Goal: Information Seeking & Learning: Find specific page/section

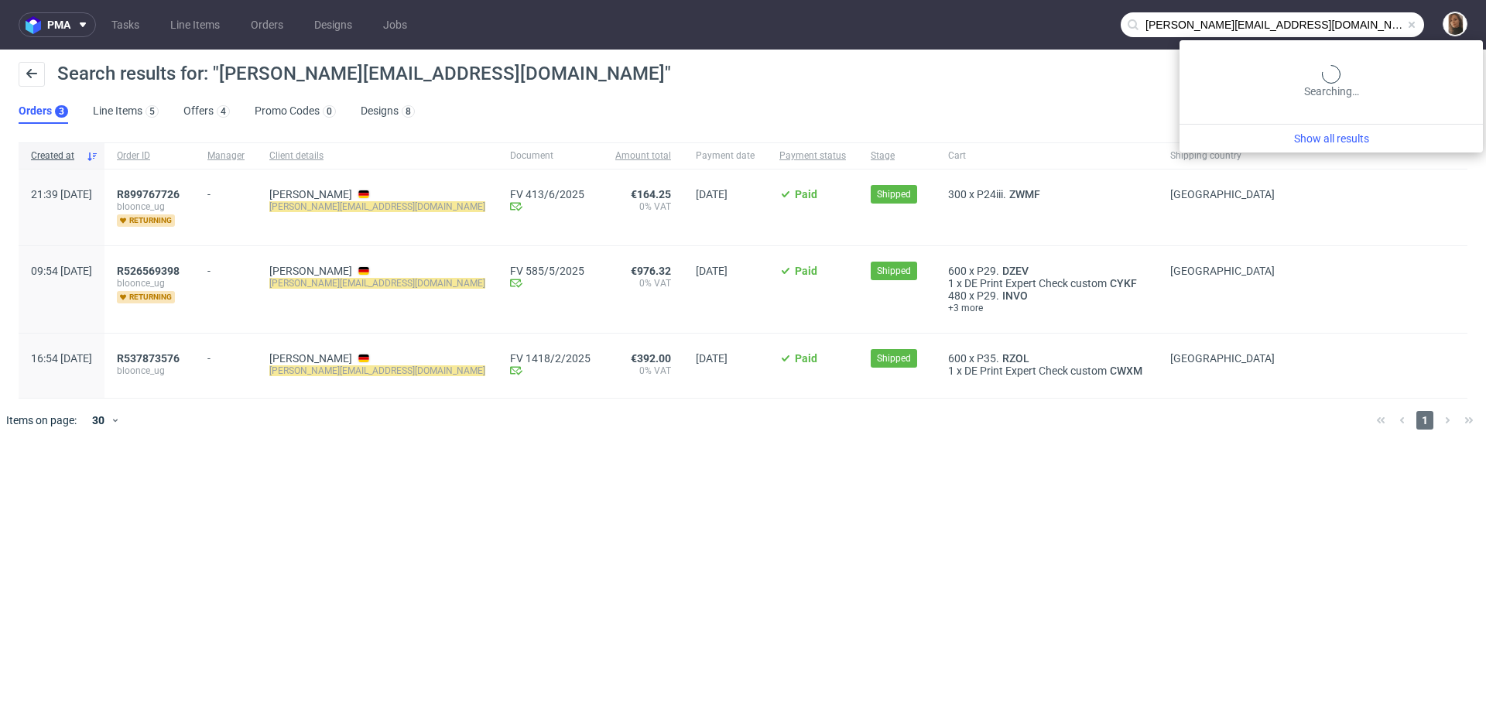
click at [1373, 30] on input "[PERSON_NAME][EMAIL_ADDRESS][DOMAIN_NAME]" at bounding box center [1271, 24] width 303 height 25
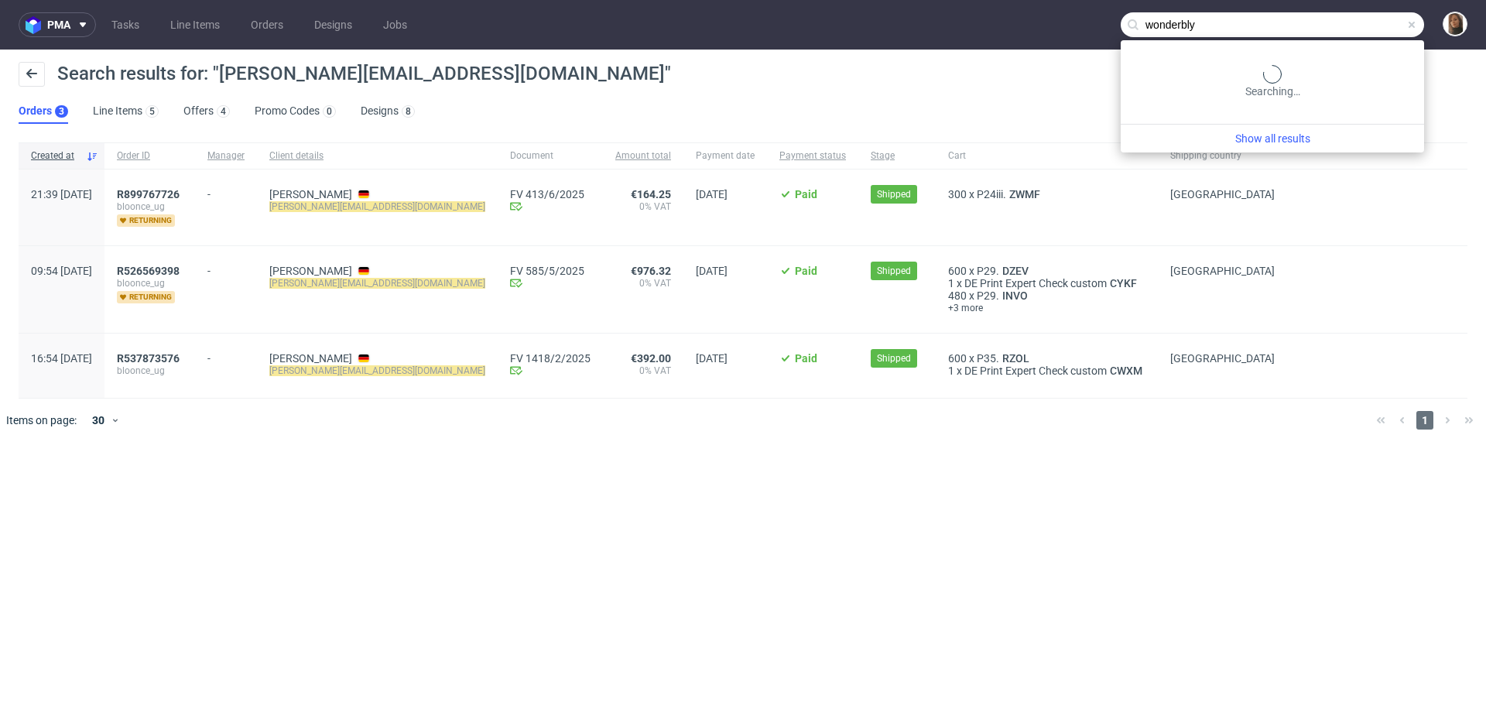
type input "wonderbly"
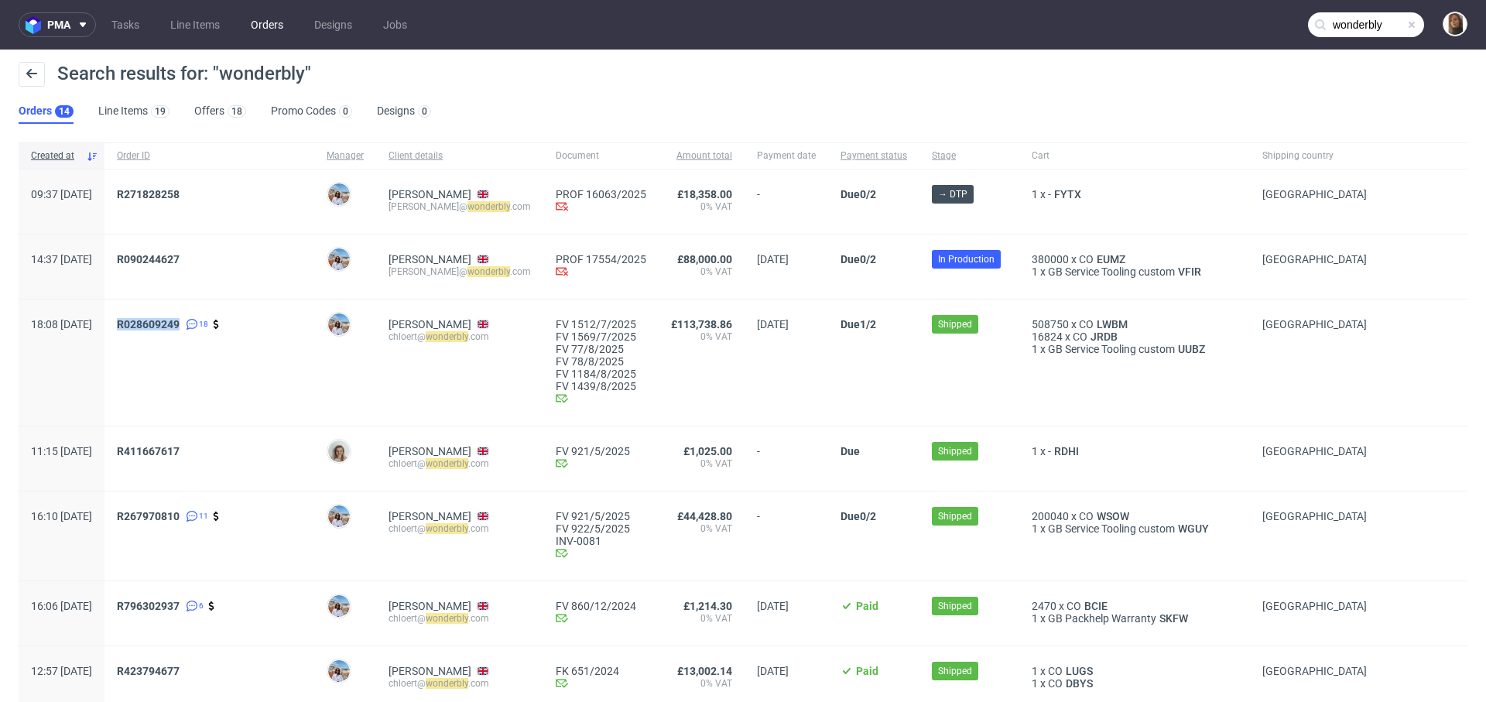
click at [264, 19] on link "Orders" at bounding box center [266, 24] width 51 height 25
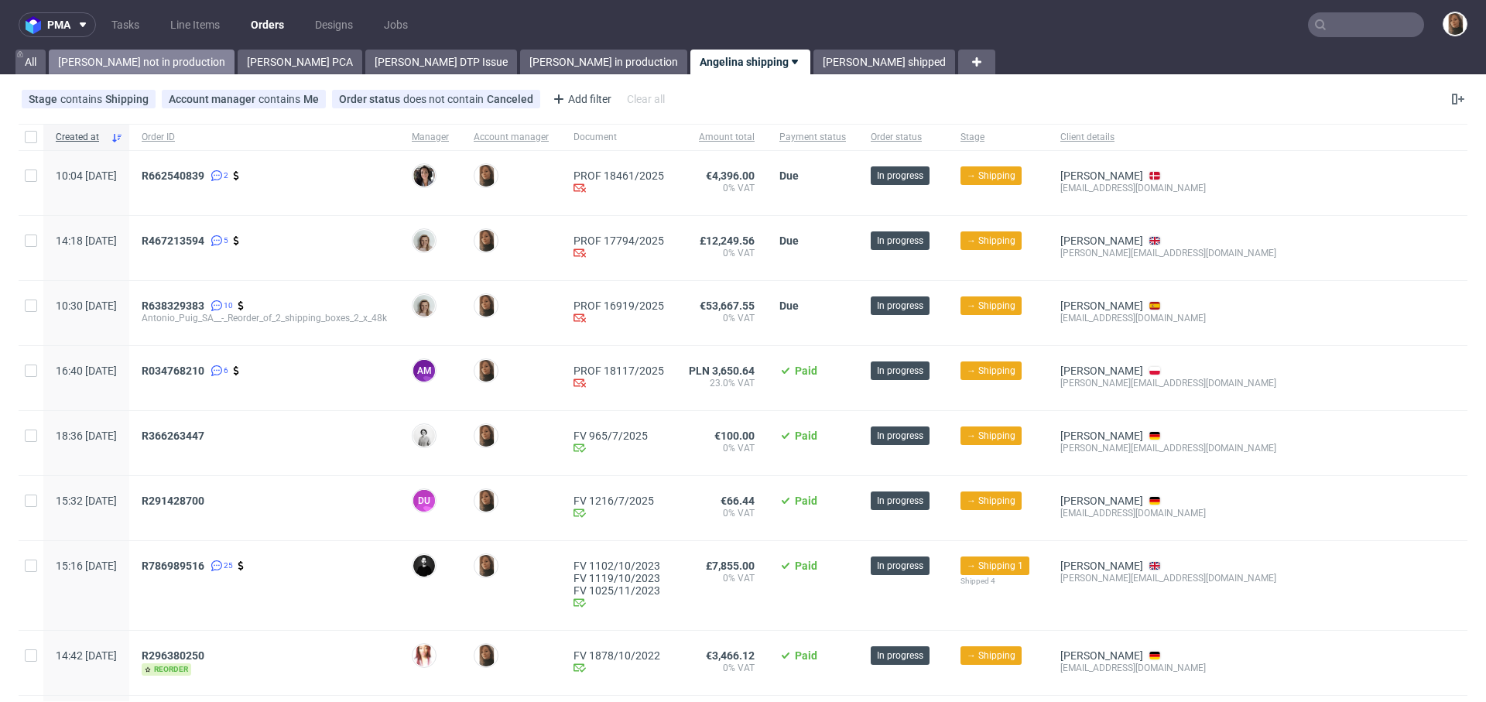
click at [126, 55] on link "Angelina not in production" at bounding box center [142, 62] width 186 height 25
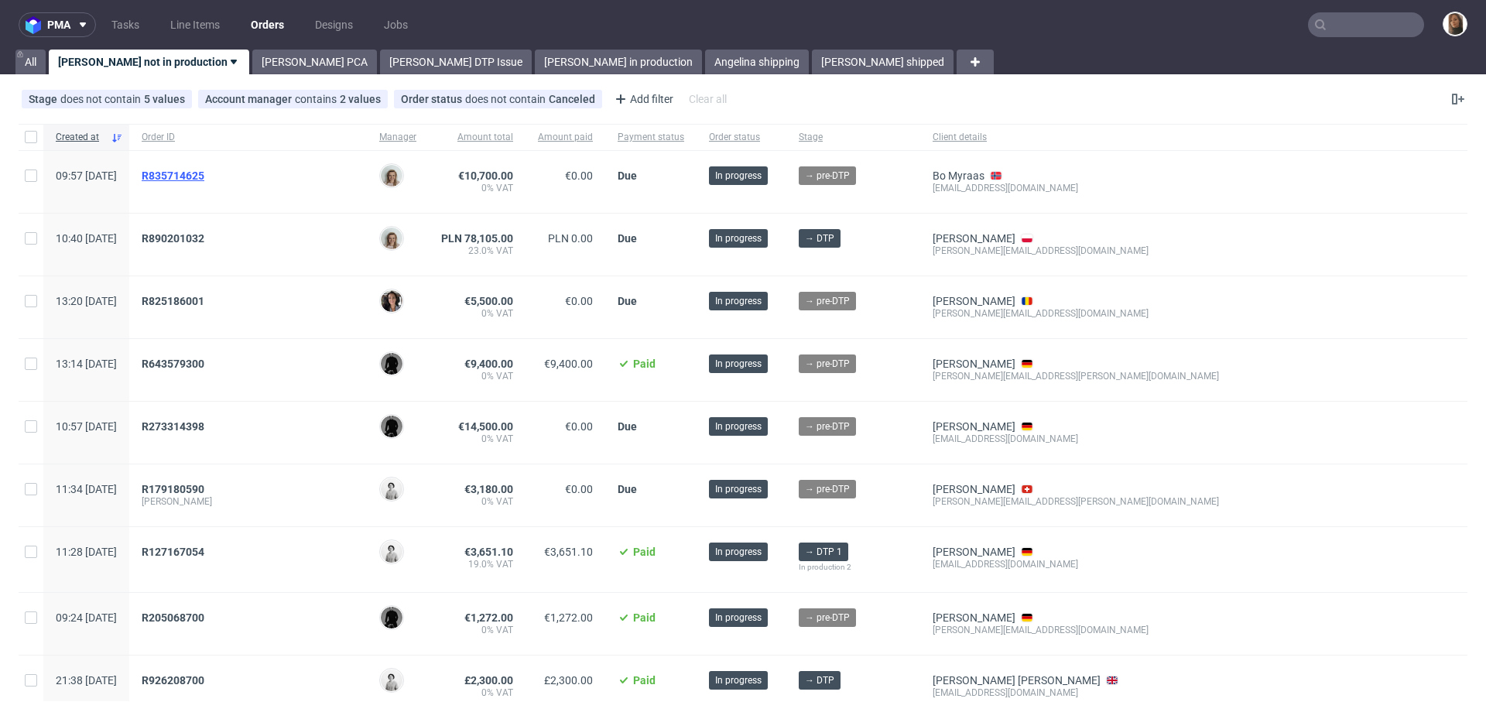
click at [204, 174] on span "R835714625" at bounding box center [173, 175] width 63 height 12
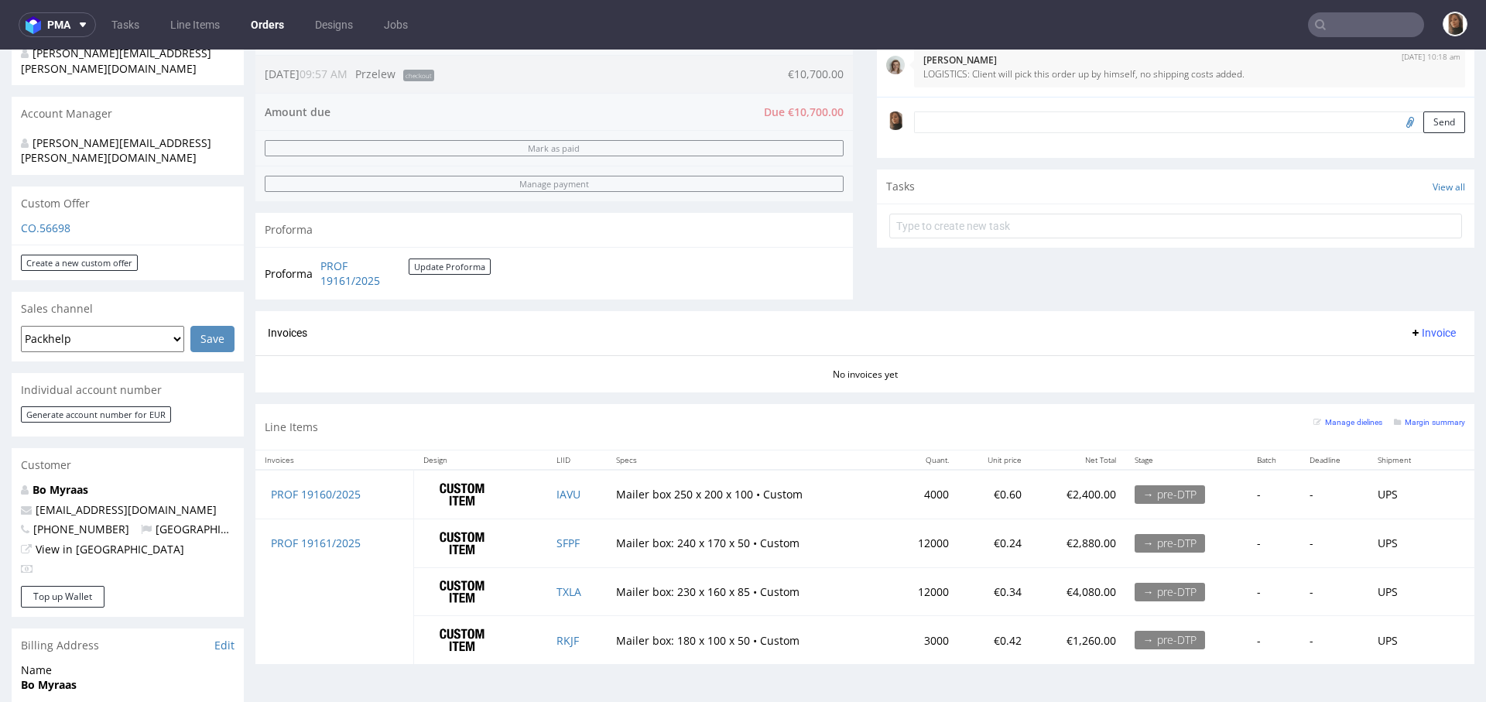
scroll to position [694, 0]
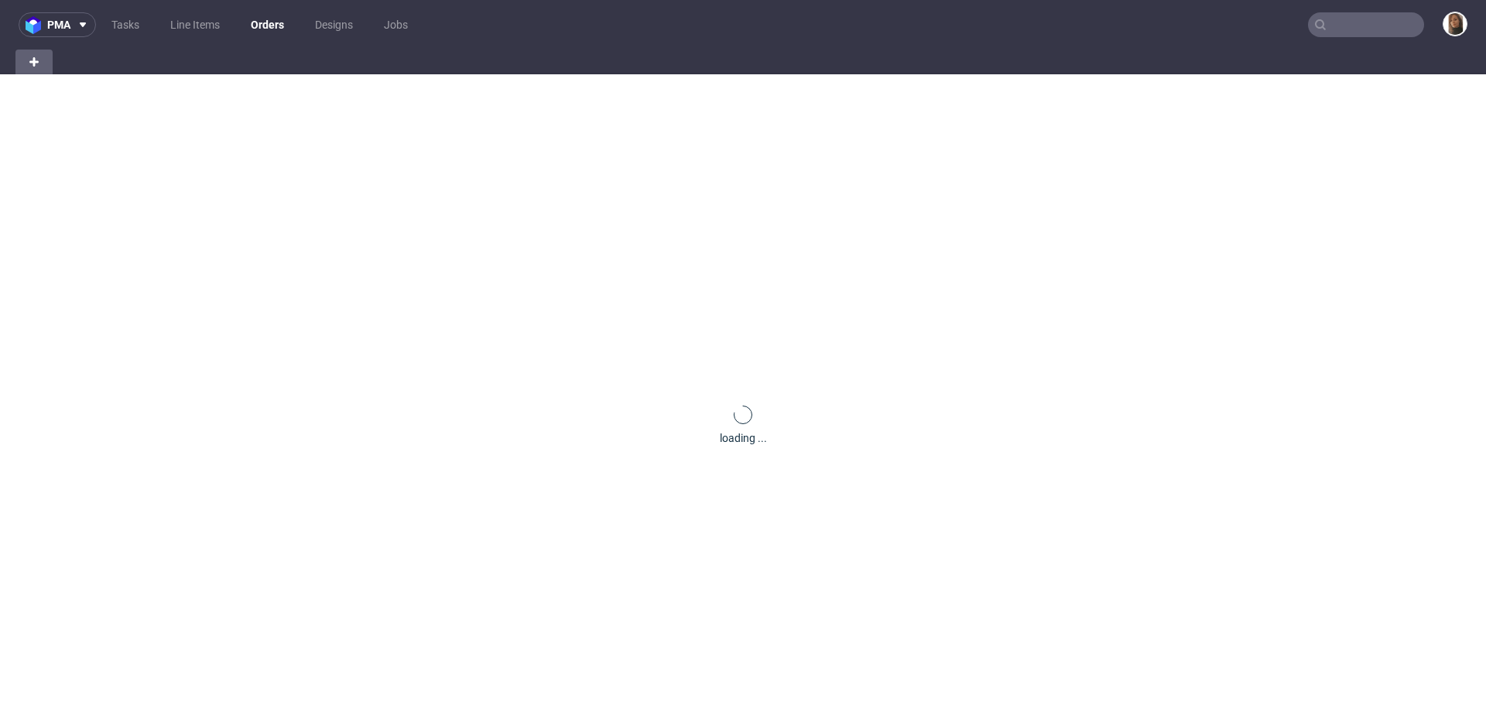
click at [1335, 23] on input "text" at bounding box center [1366, 24] width 116 height 25
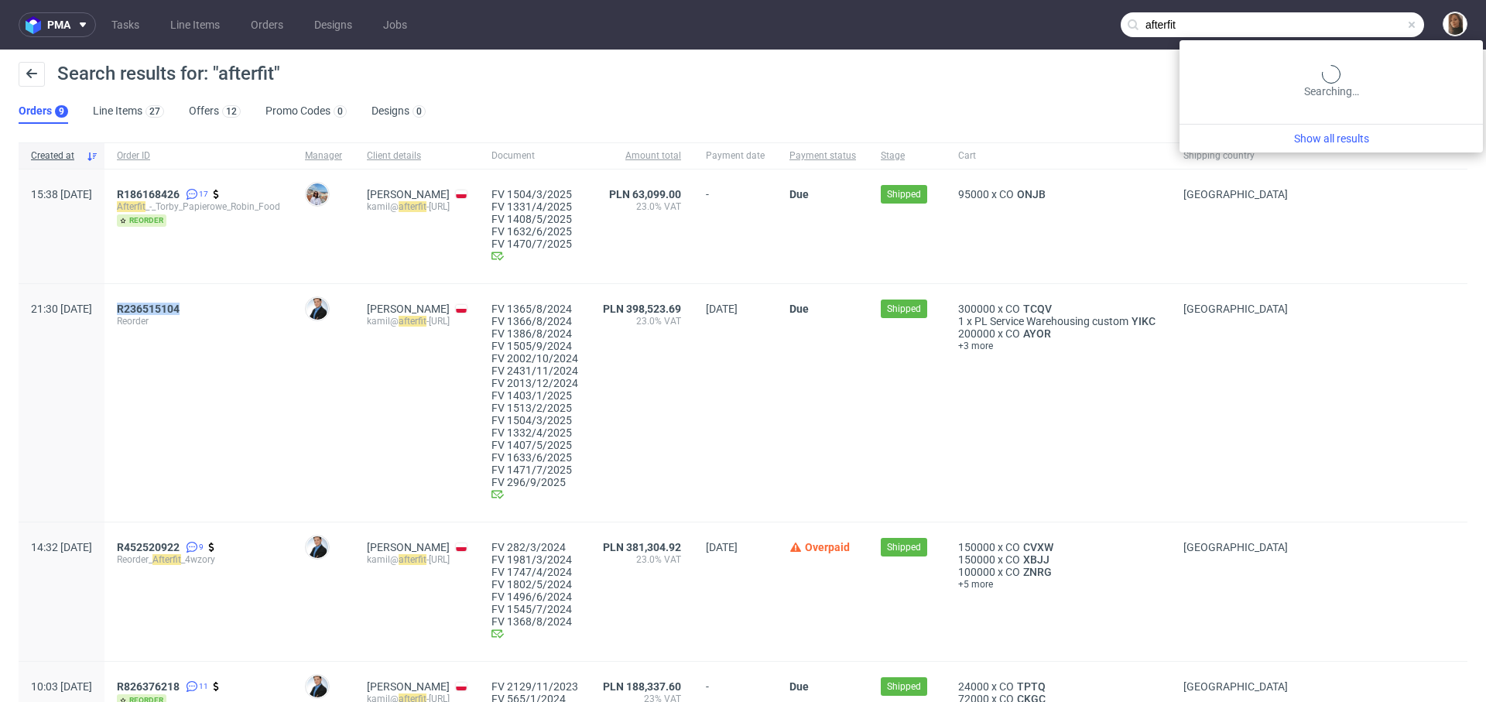
click at [1357, 35] on input "afterfit" at bounding box center [1271, 24] width 303 height 25
paste input "@lethalcosmetics.com"
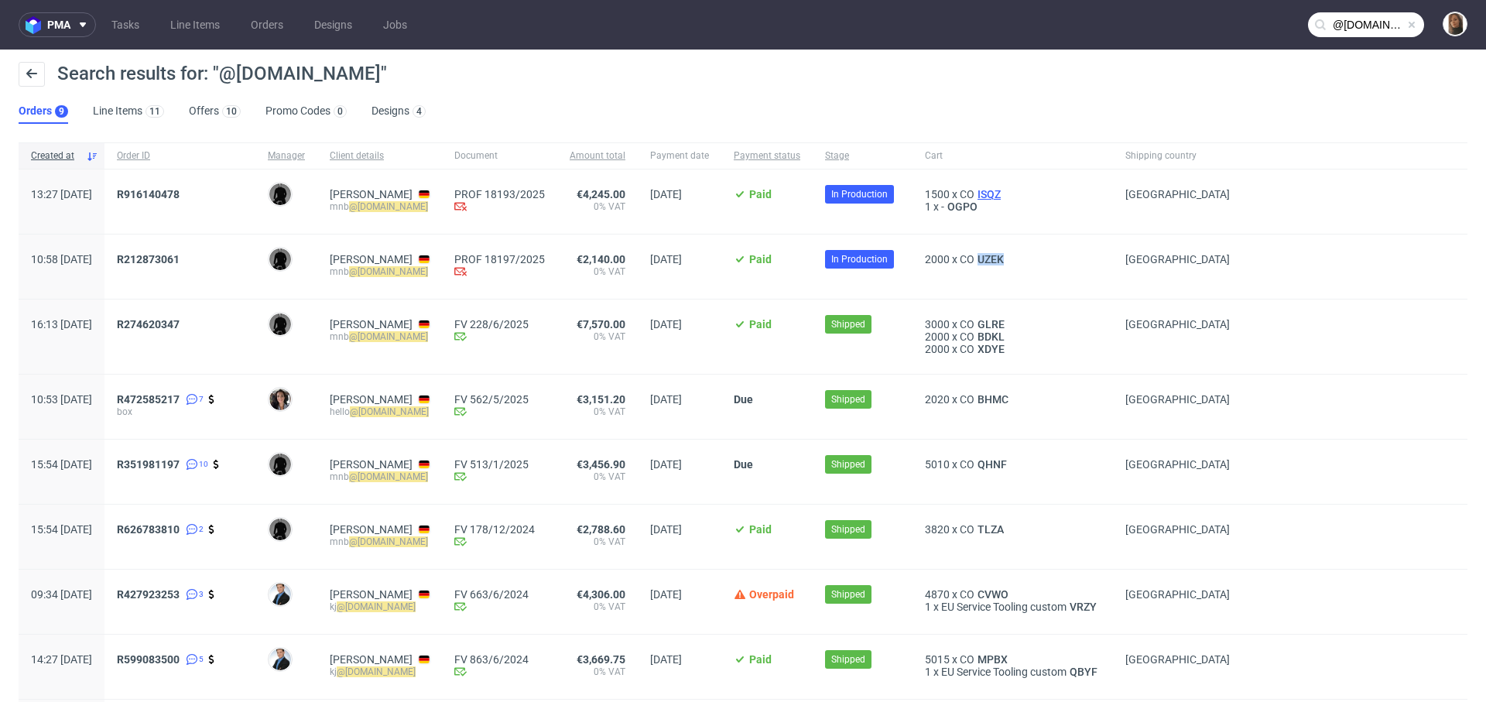
click at [1004, 188] on span "ISQZ" at bounding box center [988, 194] width 29 height 12
click at [1007, 257] on span "UZEK" at bounding box center [990, 259] width 32 height 12
click at [788, 92] on div "Search results for: "@lethalcosmetics.com"" at bounding box center [743, 80] width 1448 height 37
click at [1345, 22] on input "@lethalcosmetics.com" at bounding box center [1366, 24] width 116 height 25
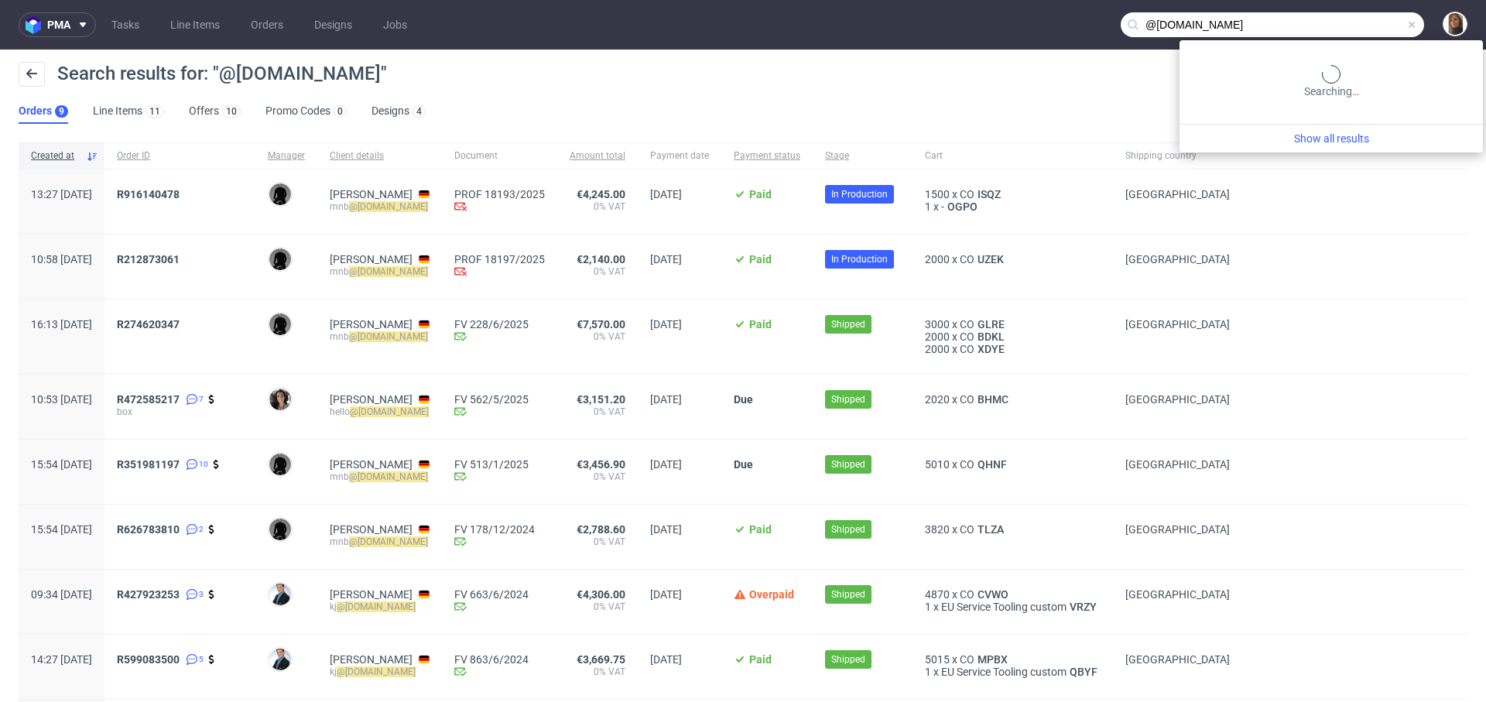
click at [1345, 22] on input "@lethalcosmetics.com" at bounding box center [1271, 24] width 303 height 25
paste input "maria-anna.eberhard@avolta.net"
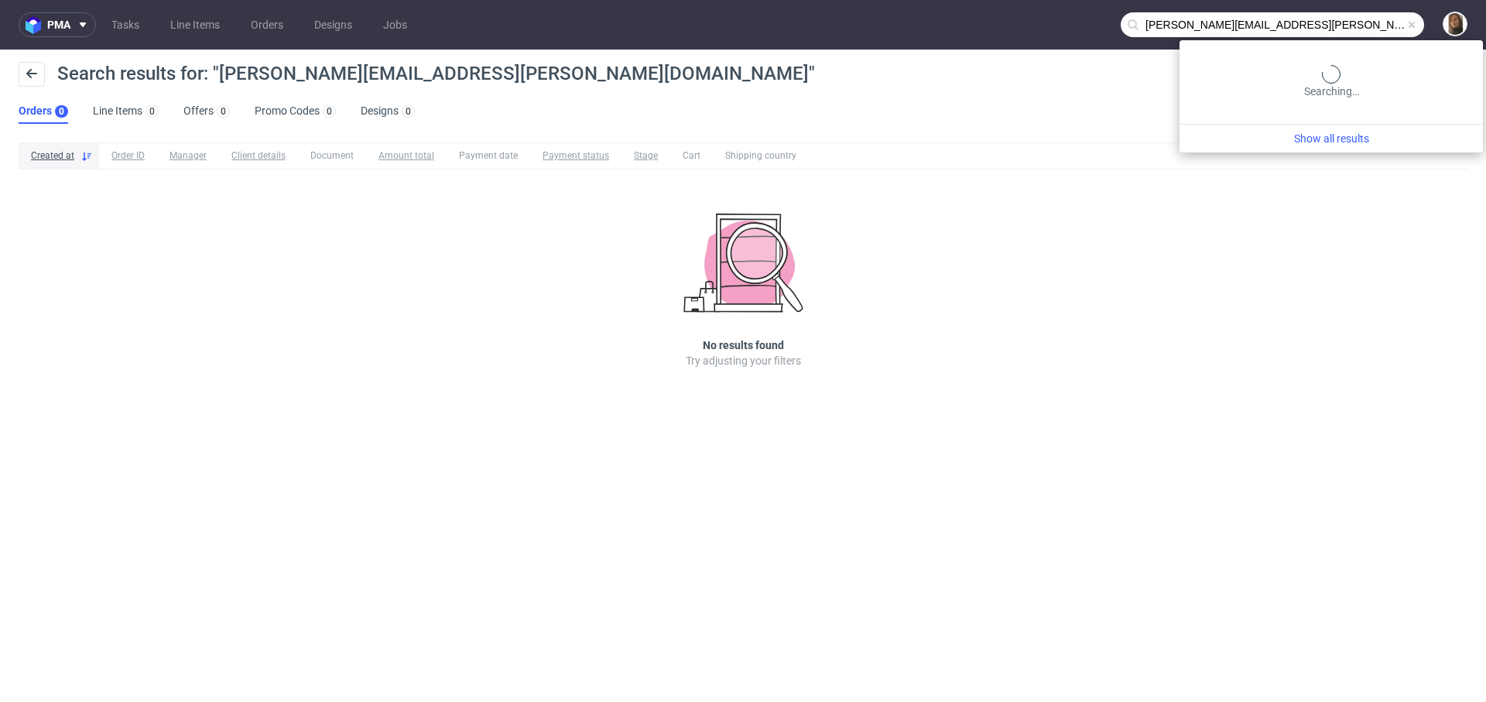
click at [1383, 26] on input "maria-anna.eberhard@avolta.net" at bounding box center [1271, 24] width 303 height 25
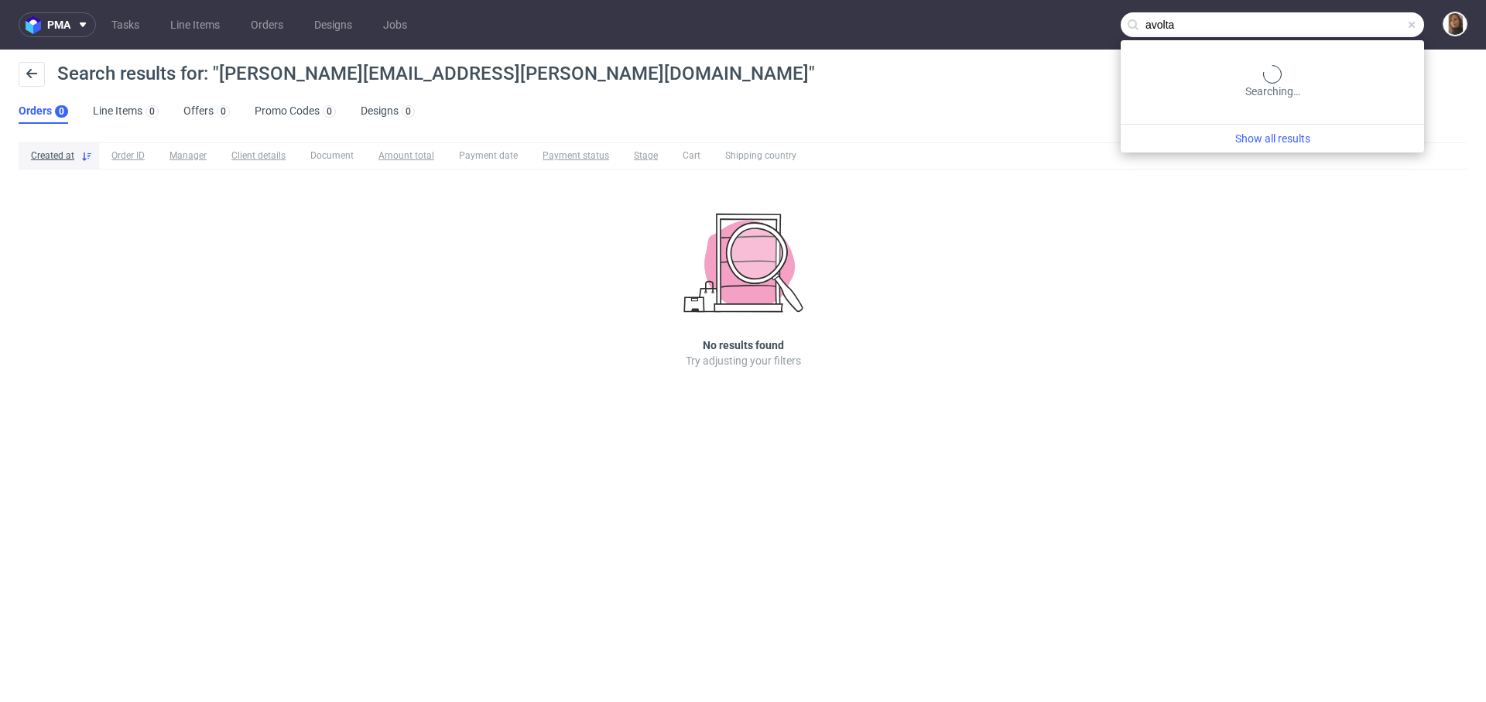
type input "avolta"
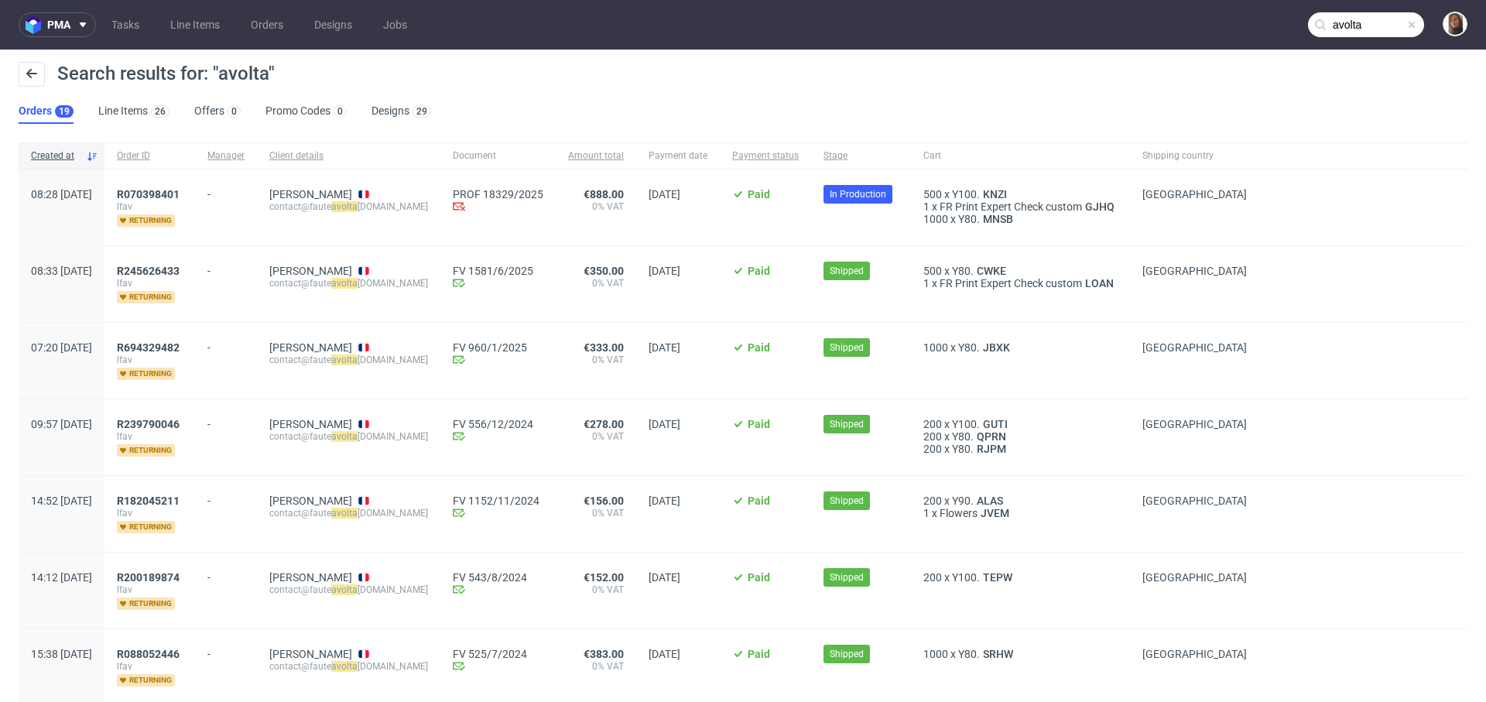
click at [35, 114] on link "Orders 19" at bounding box center [46, 111] width 55 height 25
click at [273, 16] on link "Orders" at bounding box center [266, 24] width 51 height 25
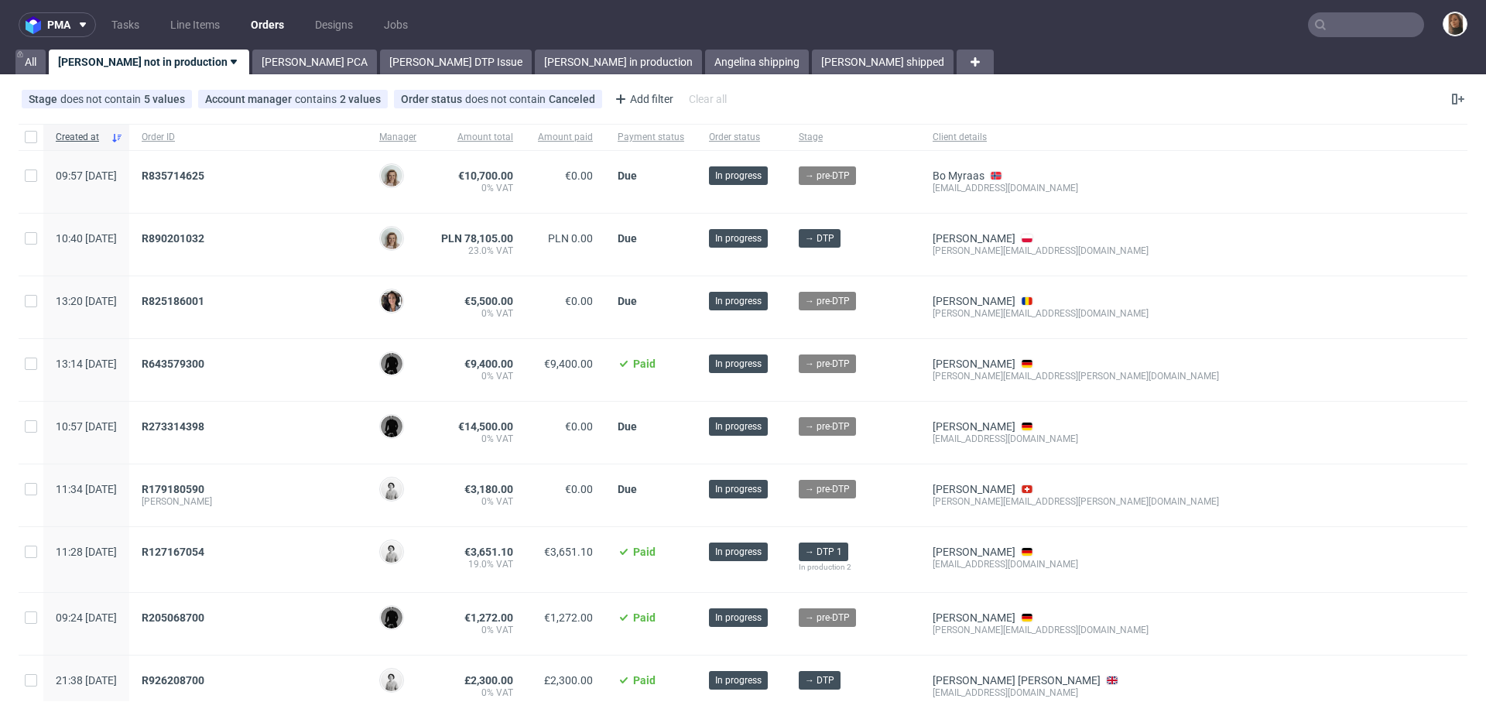
click at [243, 495] on span "maria-annaeberhardautogrillnet" at bounding box center [248, 501] width 213 height 12
click at [204, 492] on span "R179180590" at bounding box center [173, 489] width 63 height 12
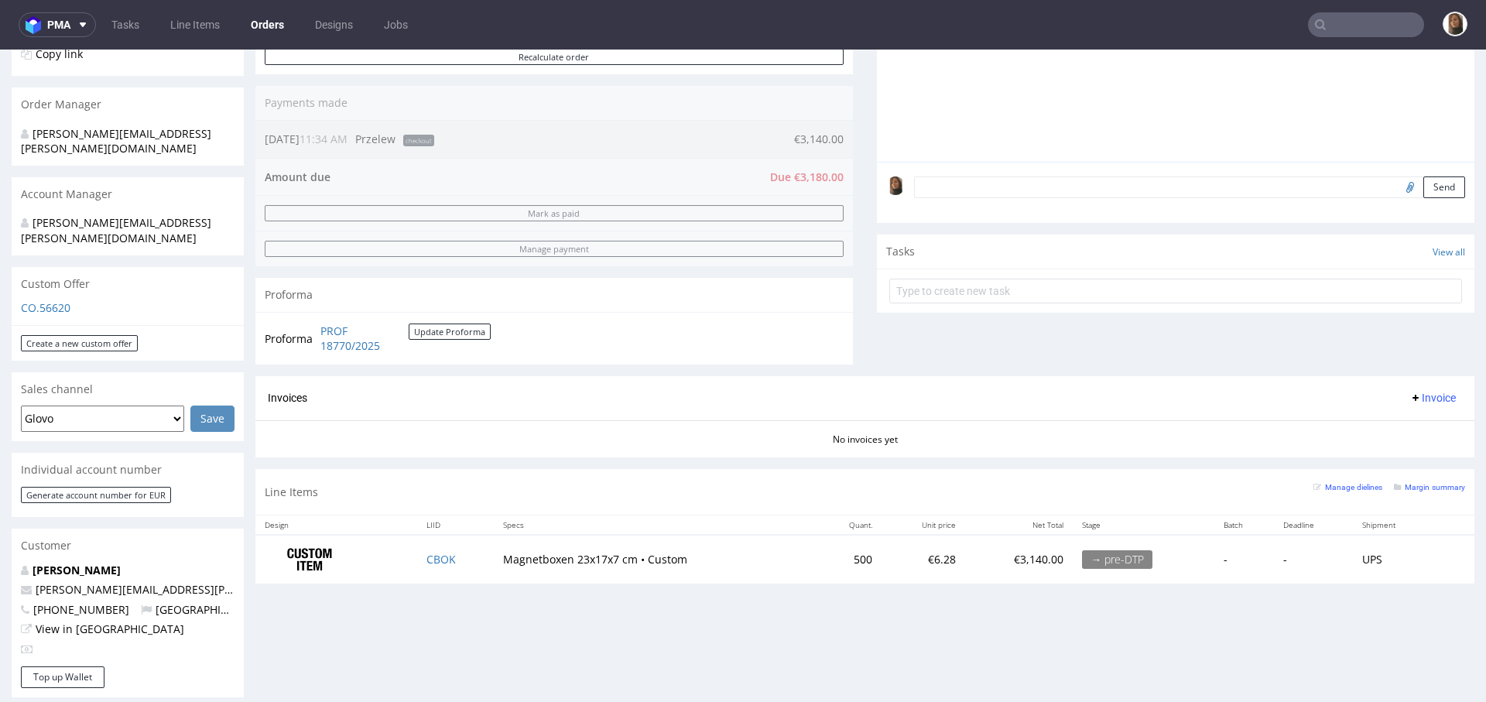
scroll to position [428, 0]
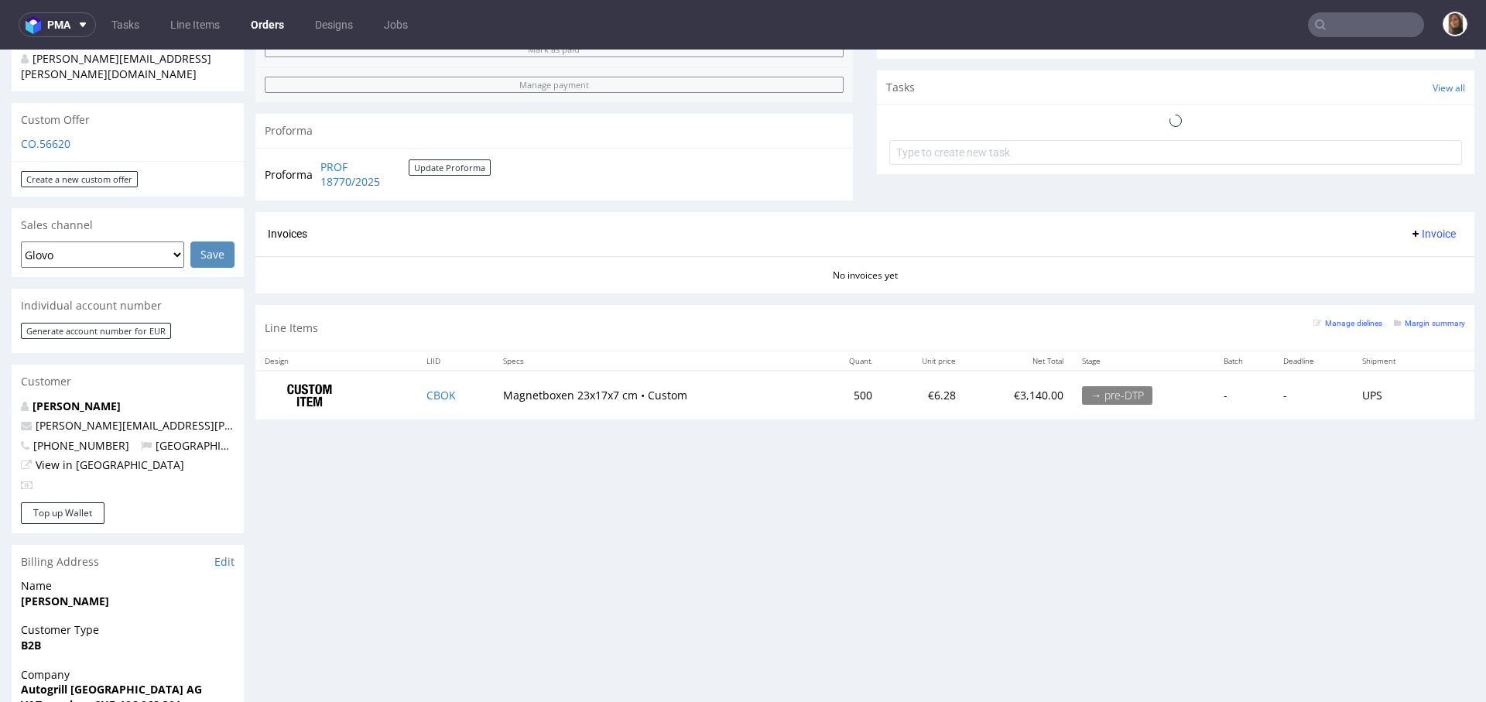
scroll to position [645, 0]
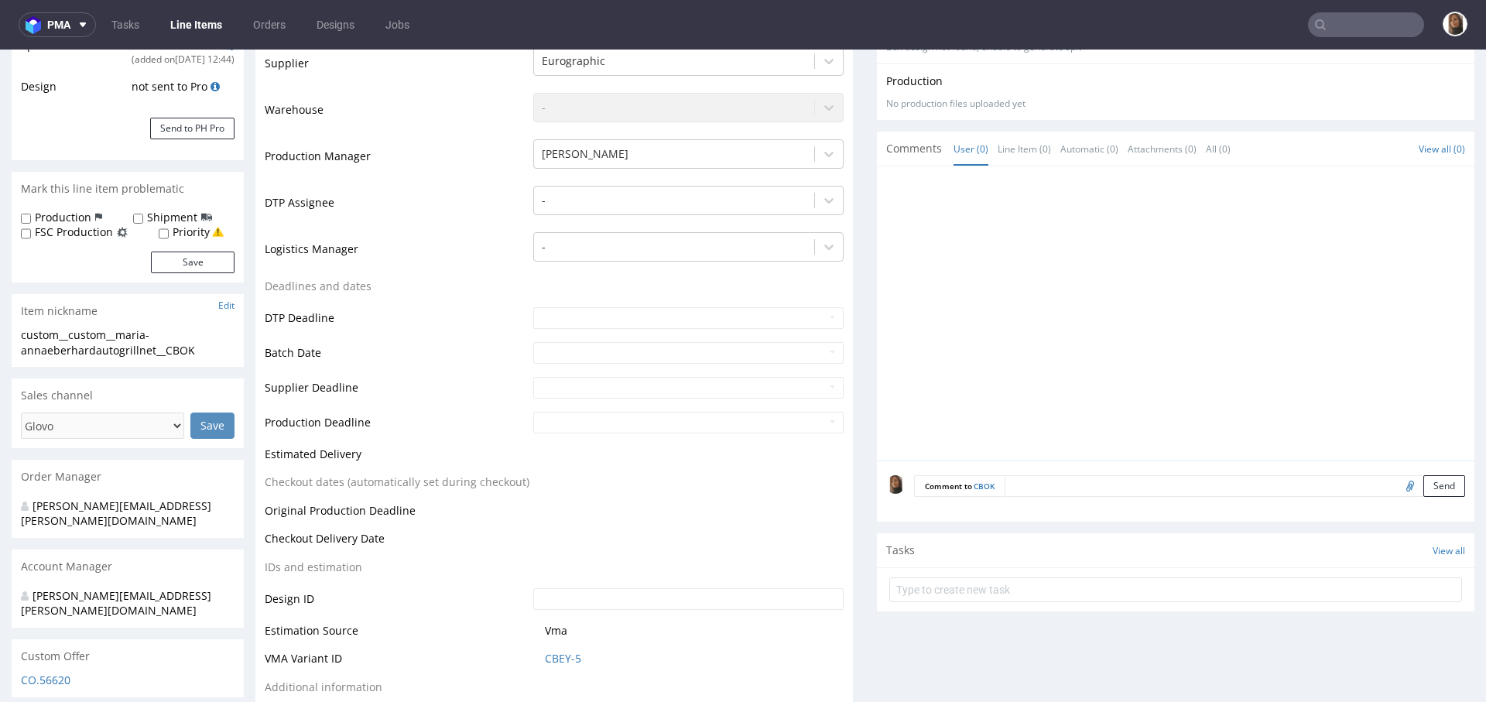
scroll to position [494, 0]
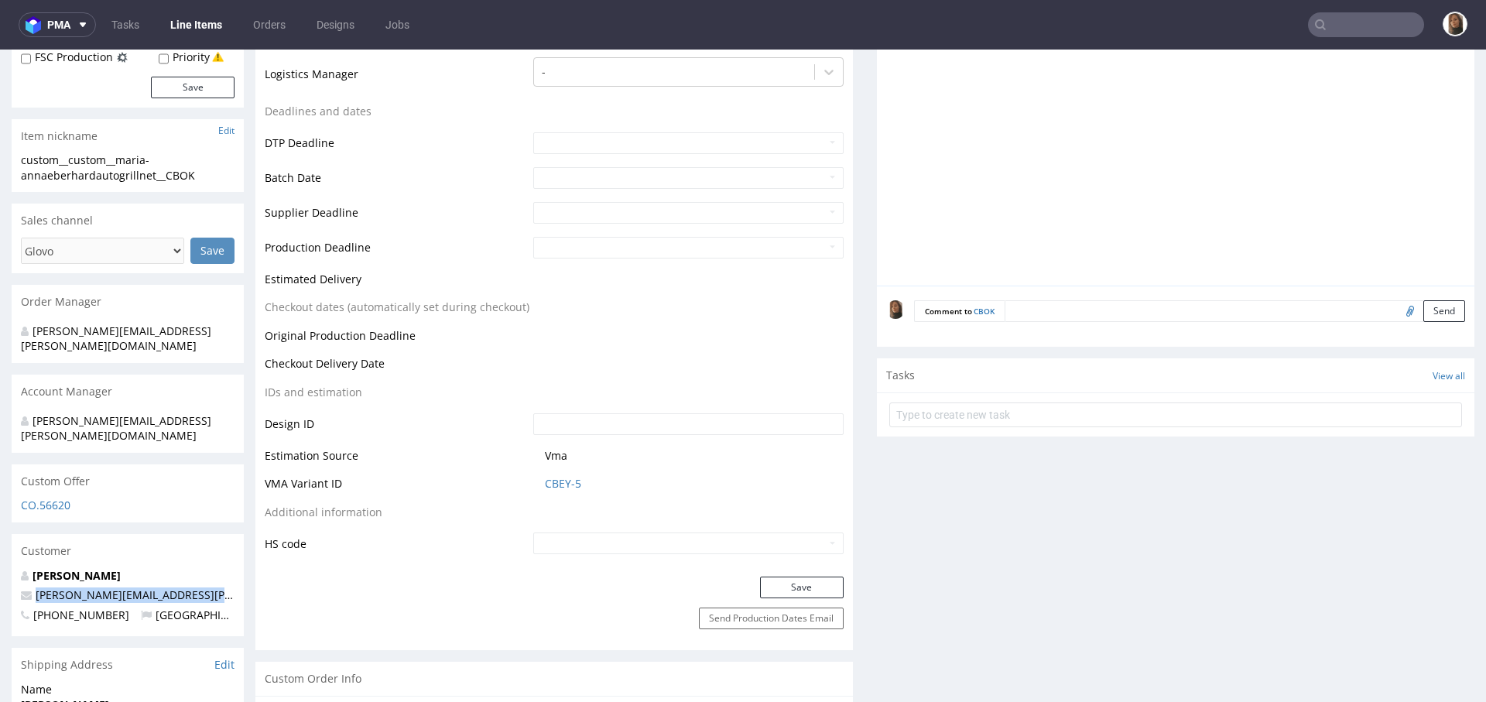
drag, startPoint x: 217, startPoint y: 561, endPoint x: 33, endPoint y: 561, distance: 184.1
click at [33, 587] on p "maria-anna.eberhard@autogrill.net" at bounding box center [128, 594] width 214 height 15
copy link "maria-anna.eberhard@autogrill.net"
click at [1386, 42] on nav "pma Tasks Line Items Orders Designs Jobs" at bounding box center [743, 25] width 1486 height 50
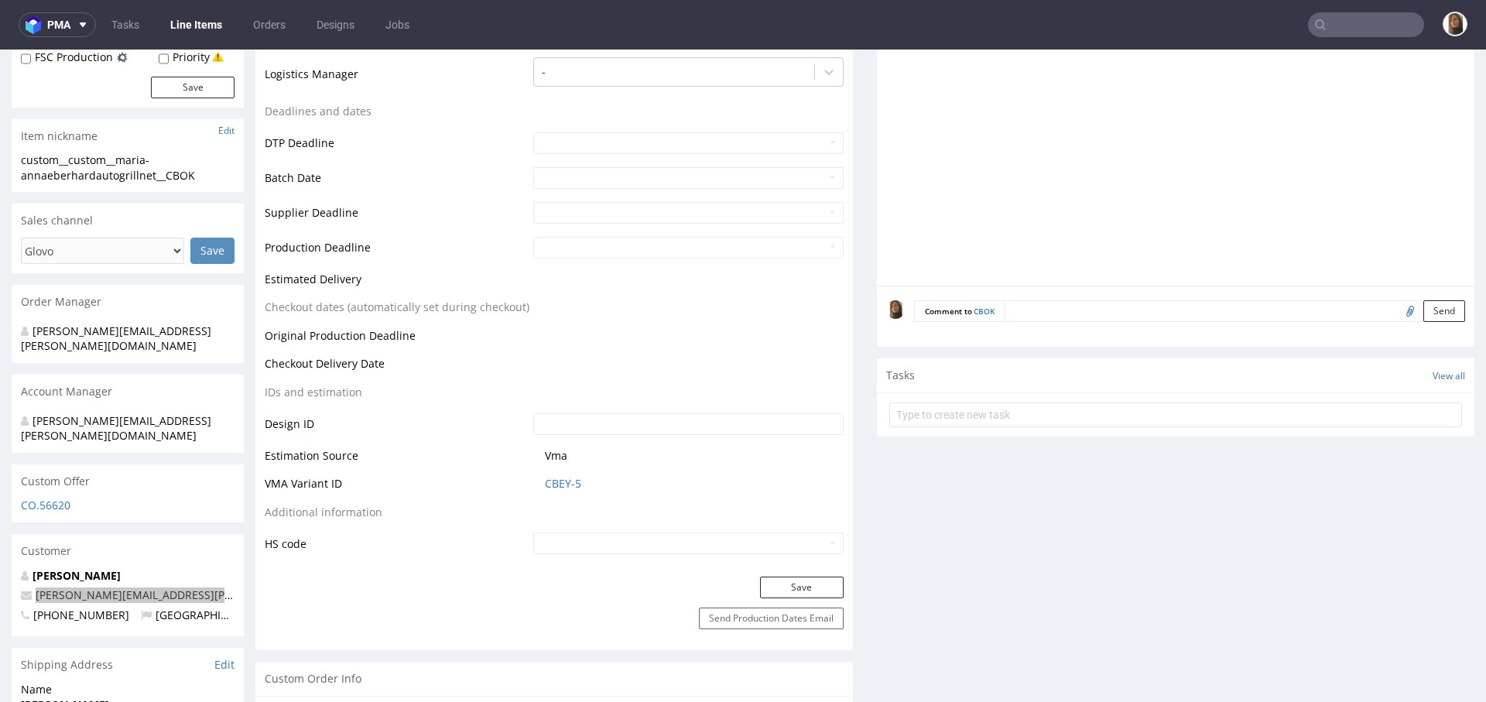
click at [1378, 13] on input "text" at bounding box center [1366, 24] width 116 height 25
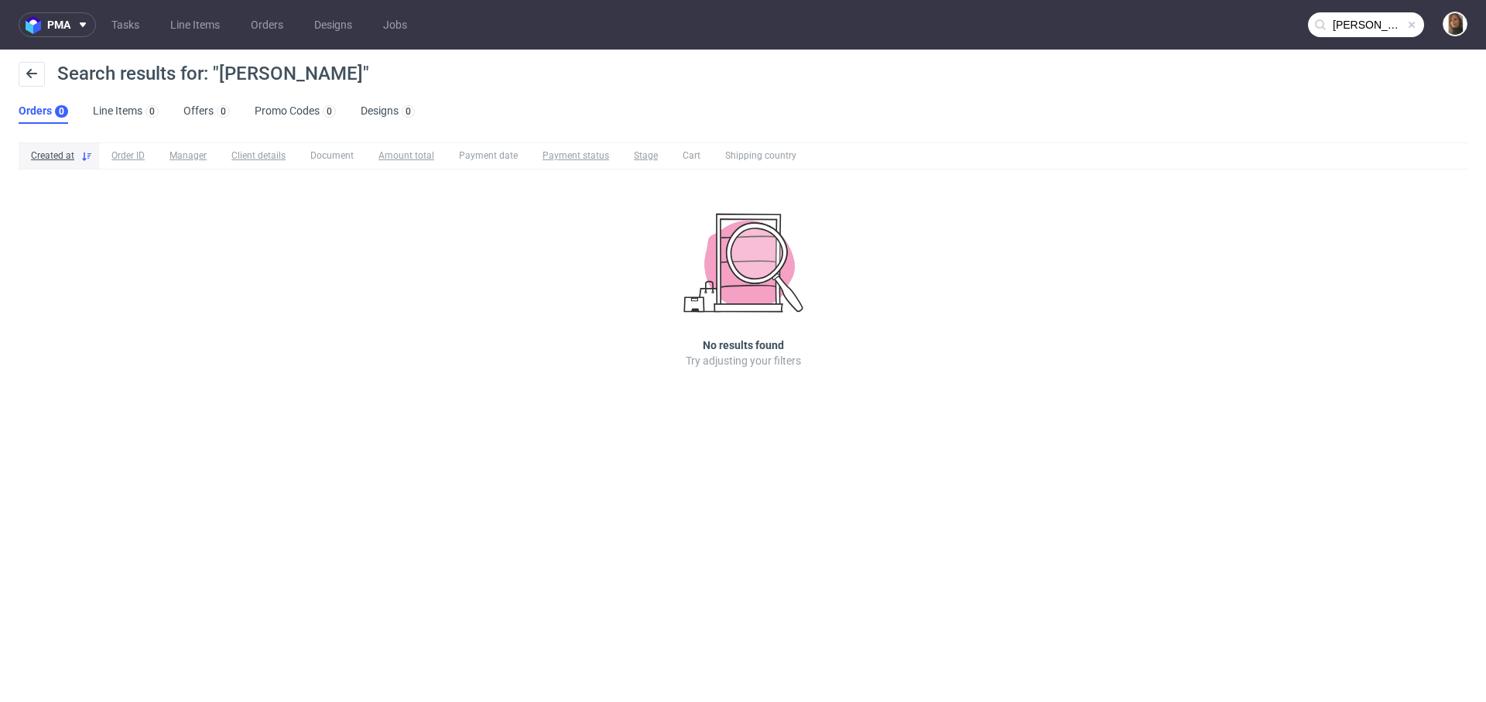
click at [1360, 26] on input "karla emce" at bounding box center [1366, 24] width 116 height 25
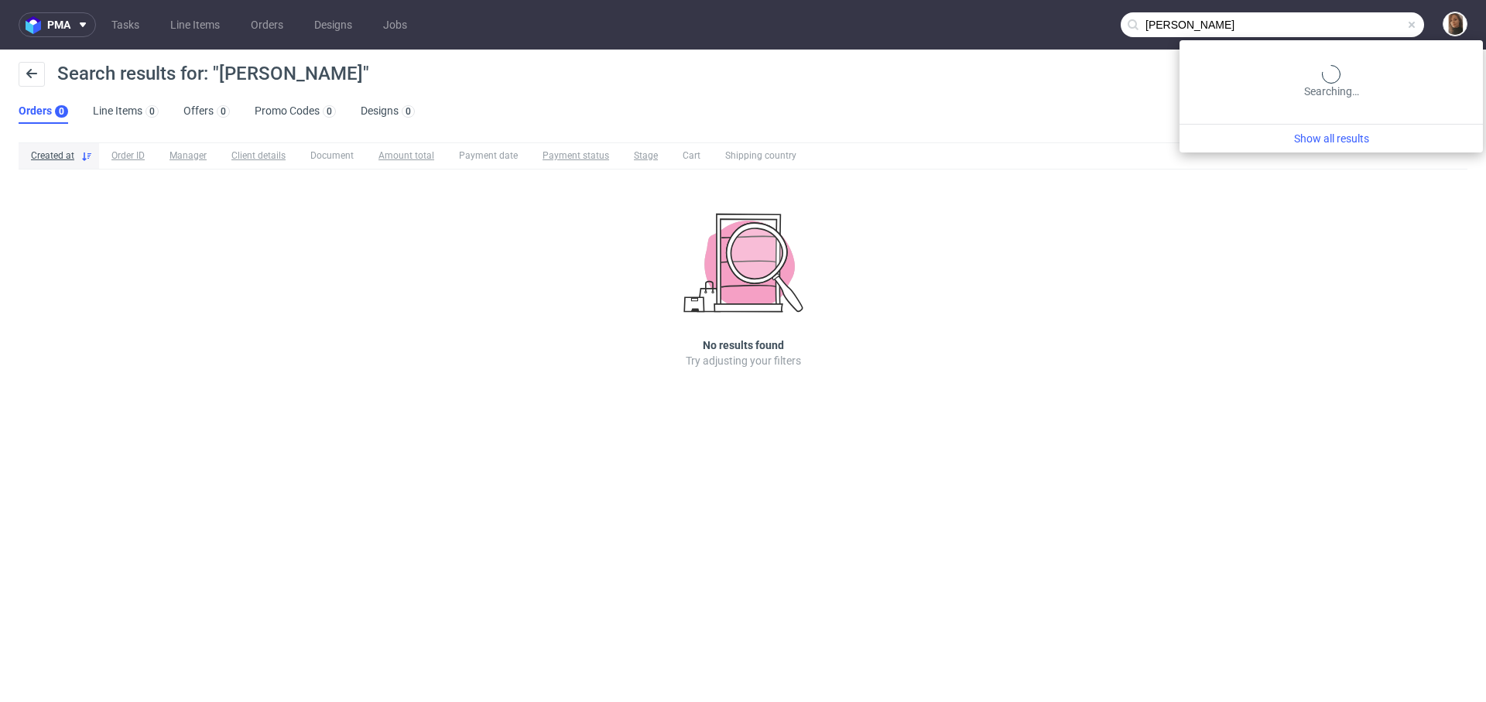
type input "karla emcke"
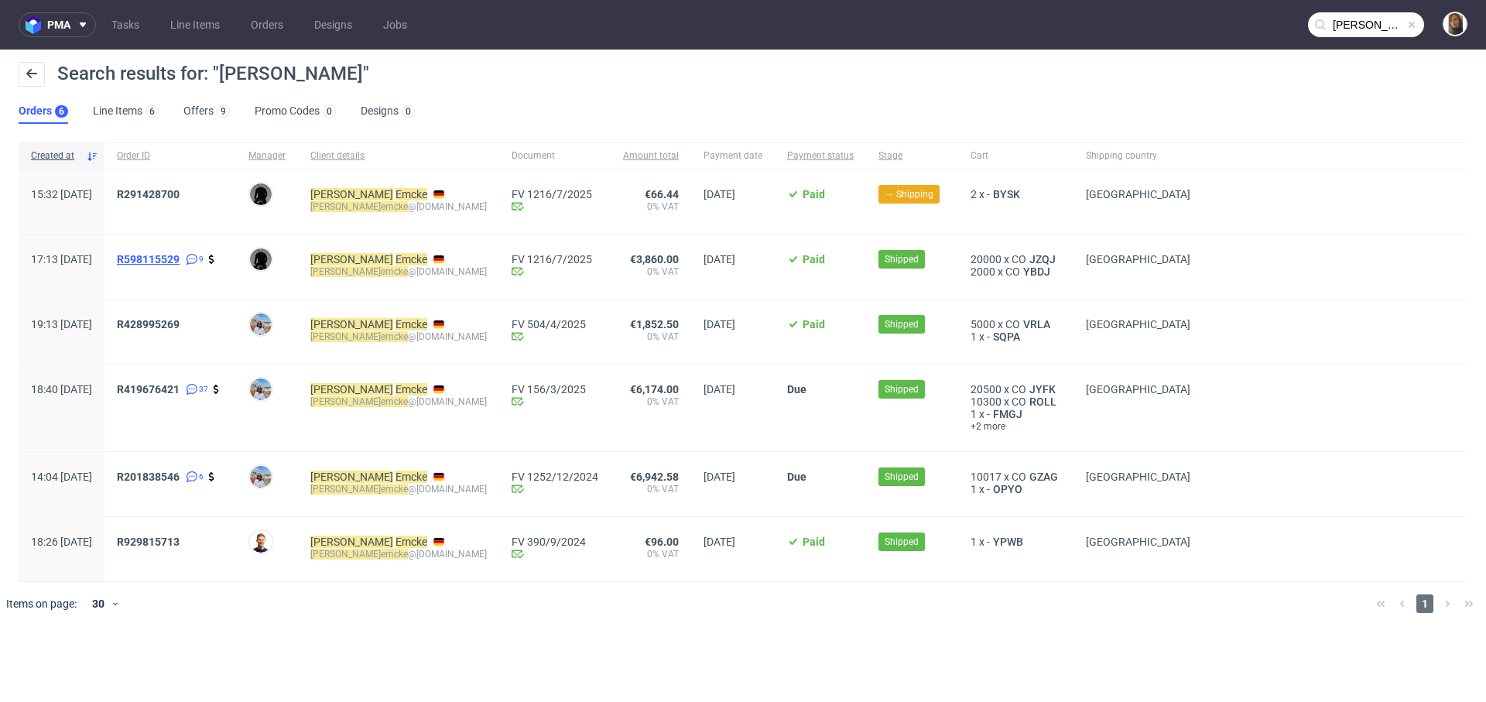
click at [180, 257] on span "R598115529" at bounding box center [148, 259] width 63 height 12
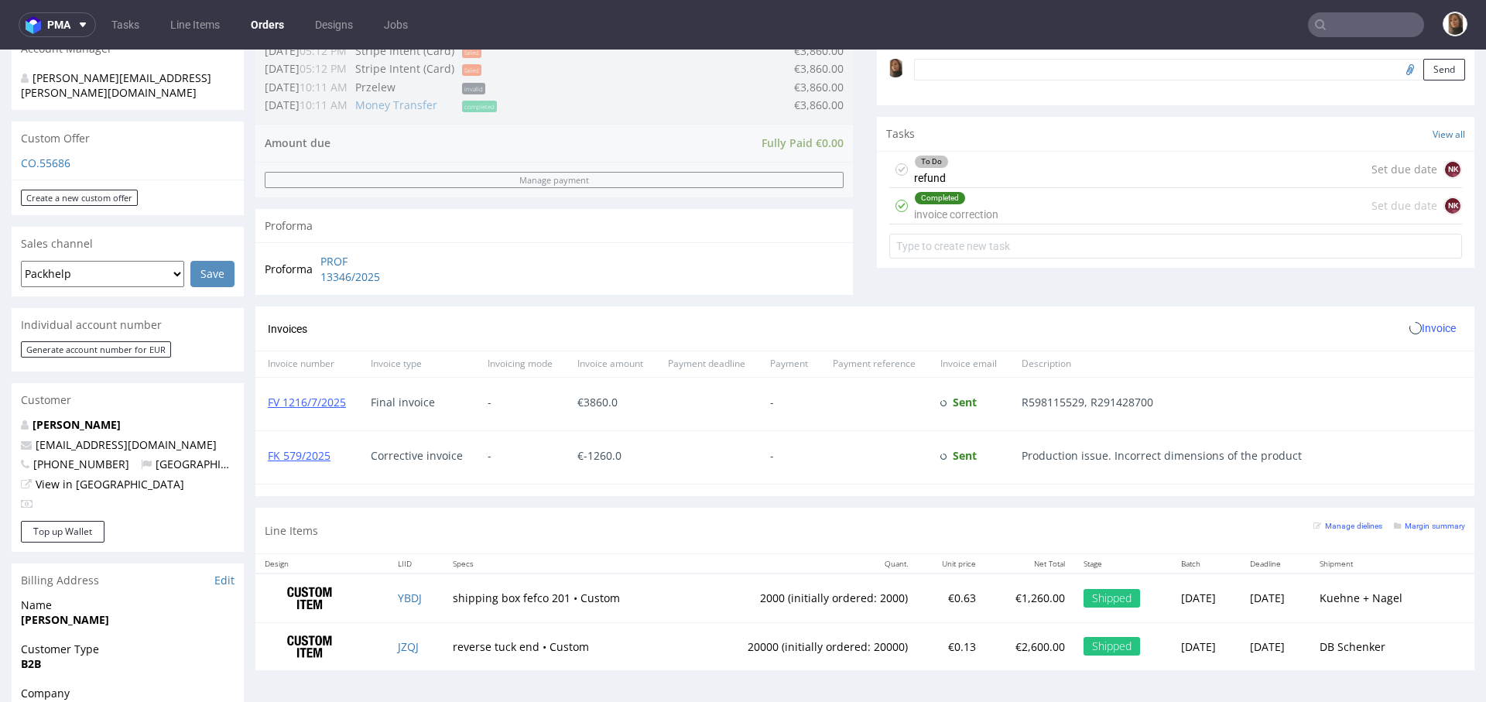
scroll to position [534, 0]
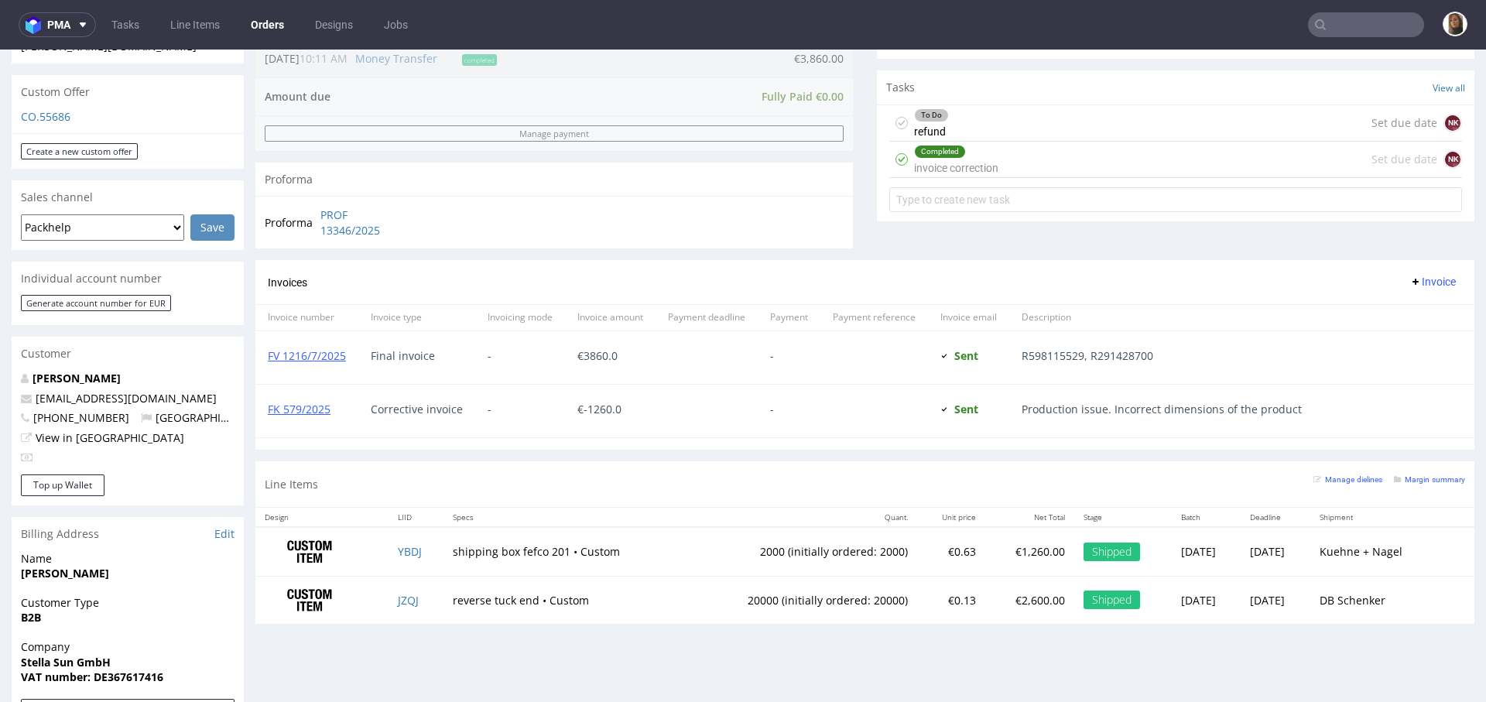
click at [1400, 486] on div "Manage dielines Margin summary" at bounding box center [1389, 483] width 152 height 27
click at [1397, 476] on small "Margin summary" at bounding box center [1428, 479] width 71 height 9
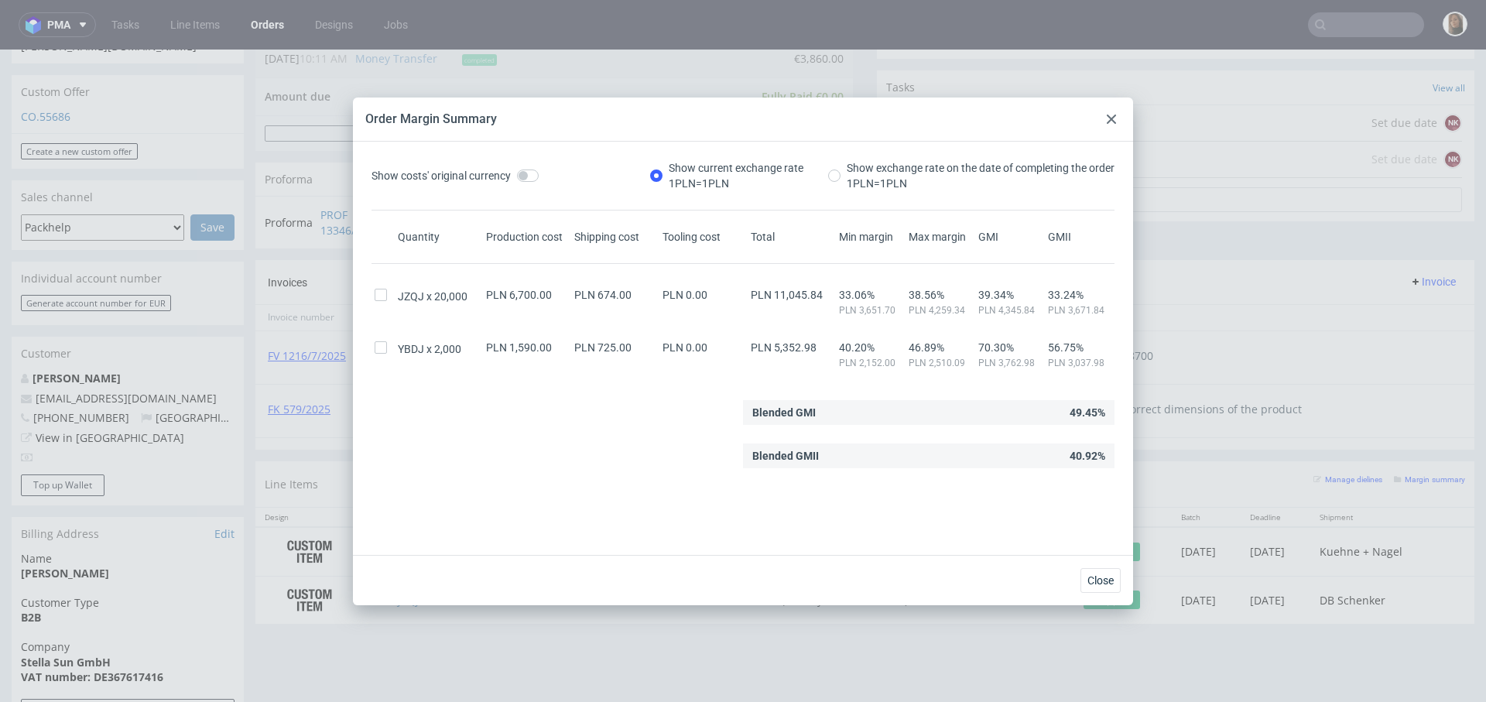
click at [1110, 122] on icon at bounding box center [1110, 119] width 9 height 9
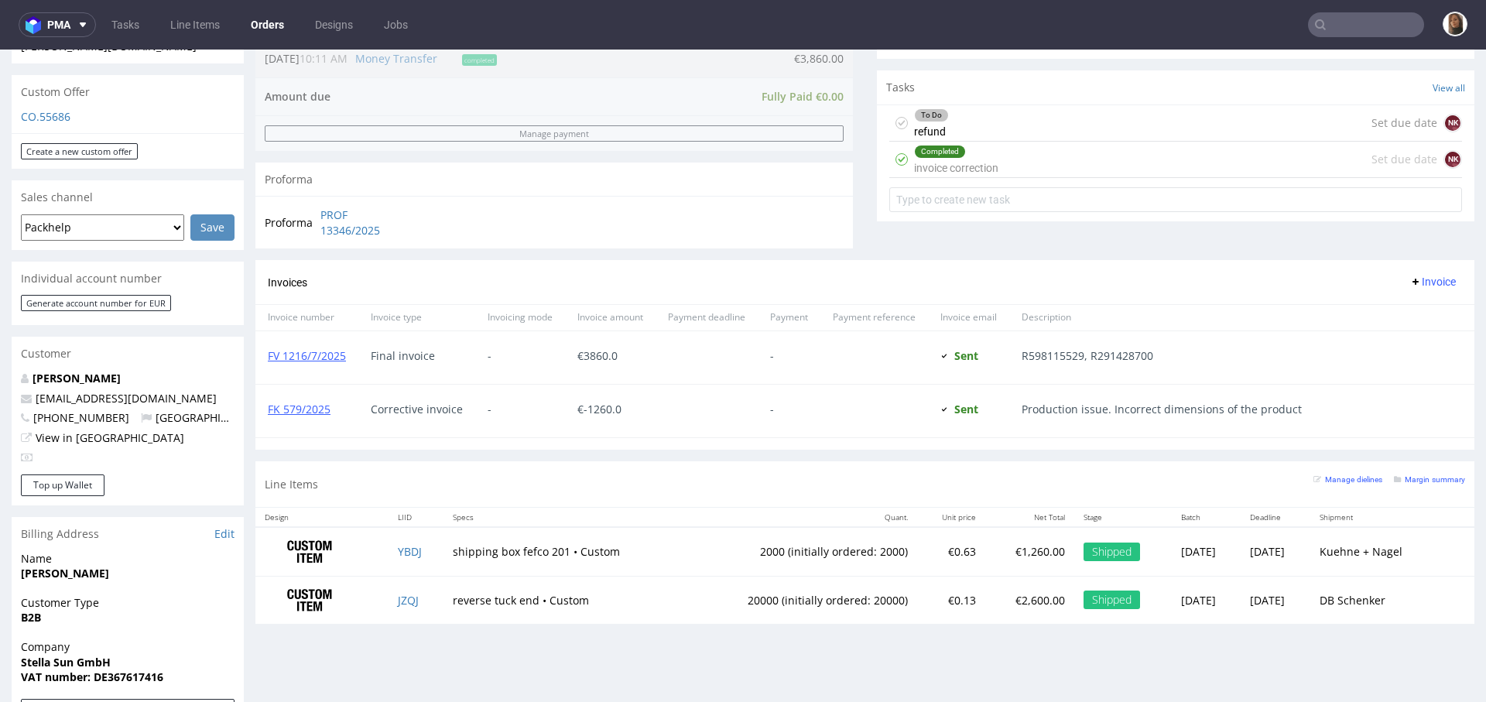
click at [850, 228] on div "Progress Payment Paid Fri 20 Jun Payment “Received” Email Sent Fri 20 Jun 10:11…" at bounding box center [864, 101] width 1219 height 1070
click at [388, 478] on div "Line Items Manage dielines Margin summary" at bounding box center [864, 484] width 1219 height 46
click at [1003, 157] on div "Completed invoice correction Set due date NK" at bounding box center [1175, 160] width 573 height 36
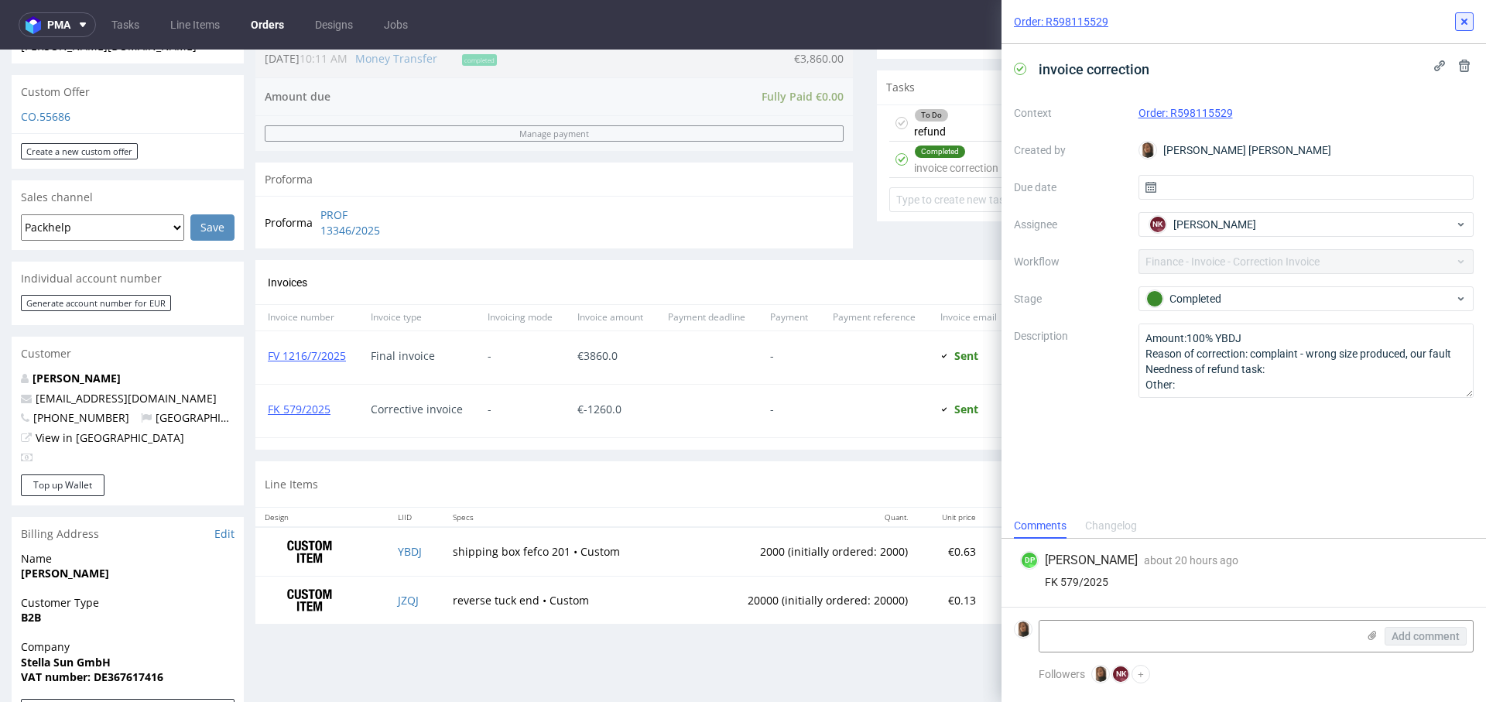
click at [1465, 18] on icon at bounding box center [1464, 21] width 12 height 12
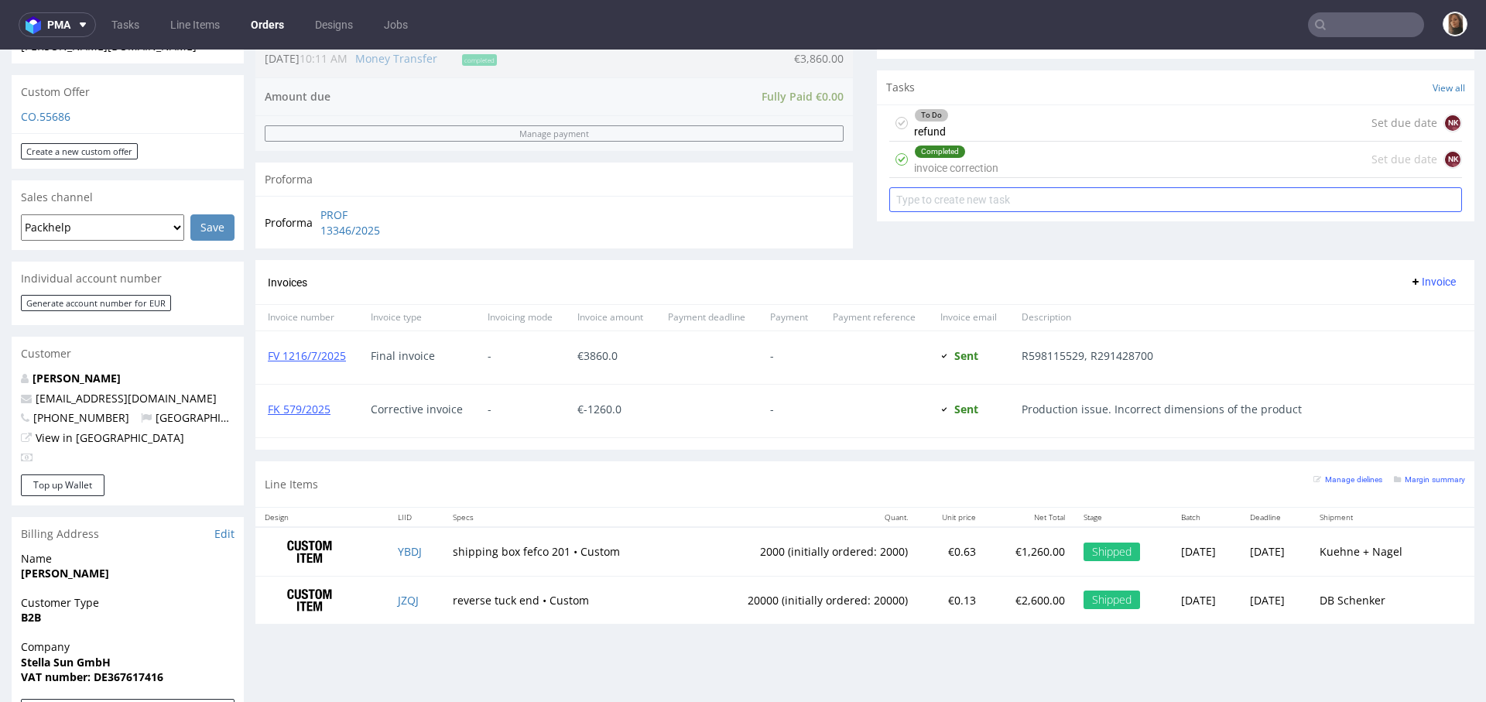
click at [991, 197] on input "text" at bounding box center [1175, 199] width 573 height 25
type input "invoice correction"
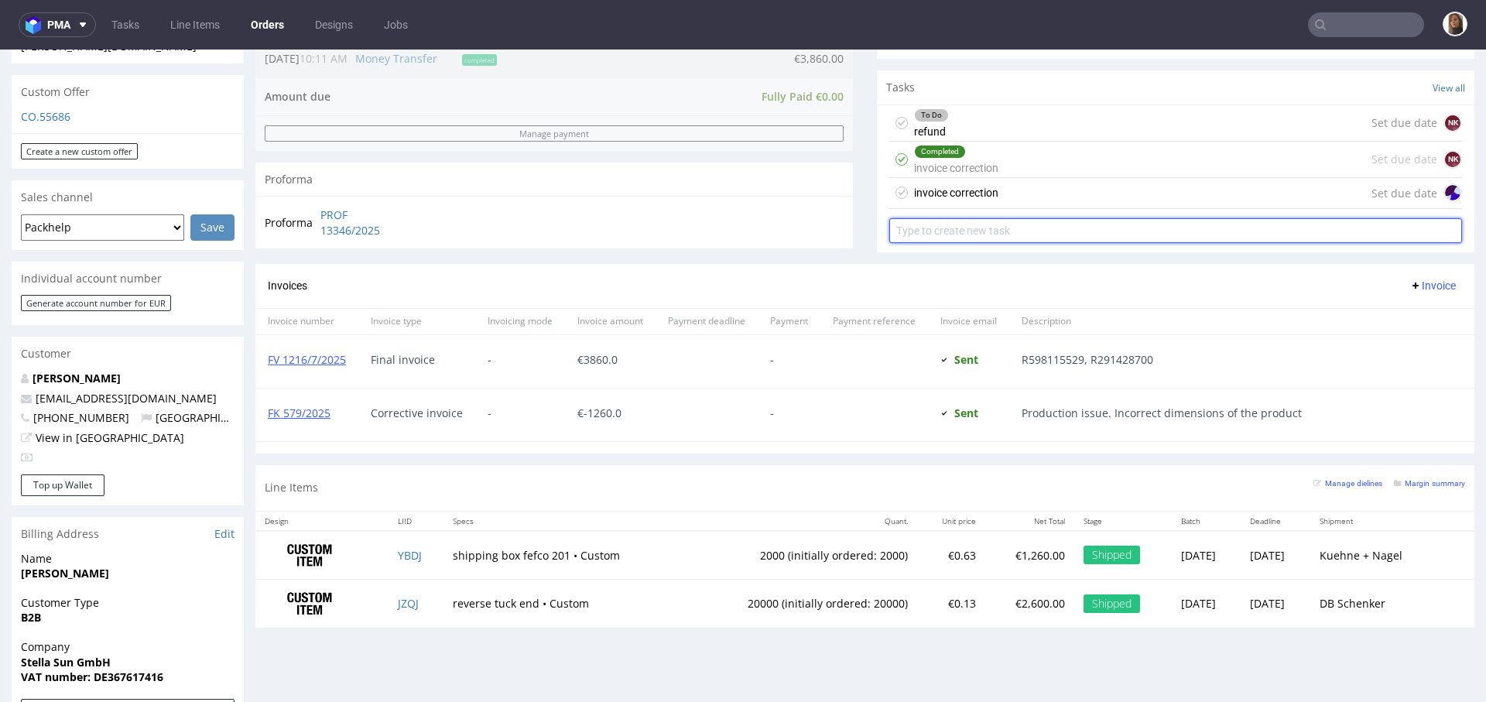
click at [997, 238] on input "text" at bounding box center [1175, 230] width 573 height 25
type input "refund"
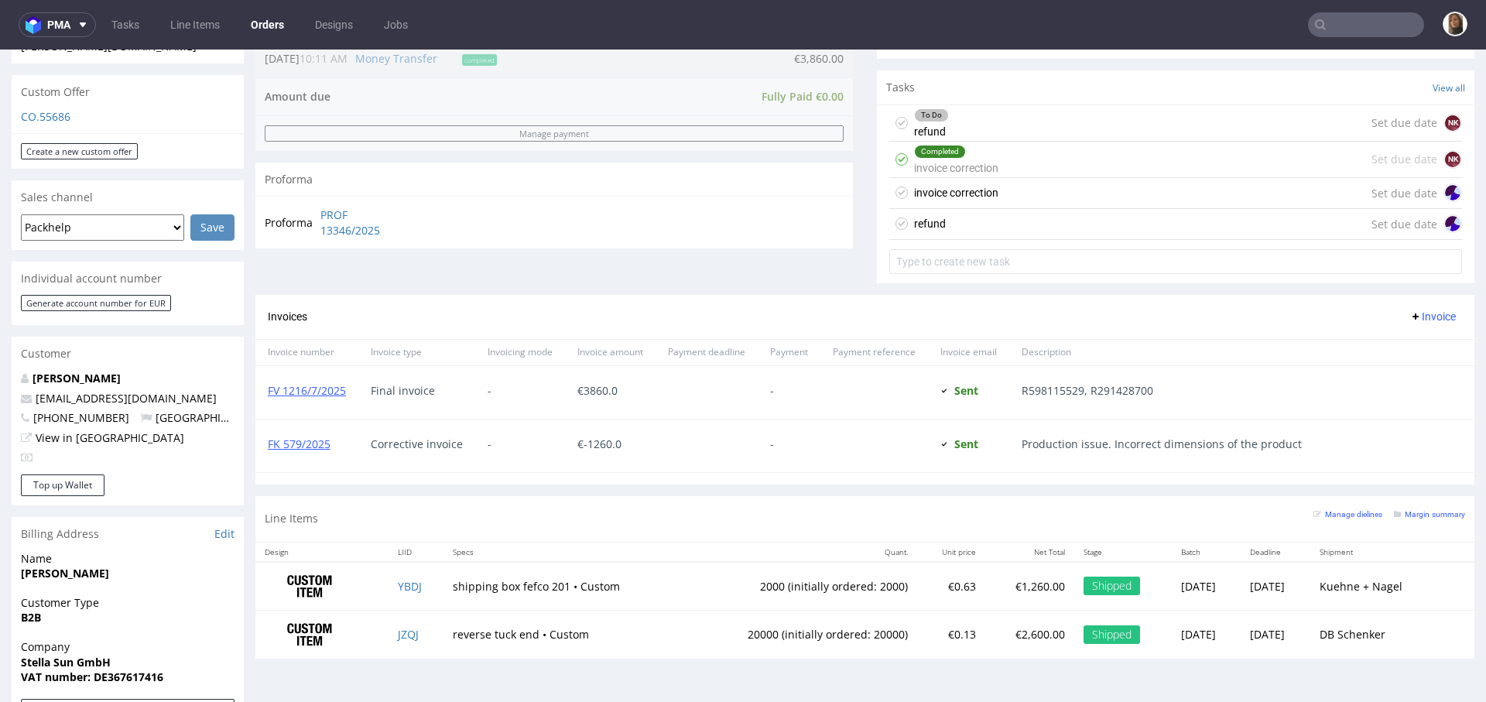
click at [979, 198] on div "invoice correction" at bounding box center [956, 192] width 84 height 19
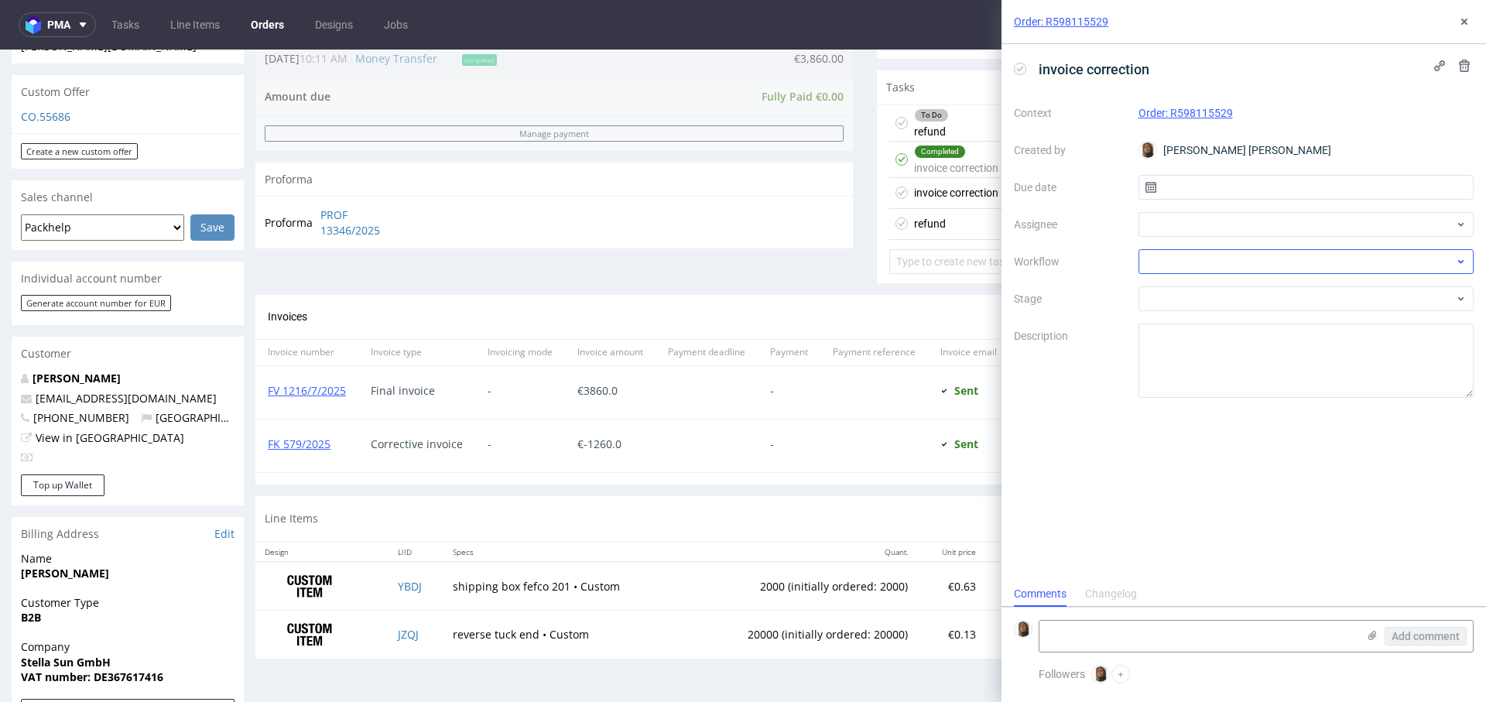
scroll to position [12, 0]
click at [1197, 220] on div at bounding box center [1306, 224] width 336 height 25
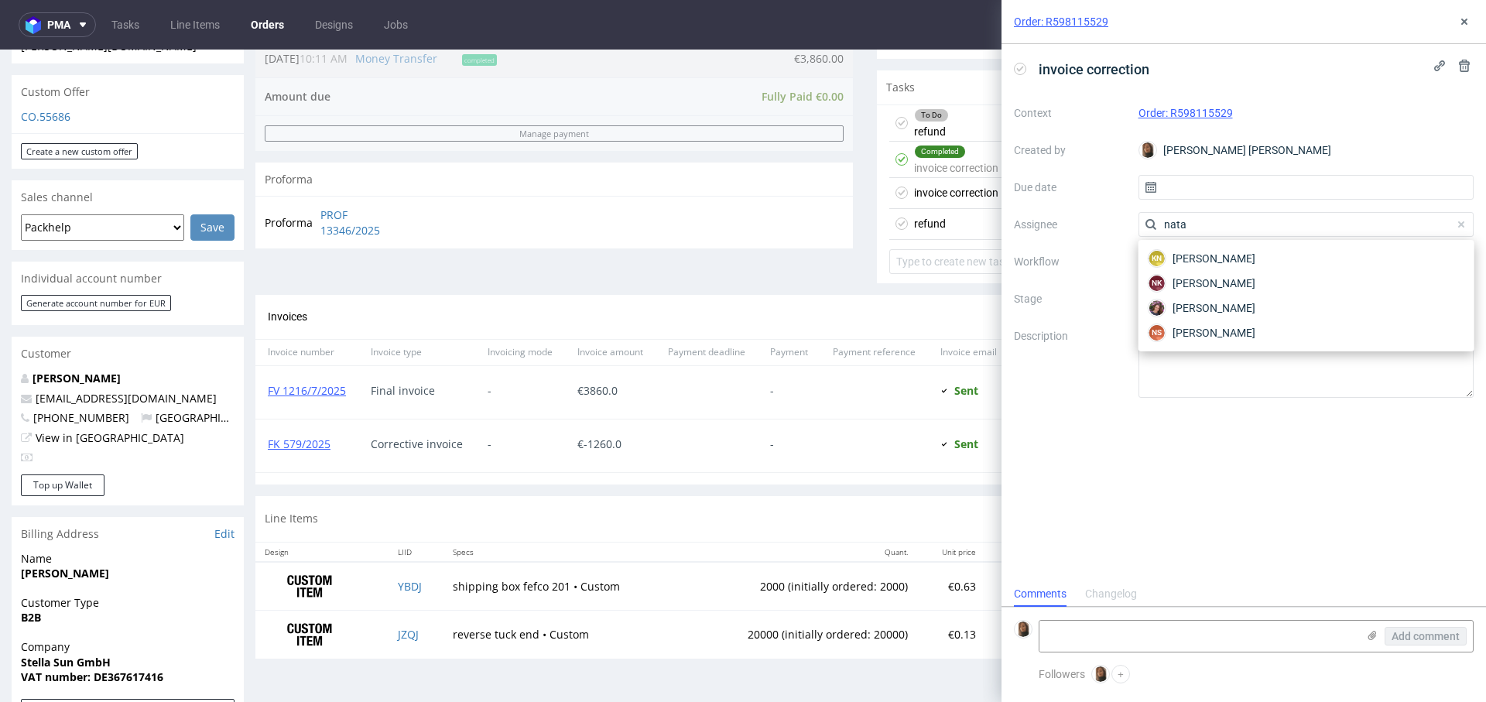
type input "nata"
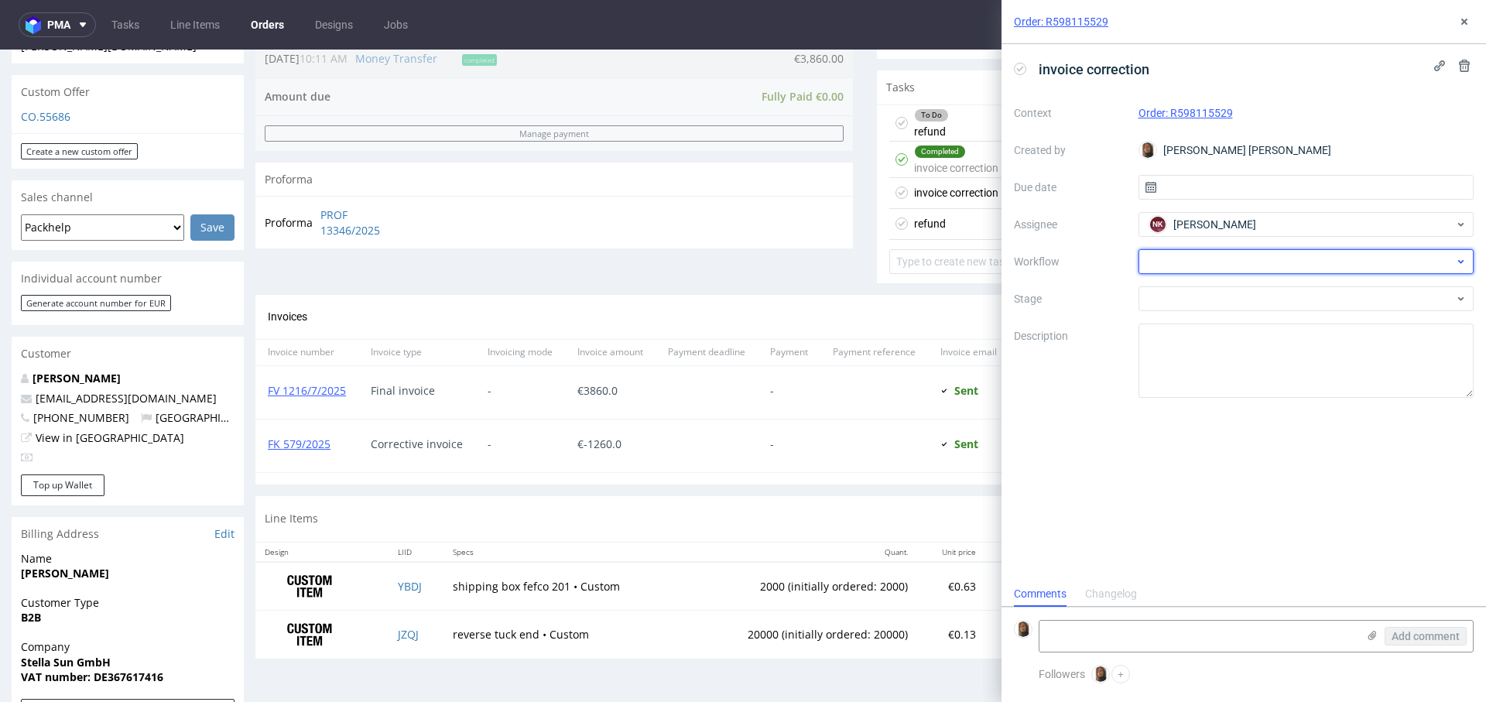
click at [1188, 264] on div at bounding box center [1306, 261] width 336 height 25
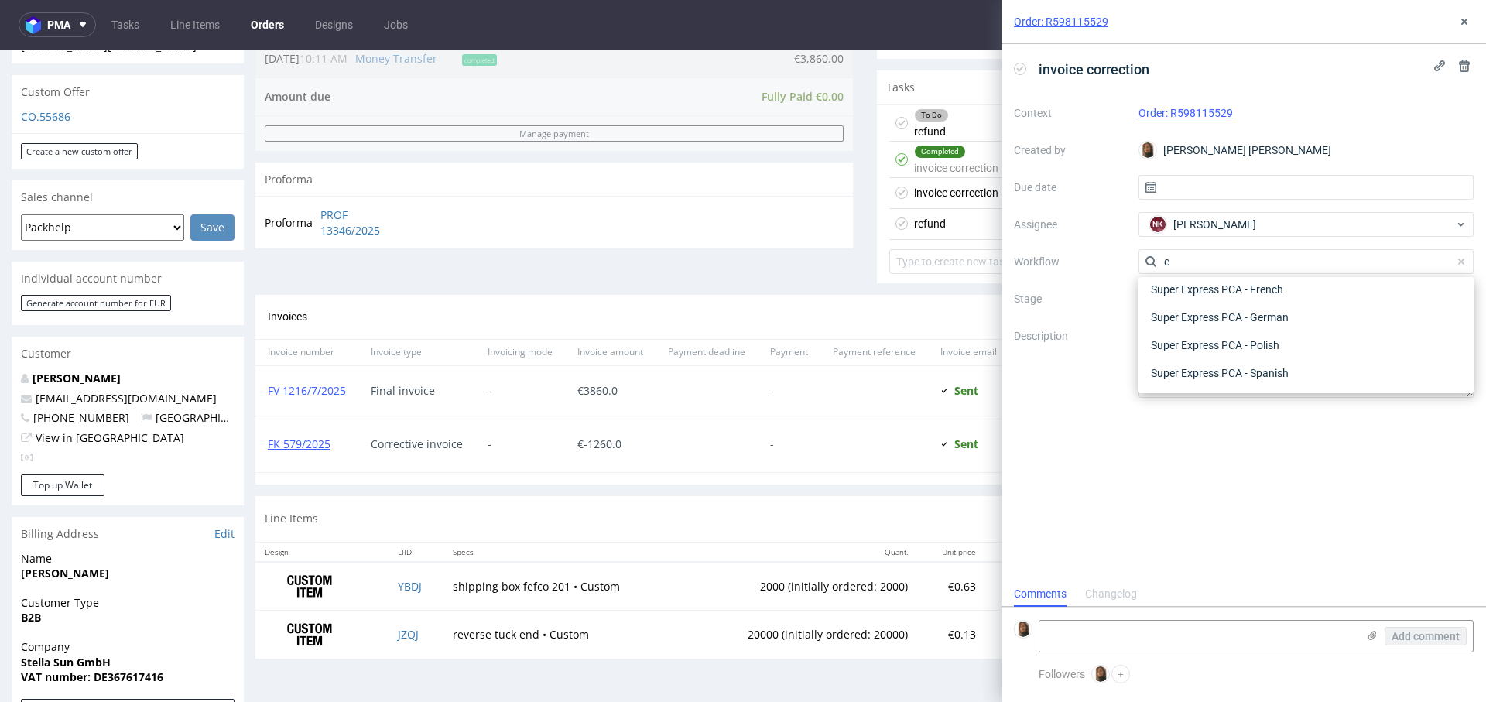
scroll to position [0, 0]
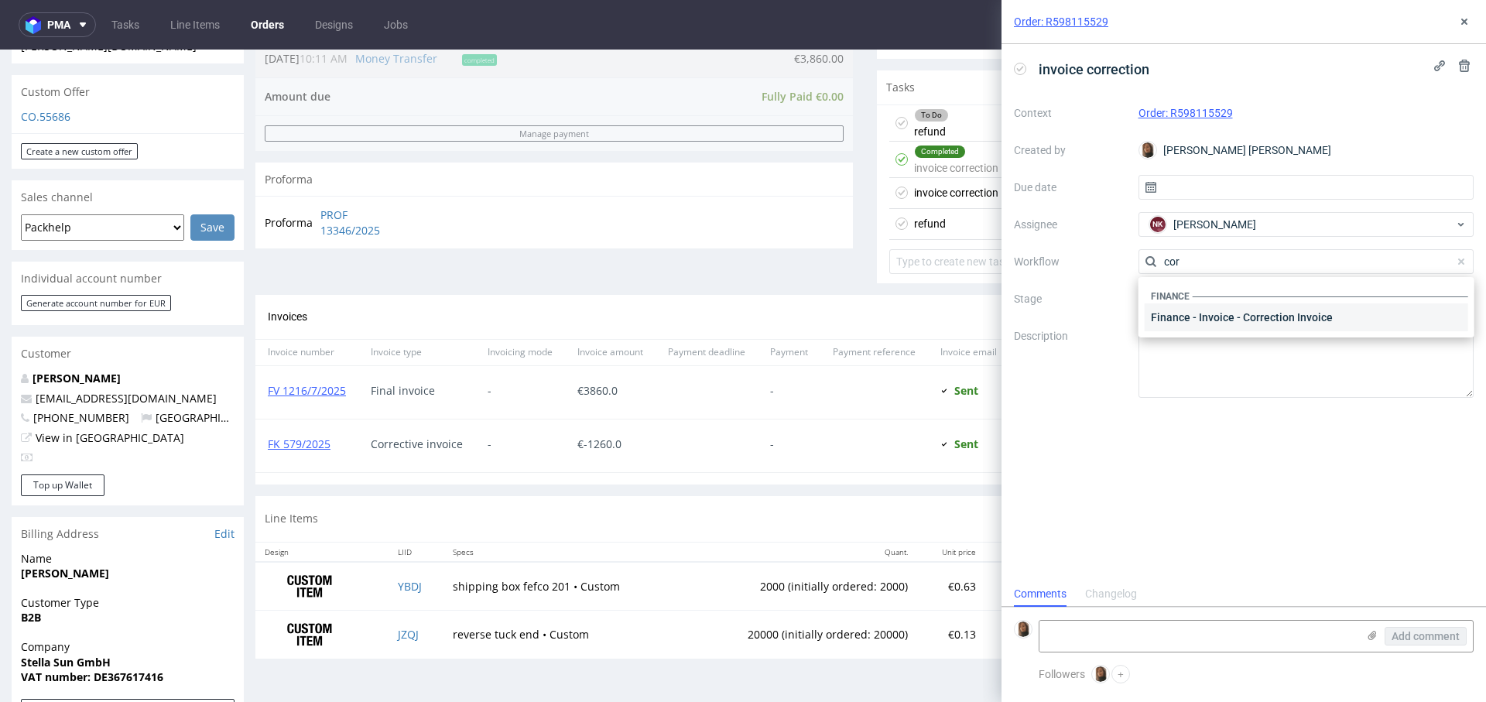
type input "cor"
click at [1273, 315] on div "Finance - Invoice - Correction Invoice" at bounding box center [1305, 317] width 323 height 28
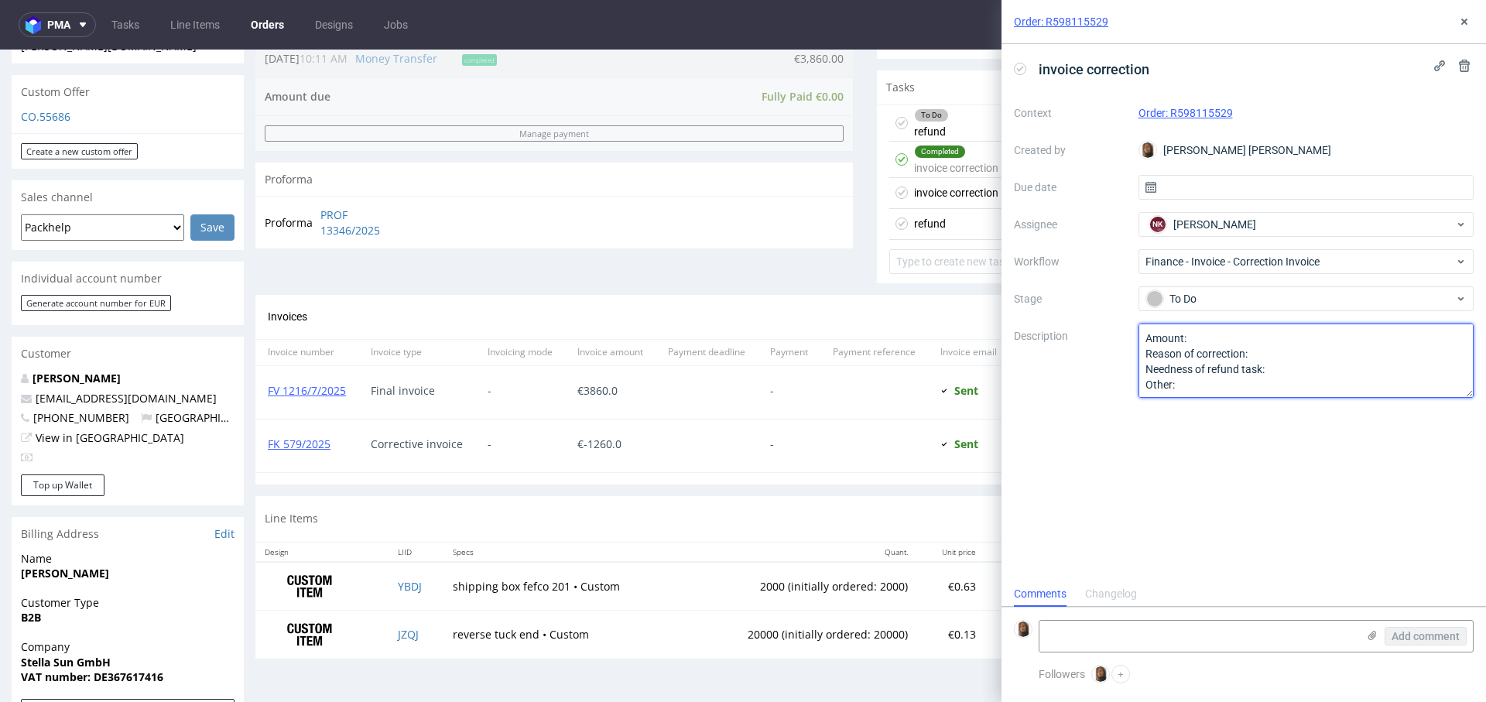
click at [1217, 330] on textarea "Amount: Reason of correction: Needness of refund task: Other:" at bounding box center [1306, 360] width 336 height 74
click at [1310, 364] on textarea "Amount: Reason of correction: Needness of refund task: Other:" at bounding box center [1306, 360] width 336 height 74
click at [1299, 343] on textarea "Amount: Reason of correction: Needness of refund task: Other:" at bounding box center [1306, 360] width 336 height 74
click at [1267, 355] on textarea "Amount: Reason of correction: Needness of refund task: Other:" at bounding box center [1306, 360] width 336 height 74
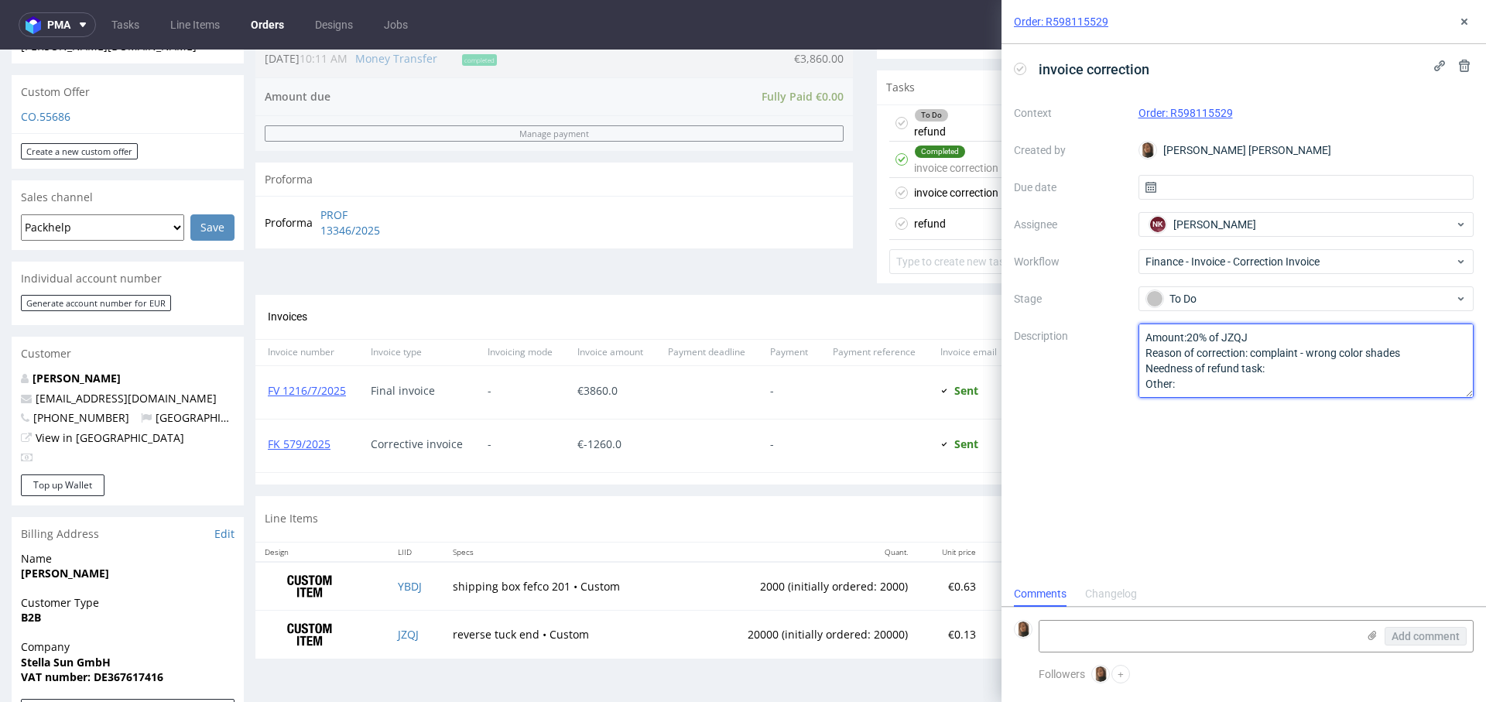
click at [1304, 361] on textarea "Amount: Reason of correction: Needness of refund task: Other:" at bounding box center [1306, 360] width 336 height 74
click at [1309, 370] on textarea "Amount: Reason of correction: Needness of refund task: Other:" at bounding box center [1306, 360] width 336 height 74
drag, startPoint x: 1213, startPoint y: 382, endPoint x: 1142, endPoint y: 369, distance: 72.4
click at [1142, 369] on textarea "Amount: Reason of correction: Needness of refund task: Other:" at bounding box center [1306, 360] width 336 height 74
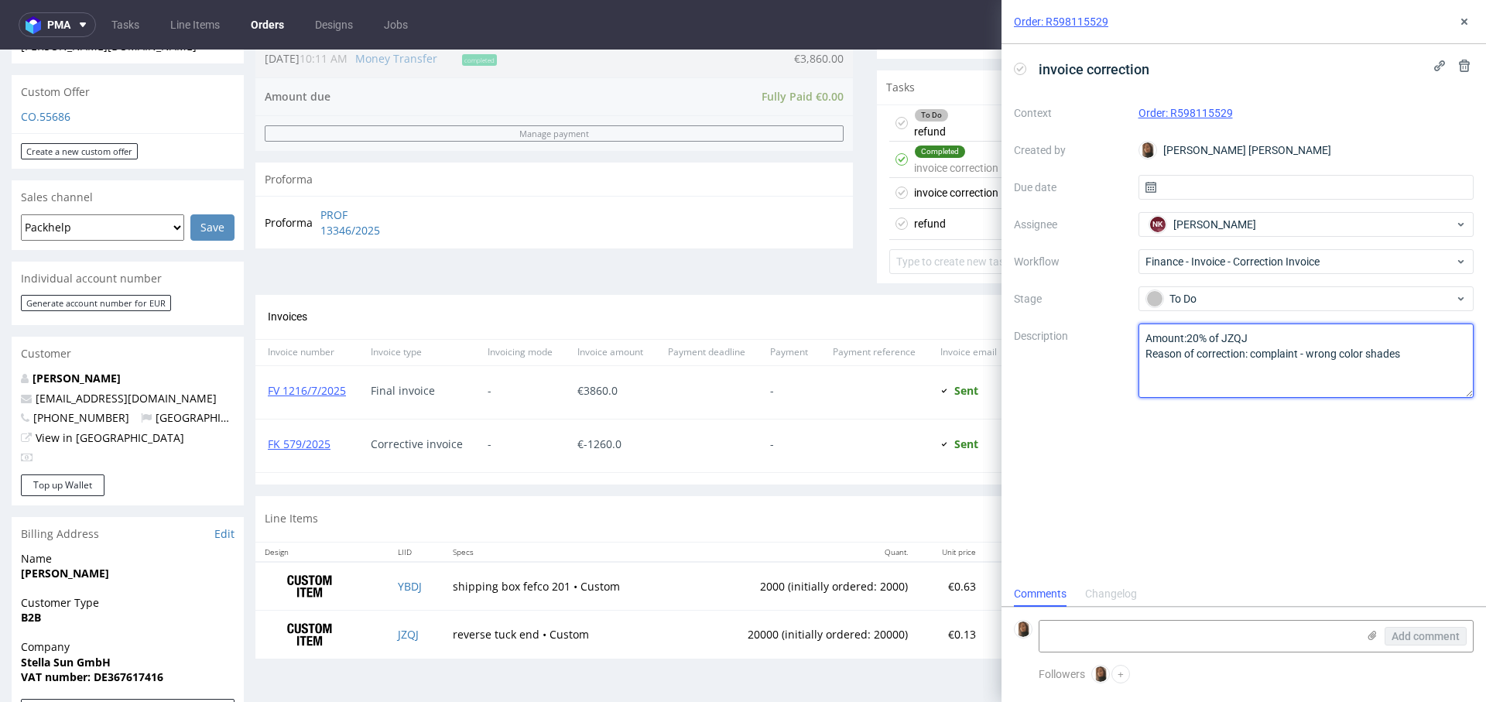
click at [1188, 337] on textarea "Amount: Reason of correction: Needness of refund task: Other:" at bounding box center [1306, 360] width 336 height 74
drag, startPoint x: 1408, startPoint y: 350, endPoint x: 1367, endPoint y: 350, distance: 41.0
click at [1367, 350] on textarea "Amount: Reason of correction: Needness of refund task: Other:" at bounding box center [1306, 360] width 336 height 74
type textarea "Amount: 20% of JZQJ Reason of correction: complaint - wrong color shades"
click at [1469, 29] on button at bounding box center [1464, 21] width 19 height 19
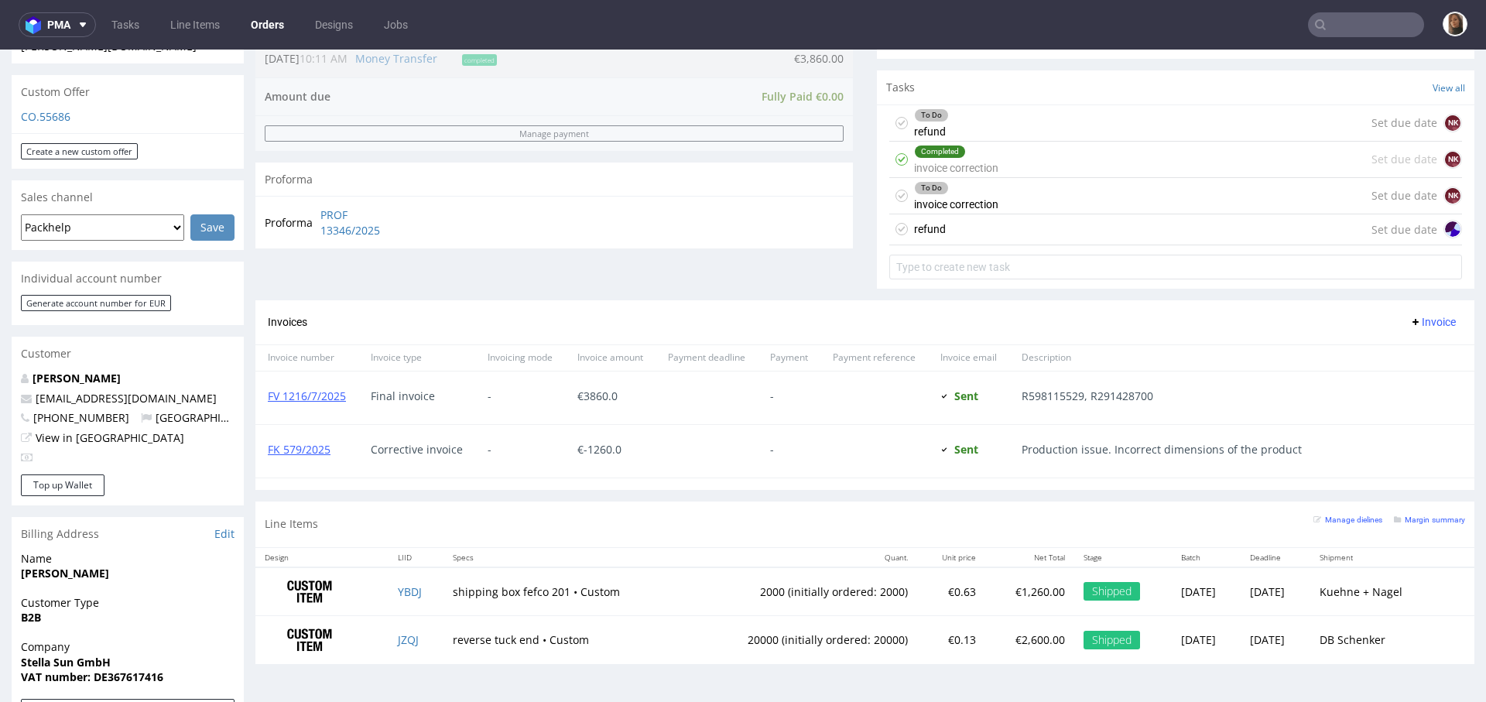
click at [976, 227] on div "refund Set due date" at bounding box center [1175, 229] width 573 height 31
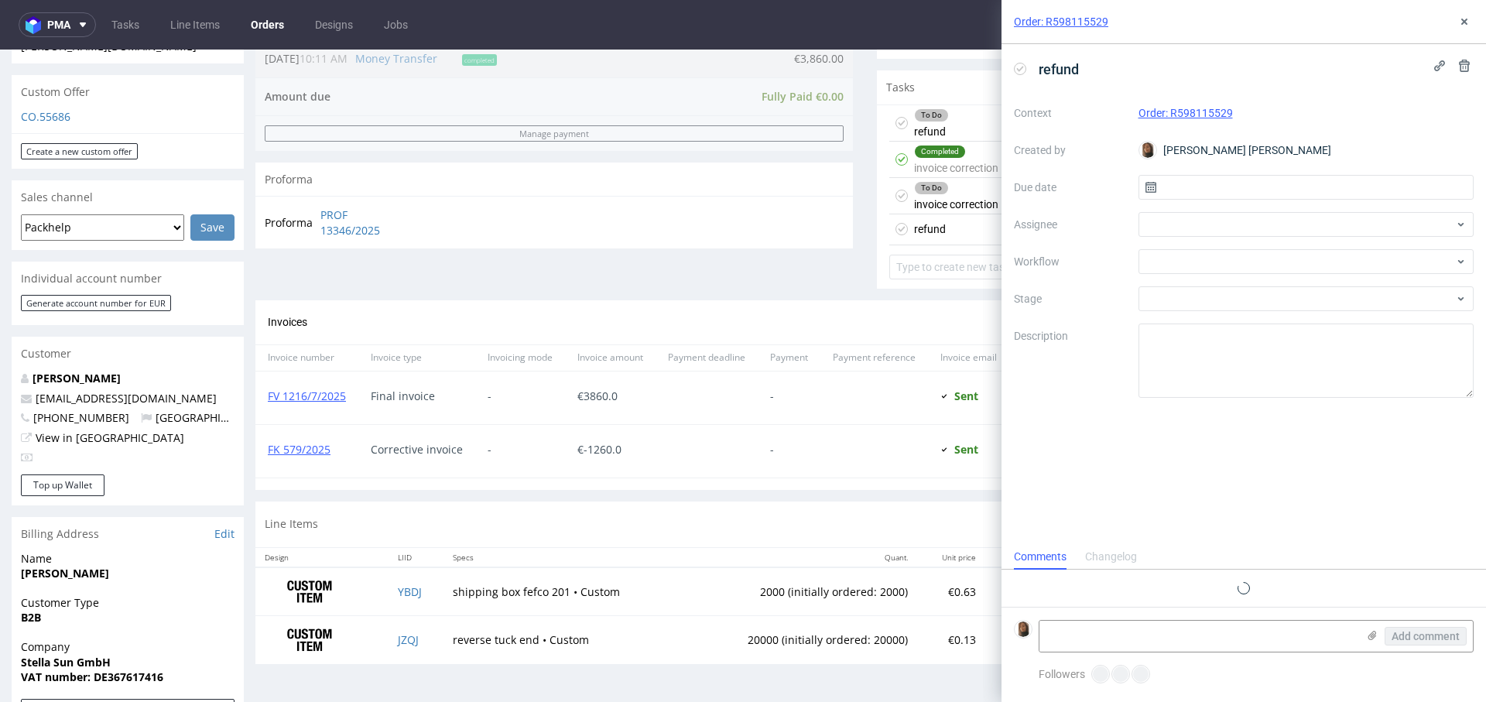
scroll to position [12, 0]
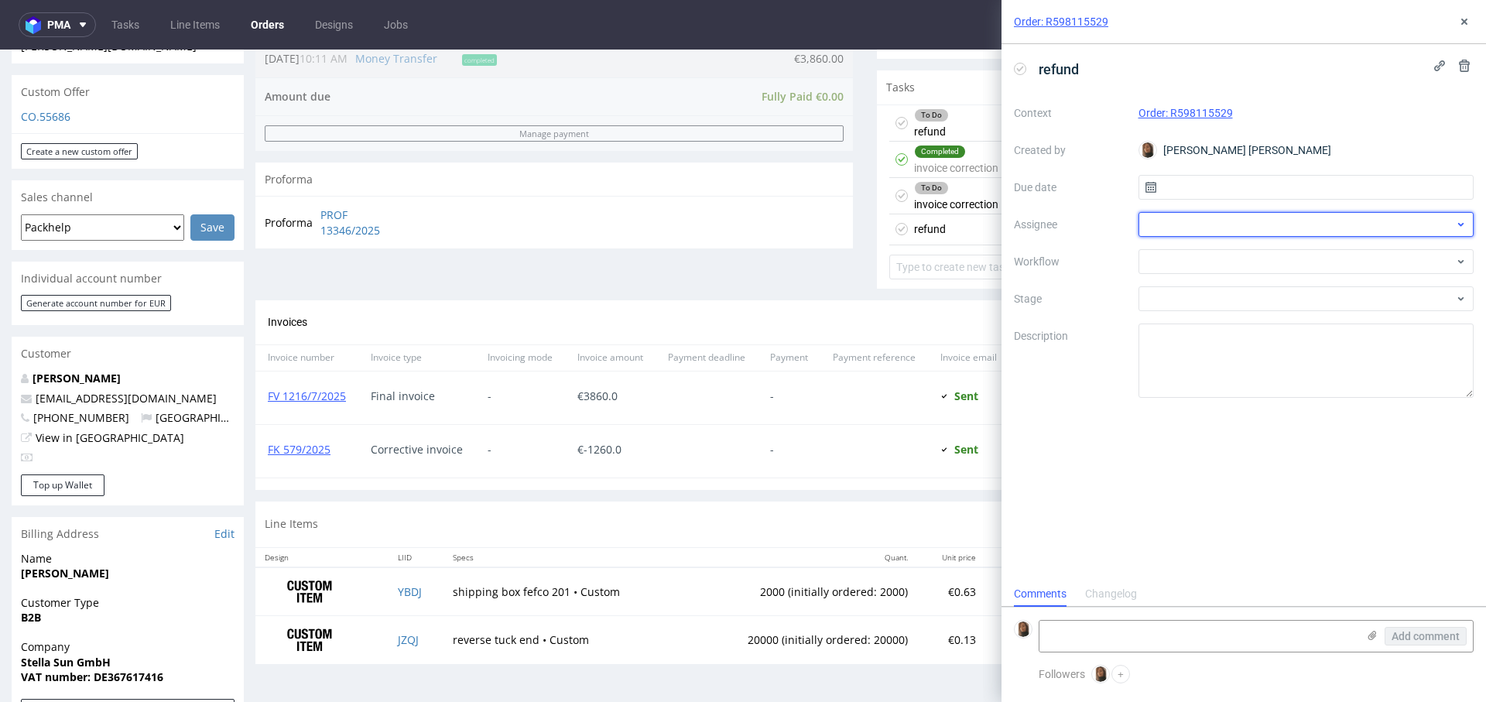
click at [1194, 226] on div at bounding box center [1306, 224] width 336 height 25
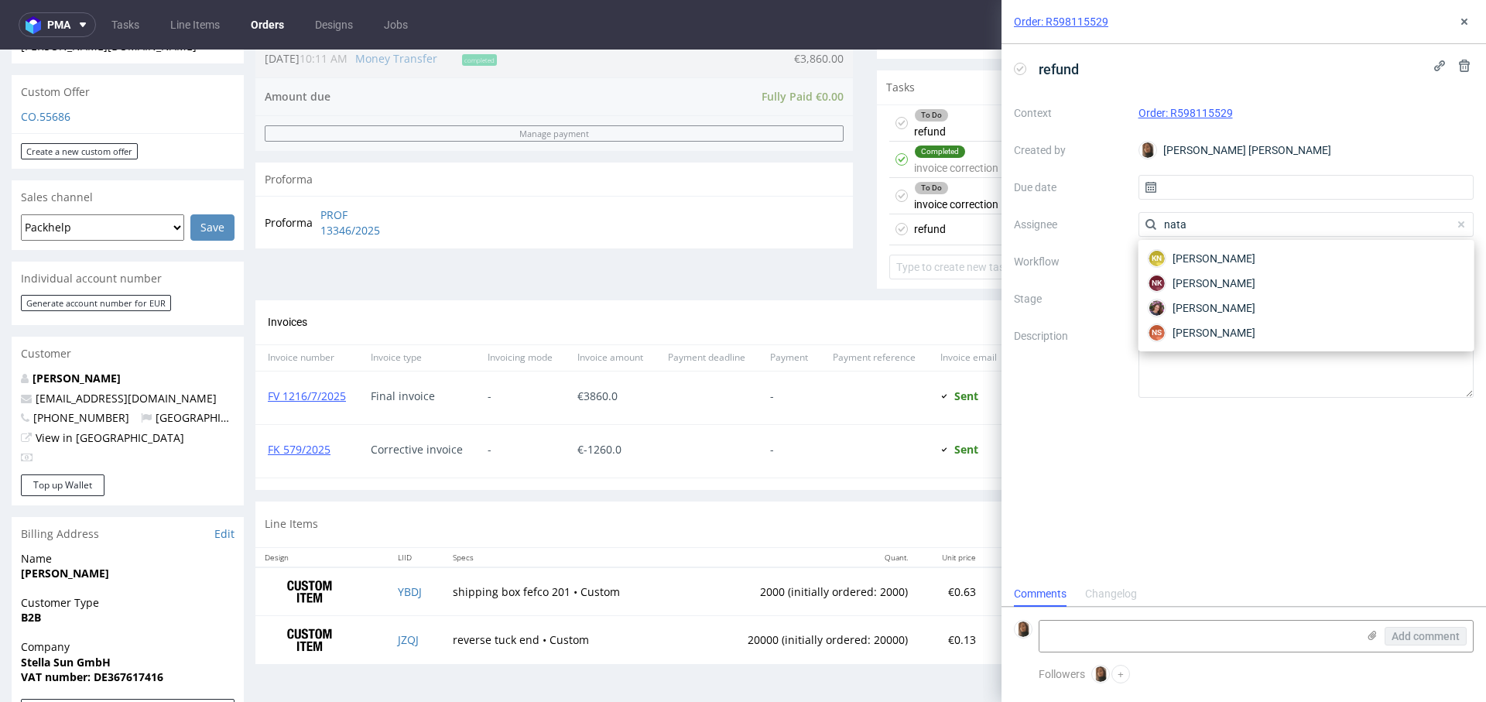
type input "nata"
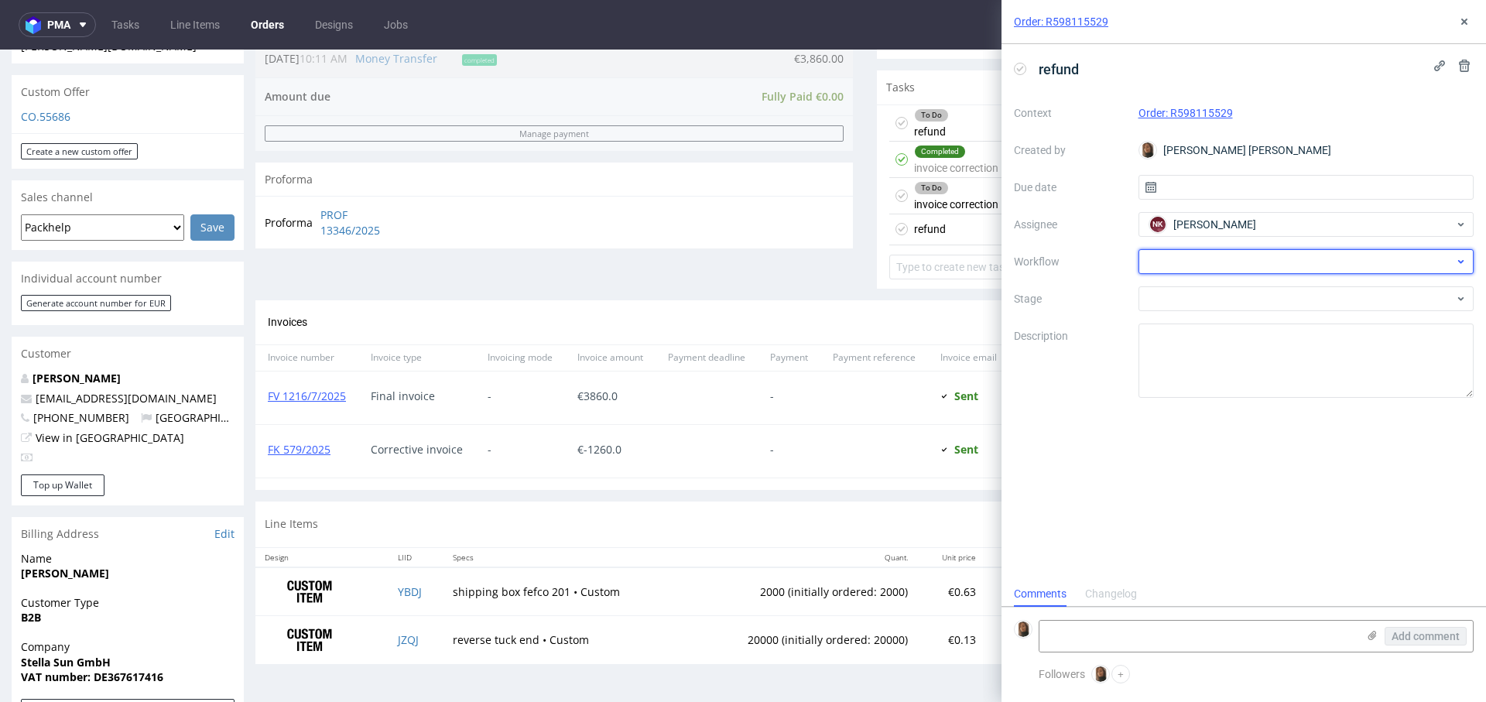
click at [1186, 258] on div at bounding box center [1306, 261] width 336 height 25
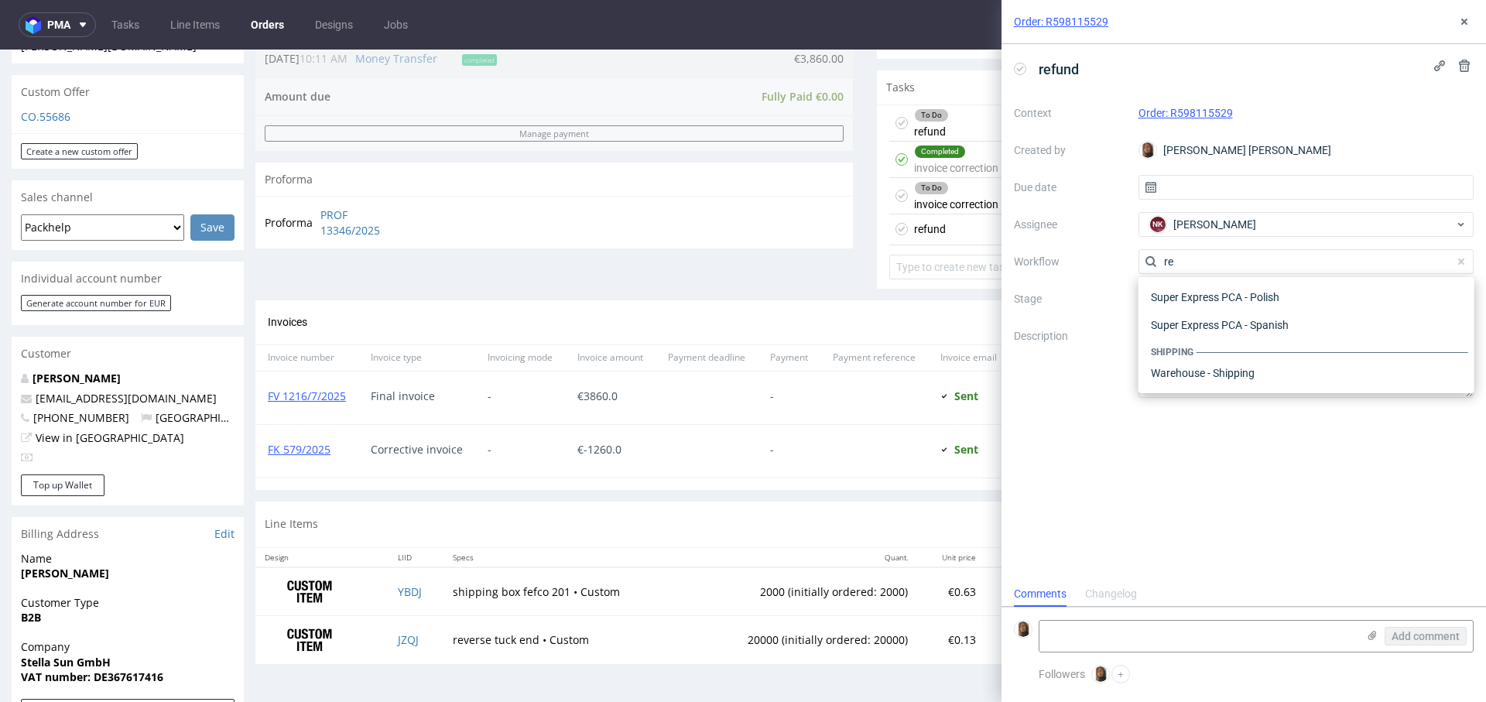
scroll to position [374, 0]
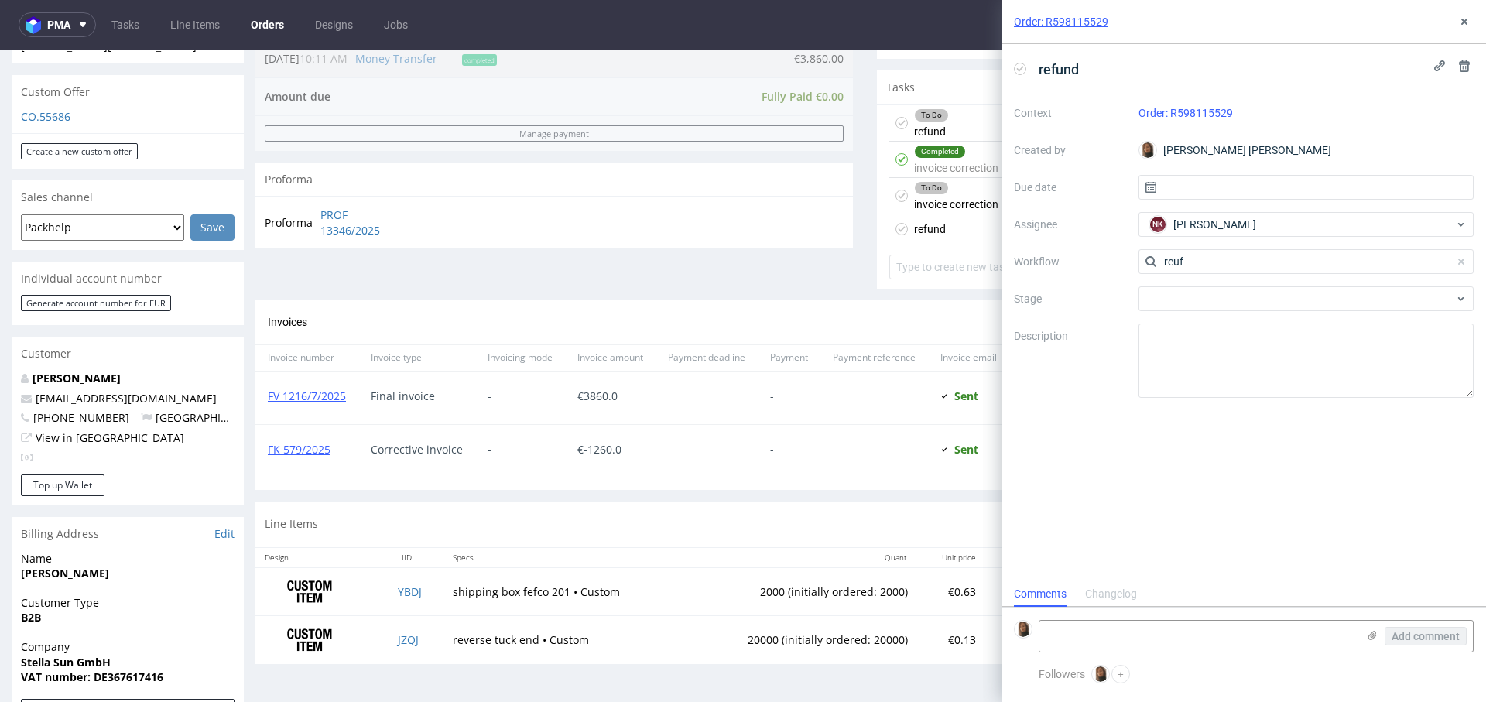
type input "reufn"
click at [1228, 263] on input "reufn" at bounding box center [1306, 261] width 336 height 25
click at [1227, 263] on div at bounding box center [1306, 261] width 336 height 25
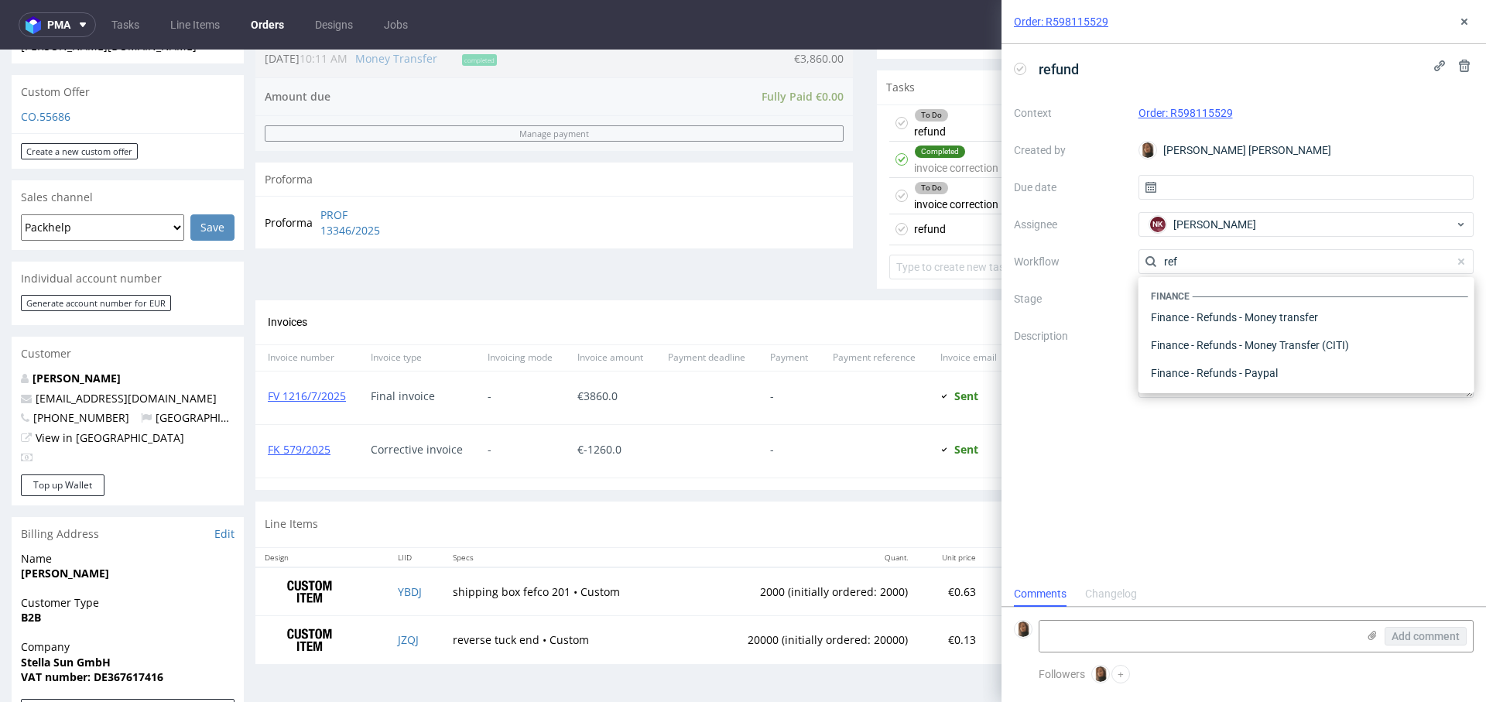
scroll to position [4, 0]
type input "ref"
click at [1226, 323] on div "Finance - Refunds - Money transfer" at bounding box center [1305, 313] width 323 height 28
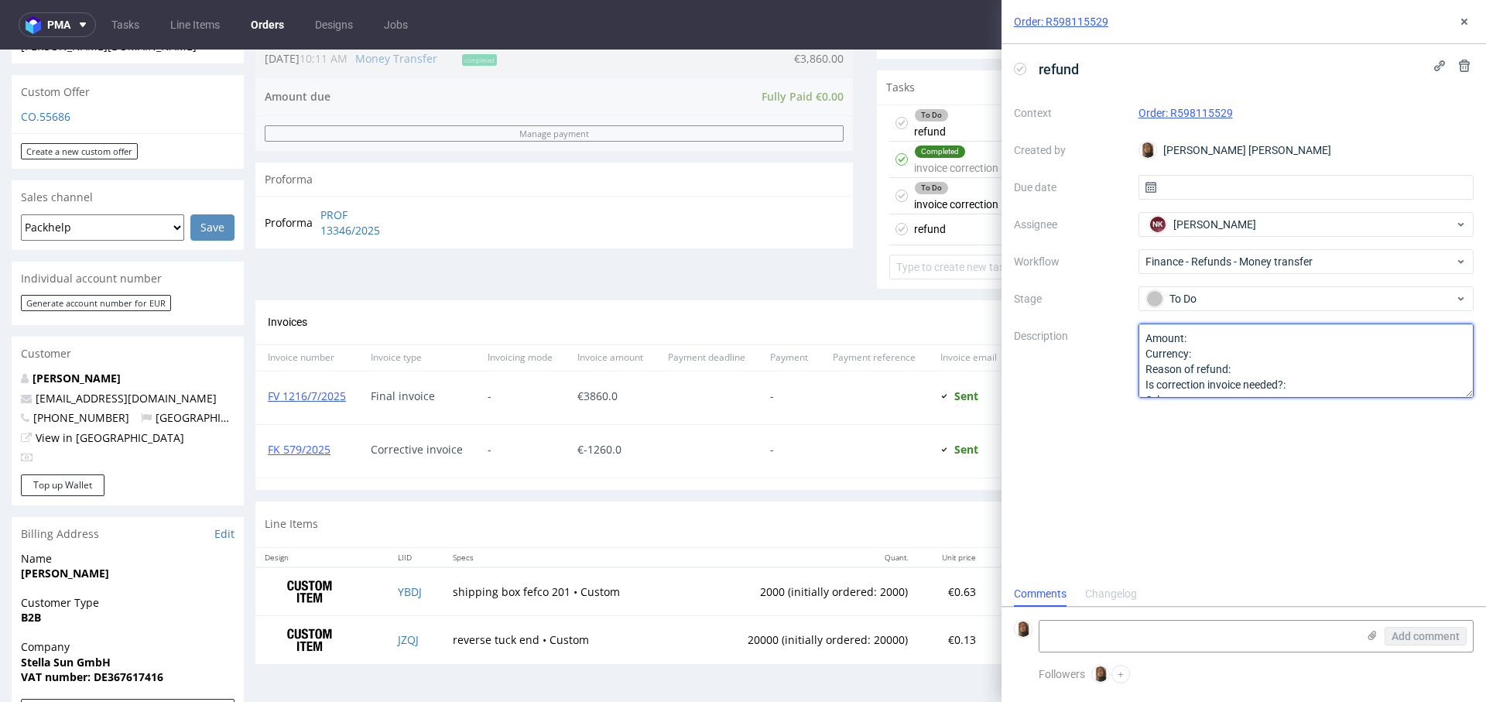
click at [1219, 337] on textarea "Amount: Currency: Reason of refund: Is correction invoice needed?: Other:" at bounding box center [1306, 360] width 336 height 74
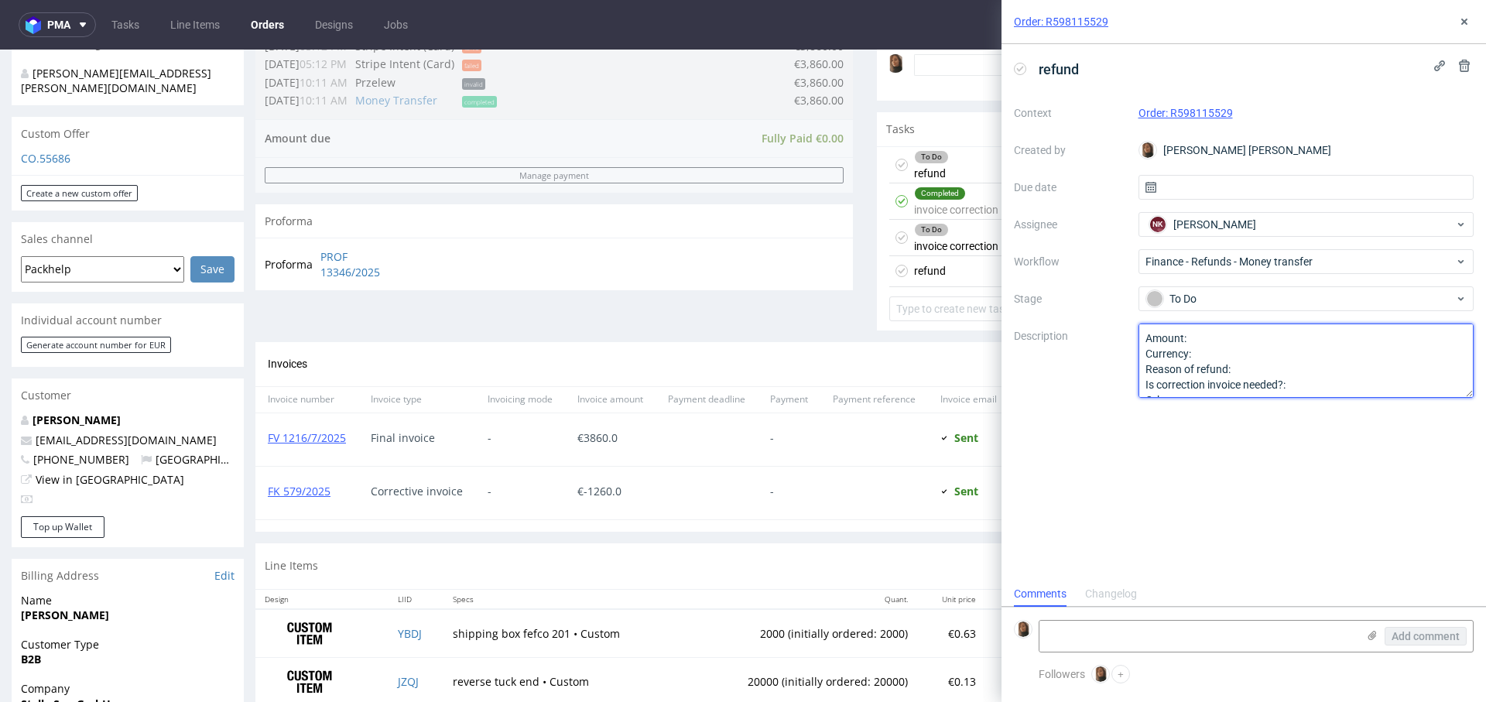
scroll to position [491, 0]
click at [1215, 355] on textarea "Amount: Currency: Reason of refund: Is correction invoice needed?: Other:" at bounding box center [1306, 360] width 336 height 74
click at [1270, 368] on textarea "Amount: Currency: Reason of refund: Is correction invoice needed?: Other:" at bounding box center [1306, 360] width 336 height 74
click at [1314, 368] on textarea "Amount: Currency: Reason of refund: Is correction invoice needed?: Other:" at bounding box center [1306, 360] width 336 height 74
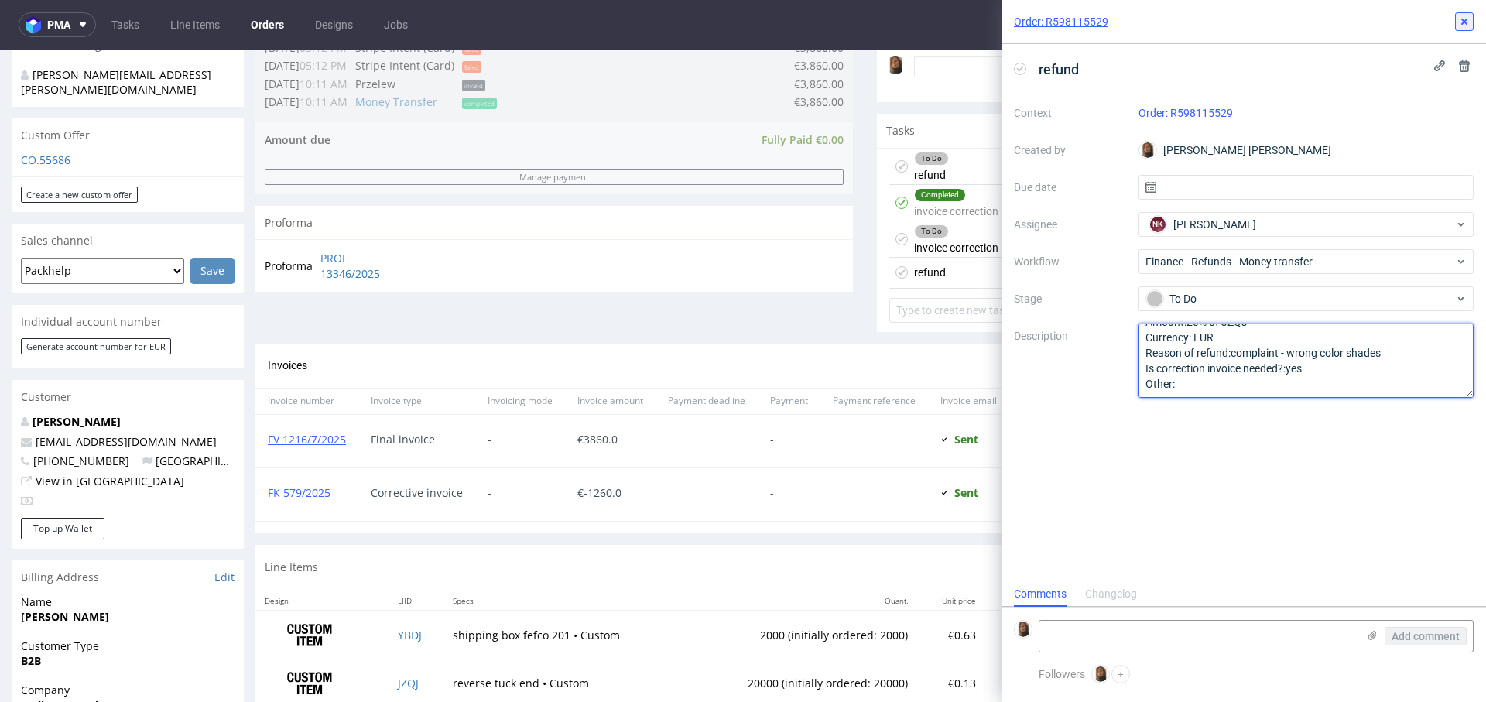
type textarea "Amount:20% of JZQJ Currency: EUR Reason of refund:complaint - wrong color shade…"
click at [1463, 22] on use at bounding box center [1464, 22] width 6 height 6
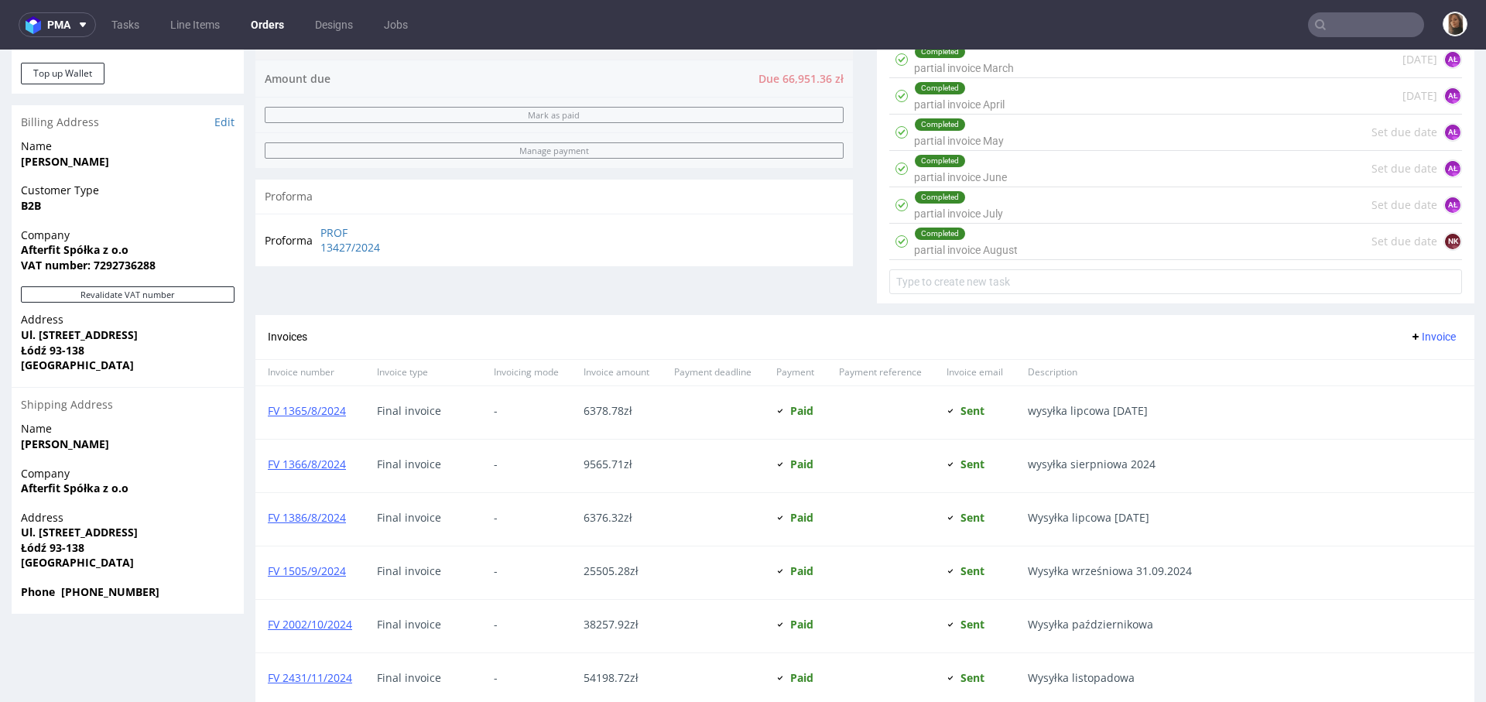
scroll to position [822, 0]
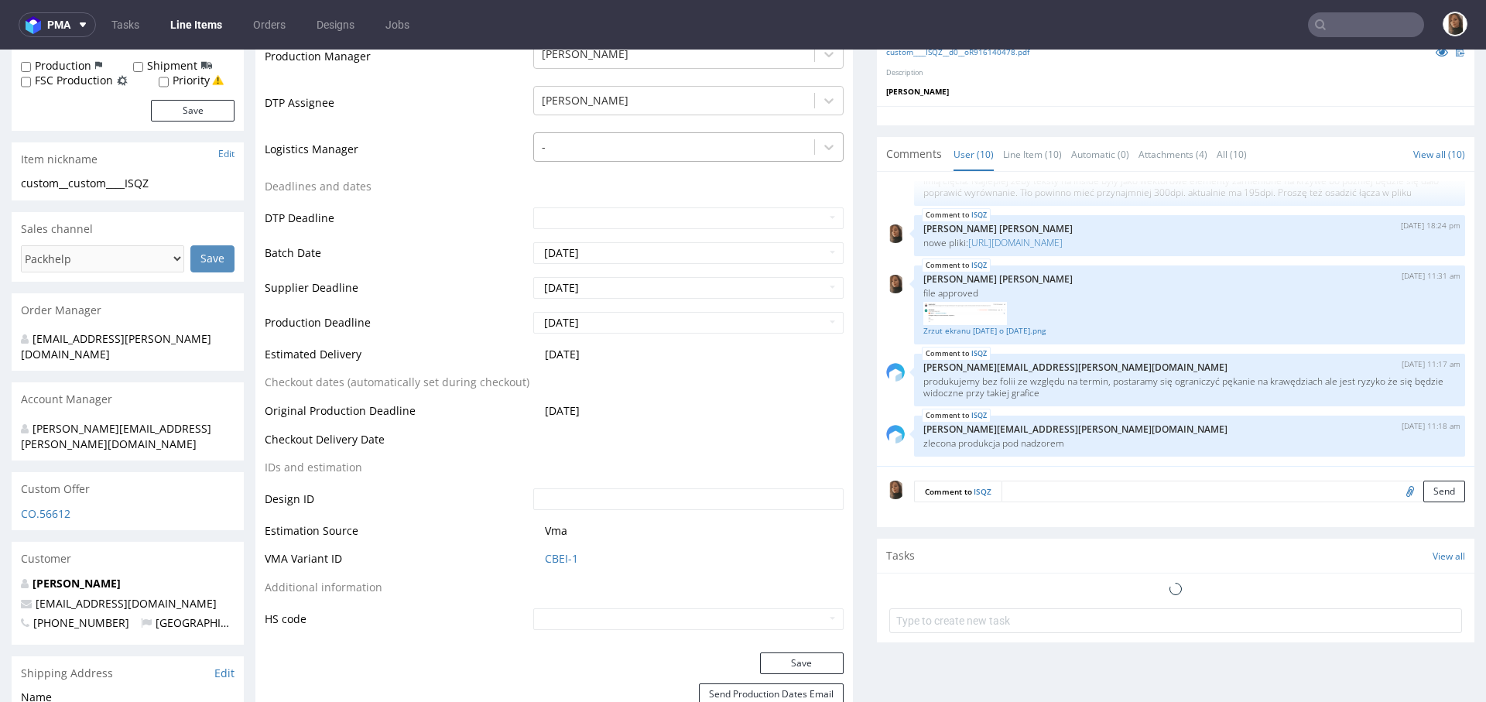
scroll to position [165, 0]
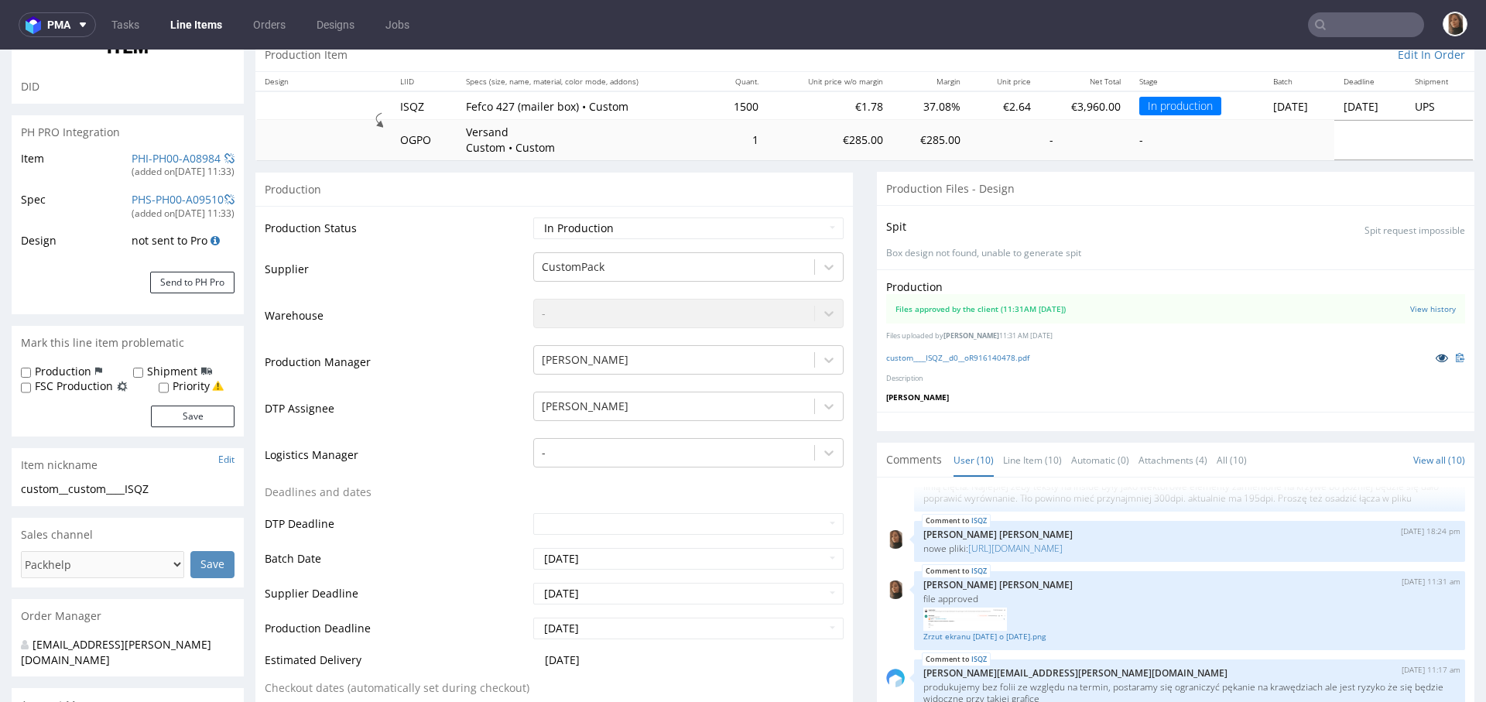
click at [1435, 357] on icon at bounding box center [1441, 357] width 12 height 11
click at [1435, 361] on icon at bounding box center [1441, 357] width 12 height 11
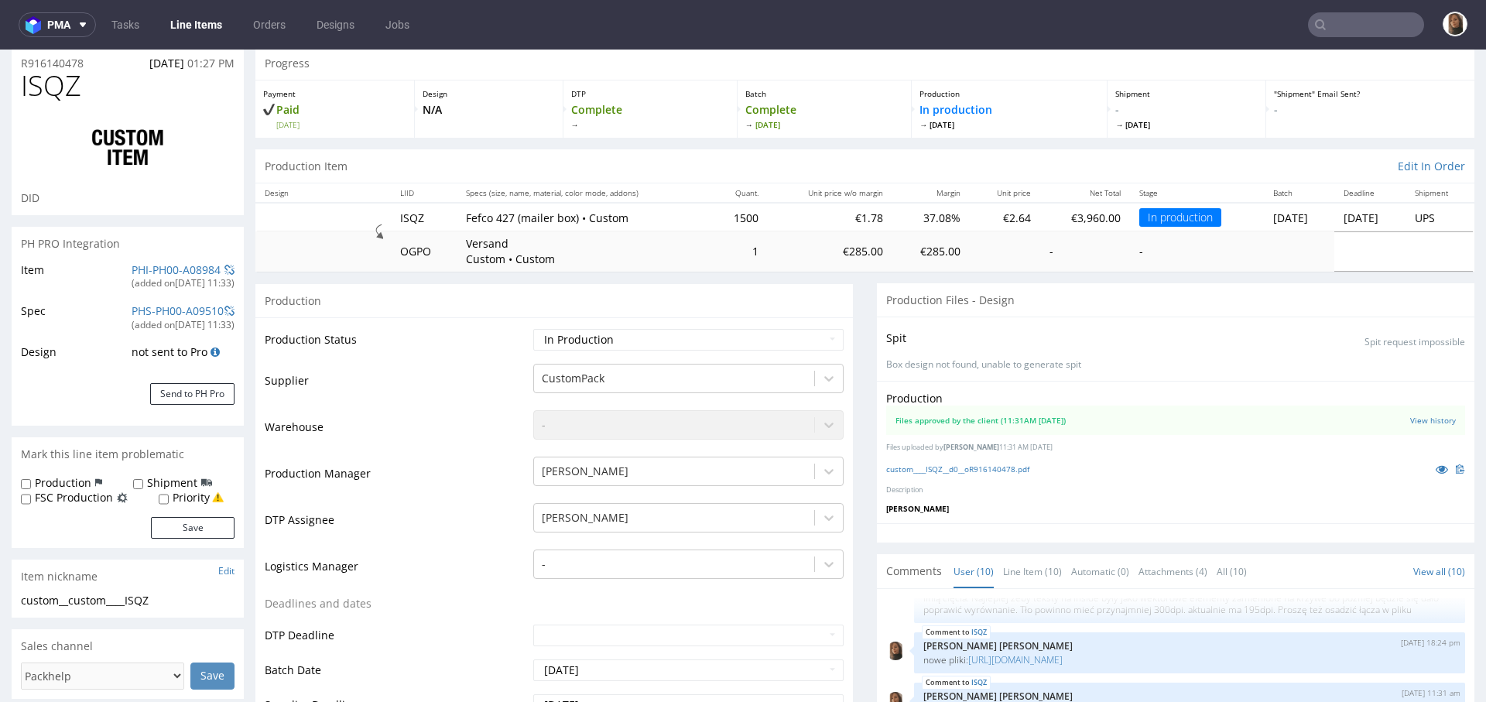
scroll to position [0, 0]
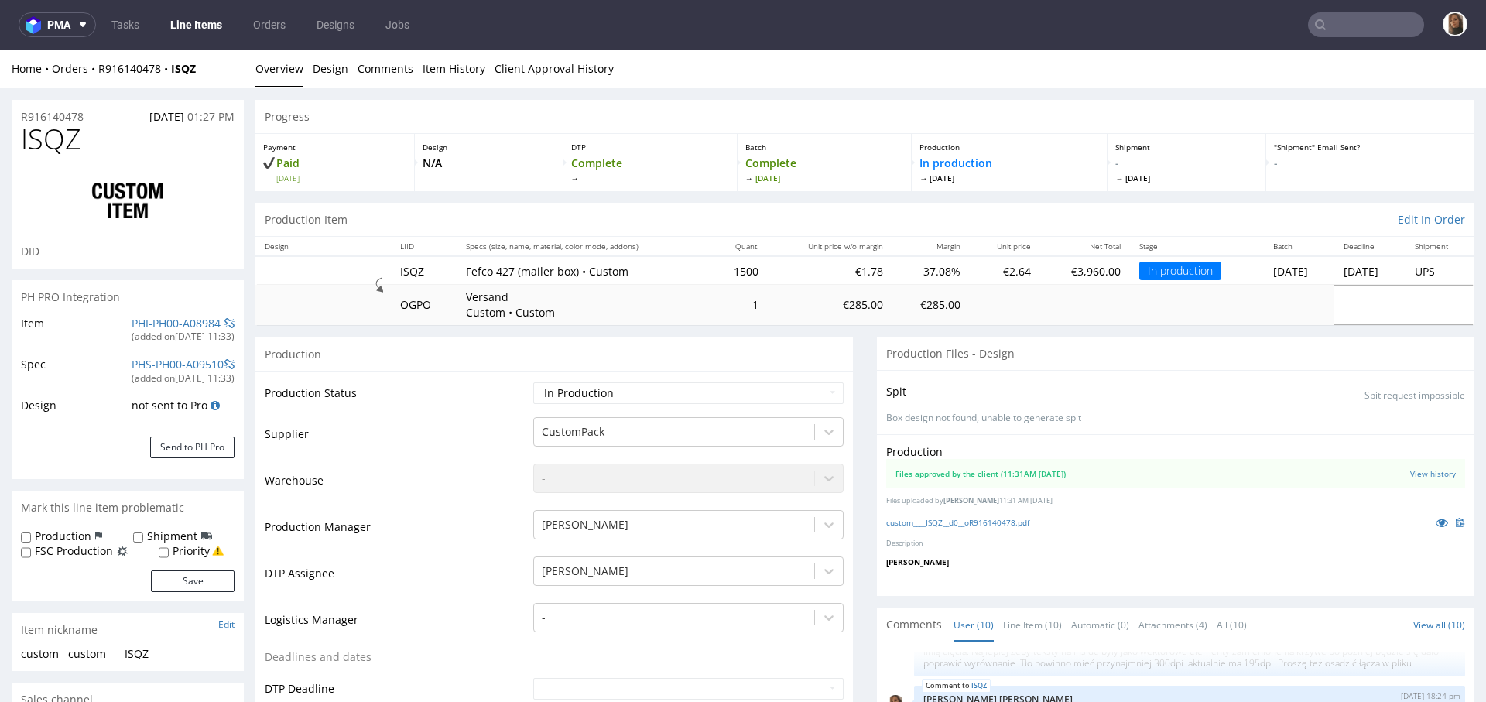
click at [139, 59] on div "Home Orders R916140478 ISQZ Overview Design Comments Item History Client Approv…" at bounding box center [743, 69] width 1486 height 39
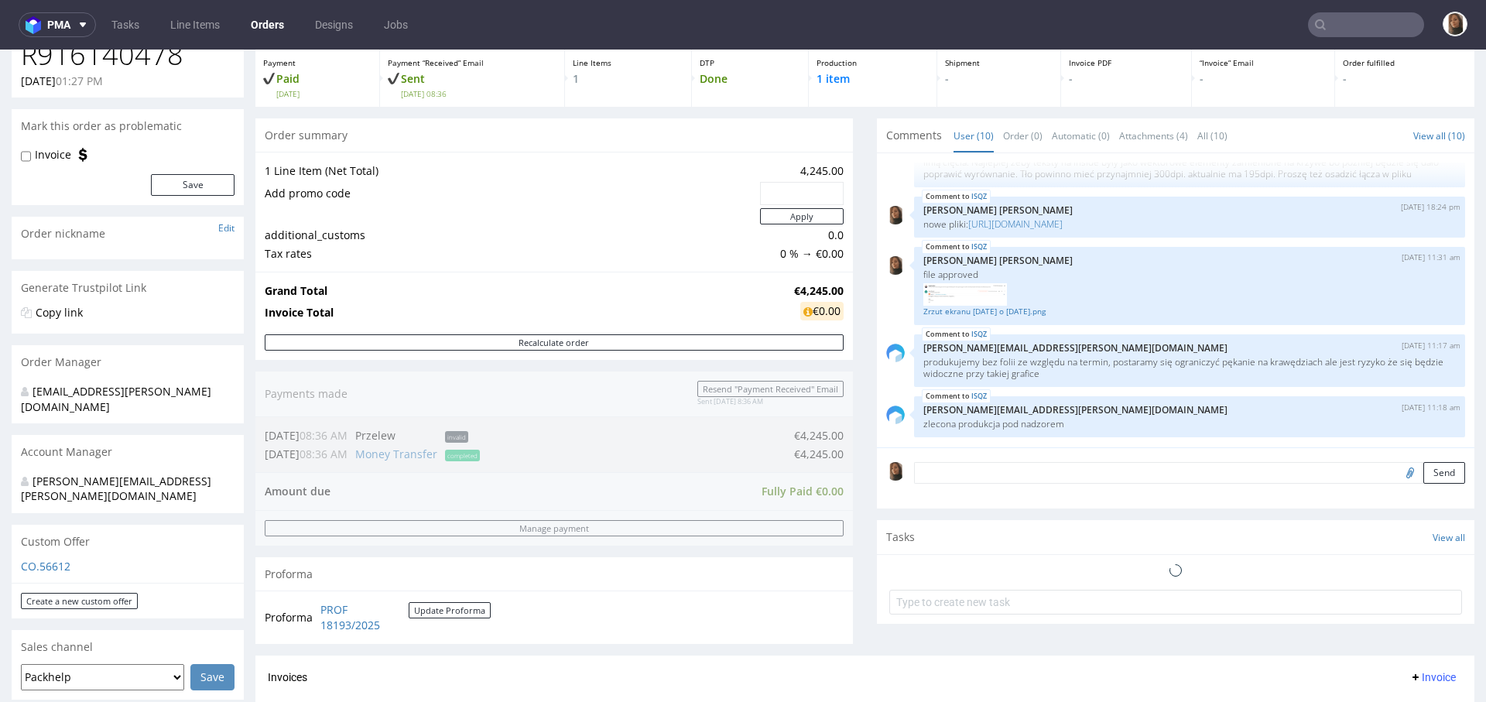
scroll to position [759, 0]
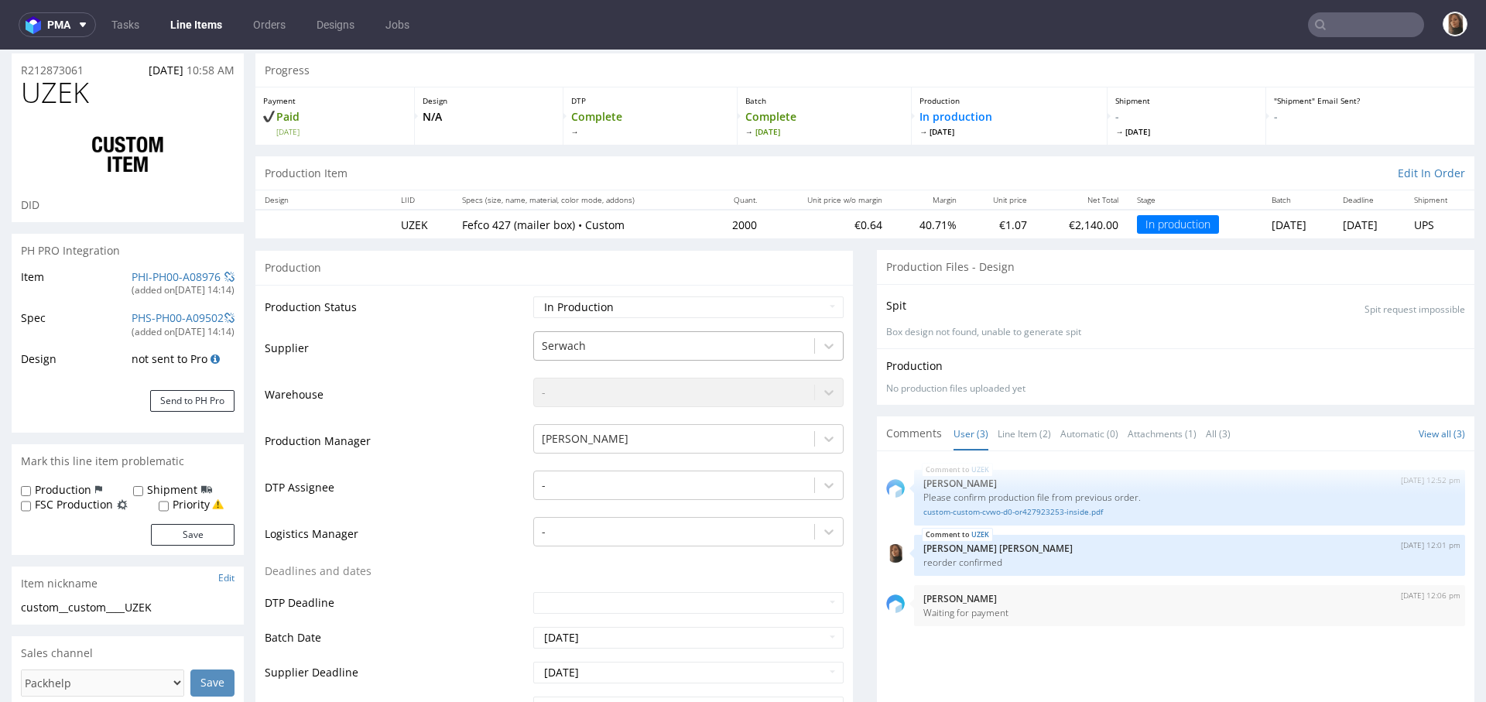
scroll to position [249, 0]
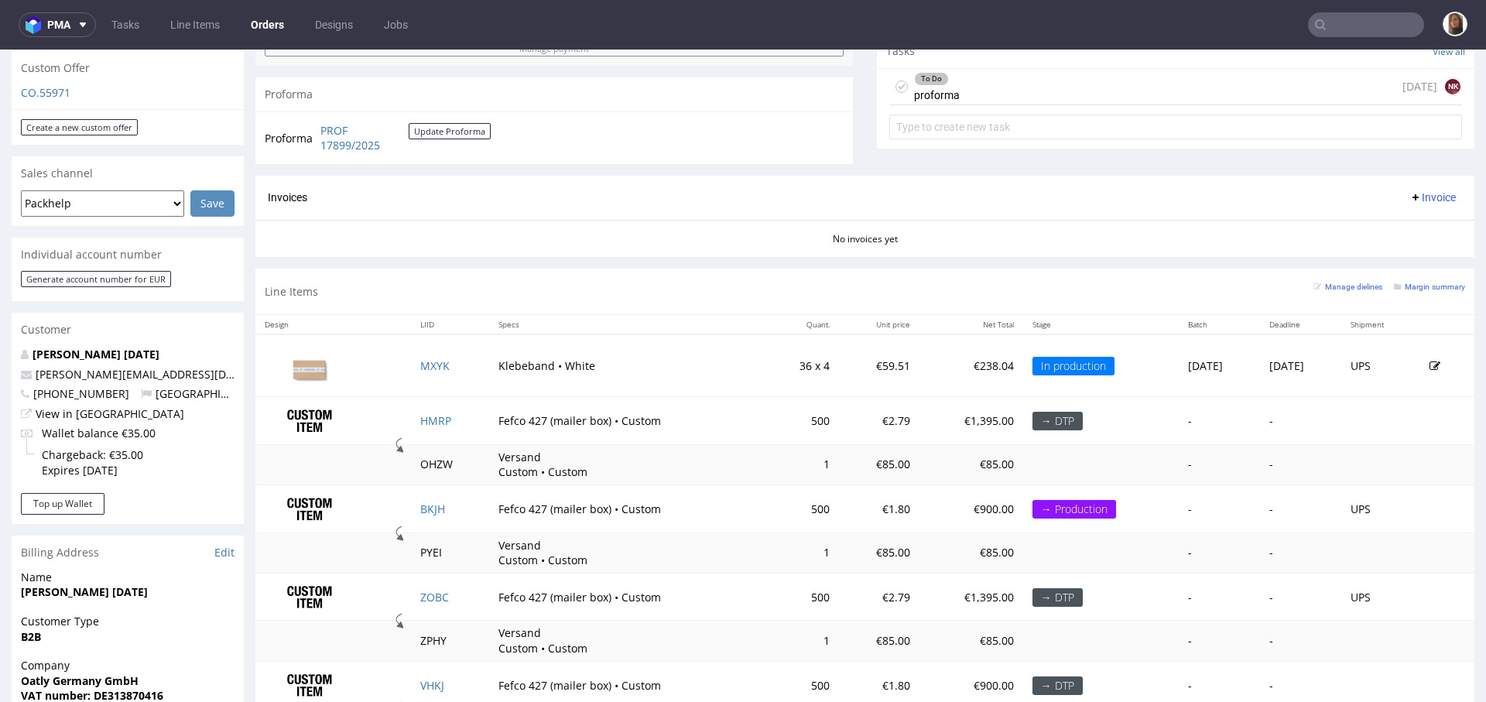
scroll to position [645, 0]
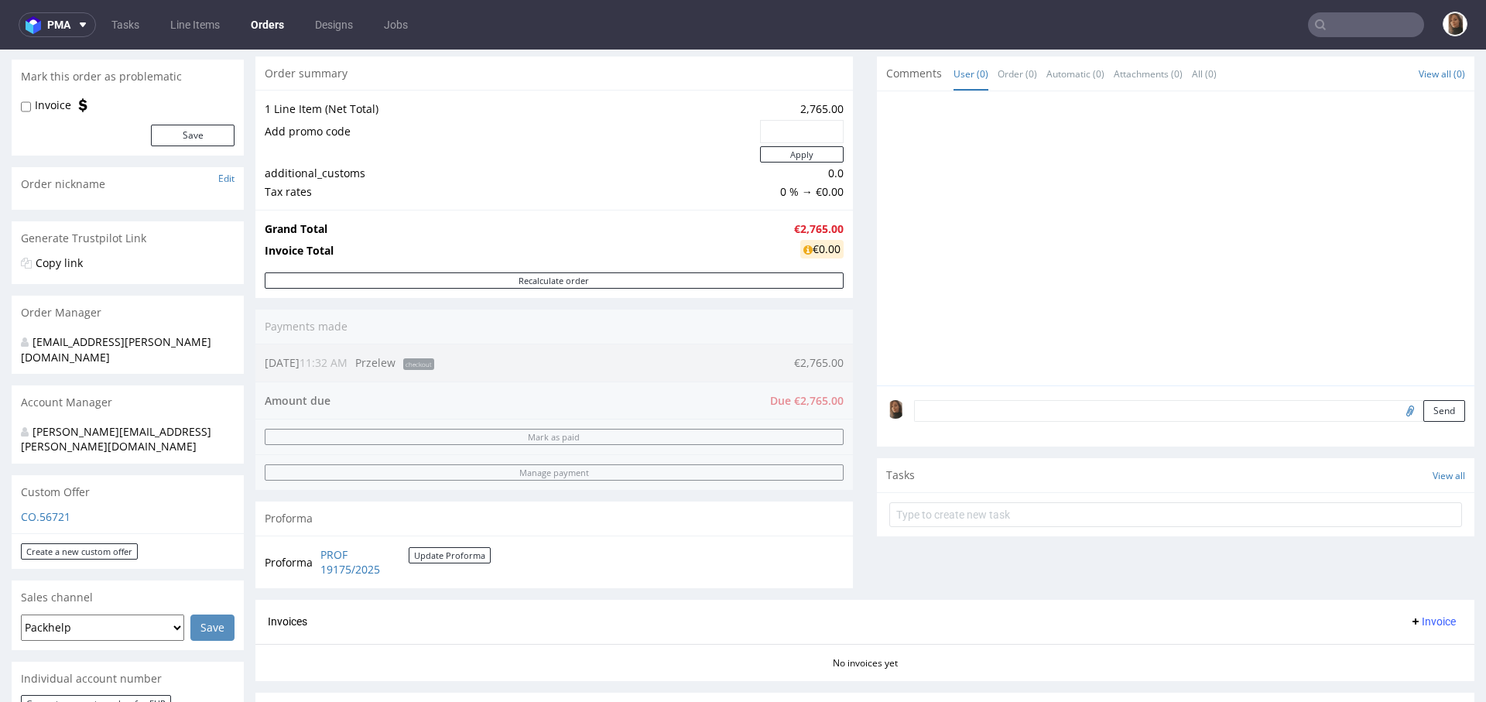
scroll to position [298, 0]
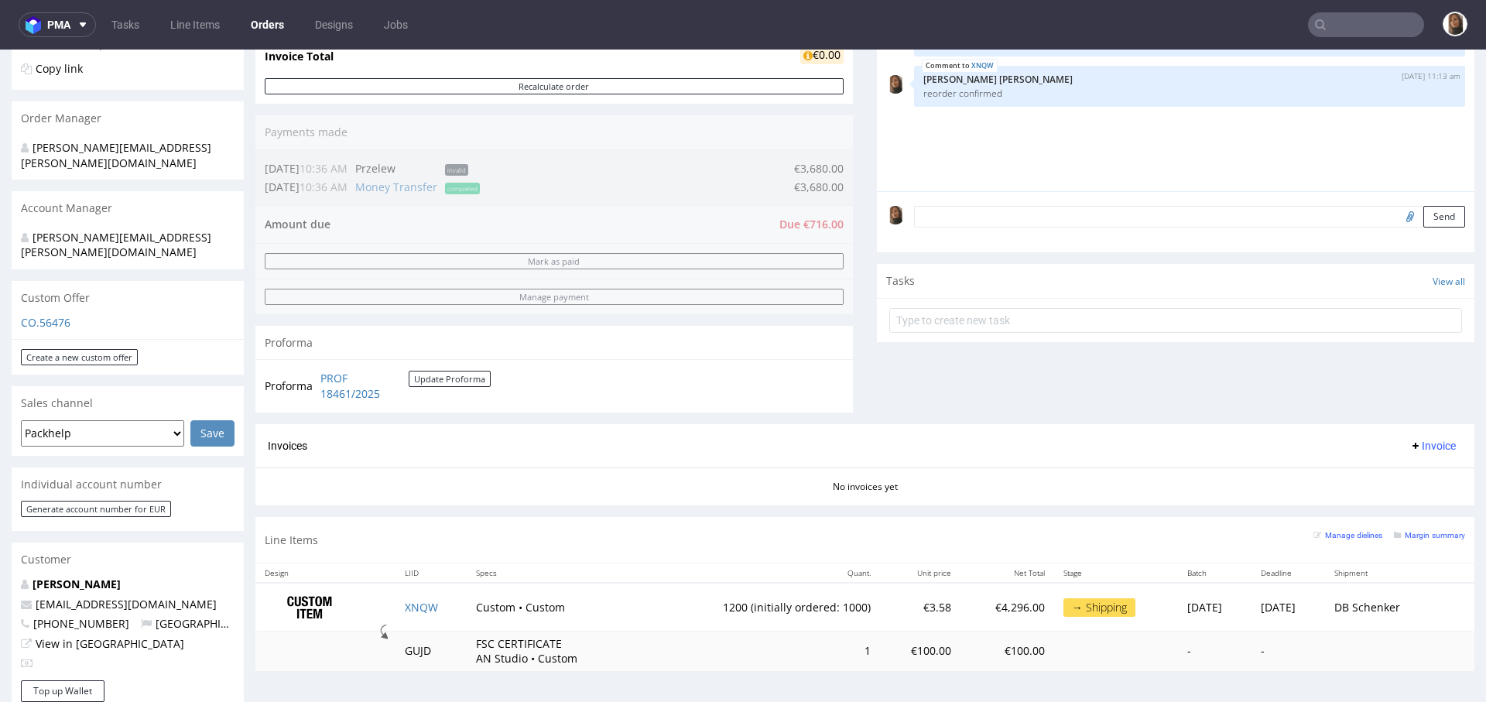
scroll to position [434, 0]
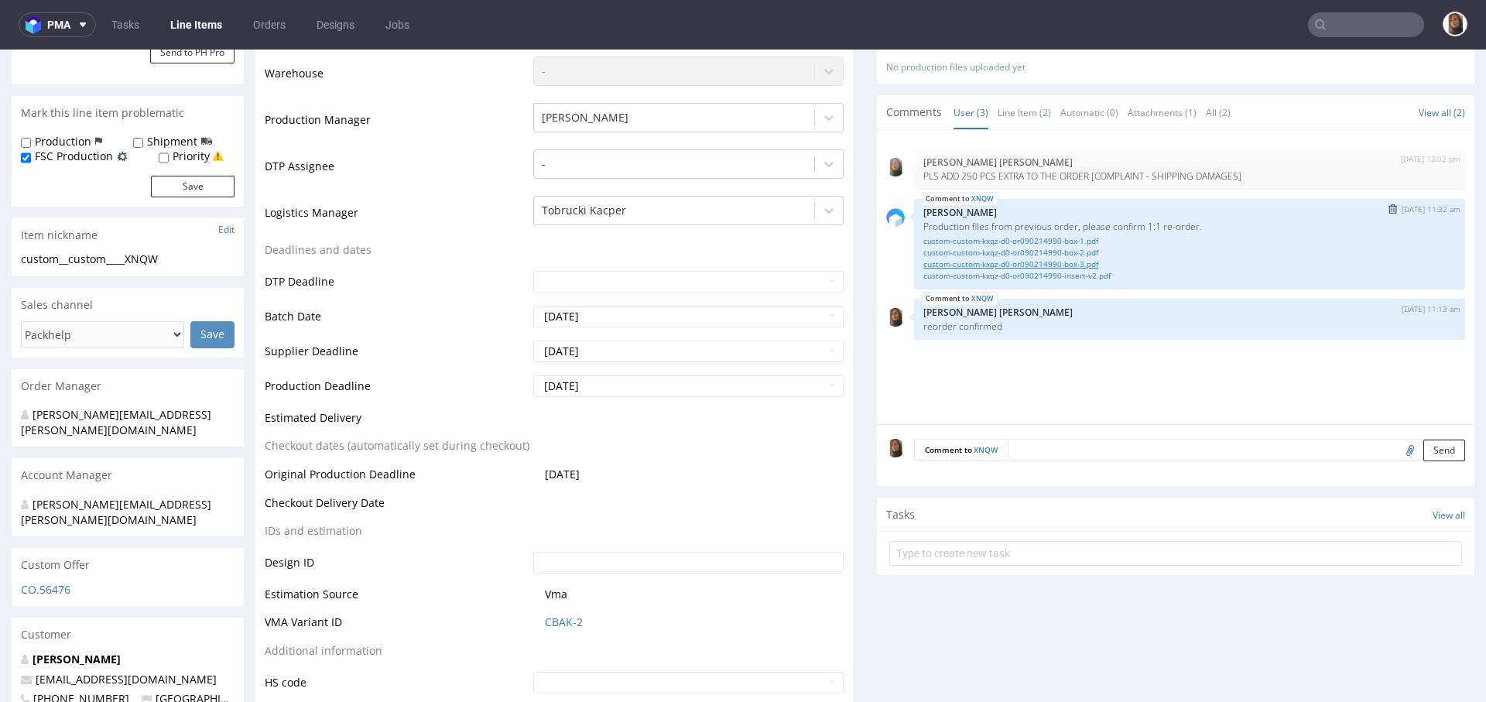
scroll to position [393, 0]
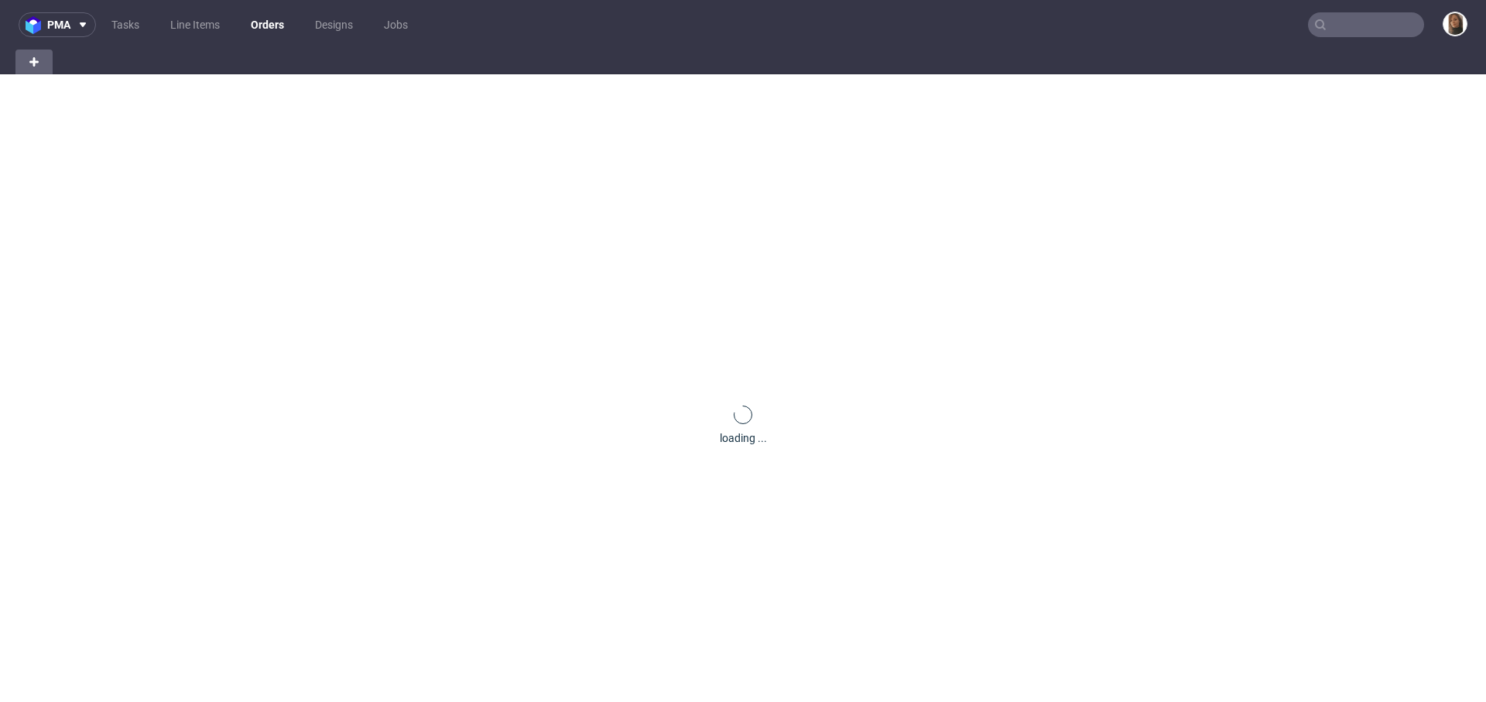
click at [1373, 22] on input "text" at bounding box center [1366, 24] width 116 height 25
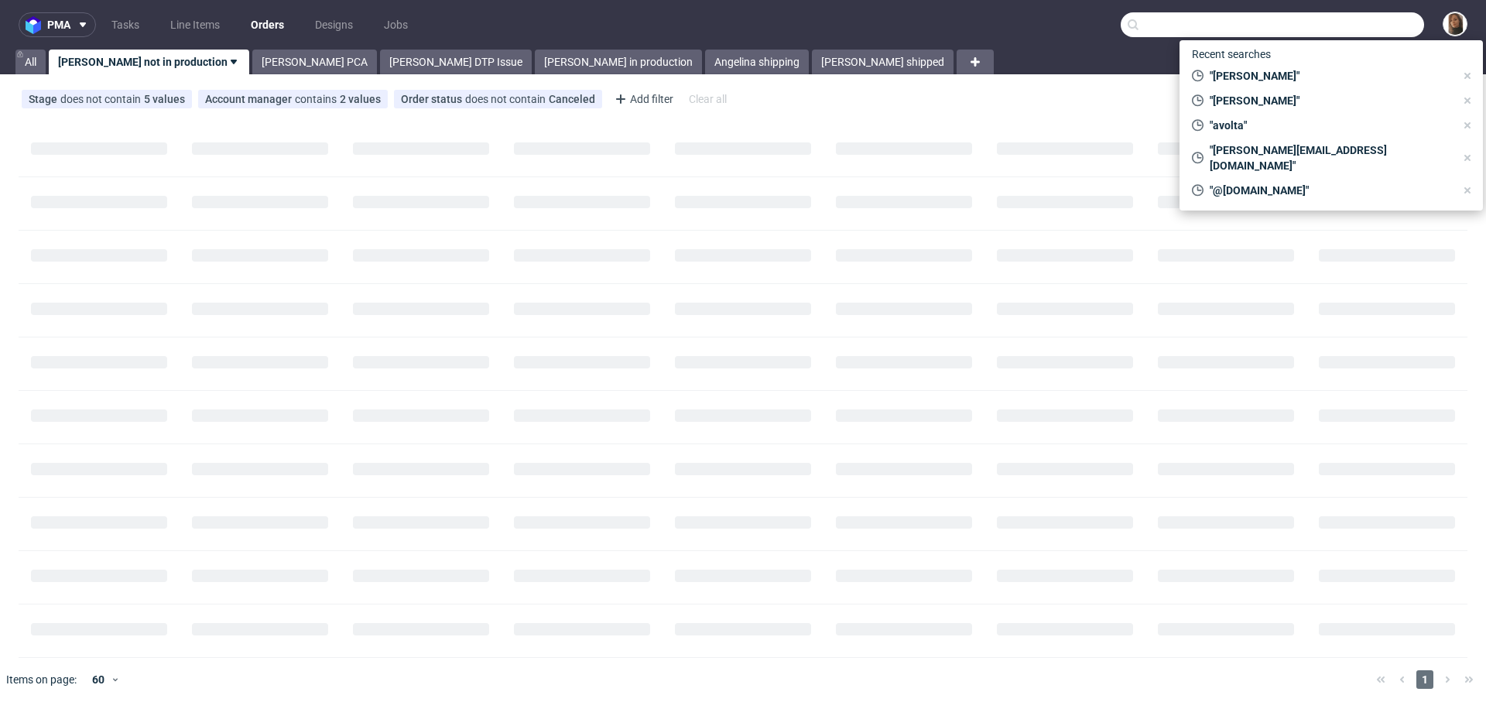
paste input "[EMAIL_ADDRESS][DOMAIN_NAME]"
type input "[EMAIL_ADDRESS][DOMAIN_NAME]"
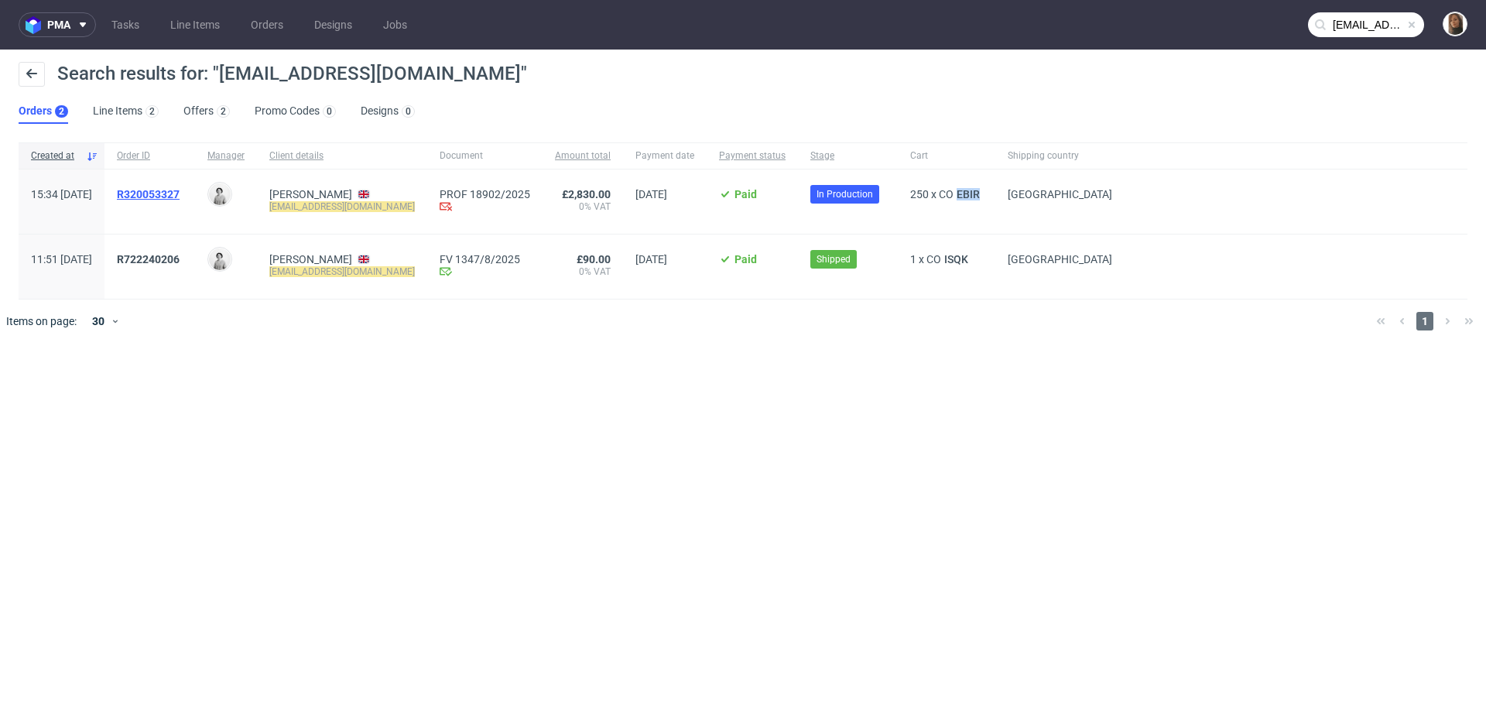
click at [180, 190] on span "R320053327" at bounding box center [148, 194] width 63 height 12
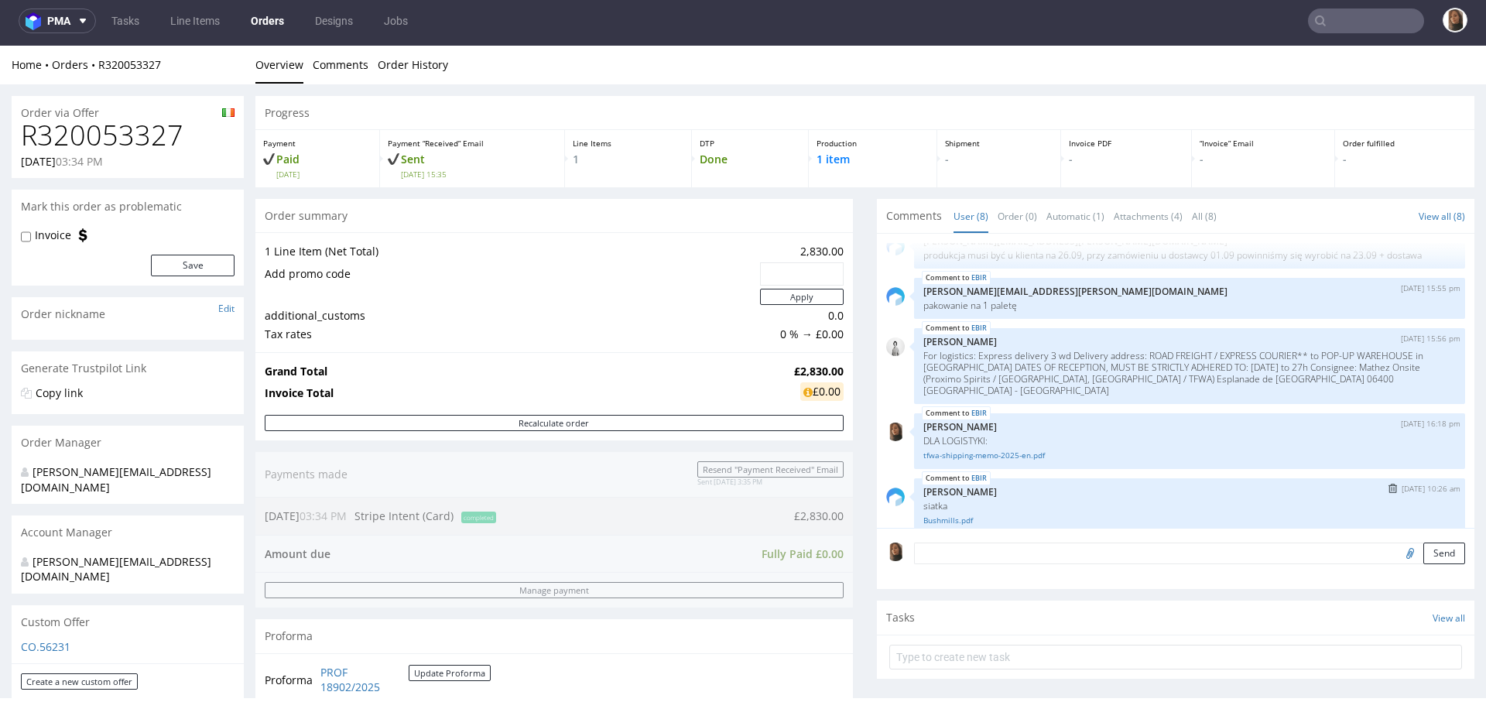
scroll to position [121, 0]
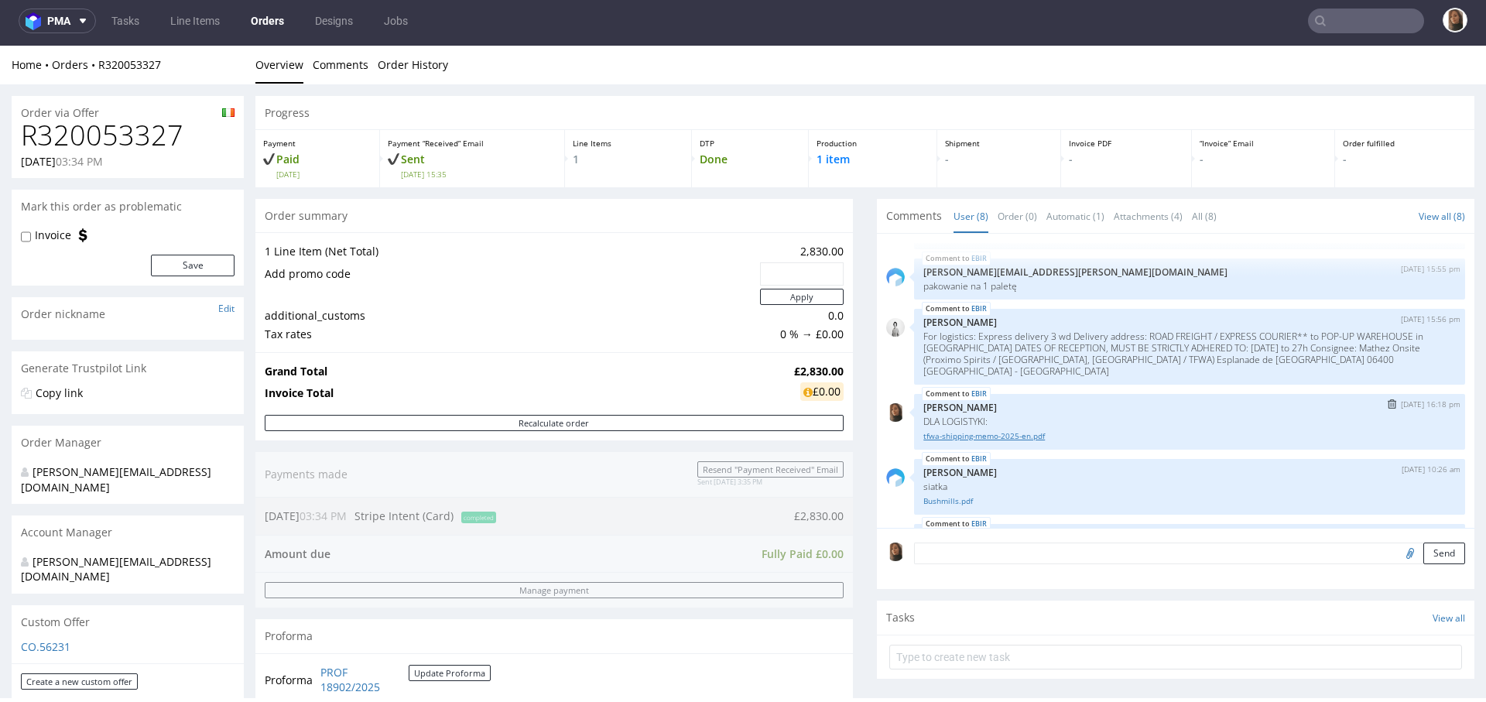
click at [1021, 442] on link "tfwa-shipping-memo-2025-en.pdf" at bounding box center [1189, 436] width 532 height 12
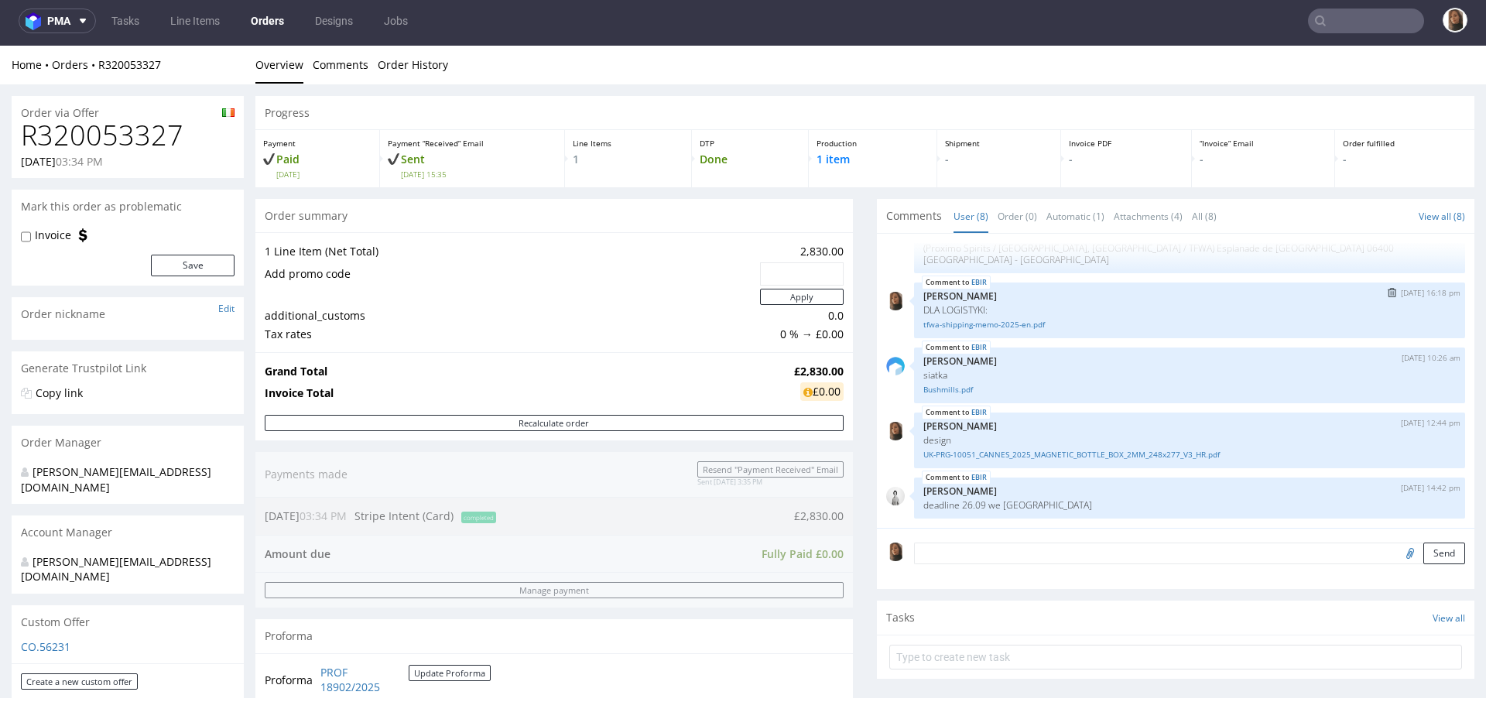
scroll to position [763, 0]
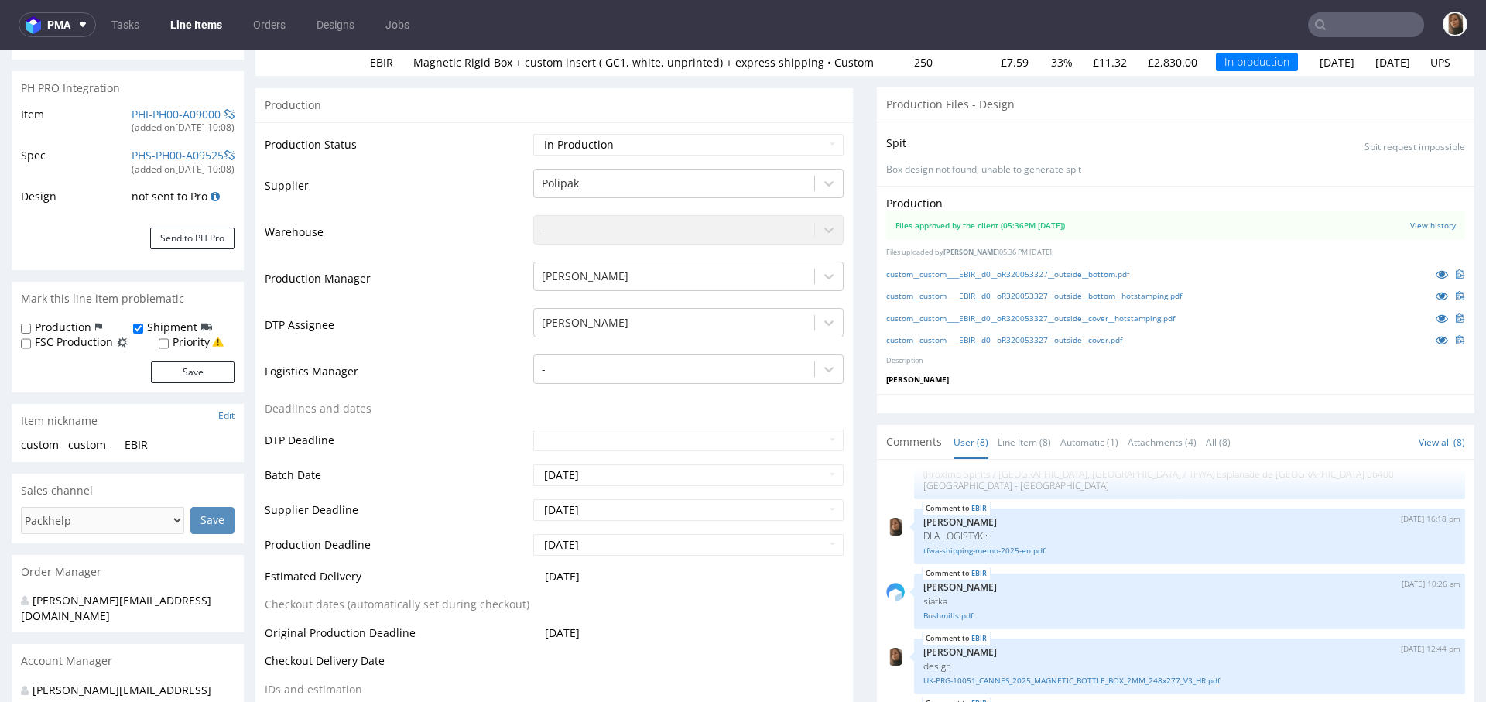
scroll to position [382, 0]
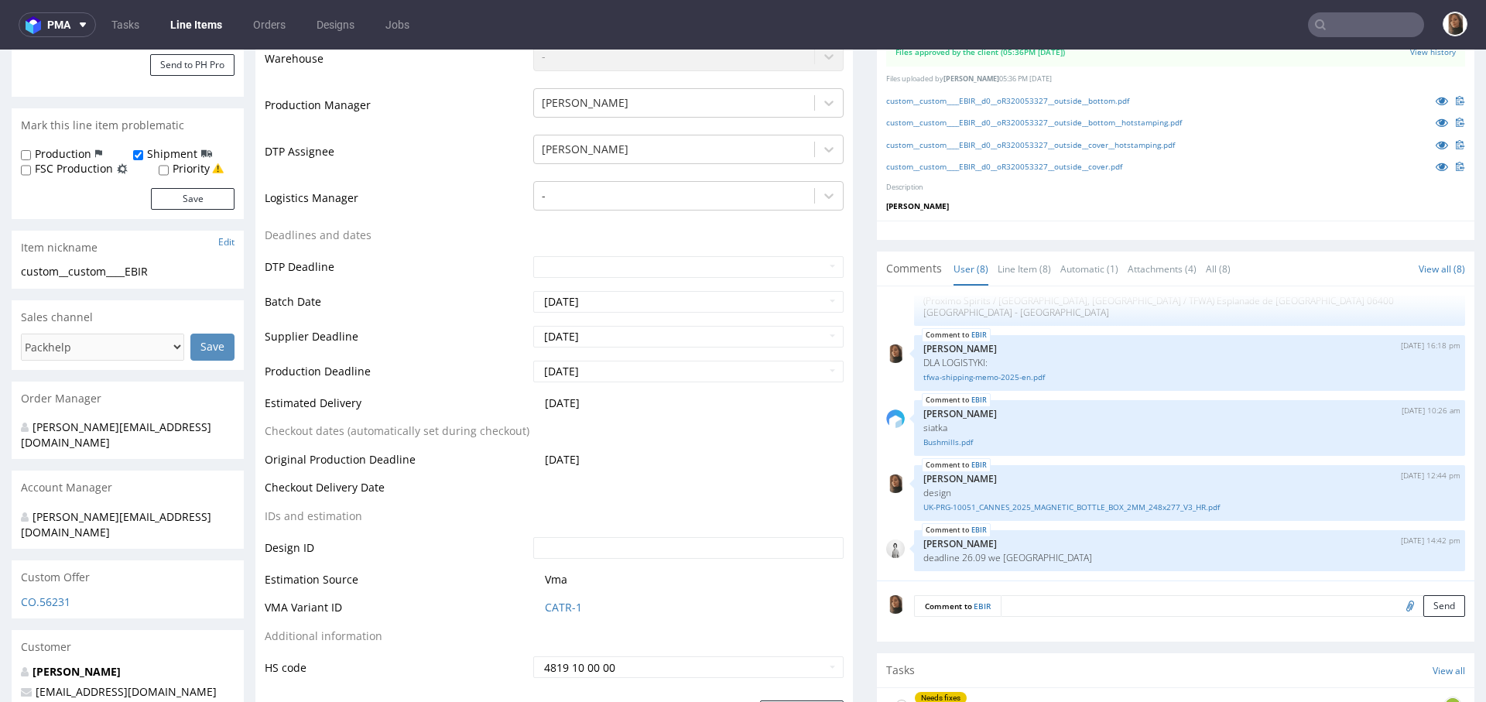
click at [1068, 617] on textarea at bounding box center [1232, 606] width 464 height 22
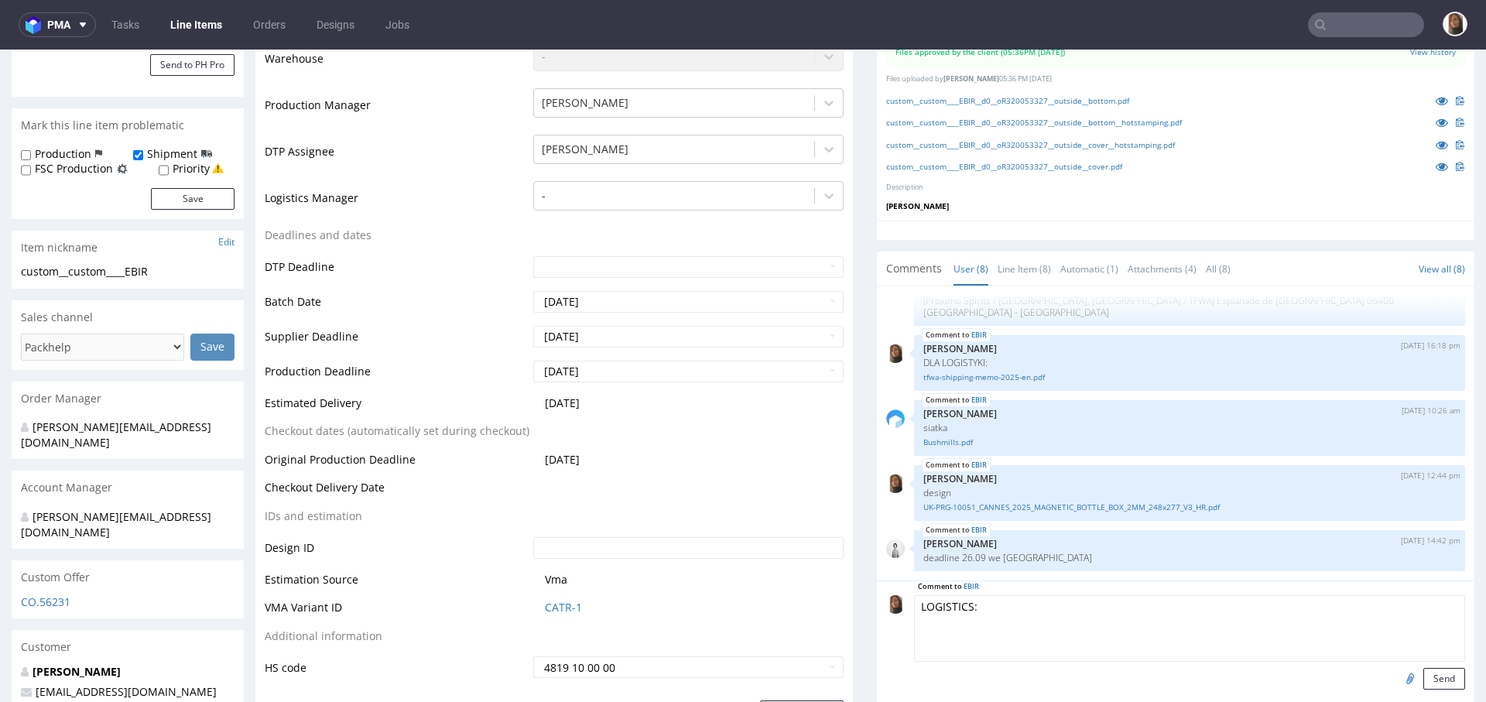
paste textarea "taxfree@mathez-onsite-logistics.com"
click at [990, 381] on link "tfwa-shipping-memo-2025-en.pdf" at bounding box center [1189, 377] width 532 height 12
click at [1396, 624] on textarea "LOGISTICS: taxfree@mathez-onsite-logistics.com -> przewoźnik powinien zabookowa…" at bounding box center [1189, 628] width 551 height 67
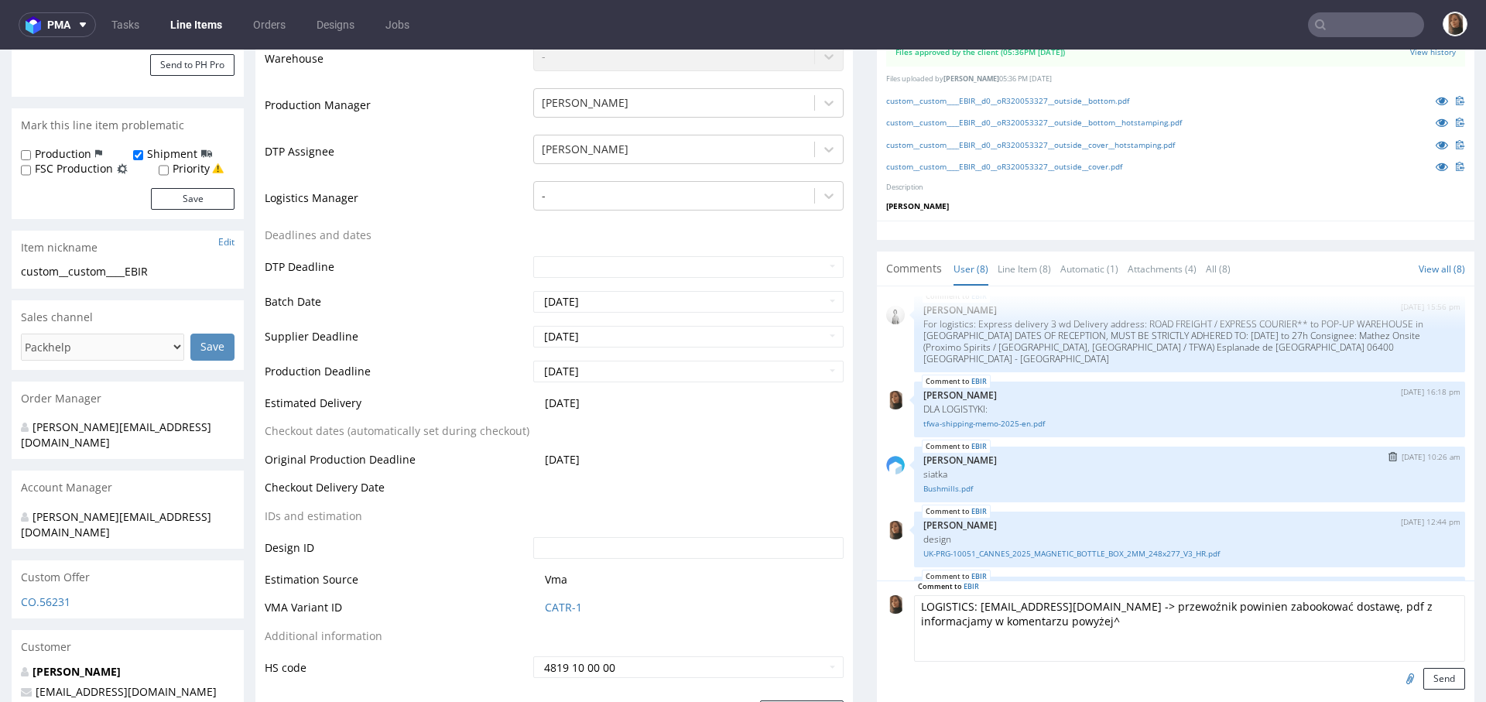
scroll to position [185, 0]
drag, startPoint x: 1113, startPoint y: 634, endPoint x: 967, endPoint y: 634, distance: 146.2
click at [967, 634] on textarea "LOGISTICS: taxfree@mathez-onsite-logistics.com -> przewoźnik powinien zabookowa…" at bounding box center [1189, 628] width 551 height 67
drag, startPoint x: 1392, startPoint y: 615, endPoint x: 1399, endPoint y: 630, distance: 16.3
click at [1399, 630] on textarea "LOGISTICS: taxfree@mathez-onsite-logistics.com -> przewoźnik powinien zabookowa…" at bounding box center [1189, 628] width 551 height 67
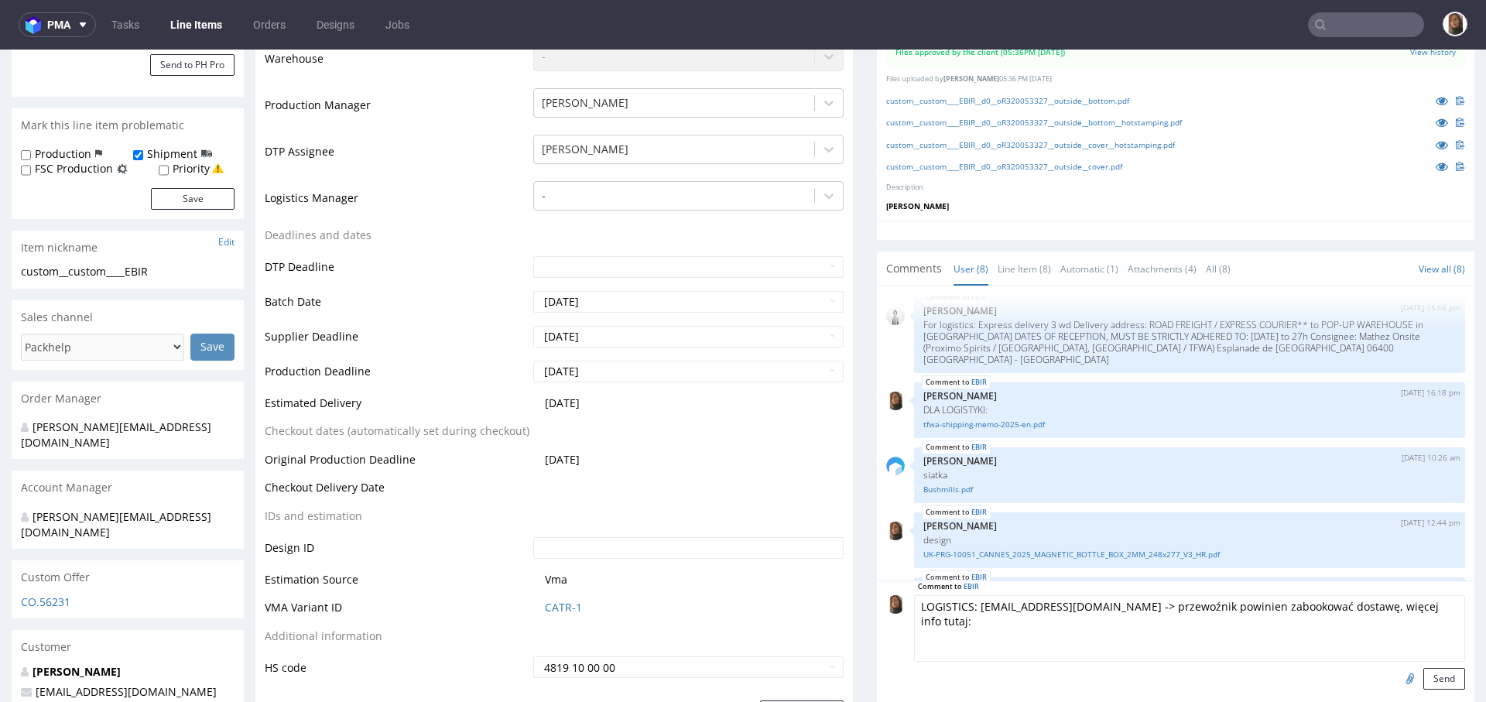
type textarea "LOGISTICS: taxfree@mathez-onsite-logistics.com -> przewoźnik powinien zabookowa…"
click at [1397, 686] on input "file" at bounding box center [1408, 678] width 22 height 20
type input "C:\fakepath\tfwa-shipping-memo-2025-en.pdf"
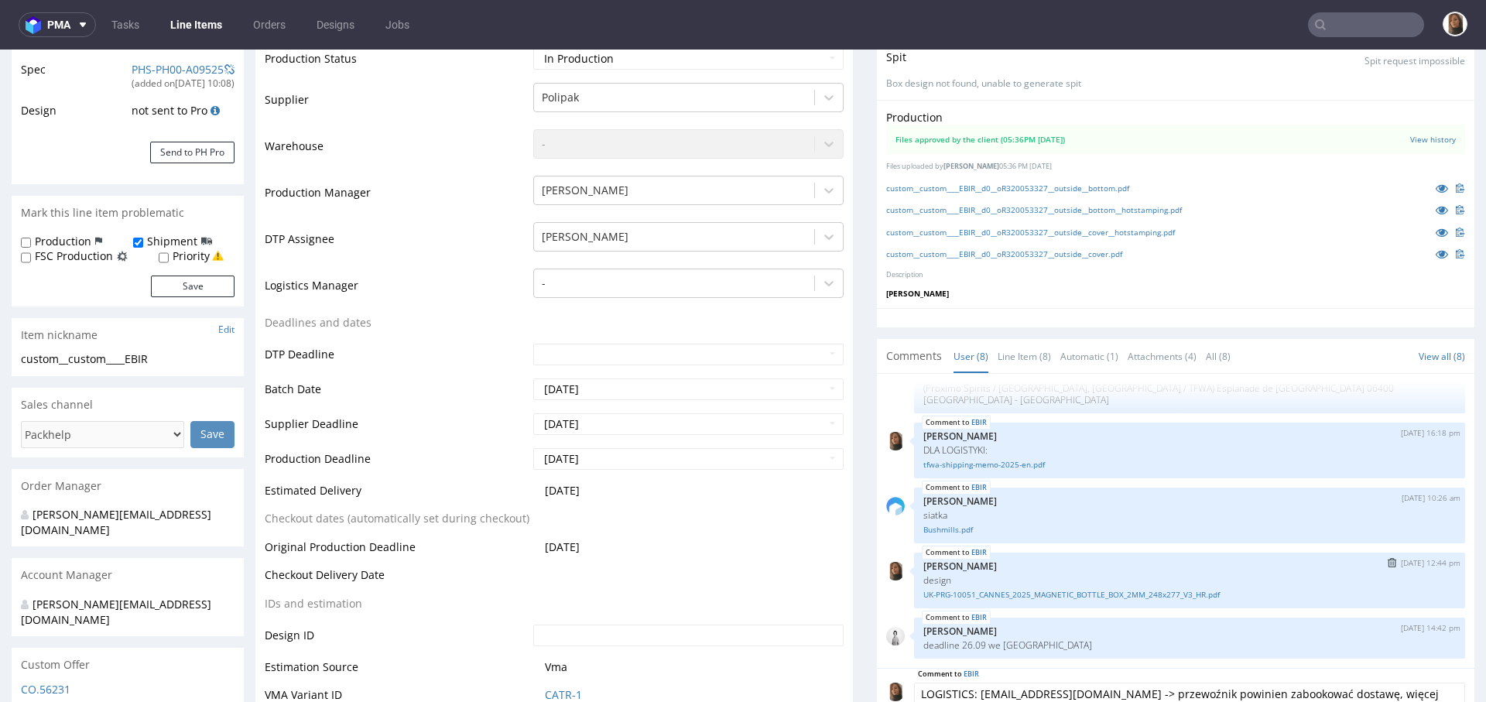
scroll to position [410, 0]
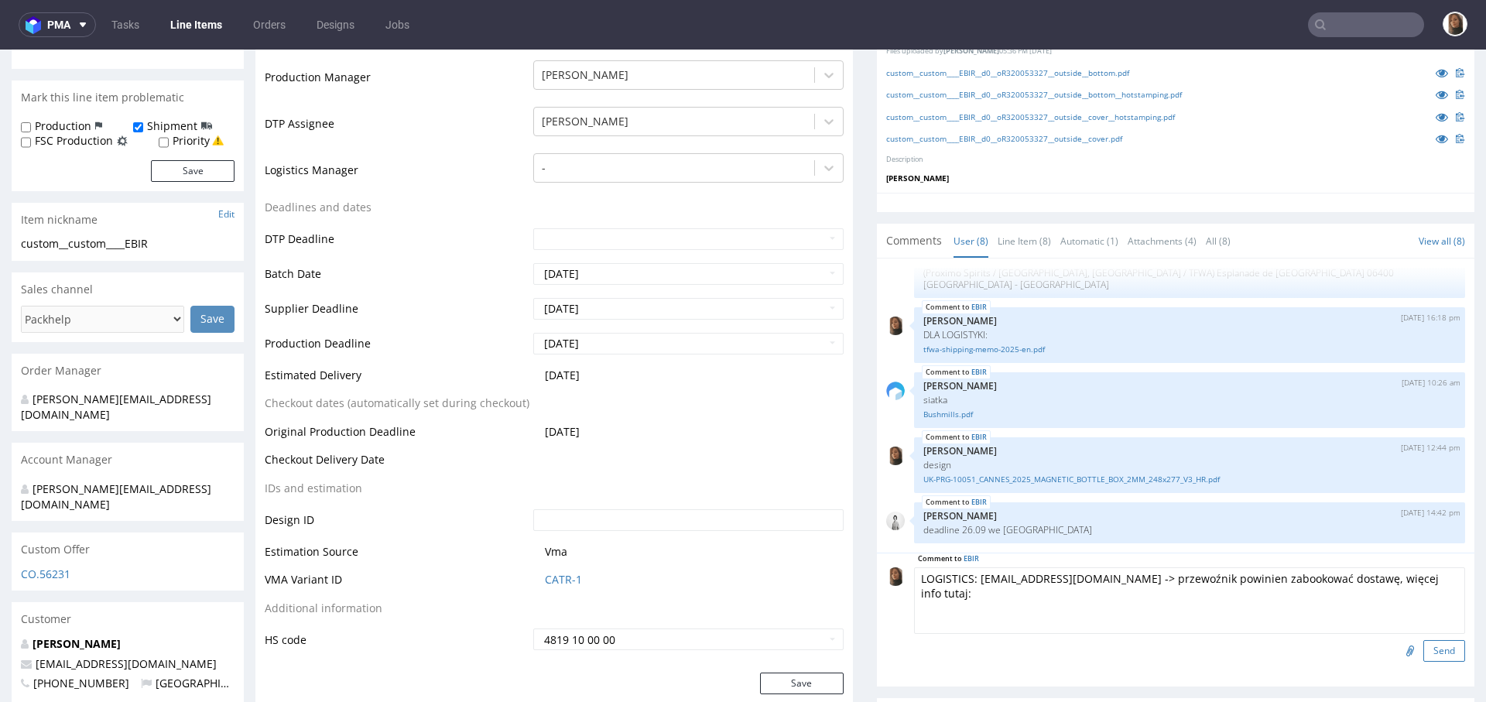
click at [1427, 662] on button "Send" at bounding box center [1444, 651] width 42 height 22
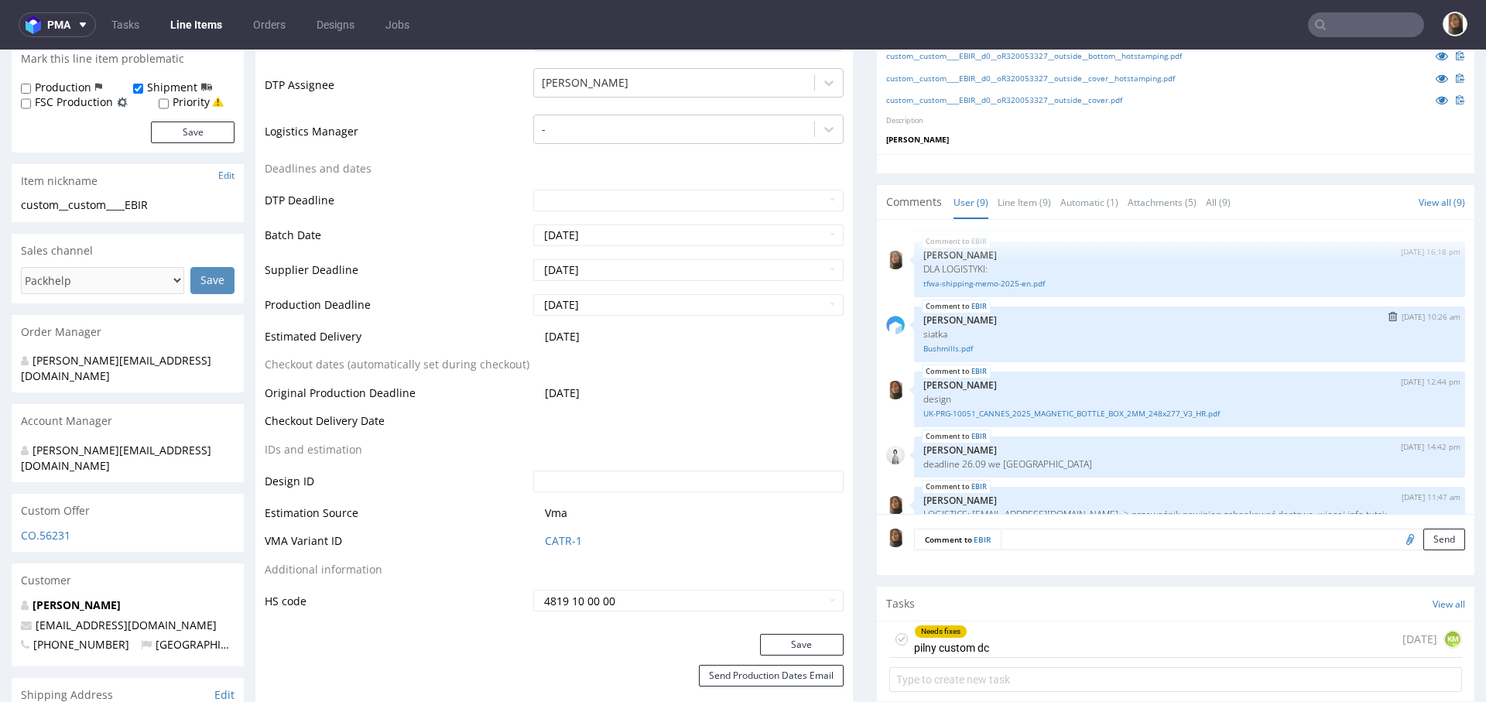
scroll to position [256, 0]
click at [1387, 259] on img "submit" at bounding box center [1391, 254] width 9 height 9
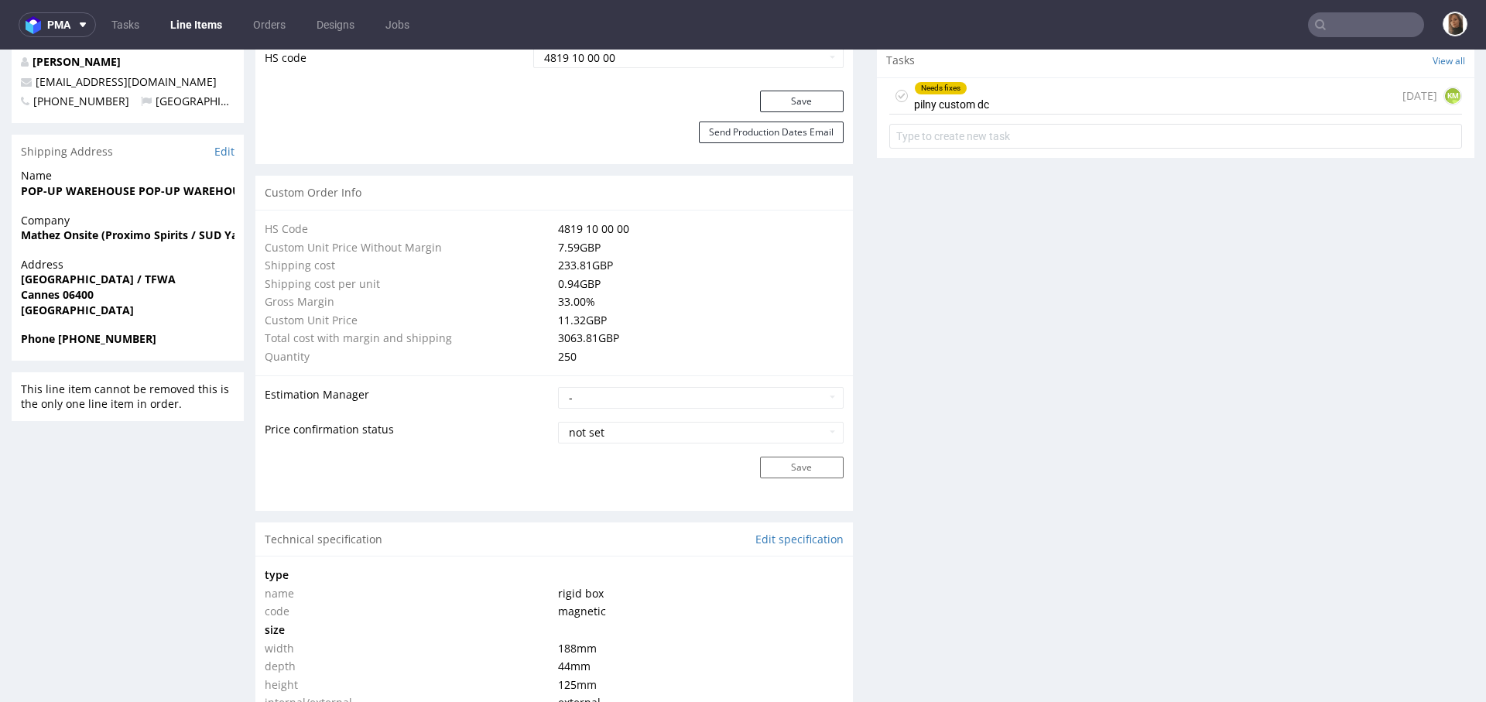
scroll to position [583, 0]
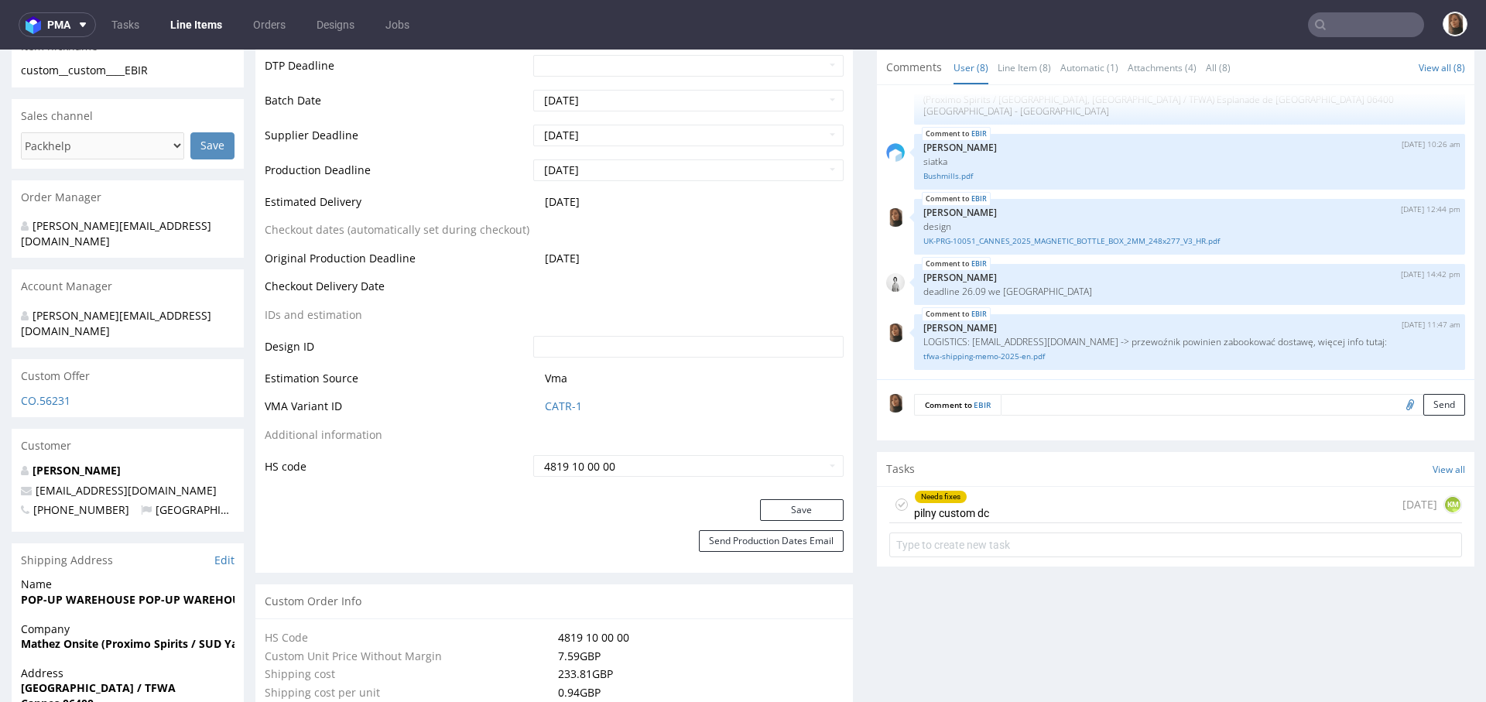
click at [1065, 415] on textarea at bounding box center [1232, 405] width 464 height 22
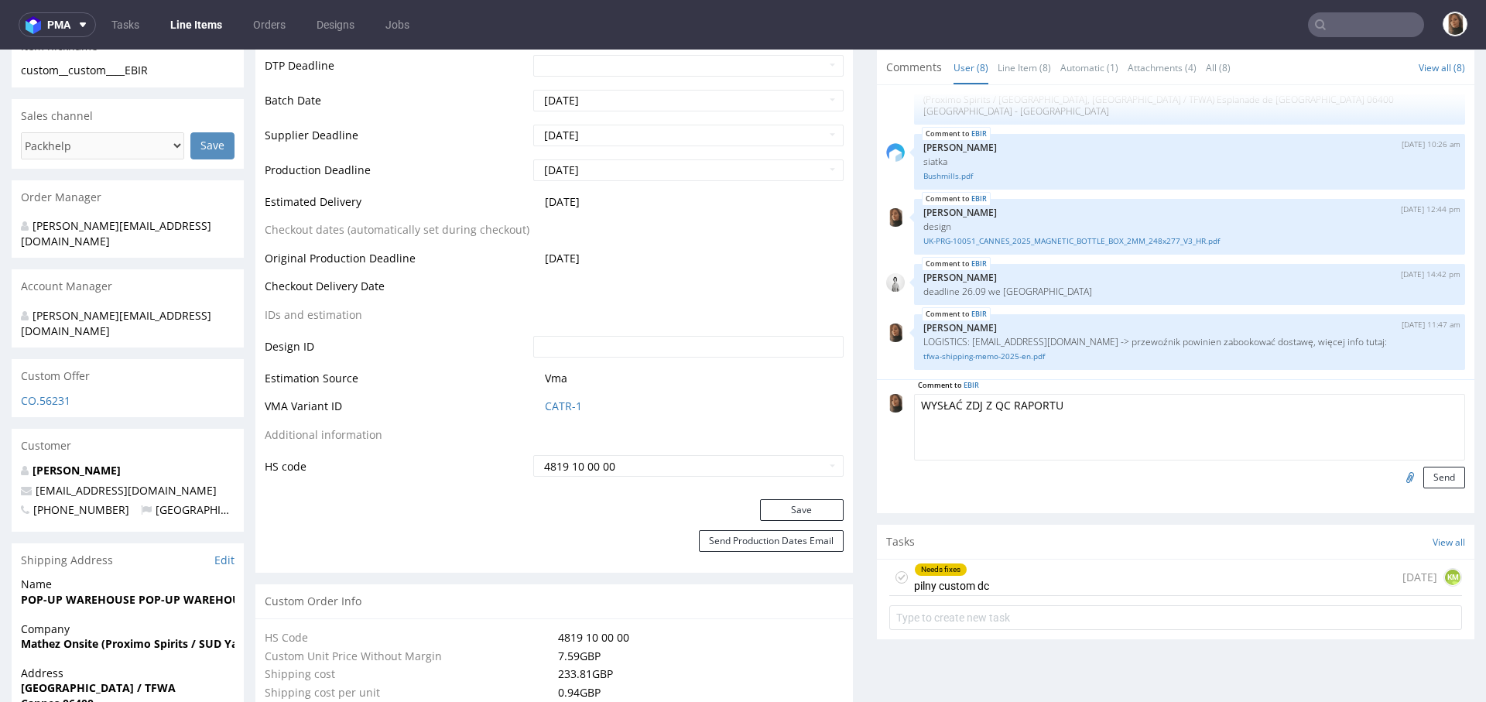
type textarea "WYSŁAĆ ZDJ Z QC RAPORTU"
click at [1423, 488] on button "Send" at bounding box center [1444, 478] width 42 height 22
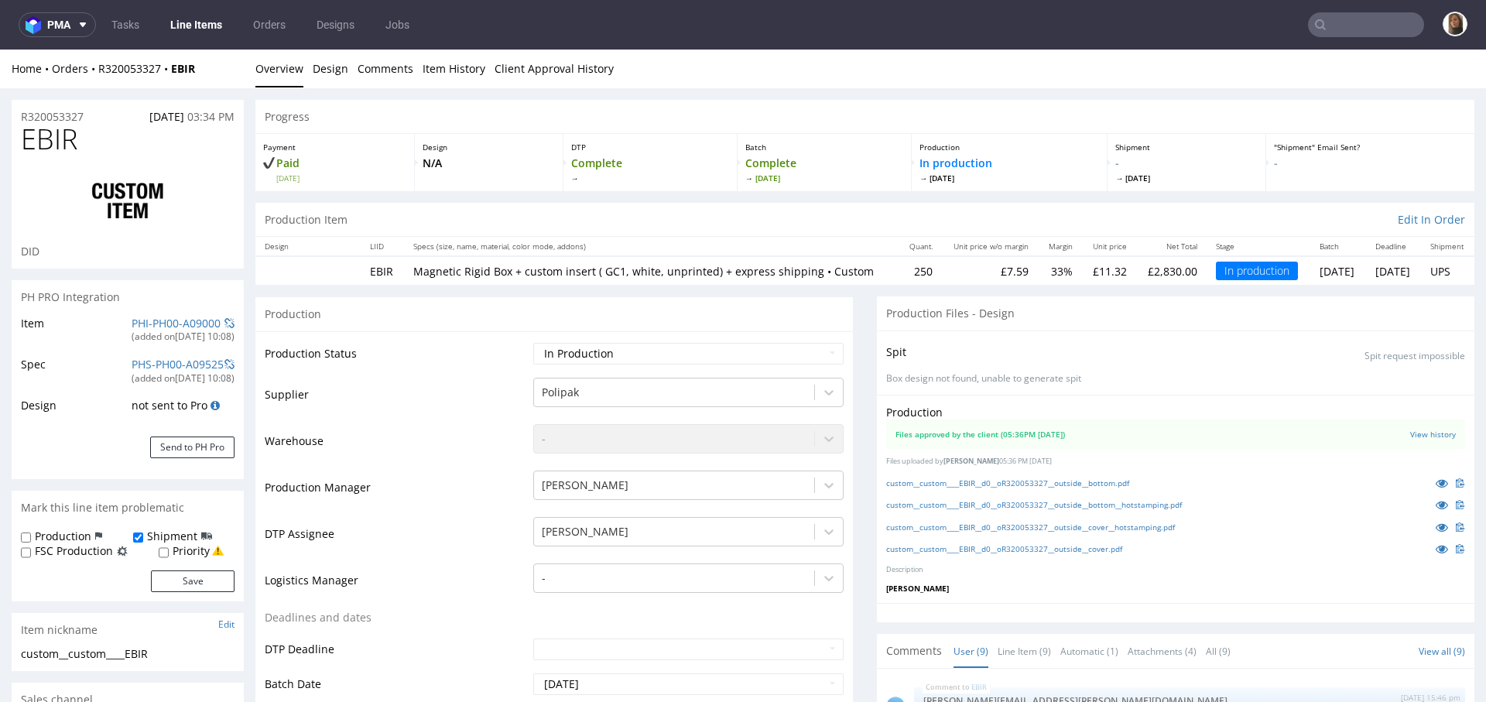
scroll to position [294, 0]
click at [1353, 27] on input "text" at bounding box center [1366, 24] width 116 height 25
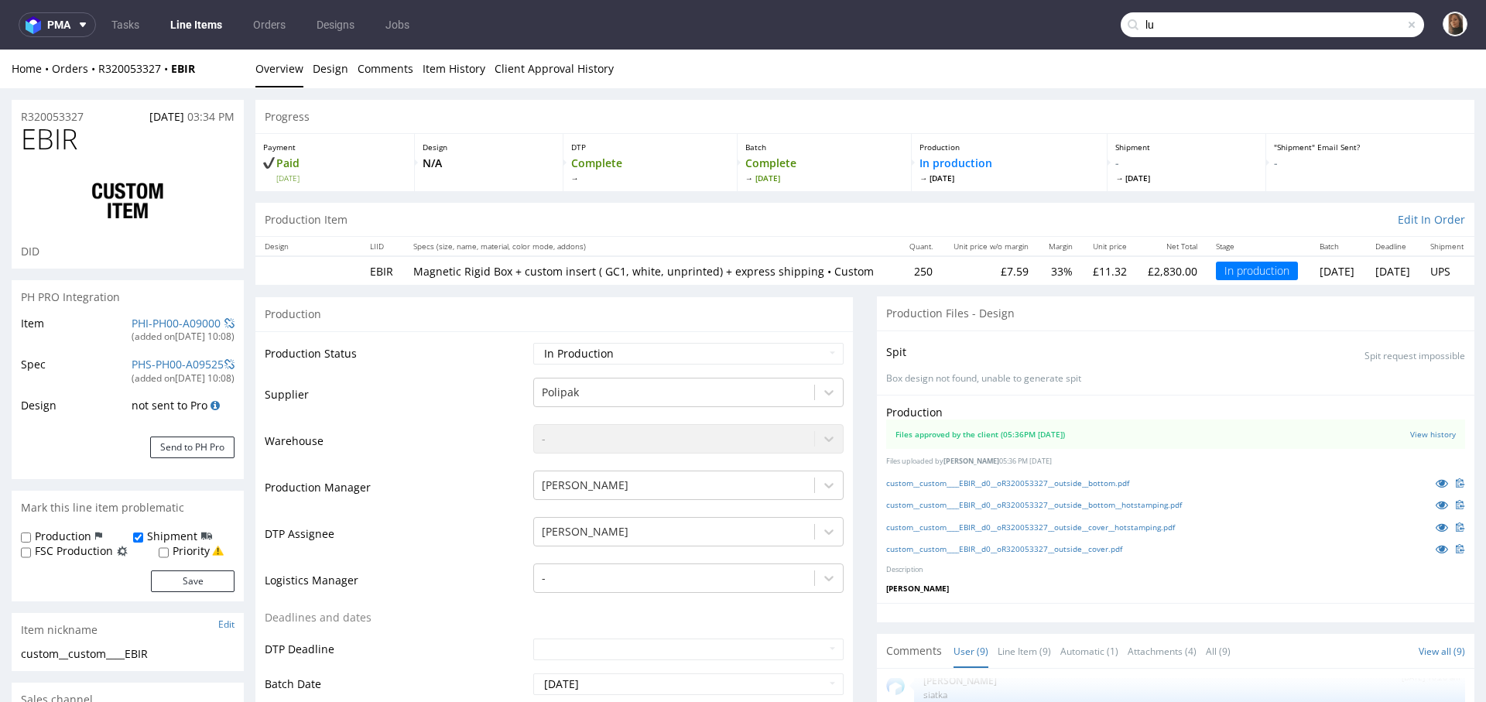
type input "l"
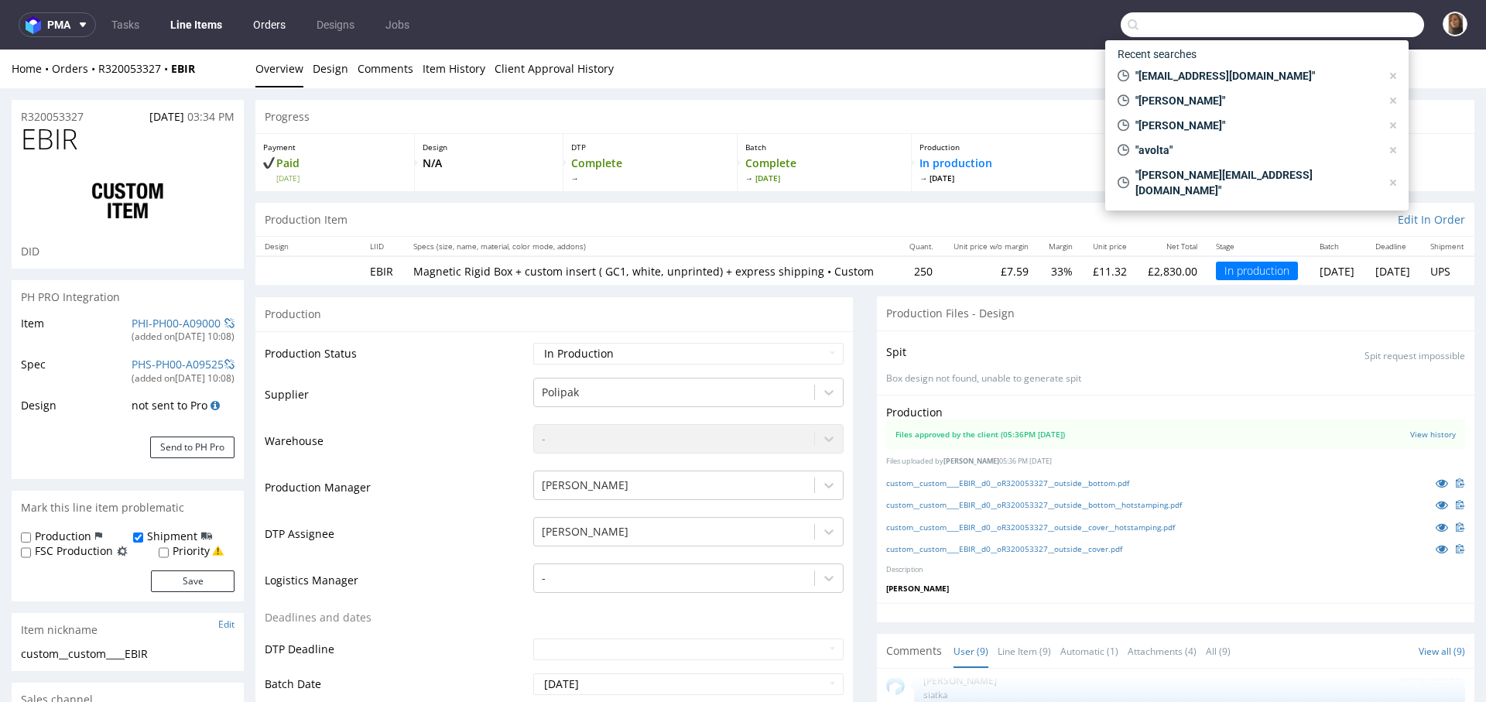
click at [270, 29] on link "Orders" at bounding box center [269, 24] width 51 height 25
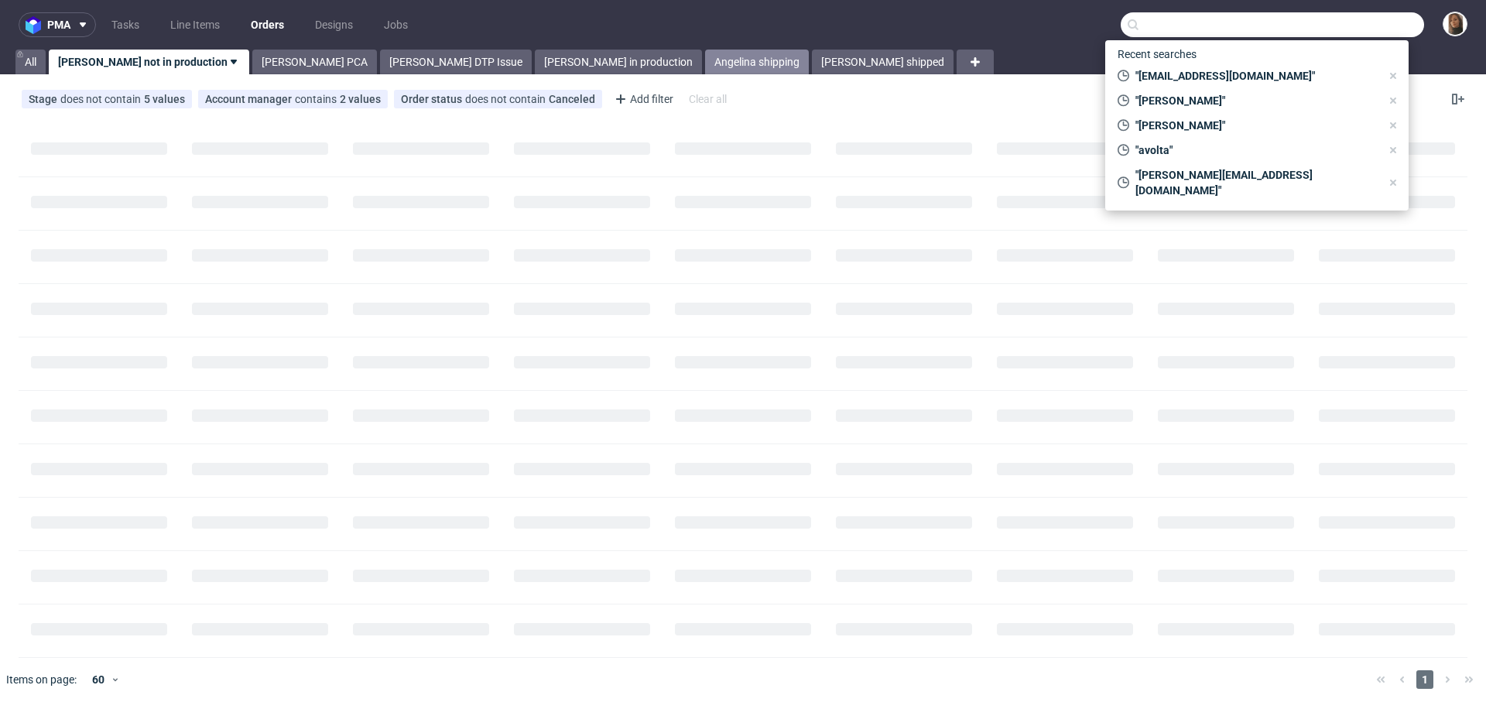
click at [705, 60] on link "Angelina shipping" at bounding box center [757, 62] width 104 height 25
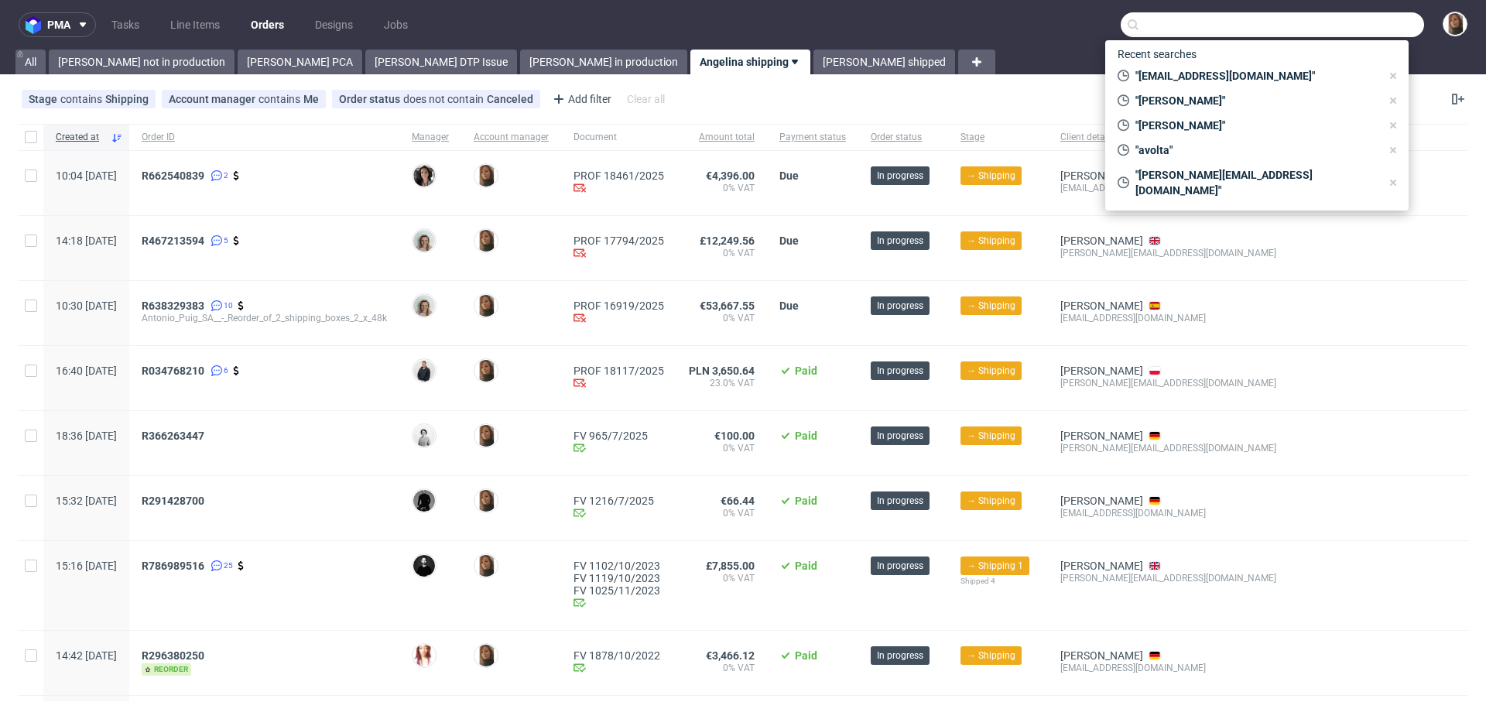
click at [1443, 255] on div at bounding box center [1377, 248] width 179 height 64
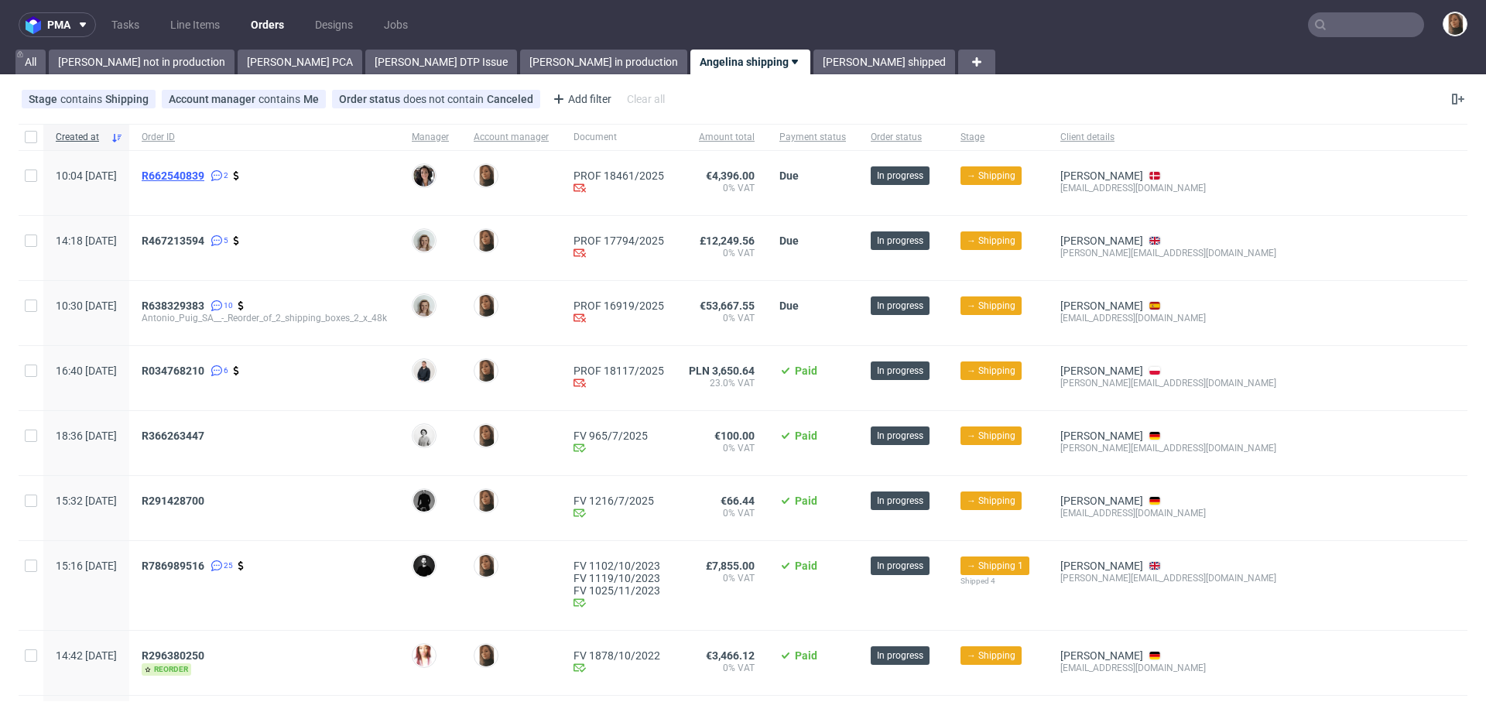
click at [204, 176] on span "R662540839" at bounding box center [173, 175] width 63 height 12
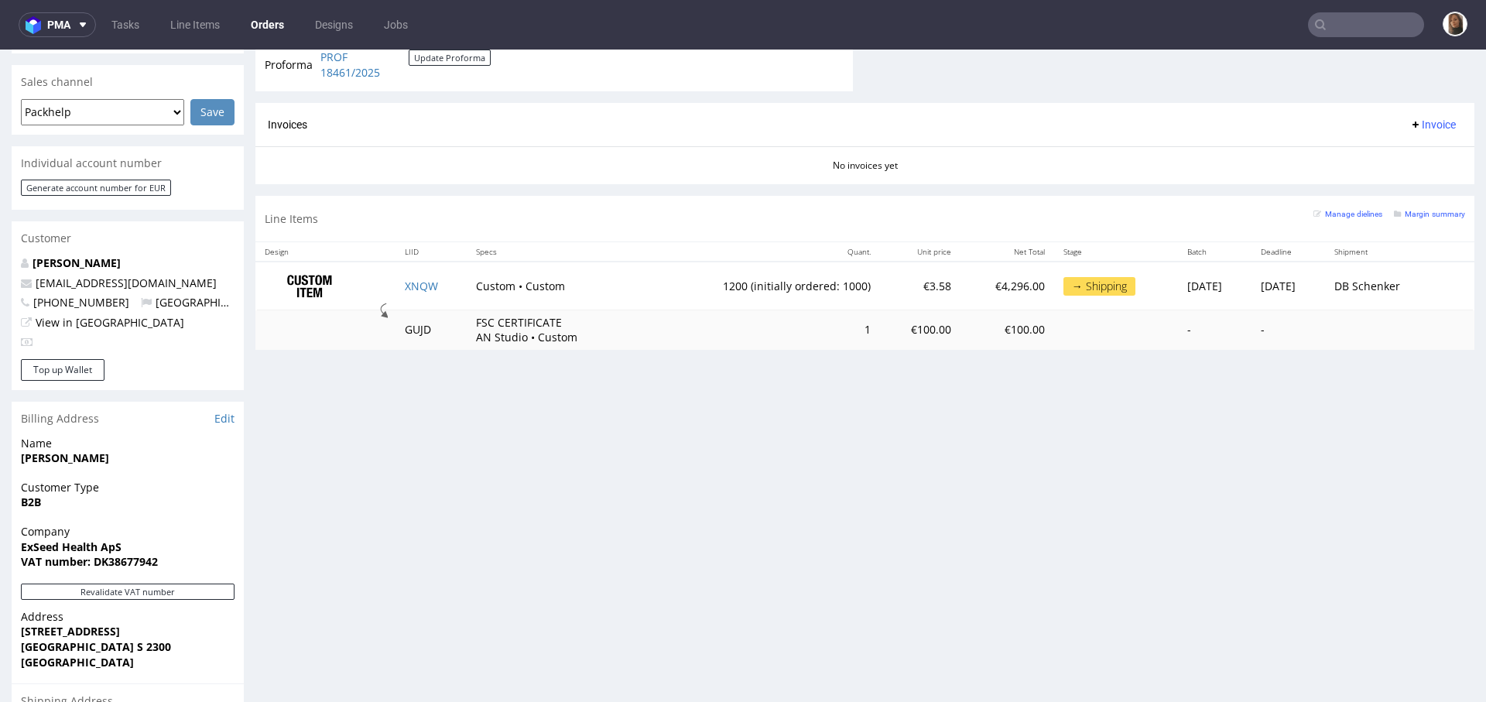
scroll to position [473, 0]
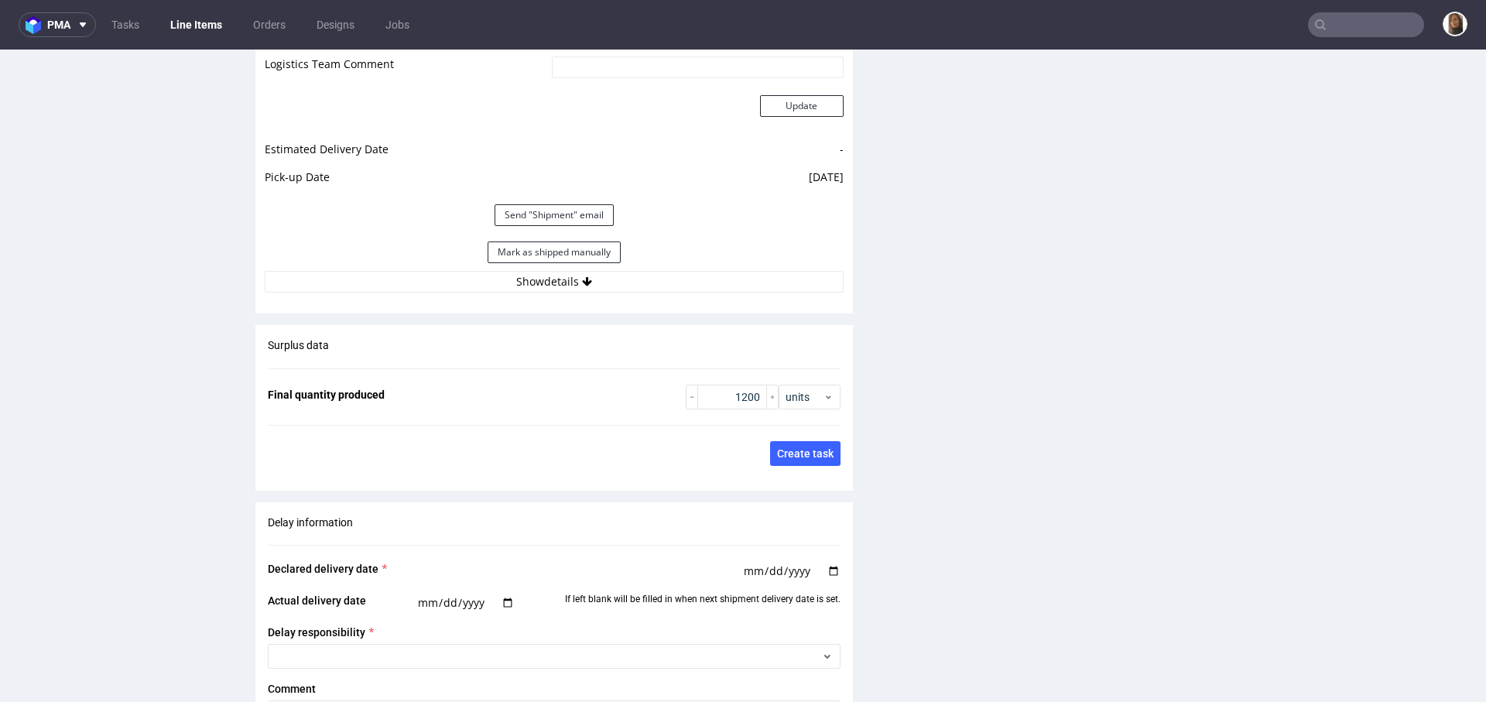
scroll to position [2620, 0]
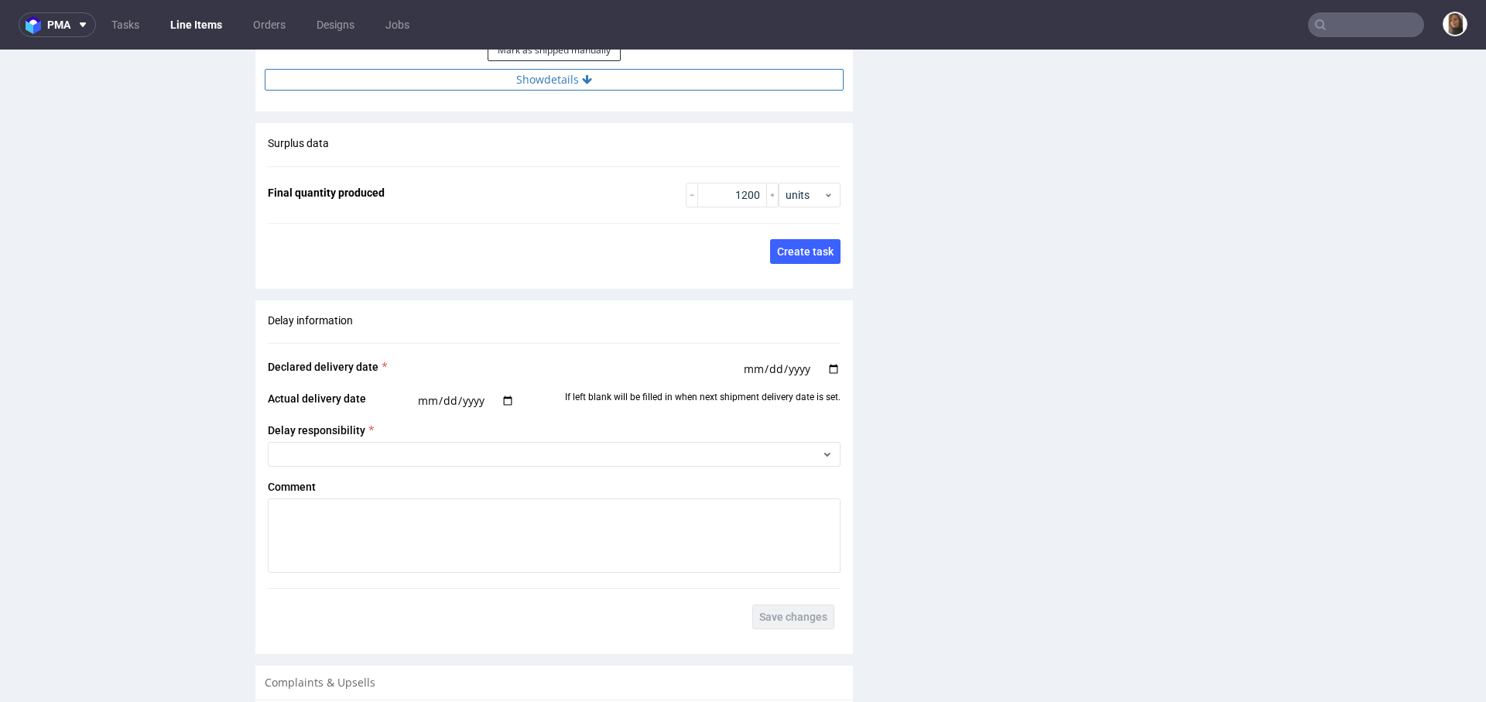
click at [546, 91] on button "Show details" at bounding box center [554, 80] width 579 height 22
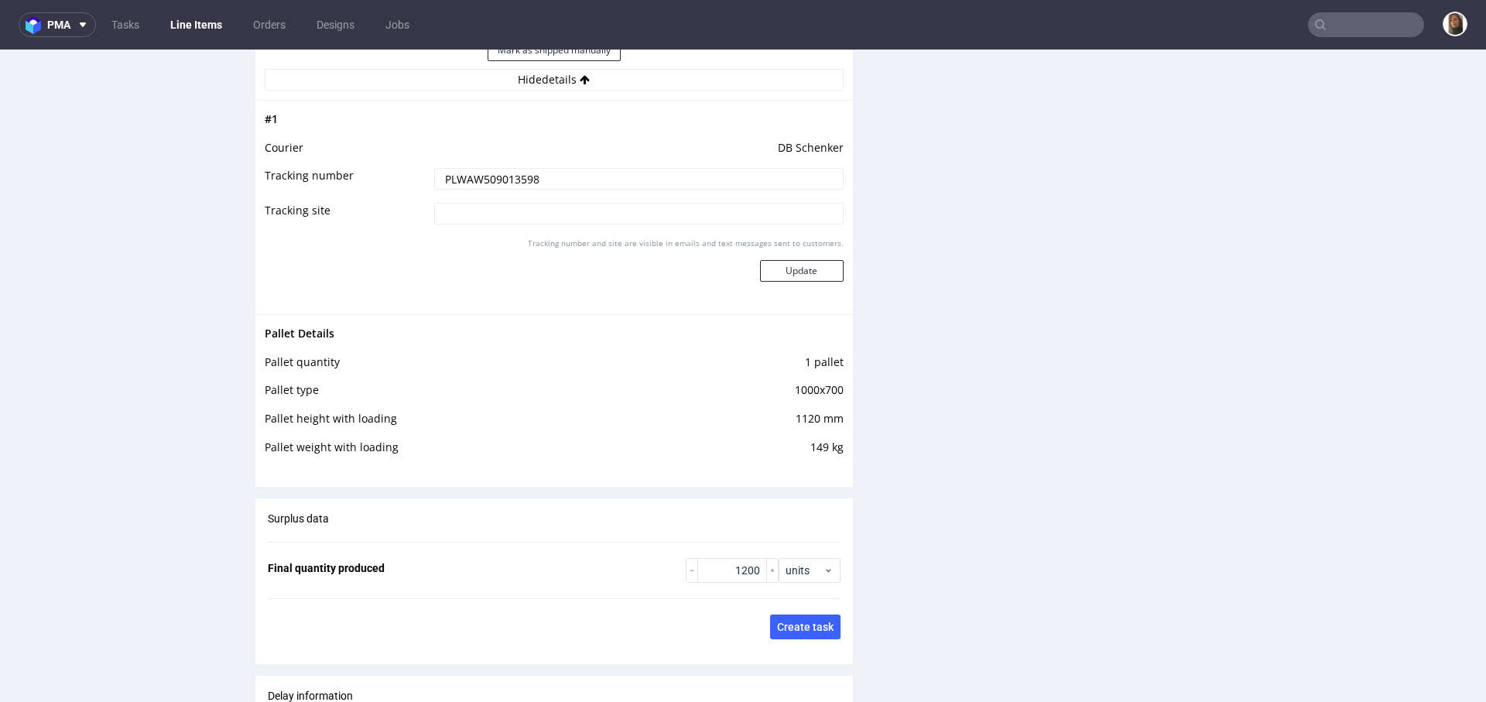
drag, startPoint x: 548, startPoint y: 197, endPoint x: 373, endPoint y: 200, distance: 174.9
click at [372, 200] on tr "Tracking number PLWAW509013598" at bounding box center [554, 183] width 579 height 35
drag, startPoint x: 533, startPoint y: 205, endPoint x: 378, endPoint y: 205, distance: 154.7
click at [378, 201] on tr "Tracking number PLWAW509013598" at bounding box center [554, 183] width 579 height 35
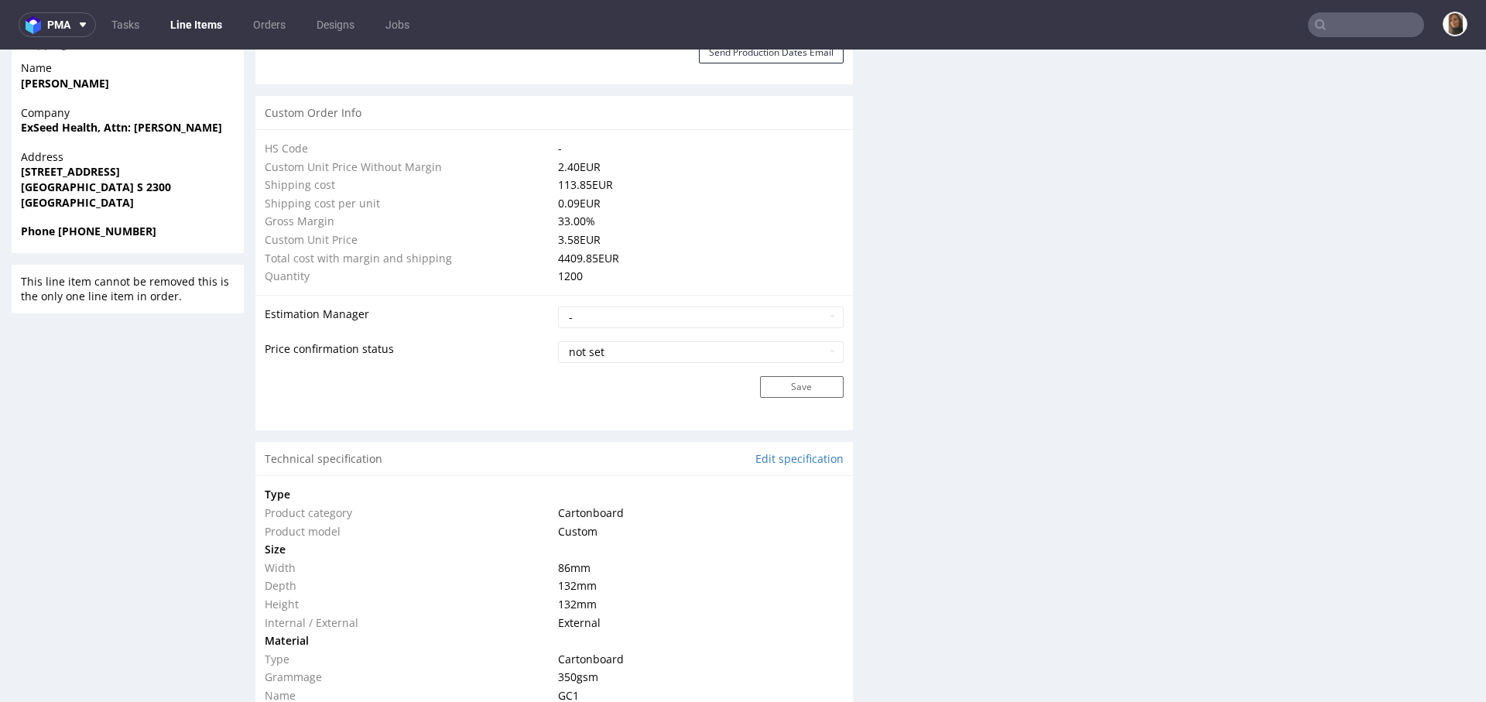
scroll to position [1127, 0]
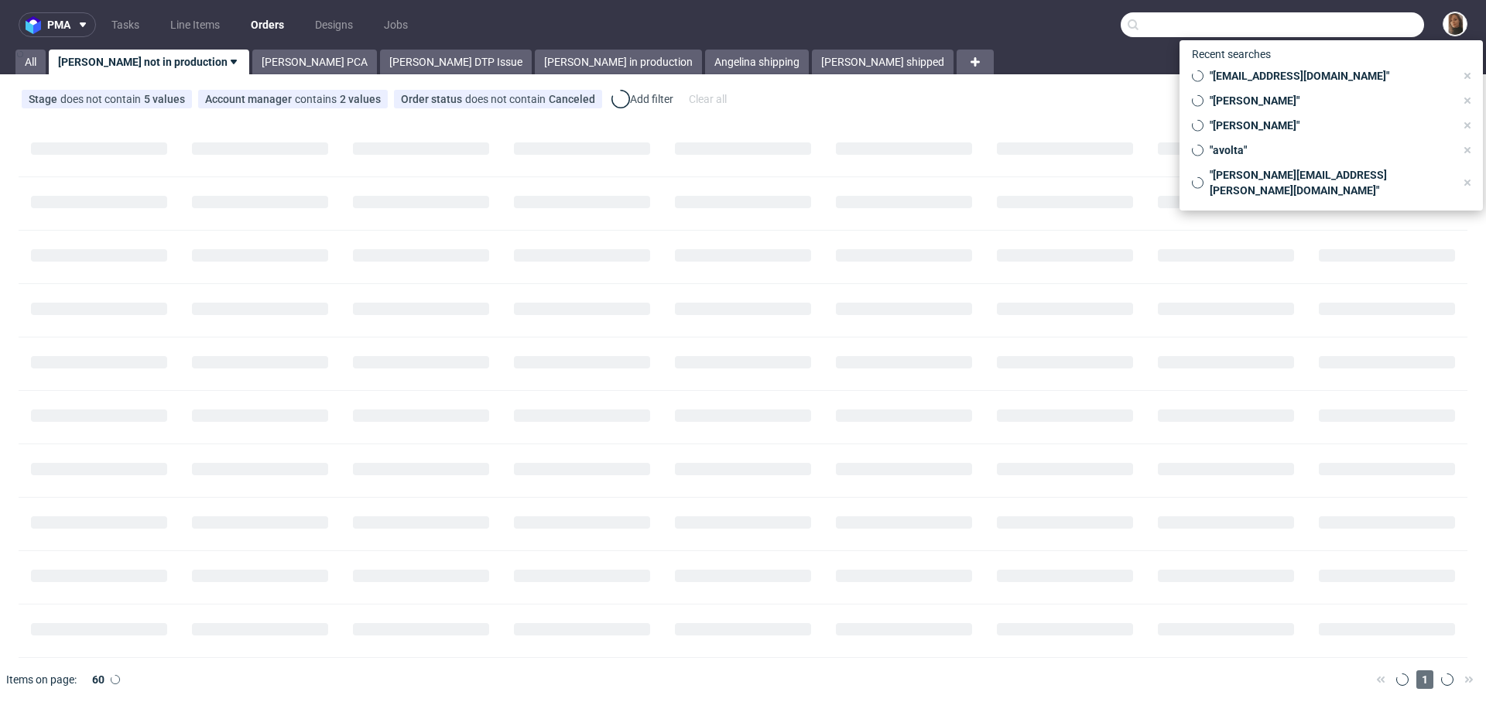
click at [1354, 21] on input "text" at bounding box center [1271, 24] width 303 height 25
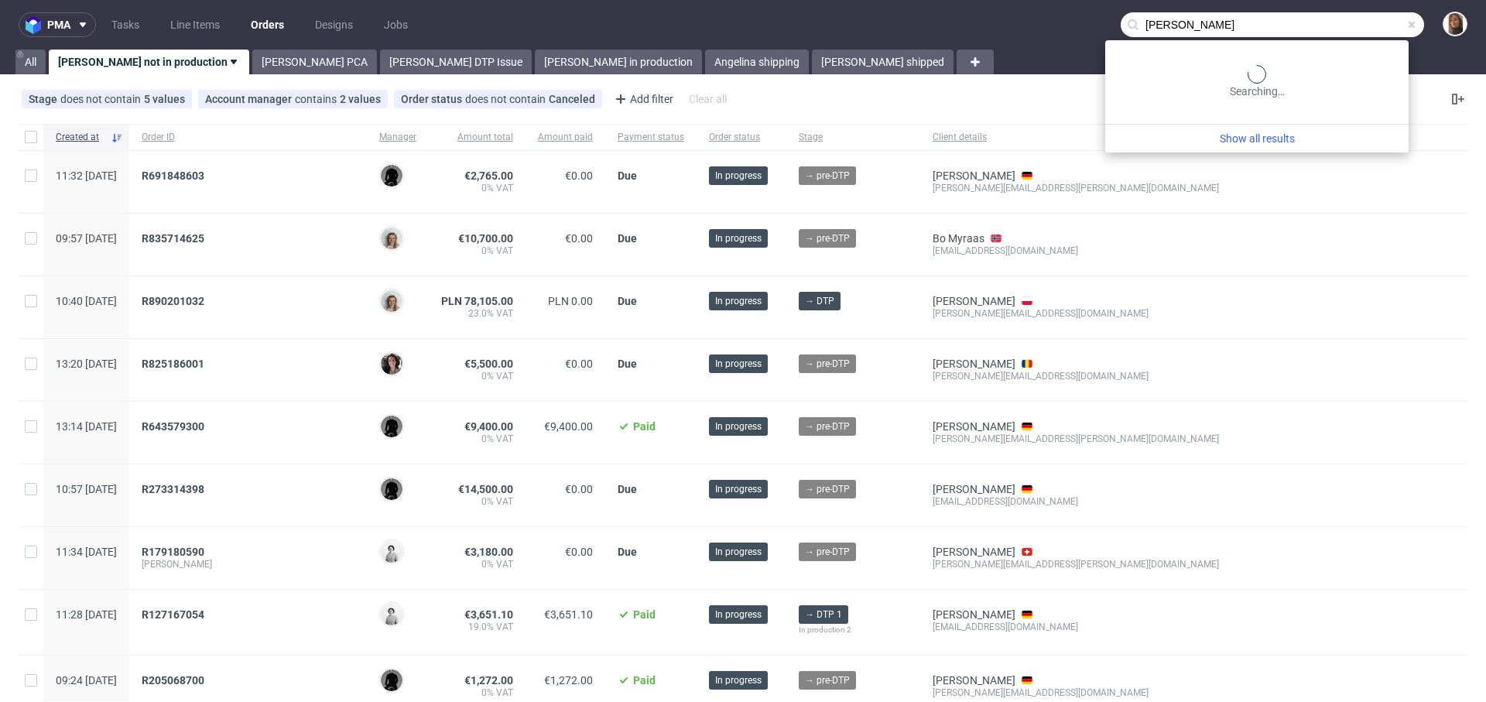
type input "hannes geng"
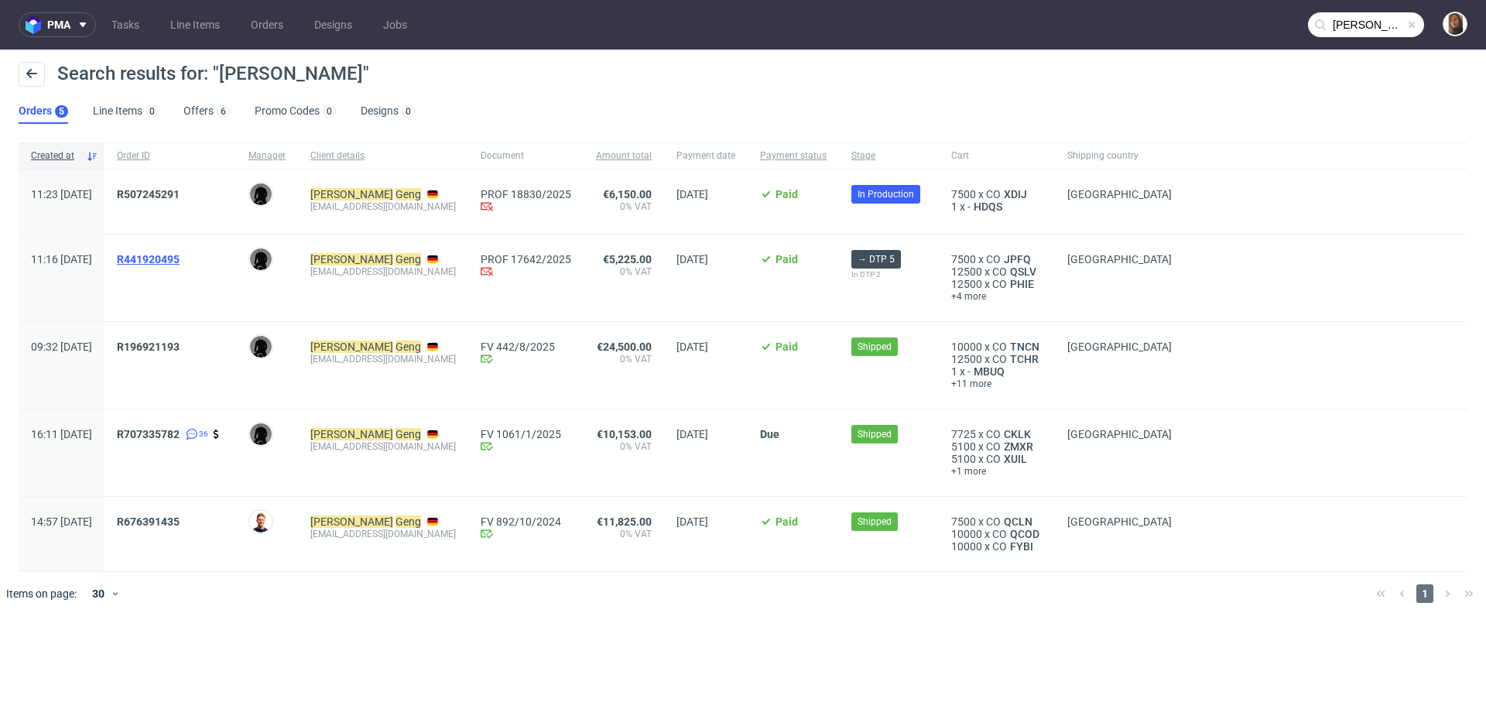
click at [180, 258] on span "R441920495" at bounding box center [148, 259] width 63 height 12
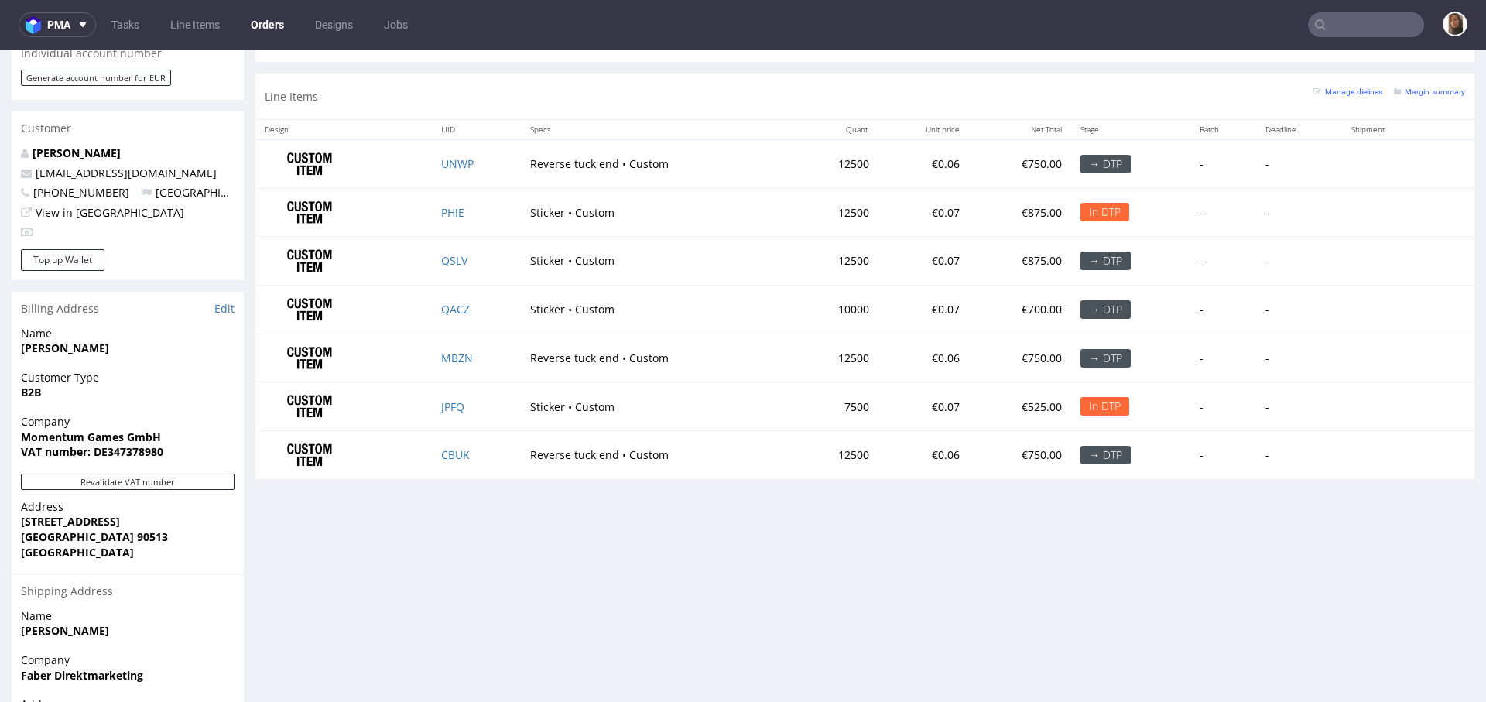
scroll to position [754, 0]
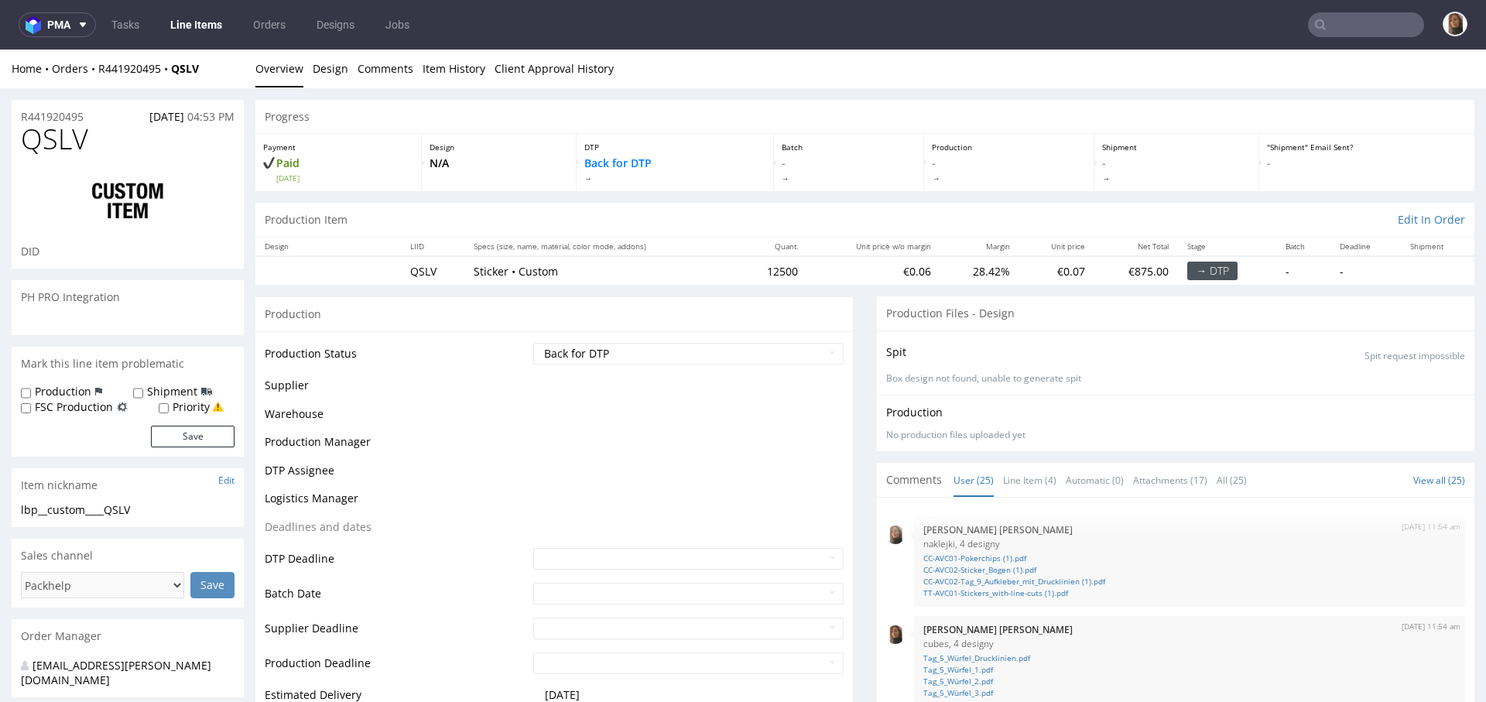
scroll to position [1243, 0]
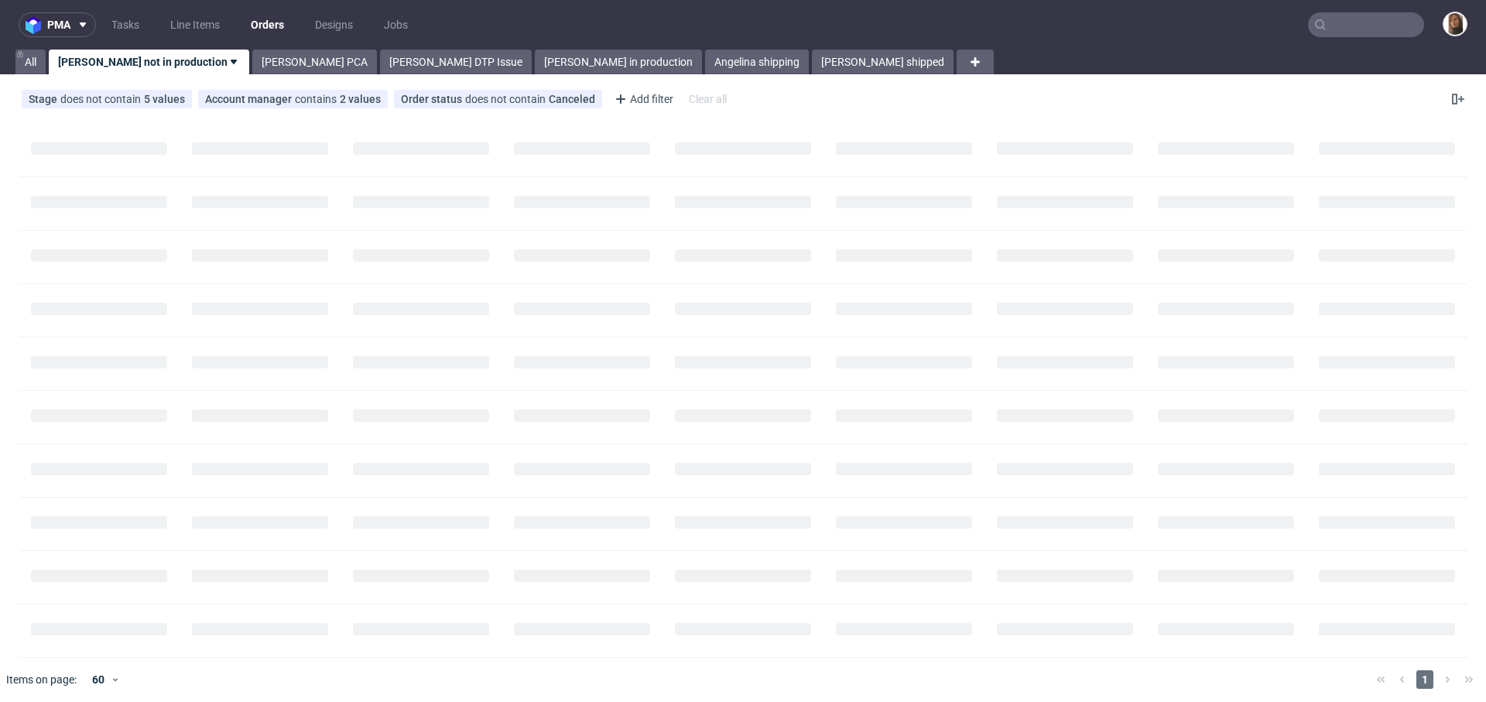
click at [1356, 10] on nav "pma Tasks Line Items Orders Designs Jobs" at bounding box center [743, 25] width 1486 height 50
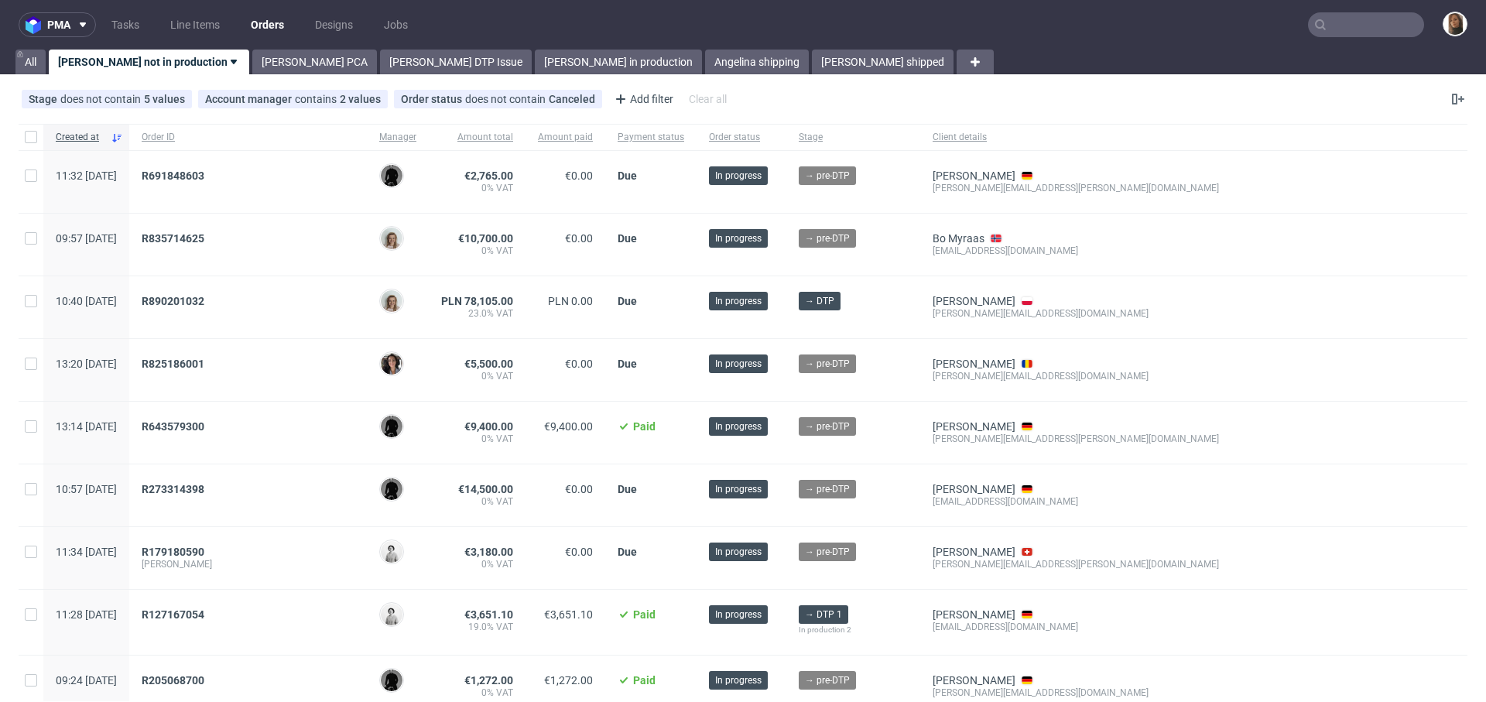
click at [1357, 19] on input "text" at bounding box center [1366, 24] width 116 height 25
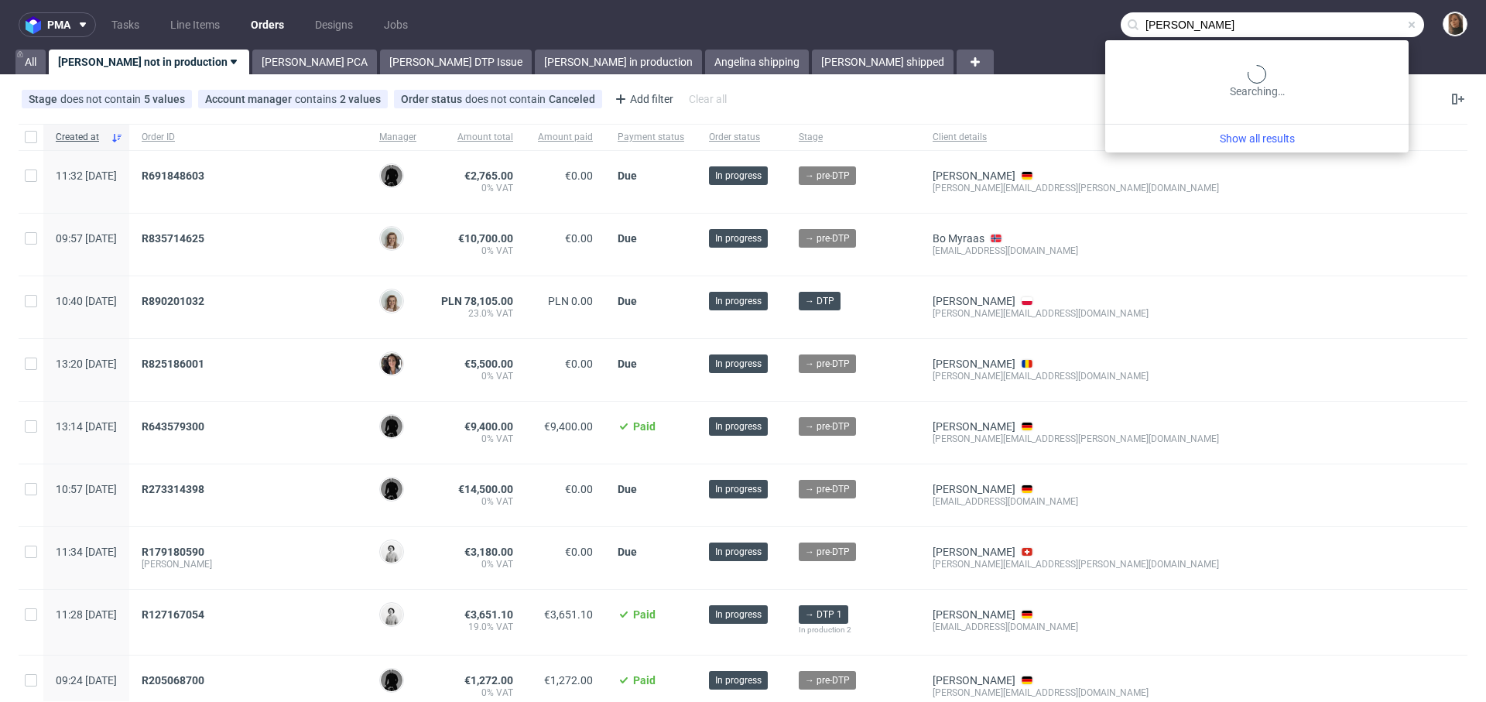
type input "[PERSON_NAME]"
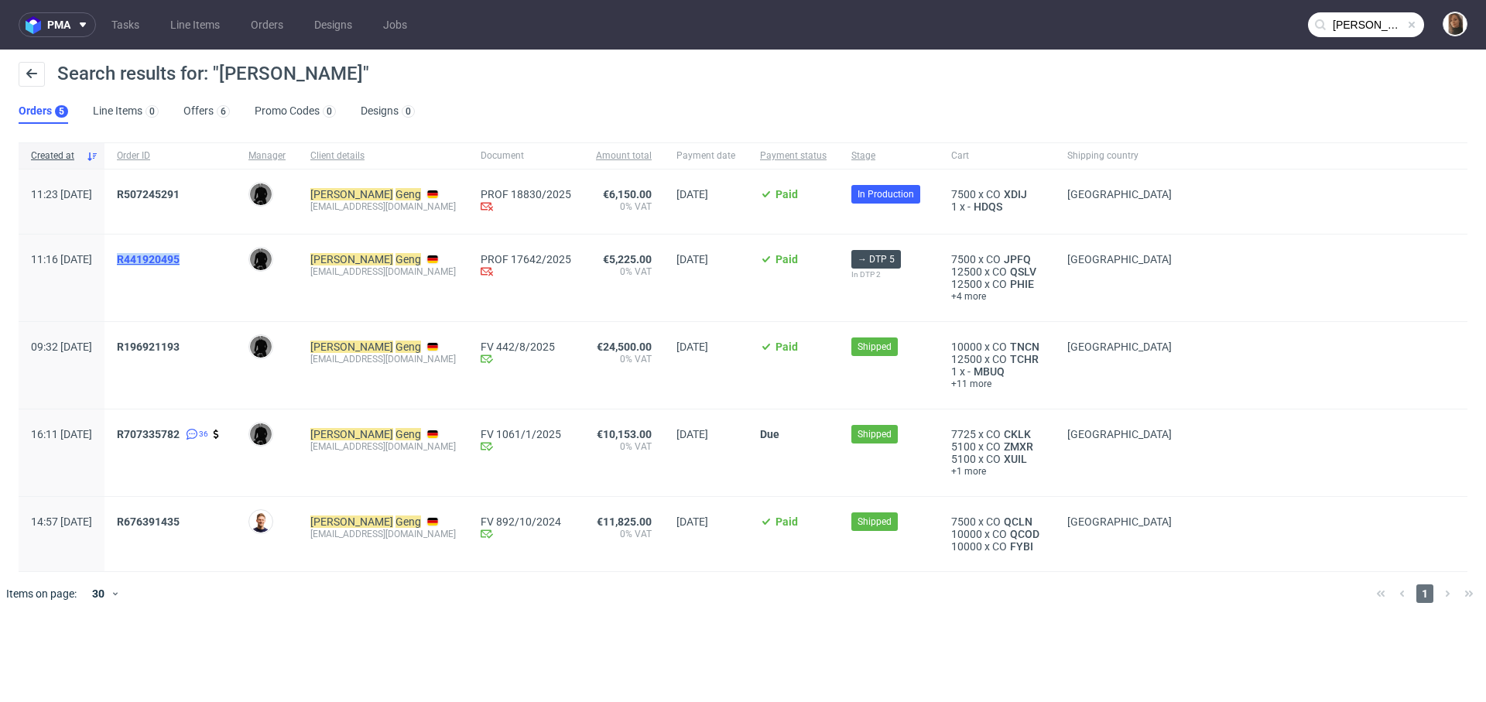
click at [180, 257] on span "R441920495" at bounding box center [148, 259] width 63 height 12
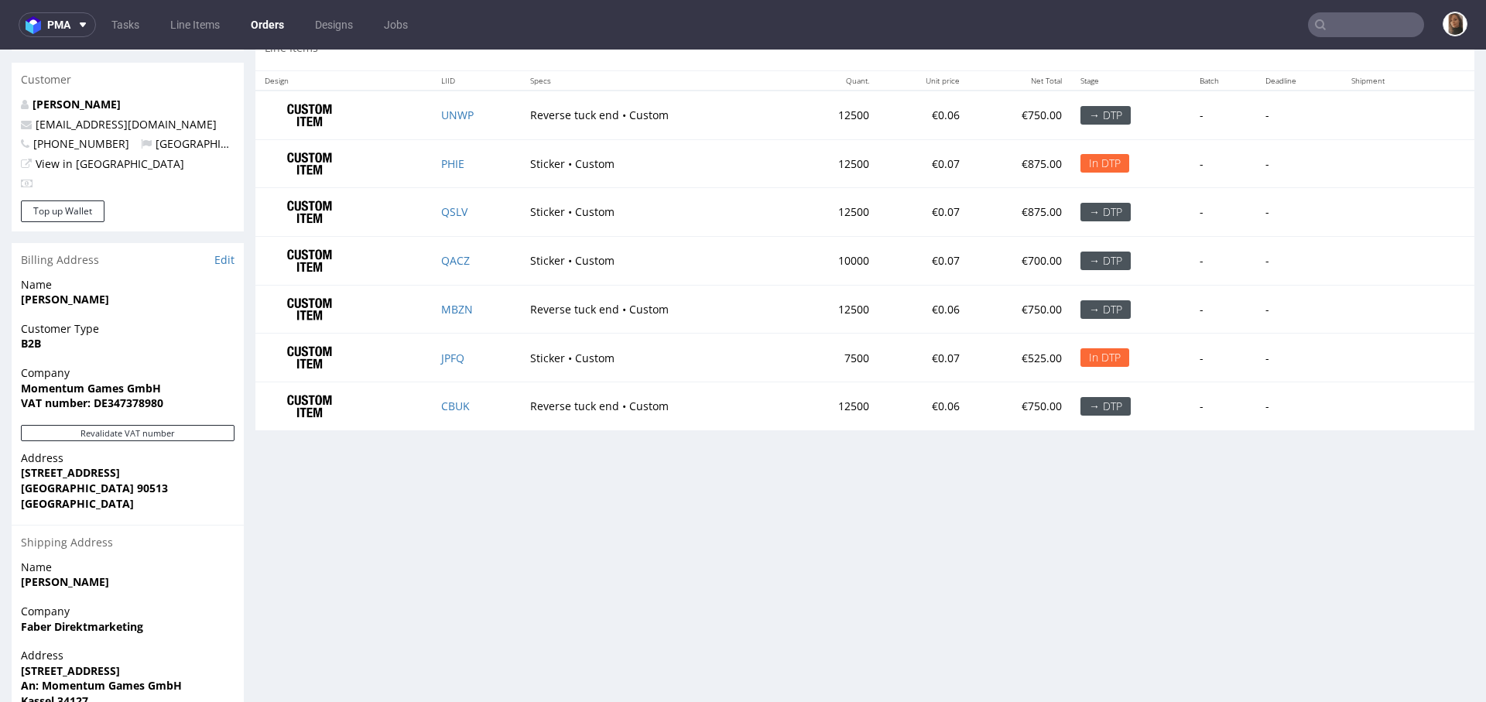
scroll to position [840, 0]
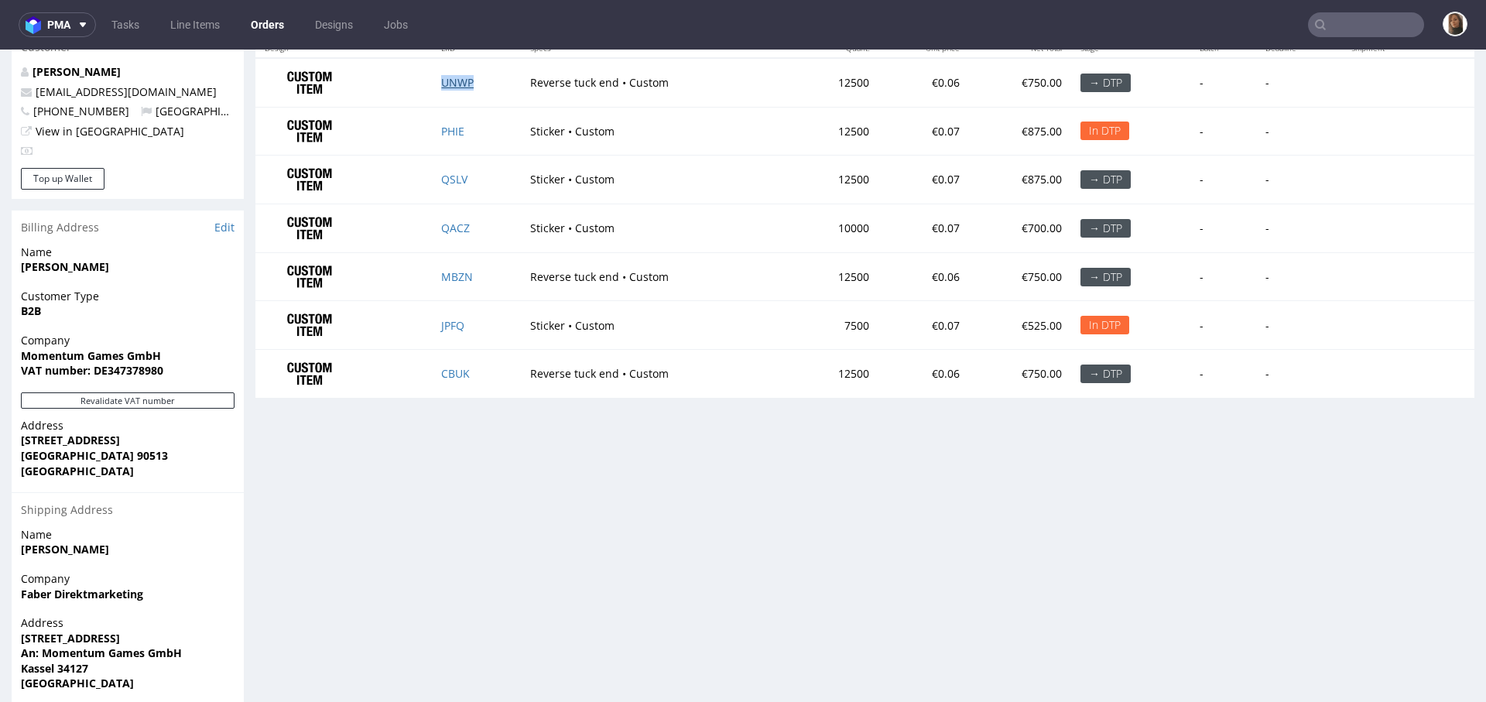
click at [453, 79] on link "UNWP" at bounding box center [457, 82] width 32 height 15
click at [453, 276] on link "MBZN" at bounding box center [457, 276] width 32 height 15
click at [446, 372] on link "CBUK" at bounding box center [455, 373] width 29 height 15
click at [445, 79] on link "UNWP" at bounding box center [457, 82] width 32 height 15
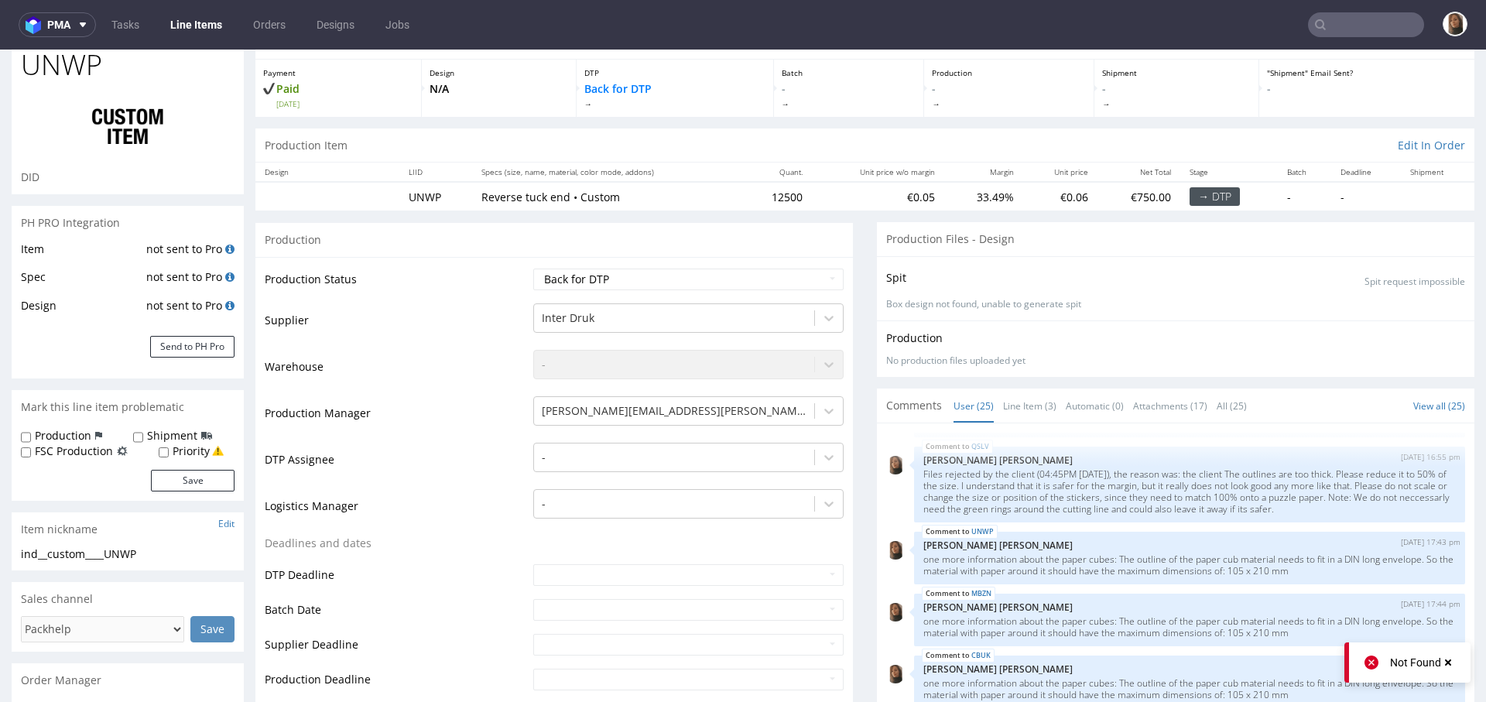
scroll to position [248, 0]
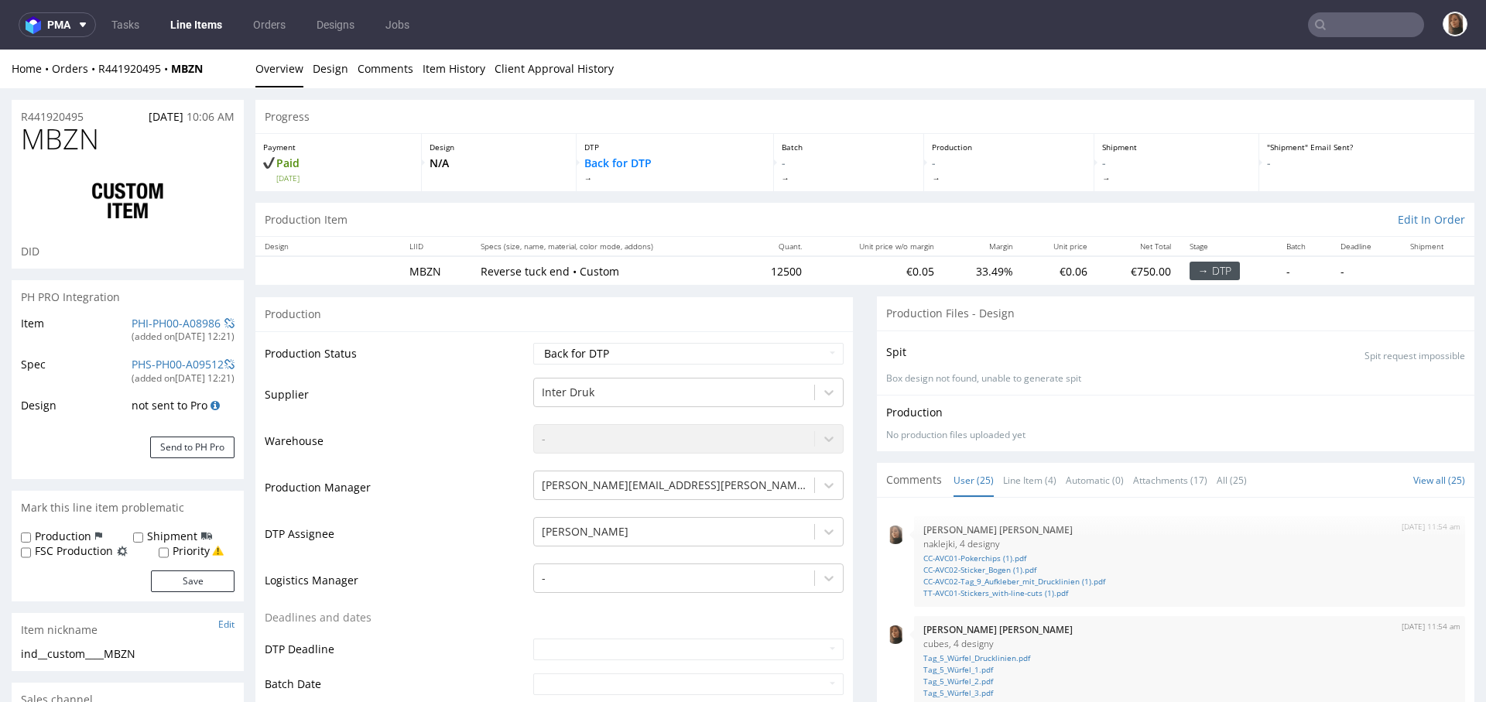
scroll to position [1243, 0]
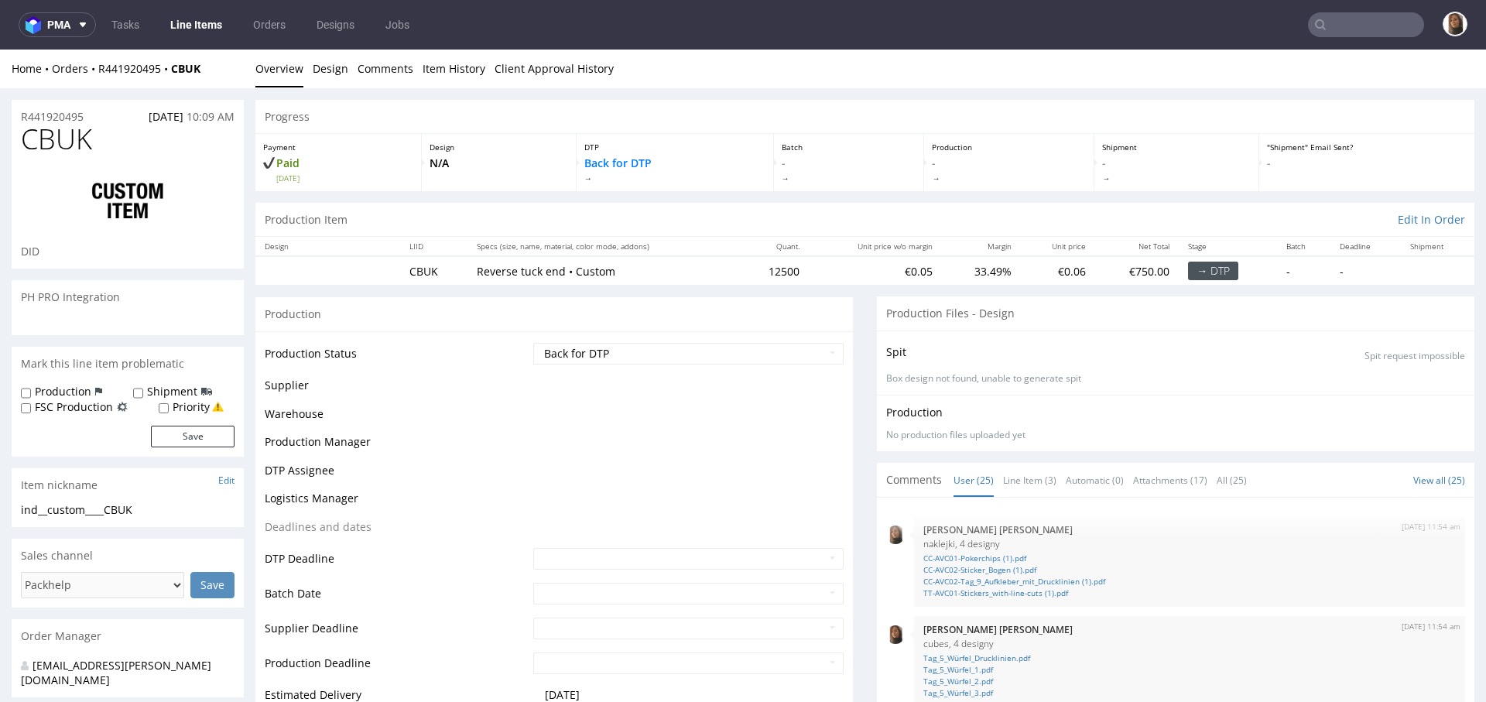
scroll to position [1243, 0]
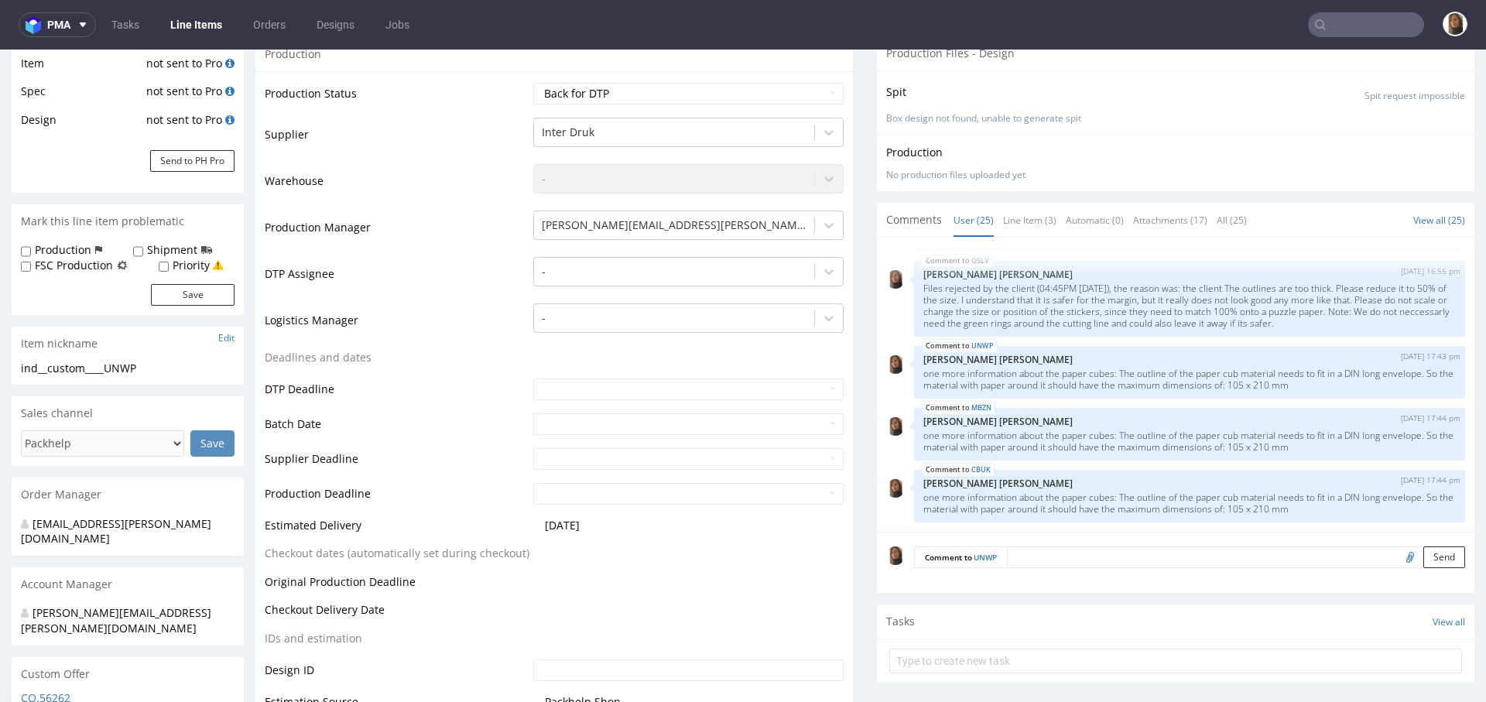
scroll to position [737, 0]
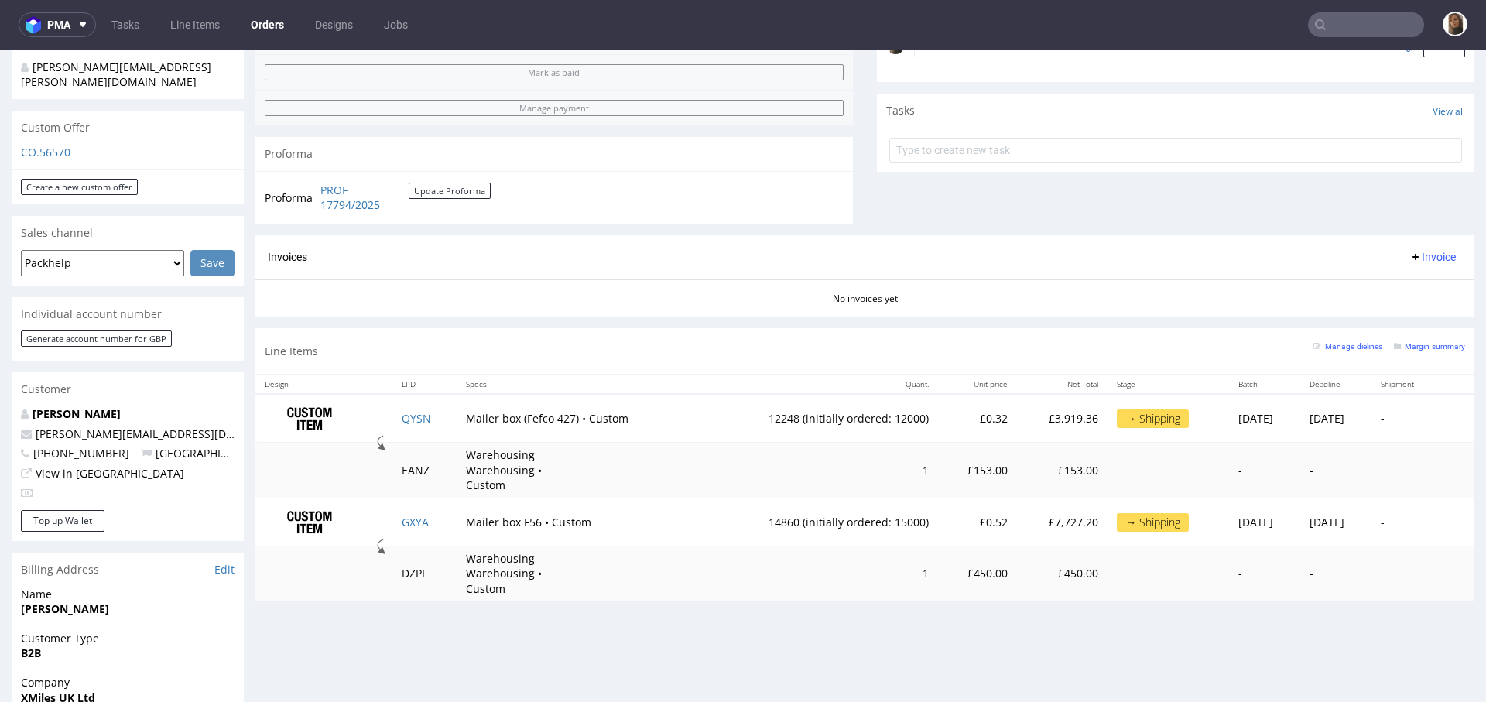
scroll to position [682, 0]
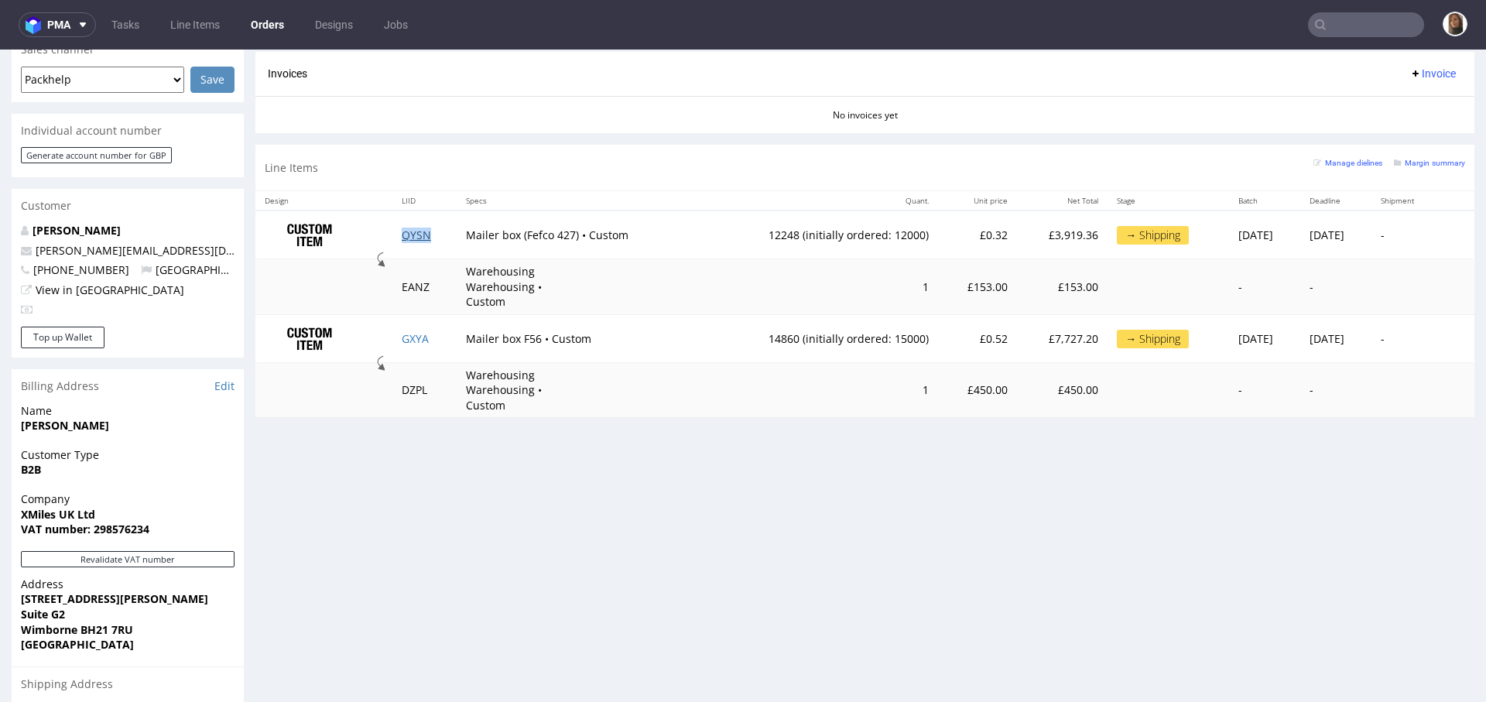
click at [402, 234] on link "QYSN" at bounding box center [416, 234] width 29 height 15
click at [406, 331] on link "GXYA" at bounding box center [415, 338] width 27 height 15
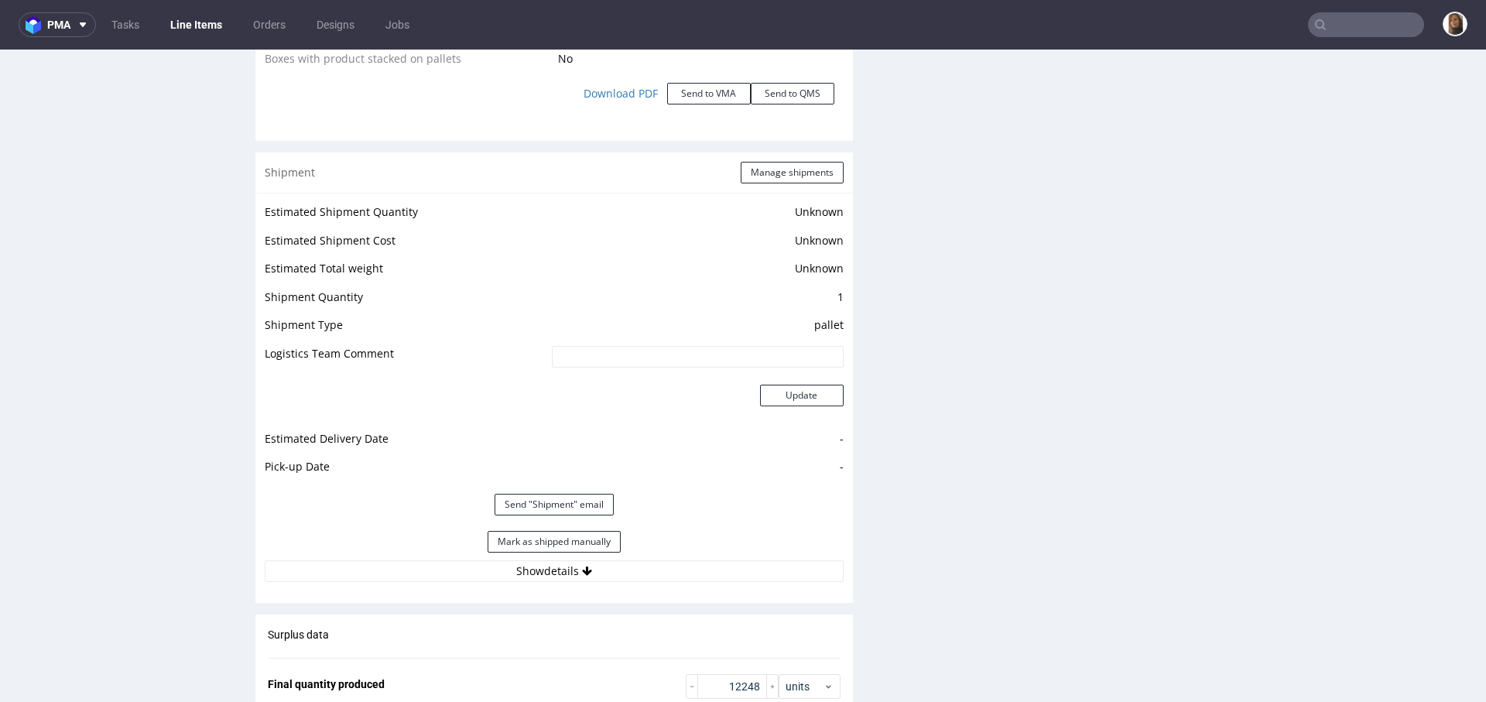
scroll to position [1882, 0]
click at [538, 558] on button "Show details" at bounding box center [554, 569] width 579 height 22
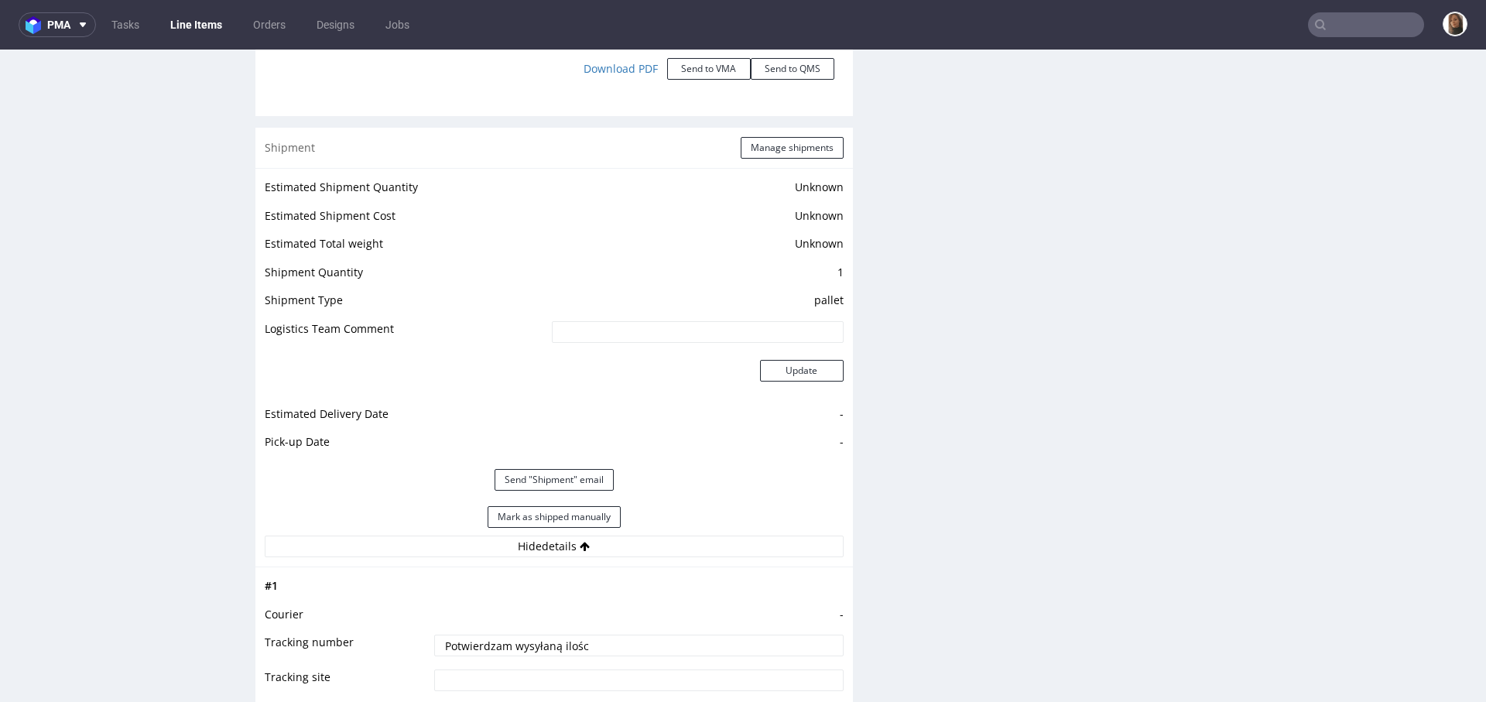
scroll to position [3124, 0]
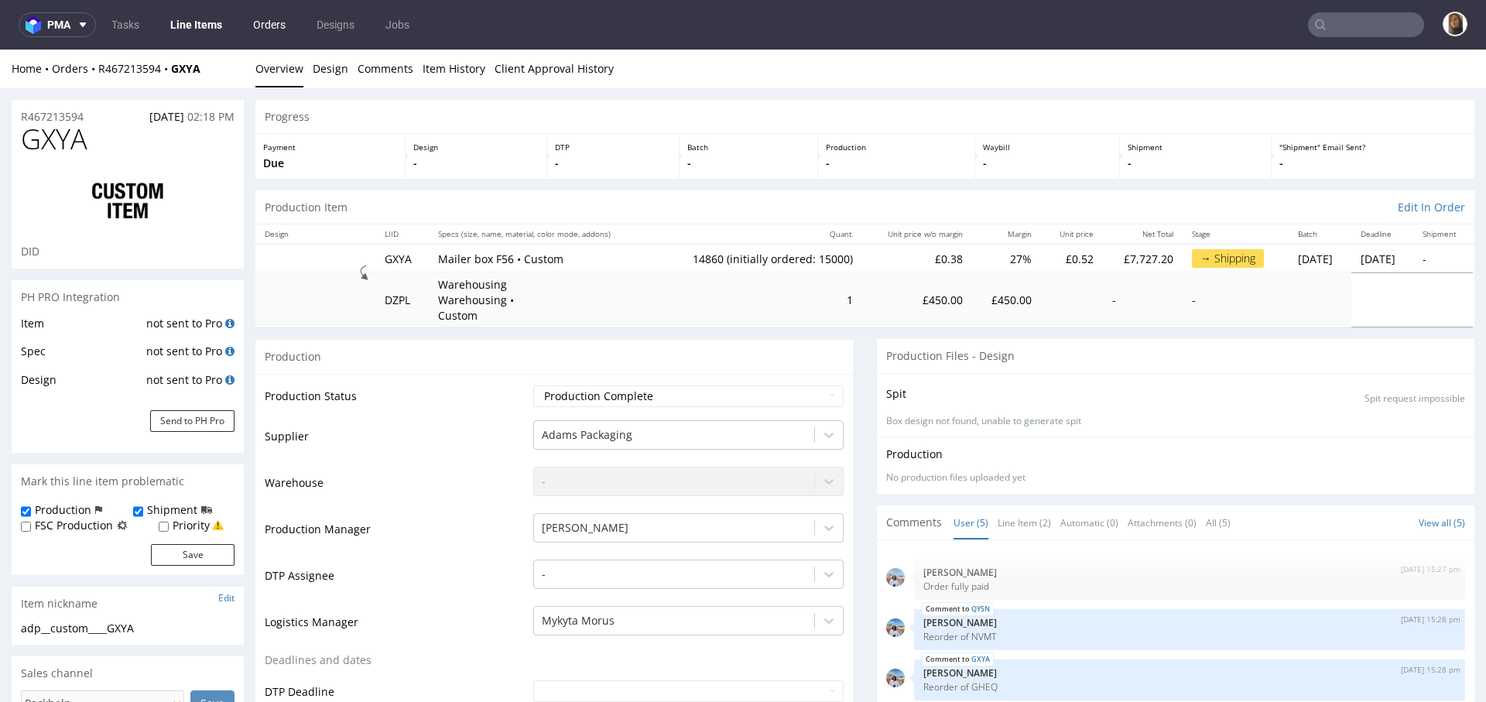
click at [262, 25] on link "Orders" at bounding box center [269, 24] width 51 height 25
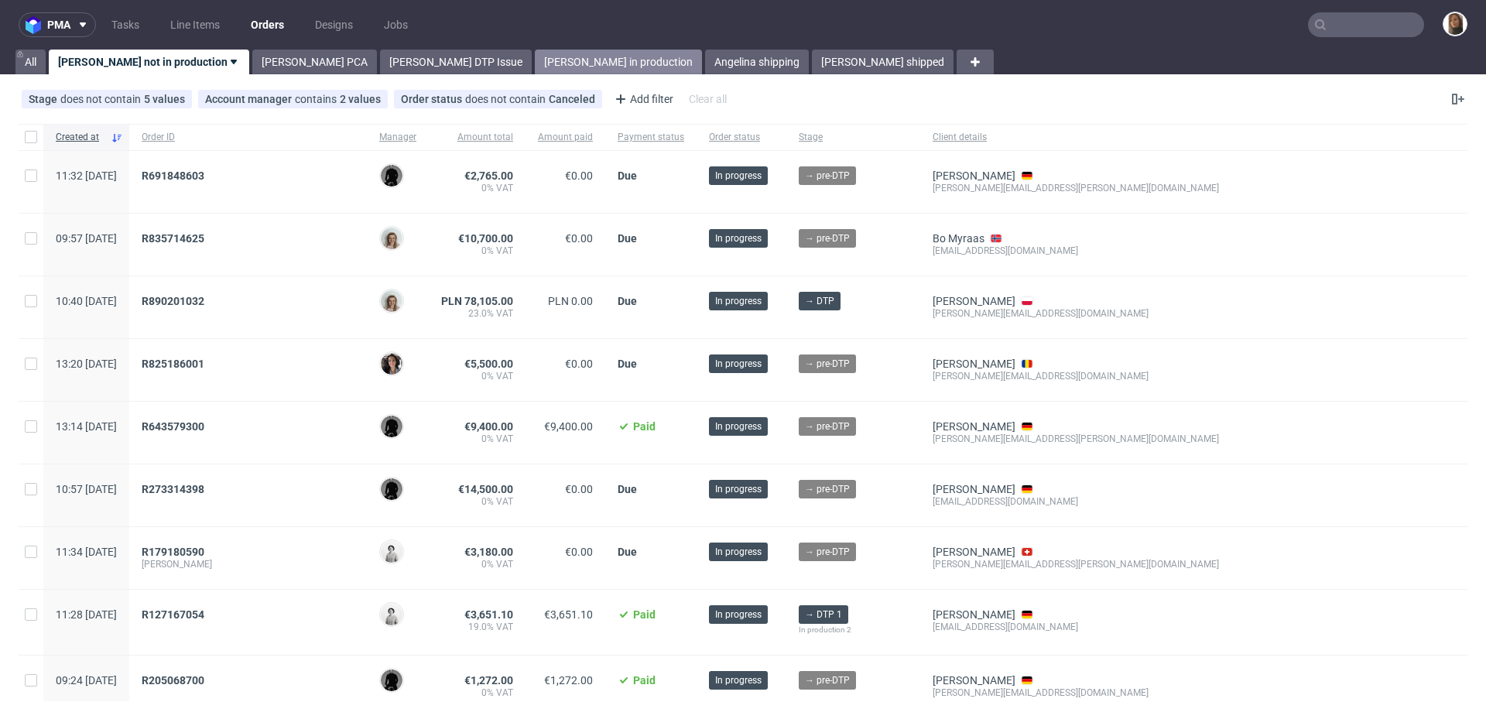
click at [535, 59] on link "Angelina in production" at bounding box center [618, 62] width 167 height 25
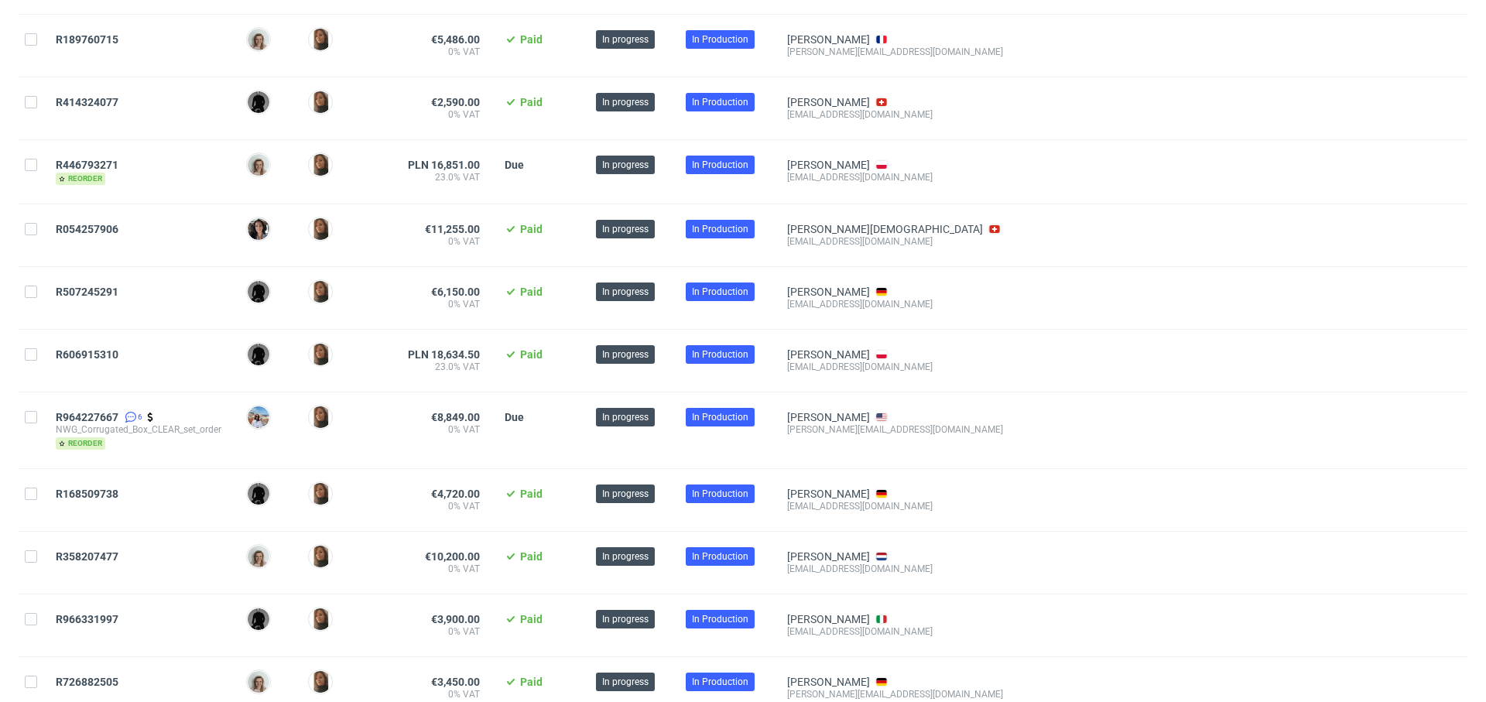
scroll to position [1261, 0]
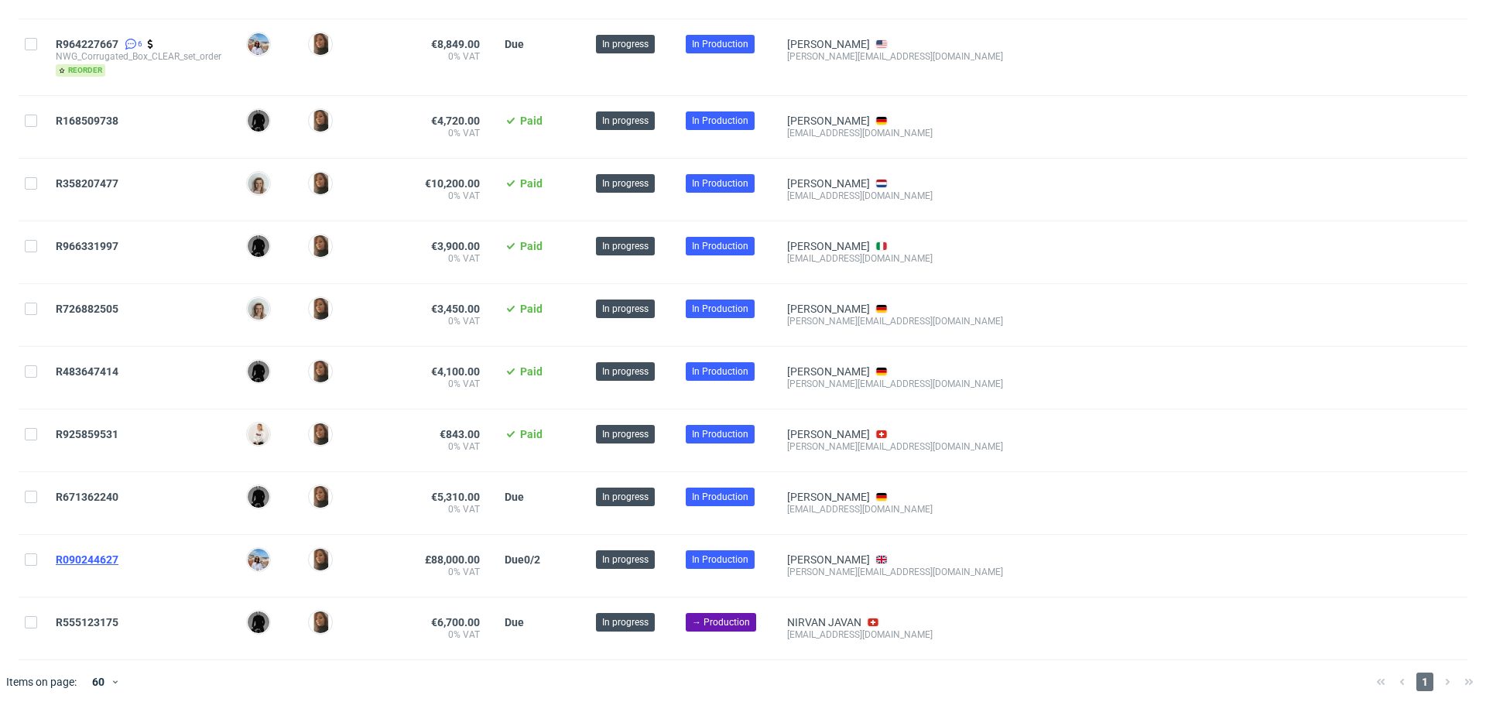
click at [104, 555] on span "R090244627" at bounding box center [87, 559] width 63 height 12
click at [97, 177] on span "R358207477" at bounding box center [87, 183] width 63 height 12
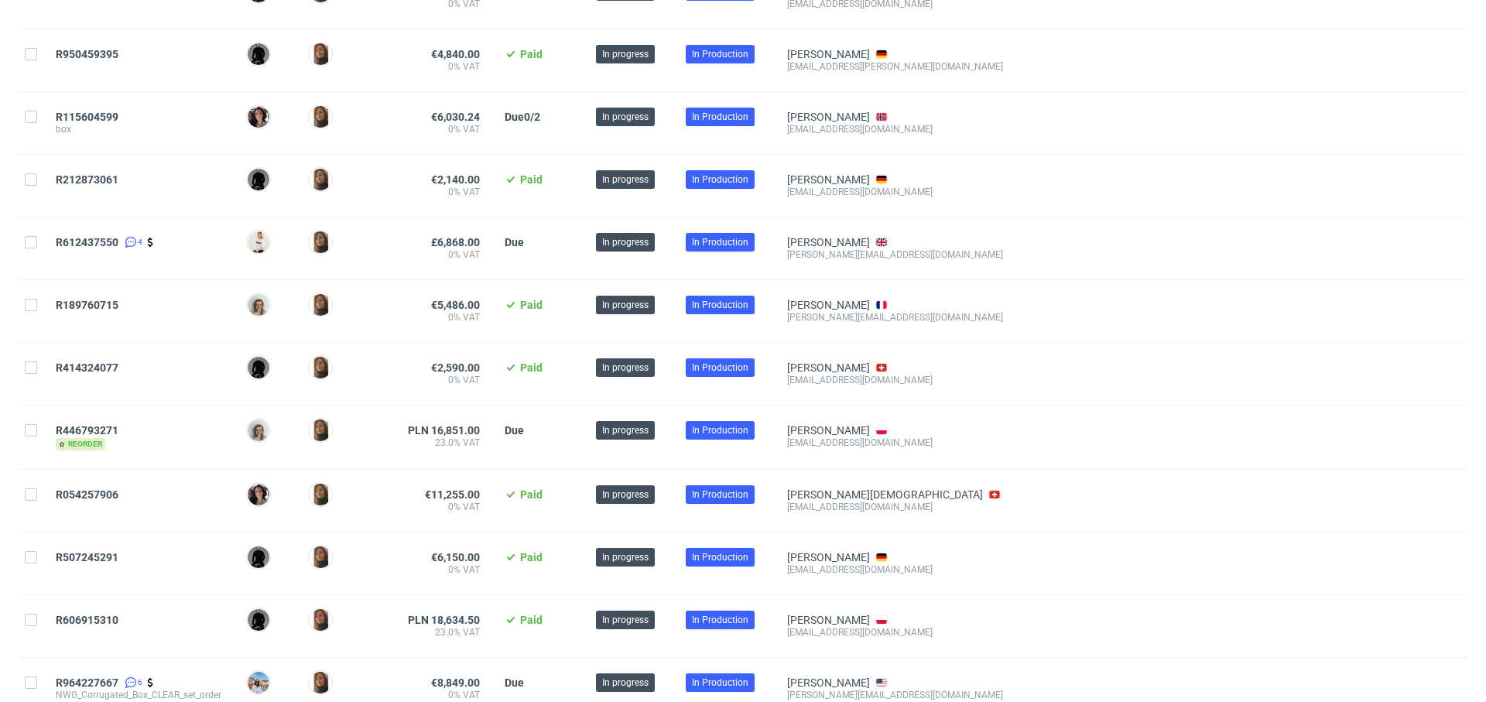
scroll to position [0, 0]
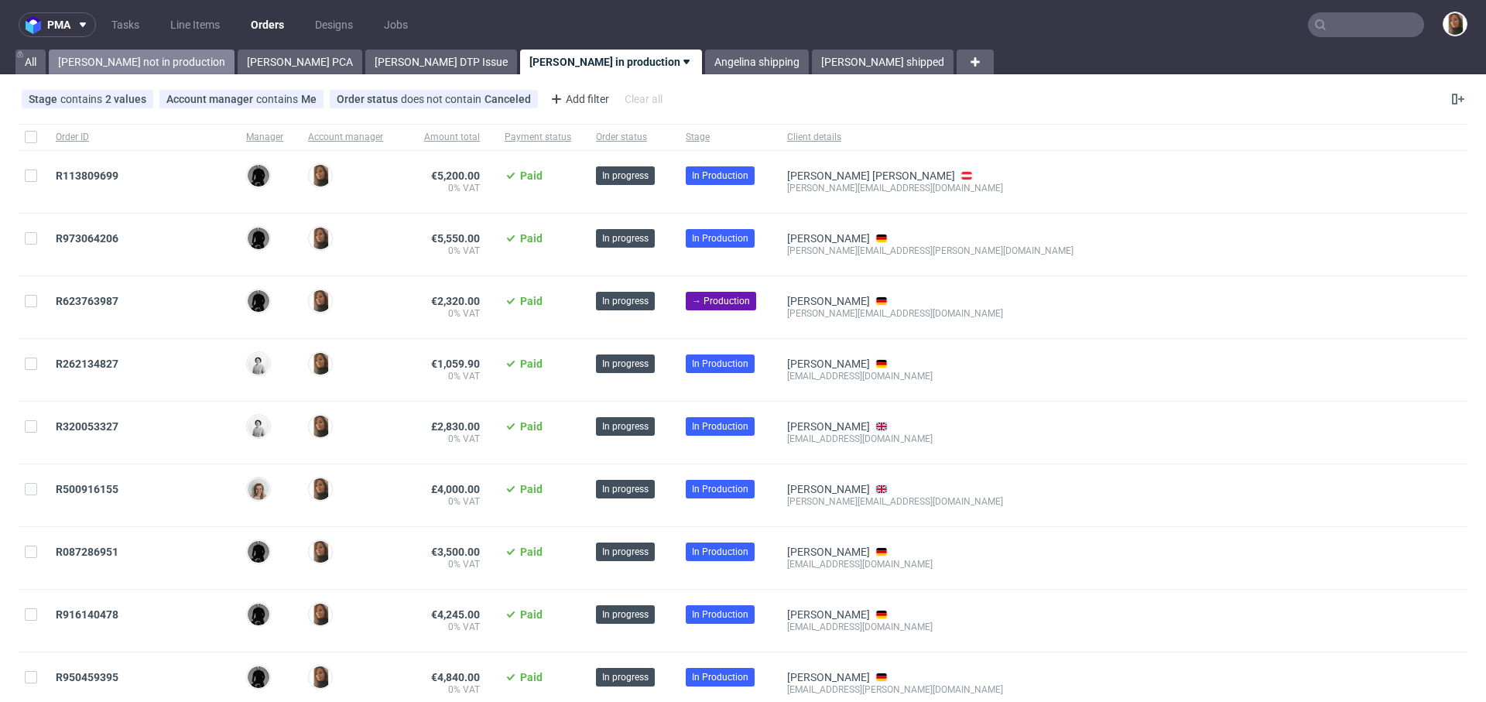
click at [118, 62] on link "[PERSON_NAME] not in production" at bounding box center [142, 62] width 186 height 25
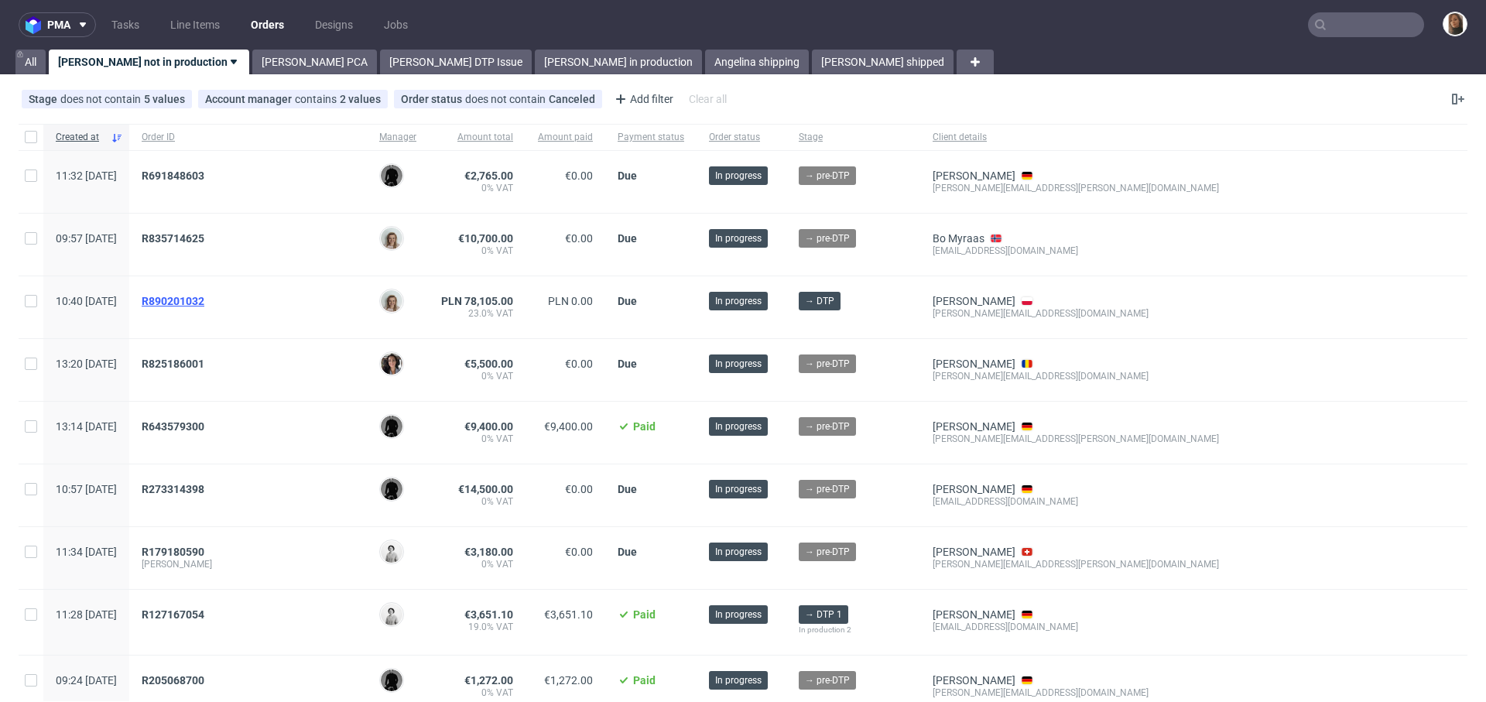
click at [204, 303] on span "R890201032" at bounding box center [173, 301] width 63 height 12
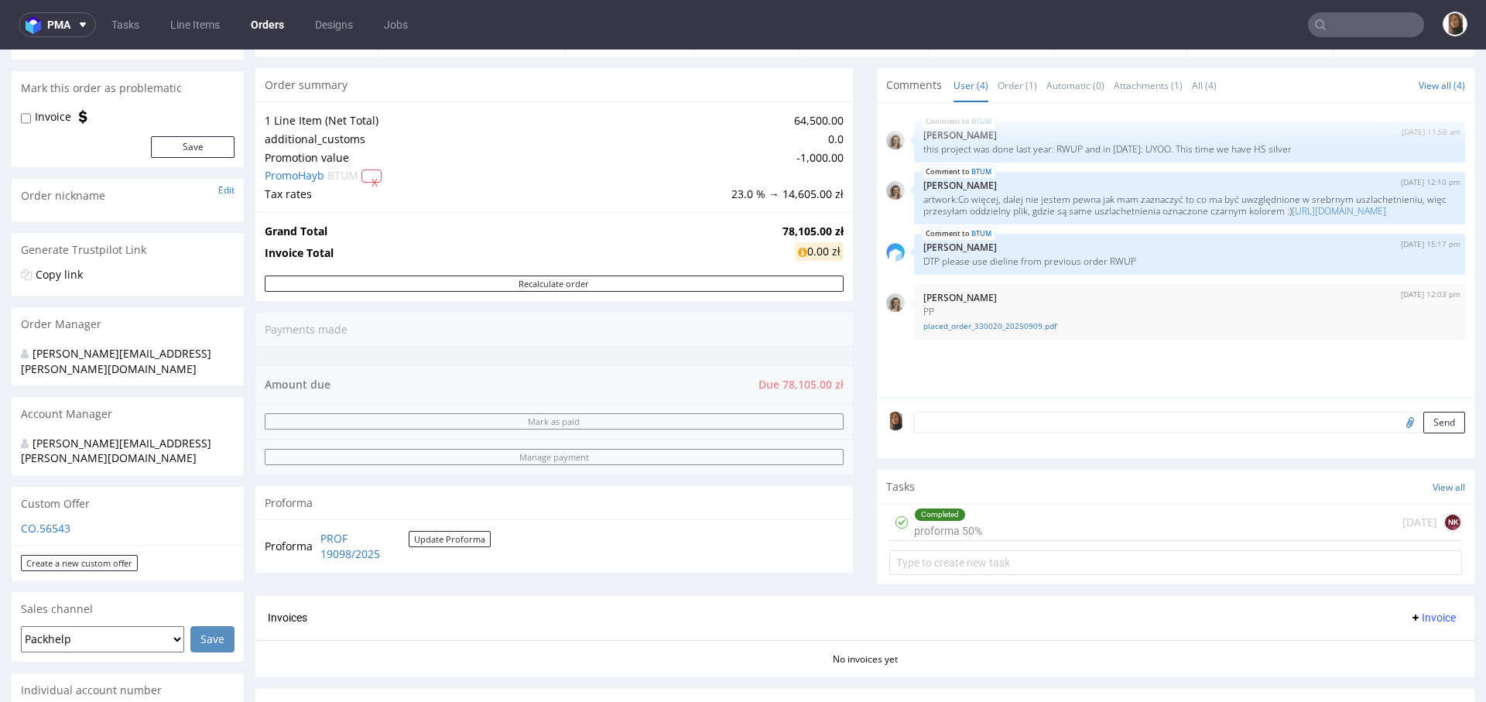
scroll to position [56, 0]
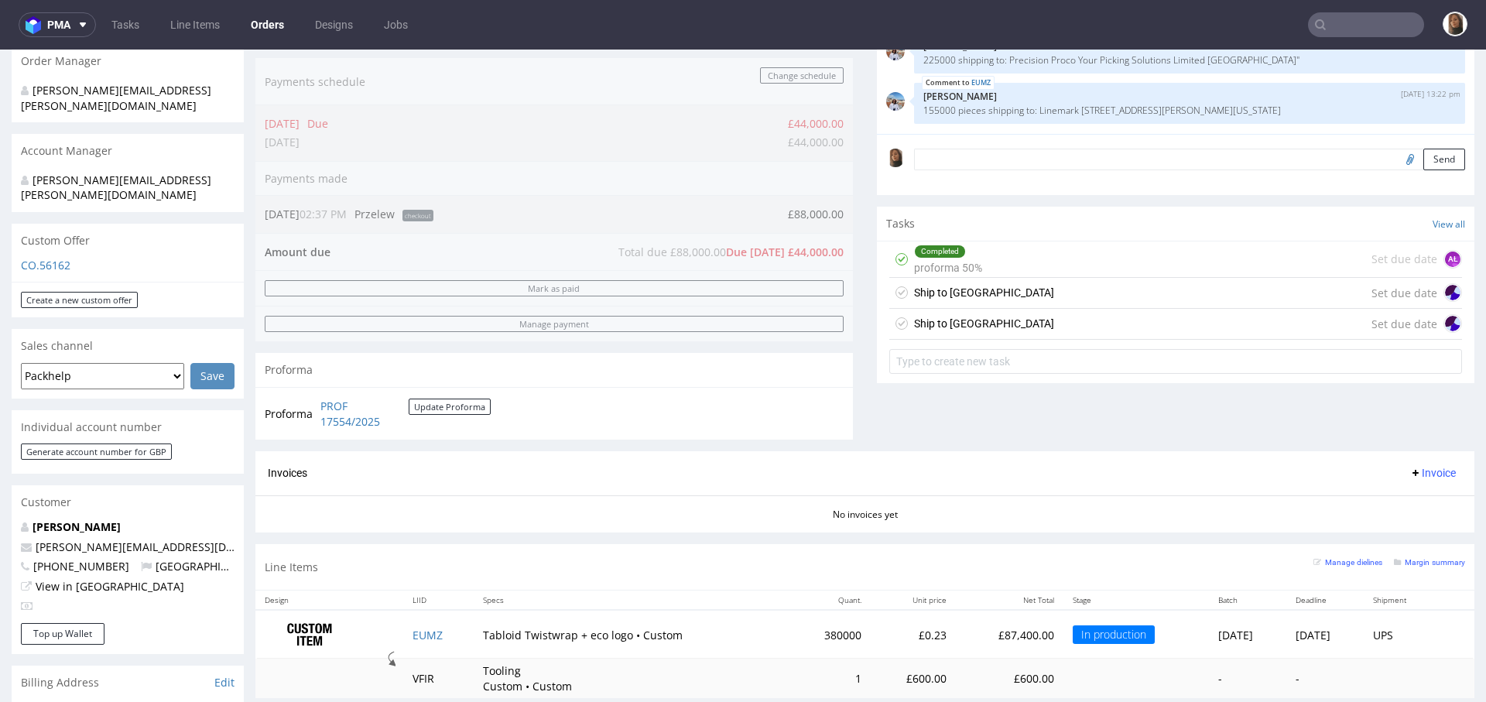
scroll to position [330, 0]
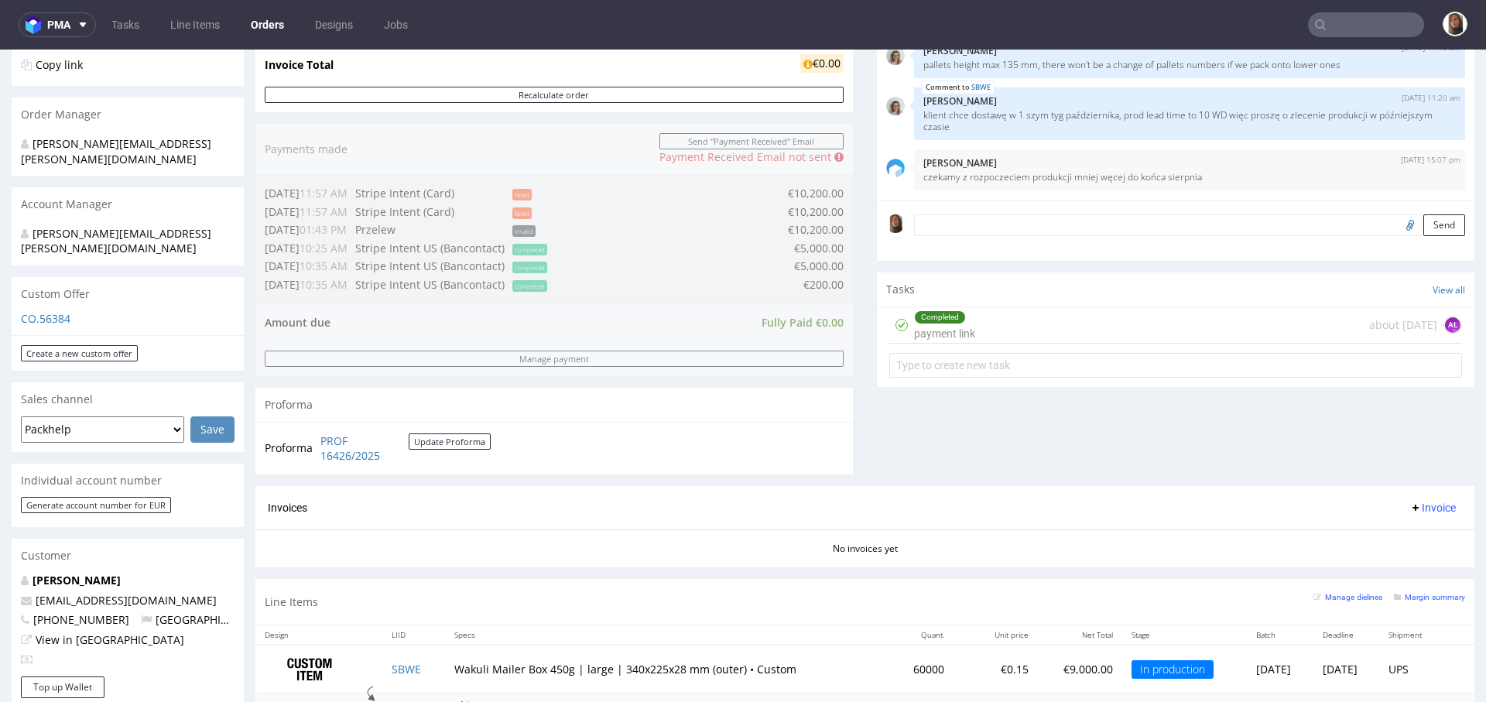
scroll to position [240, 0]
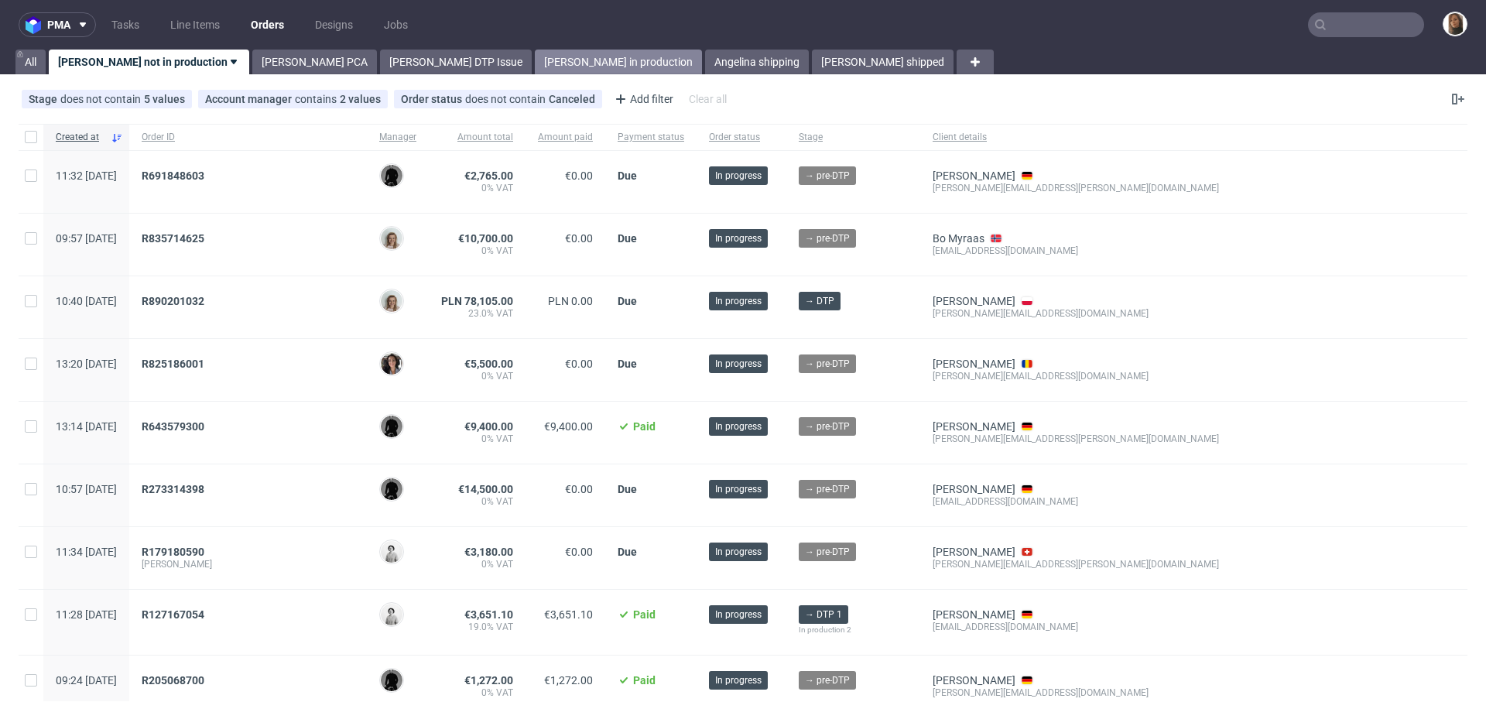
click at [535, 58] on link "[PERSON_NAME] in production" at bounding box center [618, 62] width 167 height 25
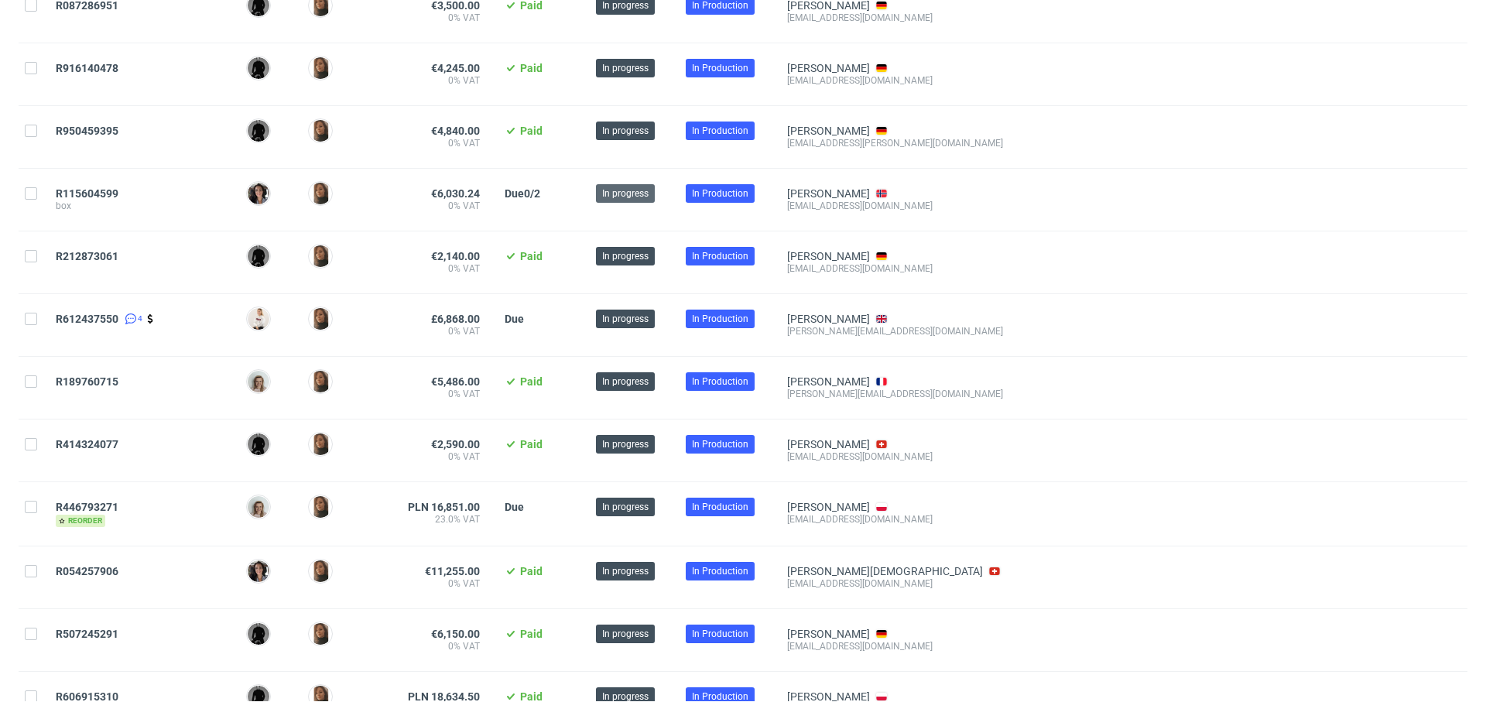
scroll to position [576, 0]
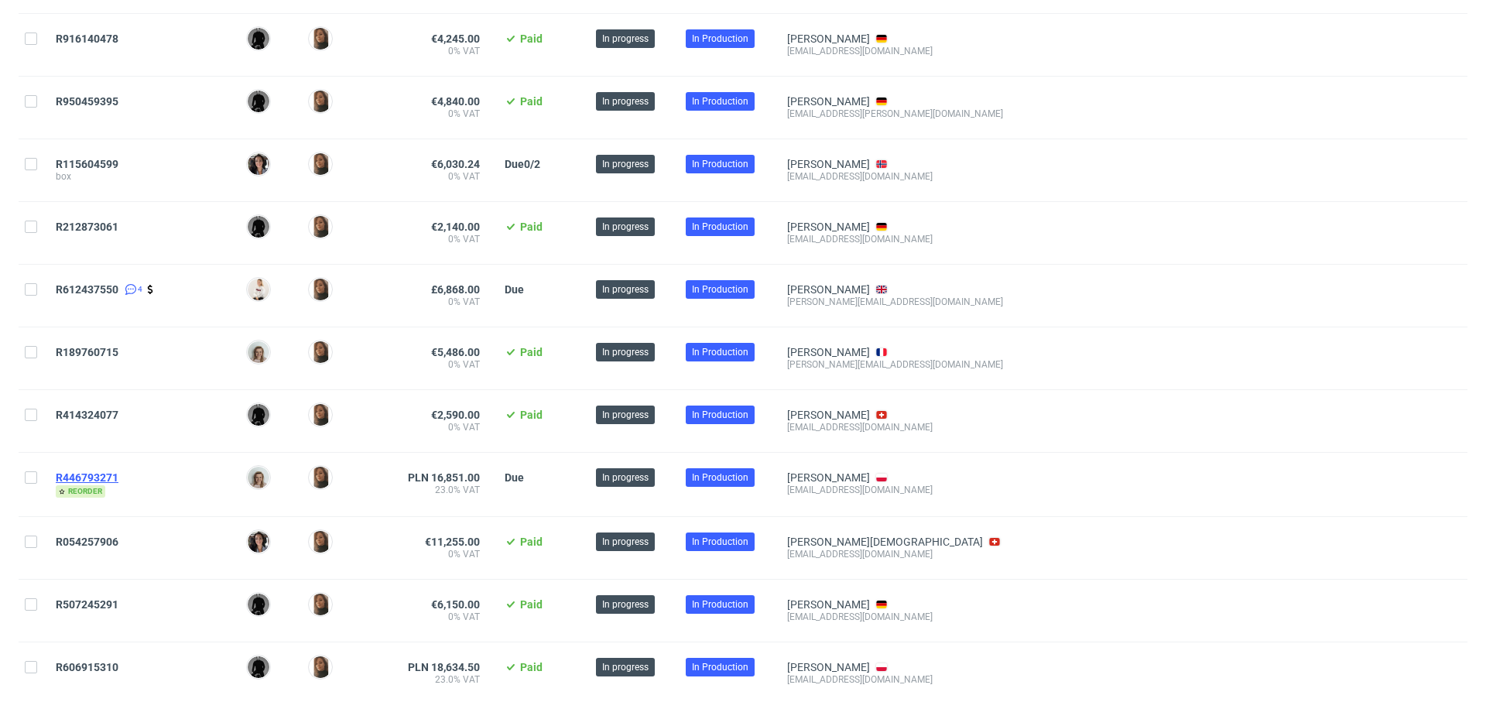
click at [91, 476] on span "R446793271" at bounding box center [87, 477] width 63 height 12
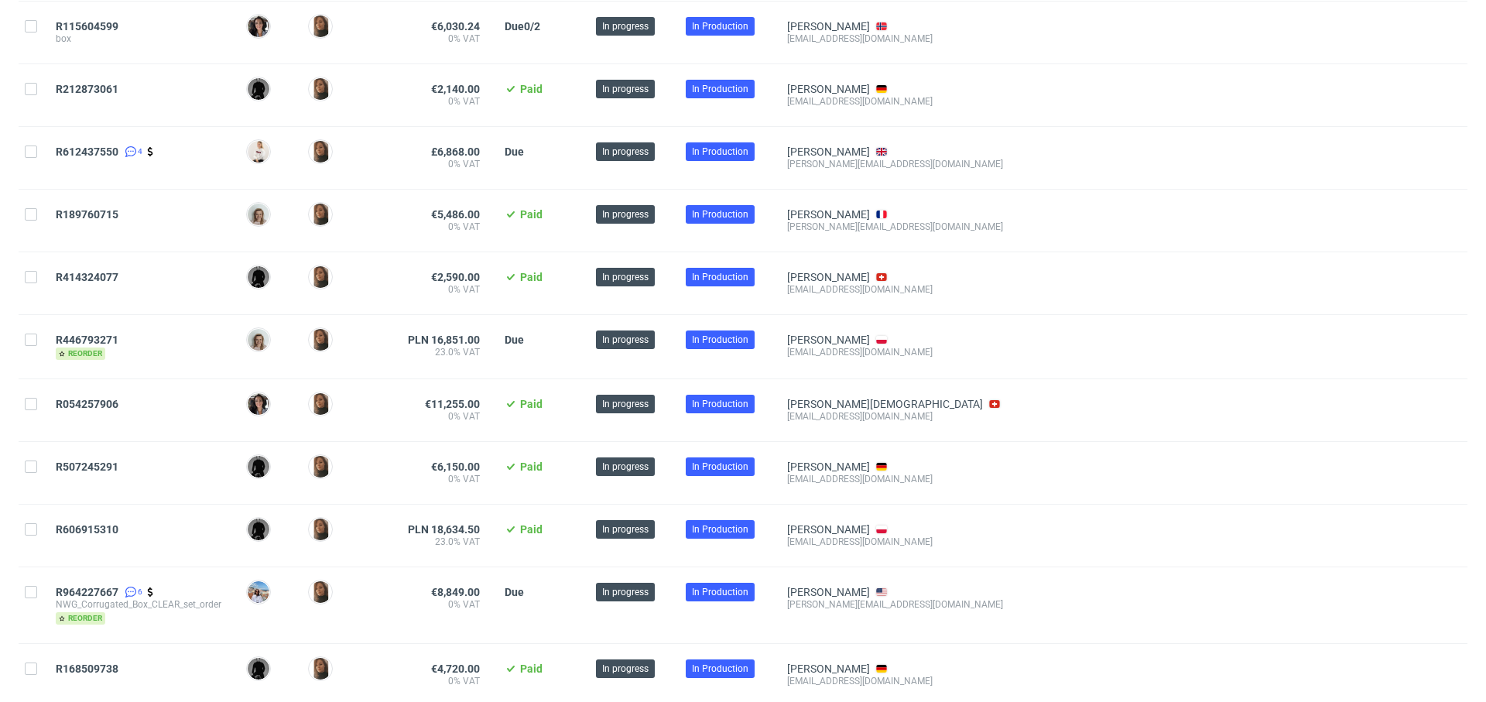
scroll to position [716, 0]
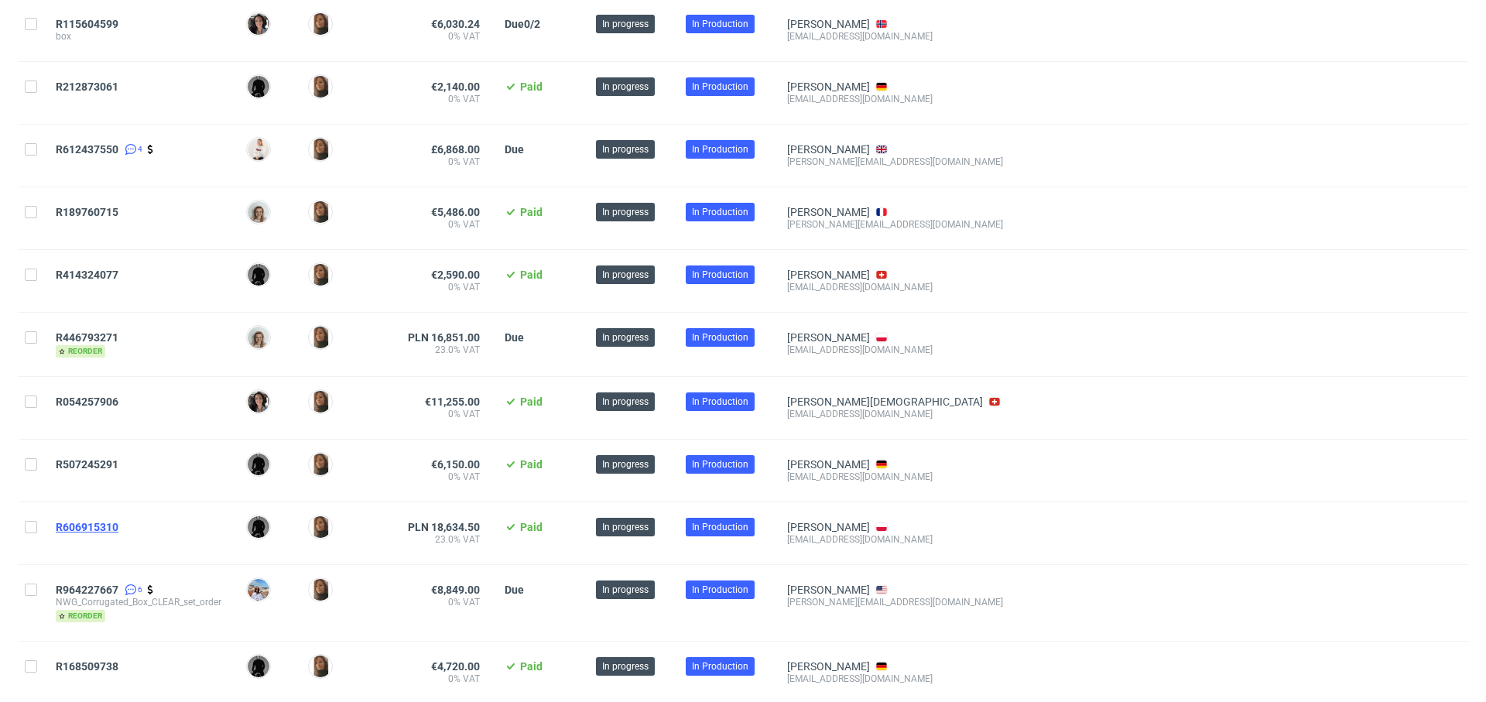
click at [91, 521] on span "R606915310" at bounding box center [87, 527] width 63 height 12
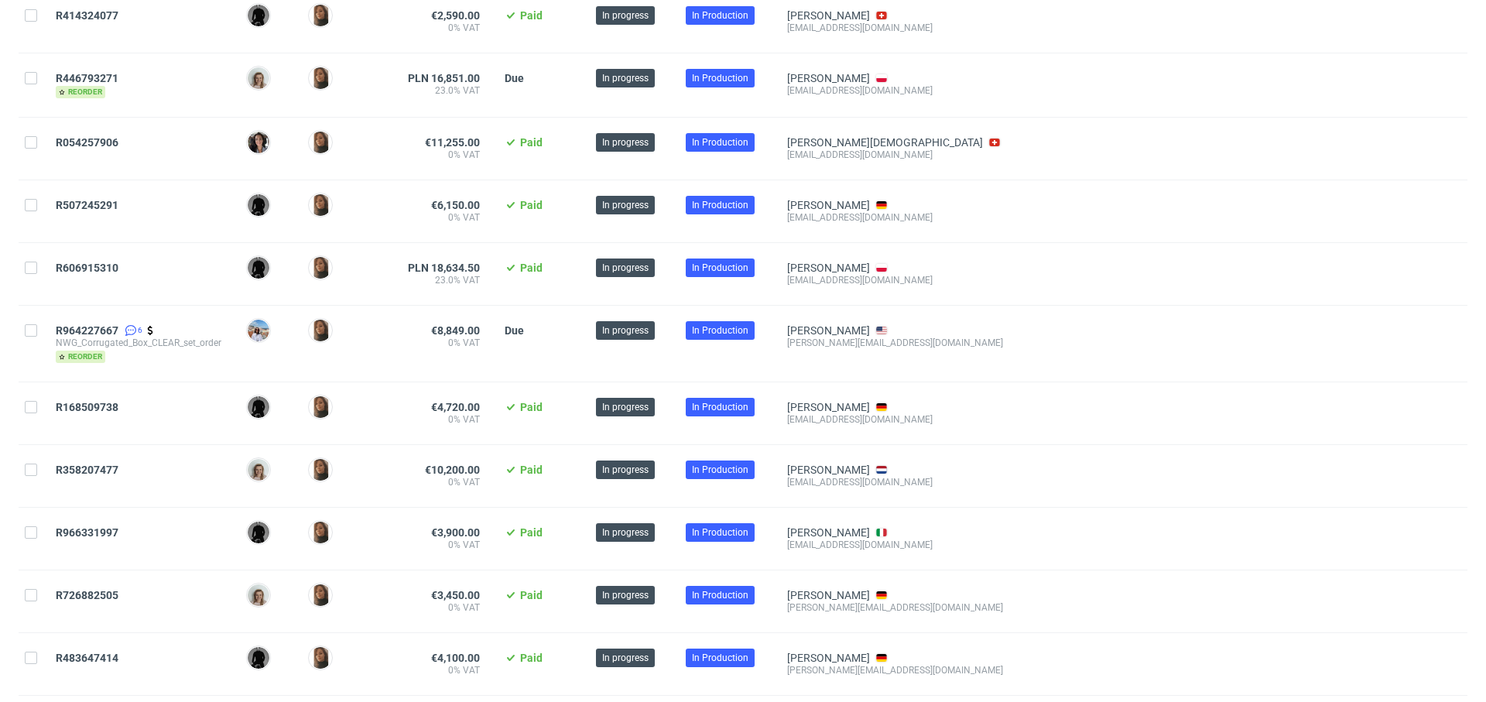
scroll to position [989, 0]
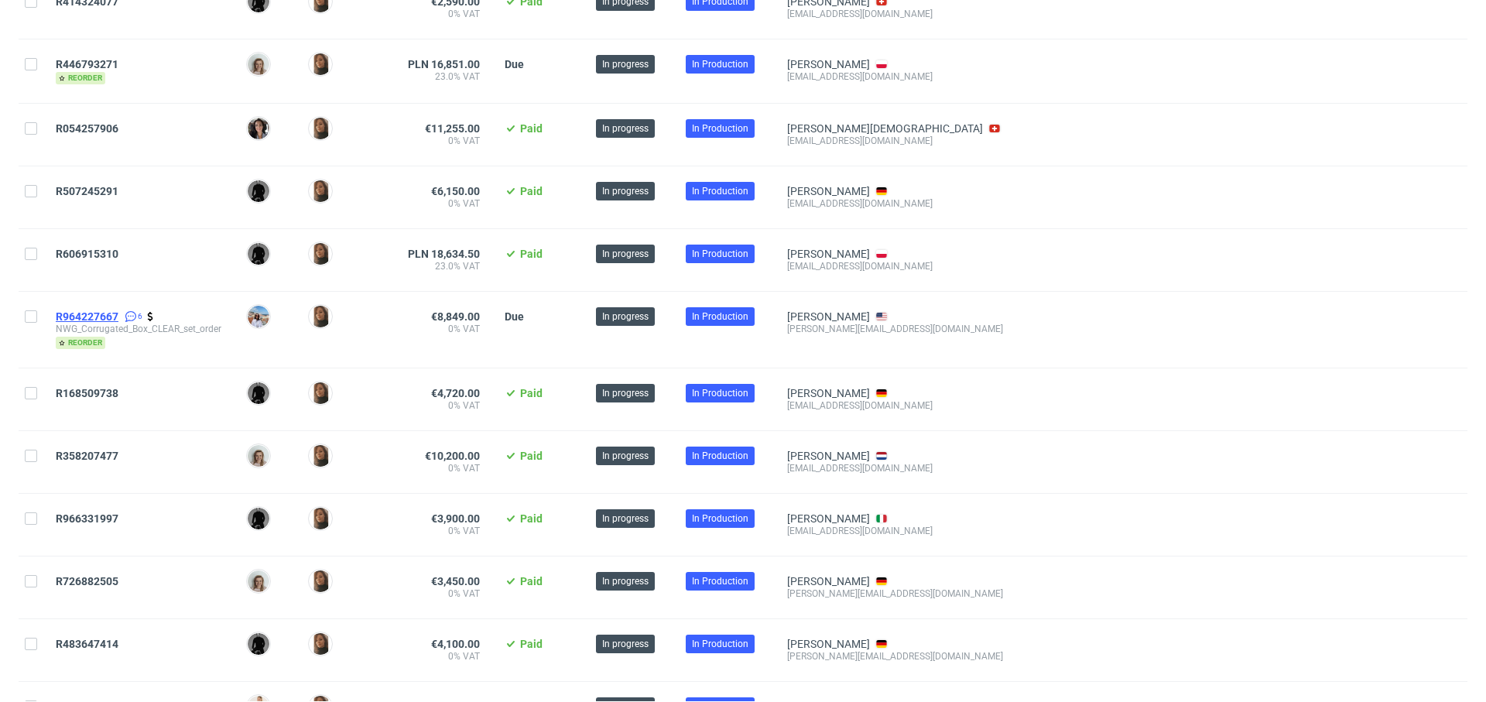
click at [97, 311] on span "R964227667" at bounding box center [87, 316] width 63 height 12
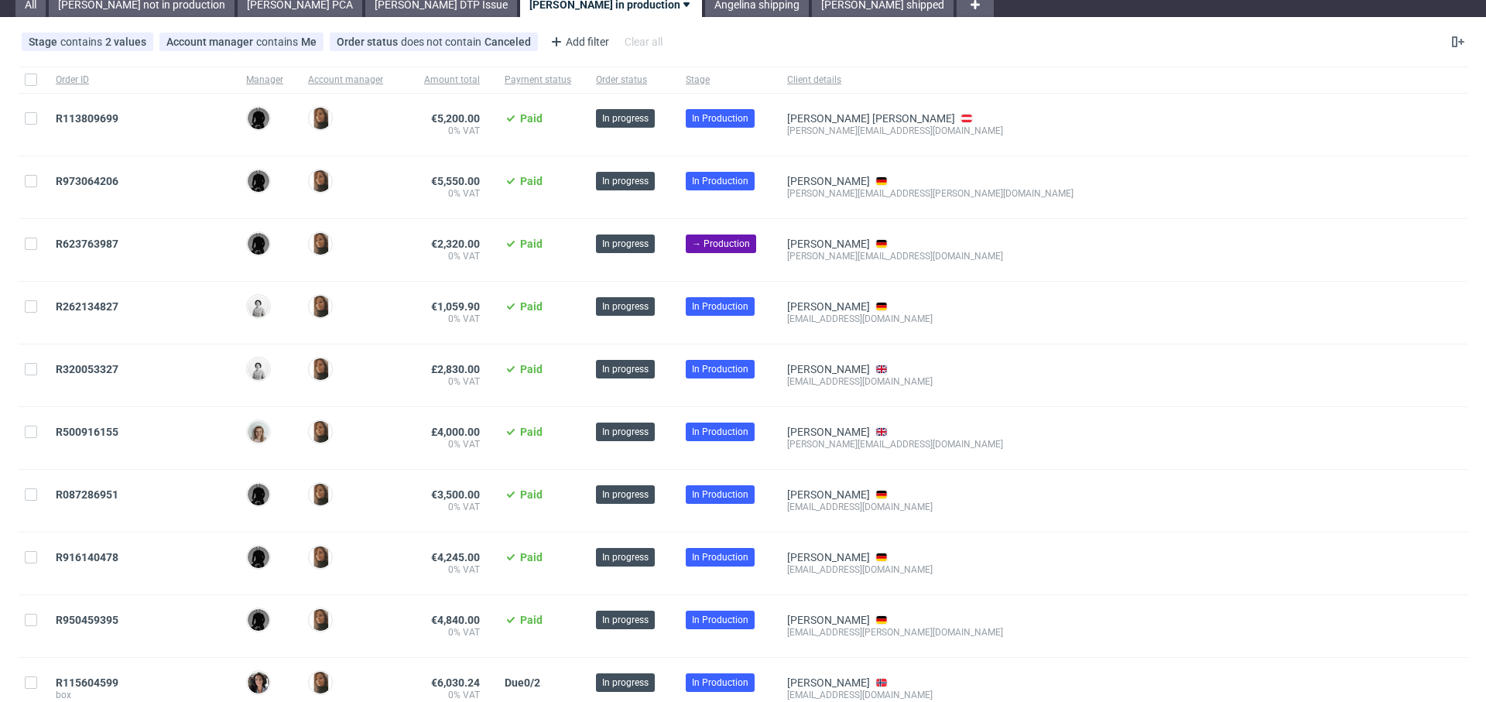
scroll to position [0, 0]
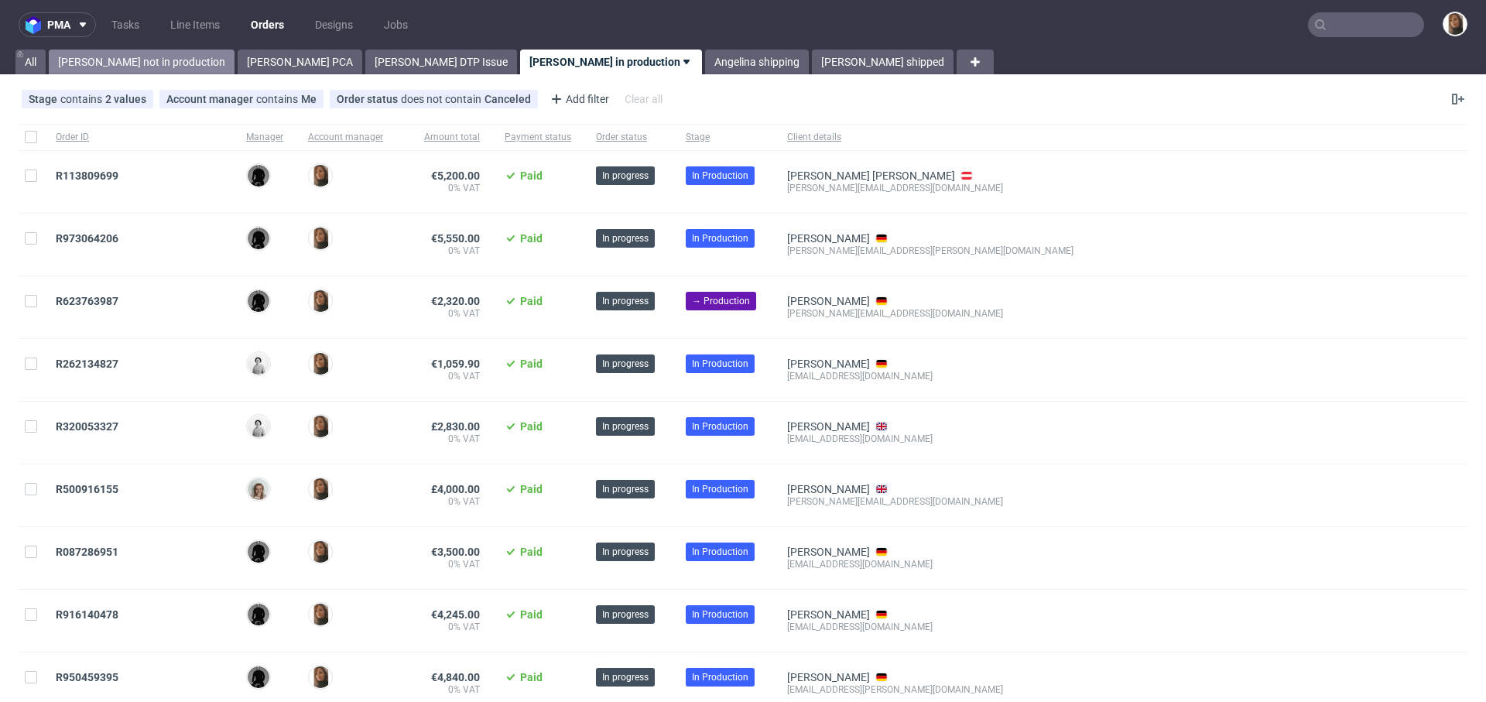
click at [140, 63] on link "Angelina not in production" at bounding box center [142, 62] width 186 height 25
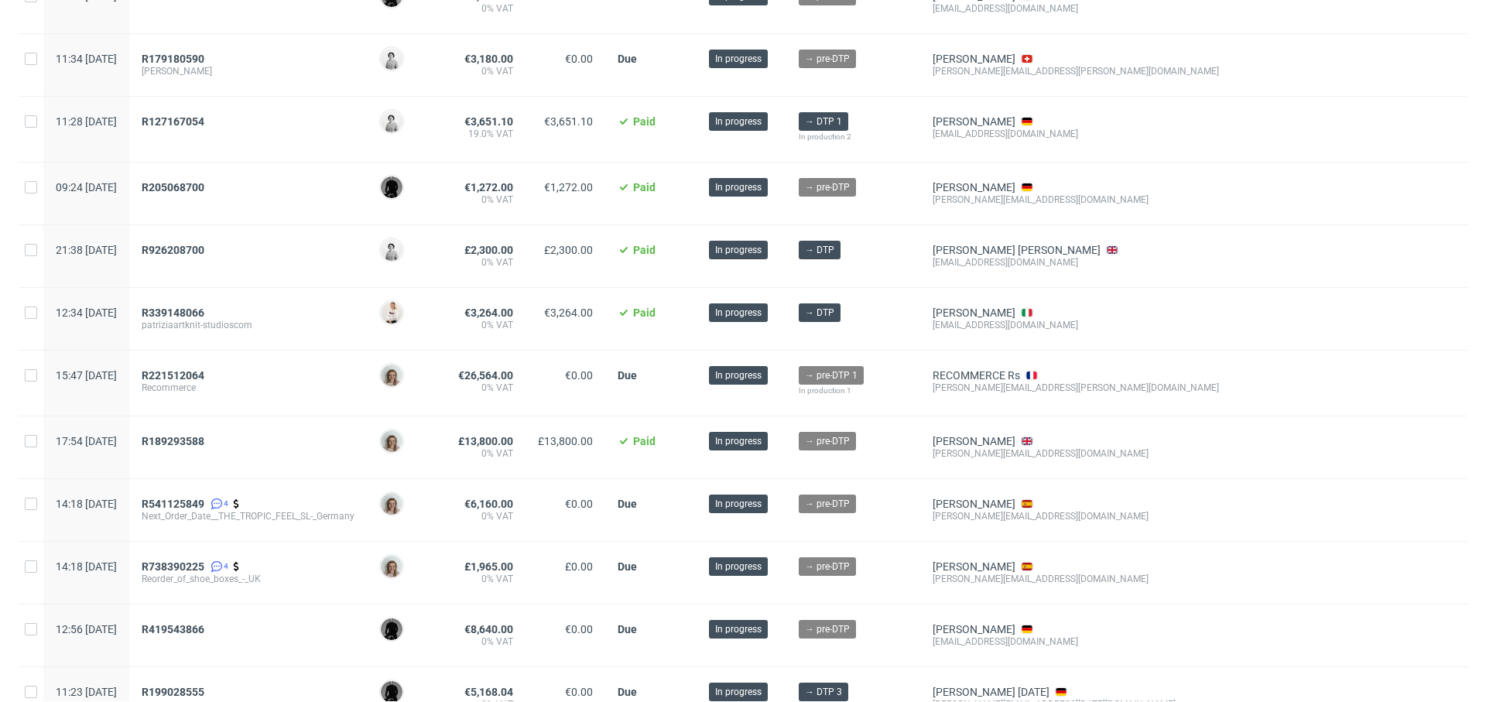
scroll to position [494, 0]
click at [204, 369] on span "R221512064" at bounding box center [173, 374] width 63 height 12
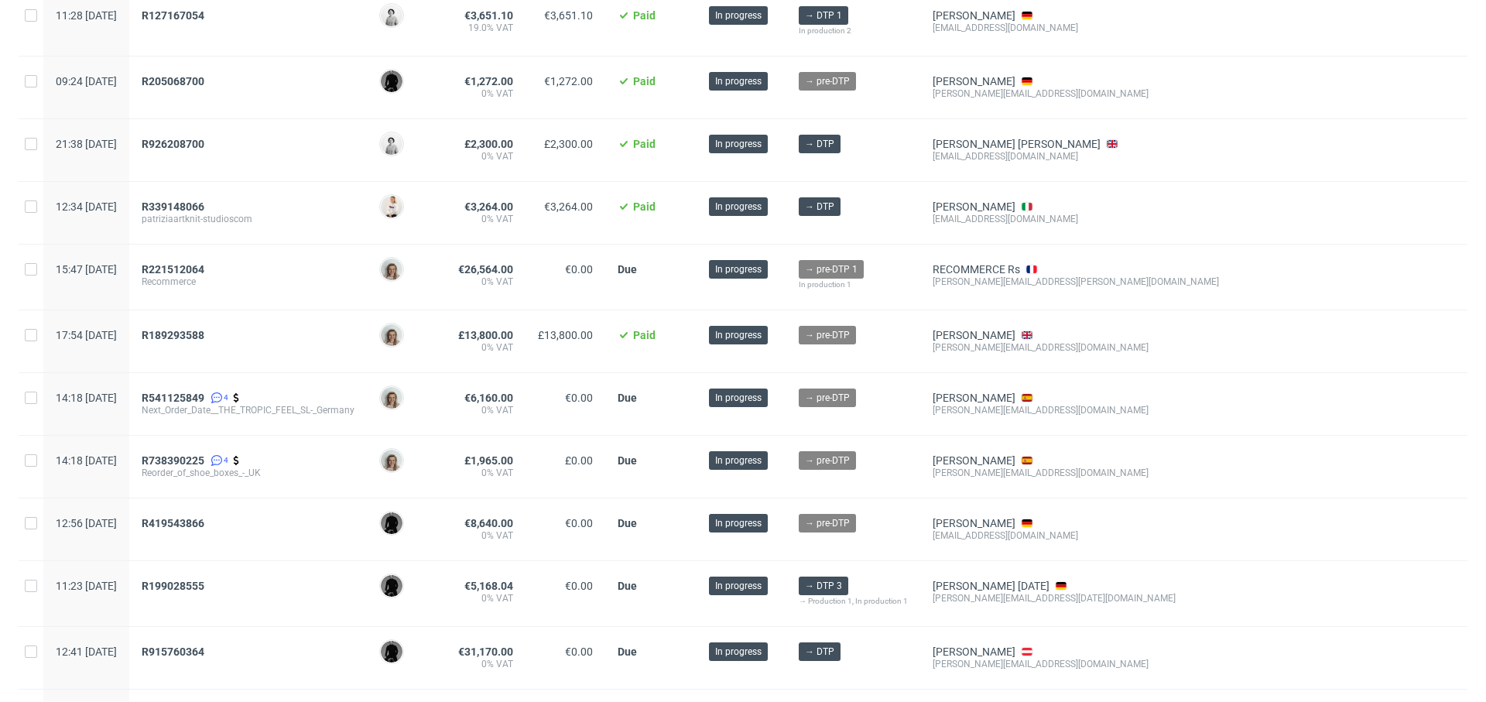
scroll to position [617, 0]
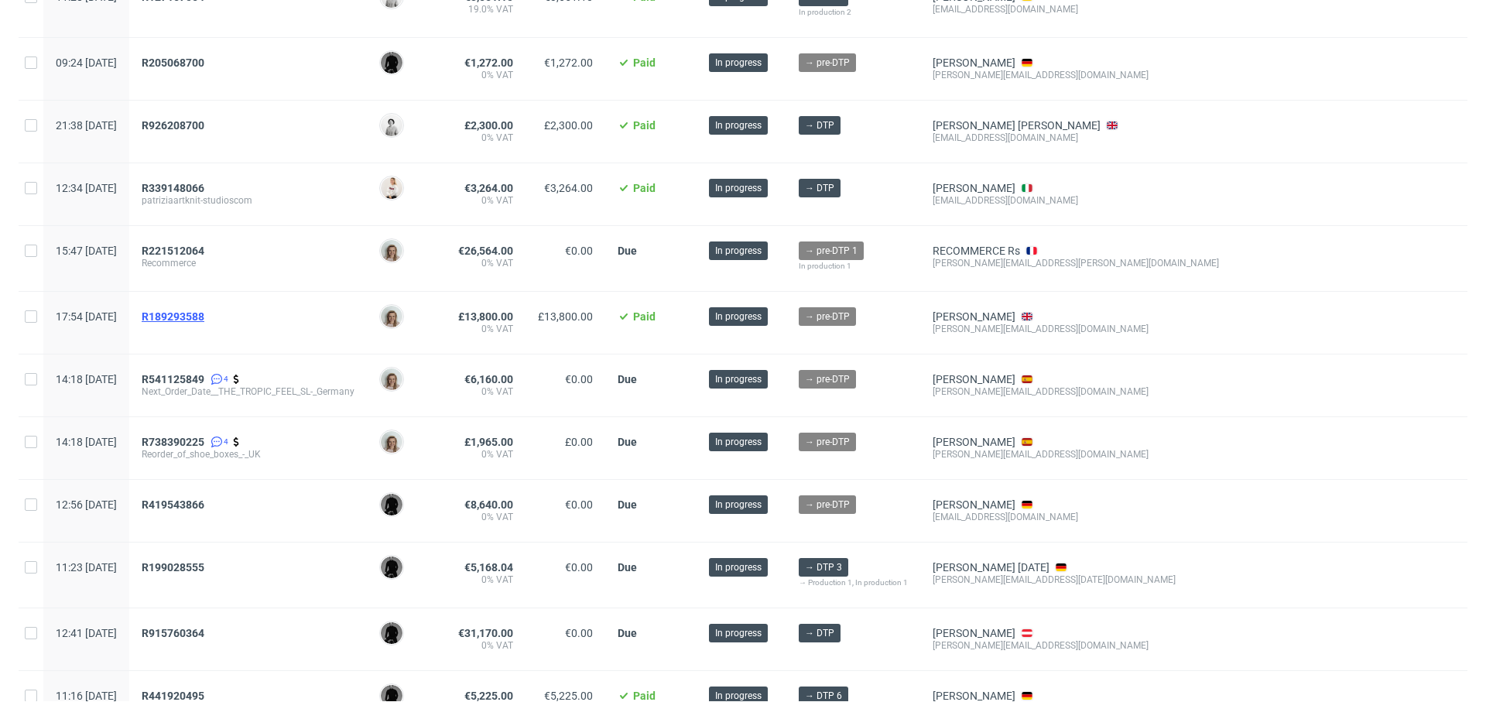
click at [204, 310] on span "R189293588" at bounding box center [173, 316] width 63 height 12
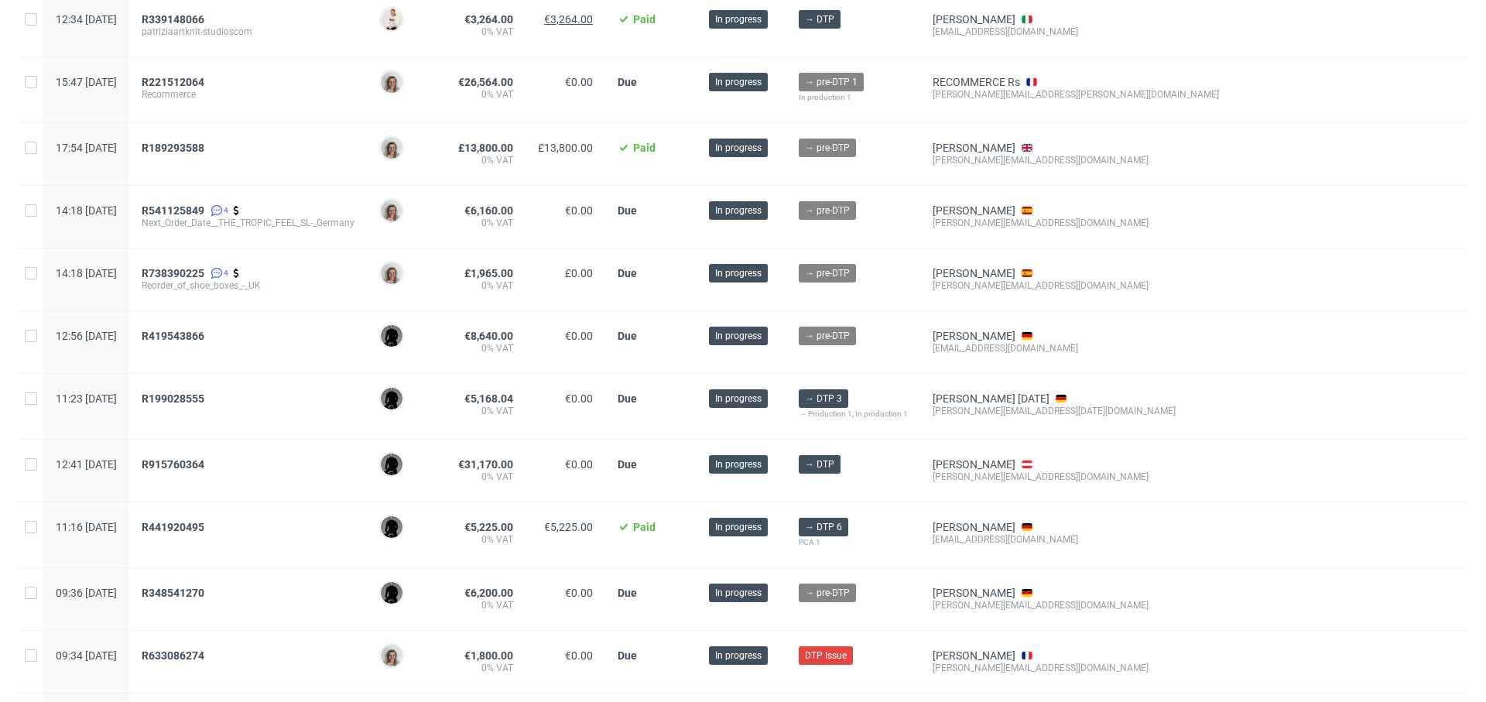
scroll to position [947, 0]
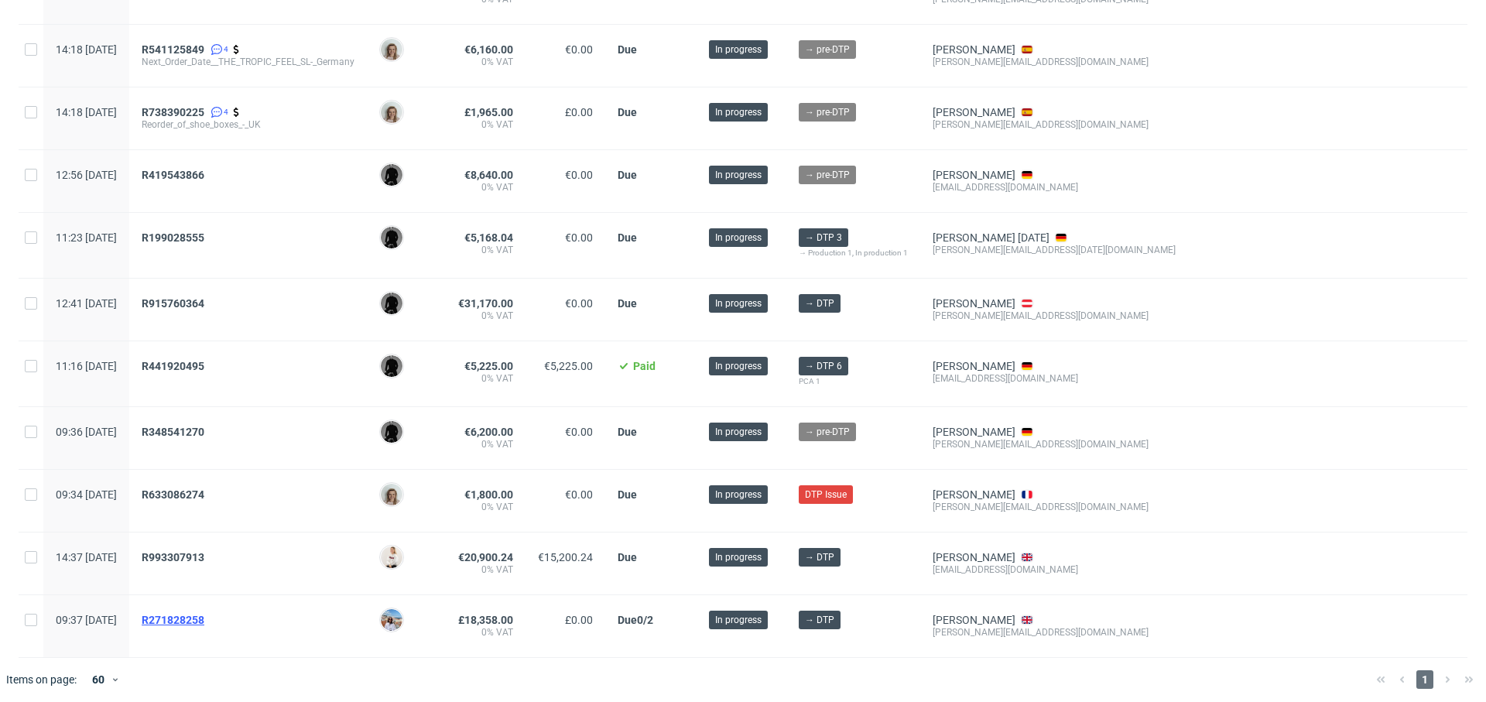
click at [204, 614] on span "R271828258" at bounding box center [173, 620] width 63 height 12
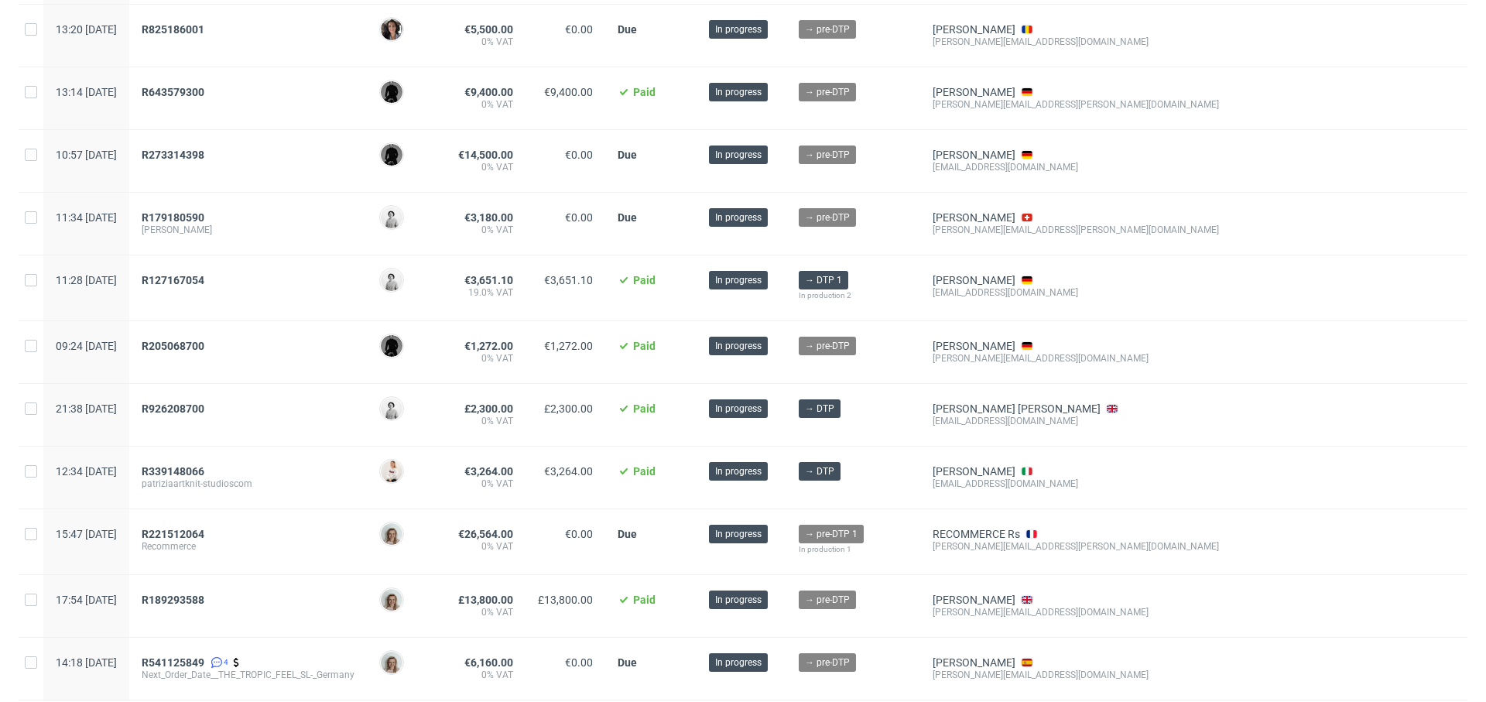
scroll to position [332, 0]
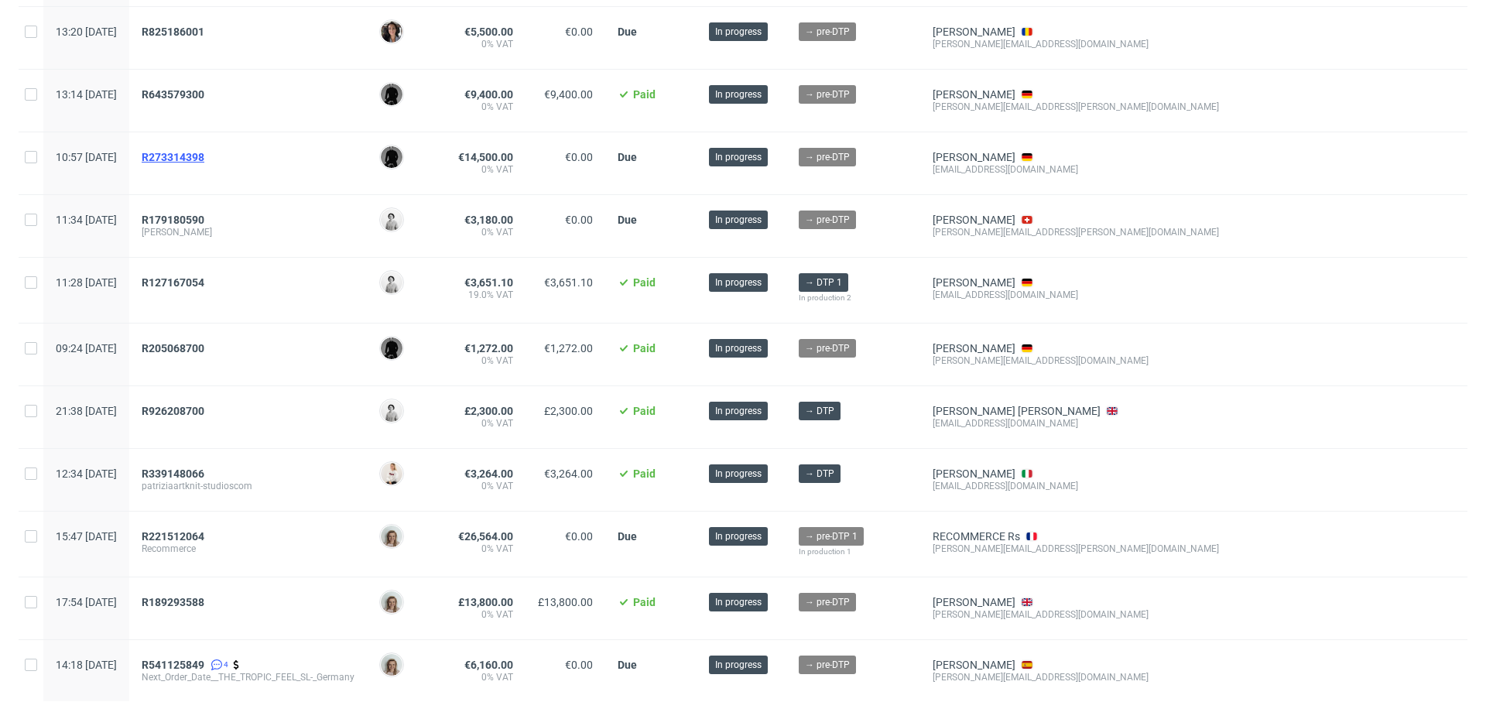
click at [204, 154] on span "R273314398" at bounding box center [173, 157] width 63 height 12
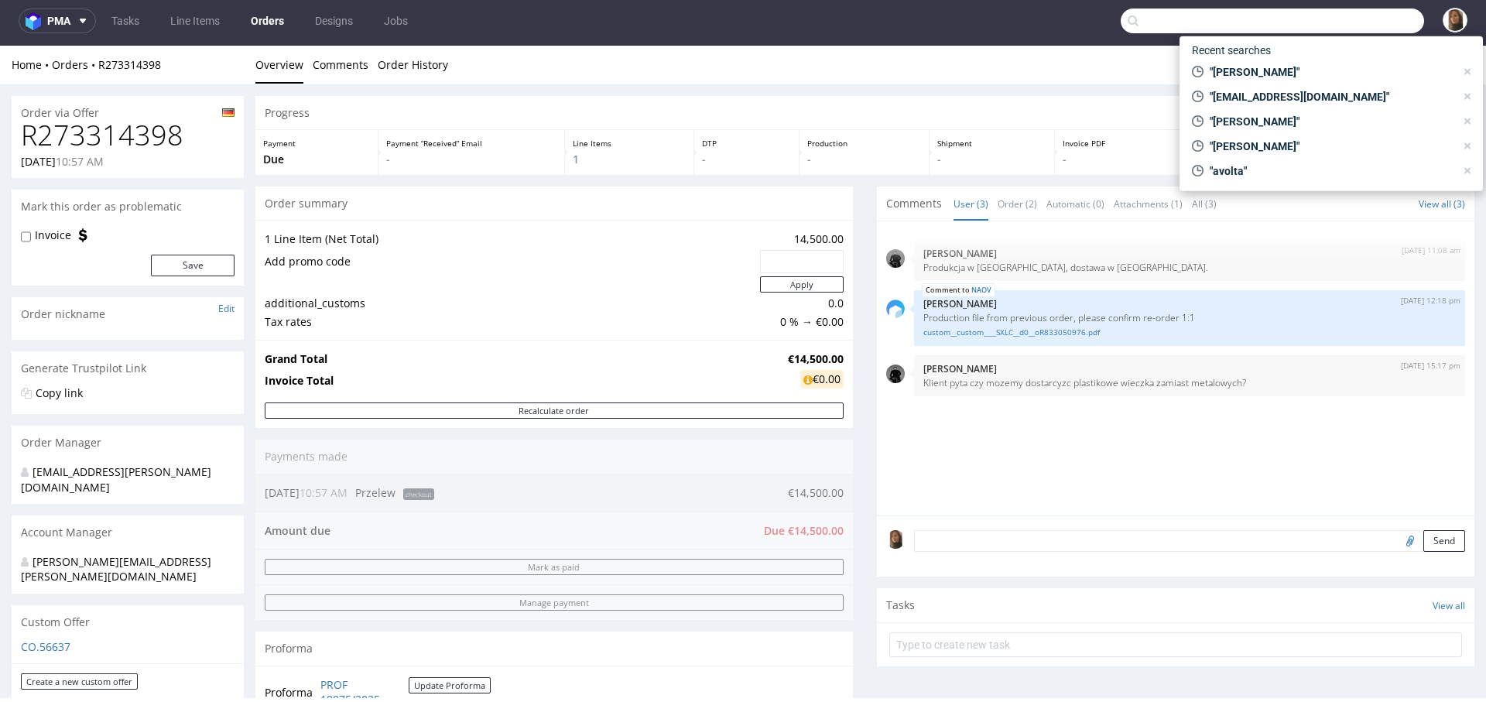
click at [1360, 19] on input "text" at bounding box center [1271, 21] width 303 height 25
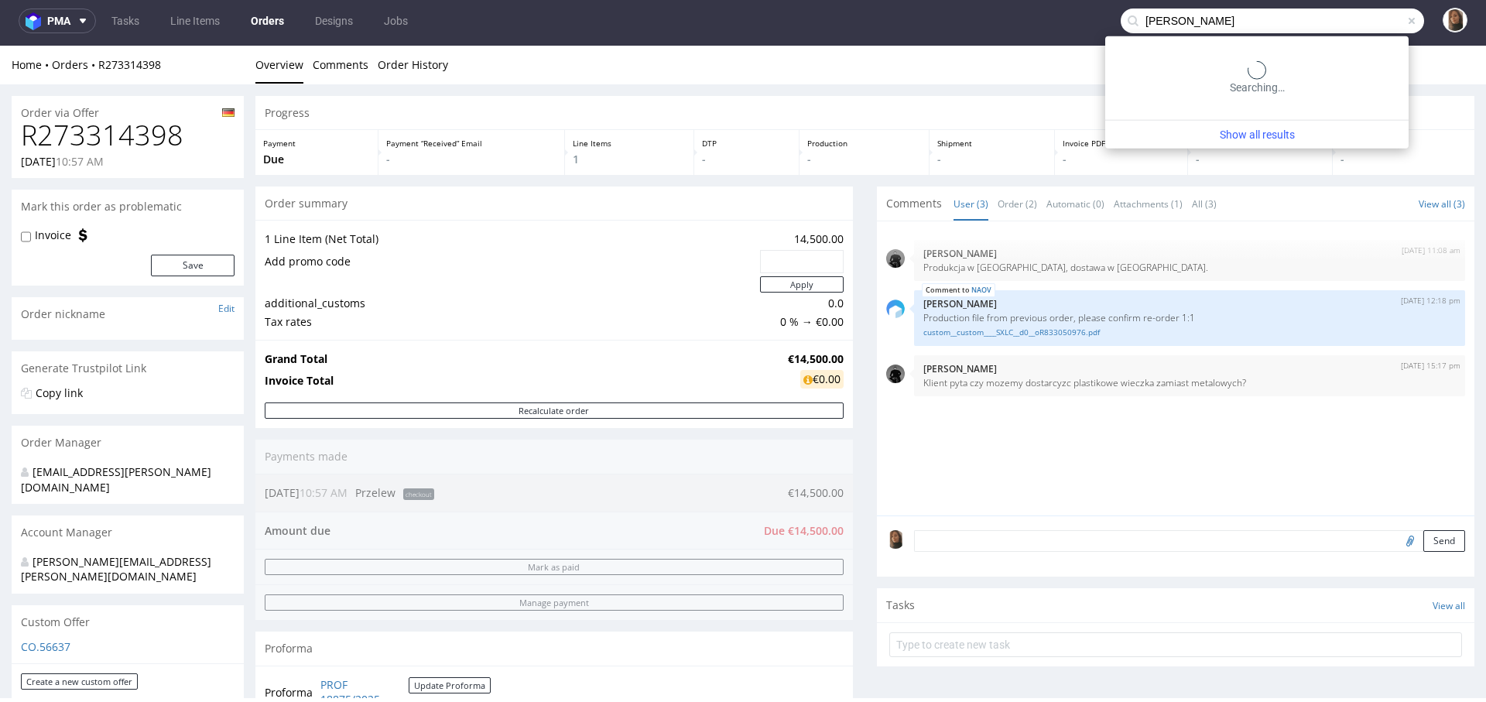
type input "tomasz król"
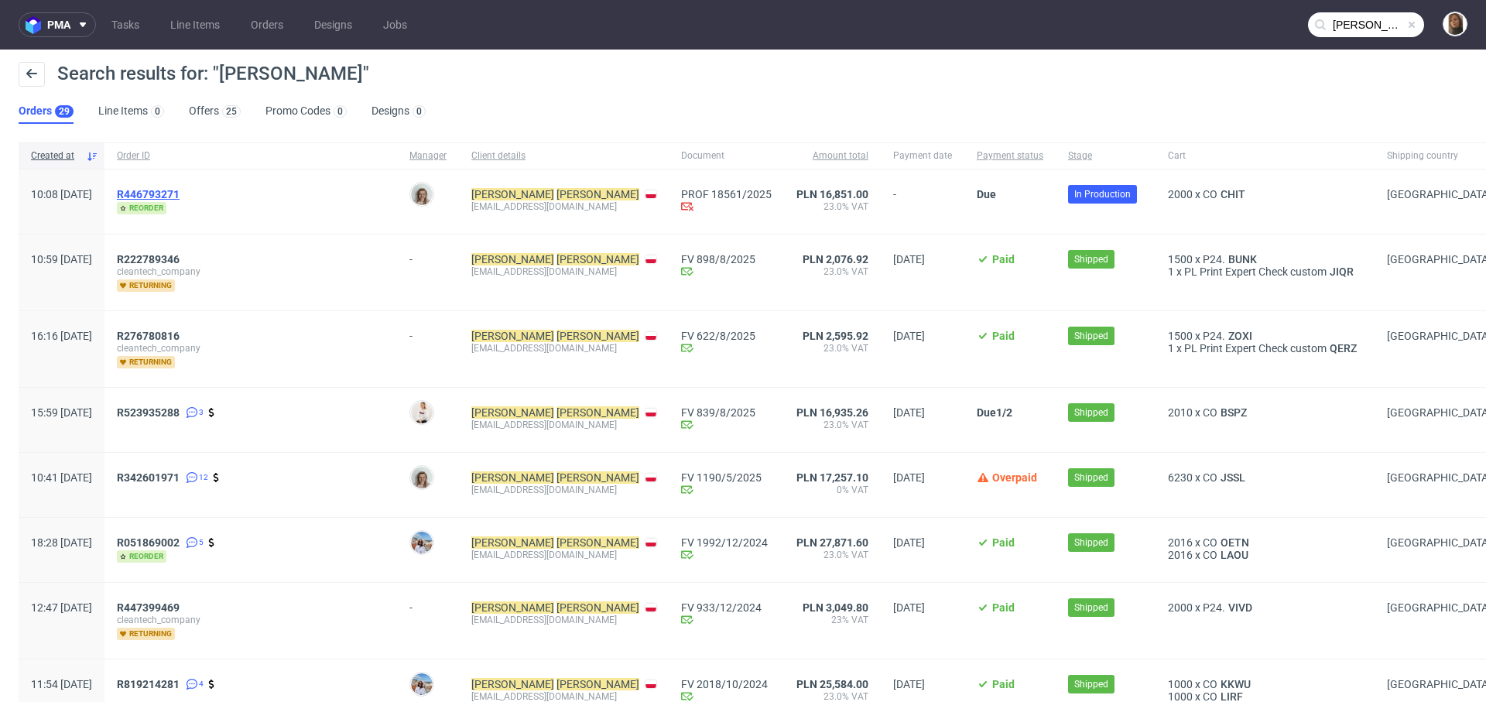
click at [180, 191] on span "R446793271" at bounding box center [148, 194] width 63 height 12
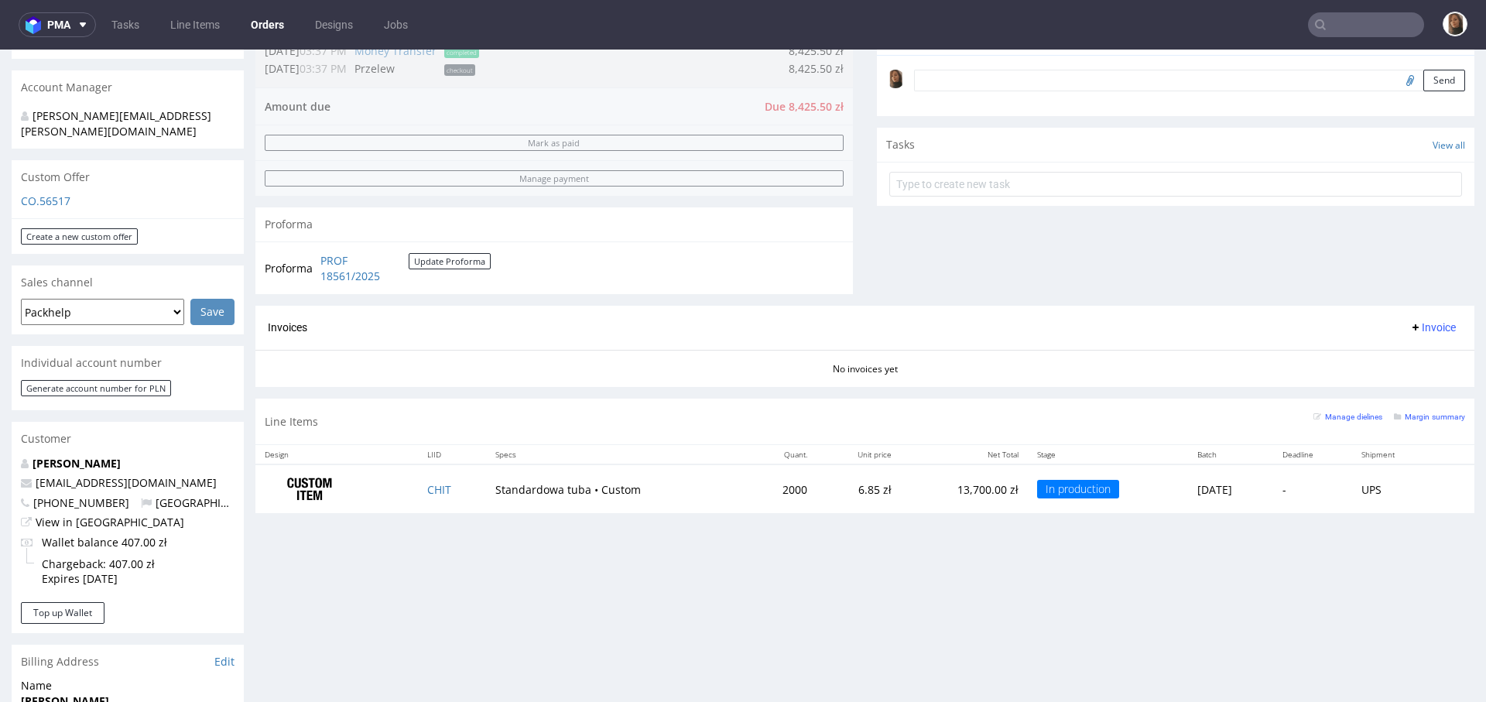
scroll to position [568, 0]
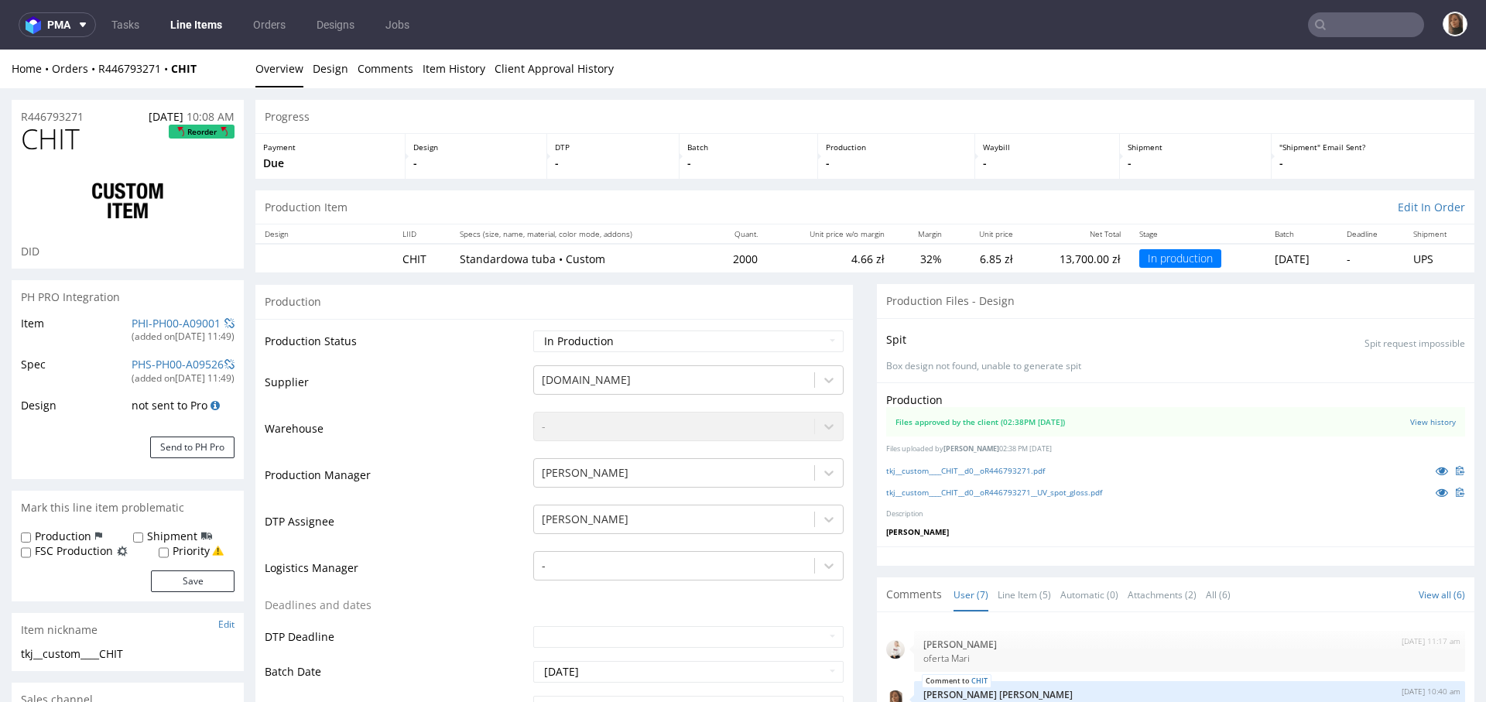
scroll to position [129, 0]
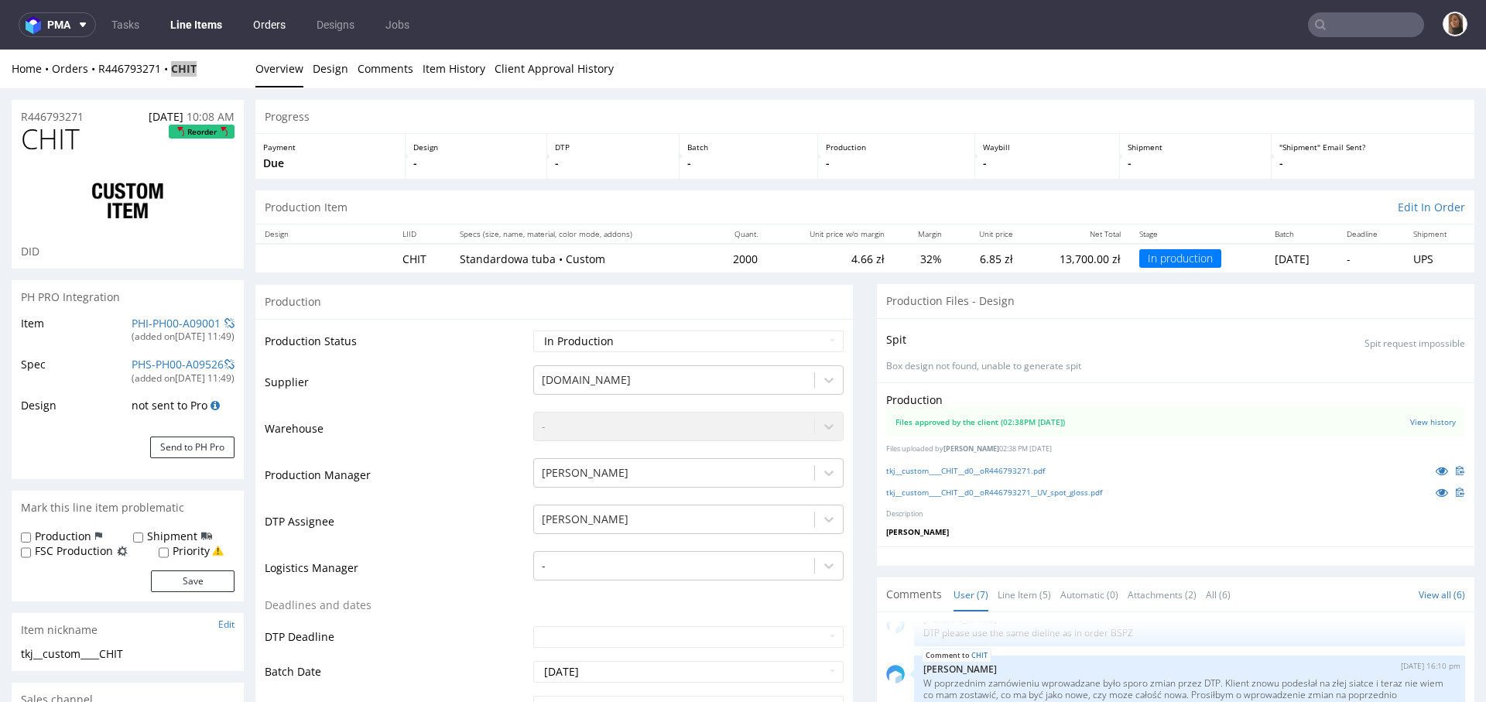
click at [265, 28] on link "Orders" at bounding box center [269, 24] width 51 height 25
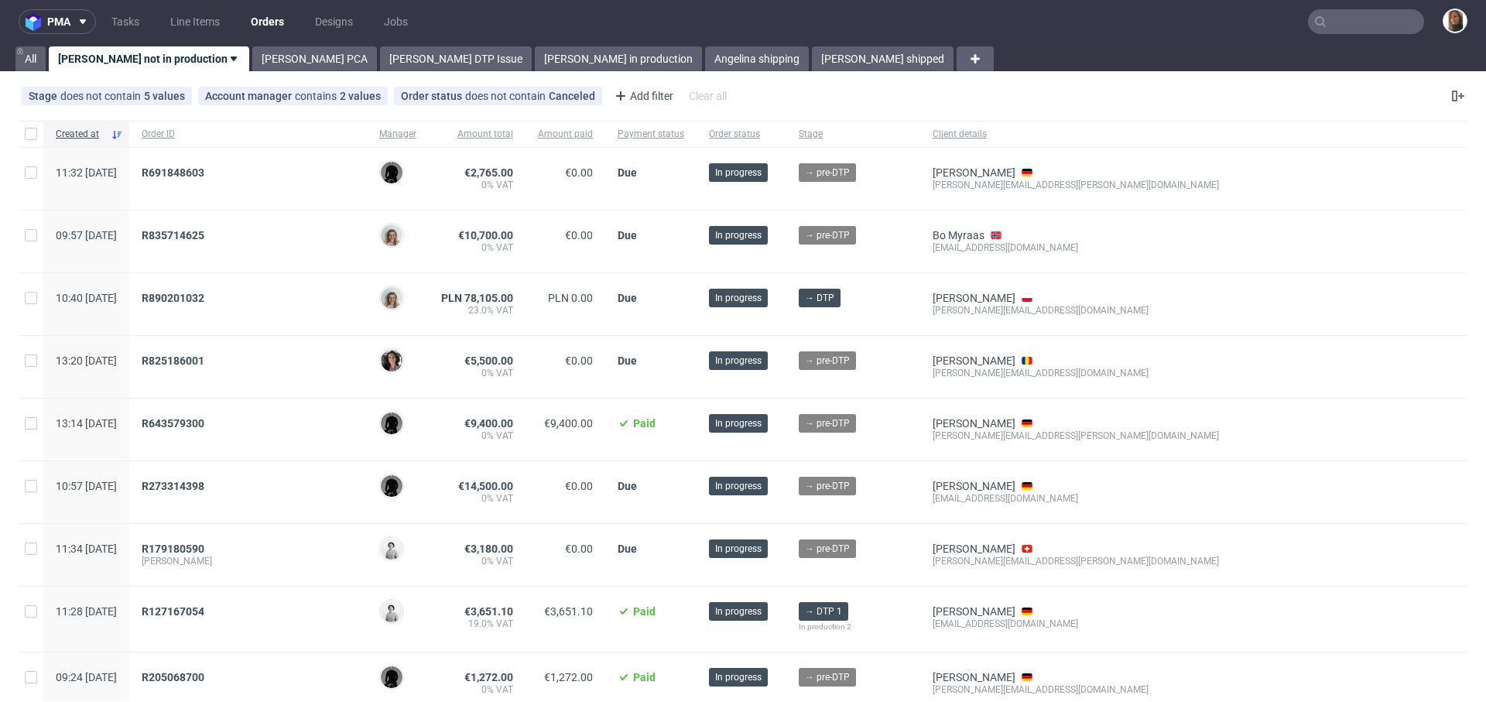
scroll to position [390, 0]
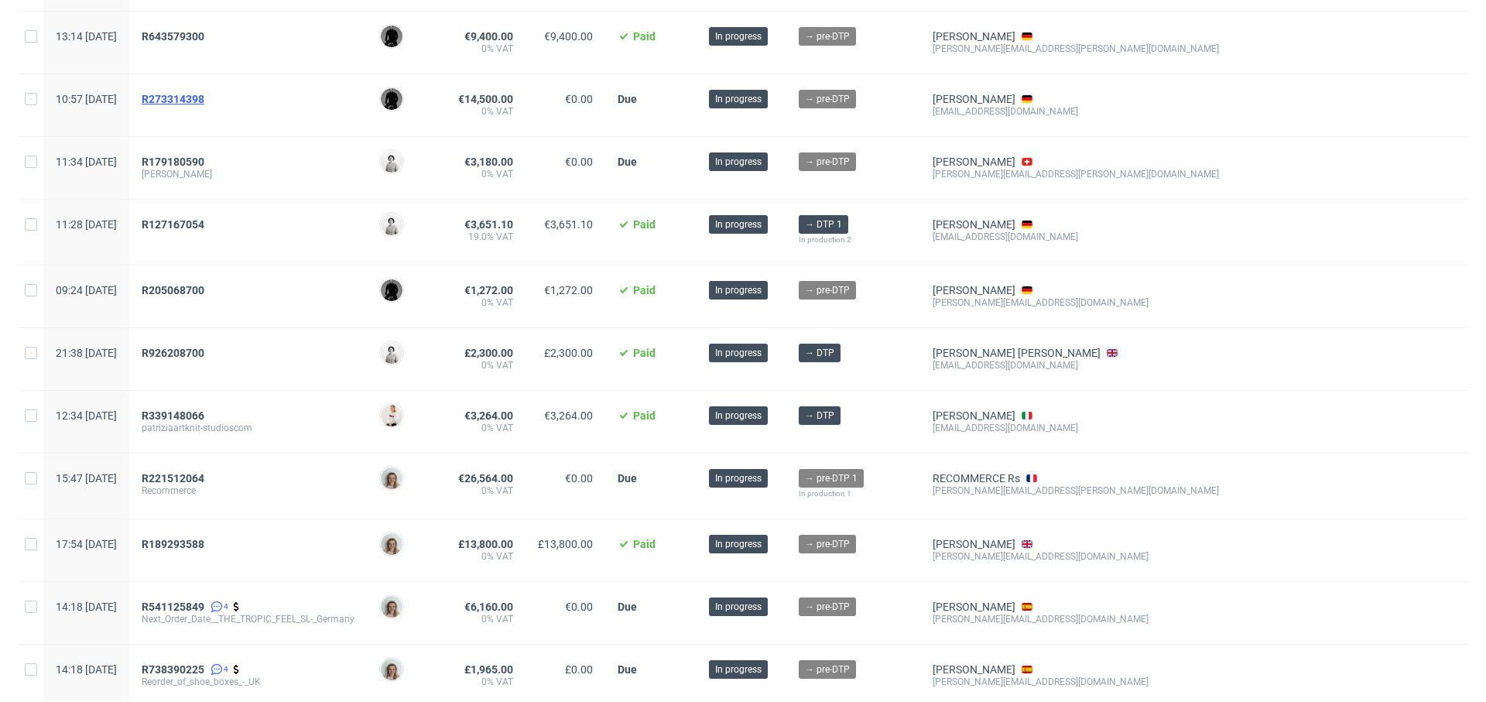
click at [204, 97] on span "R273314398" at bounding box center [173, 99] width 63 height 12
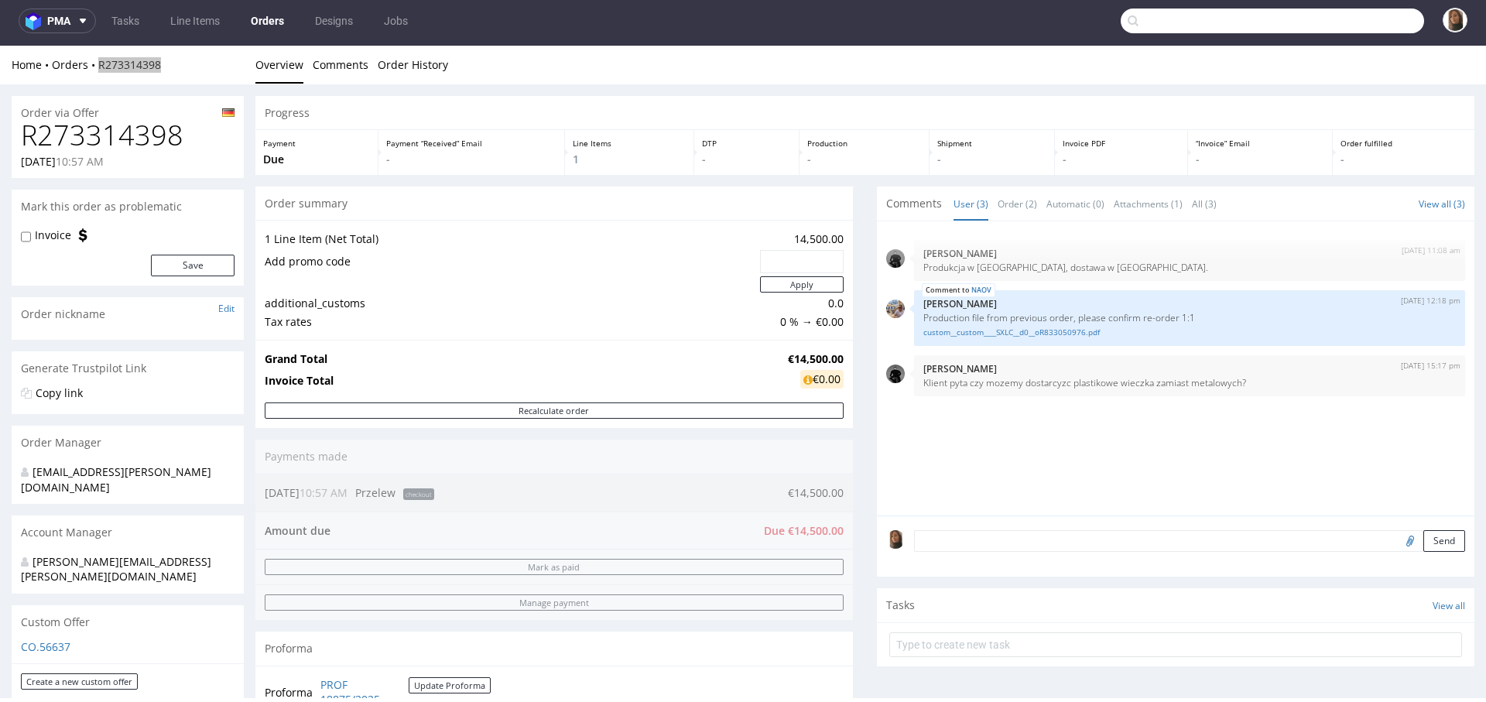
click at [1339, 23] on input "text" at bounding box center [1271, 21] width 303 height 25
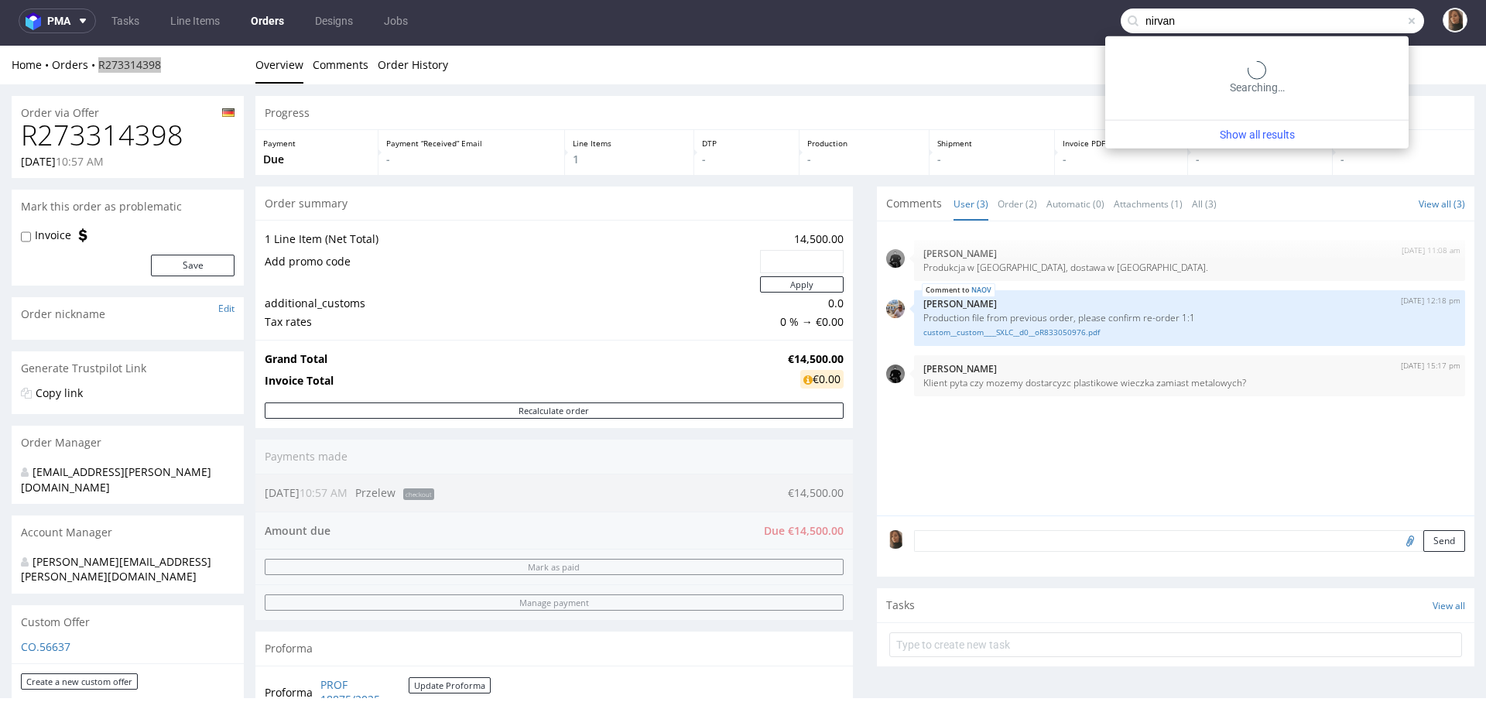
type input "nirvan"
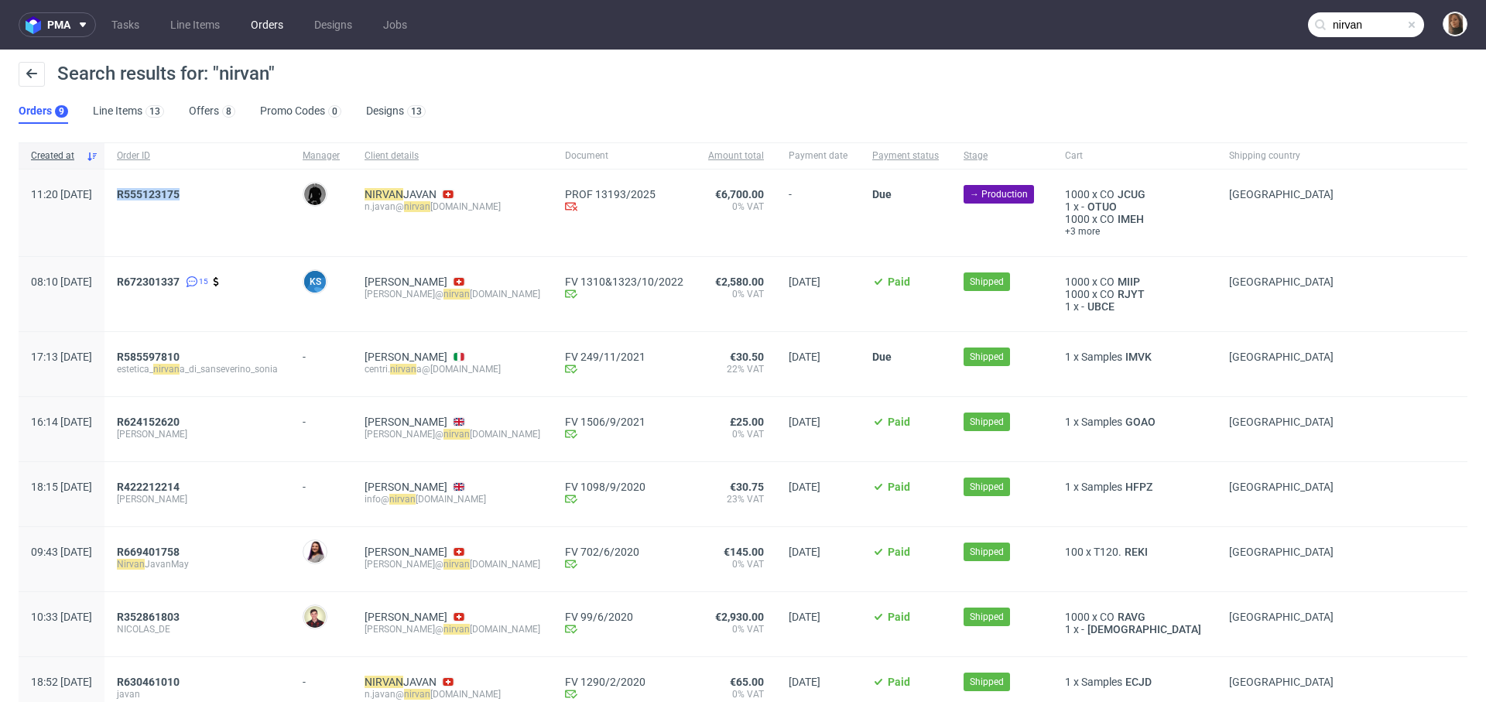
click at [270, 19] on link "Orders" at bounding box center [266, 24] width 51 height 25
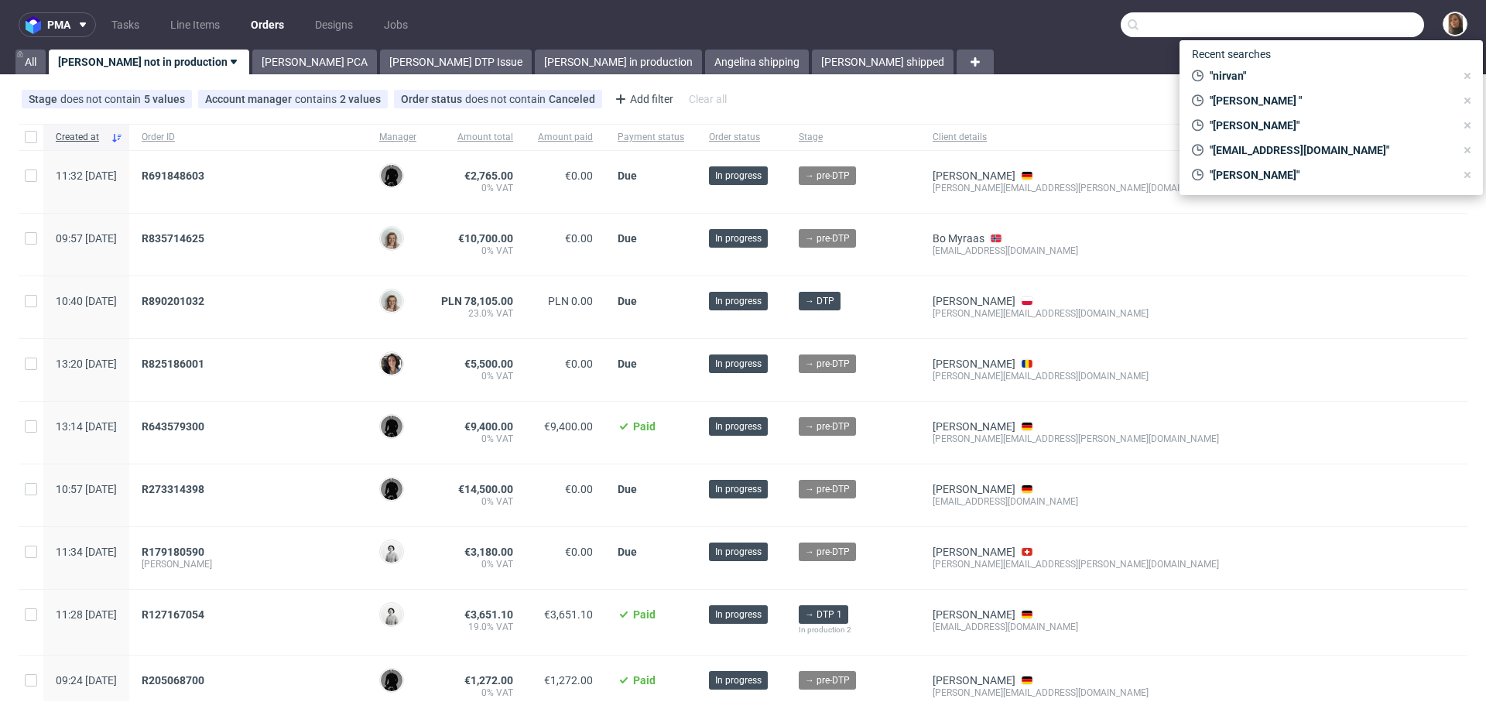
click at [1359, 32] on input "text" at bounding box center [1271, 24] width 303 height 25
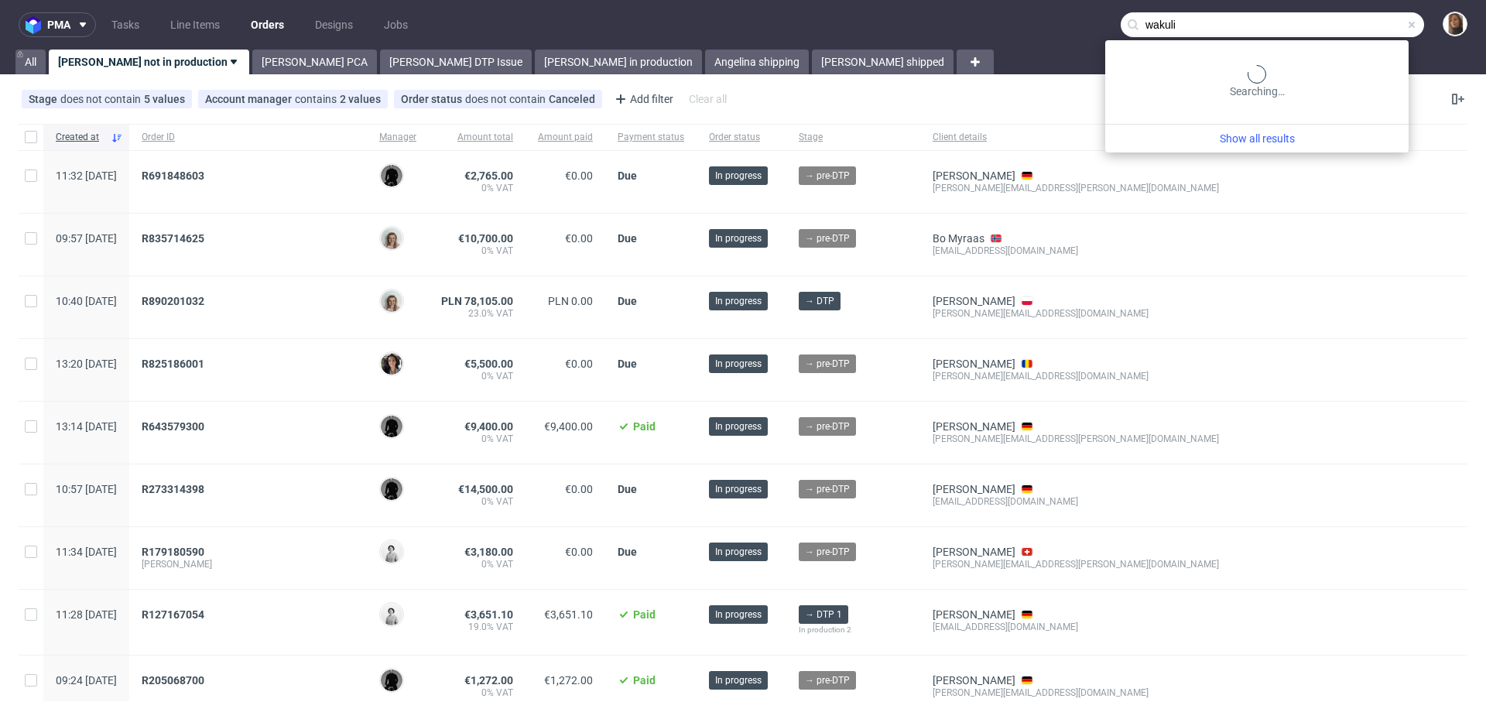
type input "wakuli"
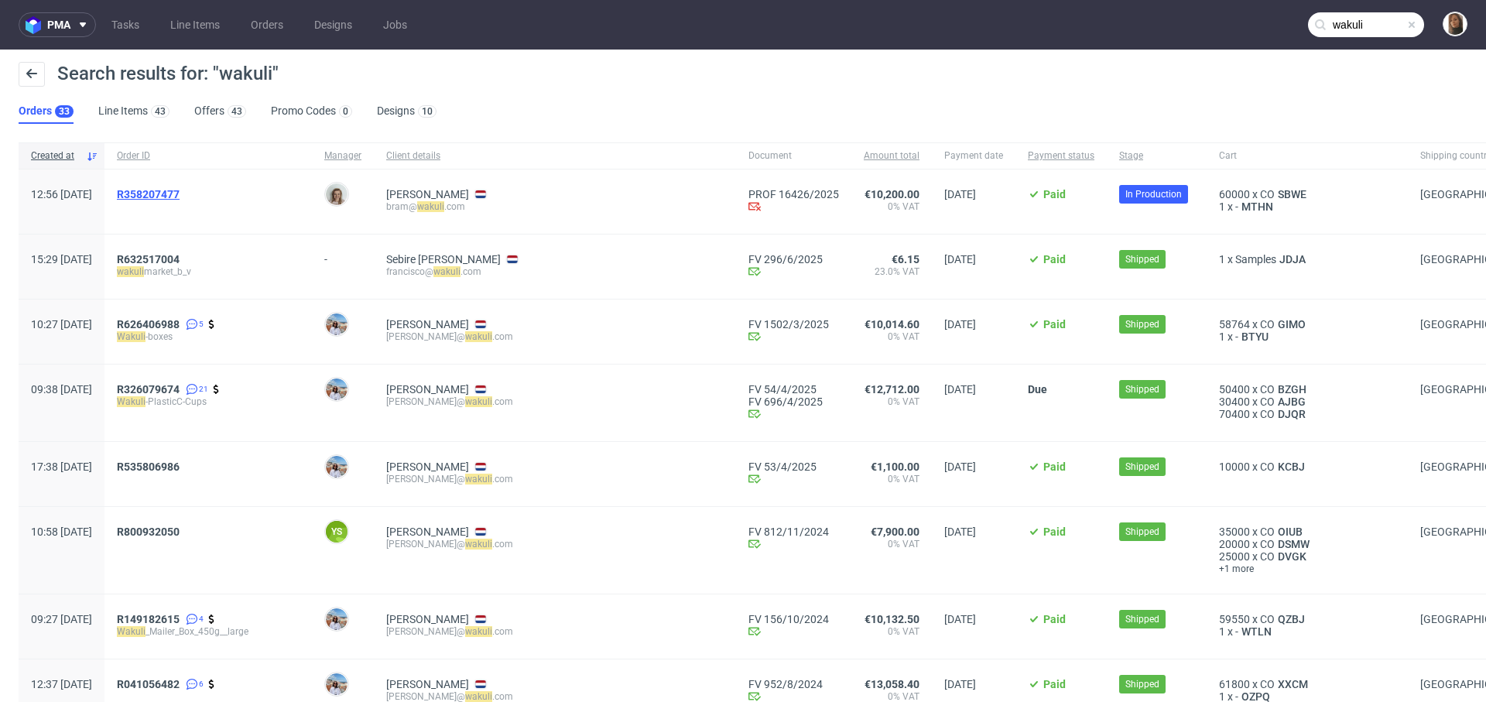
click at [180, 190] on span "R358207477" at bounding box center [148, 194] width 63 height 12
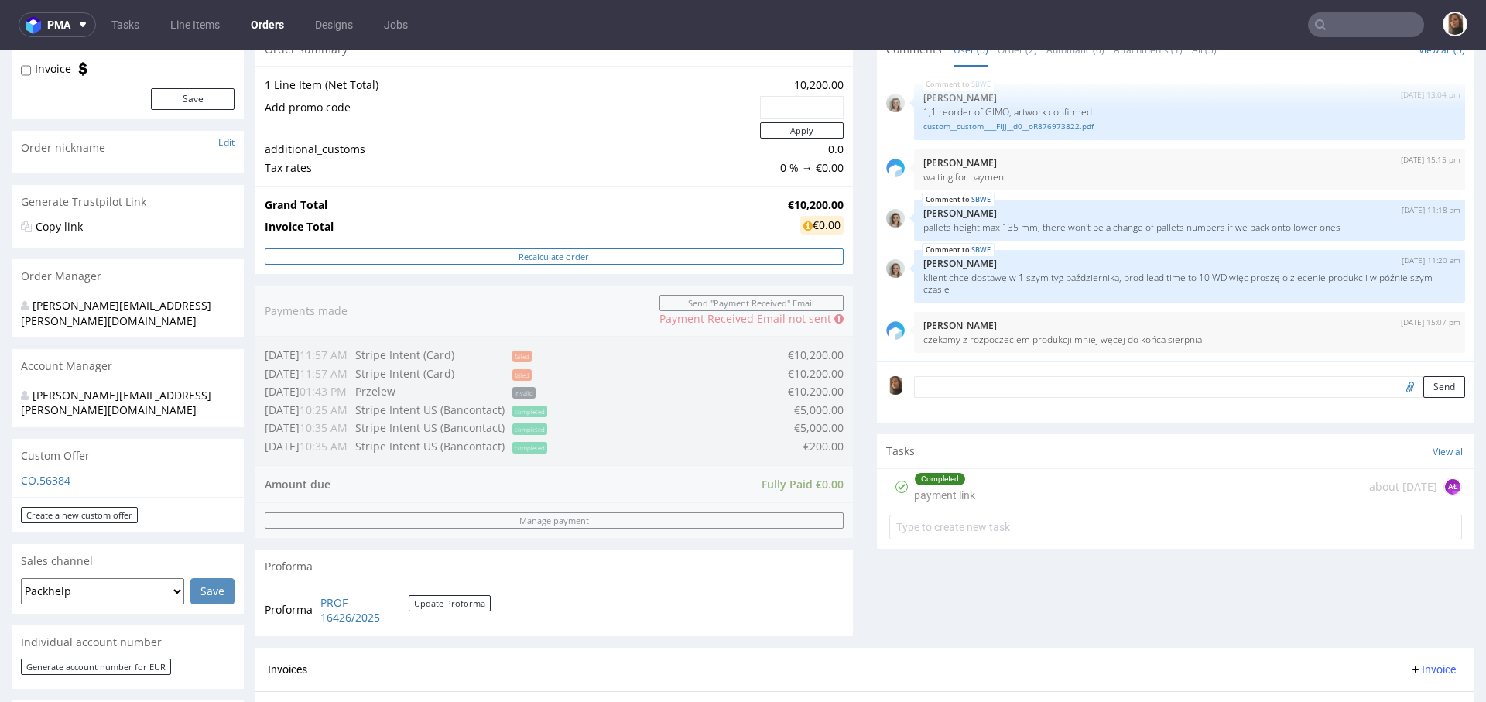
scroll to position [169, 0]
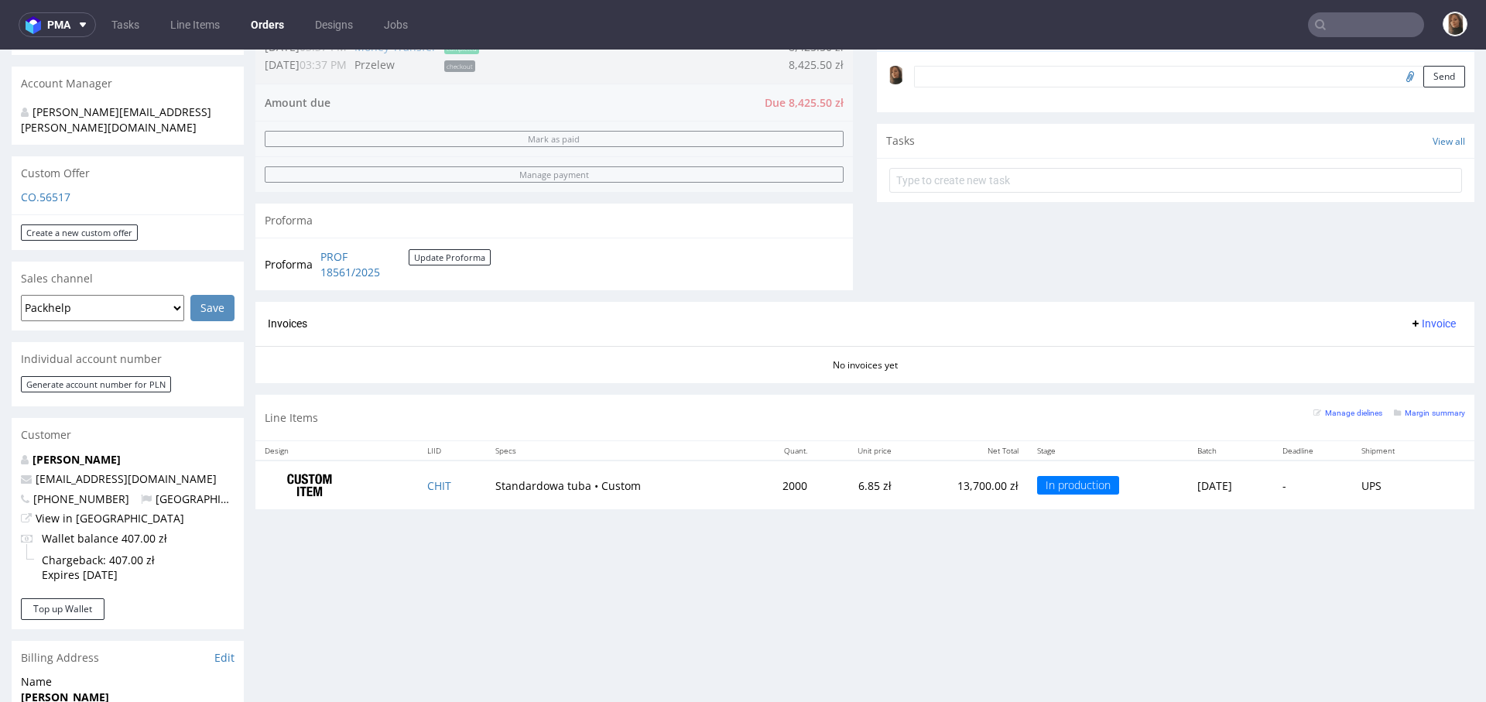
scroll to position [466, 0]
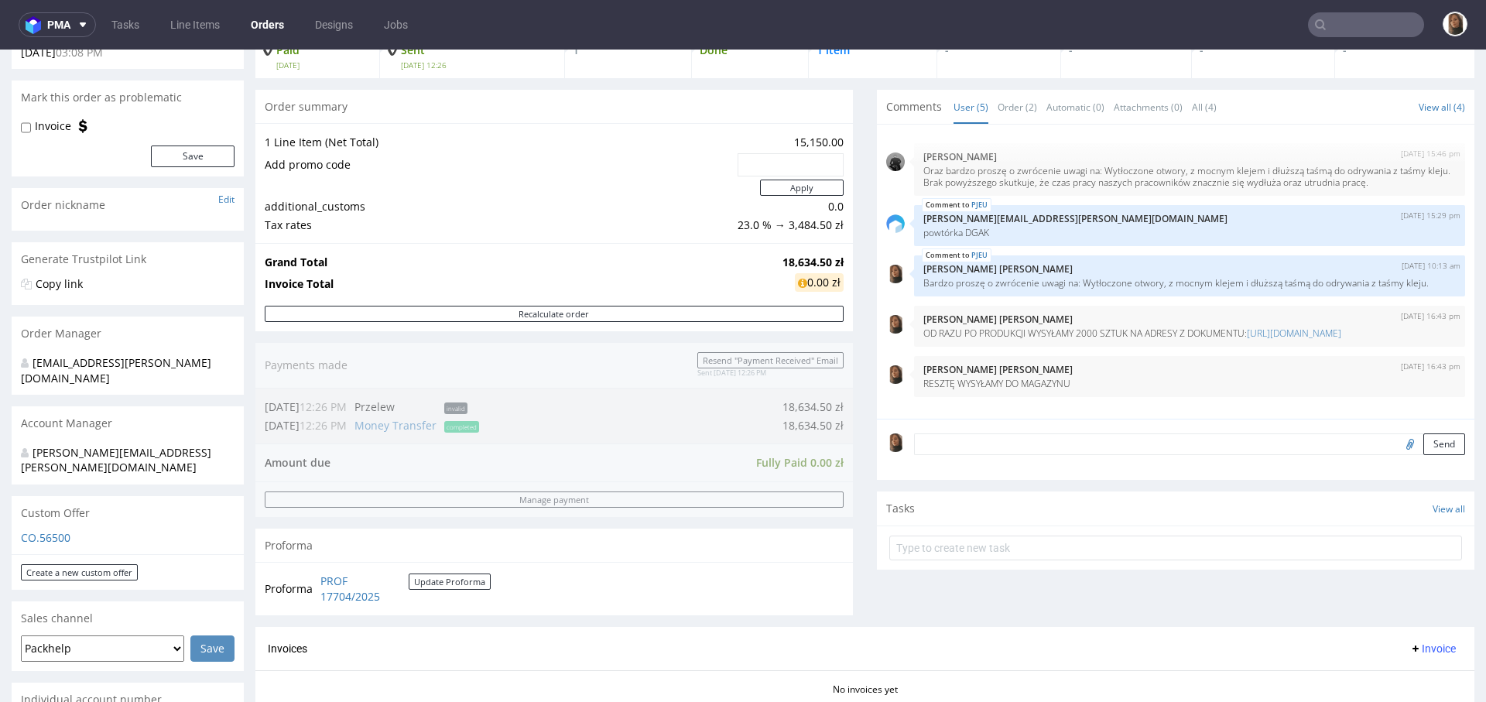
scroll to position [378, 0]
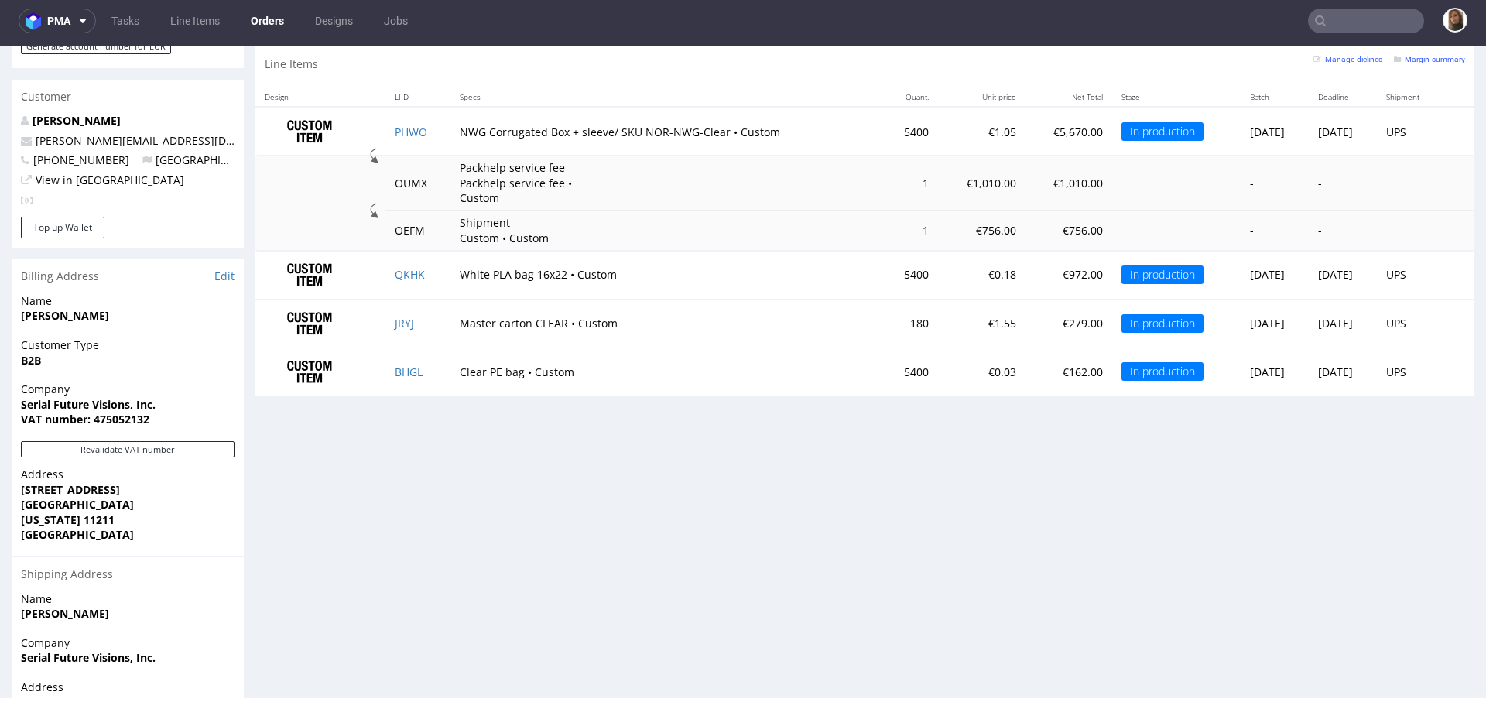
scroll to position [815, 0]
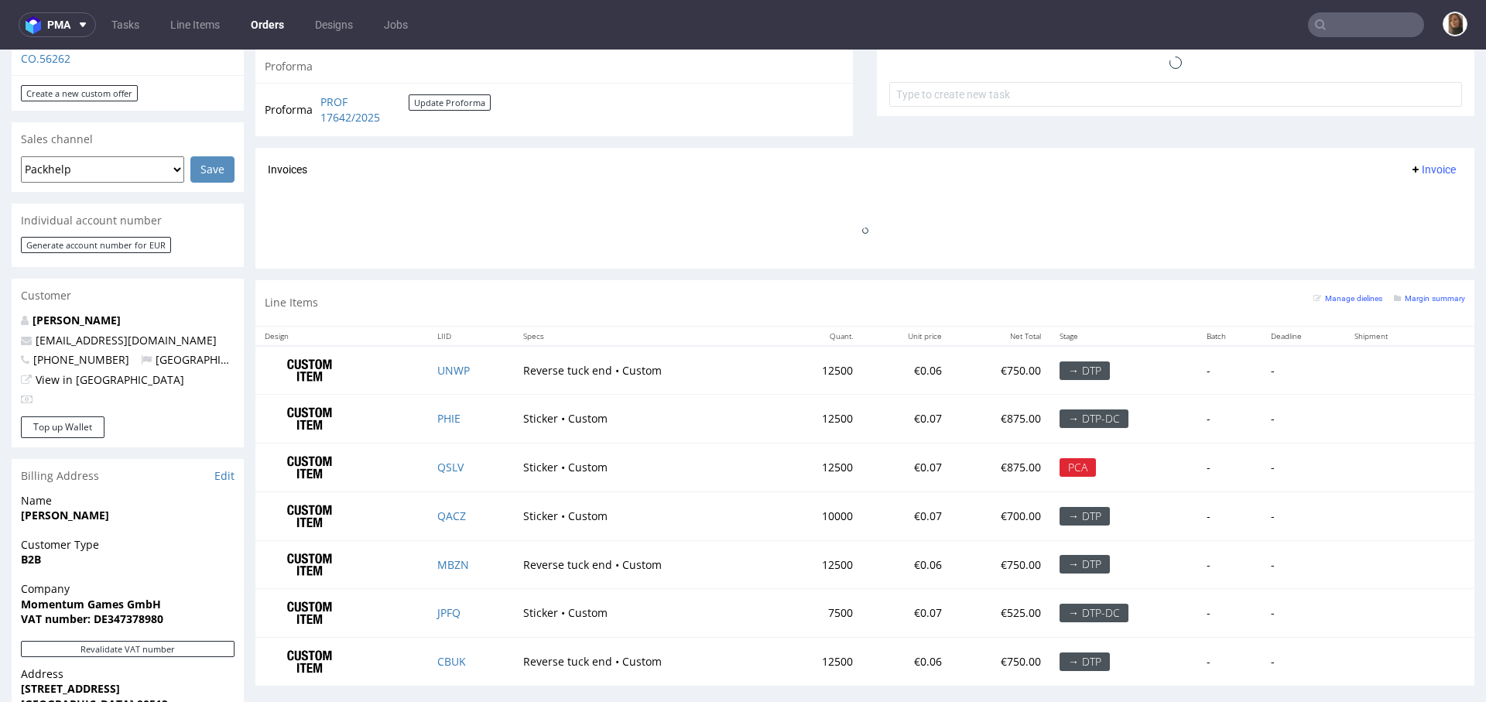
scroll to position [641, 0]
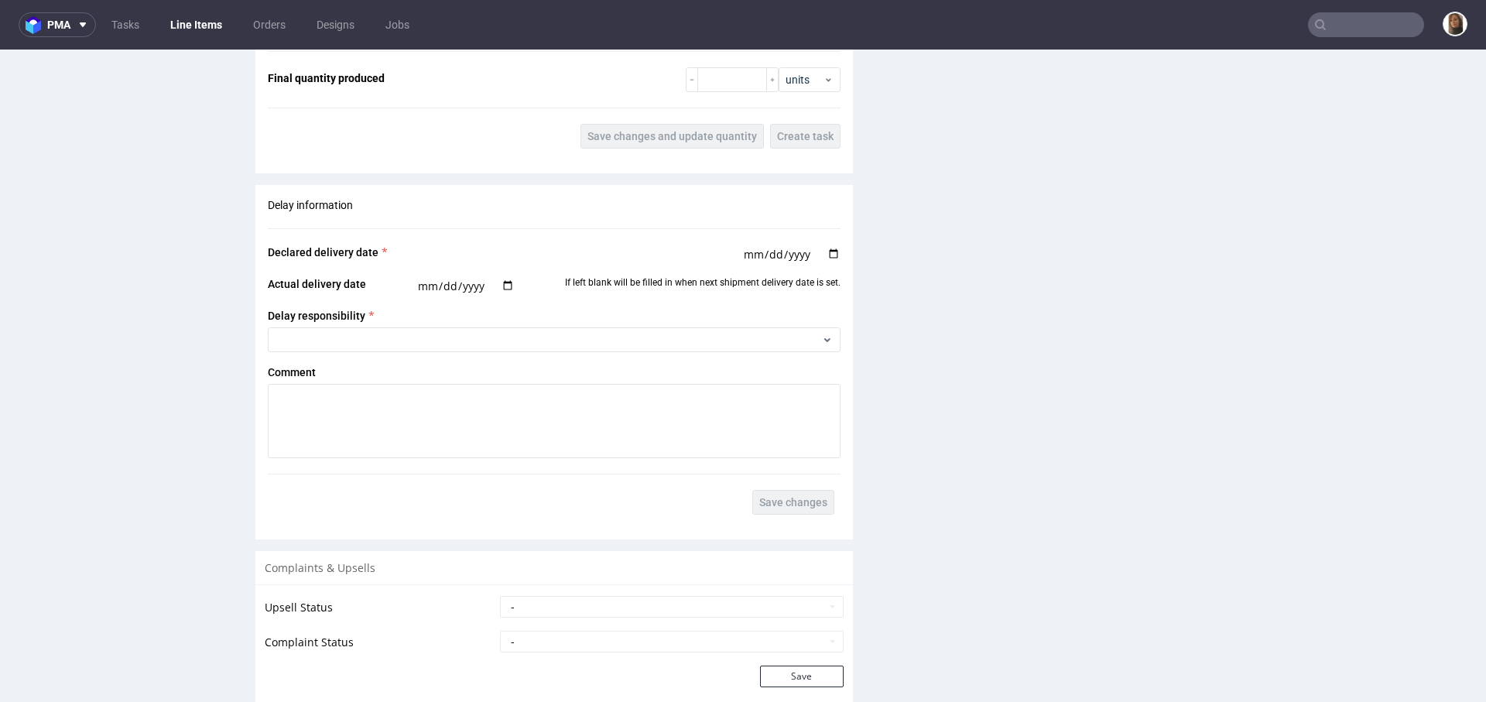
scroll to position [2682, 0]
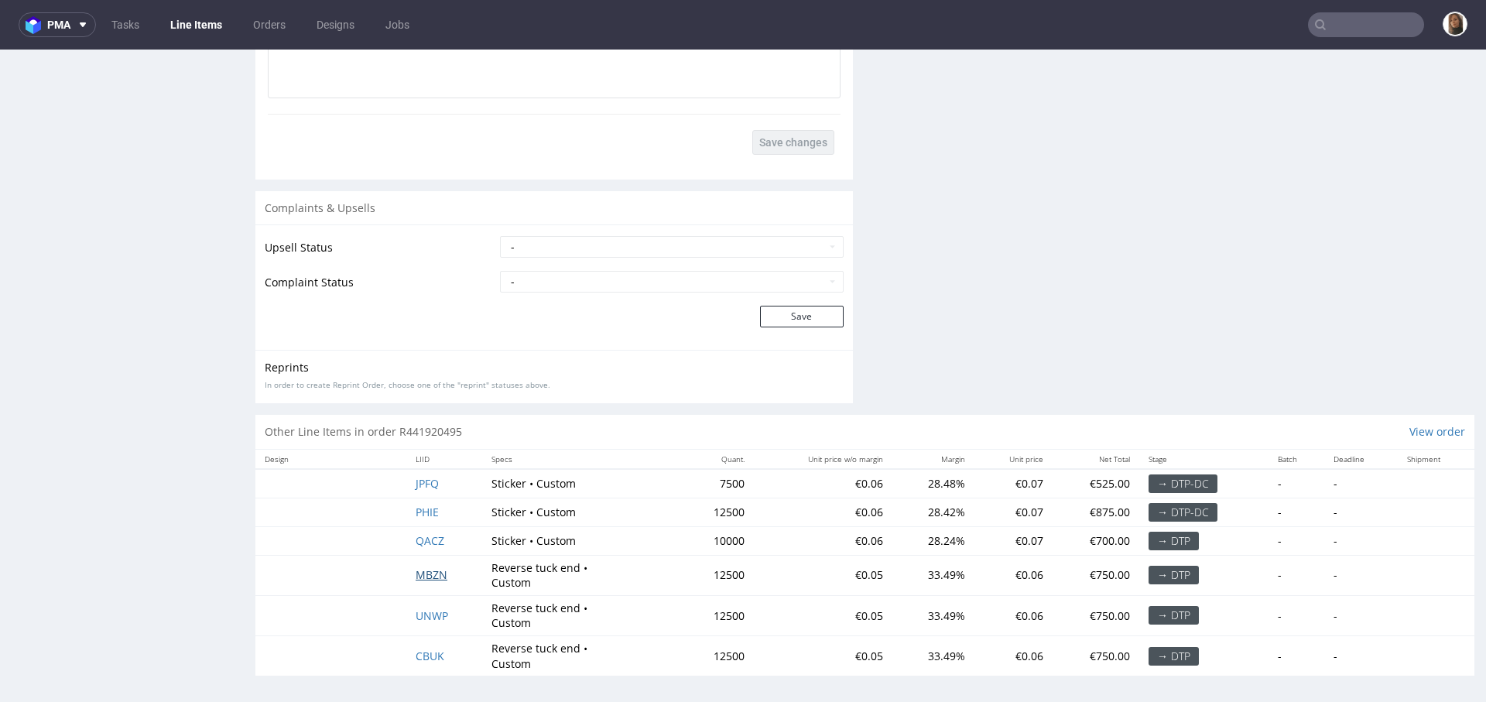
click at [420, 567] on span "MBZN" at bounding box center [431, 574] width 32 height 15
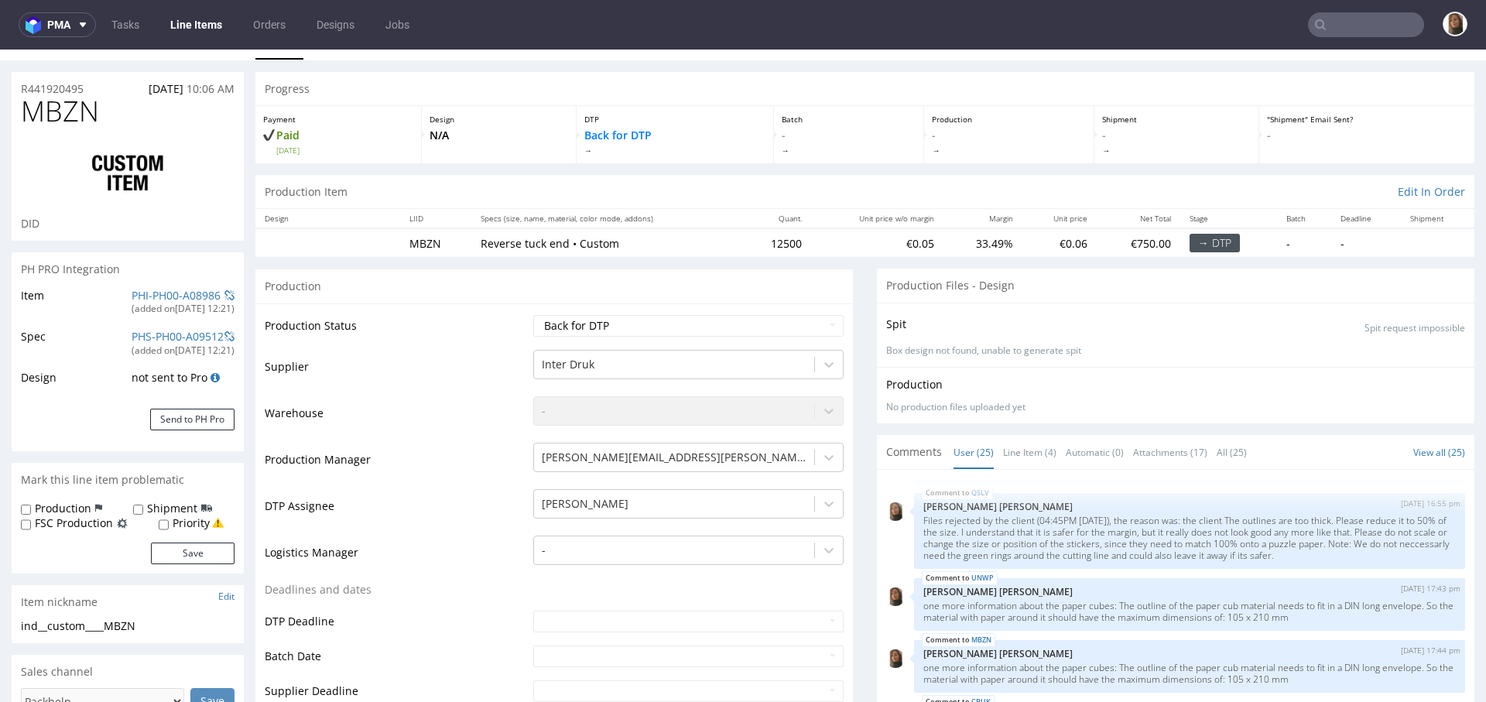
scroll to position [88, 0]
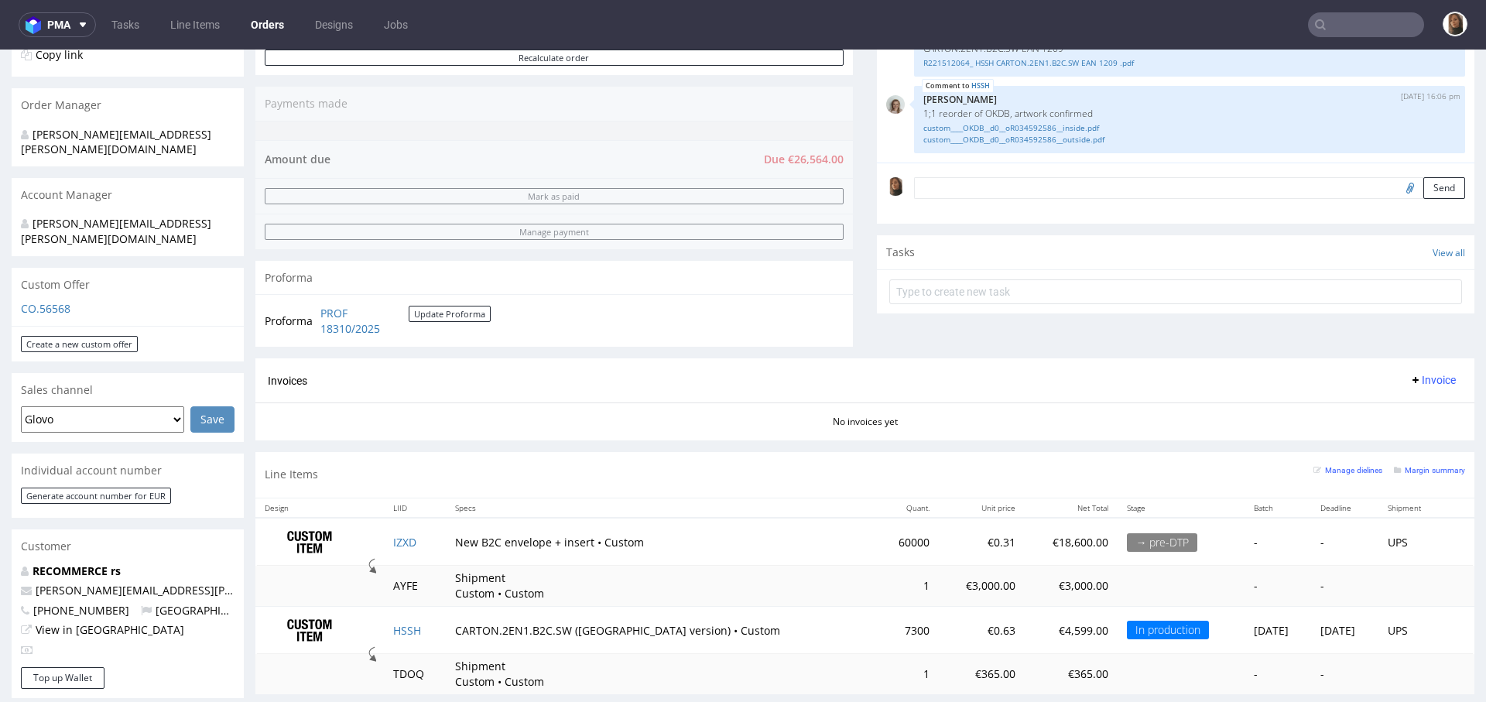
scroll to position [356, 0]
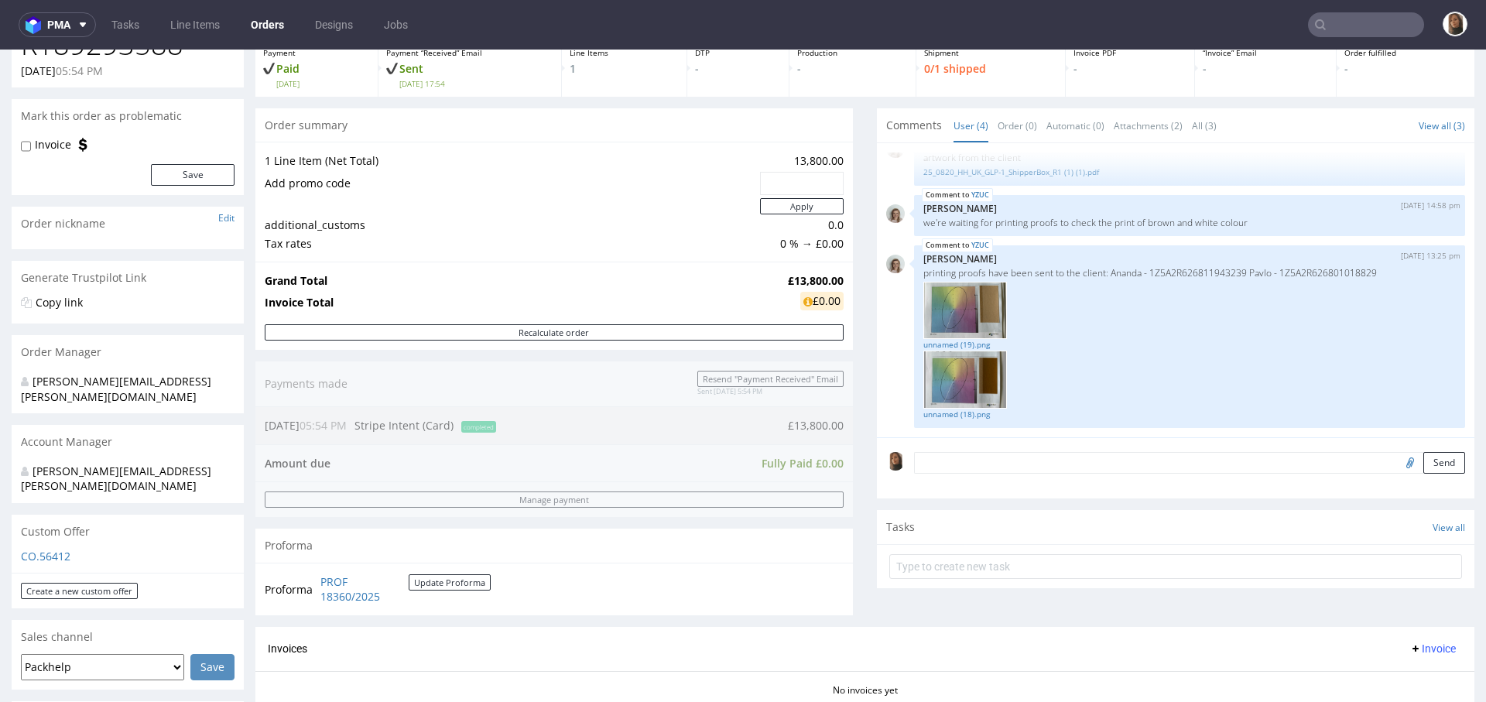
scroll to position [115, 0]
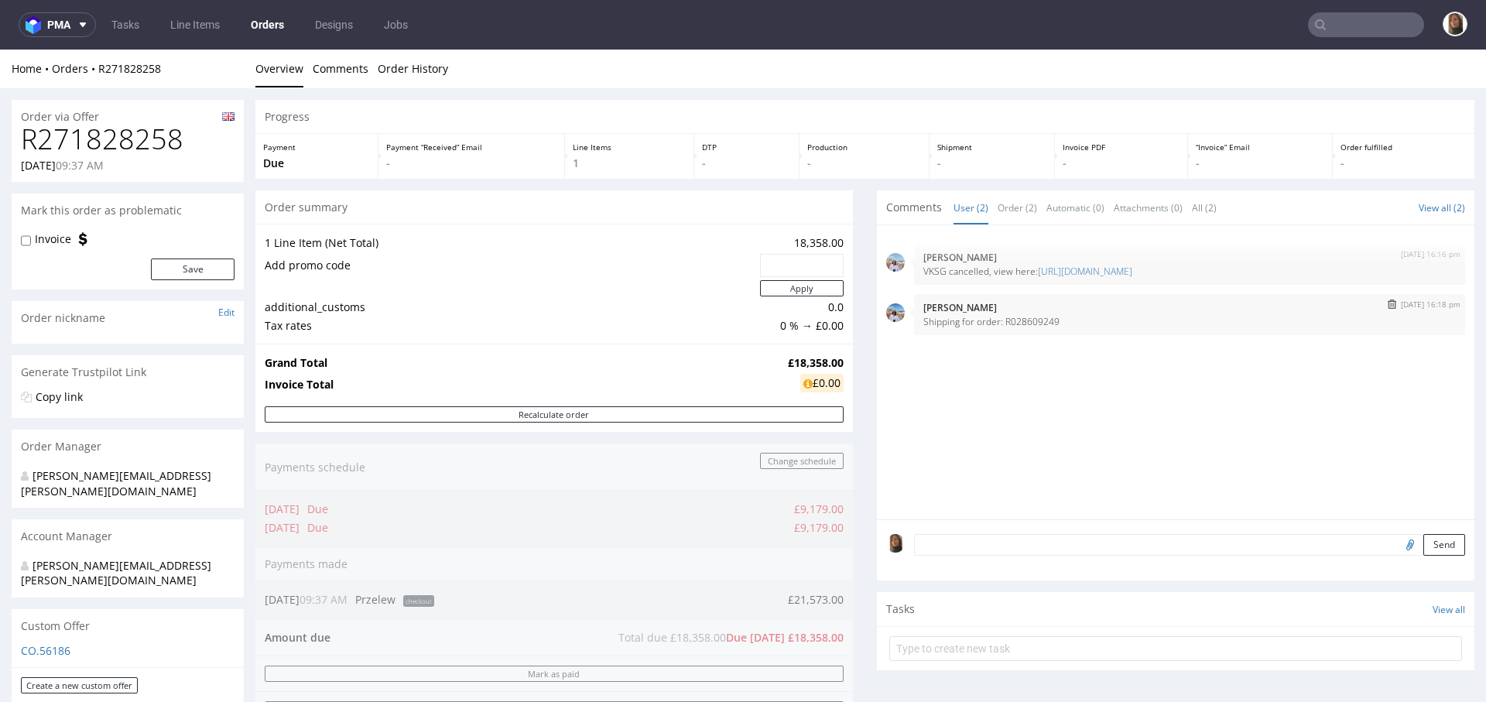
click at [1024, 319] on p "Shipping for order: R028609249" at bounding box center [1189, 322] width 532 height 12
copy p "R028609249"
click at [158, 147] on h1 "R271828258" at bounding box center [128, 139] width 214 height 31
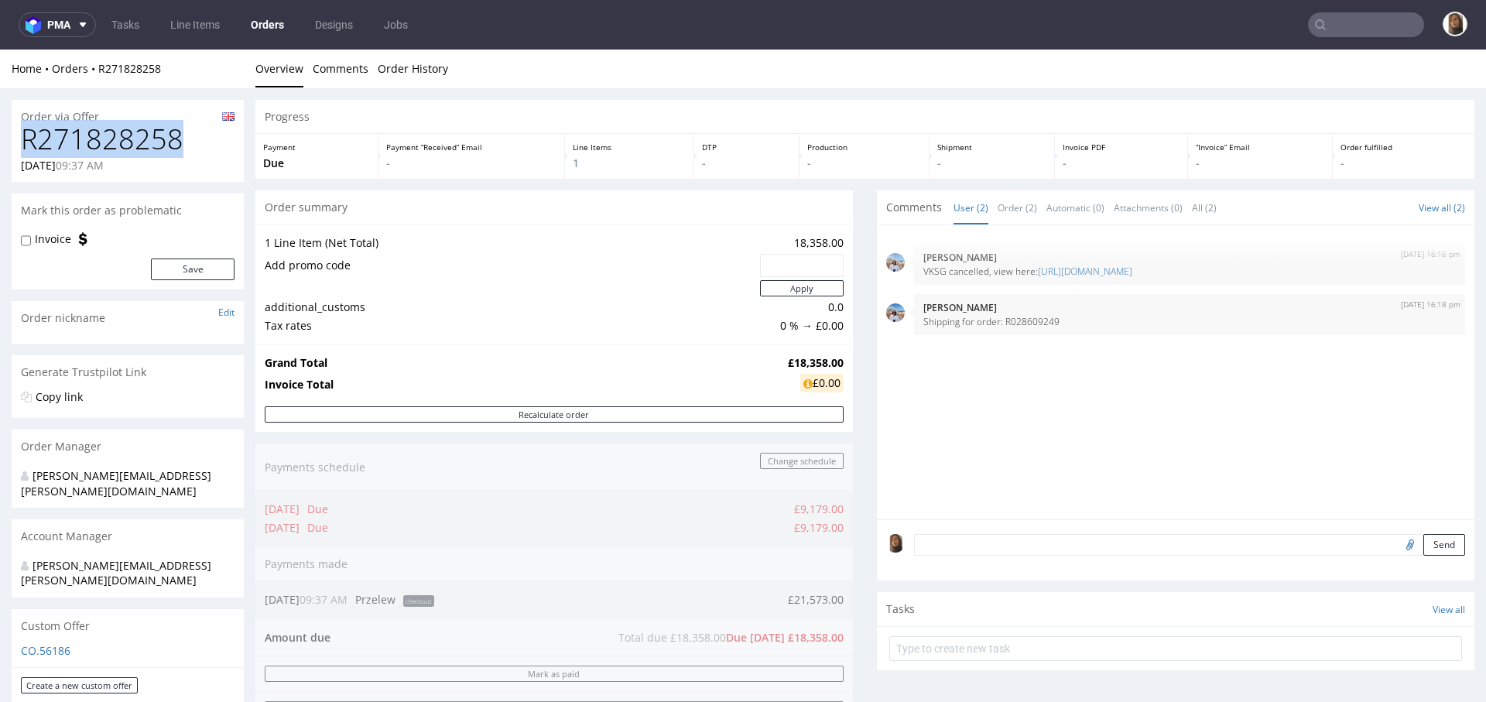
copy h1 "R271828258"
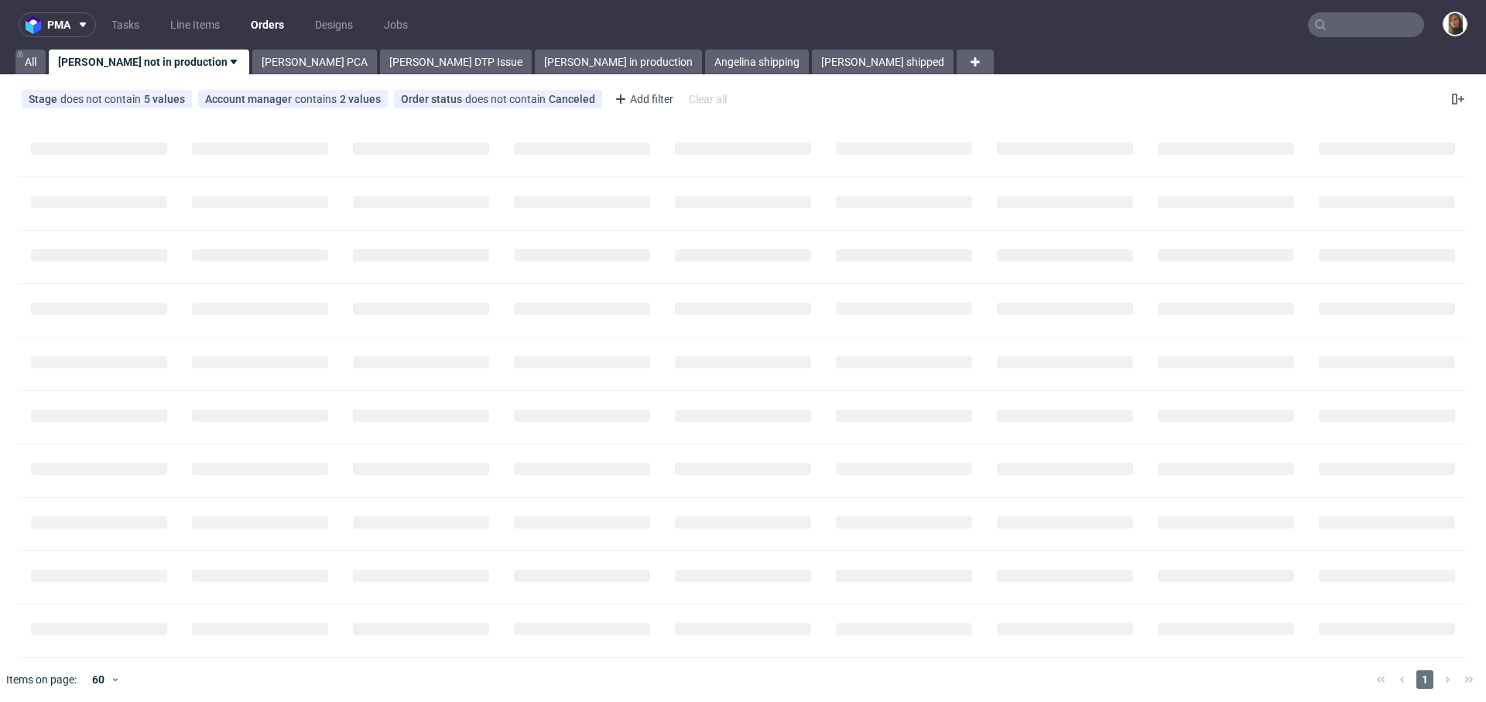
click at [1359, 26] on input "text" at bounding box center [1366, 24] width 116 height 25
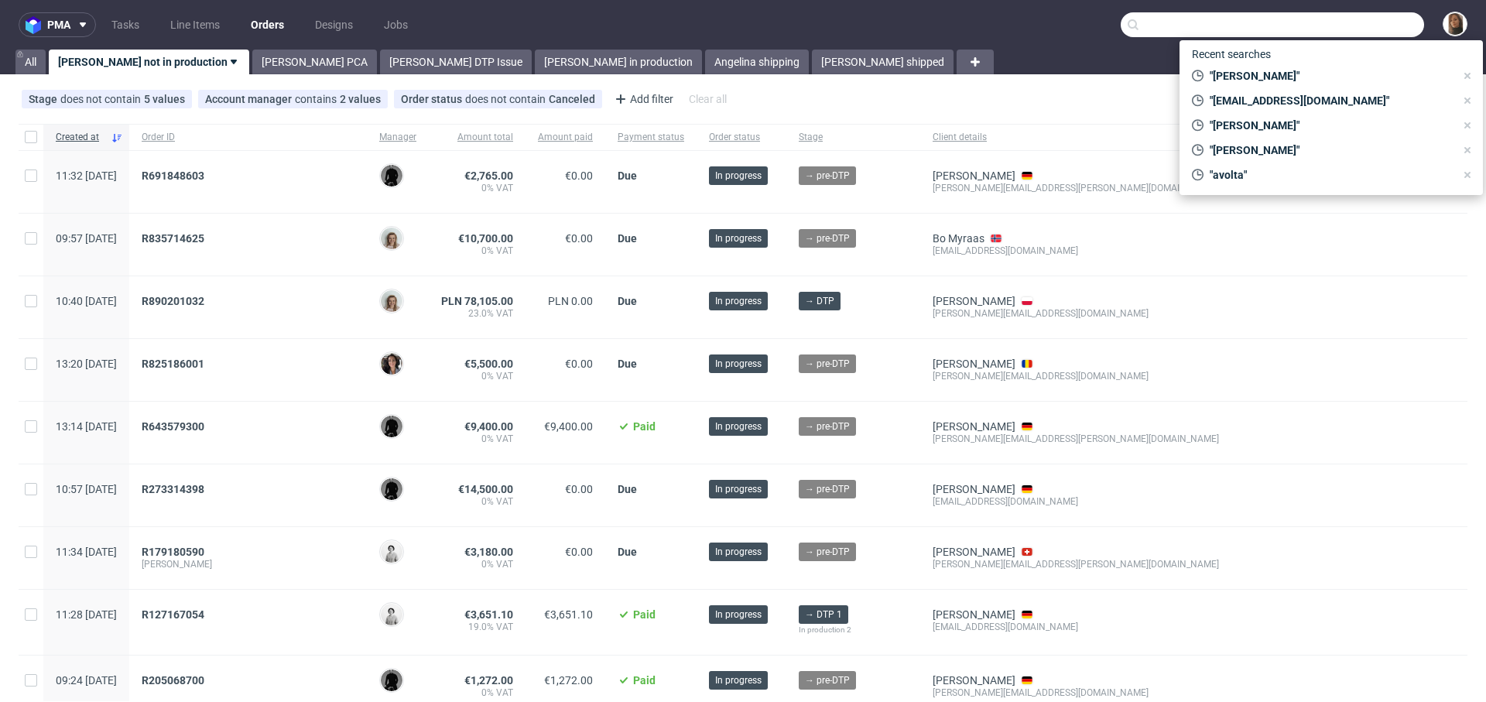
paste input "R028609249"
type input "R028609249"
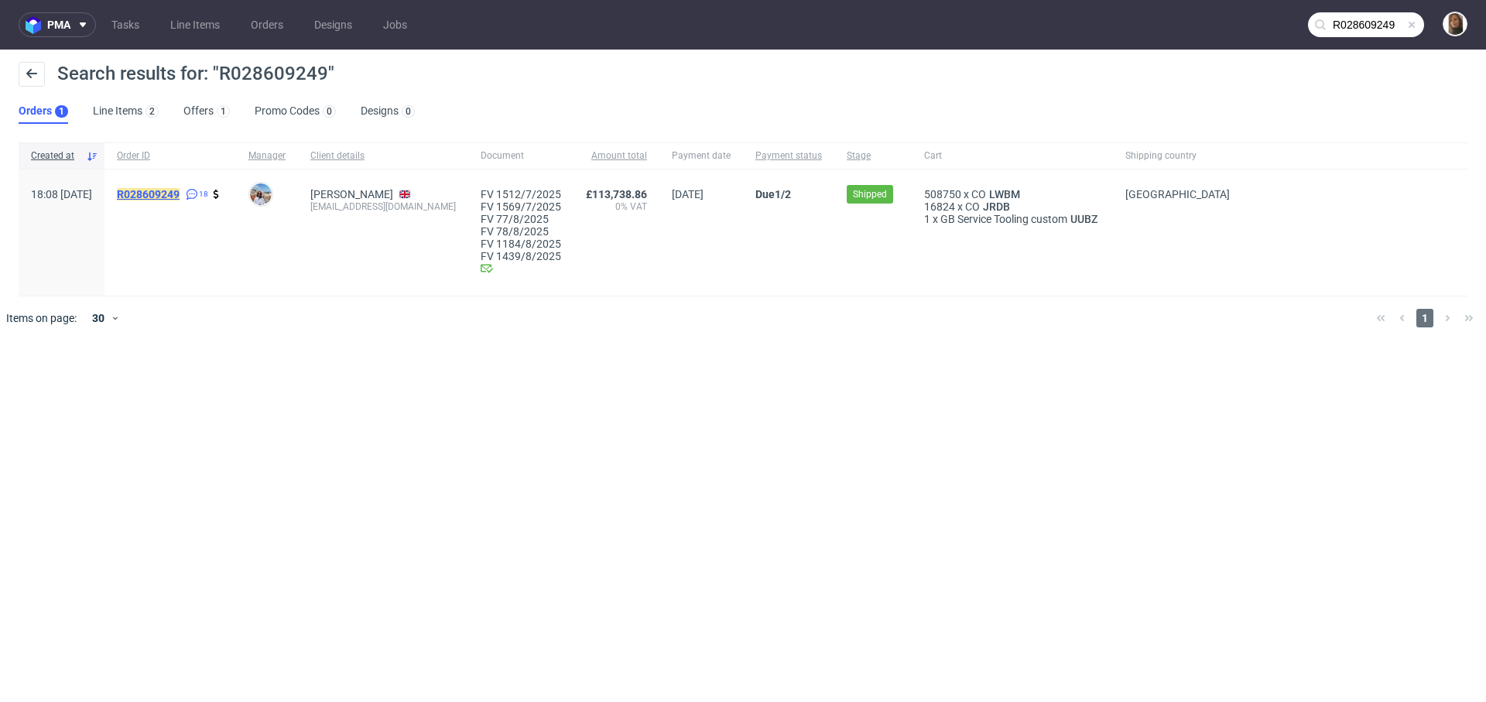
click at [180, 191] on mark "R028609249" at bounding box center [148, 194] width 63 height 12
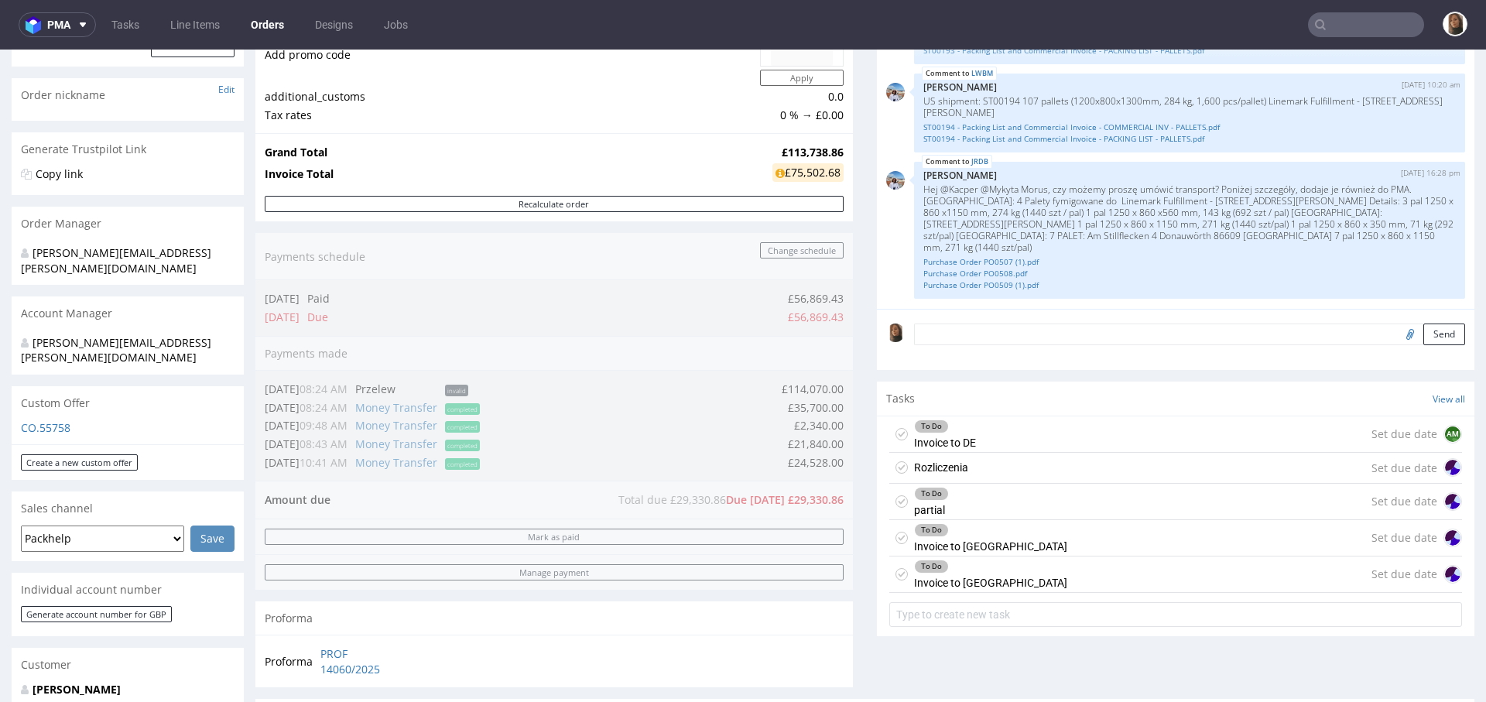
scroll to position [599, 0]
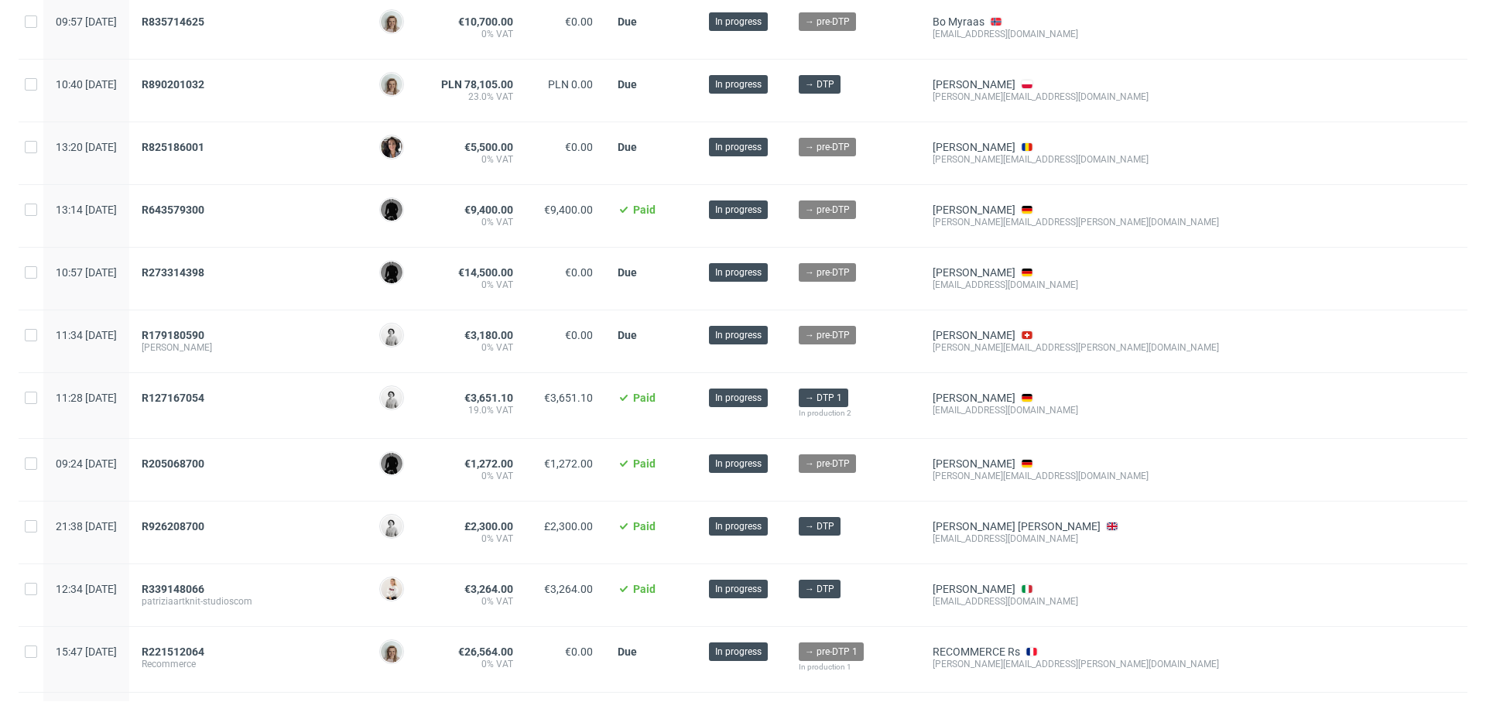
scroll to position [276, 0]
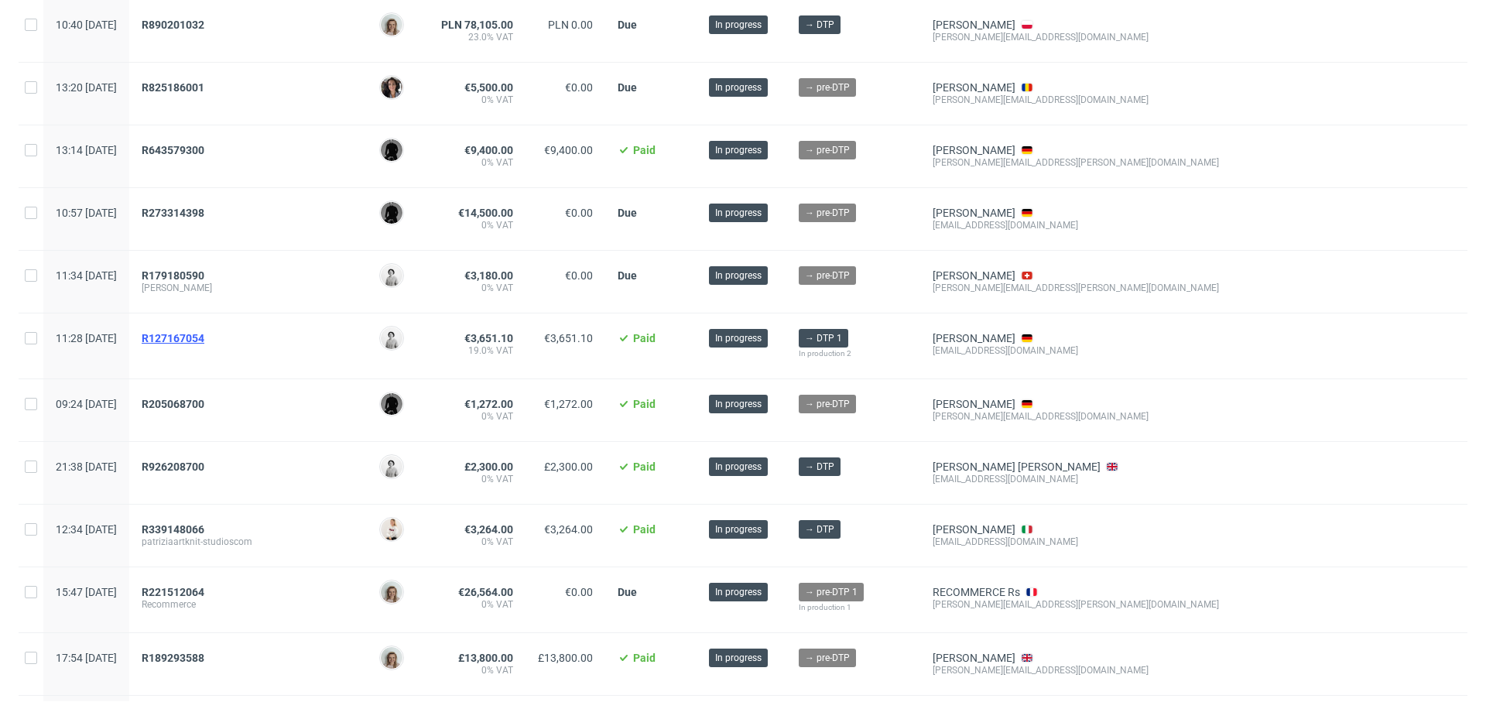
click at [204, 333] on span "R127167054" at bounding box center [173, 338] width 63 height 12
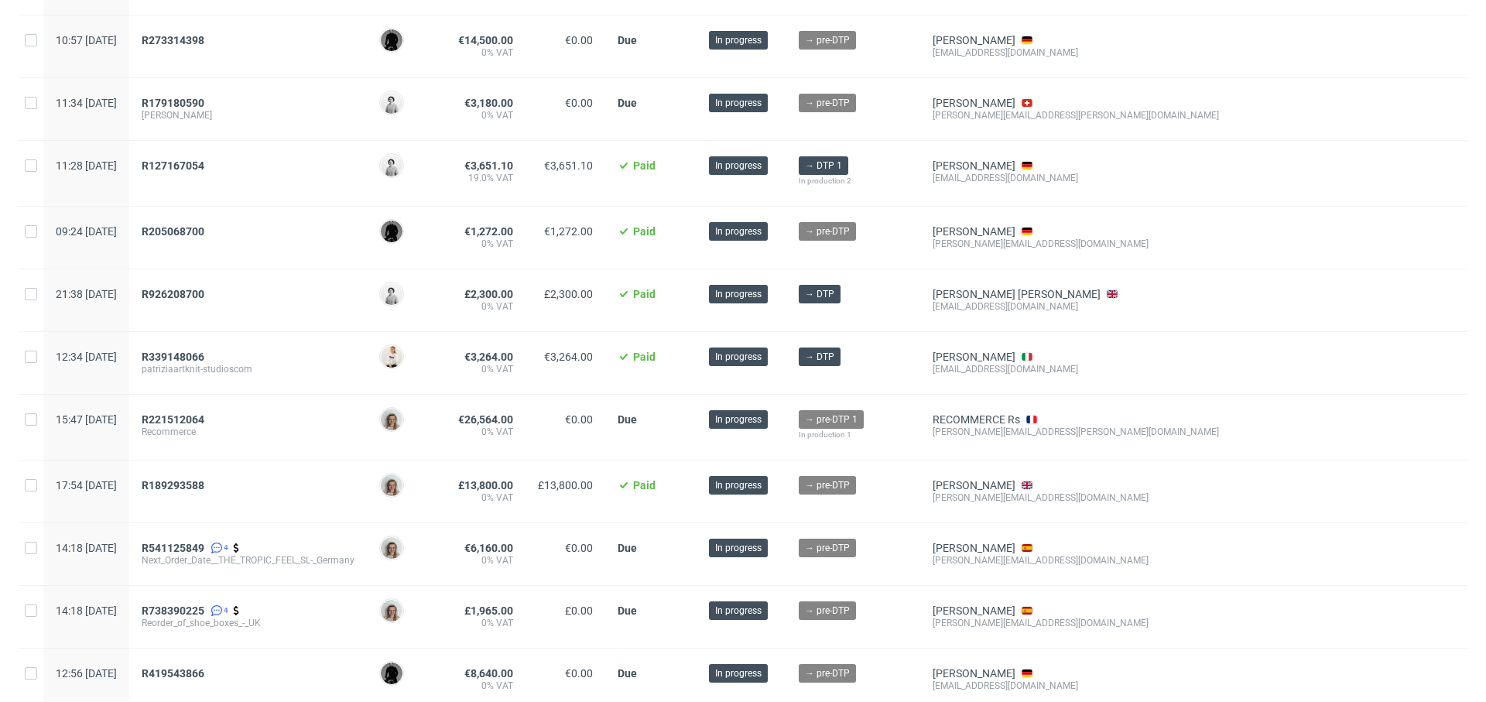
scroll to position [0, 0]
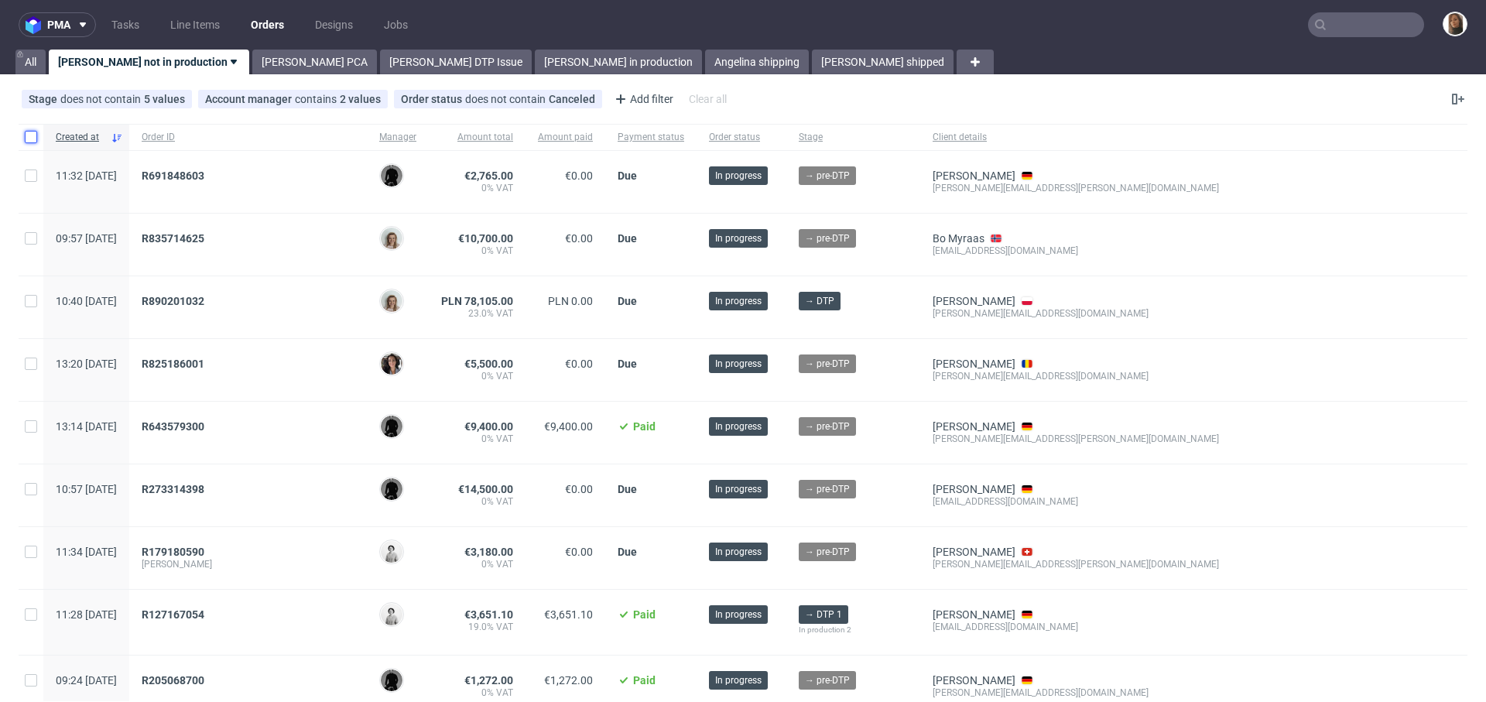
click at [34, 141] on input "checkbox" at bounding box center [31, 137] width 12 height 12
checkbox input "true"
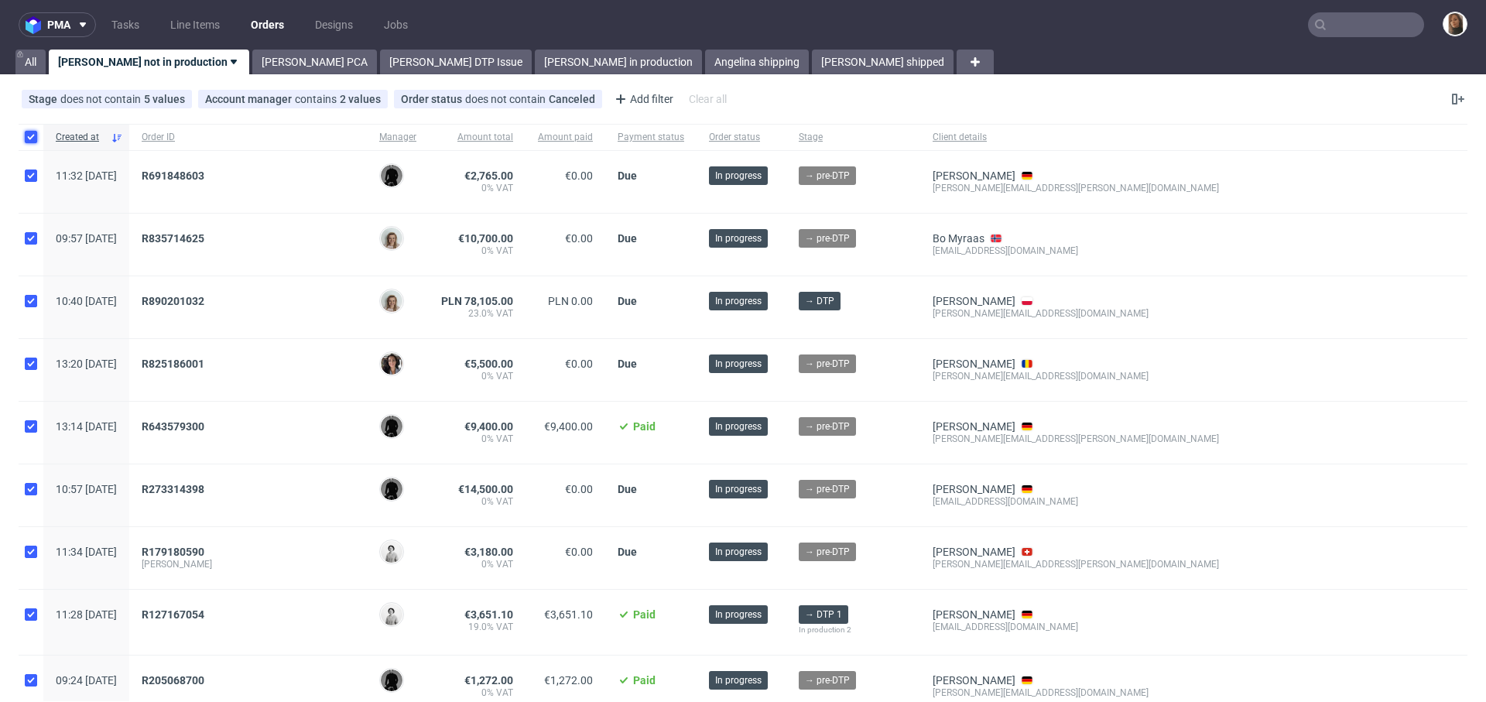
checkbox input "true"
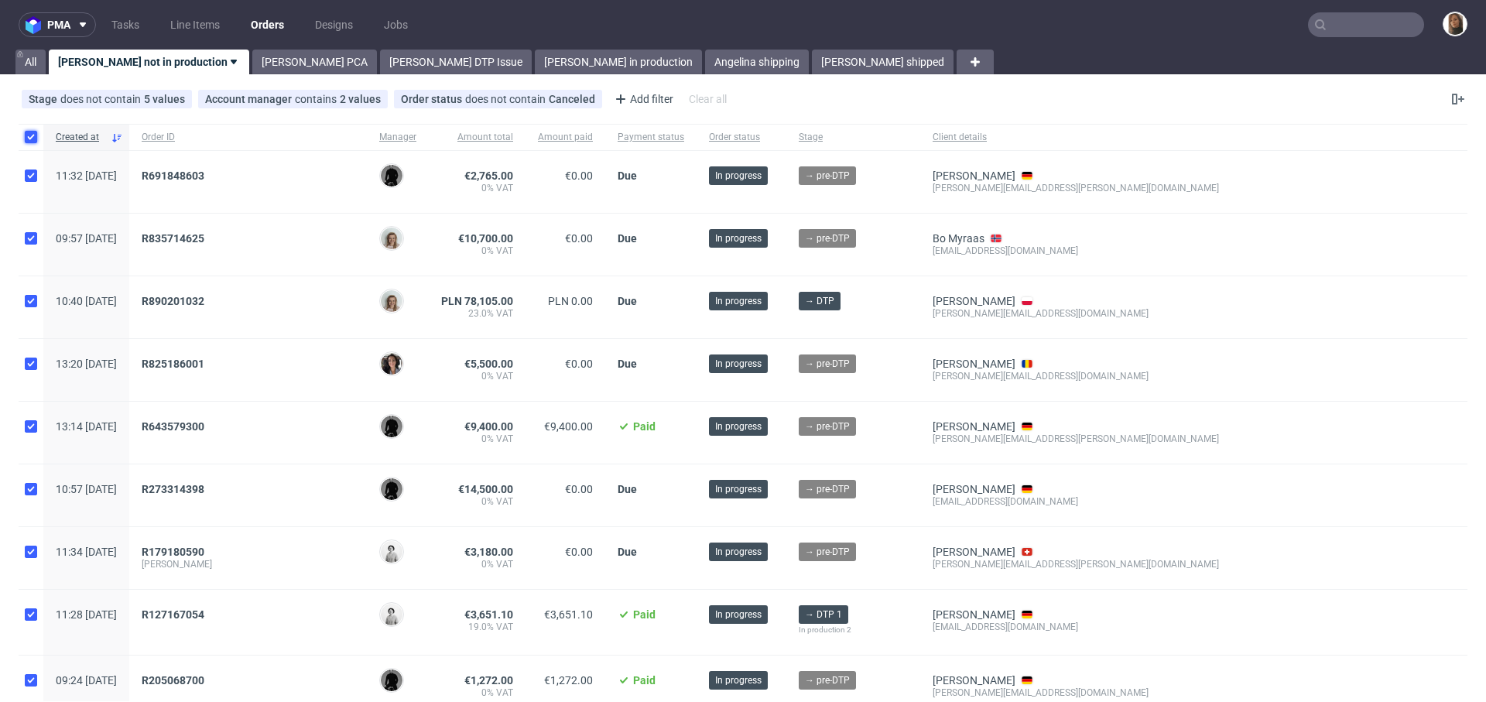
checkbox input "true"
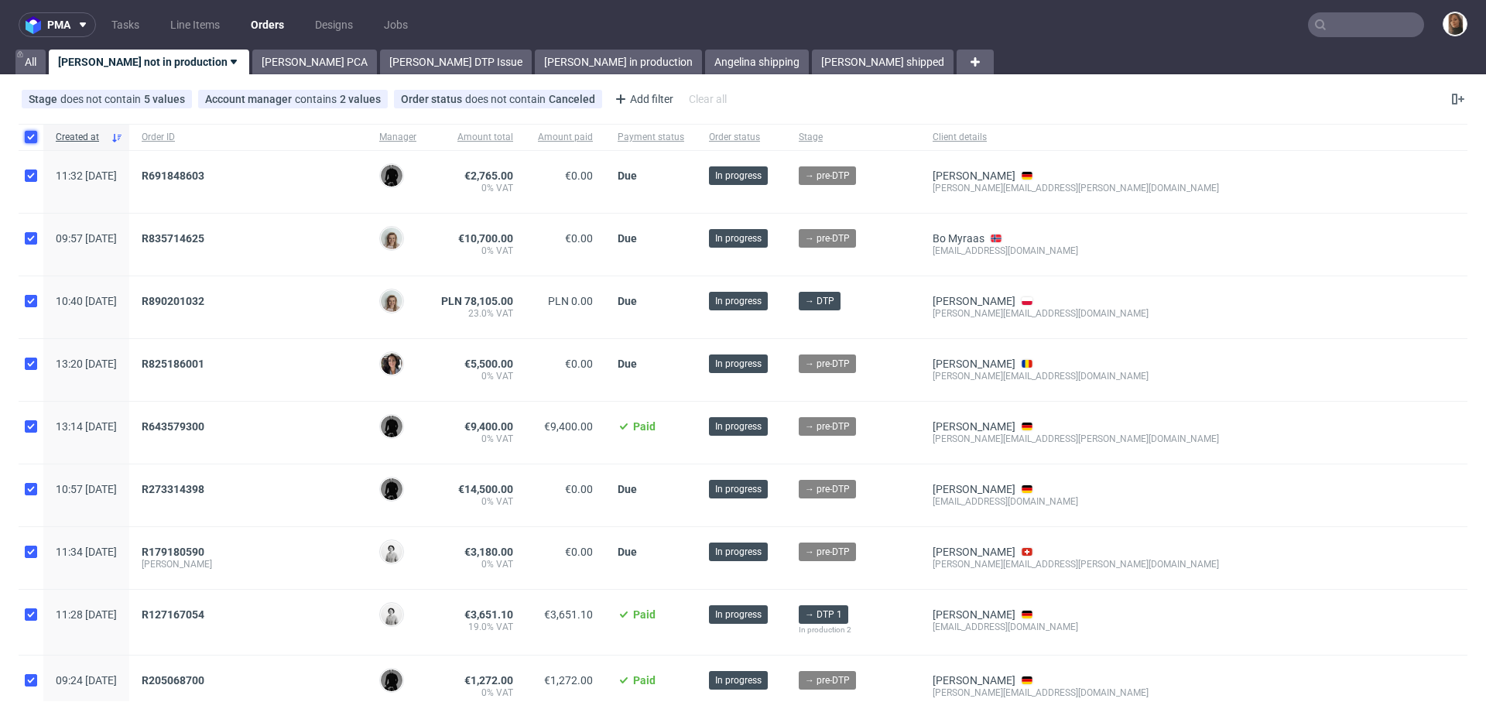
checkbox input "true"
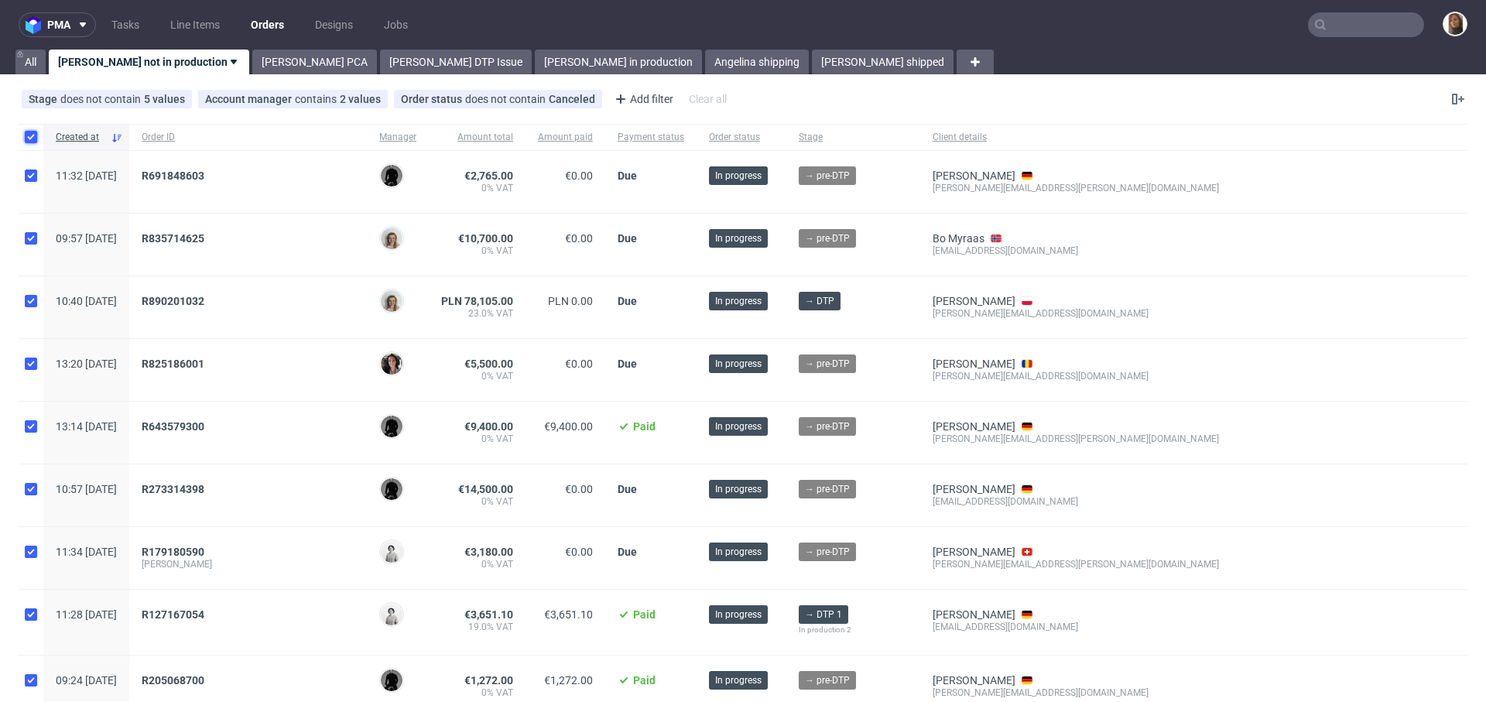
checkbox input "true"
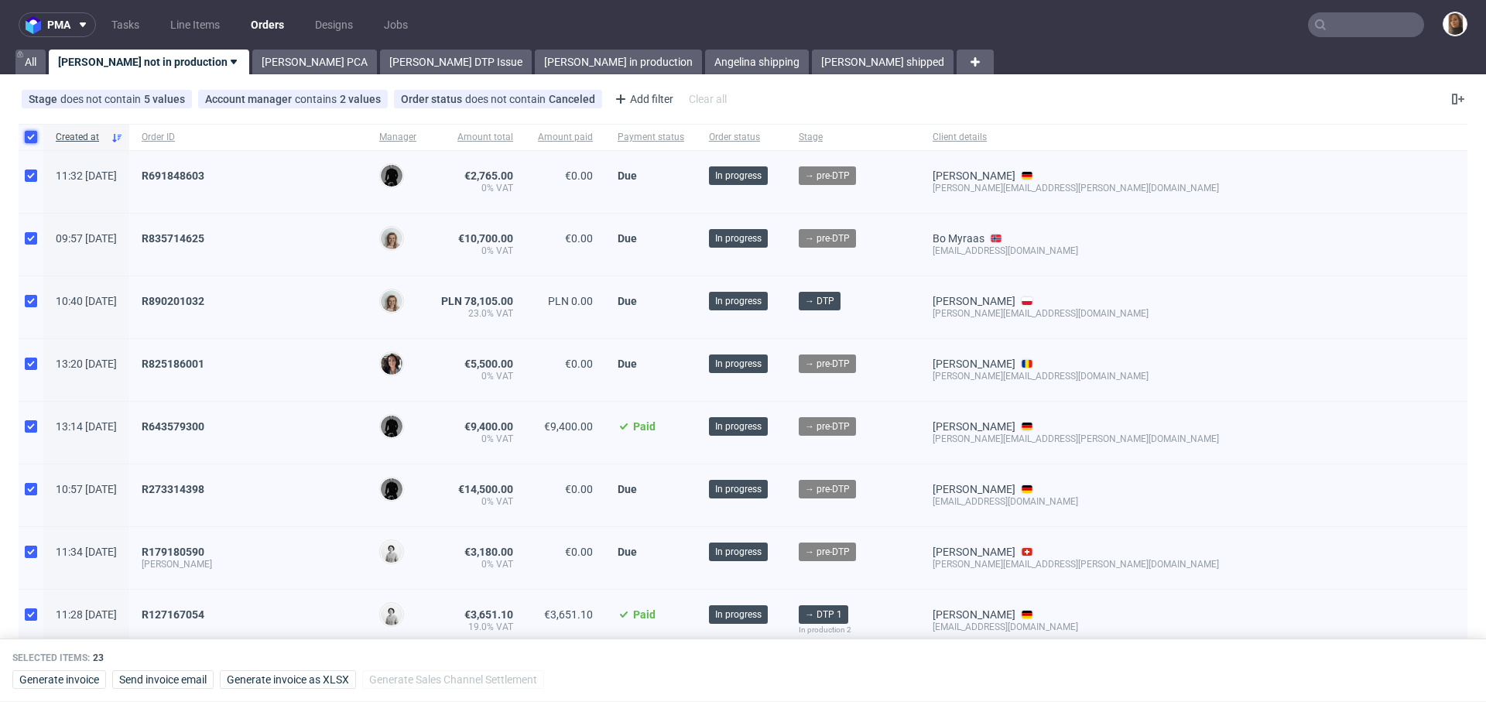
click at [34, 141] on input "checkbox" at bounding box center [31, 137] width 12 height 12
checkbox input "false"
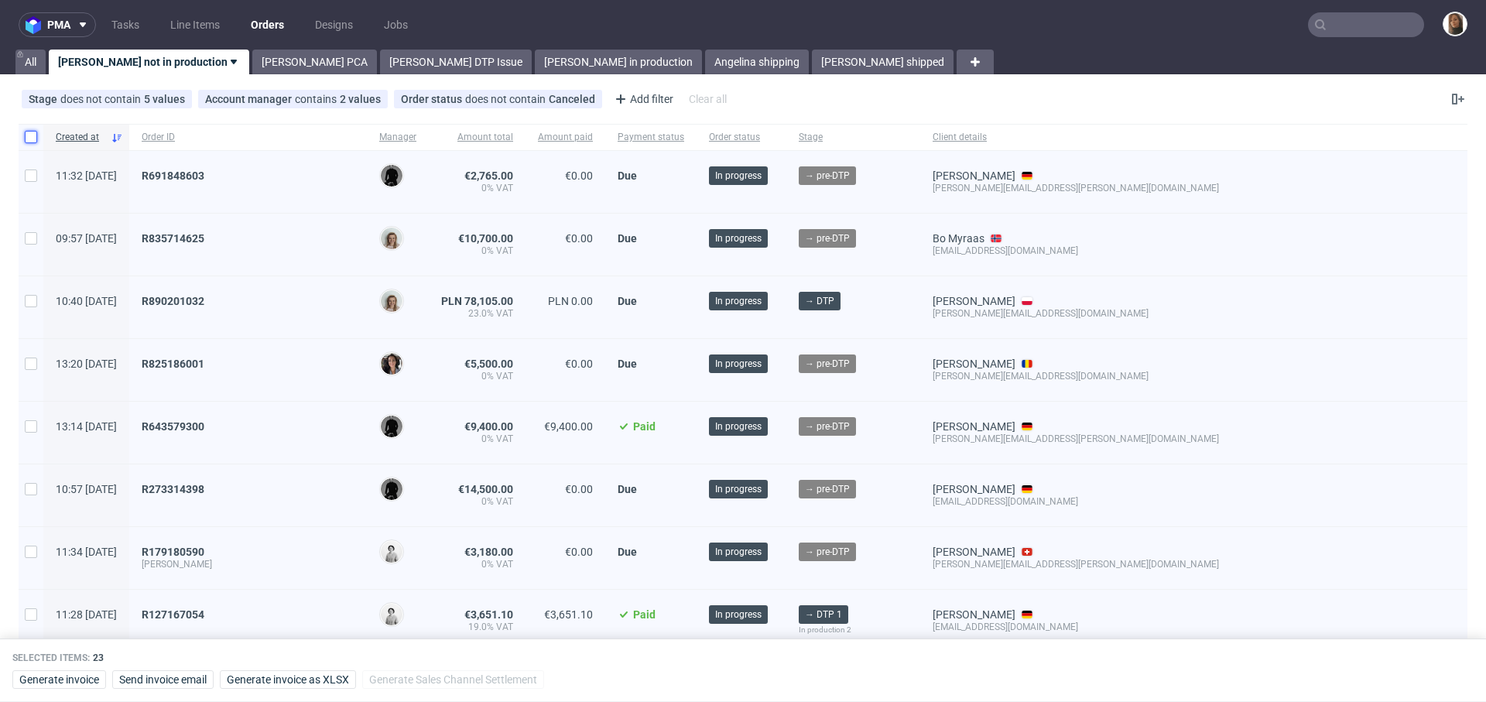
checkbox input "false"
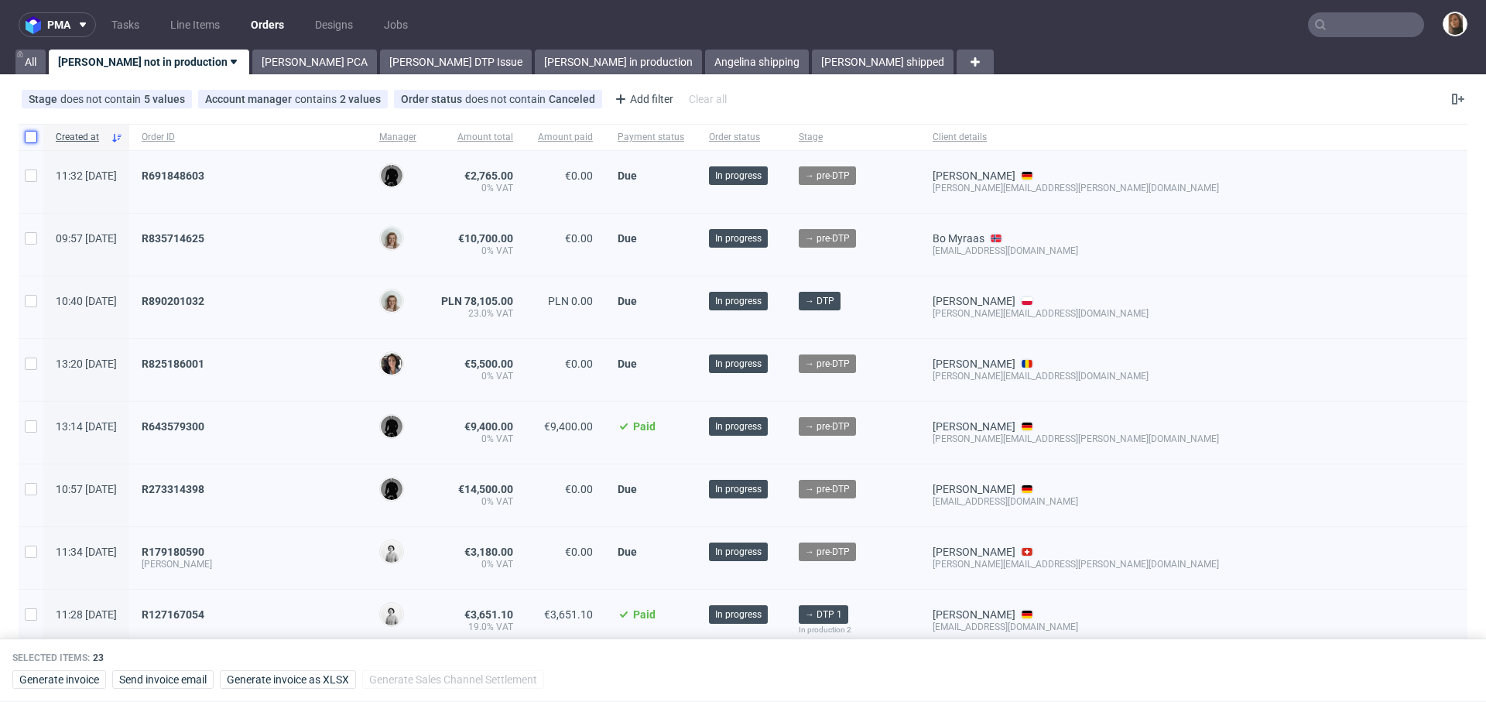
checkbox input "false"
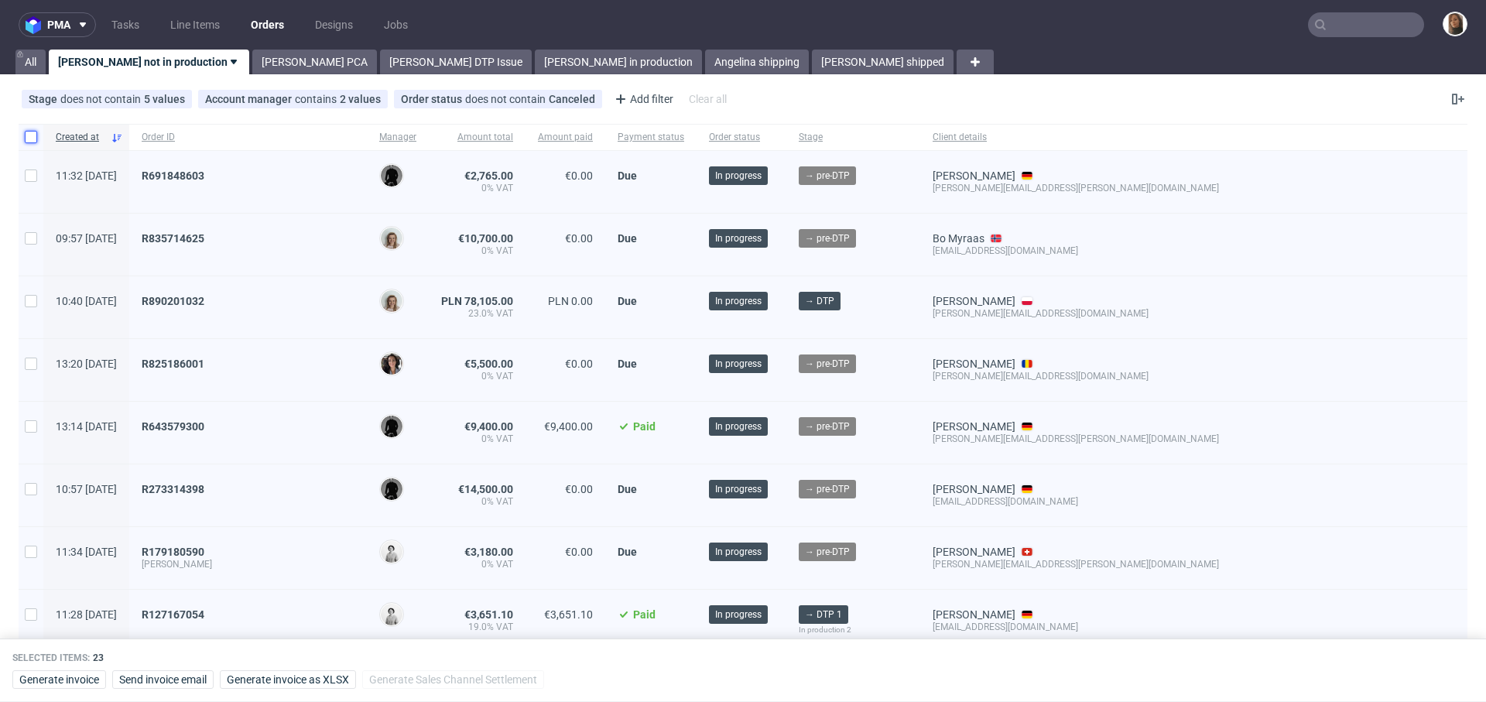
checkbox input "false"
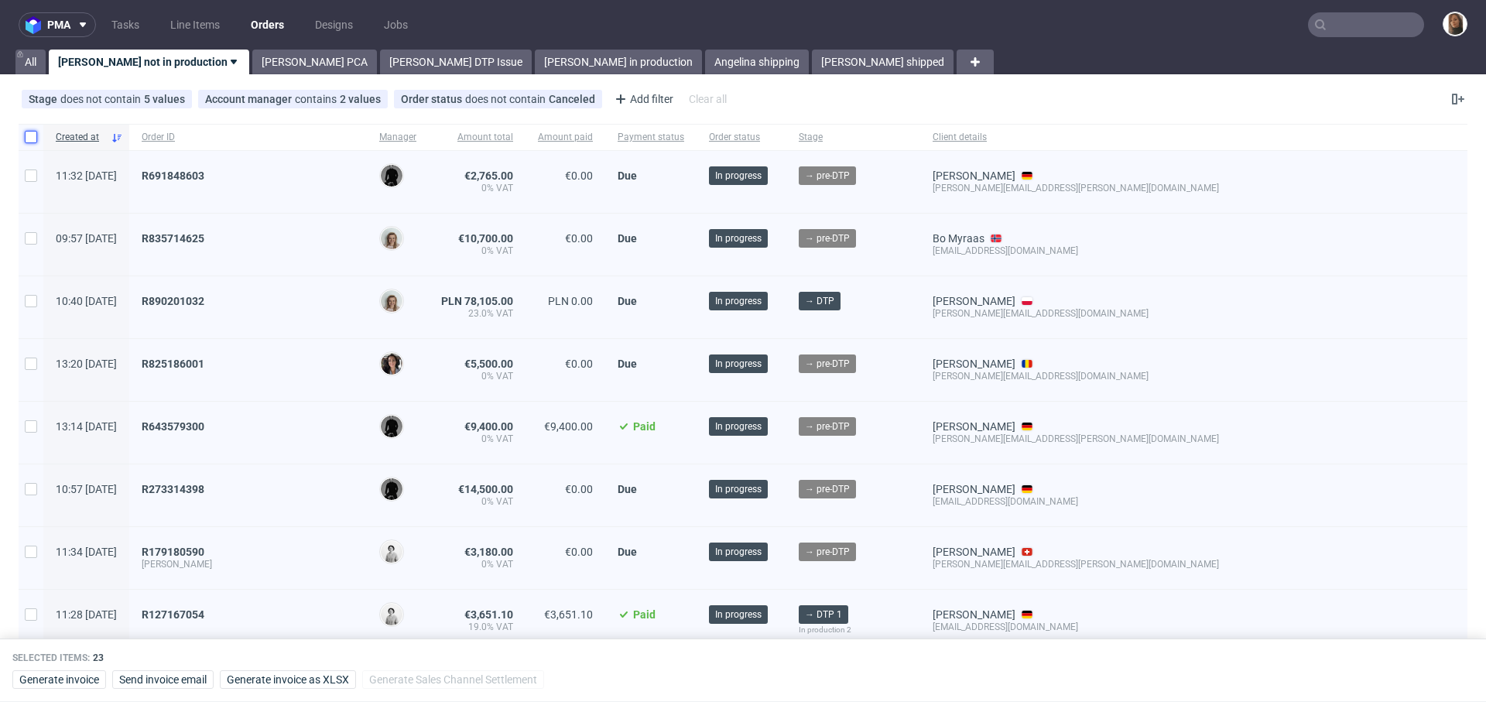
checkbox input "false"
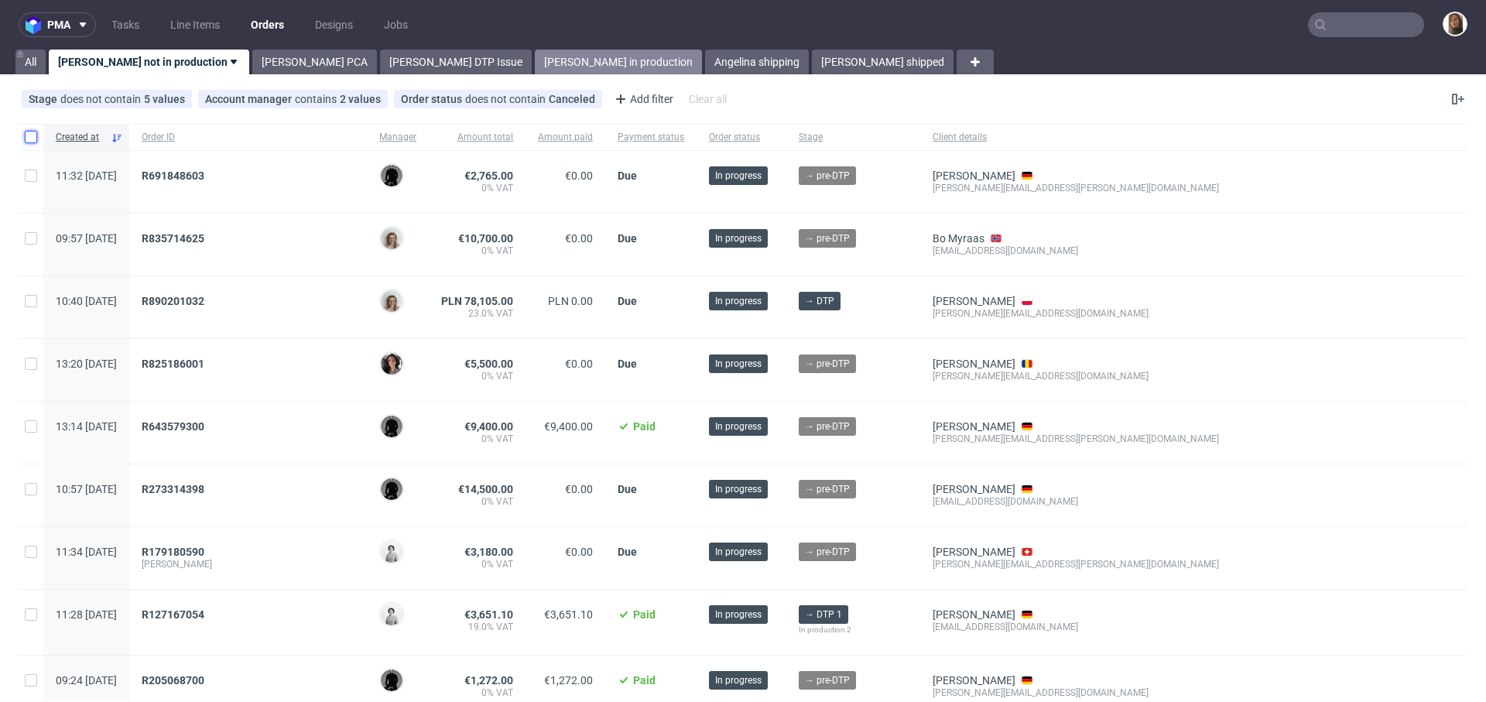
click at [535, 55] on link "Angelina in production" at bounding box center [618, 62] width 167 height 25
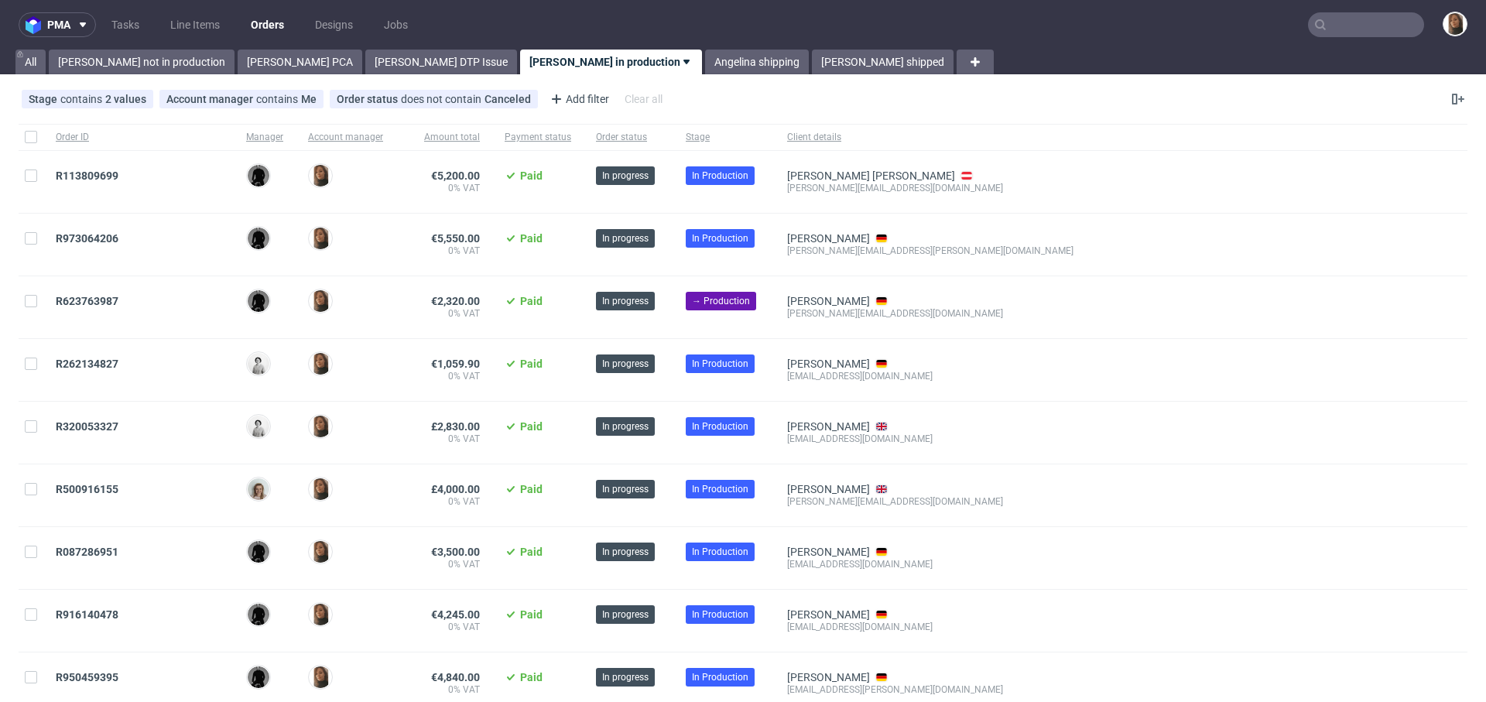
click at [26, 126] on div at bounding box center [31, 137] width 25 height 26
checkbox input "true"
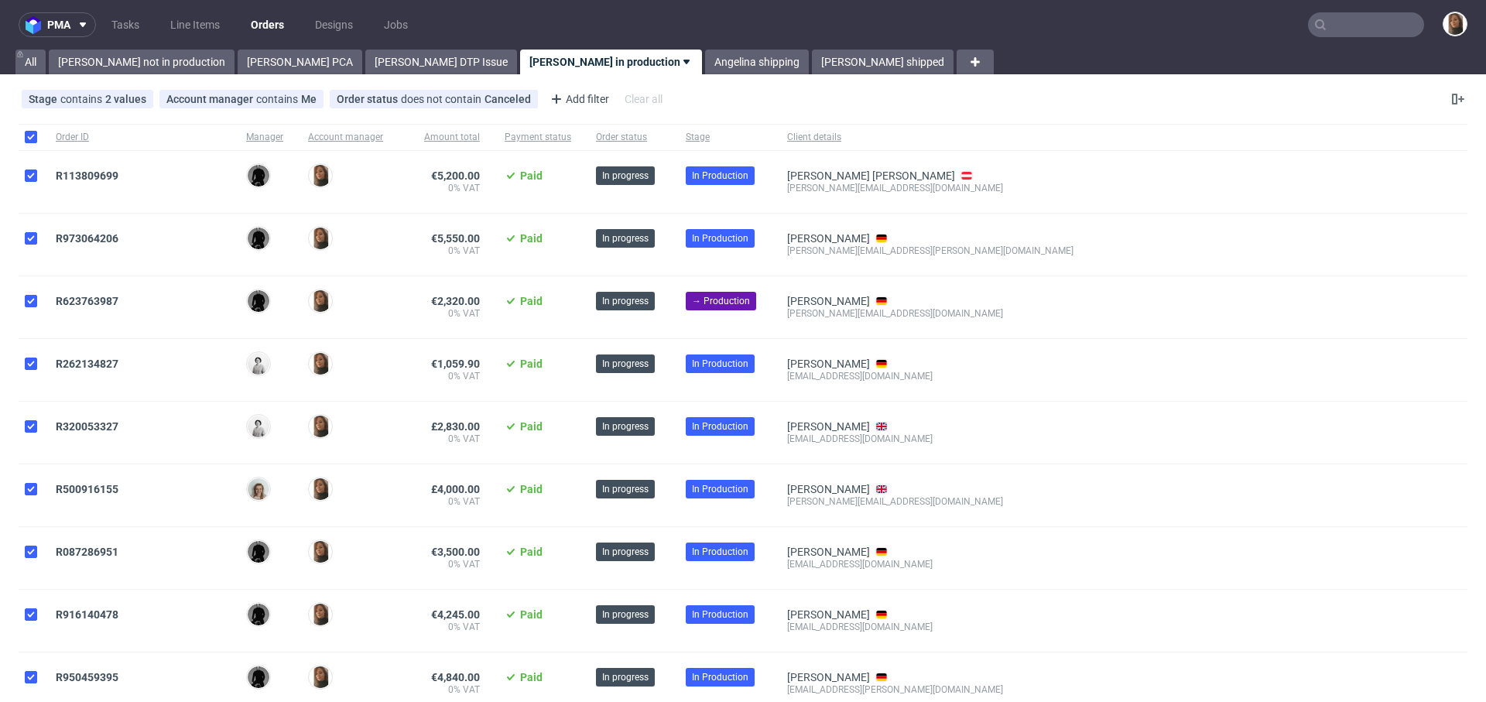
checkbox input "true"
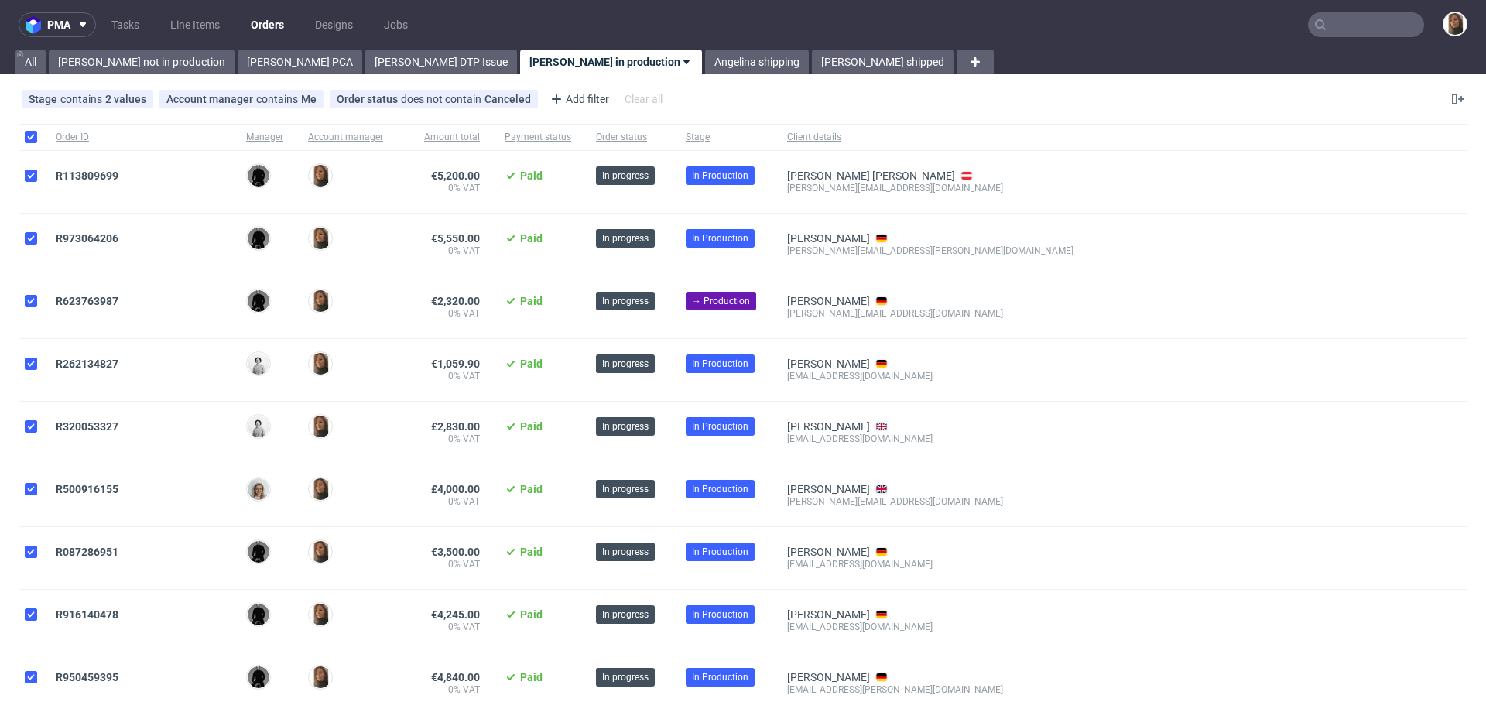
checkbox input "true"
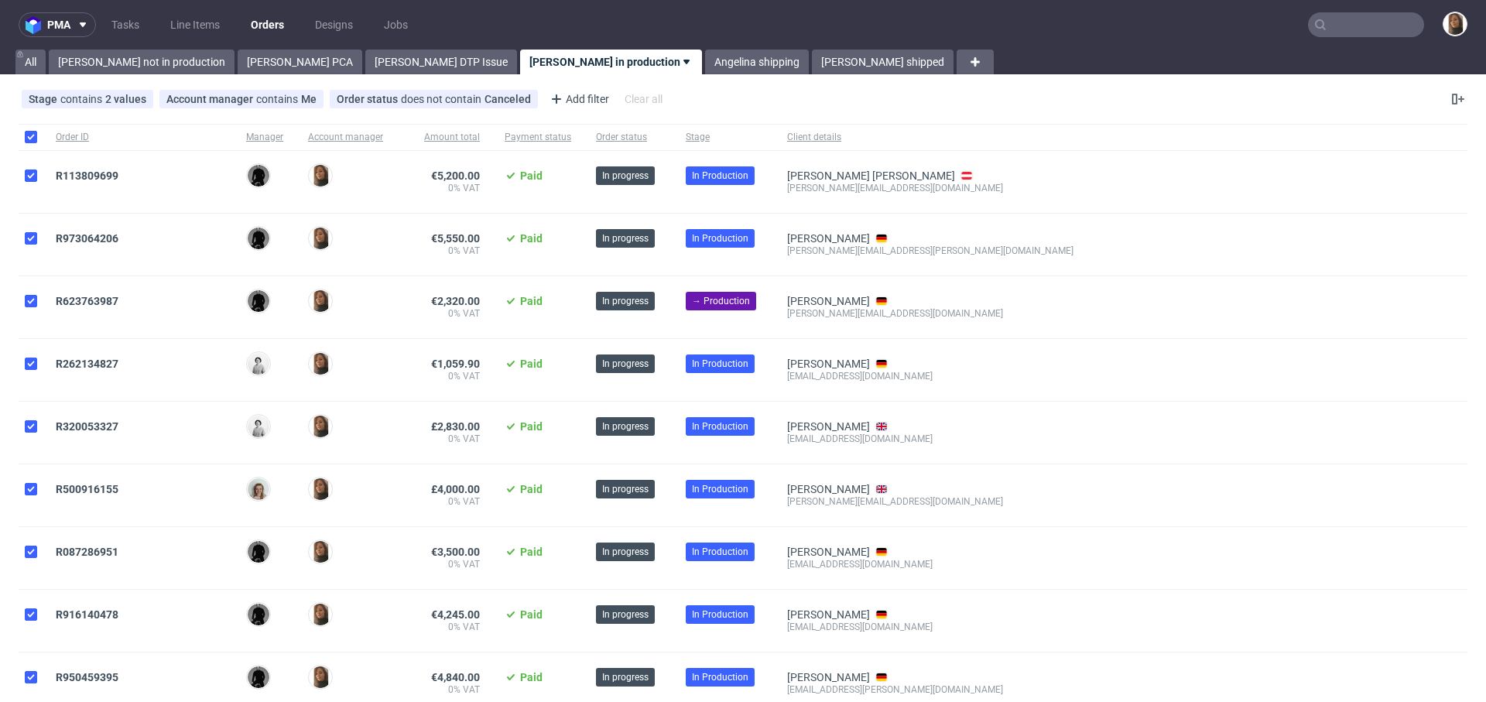
checkbox input "true"
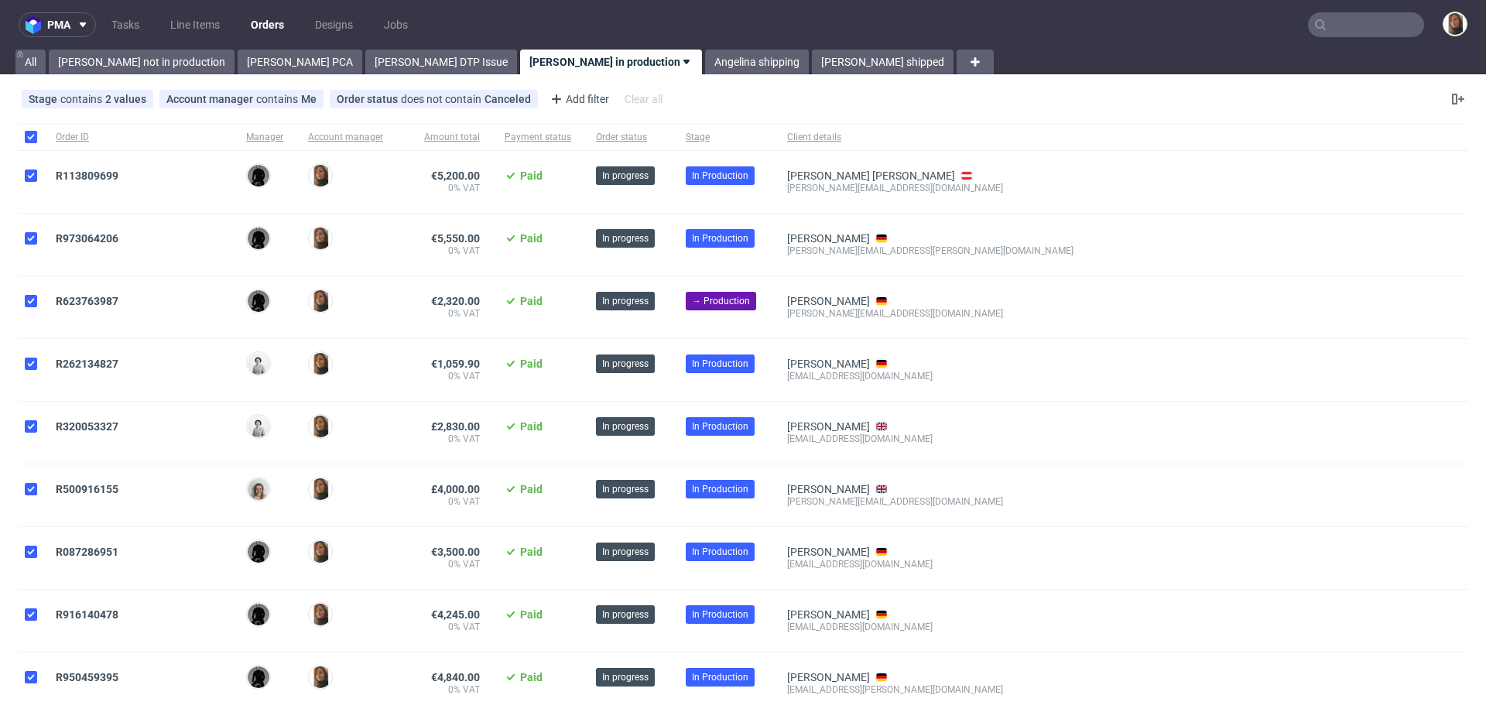
checkbox input "true"
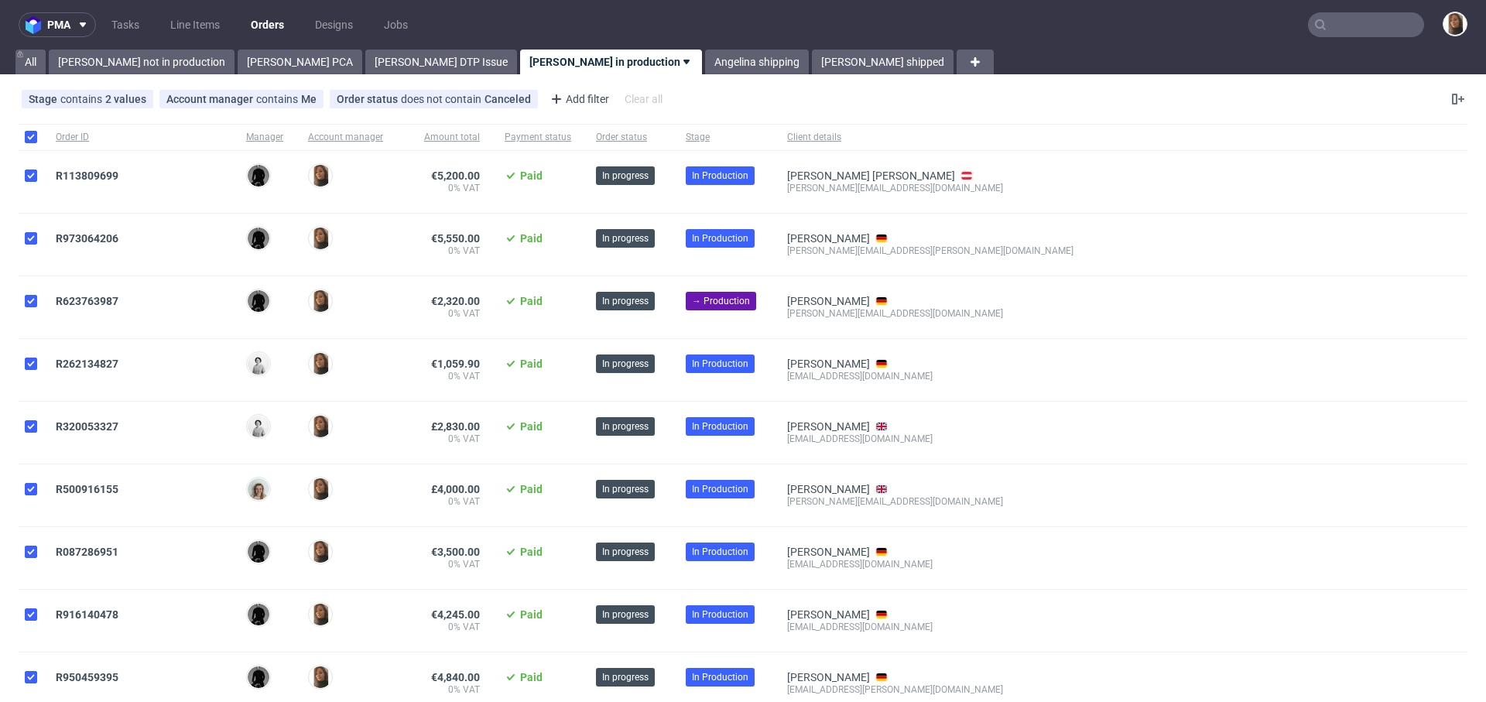
checkbox input "true"
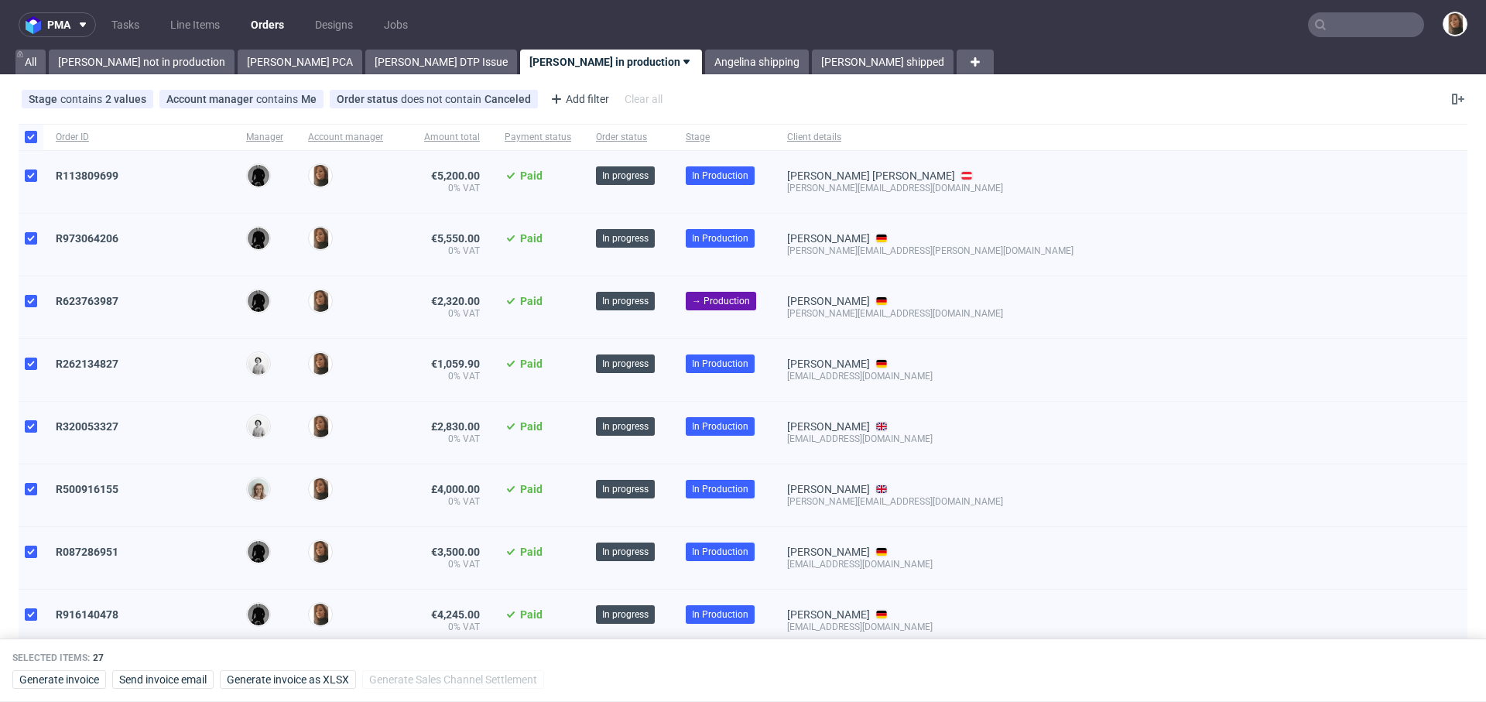
click at [26, 126] on div at bounding box center [31, 137] width 25 height 26
checkbox input "false"
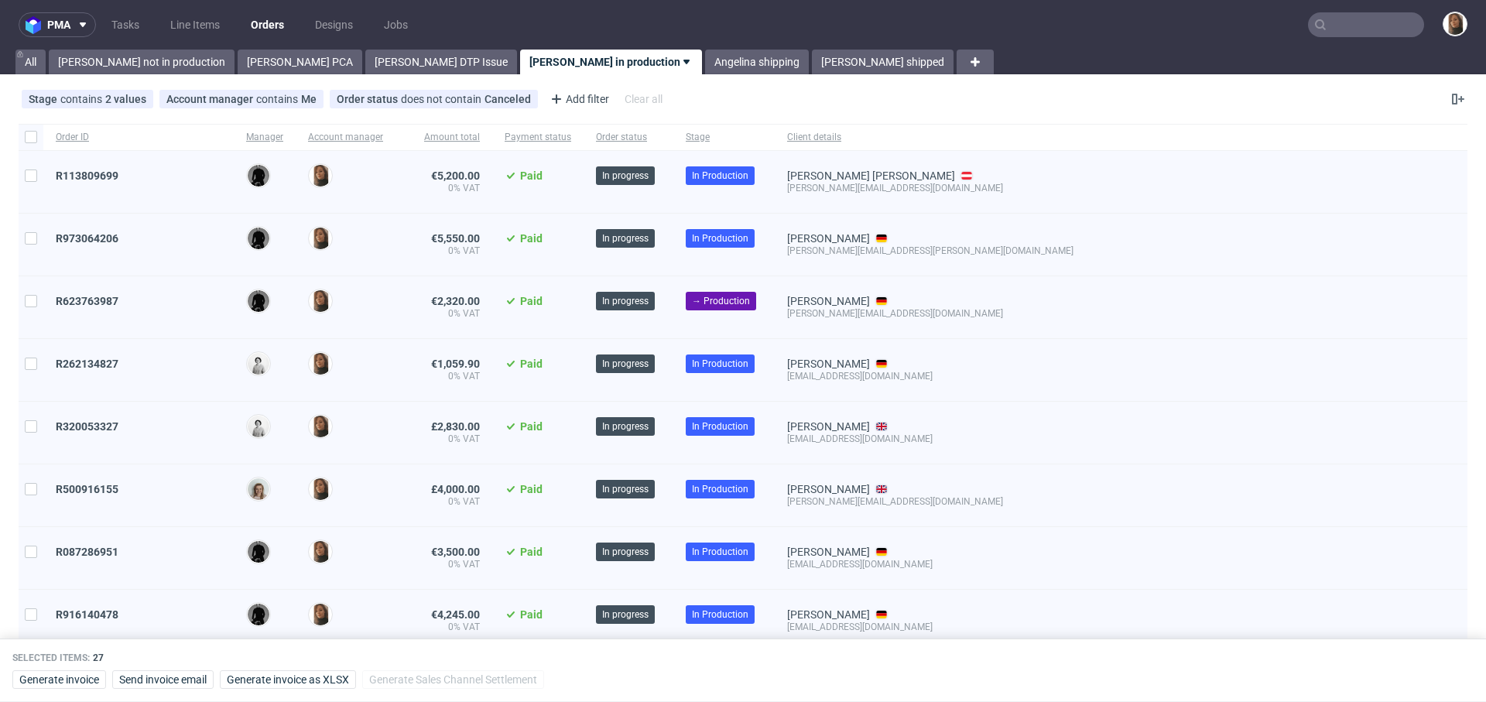
checkbox input "false"
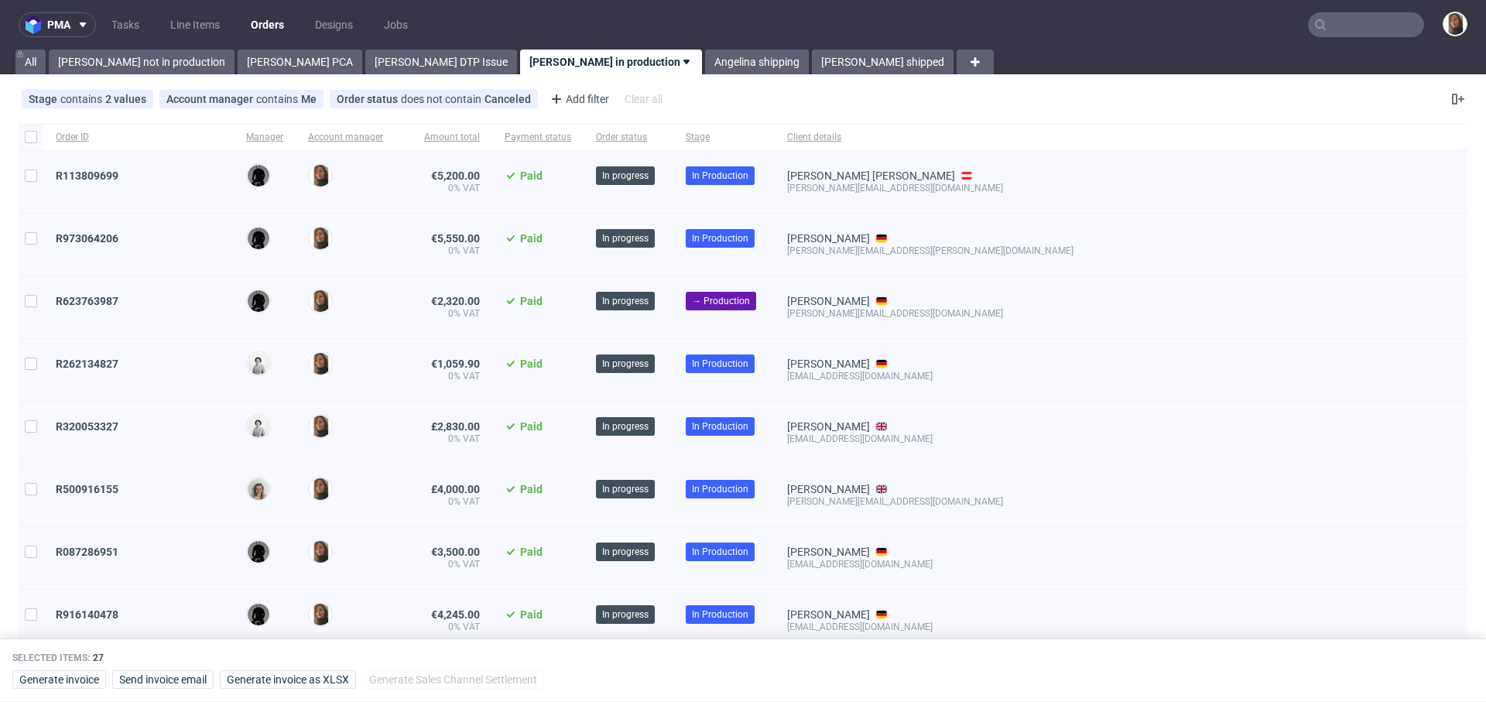
checkbox input "false"
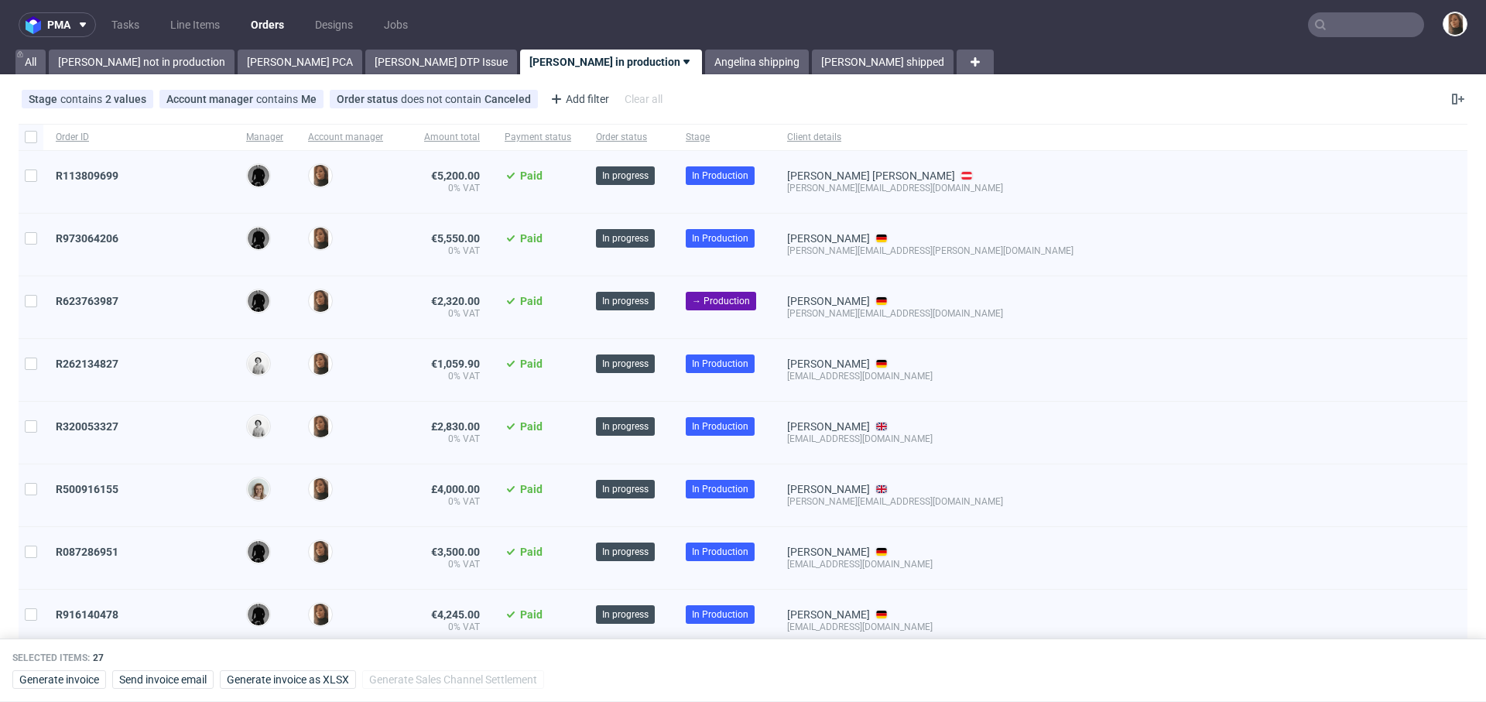
checkbox input "false"
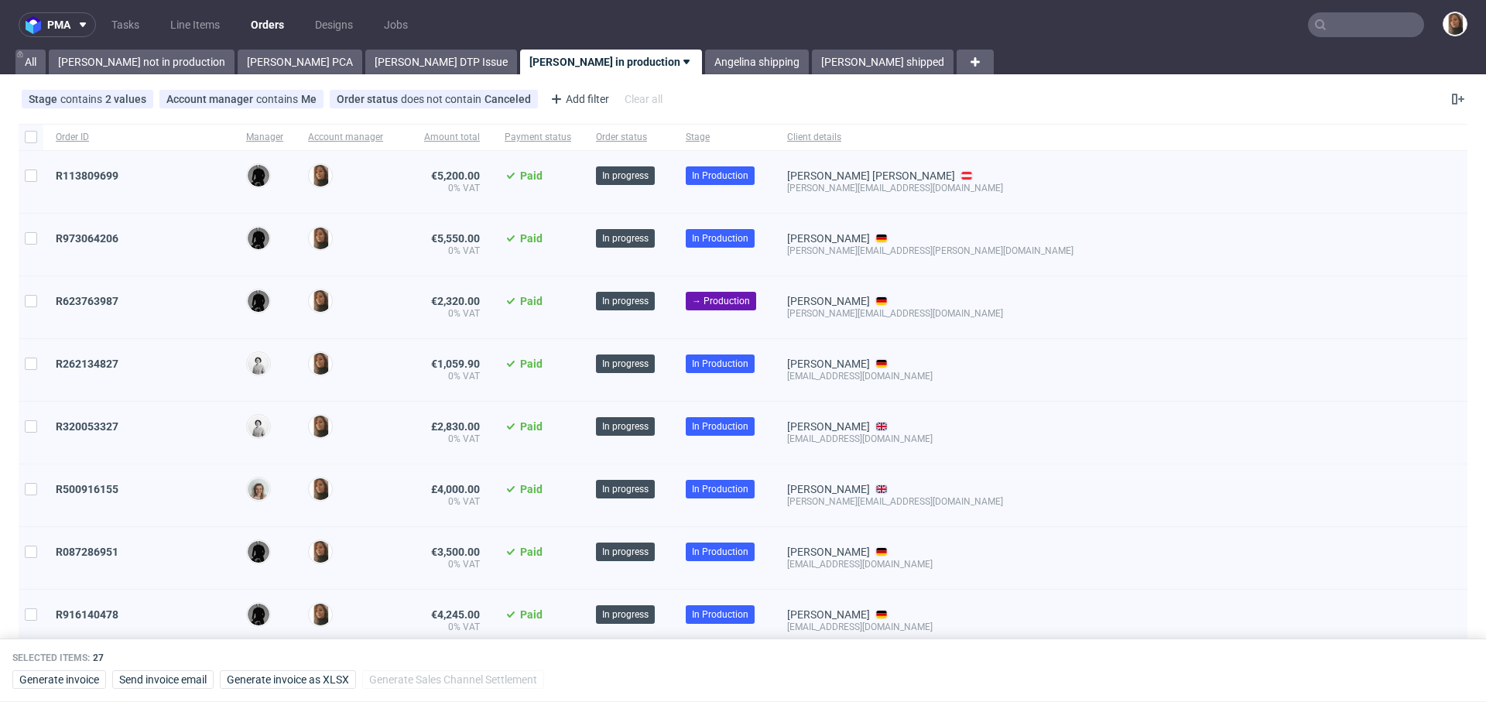
checkbox input "false"
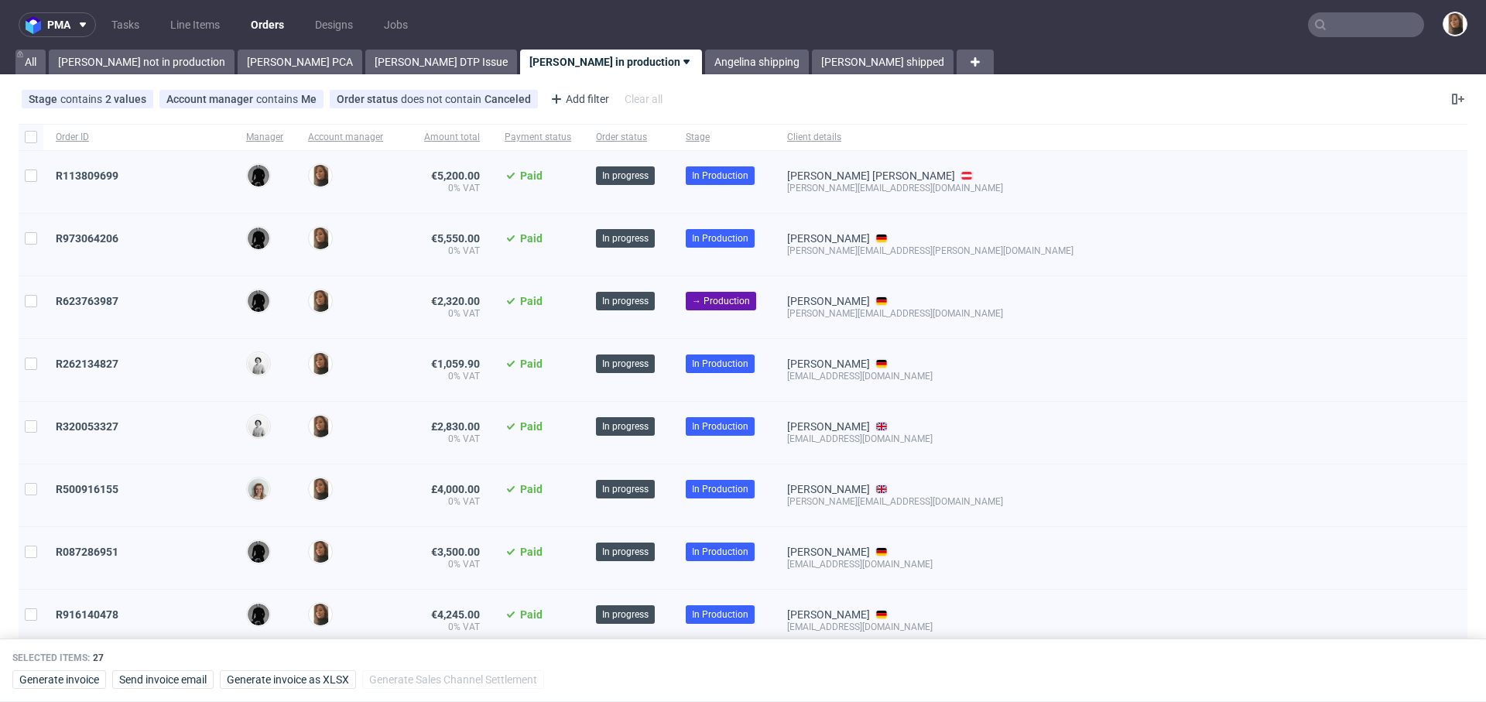
checkbox input "false"
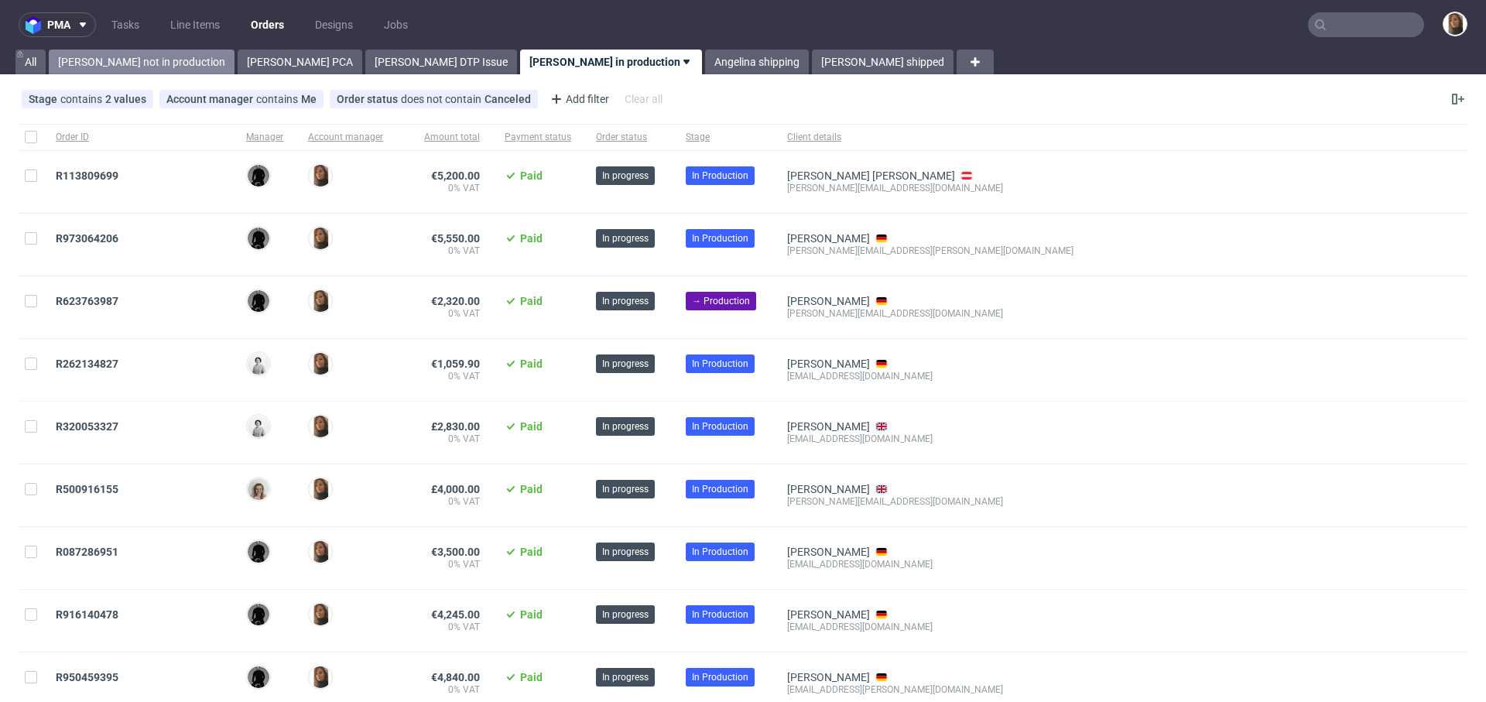
click at [134, 64] on link "Angelina not in production" at bounding box center [142, 62] width 186 height 25
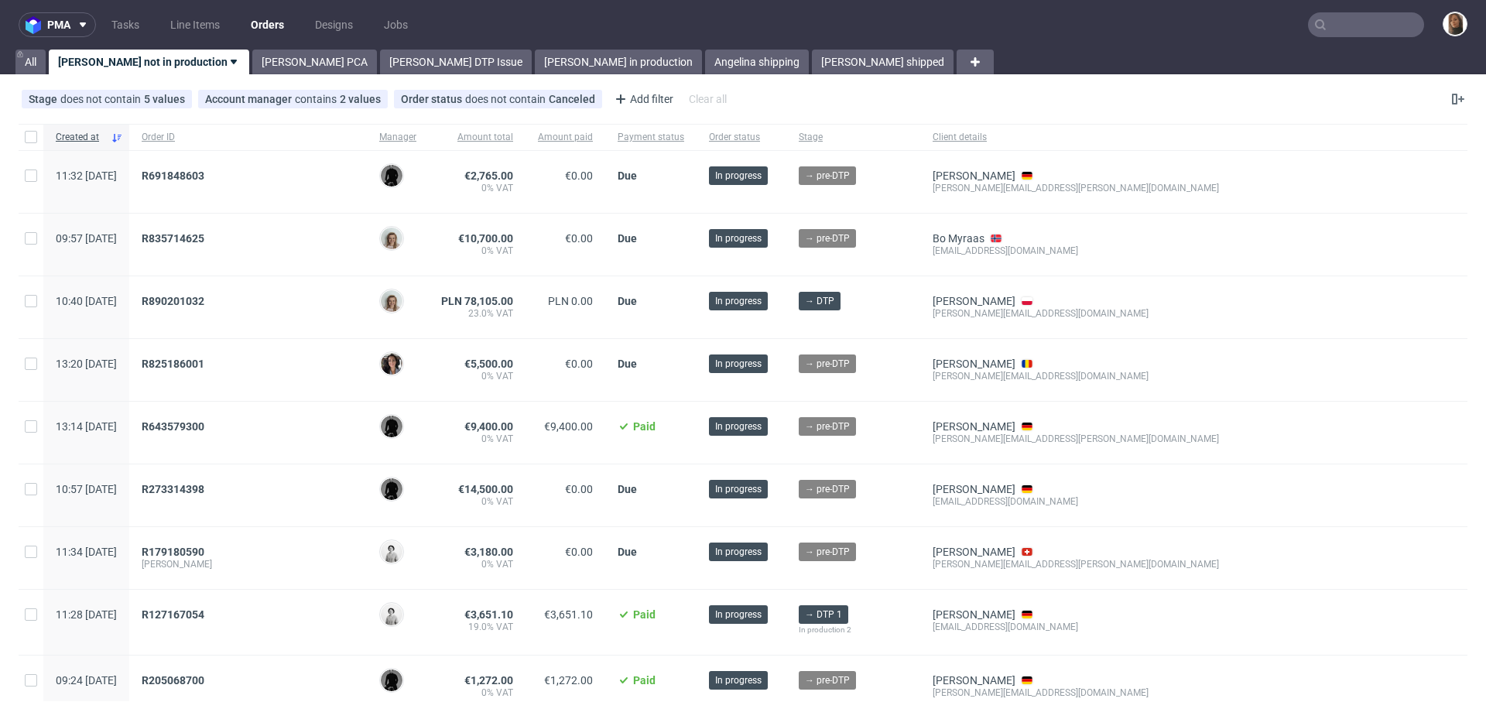
click at [1363, 23] on input "text" at bounding box center [1366, 24] width 116 height 25
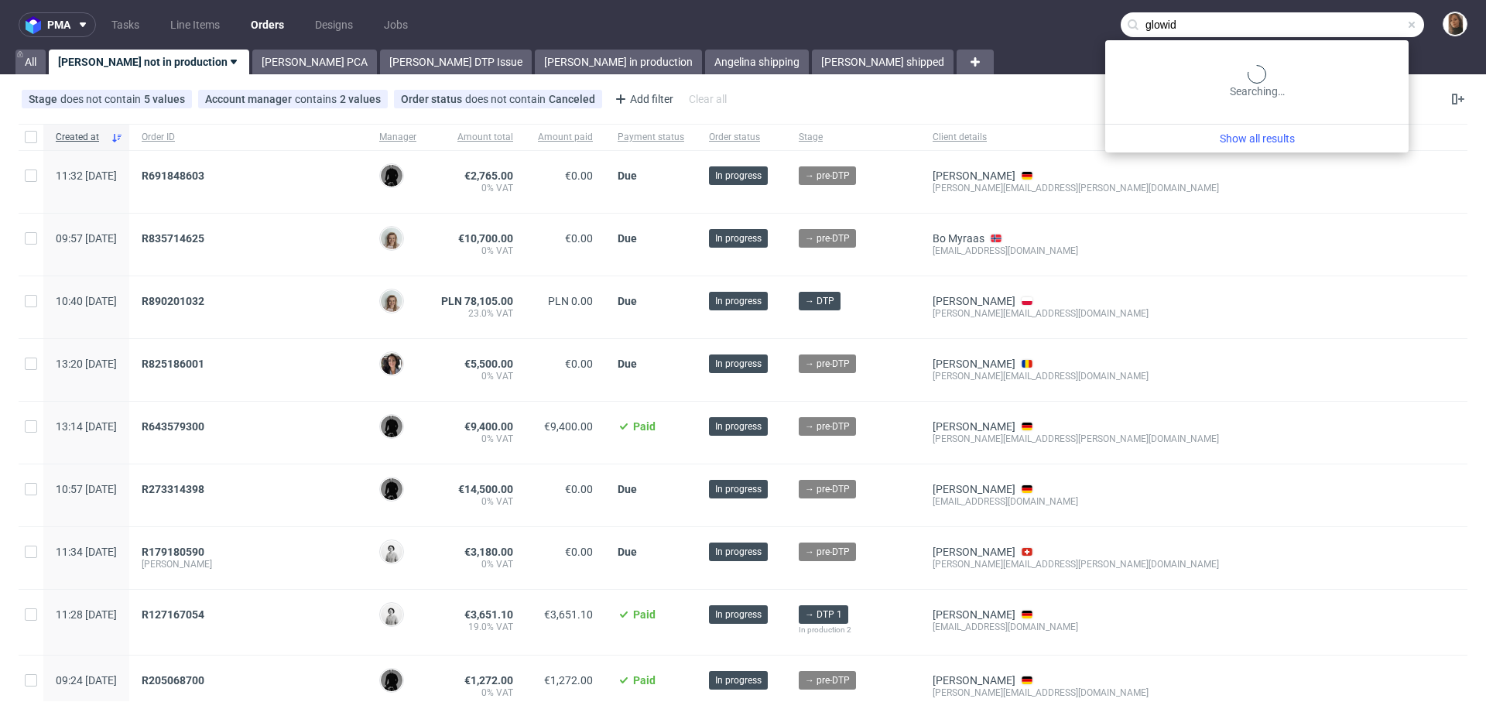
type input "glowid"
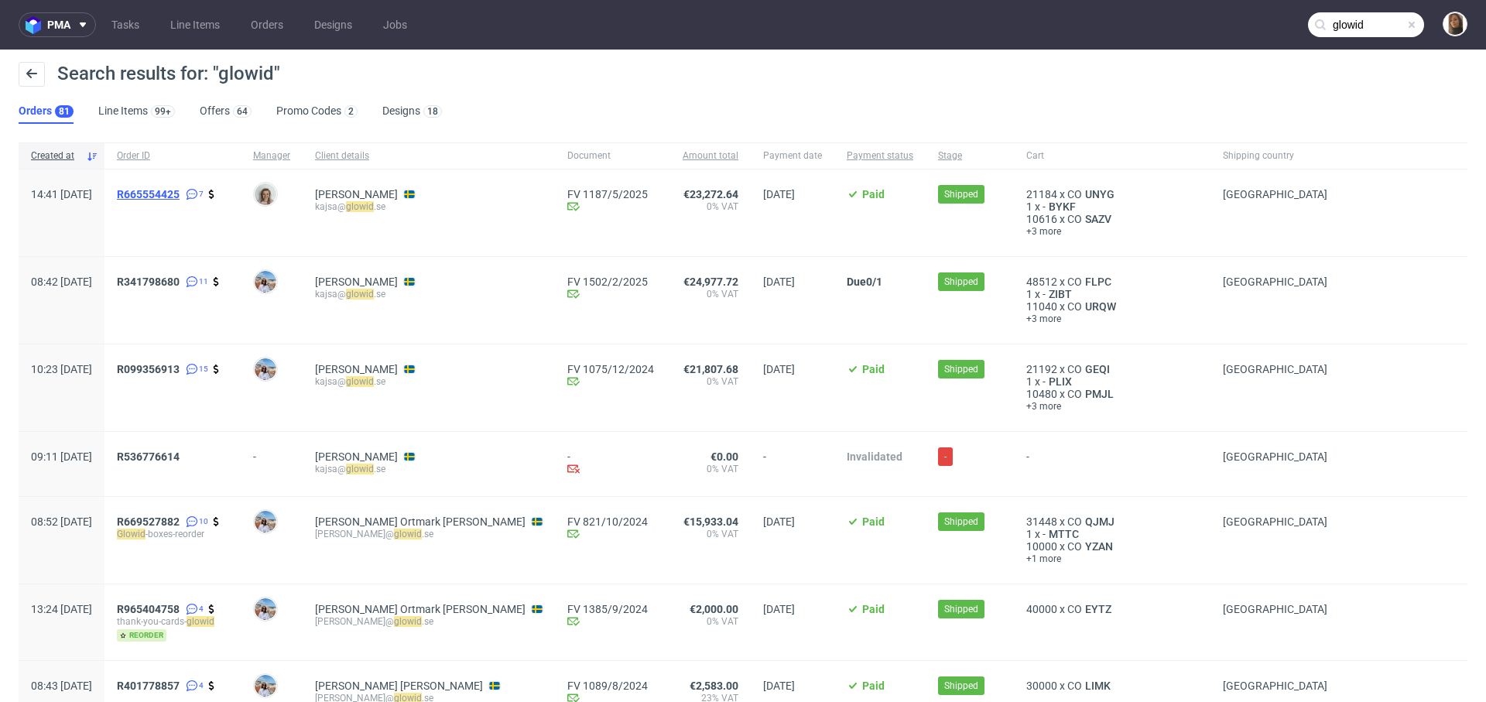
drag, startPoint x: 84, startPoint y: 193, endPoint x: 224, endPoint y: 192, distance: 140.0
click at [224, 193] on div "14:41 Mon 28.04.2025 R665554425 7 Monika Poźniak Kajsa Karlsson kajsa@ glowid .…" at bounding box center [743, 212] width 1448 height 87
copy span "R665554425"
click at [208, 237] on span "R665554425 7" at bounding box center [172, 213] width 111 height 50
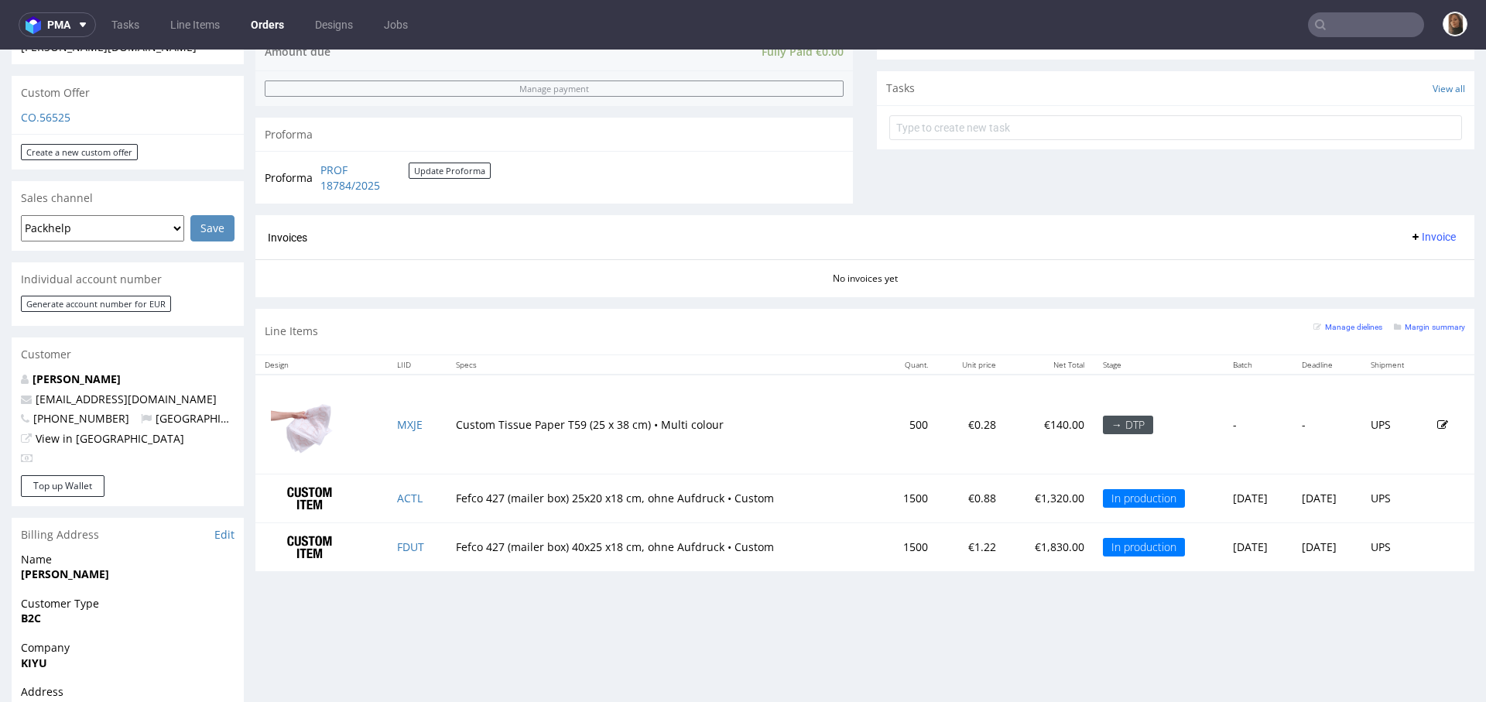
scroll to position [573, 0]
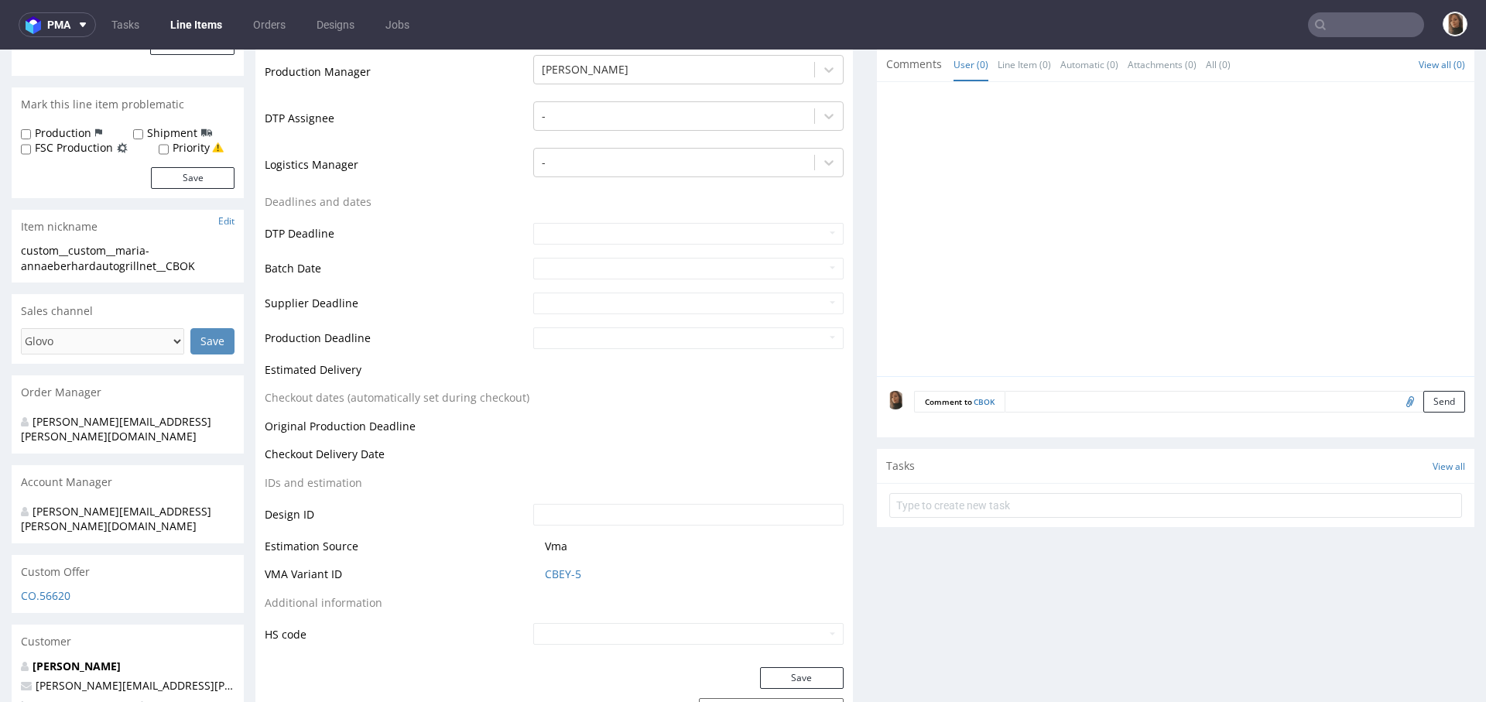
scroll to position [429, 0]
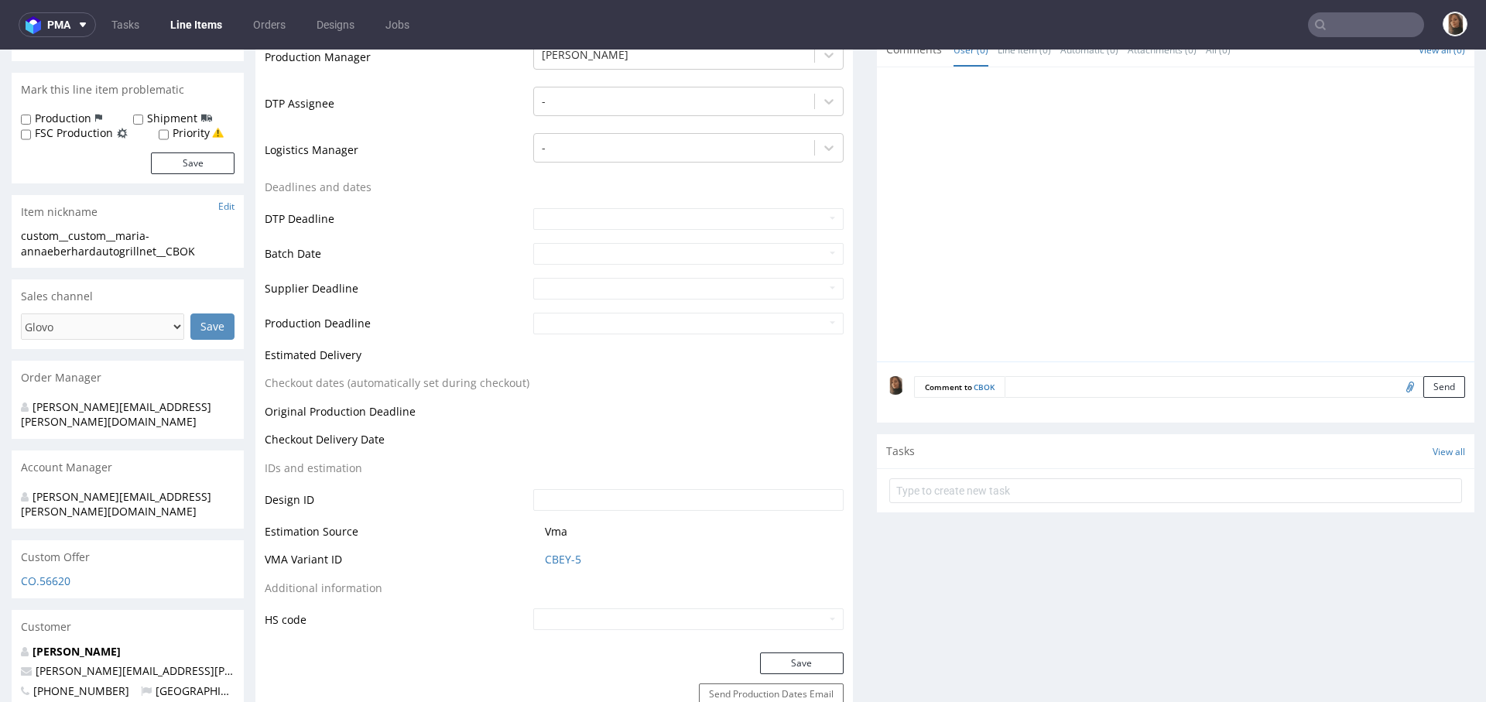
scroll to position [0, 0]
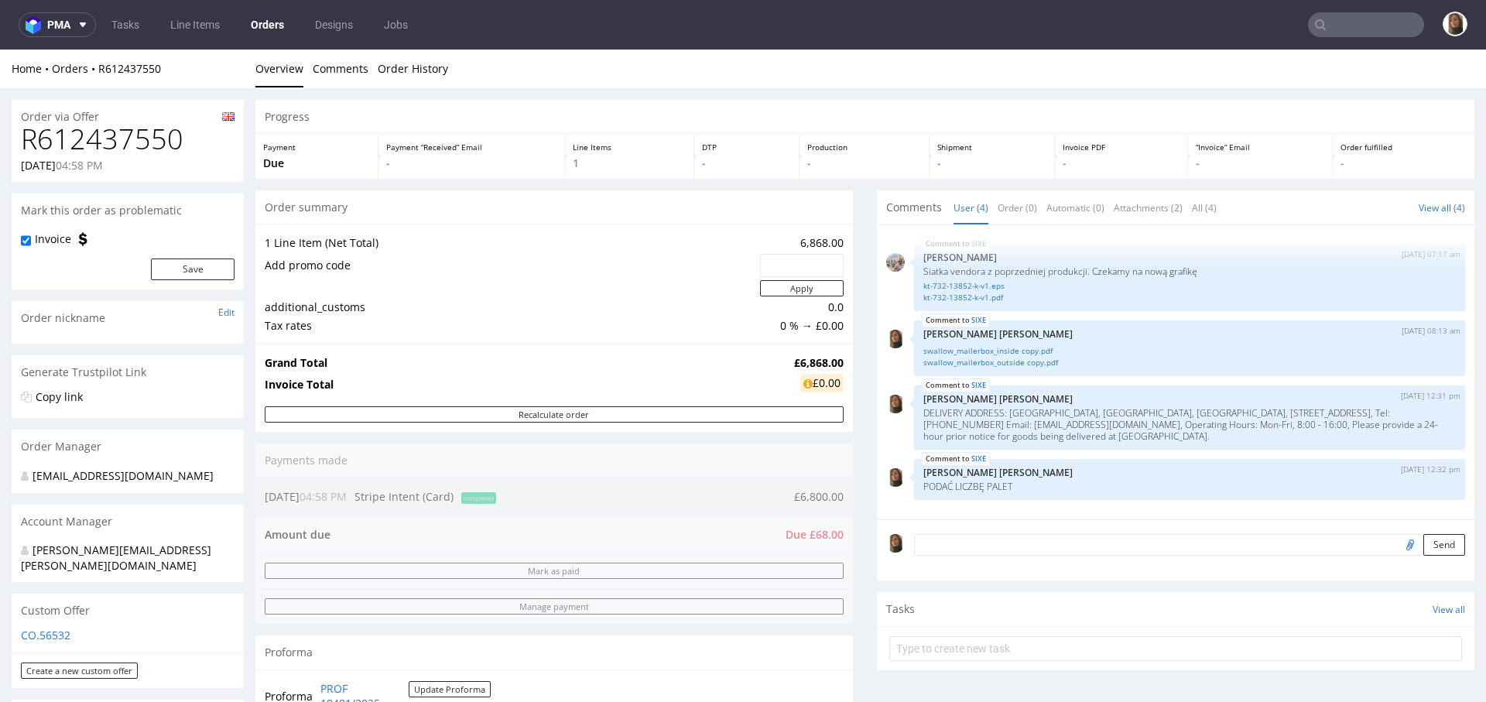
scroll to position [475, 0]
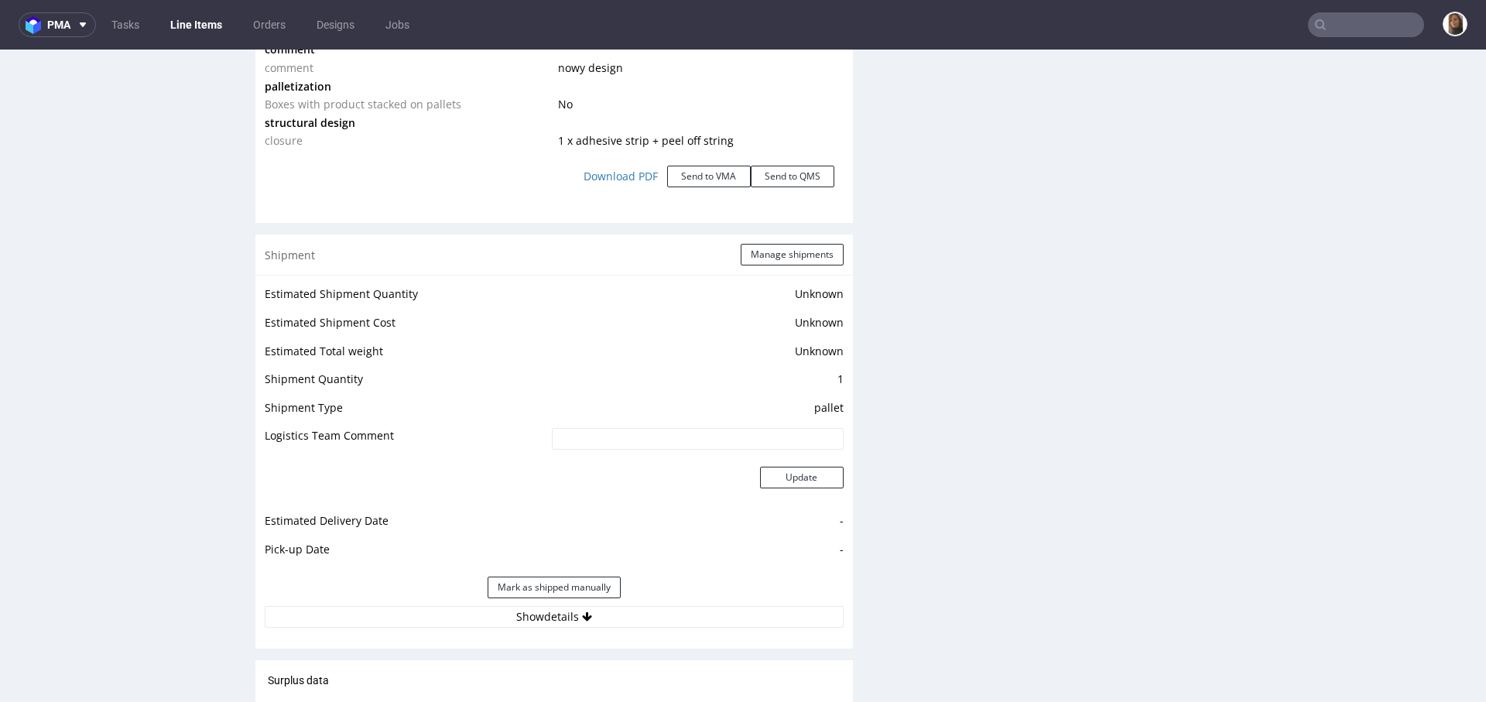
scroll to position [2180, 0]
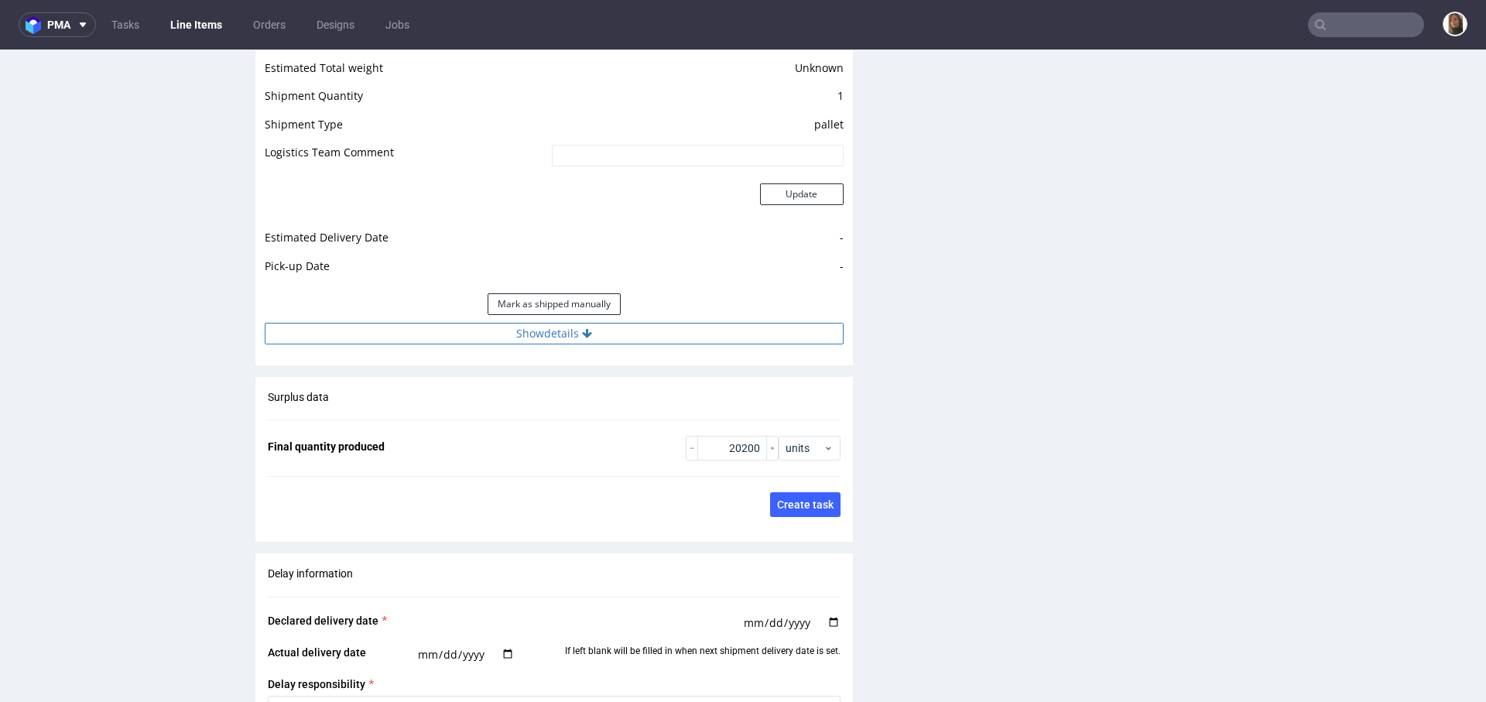
click at [570, 323] on button "Show details" at bounding box center [554, 334] width 579 height 22
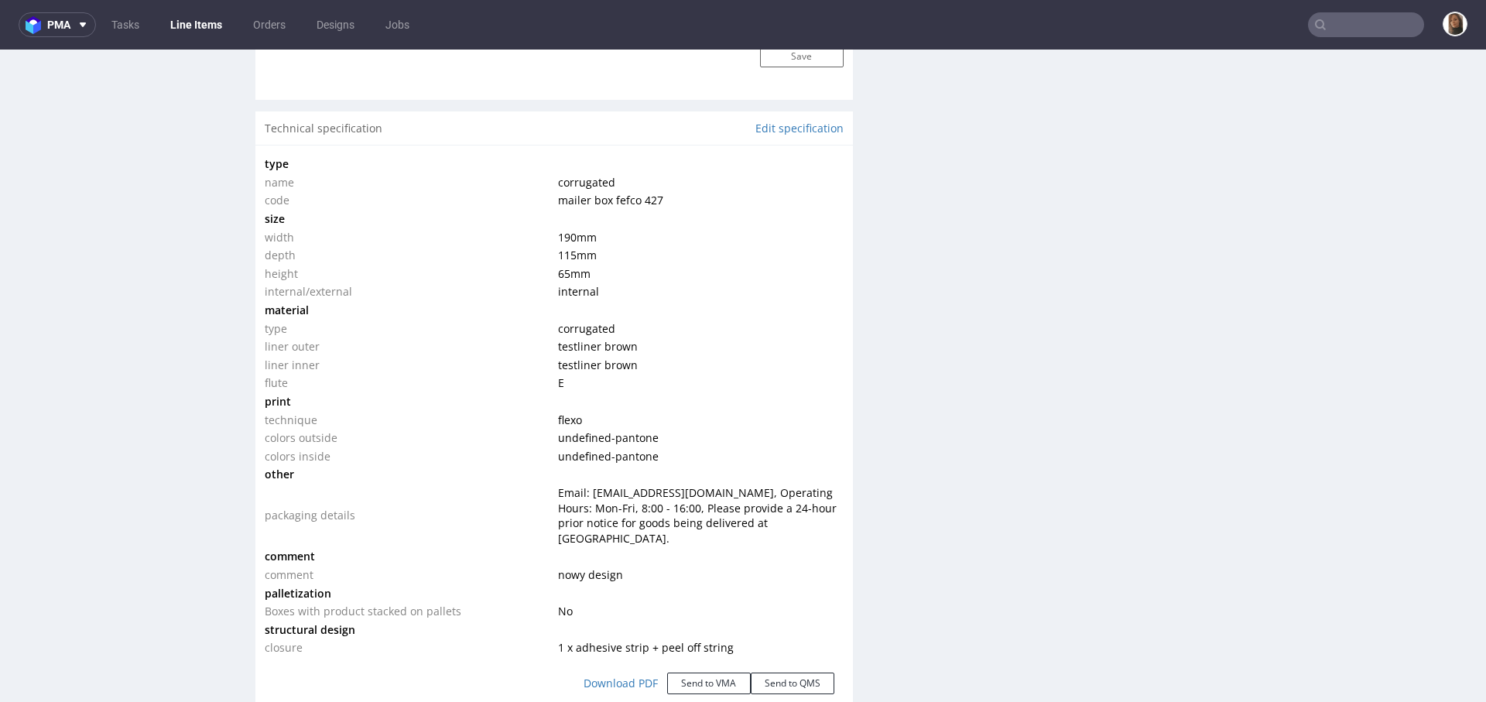
scroll to position [1502, 0]
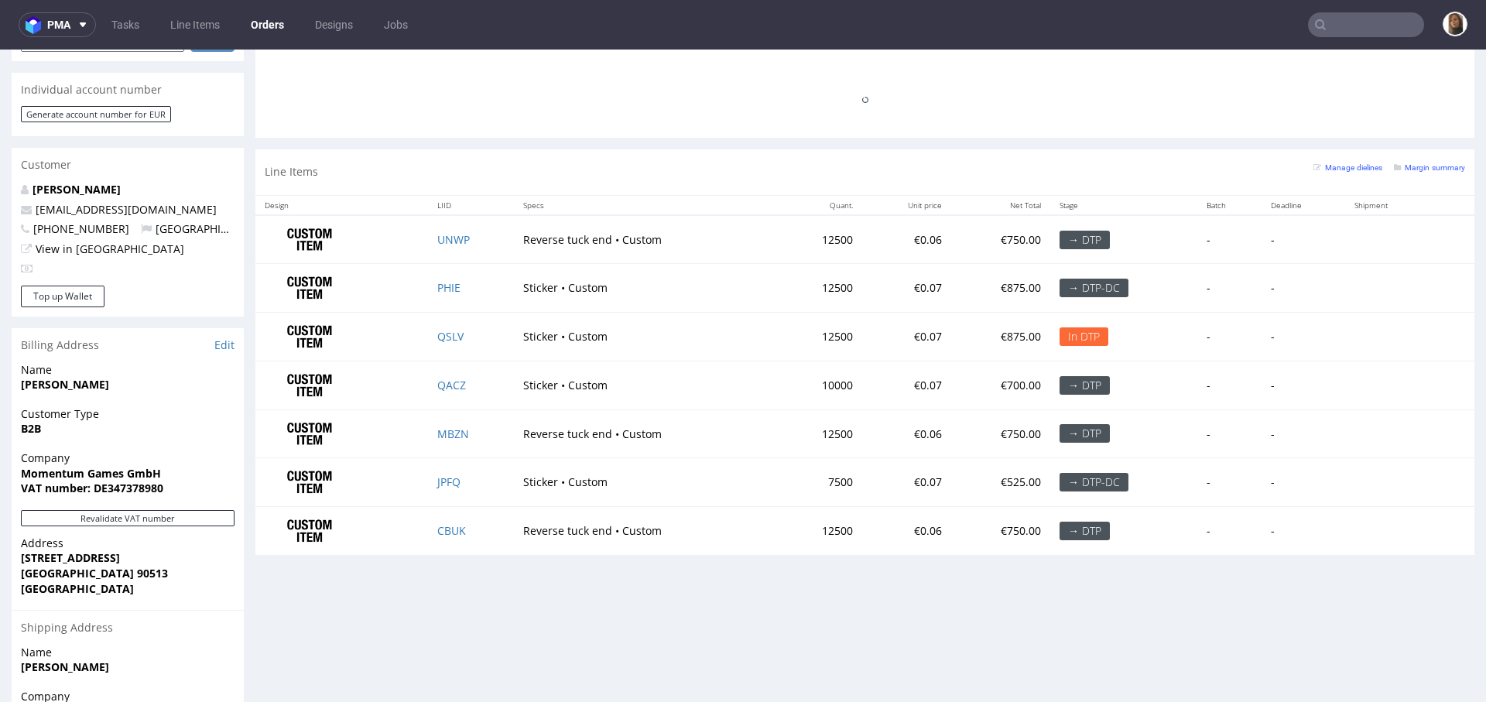
scroll to position [752, 0]
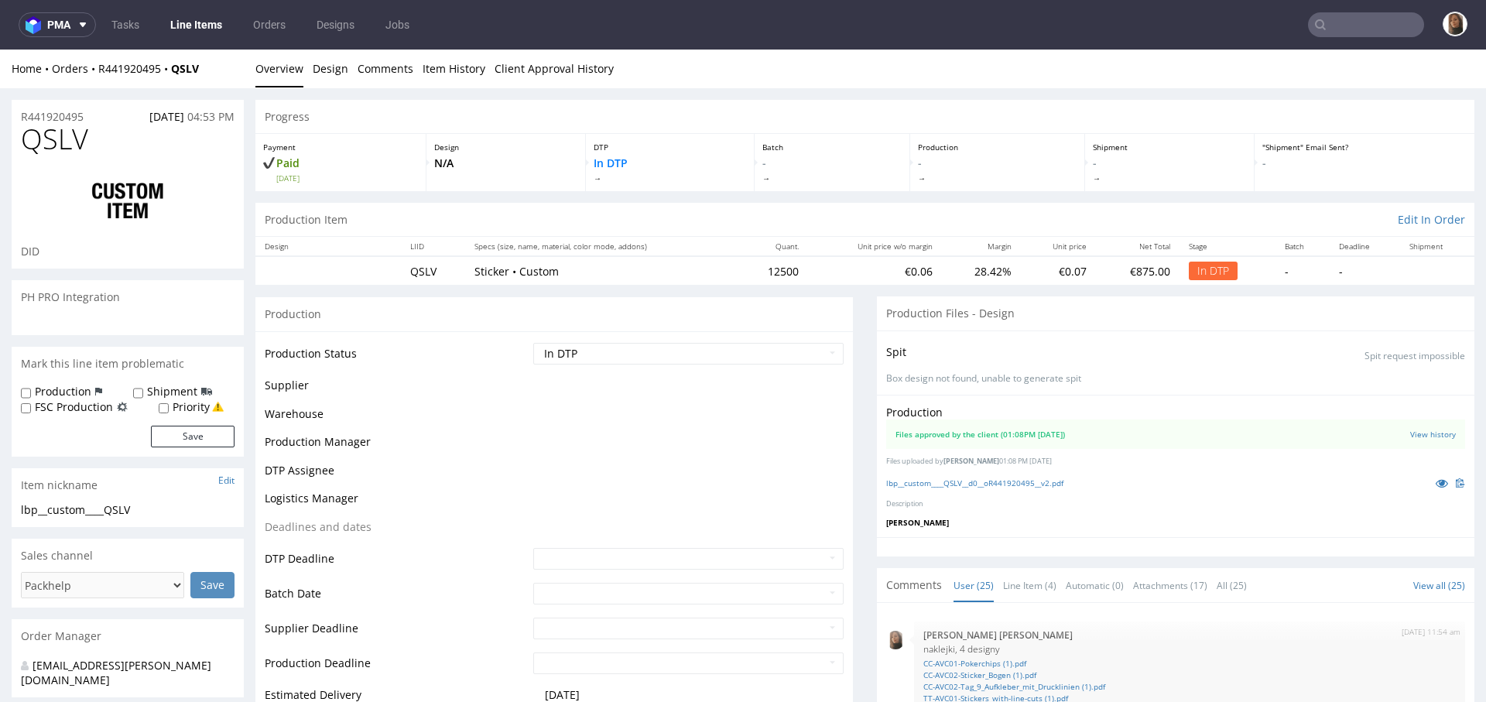
scroll to position [1243, 0]
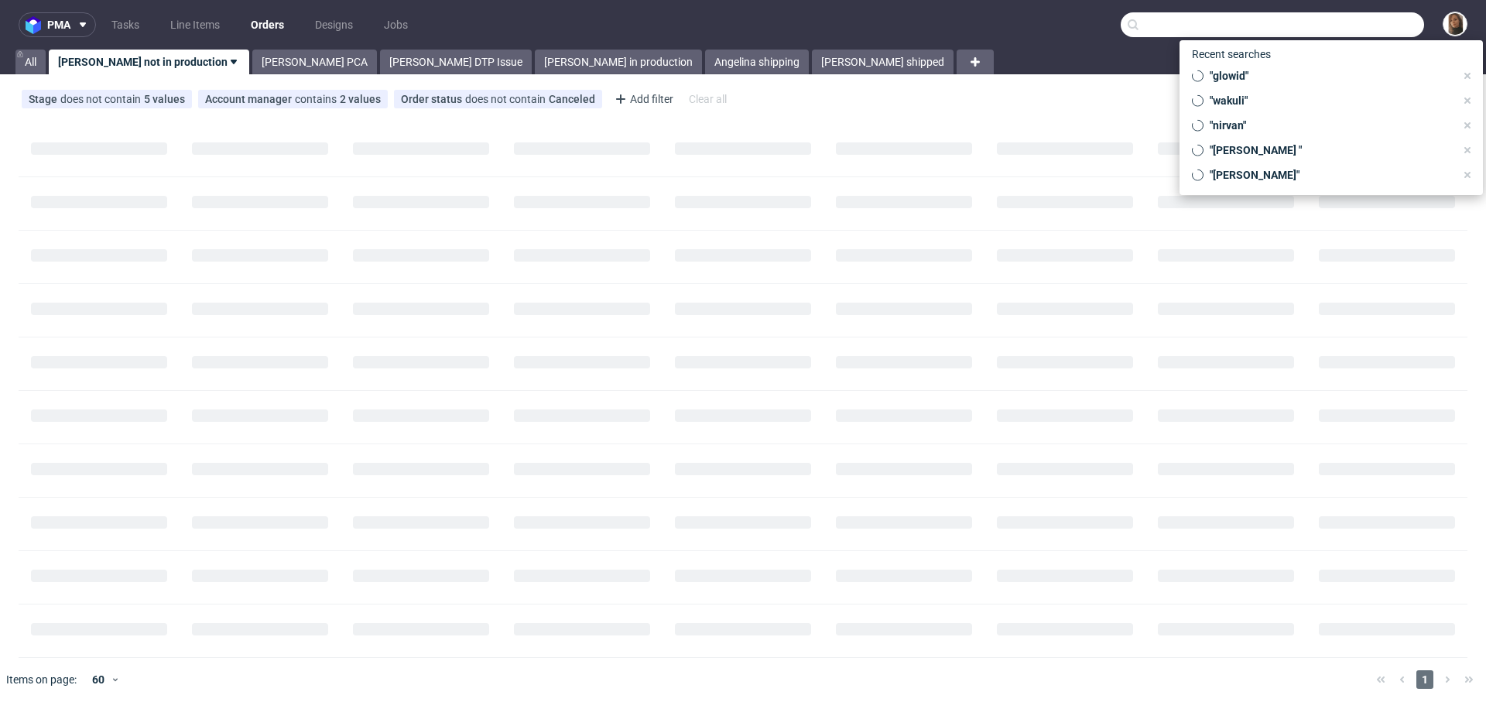
click at [1322, 27] on input "text" at bounding box center [1271, 24] width 303 height 25
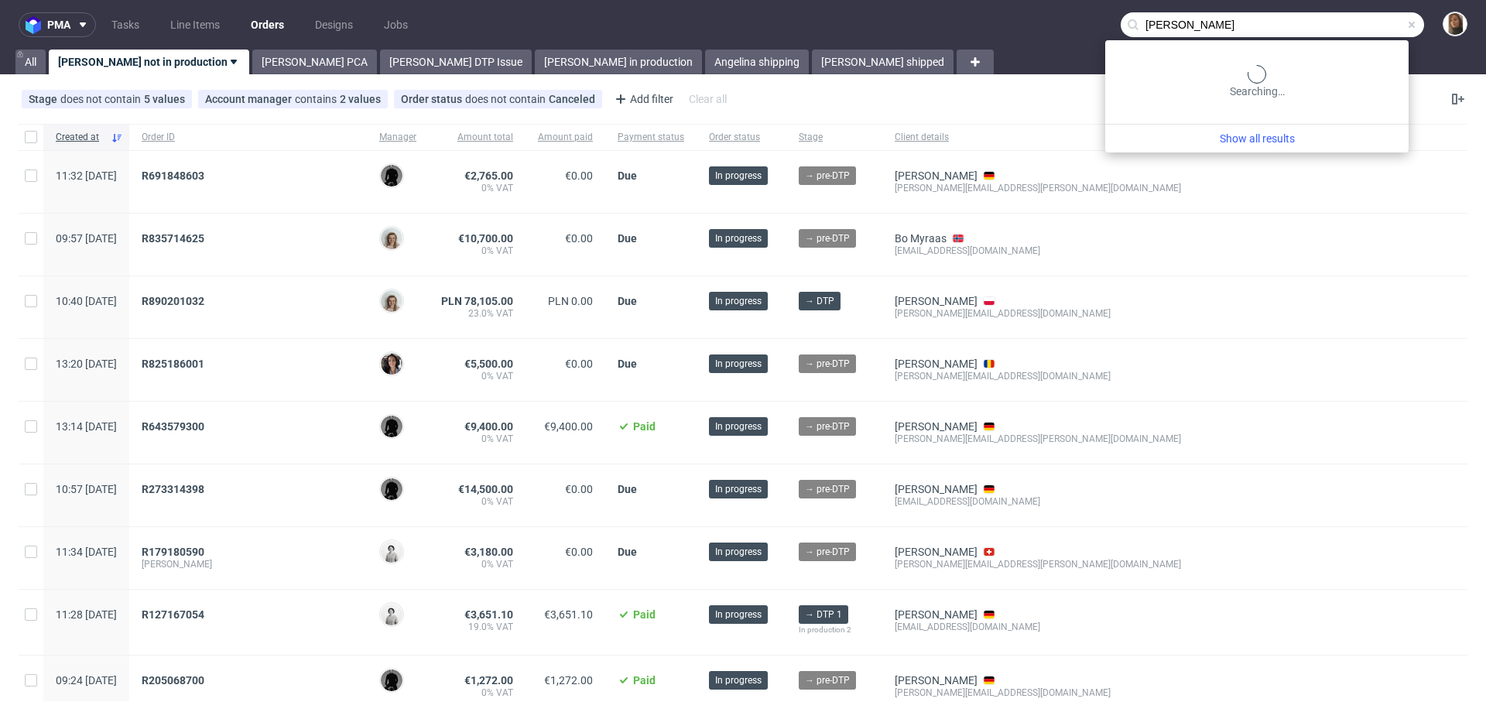
type input "hannes geng"
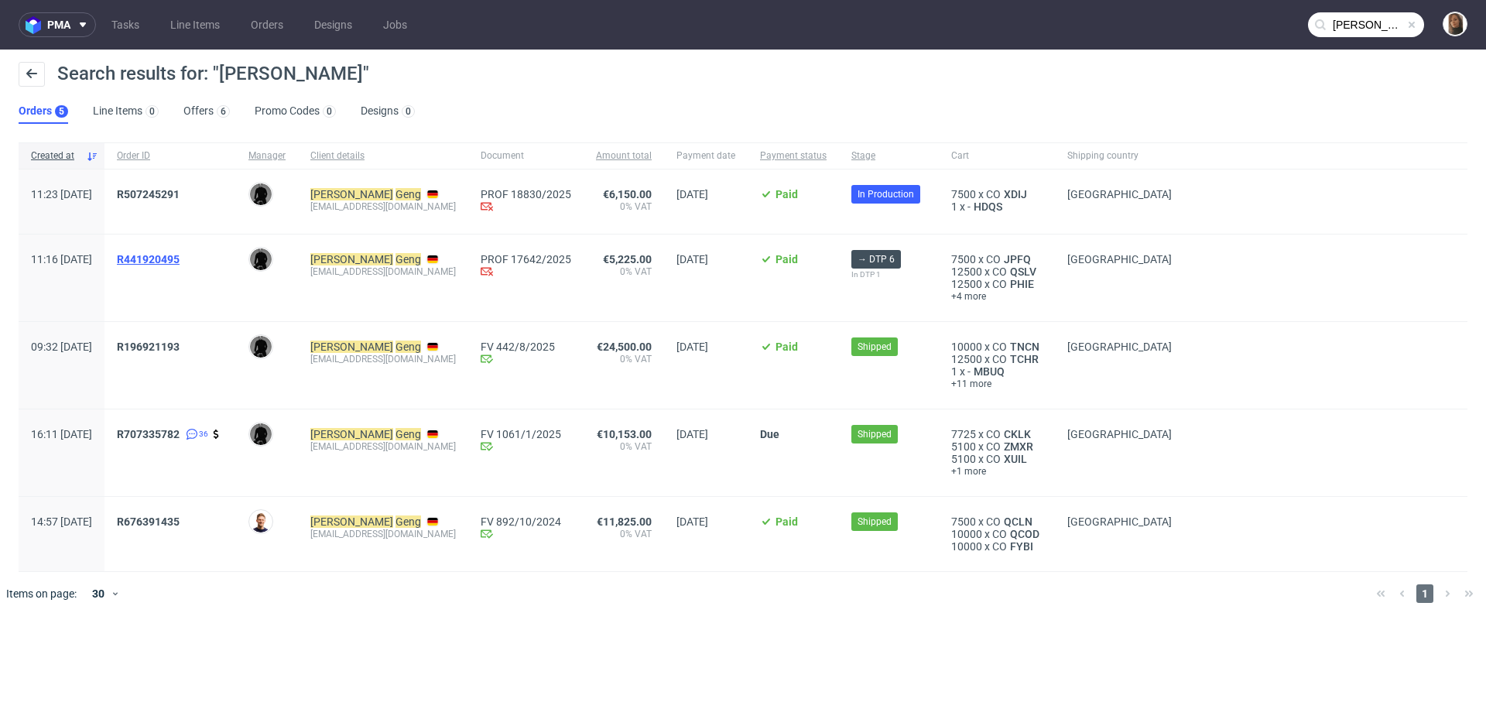
click at [180, 258] on span "R441920495" at bounding box center [148, 259] width 63 height 12
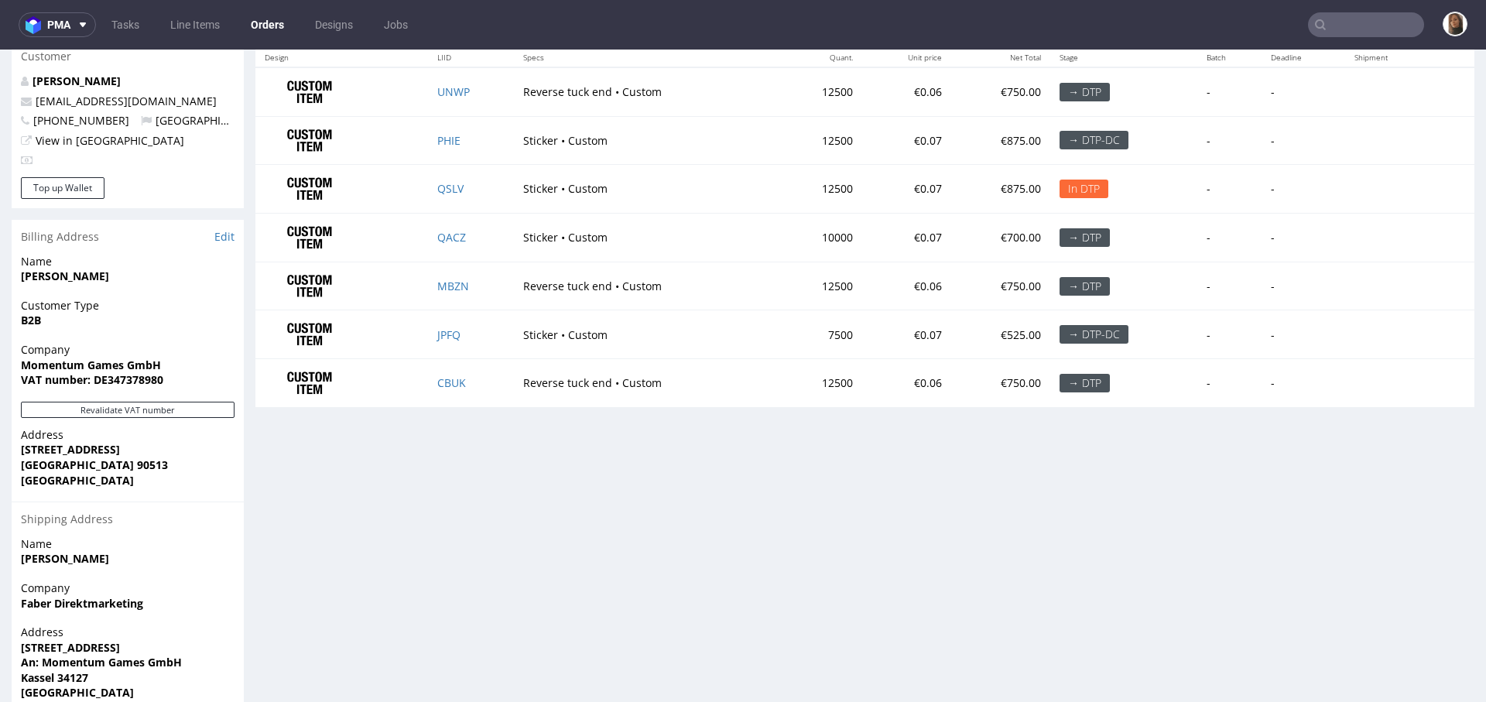
scroll to position [814, 0]
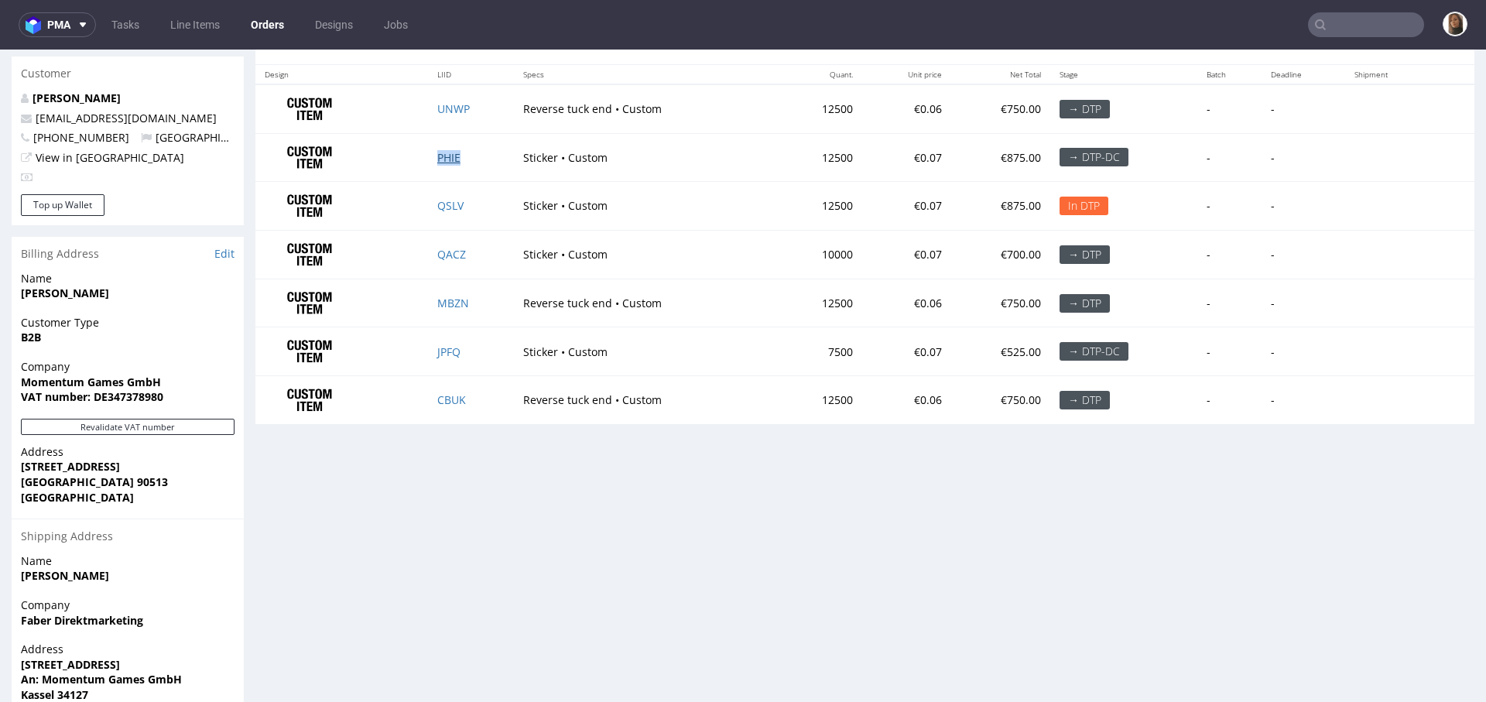
click at [447, 152] on link "PHIE" at bounding box center [448, 157] width 23 height 15
click at [446, 202] on link "QSLV" at bounding box center [450, 205] width 26 height 15
click at [447, 257] on td "QACZ" at bounding box center [471, 255] width 86 height 49
click at [446, 255] on link "QACZ" at bounding box center [451, 254] width 29 height 15
click at [448, 349] on link "JPFQ" at bounding box center [448, 351] width 23 height 15
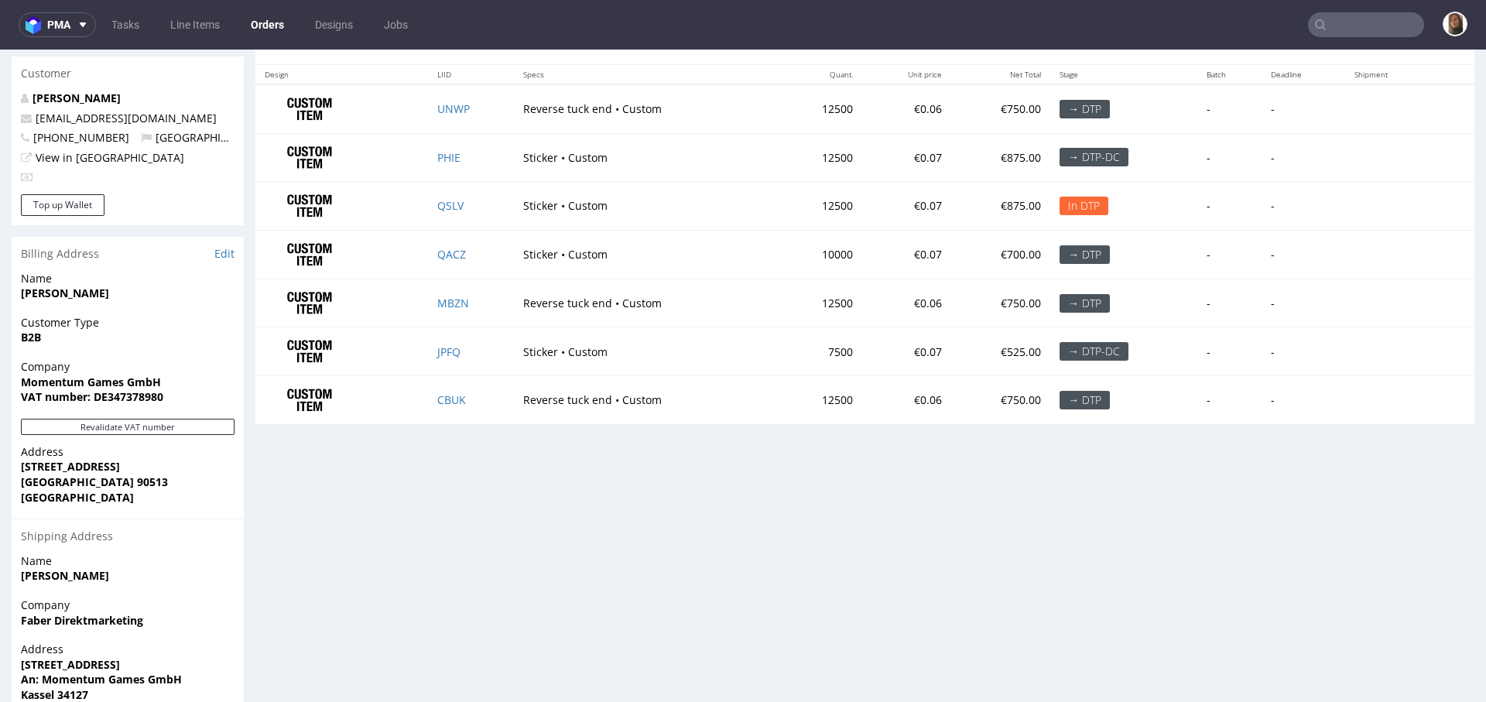
click at [583, 528] on div "Progress Payment Paid Fri 15 Aug Payment “Received” Email Sent Fri 15 Aug 11:17…" at bounding box center [864, 23] width 1219 height 1475
click at [344, 433] on div "Progress Payment Paid Fri 15 Aug Payment “Received” Email Sent Fri 15 Aug 11:17…" at bounding box center [864, 23] width 1219 height 1475
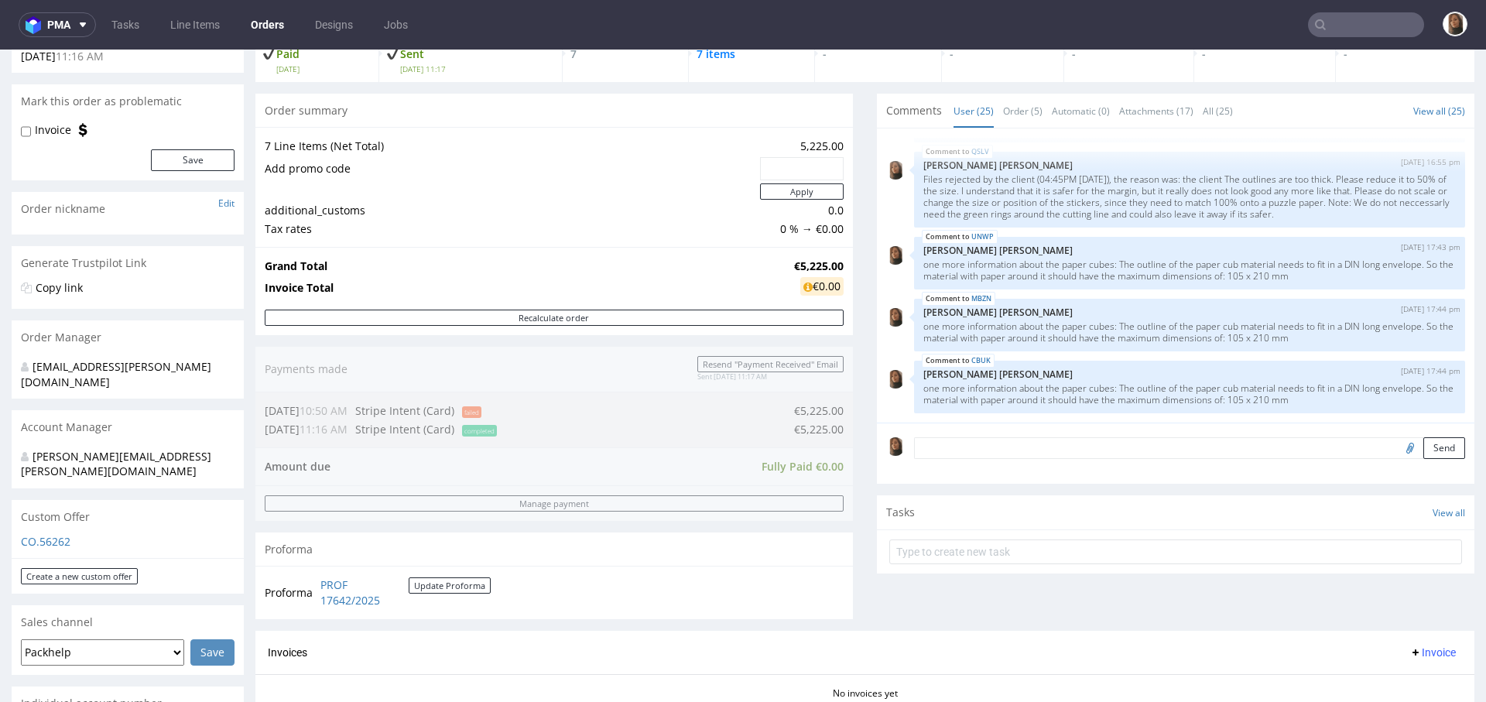
scroll to position [0, 0]
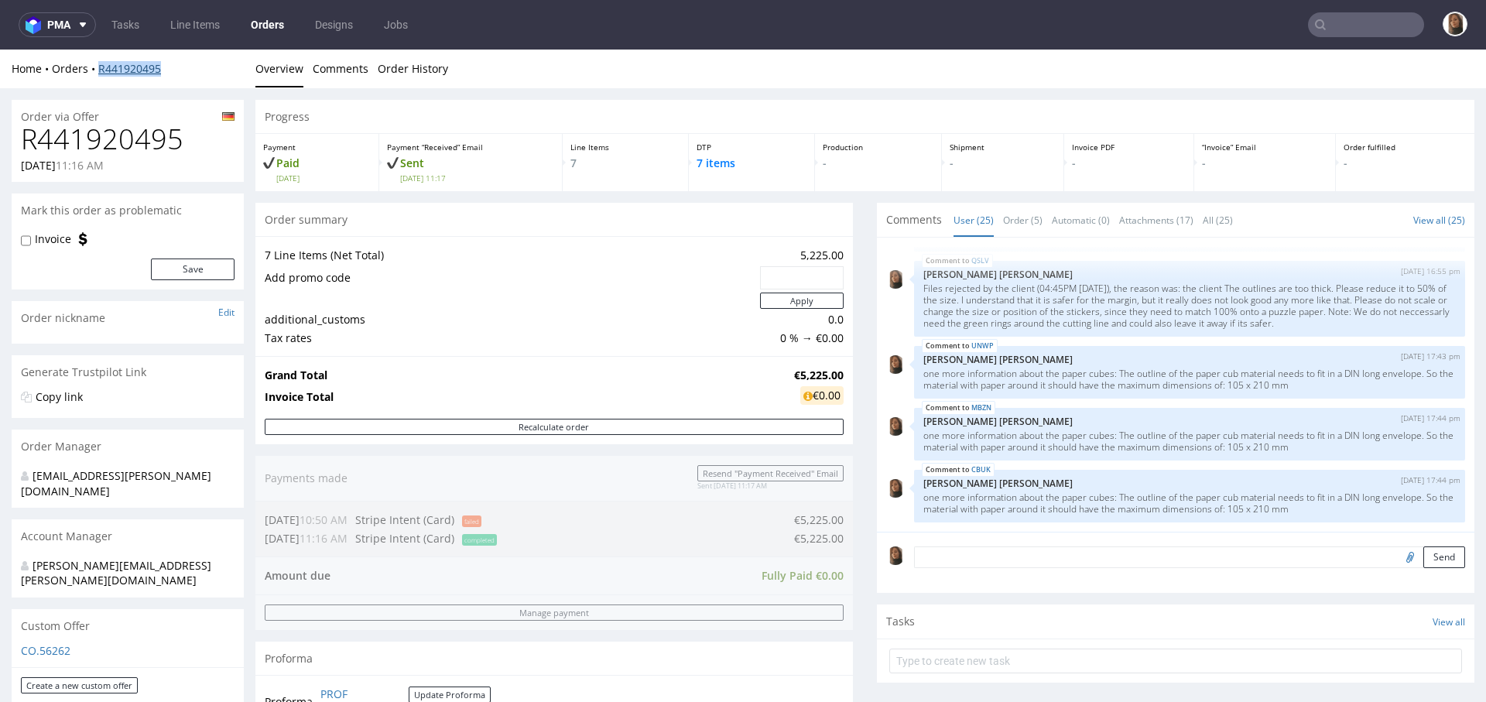
copy link "R441920495"
click at [195, 79] on div "Home Orders R441920495 Overview Comments Order History" at bounding box center [743, 69] width 1486 height 39
click at [1325, 26] on input "text" at bounding box center [1366, 24] width 116 height 25
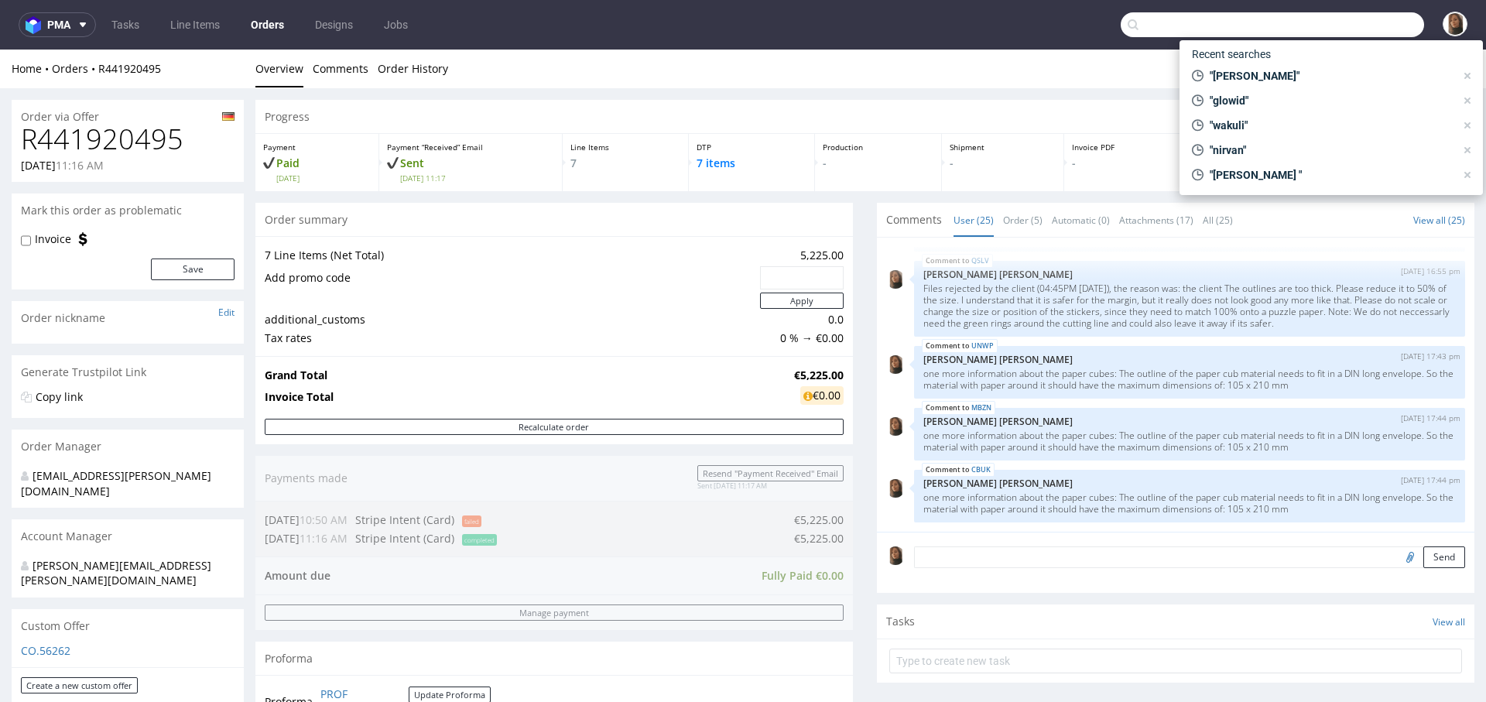
paste input "@puig.com"
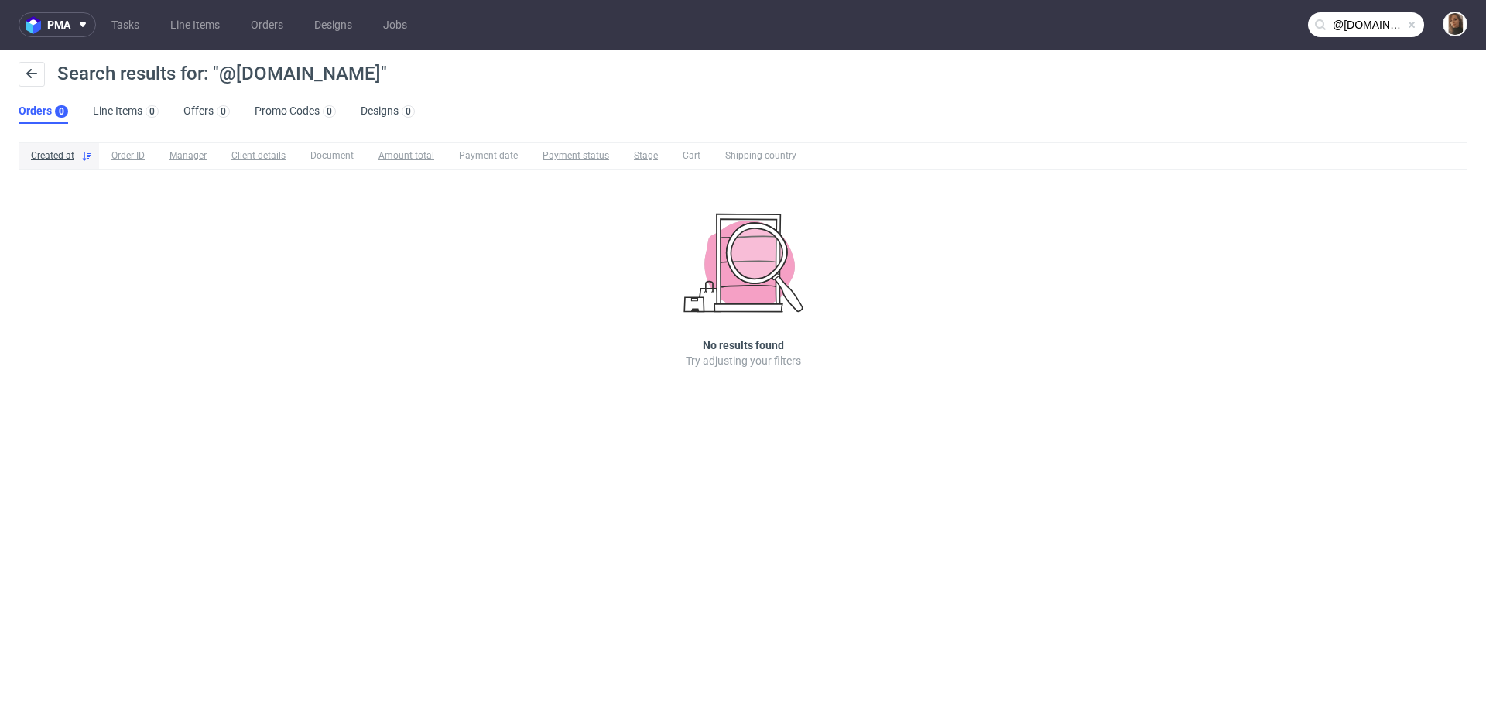
click at [1375, 26] on input "@puig.com" at bounding box center [1366, 24] width 116 height 25
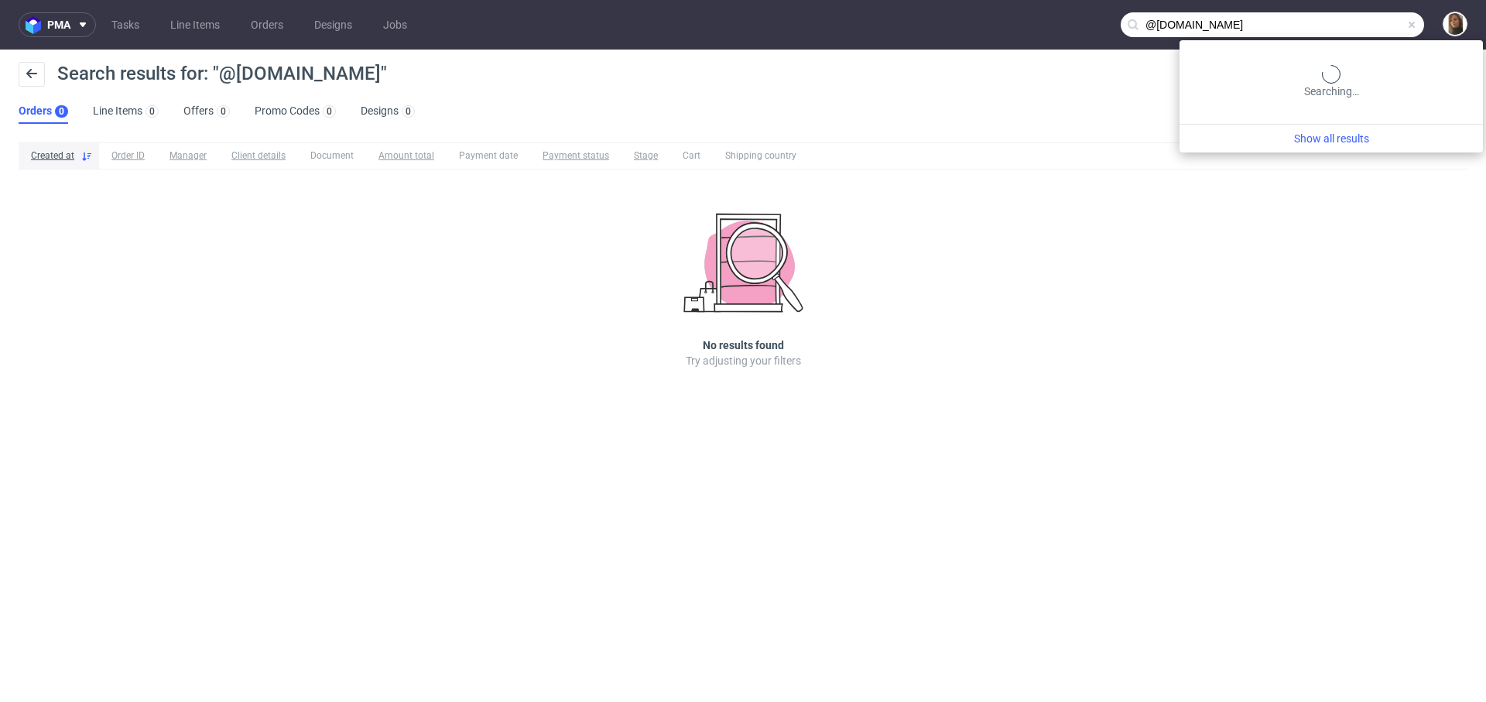
click at [1375, 26] on input "@puig.com" at bounding box center [1271, 24] width 303 height 25
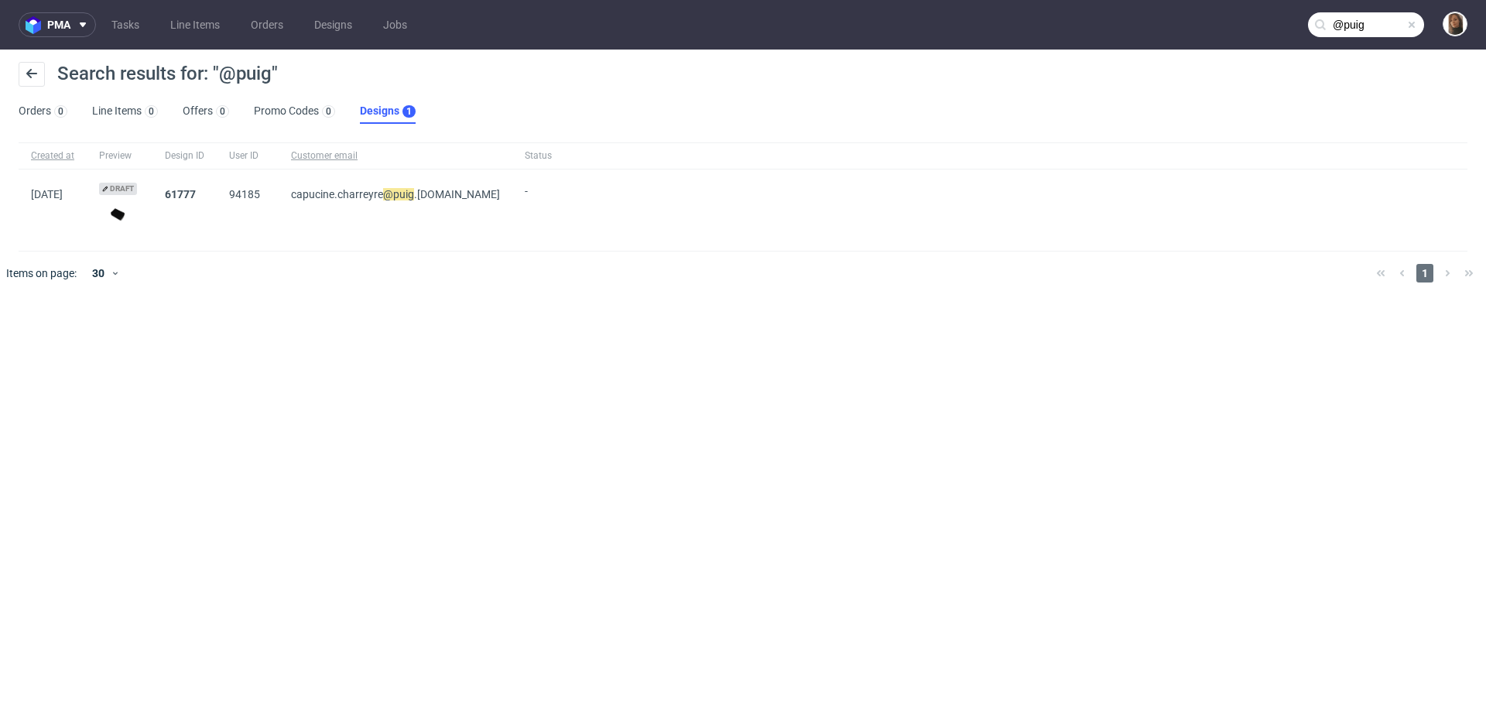
click at [1339, 23] on input "@puig" at bounding box center [1366, 24] width 116 height 25
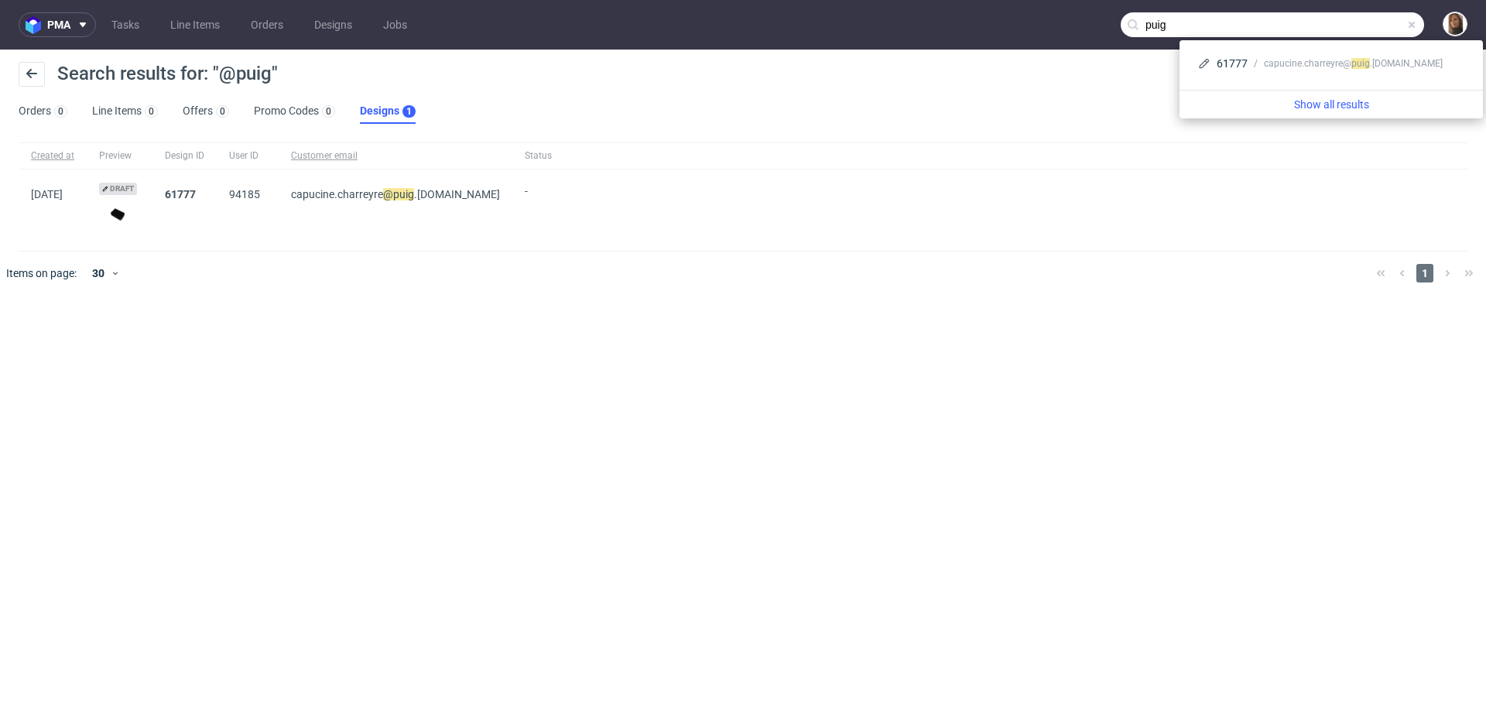
type input "puig"
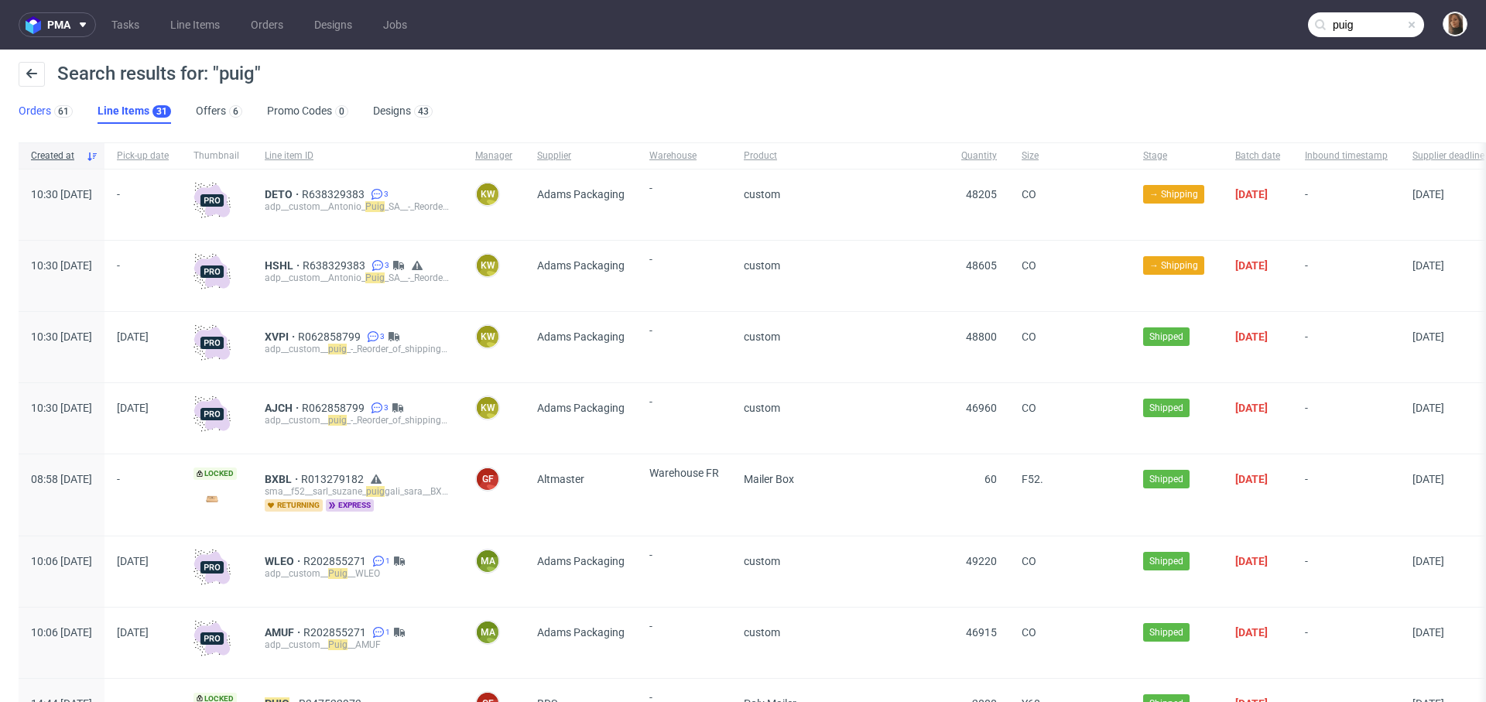
click at [25, 106] on link "Orders 61" at bounding box center [46, 111] width 54 height 25
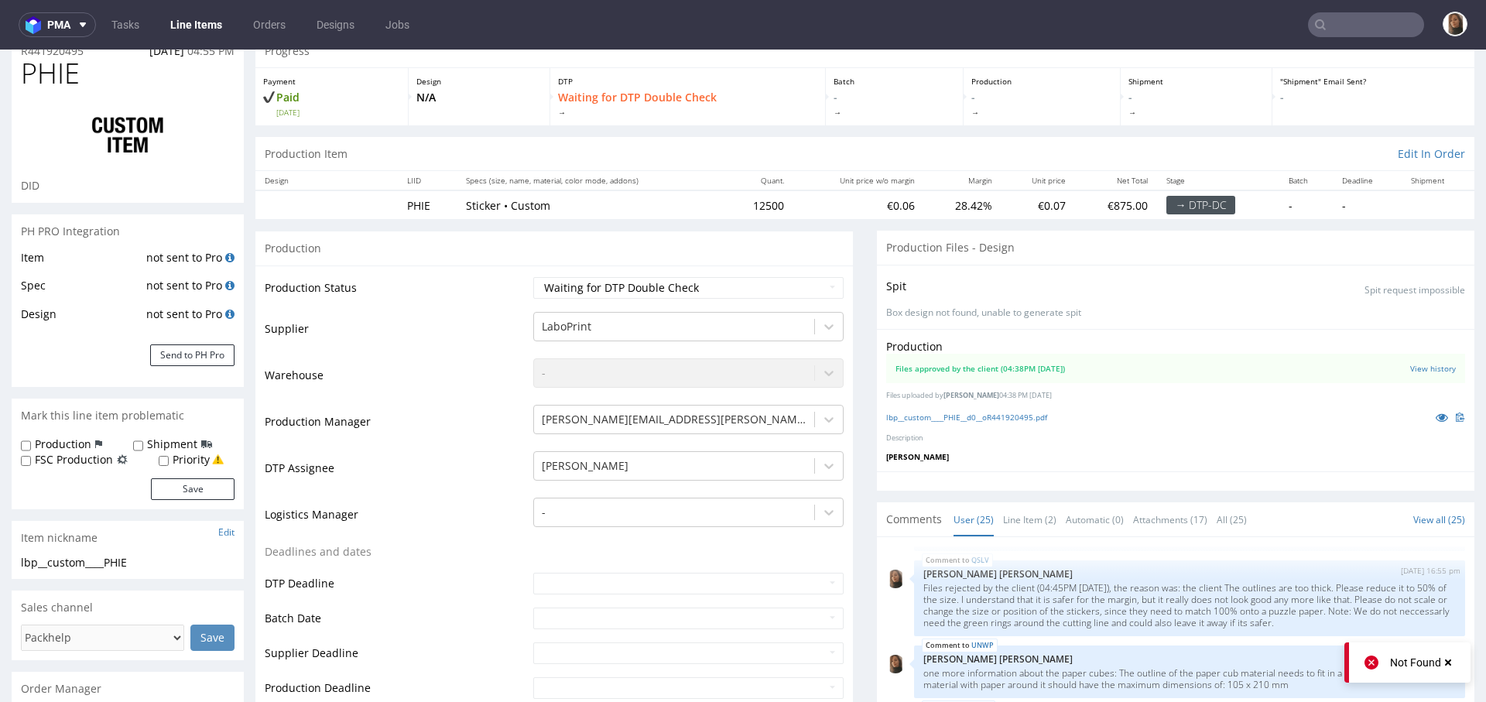
scroll to position [65, 0]
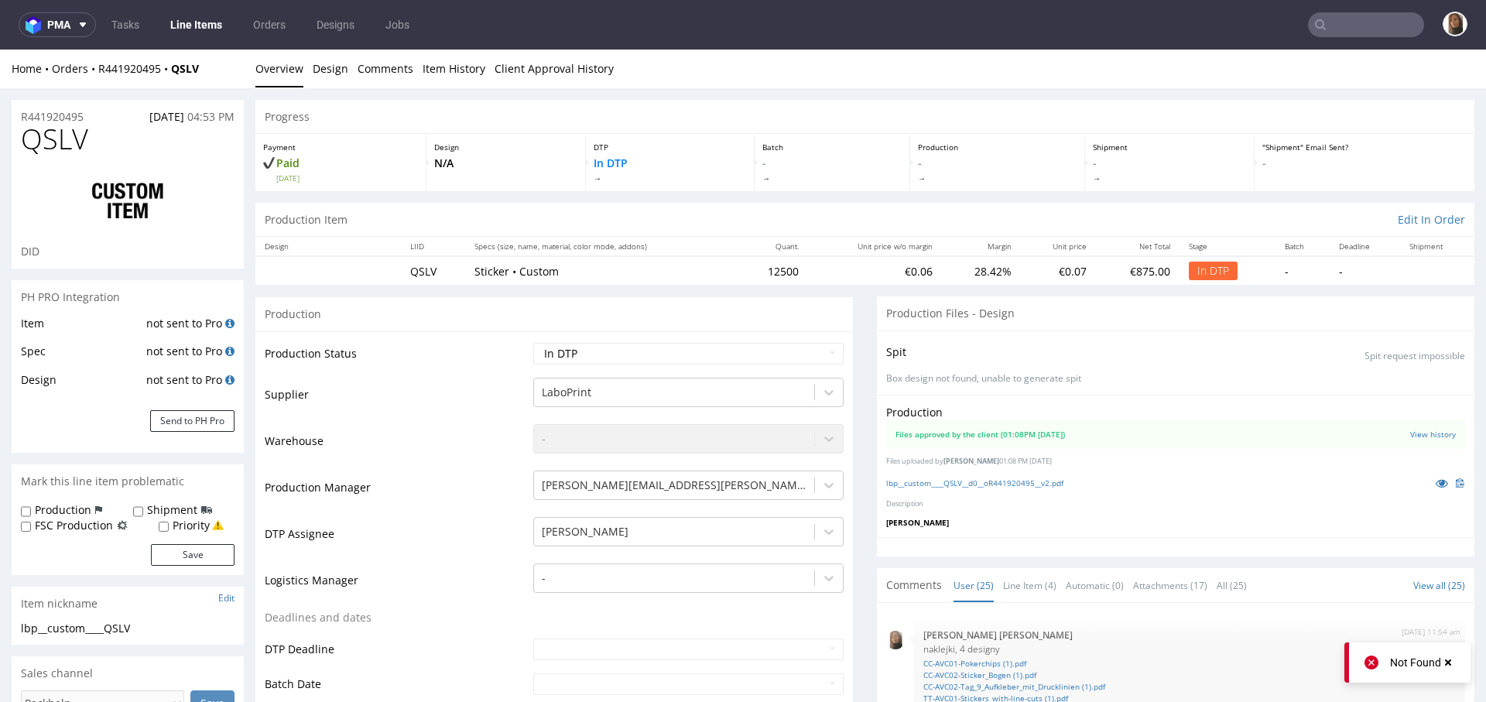
scroll to position [1243, 0]
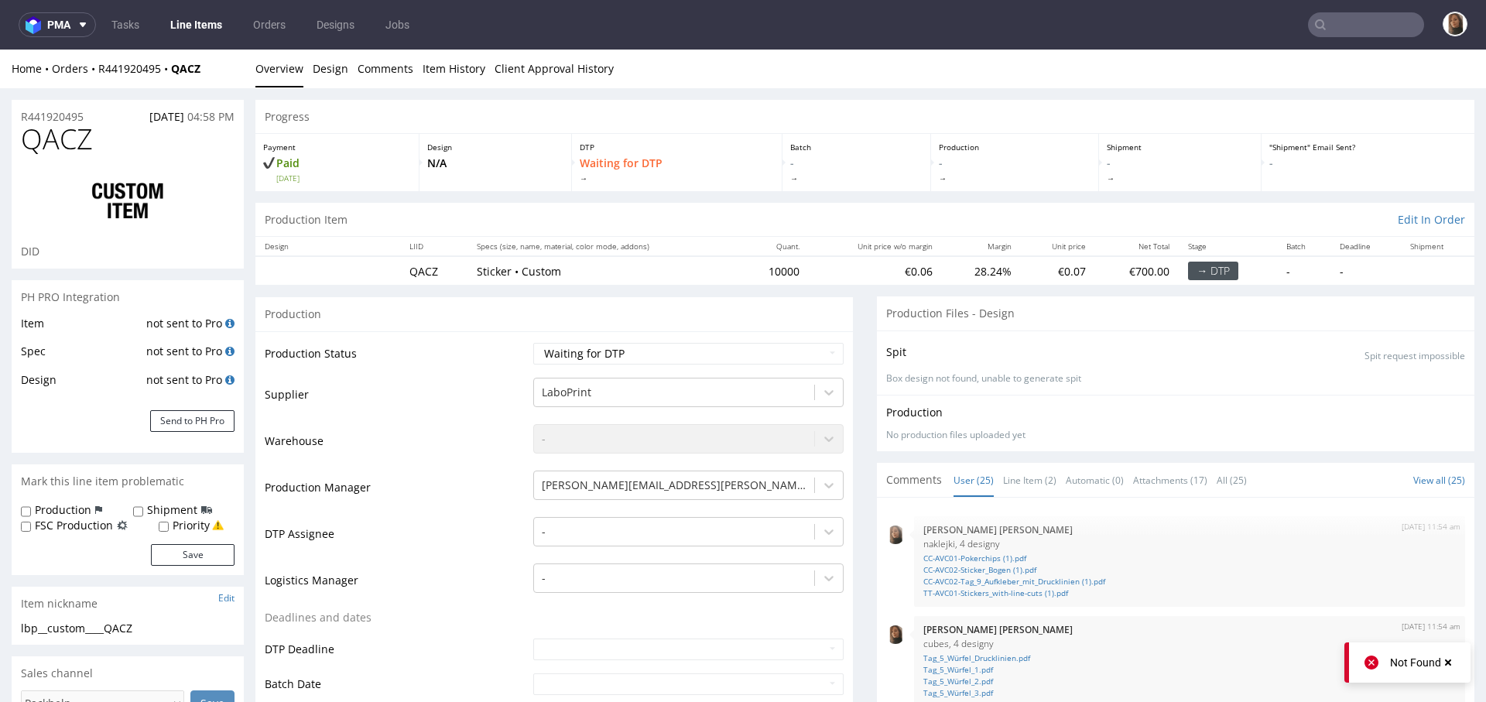
scroll to position [1243, 0]
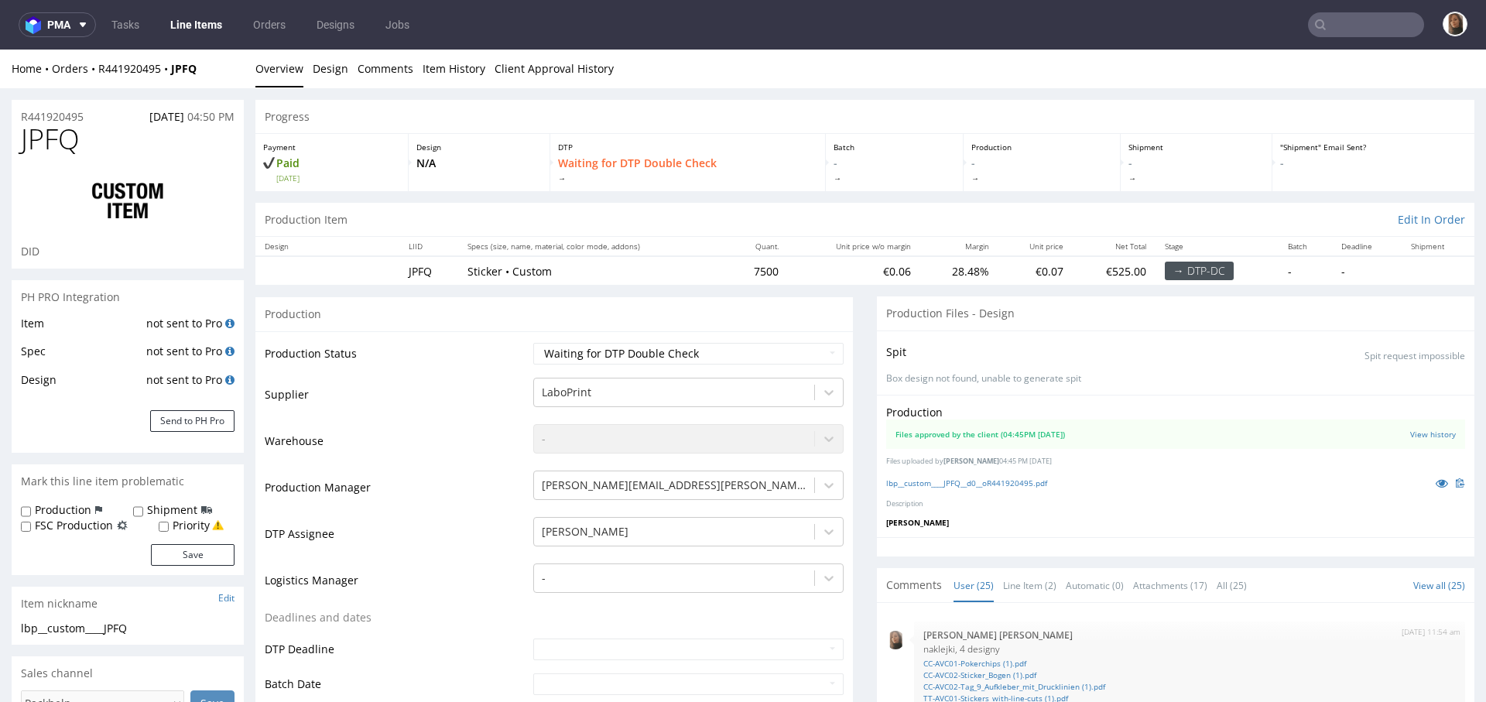
scroll to position [1243, 0]
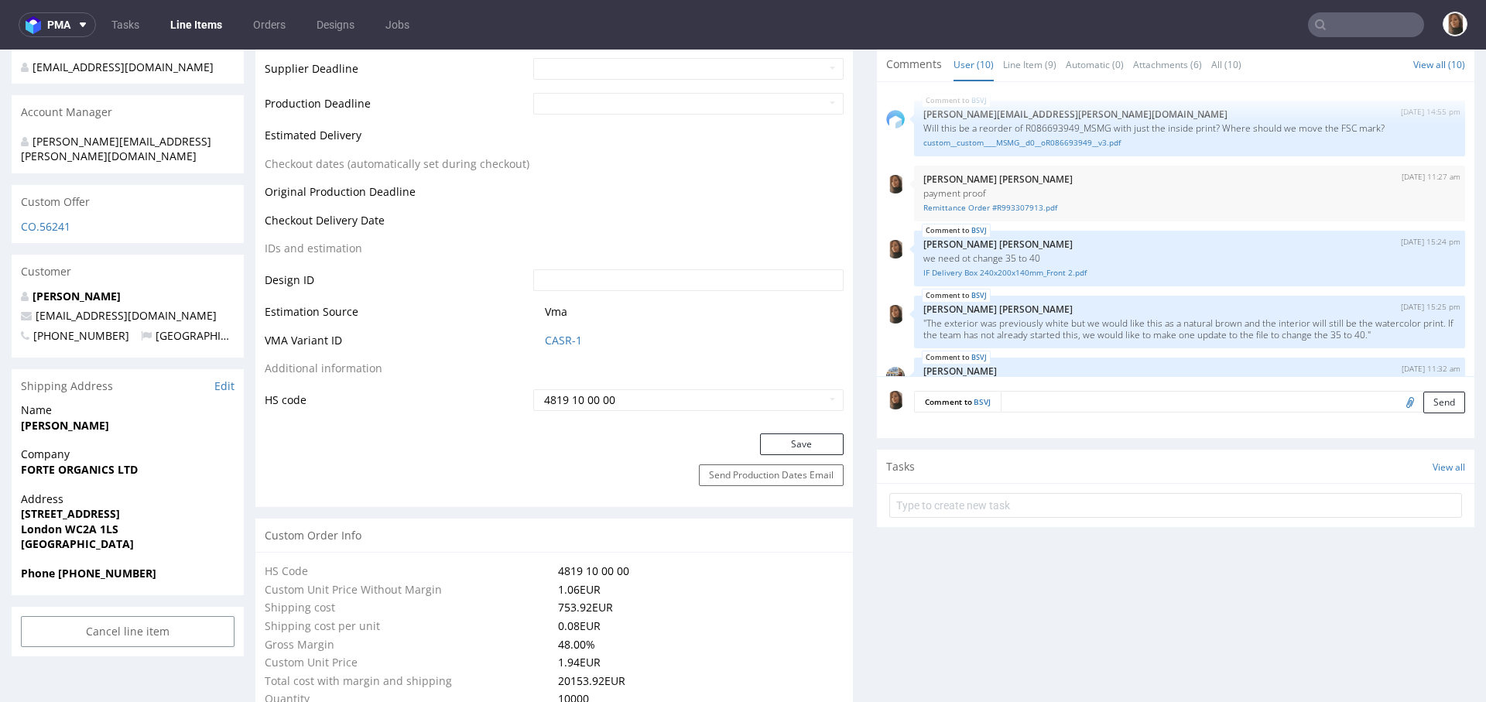
drag, startPoint x: 210, startPoint y: 306, endPoint x: 28, endPoint y: 299, distance: 182.0
click at [27, 308] on p "[EMAIL_ADDRESS][DOMAIN_NAME]" at bounding box center [128, 315] width 214 height 15
copy span "[EMAIL_ADDRESS][DOMAIN_NAME]"
click at [65, 289] on link "[PERSON_NAME]" at bounding box center [76, 296] width 88 height 15
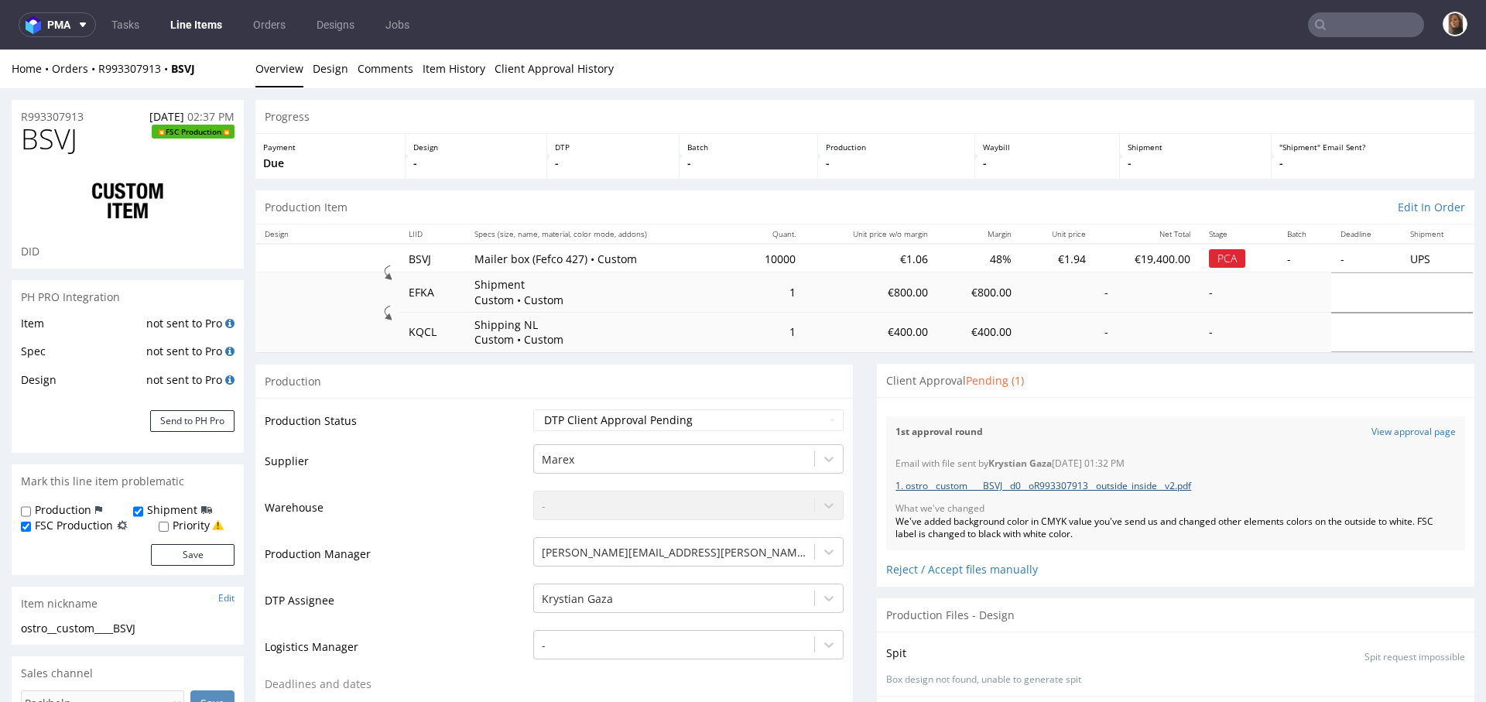
click at [952, 489] on link "1. ostro__custom____BSVJ__d0__oR993307913__outside_inside__v2.pdf" at bounding box center [1043, 485] width 296 height 13
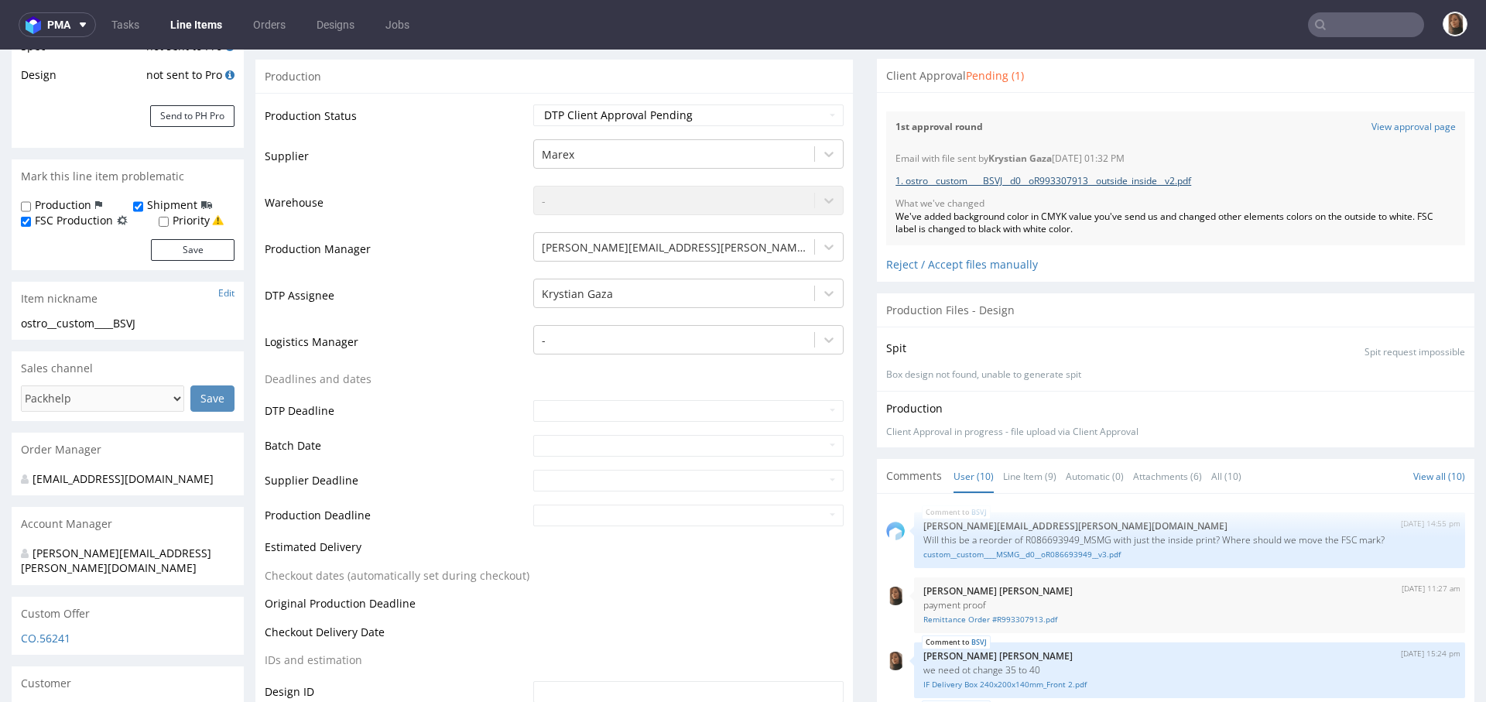
scroll to position [272, 0]
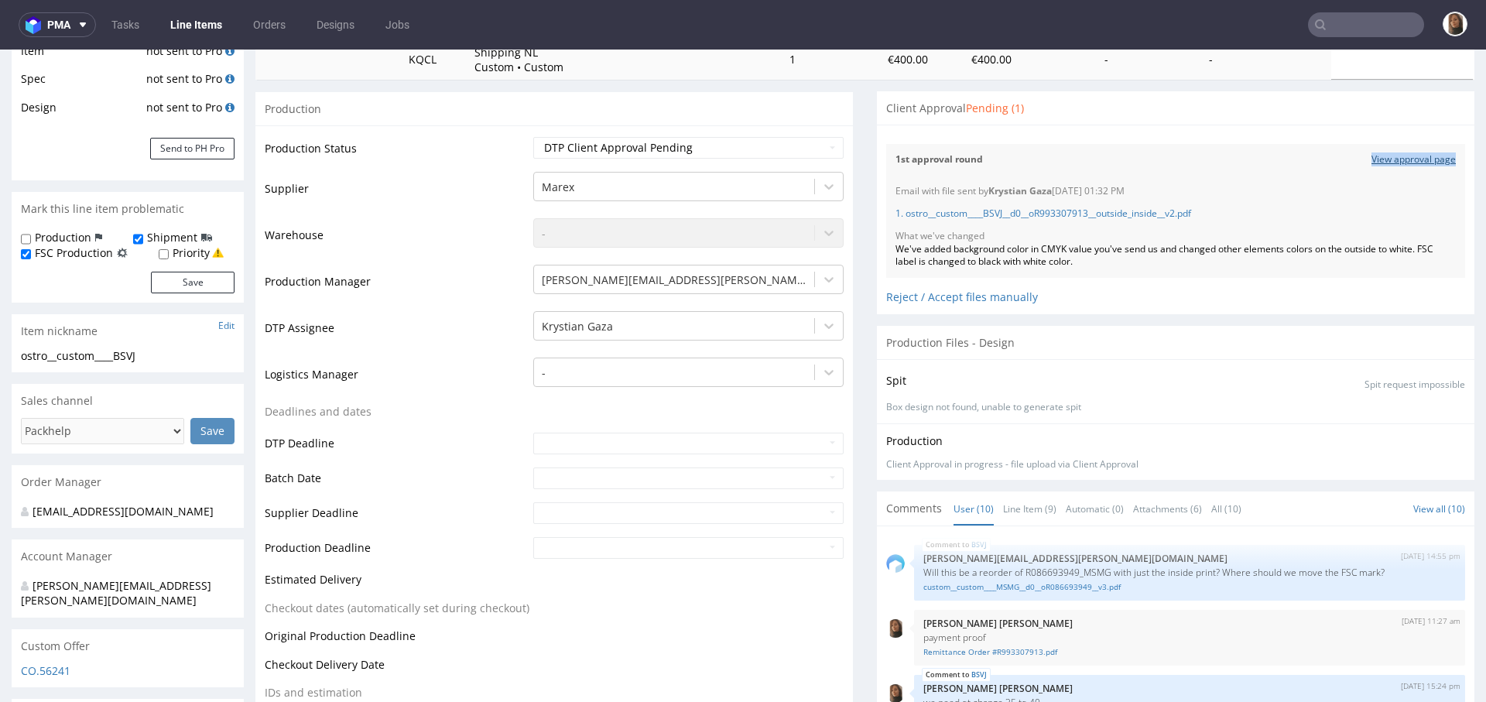
copy link "View approval page"
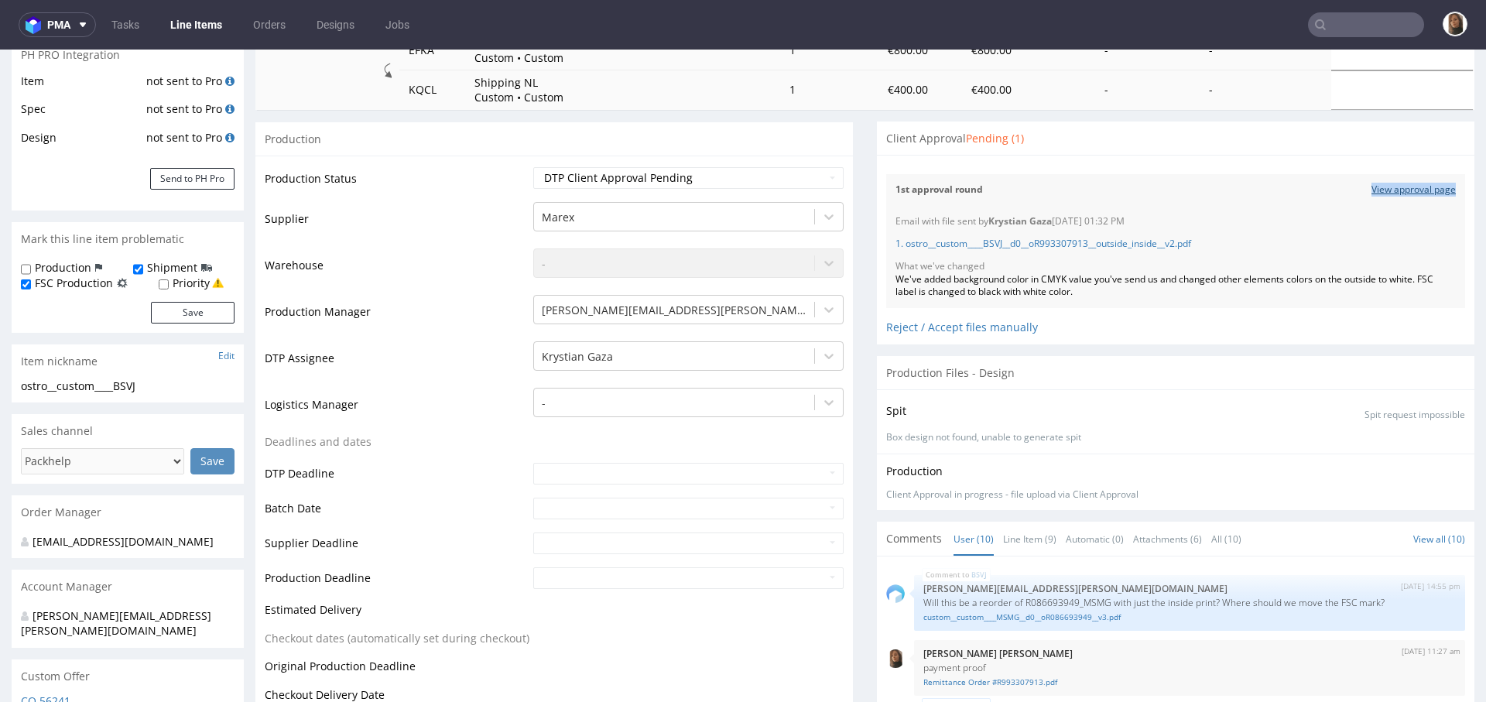
scroll to position [59, 0]
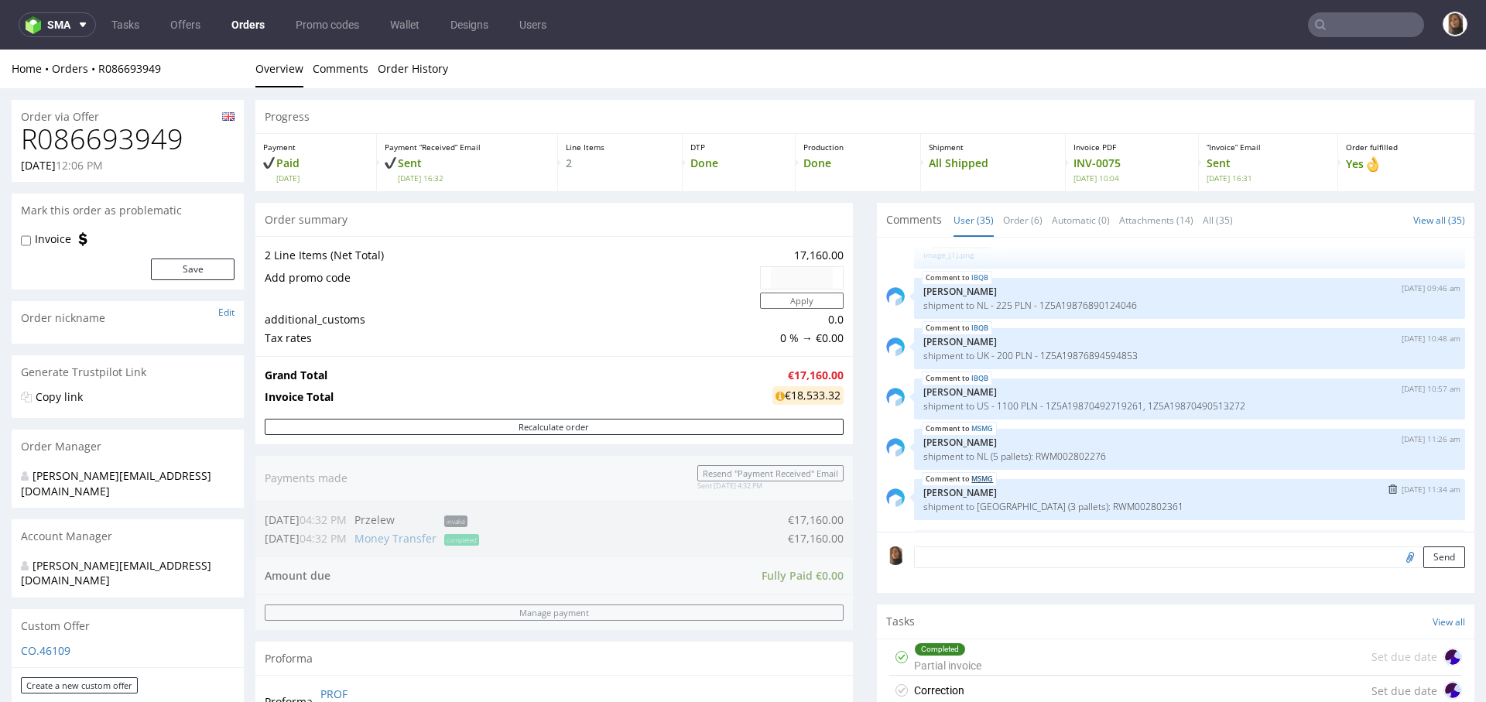
scroll to position [2124, 0]
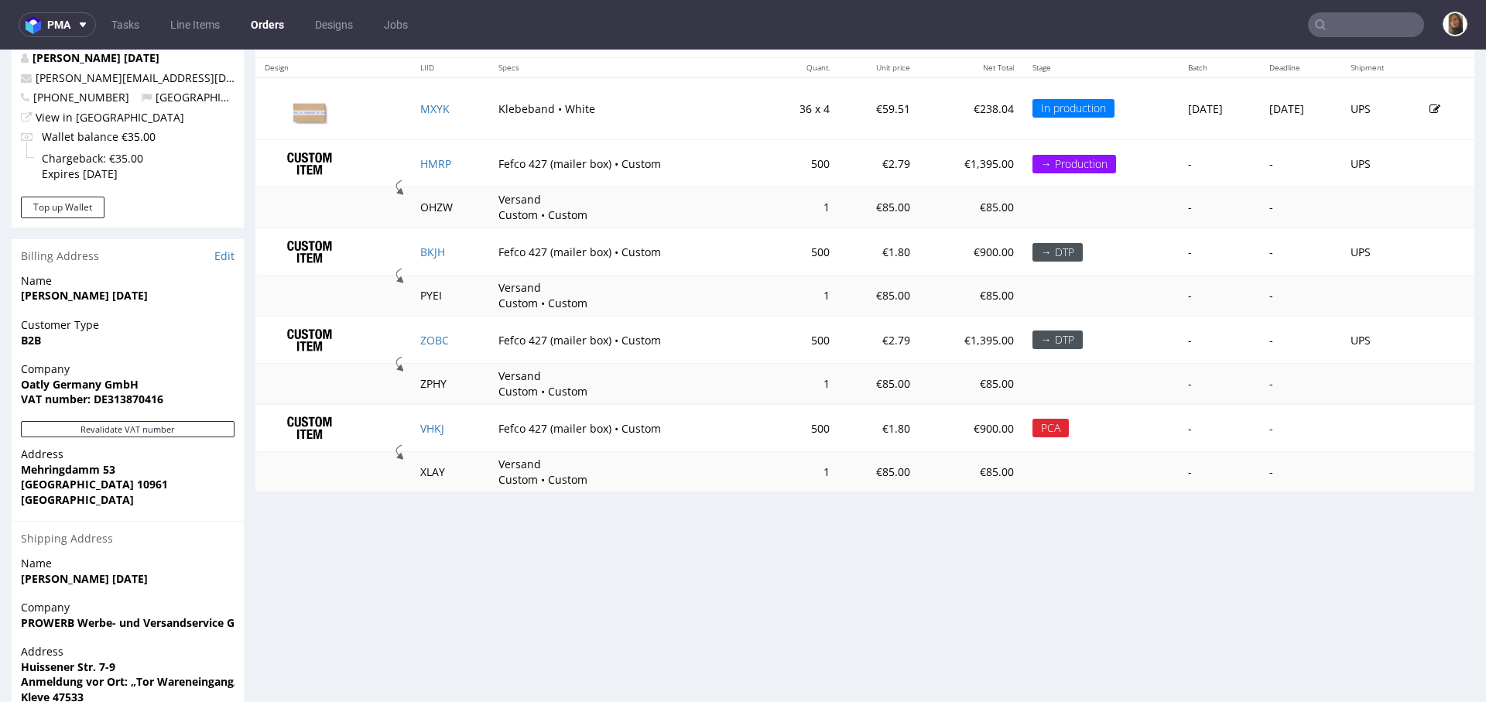
scroll to position [857, 0]
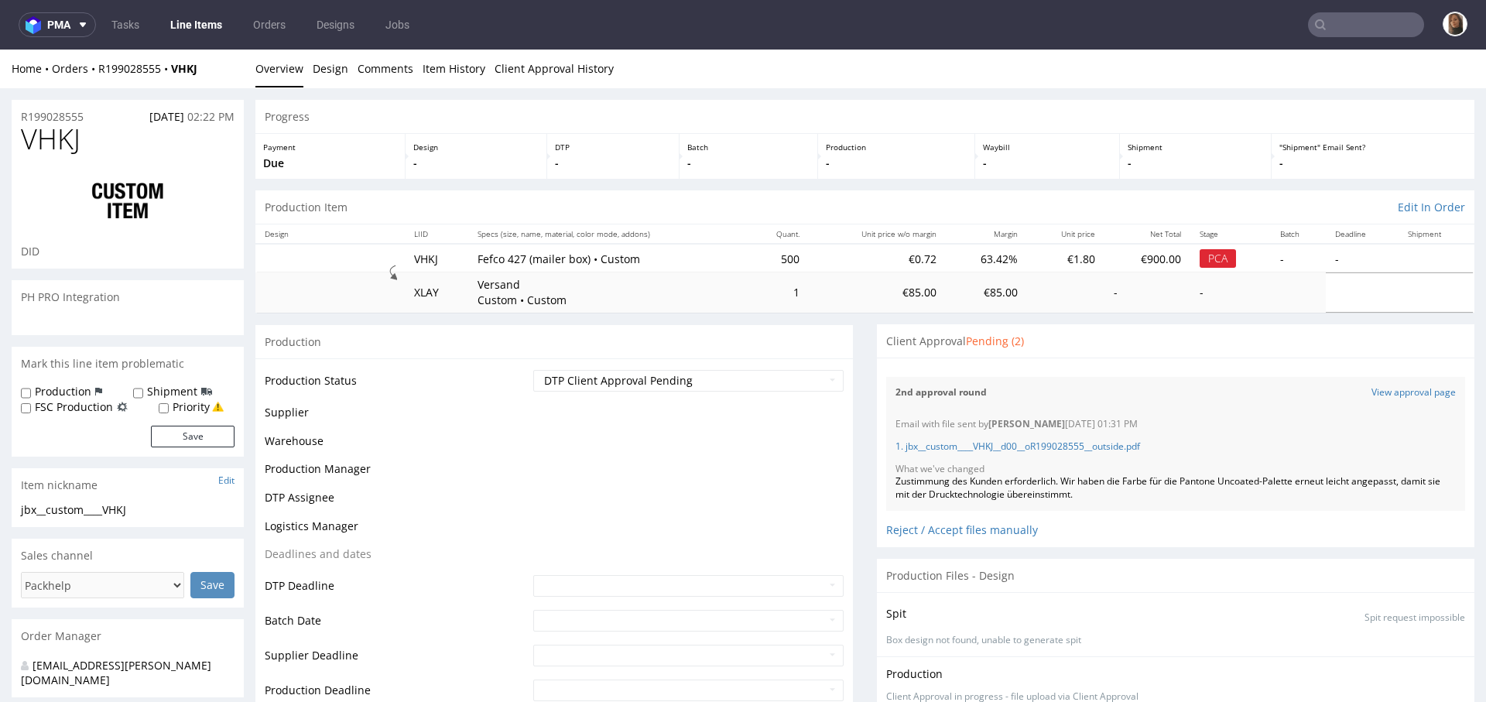
scroll to position [333, 0]
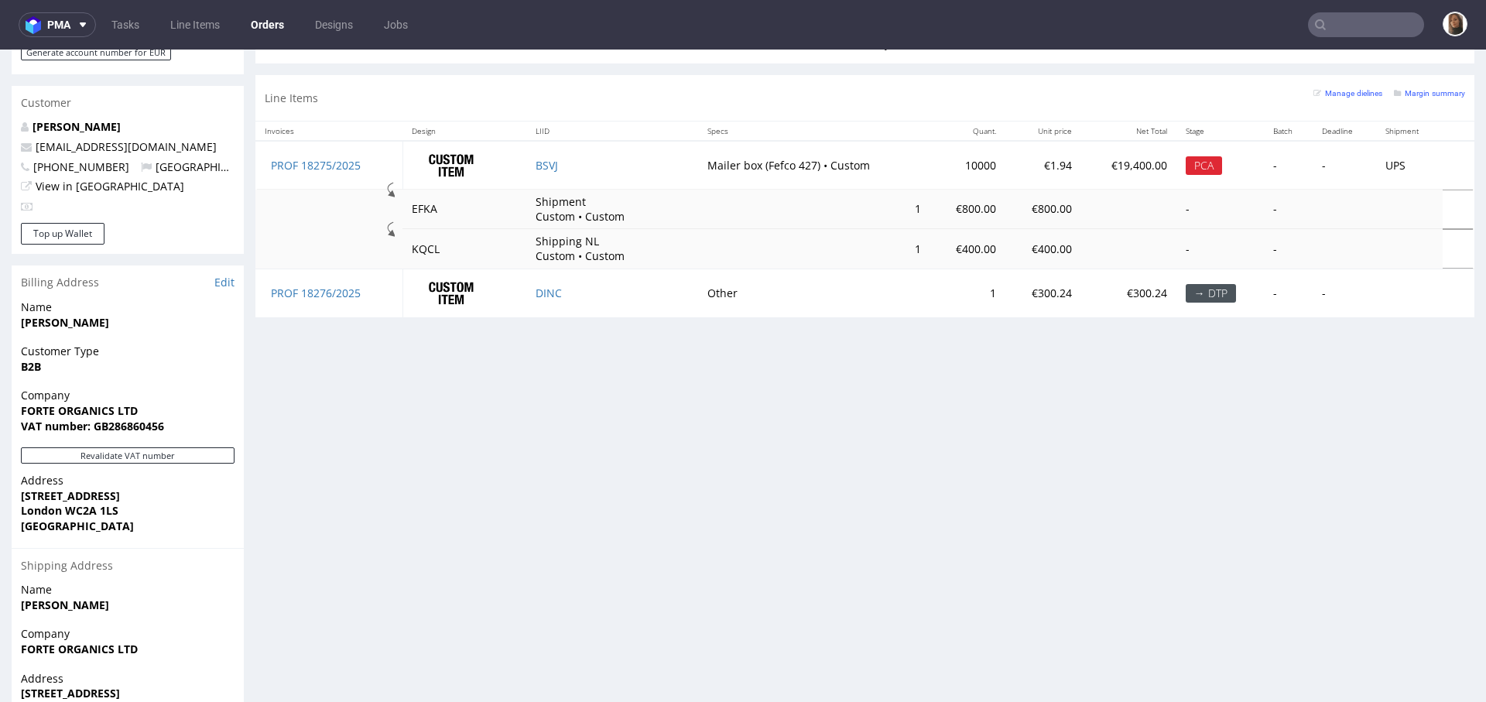
scroll to position [648, 0]
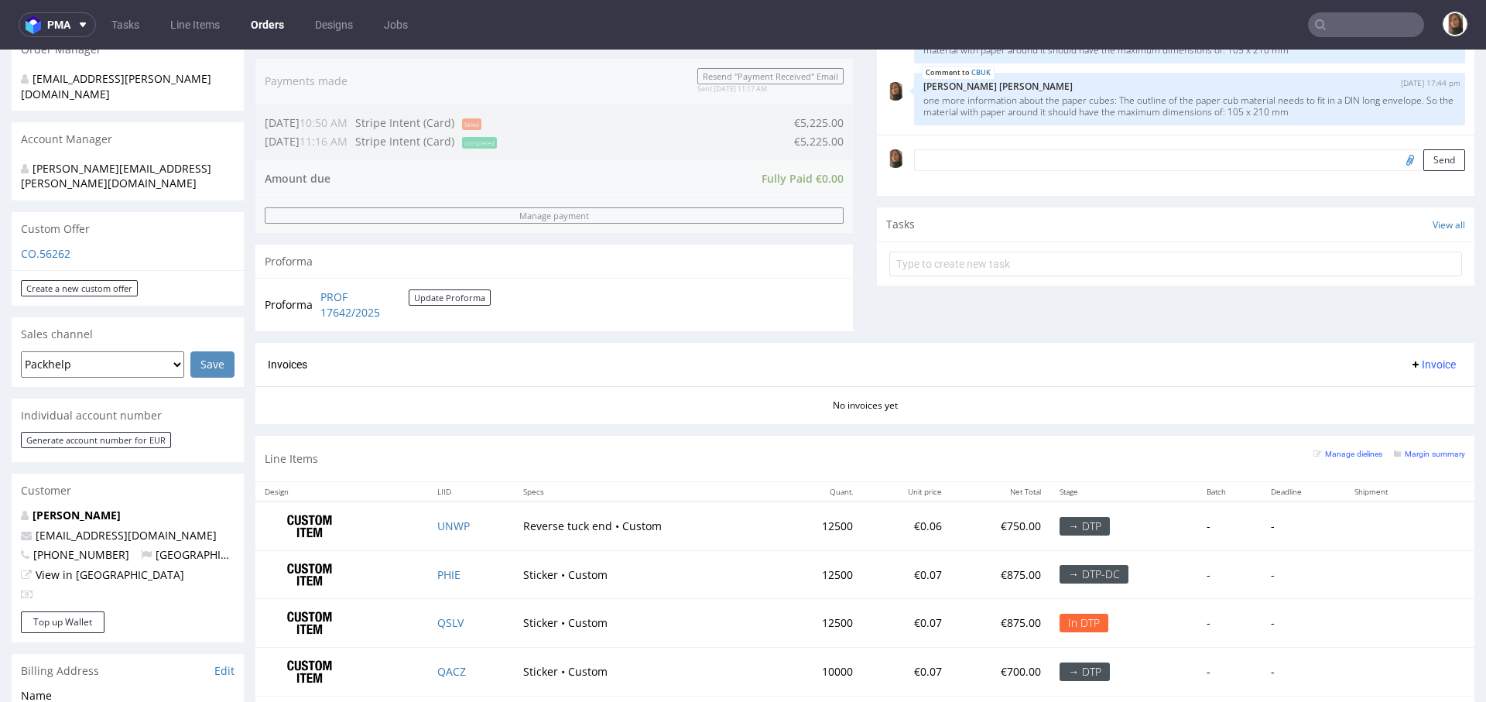
scroll to position [703, 0]
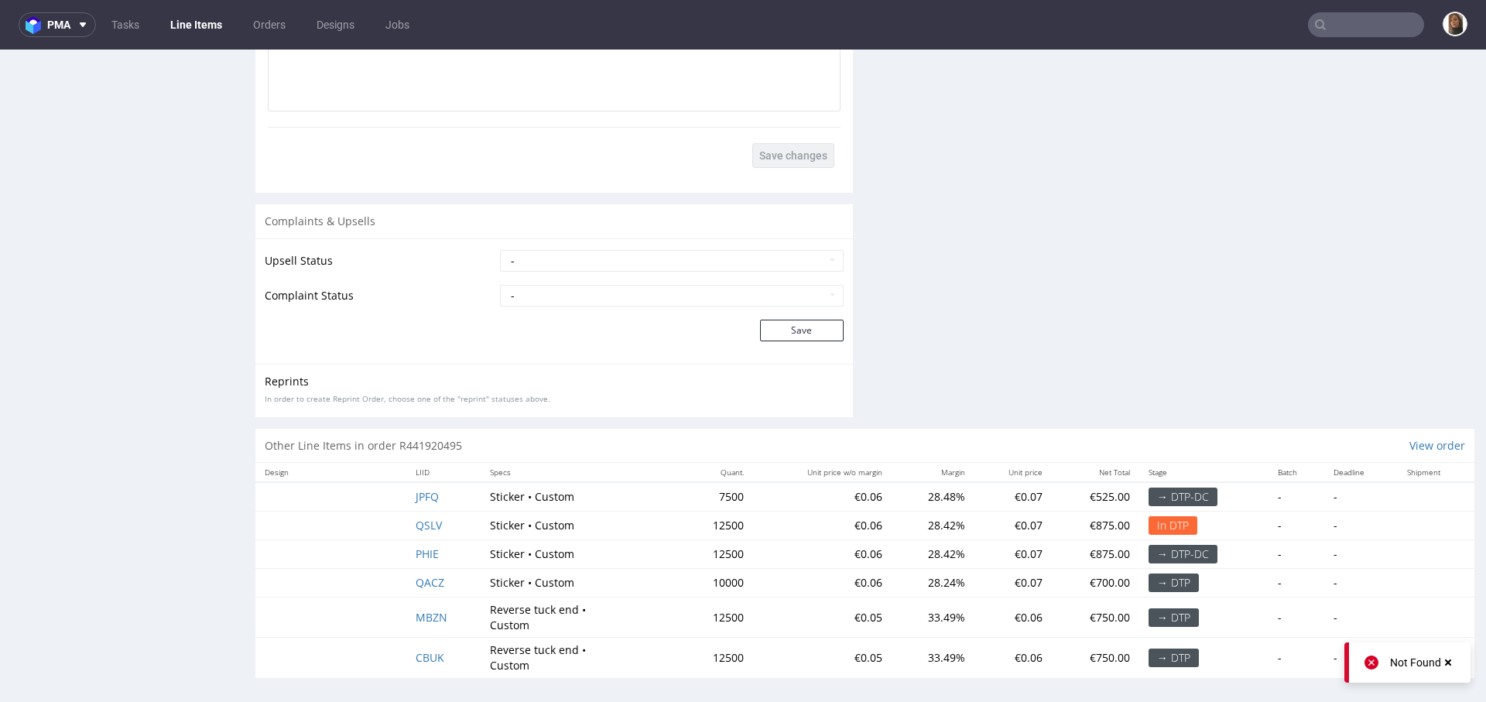
scroll to position [2692, 0]
click at [420, 611] on span "MBZN" at bounding box center [431, 615] width 32 height 15
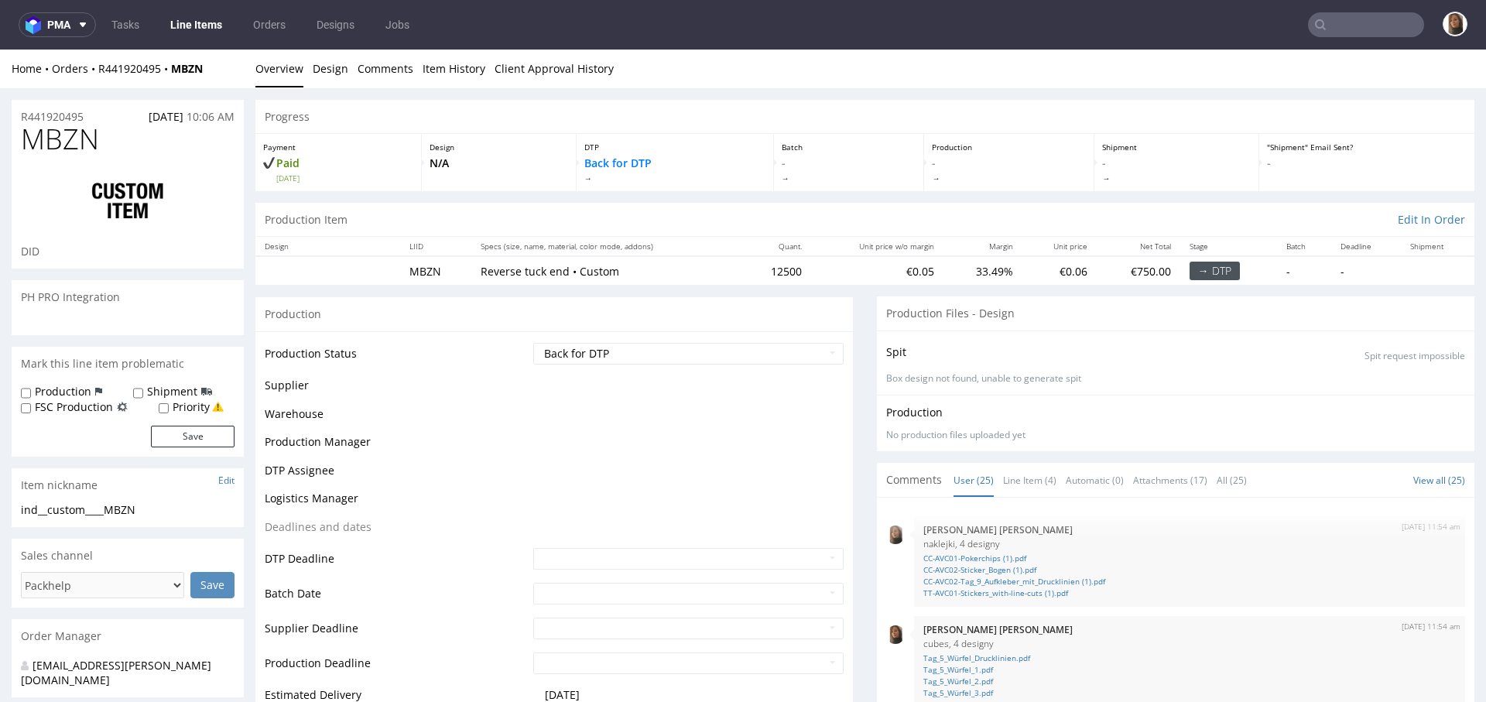
scroll to position [1243, 0]
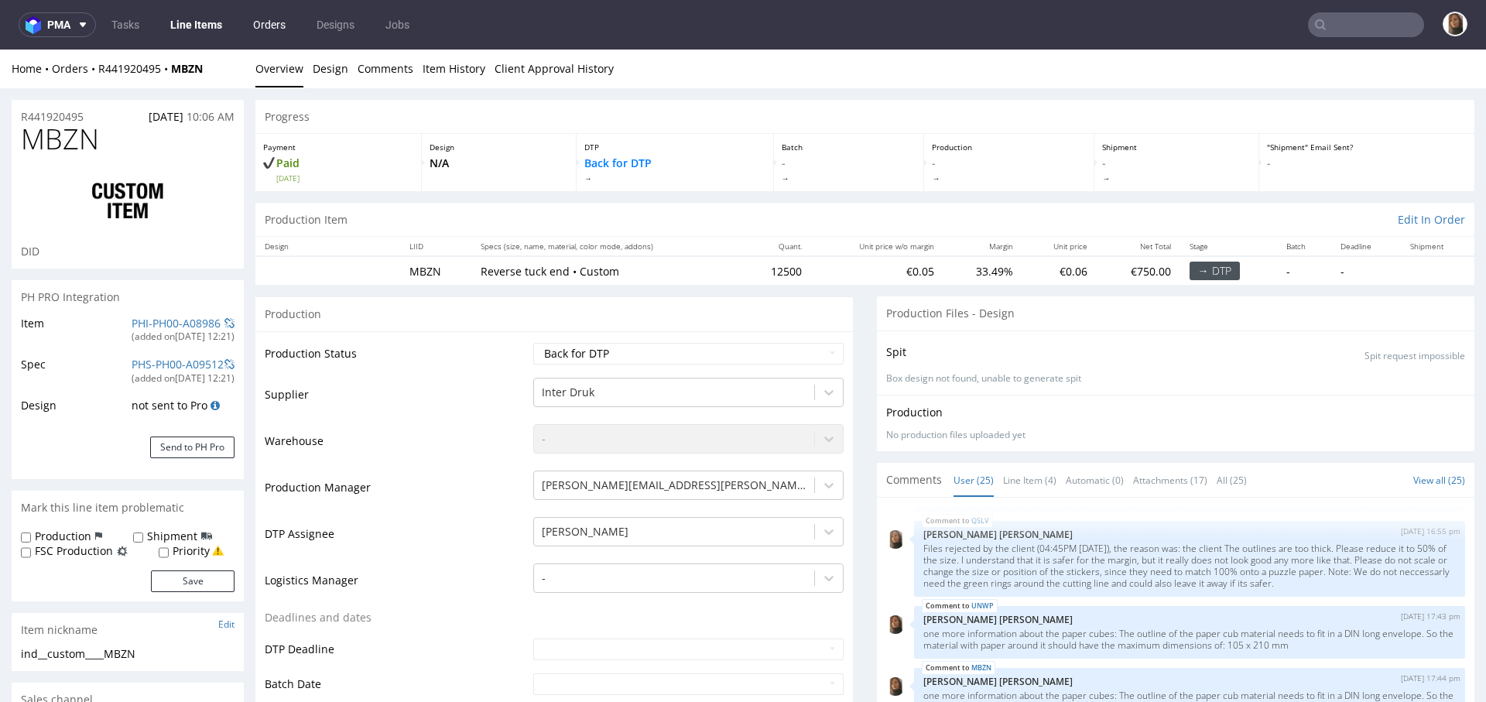
click at [261, 23] on link "Orders" at bounding box center [269, 24] width 51 height 25
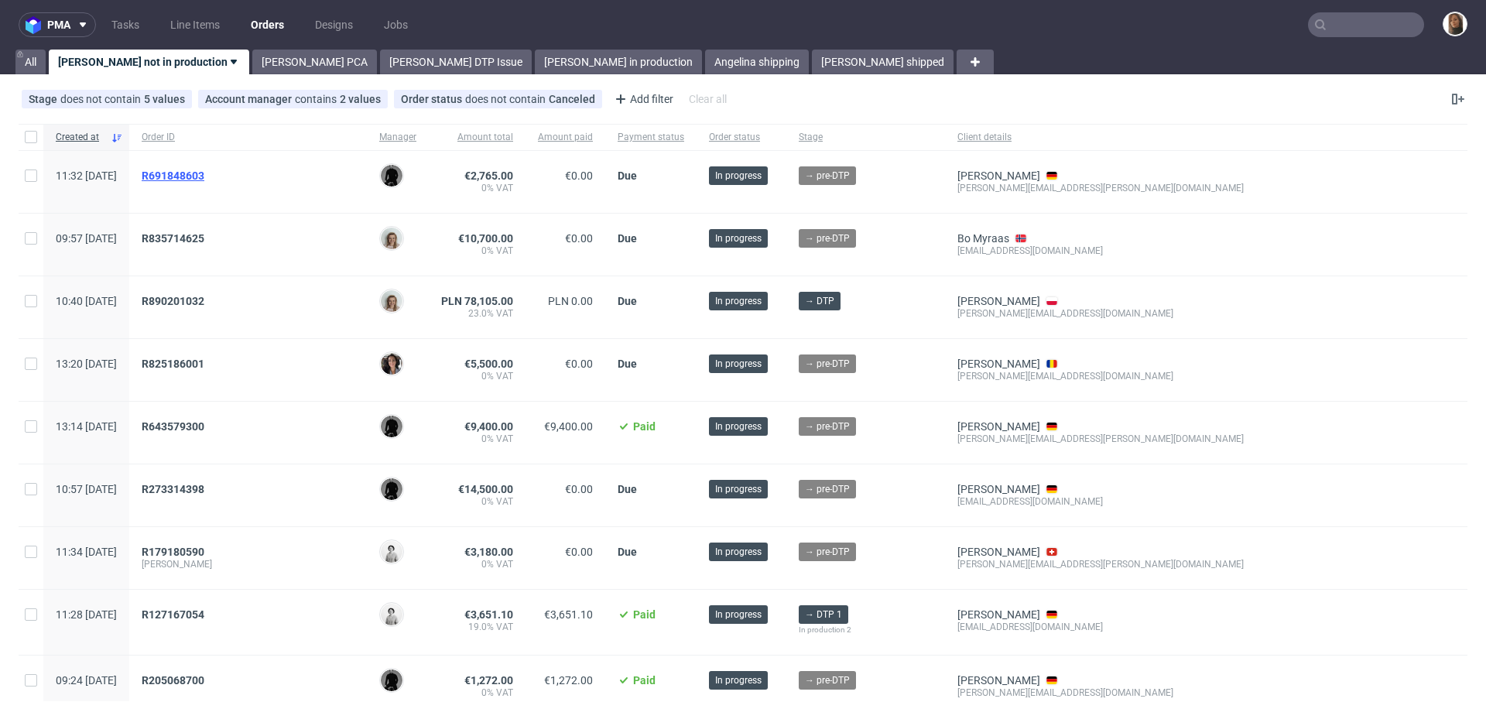
click at [204, 172] on span "R691848603" at bounding box center [173, 175] width 63 height 12
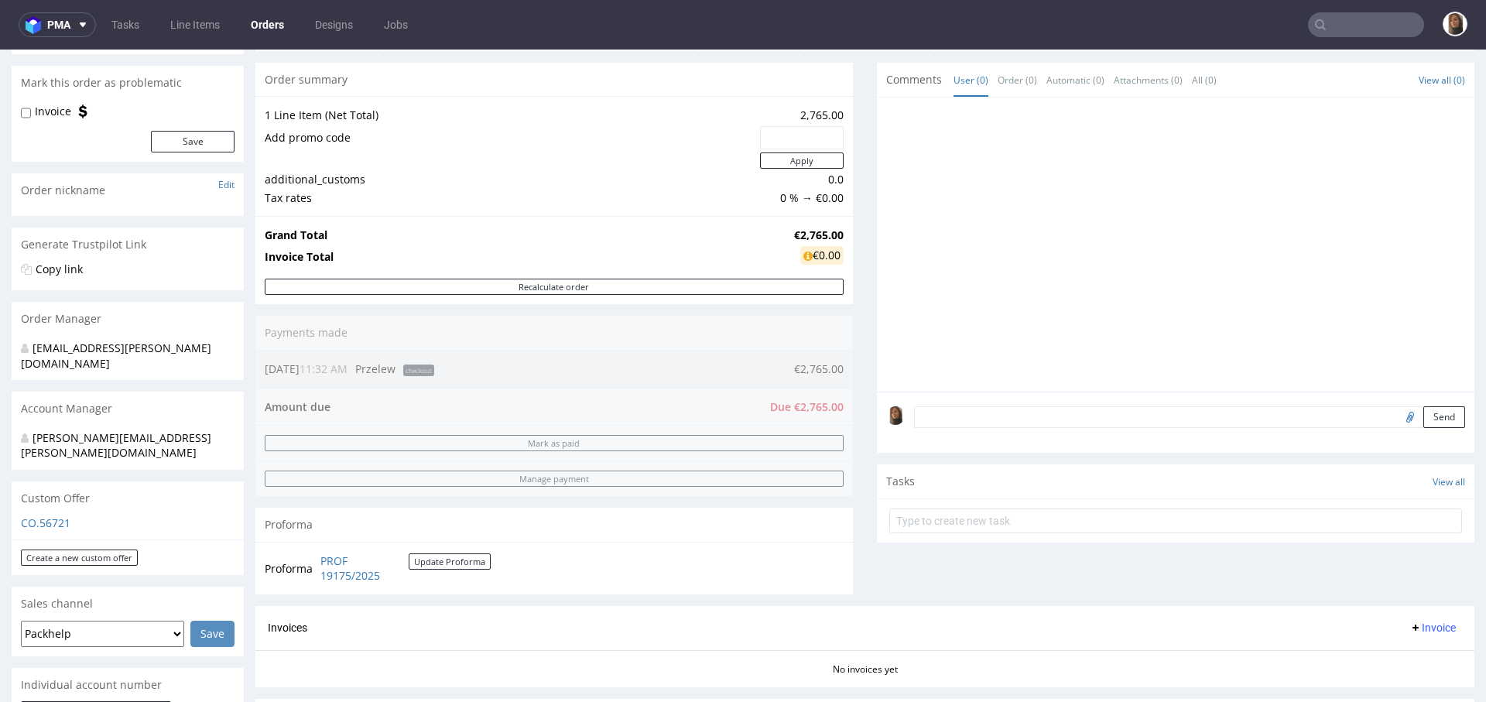
scroll to position [292, 0]
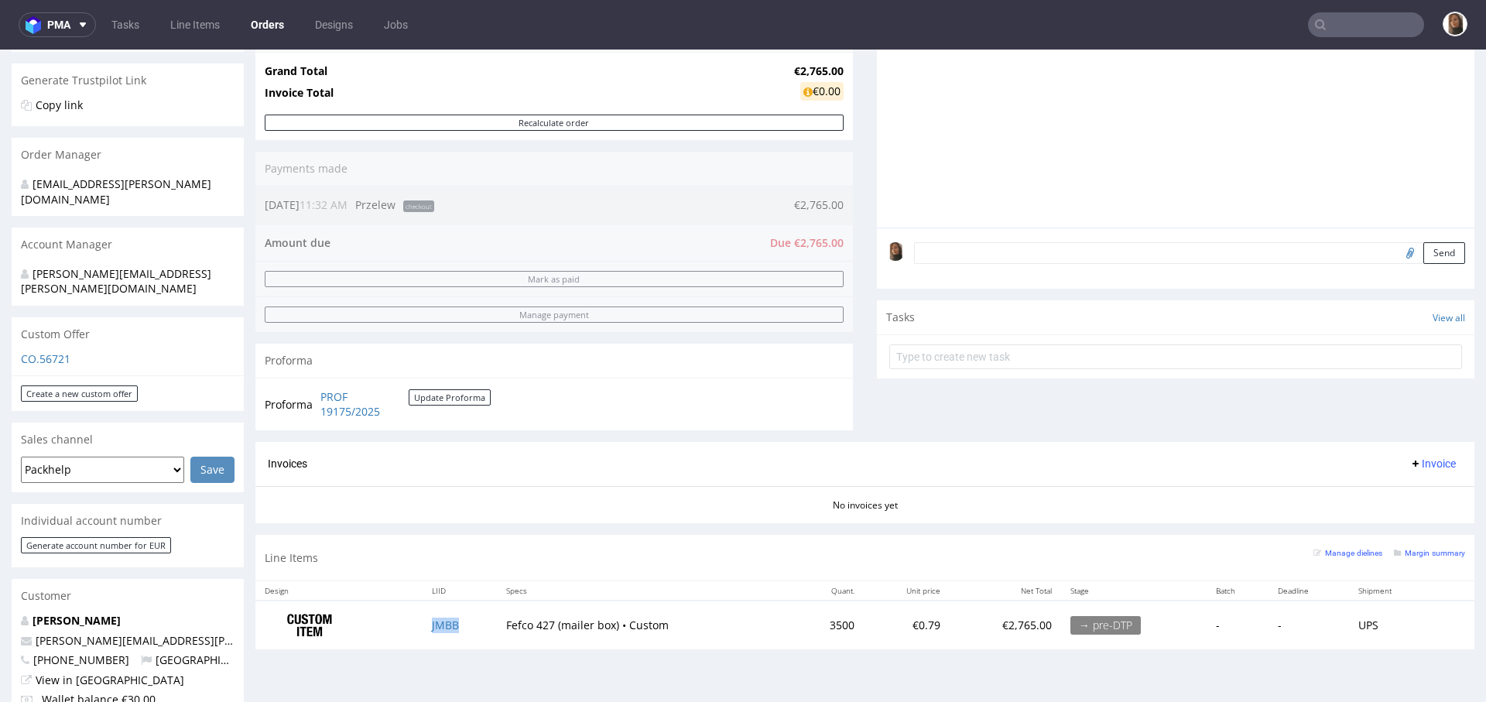
click at [439, 614] on td "JMBB" at bounding box center [459, 624] width 74 height 49
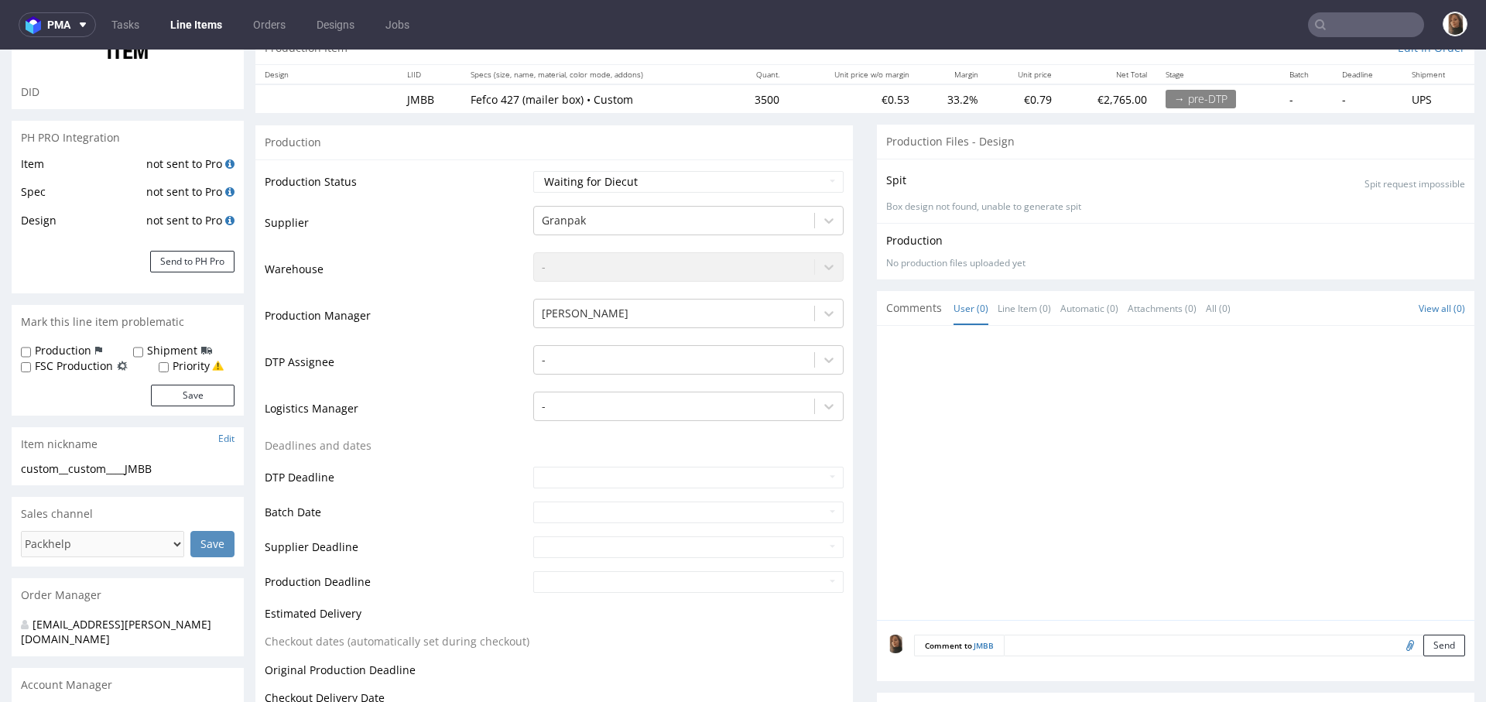
scroll to position [427, 0]
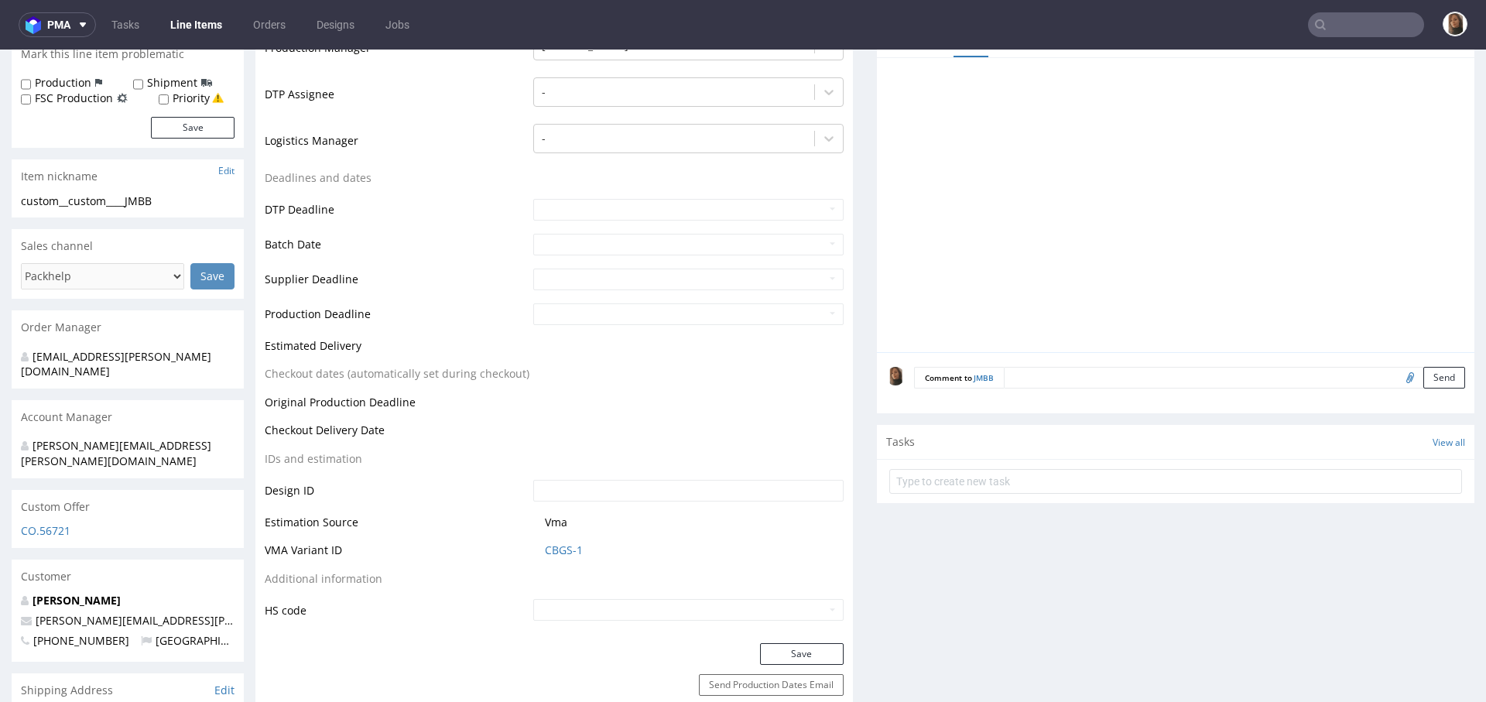
click at [1397, 378] on input "file" at bounding box center [1408, 377] width 22 height 20
type input "C:\fakepath\wetransfer_dieline__r780341996-oktbox_folder_2025-09-09_1144.zip"
click at [1302, 251] on div at bounding box center [1180, 209] width 588 height 285
click at [1423, 379] on button "Send" at bounding box center [1444, 378] width 42 height 22
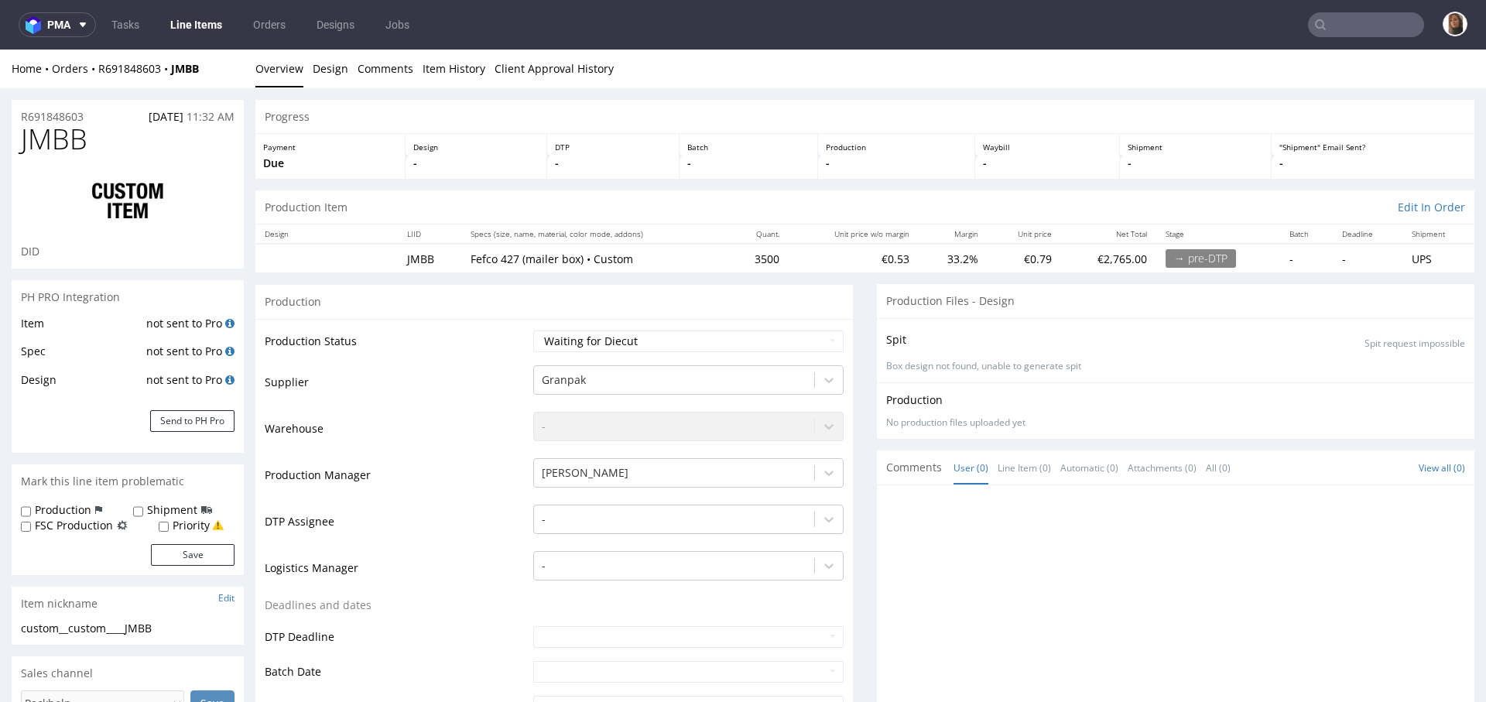
scroll to position [5, 0]
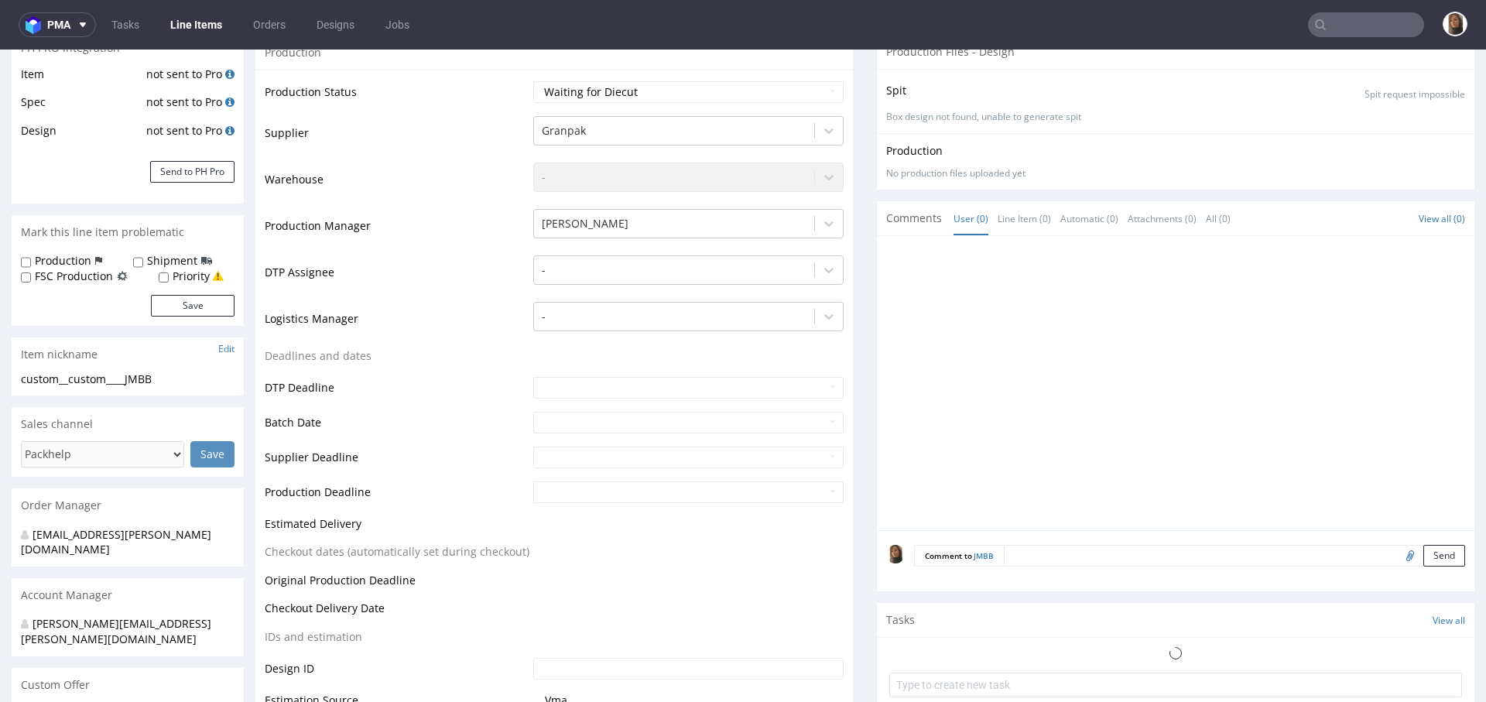
scroll to position [347, 0]
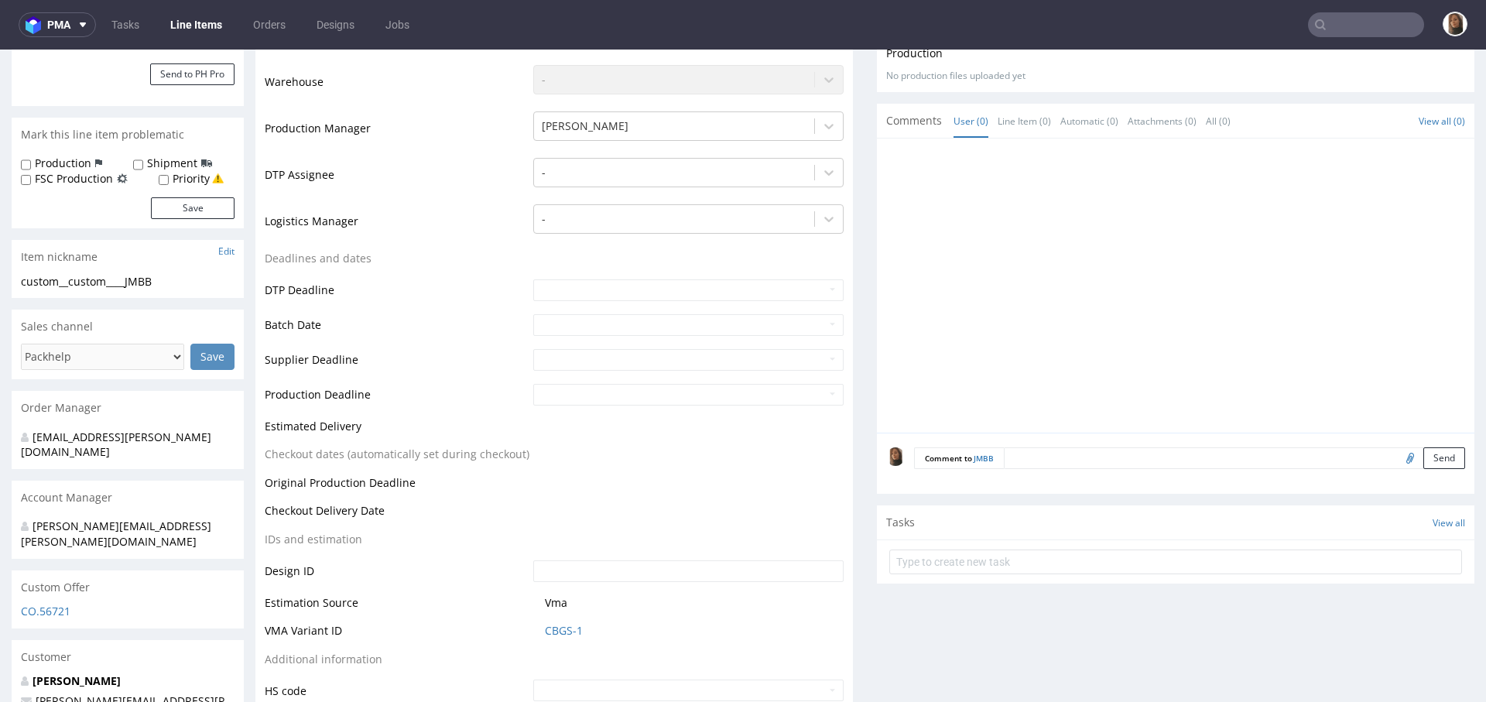
click at [1397, 458] on input "file" at bounding box center [1408, 457] width 22 height 20
type input "C:\fakepath\wetransfer_dieline__r780341996-oktbox_folder_2025-09-09_1144.zip"
click at [1423, 449] on button "Send" at bounding box center [1444, 458] width 42 height 22
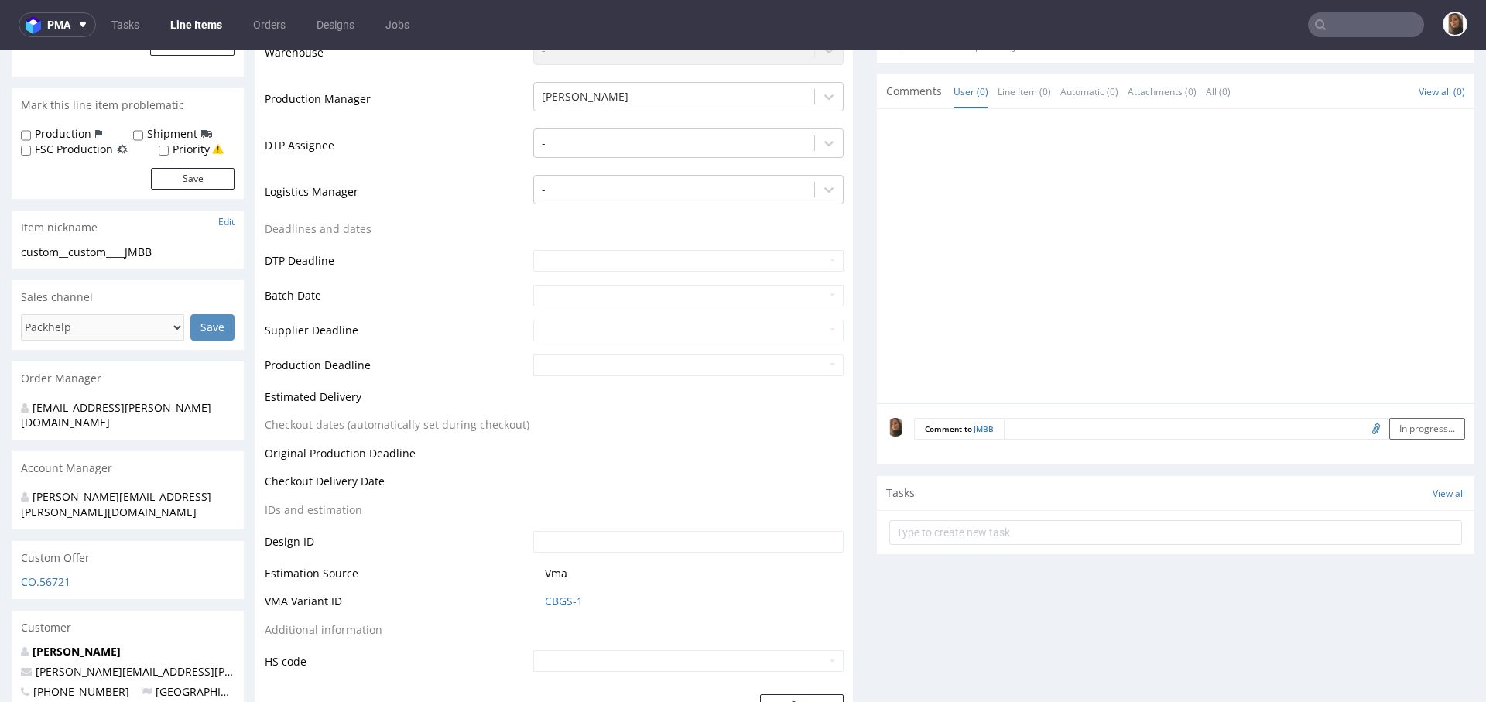
scroll to position [325, 0]
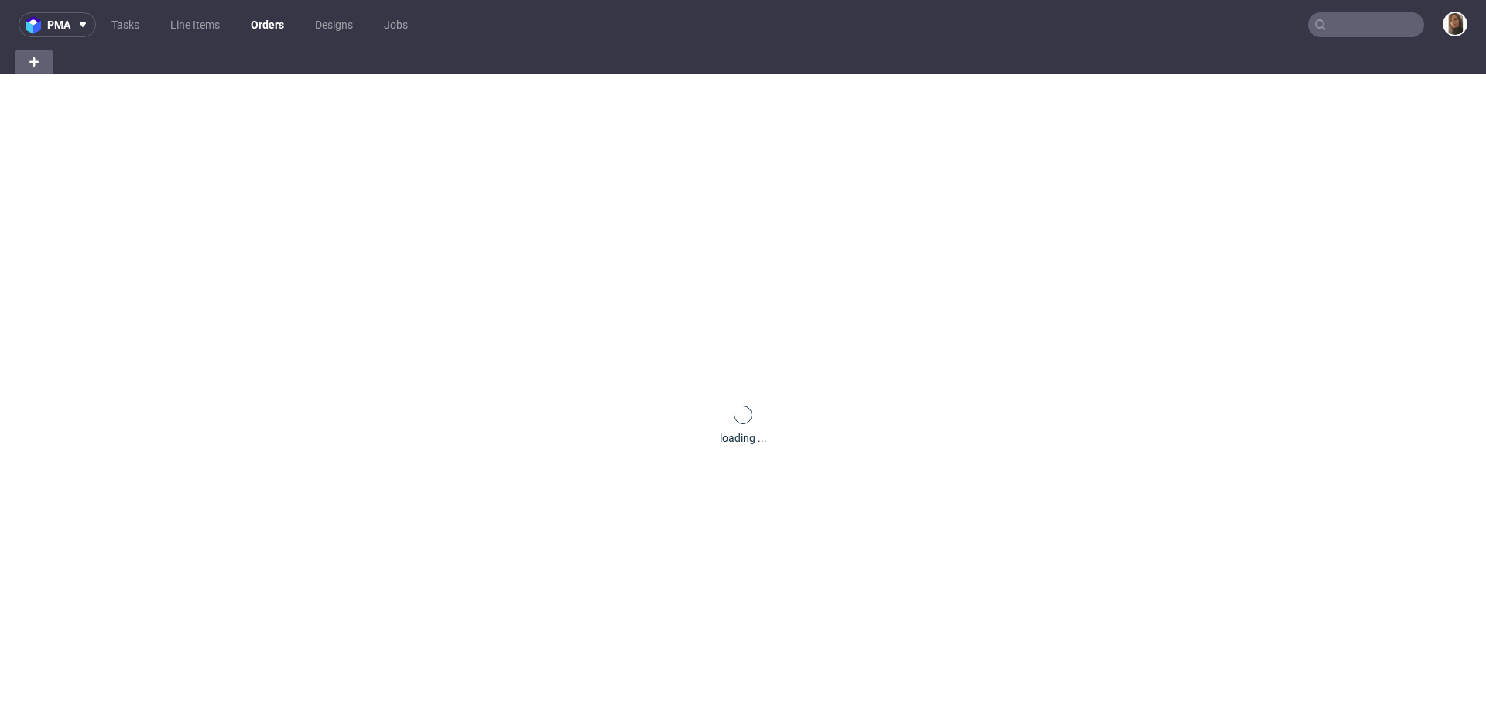
click at [272, 29] on link "Orders" at bounding box center [267, 24] width 52 height 25
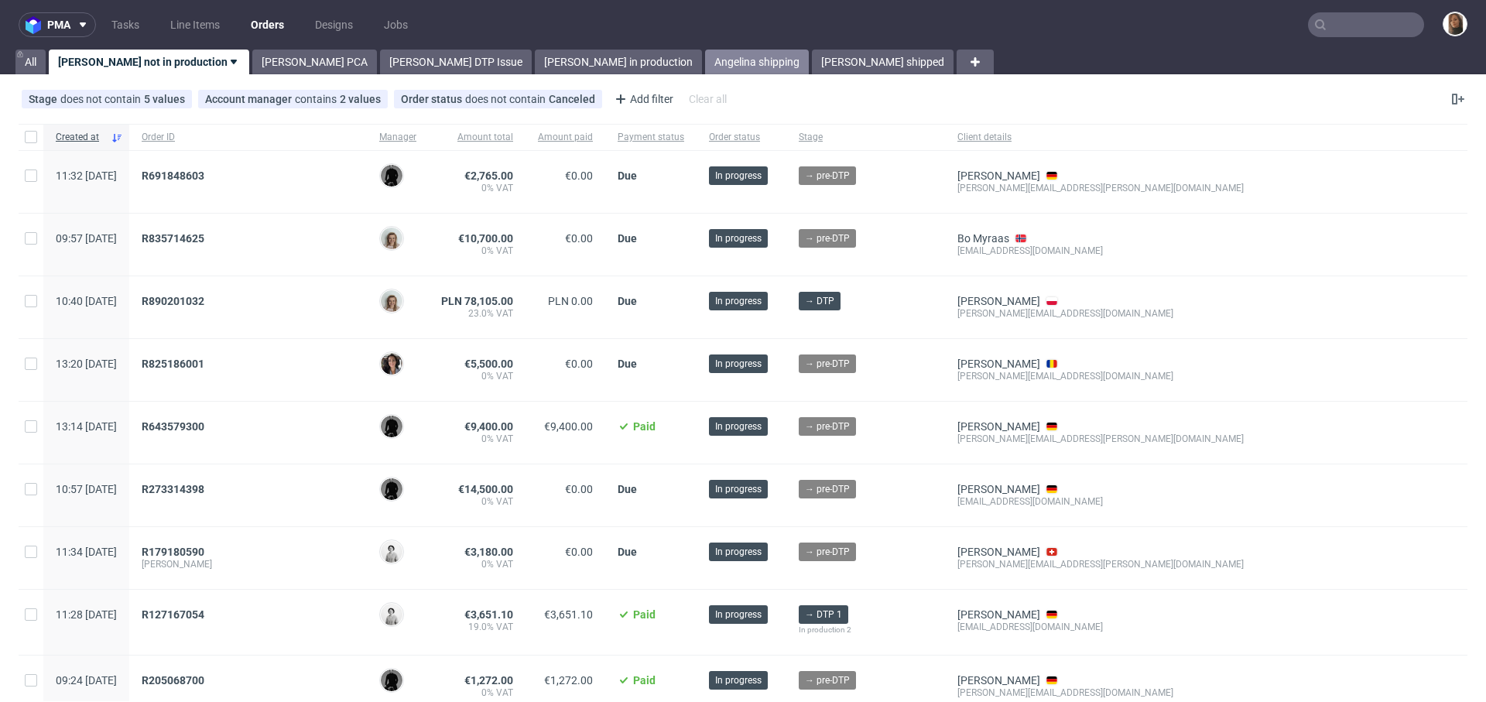
click at [705, 55] on link "Angelina shipping" at bounding box center [757, 62] width 104 height 25
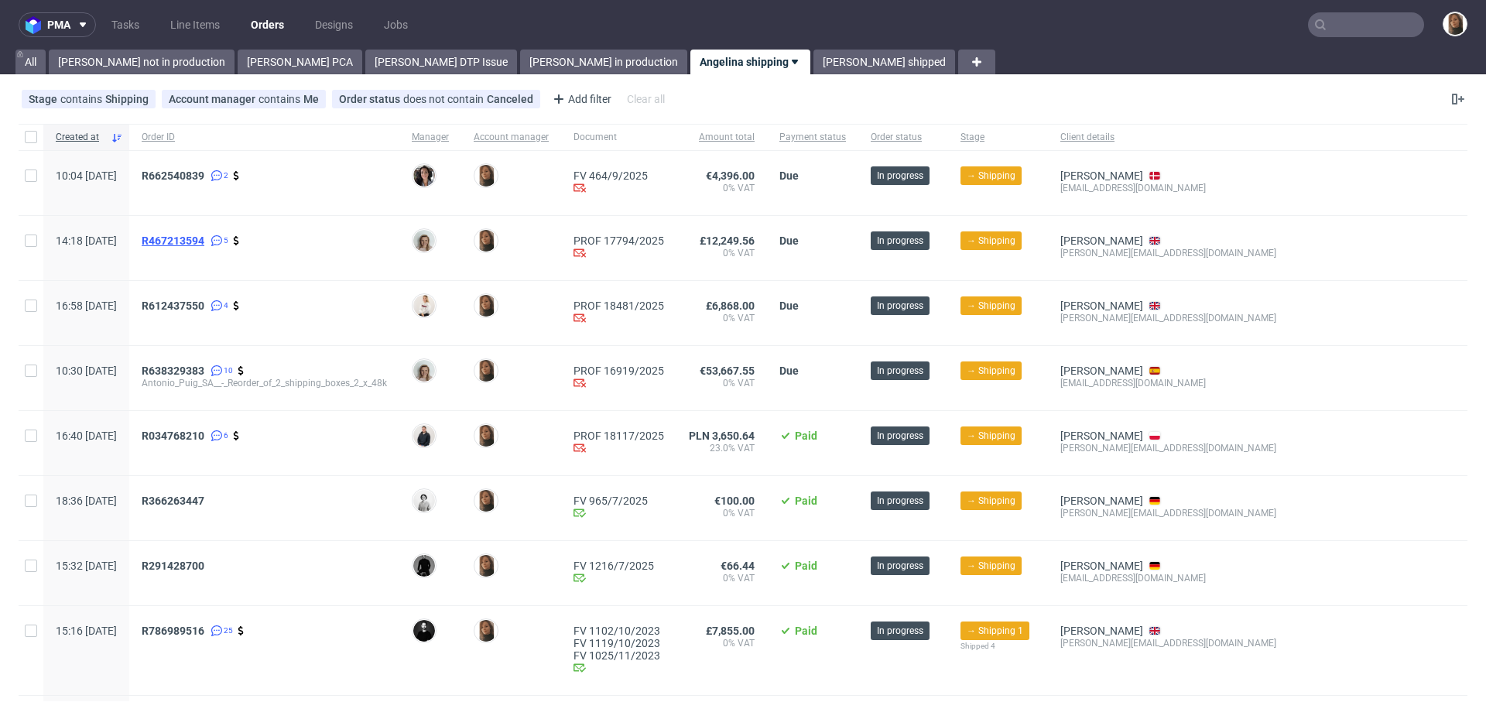
click at [204, 243] on span "R467213594" at bounding box center [173, 240] width 63 height 12
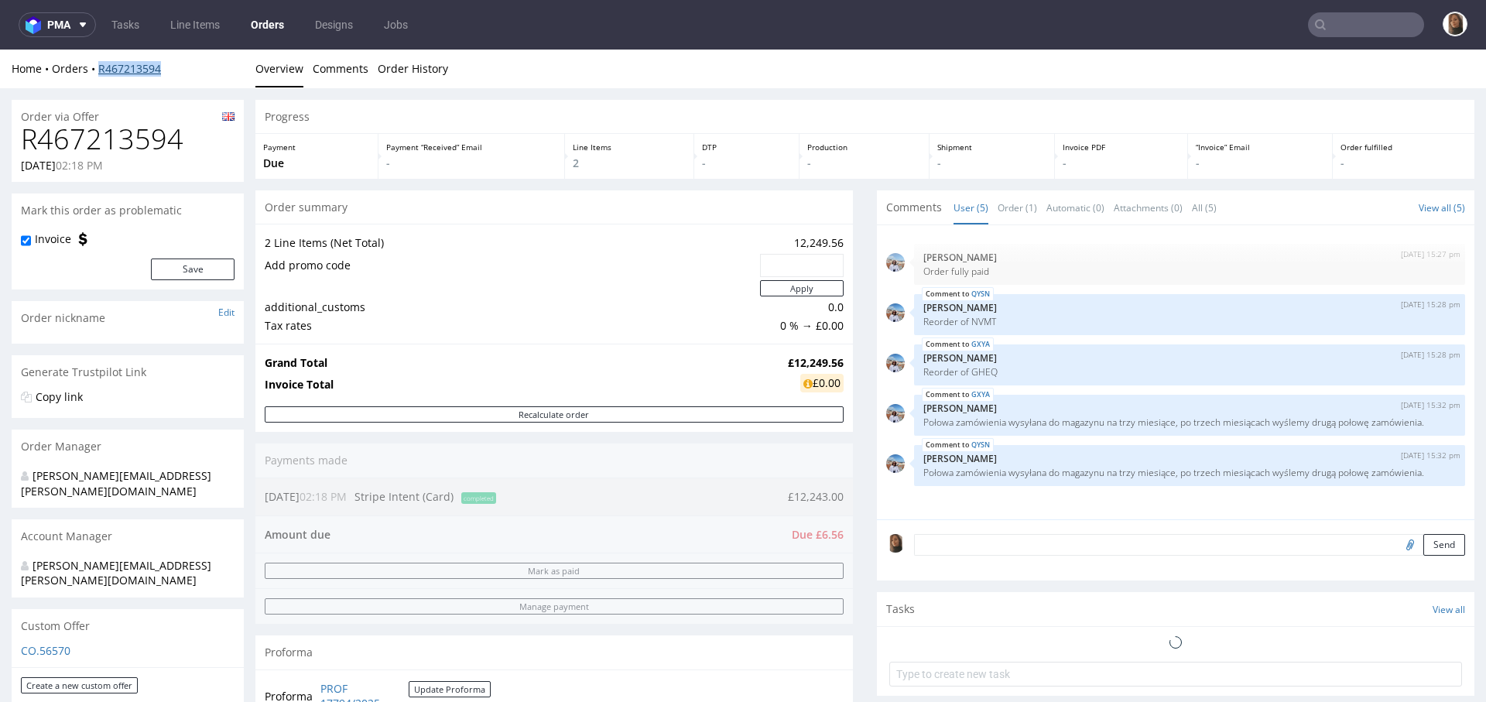
copy link "R467213594"
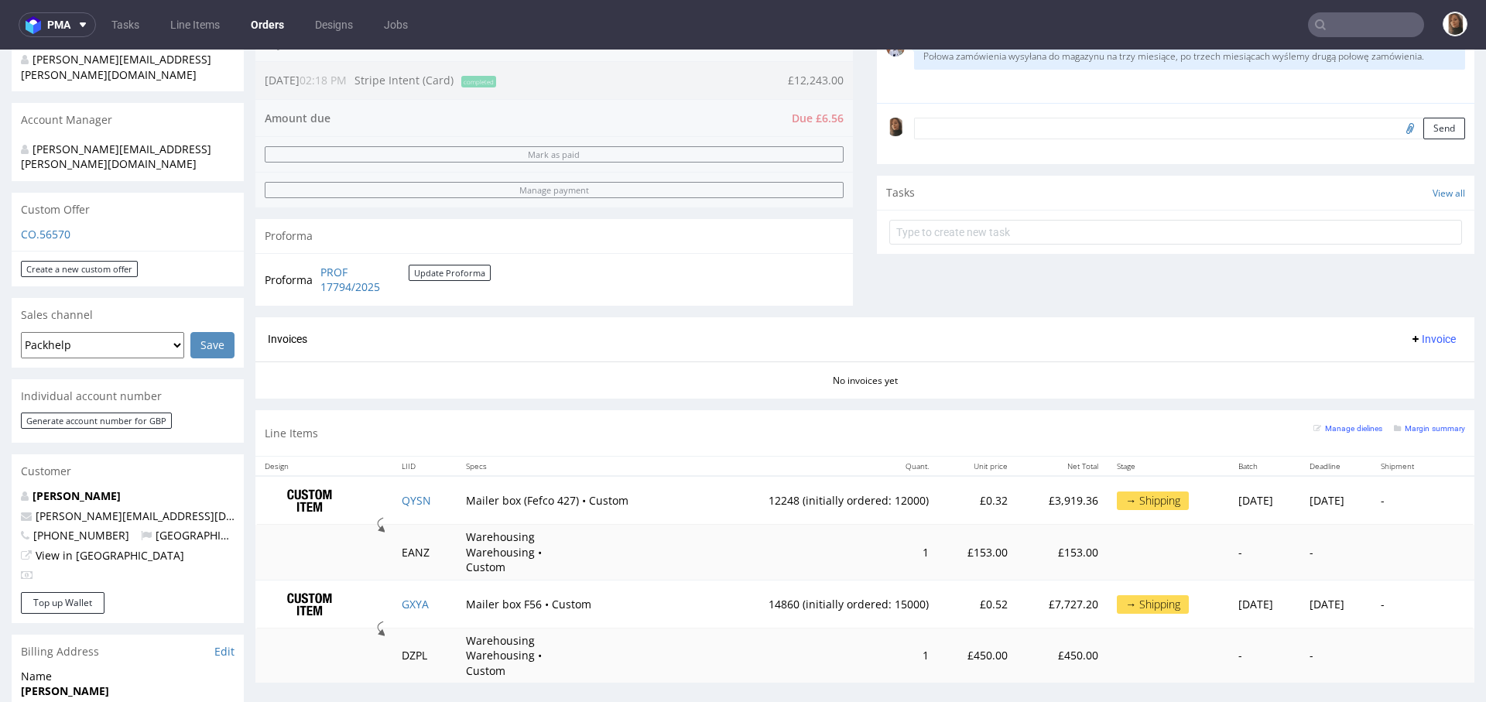
scroll to position [655, 0]
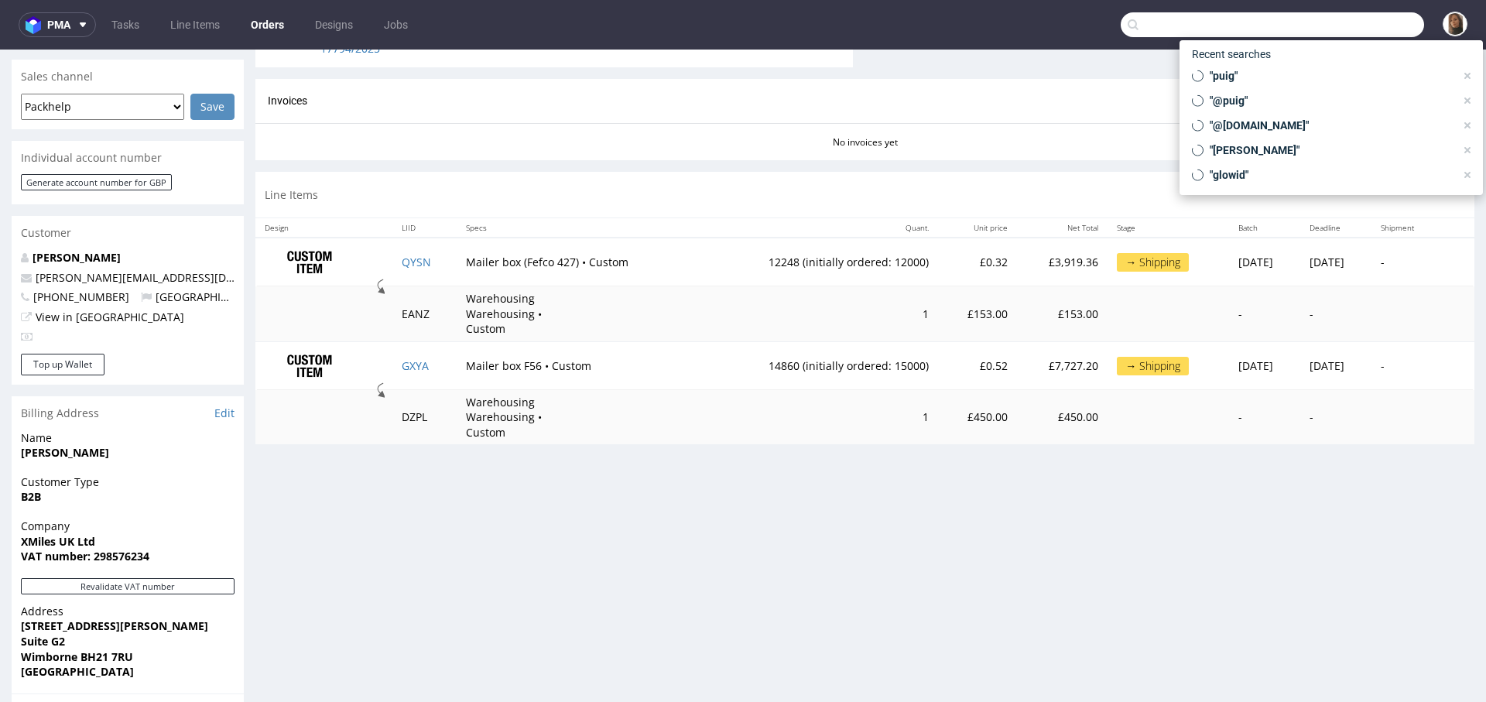
click at [1359, 28] on input "text" at bounding box center [1271, 24] width 303 height 25
type input "[PERSON_NAME]"
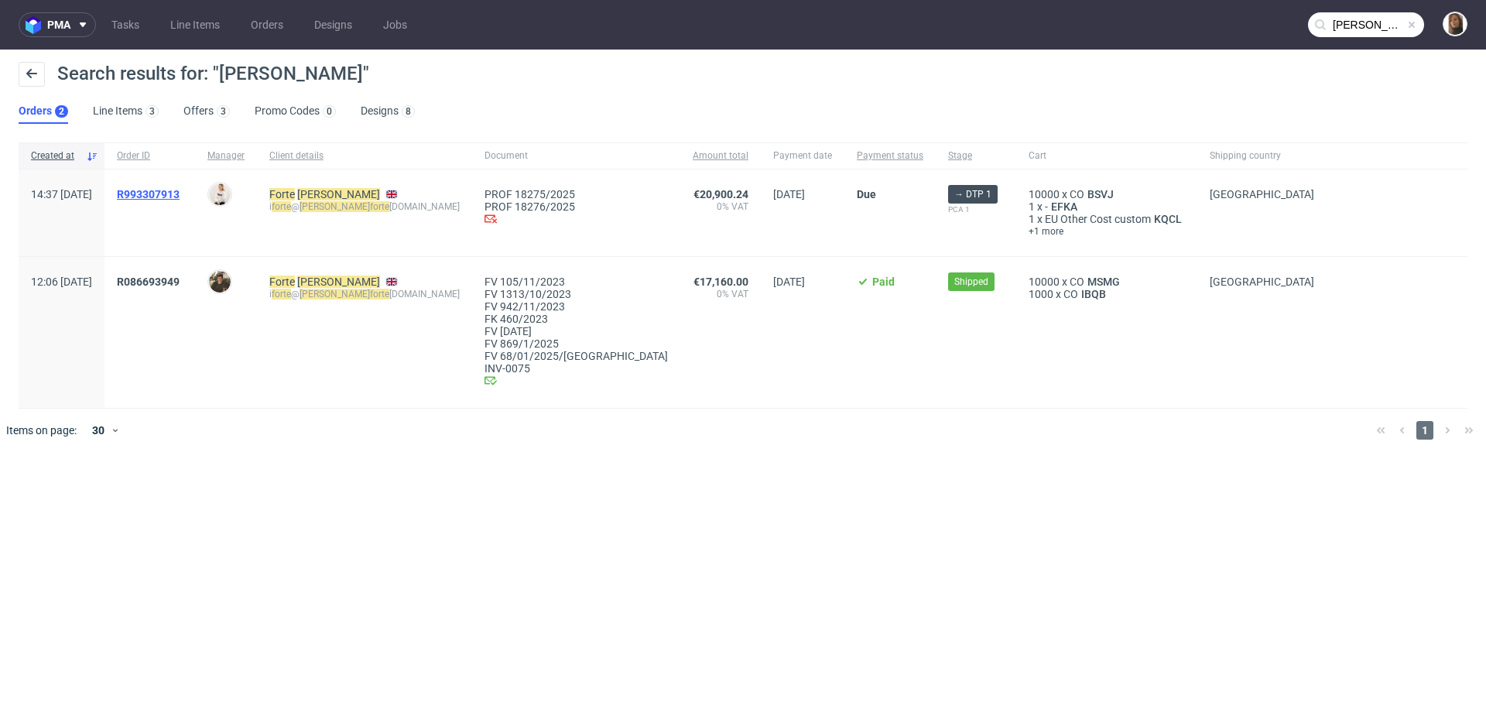
click at [162, 192] on span "R993307913" at bounding box center [148, 194] width 63 height 12
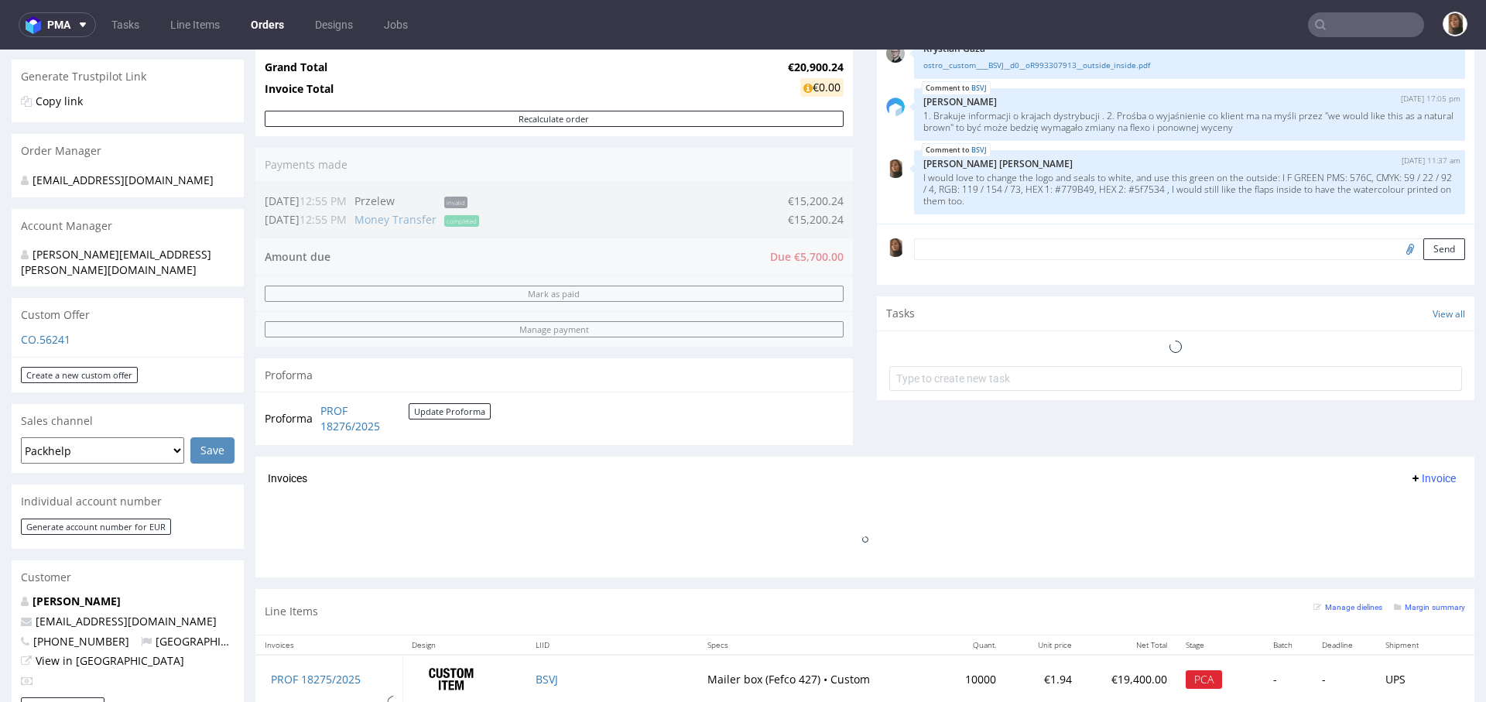
scroll to position [298, 0]
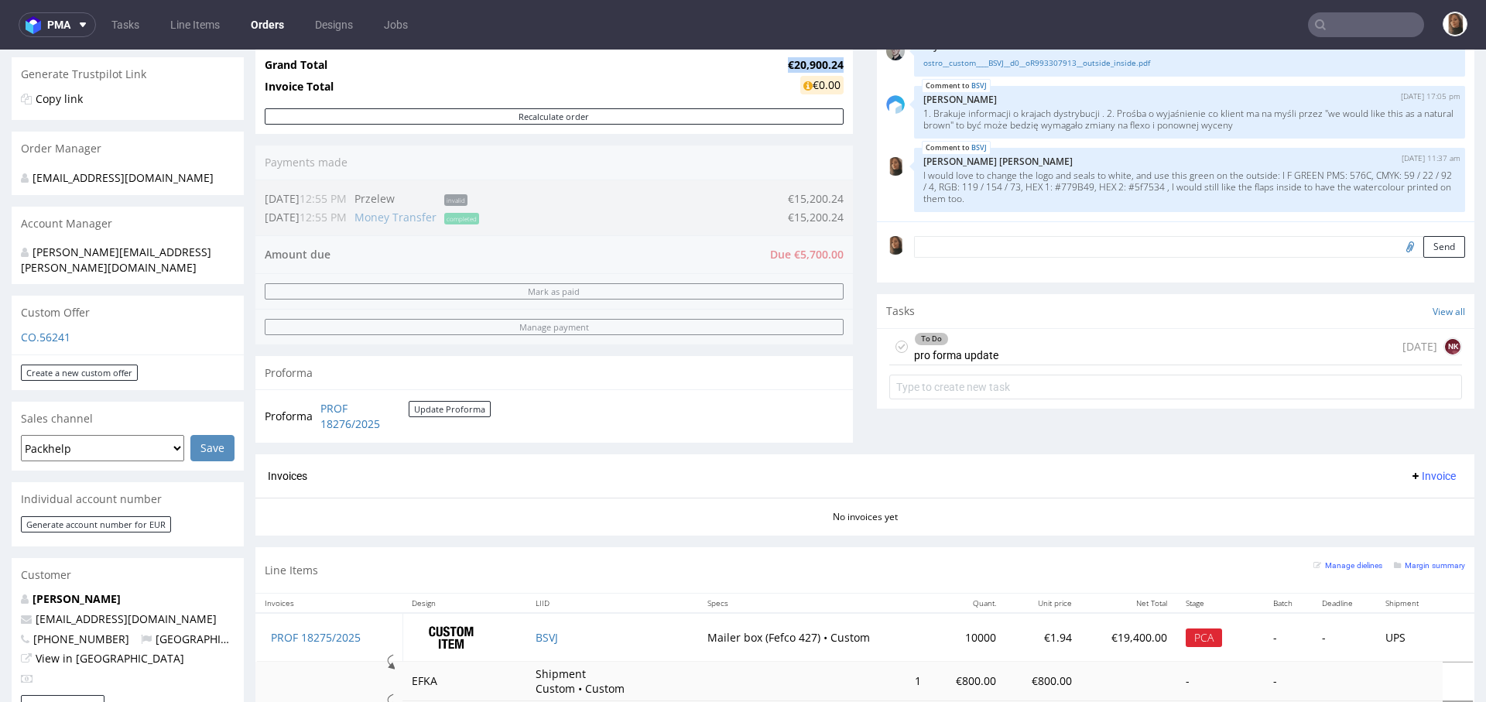
drag, startPoint x: 765, startPoint y: 63, endPoint x: 828, endPoint y: 60, distance: 62.7
click at [827, 60] on strong "€20,900.24" at bounding box center [816, 64] width 56 height 15
copy strong "€20,900.24"
click at [333, 420] on link "PROF 18276/2025" at bounding box center [364, 416] width 88 height 30
click at [347, 416] on link "PROF 18276/2025" at bounding box center [364, 416] width 88 height 30
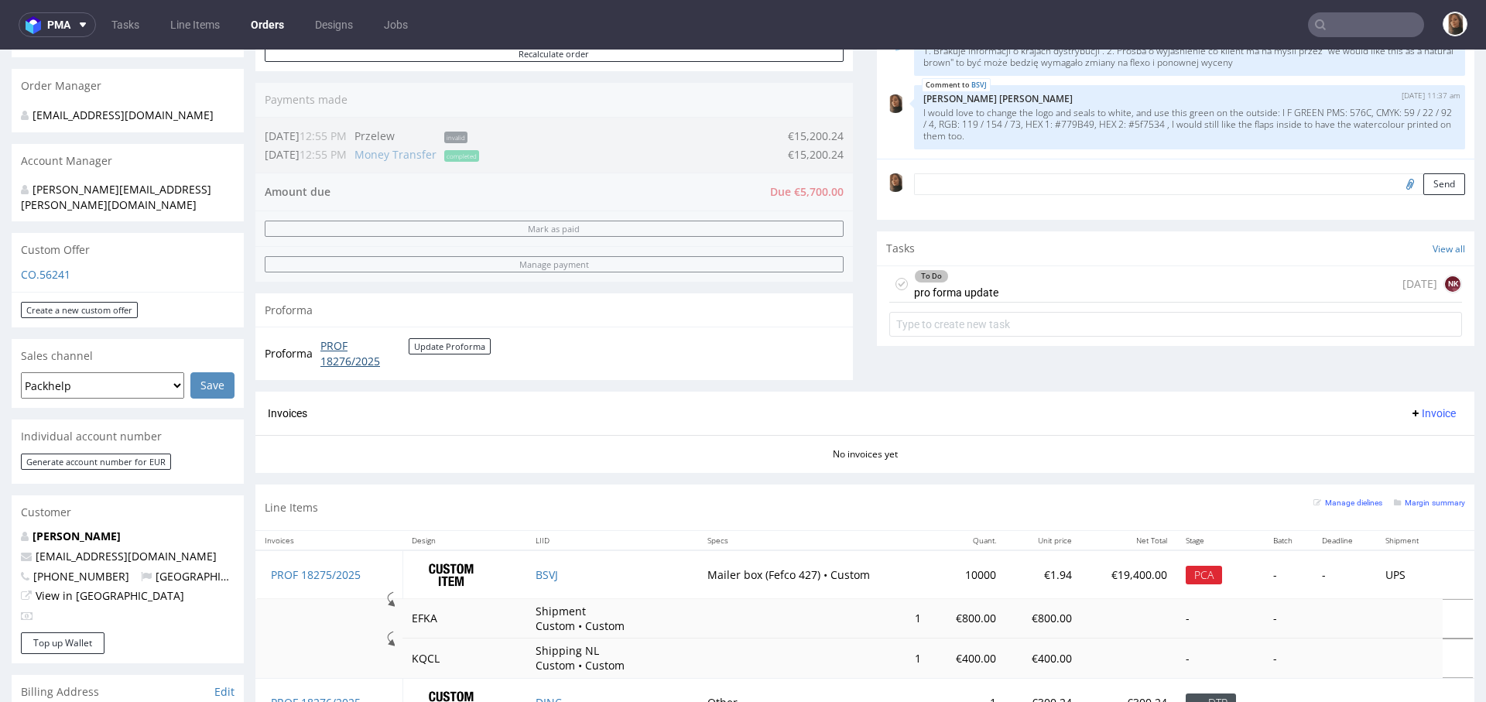
scroll to position [363, 0]
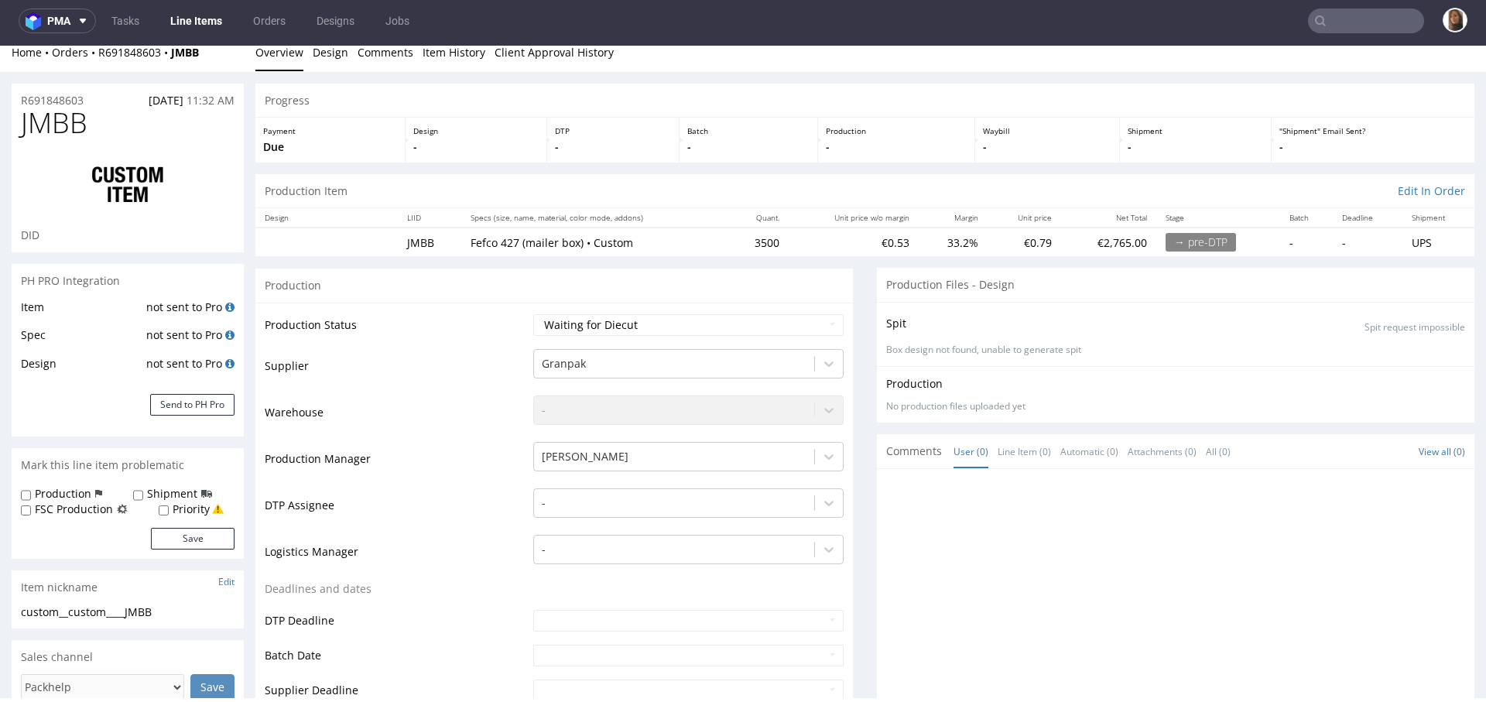
scroll to position [327, 0]
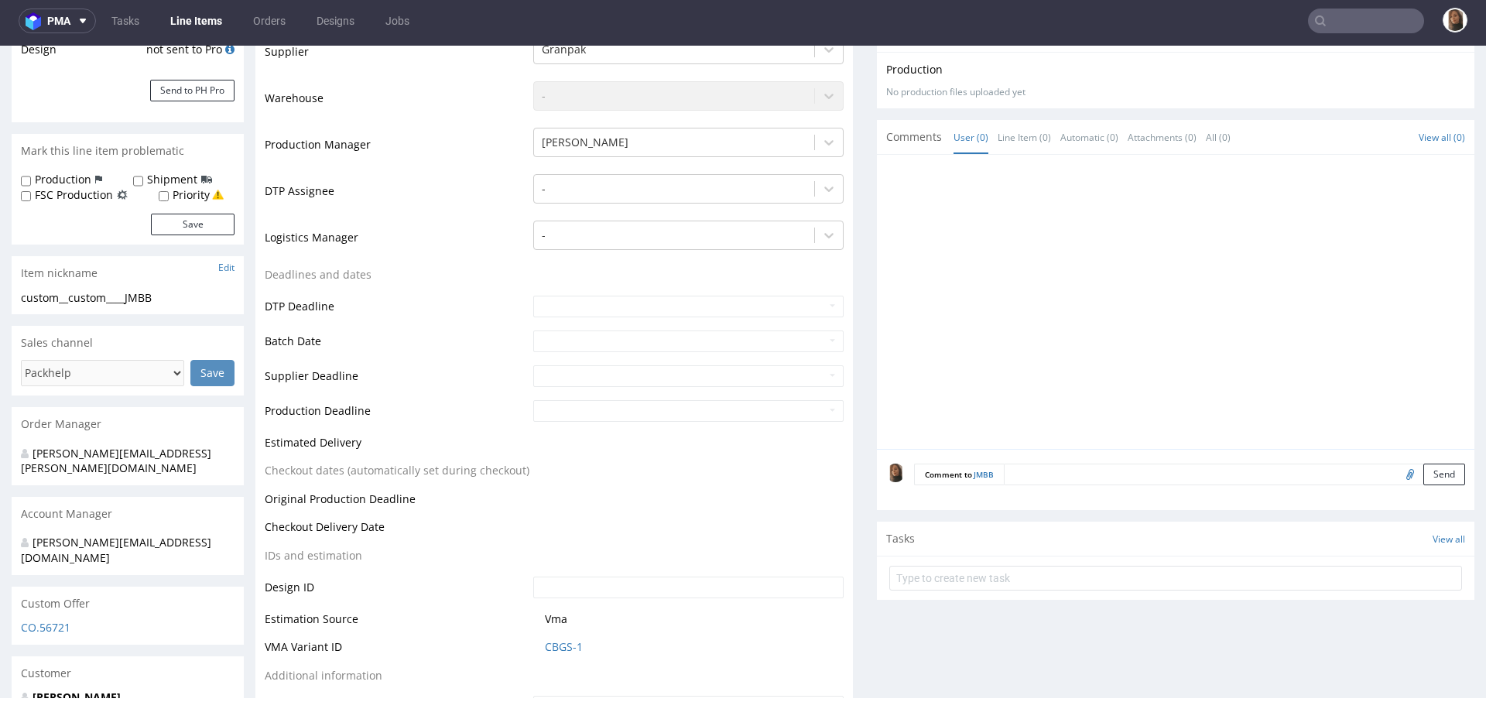
click at [1397, 474] on input "file" at bounding box center [1408, 473] width 22 height 20
type input "C:\fakepath\wetransfer_dieline__r780341996-oktbox_folder_2025-09-09_1144.zip"
click at [1423, 472] on button "Send" at bounding box center [1444, 474] width 42 height 22
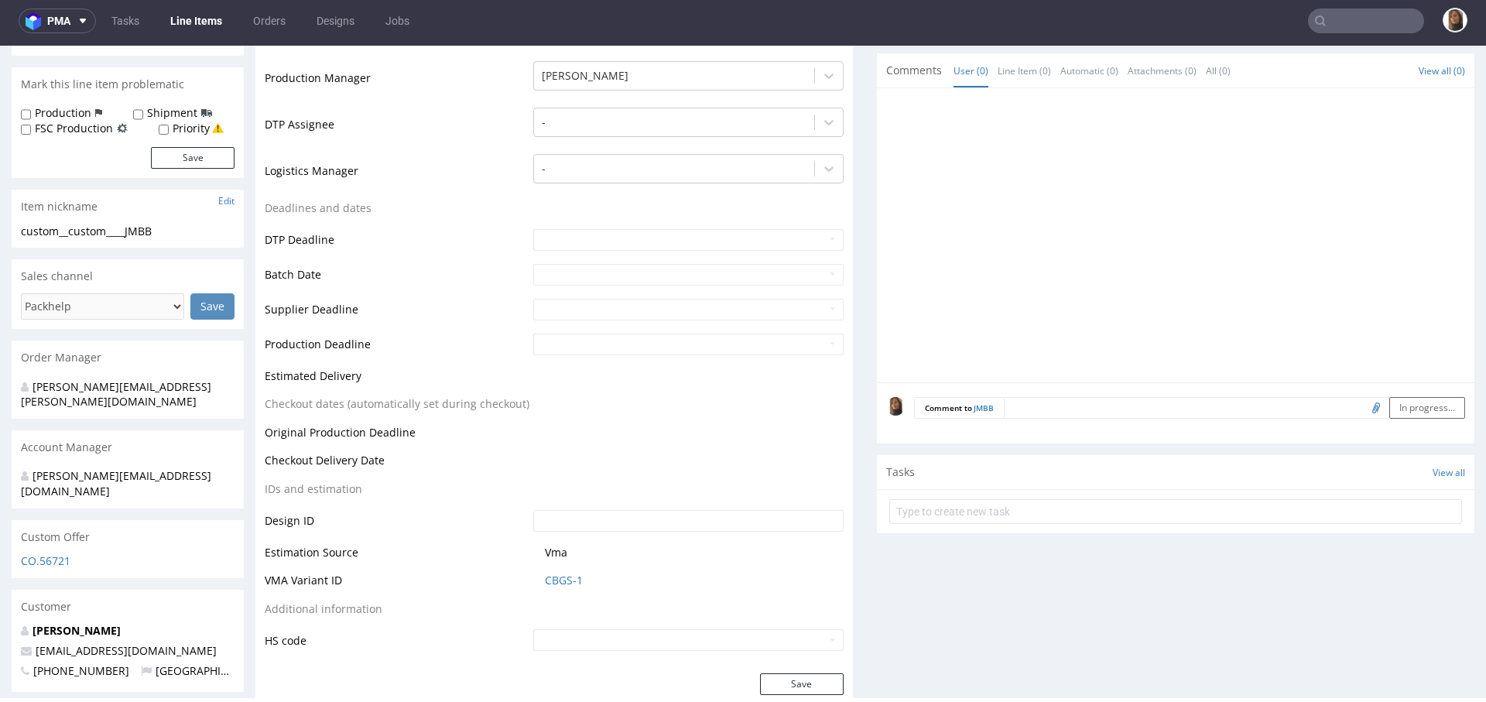
scroll to position [0, 0]
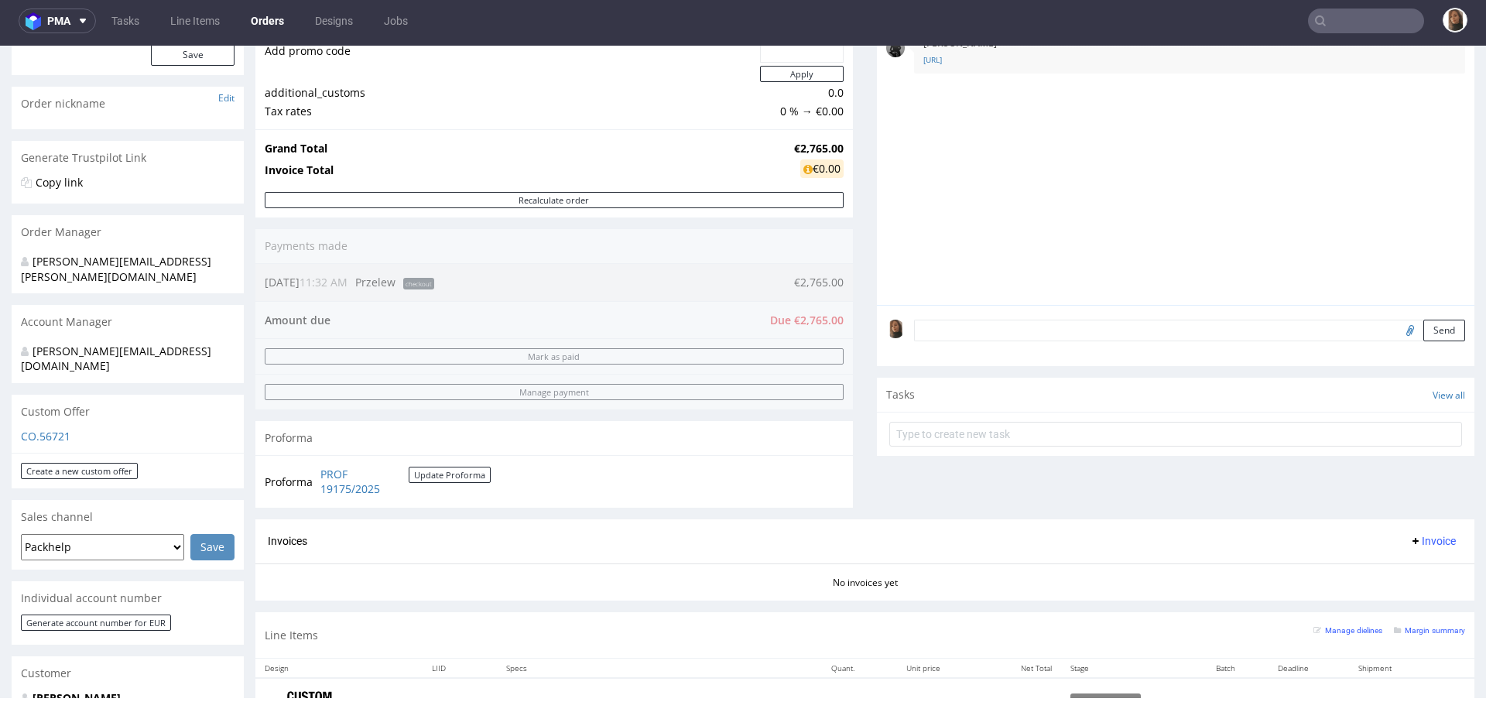
scroll to position [261, 0]
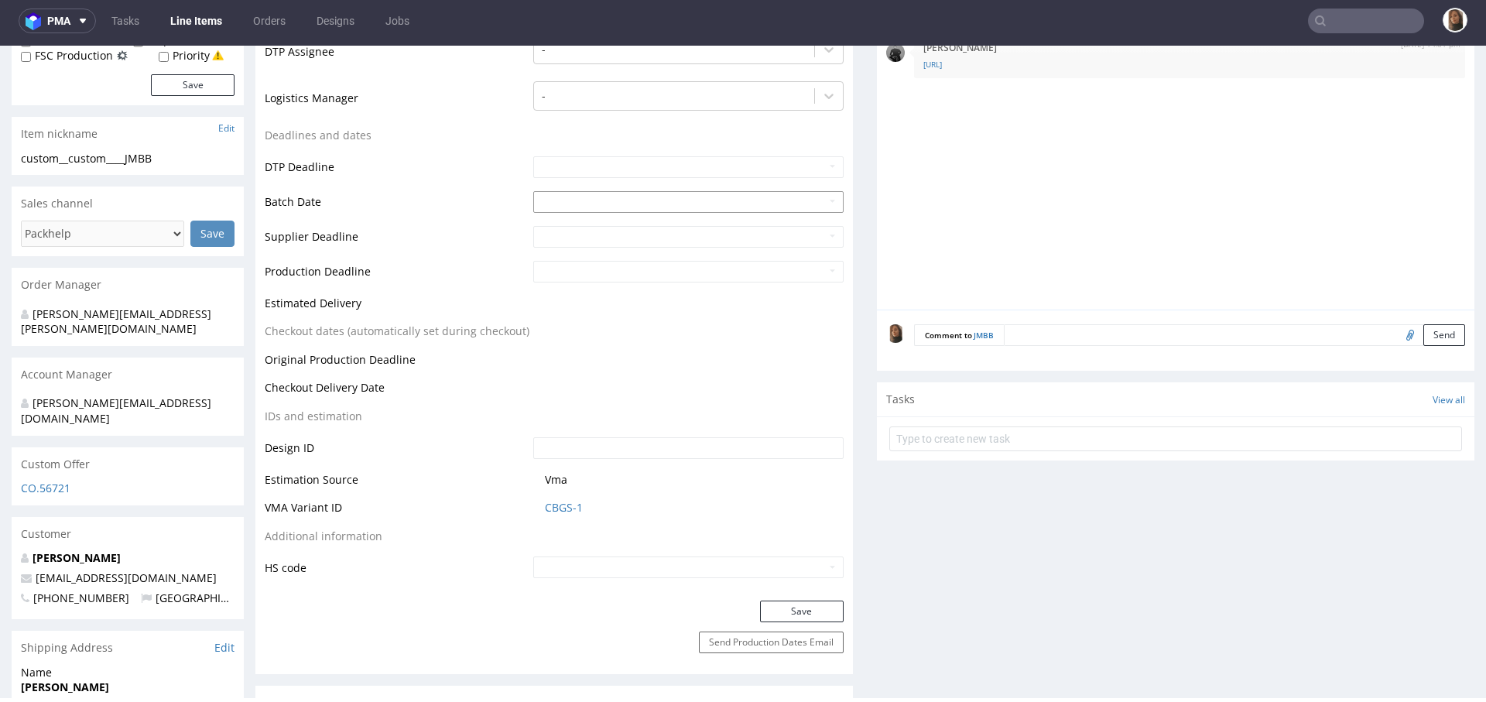
scroll to position [304, 0]
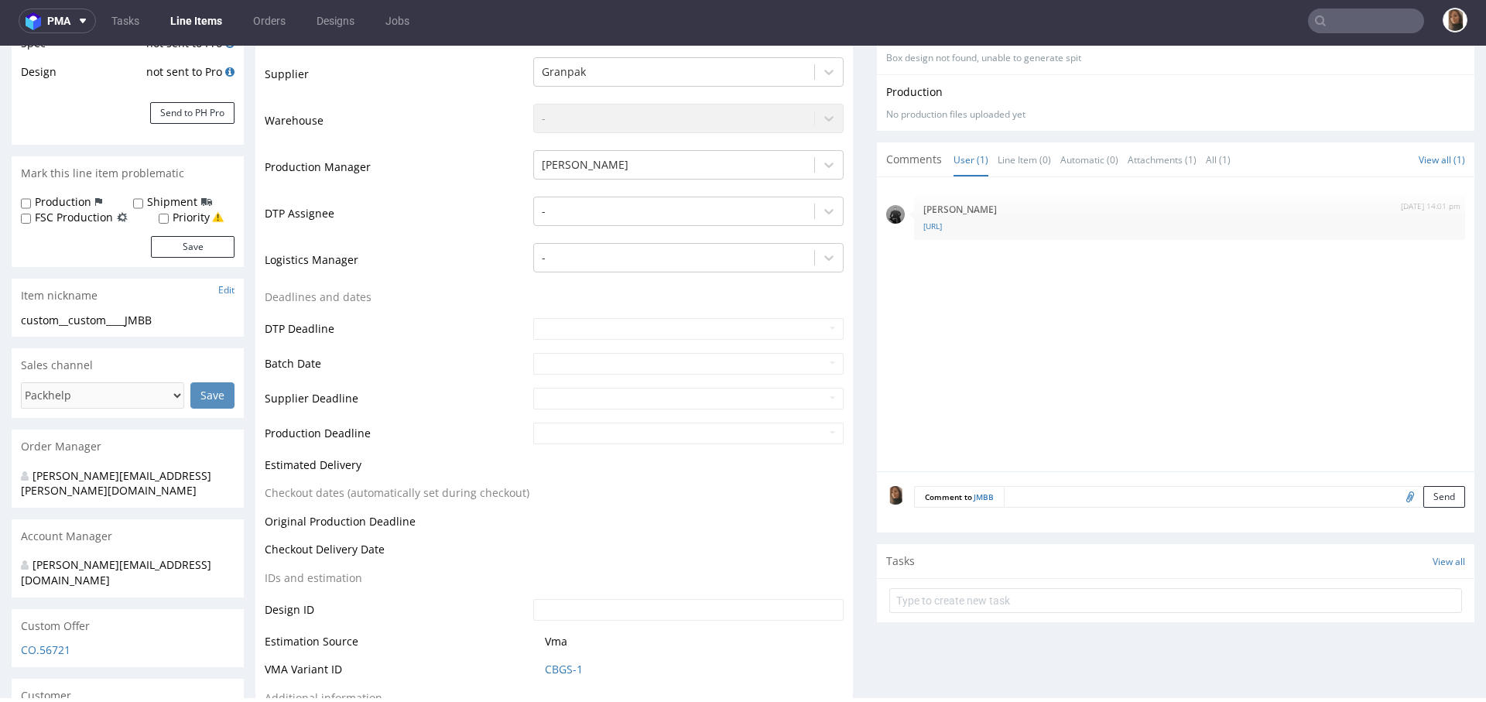
click at [1020, 497] on textarea at bounding box center [1234, 497] width 461 height 22
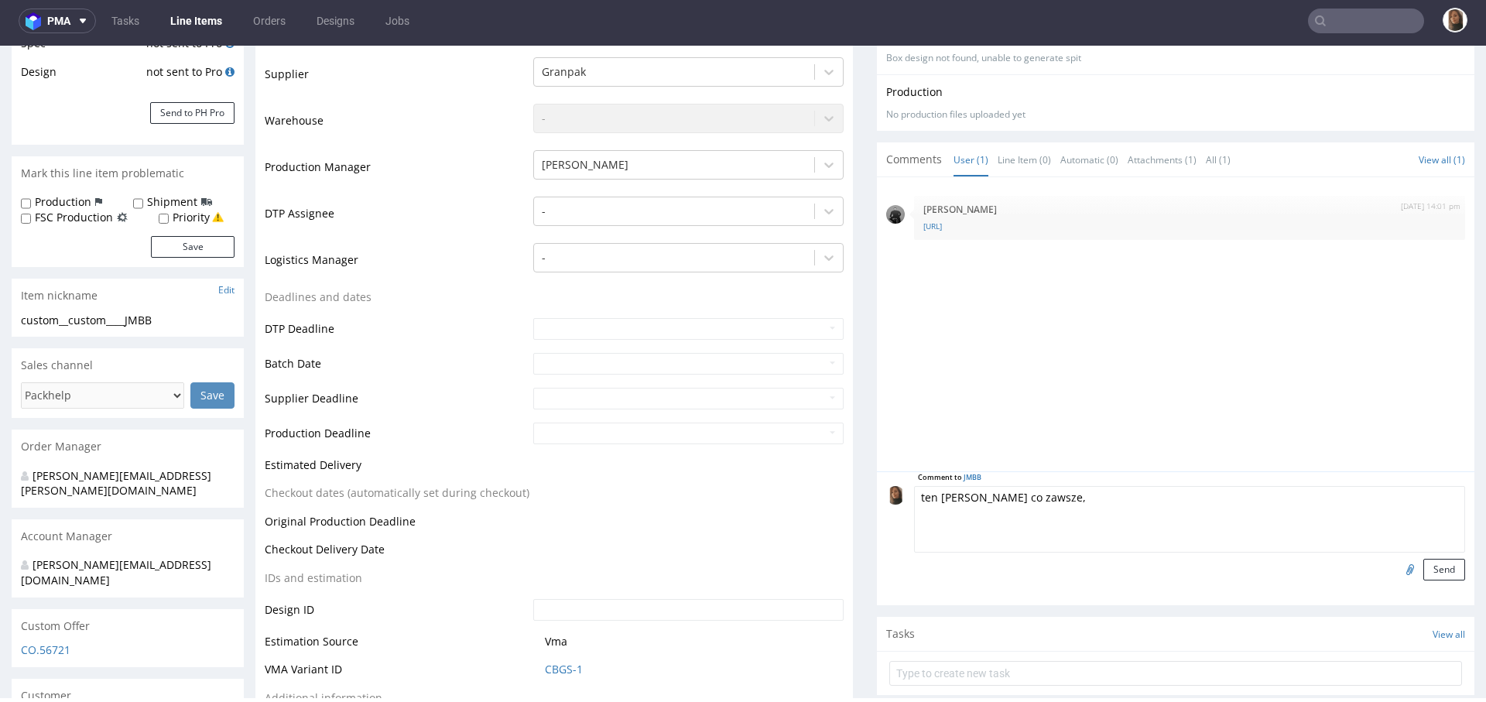
type textarea "ten [PERSON_NAME] co zawsze,"
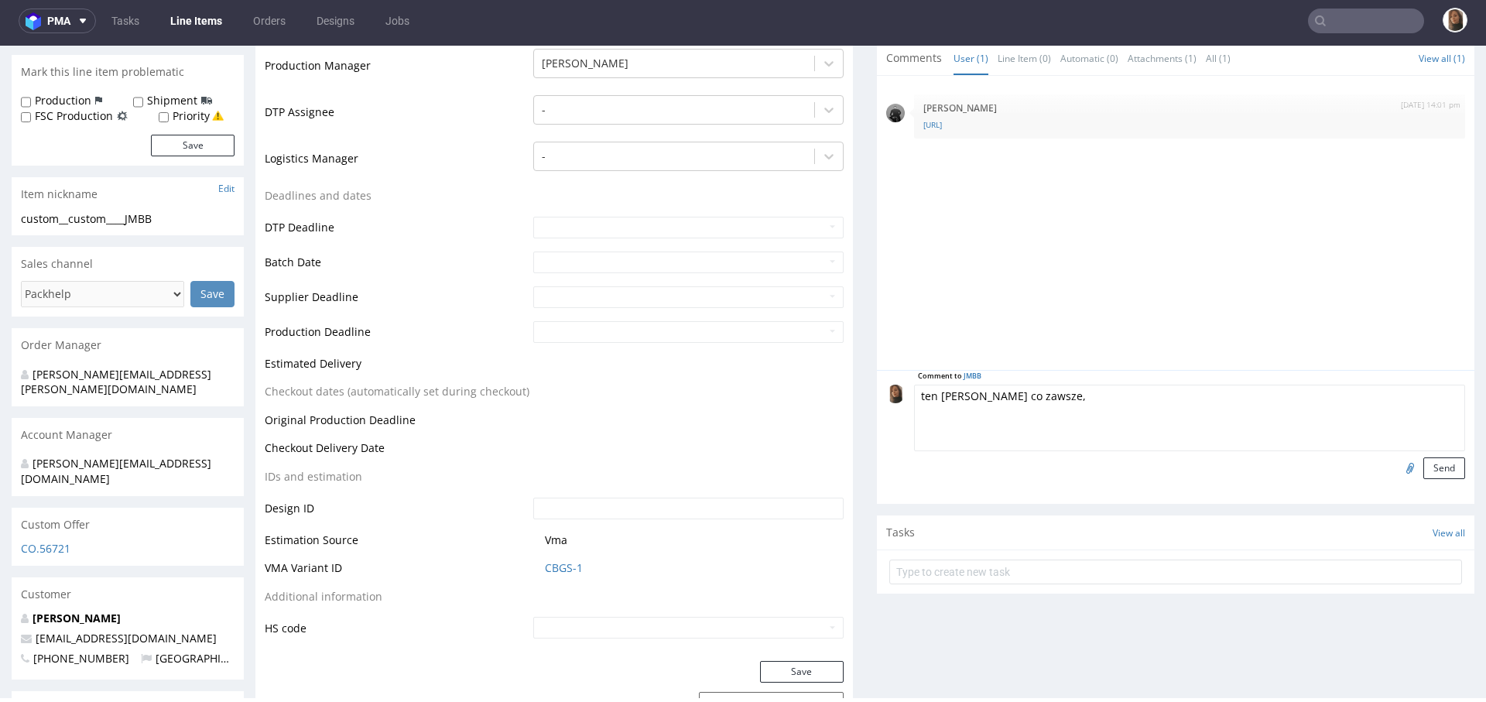
scroll to position [376, 0]
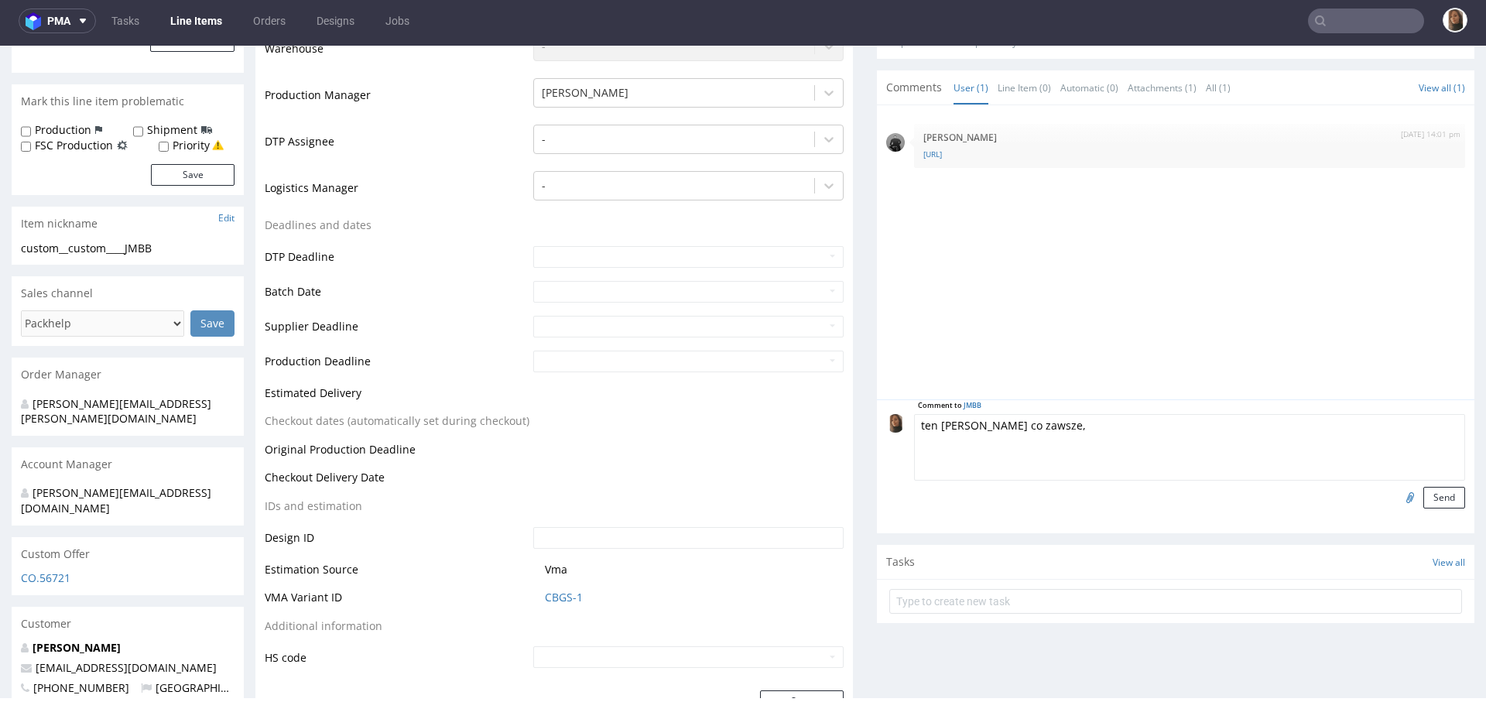
drag, startPoint x: 1084, startPoint y: 426, endPoint x: 769, endPoint y: 425, distance: 314.9
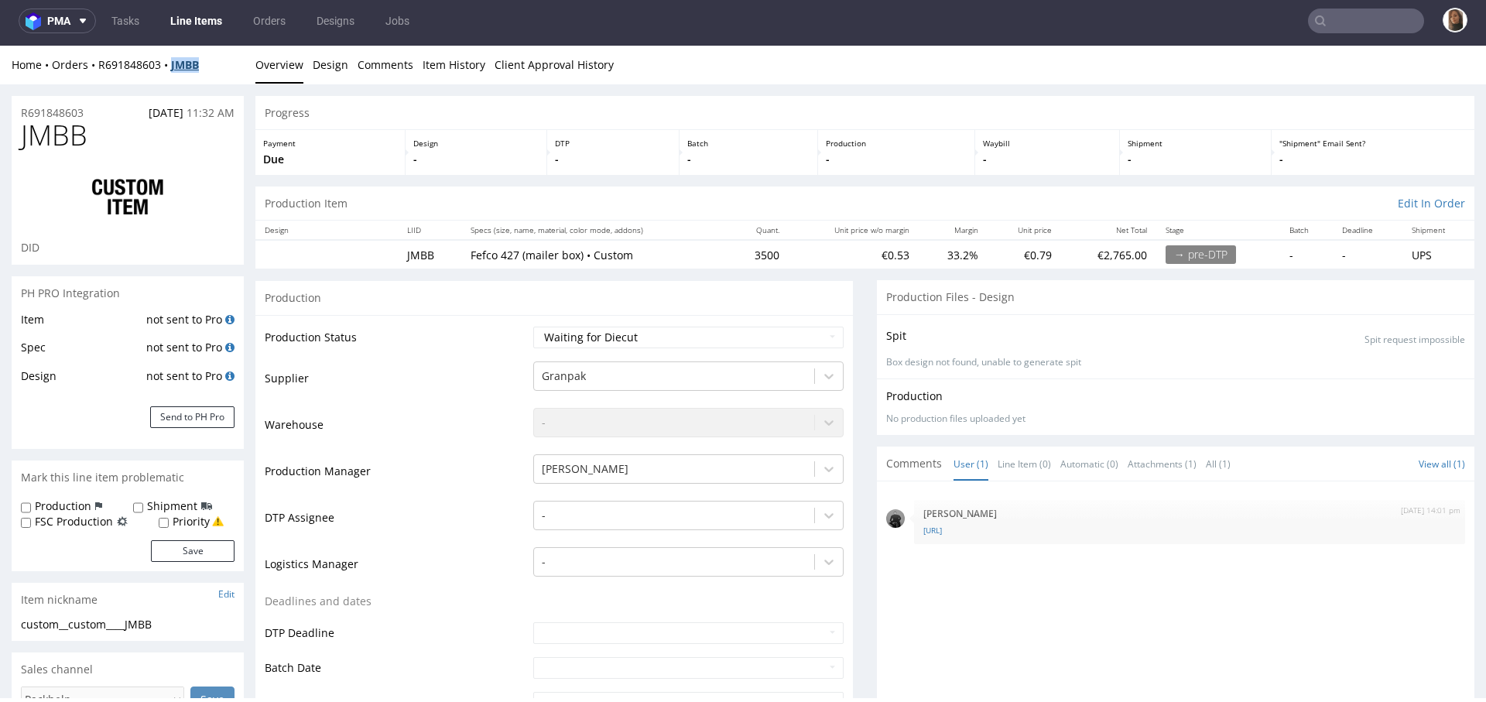
copy strong "JMBB"
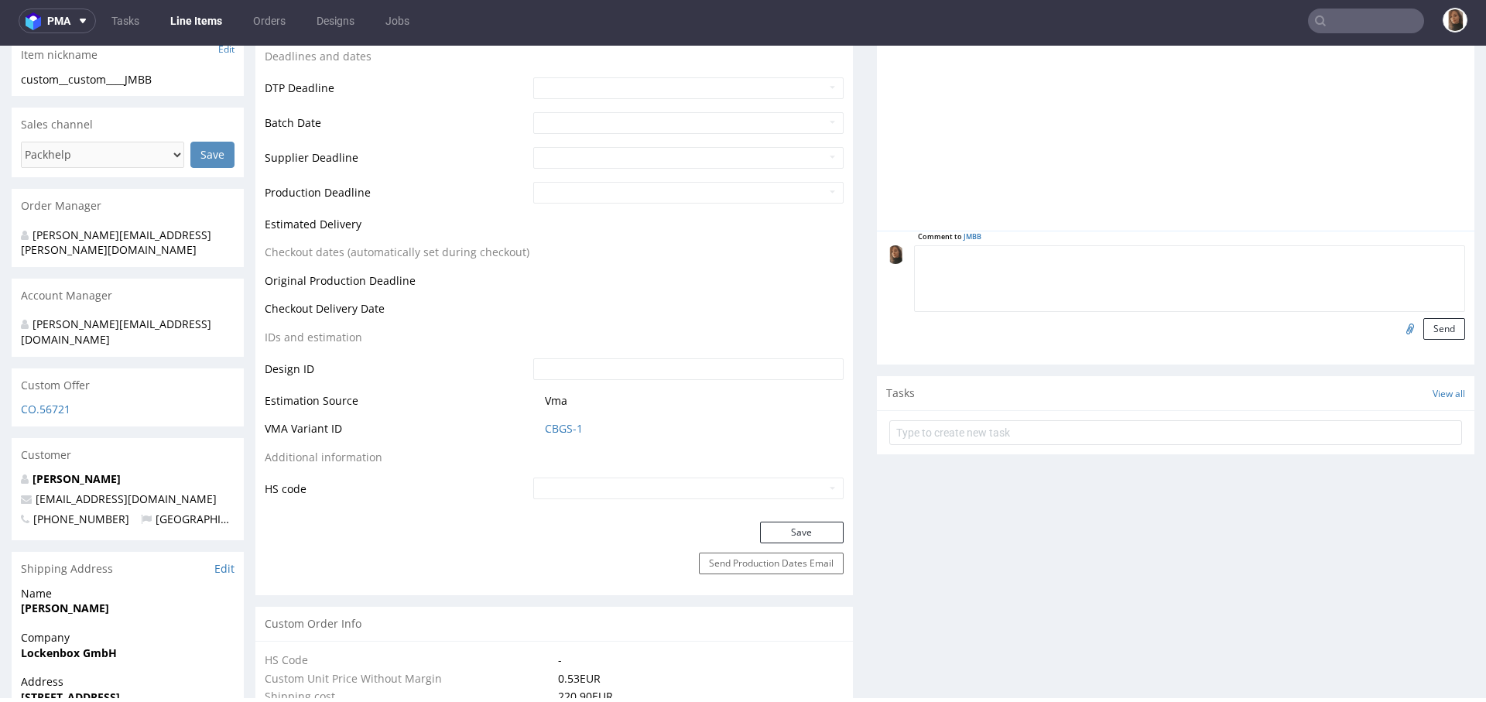
scroll to position [1134, 0]
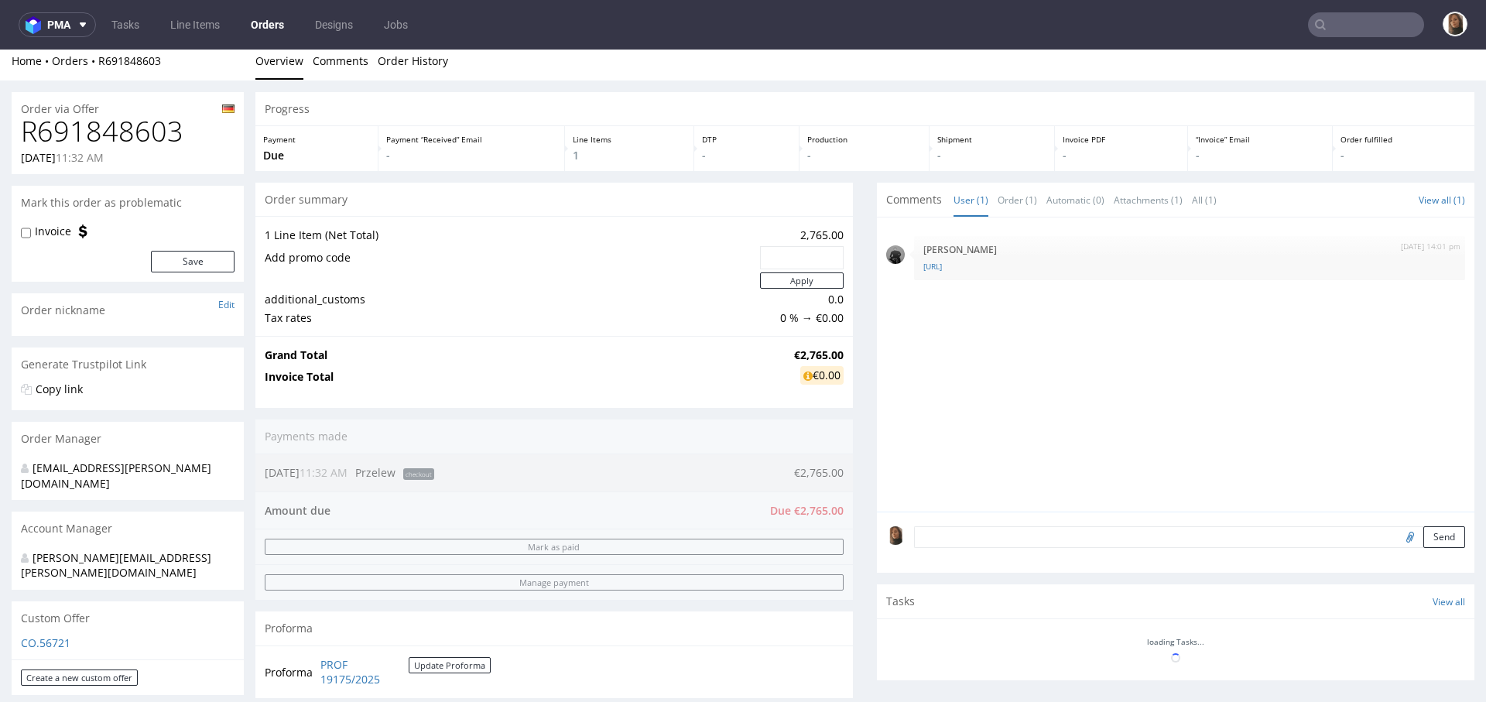
scroll to position [14, 0]
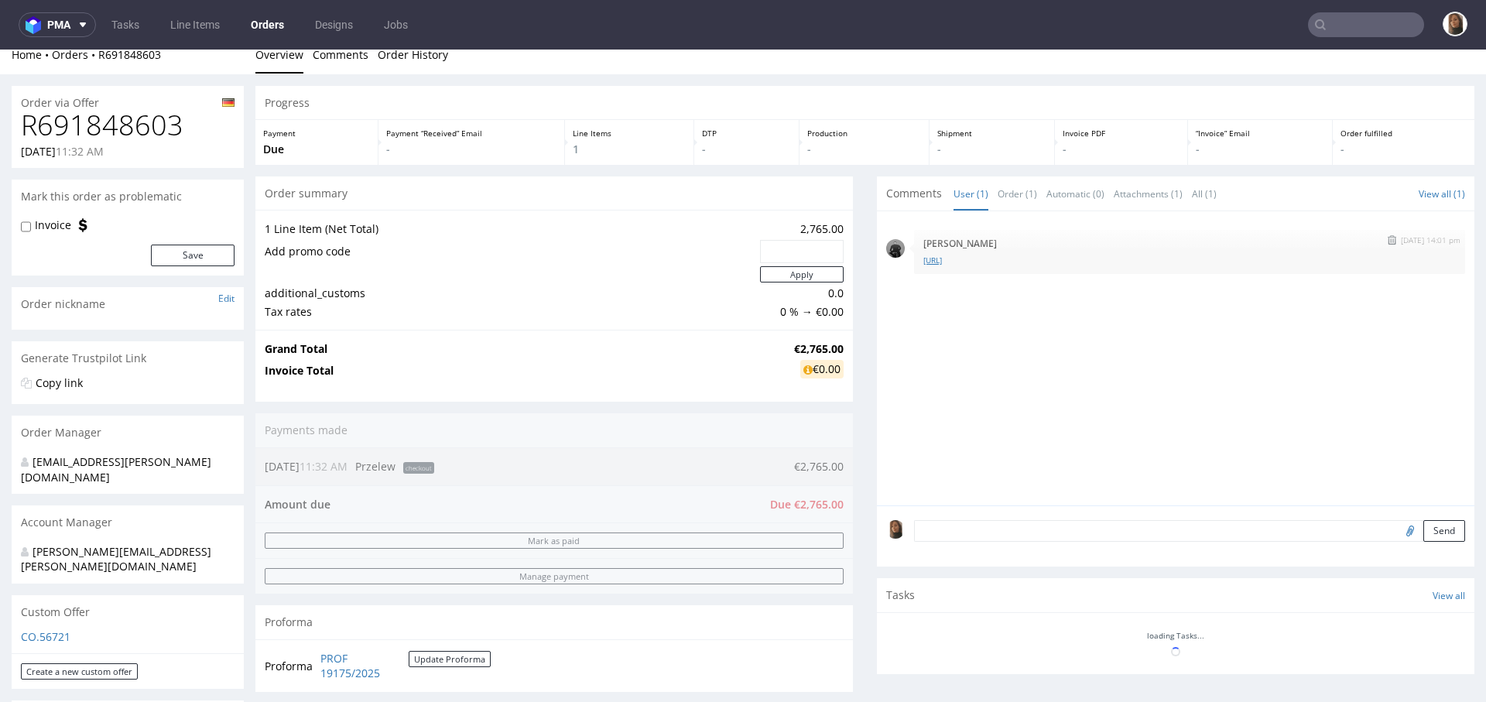
click at [980, 256] on link "[URL]" at bounding box center [1189, 261] width 532 height 12
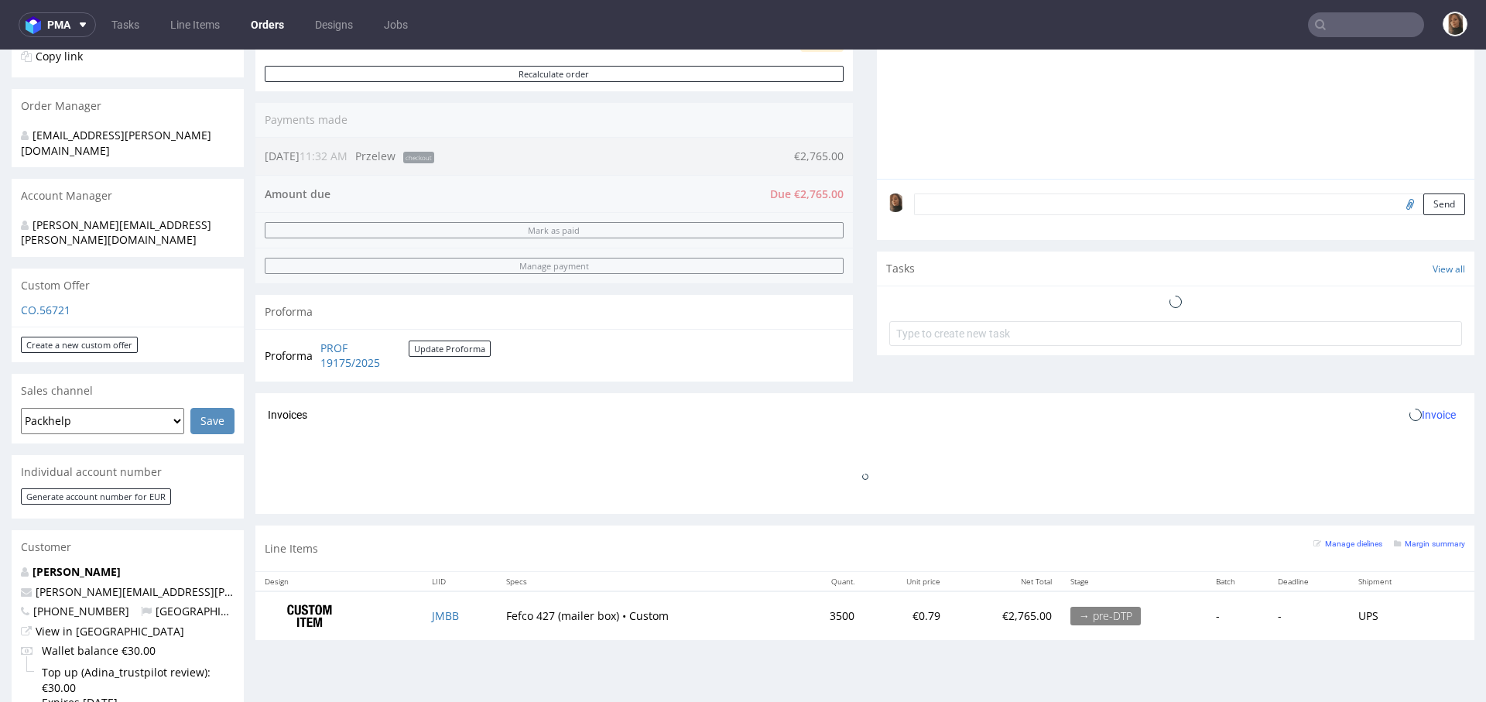
scroll to position [0, 0]
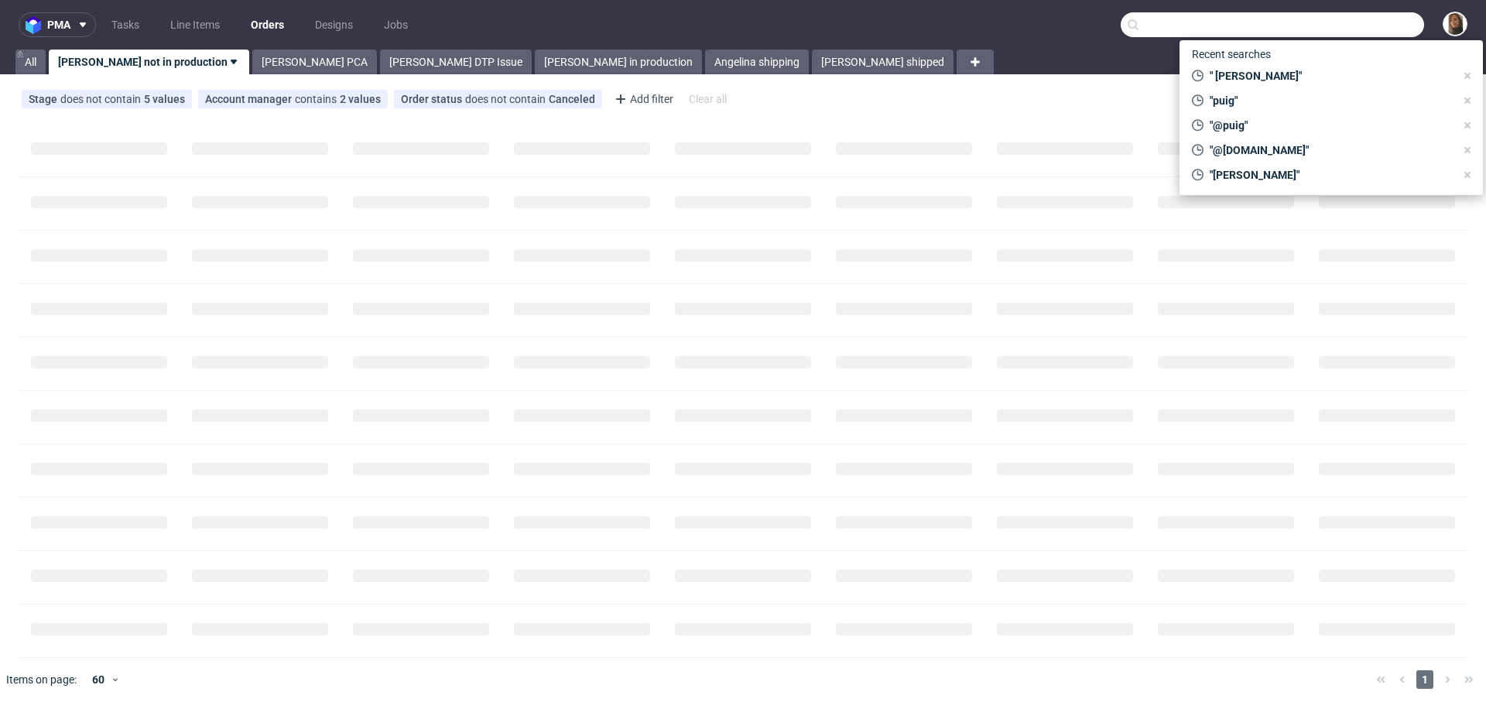
click at [1338, 20] on input "text" at bounding box center [1271, 24] width 303 height 25
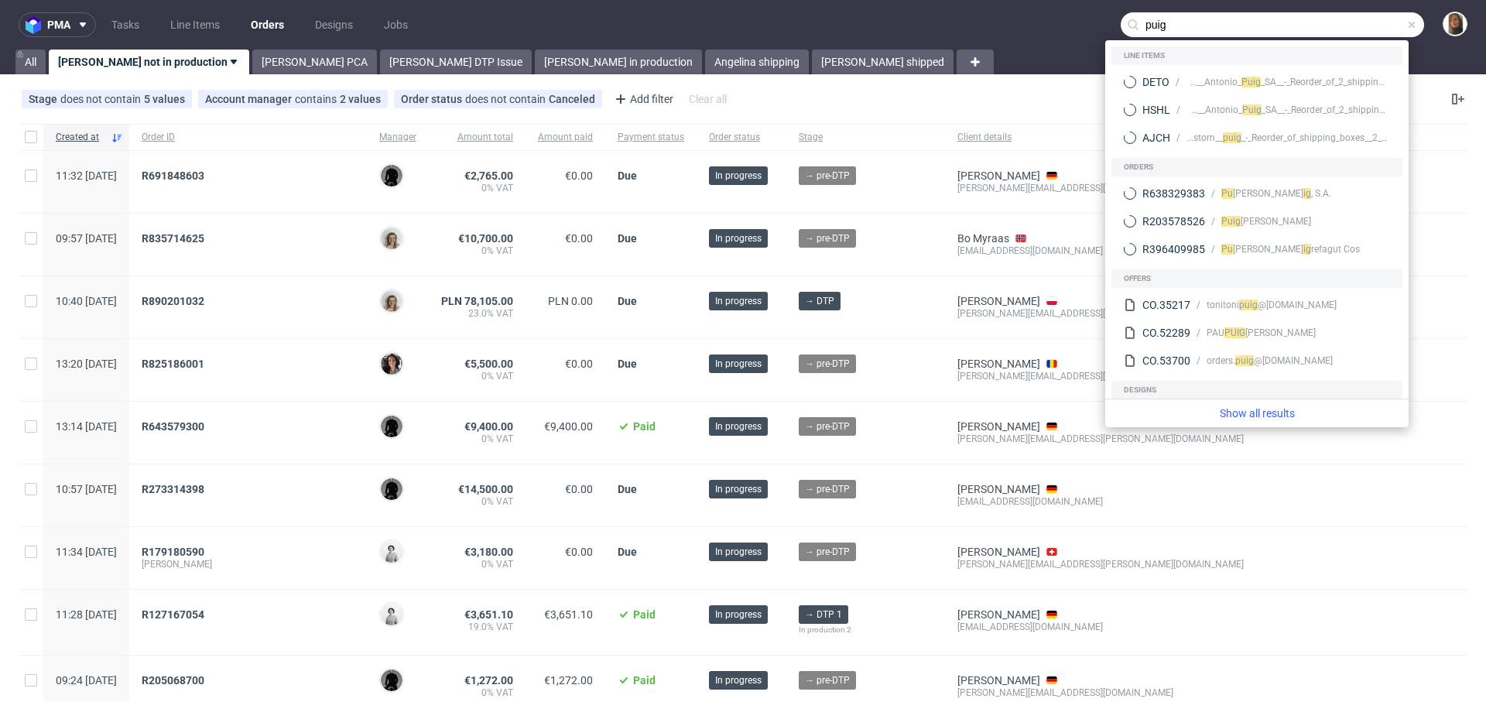
type input "puig"
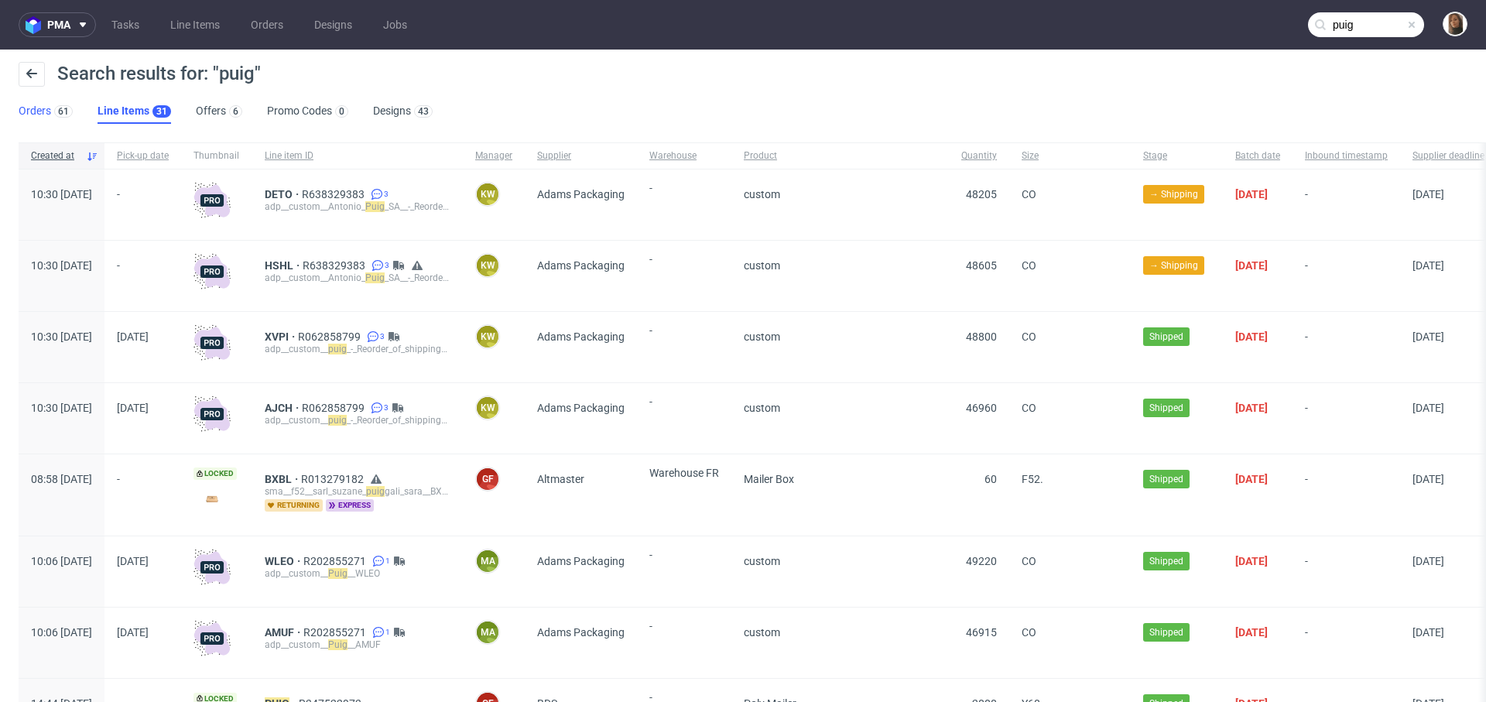
click at [41, 112] on link "Orders 61" at bounding box center [46, 111] width 54 height 25
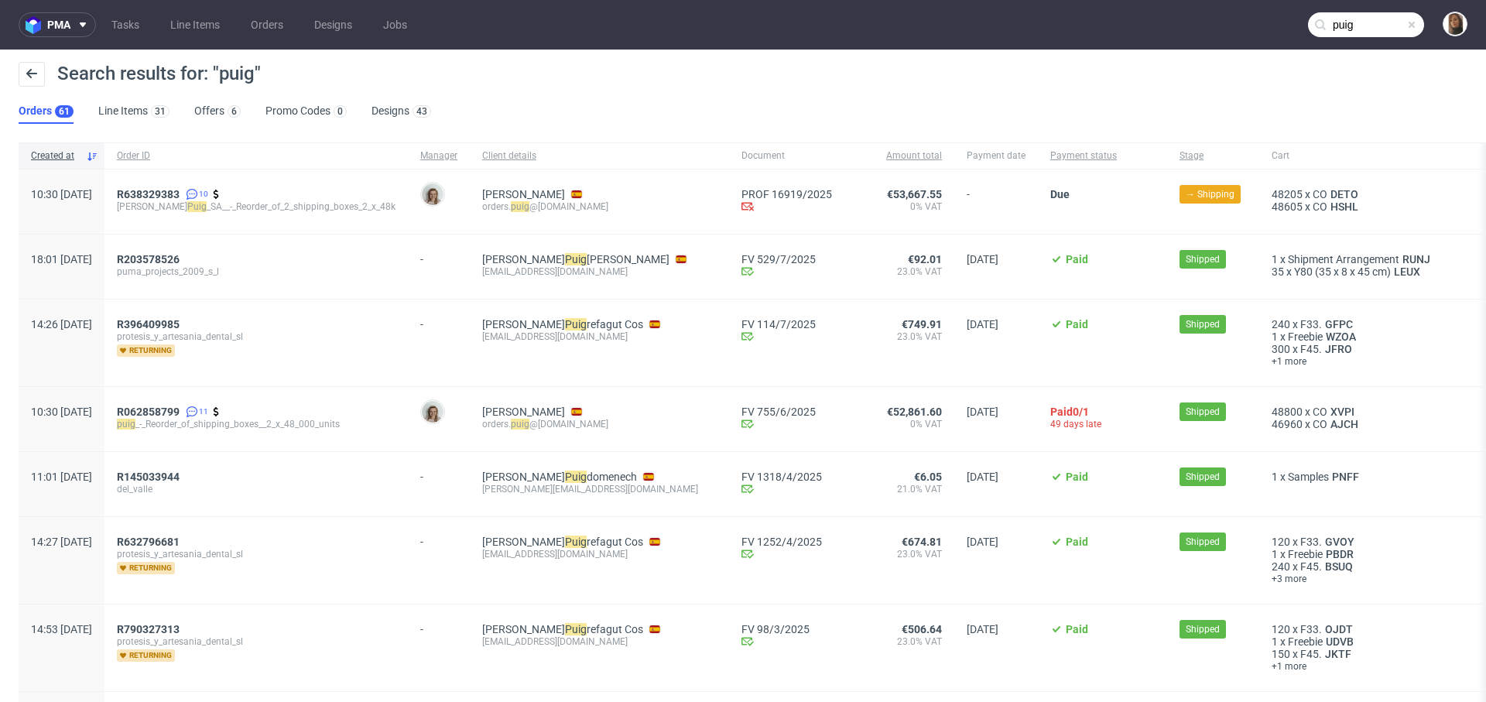
click at [160, 193] on div "R638329383 10 Antonio_ Puig _SA__-_Reorder_of_2_shipping_boxes_2_x_48k" at bounding box center [255, 201] width 303 height 64
click at [180, 193] on span "R638329383" at bounding box center [148, 194] width 63 height 12
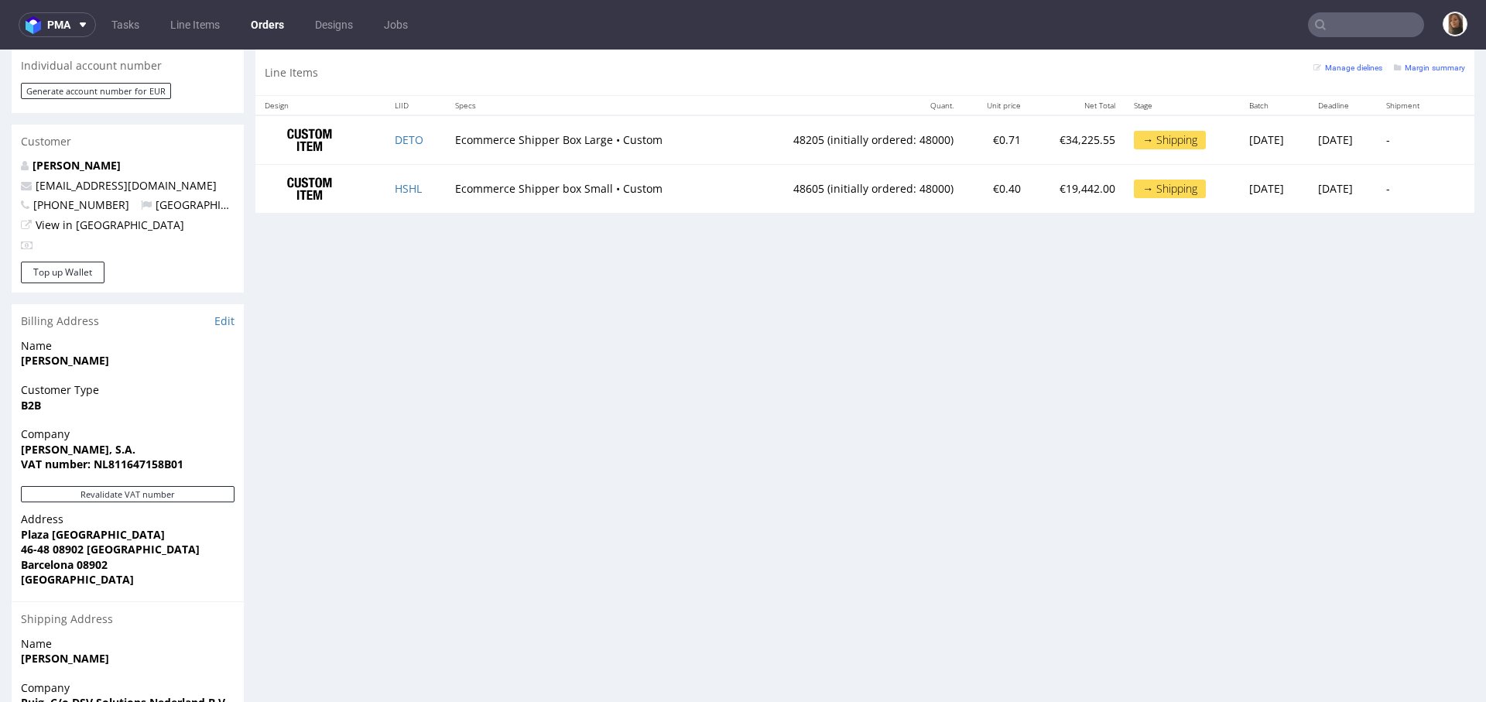
scroll to position [685, 0]
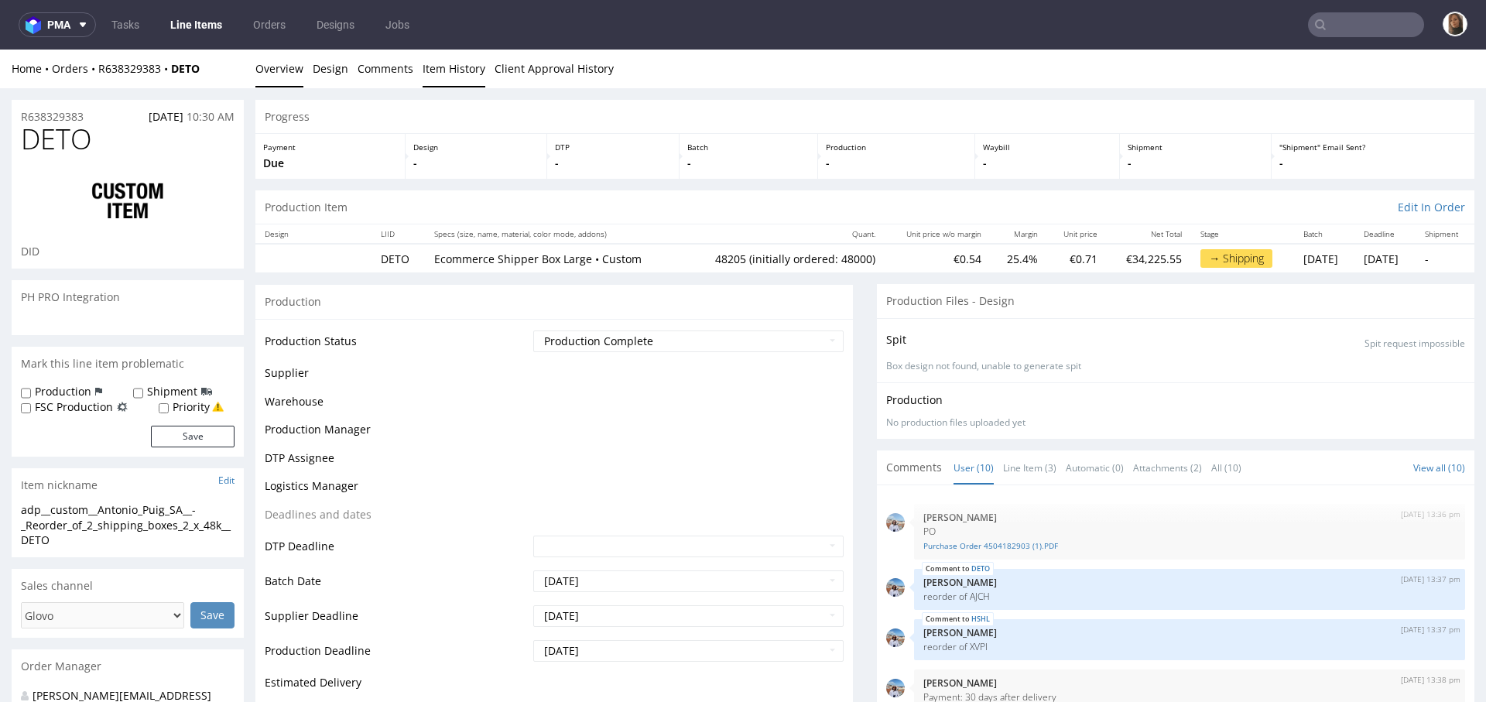
scroll to position [315, 0]
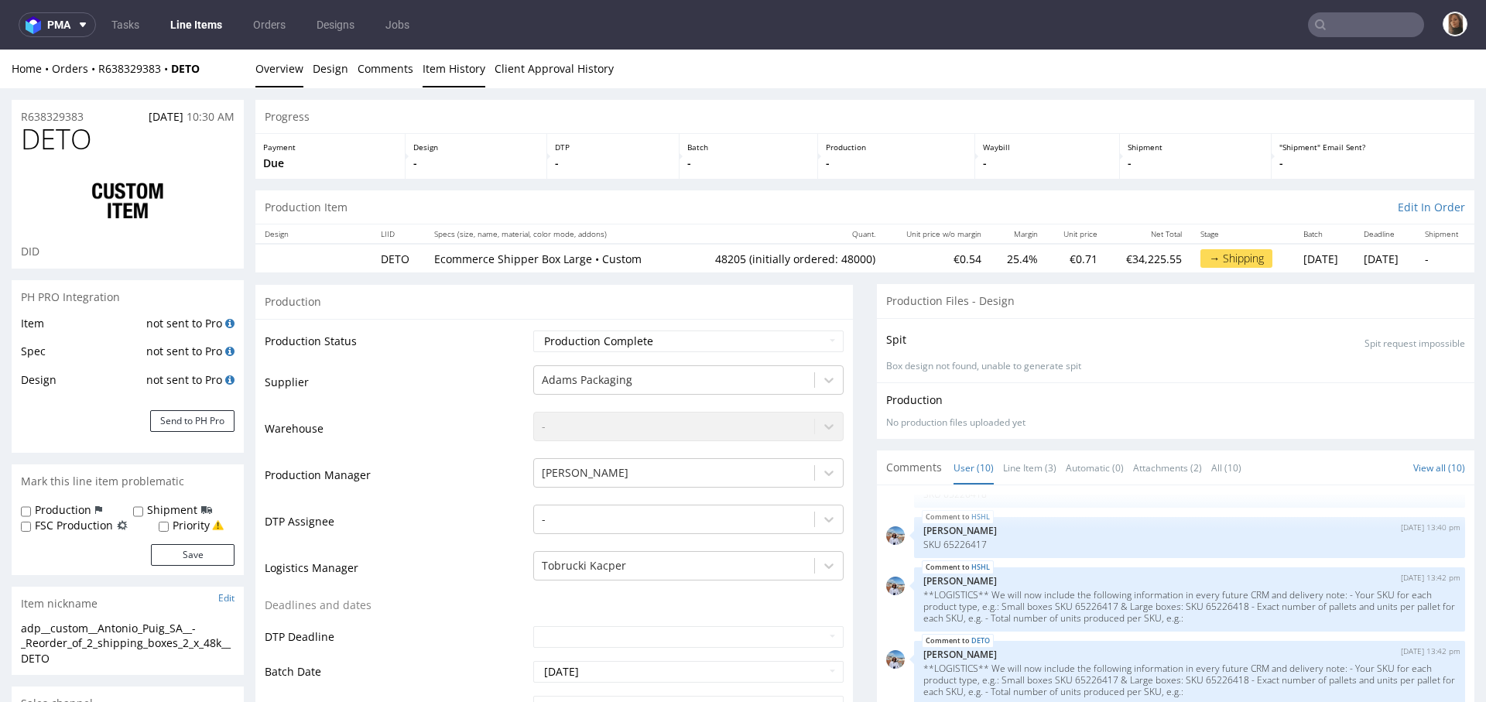
click at [460, 73] on link "Item History" at bounding box center [453, 69] width 63 height 38
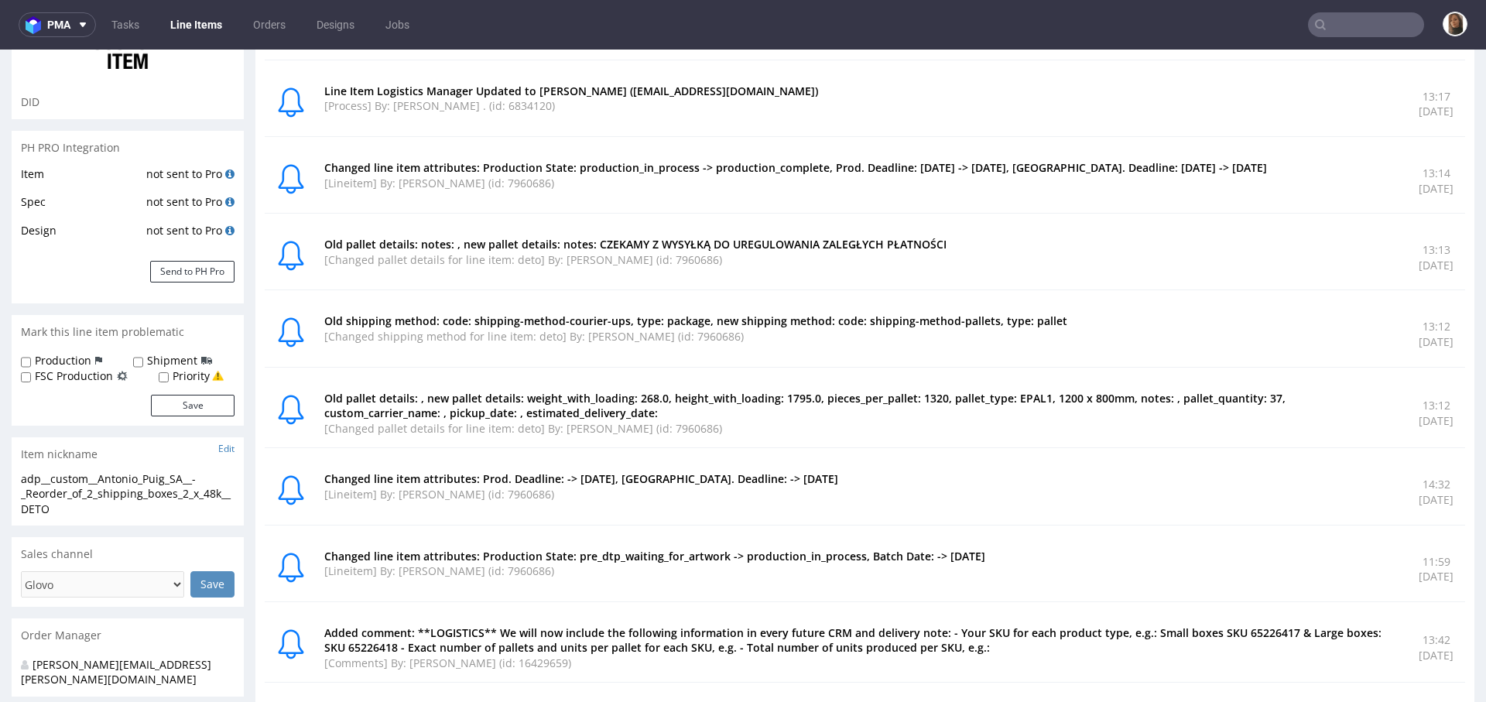
scroll to position [0, 0]
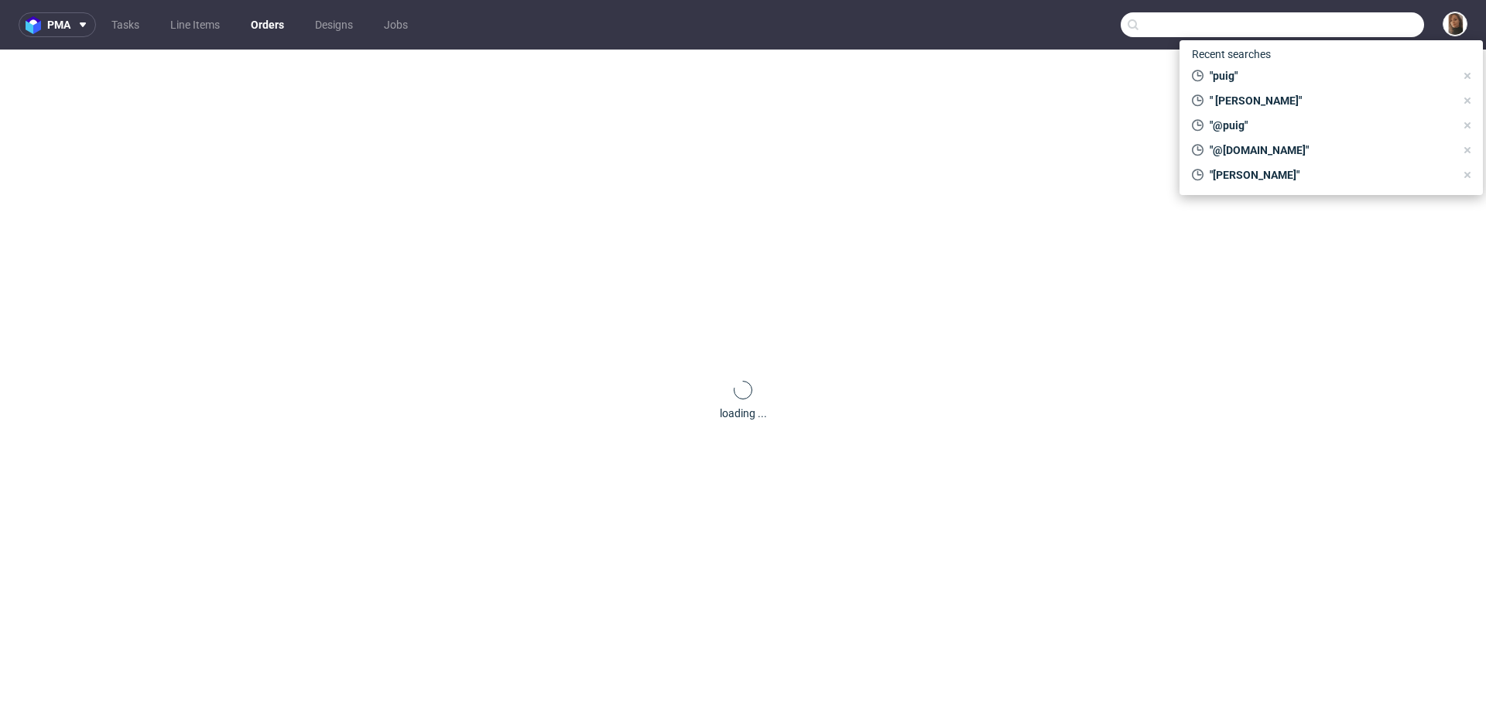
click at [1383, 28] on input "text" at bounding box center [1271, 24] width 303 height 25
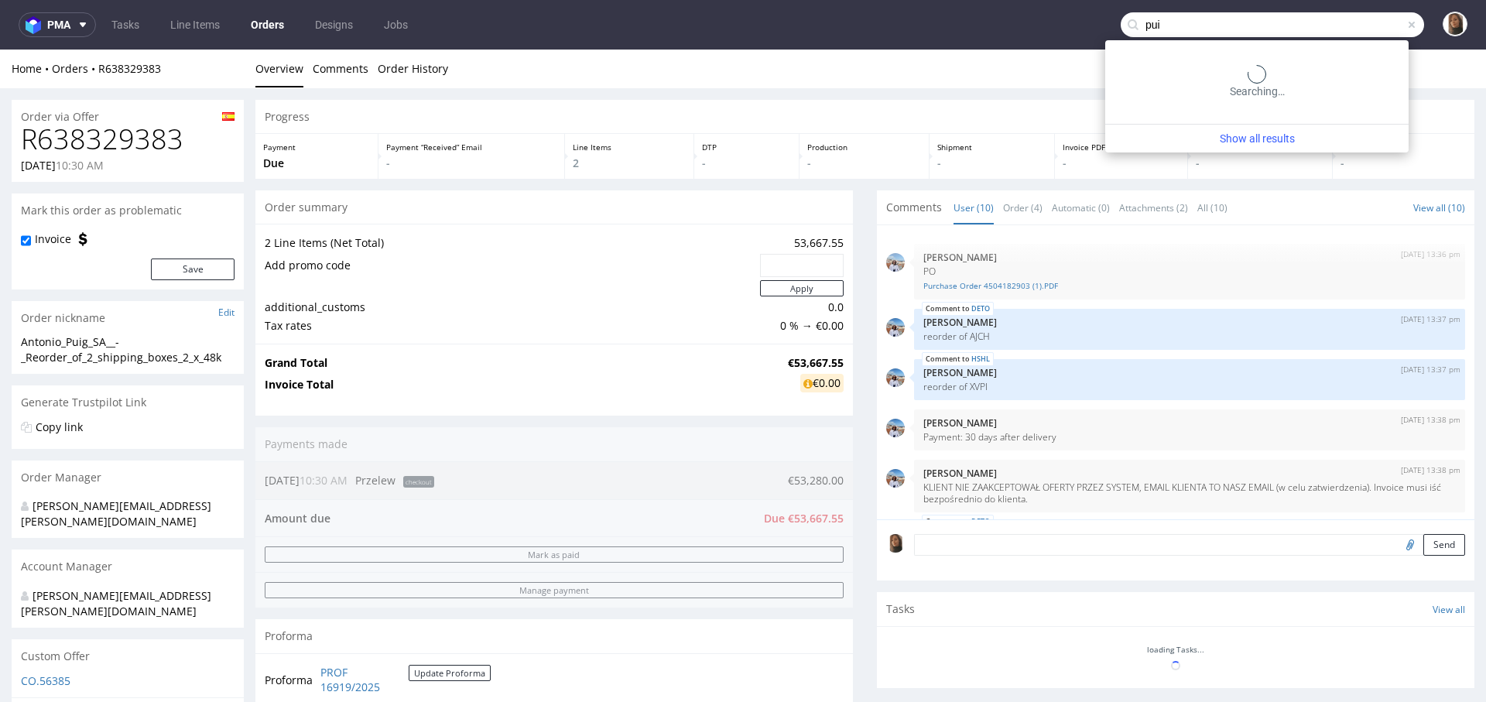
scroll to position [315, 0]
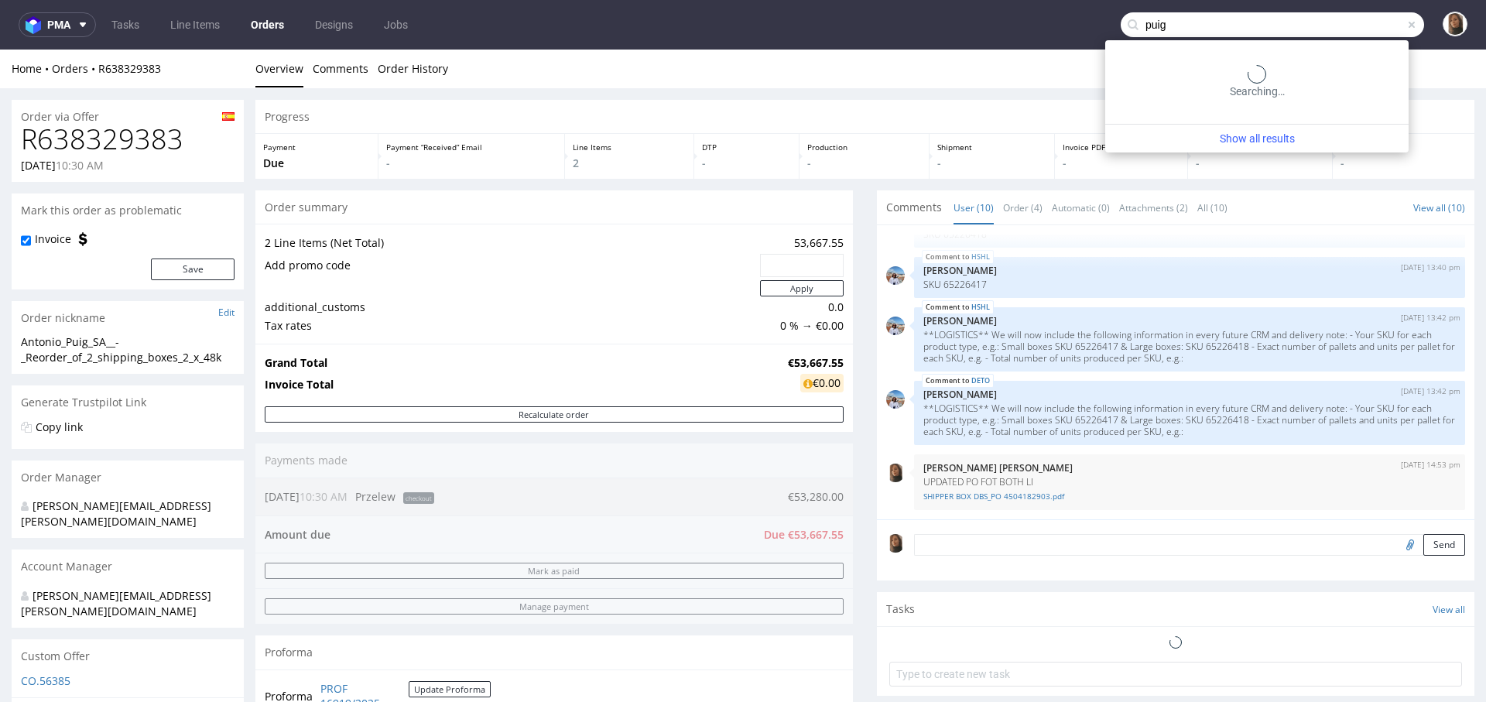
type input "puig"
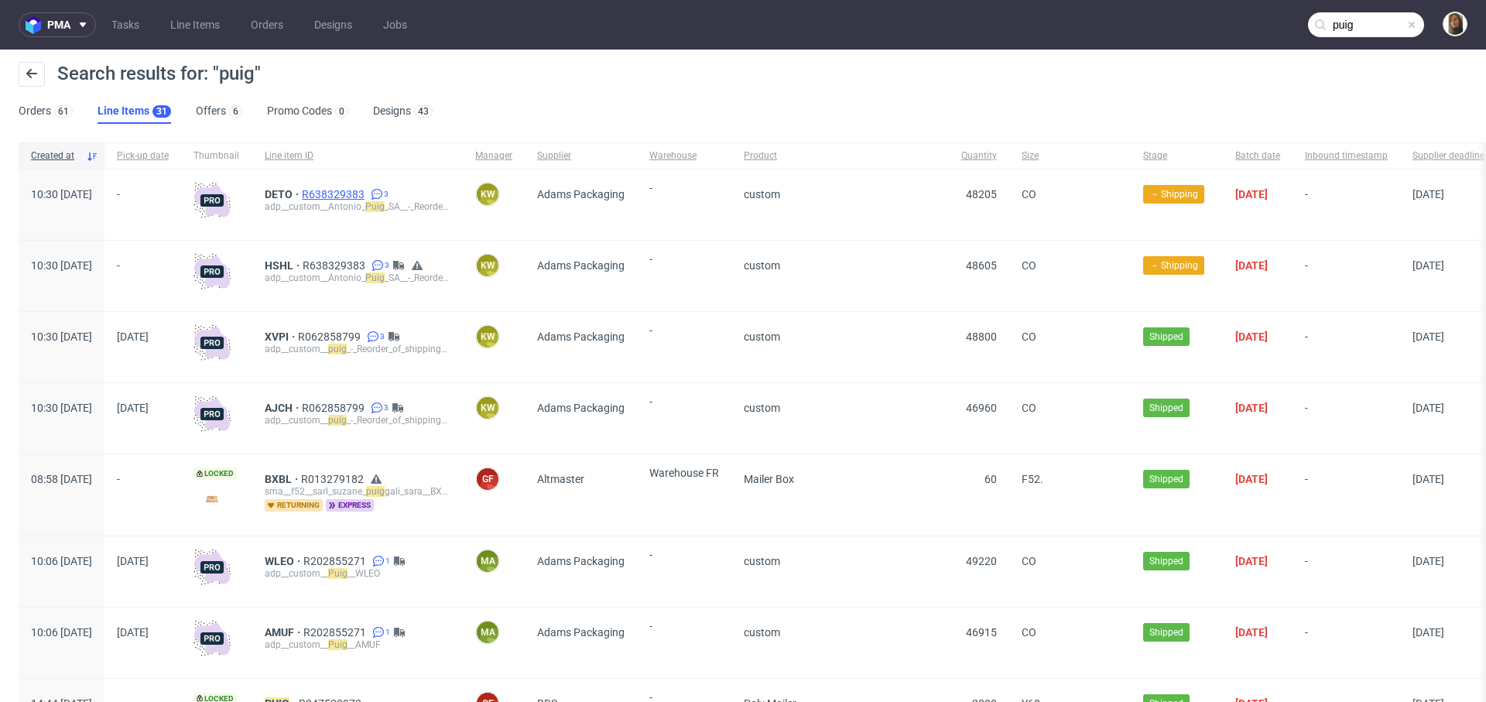
click at [368, 195] on span "R638329383" at bounding box center [335, 194] width 66 height 12
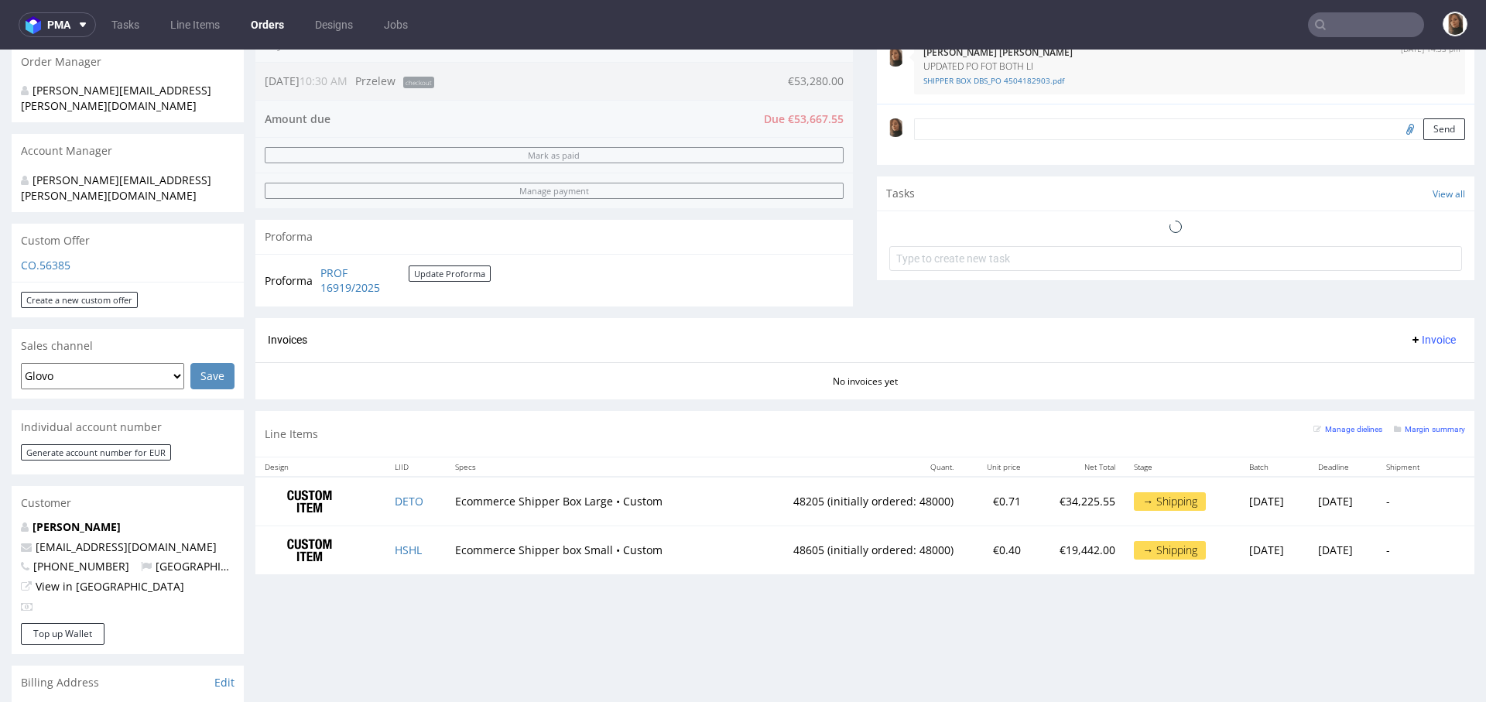
scroll to position [203, 0]
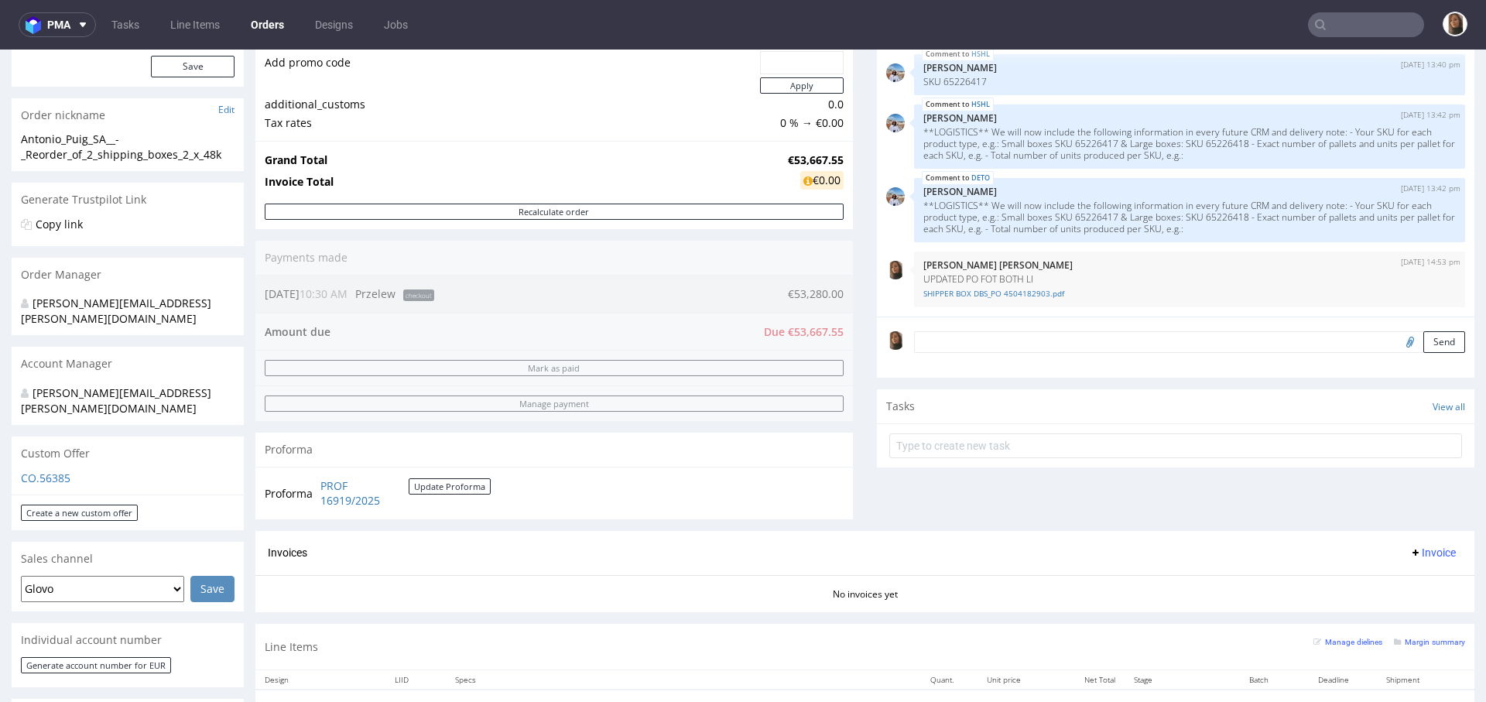
click at [271, 25] on link "Orders" at bounding box center [267, 24] width 52 height 25
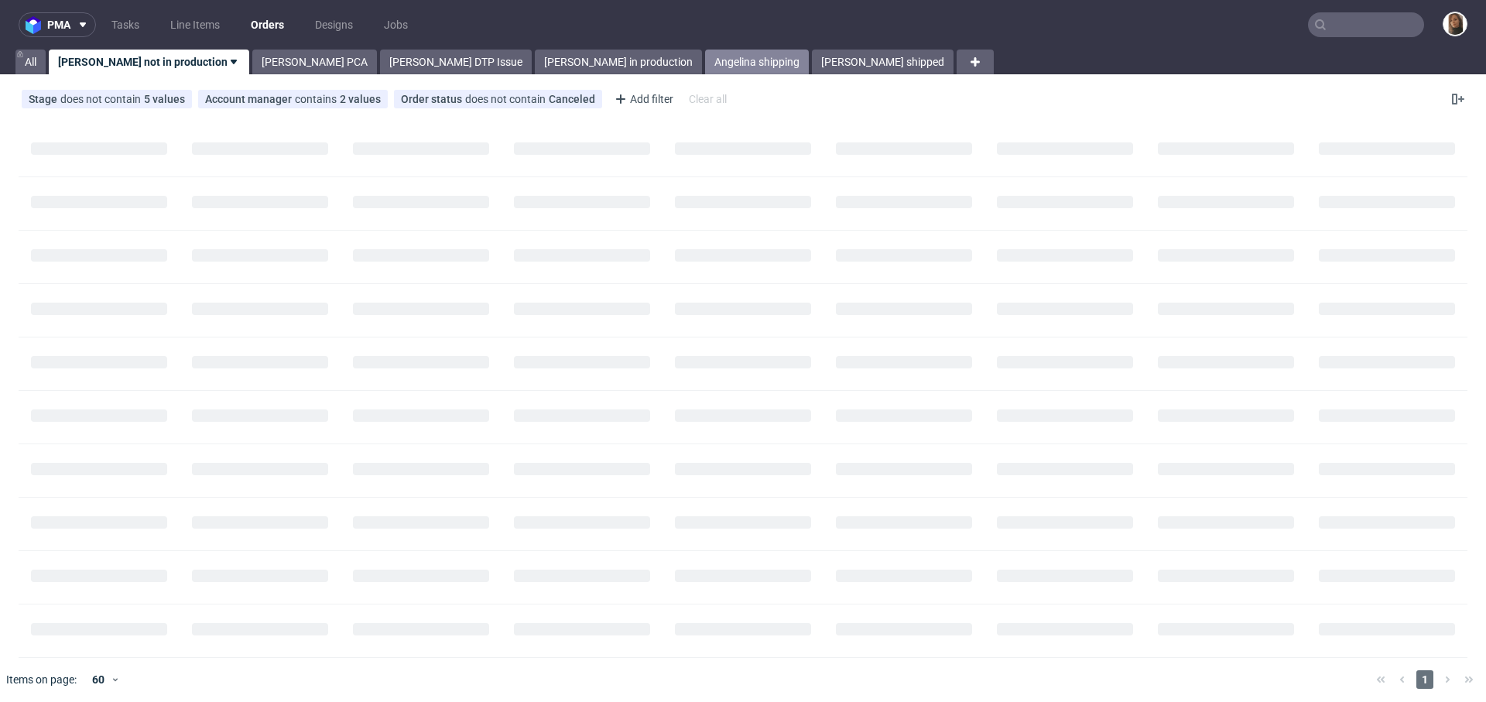
click at [705, 55] on link "Angelina shipping" at bounding box center [757, 62] width 104 height 25
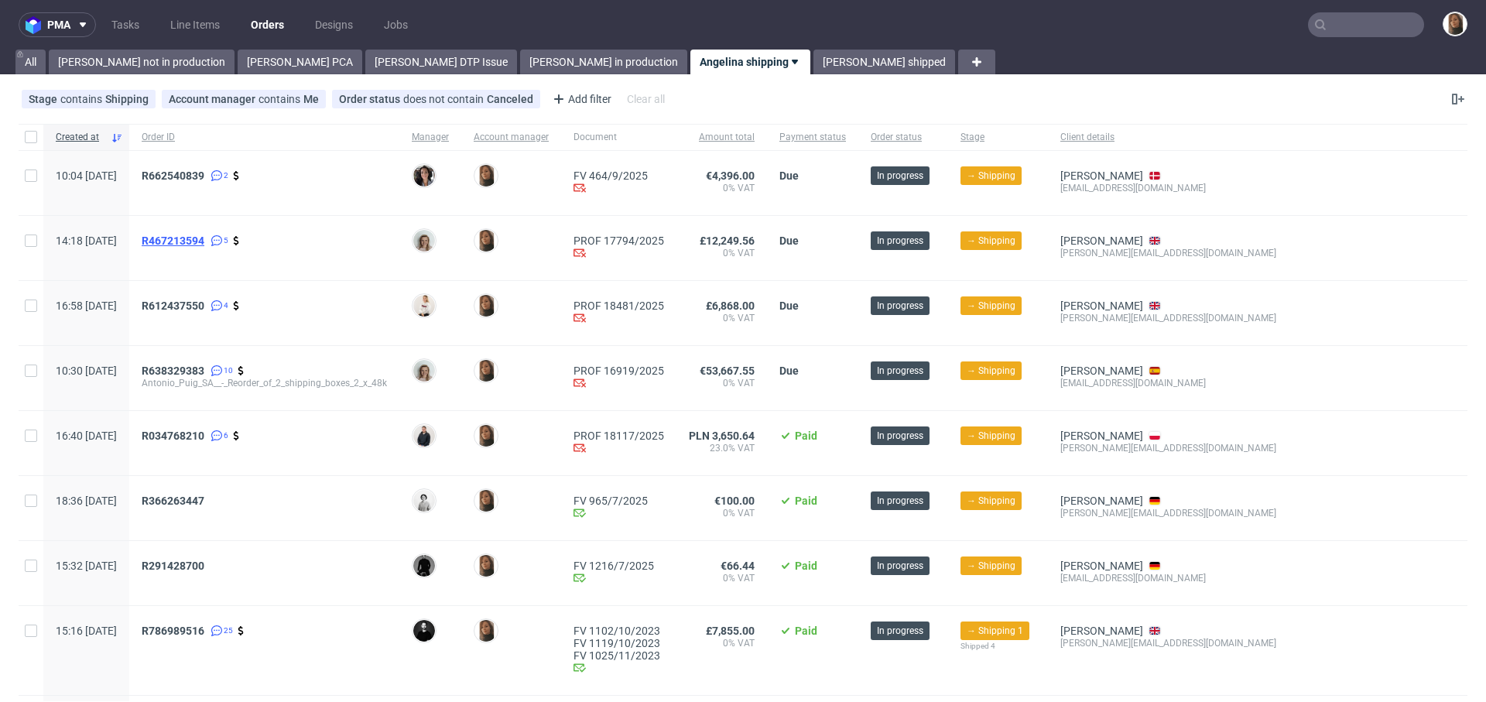
click at [204, 244] on span "R467213594" at bounding box center [173, 240] width 63 height 12
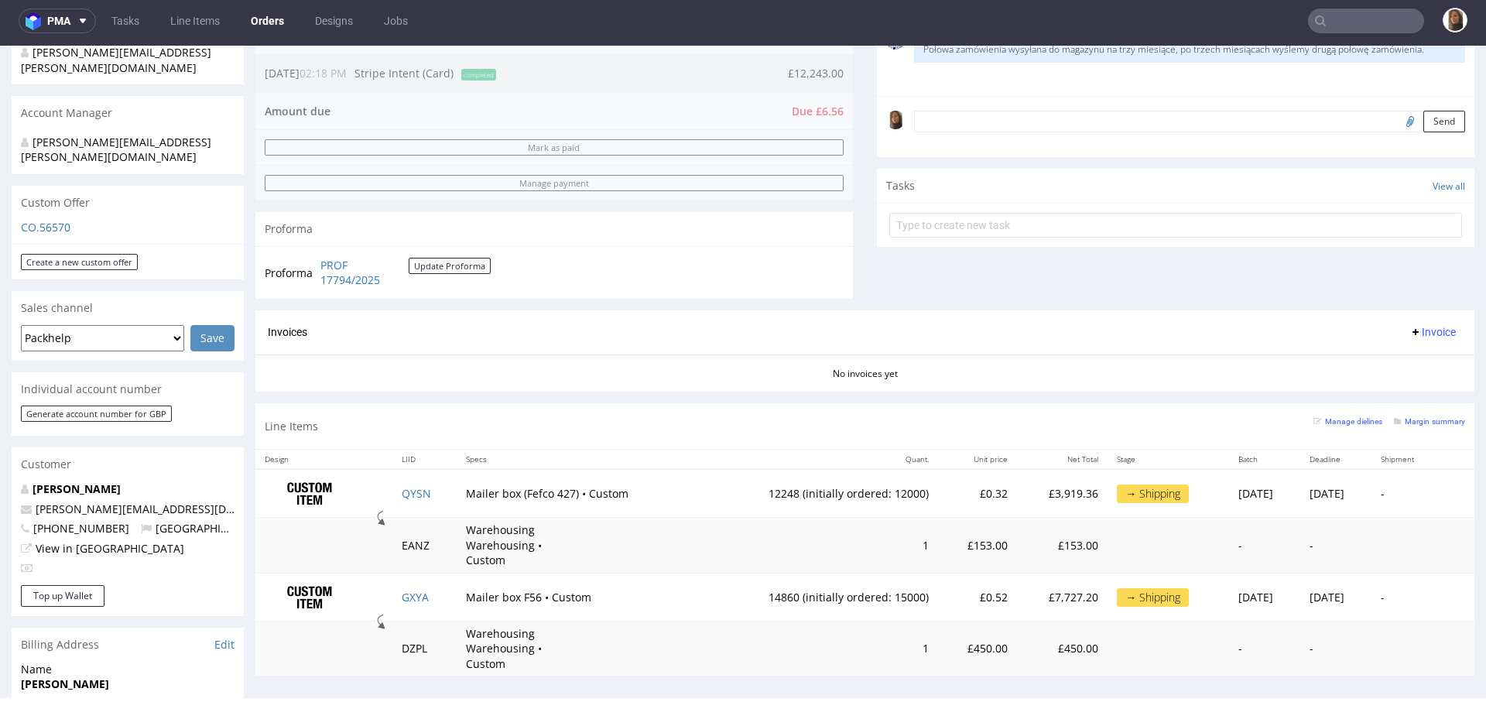
scroll to position [404, 0]
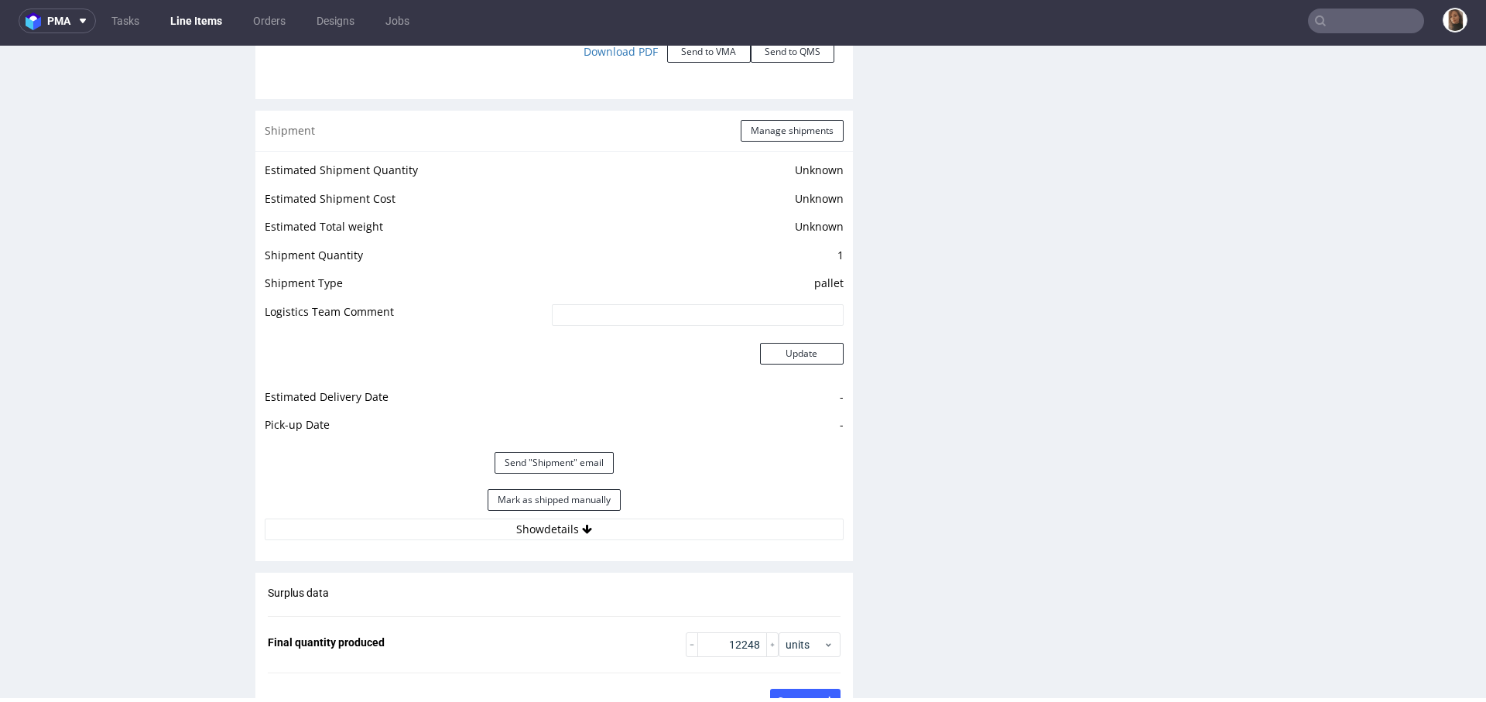
scroll to position [2084, 0]
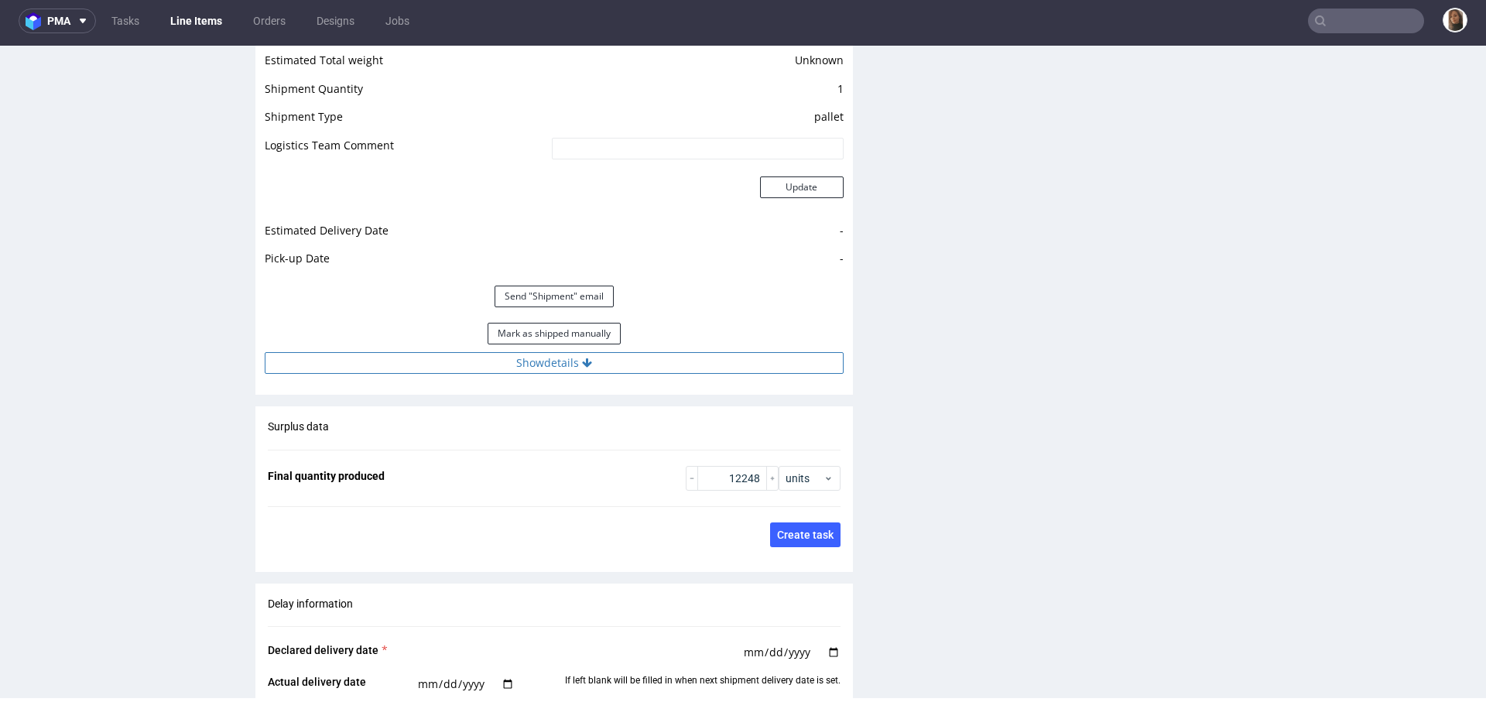
click at [553, 352] on button "Show details" at bounding box center [554, 363] width 579 height 22
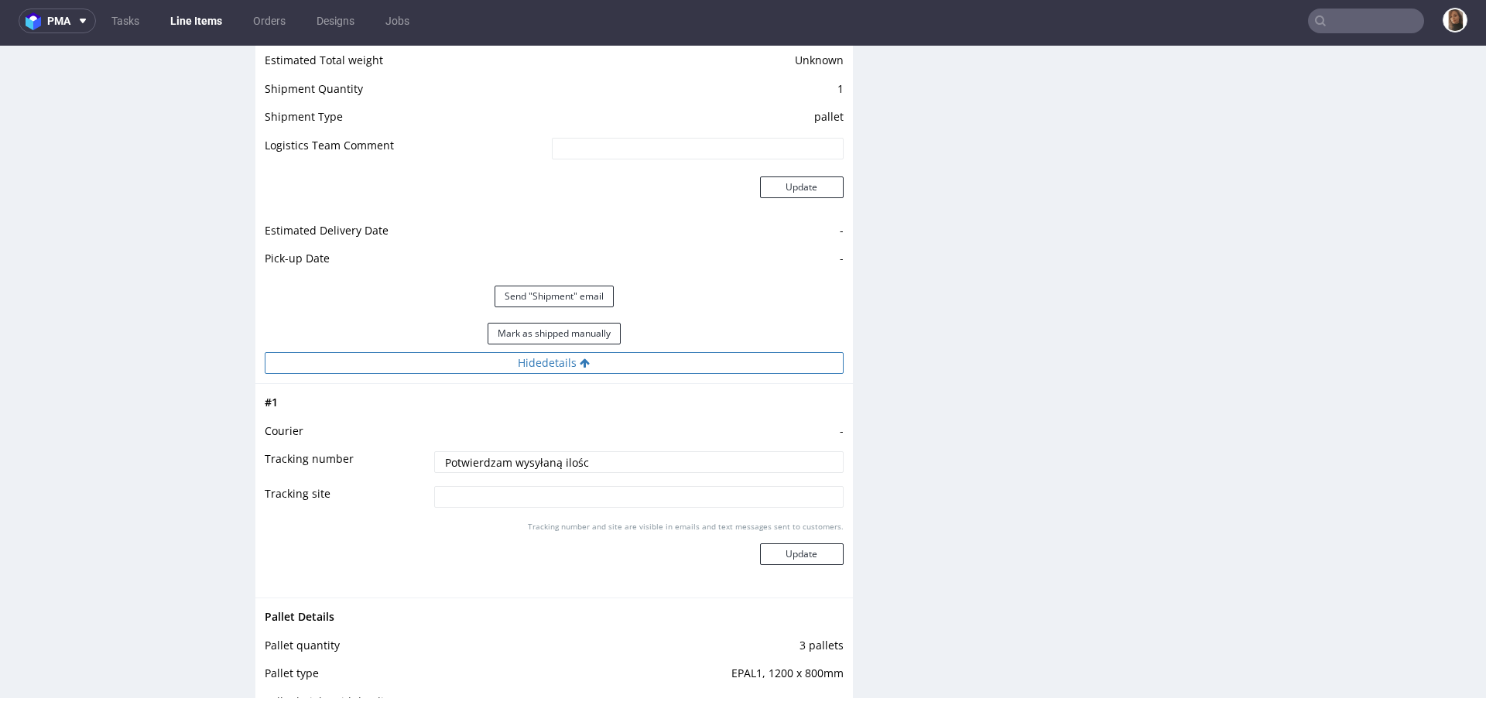
click at [553, 352] on button "Hide details" at bounding box center [554, 363] width 579 height 22
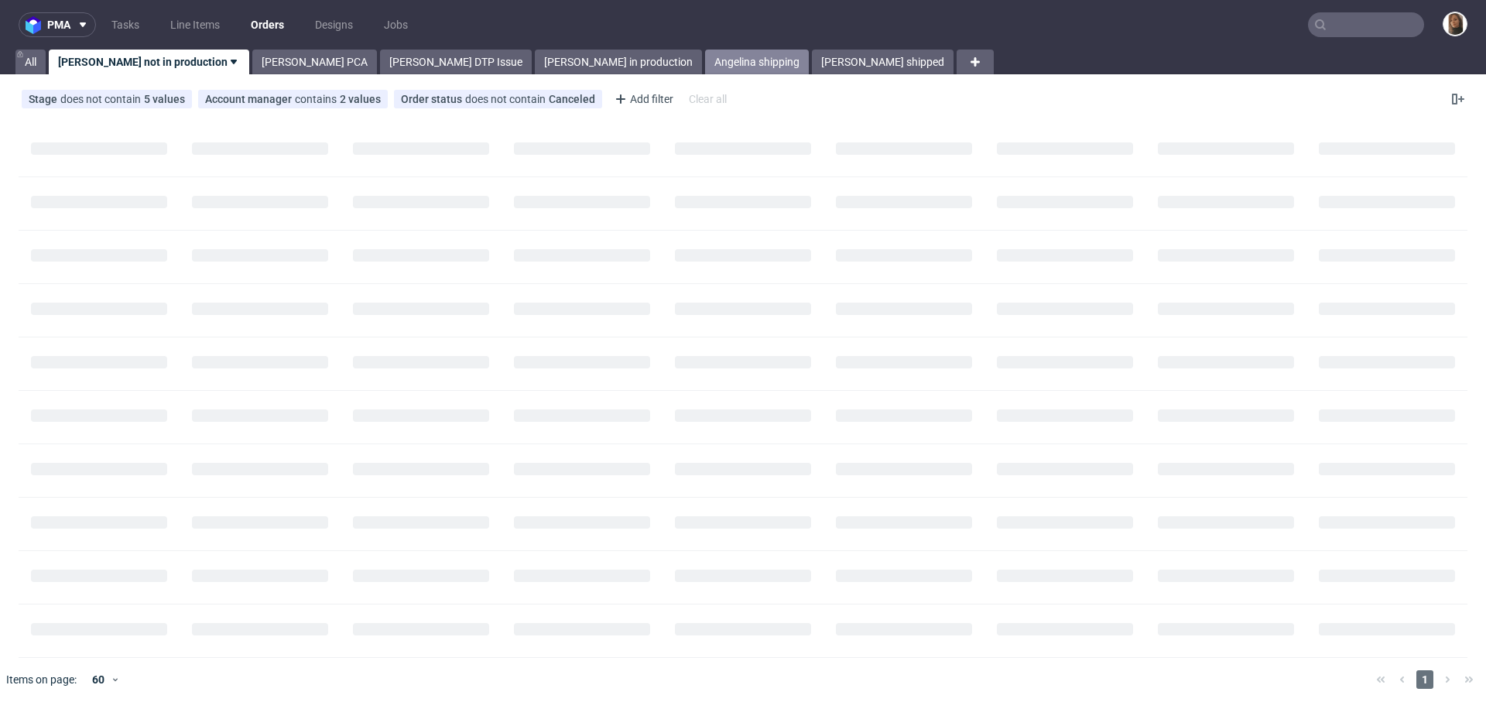
click at [705, 69] on link "Angelina shipping" at bounding box center [757, 62] width 104 height 25
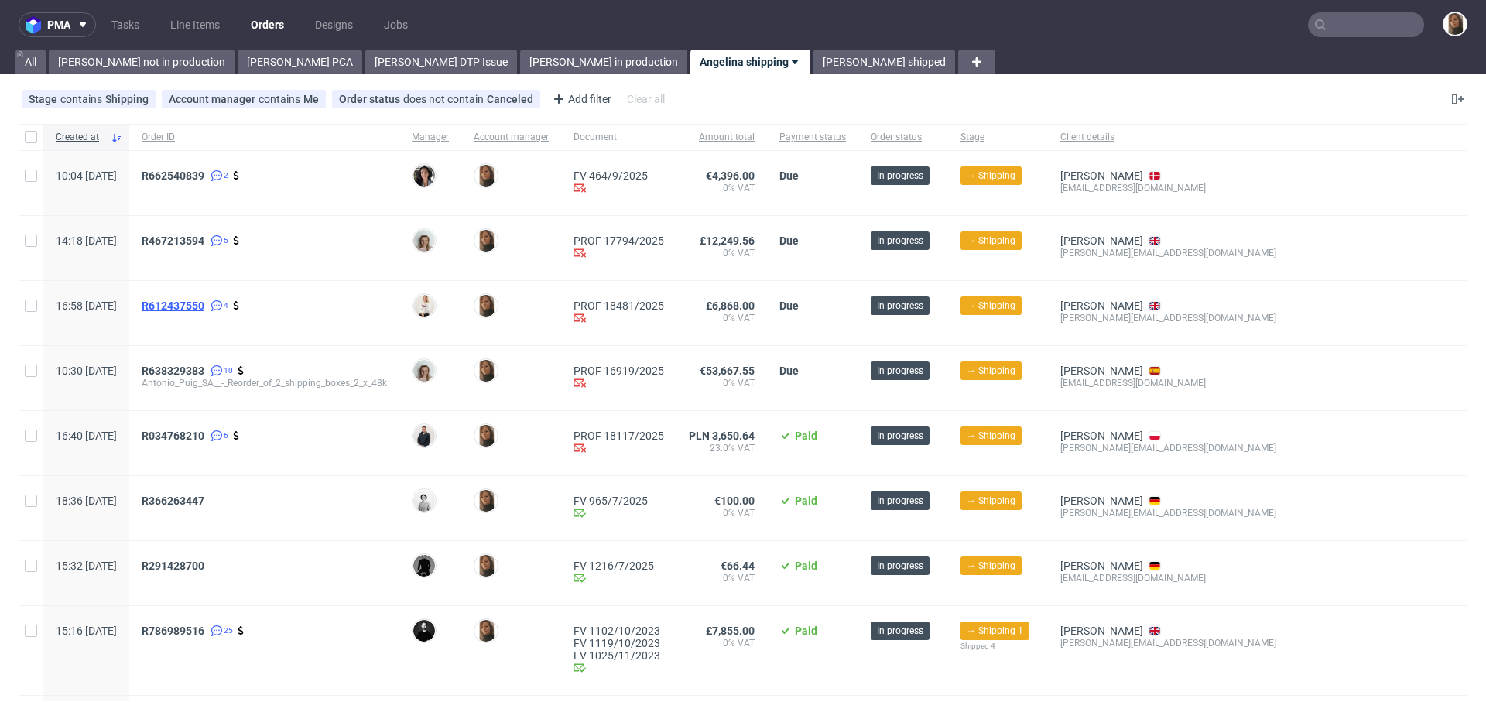
click at [204, 299] on span "R612437550" at bounding box center [173, 305] width 63 height 12
click at [813, 66] on link "[PERSON_NAME] shipped" at bounding box center [884, 62] width 142 height 25
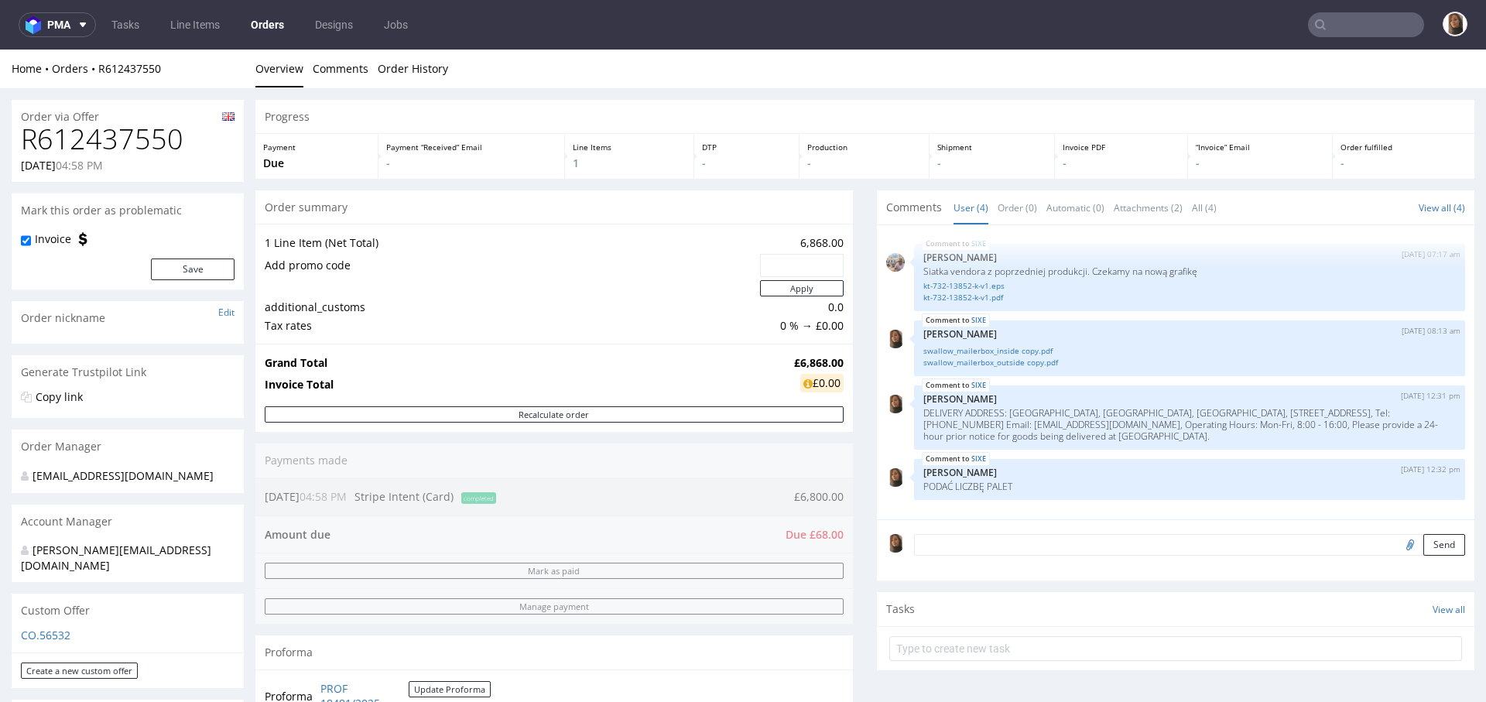
scroll to position [791, 0]
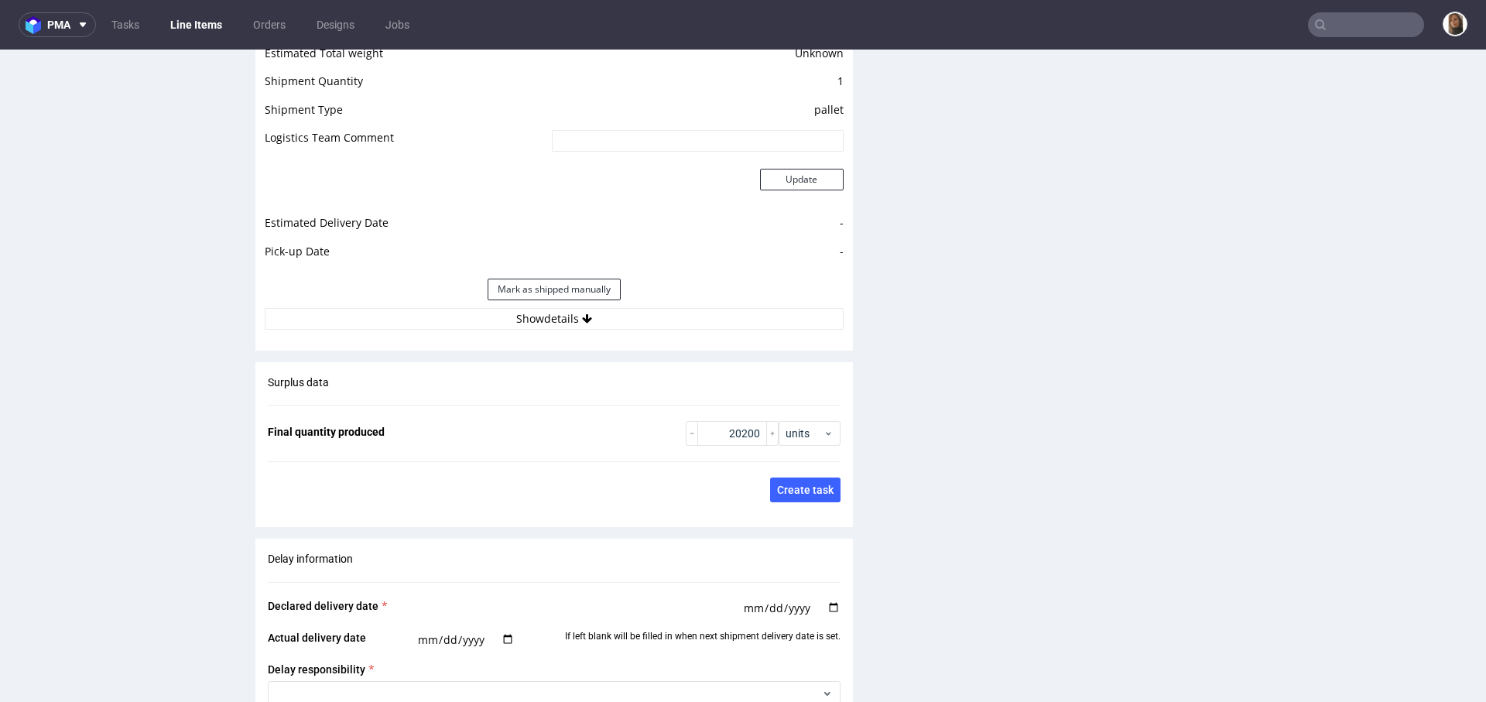
scroll to position [2091, 0]
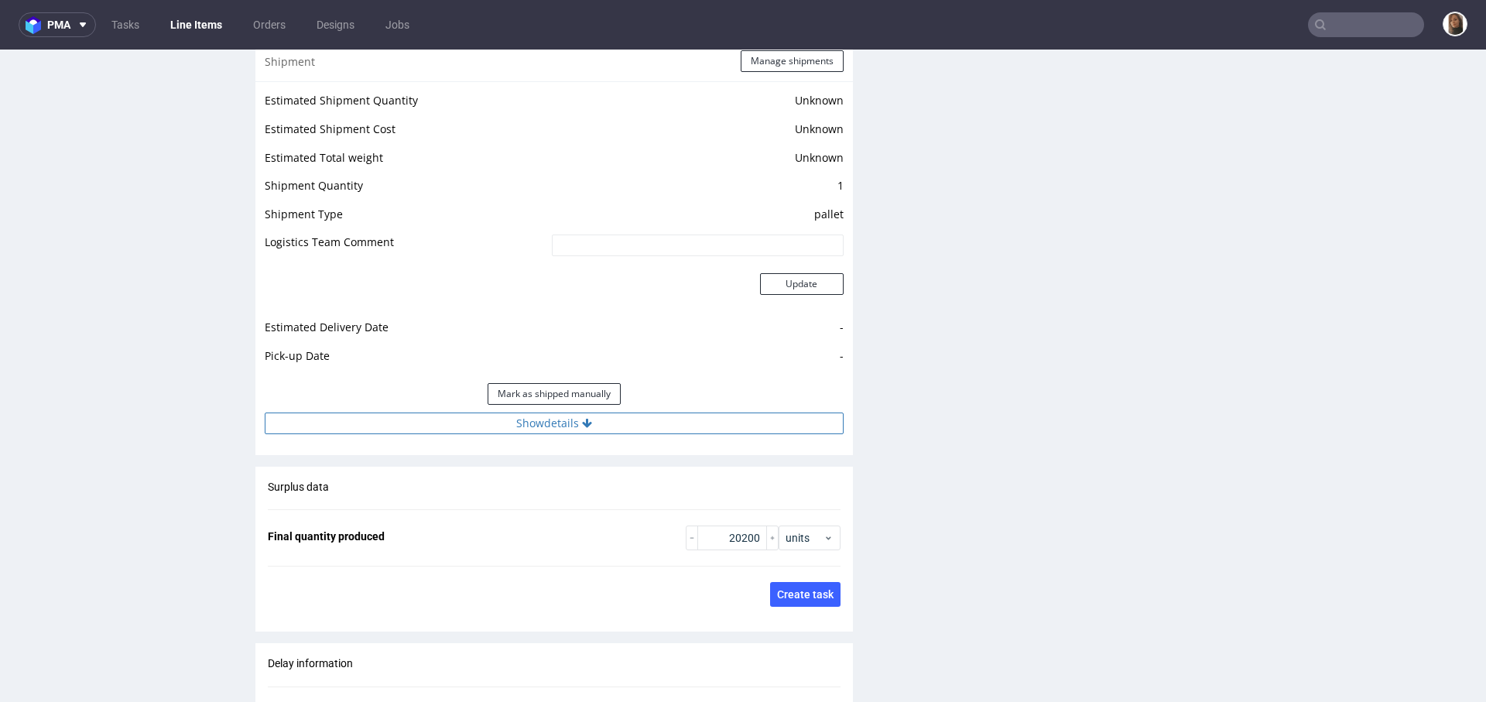
click at [532, 412] on button "Show details" at bounding box center [554, 423] width 579 height 22
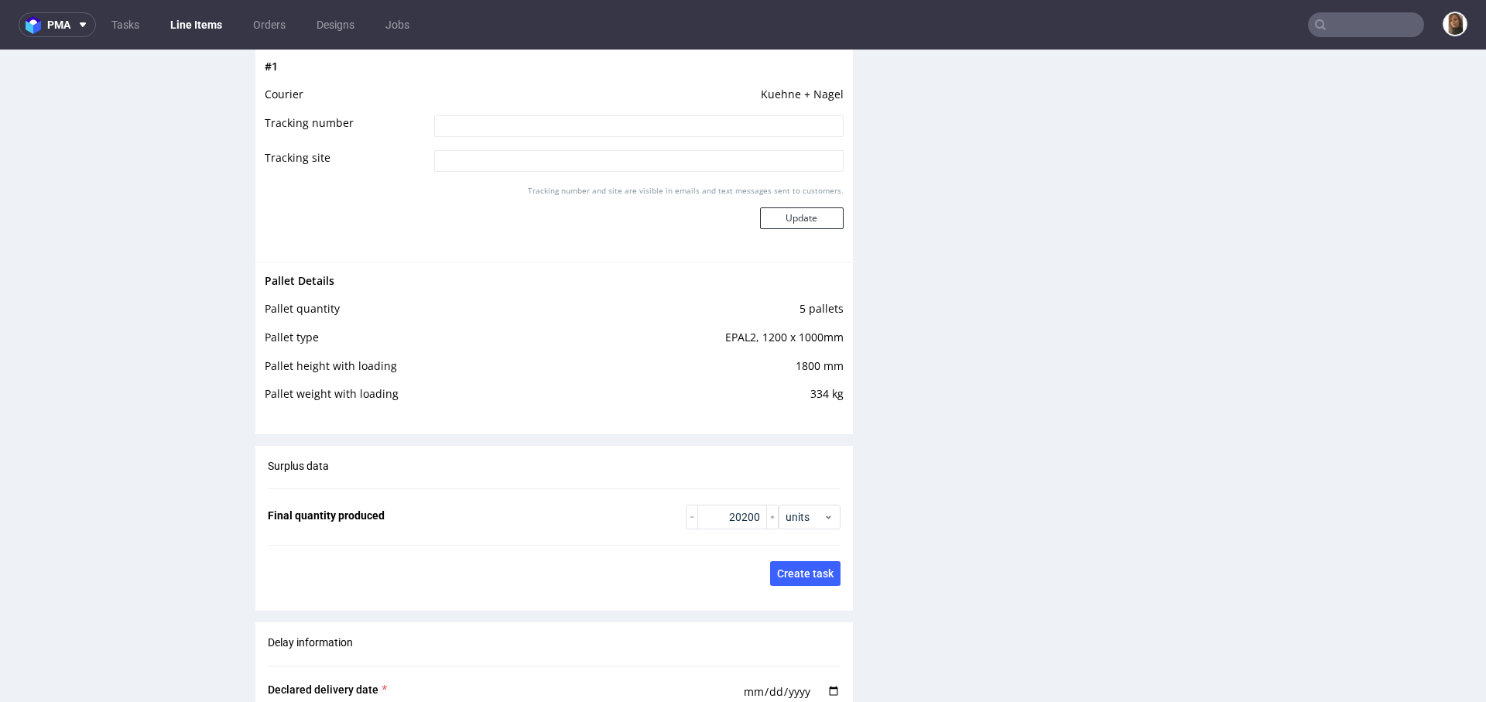
scroll to position [2527, 0]
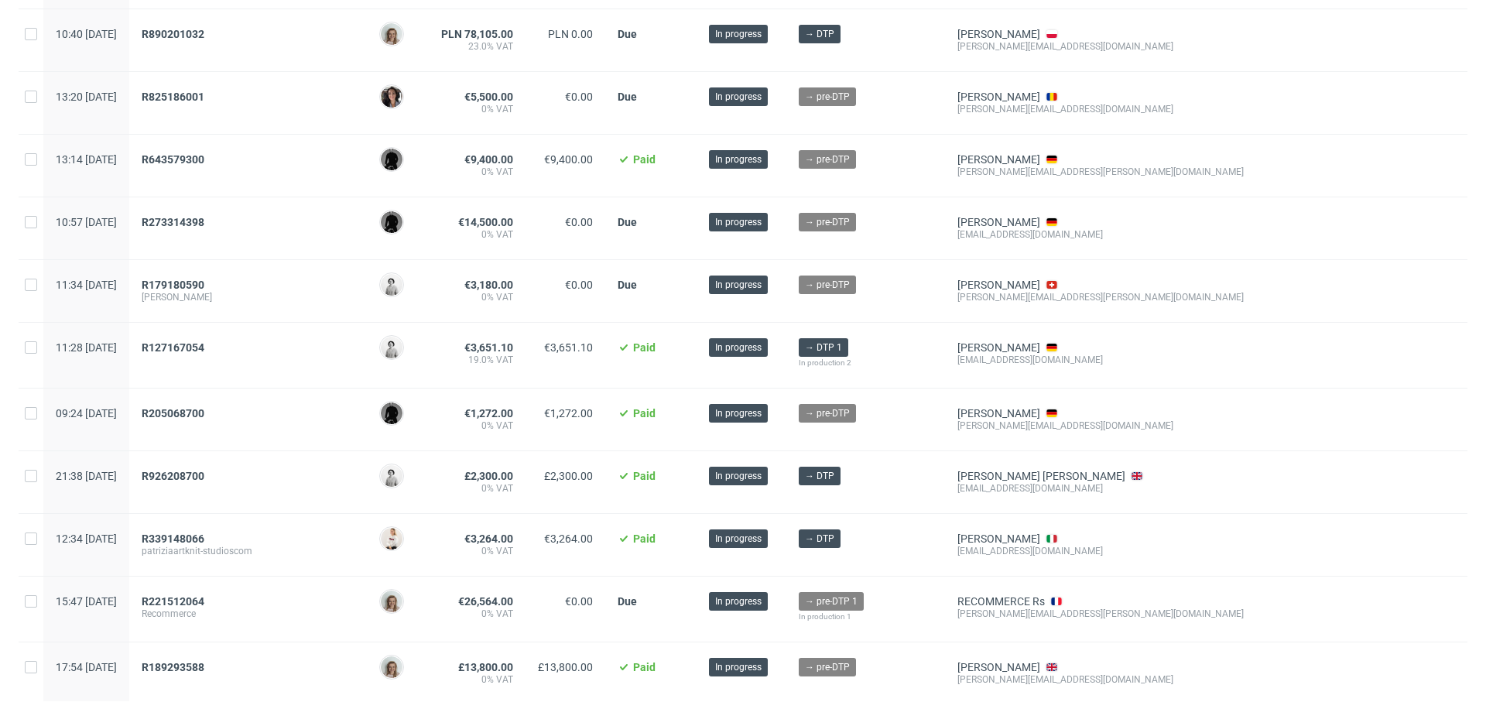
scroll to position [271, 0]
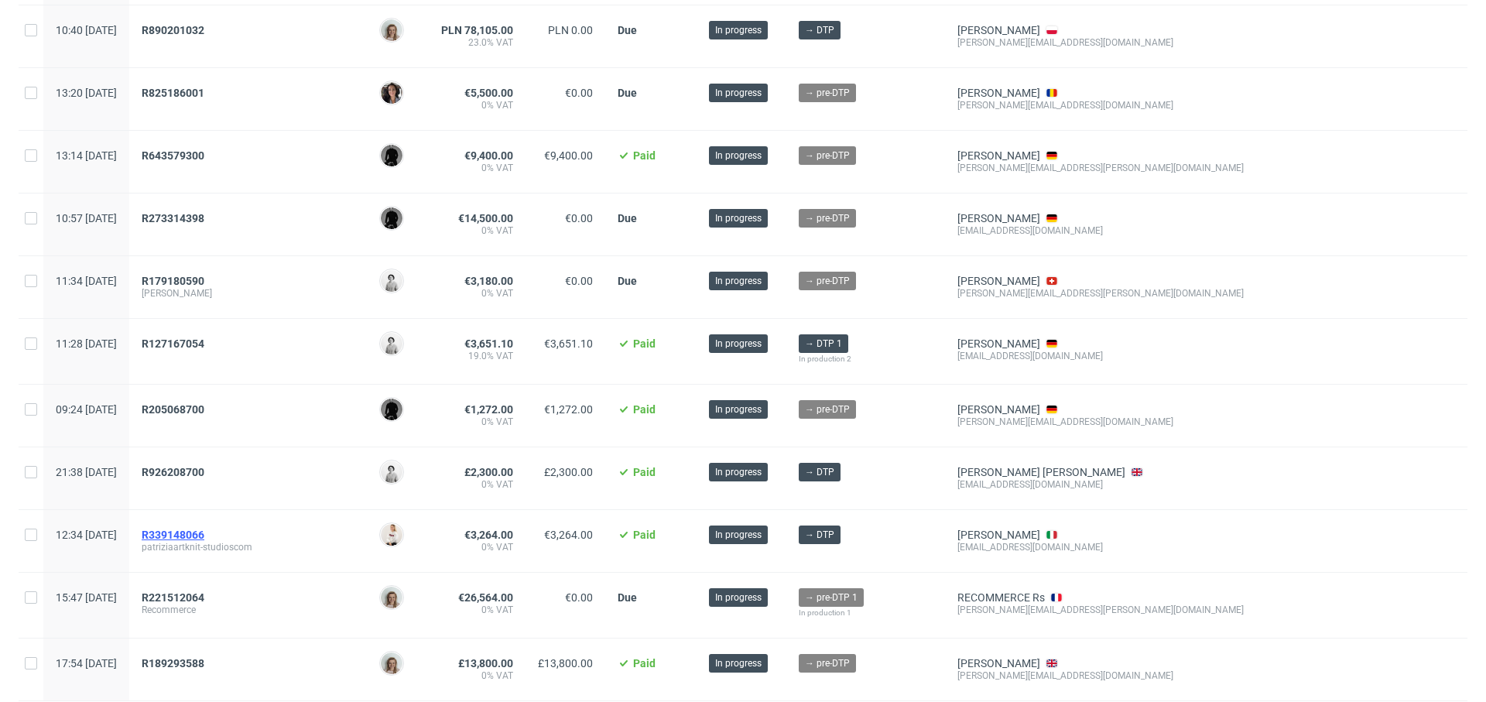
click at [204, 532] on span "R339148066" at bounding box center [173, 534] width 63 height 12
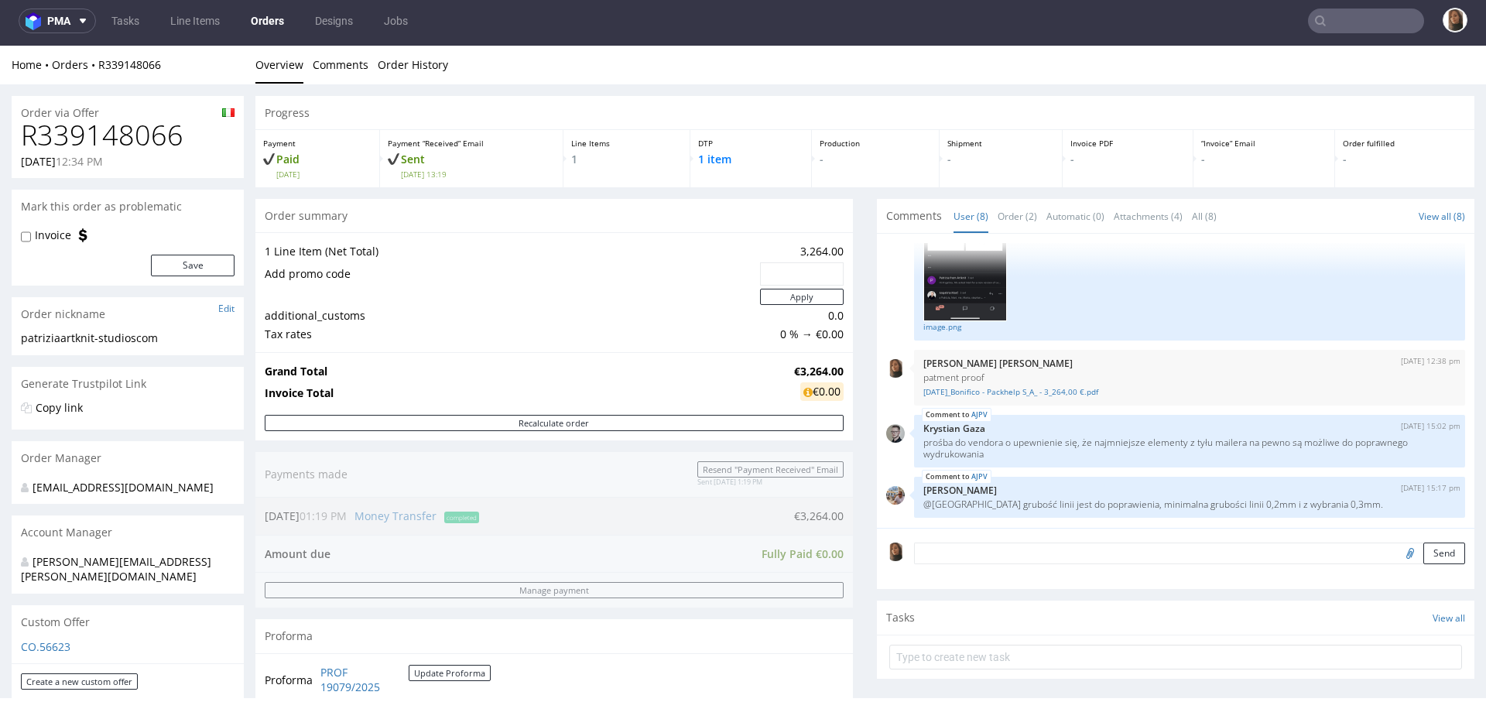
scroll to position [608, 0]
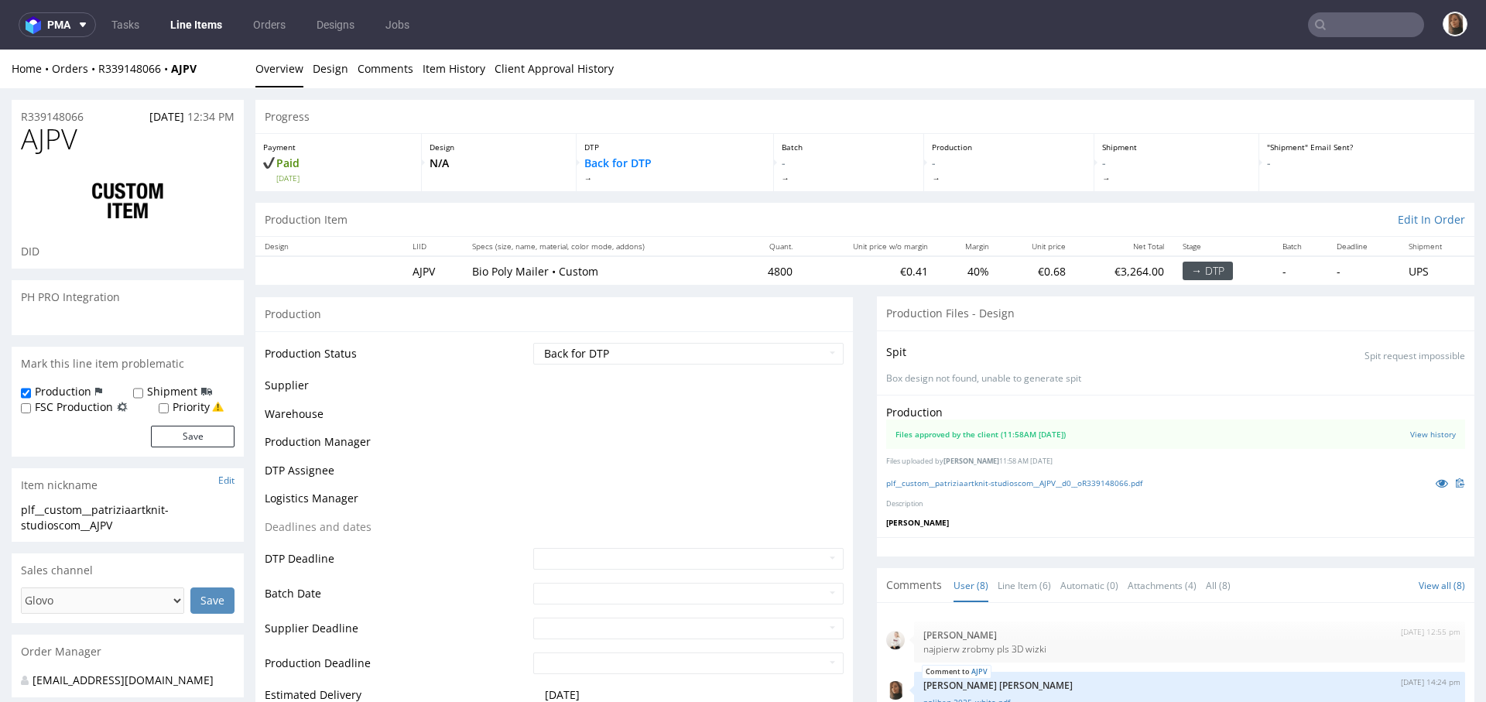
scroll to position [388, 0]
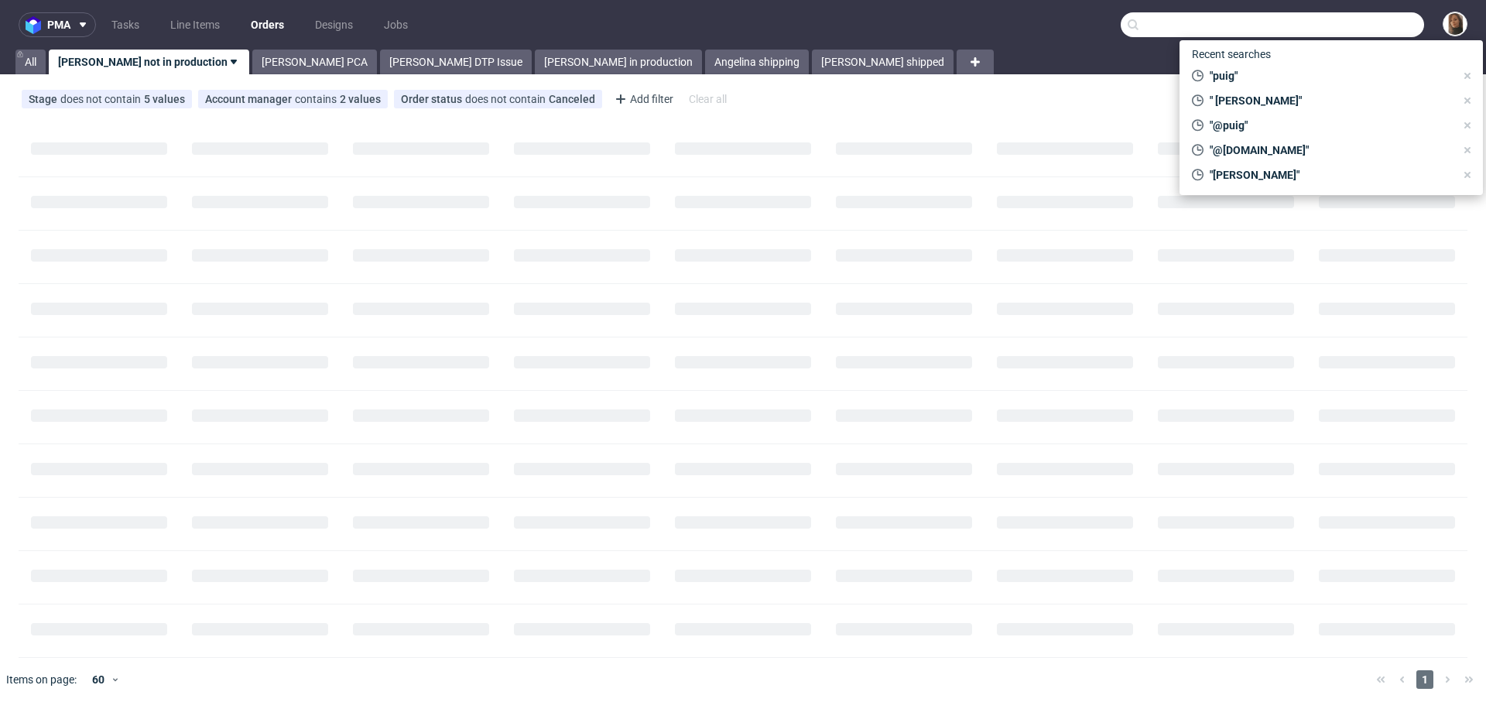
click at [1363, 24] on input "text" at bounding box center [1271, 24] width 303 height 25
paste input "R414017148"
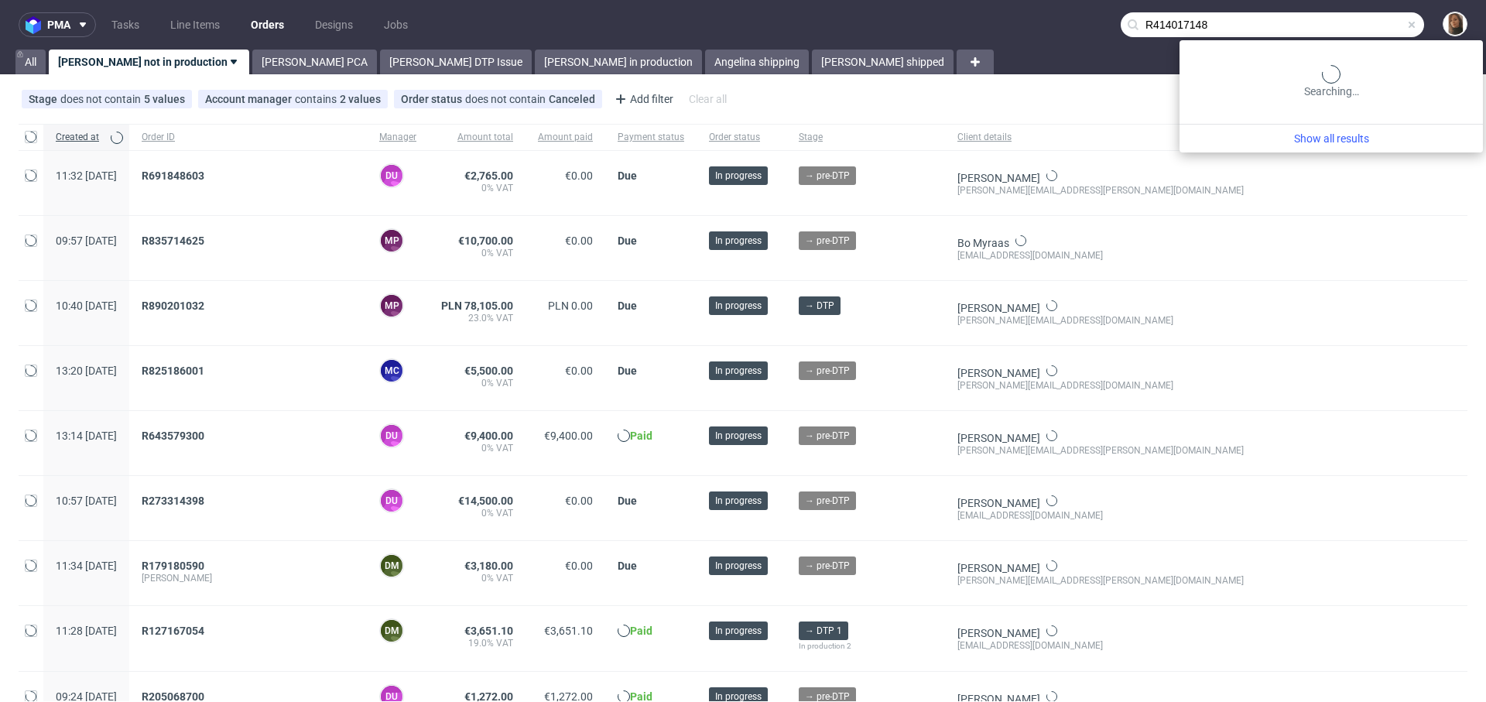
type input "R414017148"
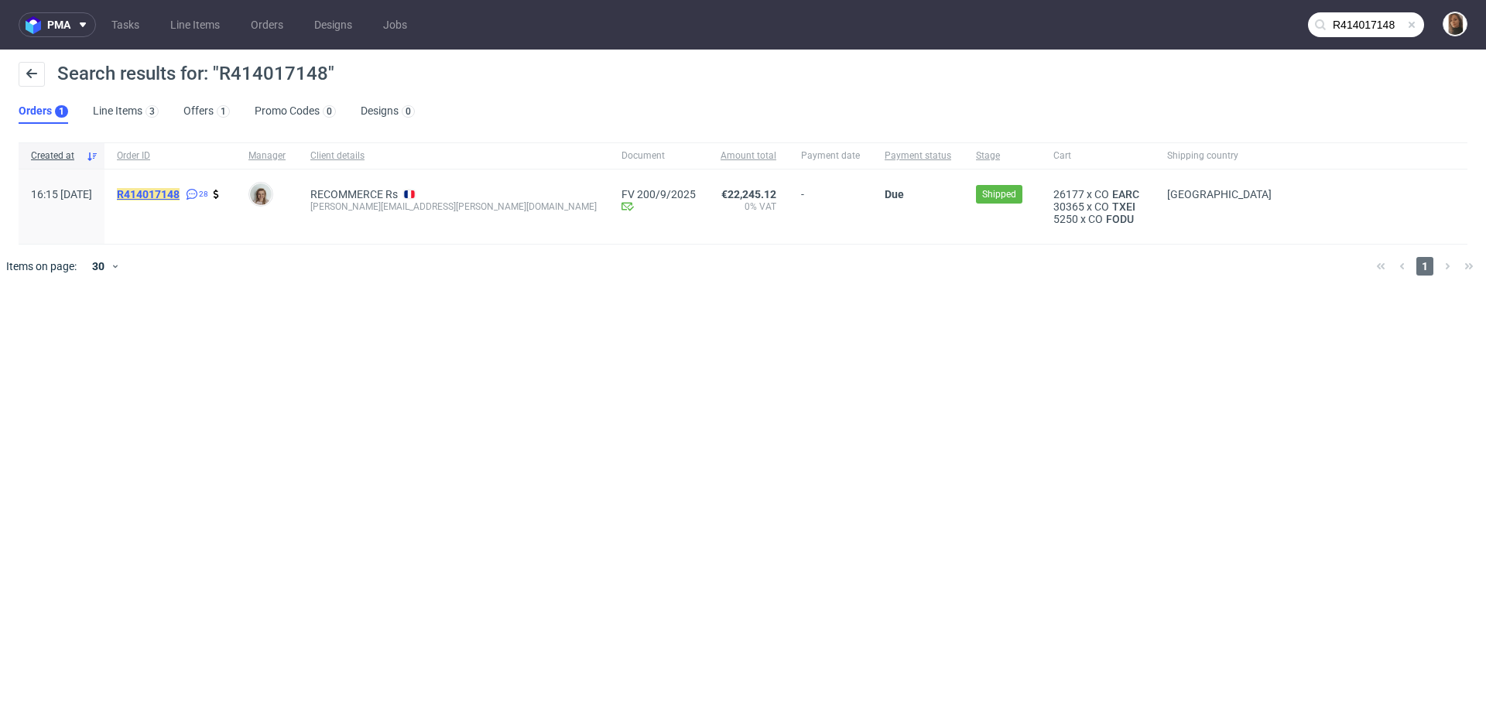
click at [180, 190] on mark "R414017148" at bounding box center [148, 194] width 63 height 12
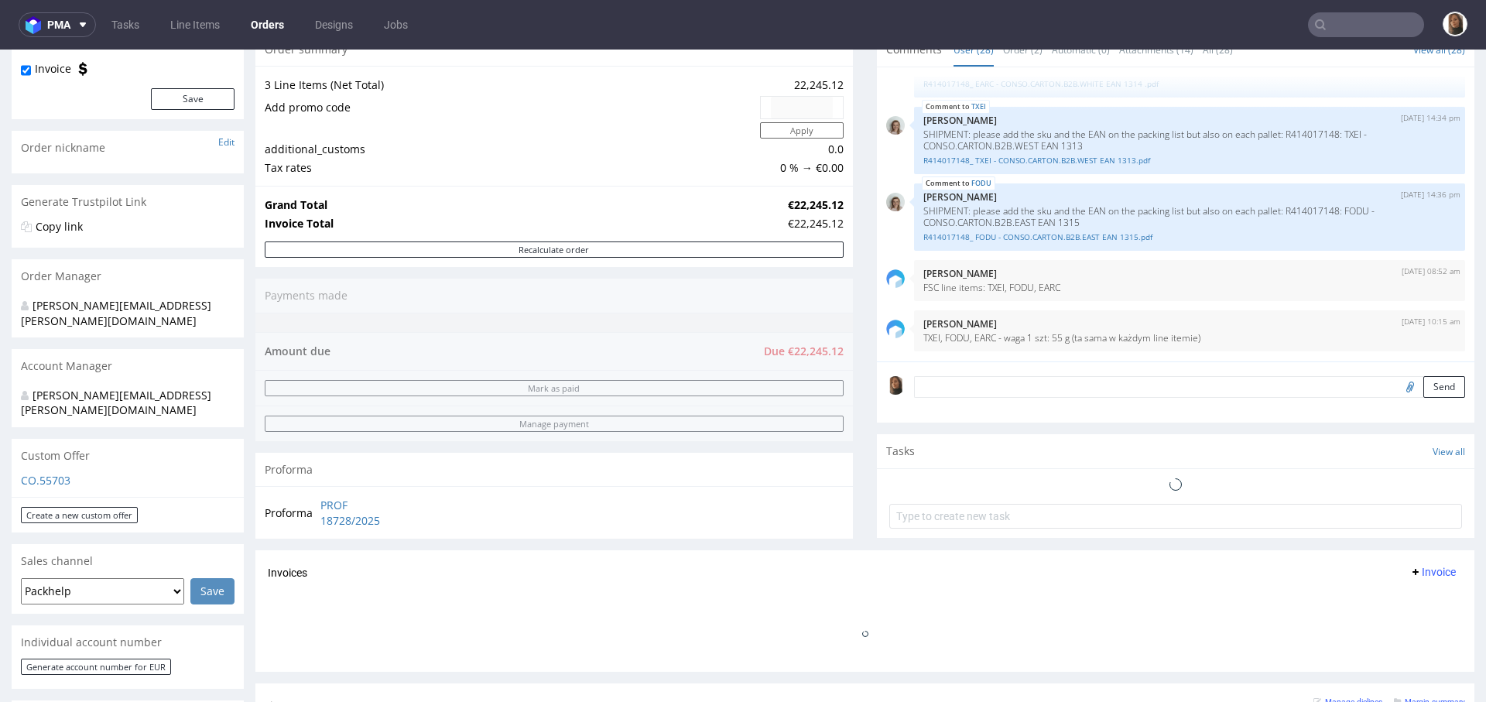
scroll to position [545, 0]
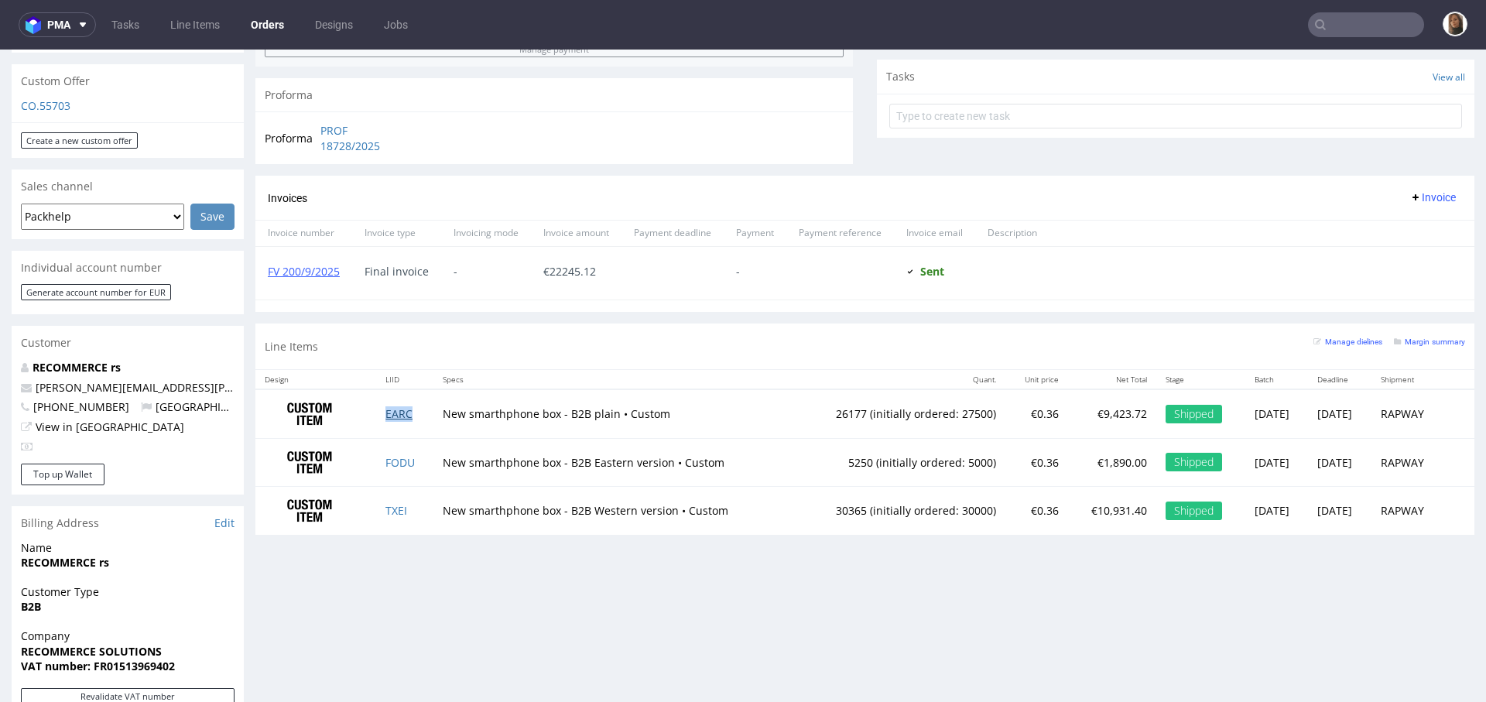
click at [388, 412] on link "EARC" at bounding box center [398, 413] width 27 height 15
click at [389, 456] on link "FODU" at bounding box center [399, 462] width 29 height 15
click at [388, 509] on link "TXEI" at bounding box center [396, 510] width 22 height 15
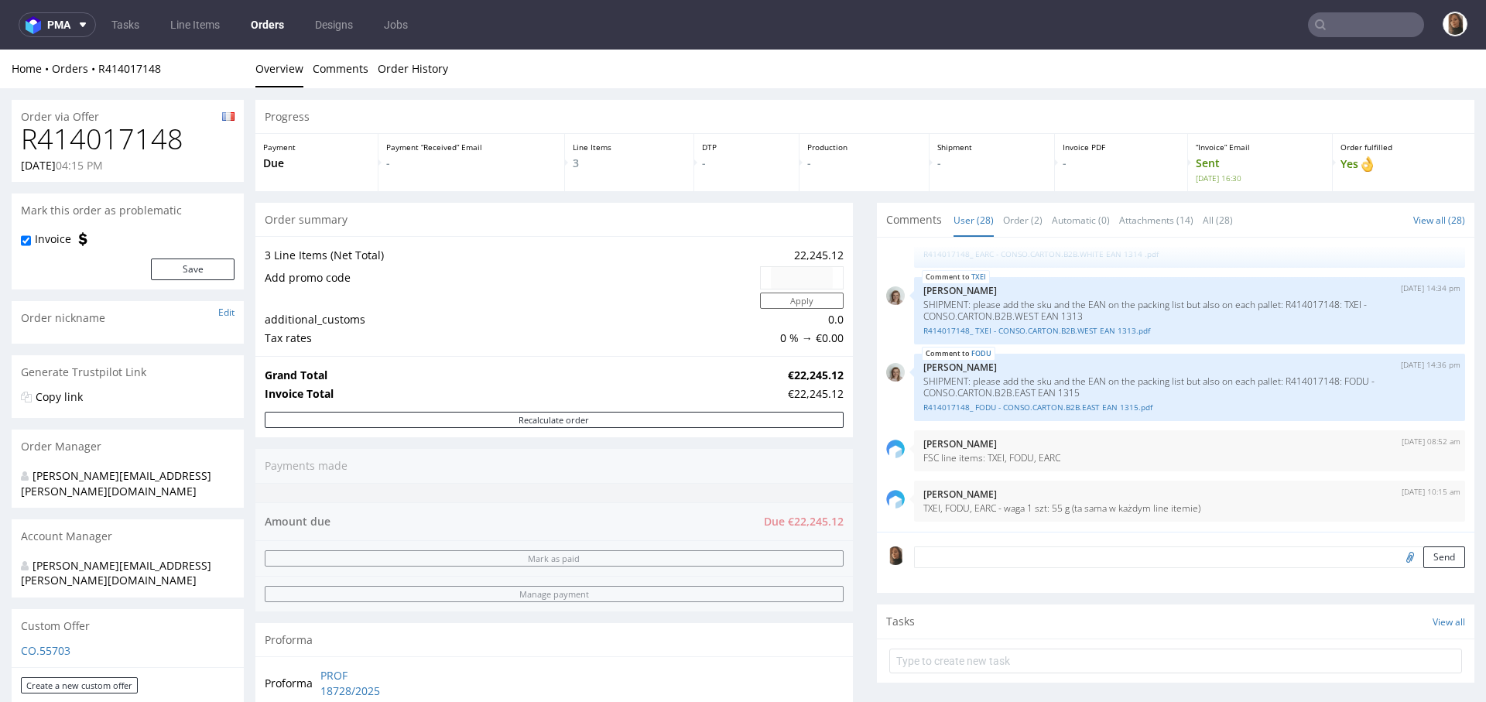
click at [118, 135] on h1 "R414017148" at bounding box center [128, 139] width 214 height 31
copy h1 "R414017148"
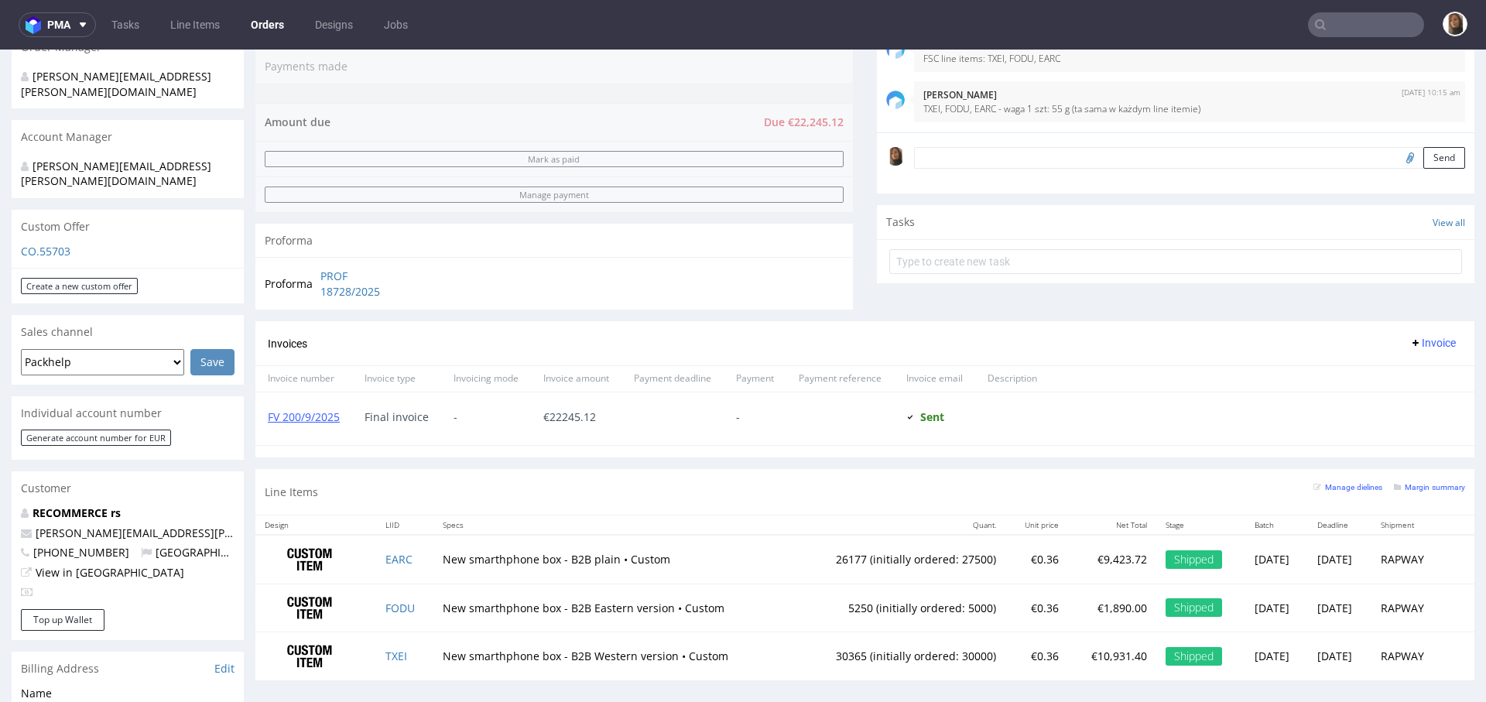
scroll to position [461, 0]
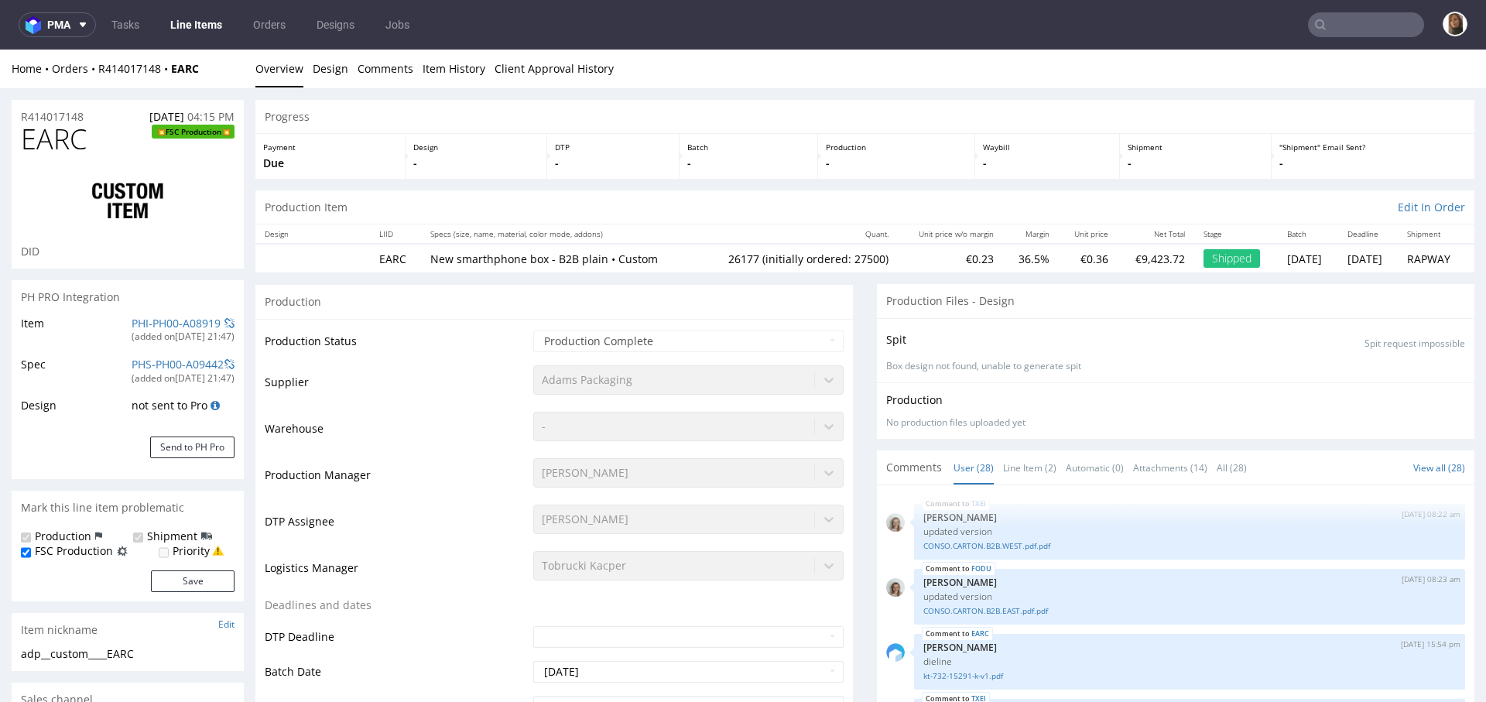
scroll to position [1653, 0]
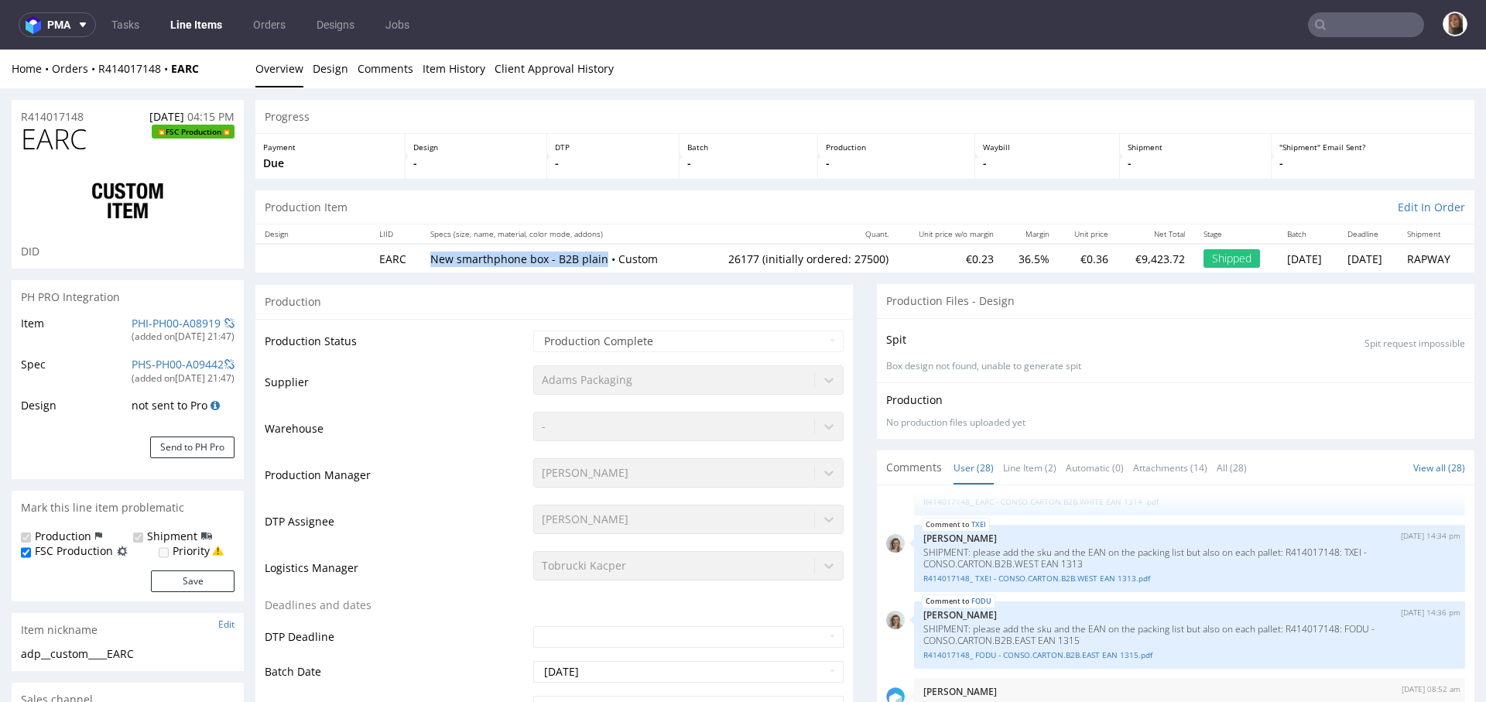
copy p "New smarthphone box - B2B plain"
drag, startPoint x: 590, startPoint y: 259, endPoint x: 420, endPoint y: 256, distance: 170.2
click at [430, 256] on p "New smarthphone box - B2B plain • Custom" at bounding box center [559, 258] width 258 height 15
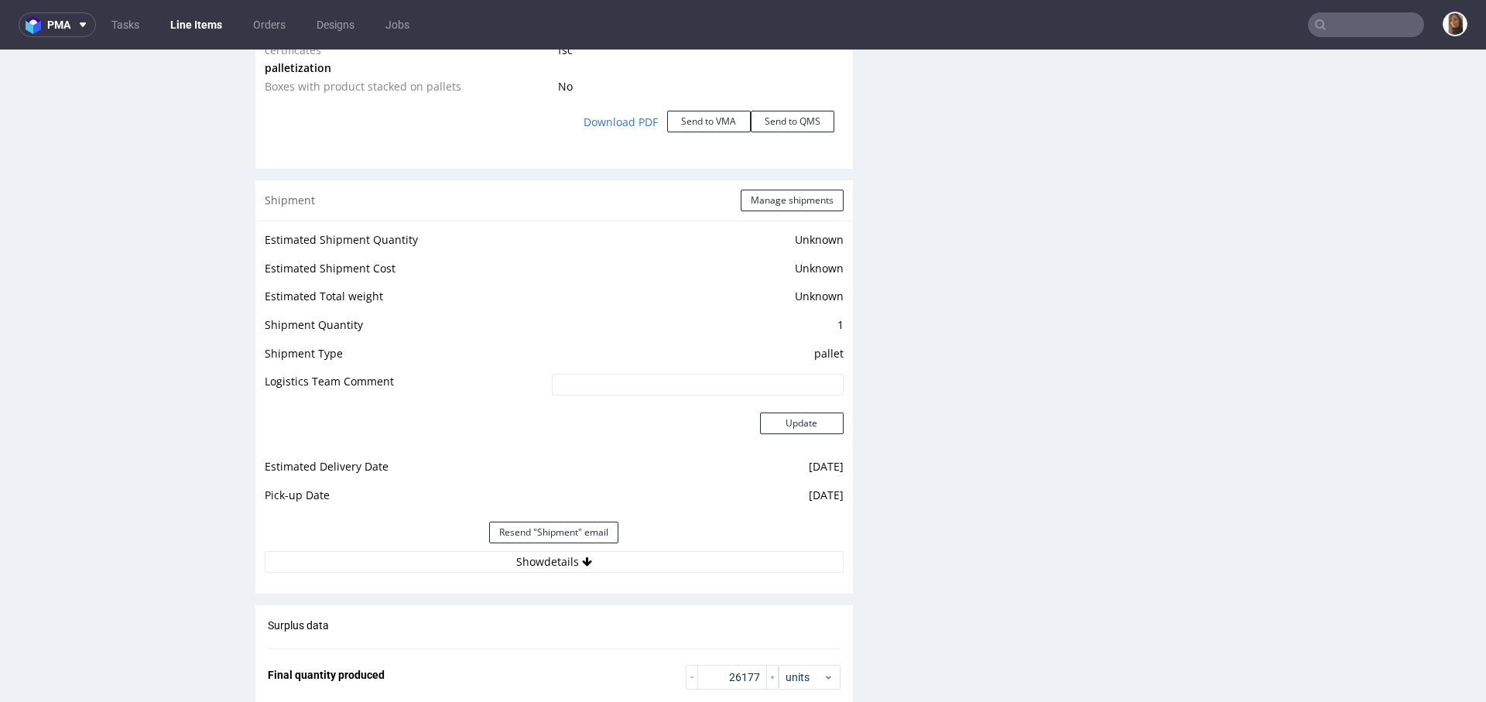
scroll to position [2004, 0]
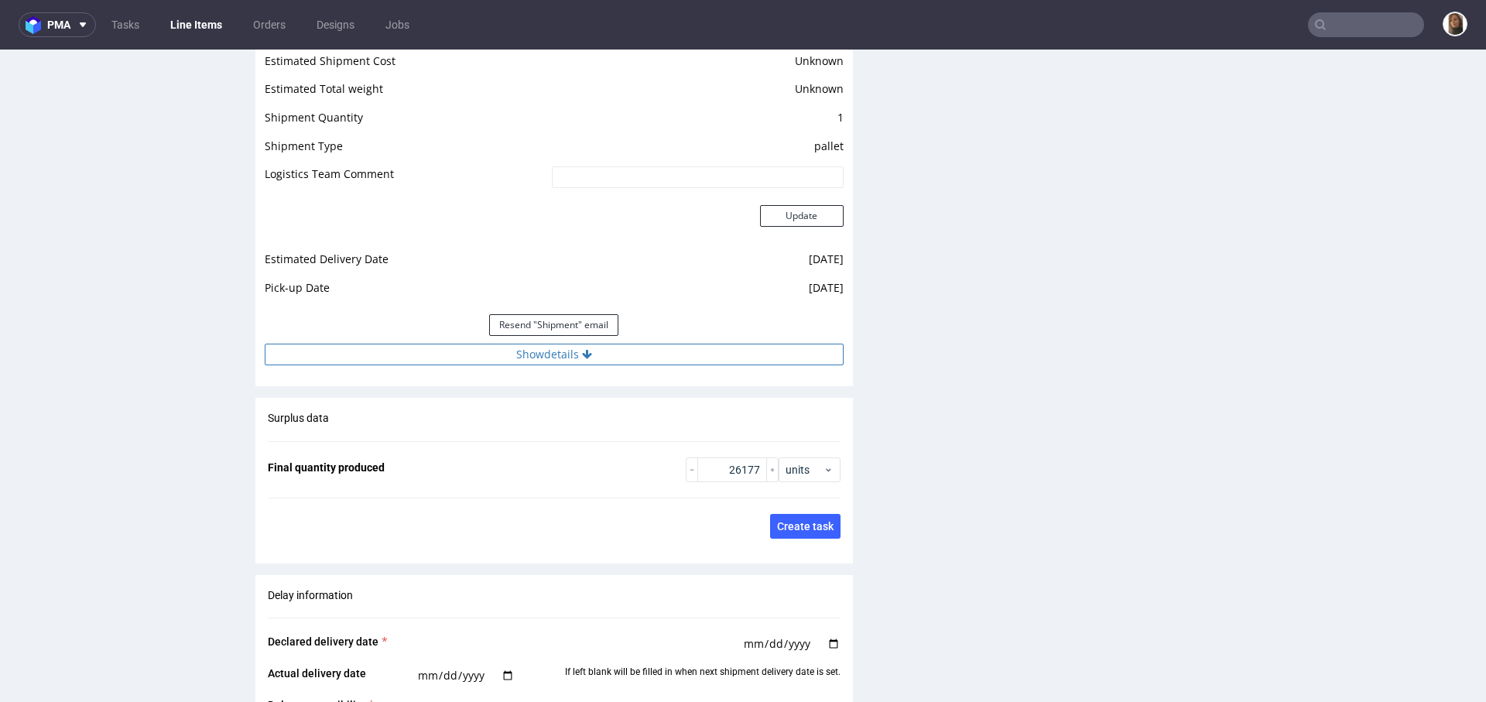
click at [559, 350] on button "Show details" at bounding box center [554, 355] width 579 height 22
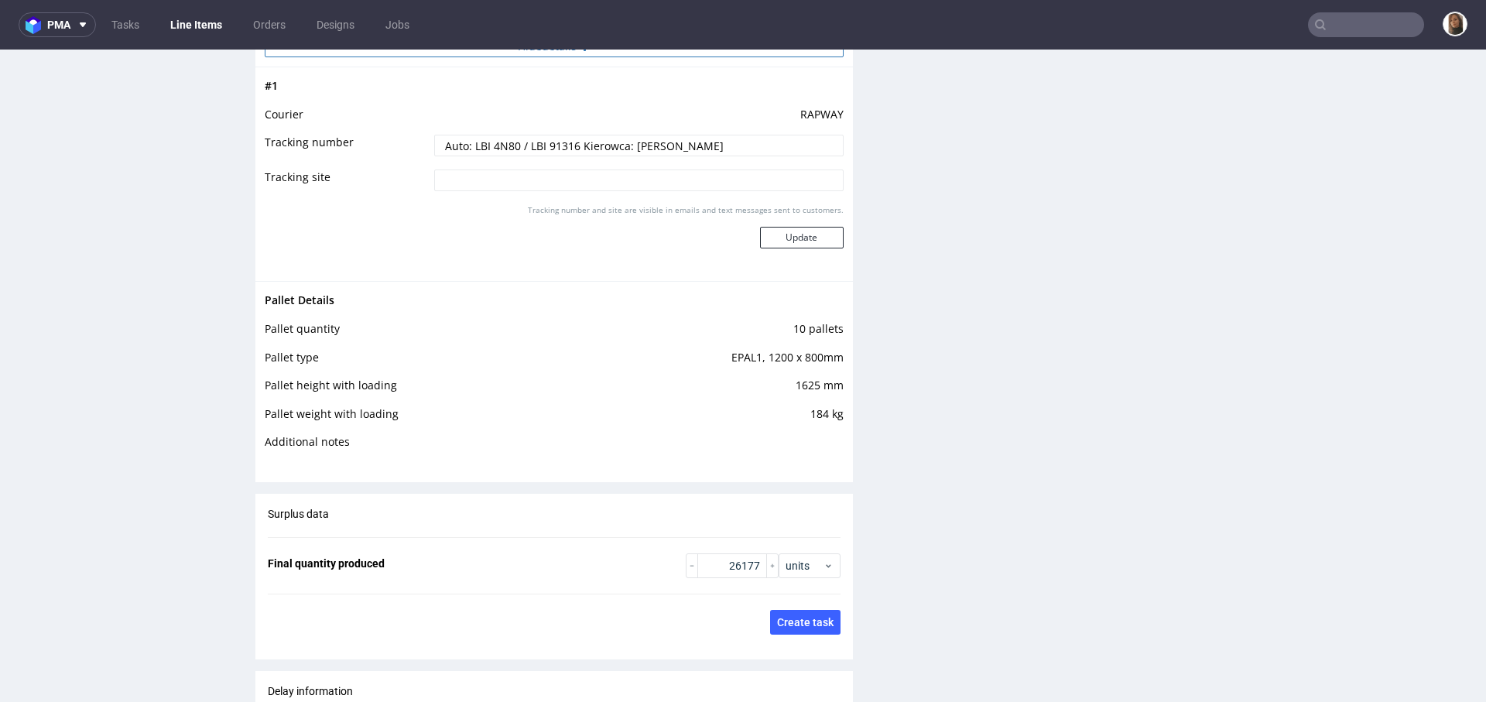
scroll to position [2325, 0]
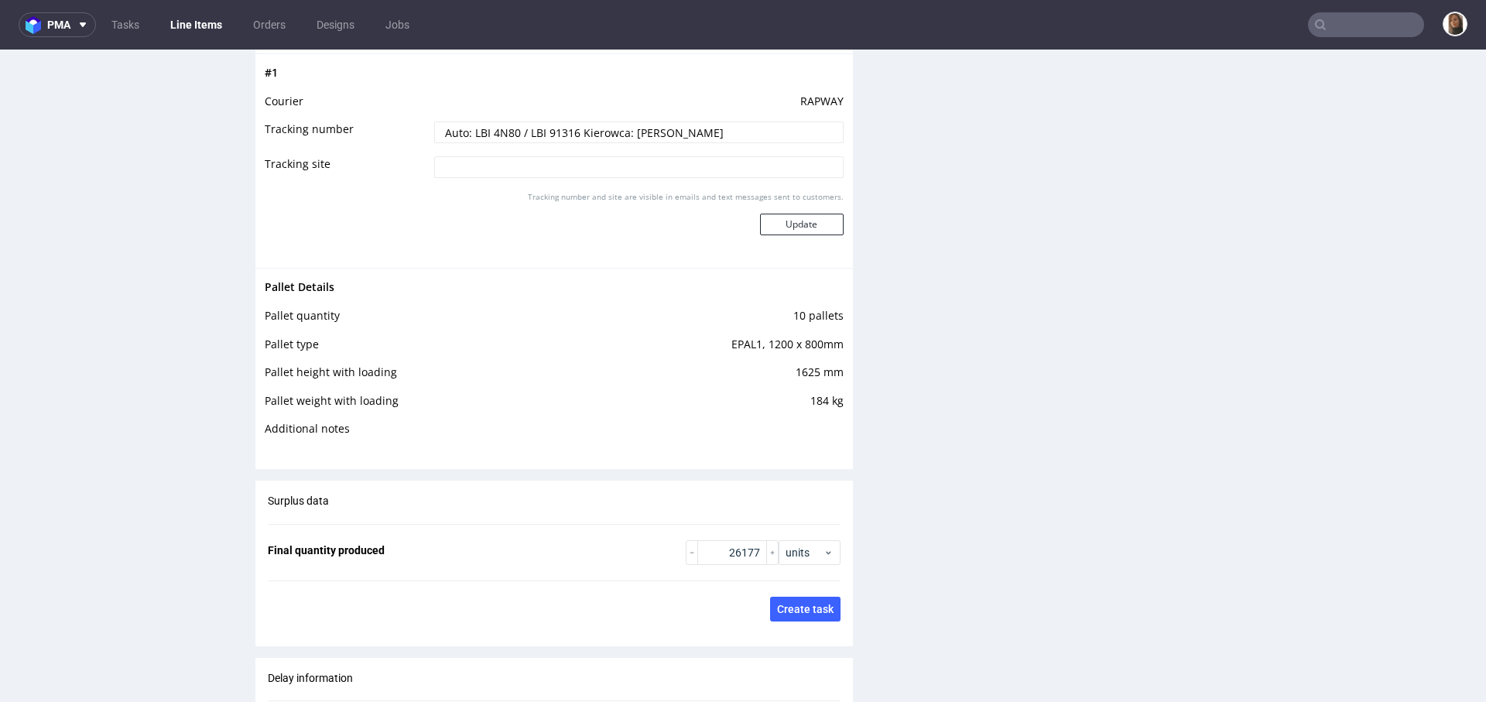
click at [781, 367] on td "1625 mm" at bounding box center [711, 377] width 265 height 29
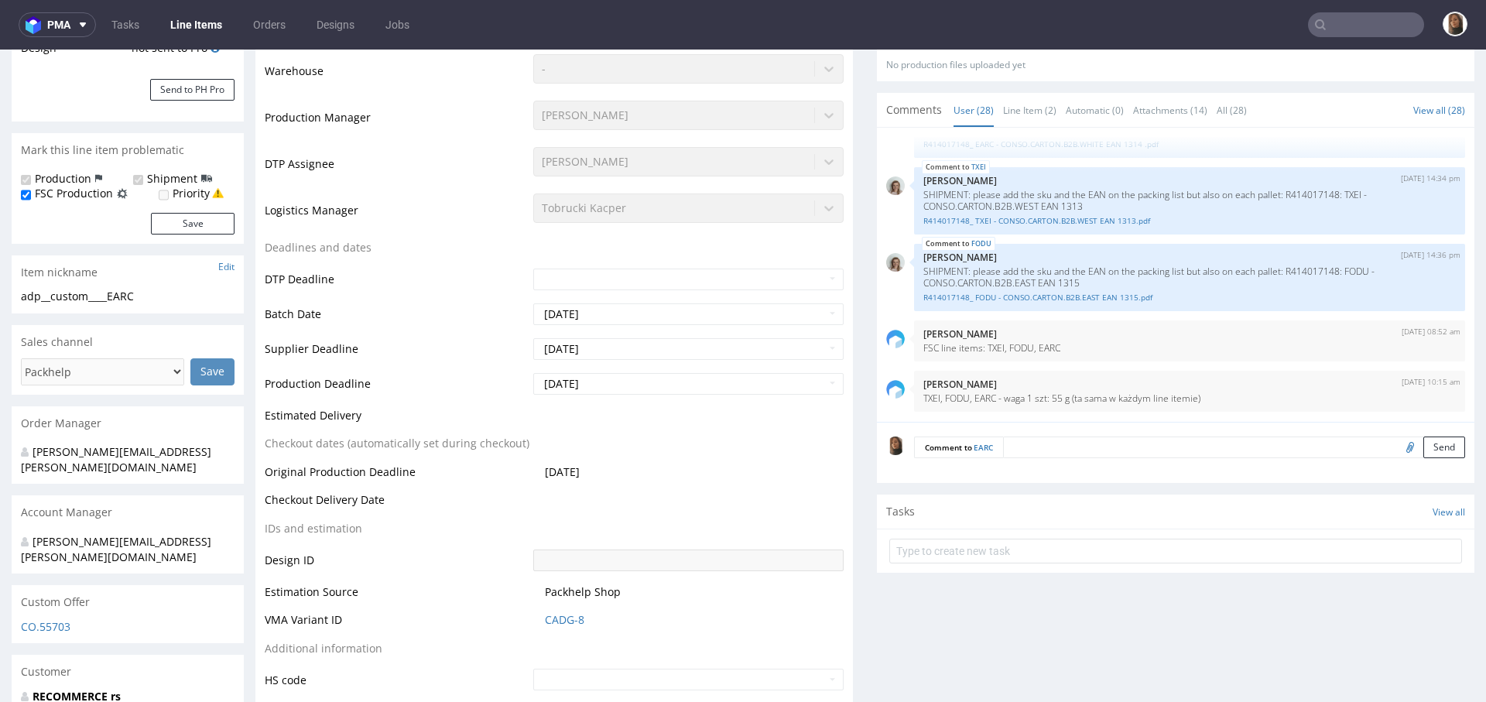
scroll to position [0, 0]
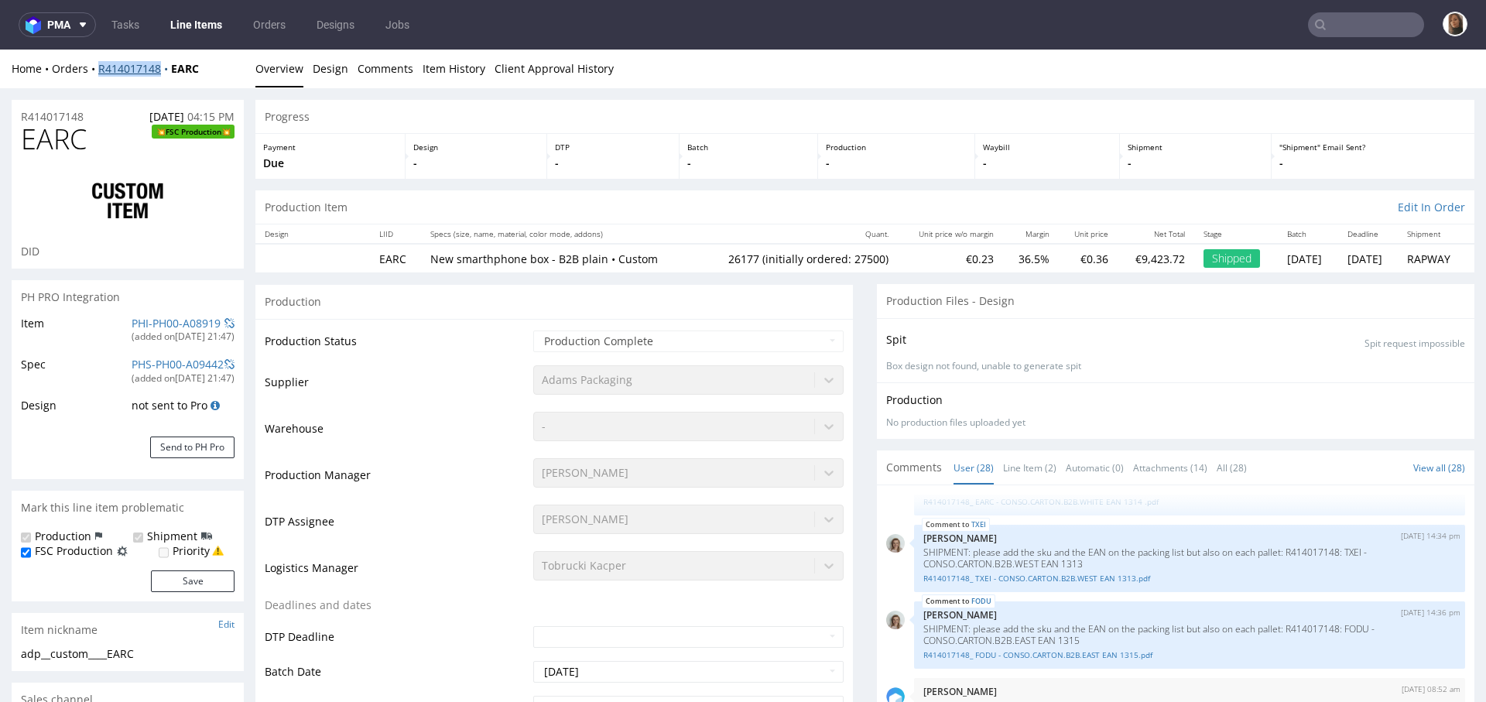
copy link "R414017148"
copy strong "EARC"
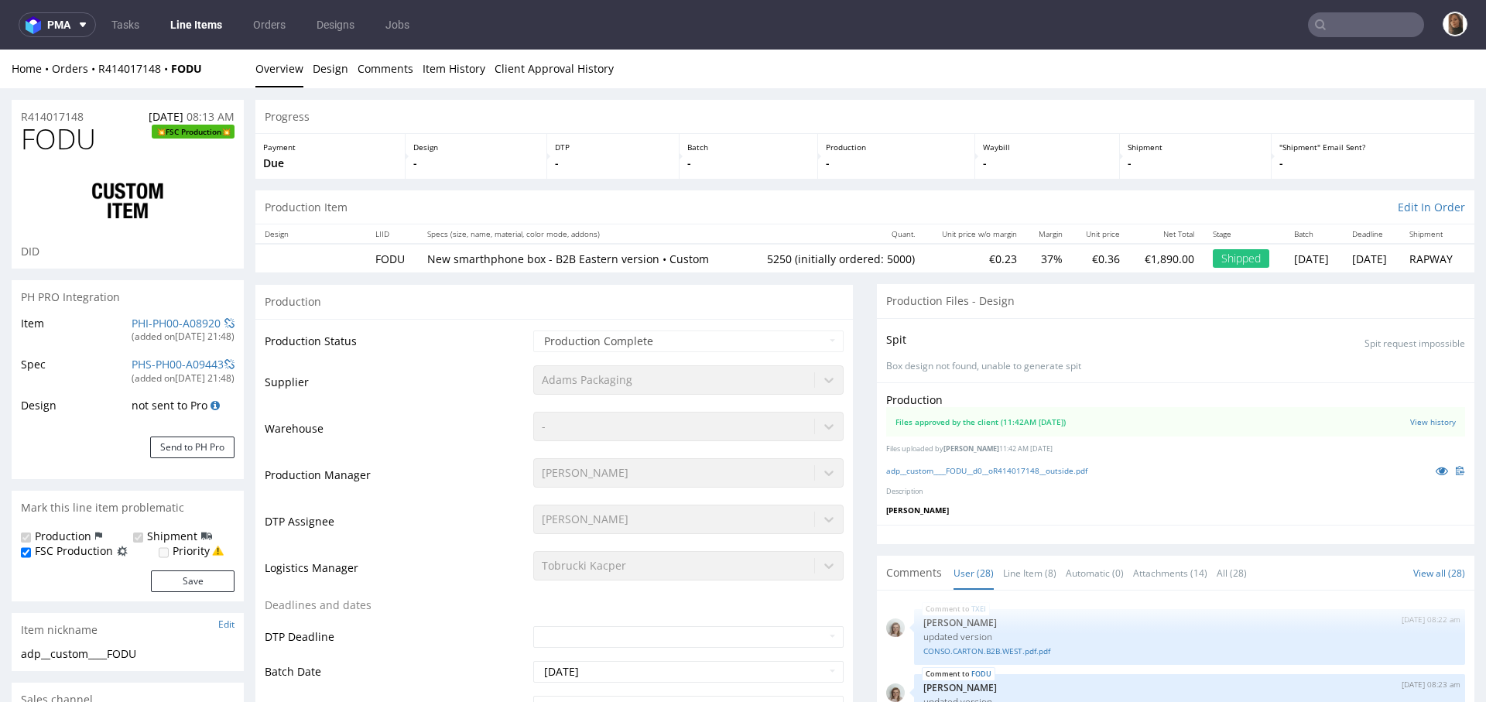
scroll to position [1653, 0]
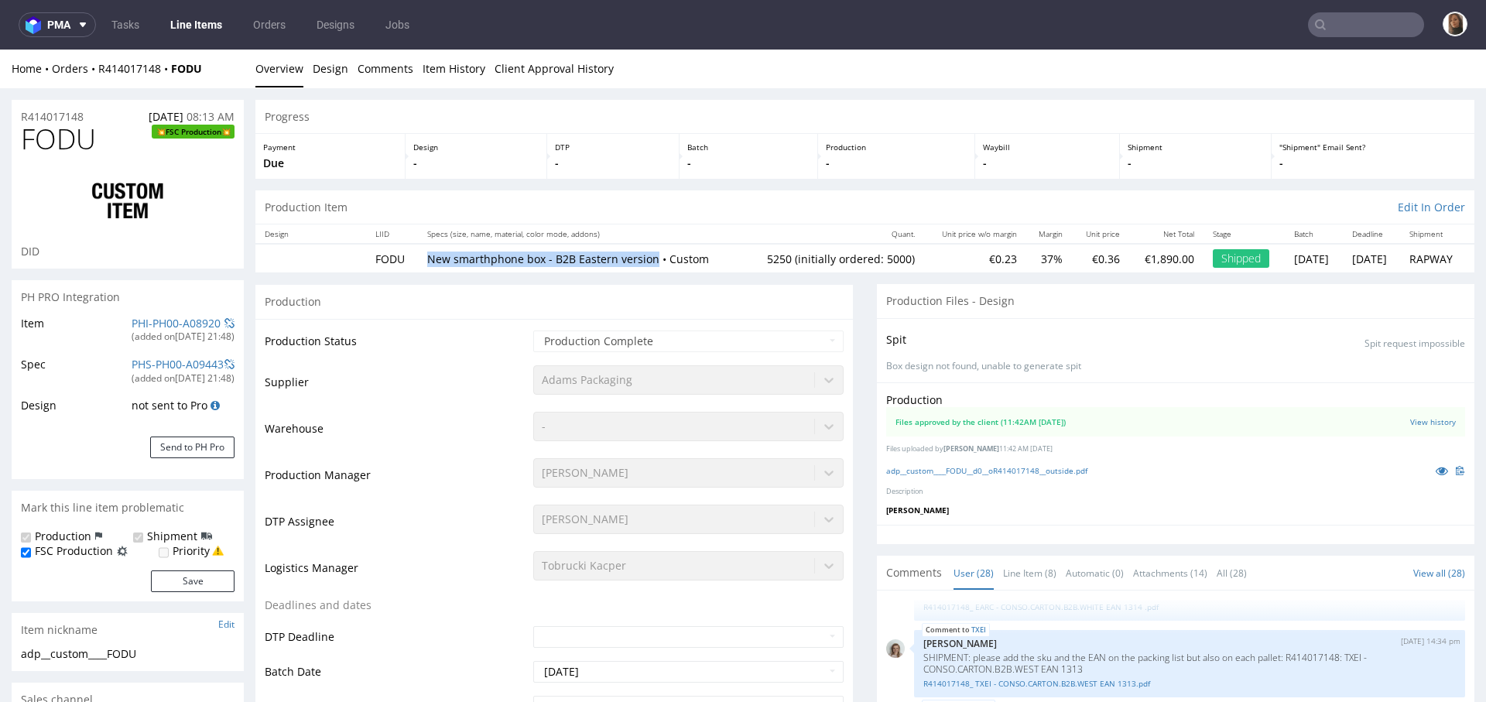
drag, startPoint x: 638, startPoint y: 258, endPoint x: 413, endPoint y: 262, distance: 225.2
click at [418, 262] on td "New smarthphone box - B2B Eastern version • Custom" at bounding box center [581, 258] width 326 height 29
copy p "New smarthphone box - B2B Eastern version"
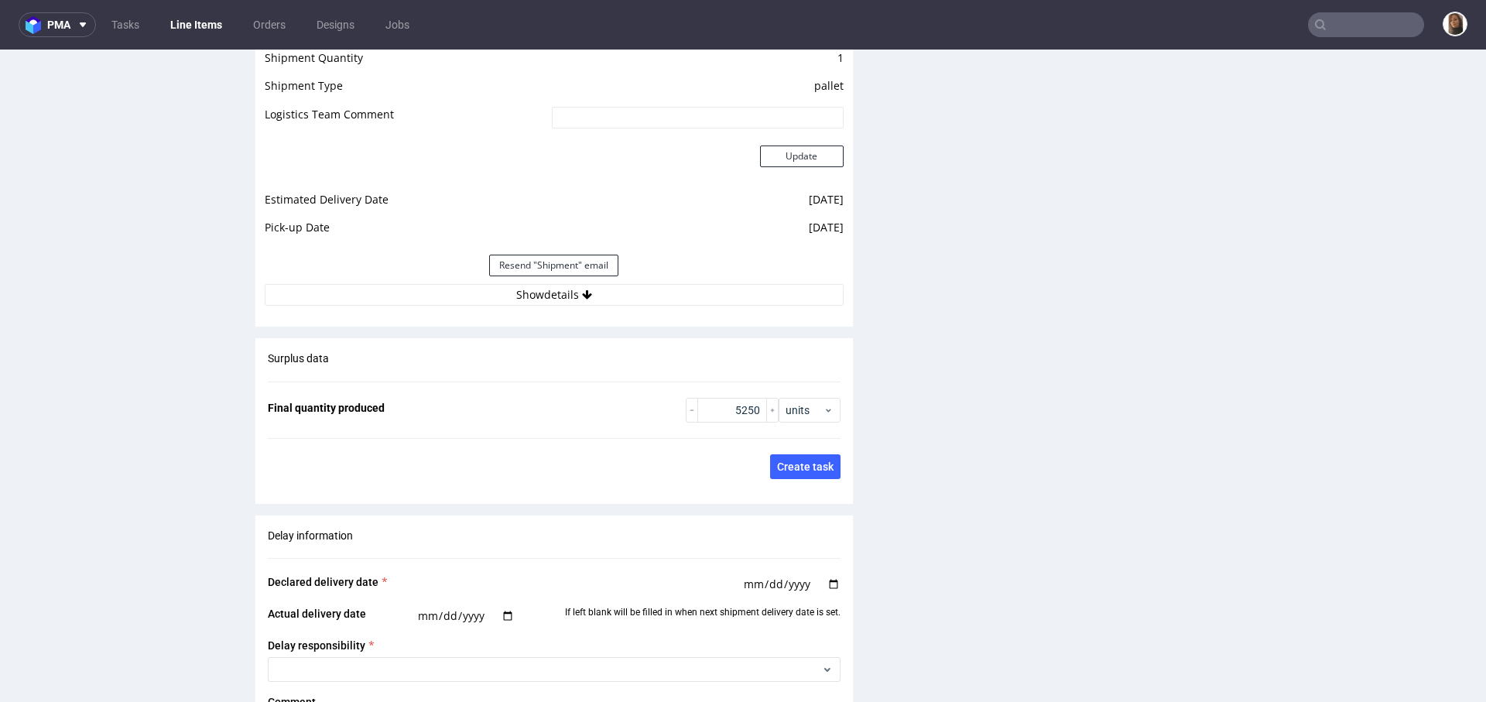
scroll to position [1957, 0]
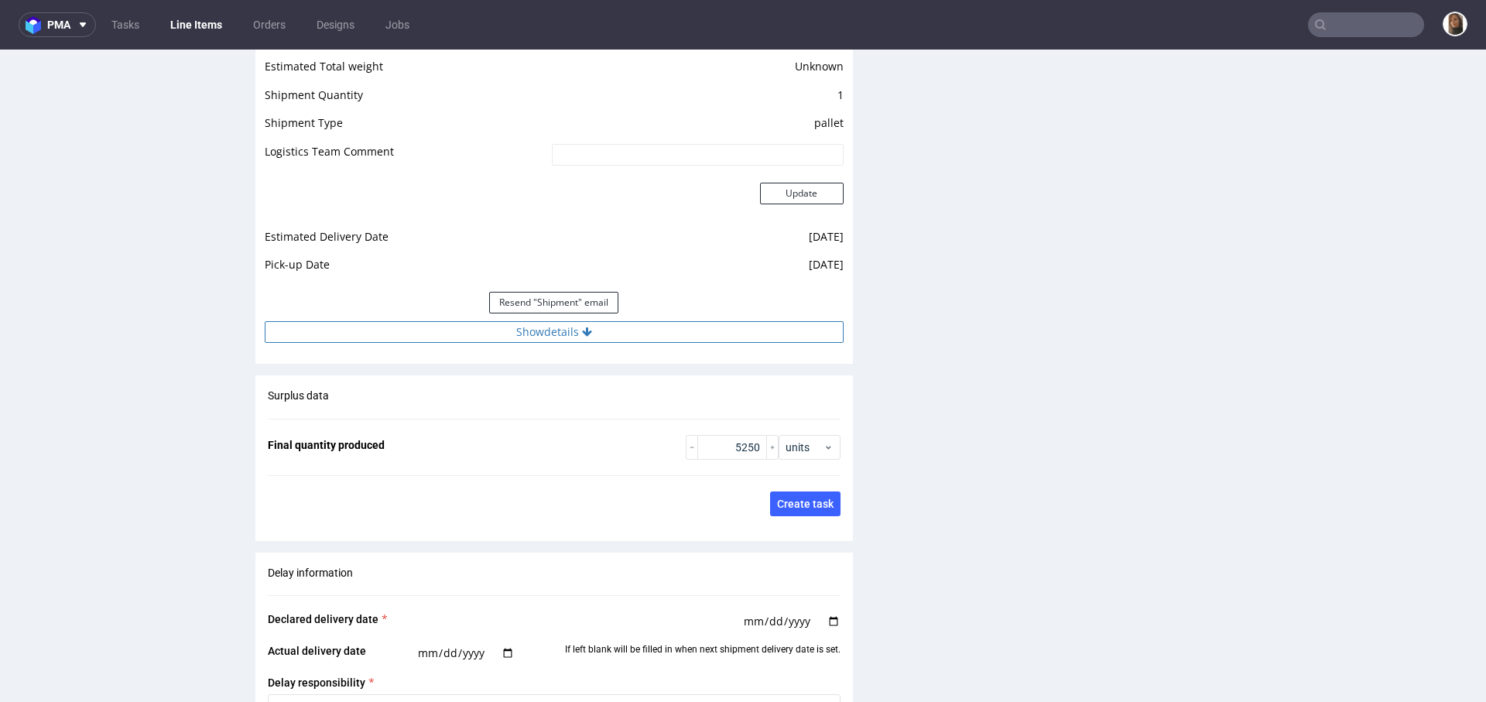
click at [593, 324] on button "Show details" at bounding box center [554, 332] width 579 height 22
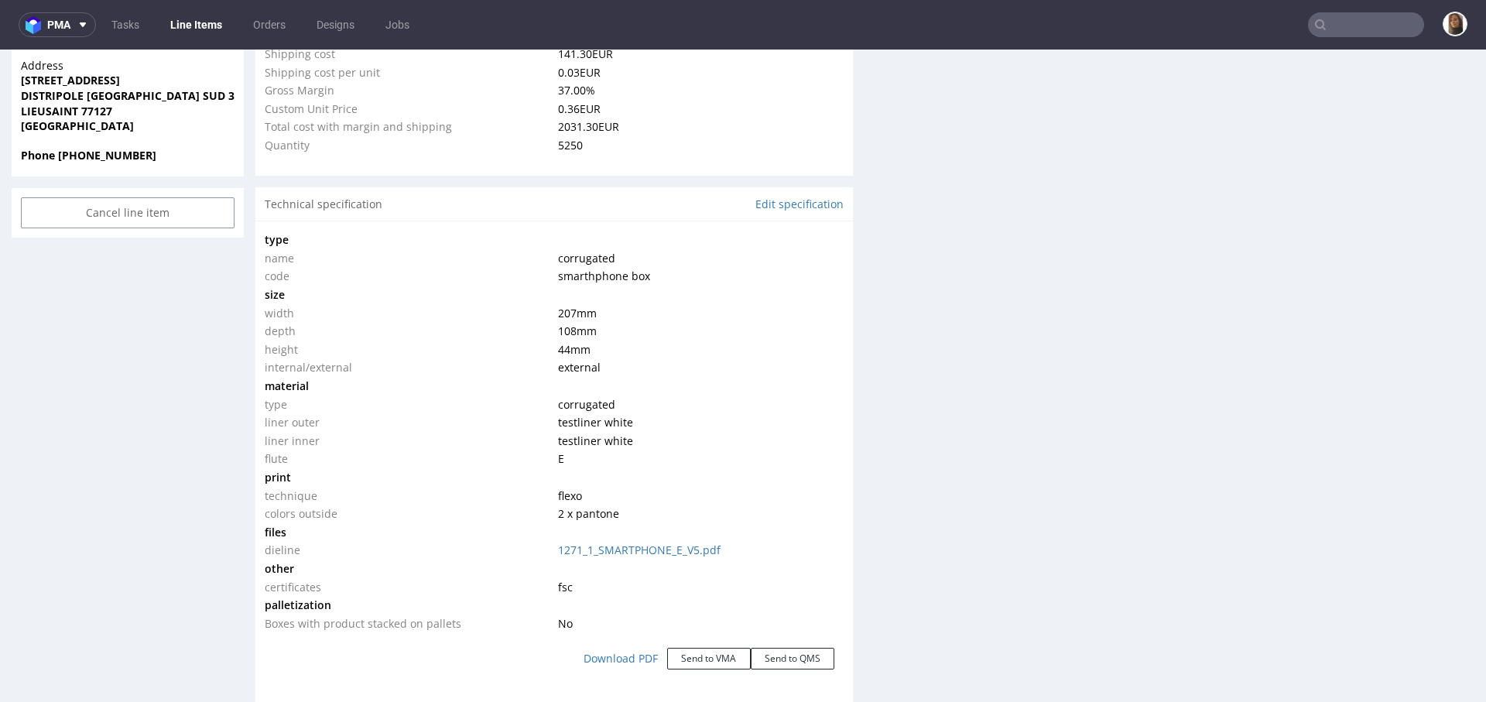
scroll to position [0, 0]
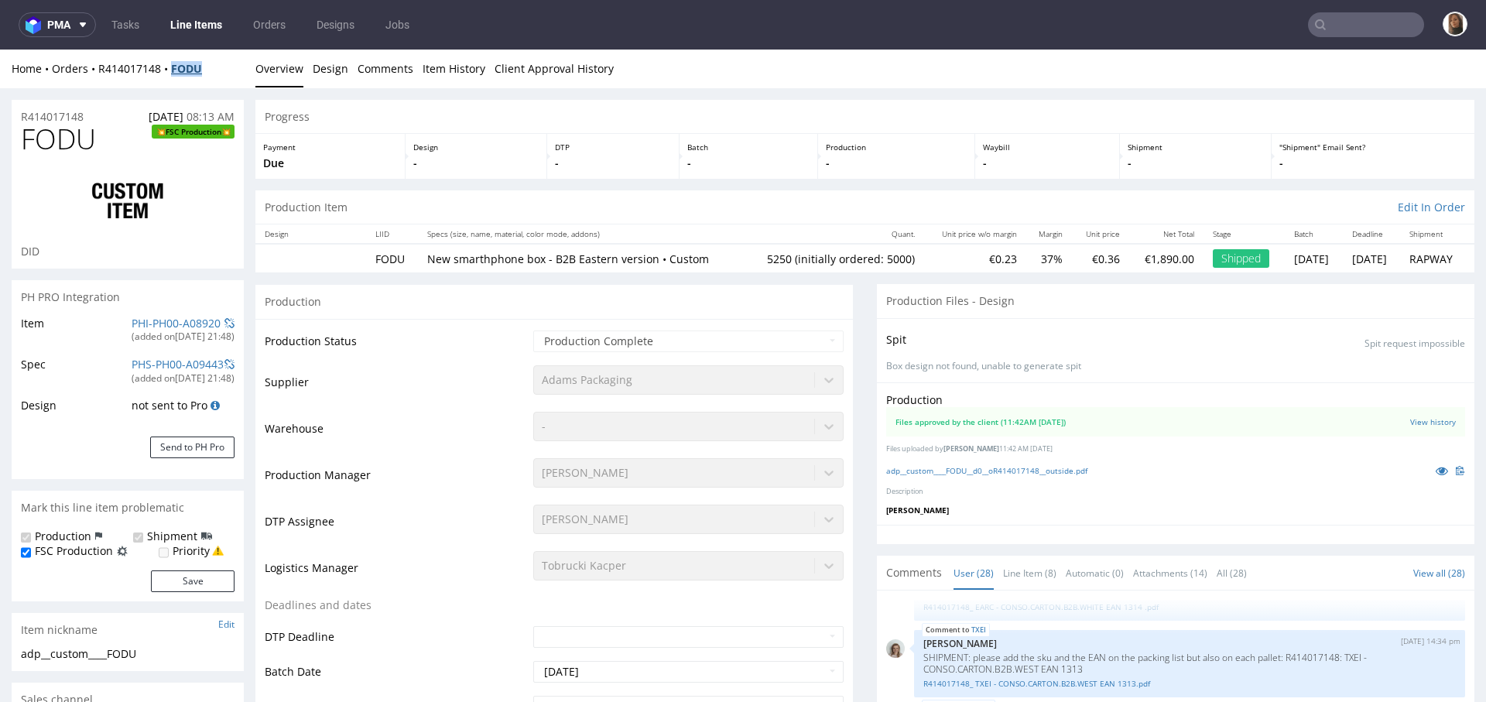
copy strong "FODU"
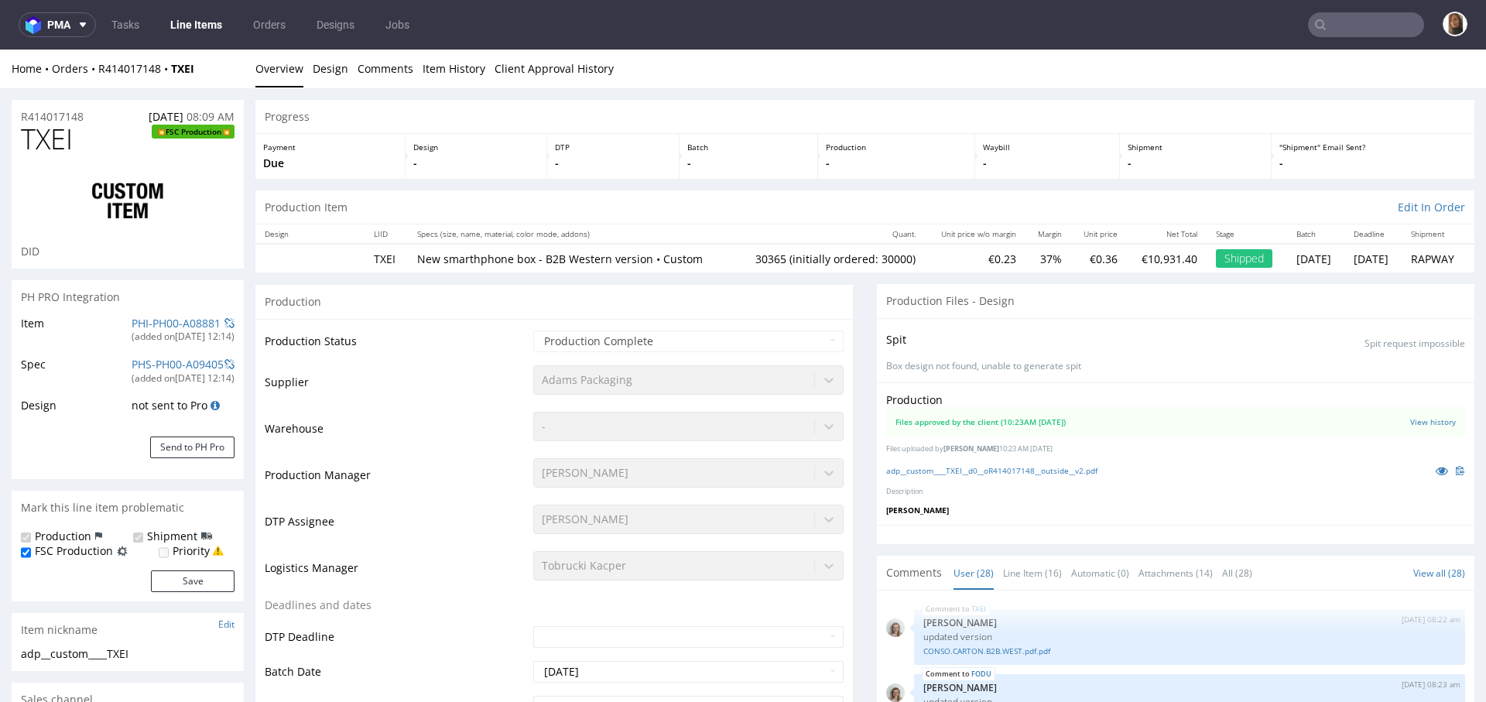
scroll to position [1653, 0]
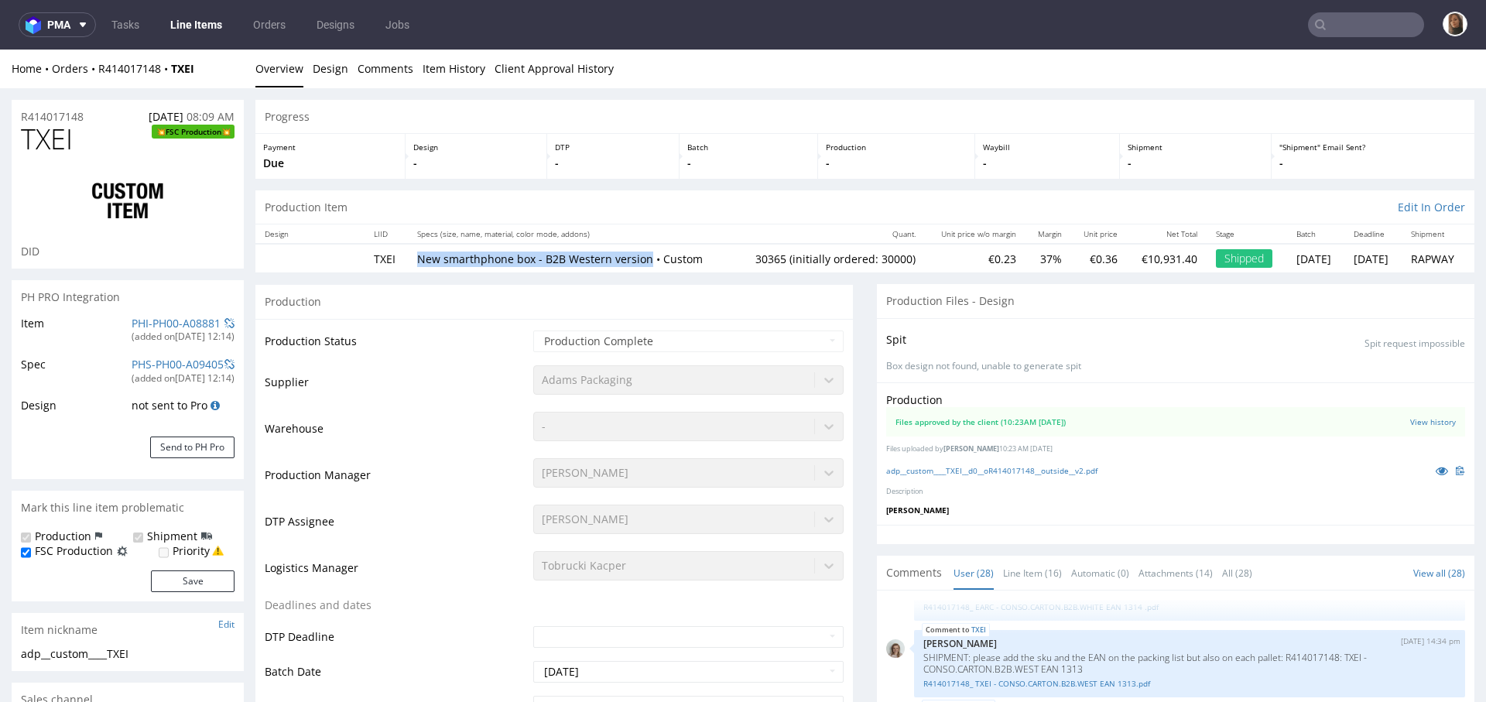
drag, startPoint x: 634, startPoint y: 257, endPoint x: 401, endPoint y: 256, distance: 232.9
click at [408, 256] on td "New smarthphone box - B2B Western version • Custom" at bounding box center [571, 258] width 326 height 29
copy p "New smarthphone box - B2B Western version"
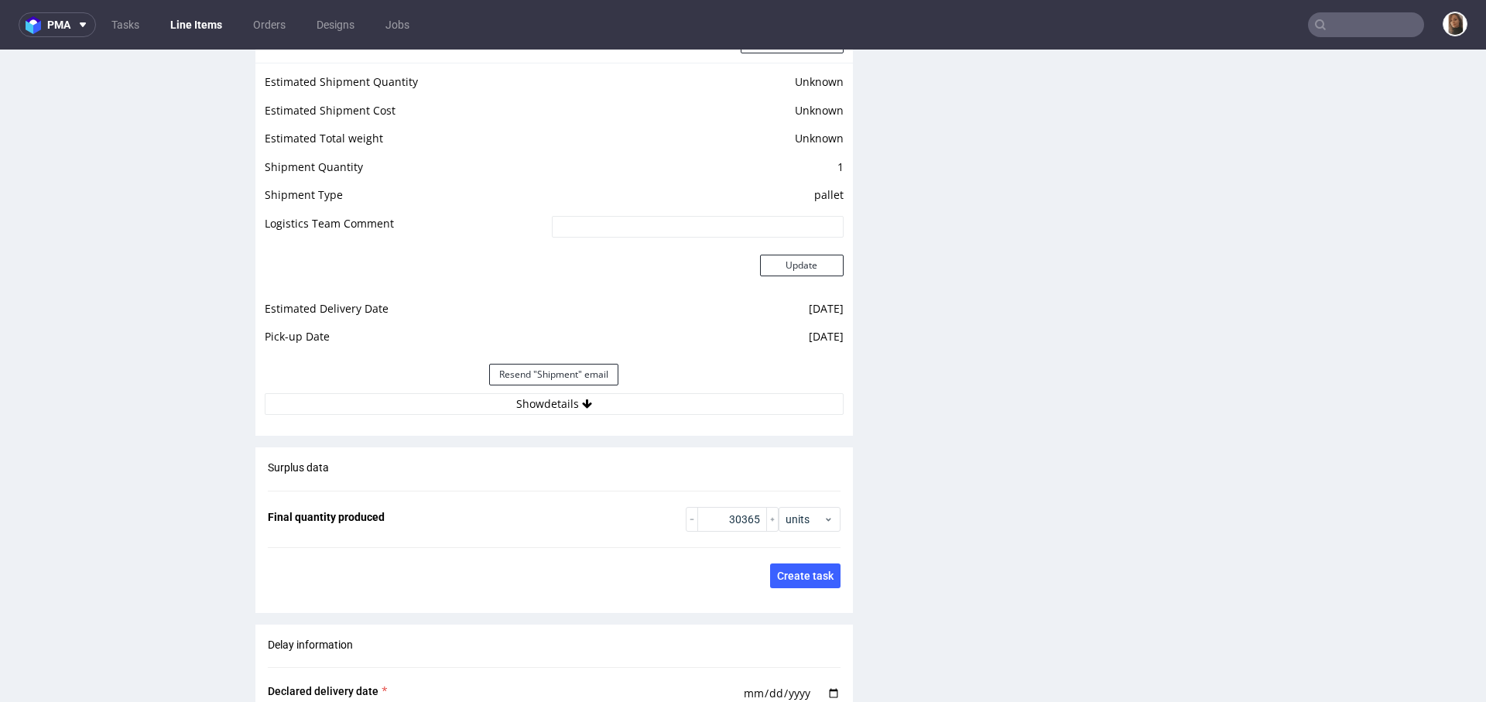
scroll to position [1927, 0]
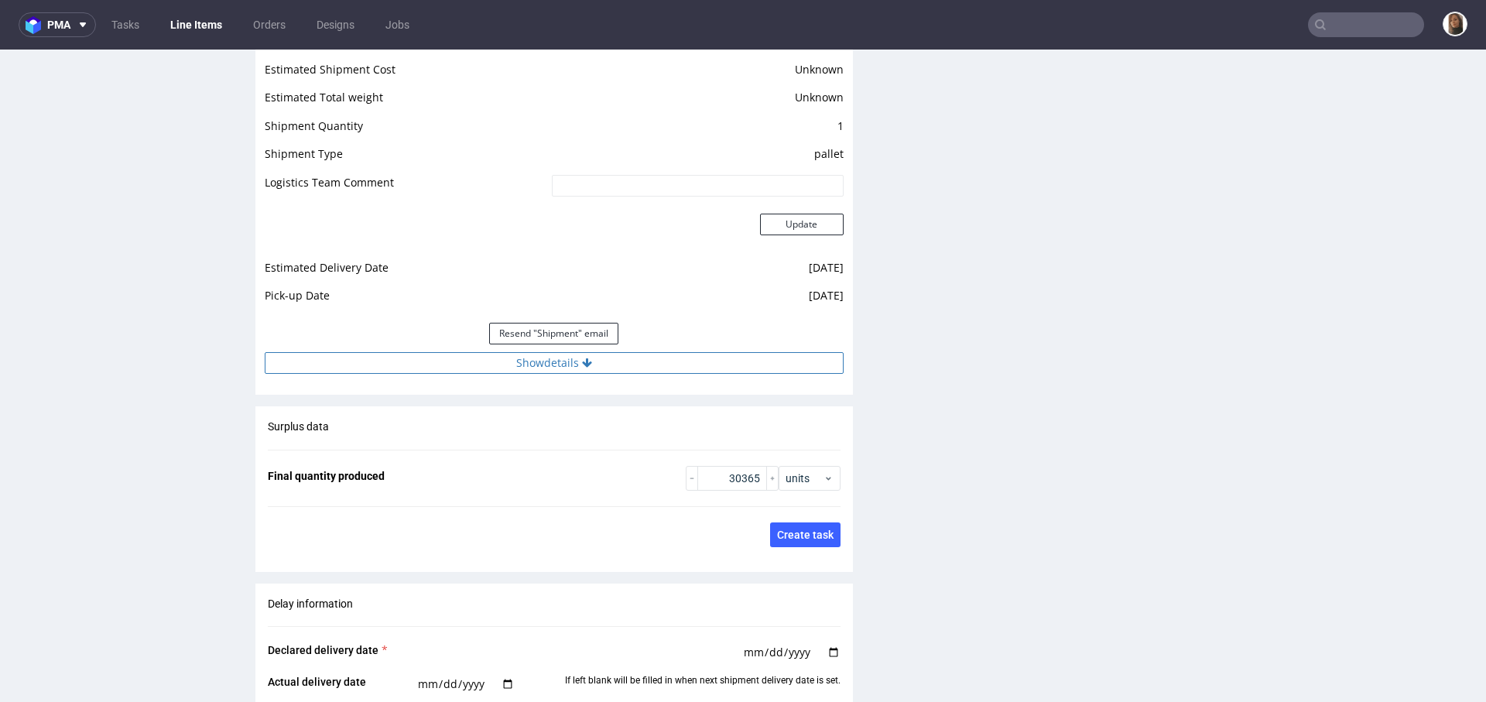
click at [598, 360] on button "Show details" at bounding box center [554, 363] width 579 height 22
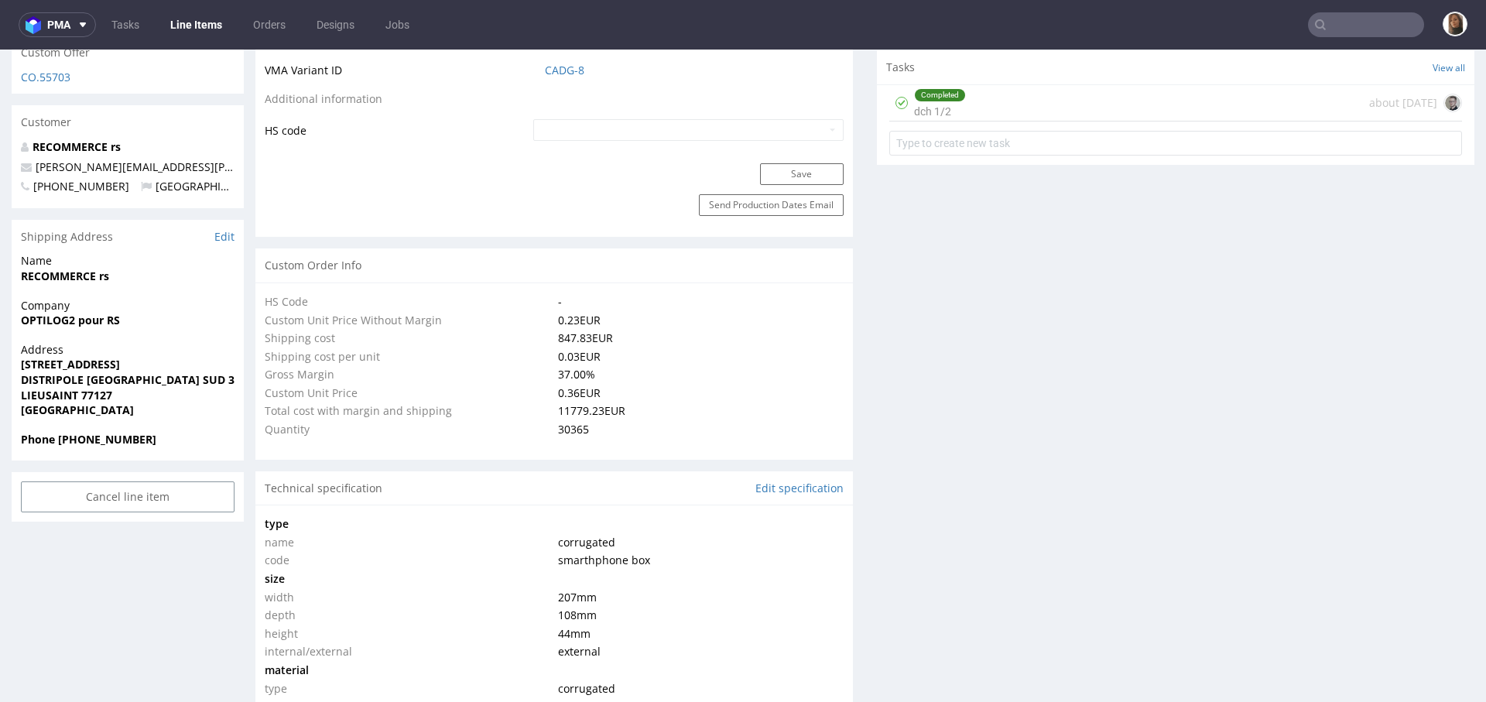
scroll to position [0, 0]
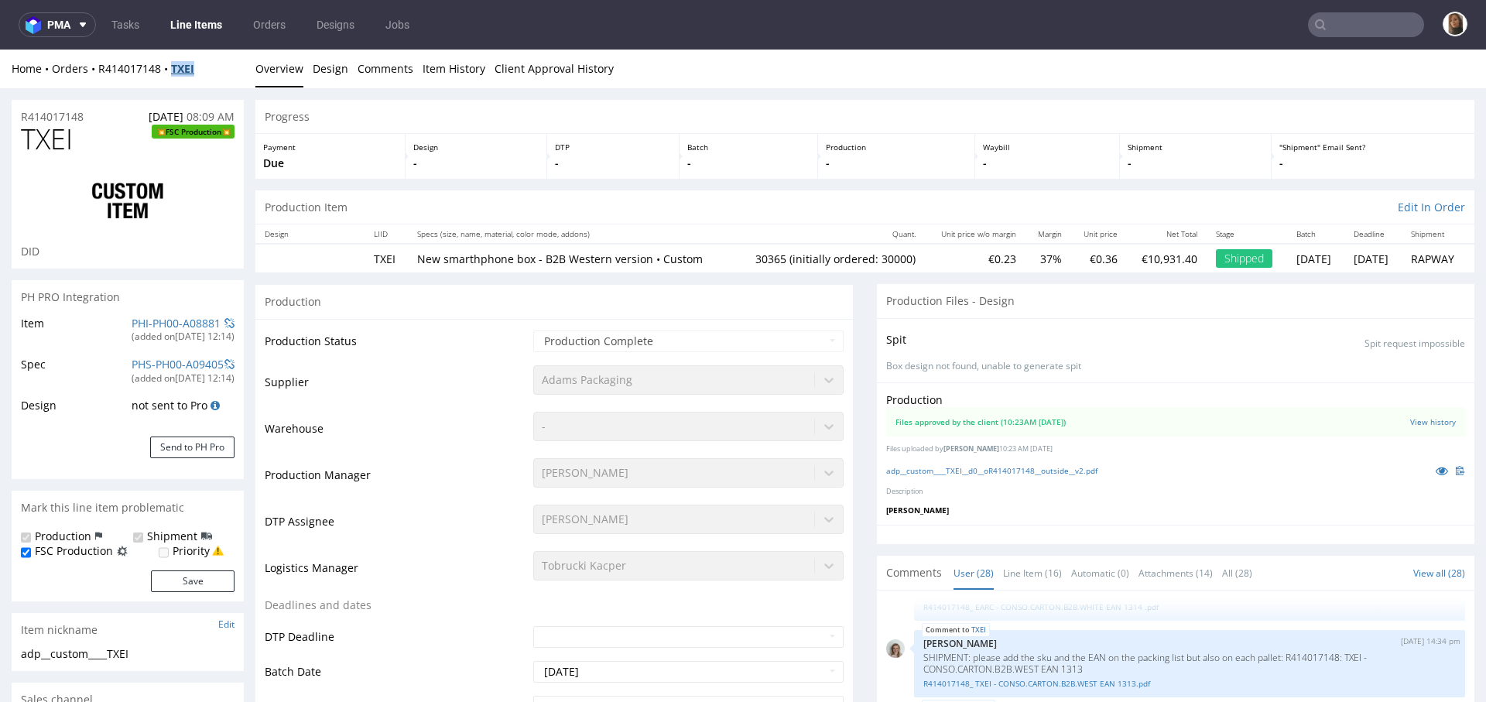
copy strong "TXEI"
copy link "R414017148"
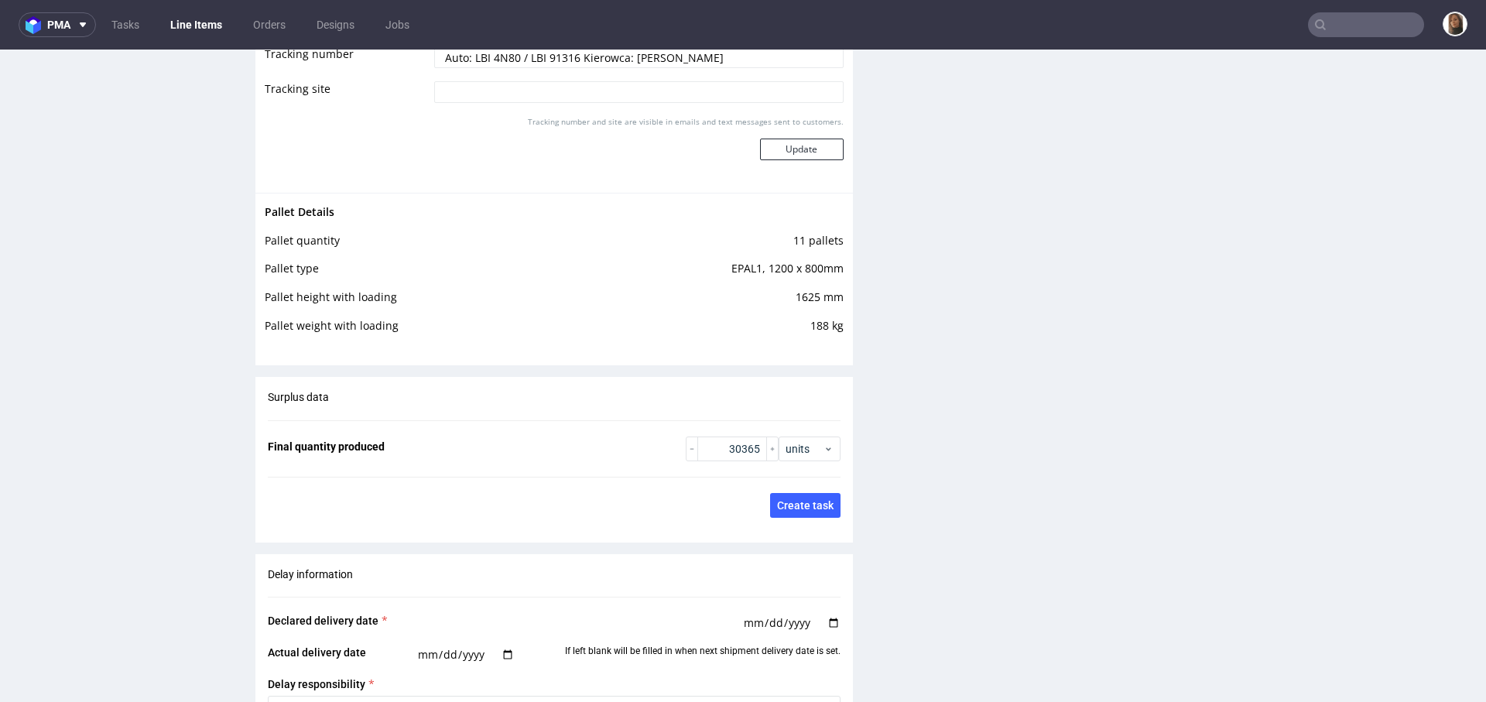
scroll to position [2470, 0]
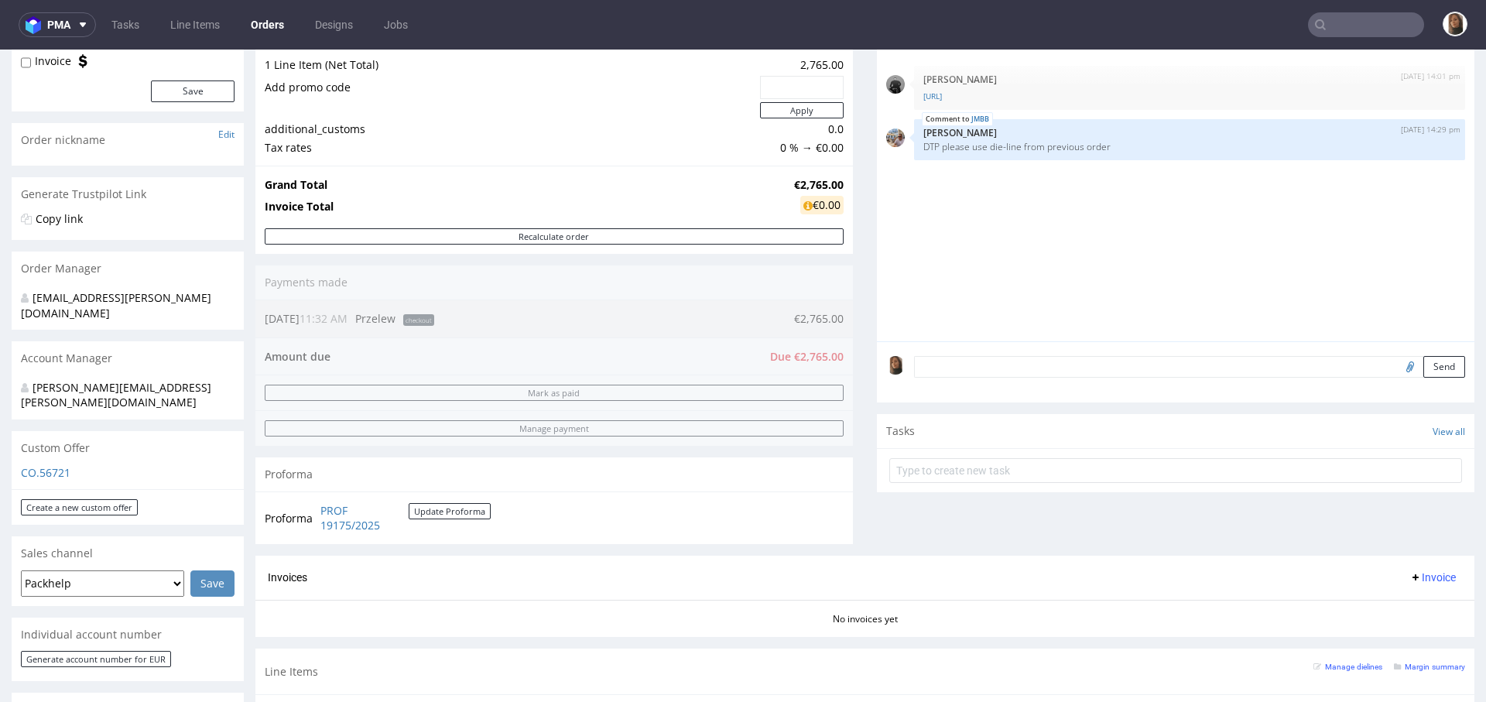
scroll to position [184, 0]
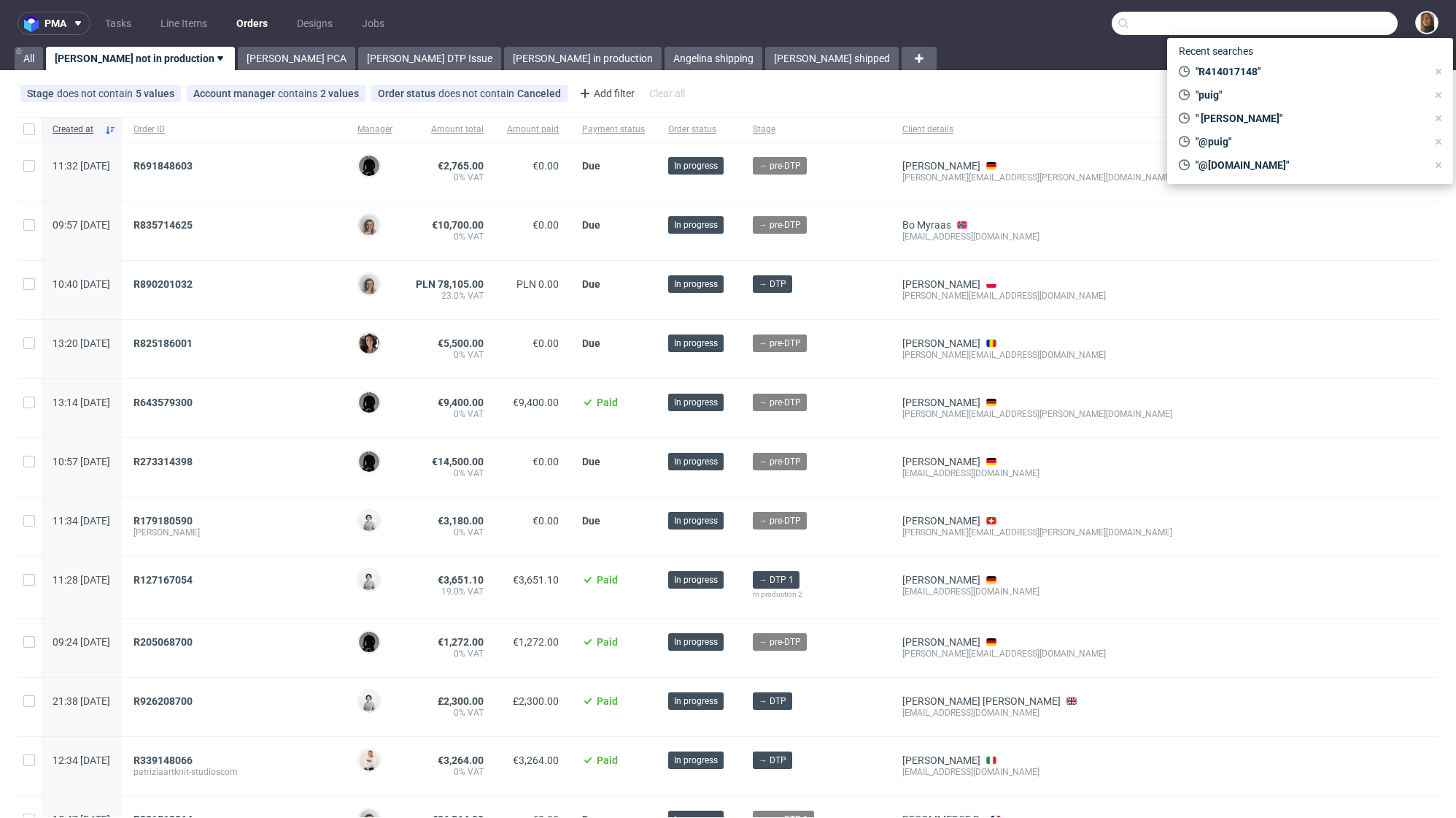
click at [1348, 33] on input "text" at bounding box center [1254, 23] width 286 height 24
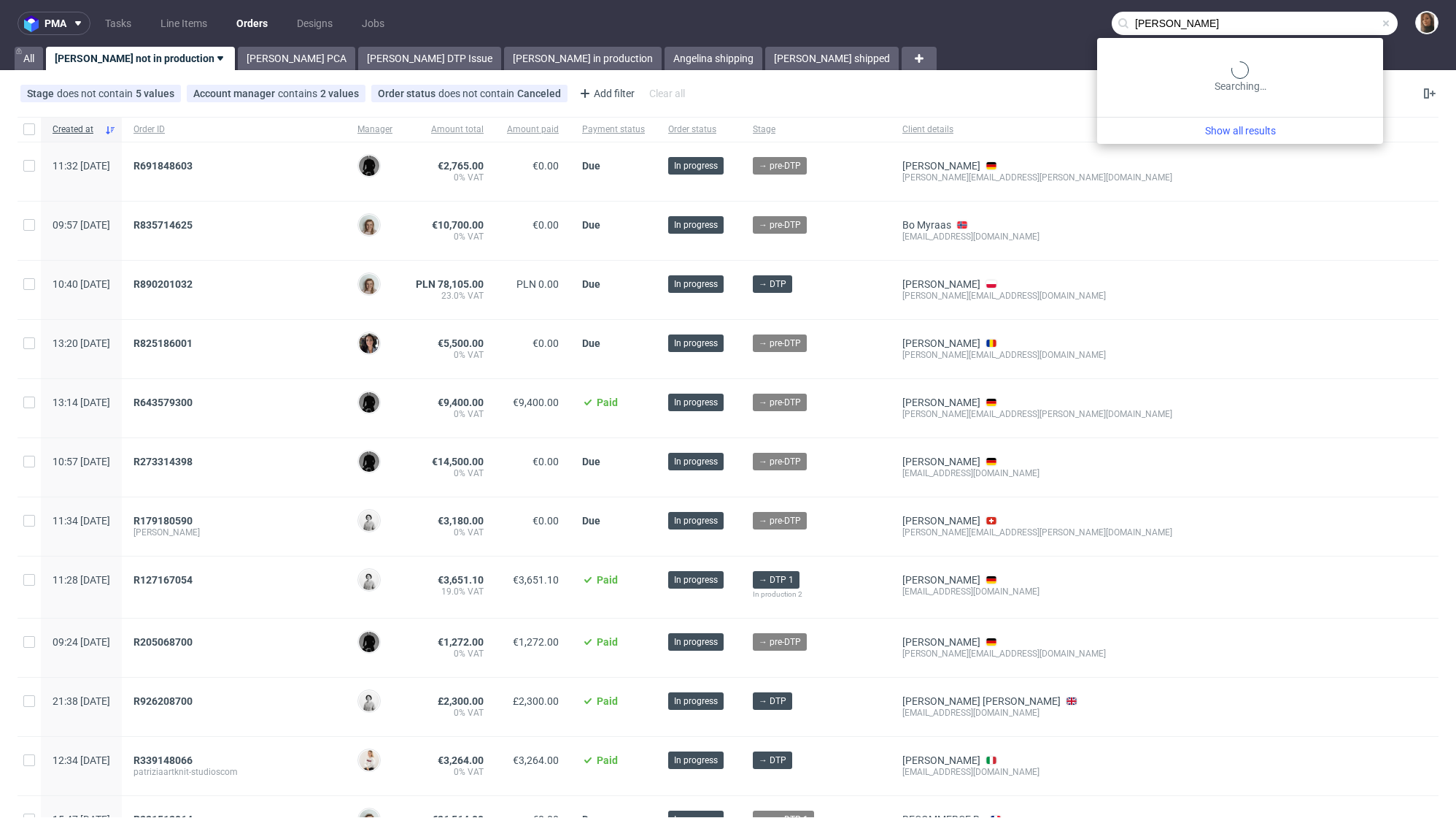
type input "[PERSON_NAME]"
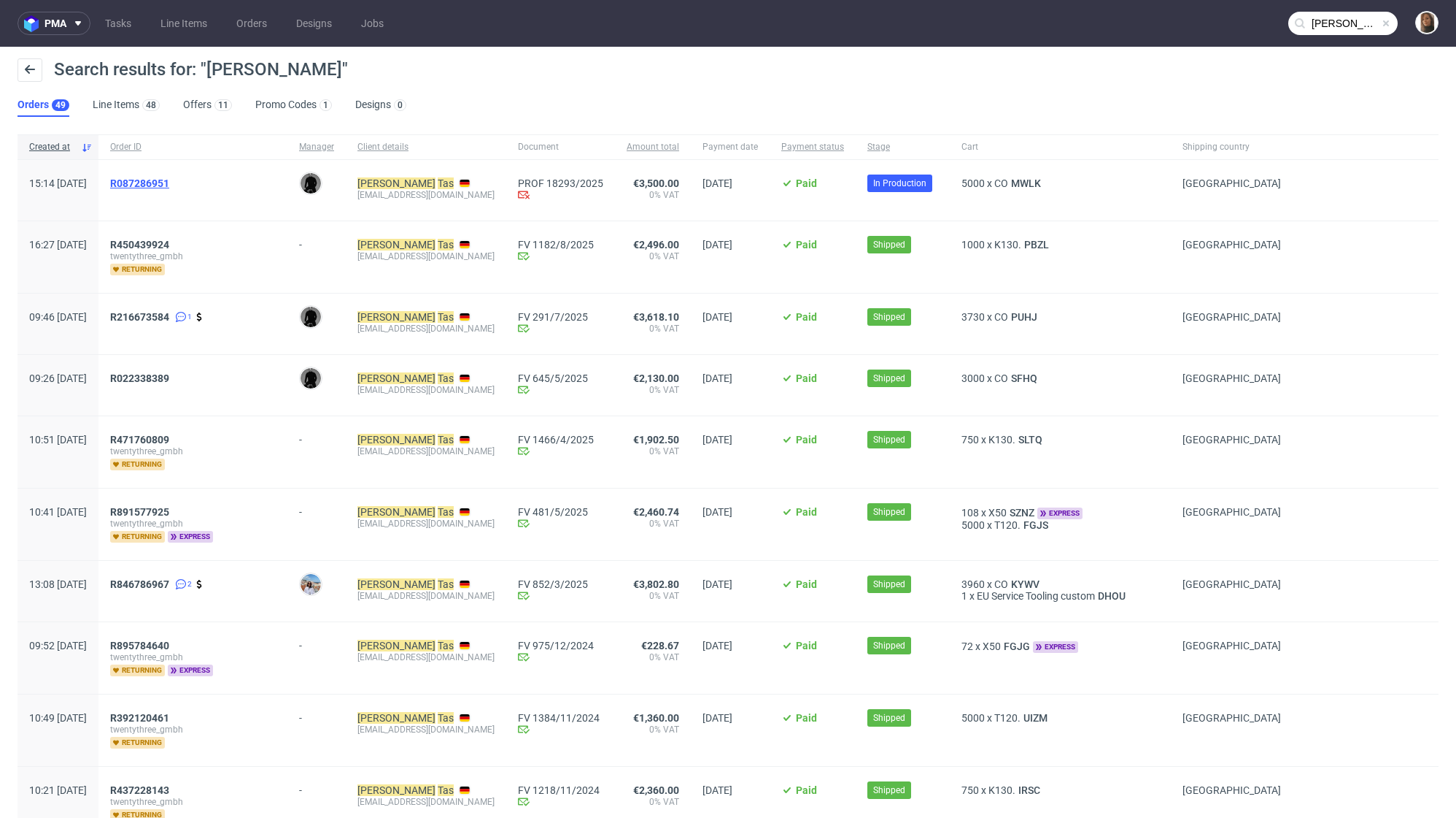
click at [170, 178] on span "R087286951" at bounding box center [140, 183] width 59 height 11
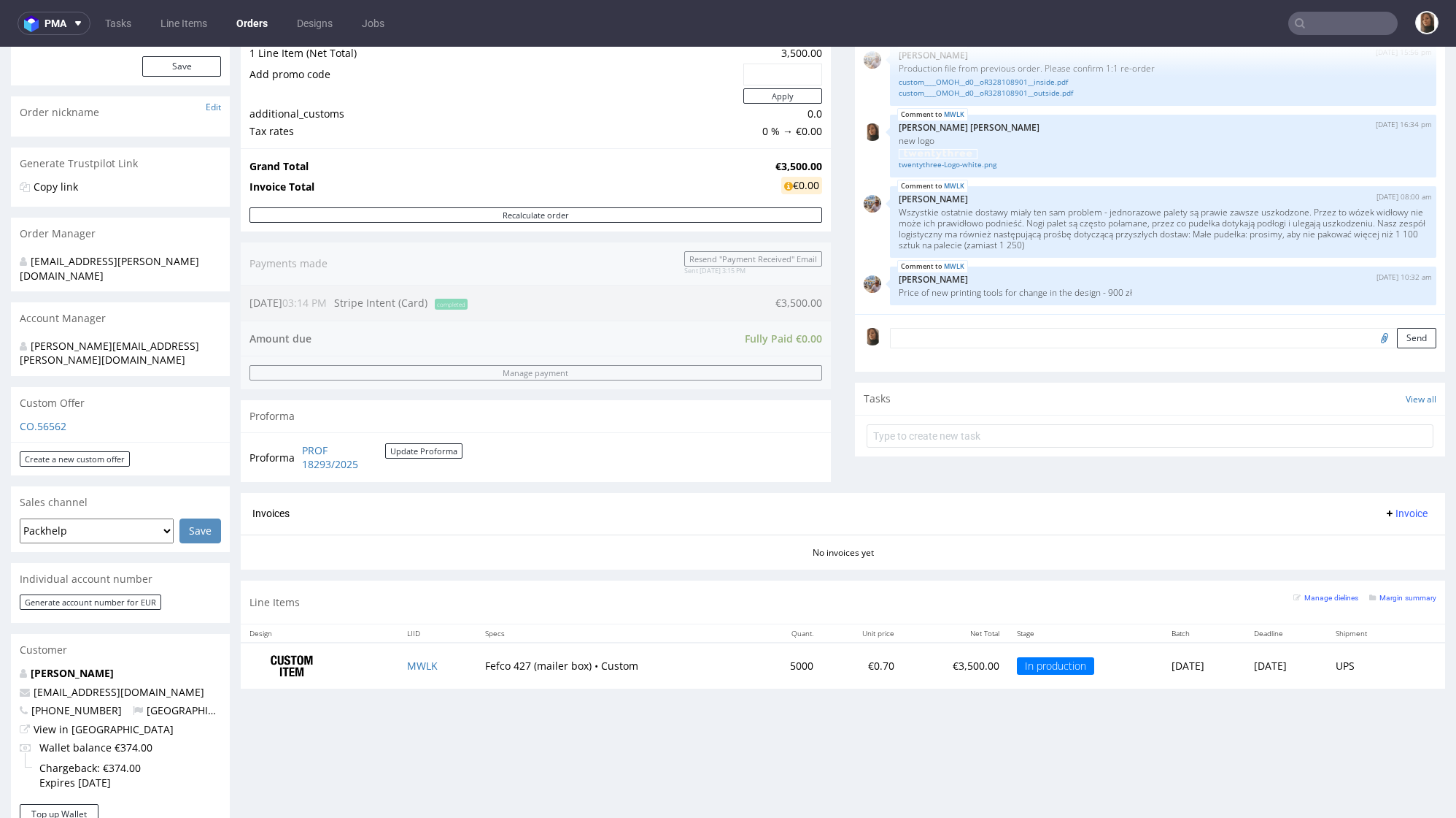
scroll to position [258, 0]
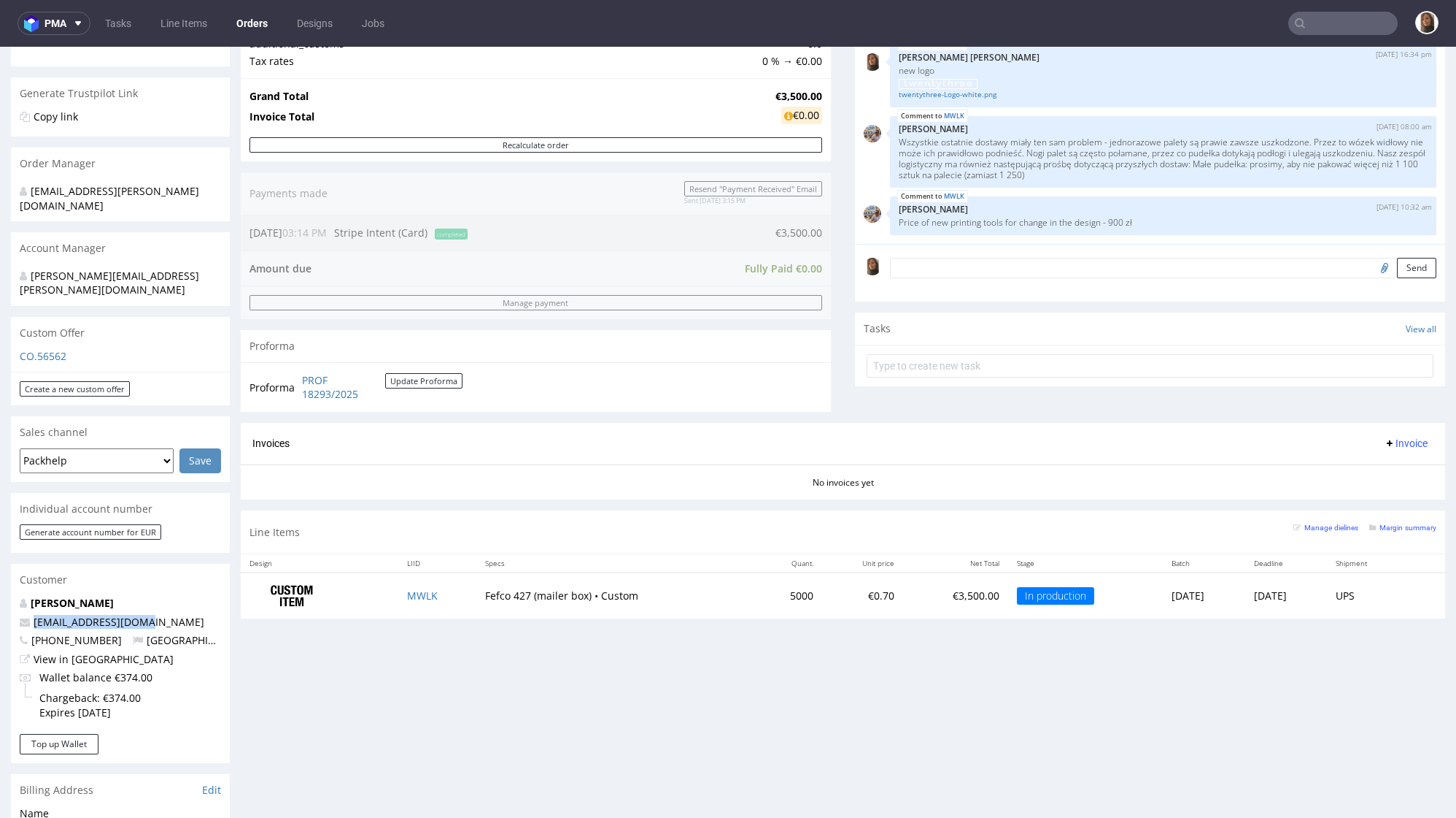
drag, startPoint x: 153, startPoint y: 594, endPoint x: -8, endPoint y: 595, distance: 161.0
click at [0, 595] on html "Production Shipped DTP Orders Offers Shipments Designs Promotions Users Jobs Ad…" at bounding box center [728, 529] width 1456 height 1482
copy span "[EMAIL_ADDRESS][DOMAIN_NAME]"
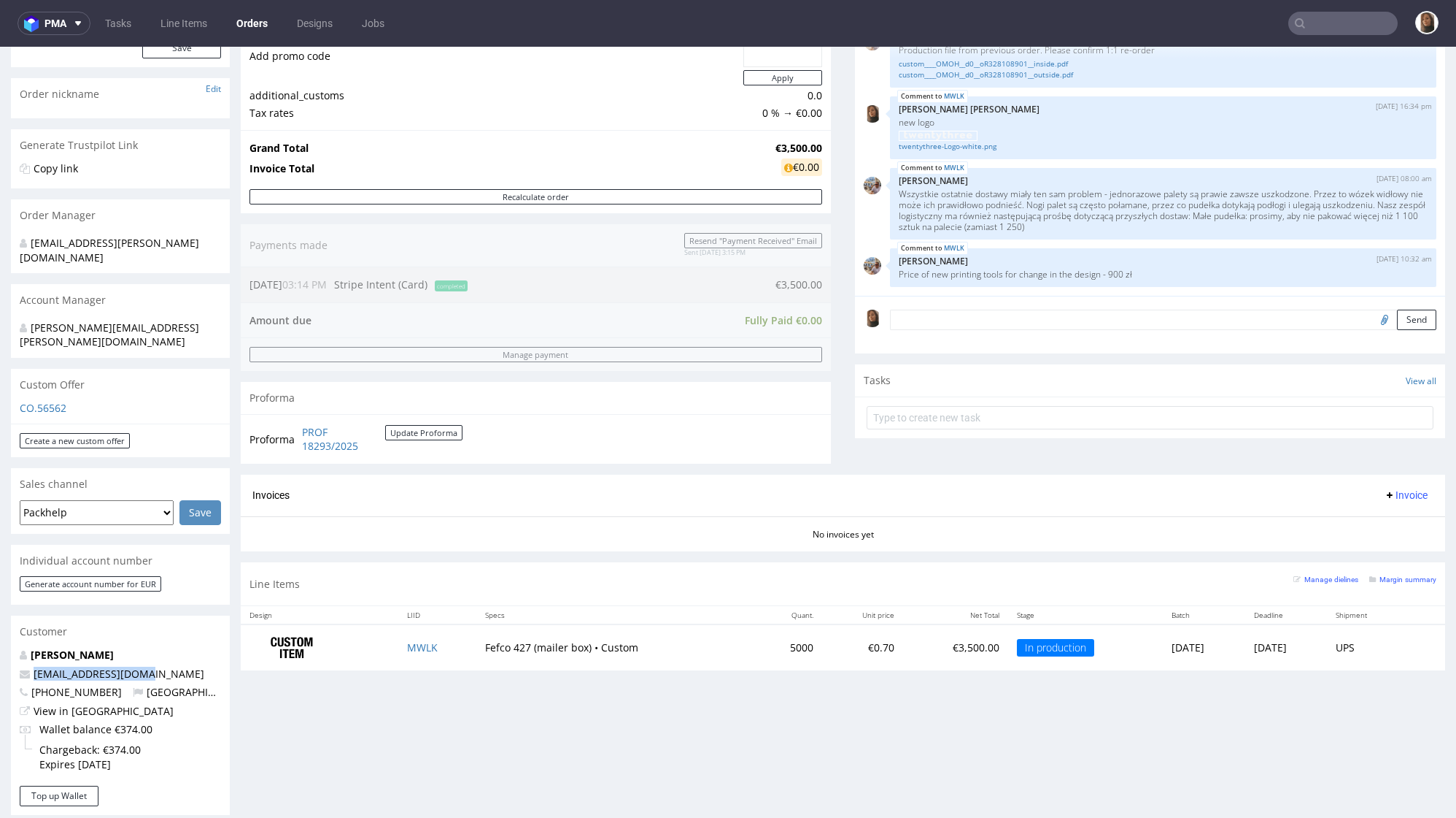
scroll to position [263, 0]
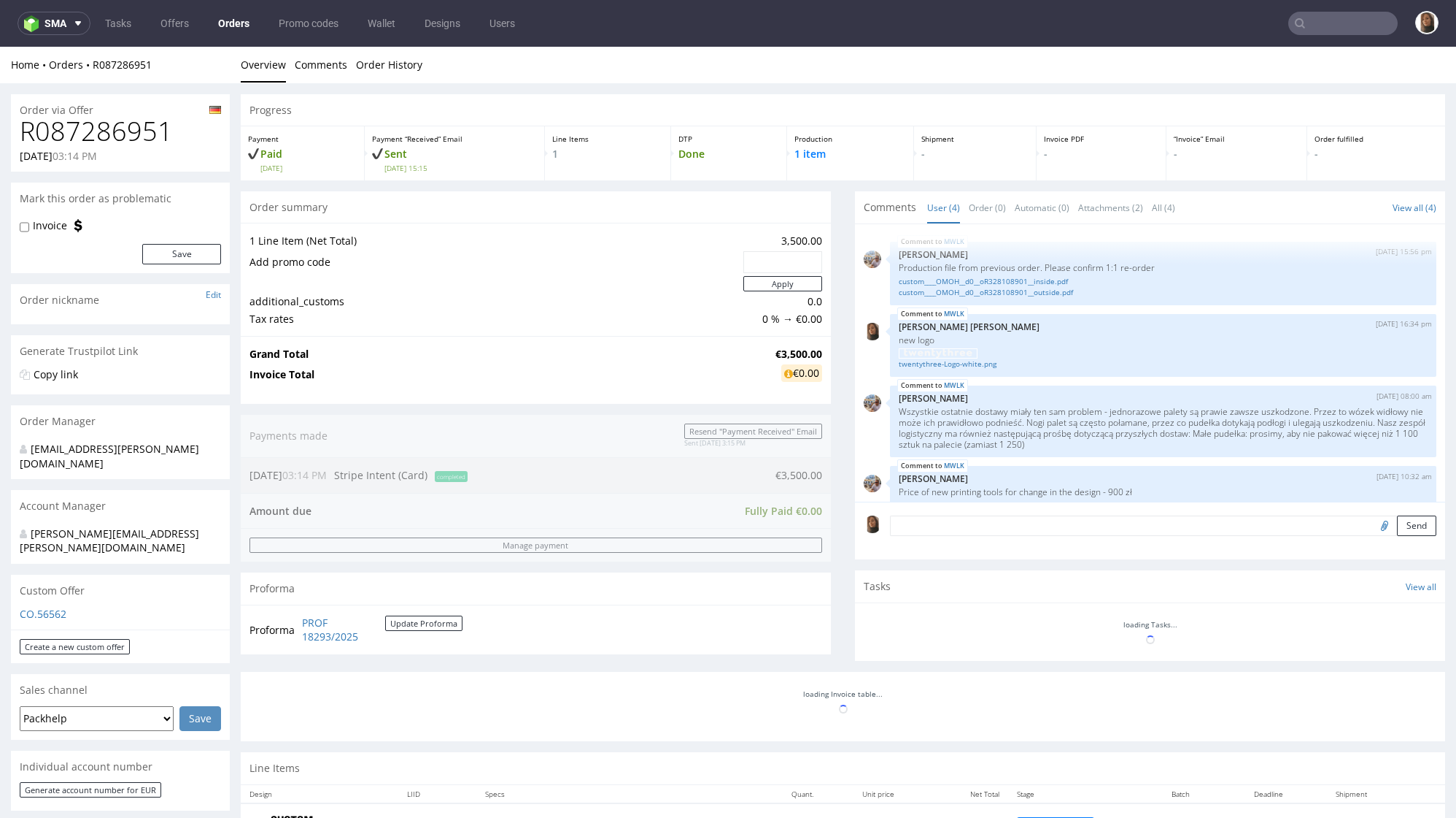
scroll to position [11, 0]
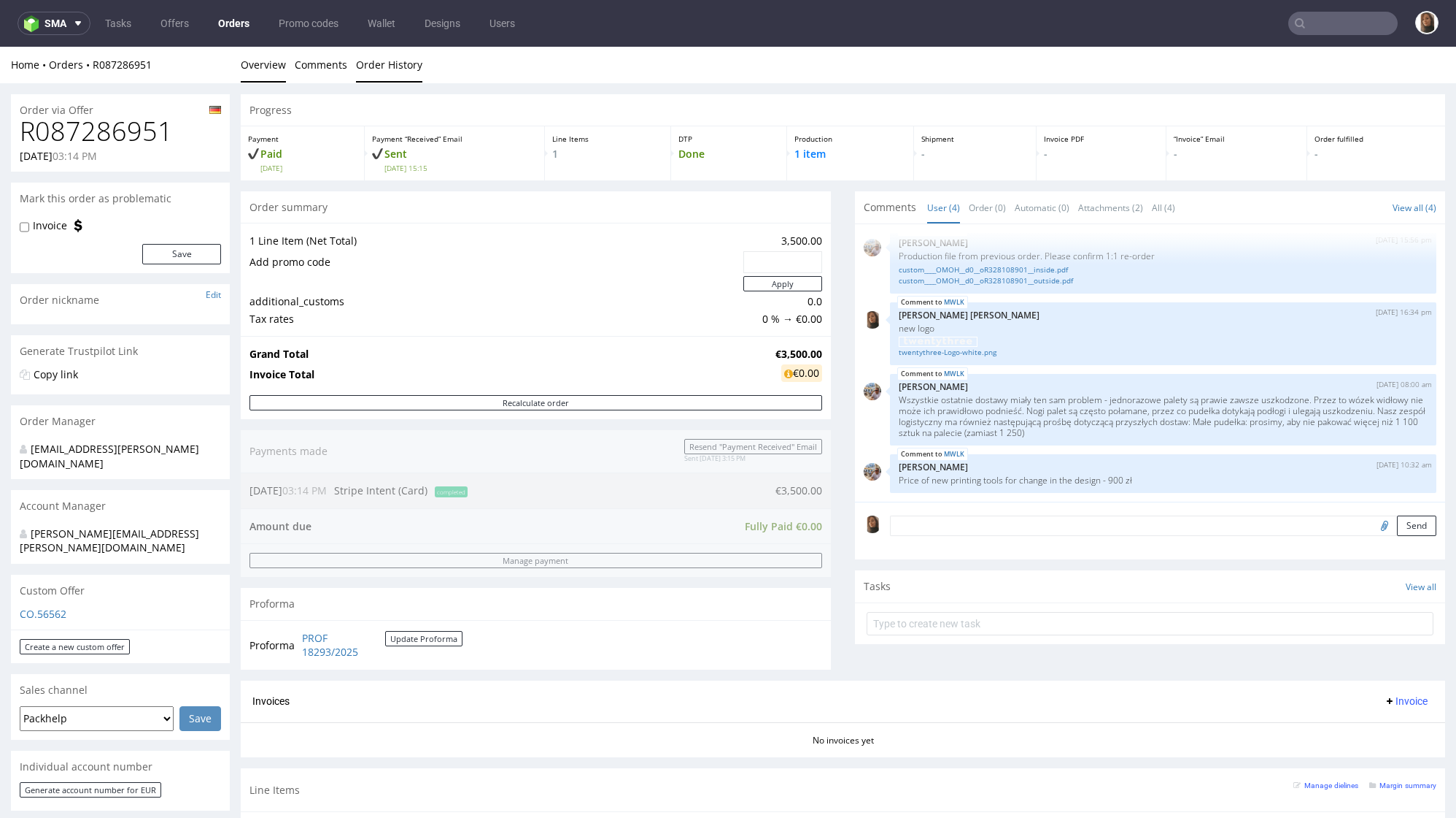
click at [379, 58] on link "Order History" at bounding box center [389, 65] width 66 height 36
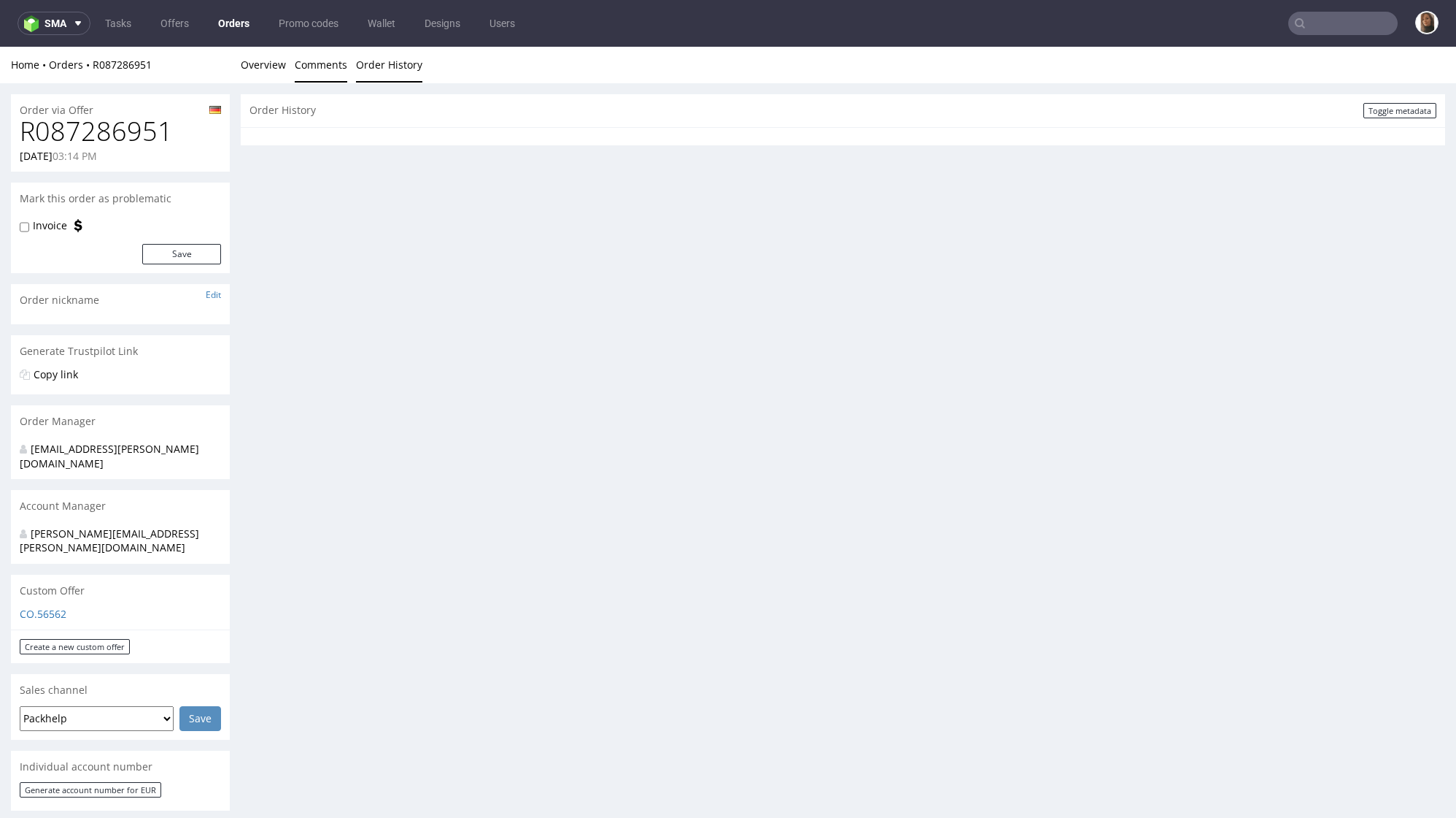
click at [324, 79] on link "Comments" at bounding box center [322, 65] width 53 height 36
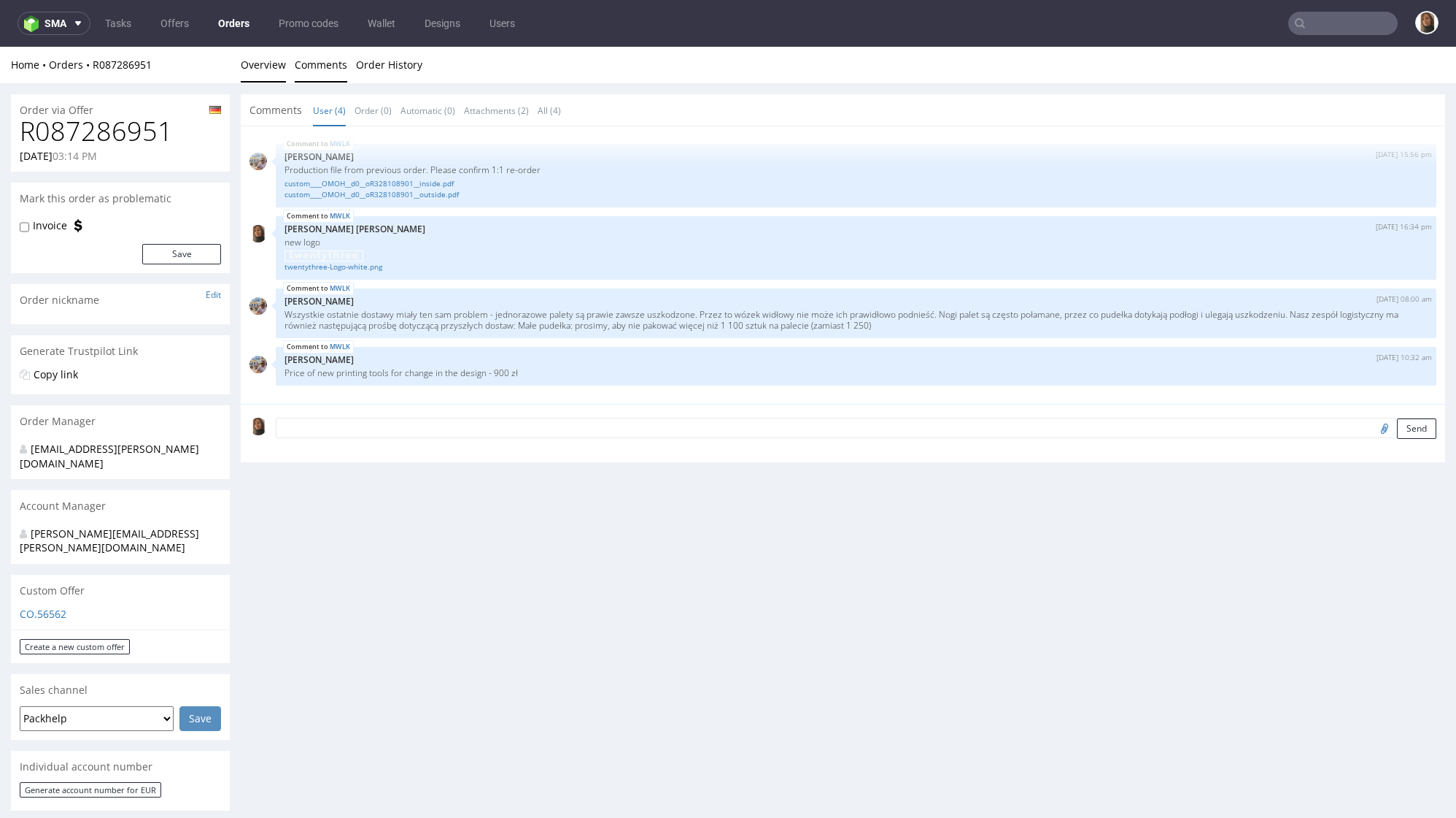
click at [260, 63] on link "Overview" at bounding box center [263, 65] width 45 height 36
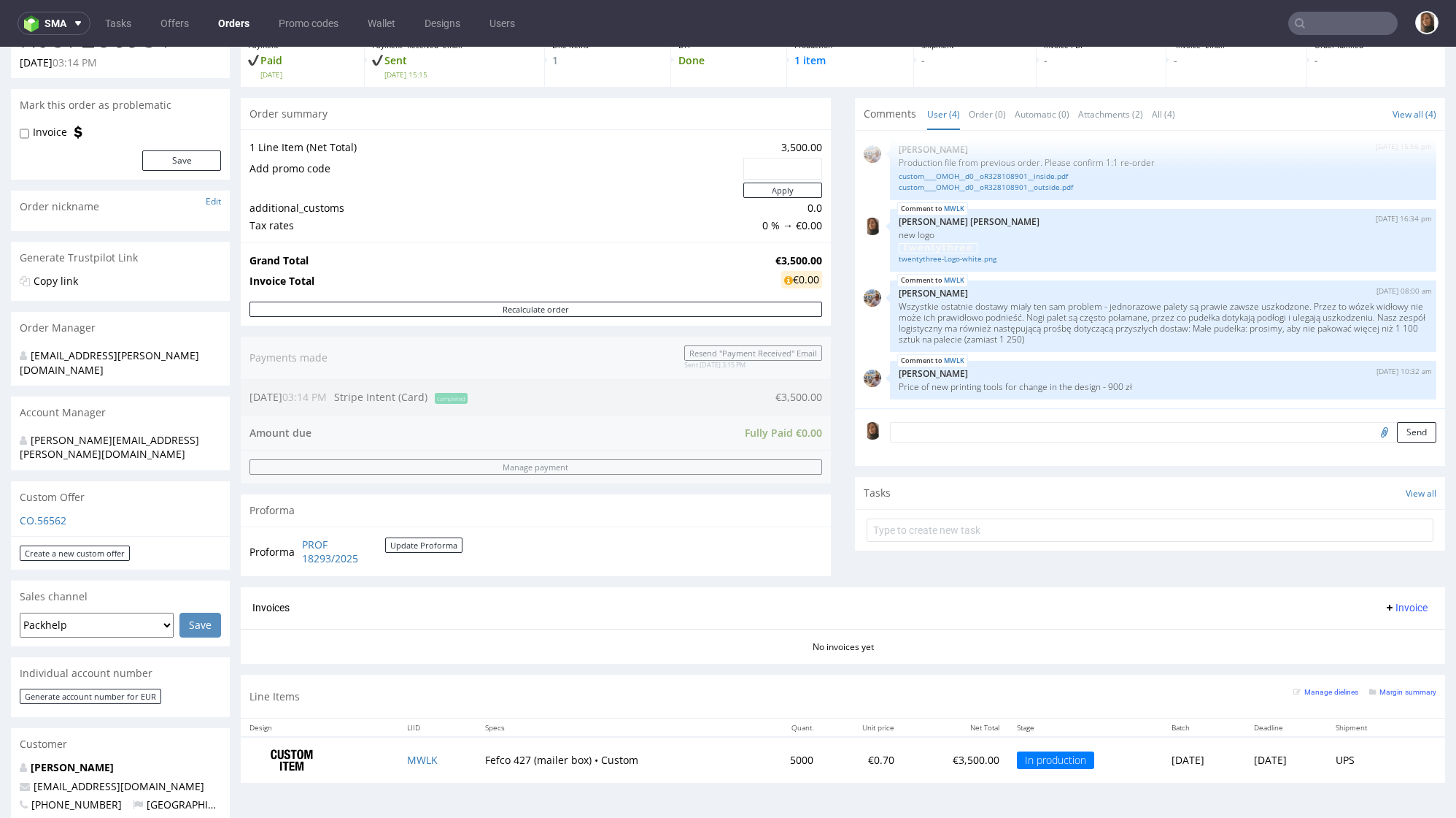
scroll to position [92, 0]
click at [327, 543] on link "PROF 18293/2025" at bounding box center [343, 553] width 83 height 28
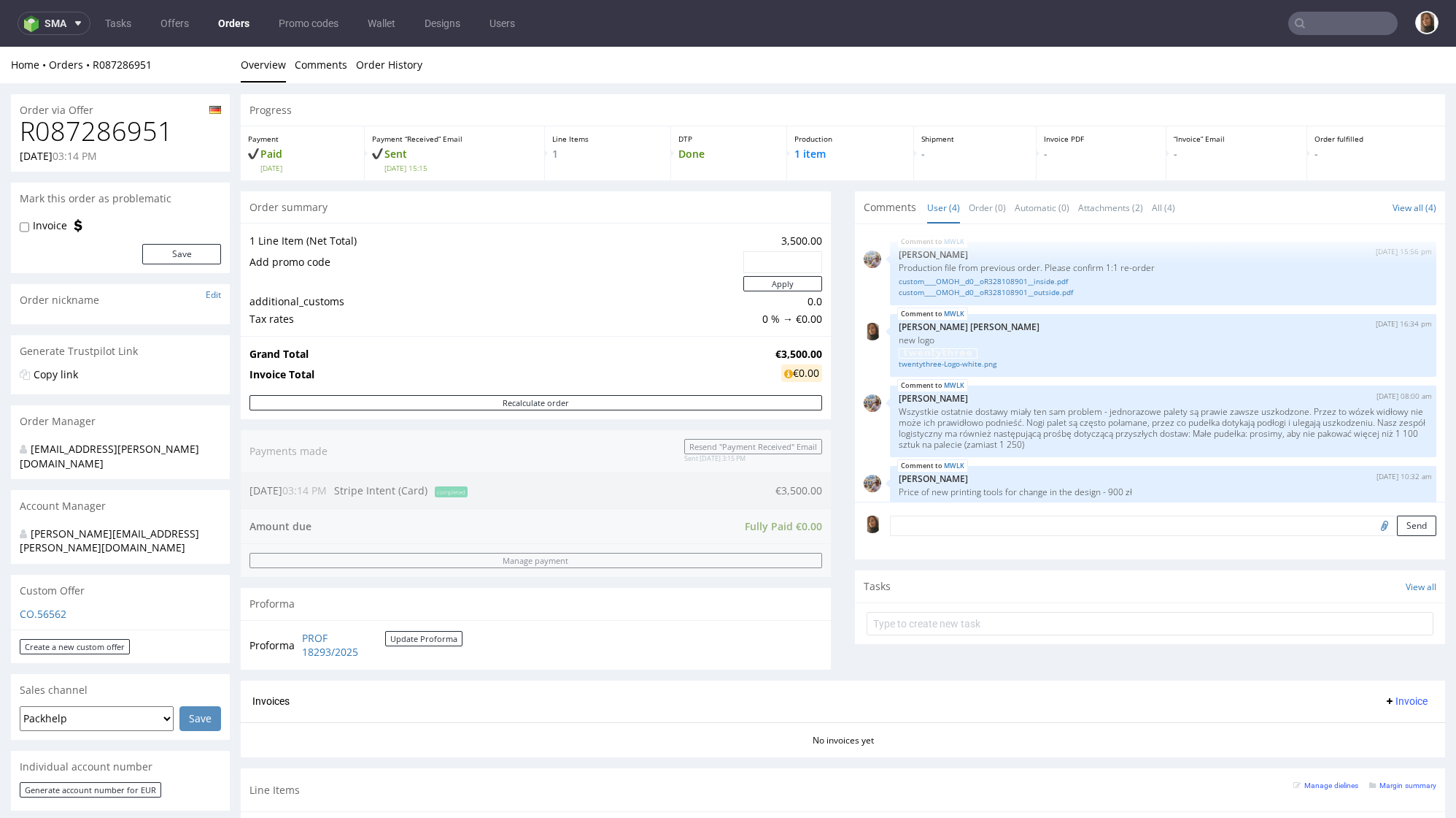
scroll to position [337, 0]
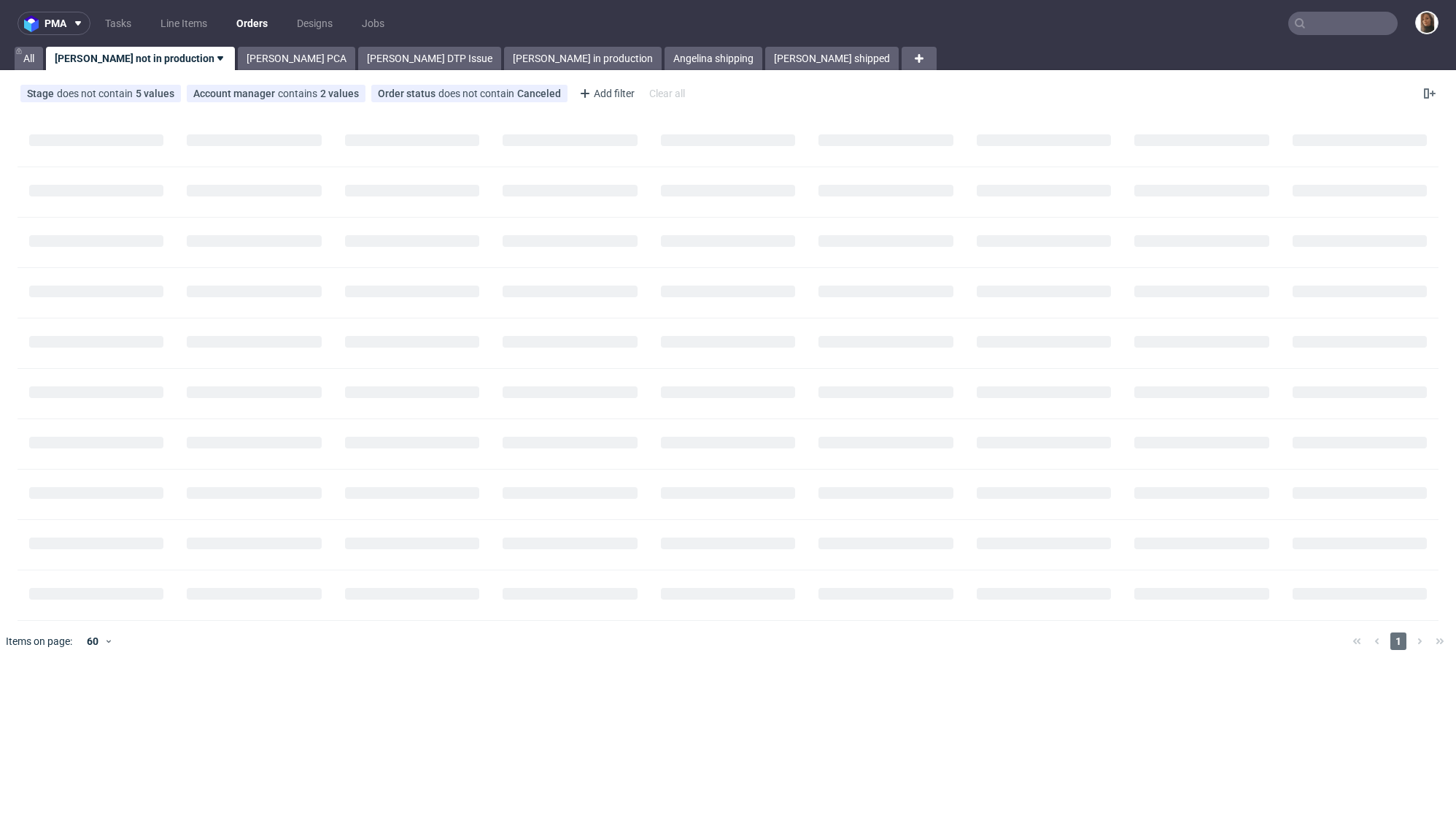
click at [1333, 24] on input "text" at bounding box center [1343, 23] width 109 height 24
paste input "[EMAIL_ADDRESS][DOMAIN_NAME]"
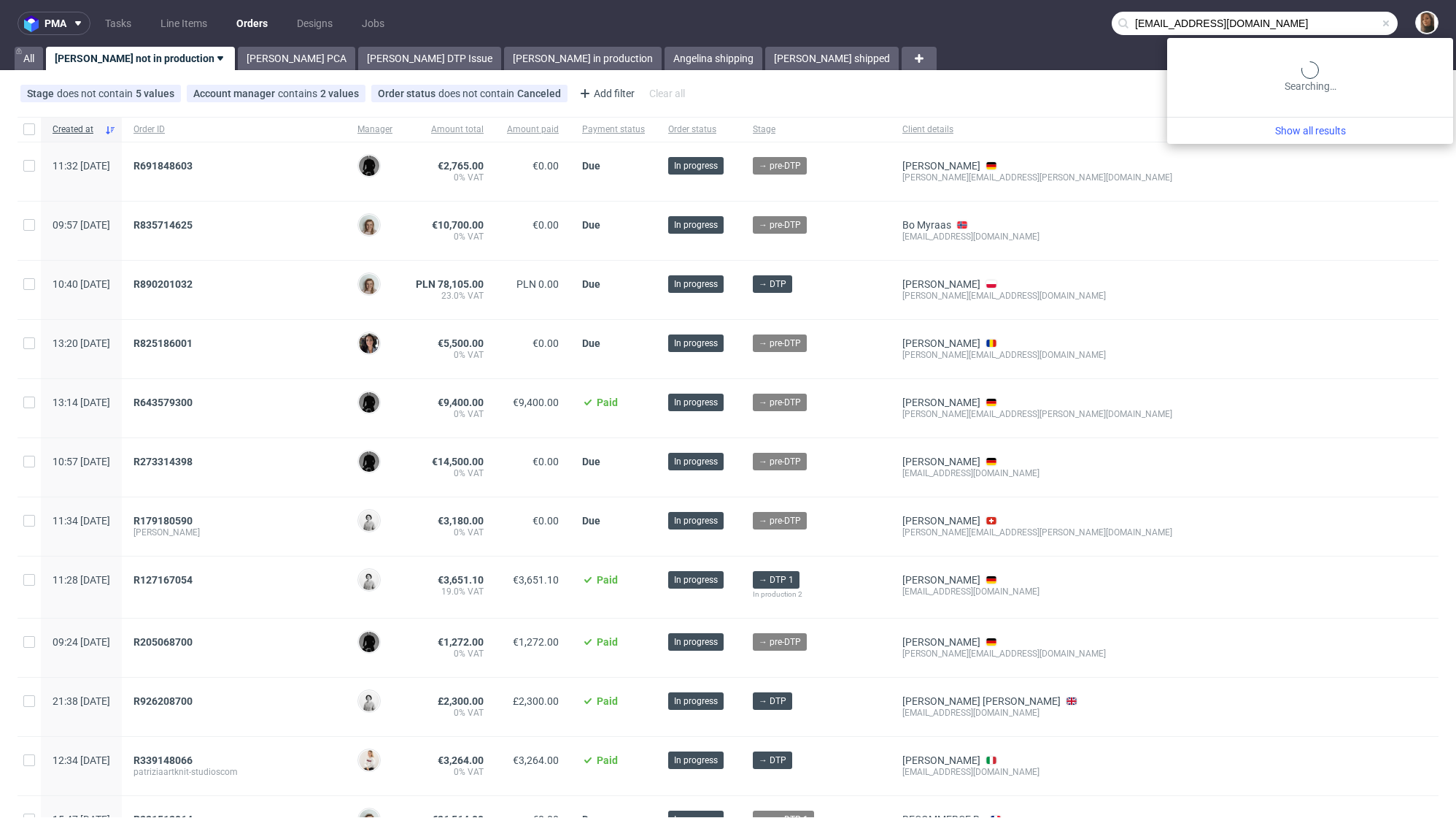
type input "[EMAIL_ADDRESS][DOMAIN_NAME]"
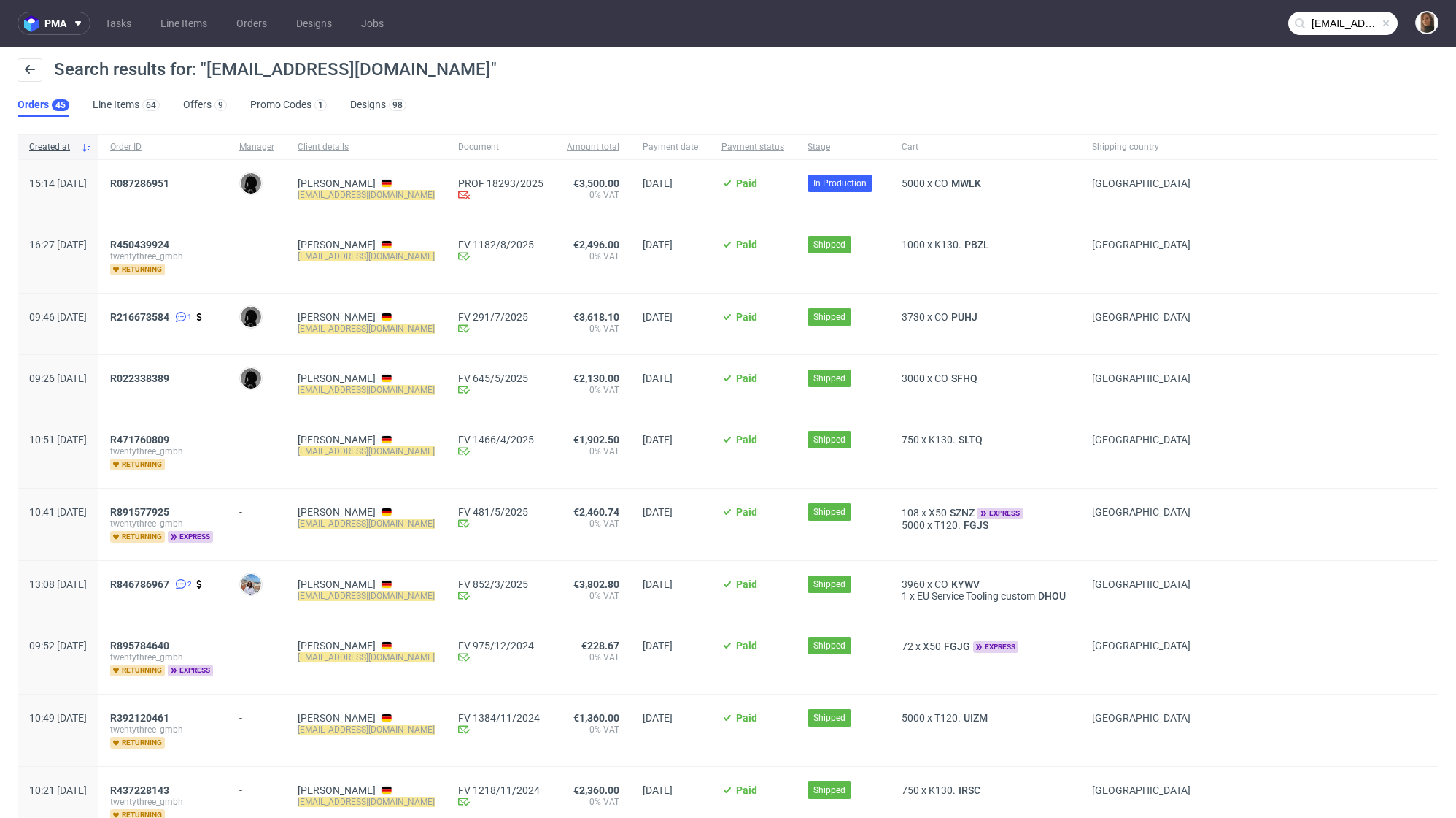
click at [181, 104] on ul "Orders 45 Line Items 64 Offers 9 Promo Codes 1 Designs 98" at bounding box center [218, 105] width 401 height 24
click at [198, 108] on link "Offers 9" at bounding box center [205, 105] width 43 height 24
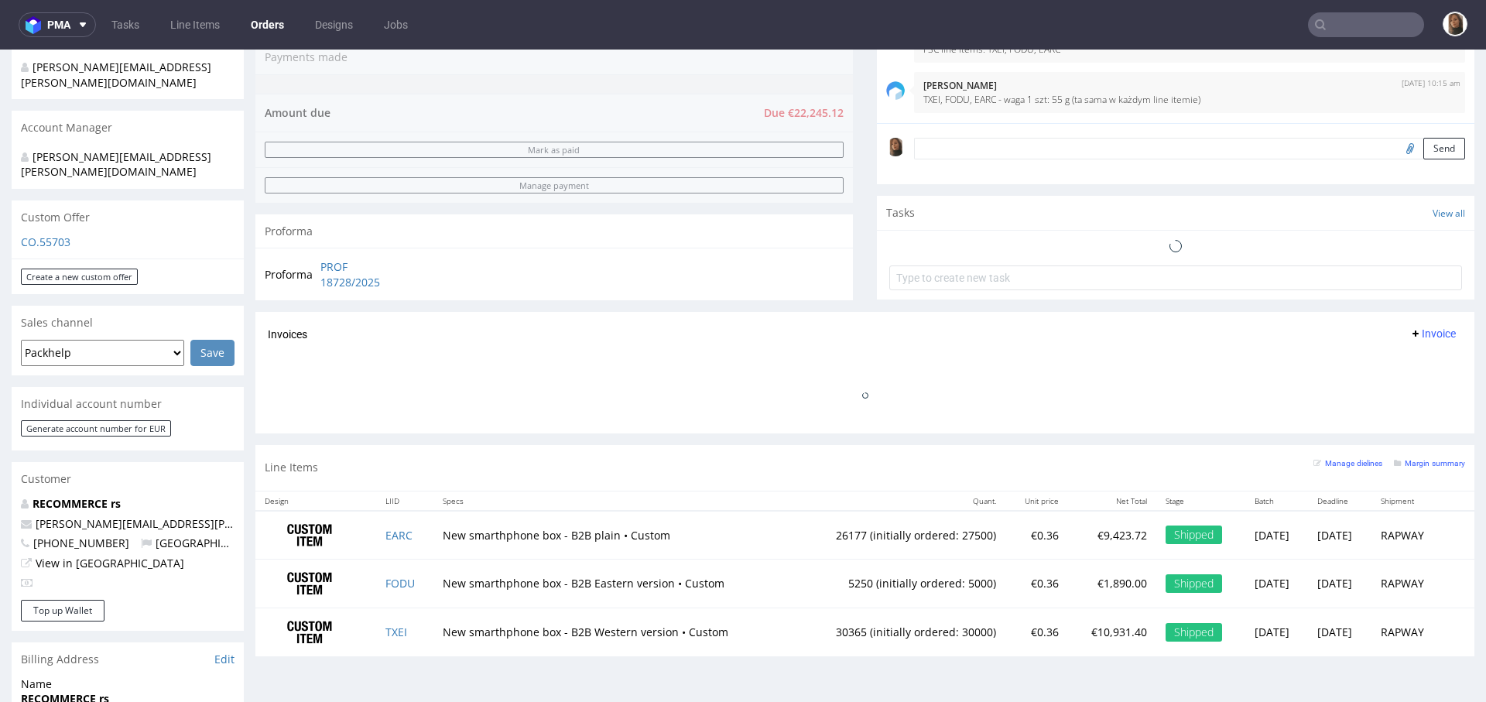
scroll to position [511, 0]
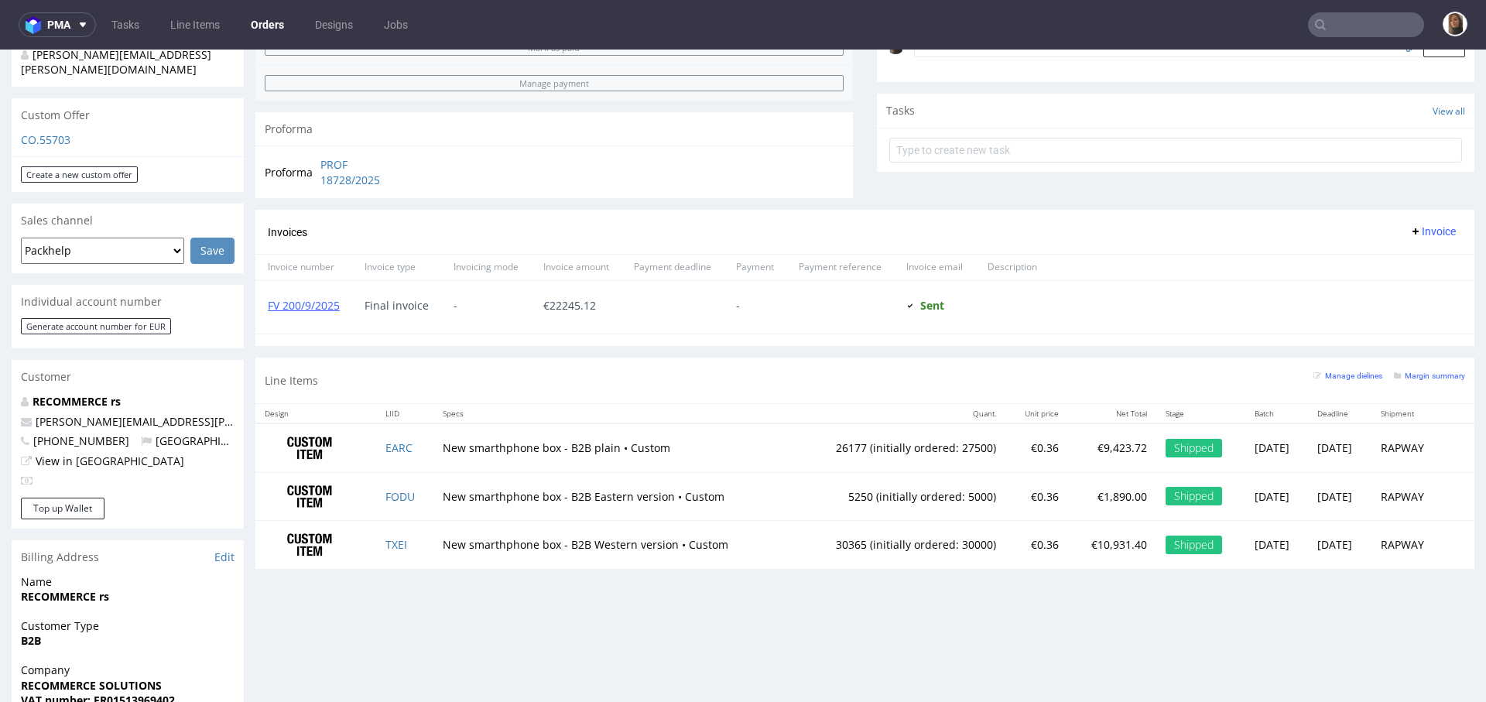
click at [680, 157] on div "Proforma PROF 18728/2025" at bounding box center [553, 171] width 597 height 53
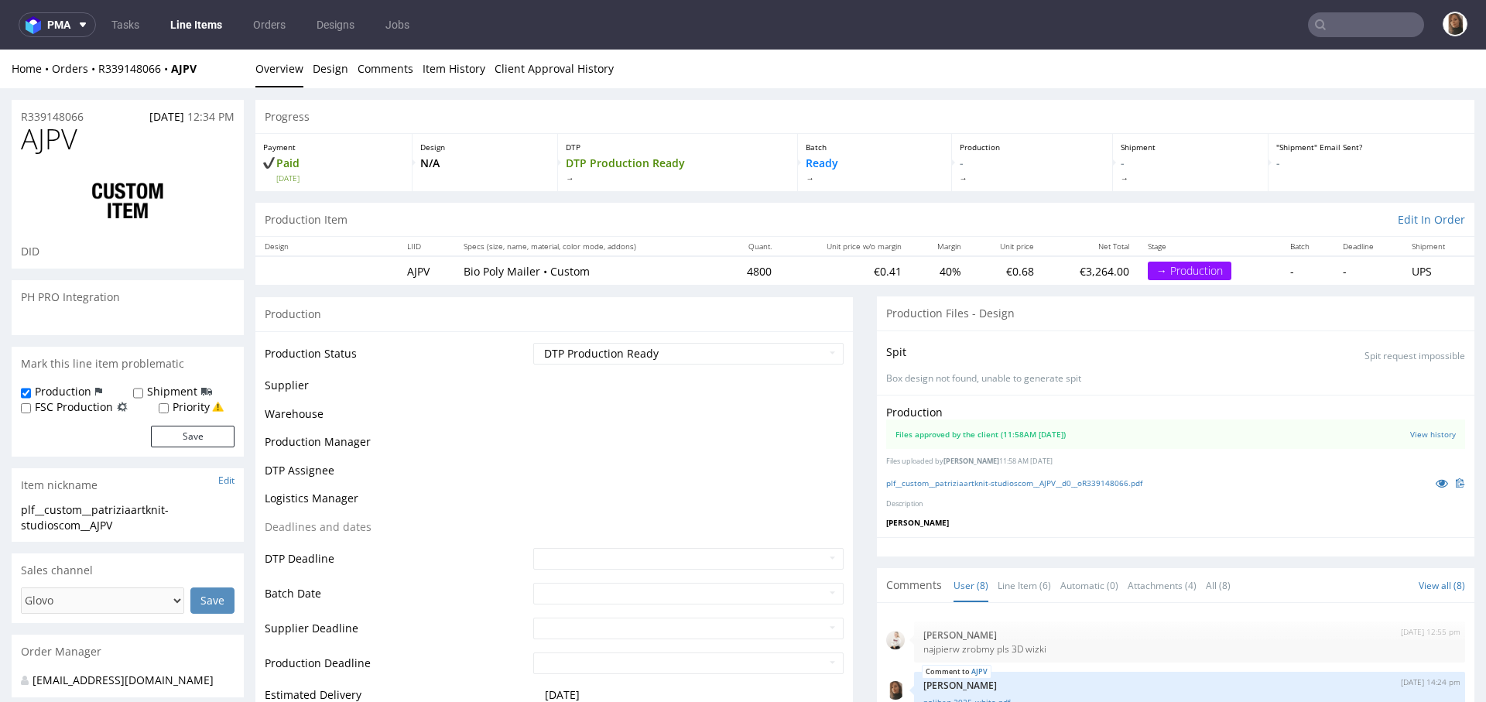
scroll to position [388, 0]
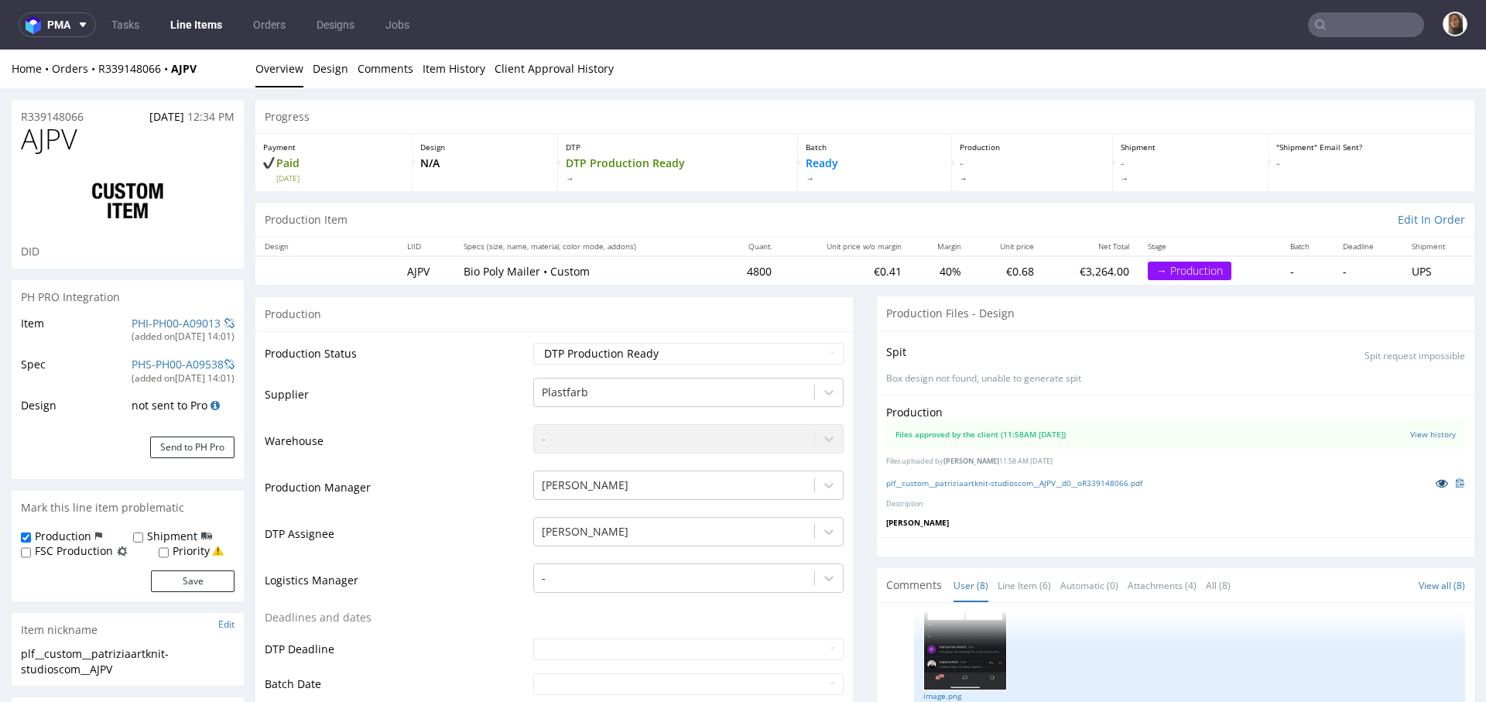
click at [1435, 481] on icon at bounding box center [1441, 482] width 12 height 11
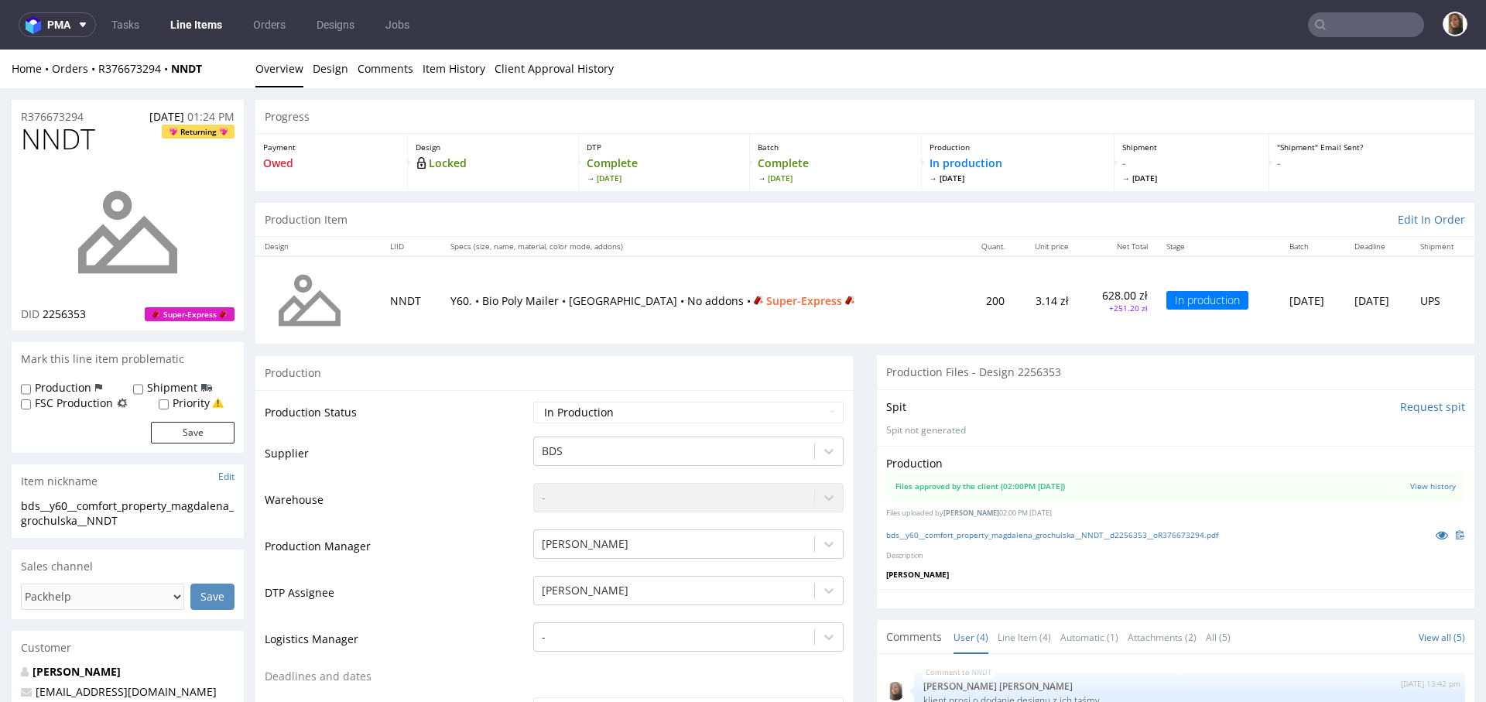
click at [698, 240] on th "Specs (size, name, material, color mode, addons)" at bounding box center [701, 246] width 521 height 19
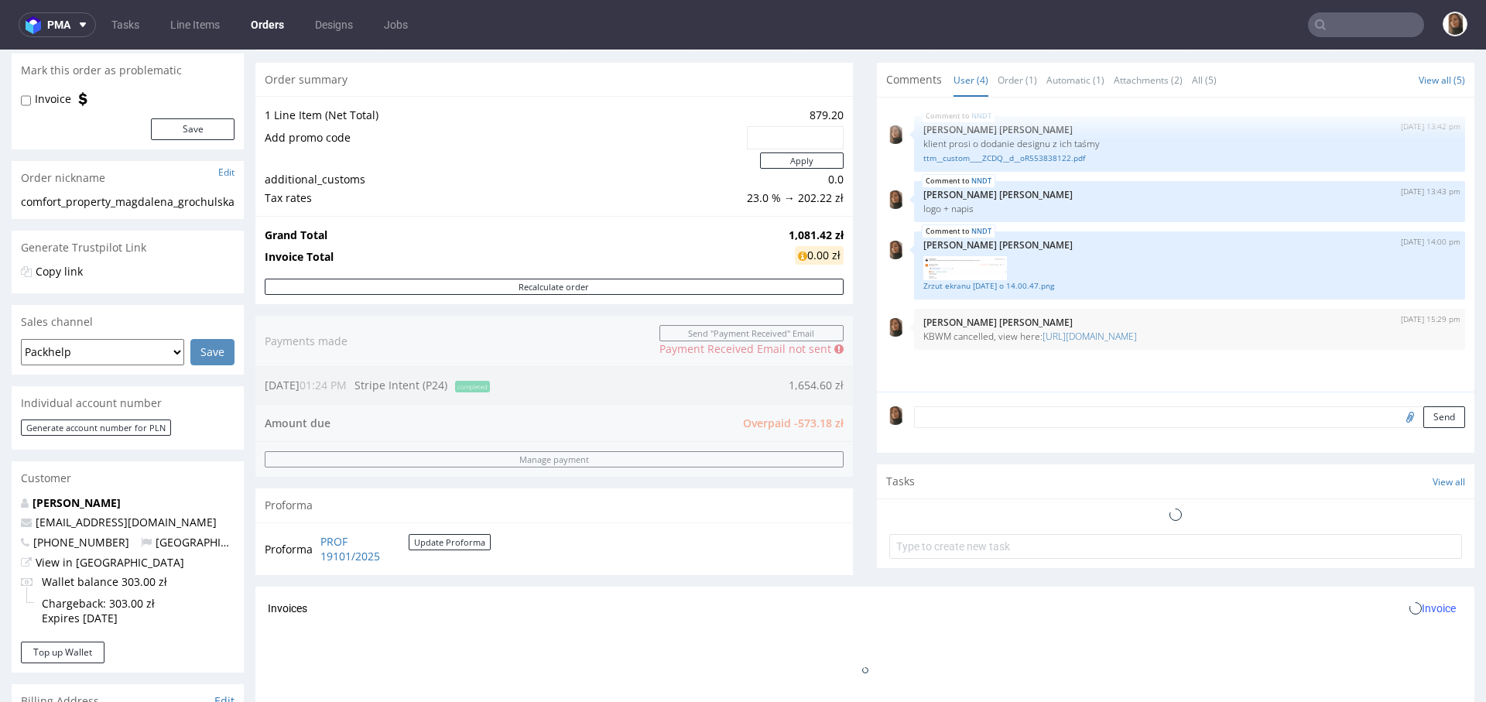
scroll to position [369, 0]
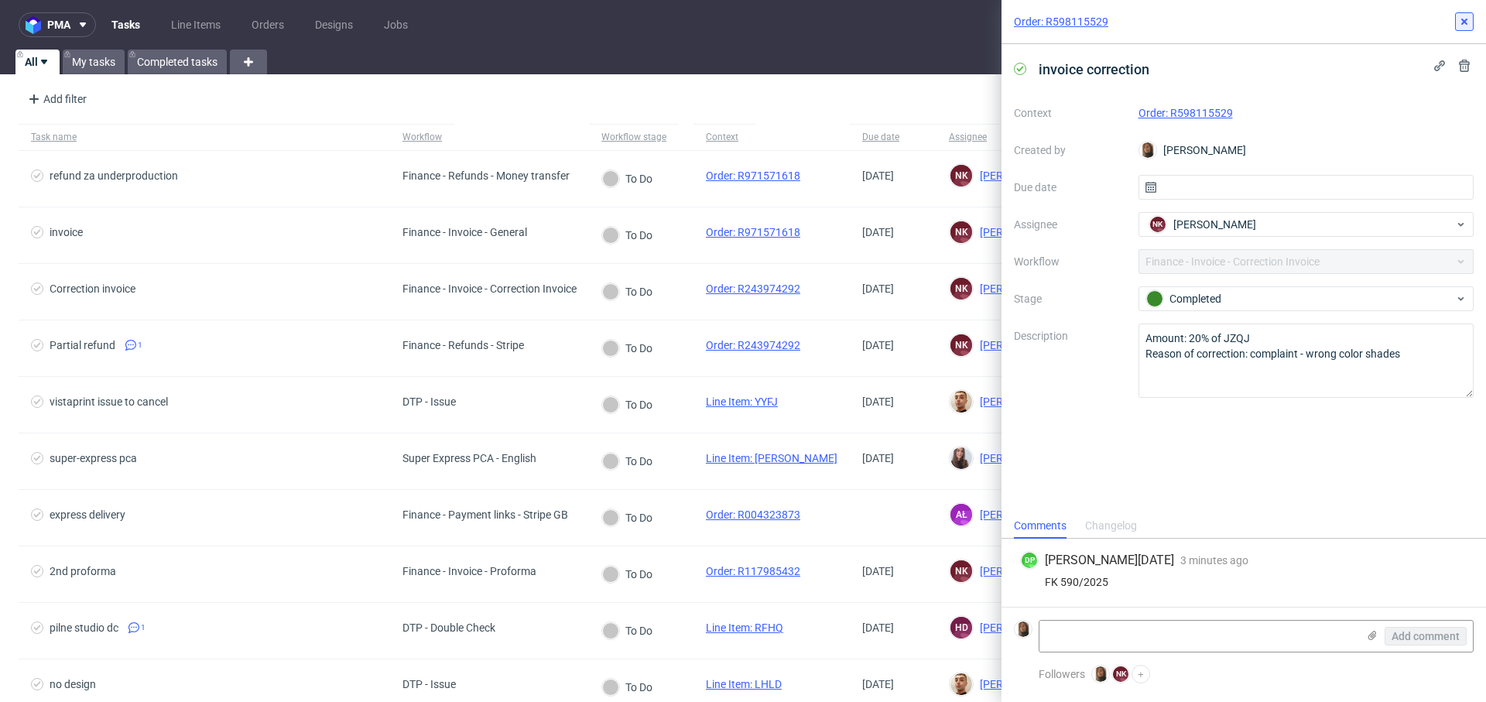
click at [1462, 28] on button at bounding box center [1464, 21] width 19 height 19
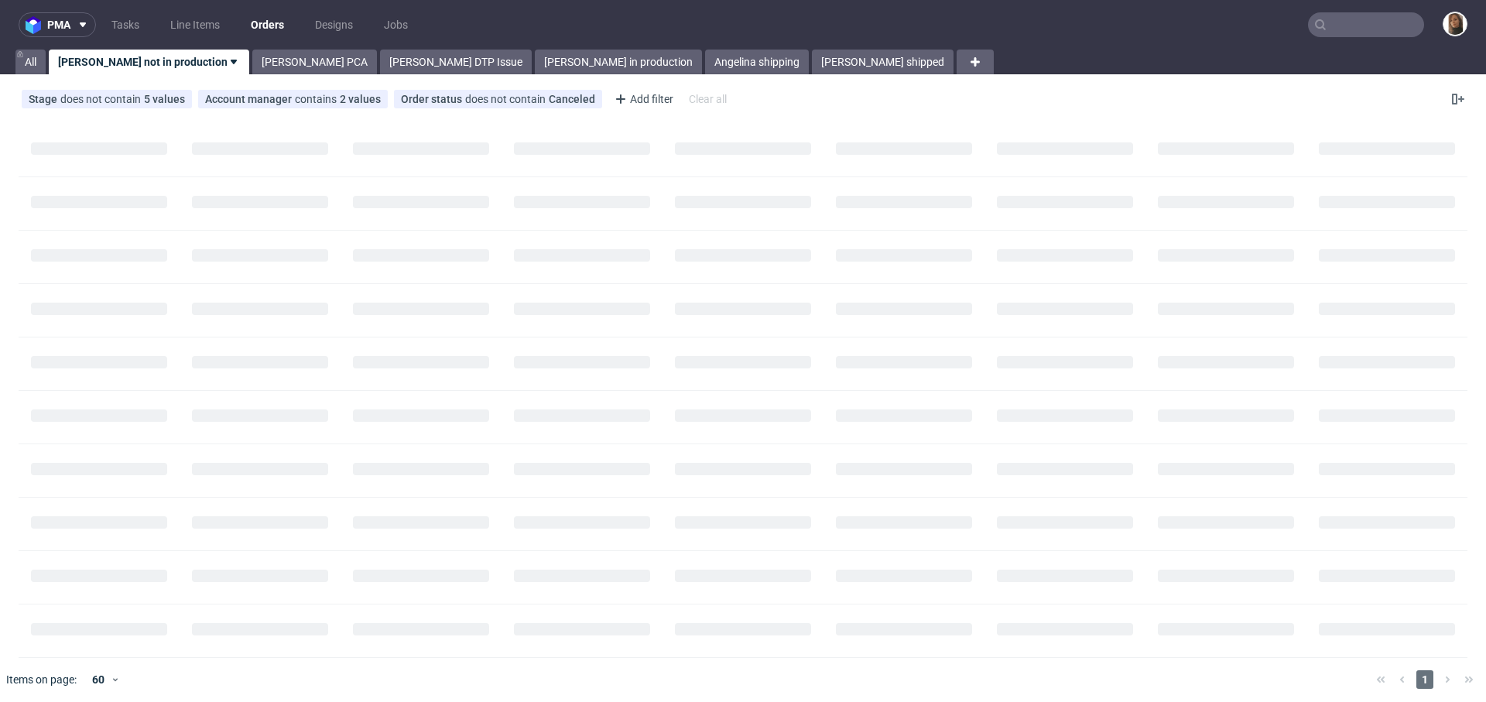
click at [1355, 26] on input "text" at bounding box center [1366, 24] width 116 height 25
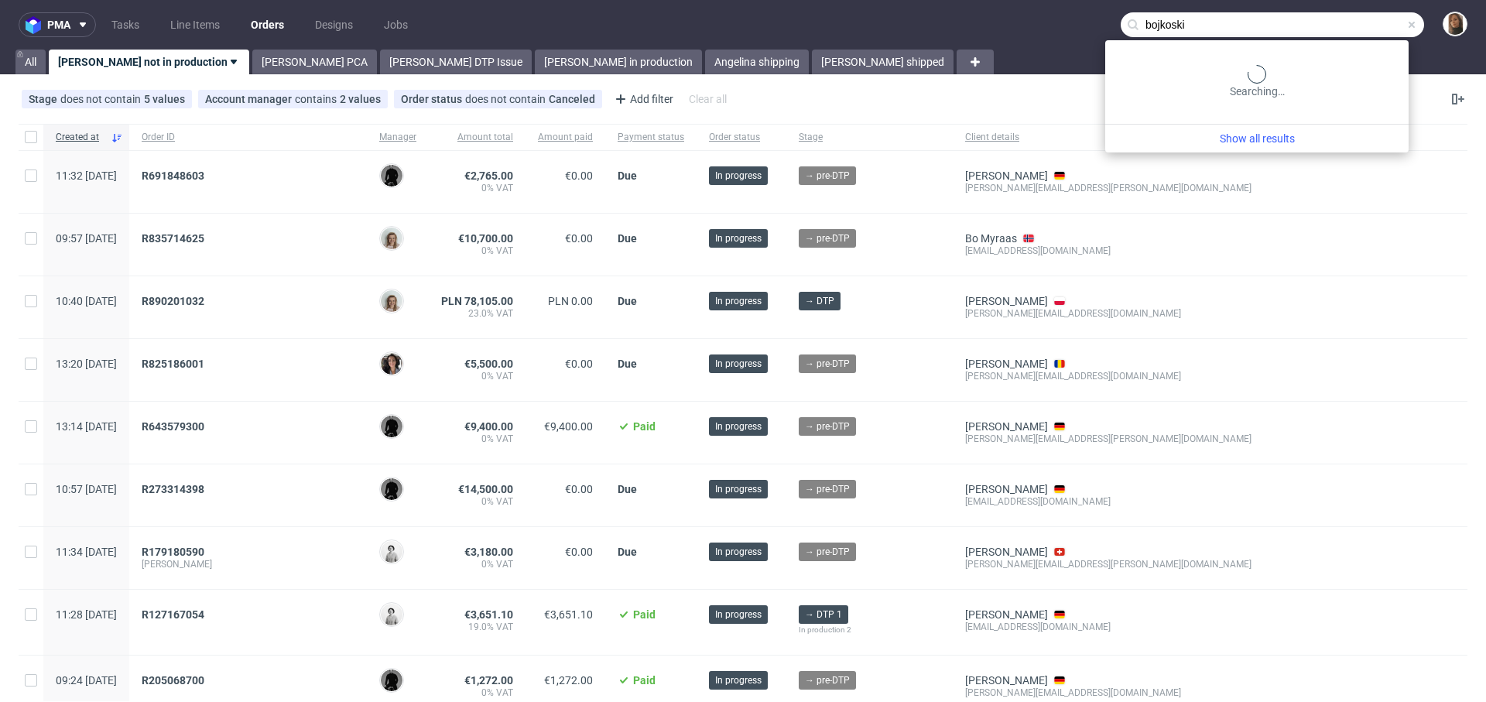
type input "bojkoski"
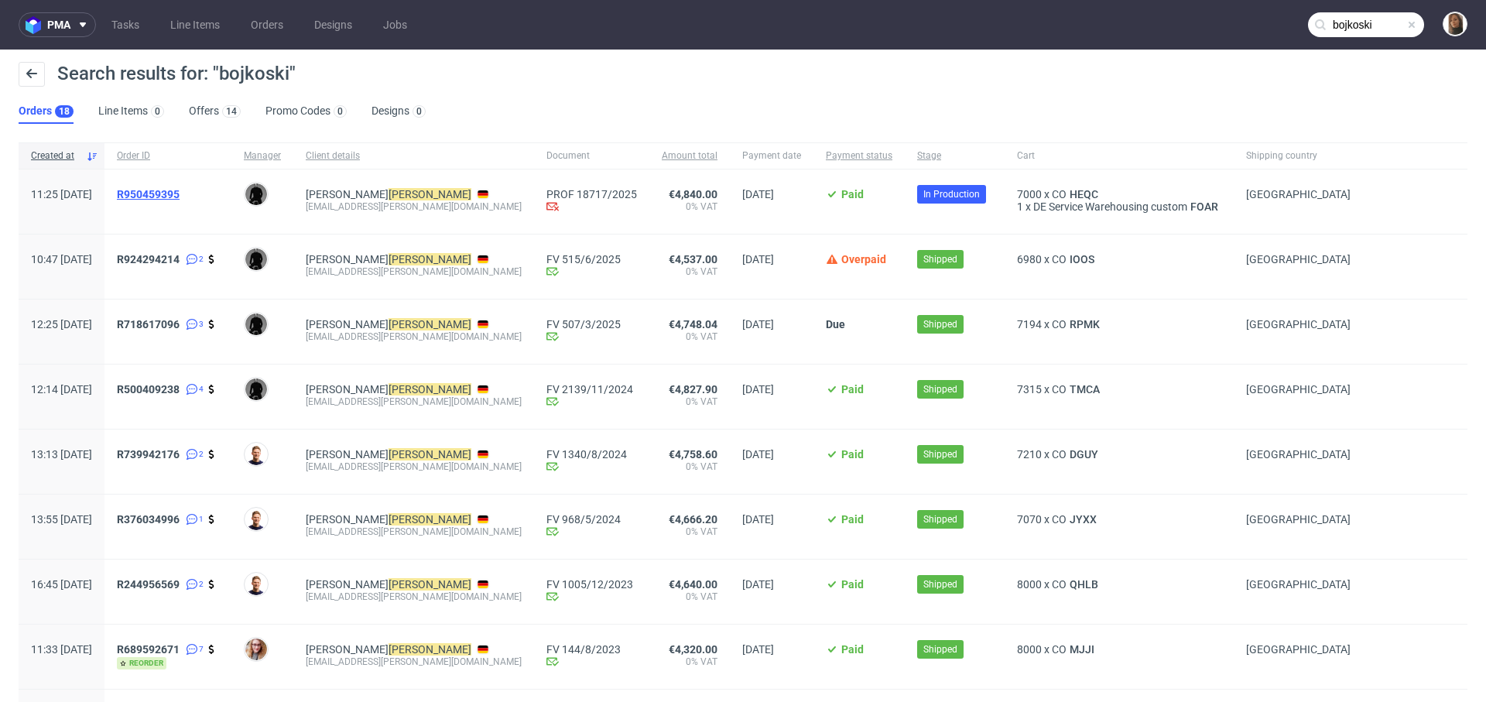
click at [180, 193] on span "R950459395" at bounding box center [148, 194] width 63 height 12
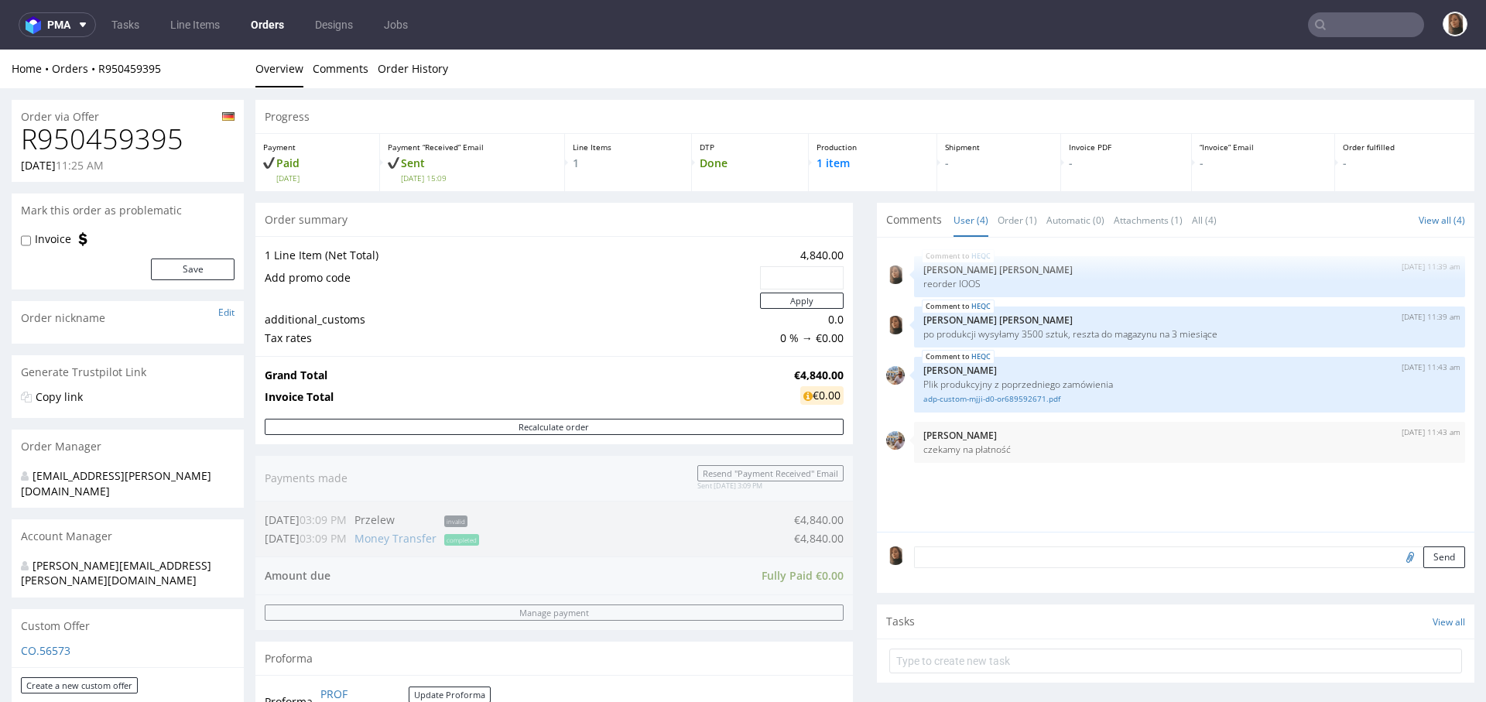
scroll to position [453, 0]
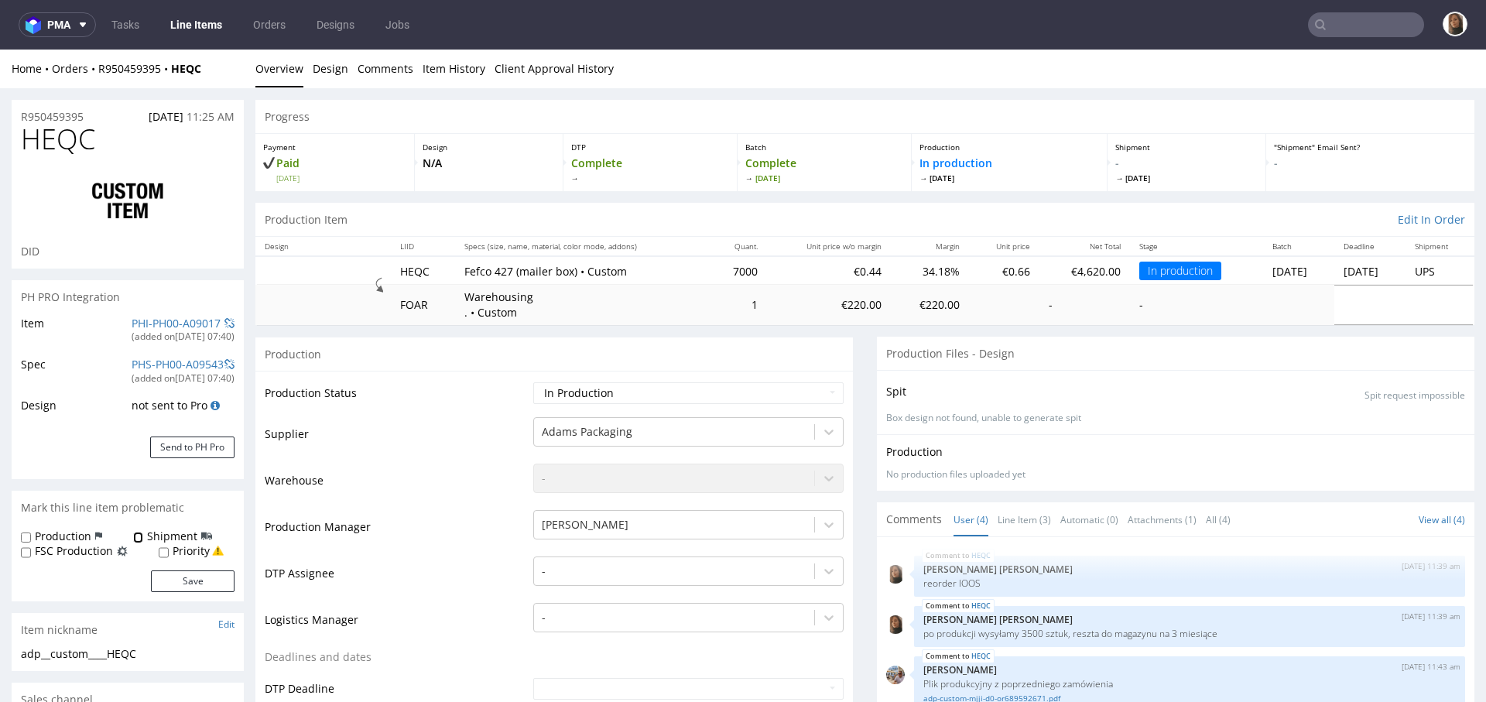
click at [136, 537] on input "Shipment" at bounding box center [138, 538] width 10 height 12
checkbox input "true"
click at [203, 575] on button "Save" at bounding box center [193, 581] width 84 height 22
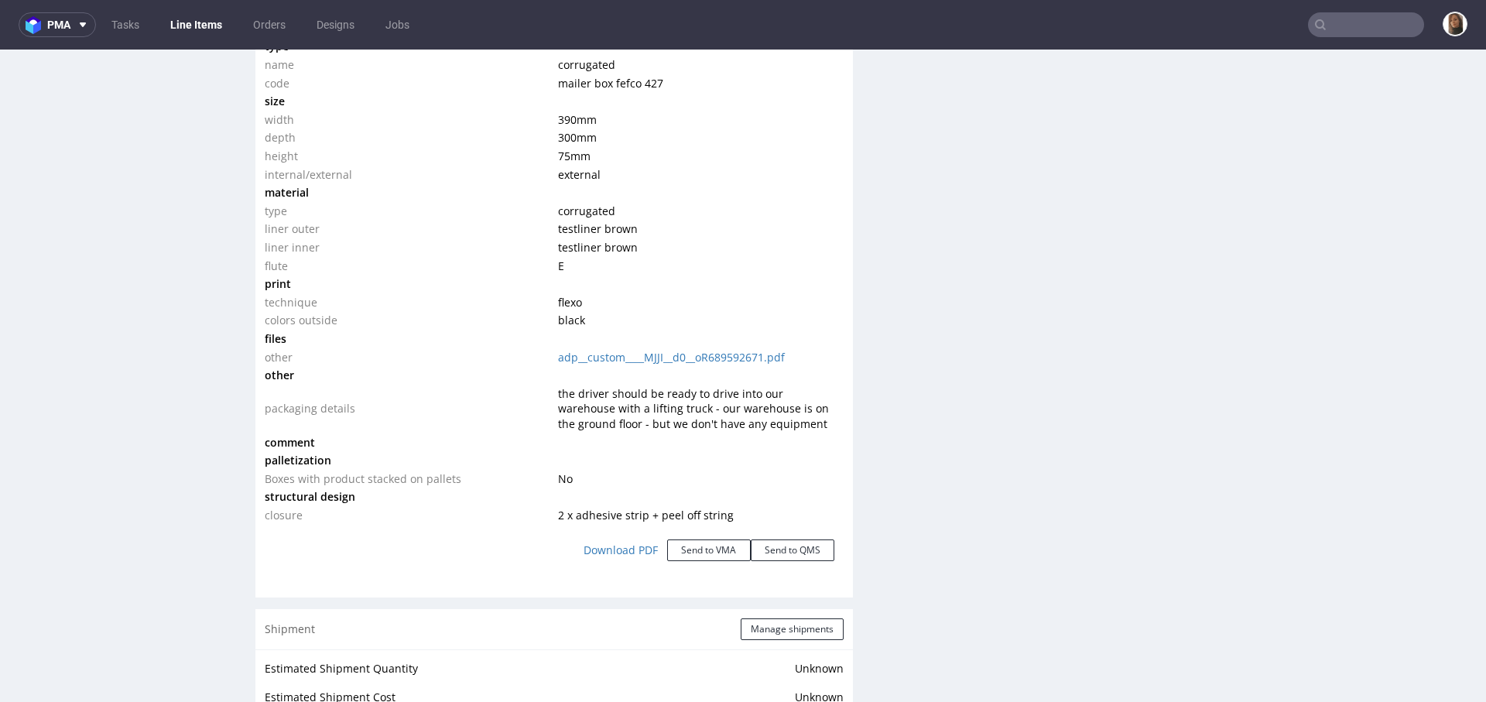
scroll to position [1552, 0]
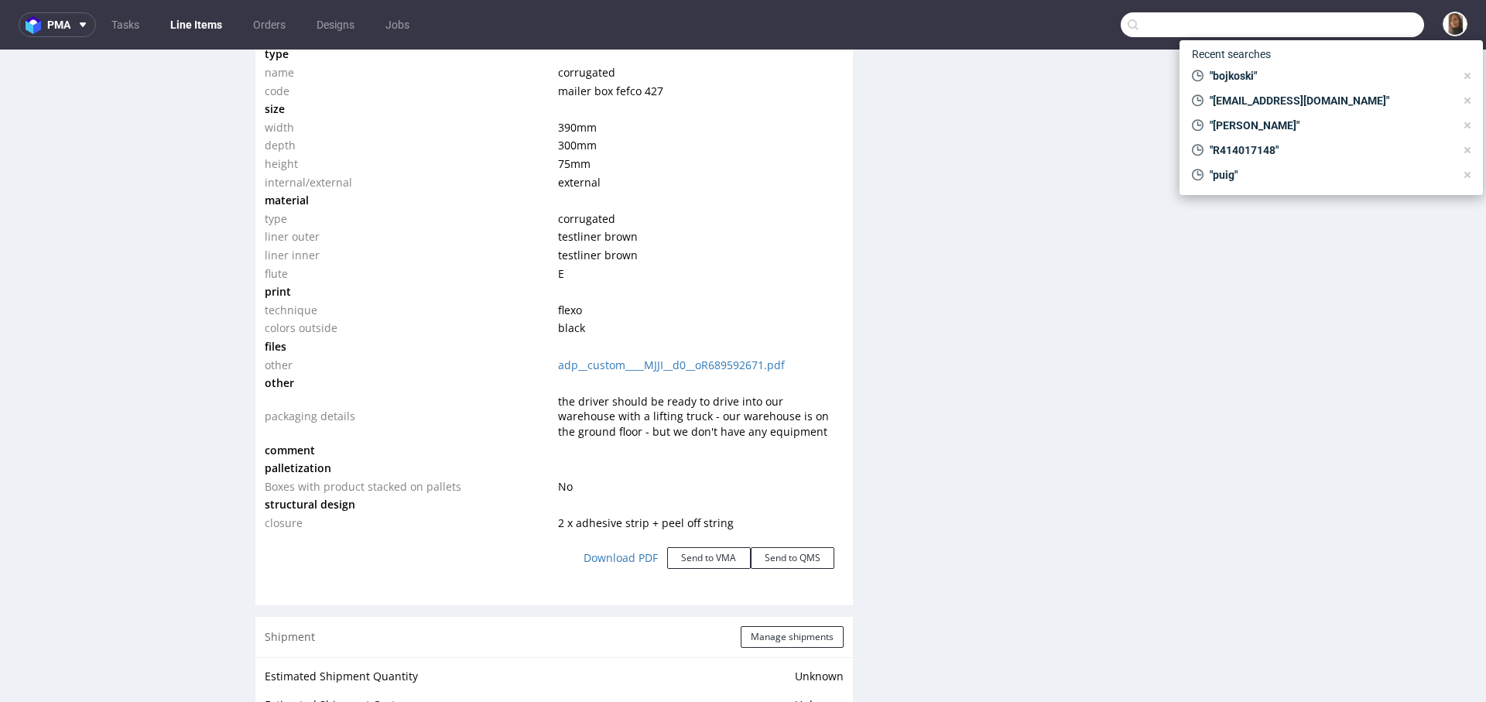
click at [1360, 26] on input "text" at bounding box center [1271, 24] width 303 height 25
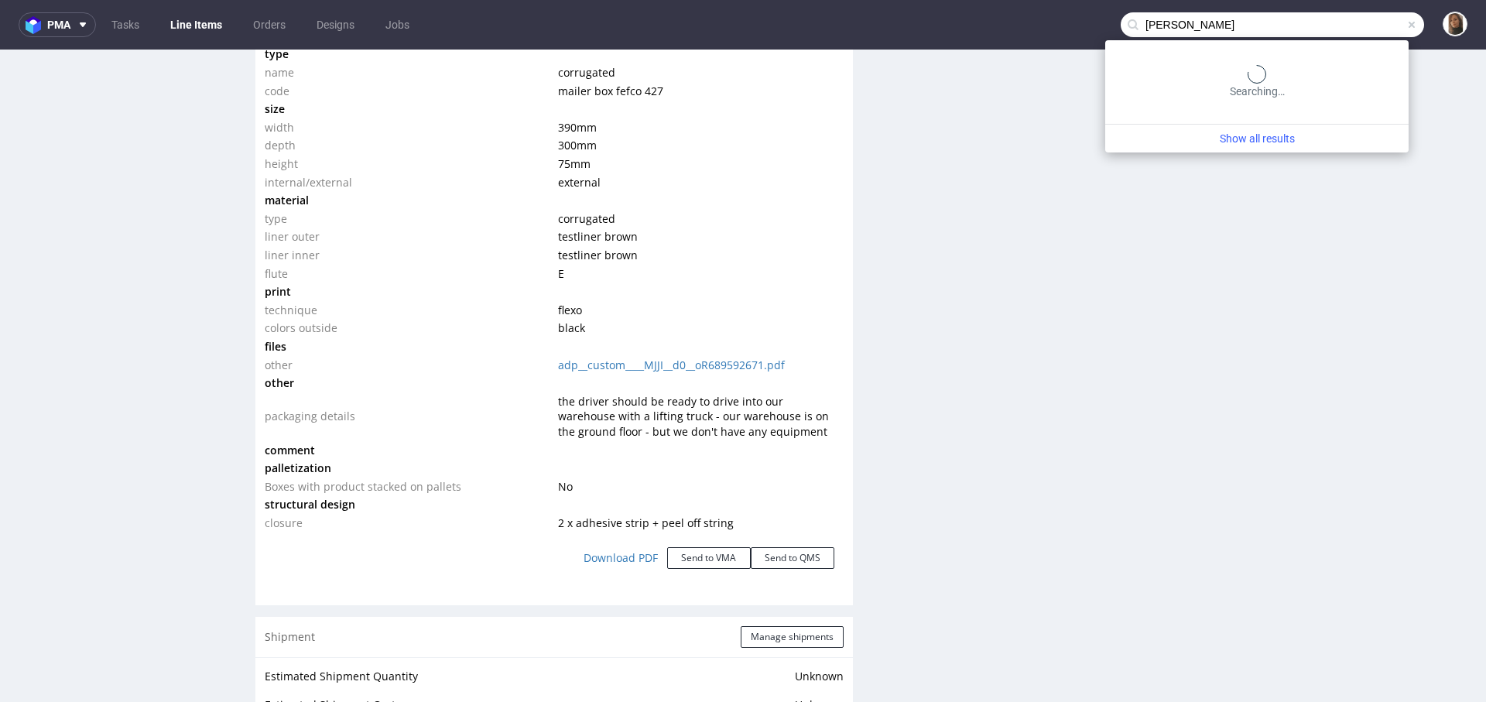
type input "[PERSON_NAME]"
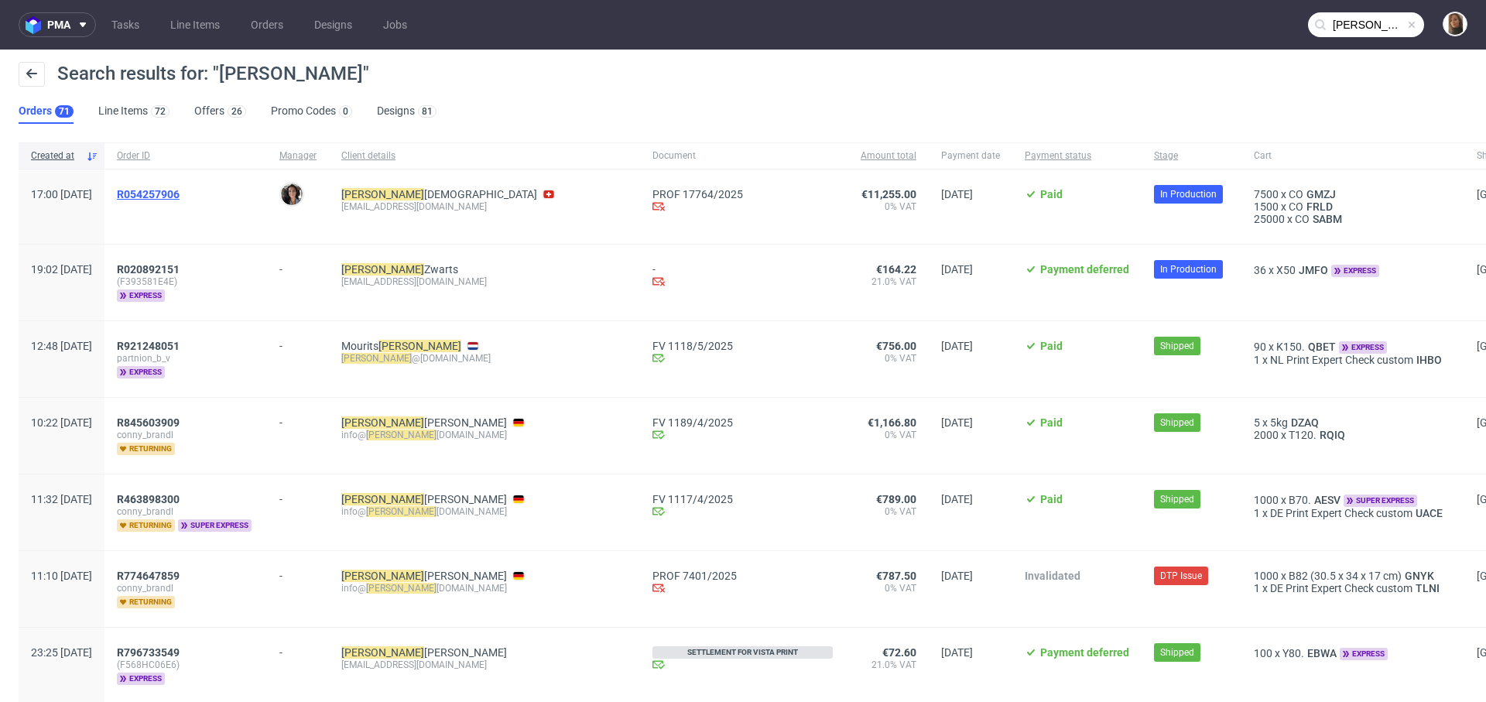
click at [180, 195] on span "R054257906" at bounding box center [148, 194] width 63 height 12
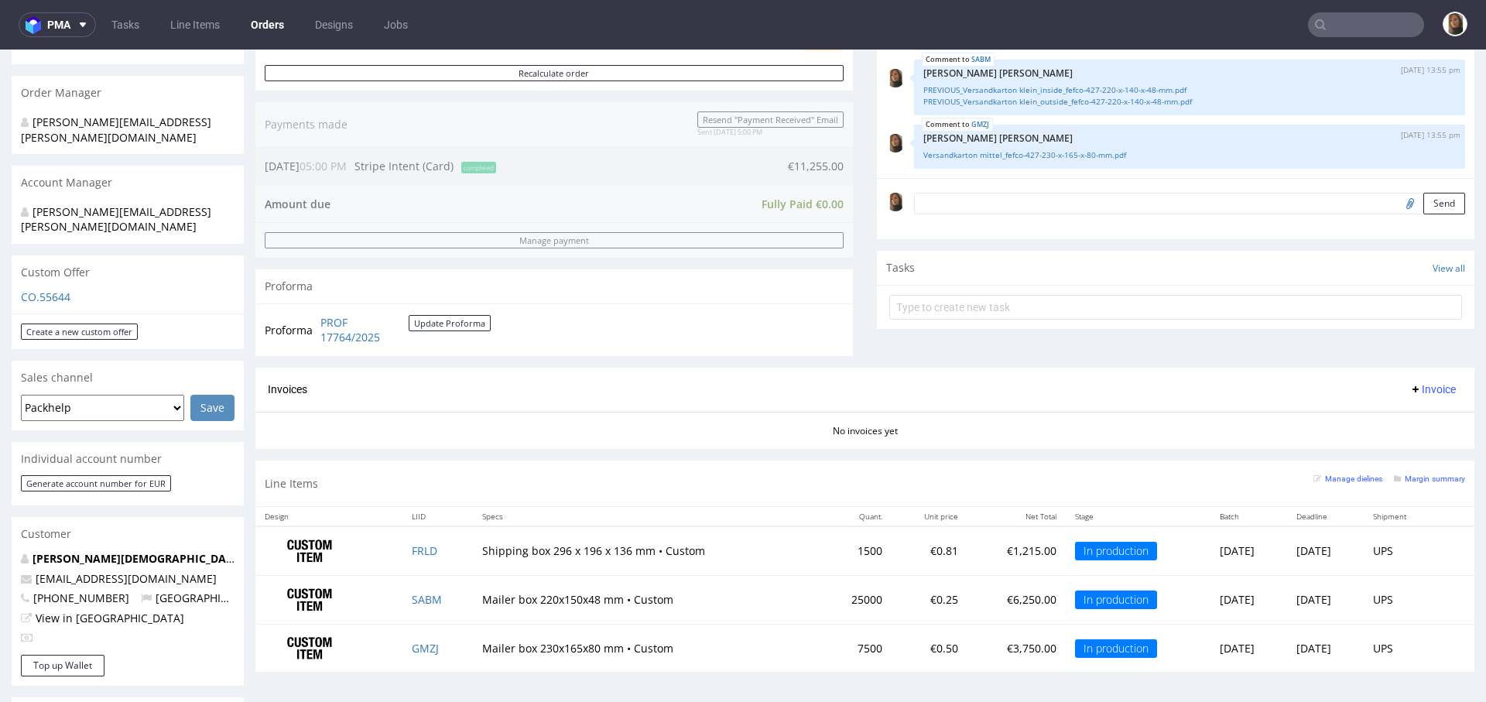
scroll to position [444, 0]
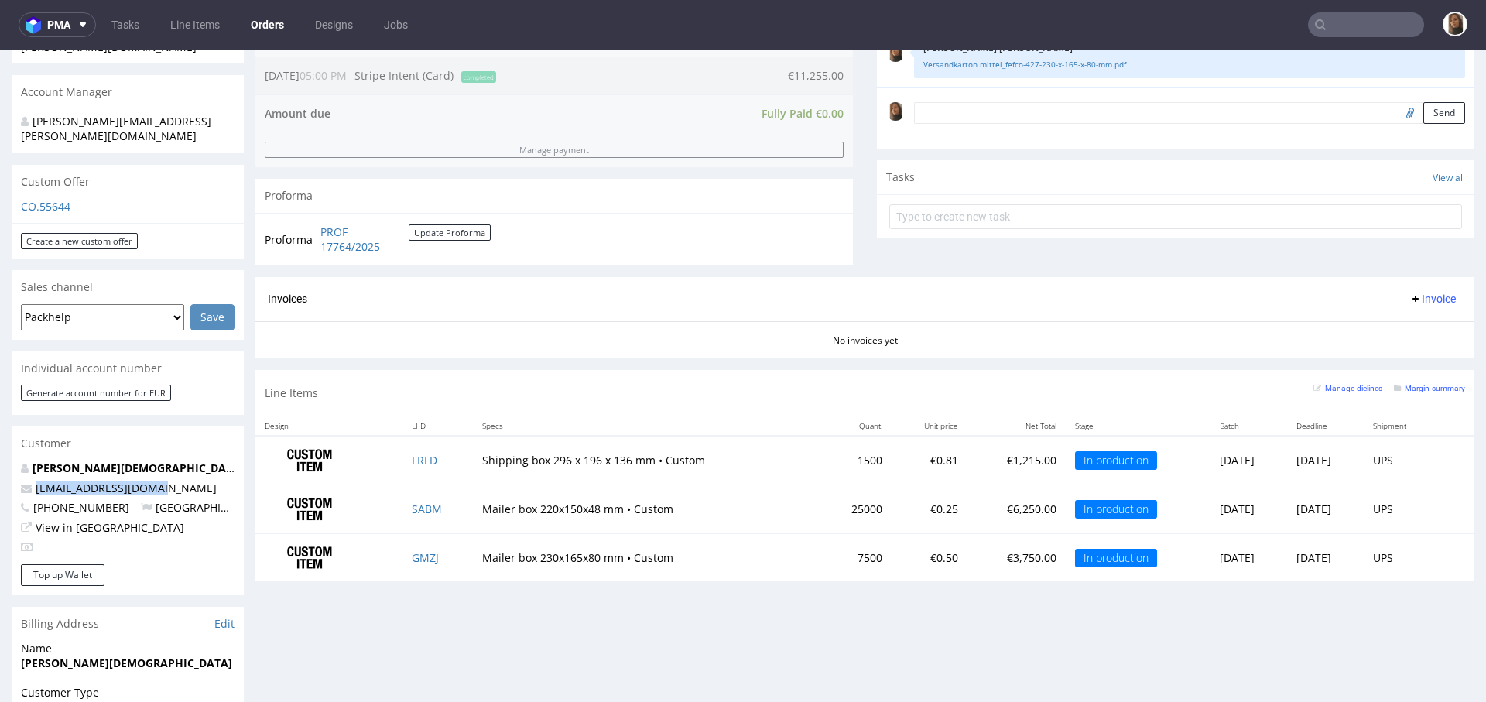
drag, startPoint x: 158, startPoint y: 461, endPoint x: 9, endPoint y: 461, distance: 148.6
click at [9, 461] on div "Order via Offer R054257906 18.08.2025 05:00 PM Mark this order as problematic I…" at bounding box center [743, 393] width 1486 height 1498
copy span "[EMAIL_ADDRESS][DOMAIN_NAME]"
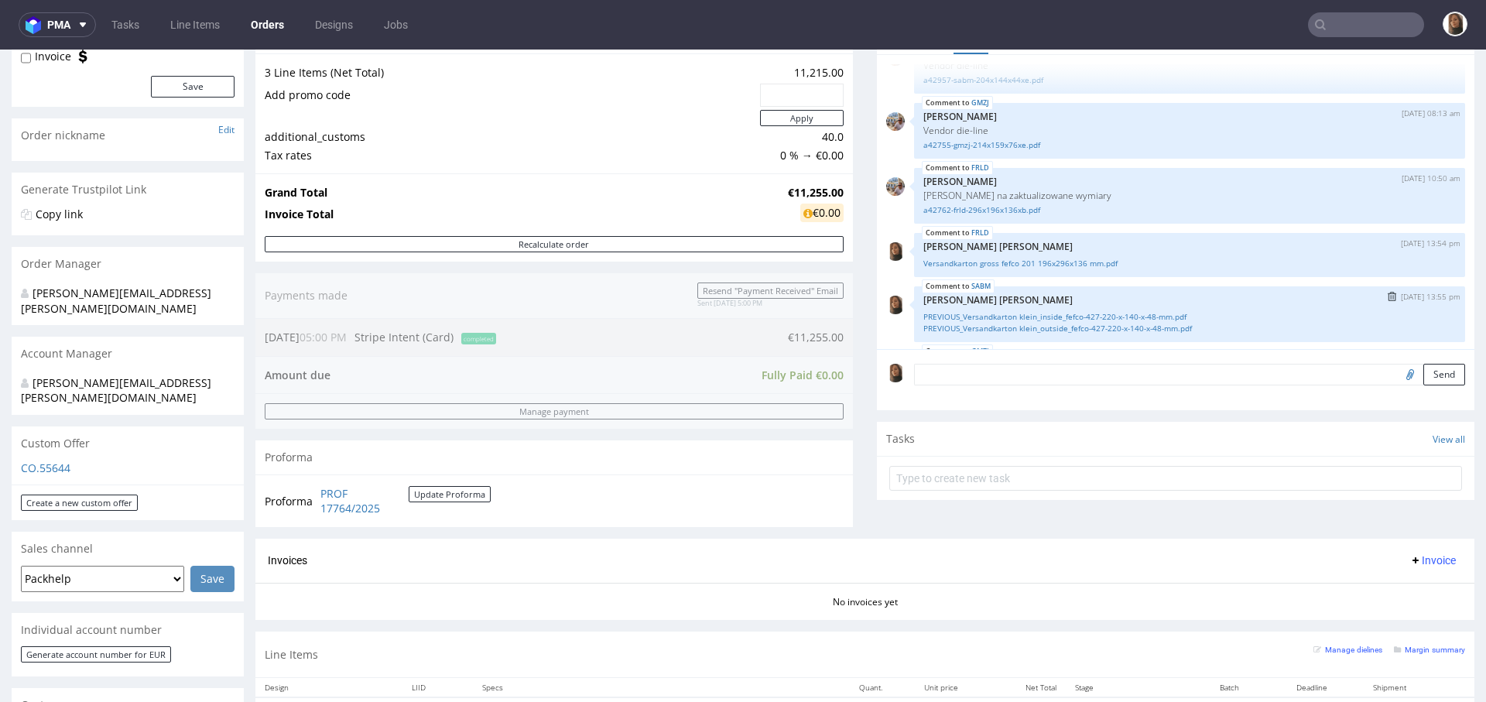
scroll to position [0, 0]
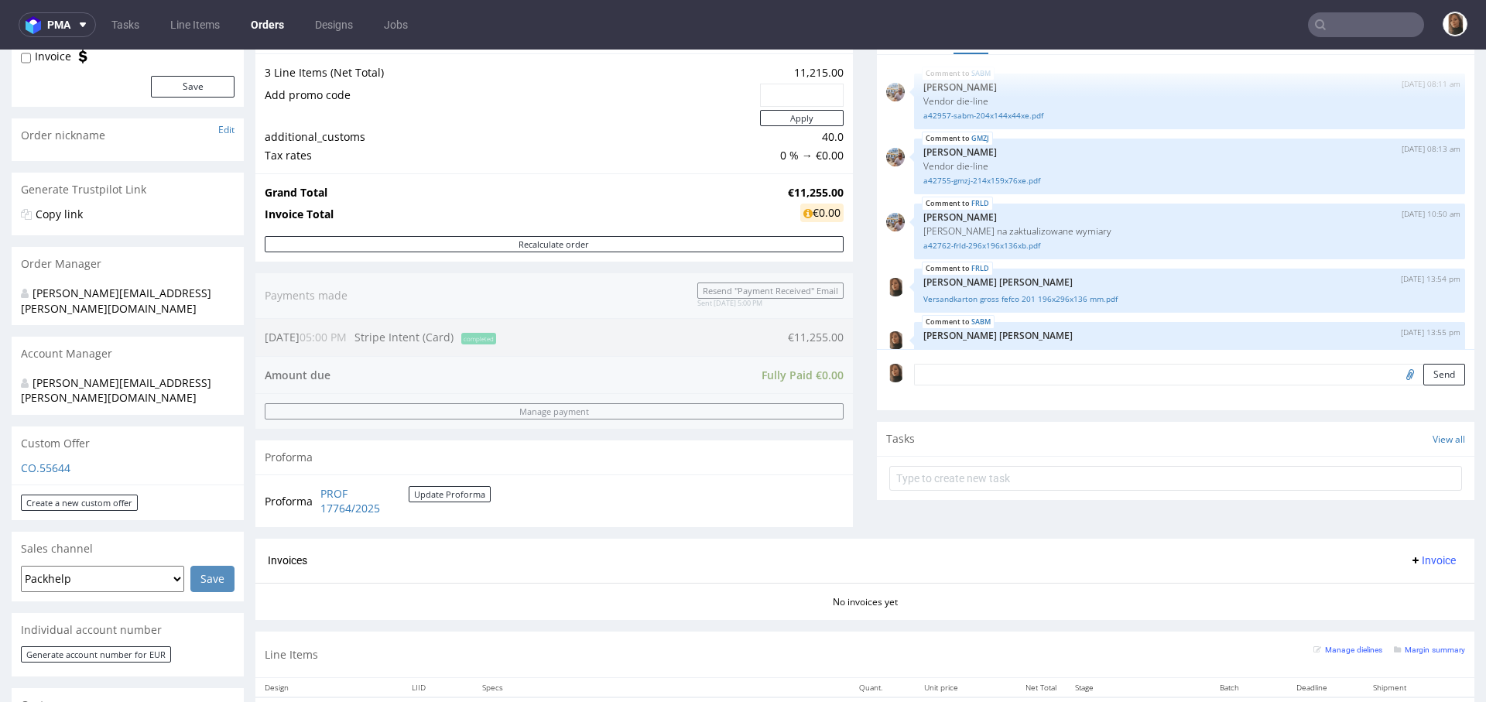
click at [261, 26] on link "Orders" at bounding box center [267, 24] width 52 height 25
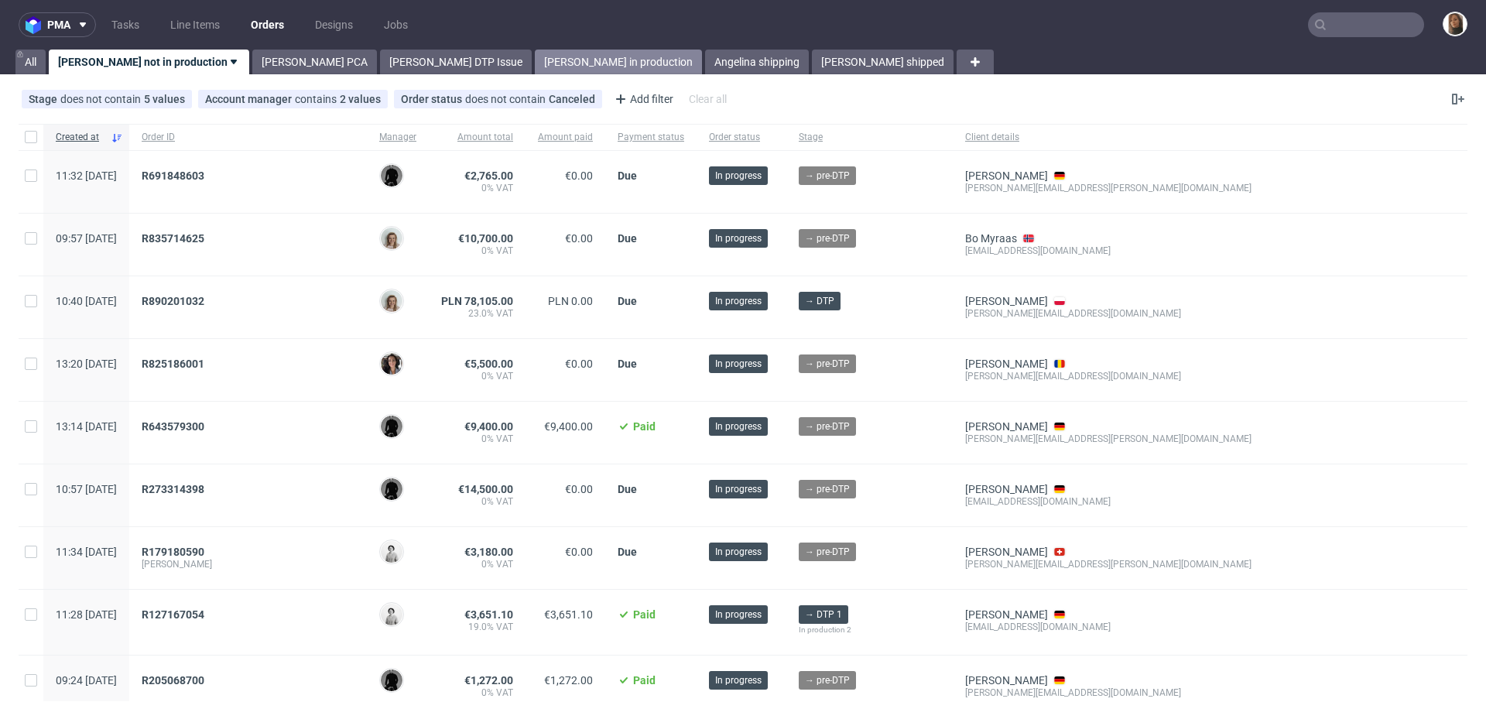
click at [535, 53] on link "[PERSON_NAME] in production" at bounding box center [618, 62] width 167 height 25
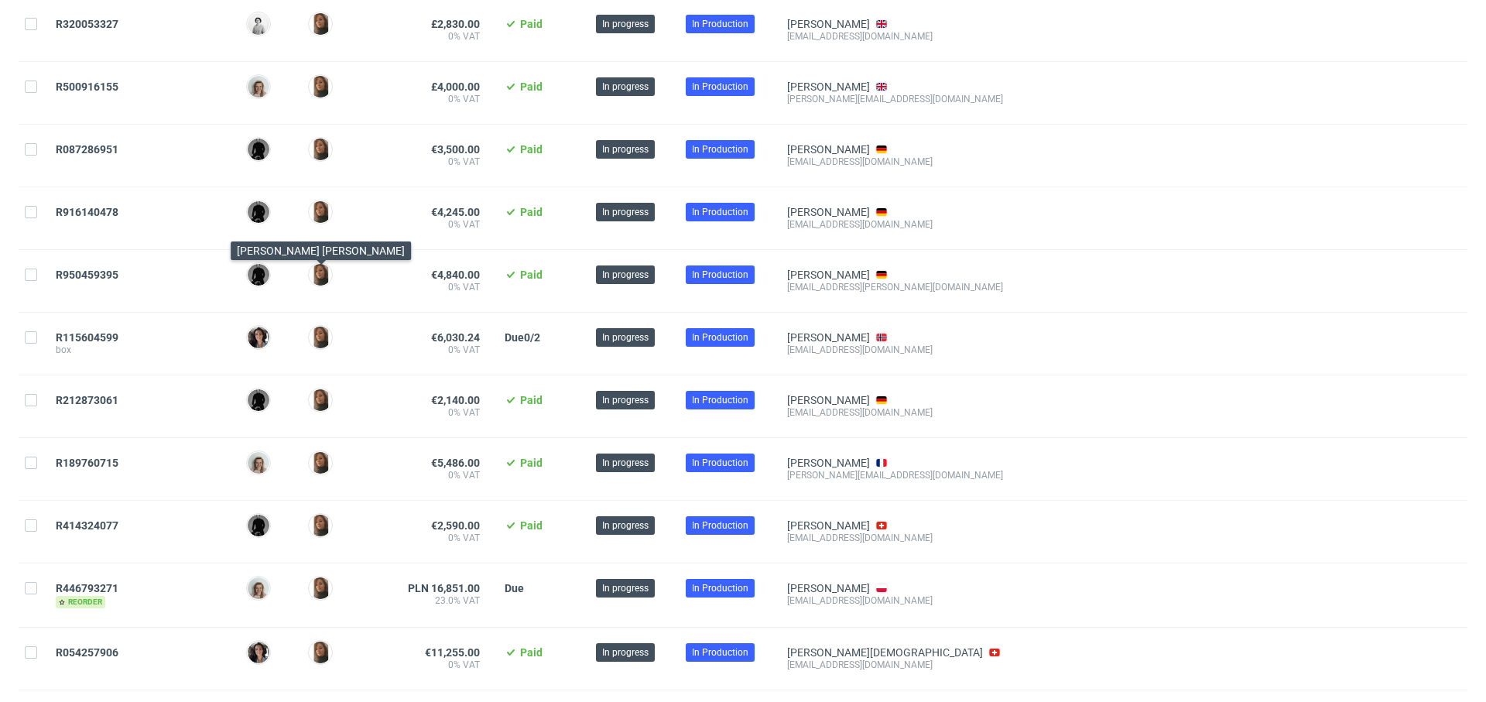
scroll to position [1261, 0]
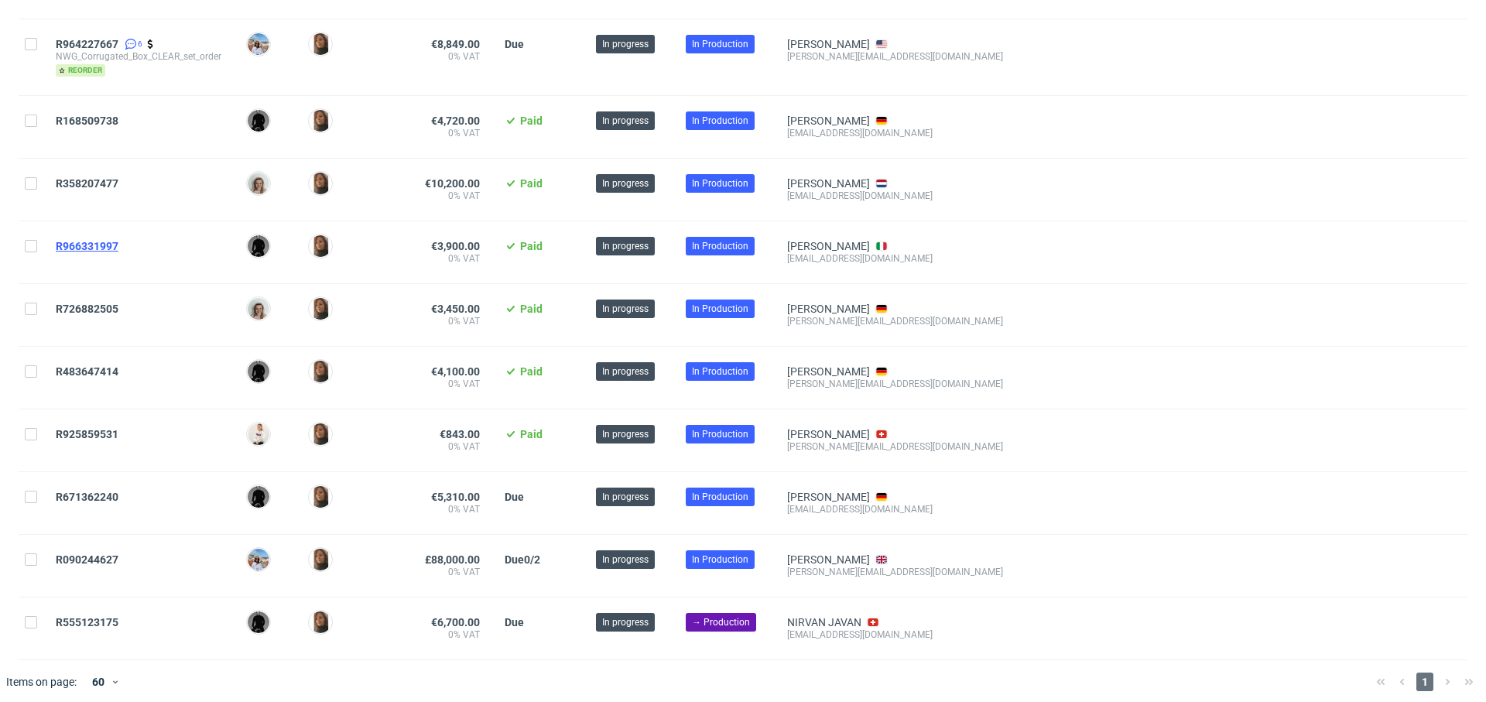
click at [83, 241] on span "R966331997" at bounding box center [87, 246] width 63 height 12
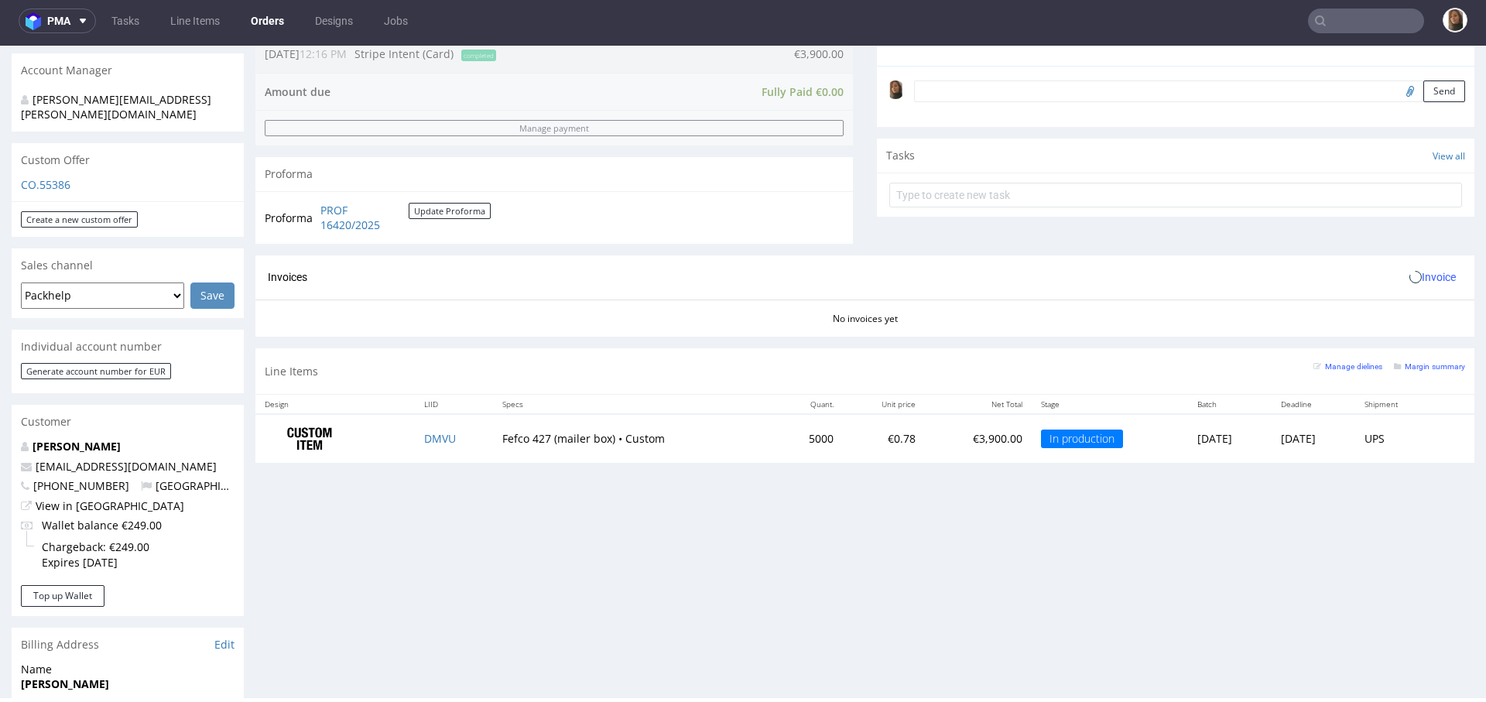
scroll to position [574, 0]
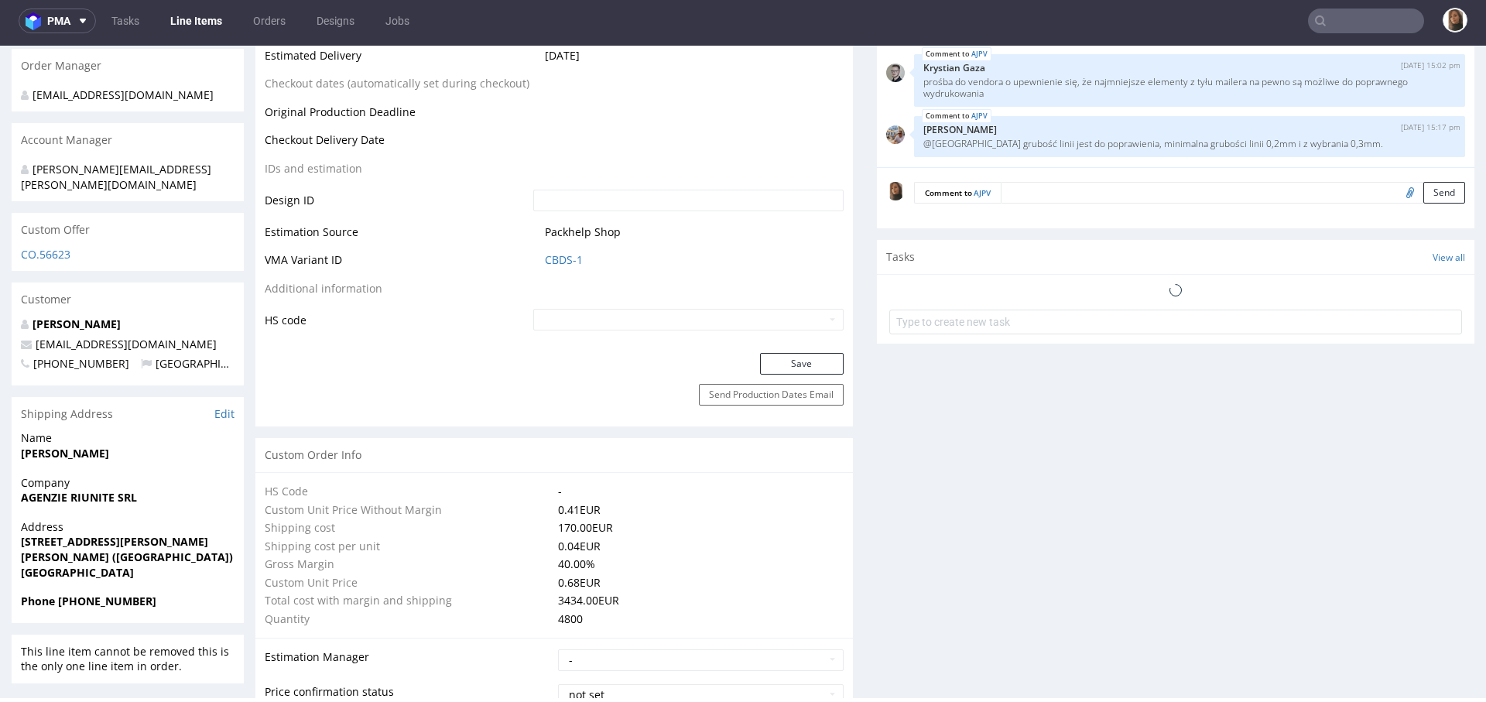
scroll to position [884, 0]
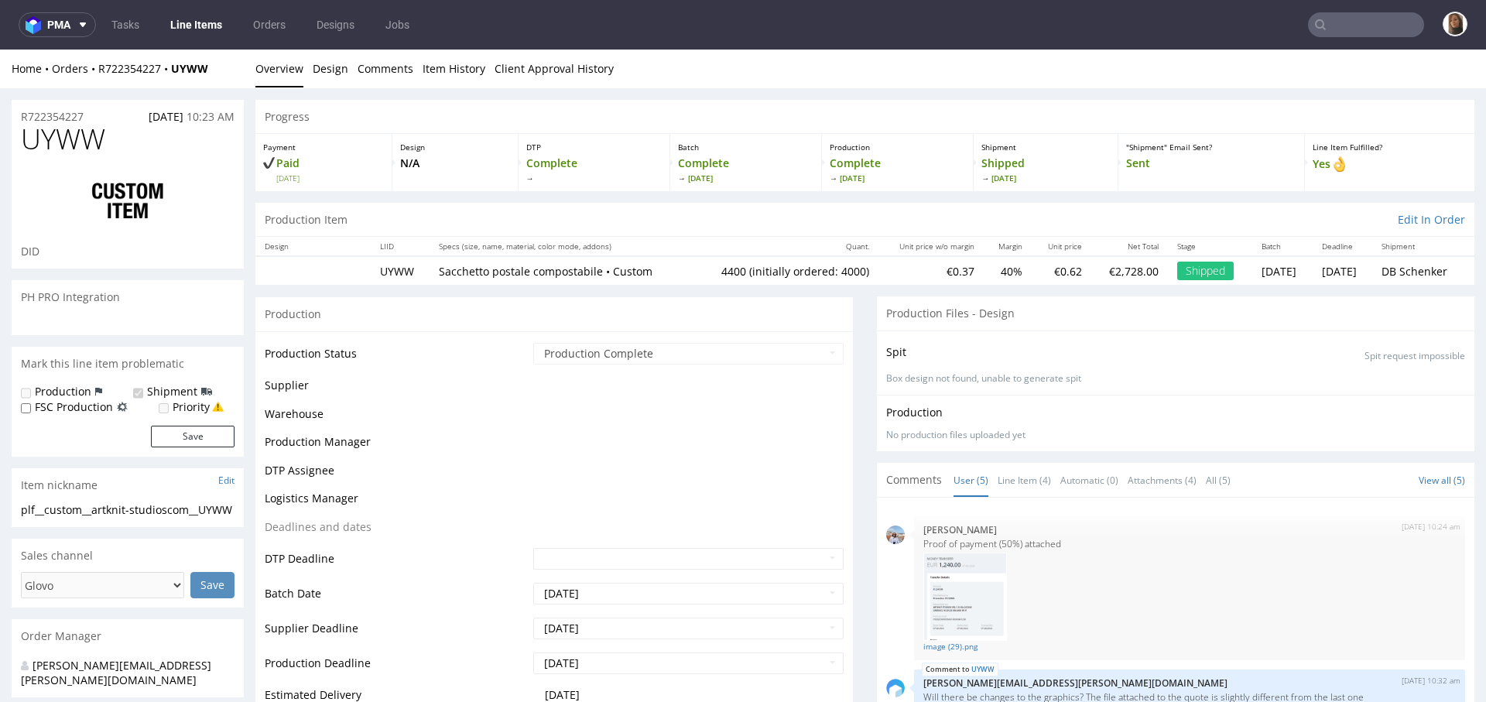
scroll to position [48, 0]
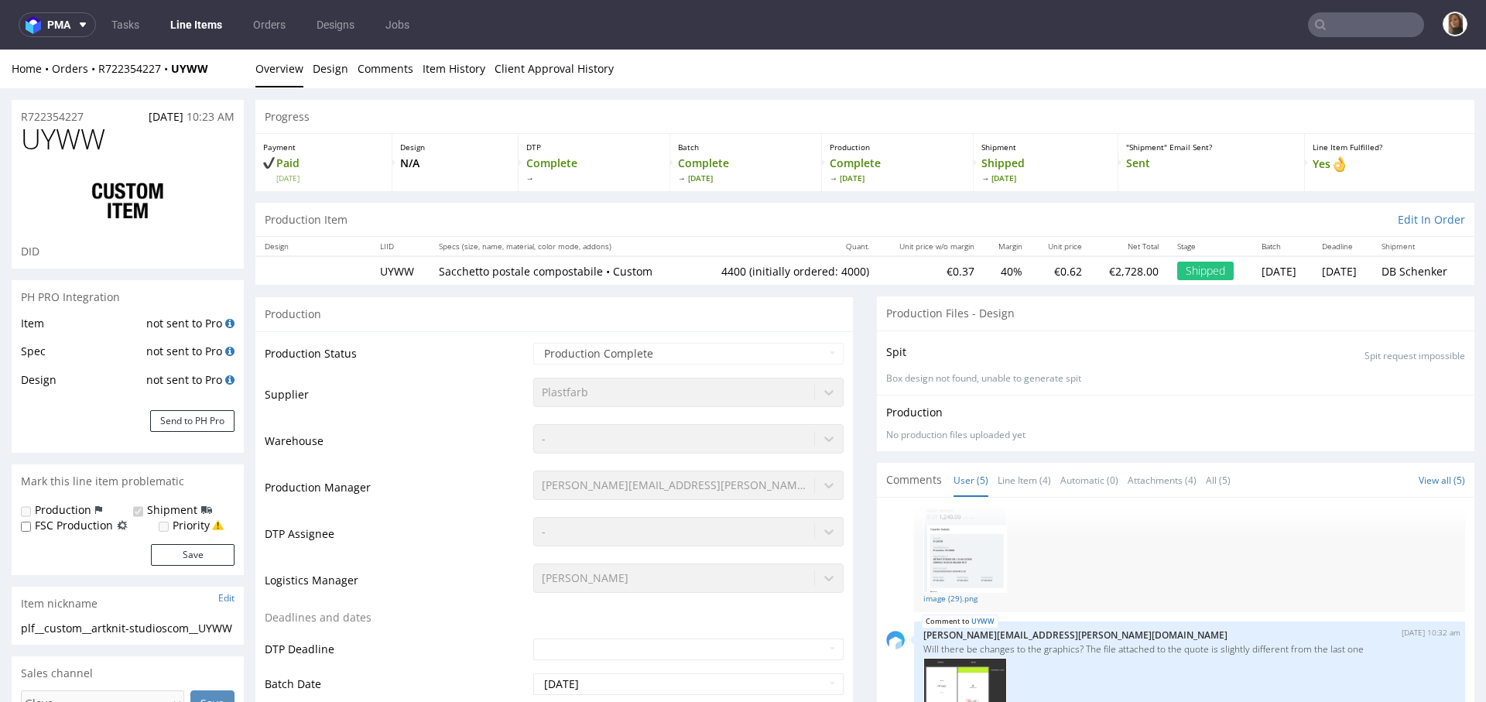
select select "in_progress"
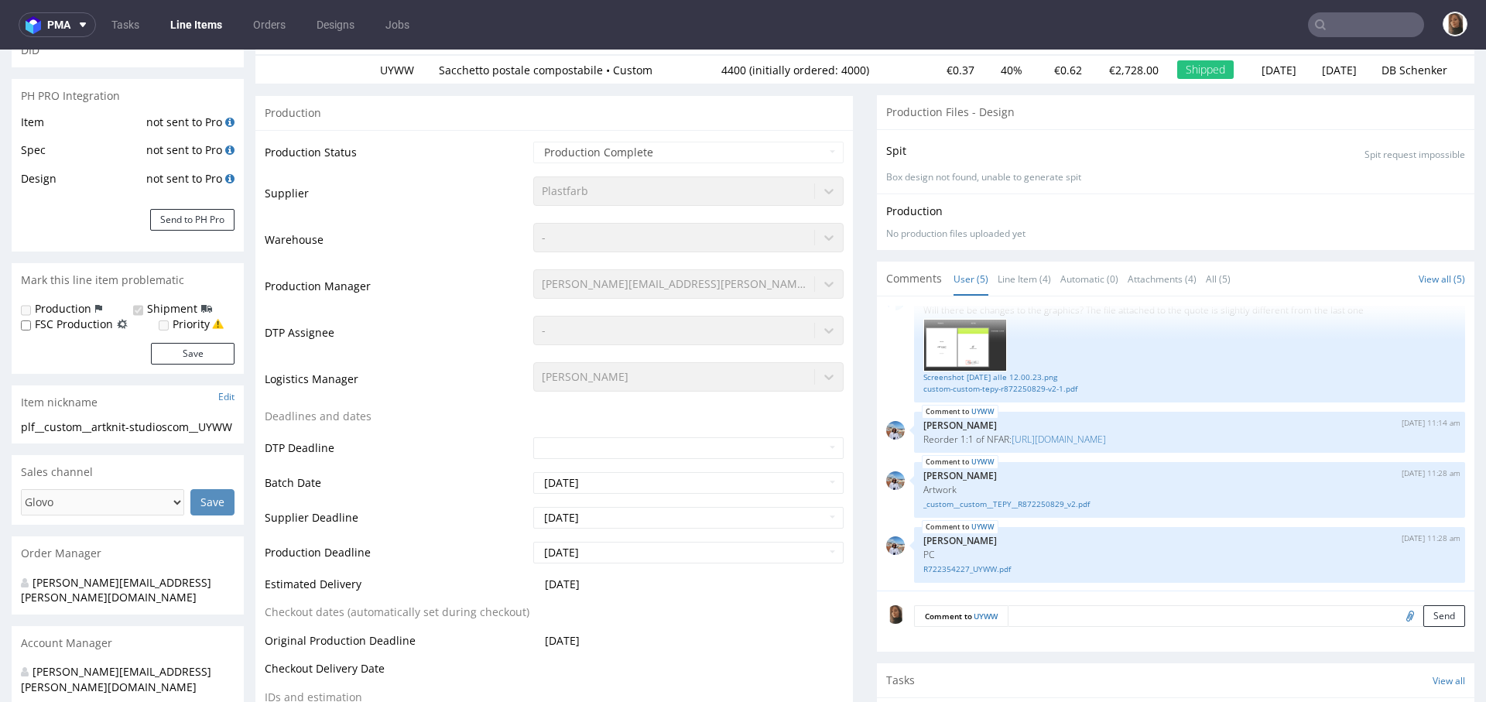
scroll to position [186, 0]
click at [1026, 504] on link "_custom__custom__TEPY__R872250829_v2.pdf" at bounding box center [1189, 503] width 532 height 12
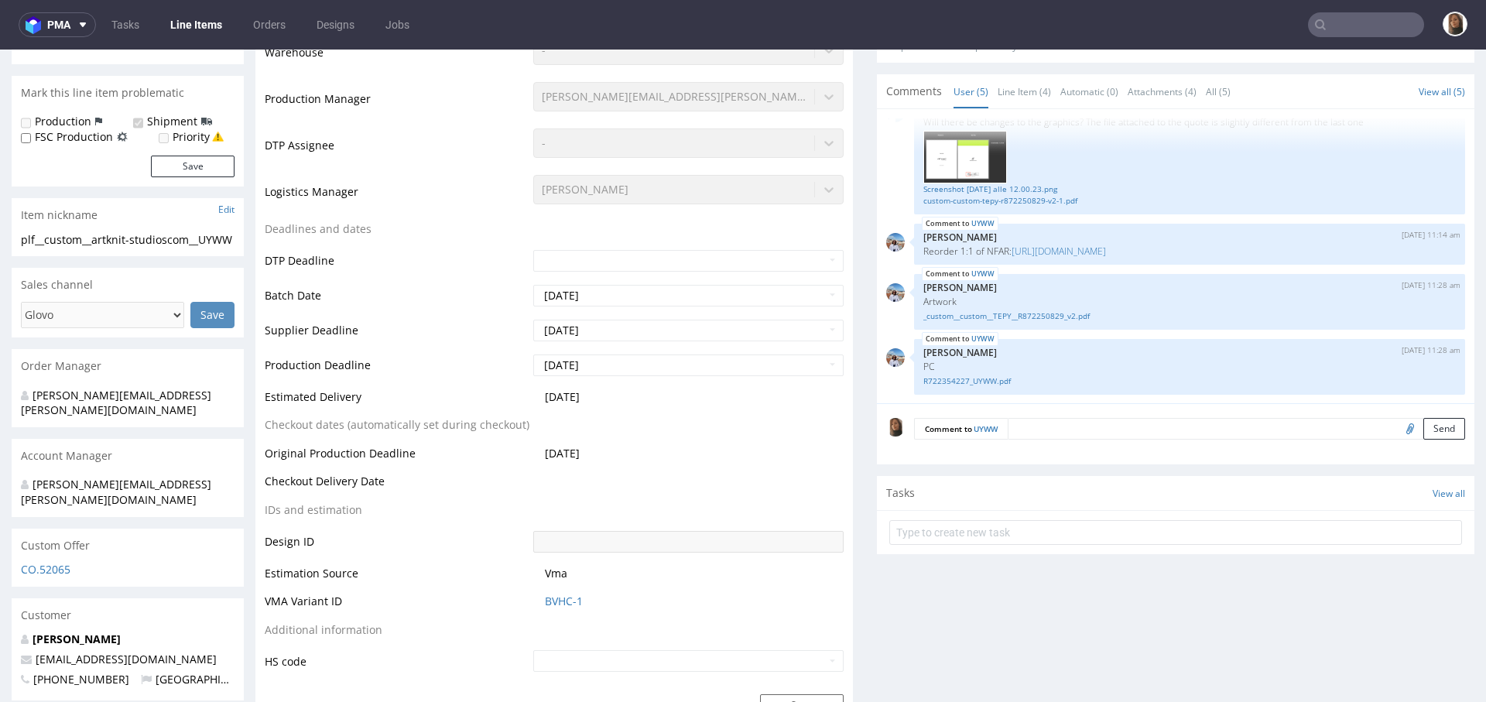
scroll to position [625, 0]
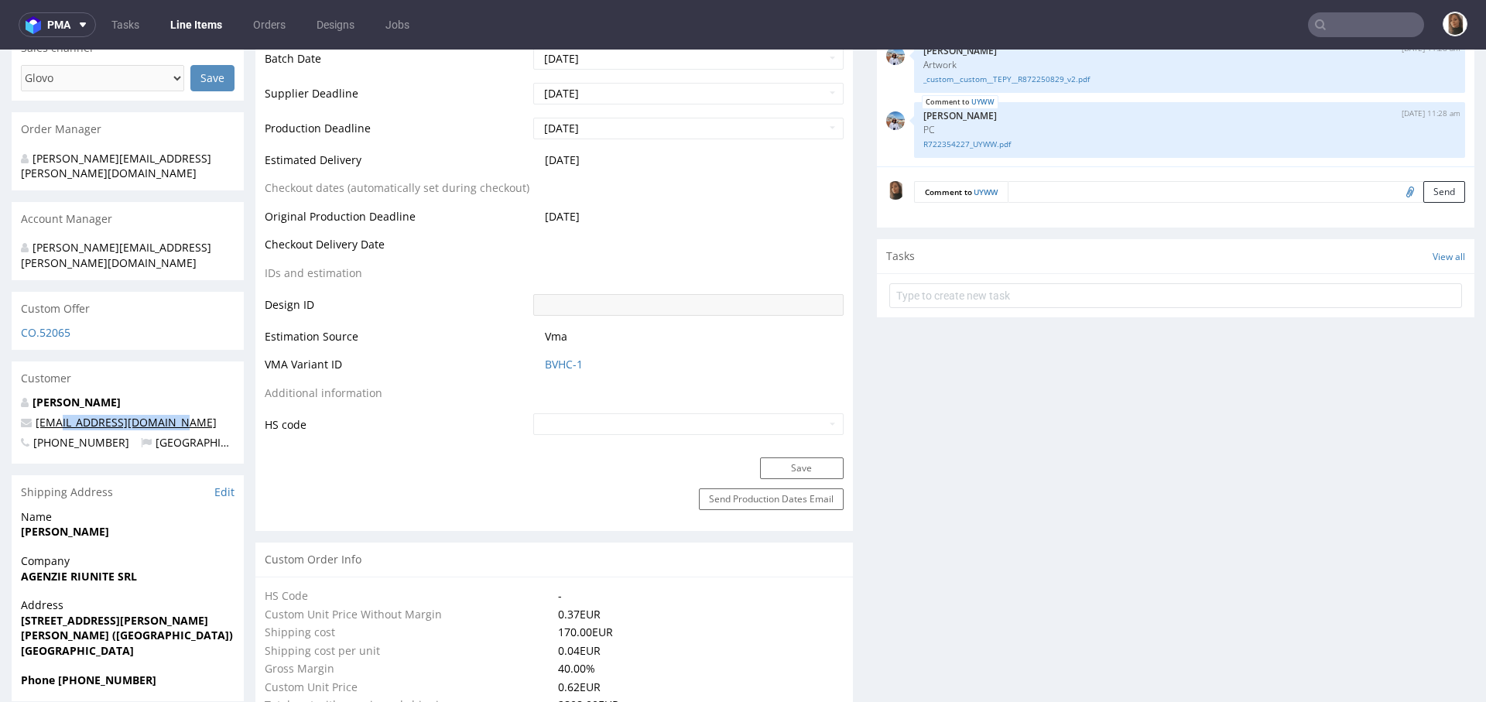
drag, startPoint x: 177, startPoint y: 406, endPoint x: 59, endPoint y: 405, distance: 118.4
click at [59, 415] on p "[EMAIL_ADDRESS][DOMAIN_NAME]" at bounding box center [128, 422] width 214 height 15
copy link "@[DOMAIN_NAME]"
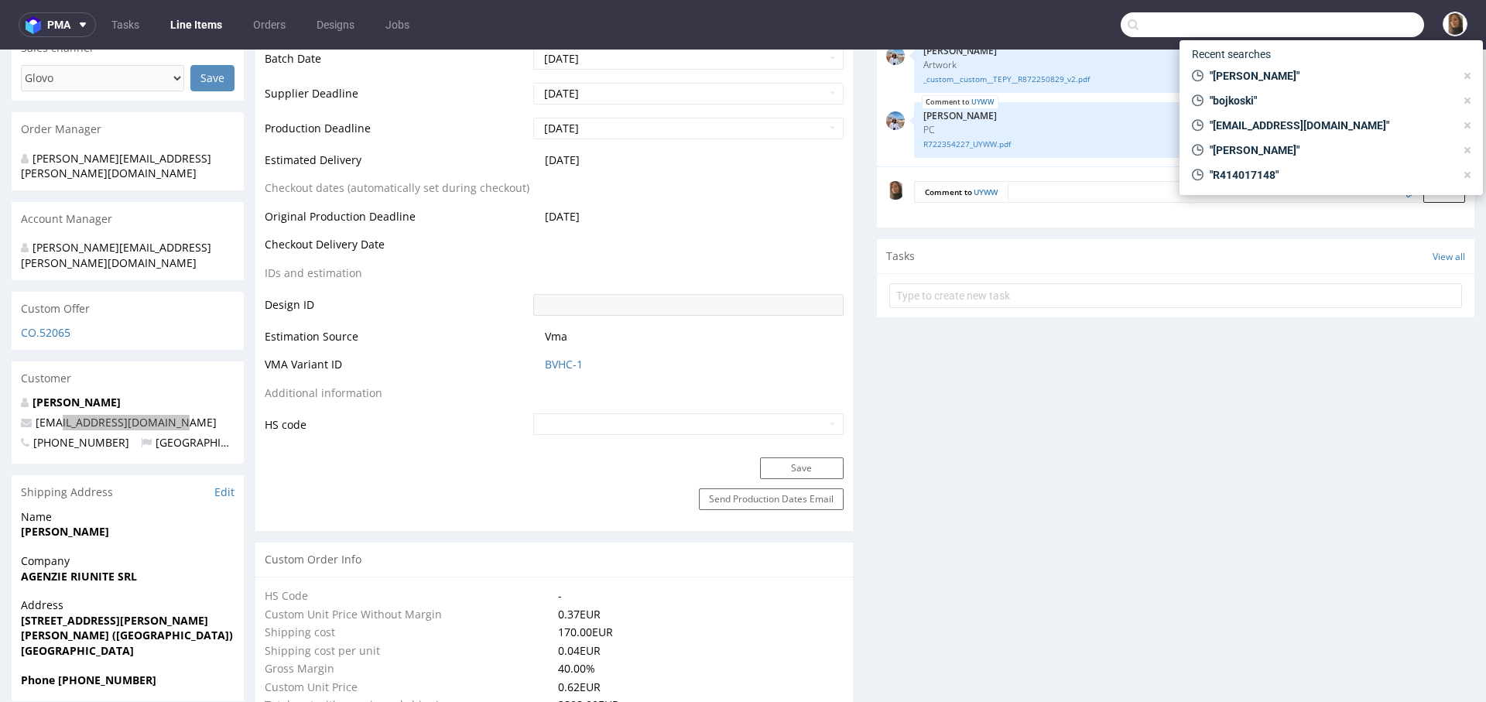
click at [1319, 25] on input "text" at bounding box center [1271, 24] width 303 height 25
paste input "@[DOMAIN_NAME]"
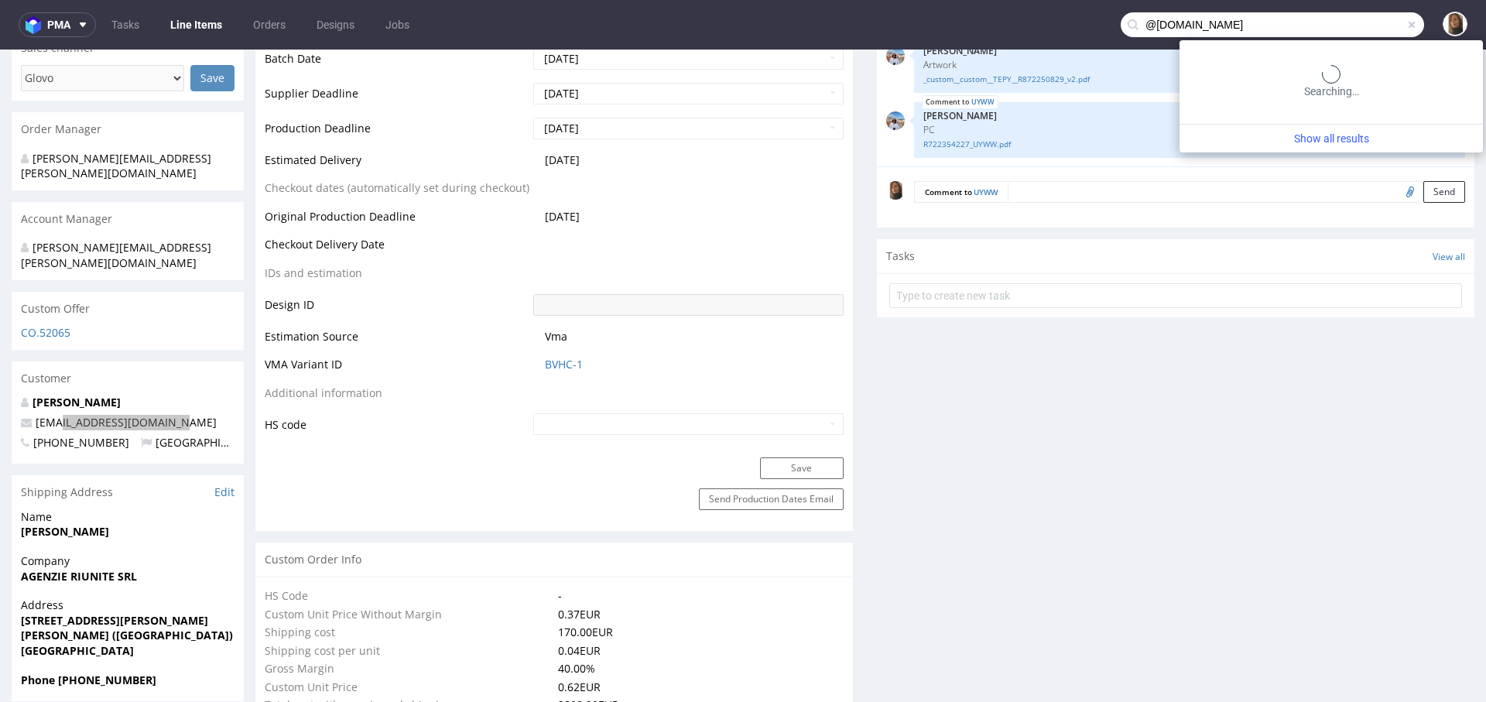
type input "@[DOMAIN_NAME]"
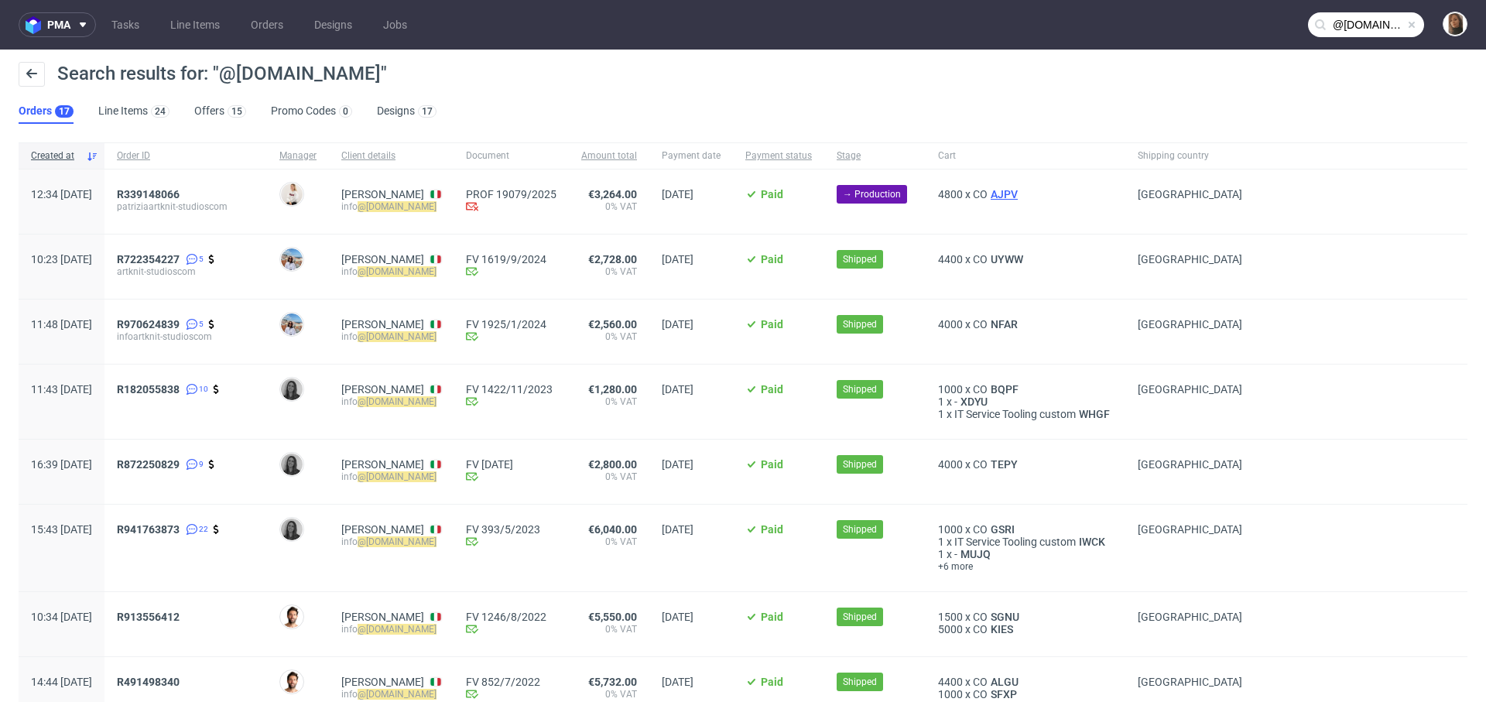
click at [1021, 190] on span "AJPV" at bounding box center [1003, 194] width 33 height 12
click at [1026, 259] on span "UYWW" at bounding box center [1006, 259] width 39 height 12
click at [1021, 323] on span "NFAR" at bounding box center [1003, 324] width 33 height 12
click at [1026, 256] on span "UYWW" at bounding box center [1006, 259] width 39 height 12
click at [274, 19] on link "Orders" at bounding box center [266, 24] width 51 height 25
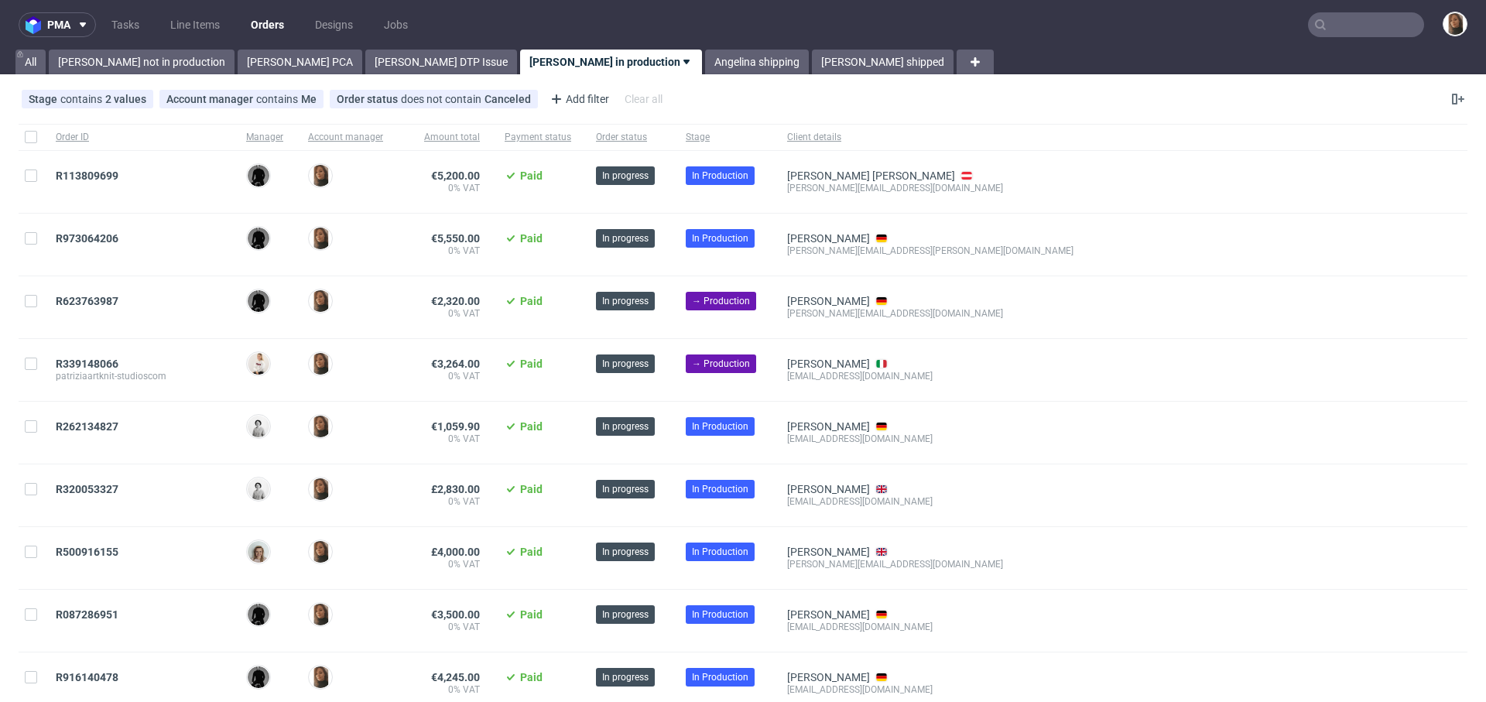
click at [272, 10] on nav "pma Tasks Line Items Orders Designs Jobs" at bounding box center [743, 25] width 1486 height 50
click at [272, 28] on link "Orders" at bounding box center [267, 24] width 52 height 25
click at [101, 50] on link "[PERSON_NAME] not in production" at bounding box center [142, 62] width 186 height 25
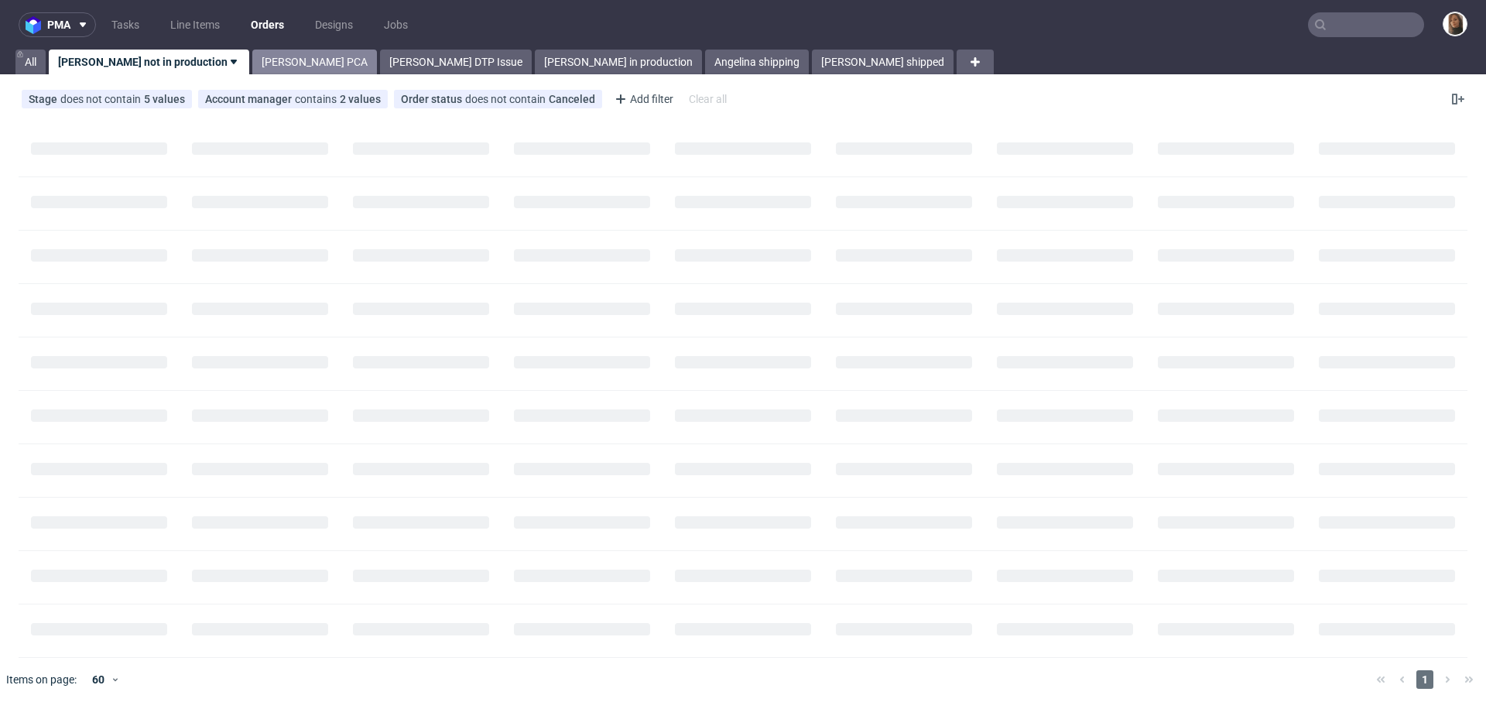
click at [257, 65] on link "[PERSON_NAME] PCA" at bounding box center [314, 62] width 125 height 25
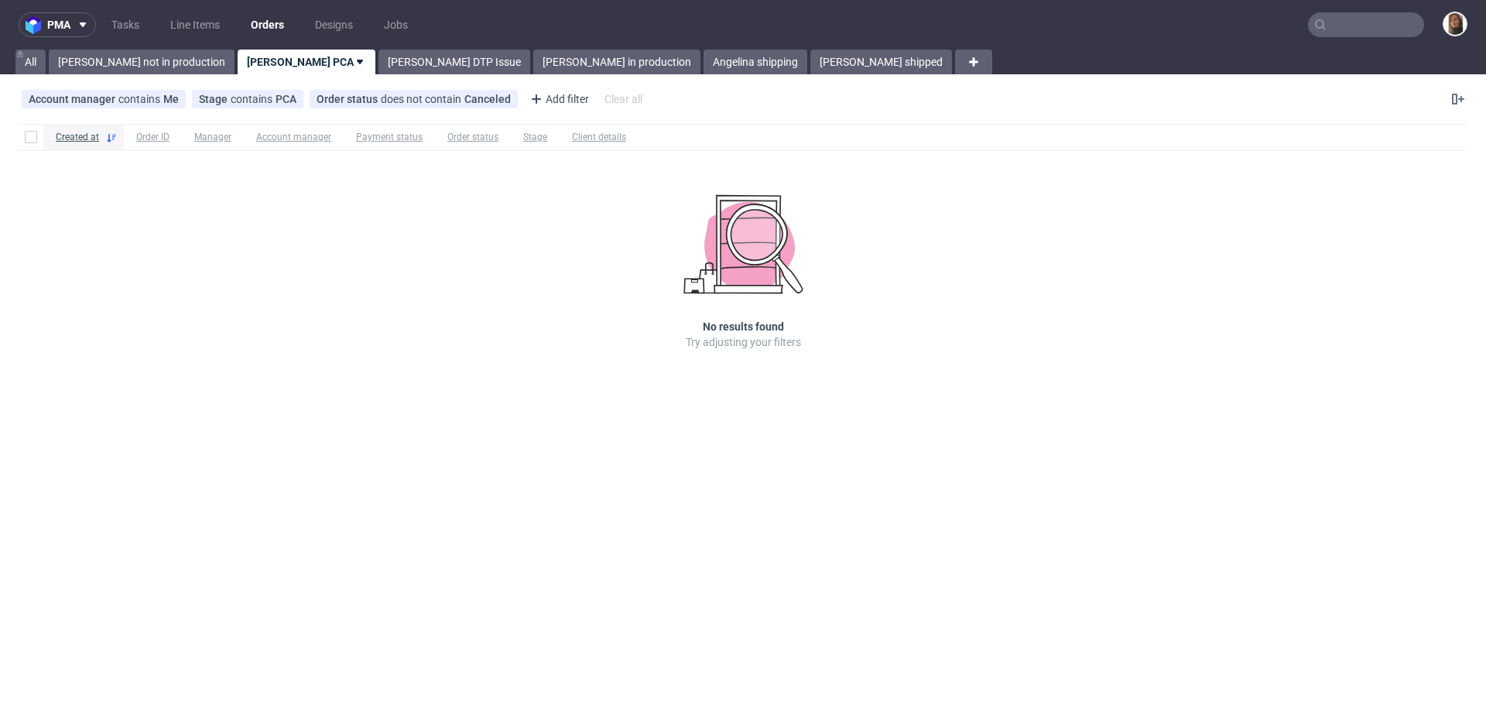
click at [110, 43] on nav "pma Tasks Line Items Orders Designs Jobs" at bounding box center [743, 25] width 1486 height 50
click at [117, 57] on link "[PERSON_NAME] not in production" at bounding box center [142, 62] width 186 height 25
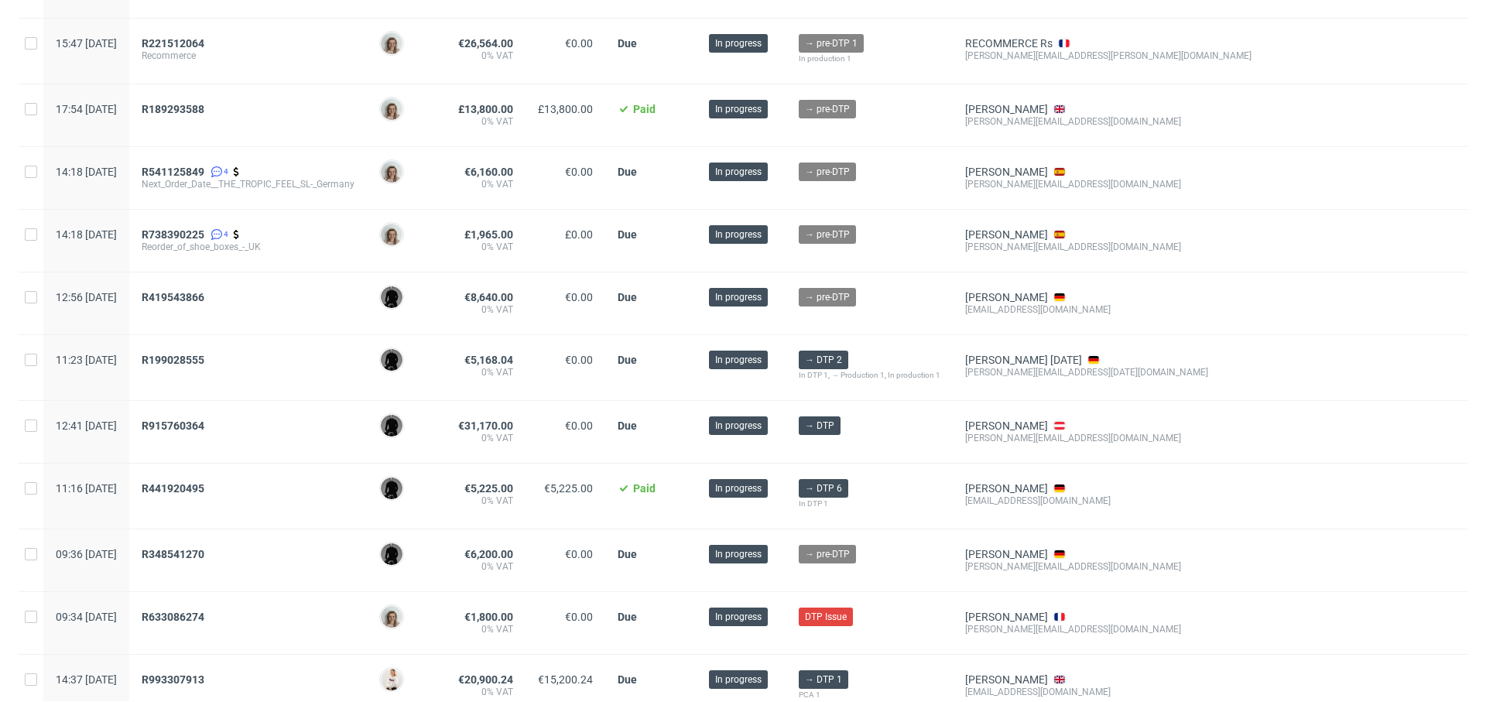
scroll to position [887, 0]
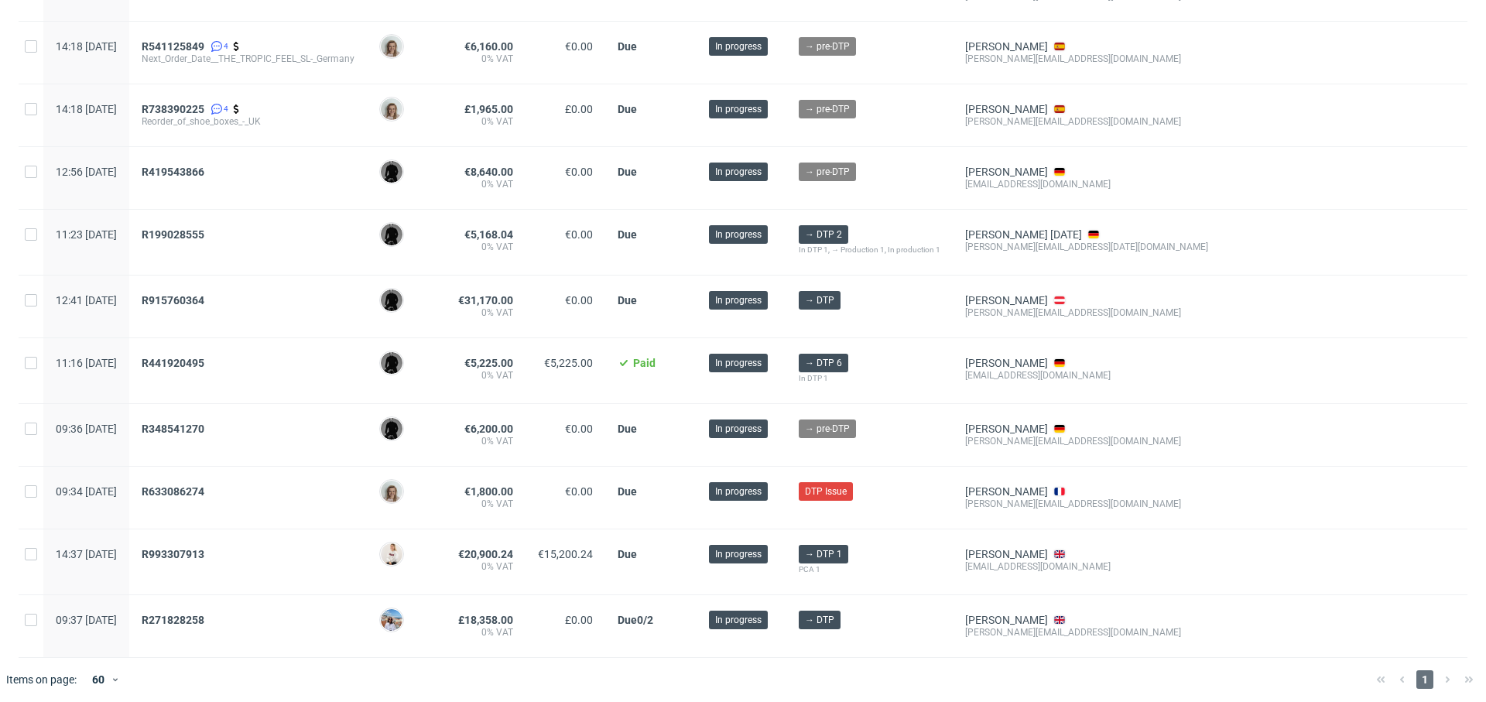
click at [232, 540] on div "R993307913" at bounding box center [248, 561] width 238 height 65
click at [204, 548] on span "R993307913" at bounding box center [173, 554] width 63 height 12
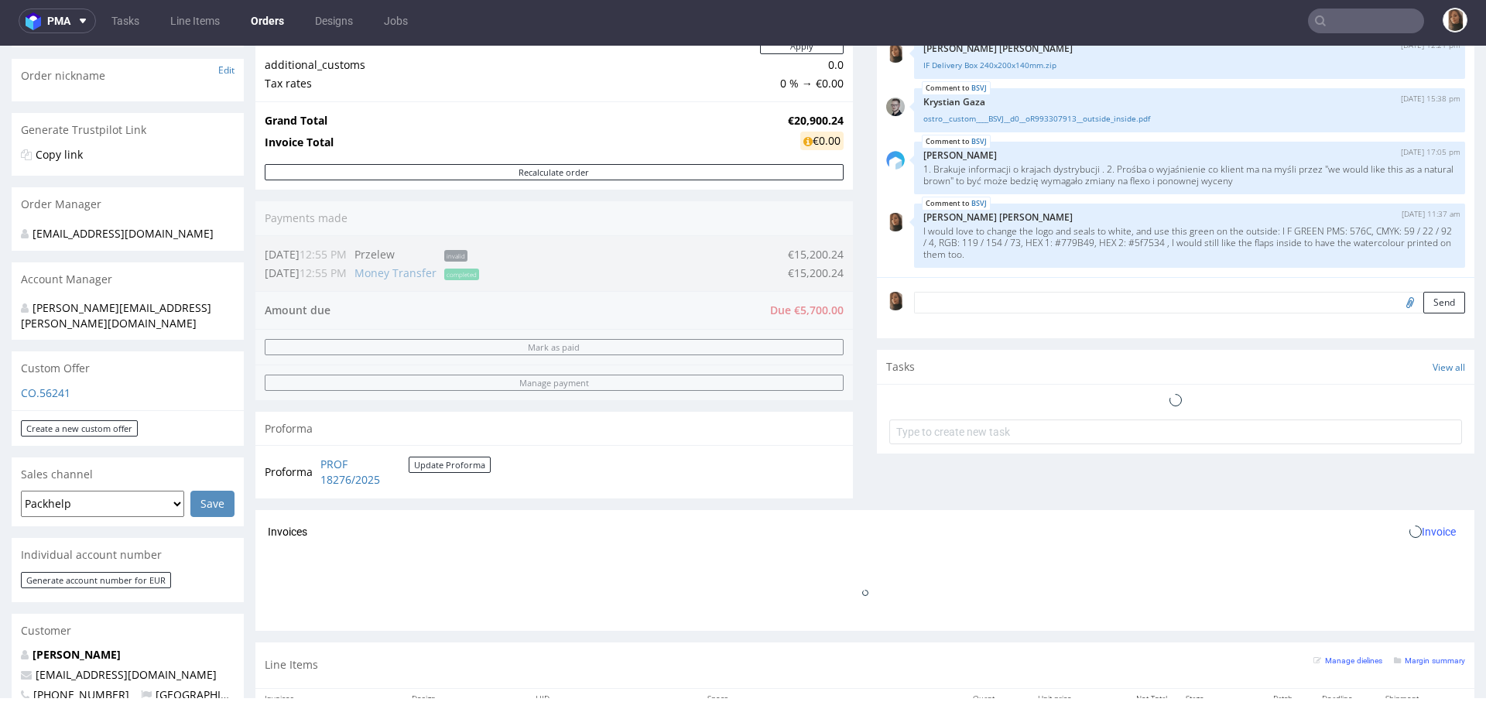
scroll to position [614, 0]
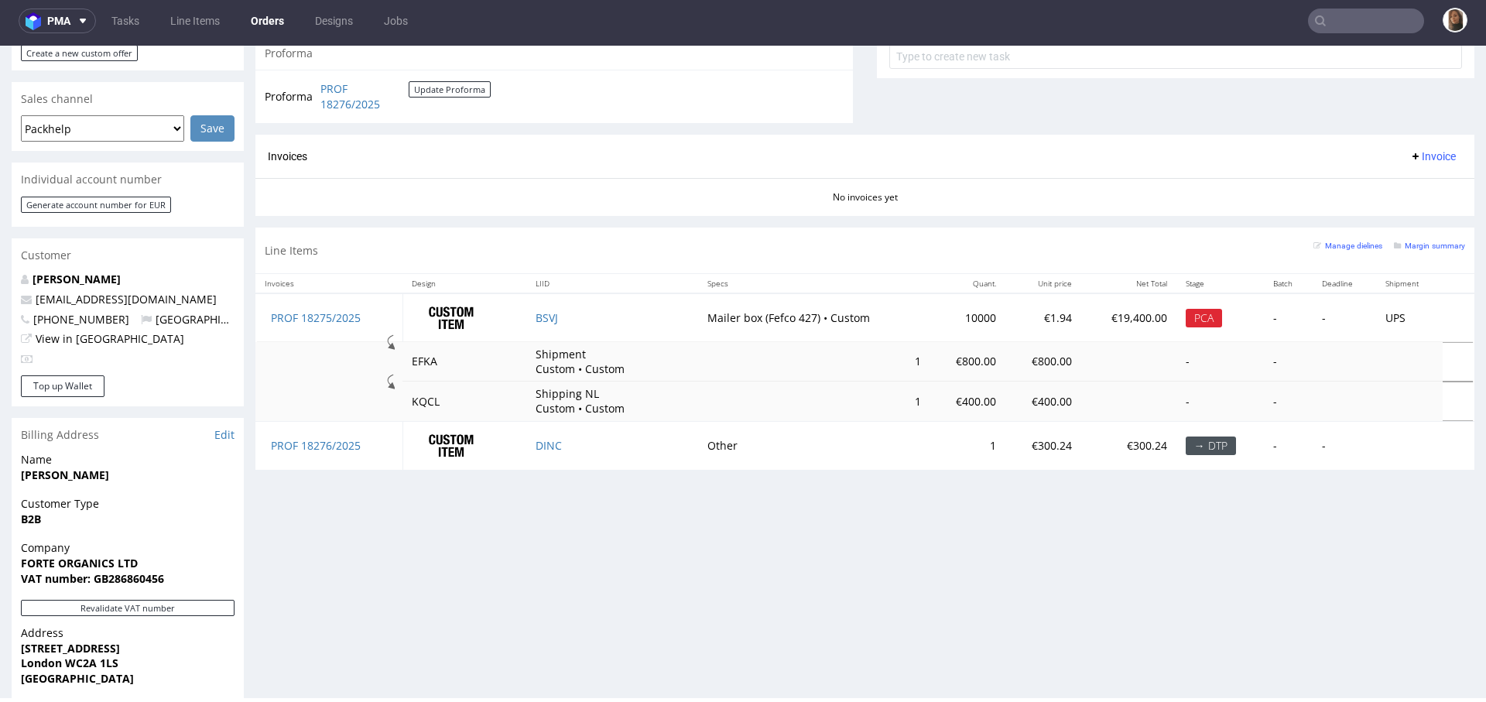
click at [535, 351] on p "Shipment Custom • Custom" at bounding box center [593, 362] width 116 height 30
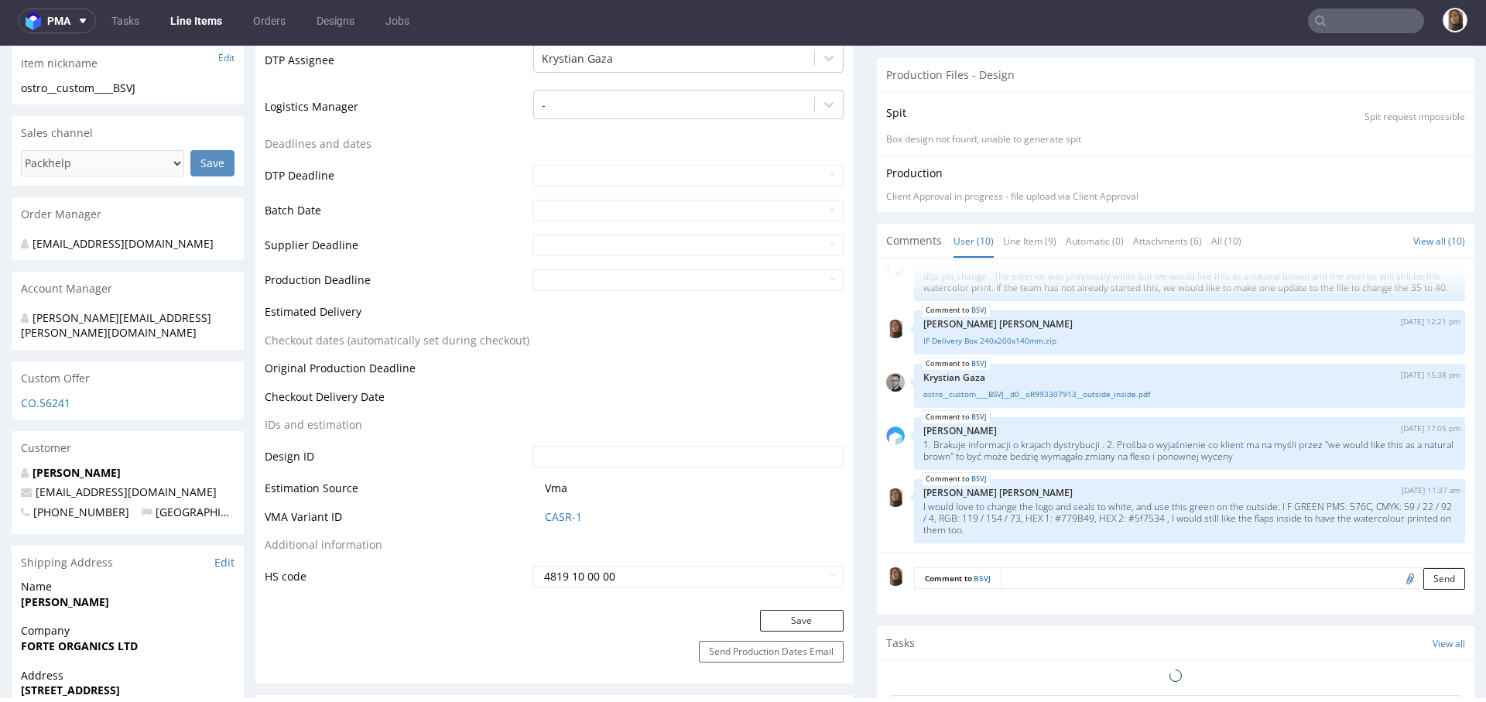
scroll to position [591, 0]
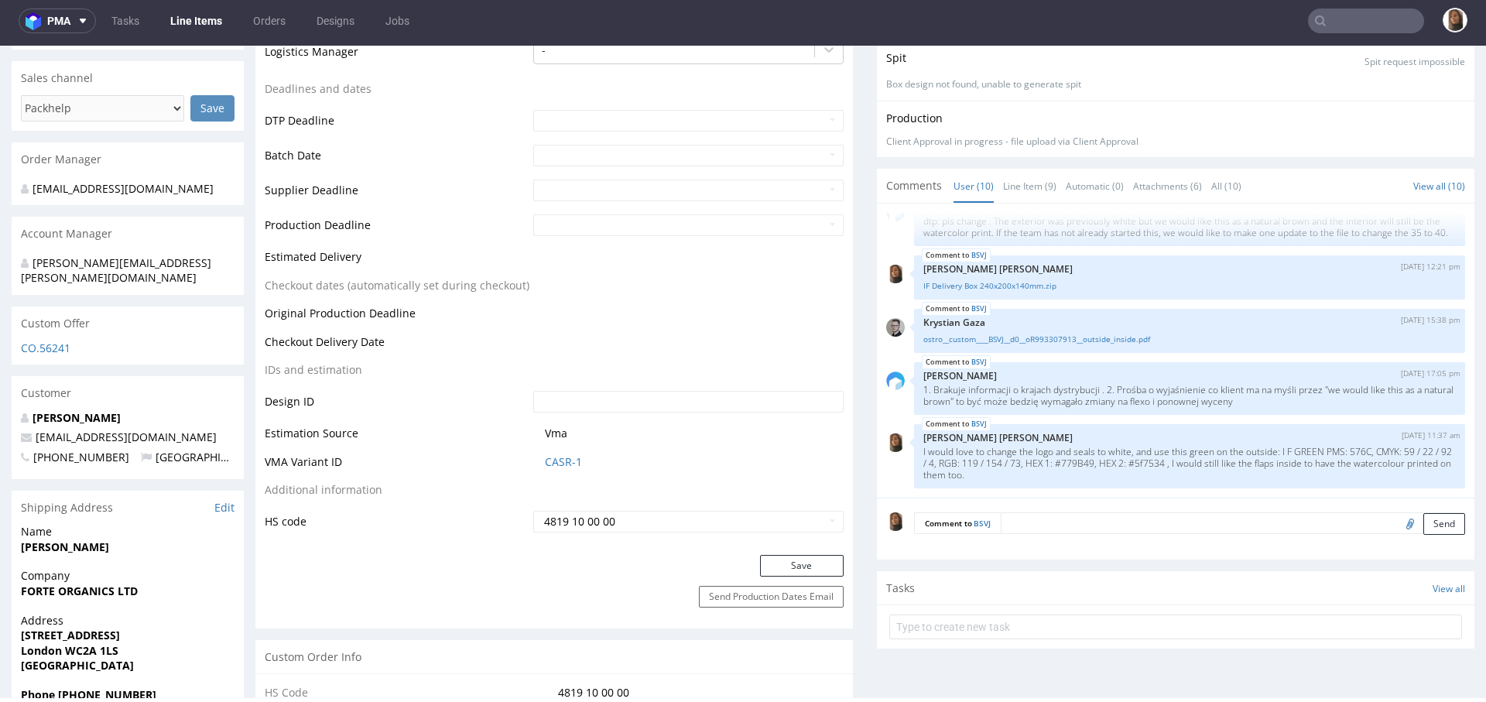
click at [1058, 523] on textarea at bounding box center [1232, 523] width 464 height 22
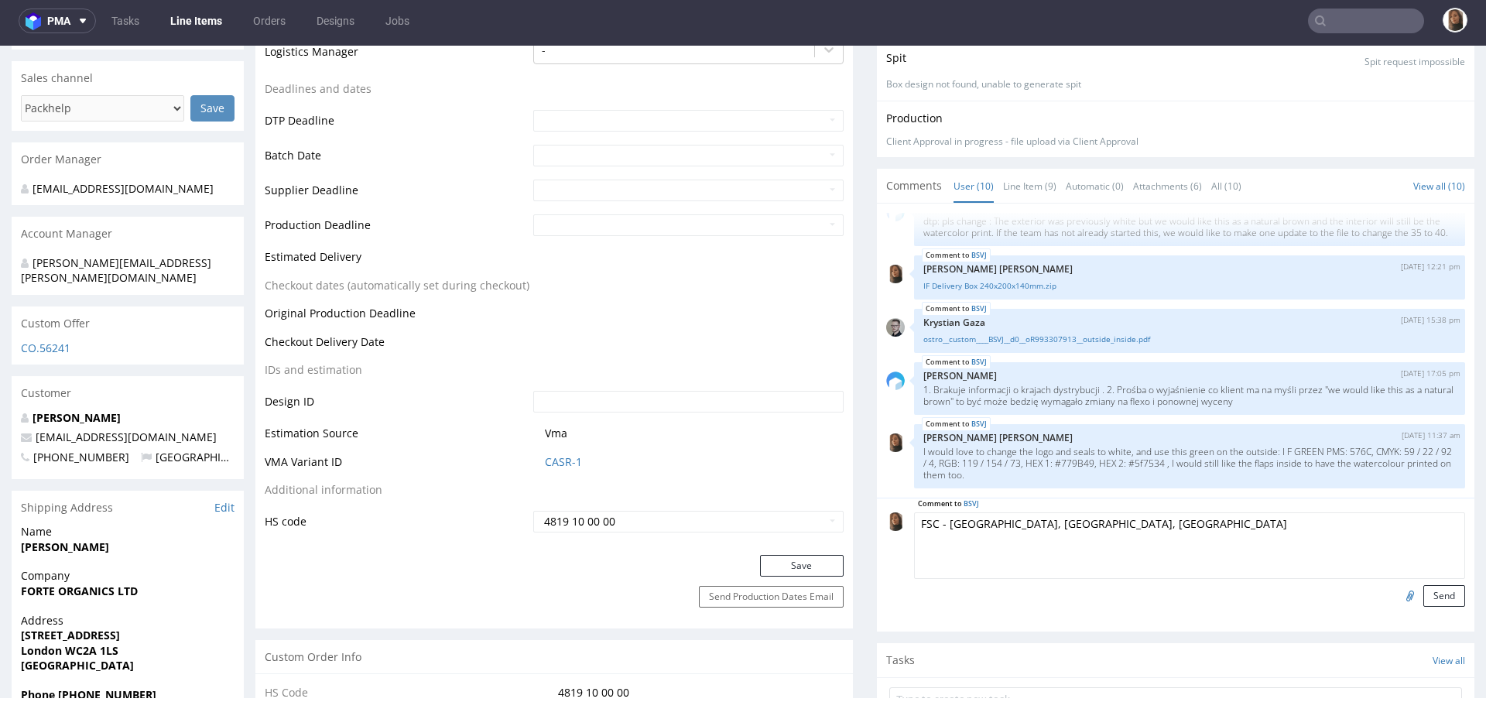
drag, startPoint x: 959, startPoint y: 523, endPoint x: 936, endPoint y: 522, distance: 22.5
click at [936, 522] on textarea "FSC - UK, USA, Europe" at bounding box center [1189, 545] width 551 height 67
type textarea "FSC - USA, Europe"
click at [1423, 588] on button "Send" at bounding box center [1444, 596] width 42 height 22
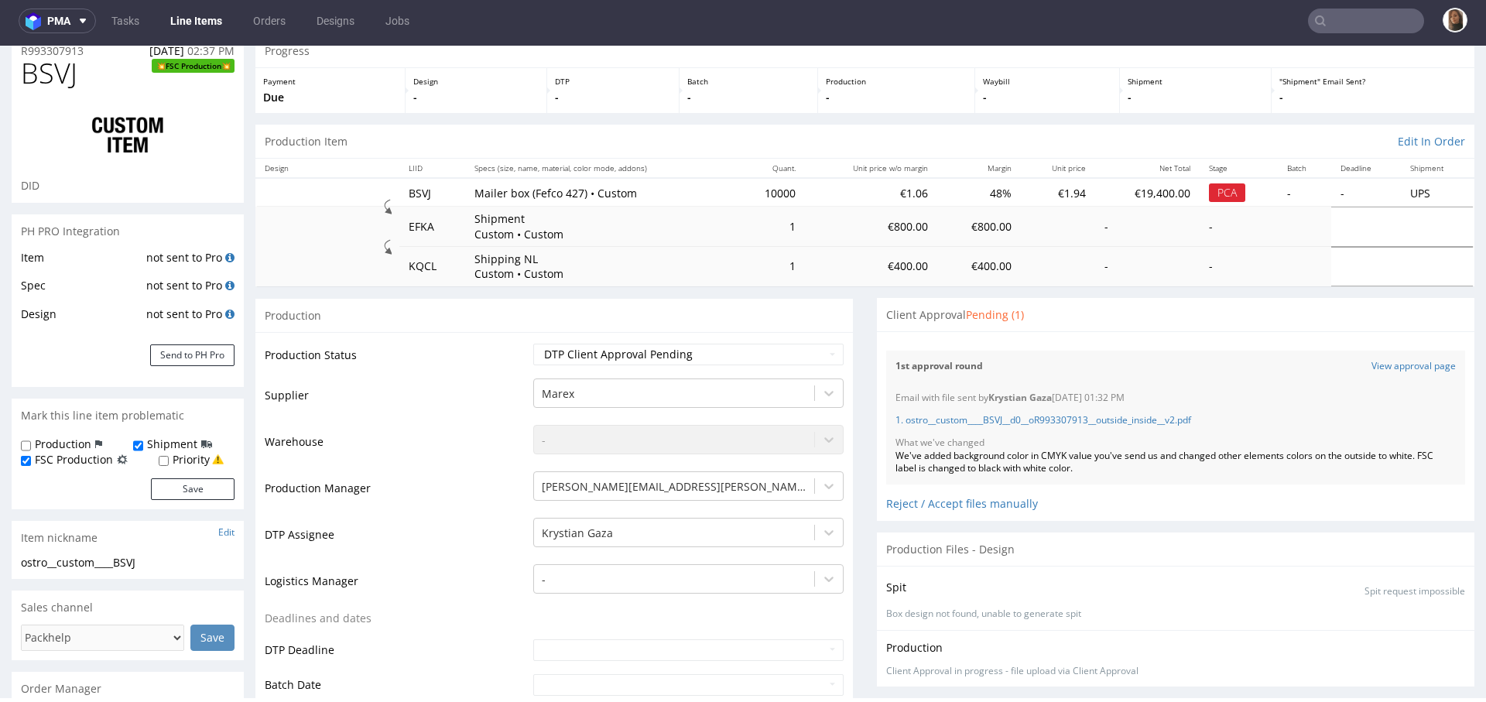
scroll to position [0, 0]
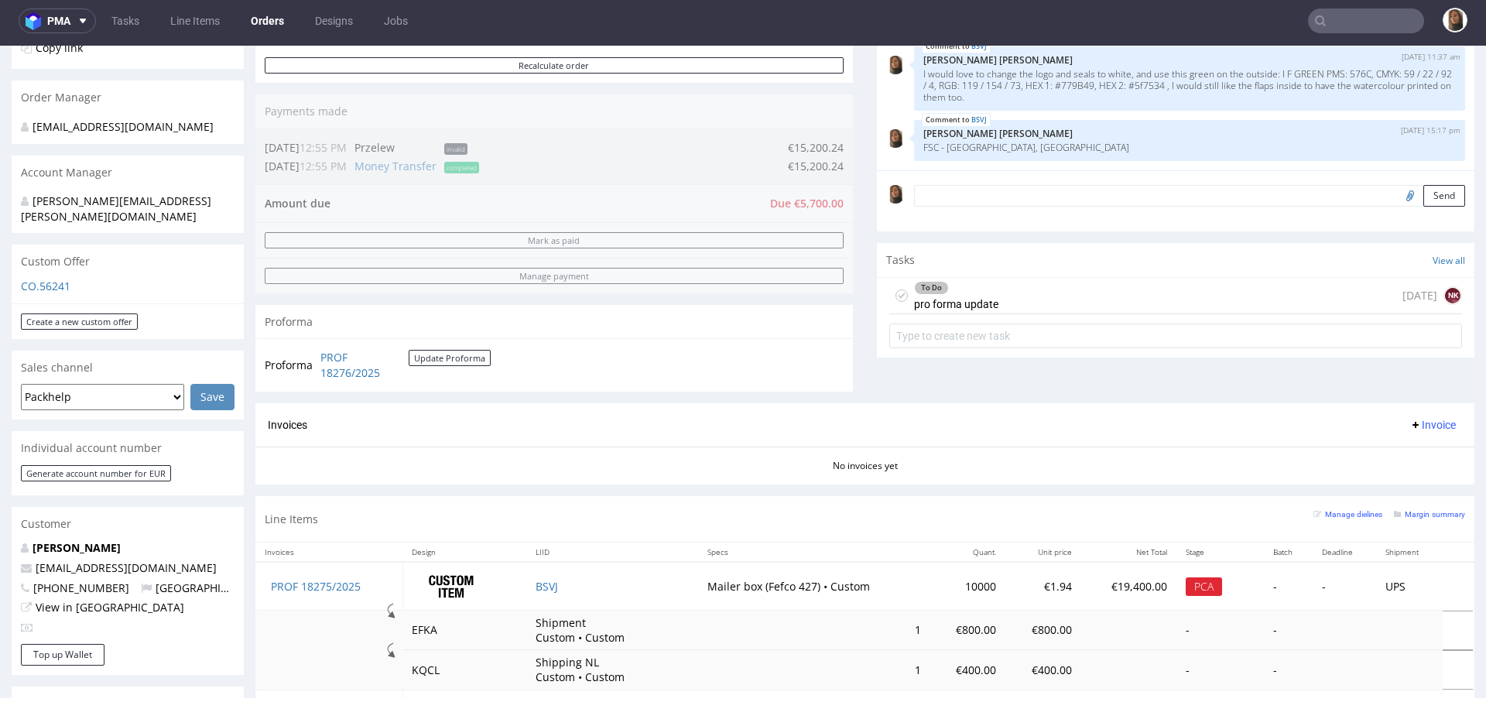
scroll to position [353, 0]
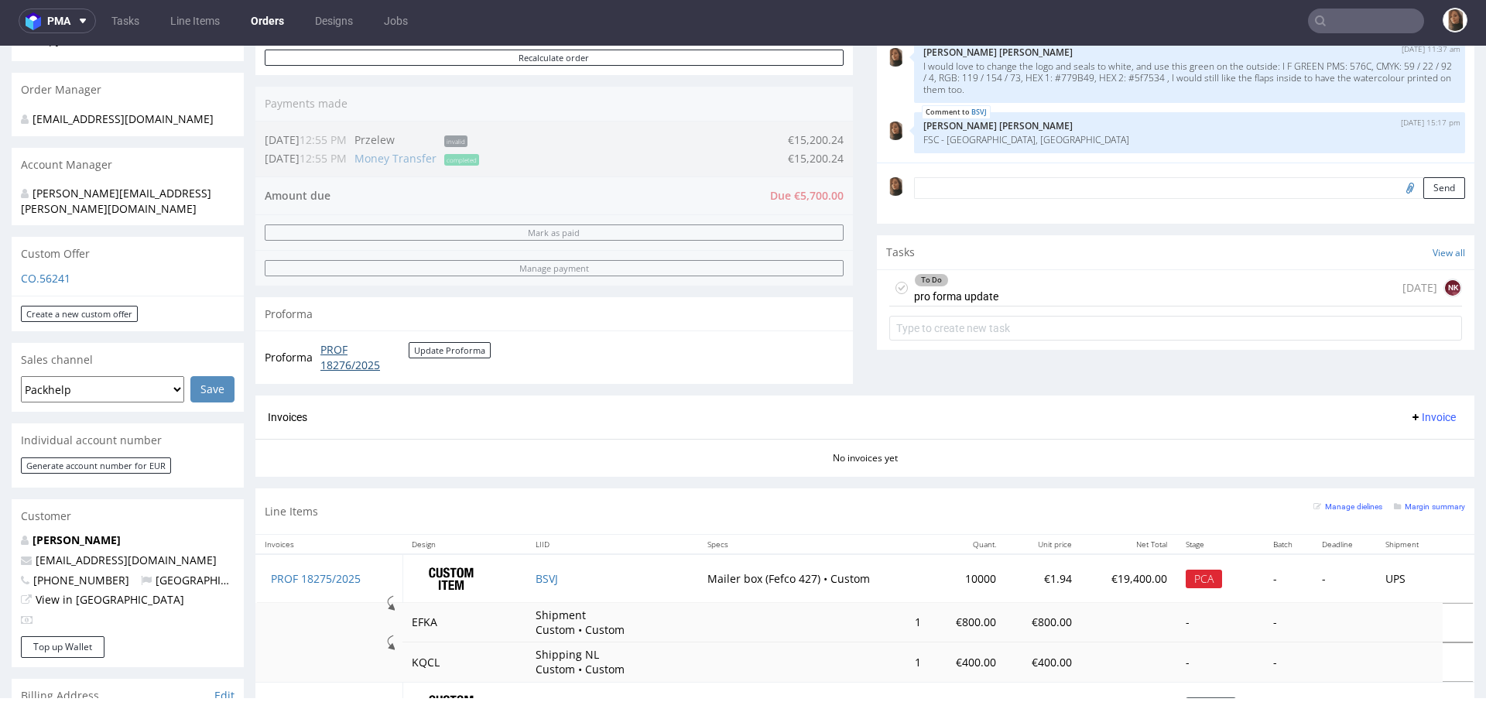
click at [361, 353] on link "PROF 18276/2025" at bounding box center [364, 357] width 88 height 30
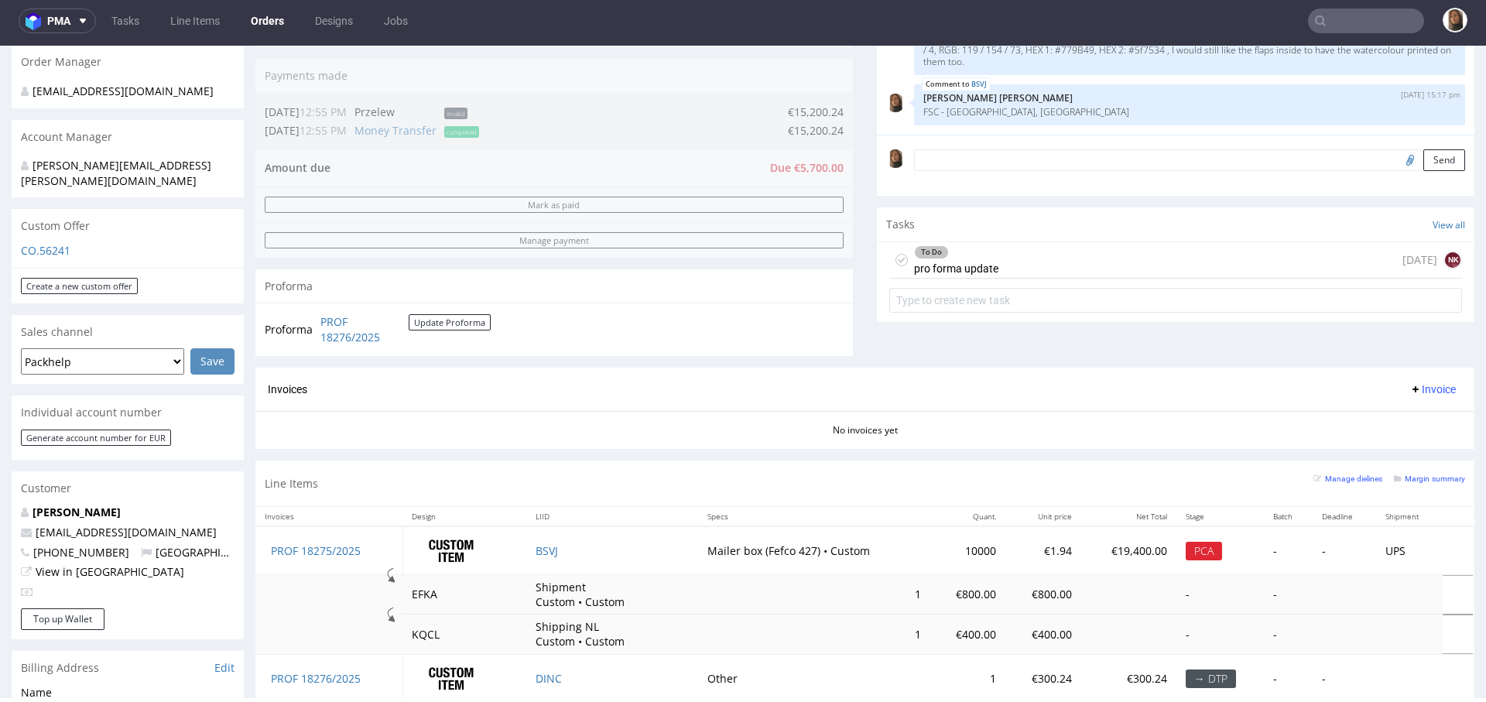
scroll to position [512, 0]
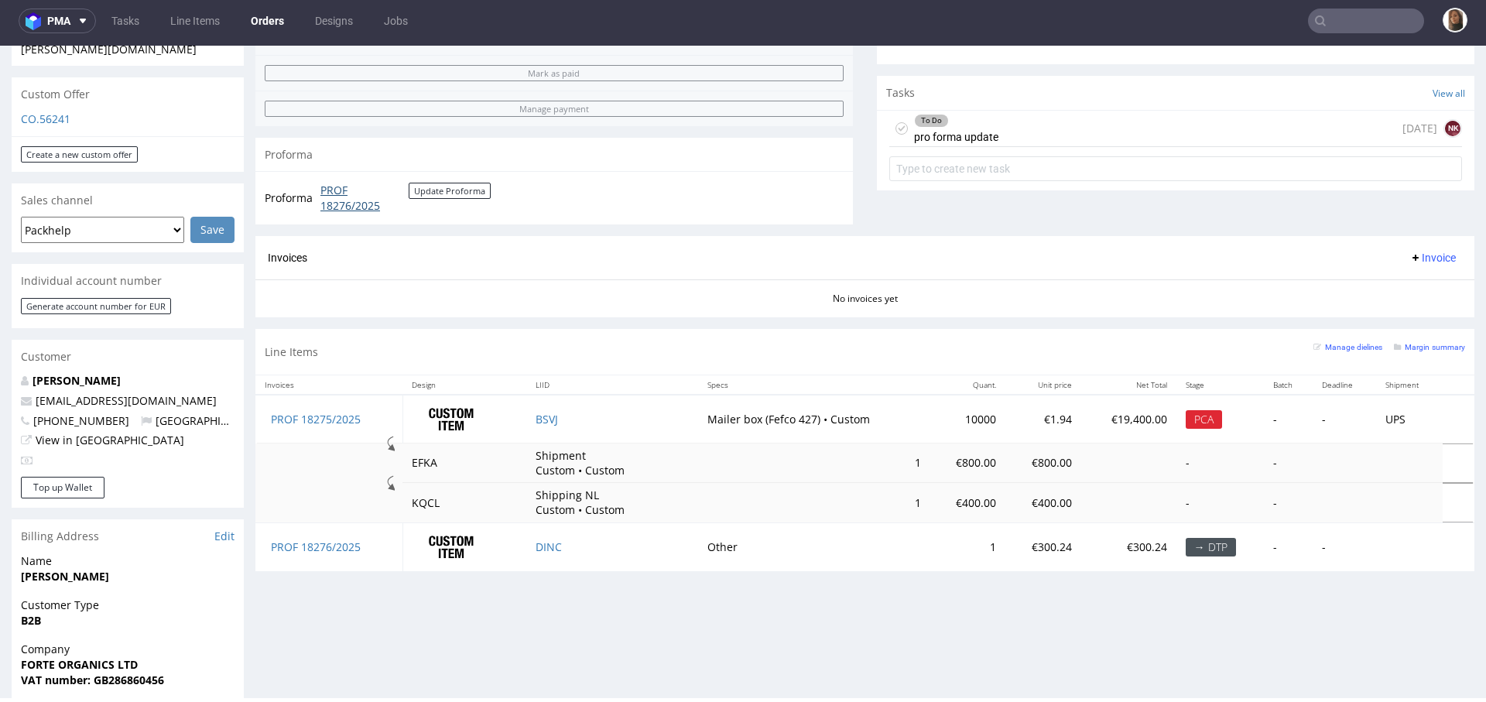
click at [355, 203] on link "PROF 18276/2025" at bounding box center [364, 198] width 88 height 30
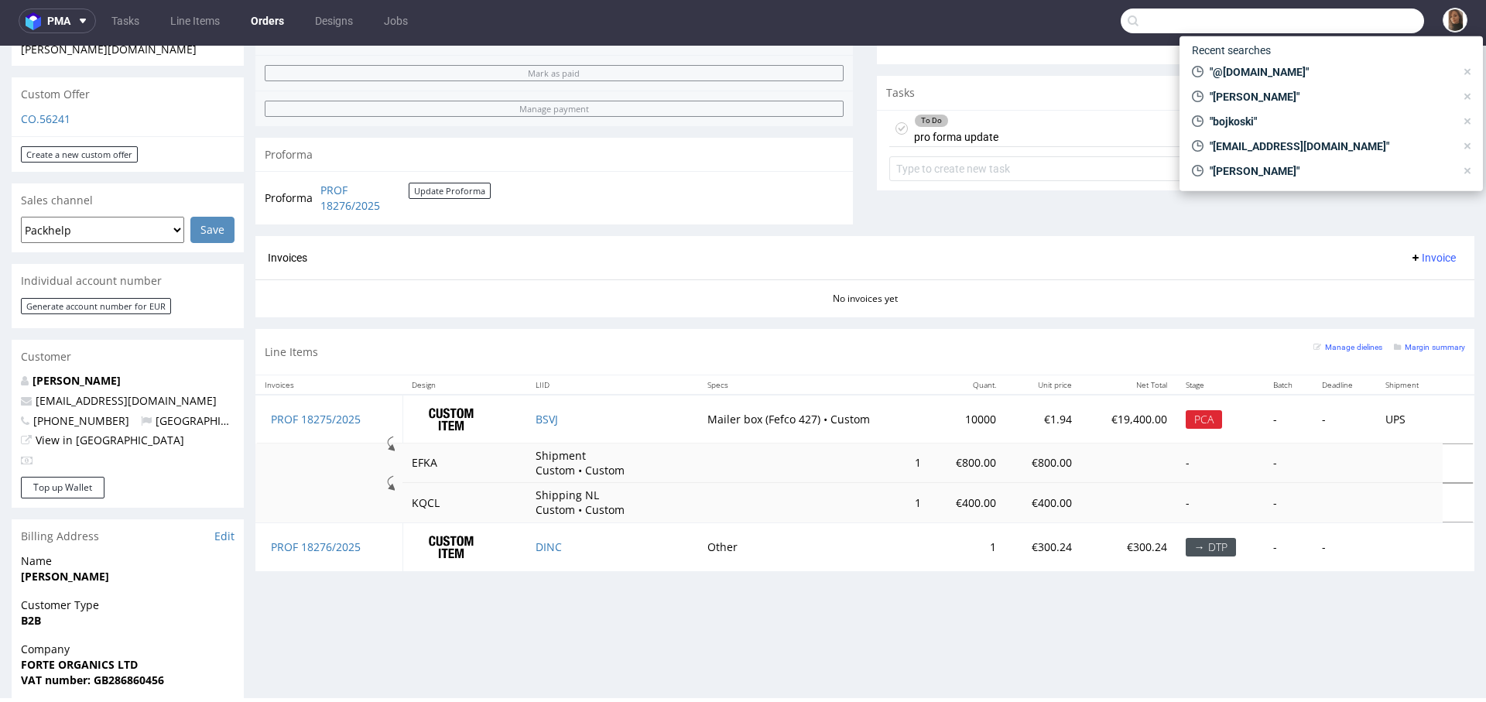
click at [1352, 14] on input "text" at bounding box center [1271, 21] width 303 height 25
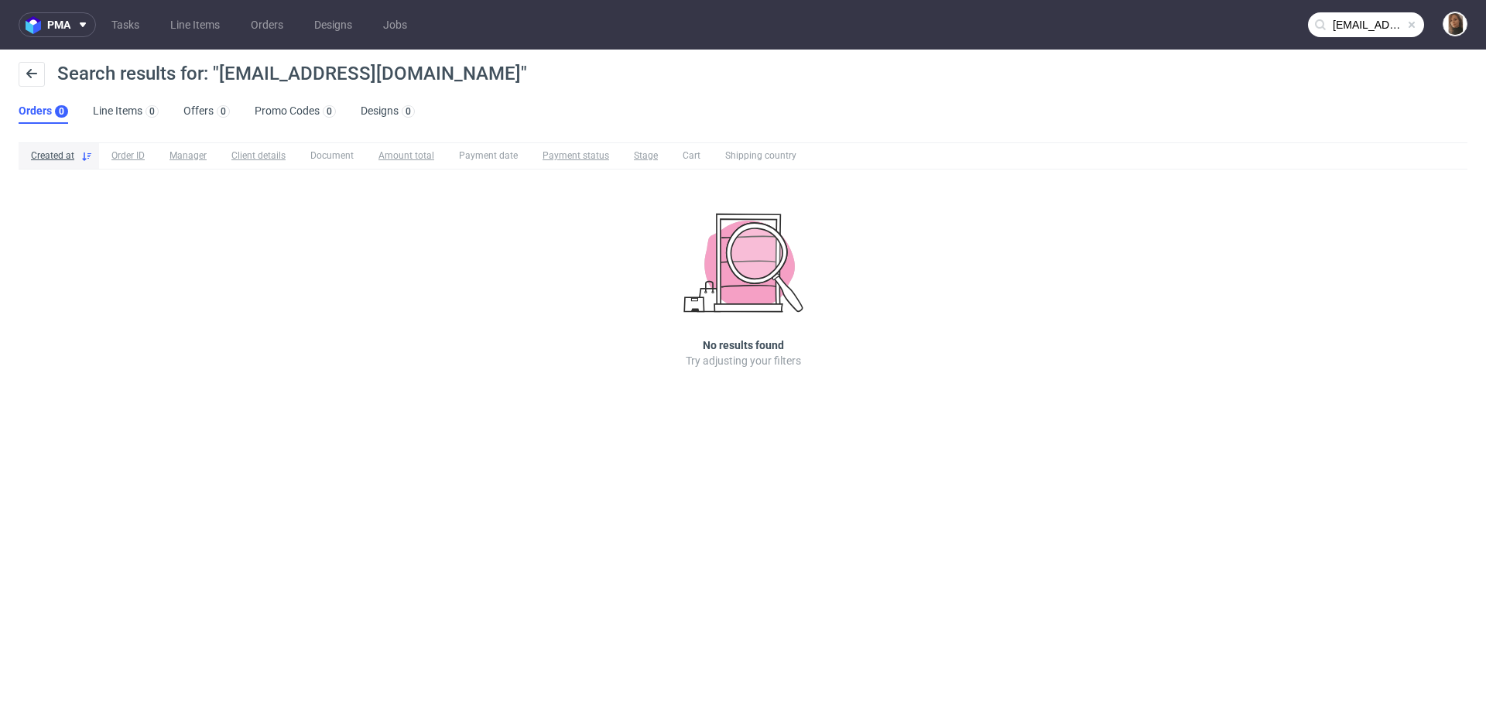
click at [1370, 23] on input "invoices@dagsmejan.com" at bounding box center [1366, 24] width 116 height 25
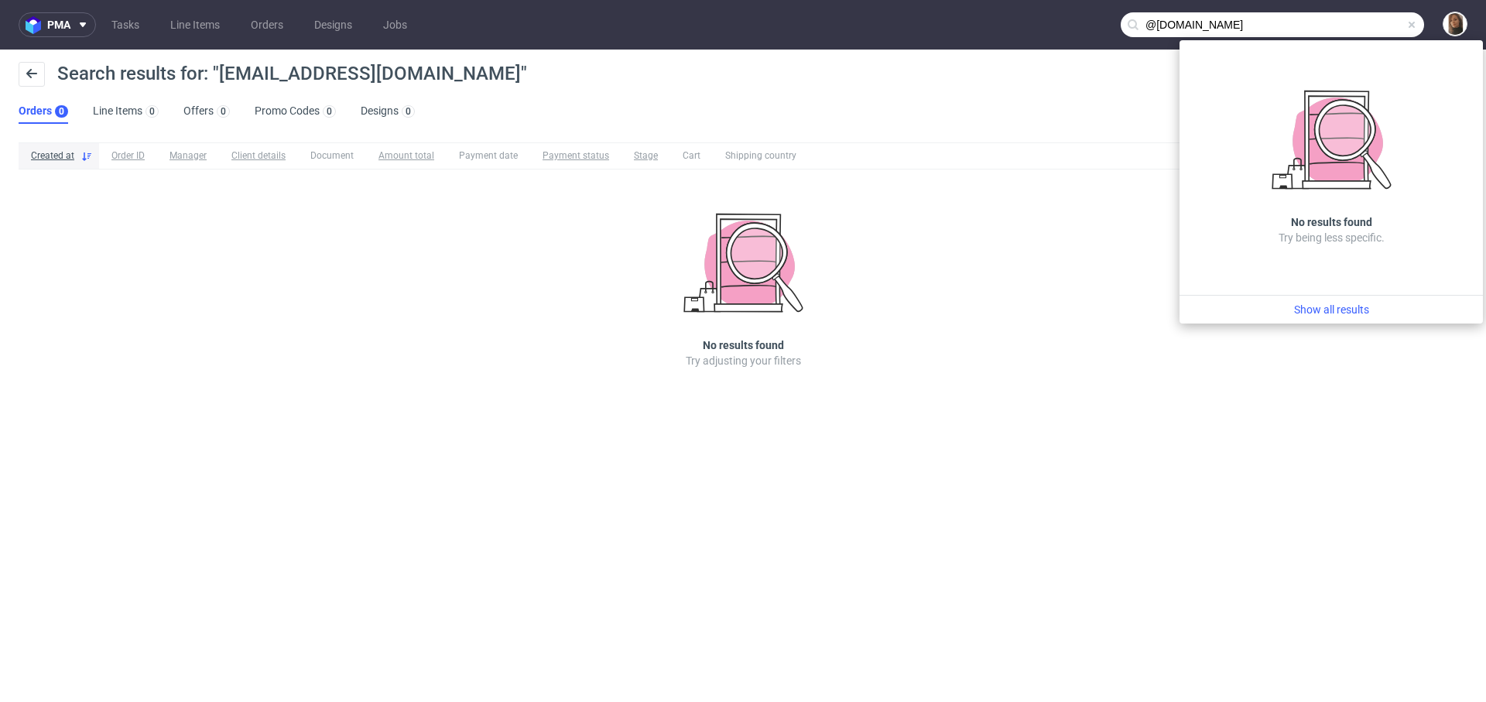
type input "@dagsmejan.com"
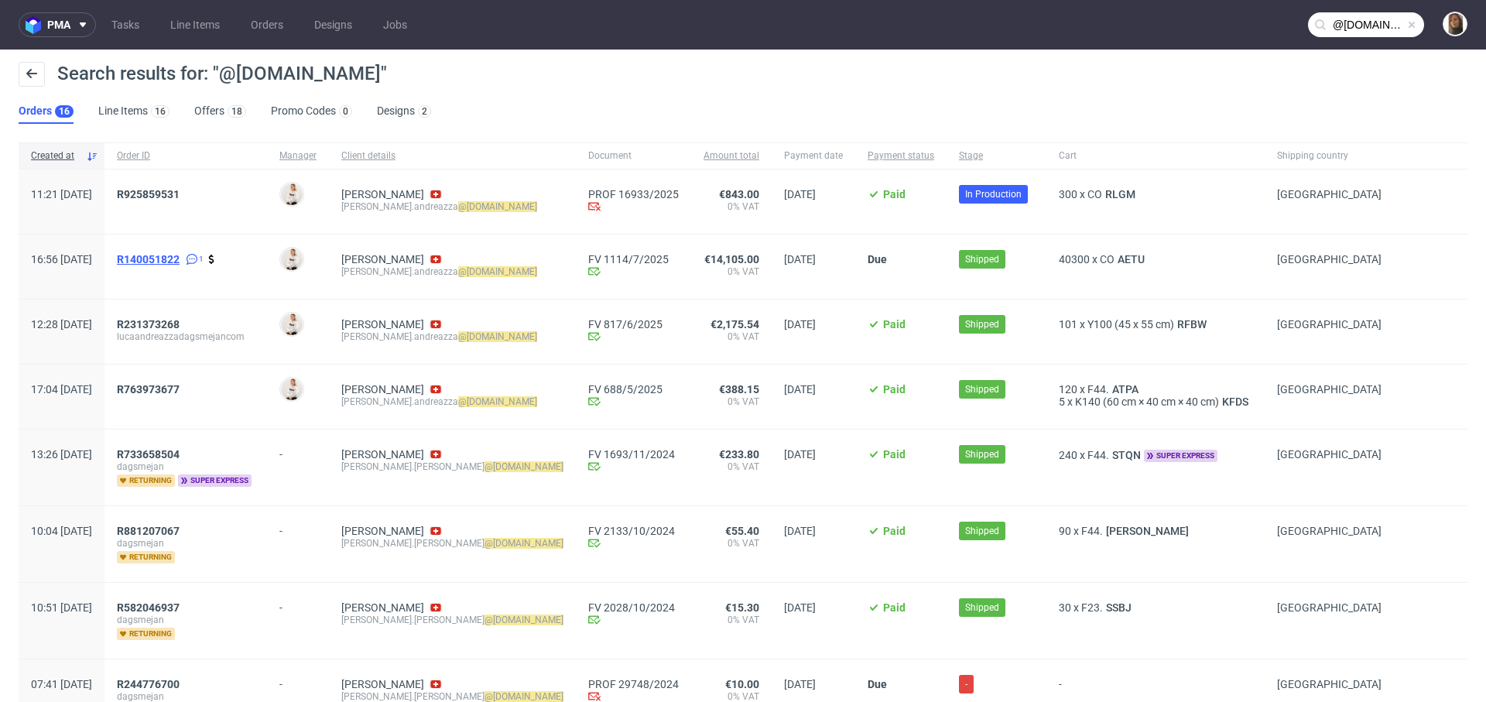
click at [180, 256] on span "R140051822" at bounding box center [148, 259] width 63 height 12
click at [180, 190] on span "R925859531" at bounding box center [148, 194] width 63 height 12
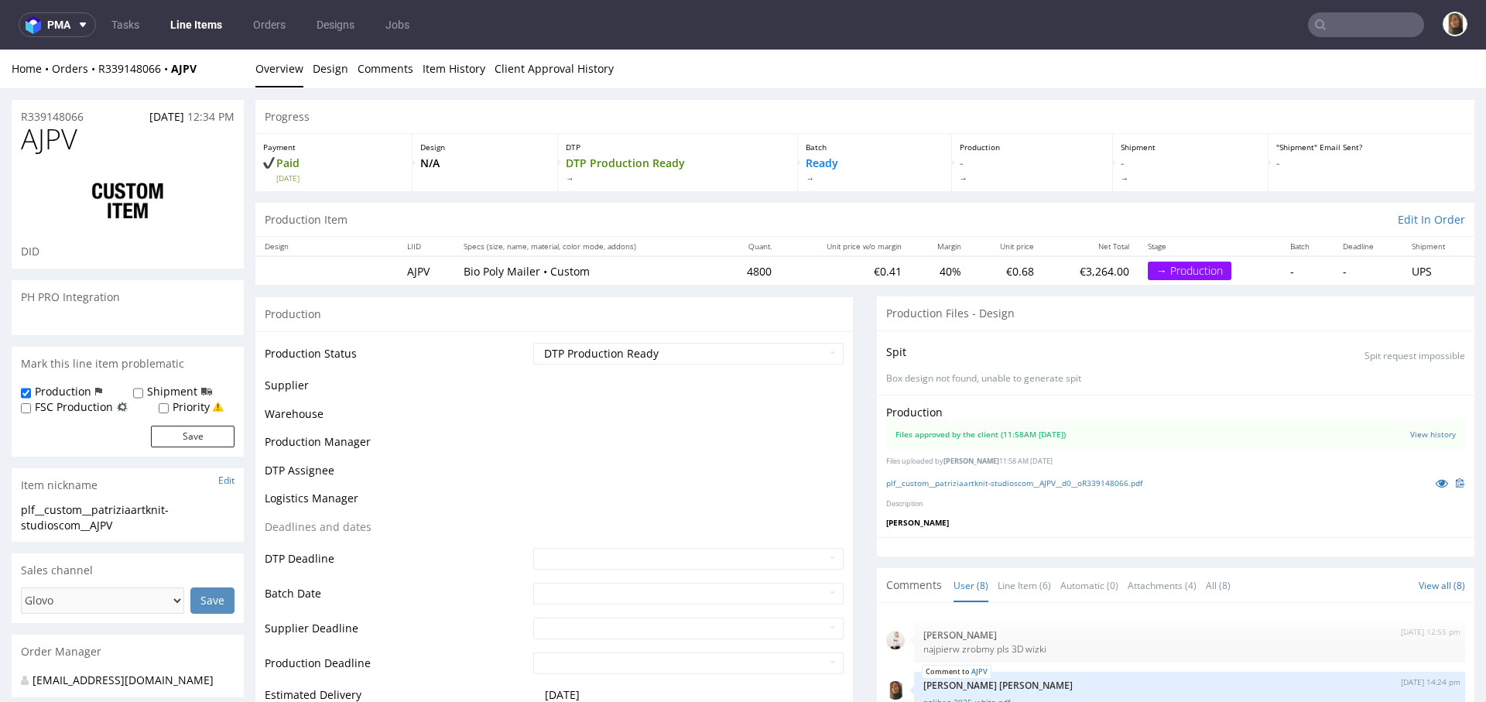
scroll to position [210, 0]
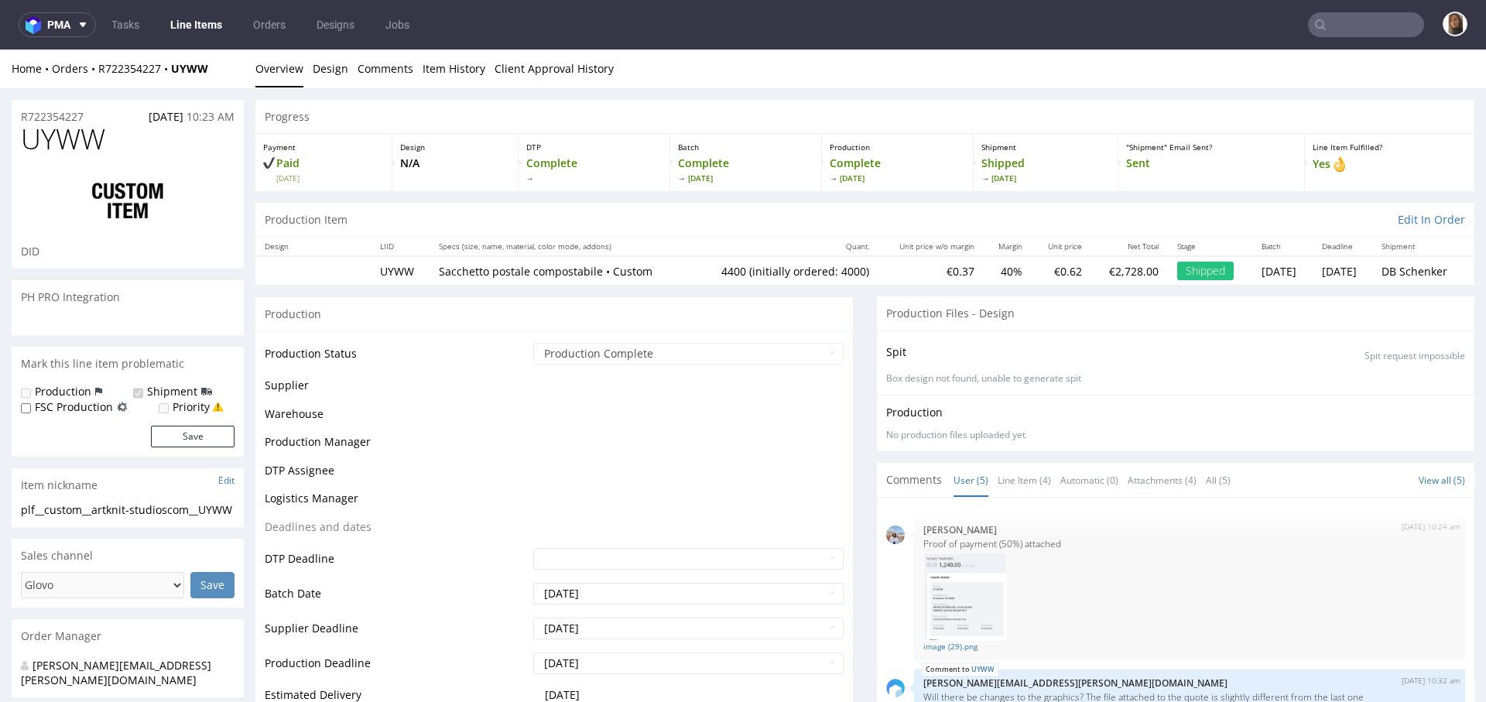
scroll to position [187, 0]
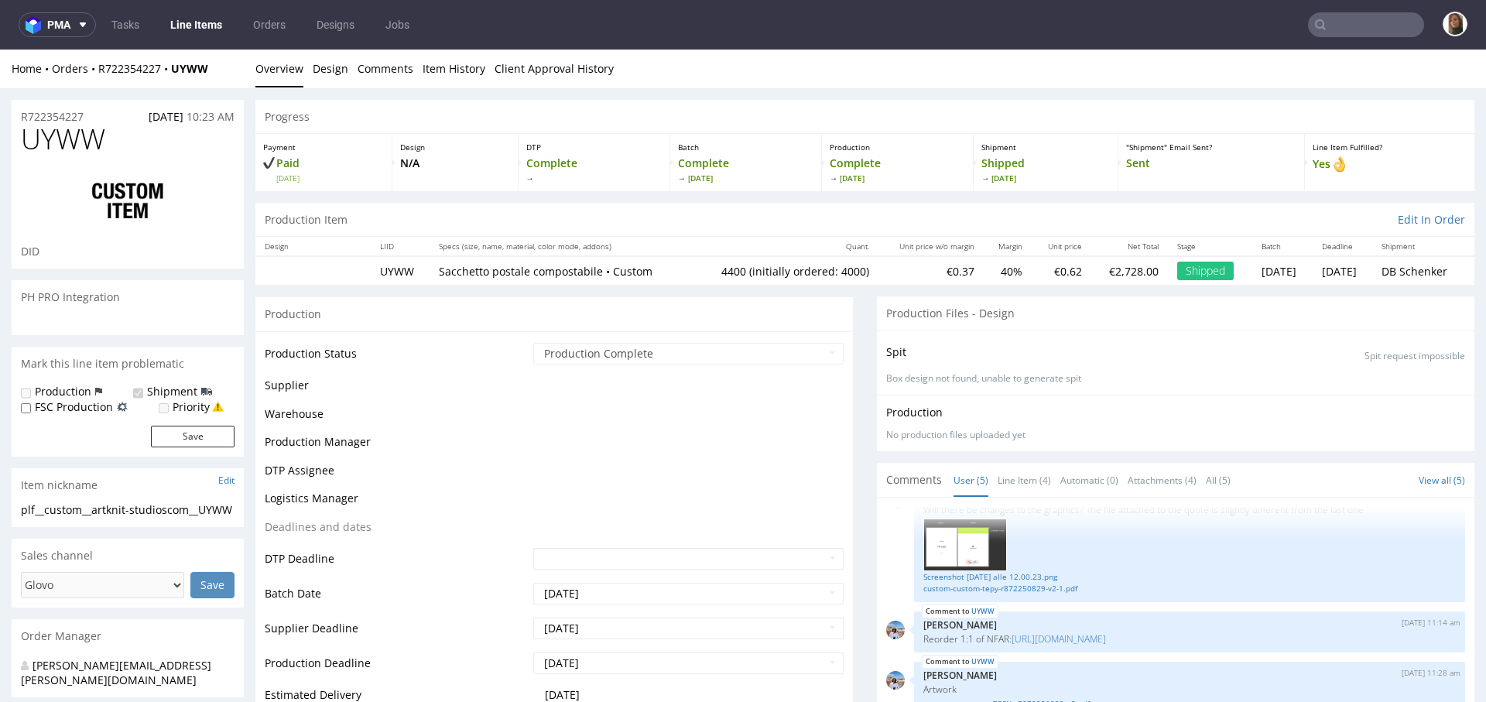
select select "in_progress"
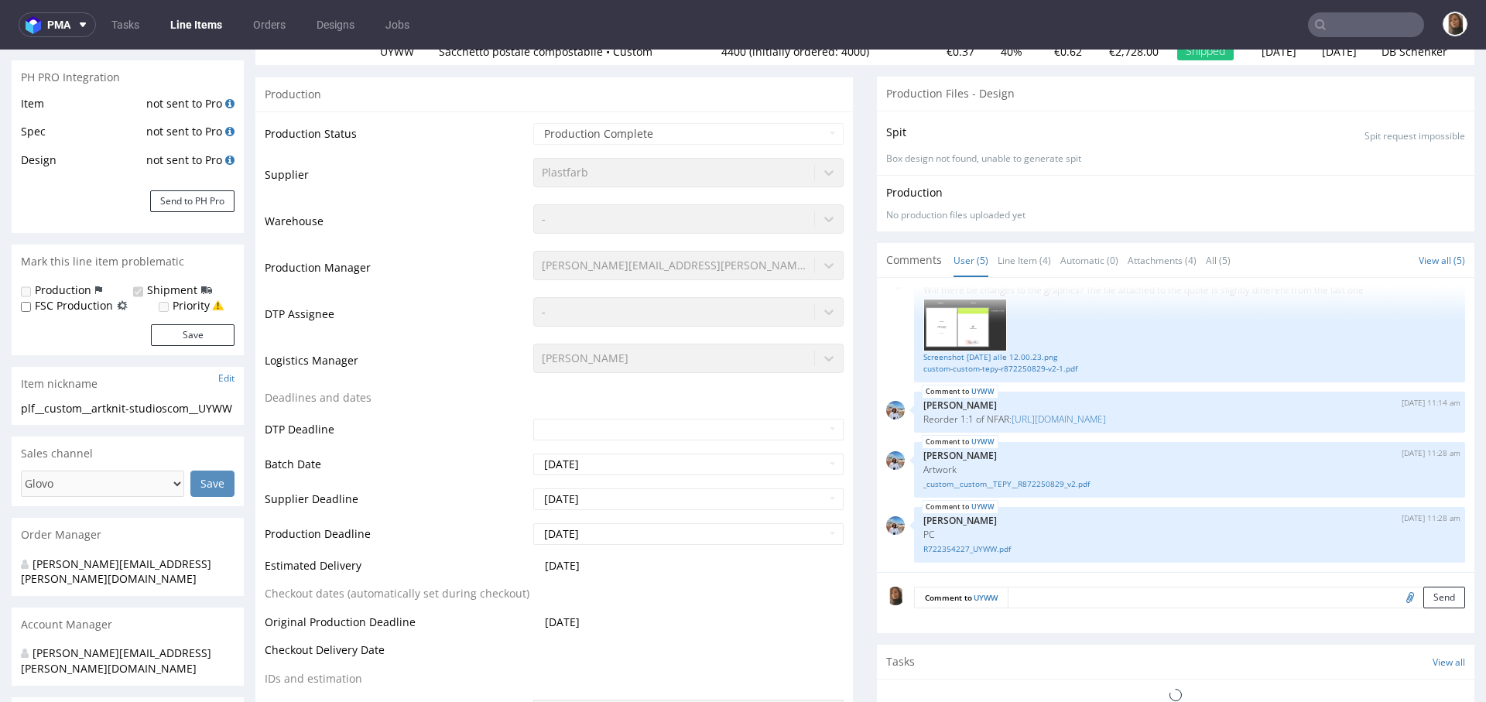
scroll to position [263, 0]
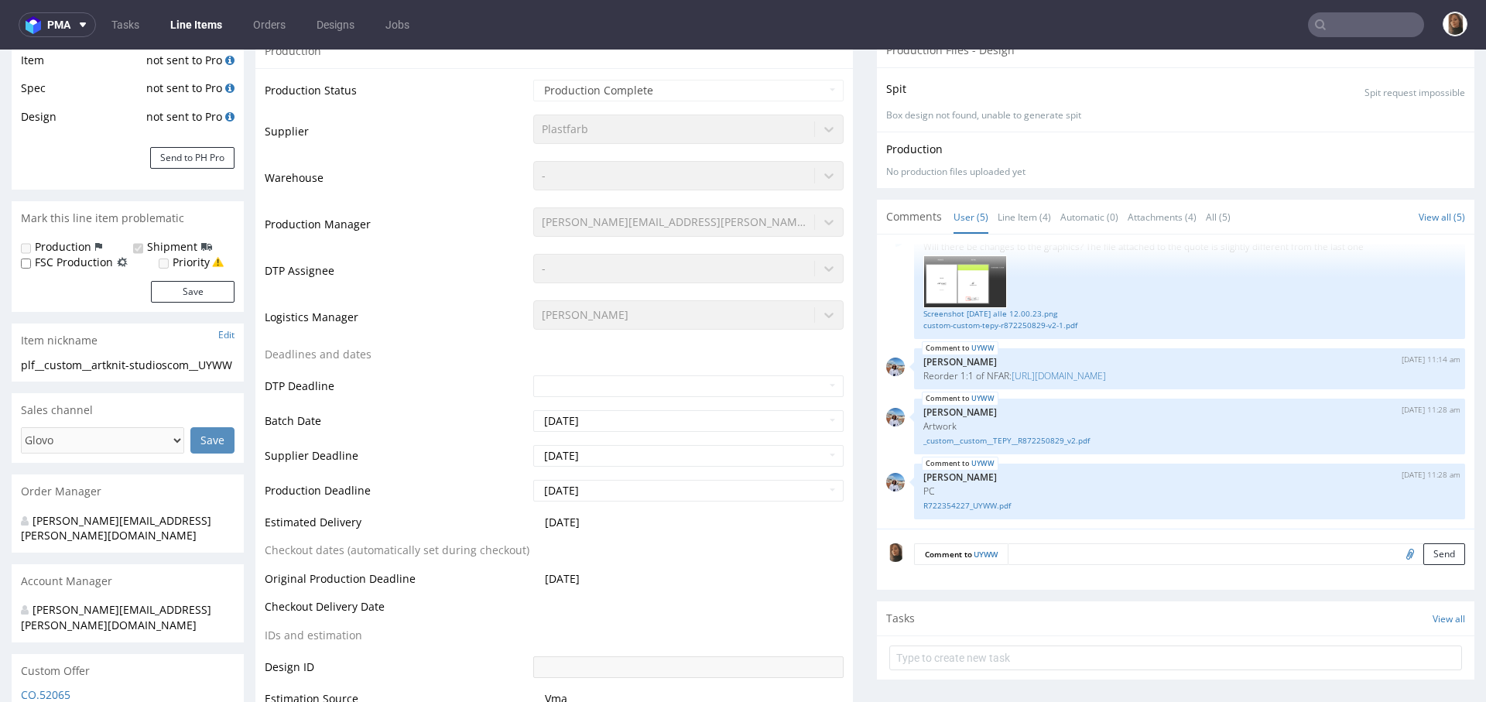
click at [1021, 200] on div "Comments User (5) Line Item (4) Automatic (0) Attachments (4) All (5) View all …" at bounding box center [1175, 217] width 597 height 34
click at [1021, 210] on link "Line Item (4)" at bounding box center [1023, 216] width 53 height 33
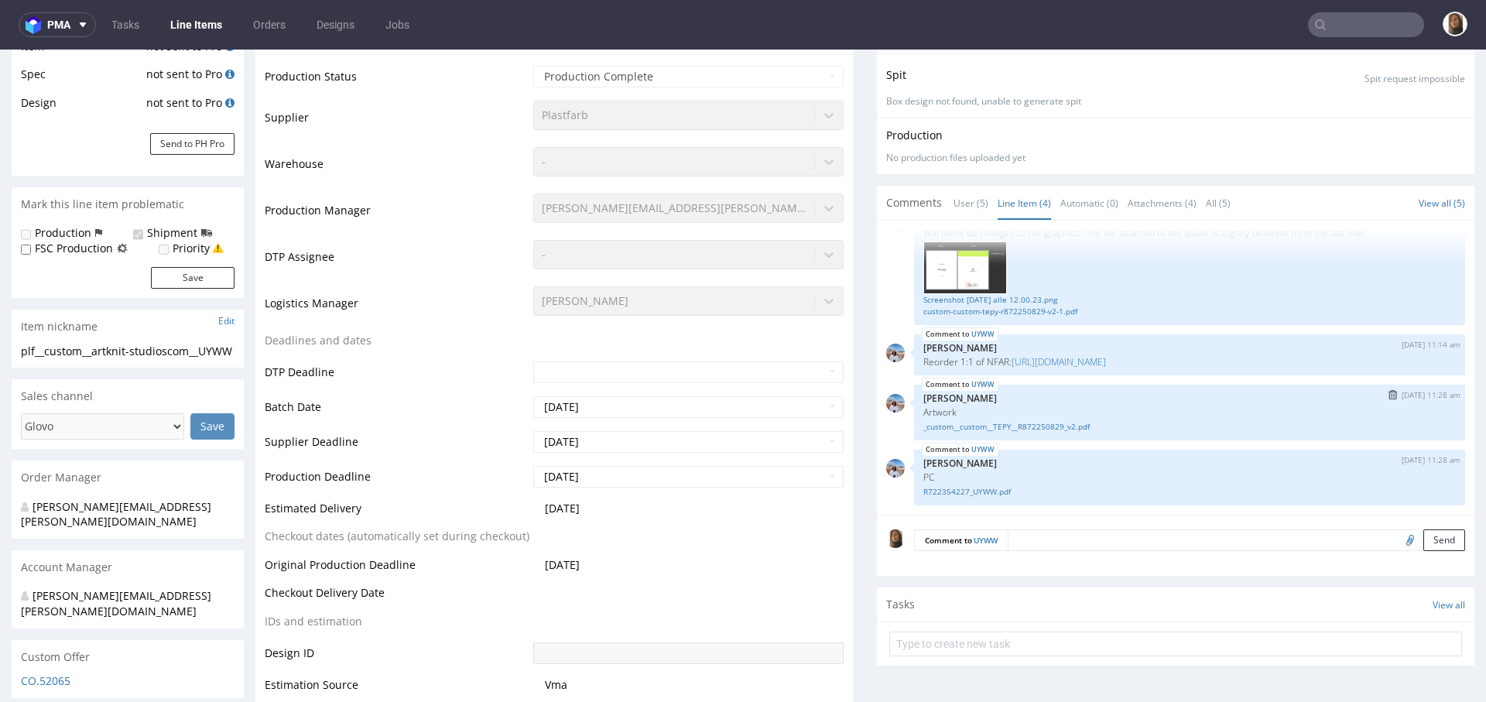
scroll to position [282, 0]
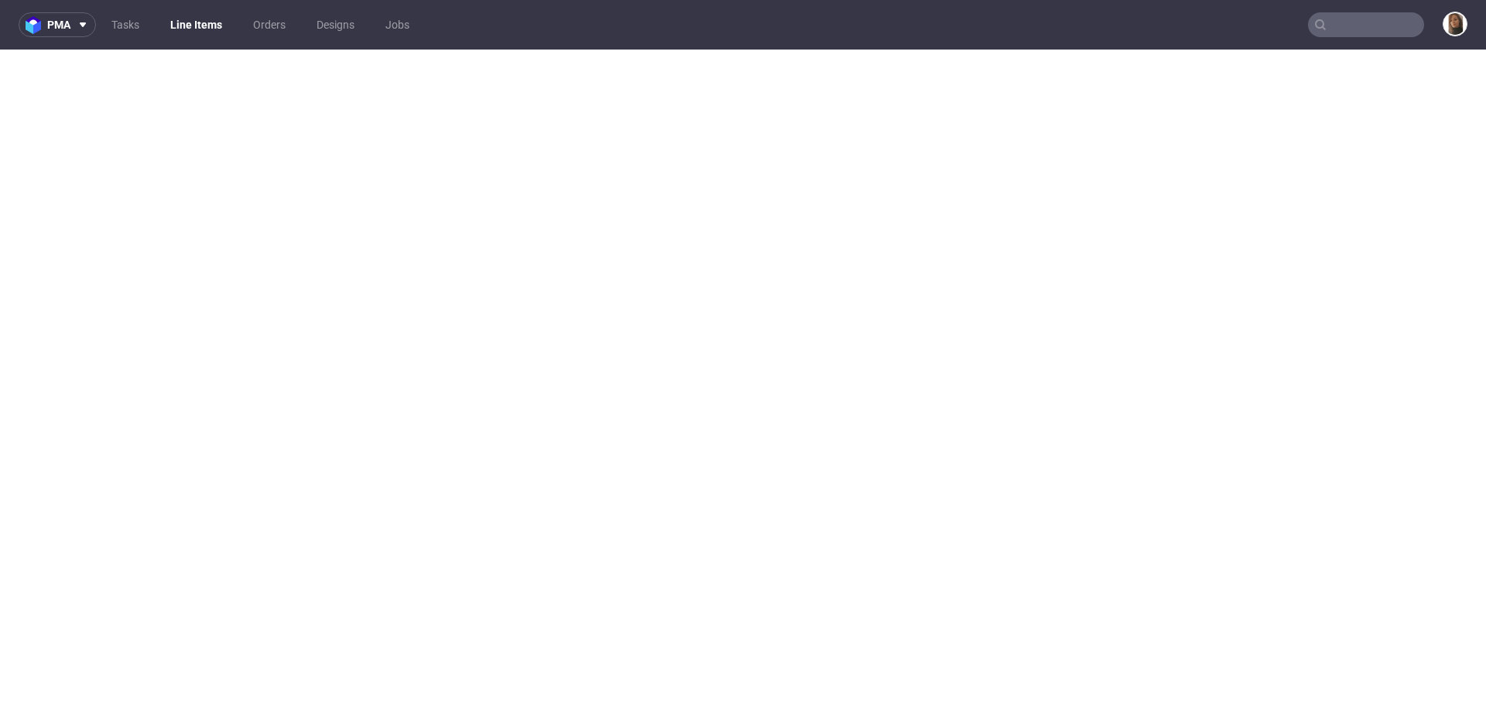
select select "in_progress"
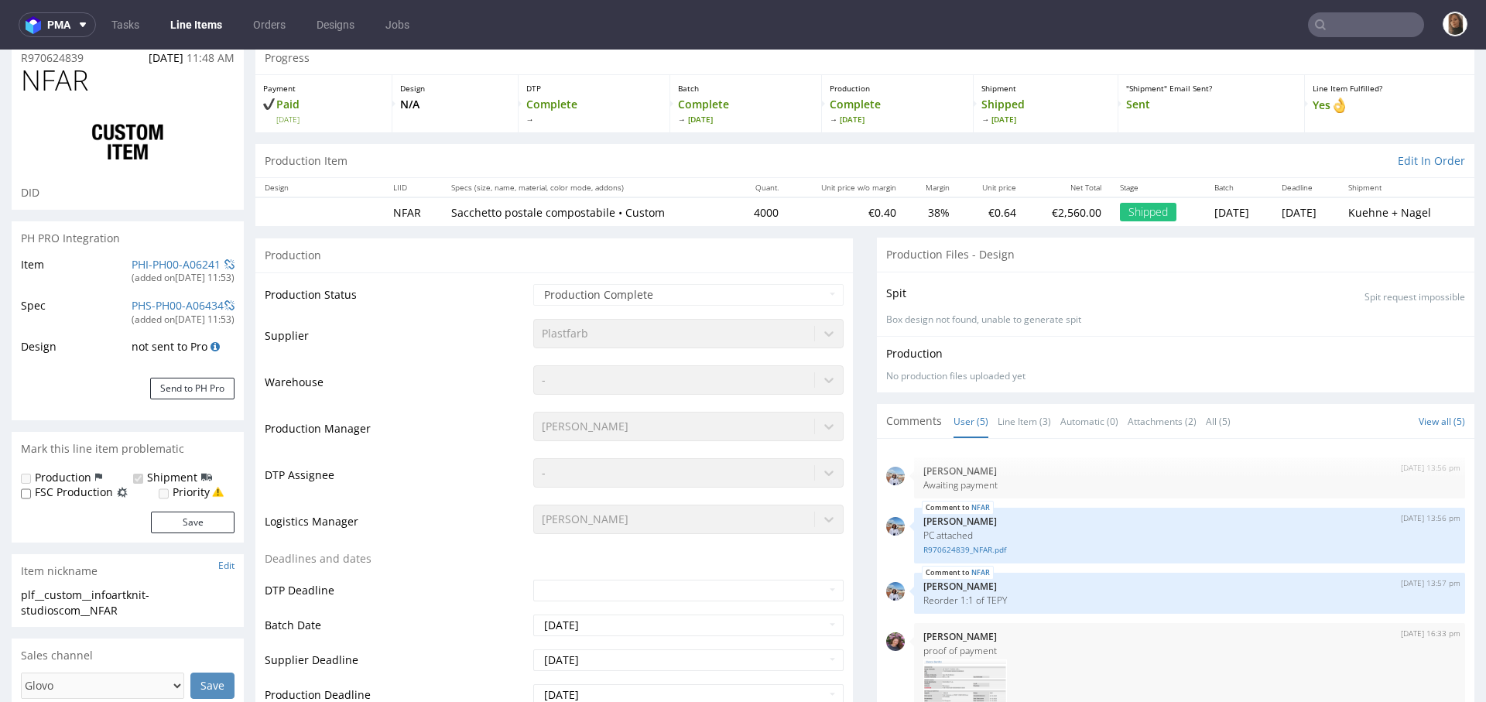
scroll to position [54, 0]
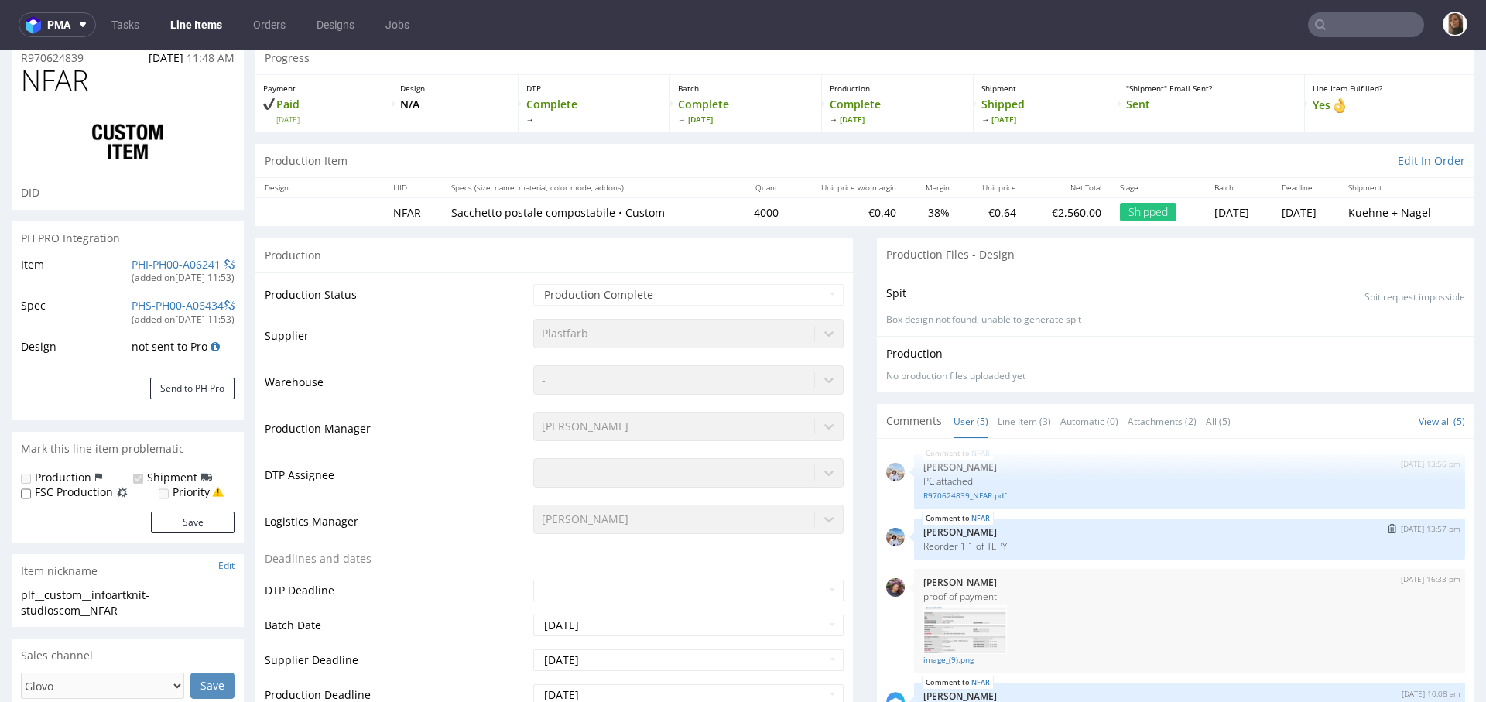
click at [982, 545] on p "Reorder 1:1 of TEPY" at bounding box center [1189, 546] width 532 height 12
copy p "TEPY"
click at [1388, 26] on input "text" at bounding box center [1366, 24] width 116 height 25
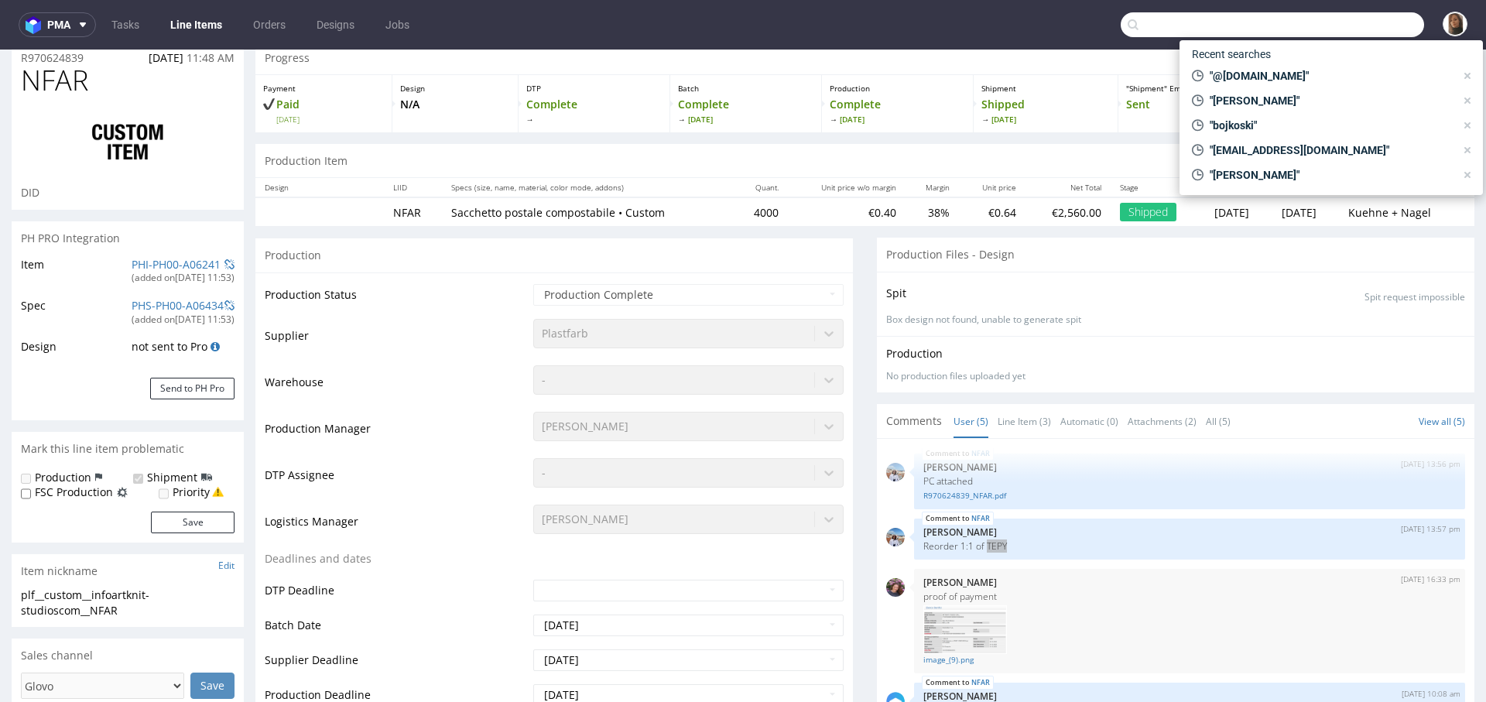
paste input "TEPY"
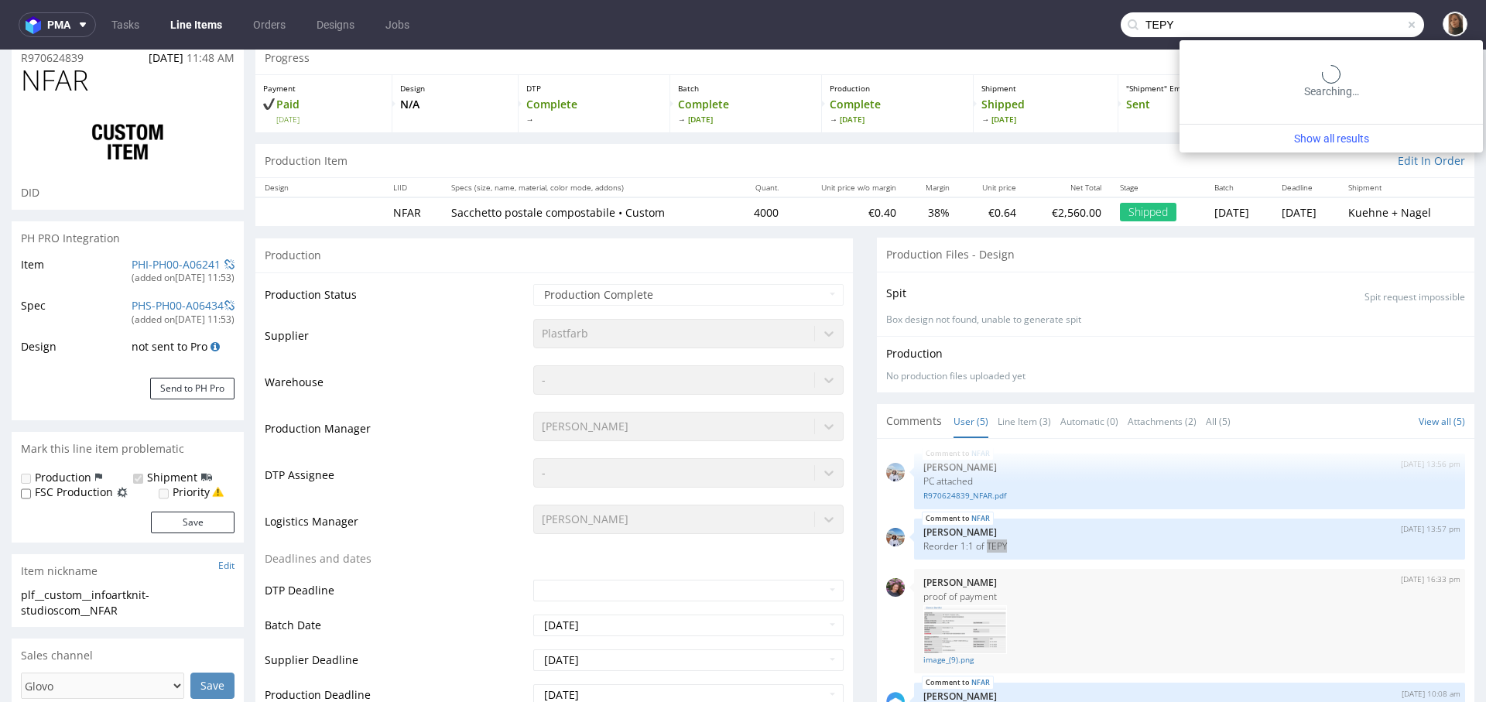
type input "TEPY"
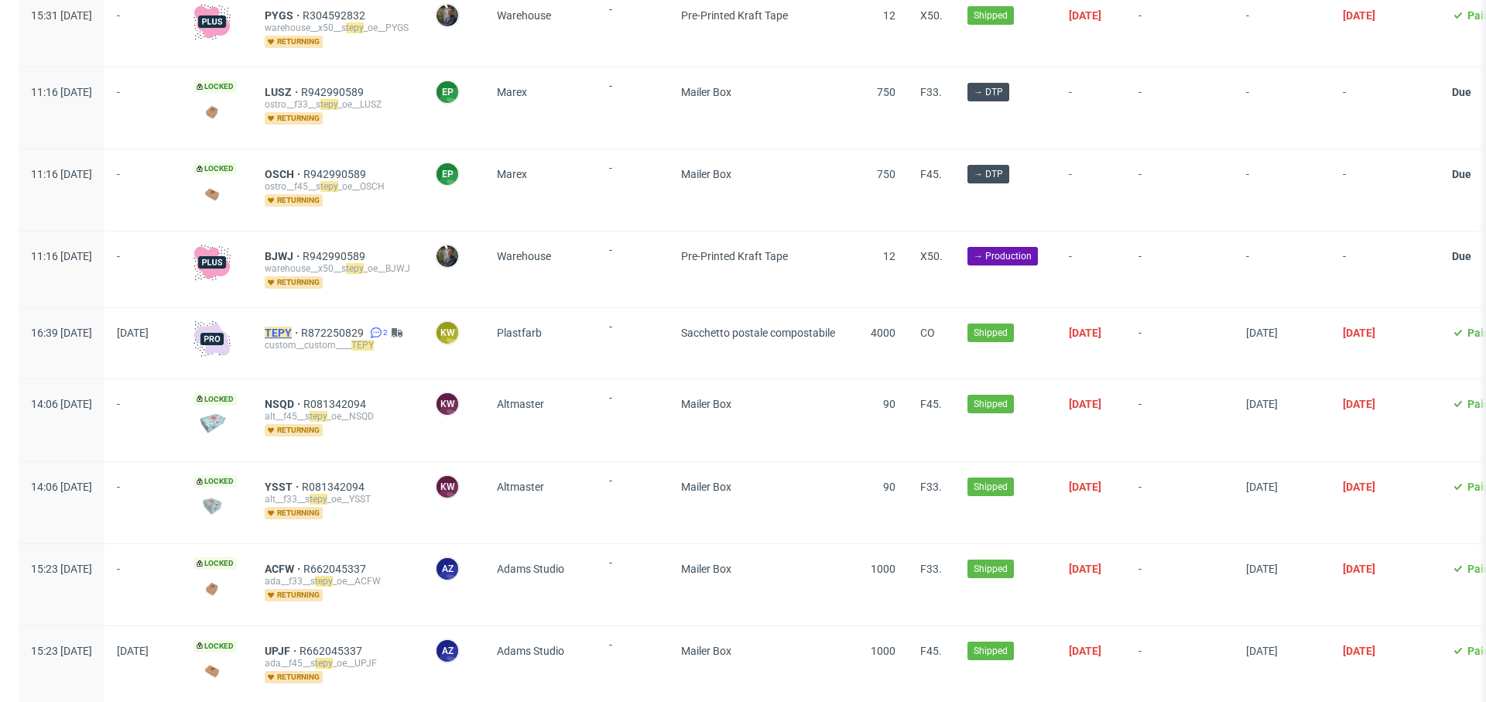
click at [292, 327] on mark "TEPY" at bounding box center [278, 333] width 27 height 12
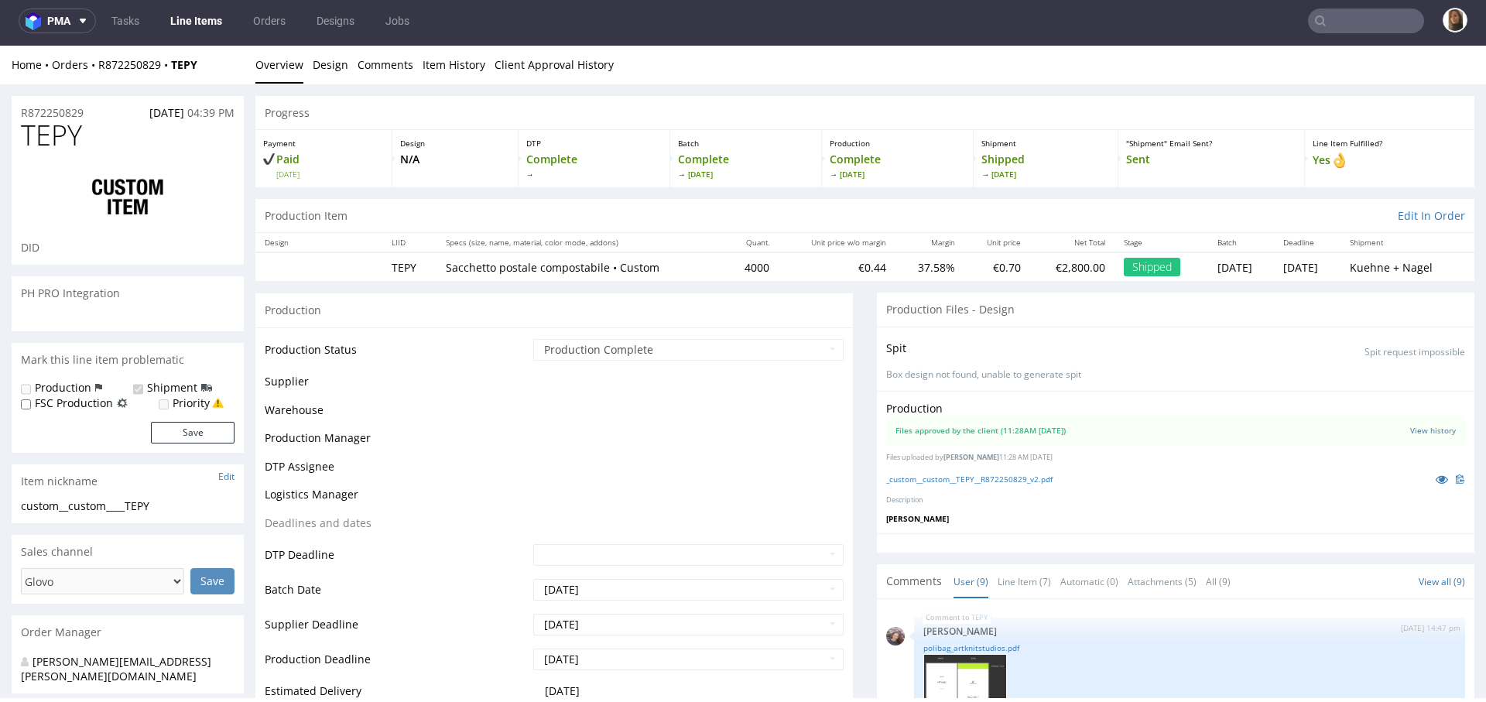
scroll to position [275, 0]
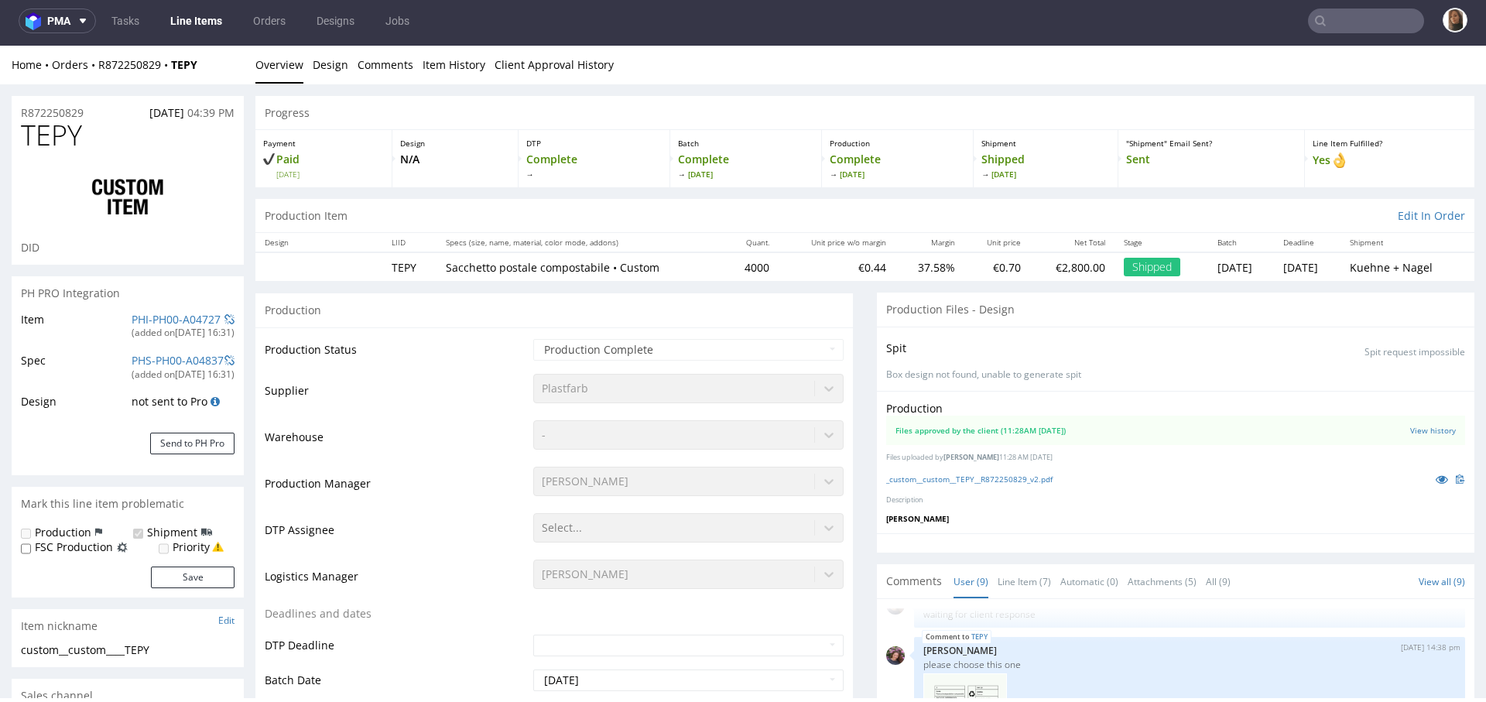
select select "in_progress"
click at [1435, 477] on icon at bounding box center [1441, 479] width 12 height 11
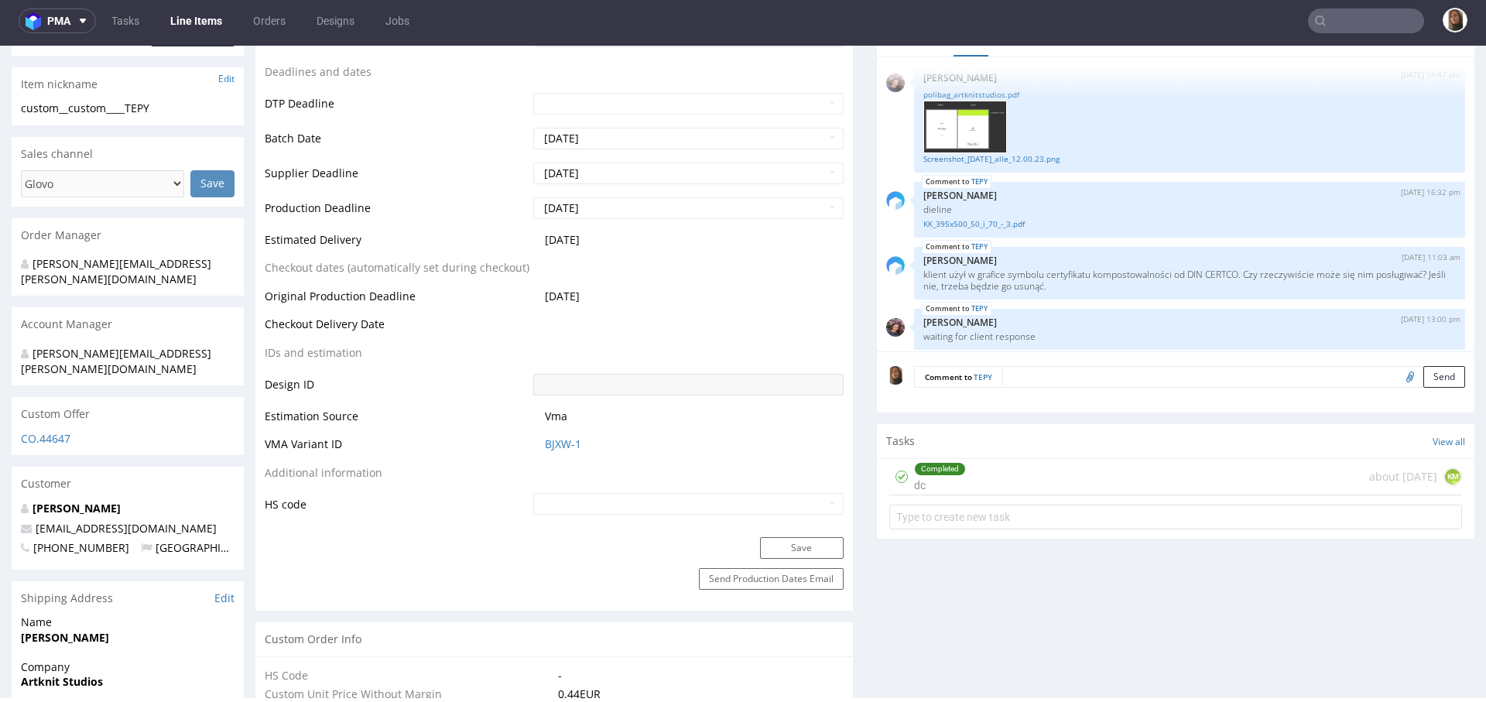
scroll to position [0, 0]
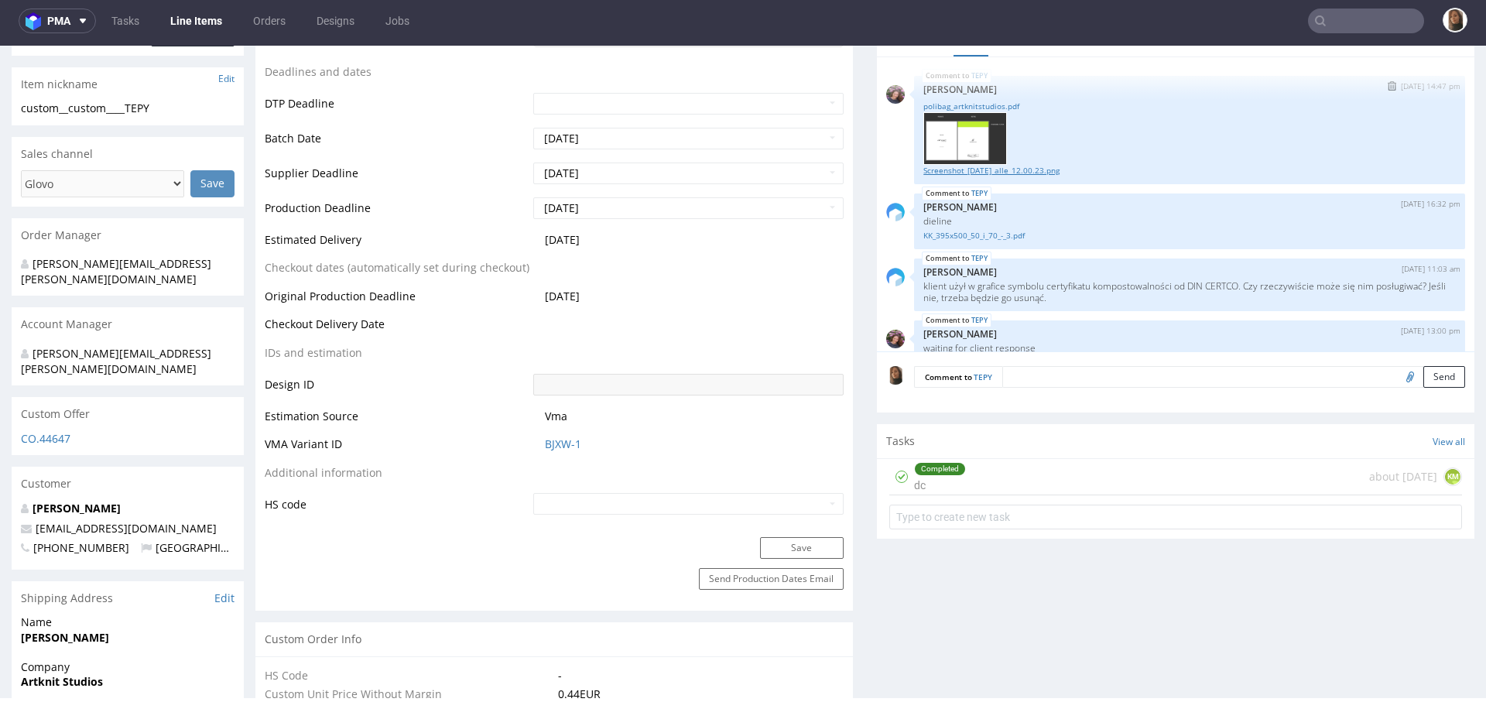
click at [959, 166] on link "Screenshot_2023-05-25_alle_12.00.23.png" at bounding box center [1189, 171] width 532 height 12
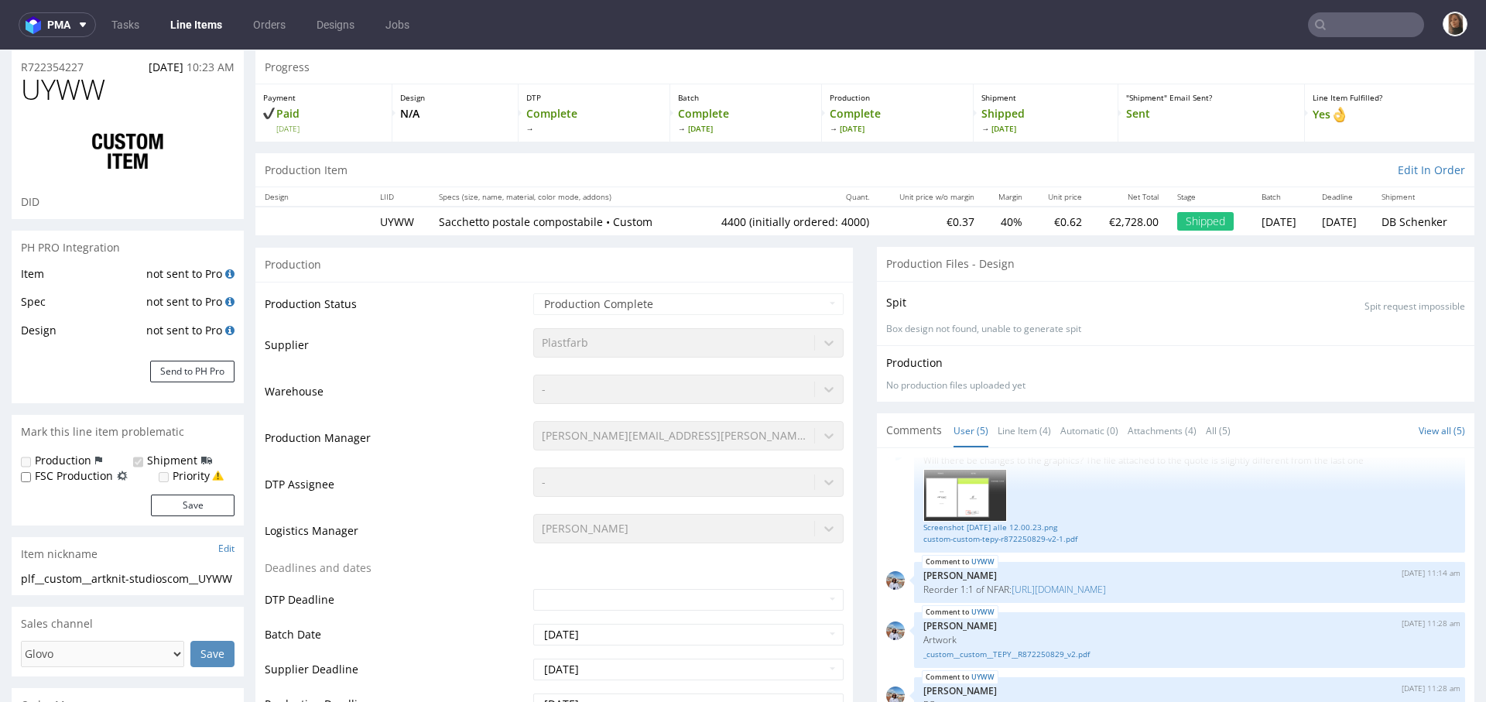
scroll to position [230, 0]
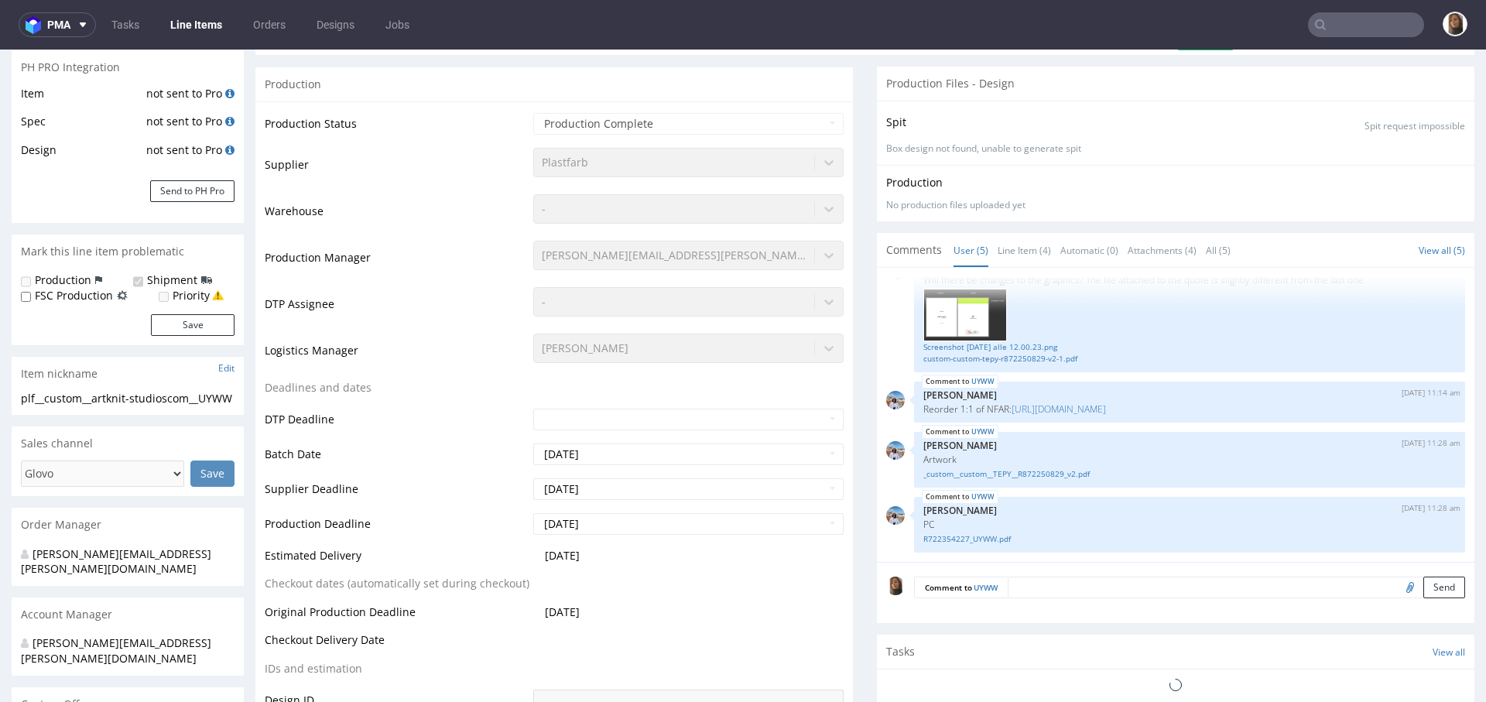
select select "in_progress"
click at [949, 475] on link "_custom__custom__TEPY__R872250829_v2.pdf" at bounding box center [1189, 474] width 532 height 12
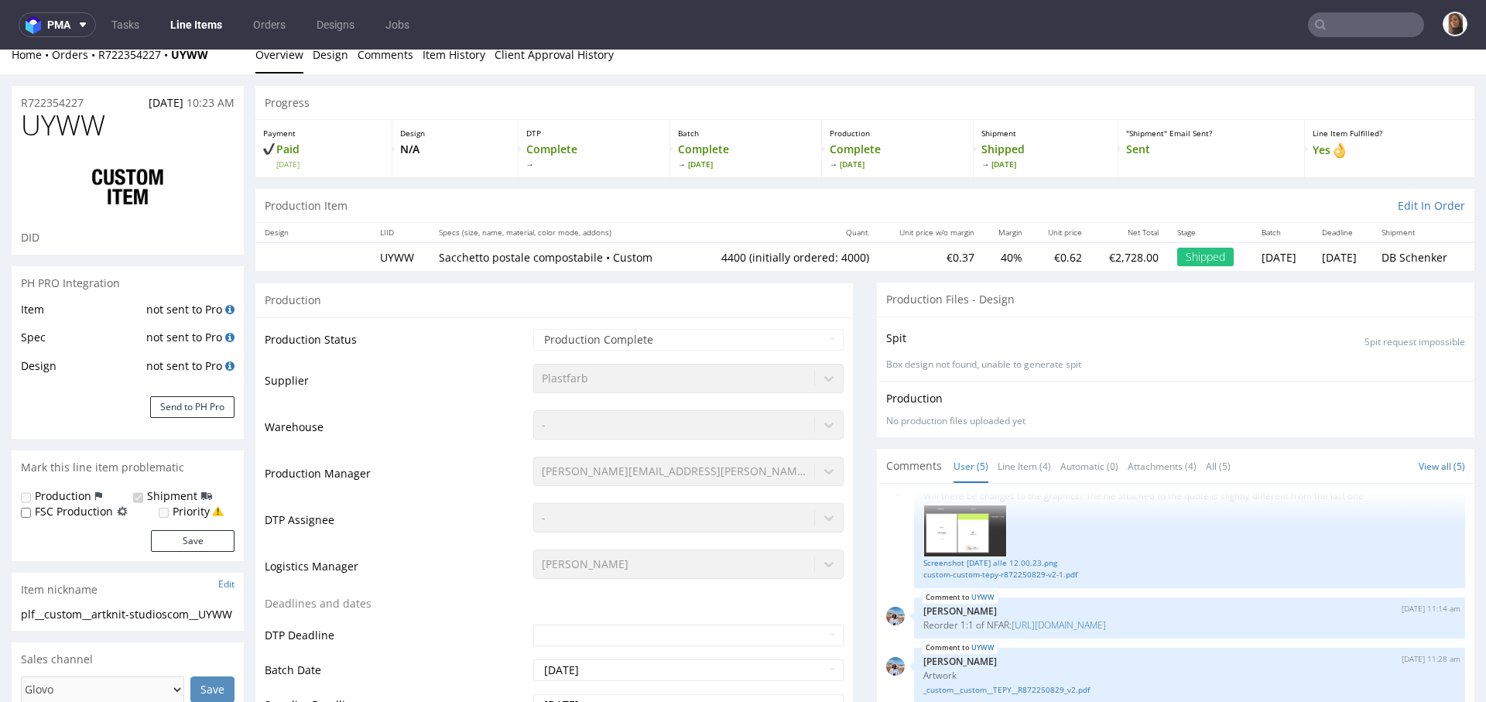
scroll to position [0, 0]
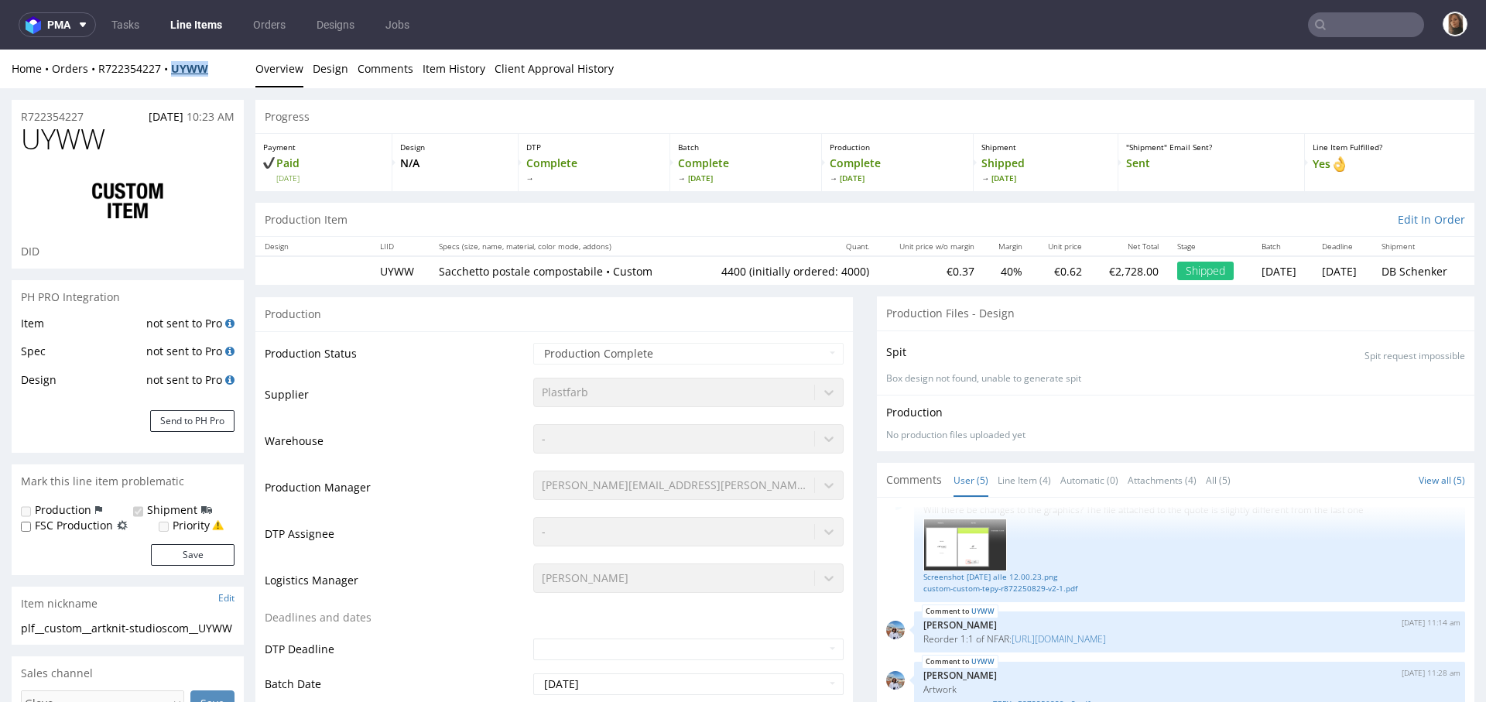
copy strong "UYWW"
click at [749, 67] on ul "Overview Design Comments Item History Client Approval History" at bounding box center [864, 68] width 1219 height 15
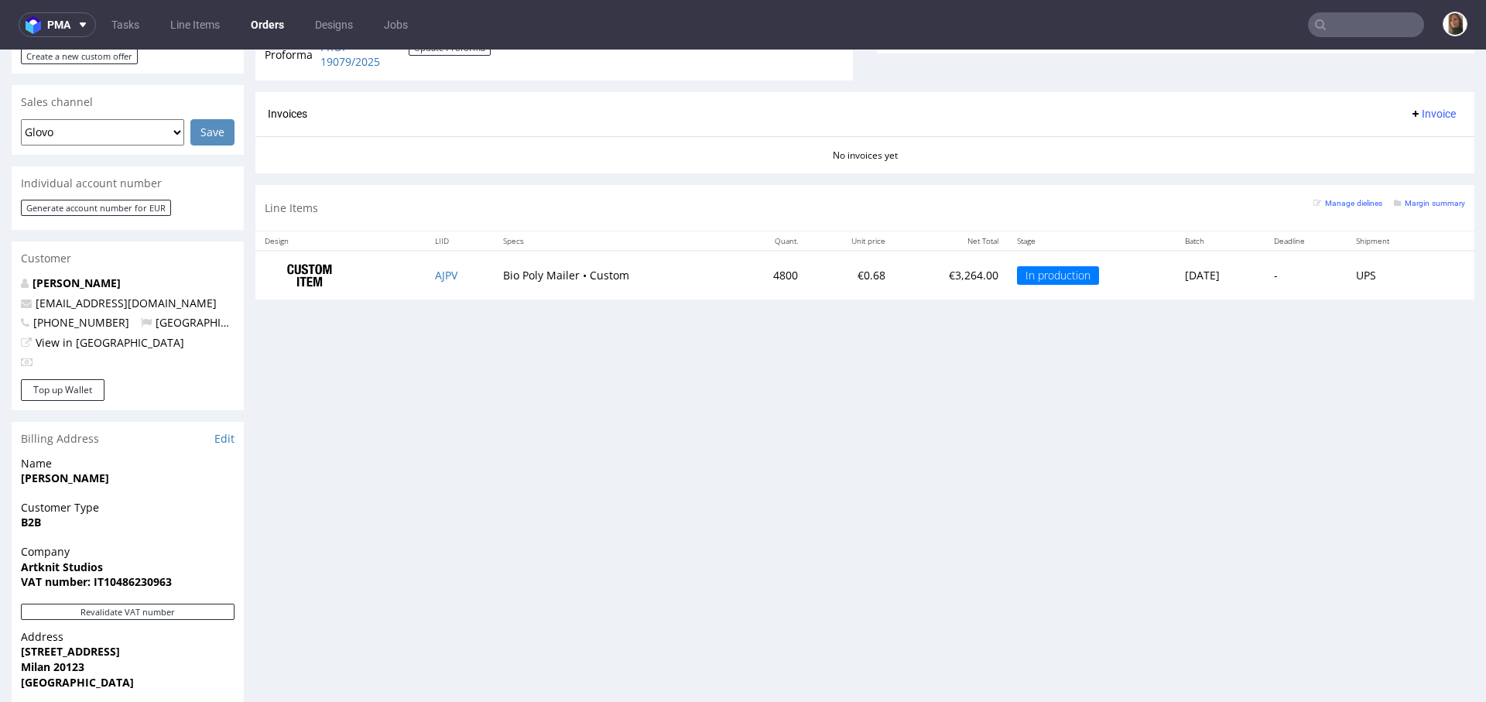
scroll to position [780, 0]
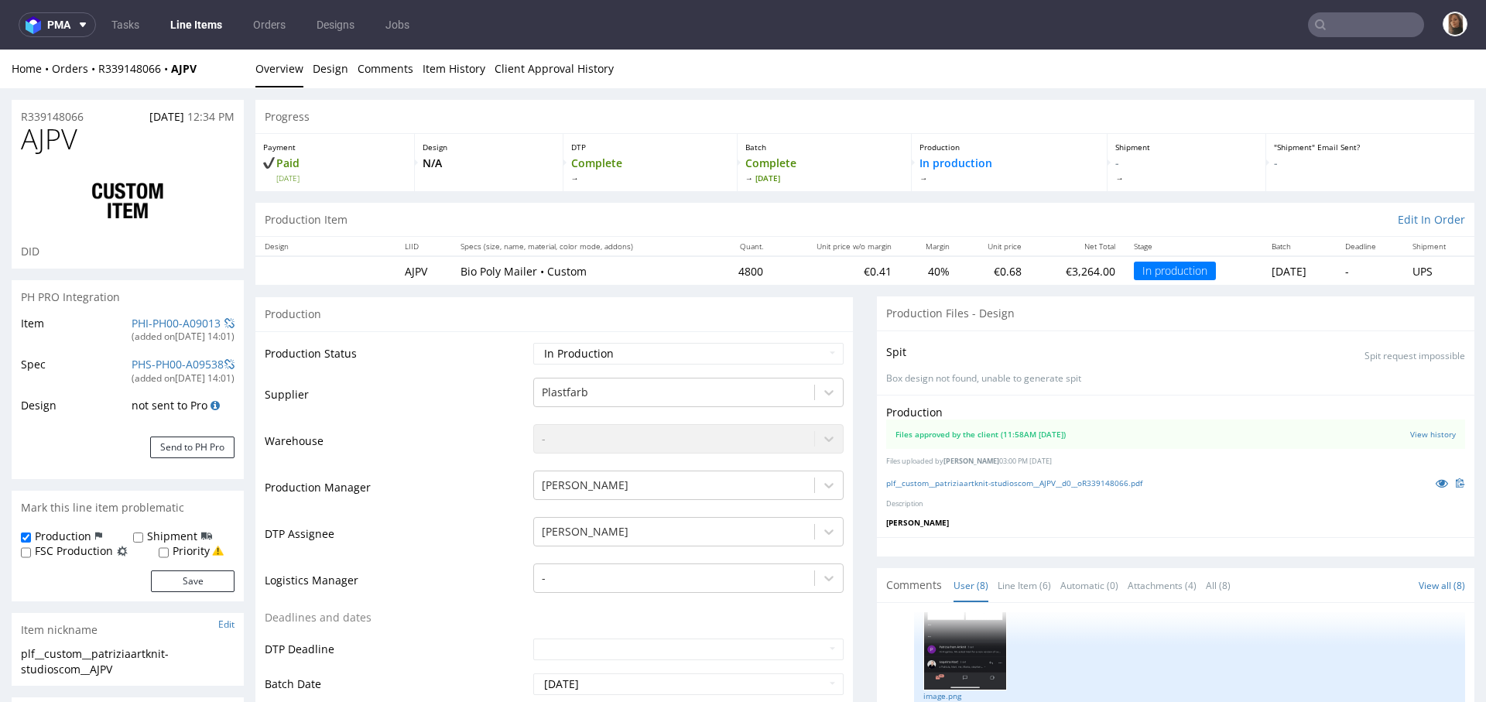
scroll to position [155, 0]
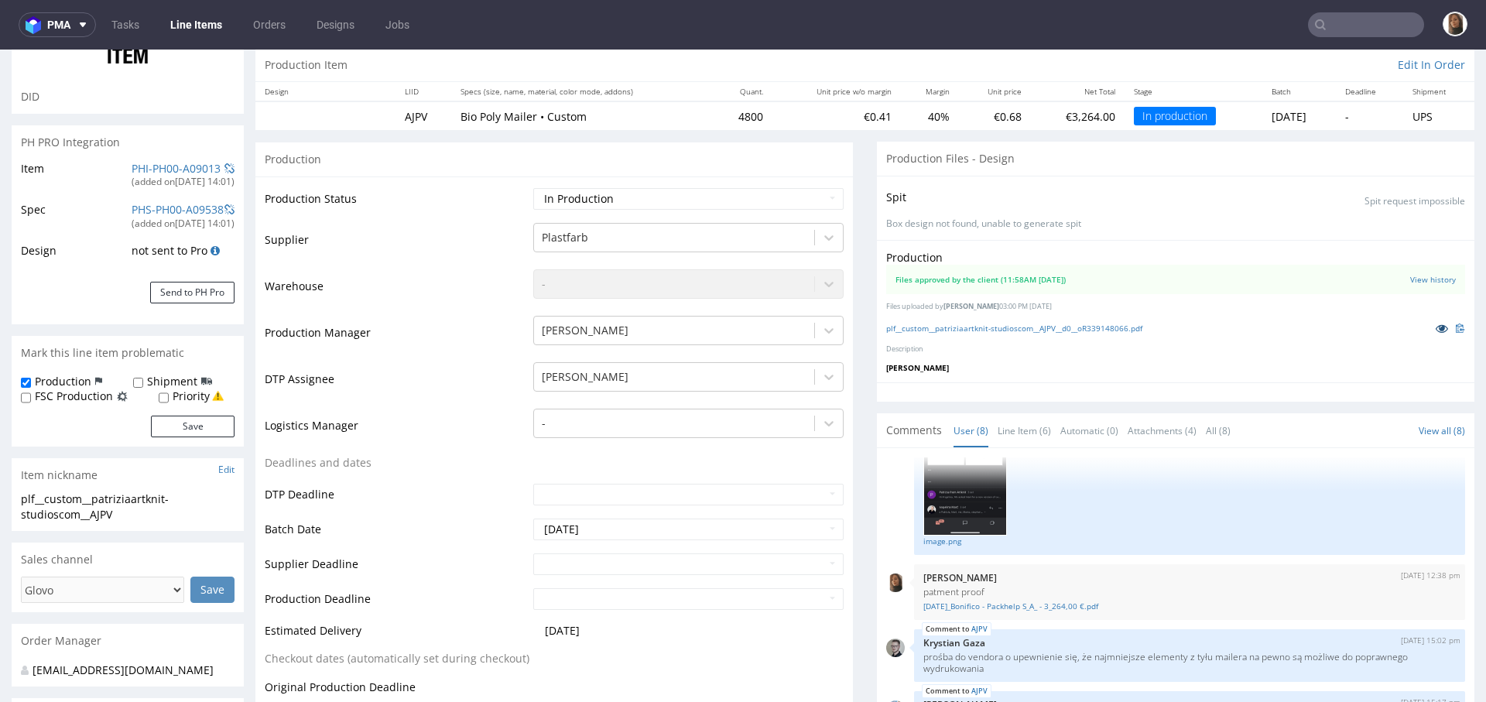
click at [1435, 326] on icon at bounding box center [1441, 328] width 12 height 11
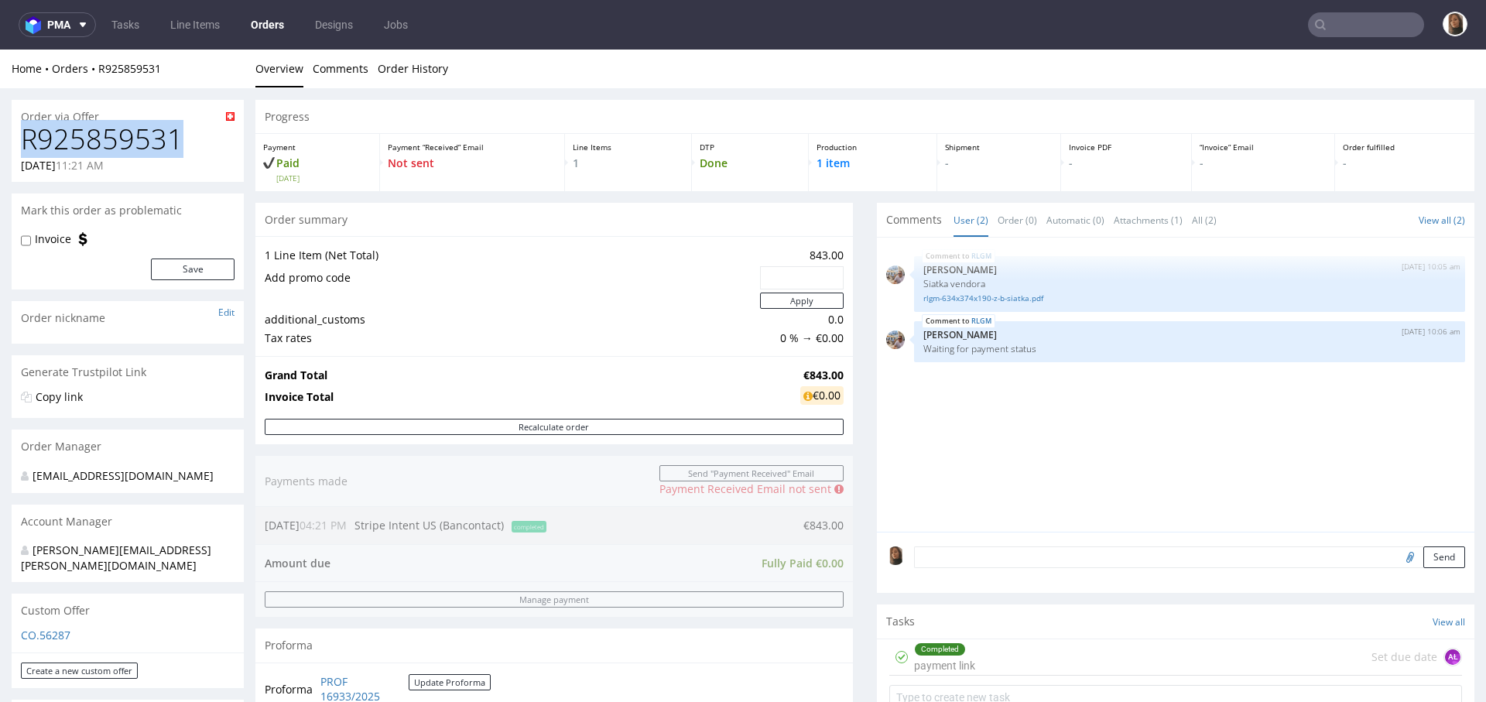
drag, startPoint x: 180, startPoint y: 131, endPoint x: 29, endPoint y: 131, distance: 150.9
click at [29, 131] on h1 "R925859531" at bounding box center [128, 139] width 214 height 31
copy h1 "R925859531"
copy link "R925859531"
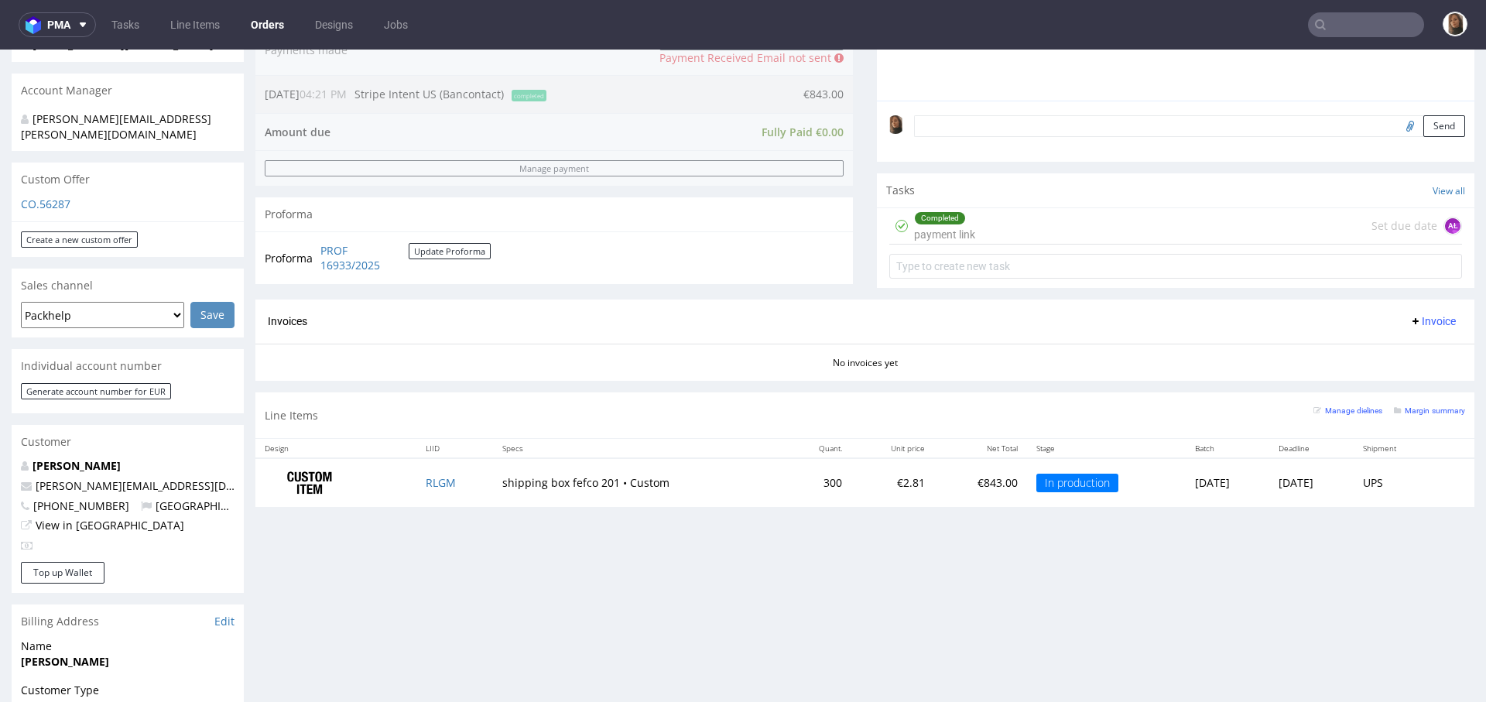
scroll to position [498, 0]
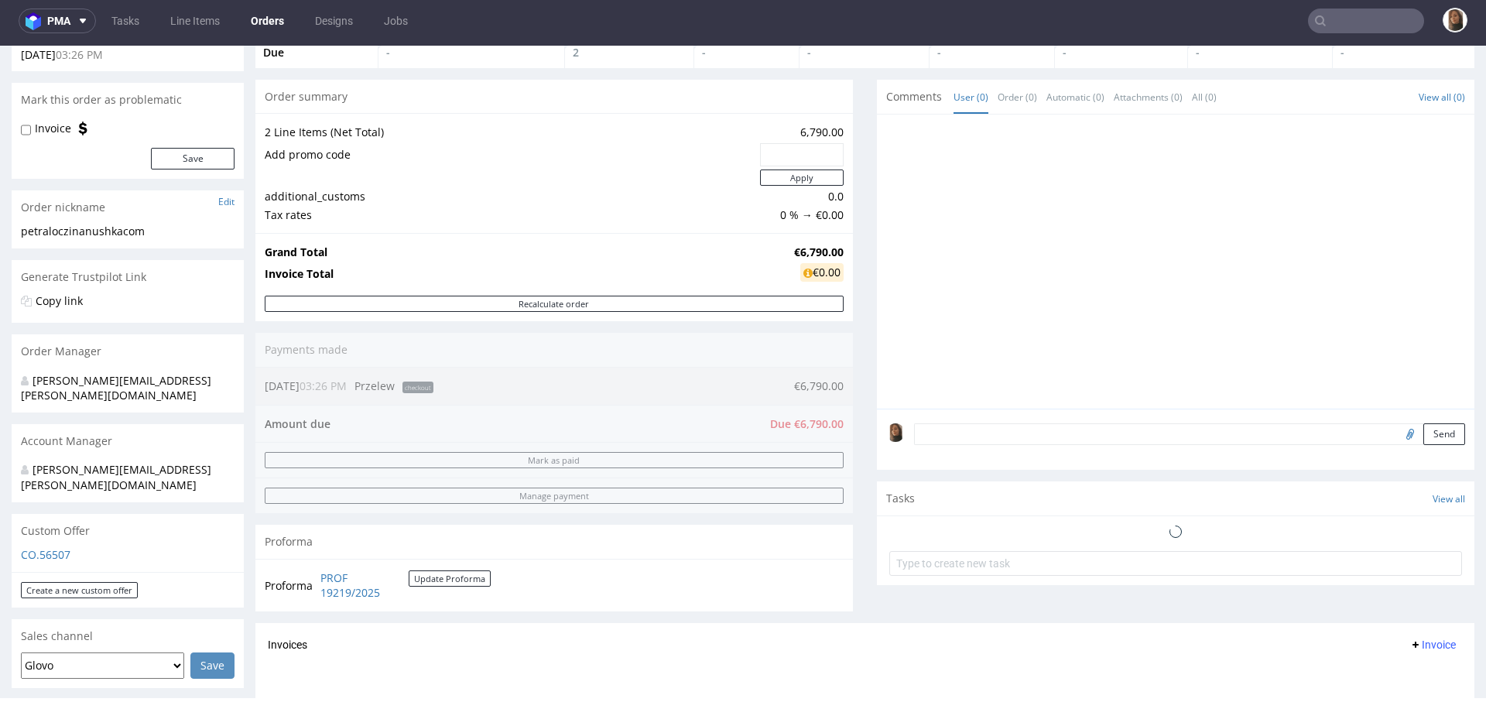
scroll to position [285, 0]
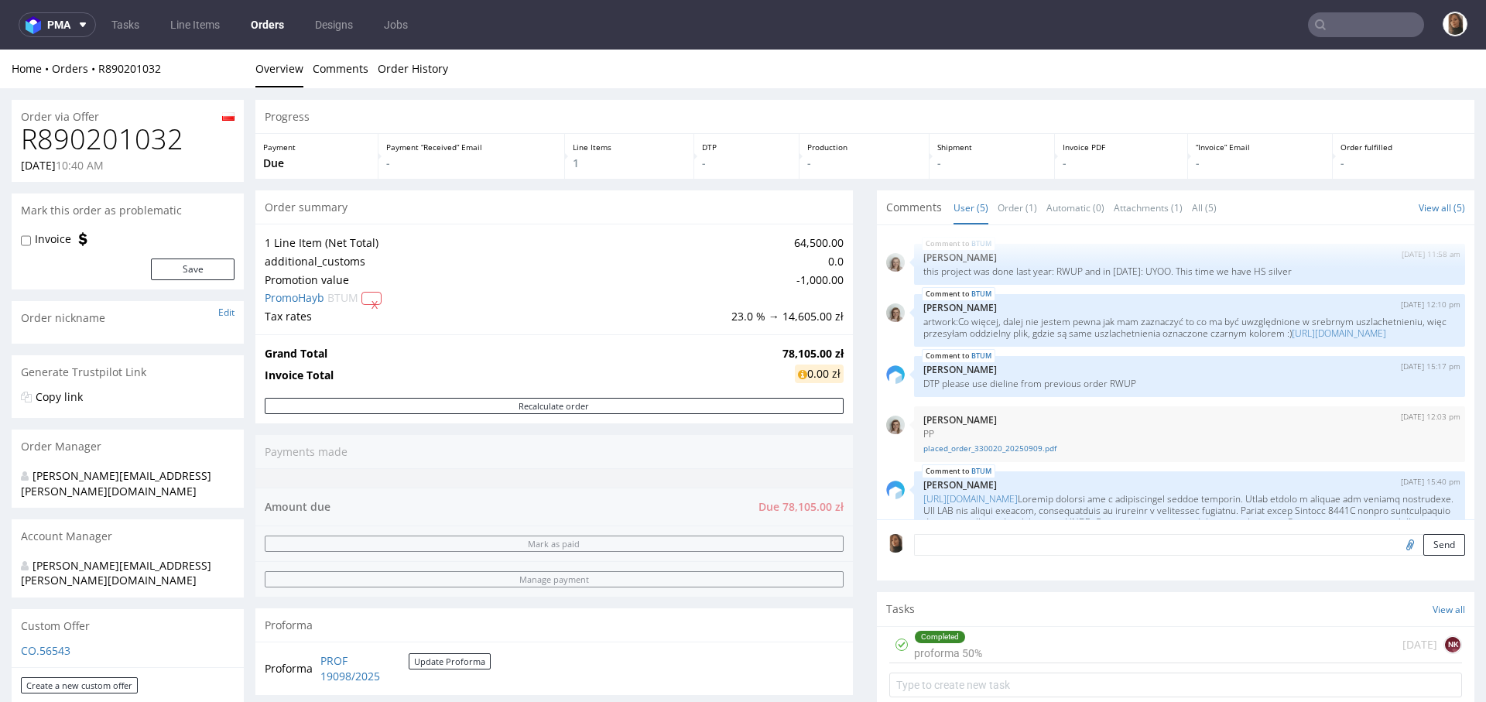
scroll to position [130, 0]
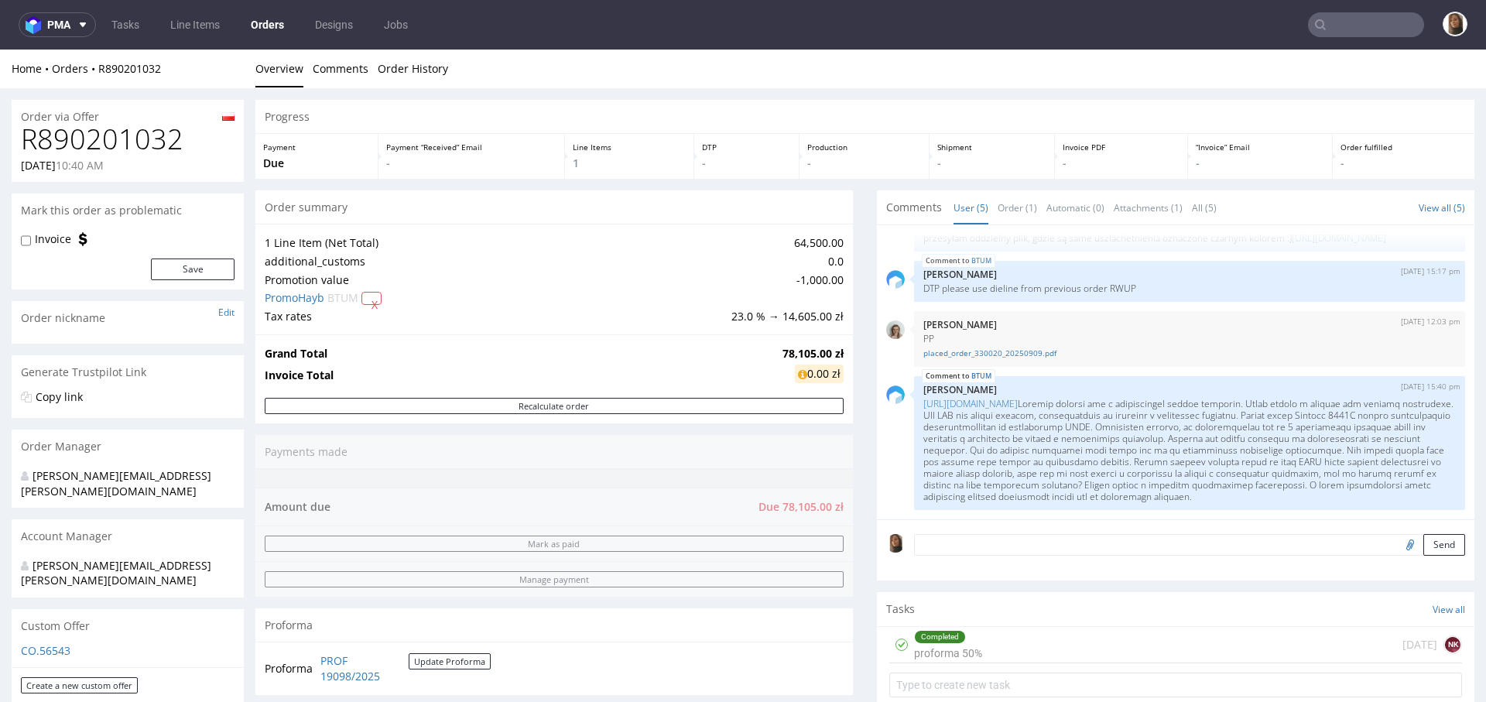
click at [263, 31] on link "Orders" at bounding box center [267, 24] width 52 height 25
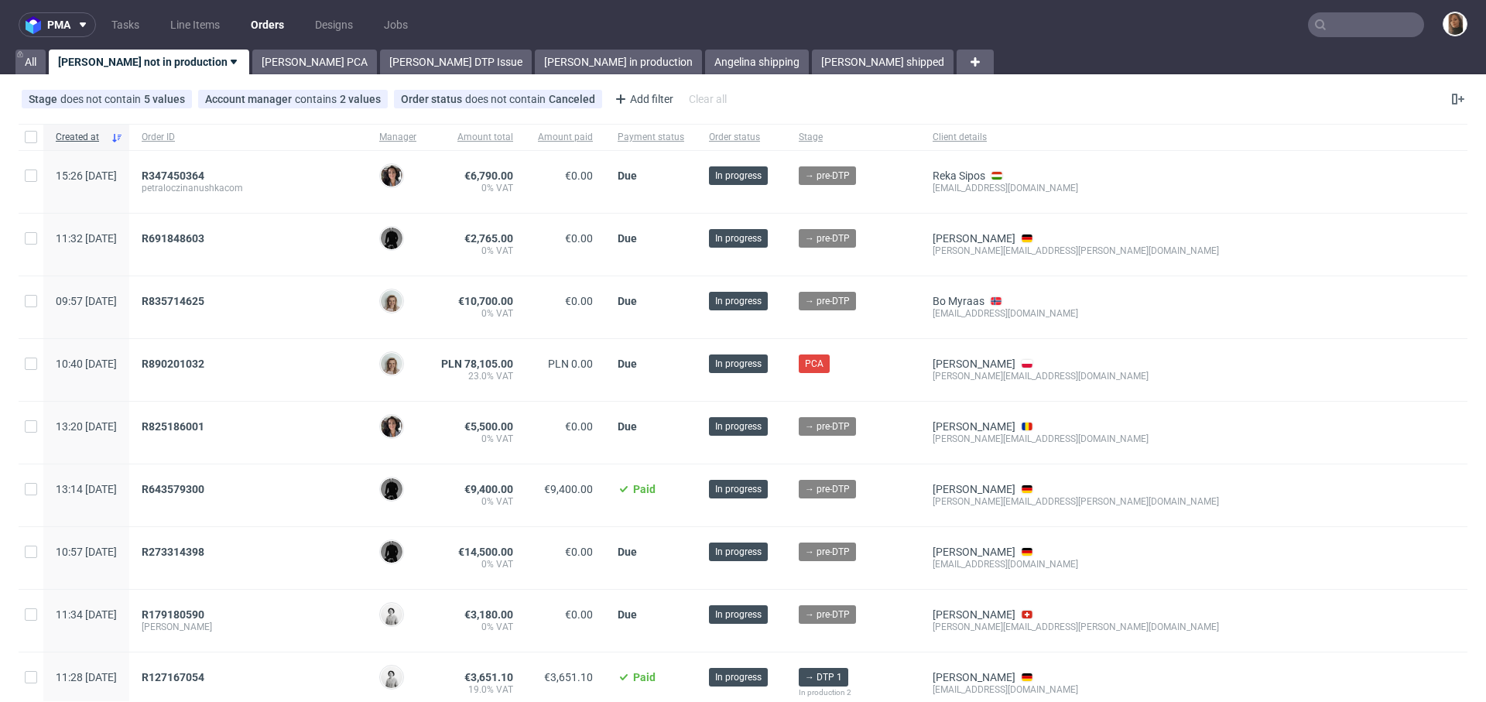
scroll to position [8, 0]
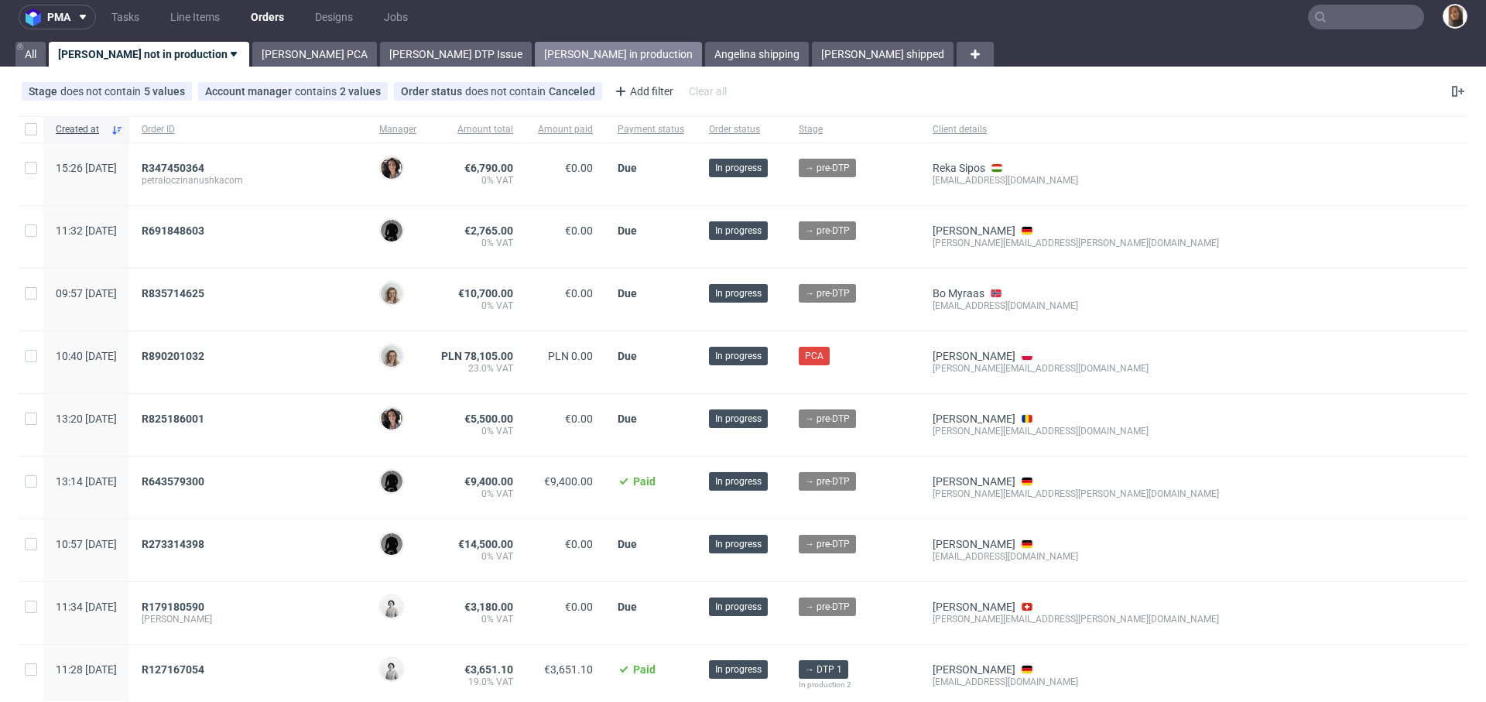
click at [535, 60] on link "Angelina in production" at bounding box center [618, 54] width 167 height 25
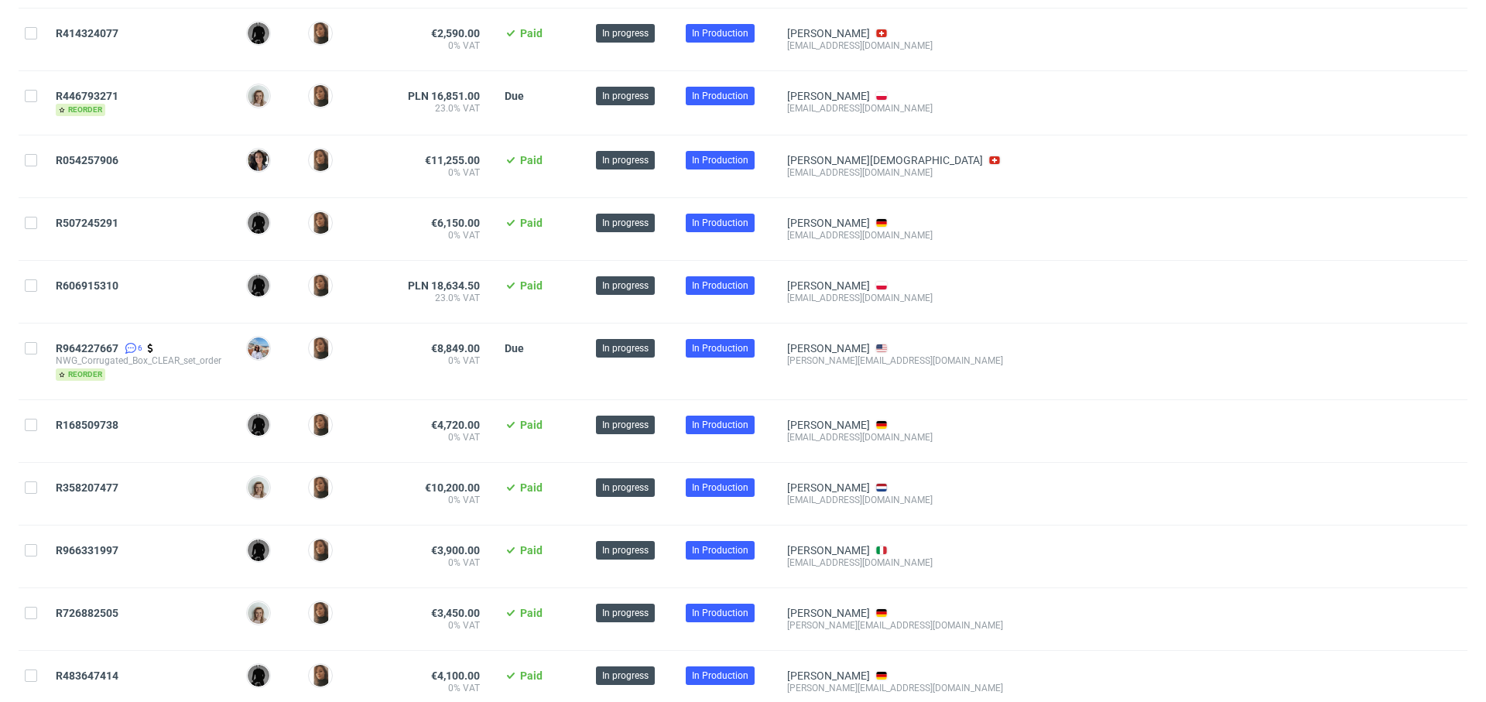
scroll to position [976, 0]
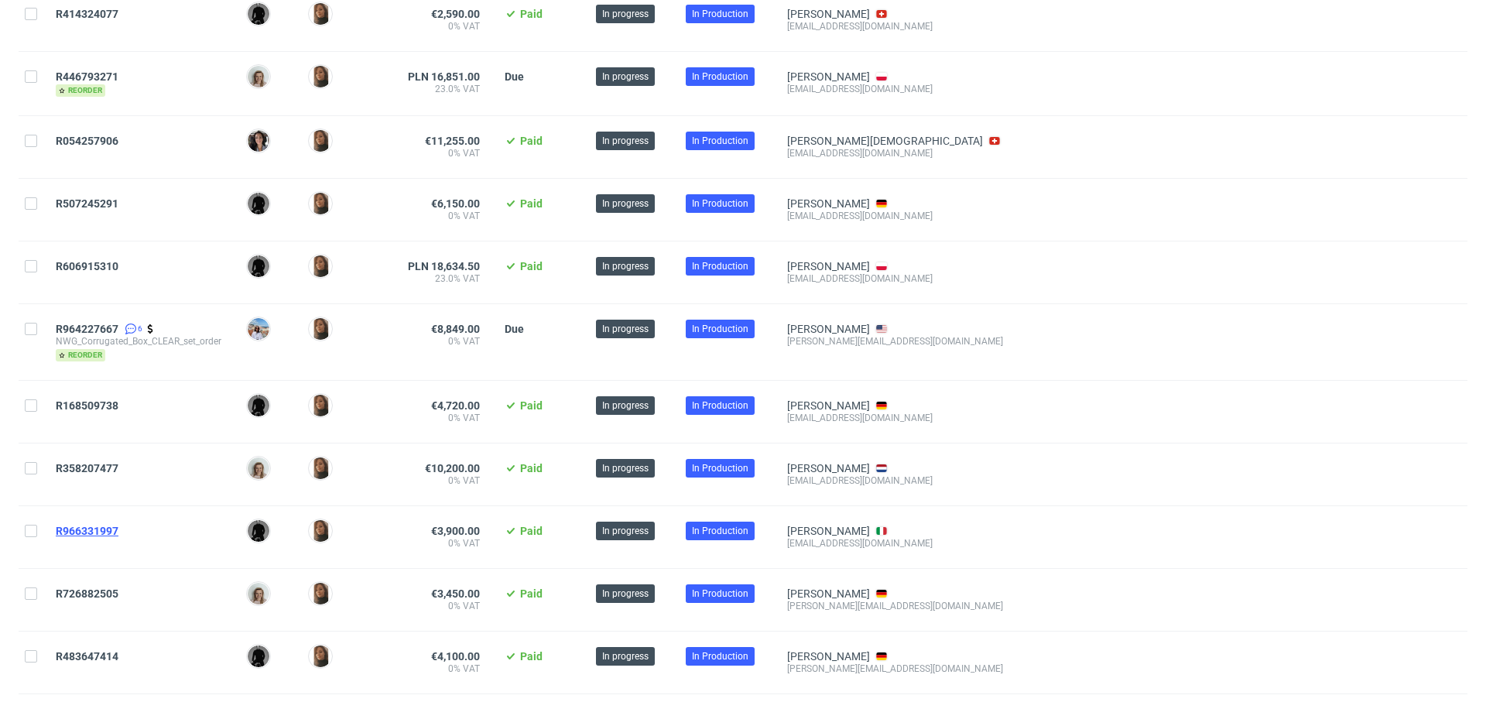
click at [106, 529] on span "R966331997" at bounding box center [87, 531] width 63 height 12
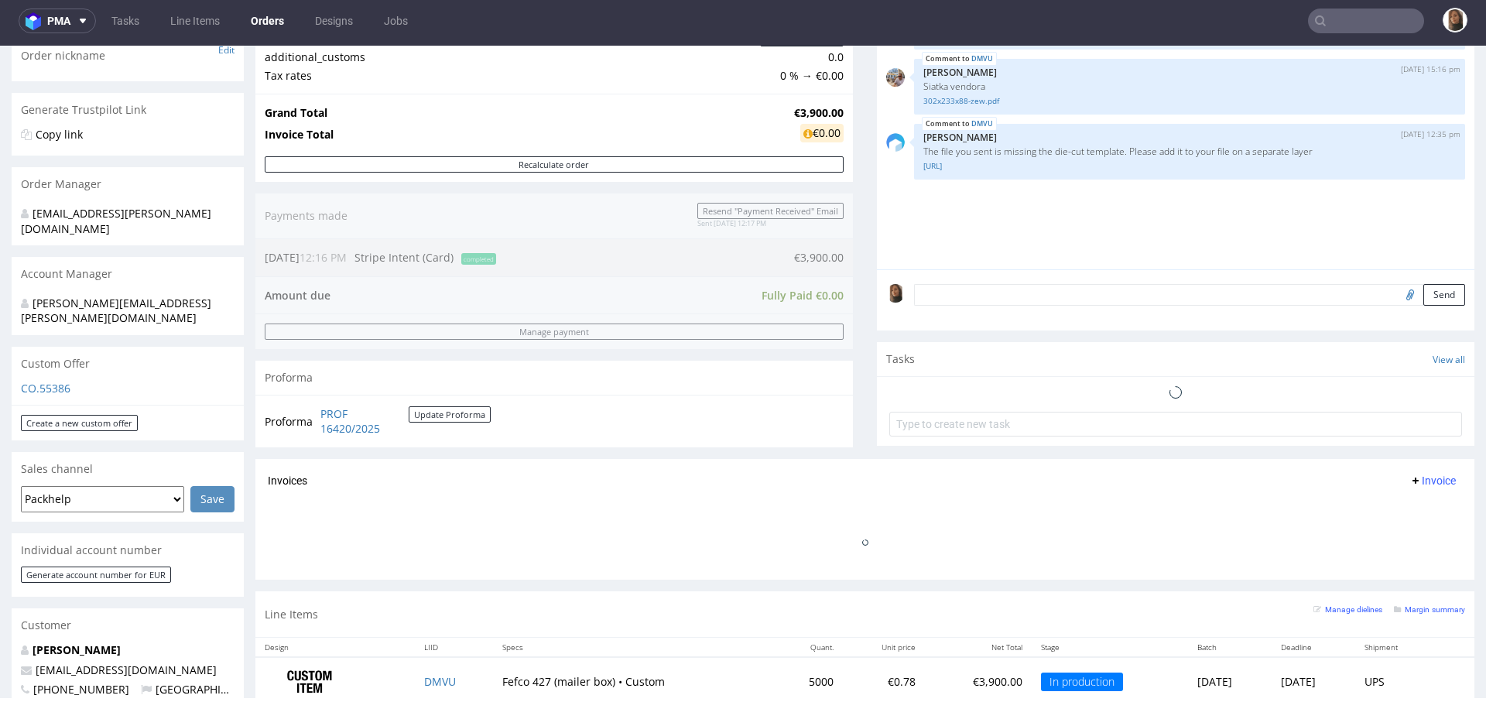
scroll to position [396, 0]
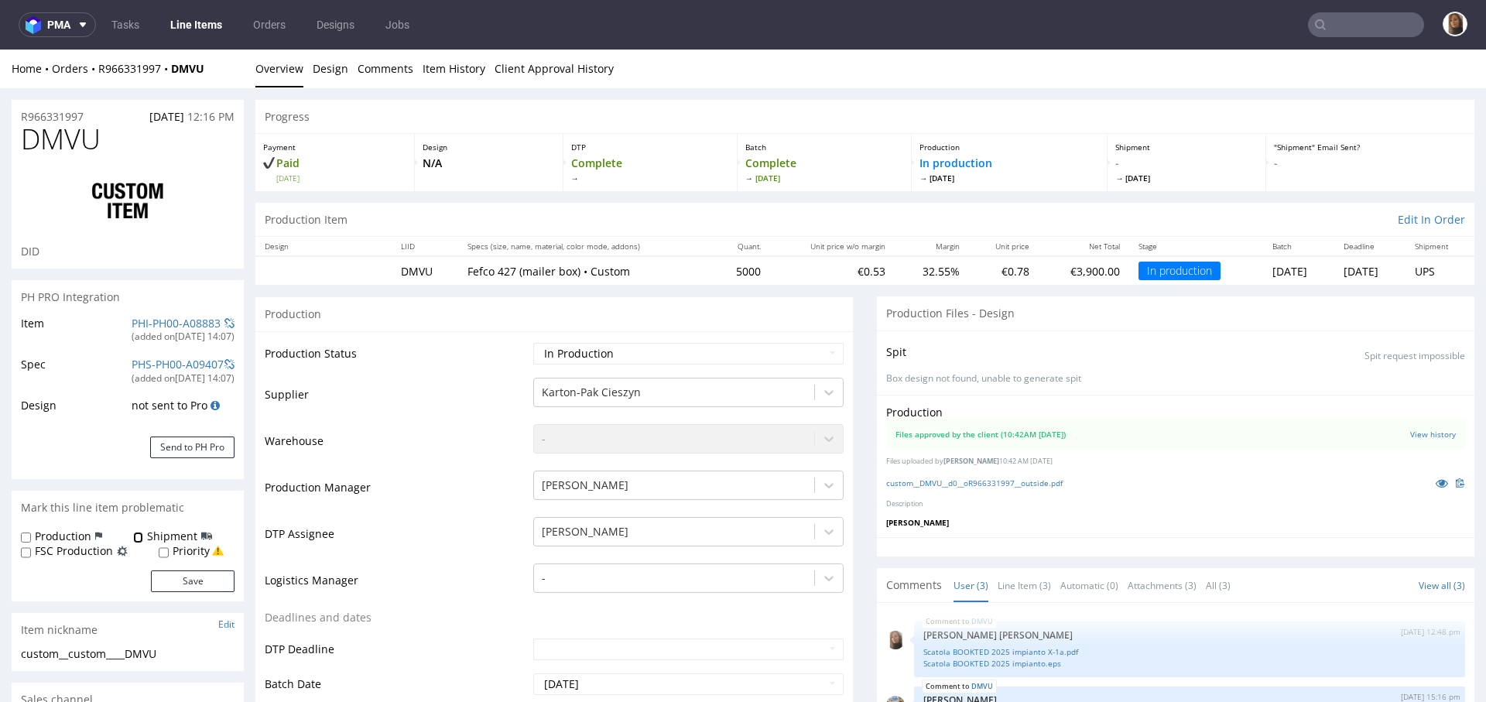
click at [135, 541] on input "Shipment" at bounding box center [138, 538] width 10 height 12
checkbox input "true"
click at [186, 583] on button "Save" at bounding box center [193, 581] width 84 height 22
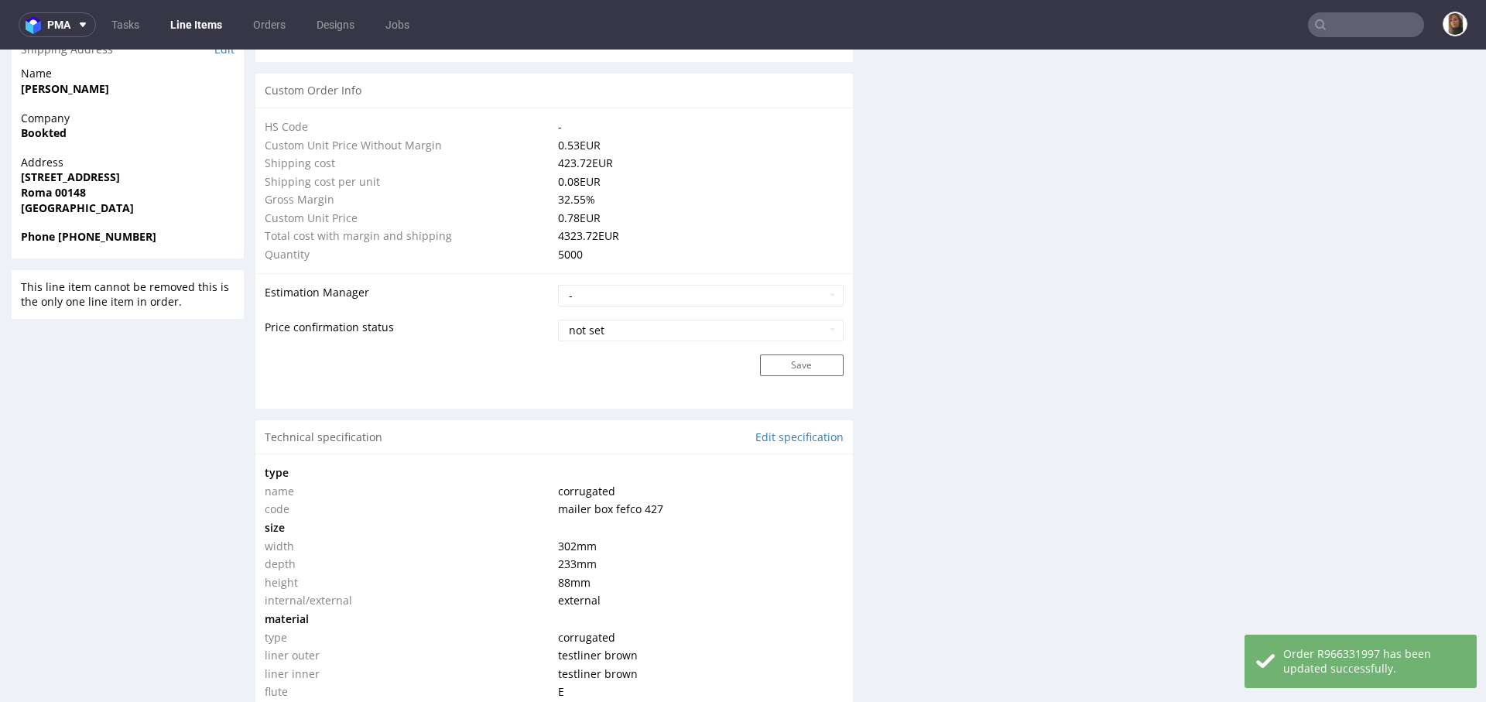
scroll to position [1134, 0]
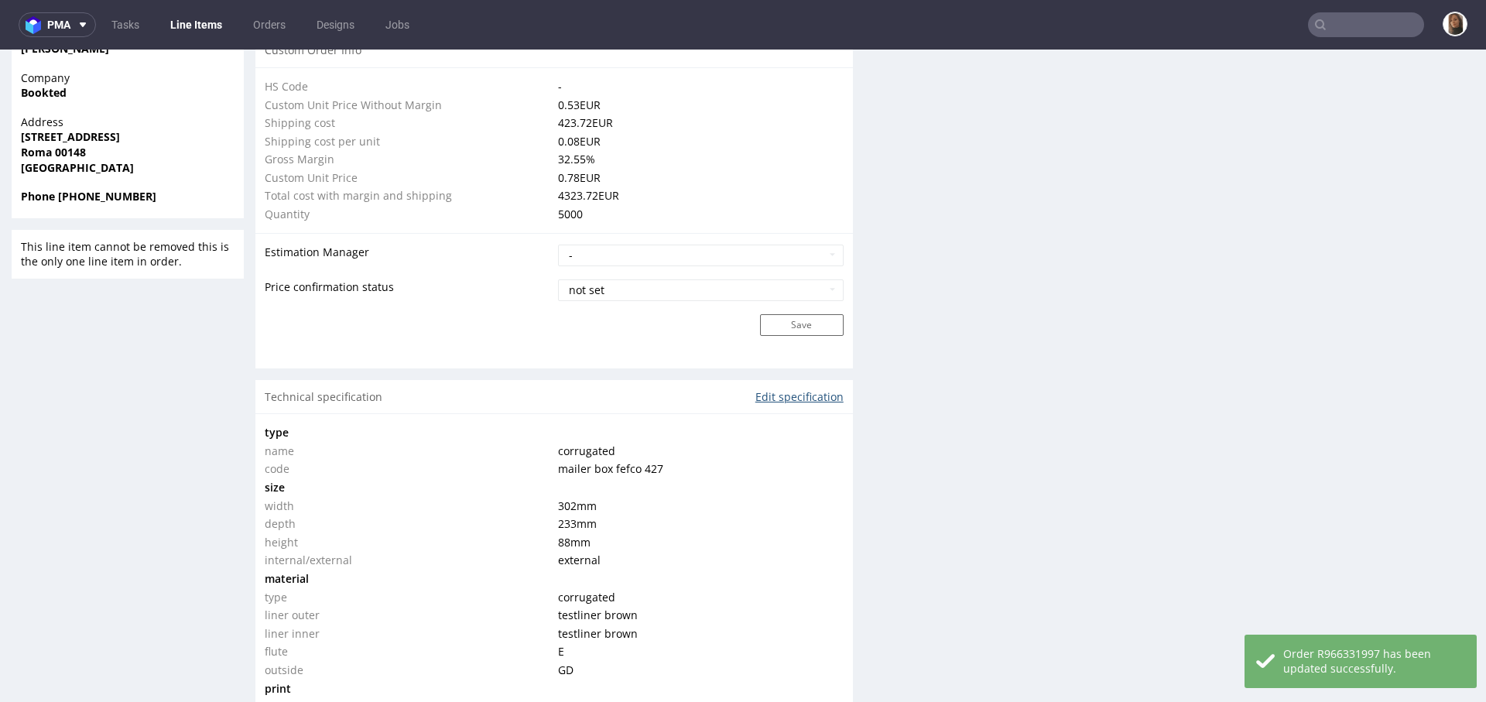
click at [811, 391] on link "Edit specification" at bounding box center [799, 396] width 88 height 15
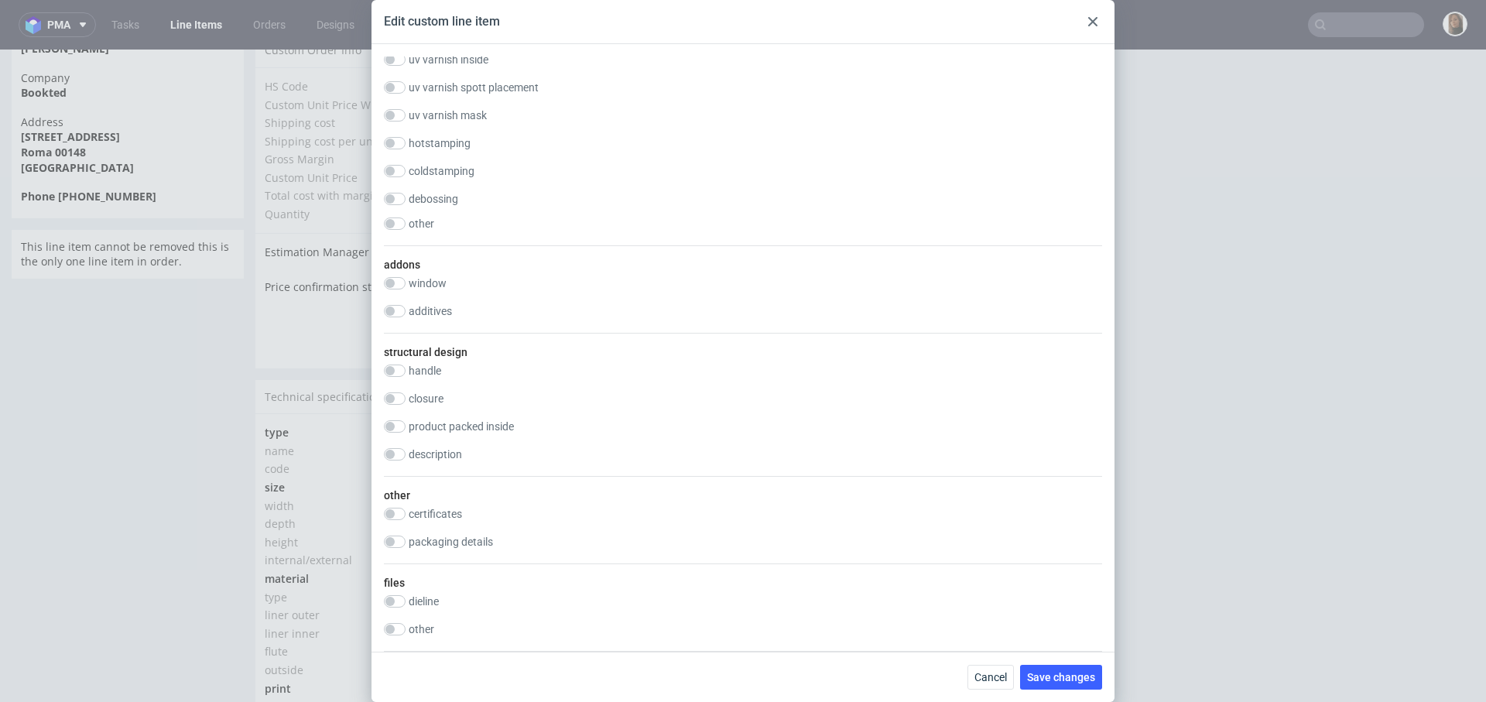
scroll to position [1326, 0]
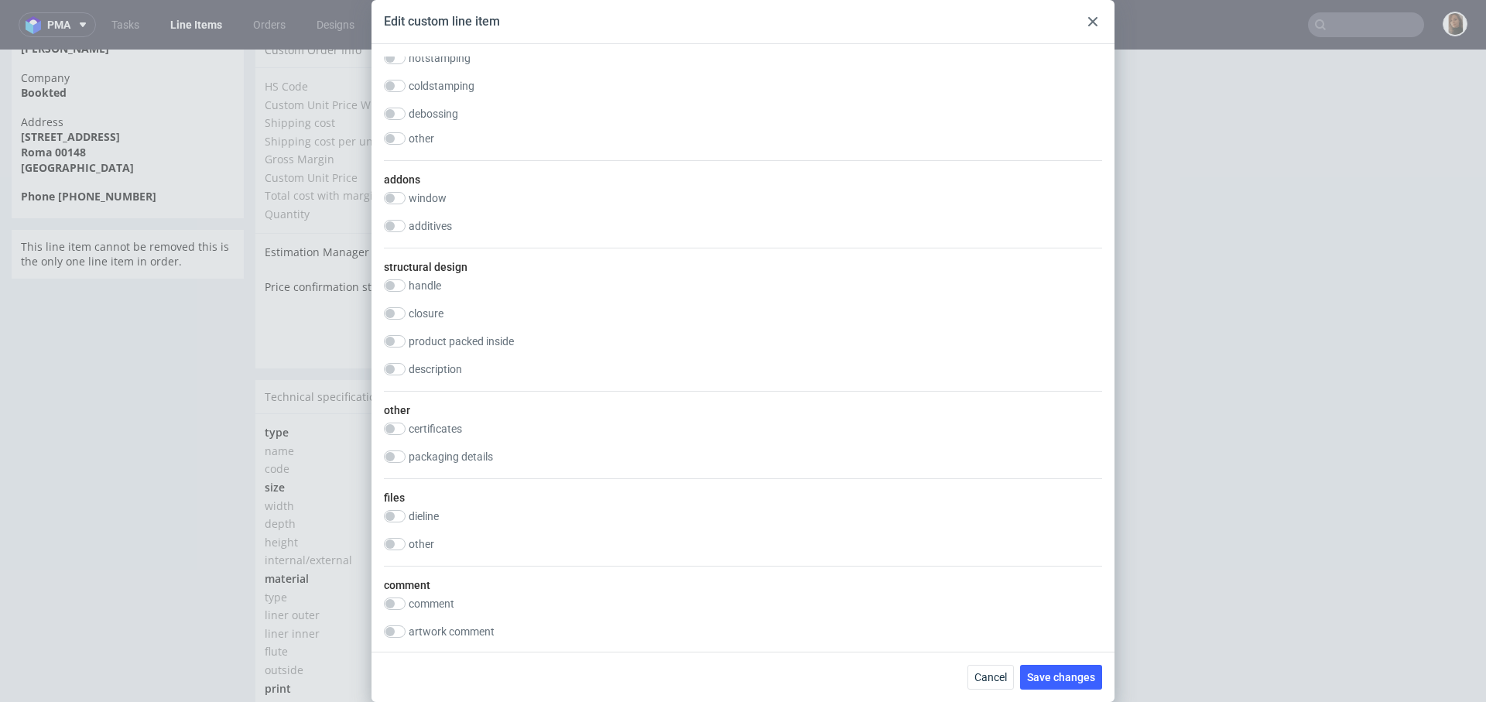
click at [455, 452] on label "packaging details" at bounding box center [451, 456] width 84 height 12
checkbox input "true"
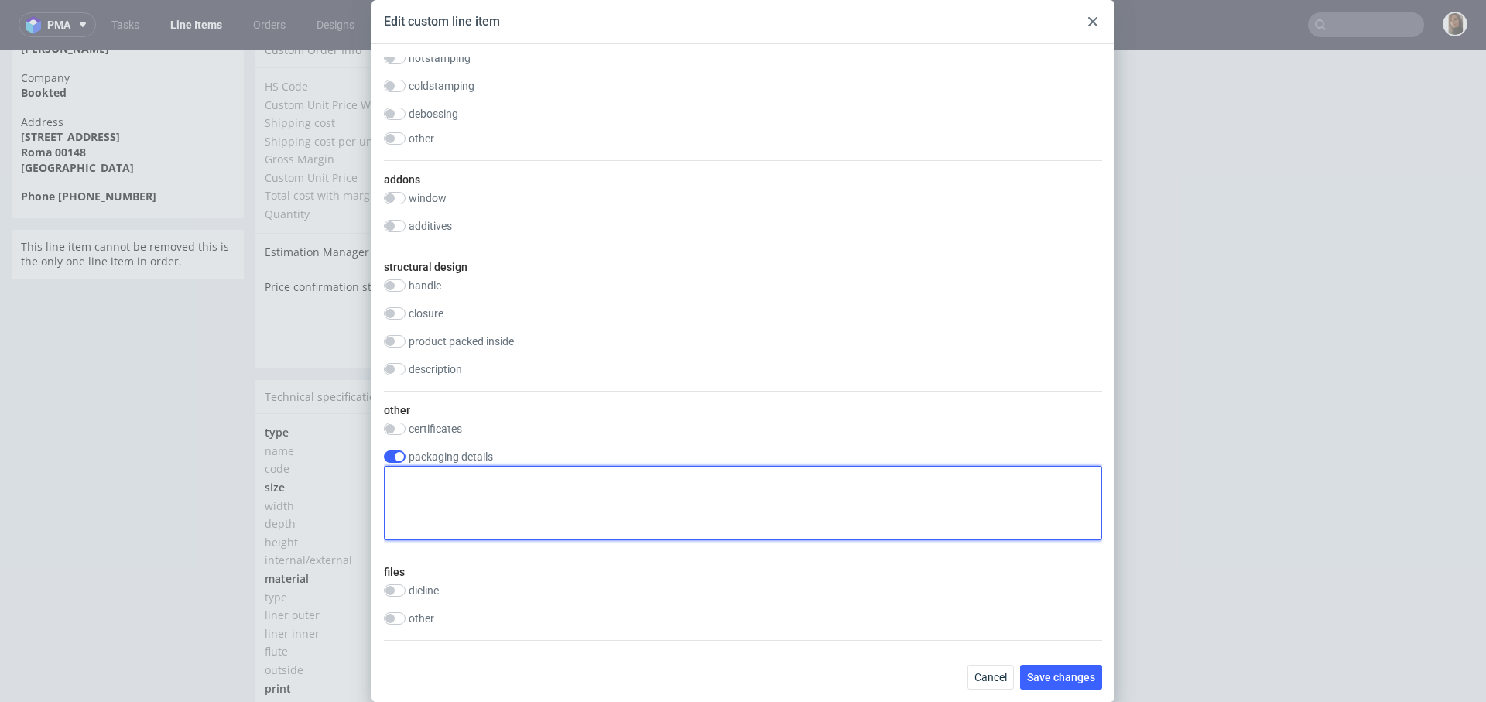
click at [487, 493] on textarea at bounding box center [743, 503] width 718 height 74
paste textarea "No particular requirements (just if possible a phone call by the shipping compa…"
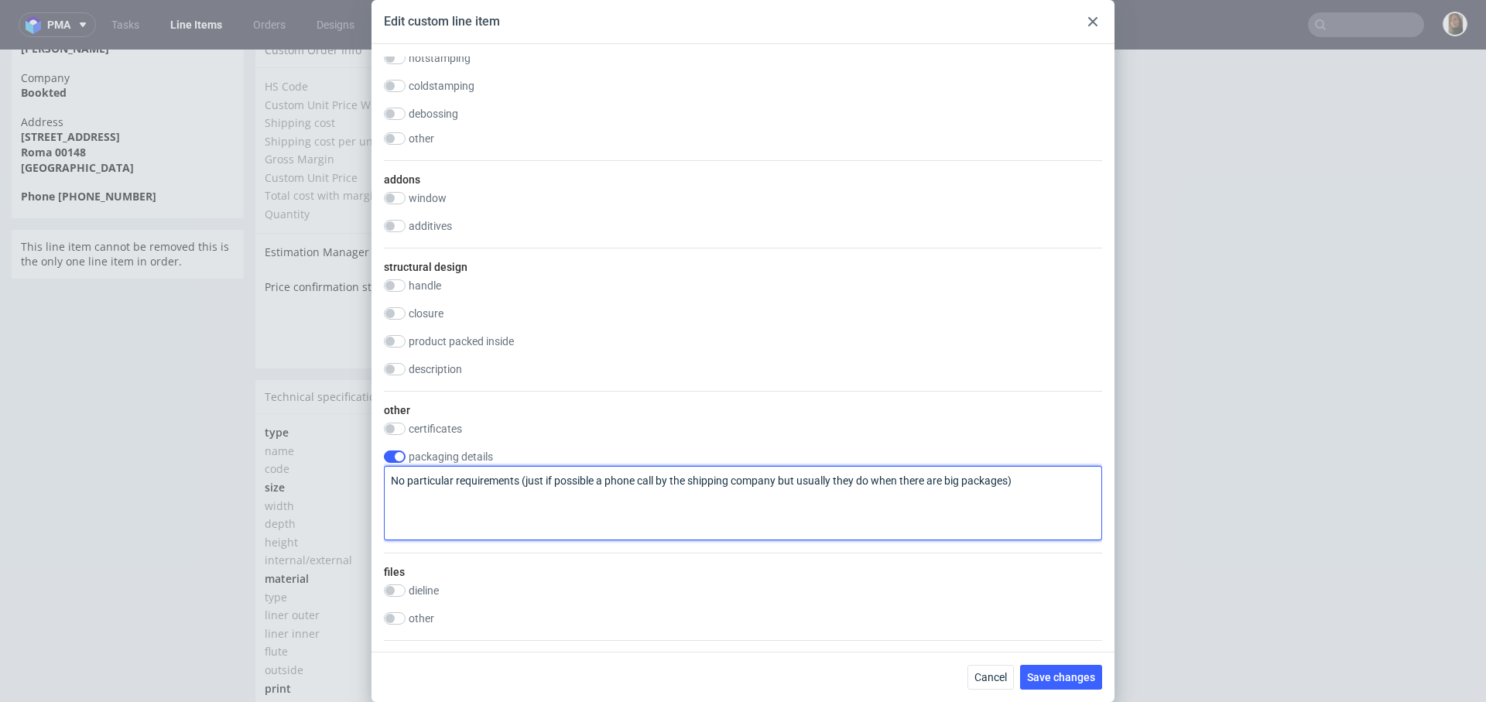
click at [455, 479] on textarea "No particular requirements (just if possible a phone call by the shipping compa…" at bounding box center [743, 503] width 718 height 74
type textarea "No particular delivery requirements (just if possible a phone call by the shipp…"
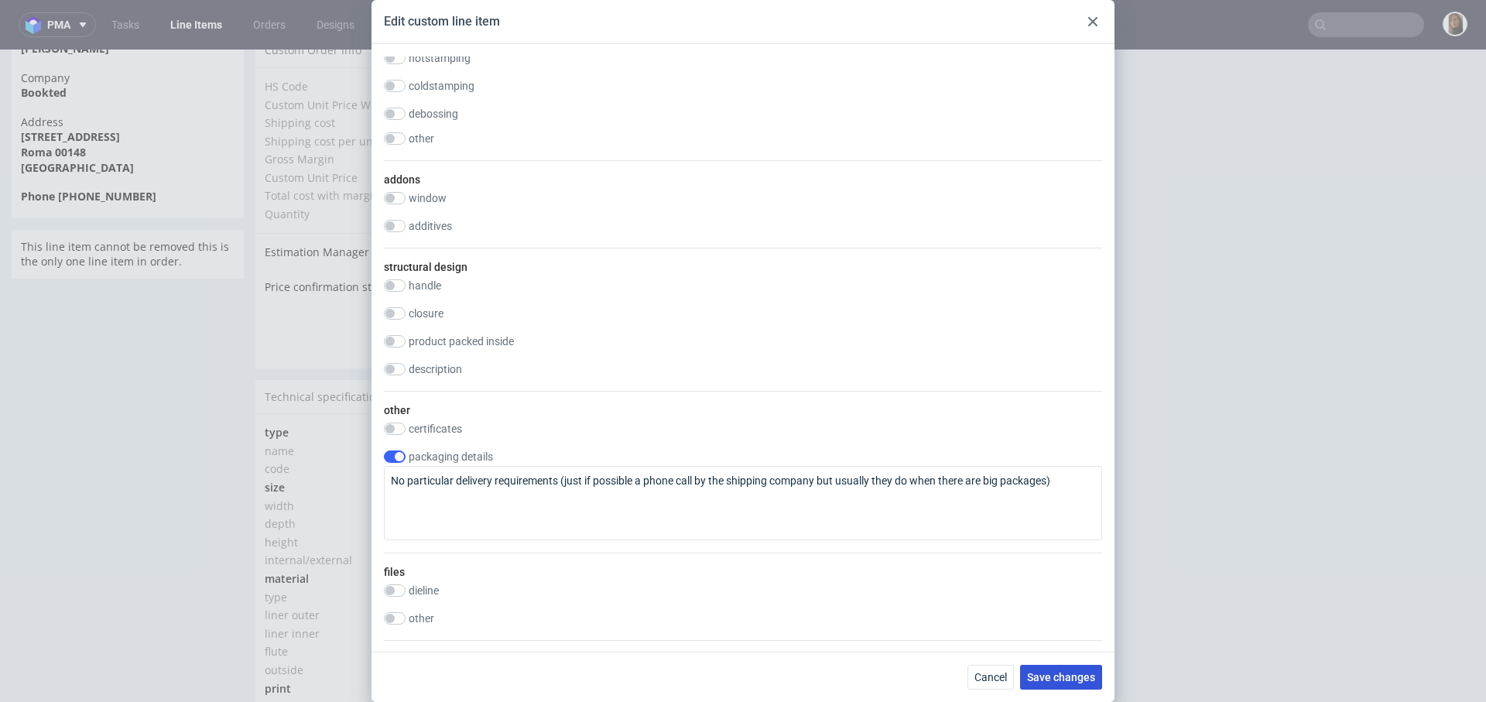
click at [1052, 679] on span "Save changes" at bounding box center [1061, 677] width 68 height 11
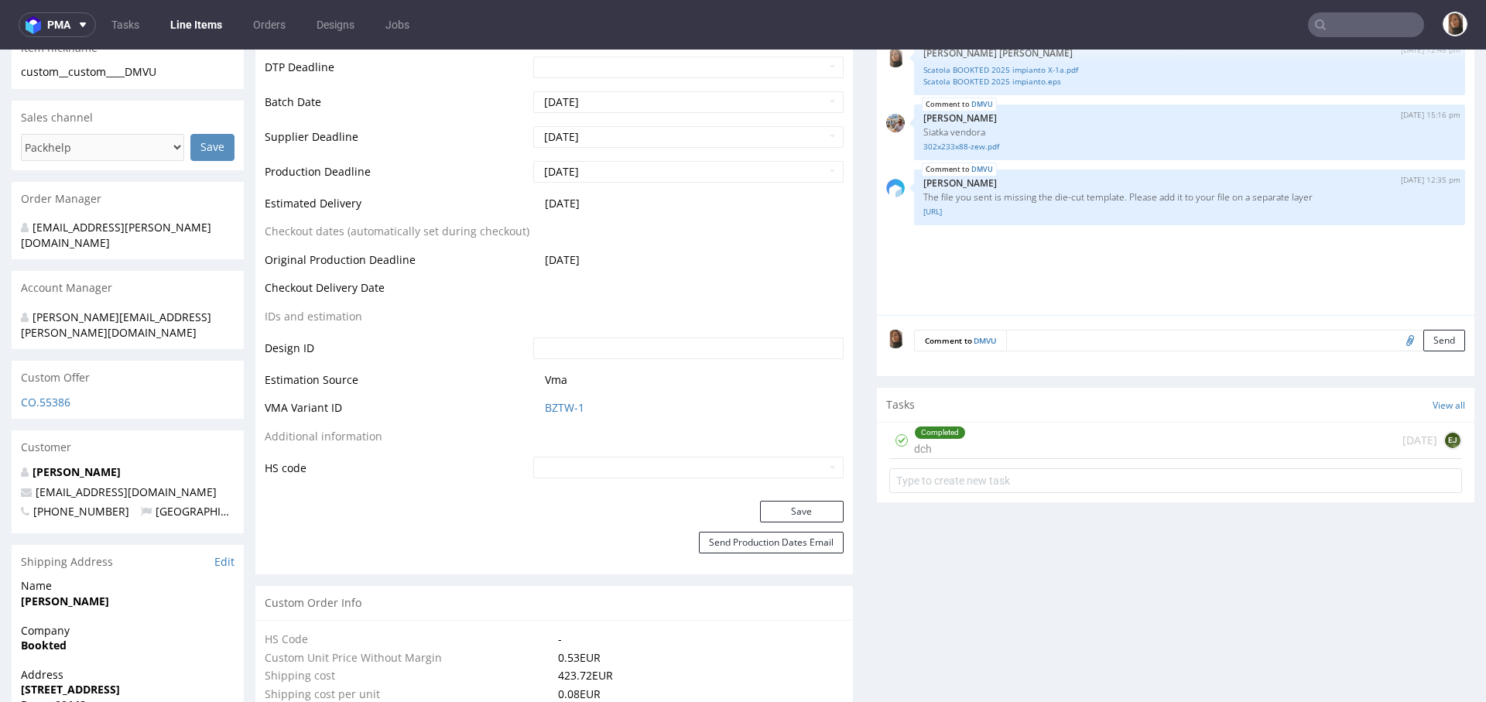
scroll to position [595, 0]
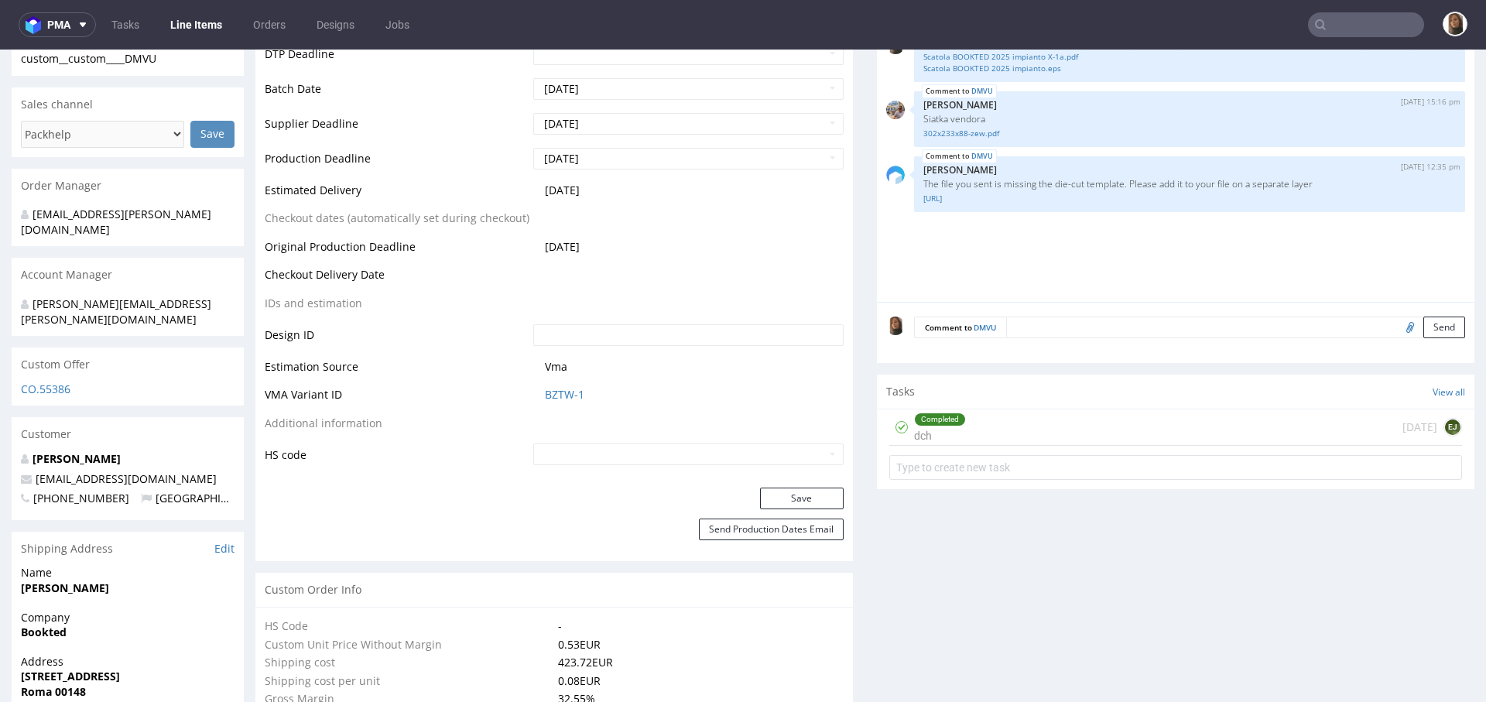
click at [1337, 24] on input "text" at bounding box center [1366, 24] width 116 height 25
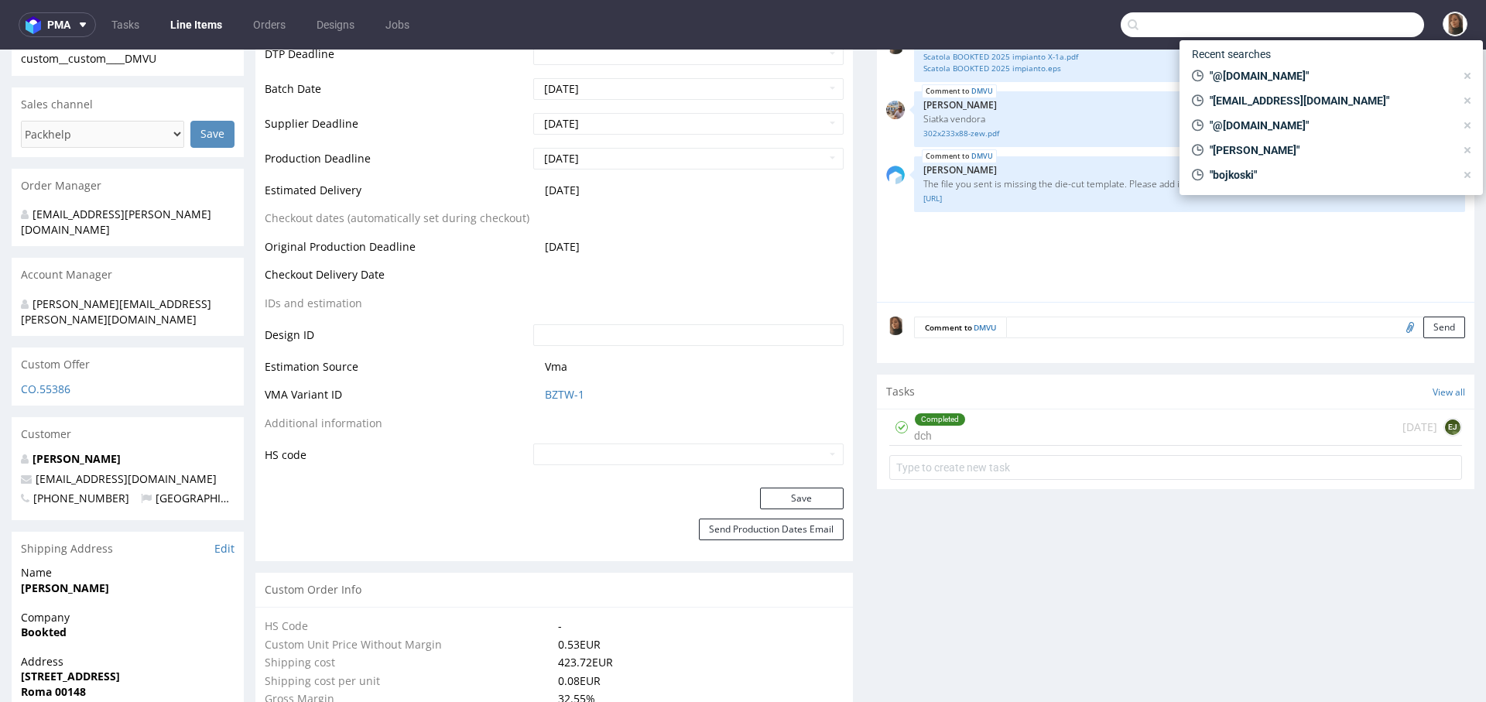
paste input "@oatly.com"
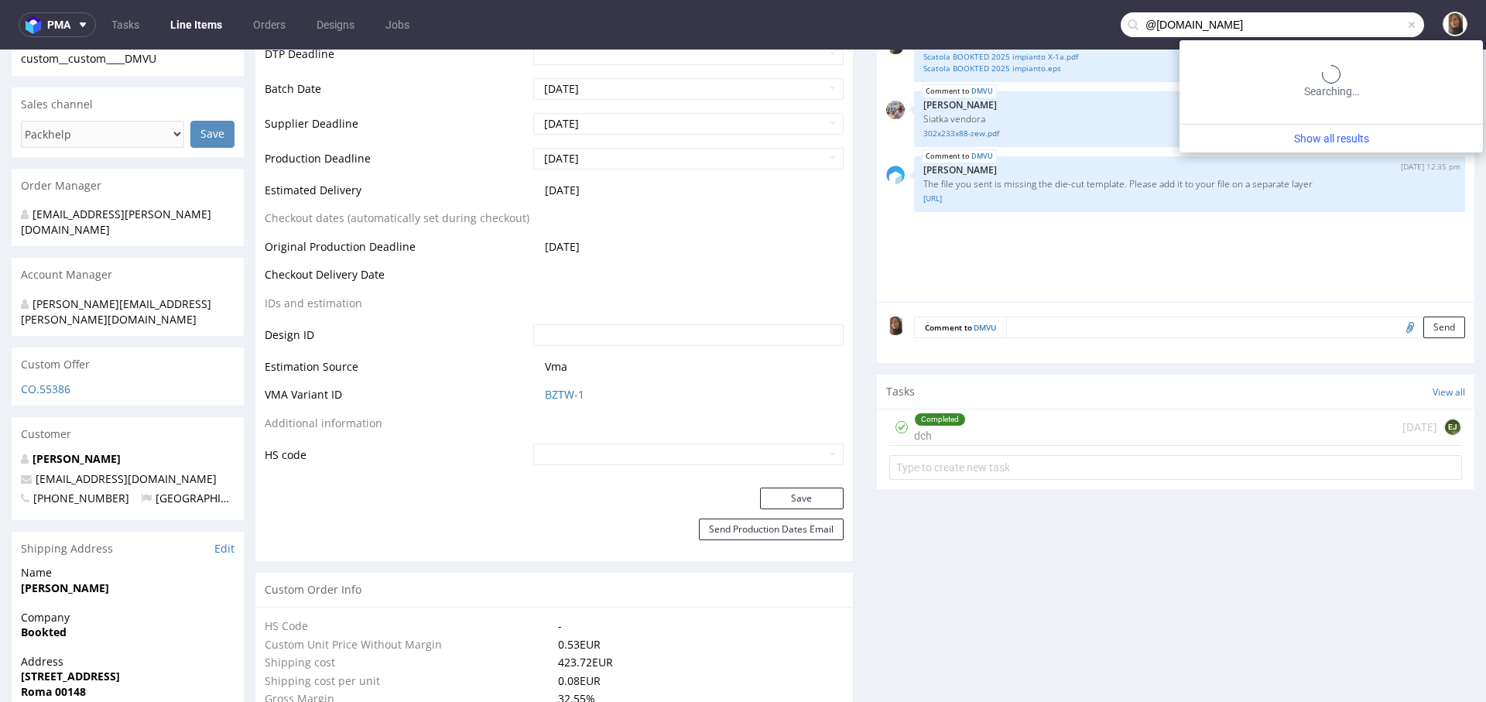
type input "@oatly.com"
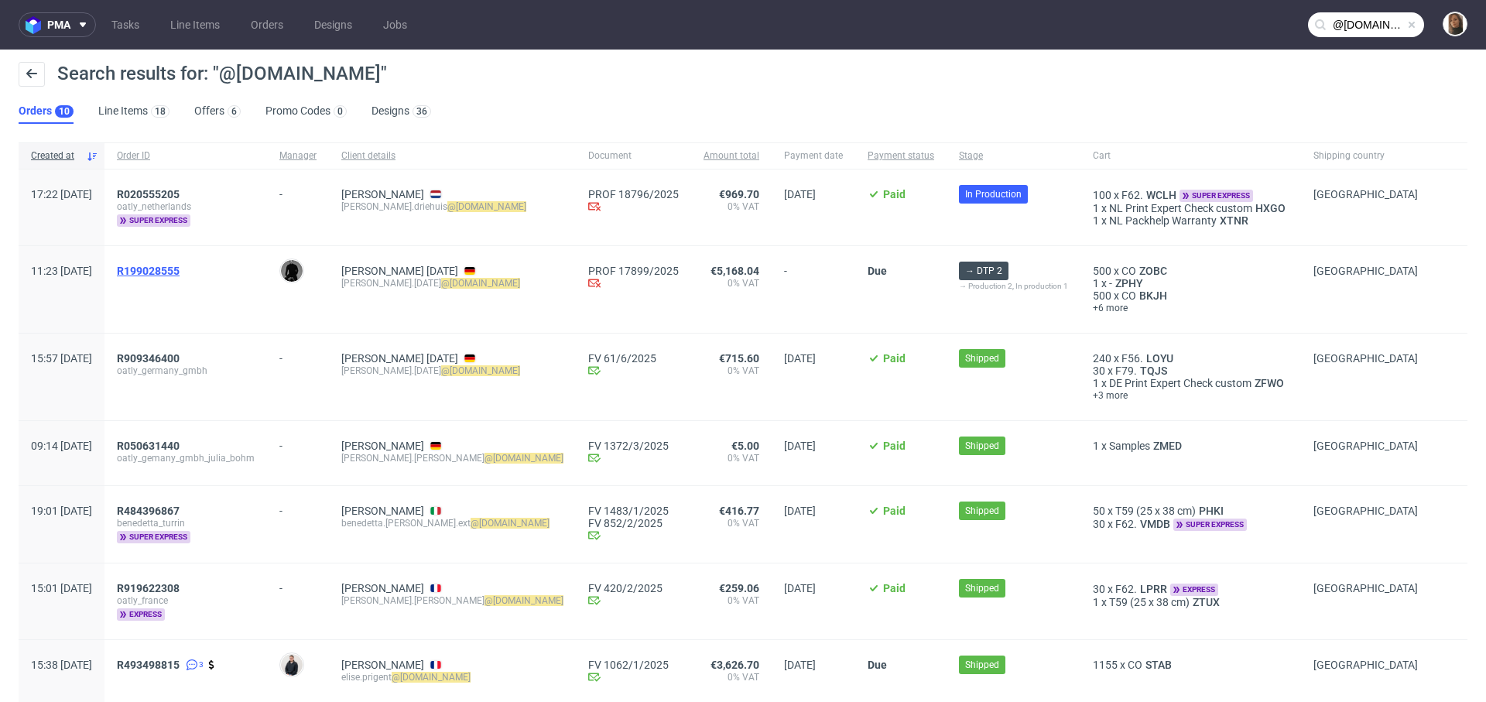
click at [173, 266] on span "R199028555" at bounding box center [148, 271] width 63 height 12
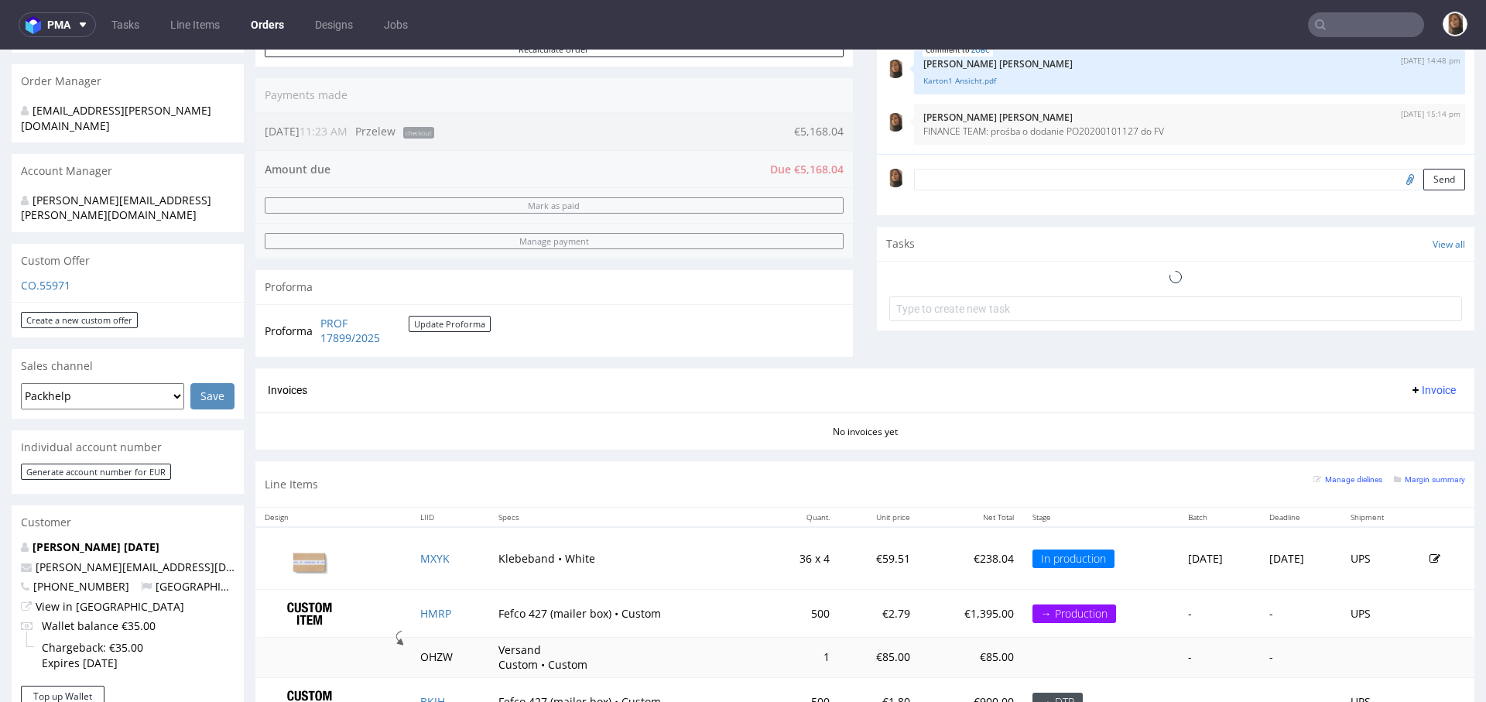
scroll to position [262, 0]
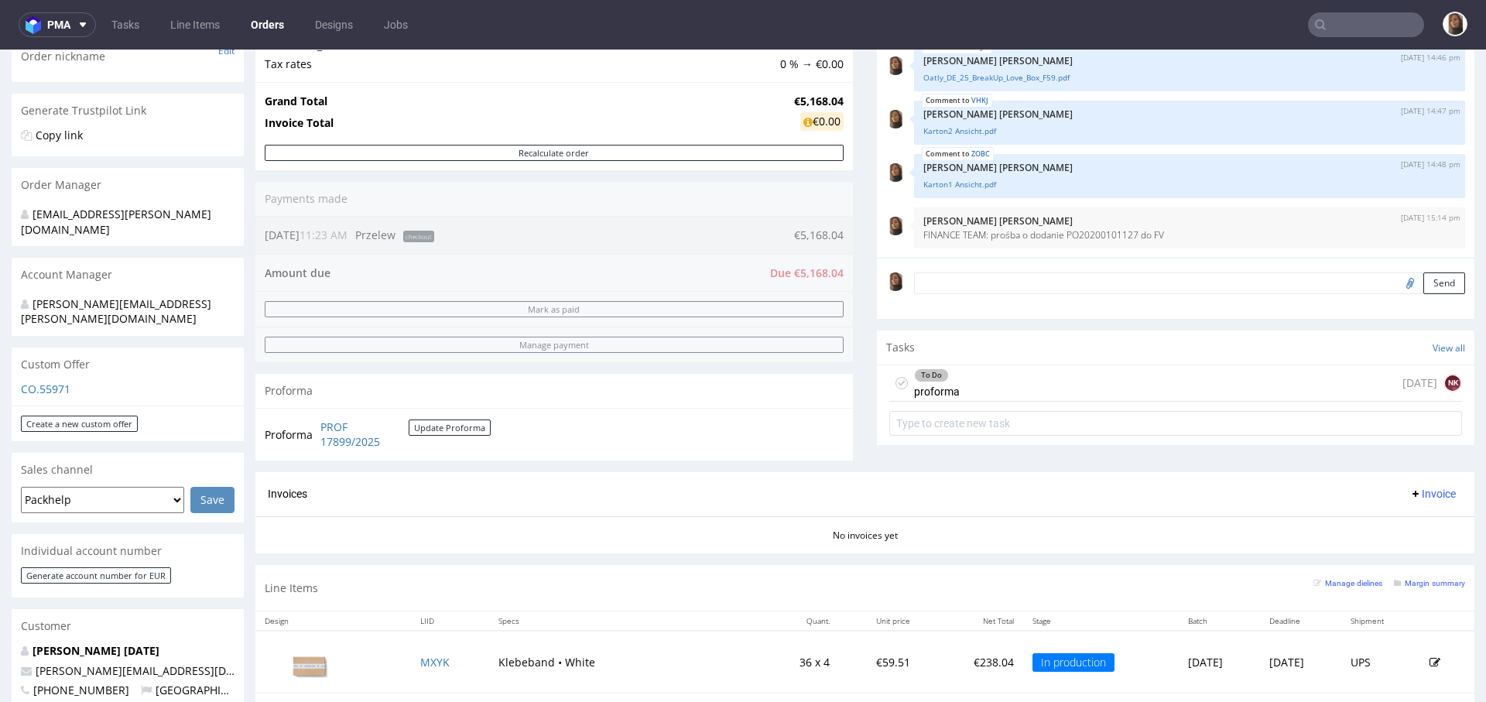
click at [996, 377] on div "To Do proforma today NK" at bounding box center [1175, 383] width 573 height 36
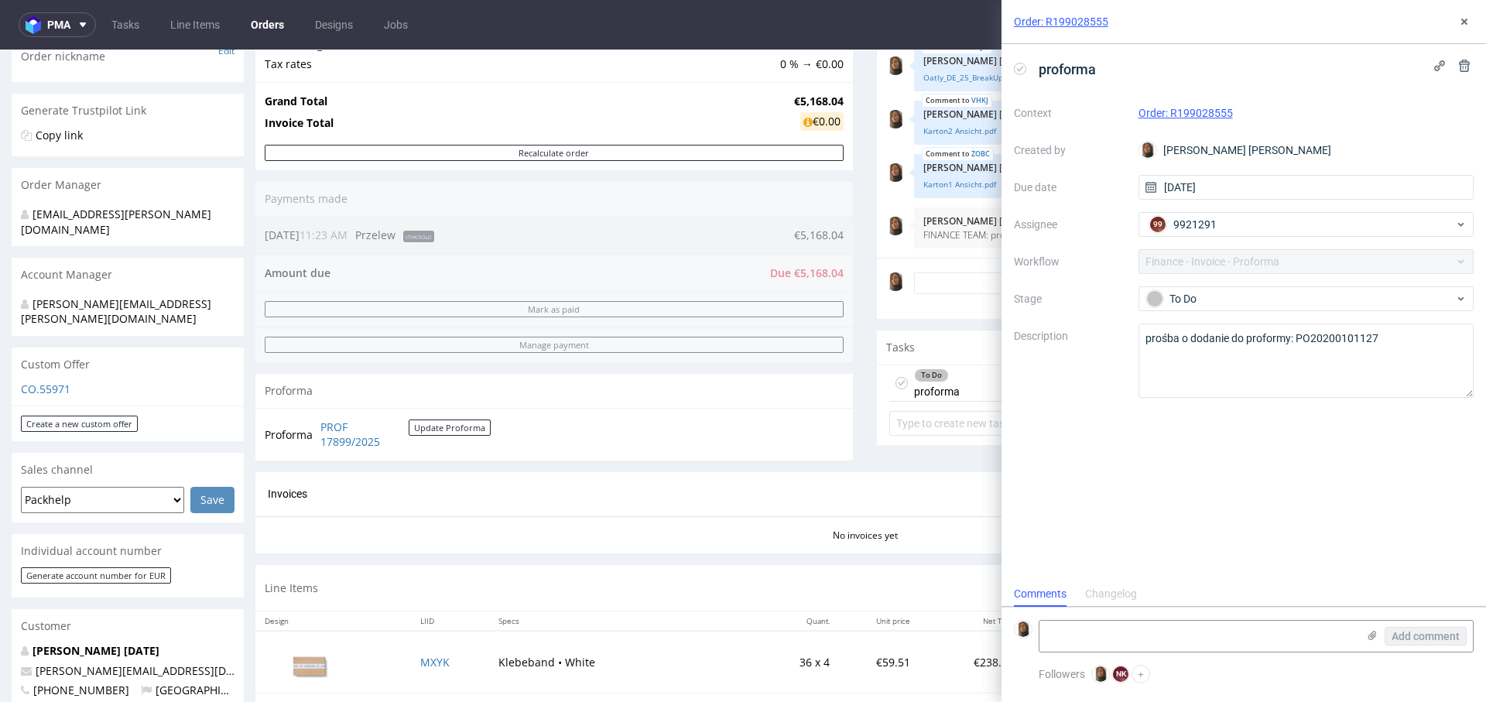
scroll to position [12, 0]
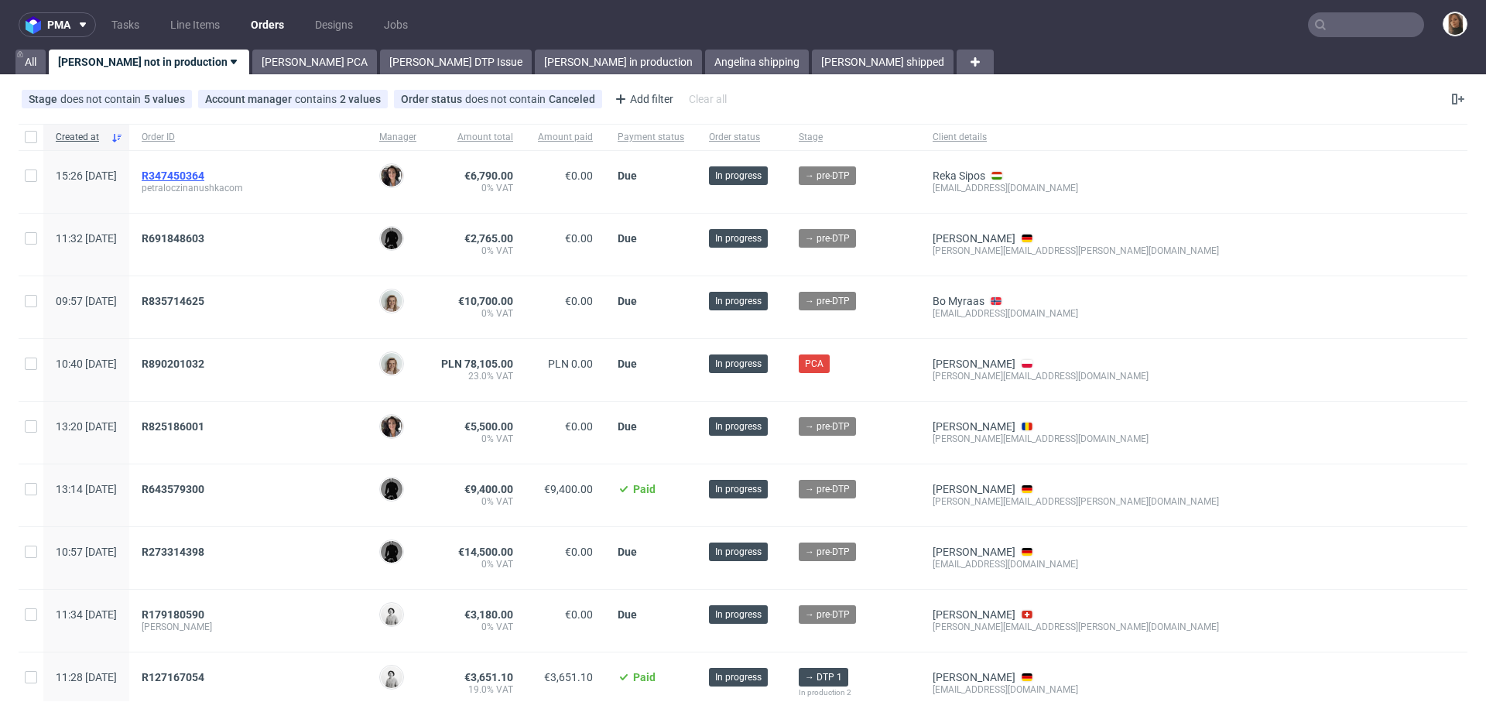
click at [204, 176] on span "R347450364" at bounding box center [173, 175] width 63 height 12
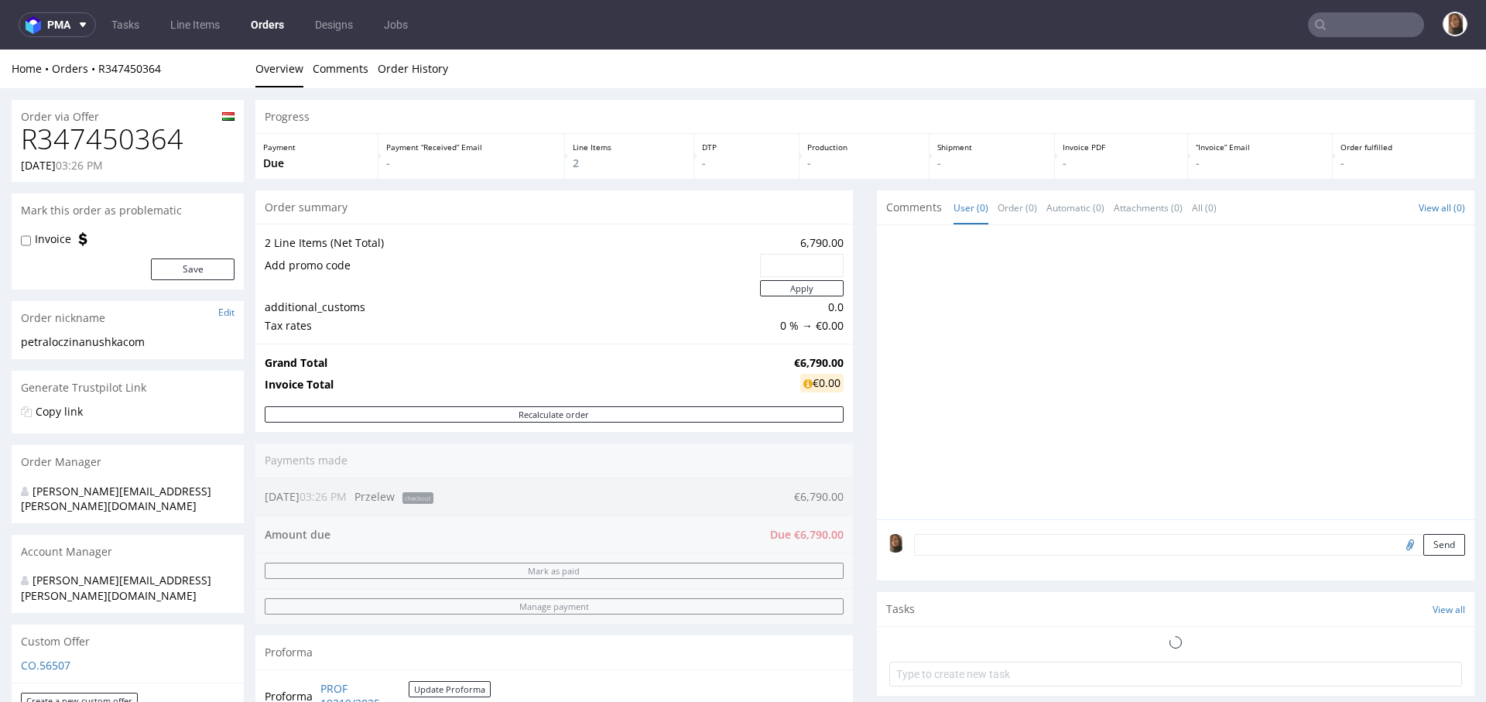
click at [145, 134] on h1 "R347450364" at bounding box center [128, 139] width 214 height 31
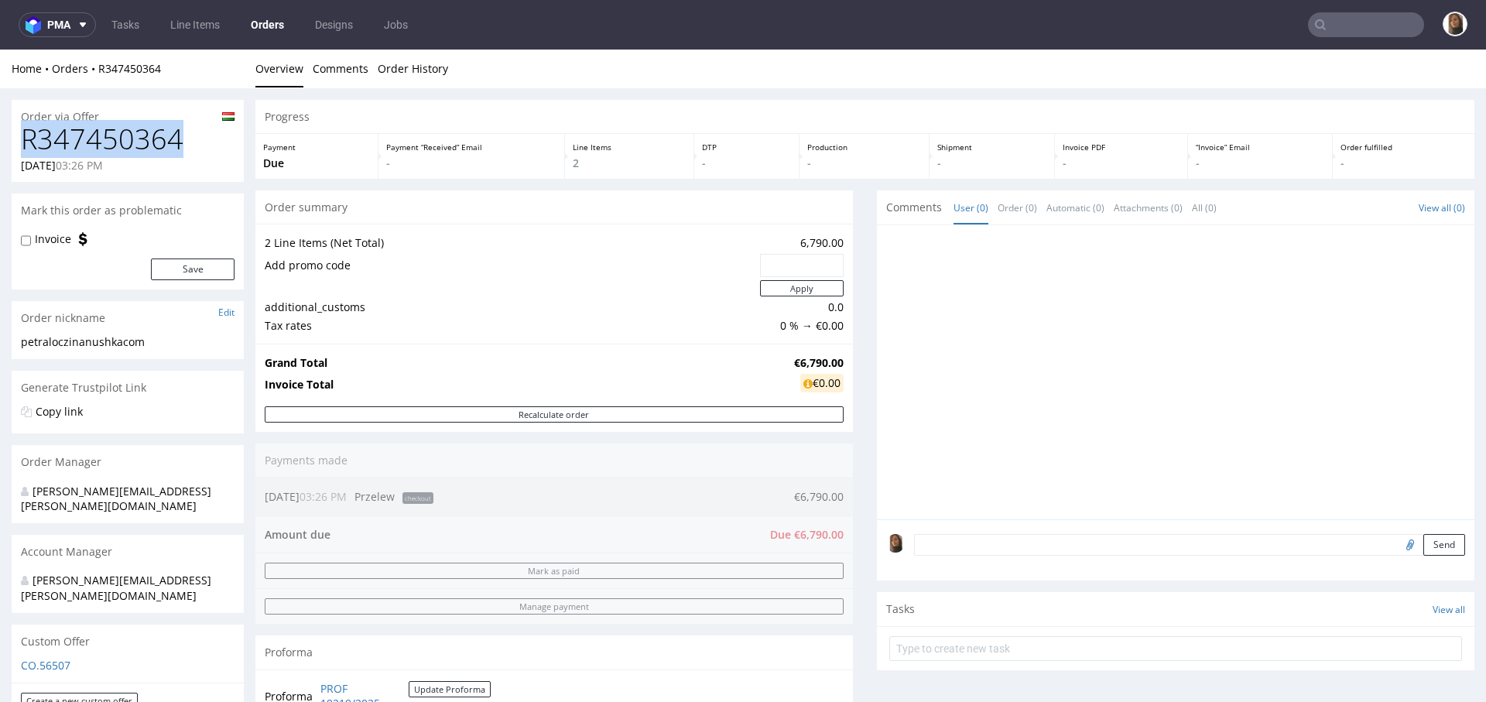
click at [145, 134] on h1 "R347450364" at bounding box center [128, 139] width 214 height 31
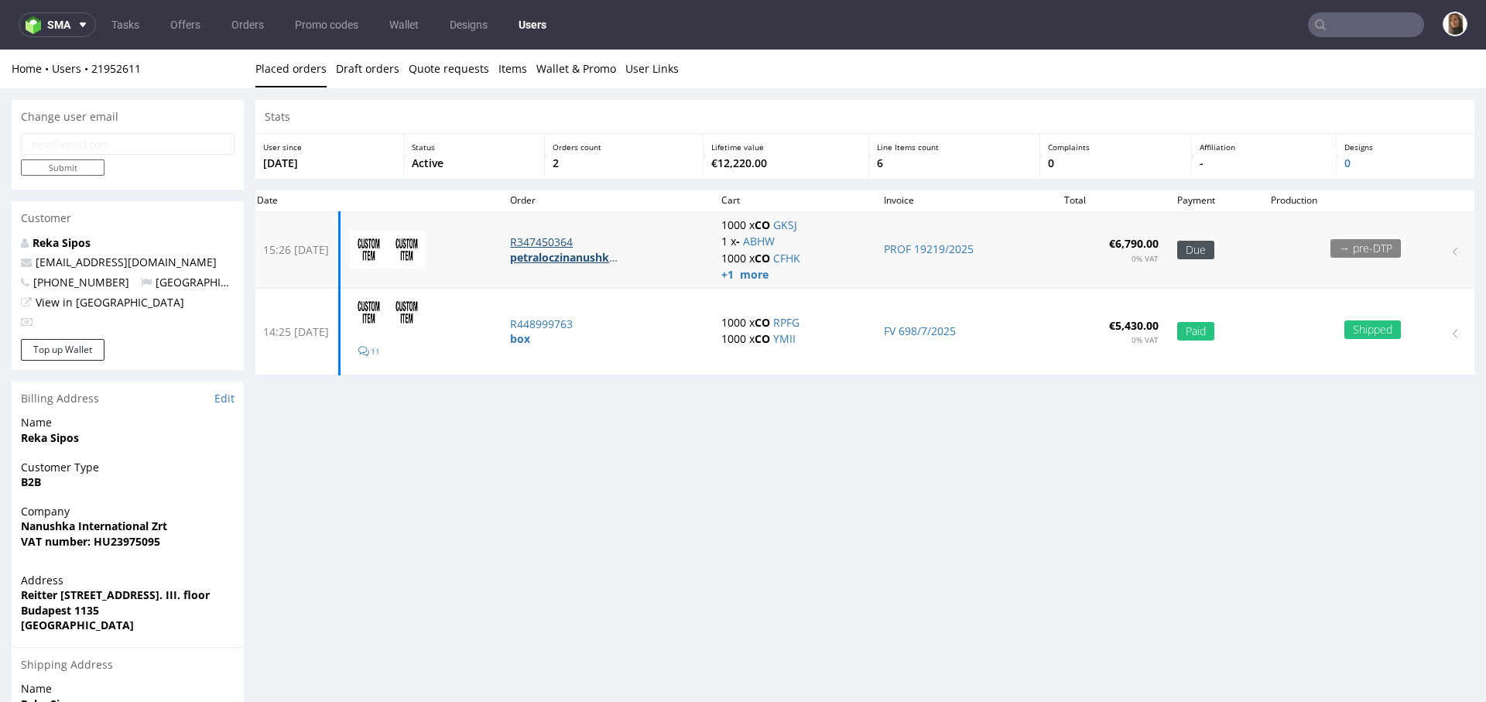
click at [587, 236] on p "R347450364" at bounding box center [606, 241] width 193 height 15
click at [561, 320] on p "R448999763" at bounding box center [606, 323] width 193 height 15
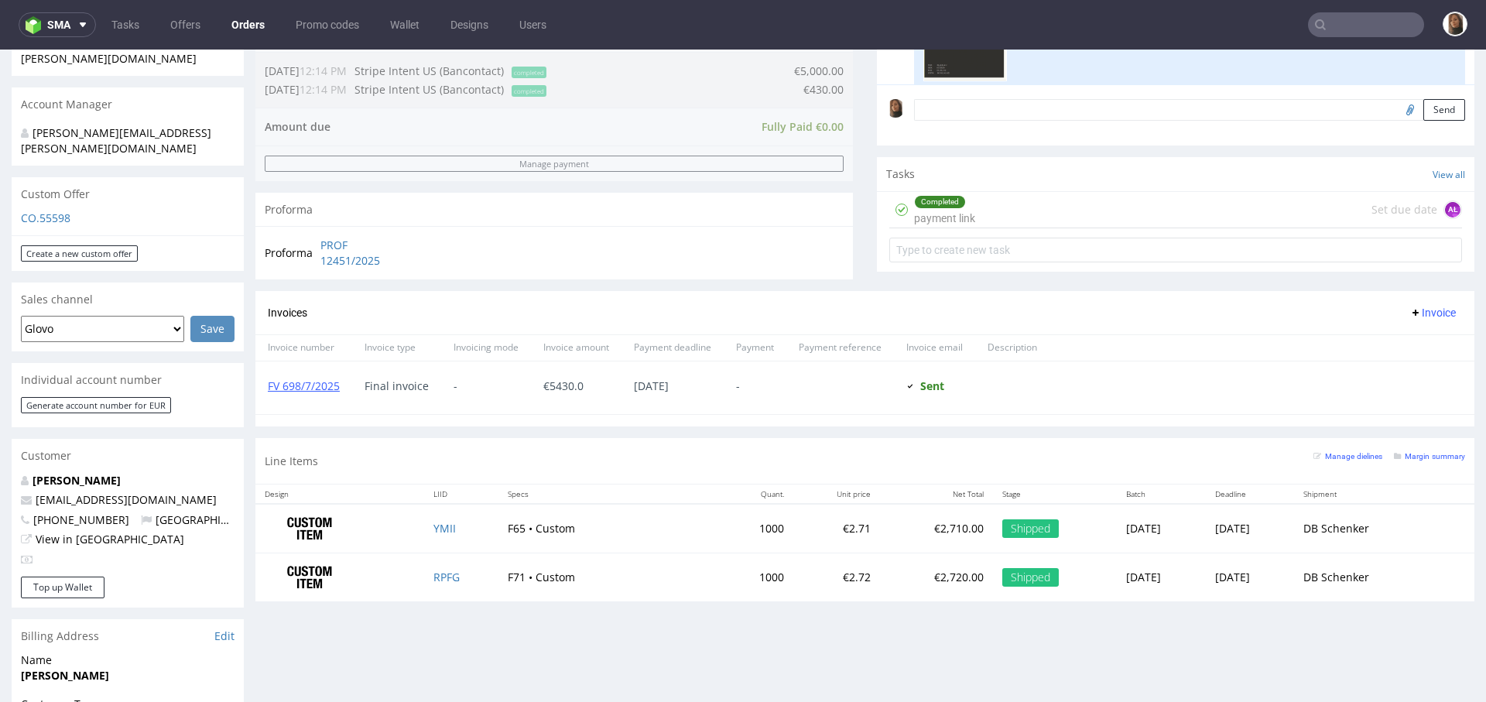
scroll to position [521, 0]
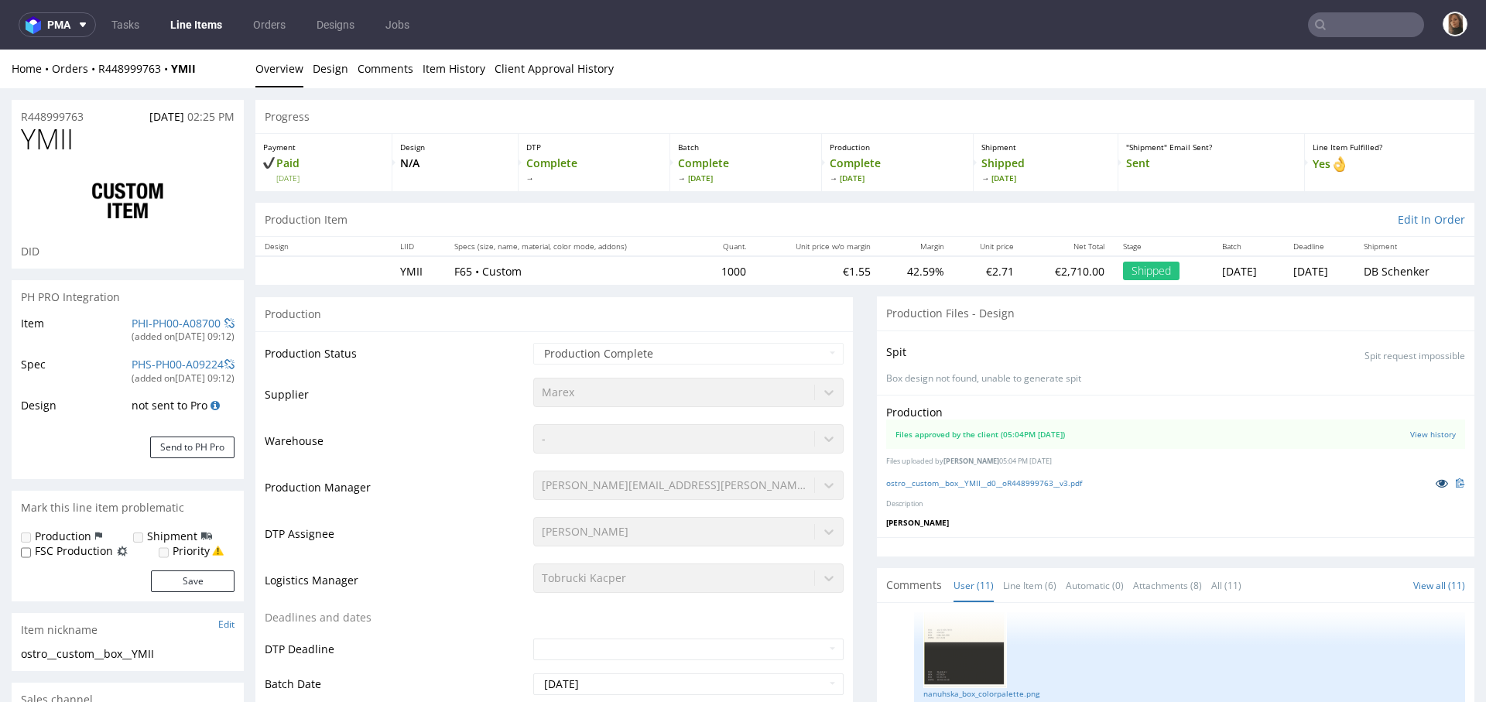
click at [1435, 480] on icon at bounding box center [1441, 482] width 12 height 11
click at [1045, 480] on link "ostro__custom__box__YMII__d0__oR448999763__v3.pdf" at bounding box center [984, 482] width 196 height 11
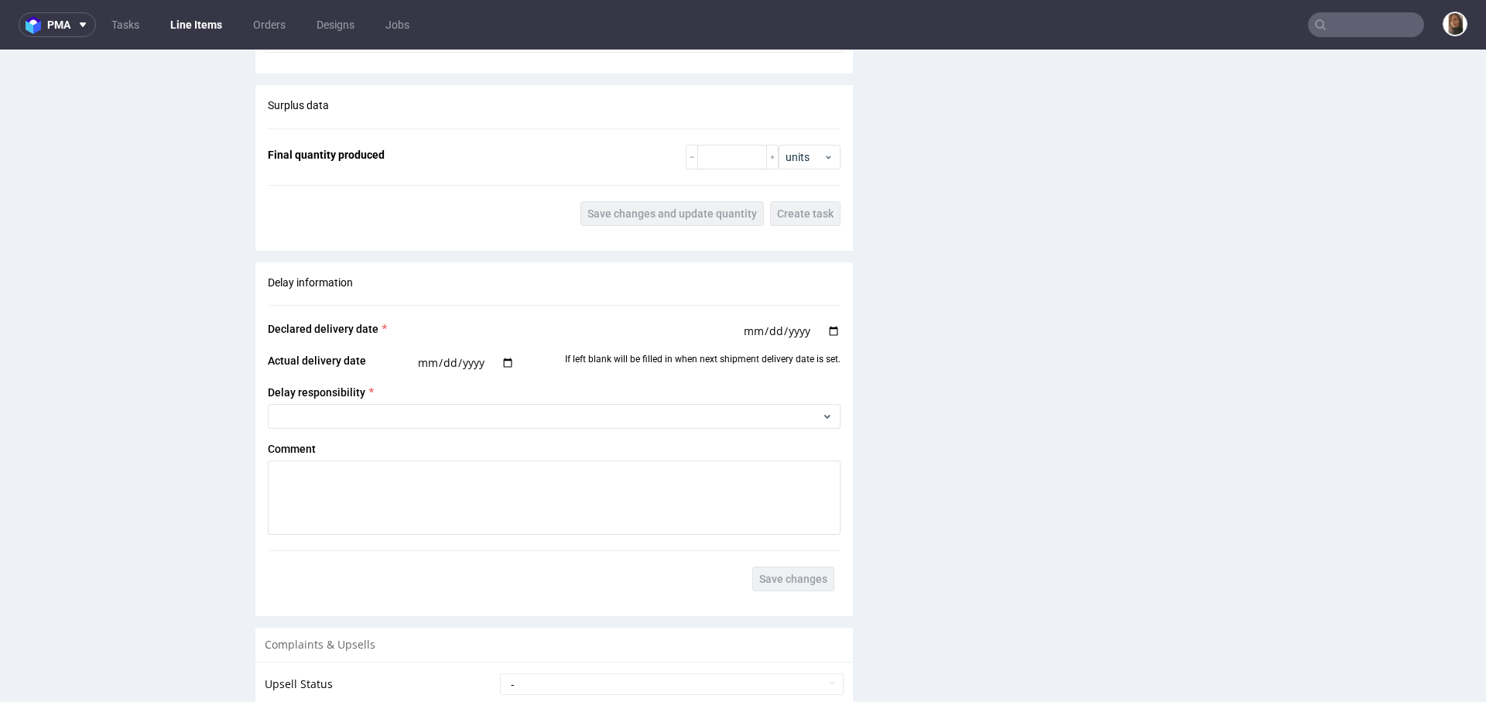
scroll to position [2679, 0]
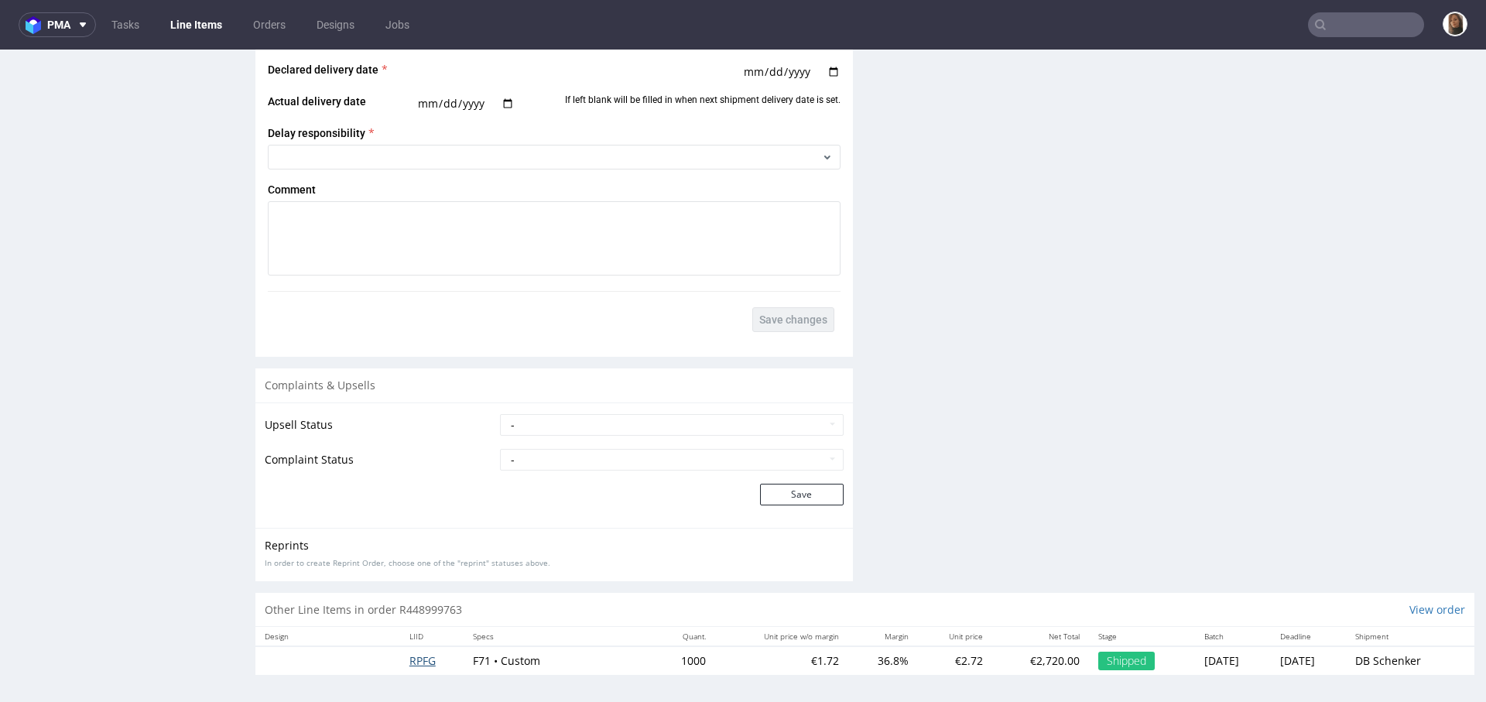
click at [409, 657] on span "RPFG" at bounding box center [422, 660] width 26 height 15
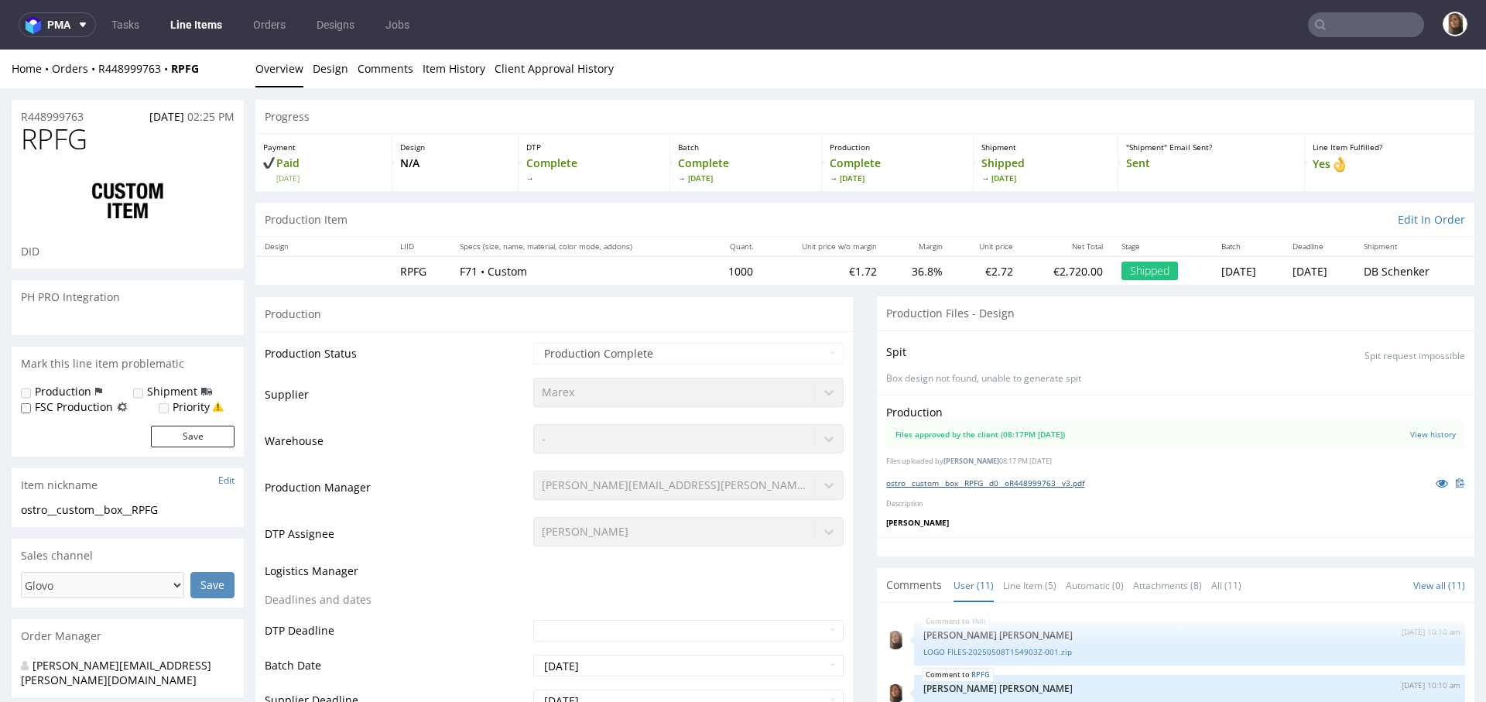
scroll to position [649, 0]
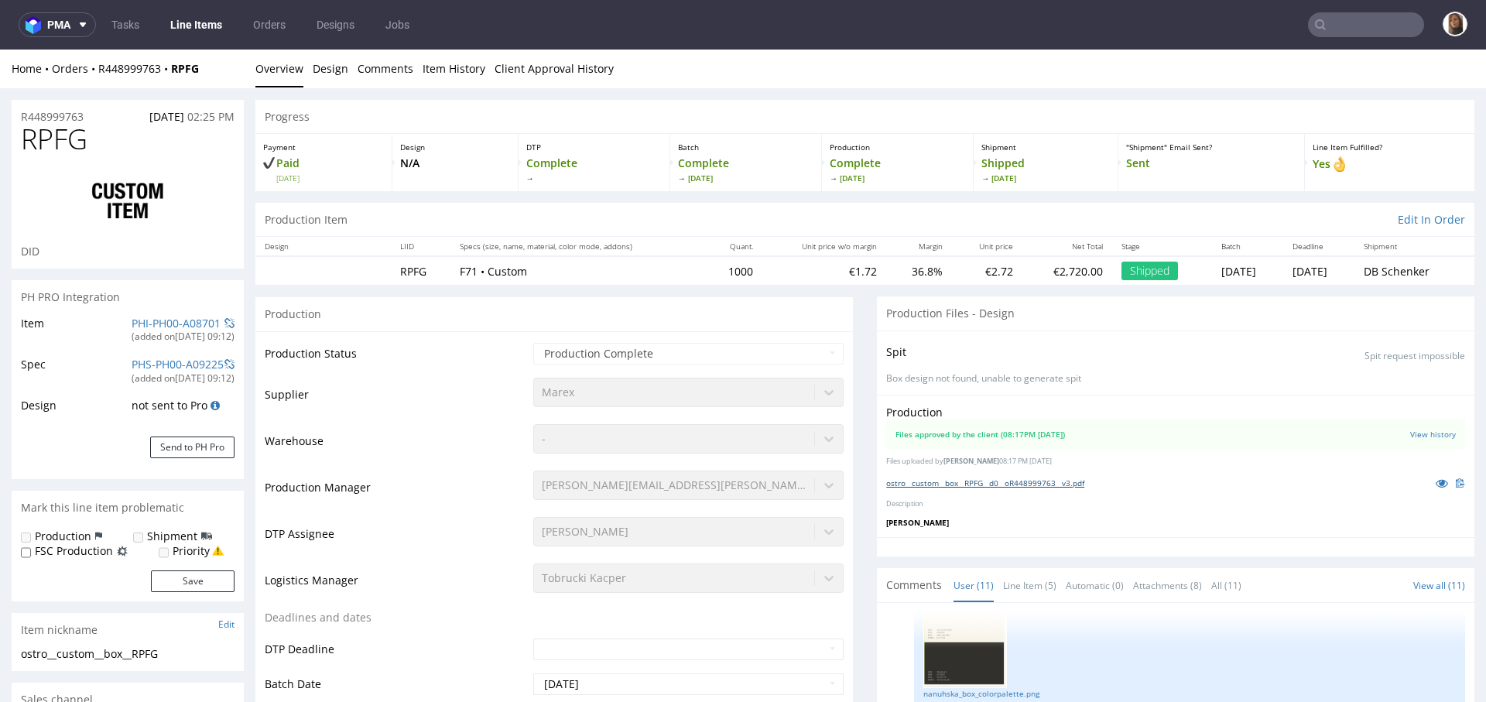
click at [1034, 480] on link "ostro__custom__box__RPFG__d0__oR448999763__v3.pdf" at bounding box center [985, 482] width 198 height 11
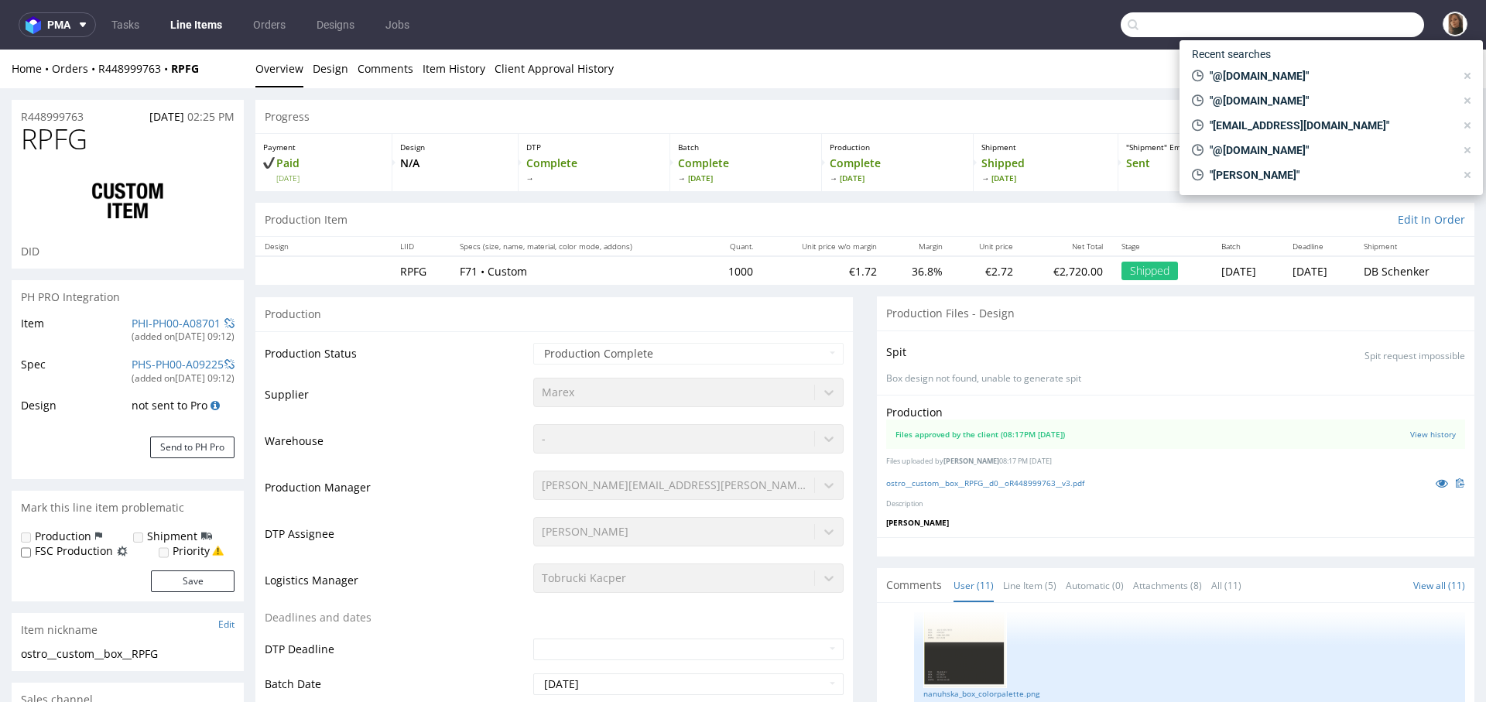
click at [1353, 24] on input "text" at bounding box center [1271, 24] width 303 height 25
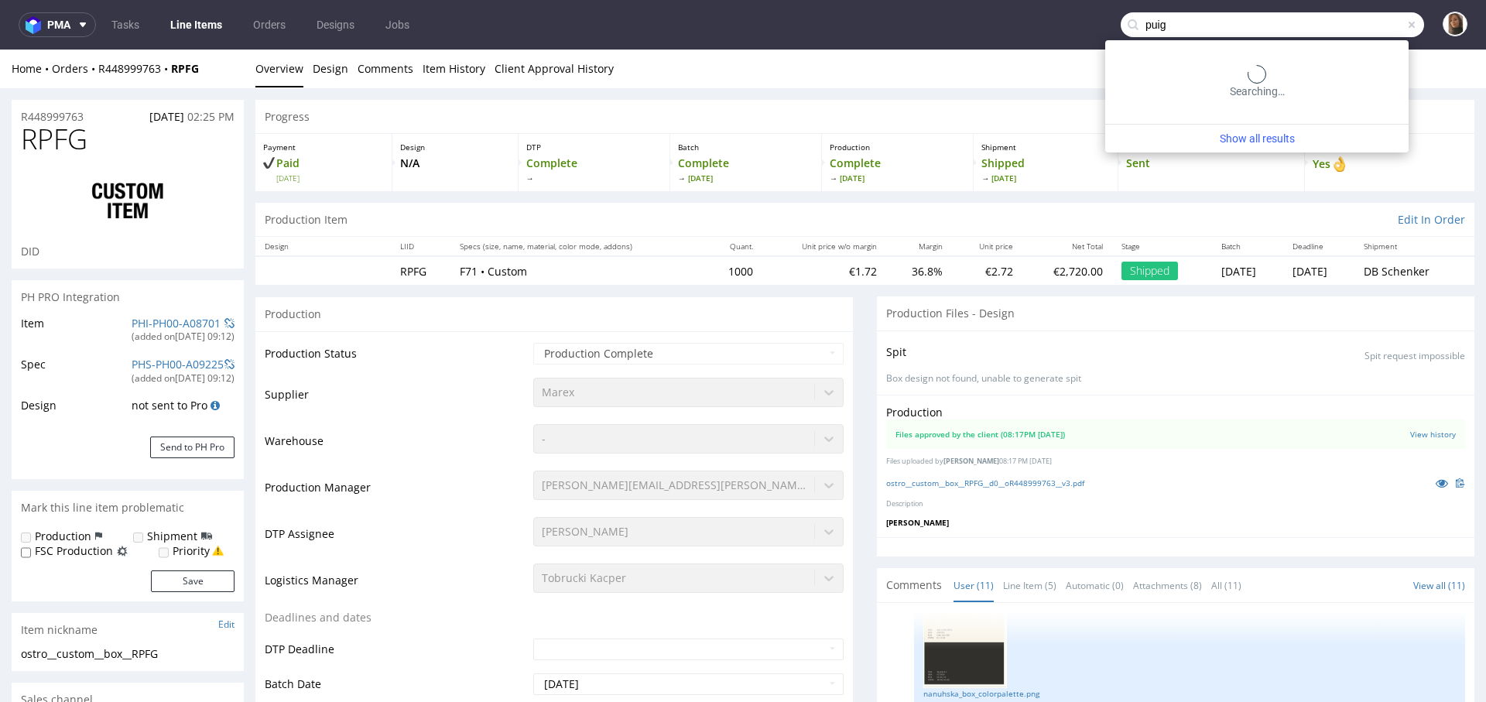
type input "puig"
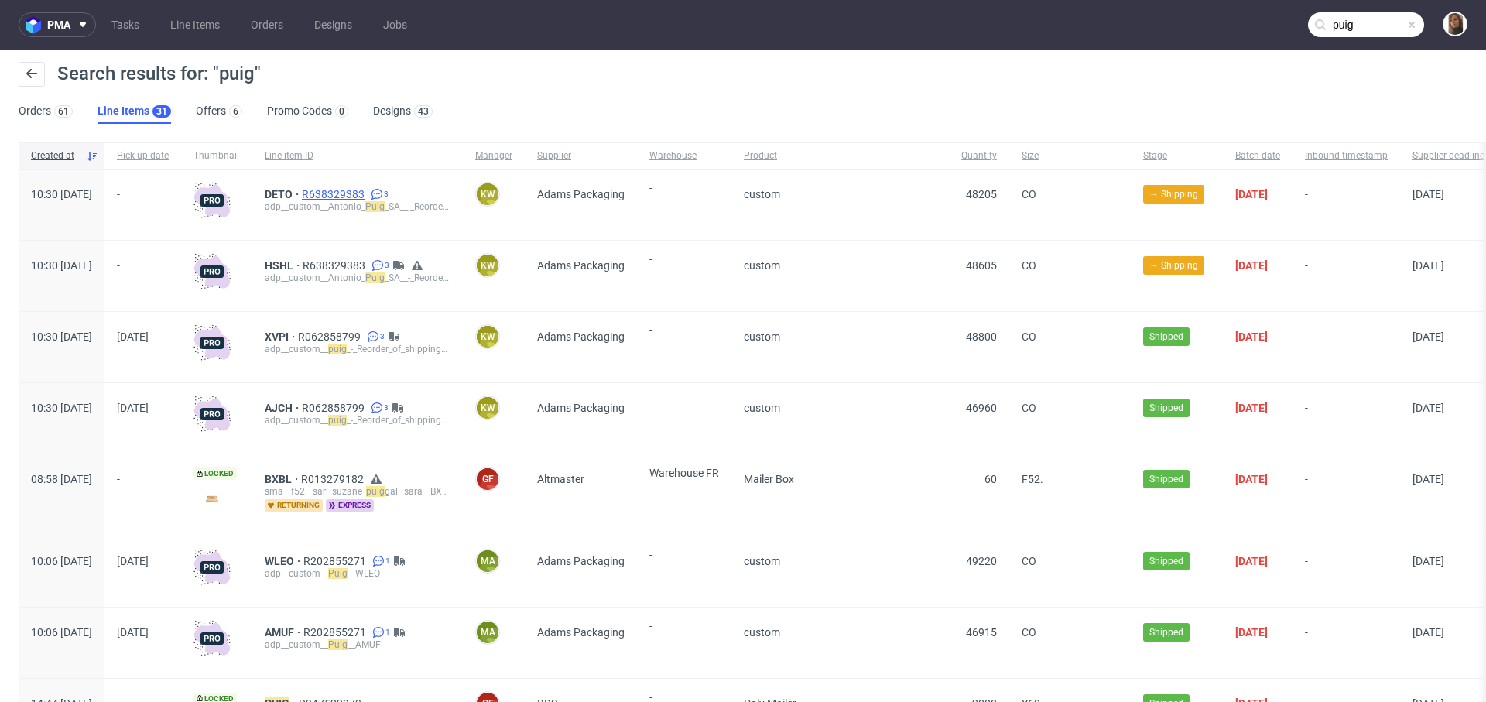
click at [368, 192] on span "R638329383" at bounding box center [335, 194] width 66 height 12
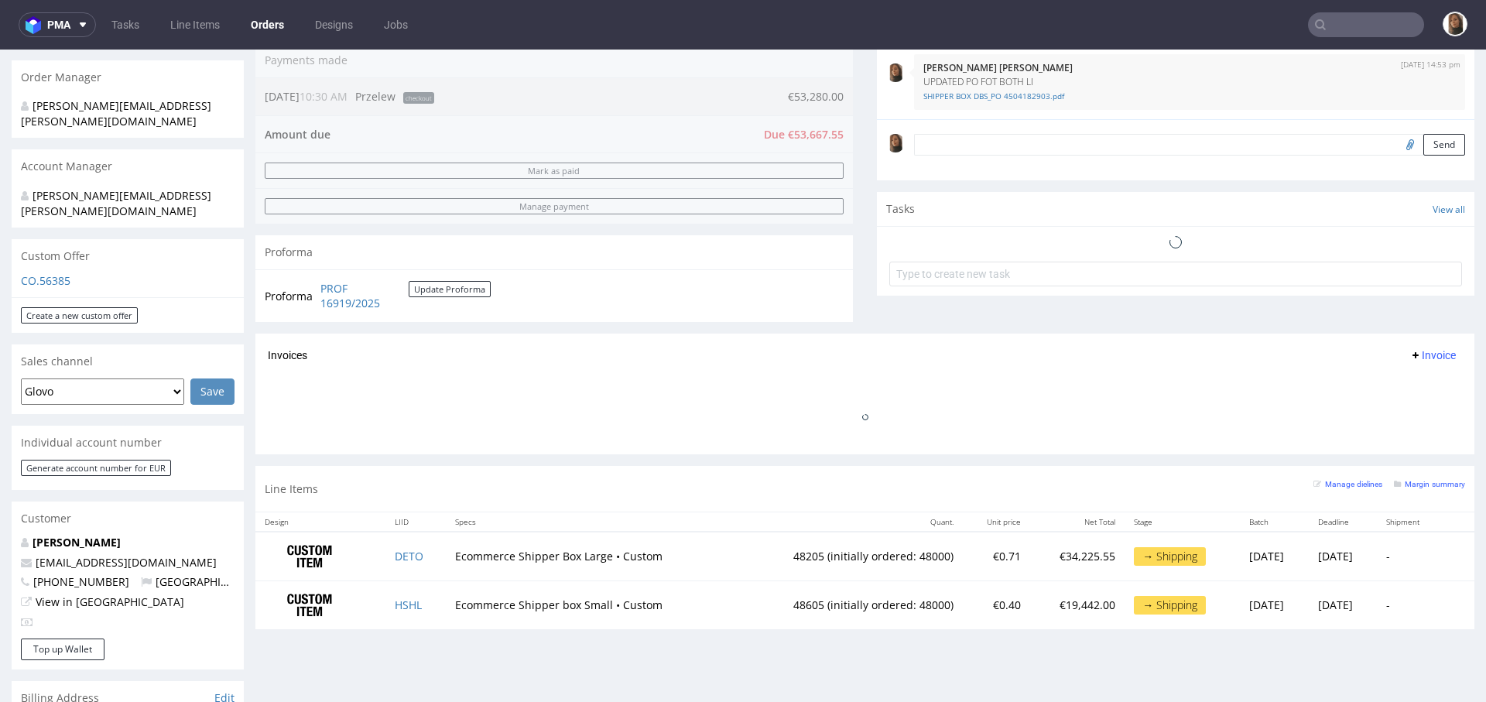
scroll to position [548, 0]
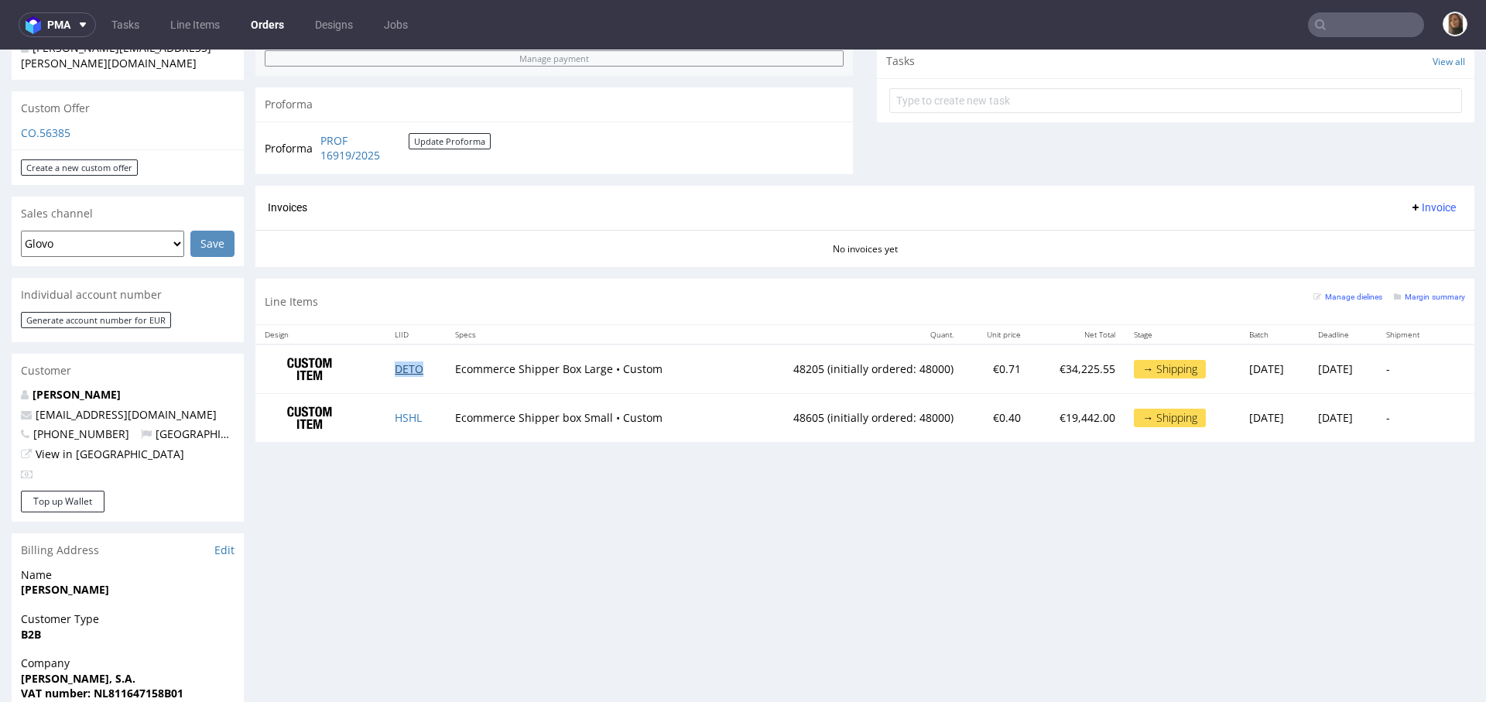
click at [403, 362] on link "DETO" at bounding box center [409, 368] width 29 height 15
click at [402, 420] on link "HSHL" at bounding box center [408, 417] width 27 height 15
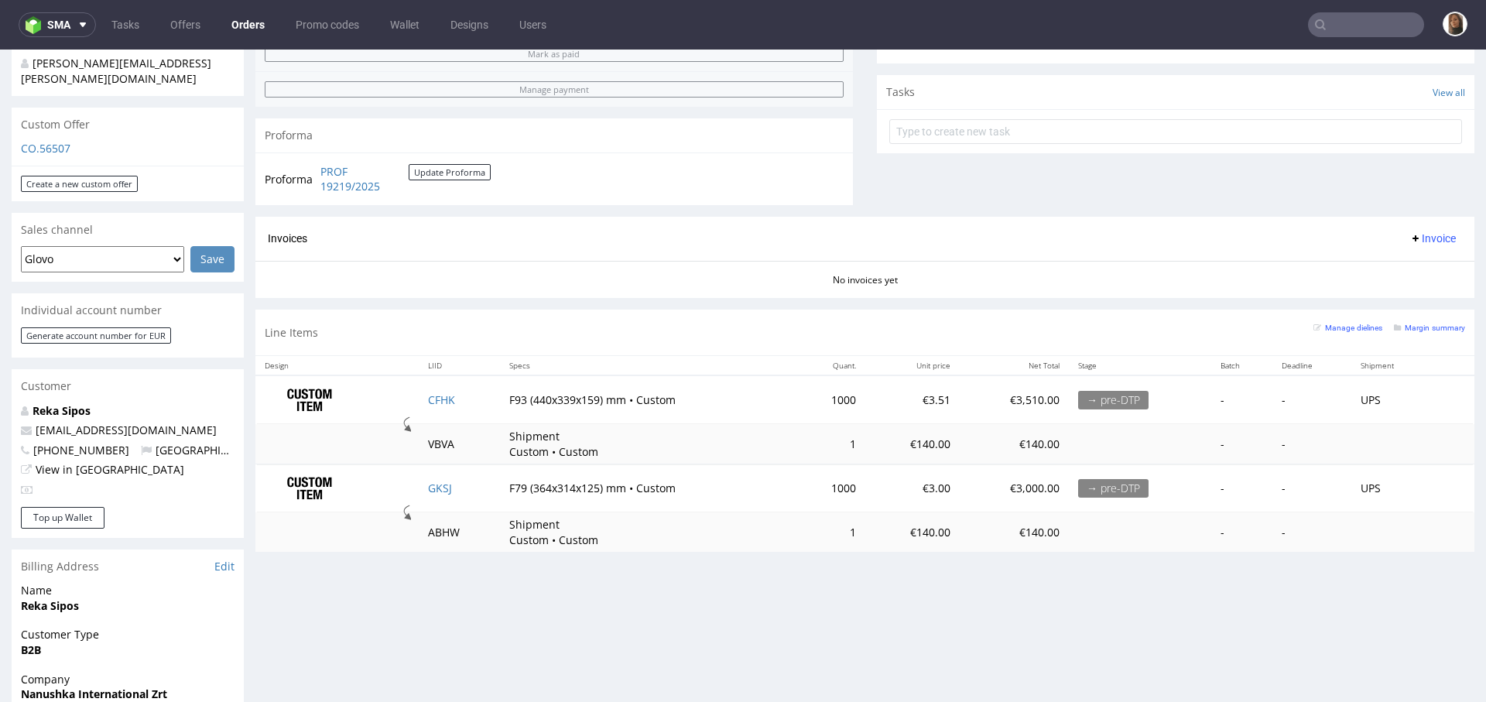
scroll to position [610, 0]
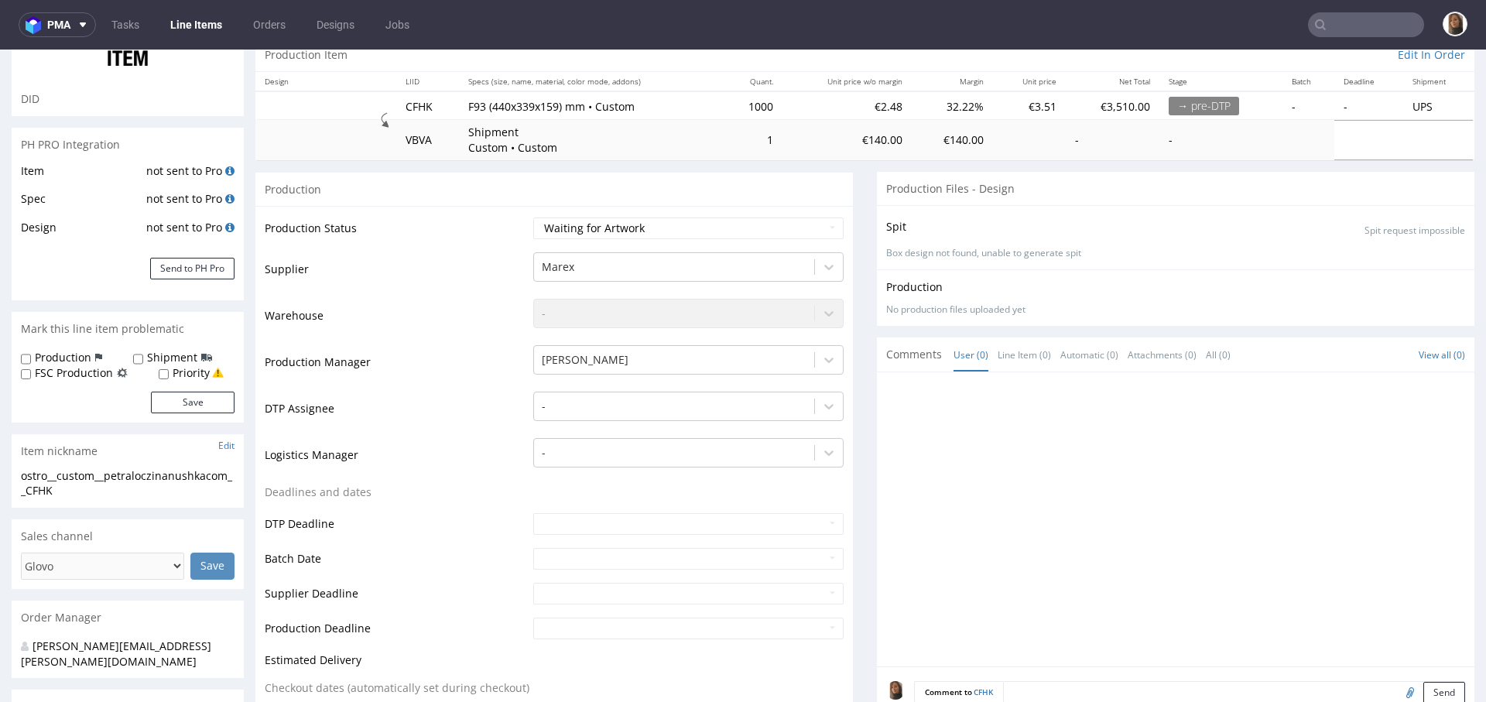
scroll to position [407, 0]
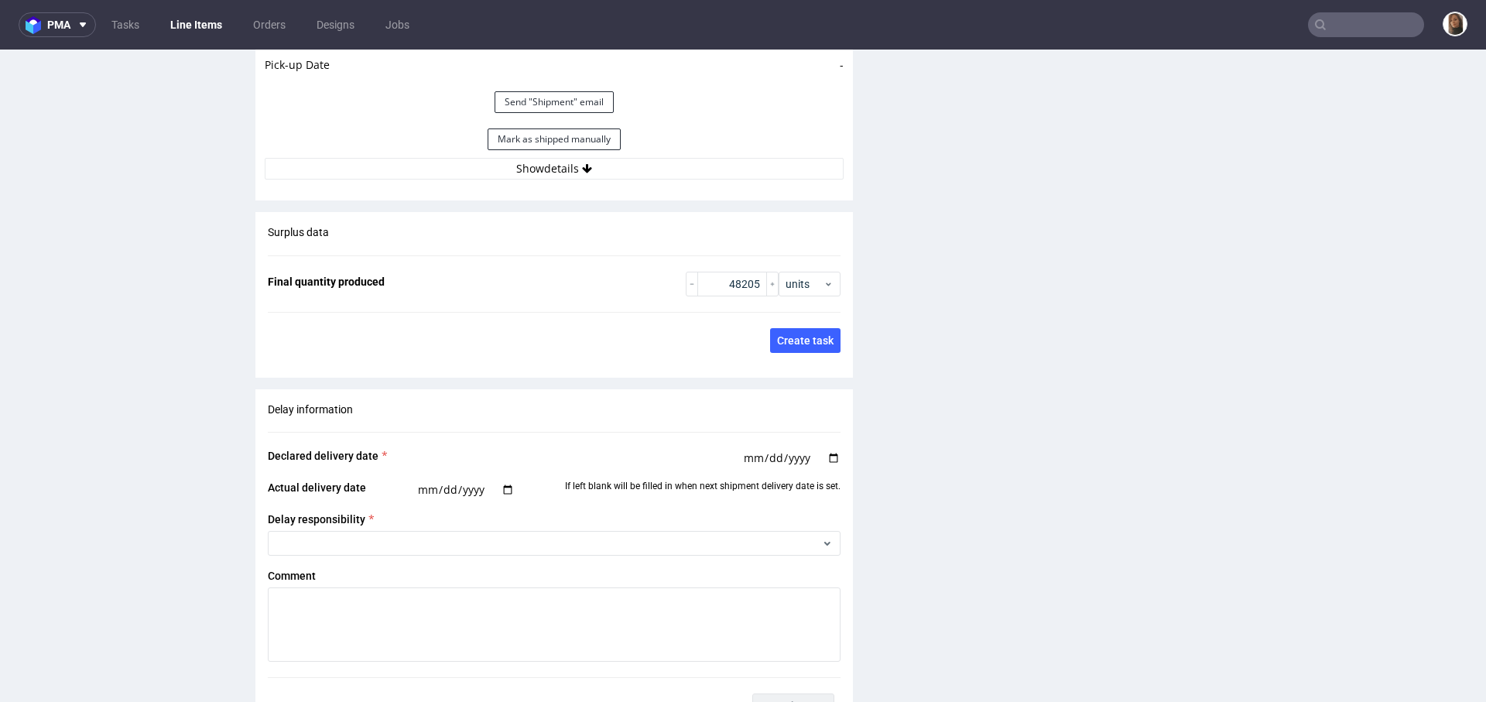
scroll to position [2241, 0]
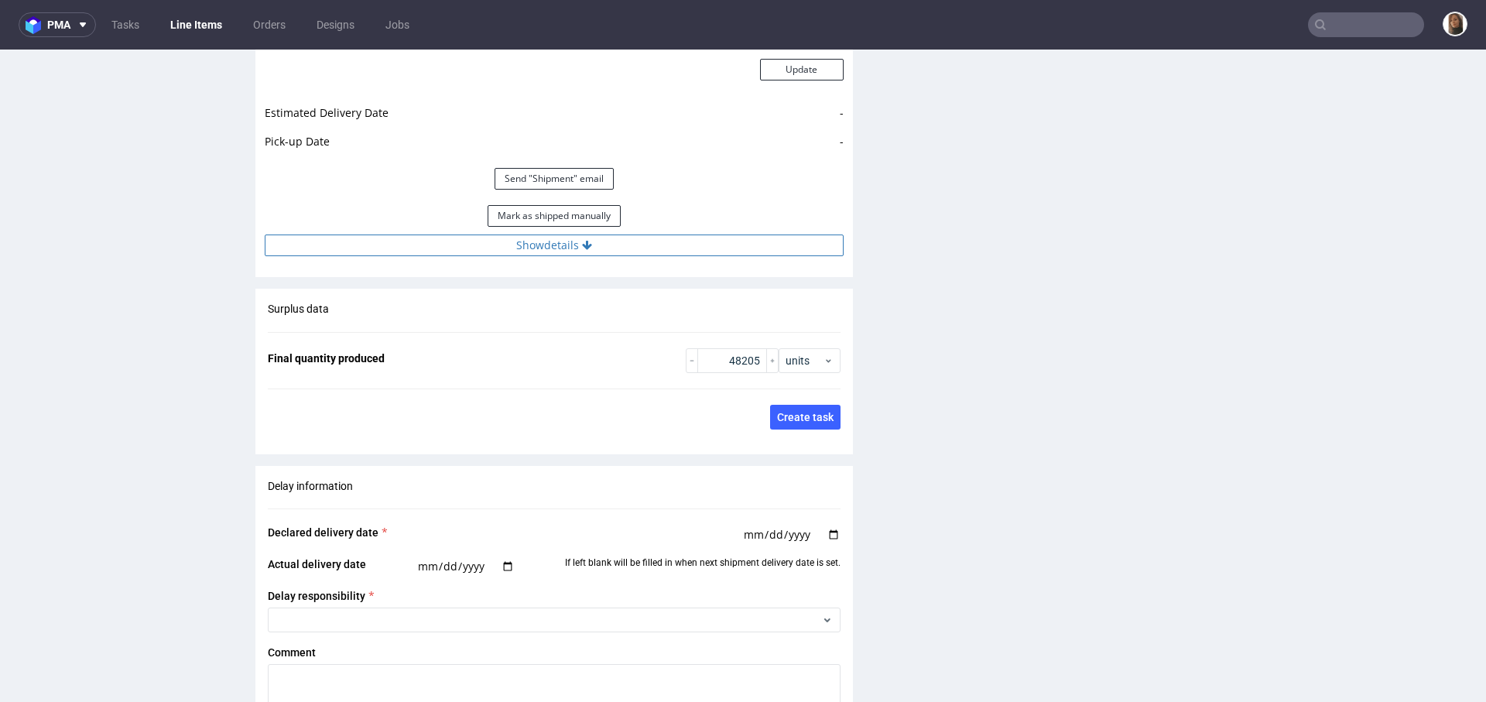
click at [582, 243] on icon at bounding box center [587, 245] width 10 height 11
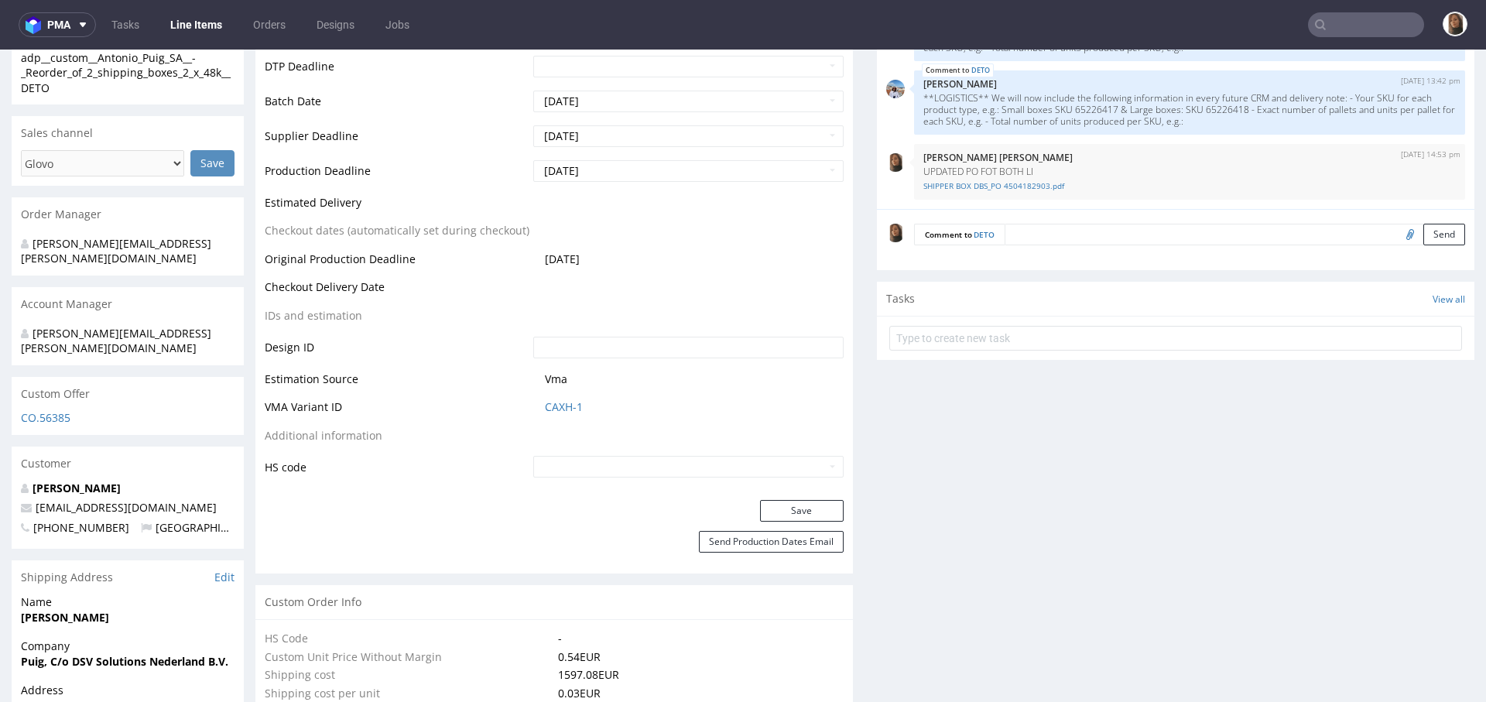
scroll to position [545, 0]
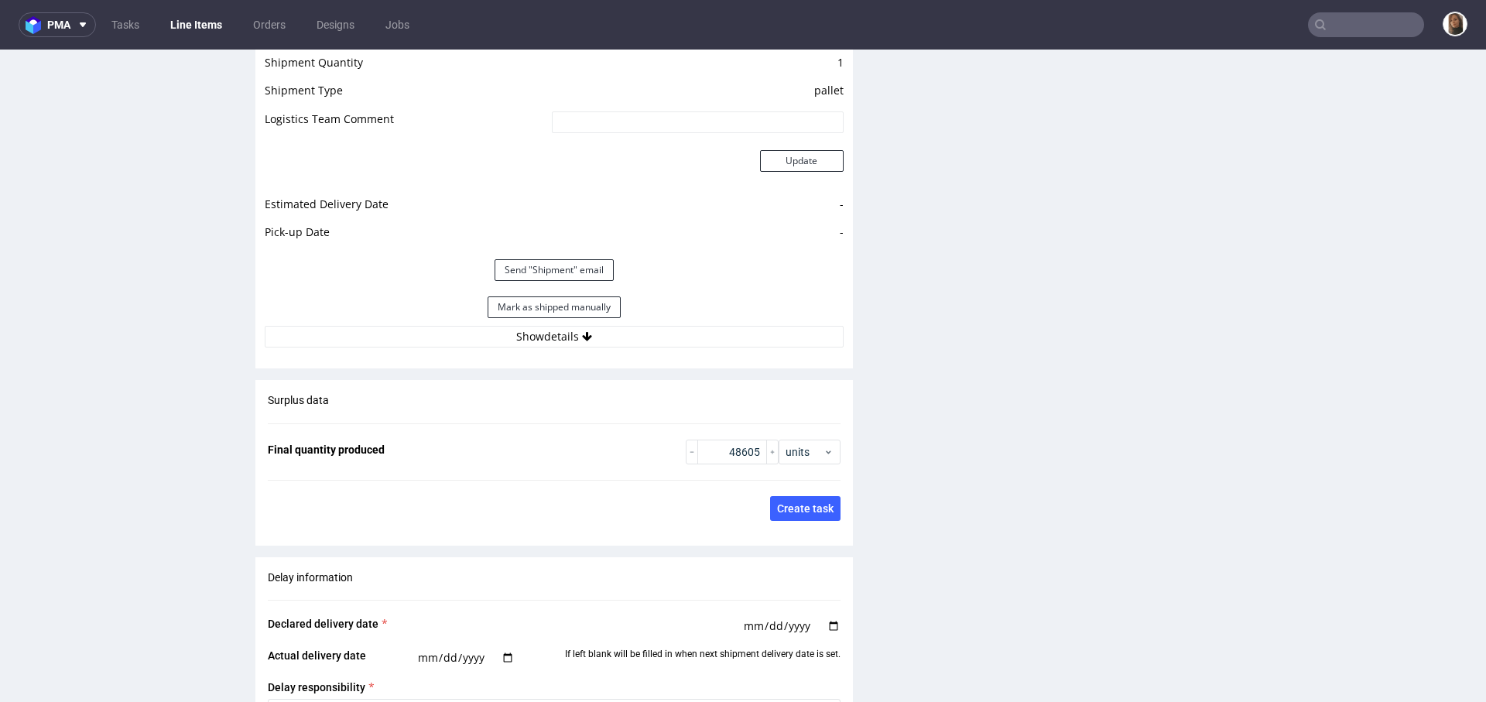
scroll to position [2077, 0]
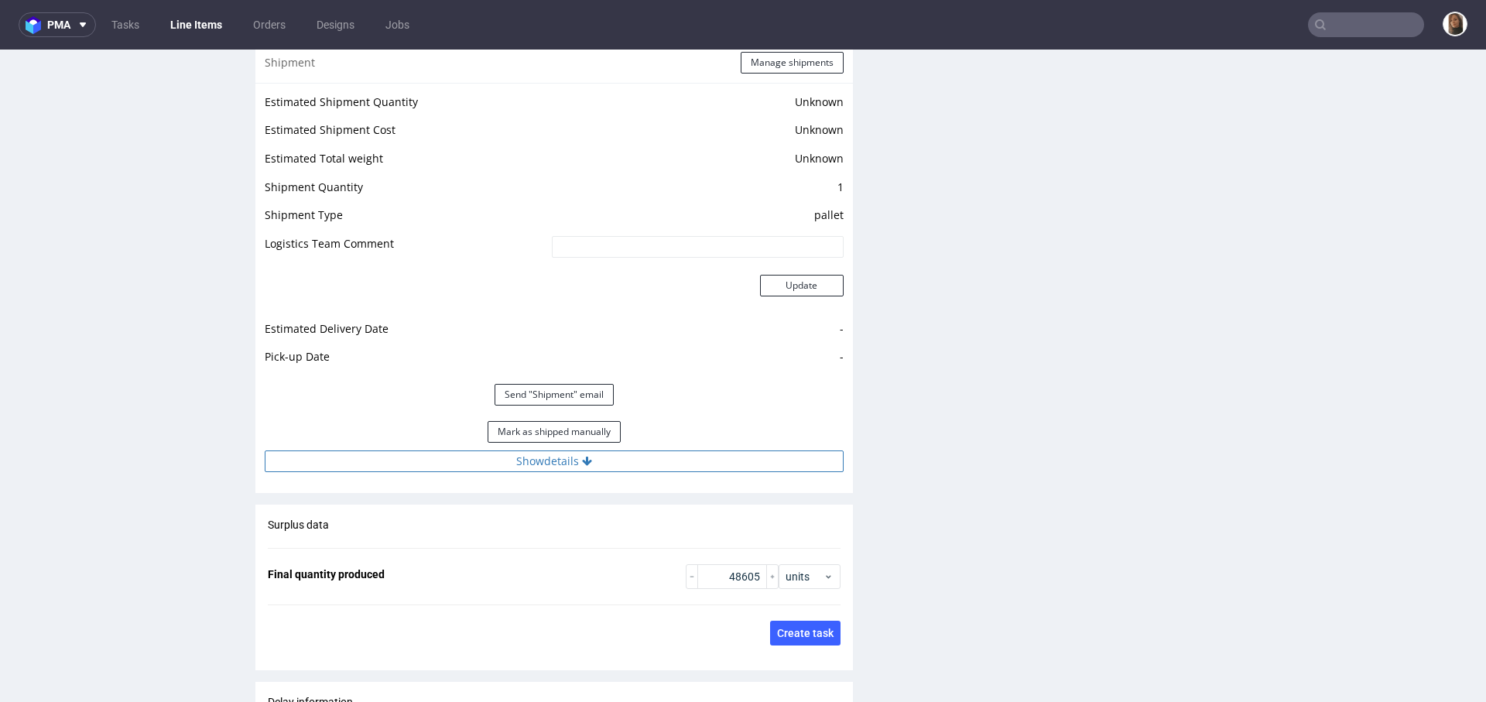
click at [547, 465] on button "Show details" at bounding box center [554, 461] width 579 height 22
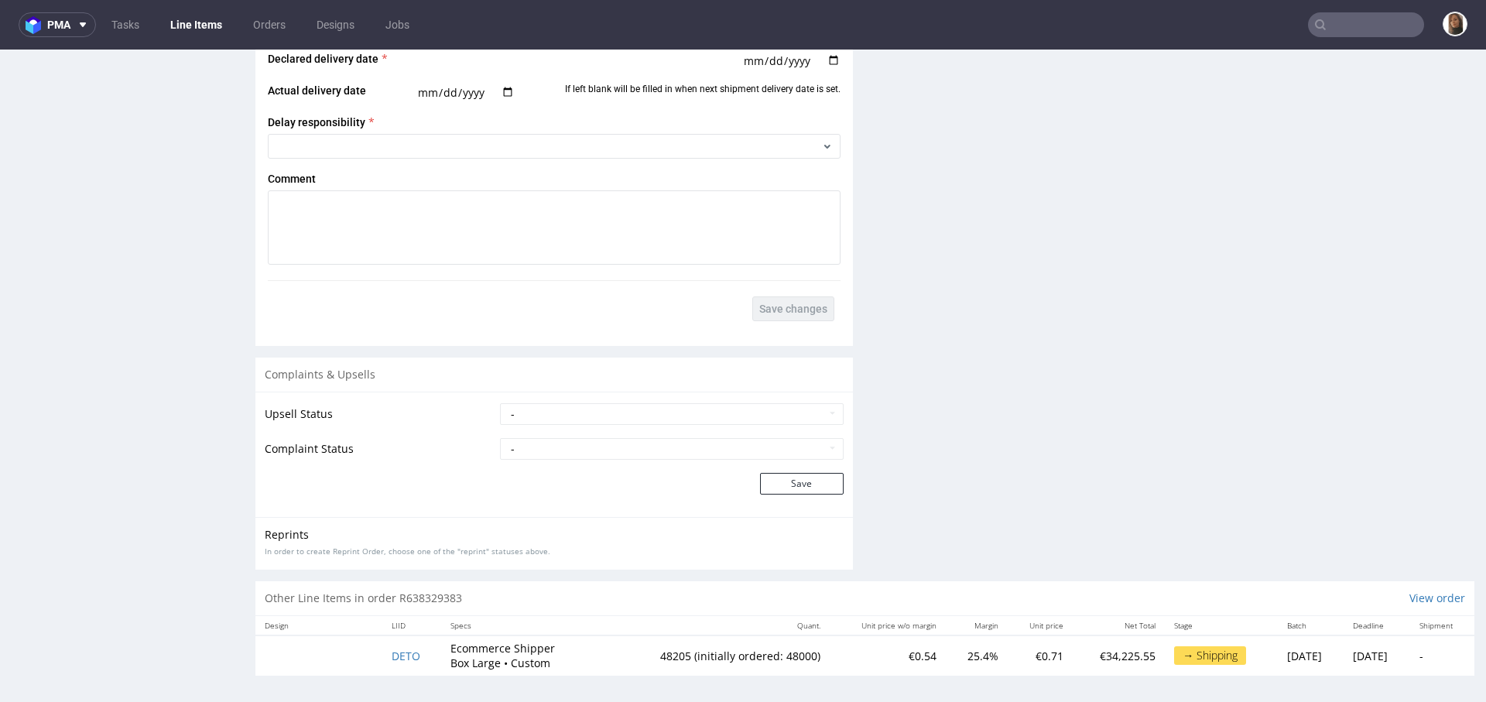
scroll to position [4, 0]
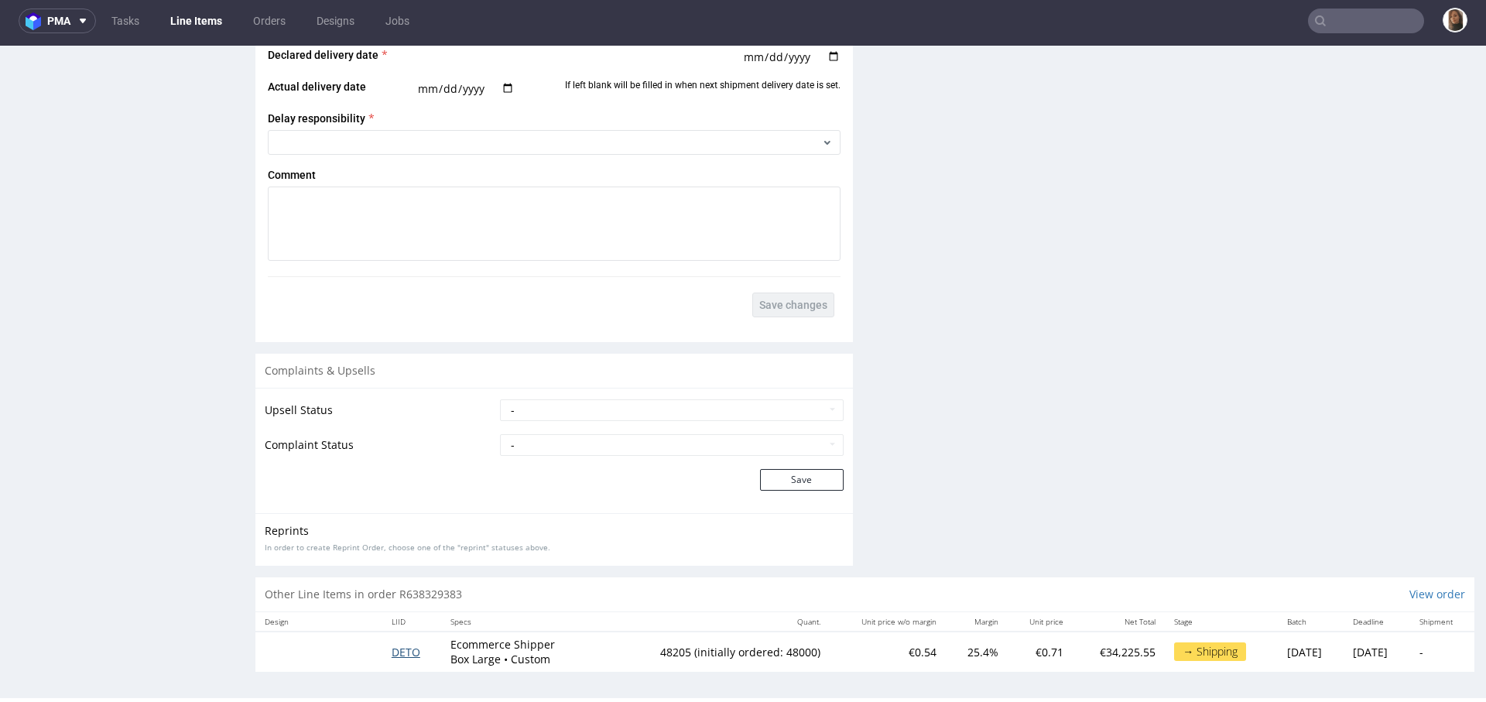
click at [402, 650] on span "DETO" at bounding box center [405, 652] width 29 height 15
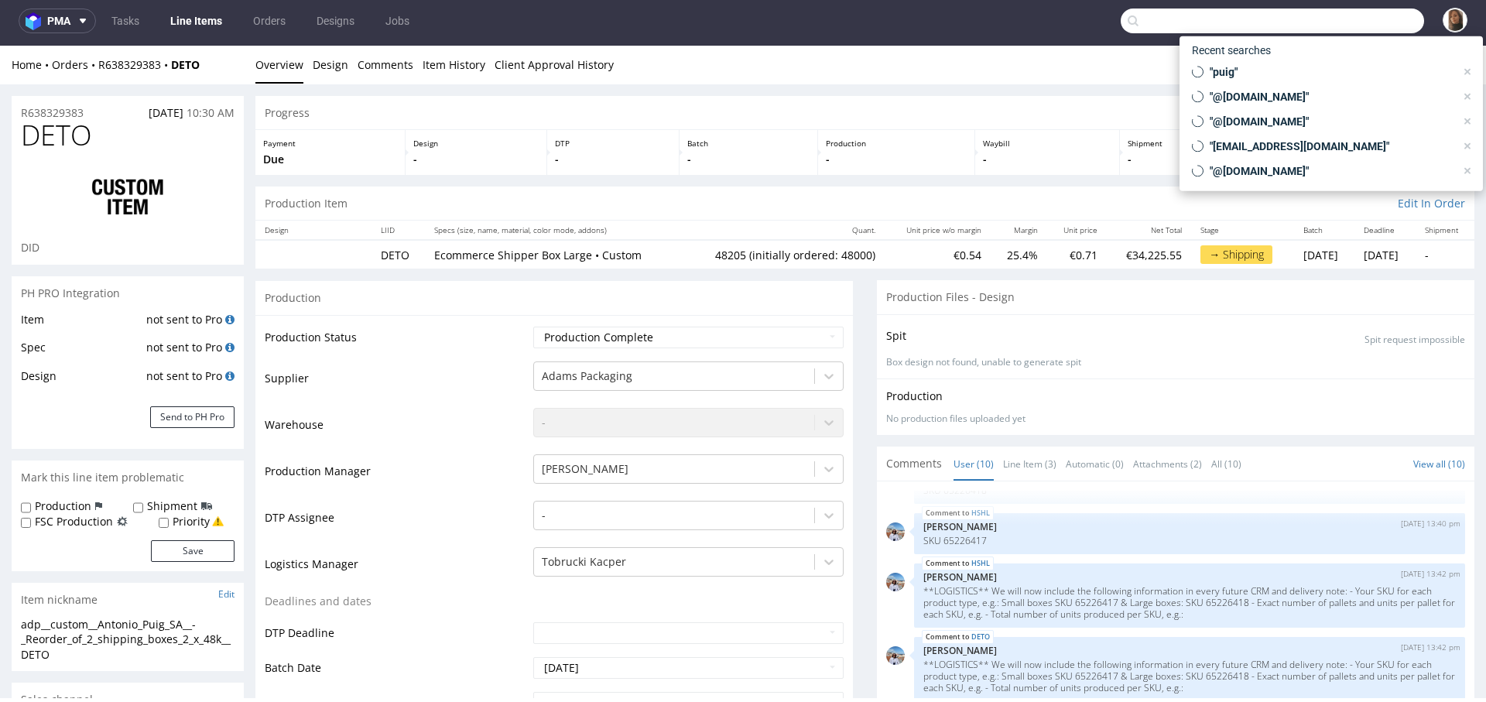
click at [1342, 12] on input "text" at bounding box center [1271, 21] width 303 height 25
click at [271, 19] on link "Orders" at bounding box center [269, 21] width 51 height 25
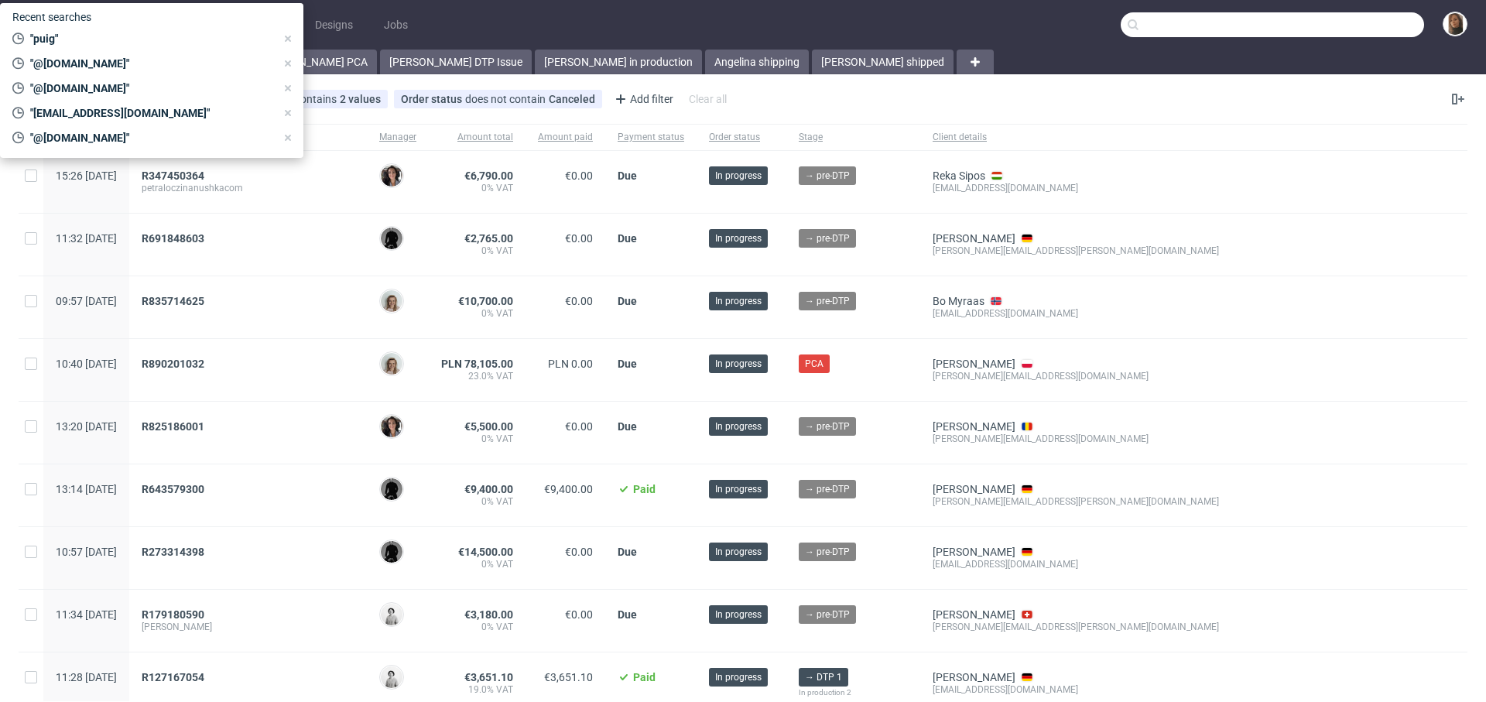
click at [351, 171] on div "R347450364" at bounding box center [248, 175] width 213 height 12
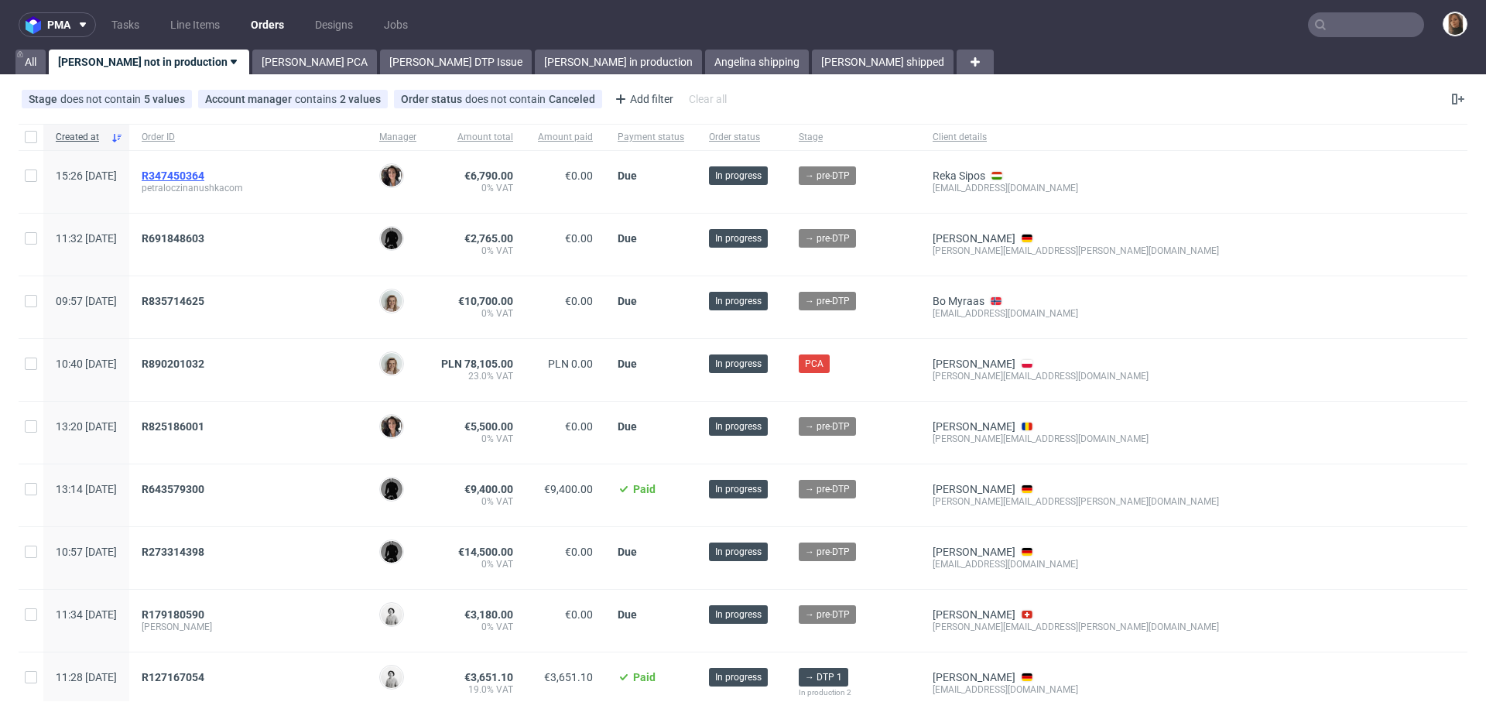
click at [204, 174] on span "R347450364" at bounding box center [173, 175] width 63 height 12
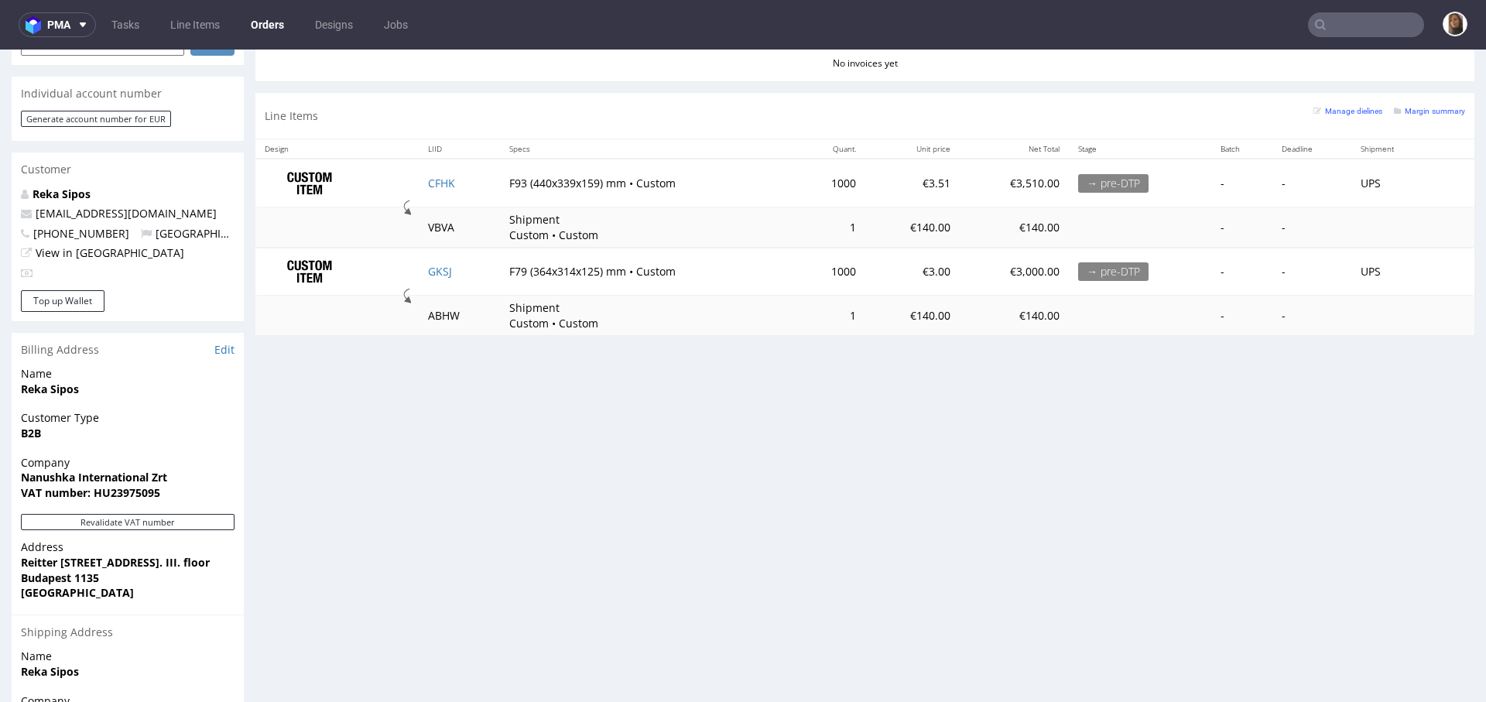
scroll to position [777, 0]
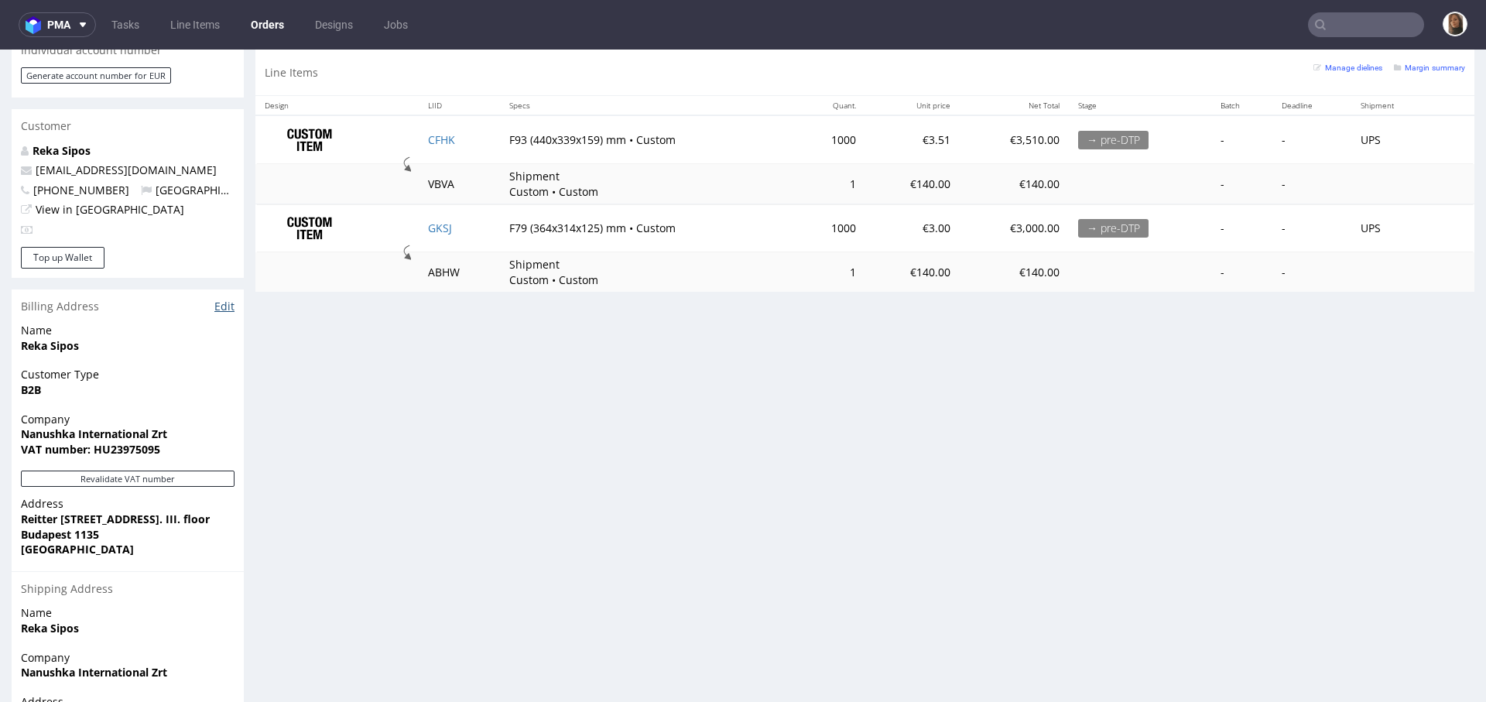
click at [218, 299] on link "Edit" at bounding box center [224, 306] width 20 height 15
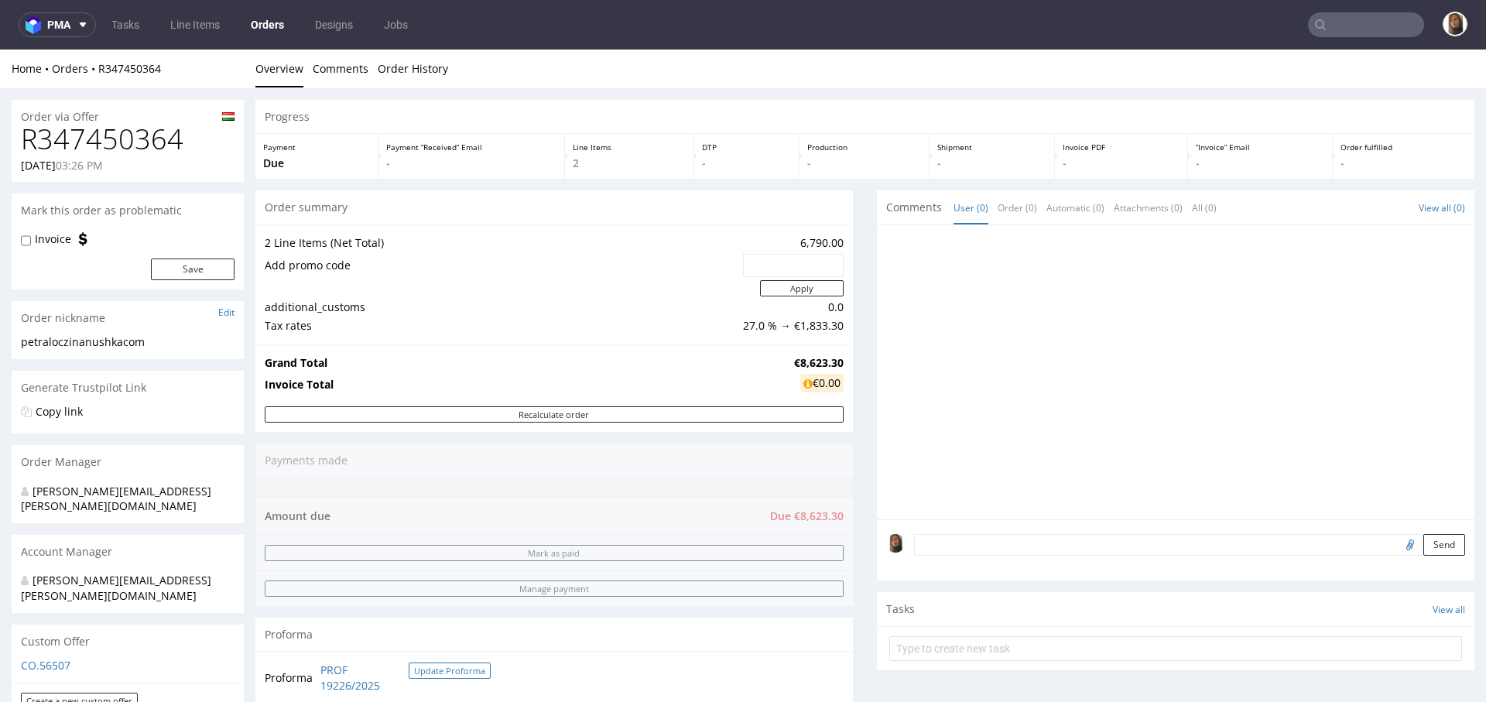
click at [447, 673] on button "Update Proforma" at bounding box center [450, 670] width 82 height 16
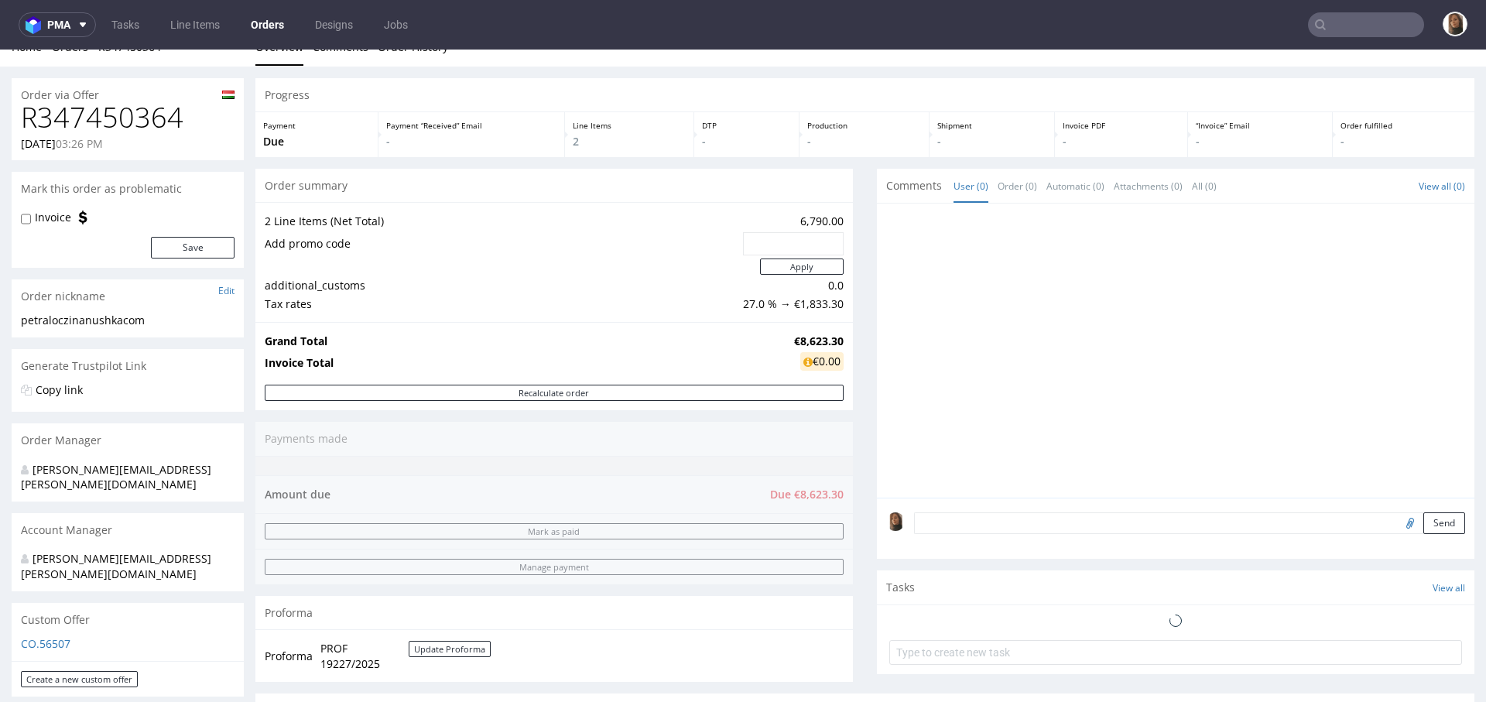
scroll to position [159, 0]
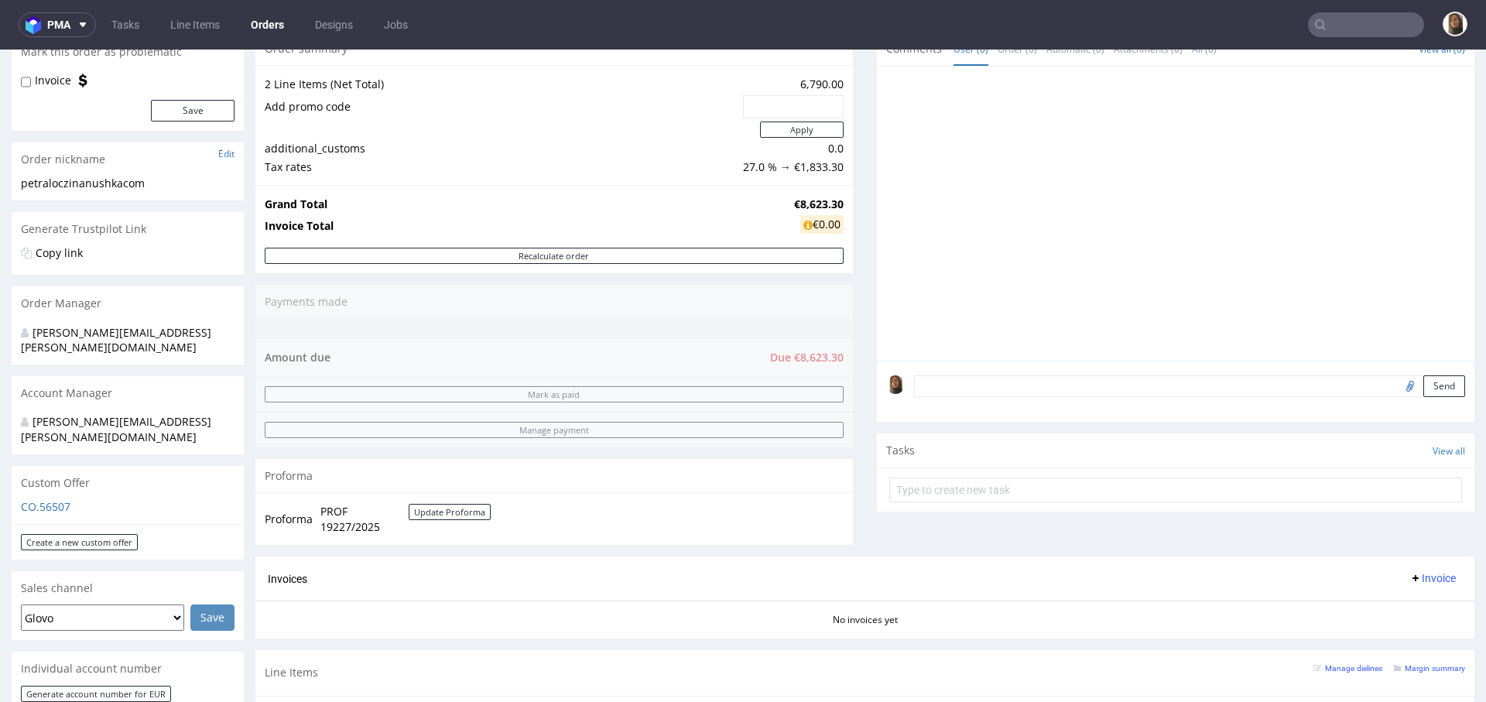
click at [450, 497] on div "Proforma PROF 19227/2025 Update Proforma" at bounding box center [553, 518] width 597 height 53
click at [456, 511] on button "Update Proforma" at bounding box center [450, 512] width 82 height 16
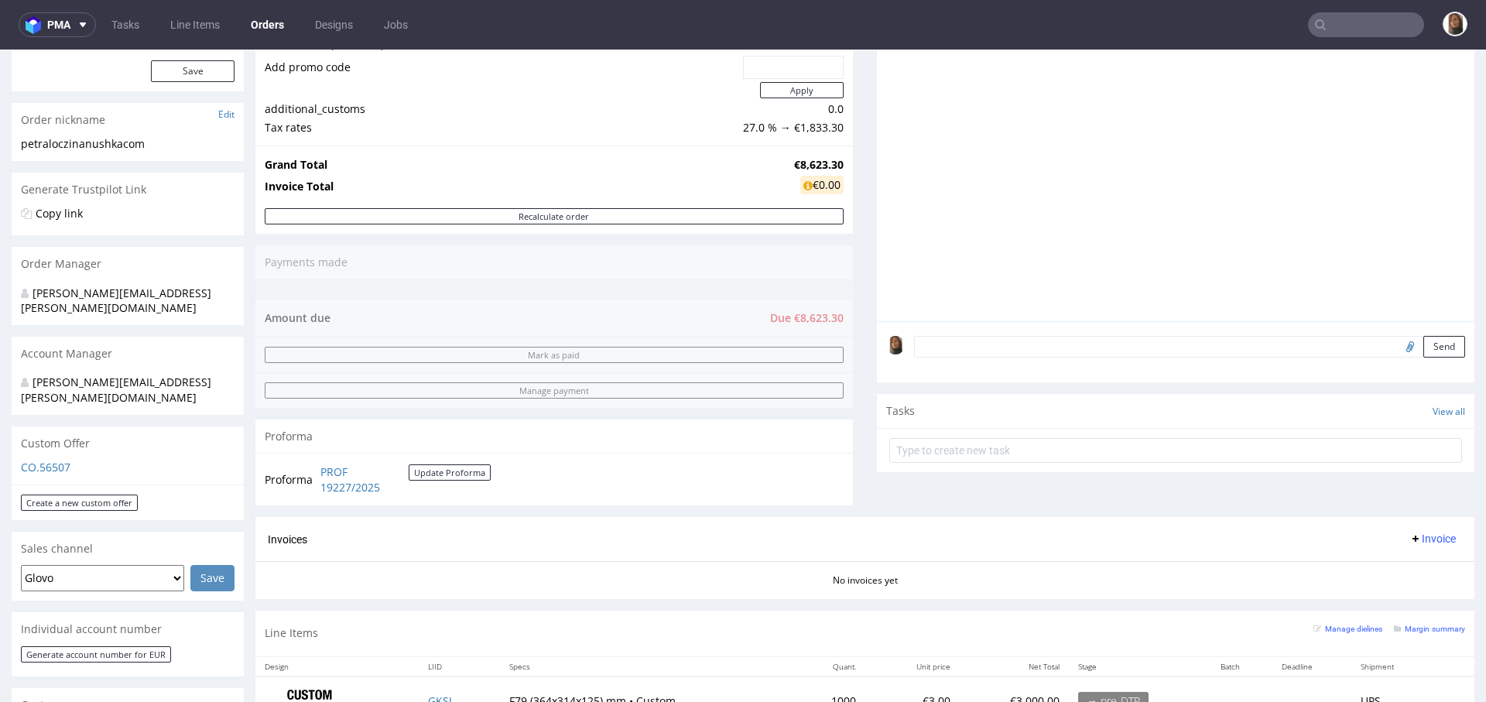
scroll to position [258, 0]
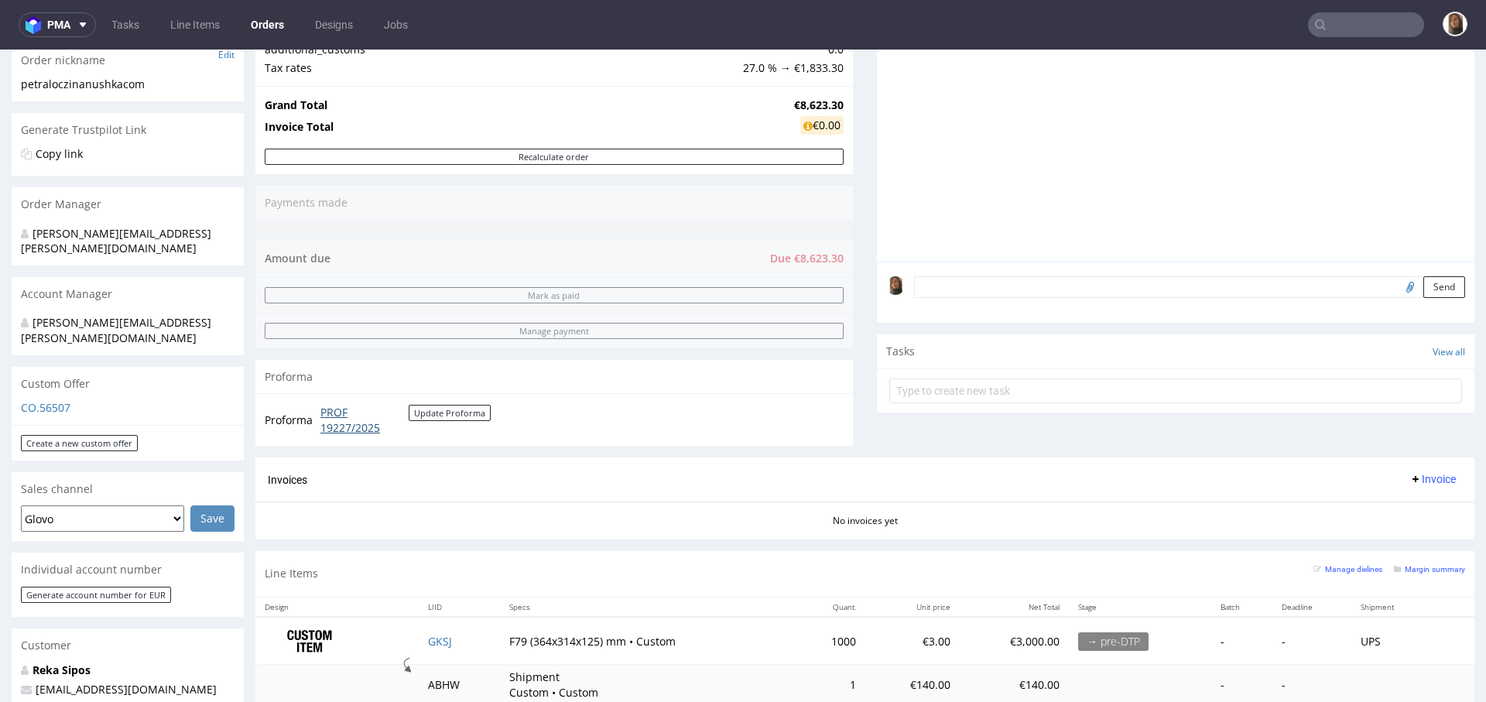
click at [360, 417] on link "PROF 19227/2025" at bounding box center [364, 420] width 88 height 30
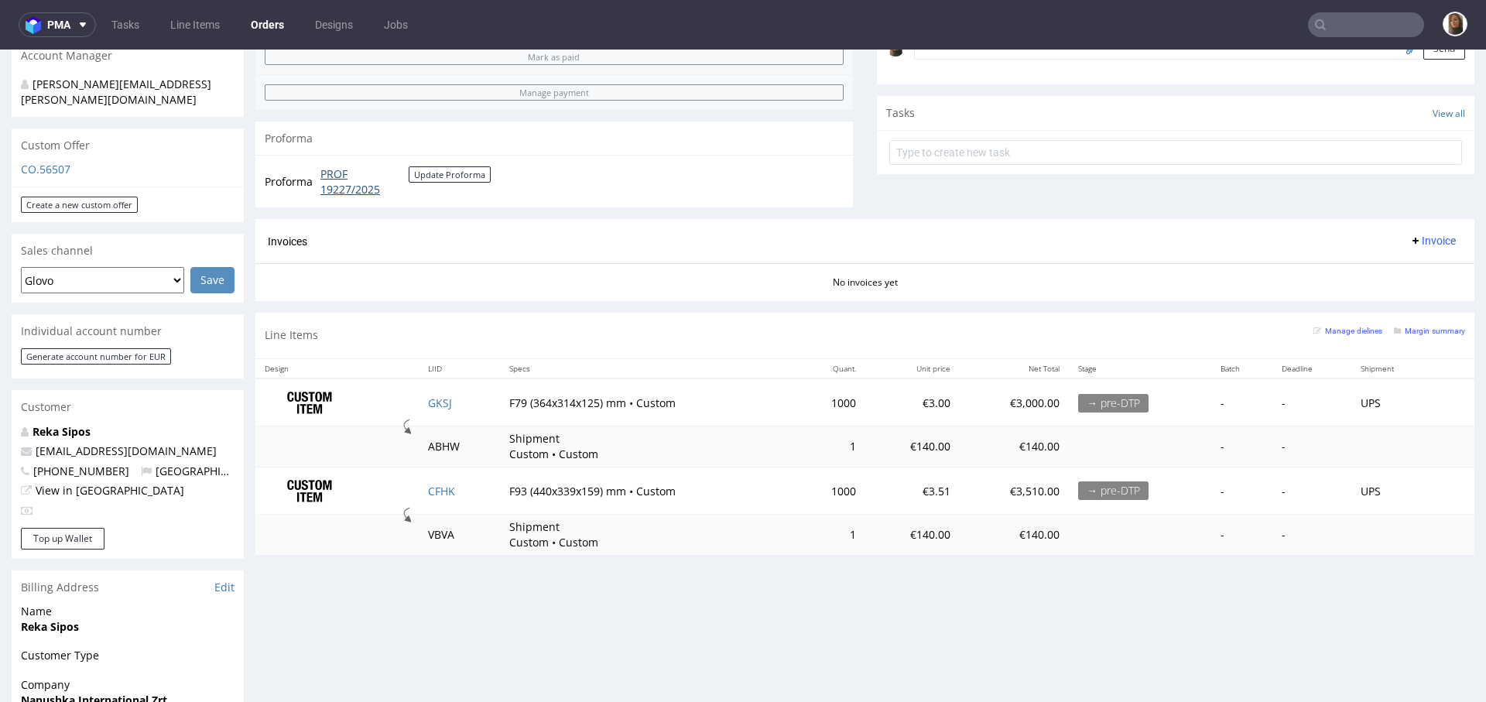
scroll to position [577, 0]
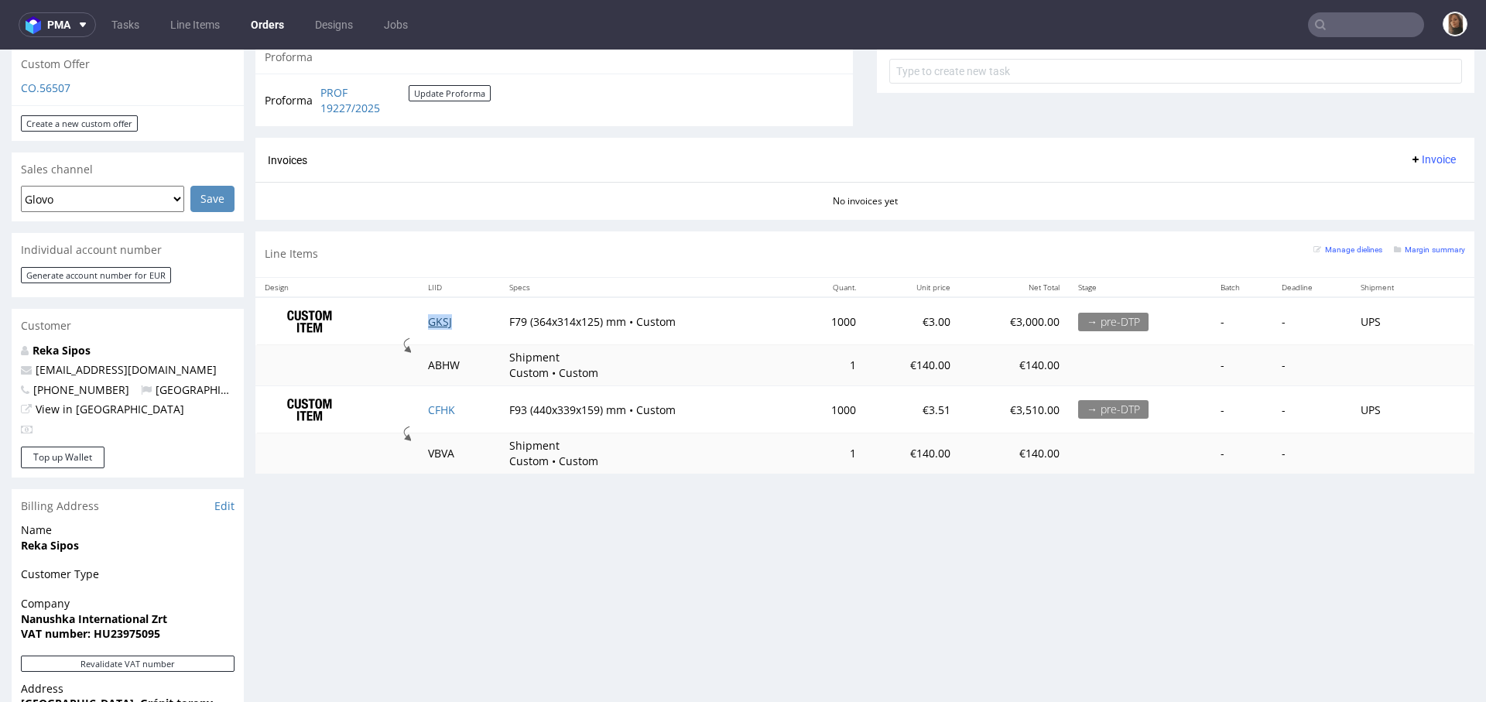
click at [435, 314] on link "GKSJ" at bounding box center [440, 321] width 24 height 15
click at [438, 410] on link "CFHK" at bounding box center [441, 409] width 27 height 15
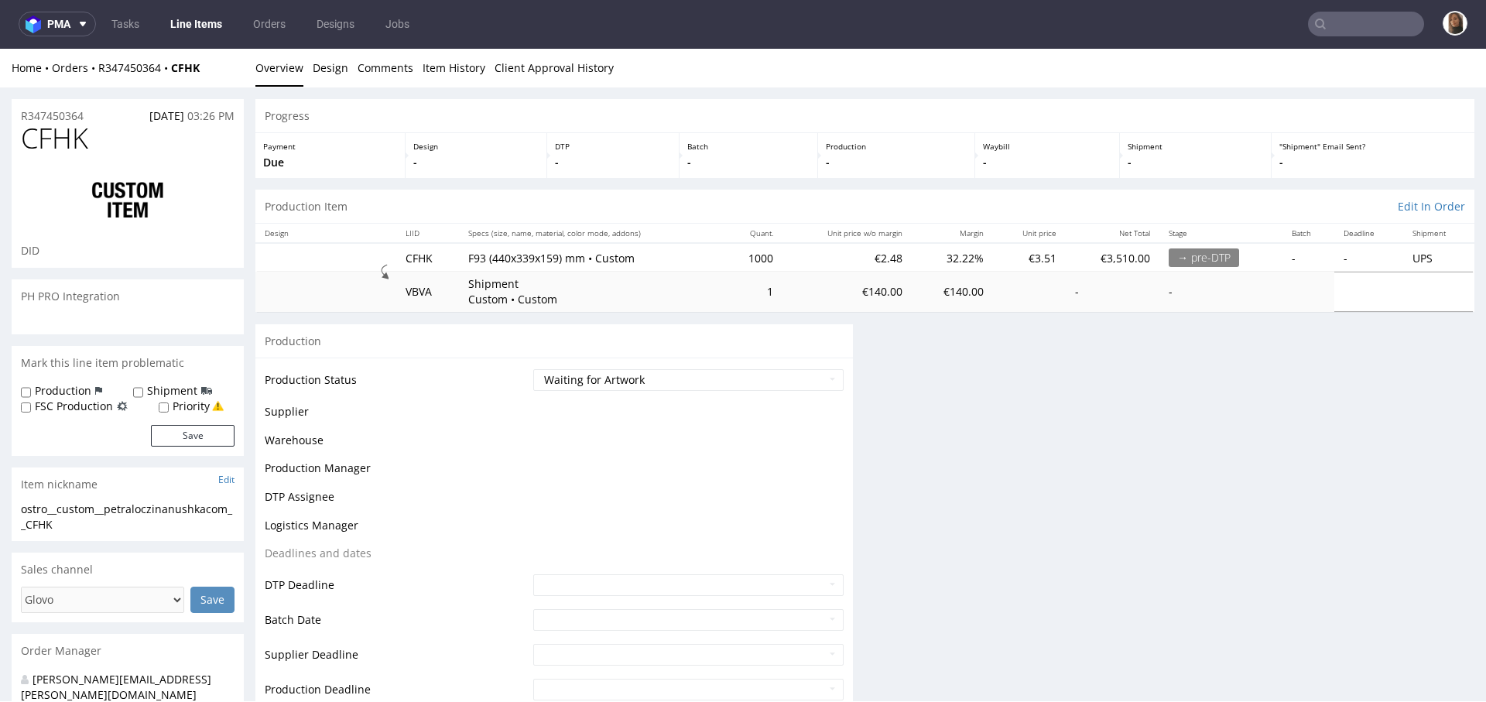
click at [1331, 22] on input "text" at bounding box center [1366, 24] width 116 height 25
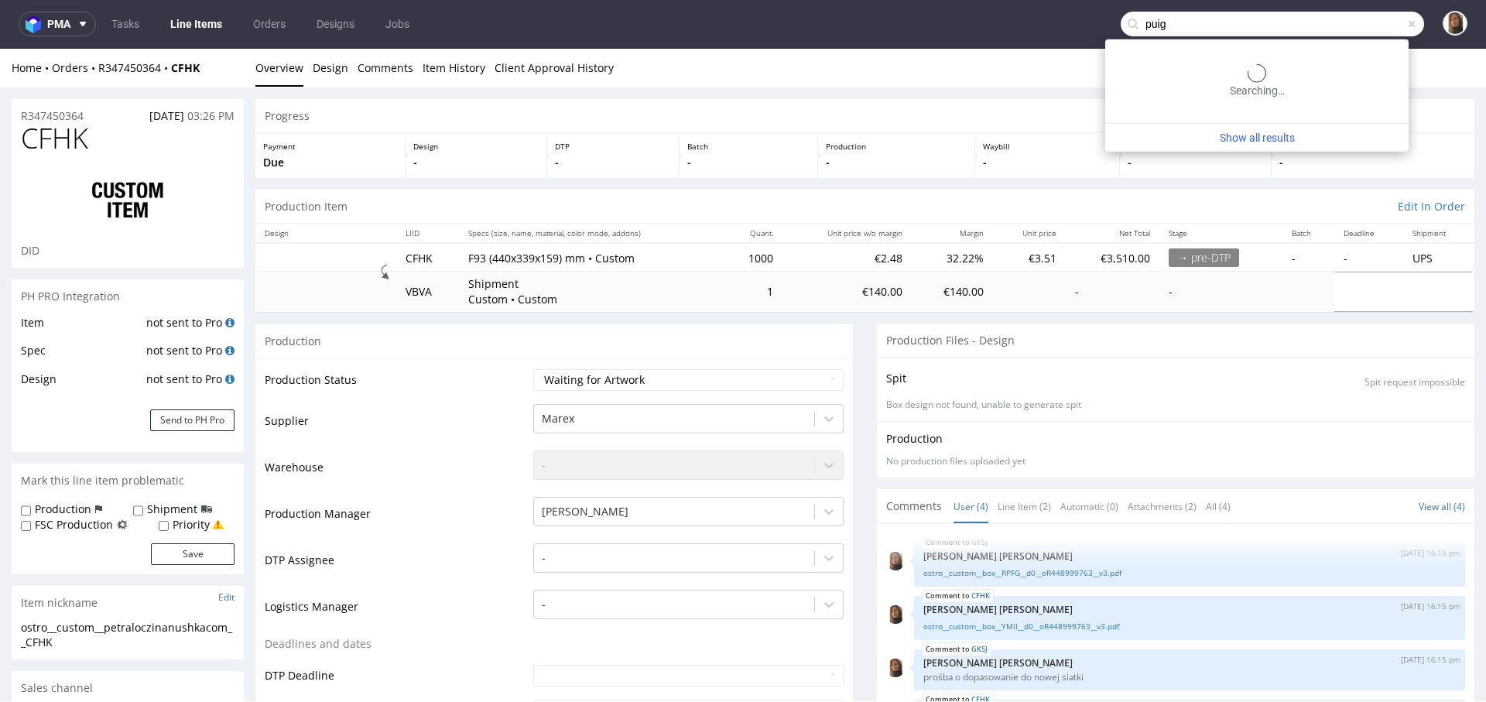
type input "puig"
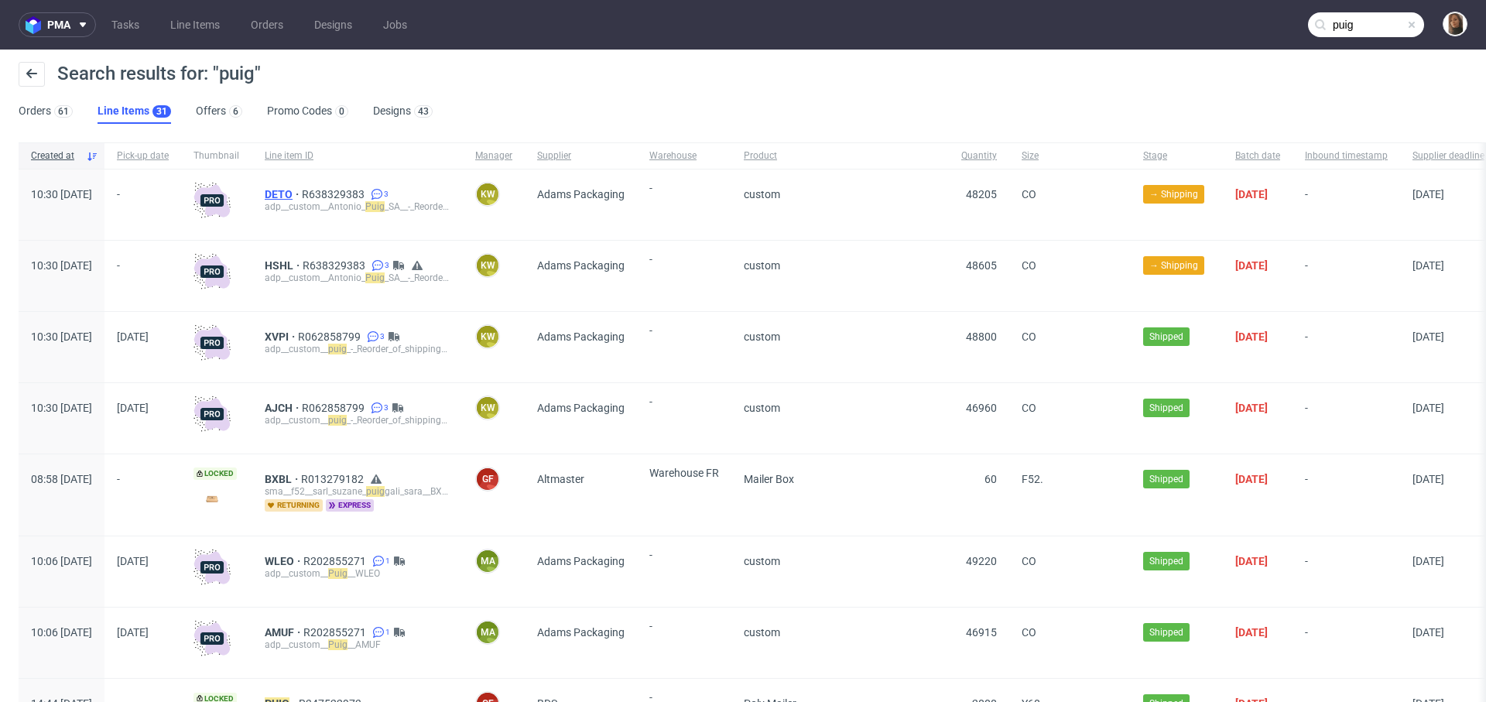
click at [302, 192] on span "DETO" at bounding box center [283, 194] width 37 height 12
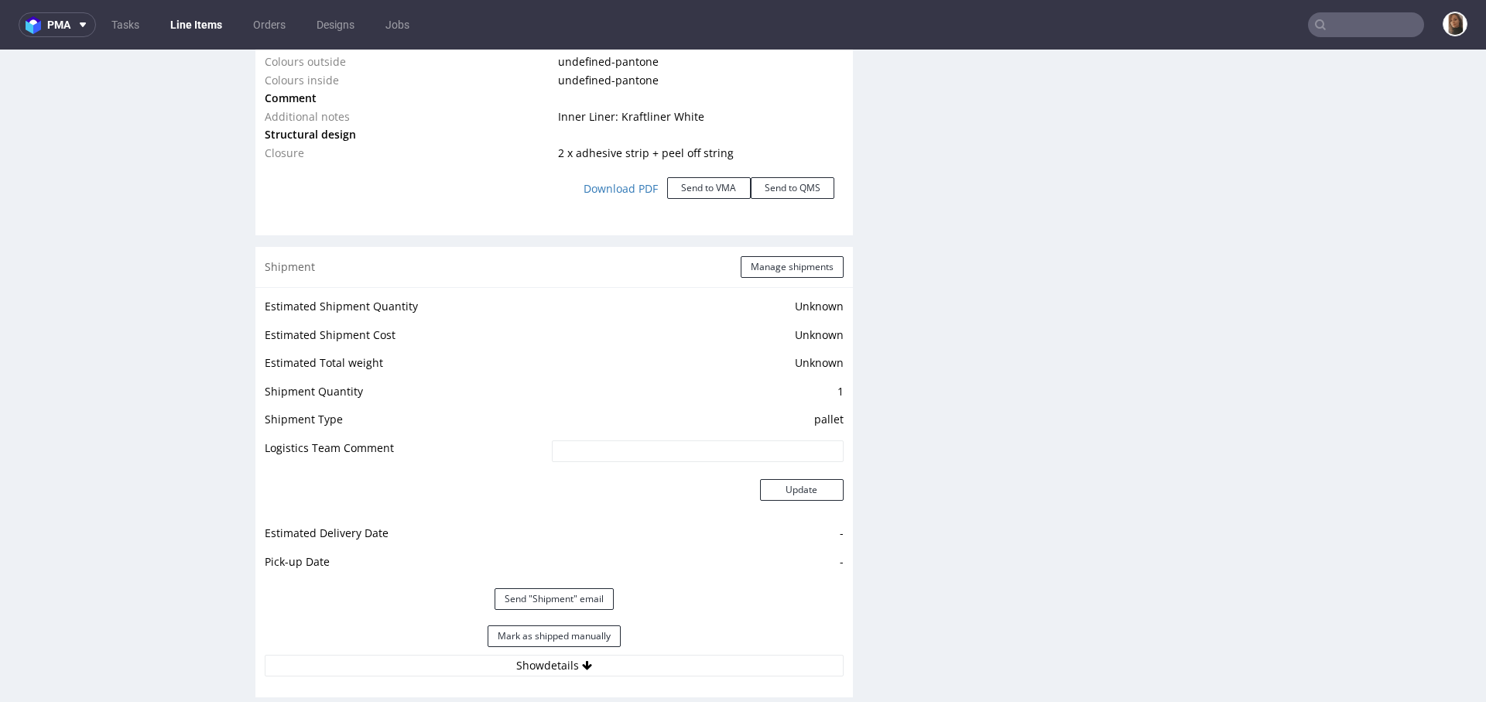
scroll to position [2064, 0]
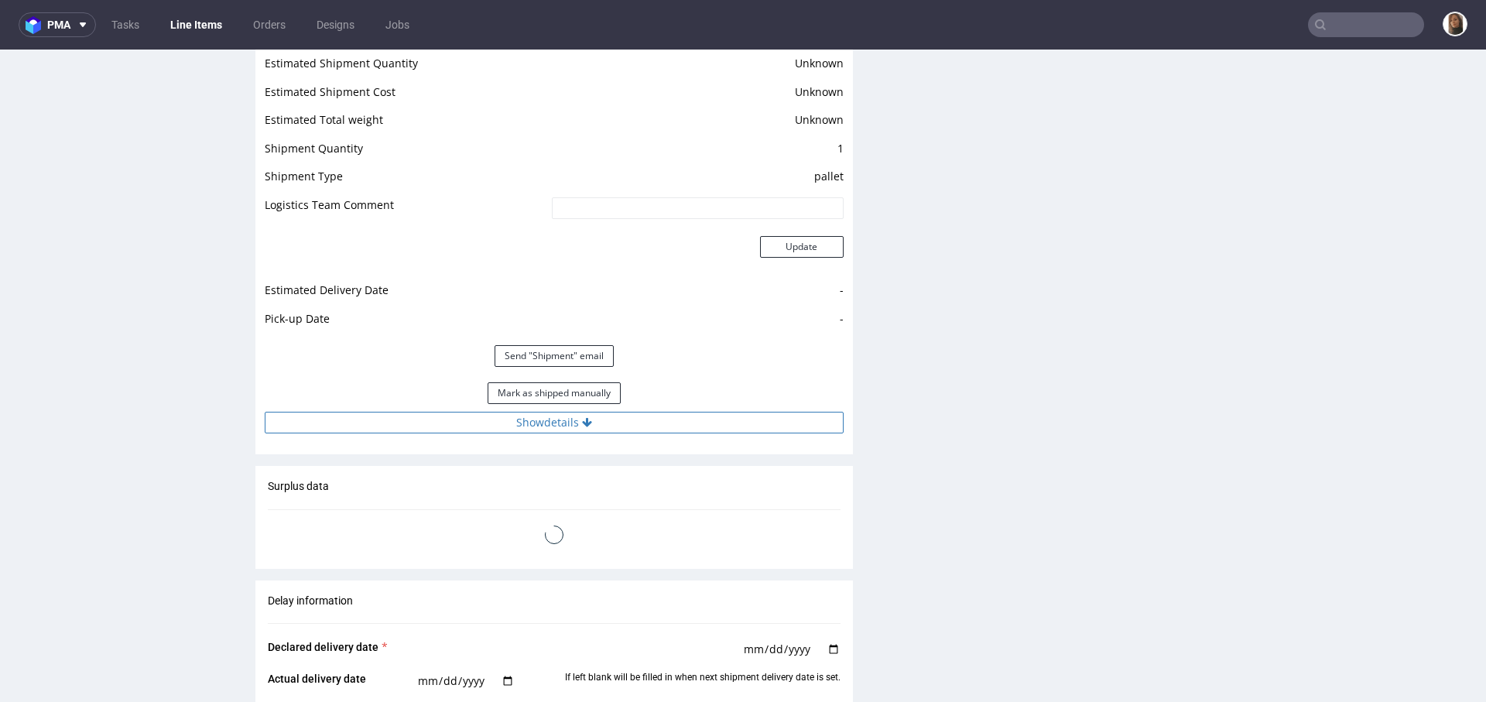
click at [502, 422] on button "Show details" at bounding box center [554, 423] width 579 height 22
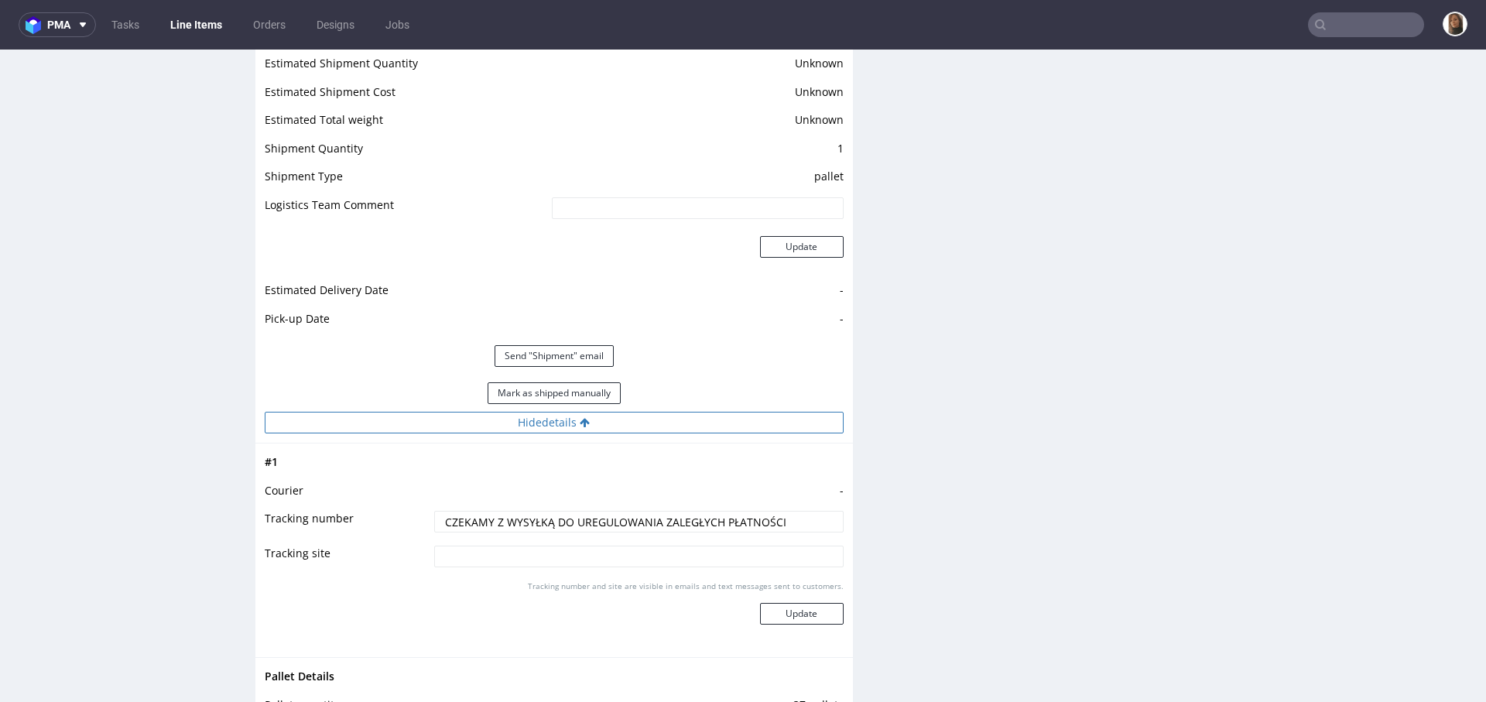
click at [502, 422] on button "Hide details" at bounding box center [554, 423] width 579 height 22
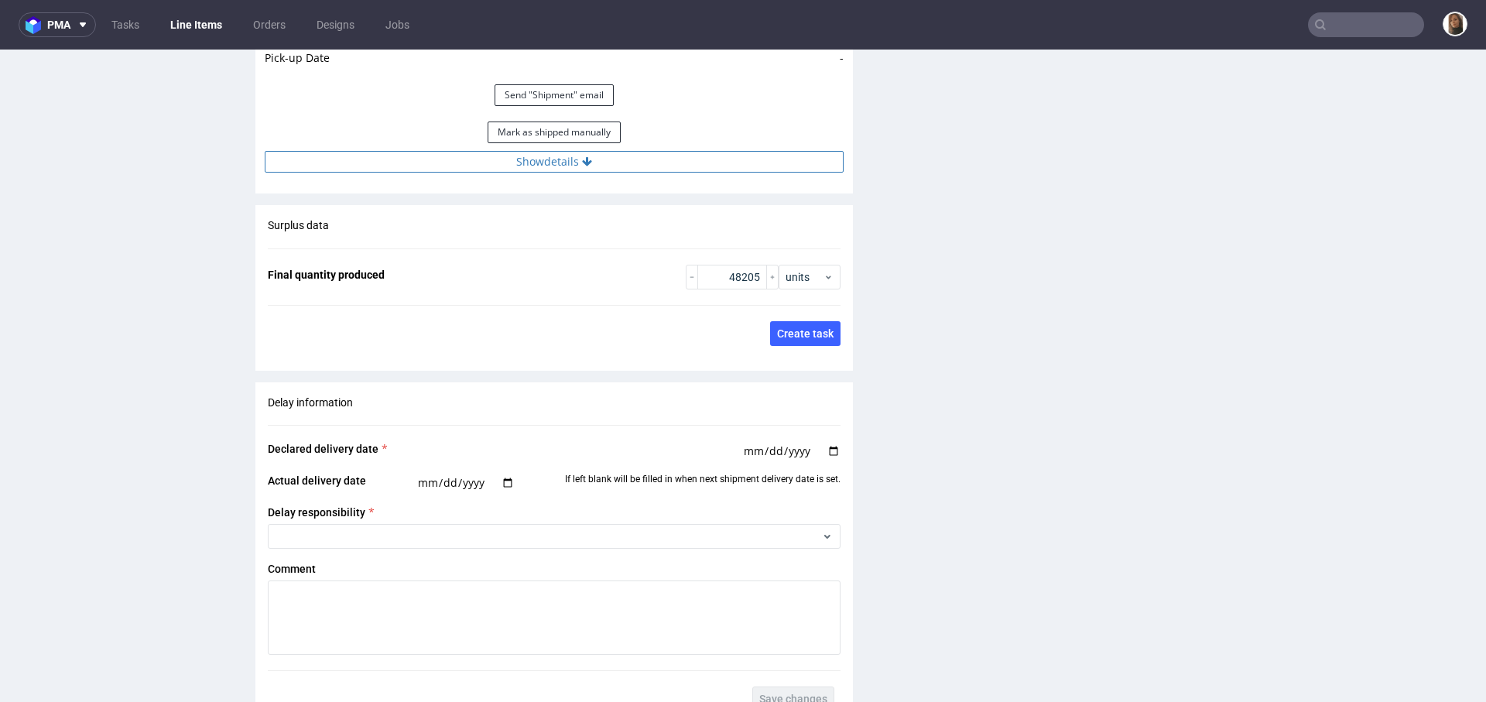
scroll to position [2264, 0]
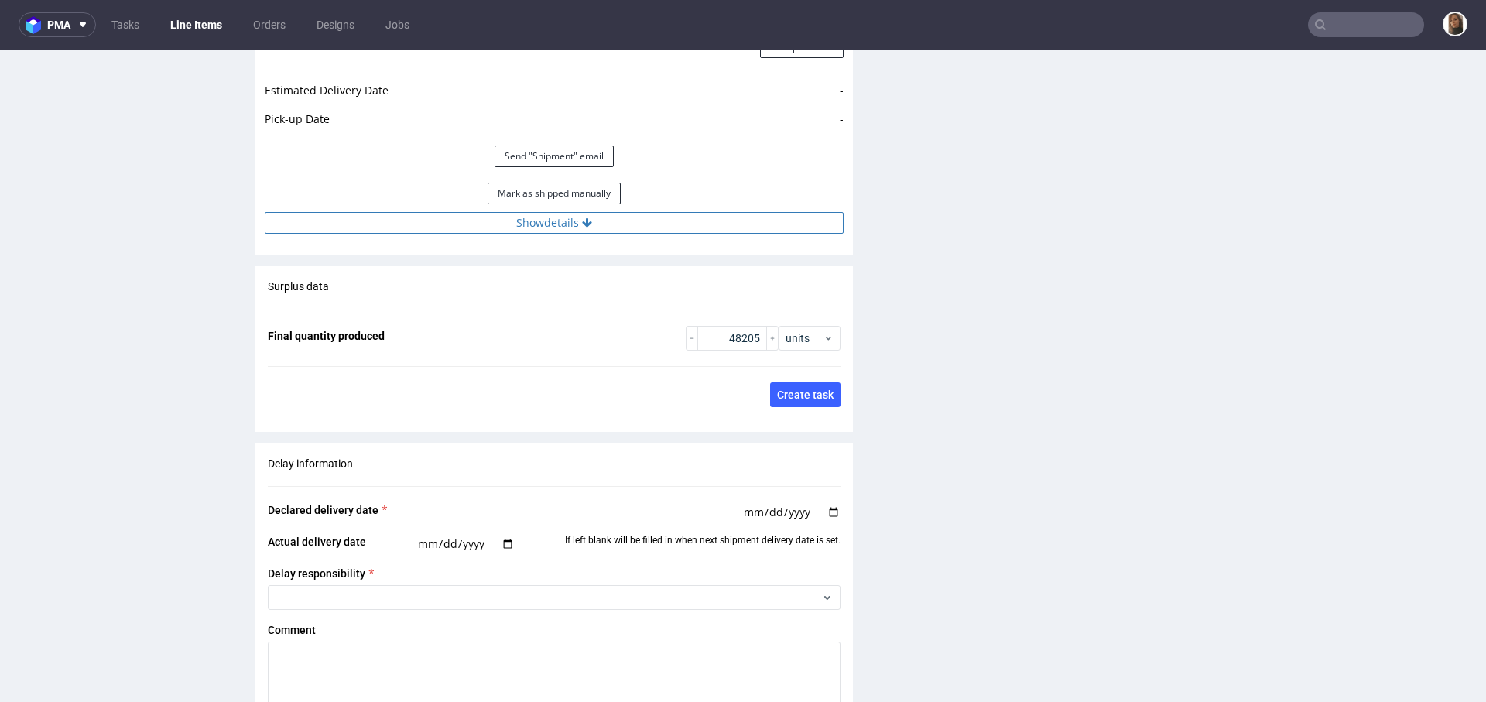
click at [551, 217] on button "Show details" at bounding box center [554, 223] width 579 height 22
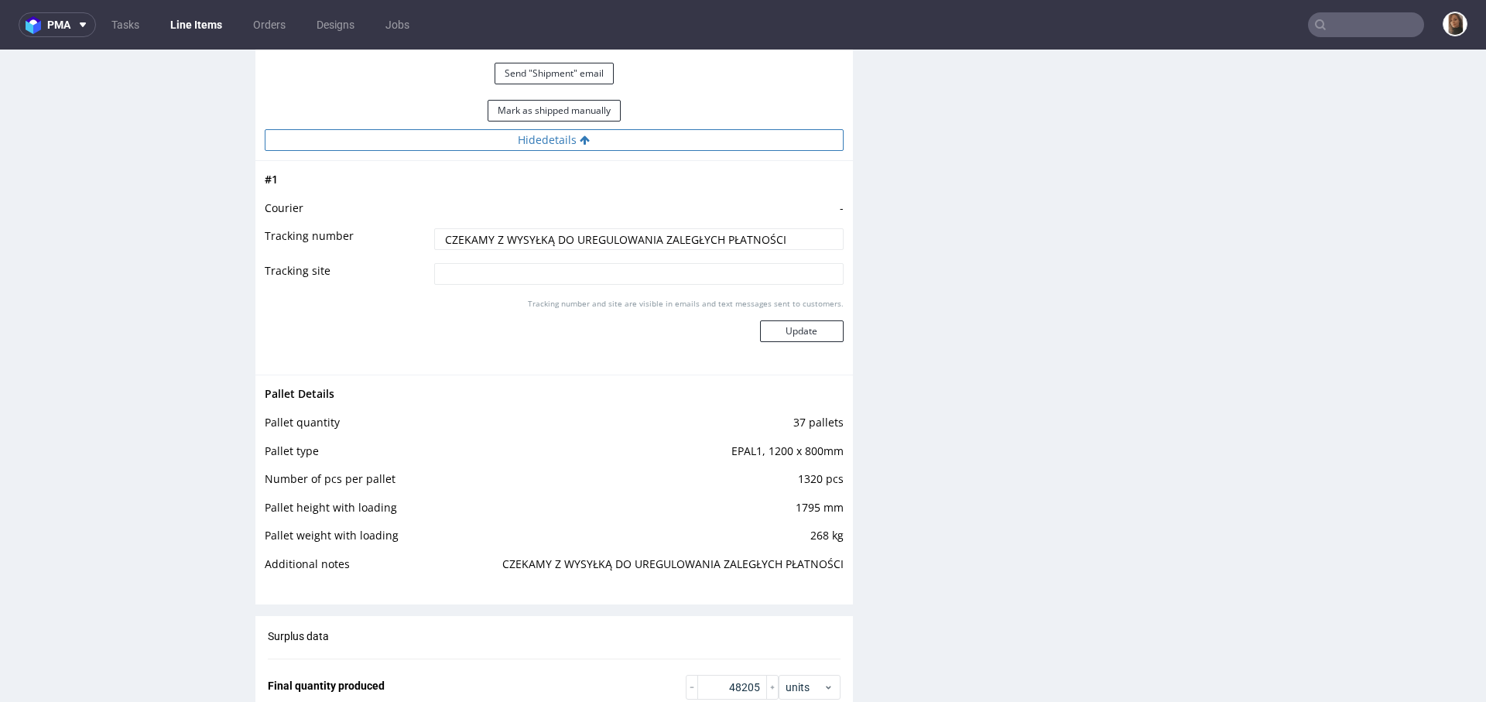
scroll to position [2477, 0]
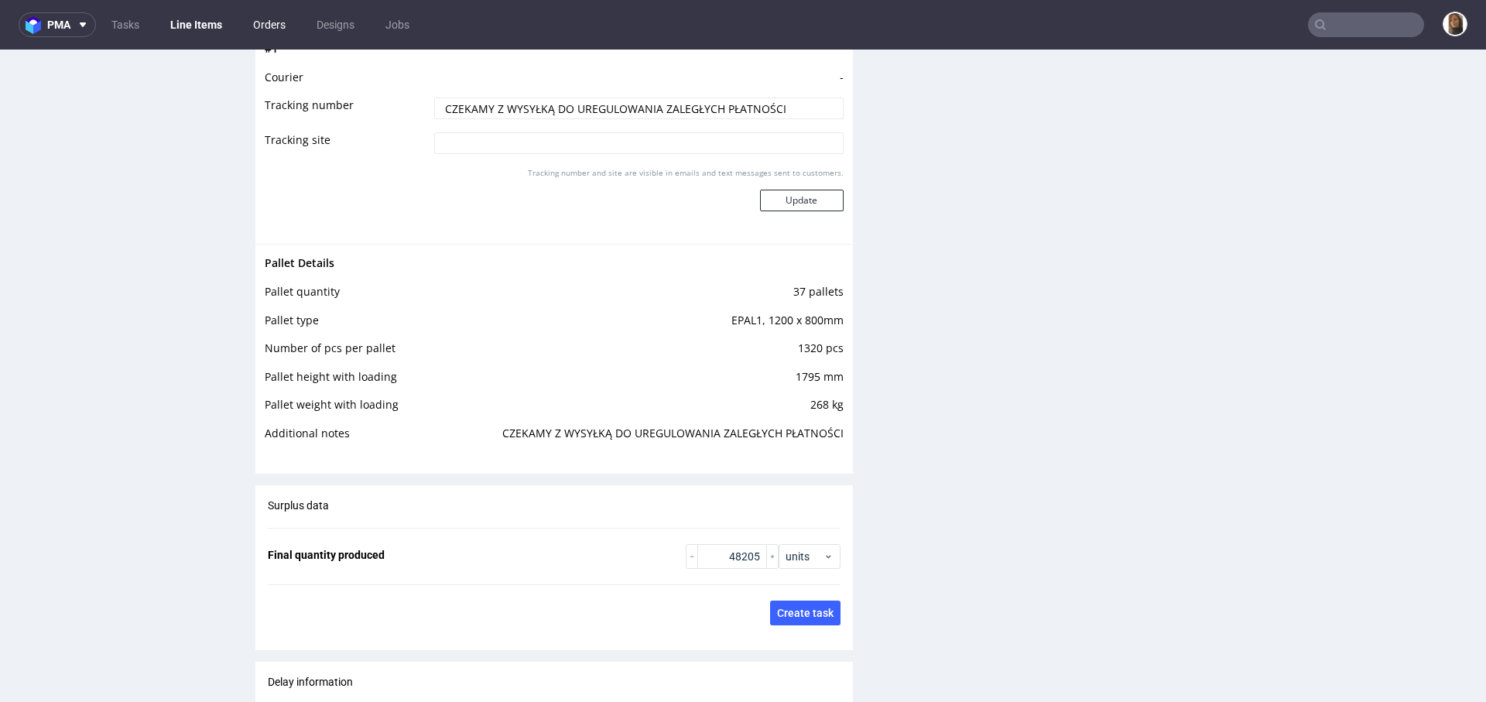
click at [282, 20] on link "Orders" at bounding box center [269, 24] width 51 height 25
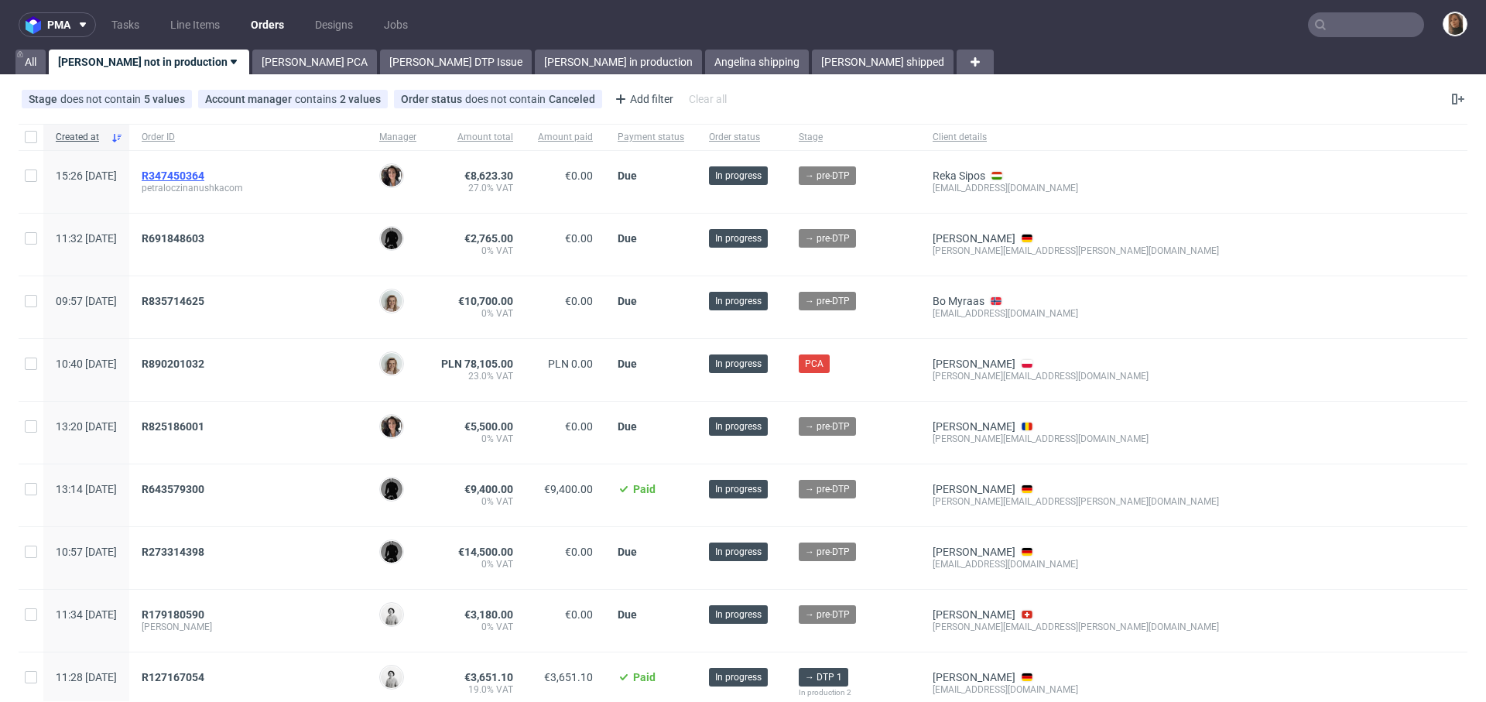
click at [204, 174] on span "R347450364" at bounding box center [173, 175] width 63 height 12
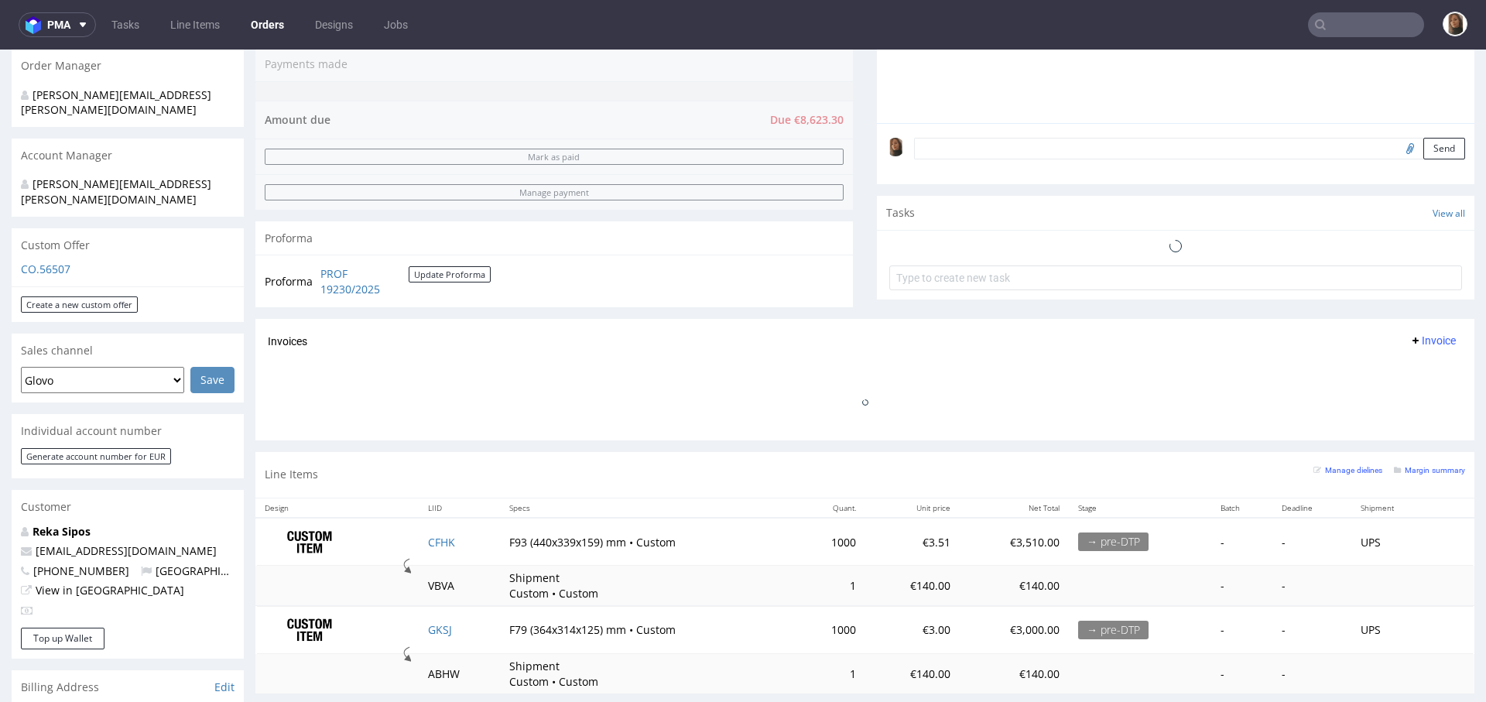
scroll to position [439, 0]
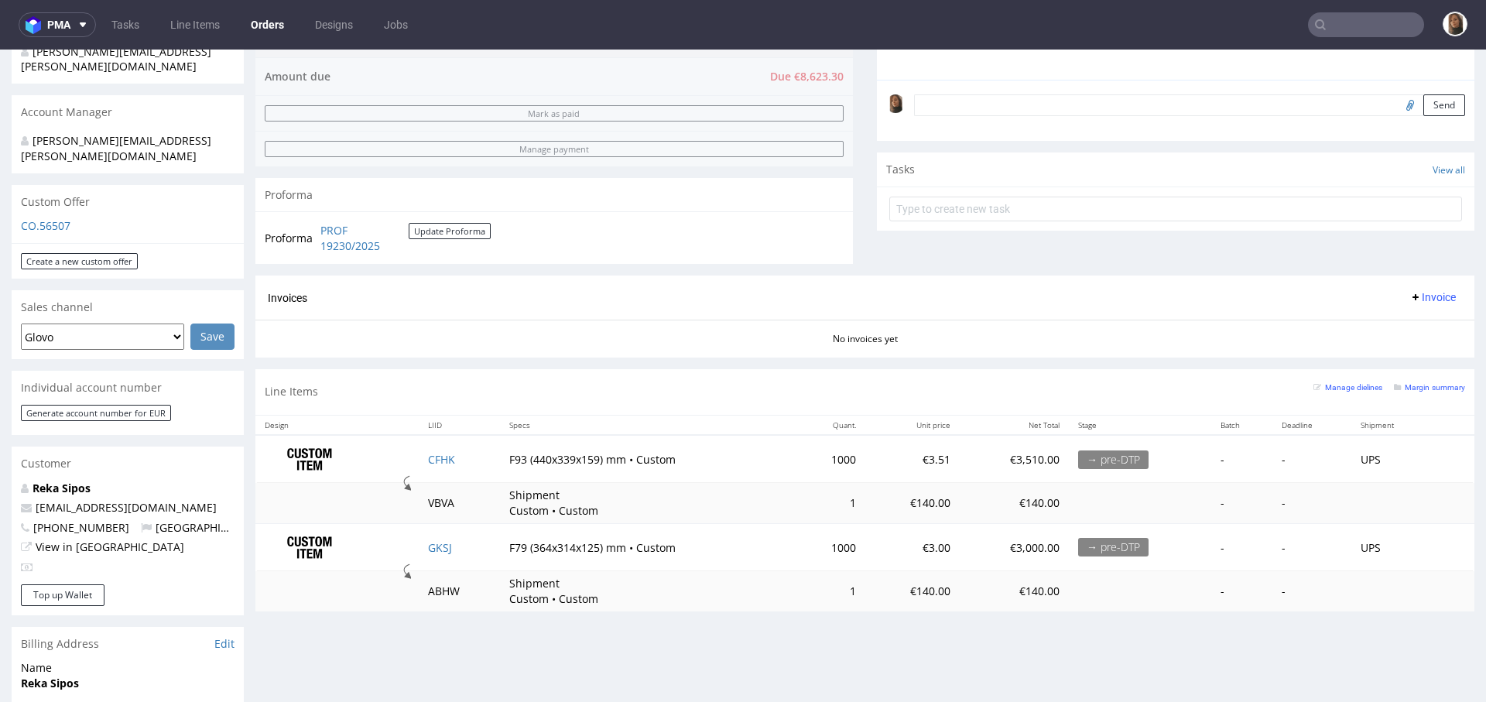
click at [915, 231] on div "Comments User (4) Order (0) Automatic (0) Attachments (2) All (4) View all (4) …" at bounding box center [1175, 13] width 597 height 525
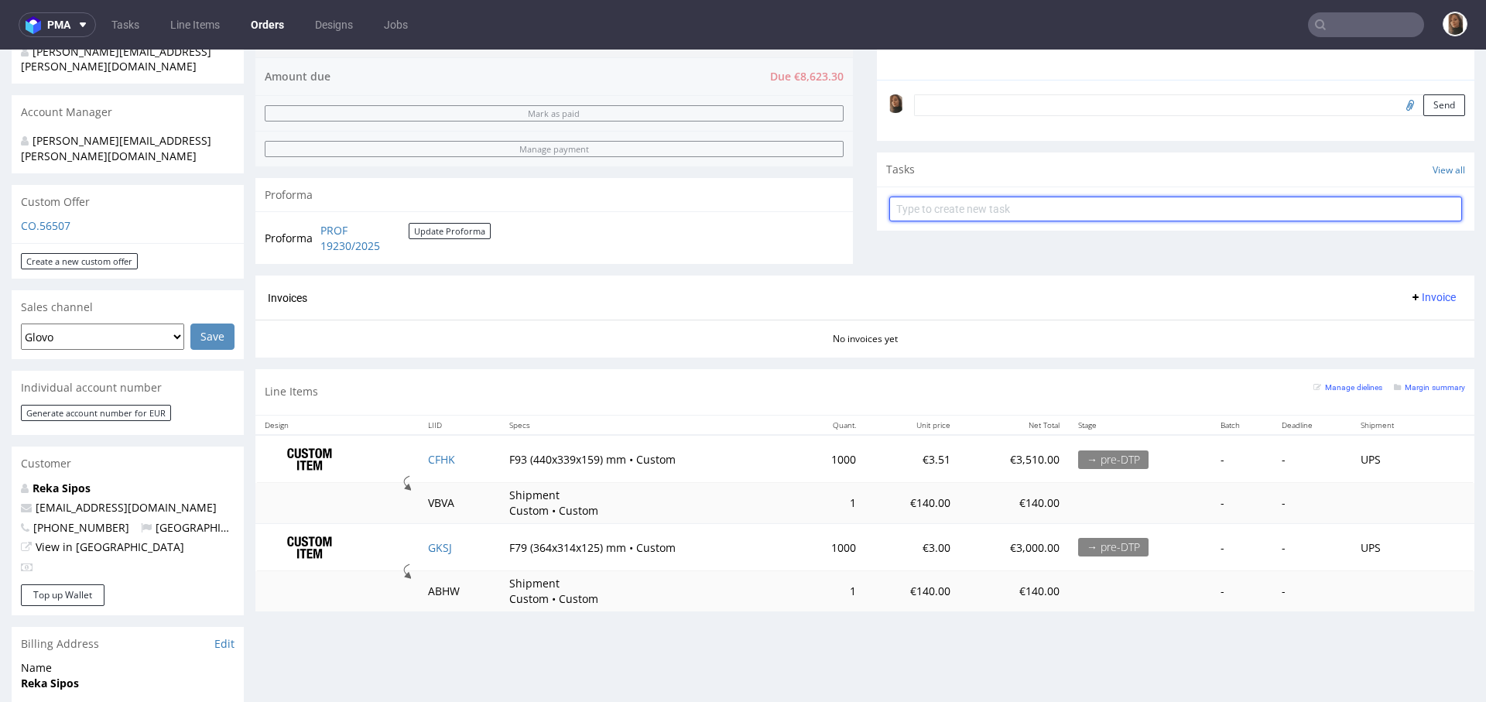
click at [911, 210] on input "text" at bounding box center [1175, 209] width 573 height 25
type input "payment link"
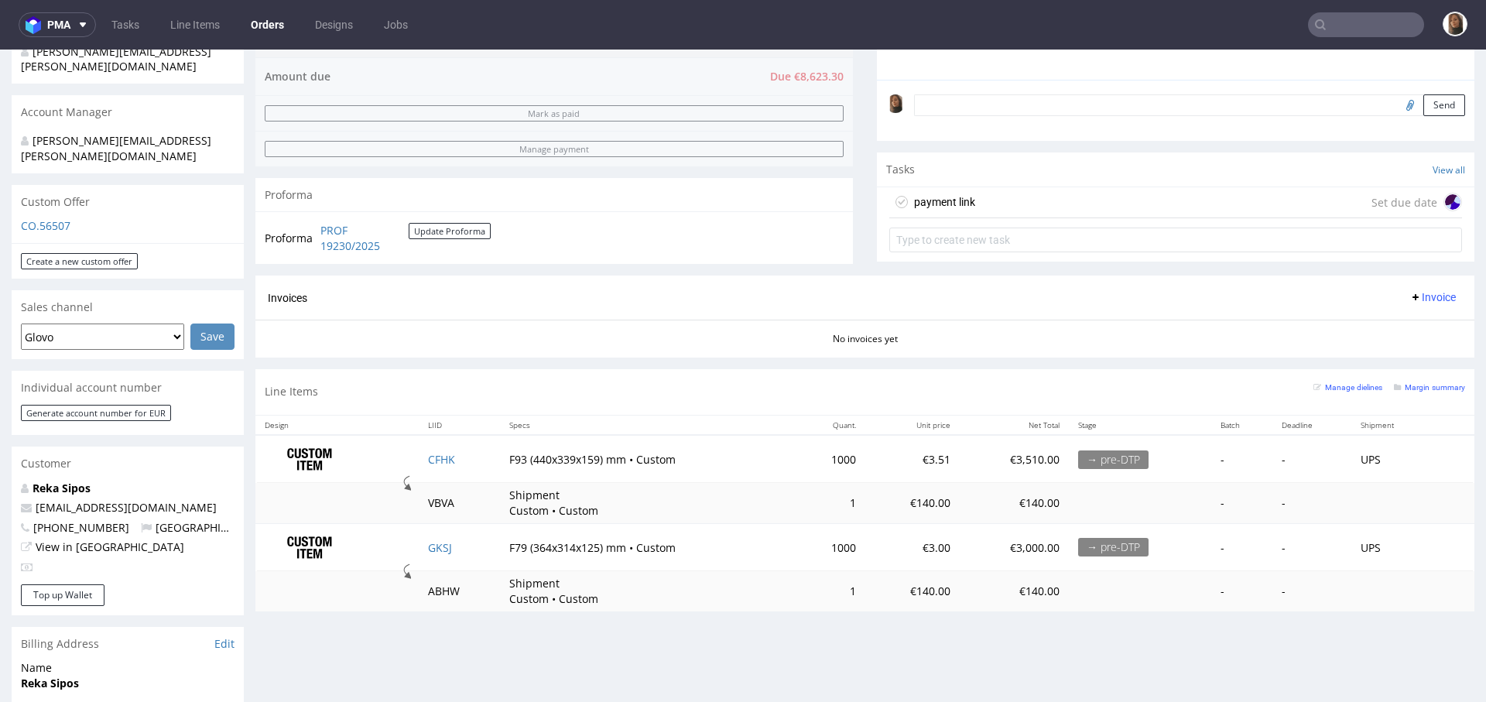
click at [1039, 200] on div "payment link Set due date" at bounding box center [1175, 202] width 573 height 31
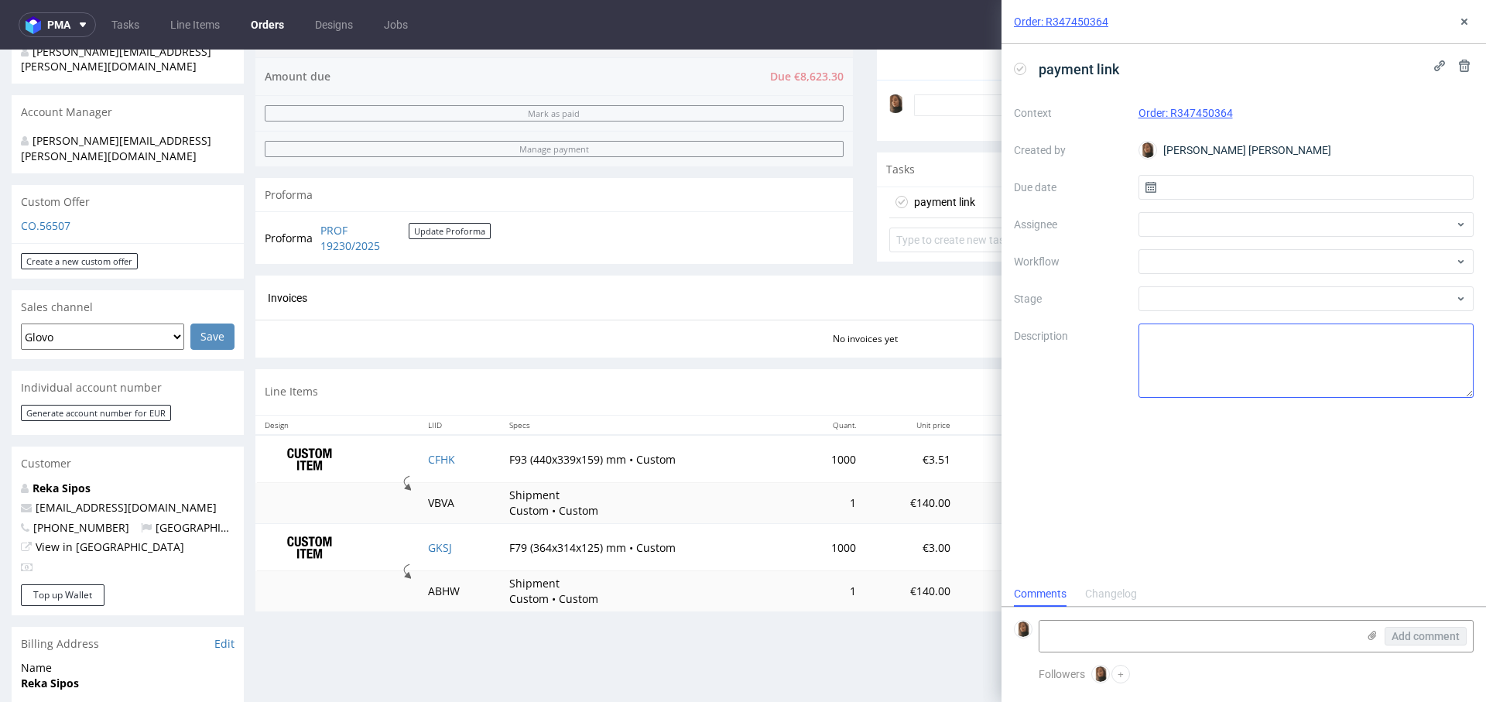
scroll to position [12, 0]
click at [1202, 225] on div at bounding box center [1306, 224] width 336 height 25
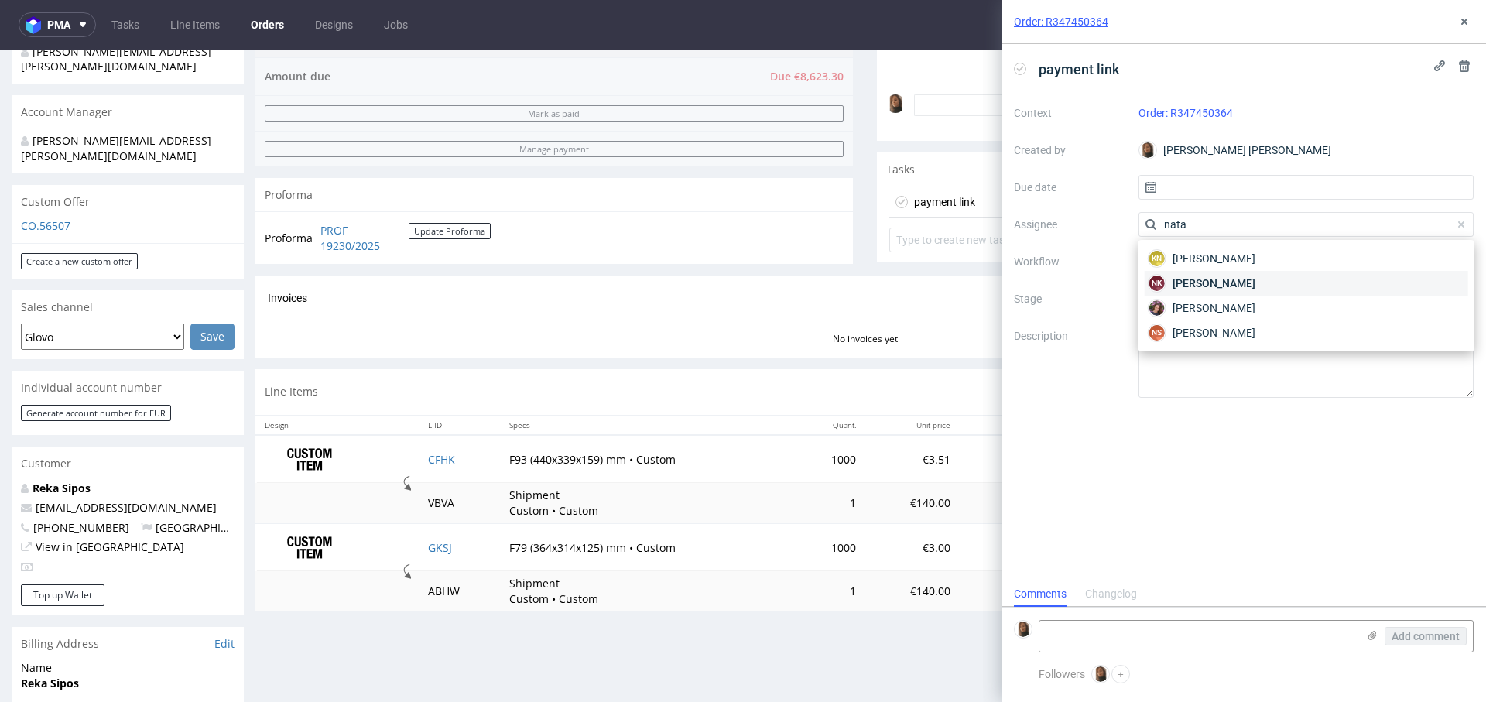
type input "nata"
click at [1212, 289] on span "Natalia Kaczorowska" at bounding box center [1213, 282] width 83 height 15
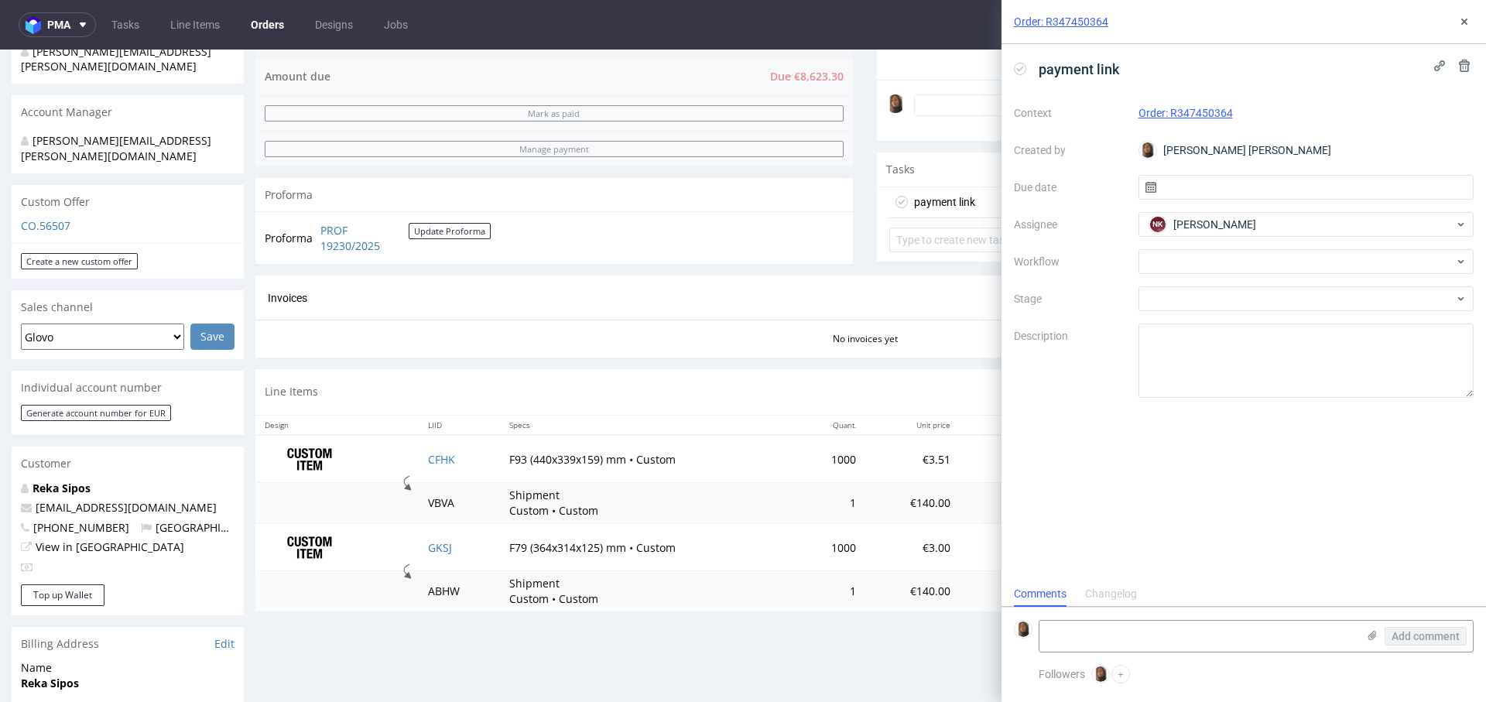
click at [1166, 274] on div "Context Order: R347450364 Created by Angelina Marć Due date Assignee NK Natalia…" at bounding box center [1244, 249] width 460 height 297
click at [1164, 269] on div at bounding box center [1306, 261] width 336 height 25
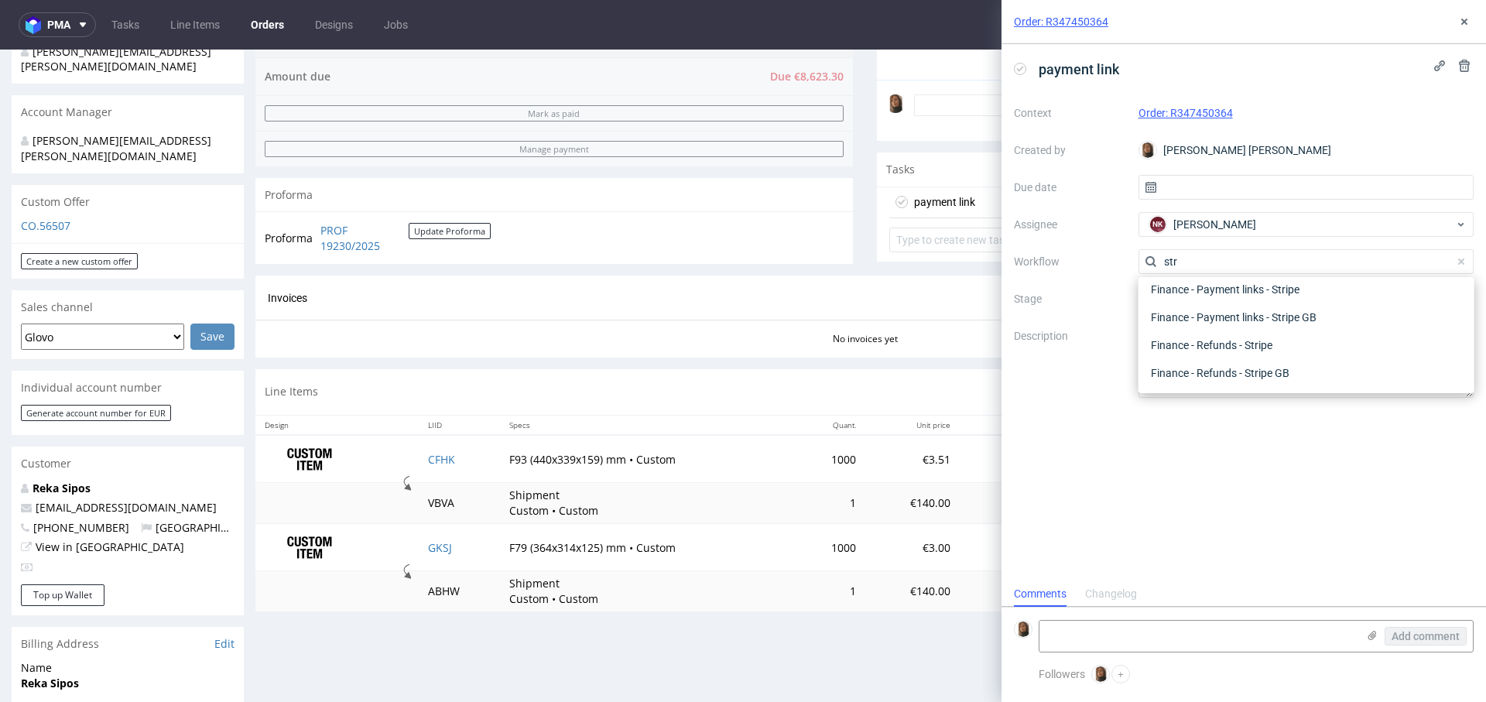
scroll to position [28, 0]
type input "stri"
click at [1194, 285] on div "Finance - Payment links - Stripe" at bounding box center [1305, 289] width 323 height 28
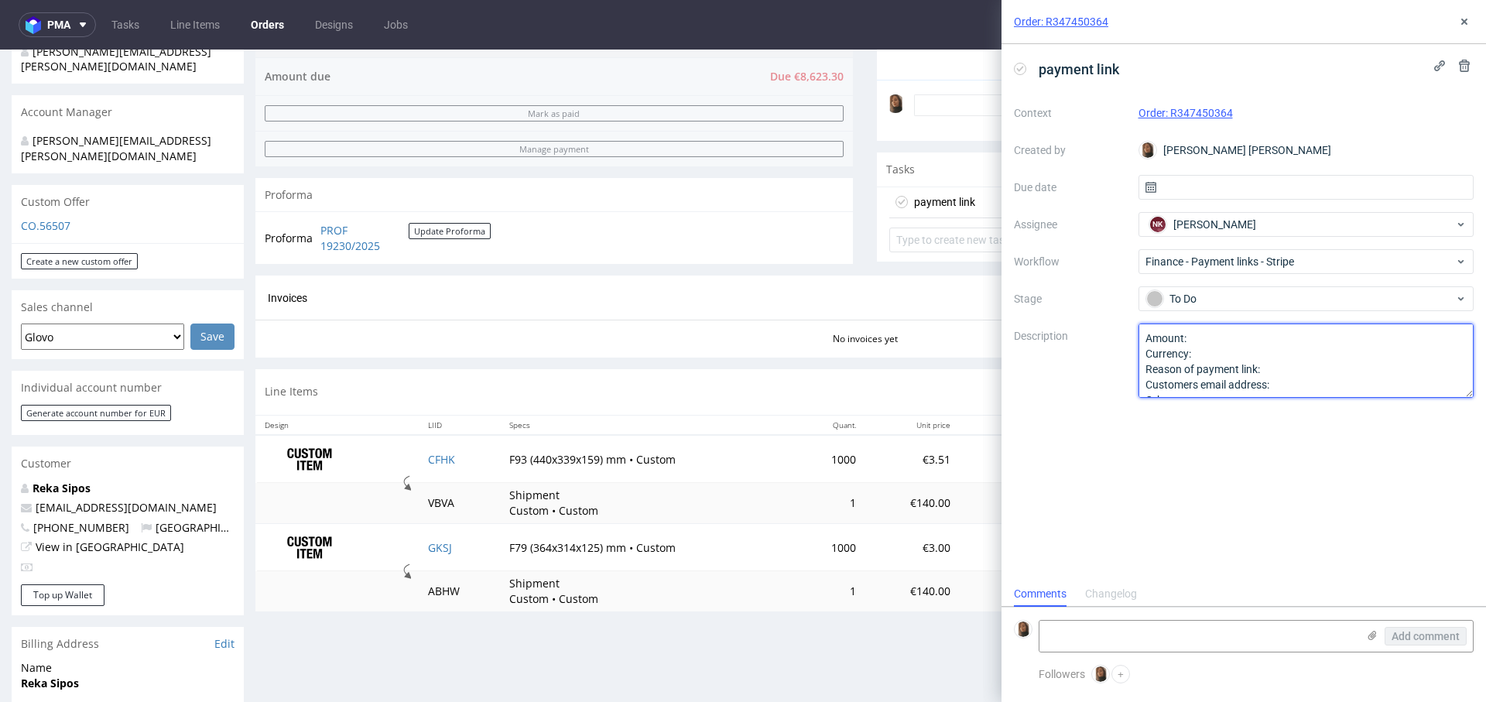
click at [1230, 333] on textarea "Amount: Currency: Reason of payment link: Customers email address: Other:" at bounding box center [1306, 360] width 336 height 74
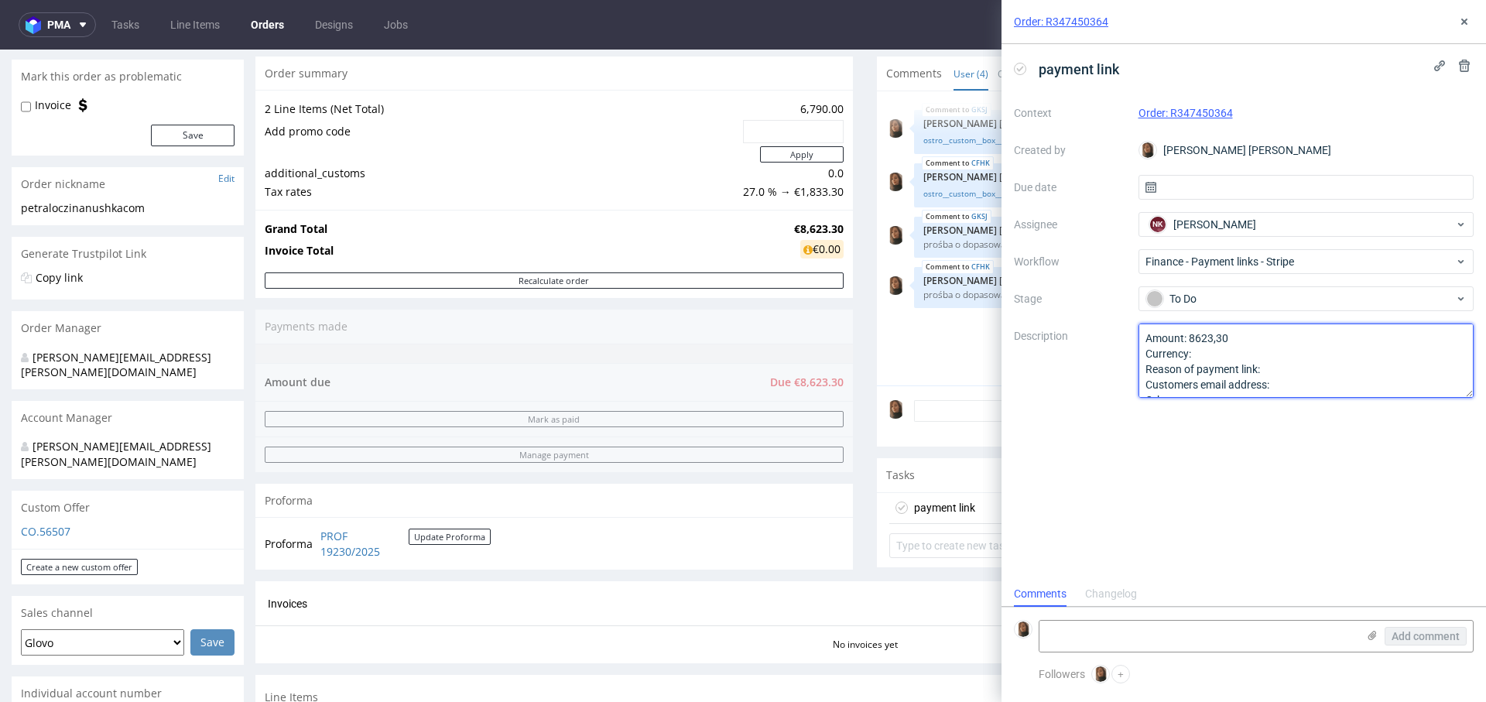
scroll to position [133, 0]
type textarea "Amount: 8623,30 Currency: Reason of payment link: Customers email address: Othe…"
click at [1467, 22] on icon at bounding box center [1464, 21] width 12 height 12
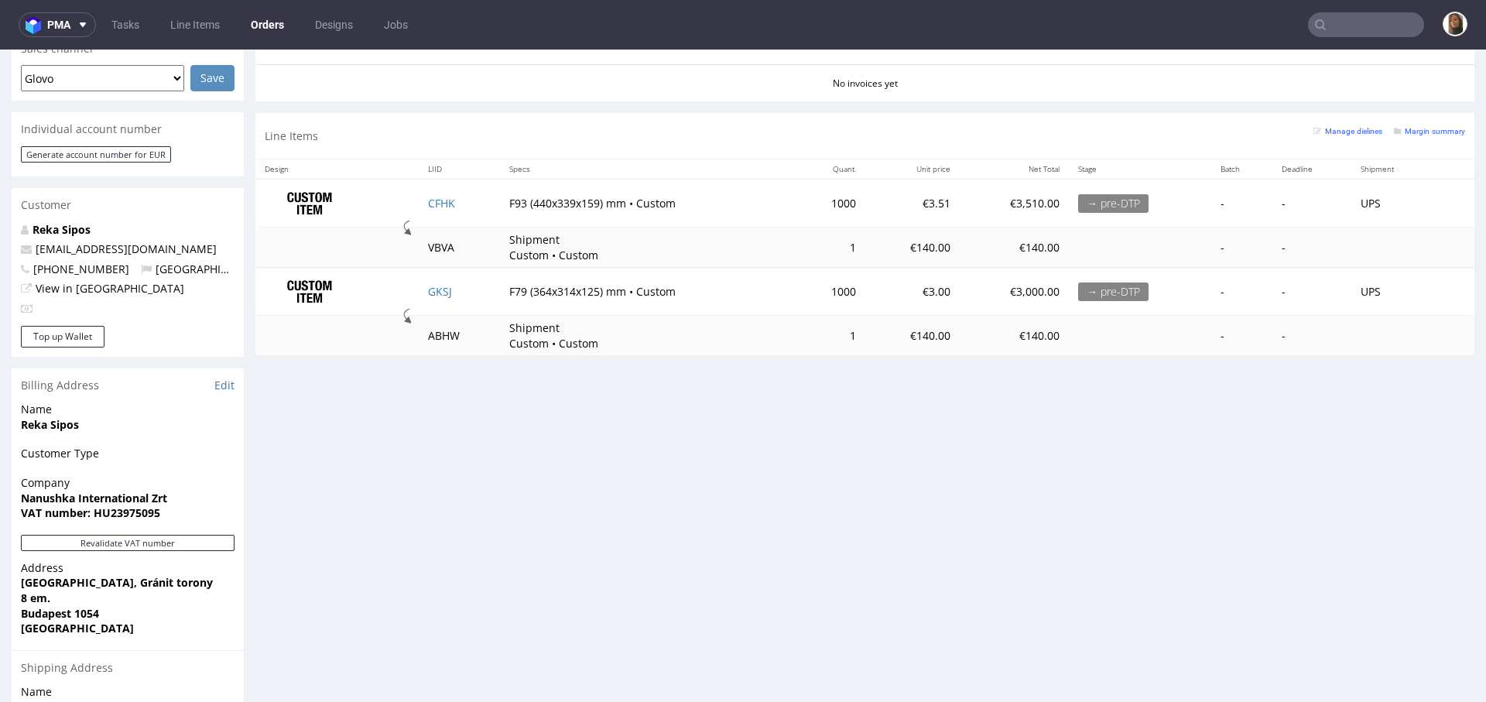
scroll to position [694, 0]
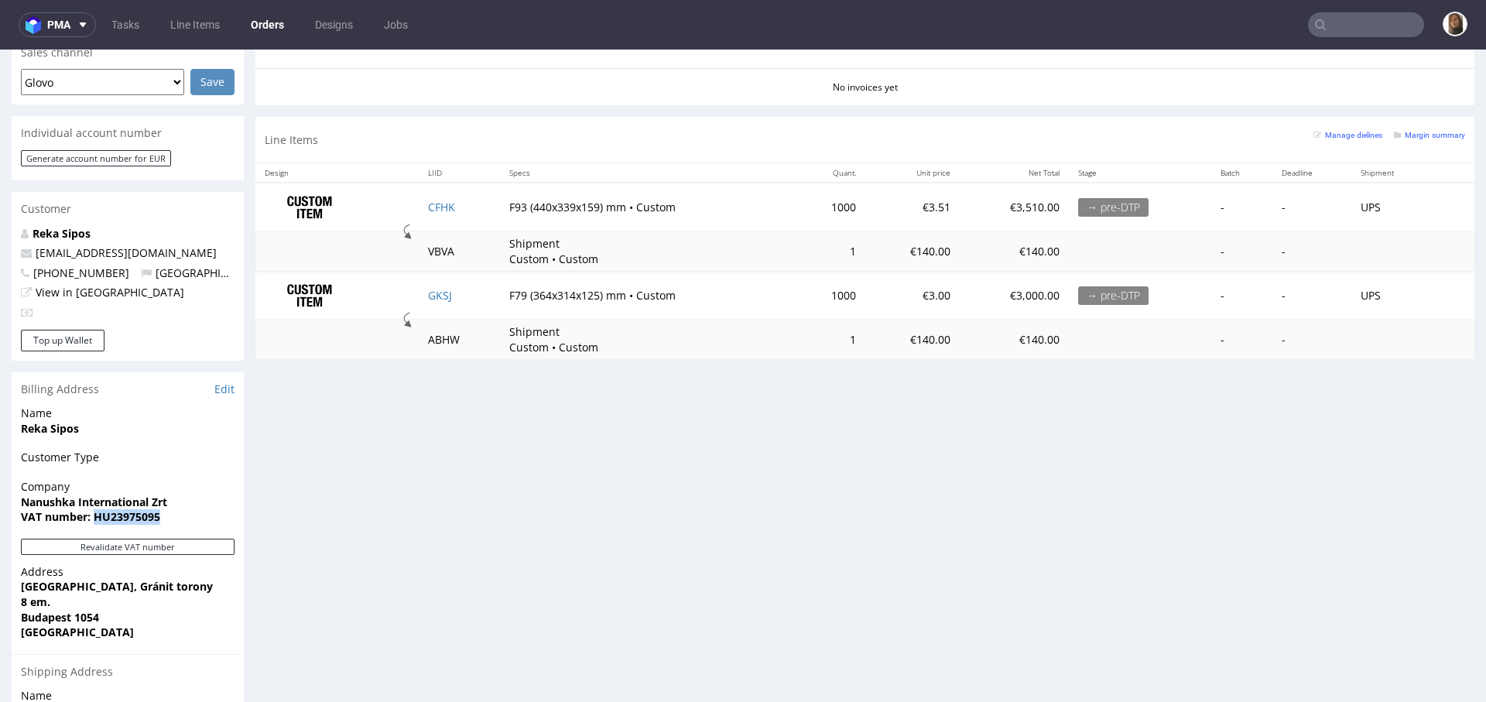
drag, startPoint x: 93, startPoint y: 488, endPoint x: 222, endPoint y: 488, distance: 129.2
click at [222, 509] on span "VAT number: HU23975095" at bounding box center [128, 516] width 214 height 15
copy strong "HU23975095"
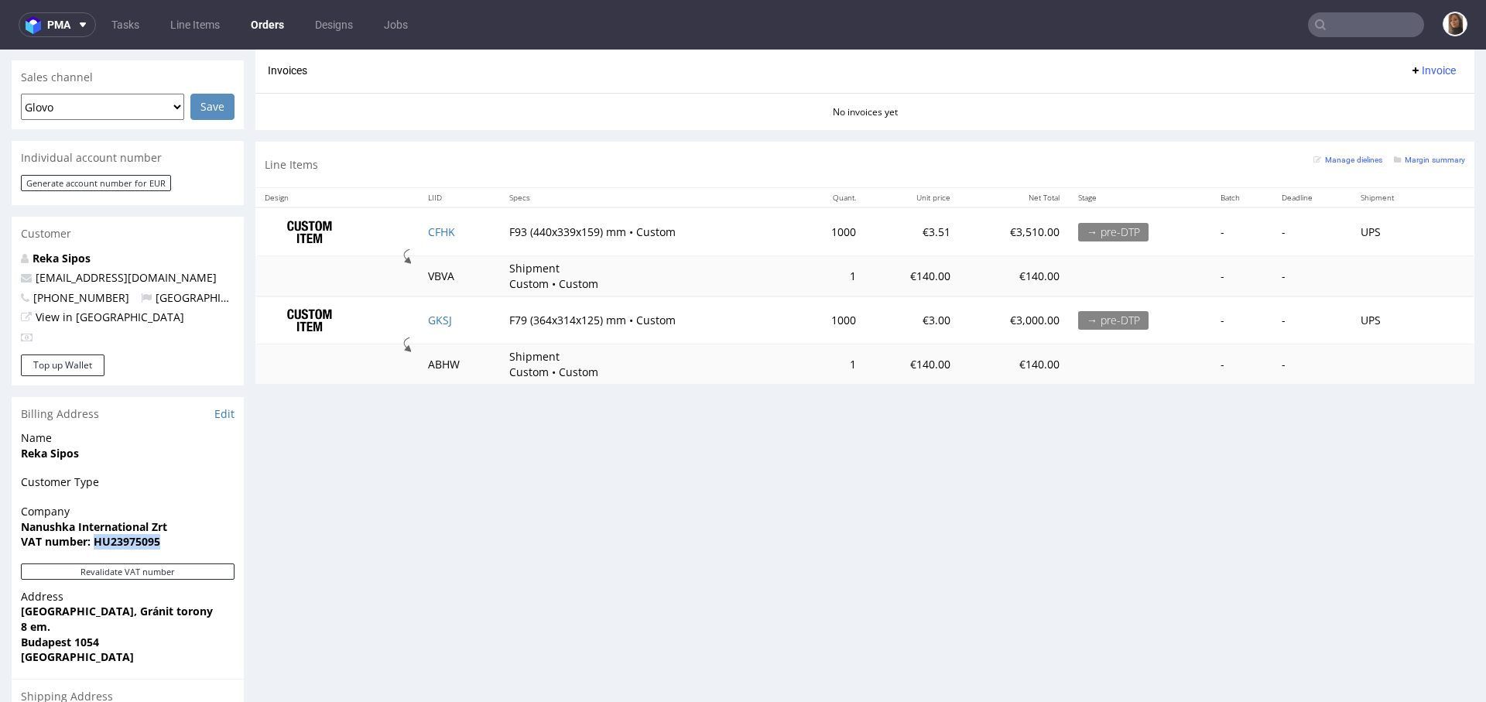
scroll to position [877, 0]
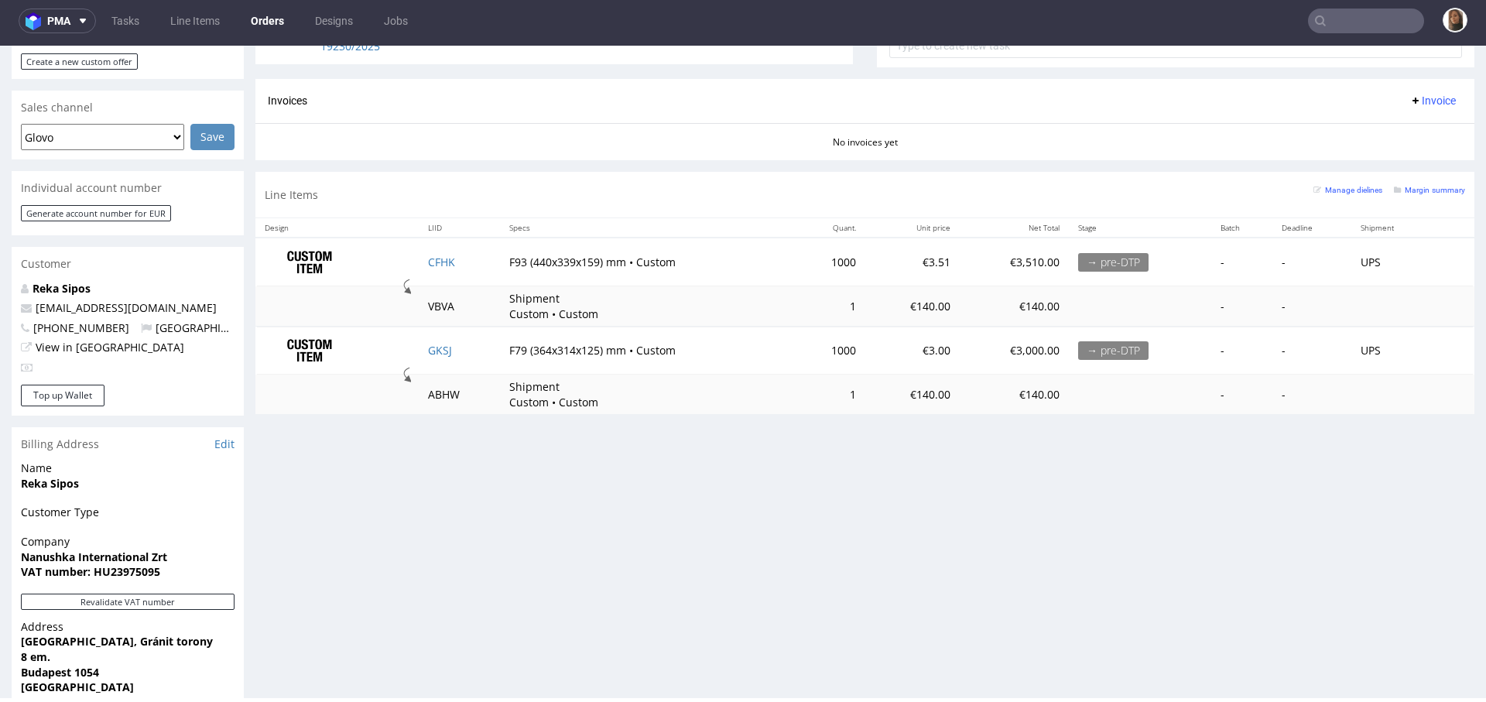
scroll to position [196, 0]
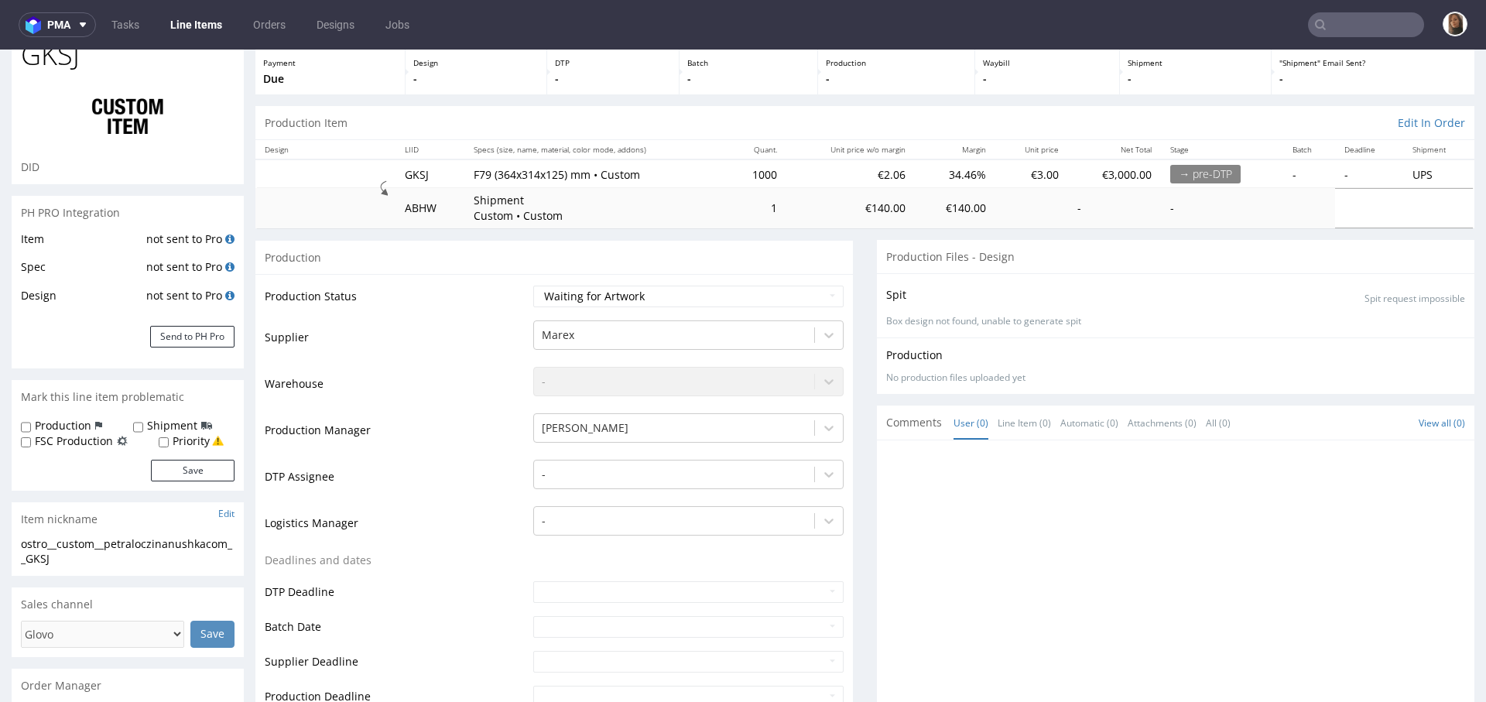
scroll to position [477, 0]
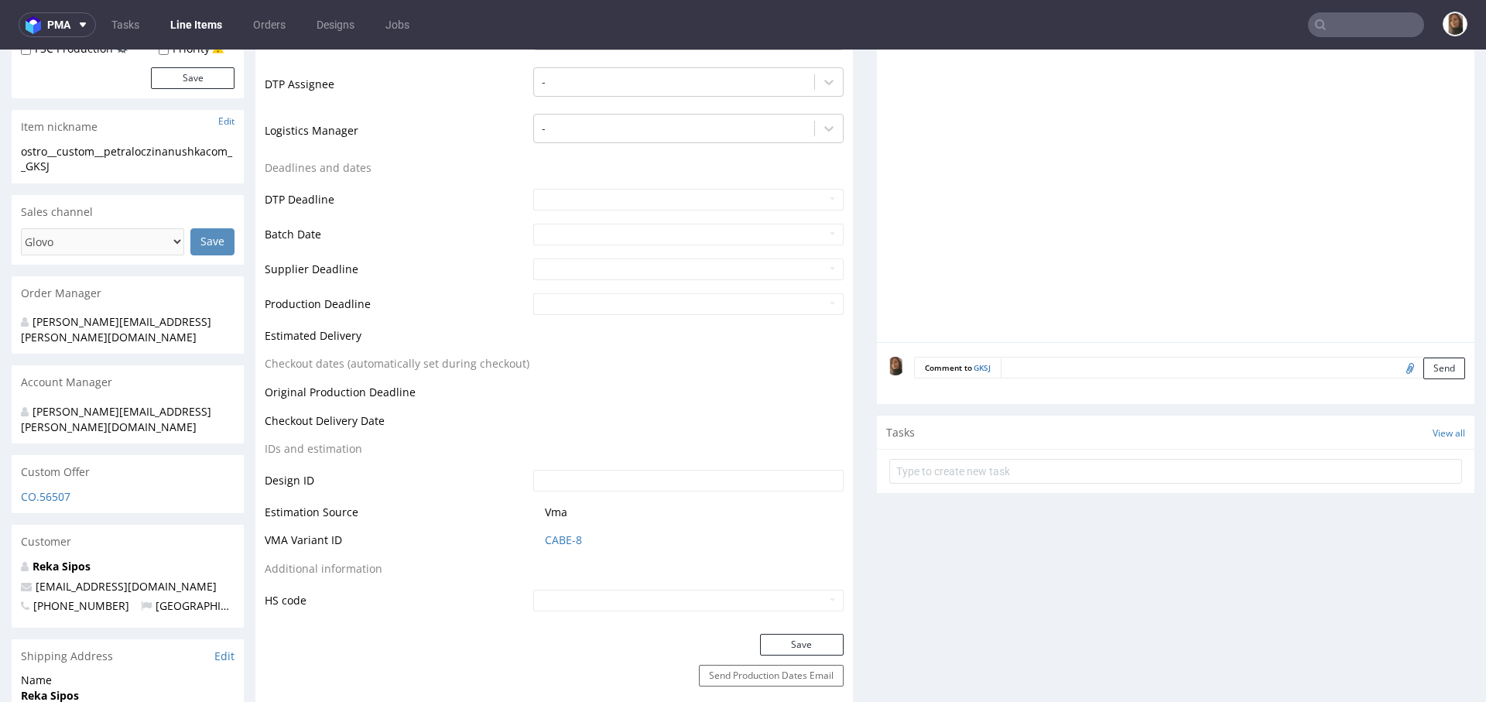
click at [1397, 366] on input "file" at bounding box center [1408, 367] width 22 height 20
type input "C:\fakepath\ostro__custom__box__RPFG__d0__oR448999763__v3.pdf"
click at [1423, 368] on button "Send" at bounding box center [1444, 368] width 42 height 22
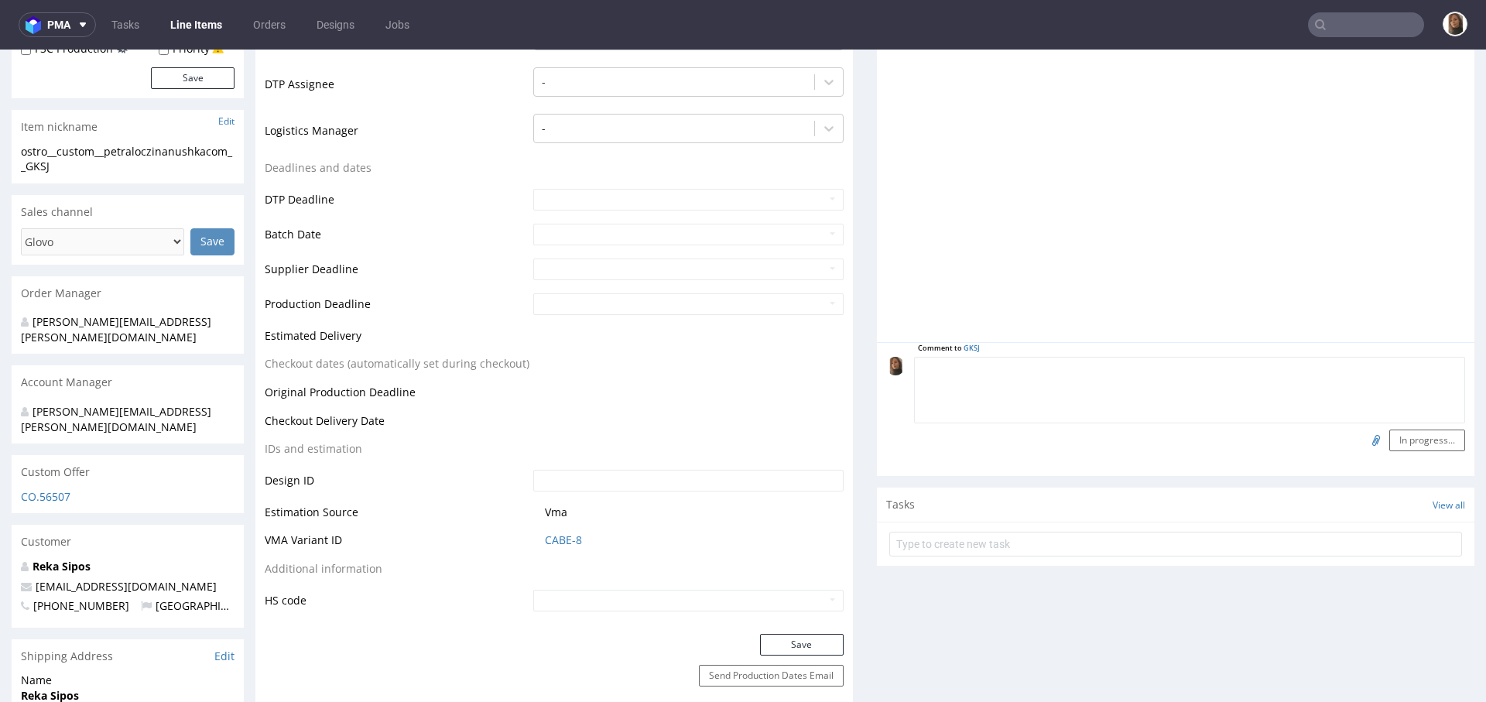
click at [1027, 373] on textarea at bounding box center [1189, 390] width 551 height 67
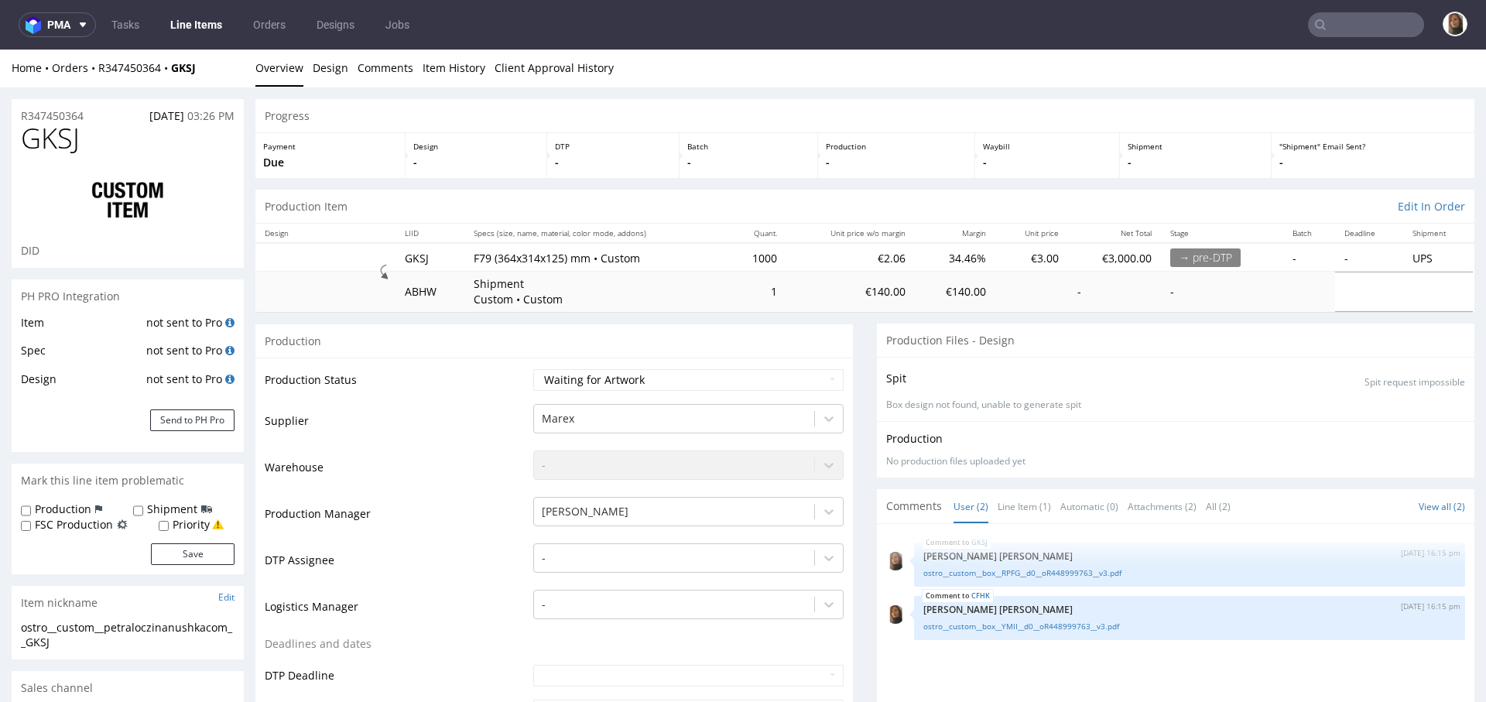
scroll to position [260, 0]
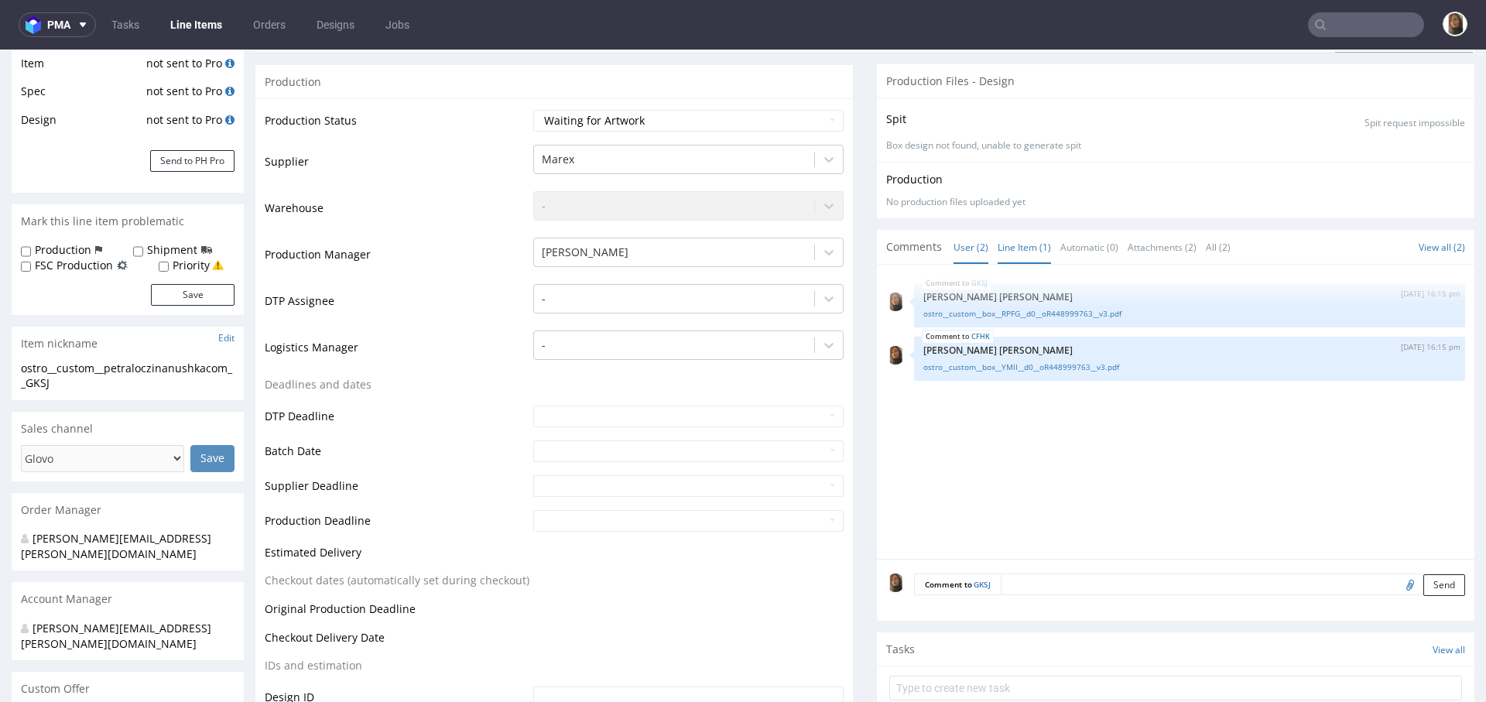
click at [1014, 234] on link "Line Item (1)" at bounding box center [1023, 247] width 53 height 33
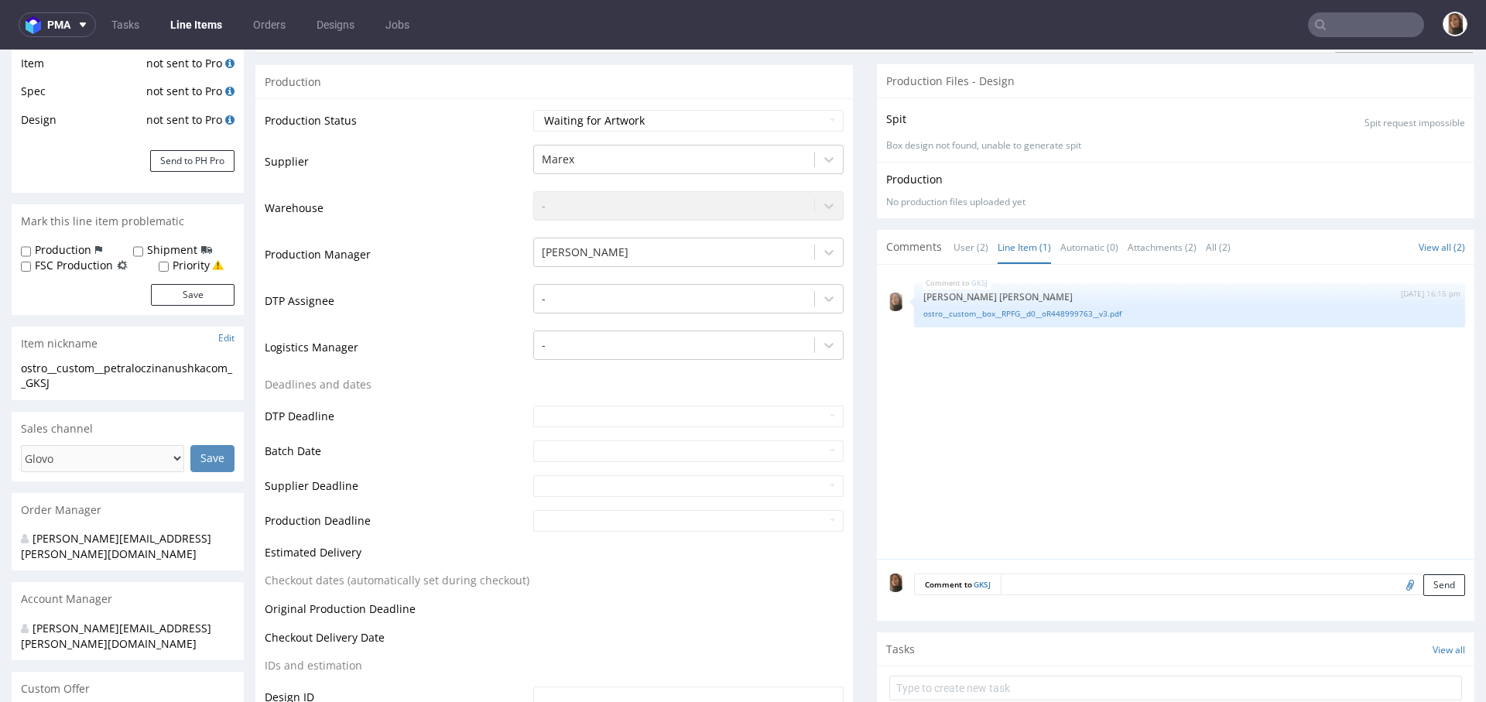
click at [1065, 589] on textarea at bounding box center [1232, 584] width 464 height 22
type textarea "prośba o dopasowanie do nowej siatki"
click at [1423, 651] on button "Send" at bounding box center [1444, 657] width 42 height 22
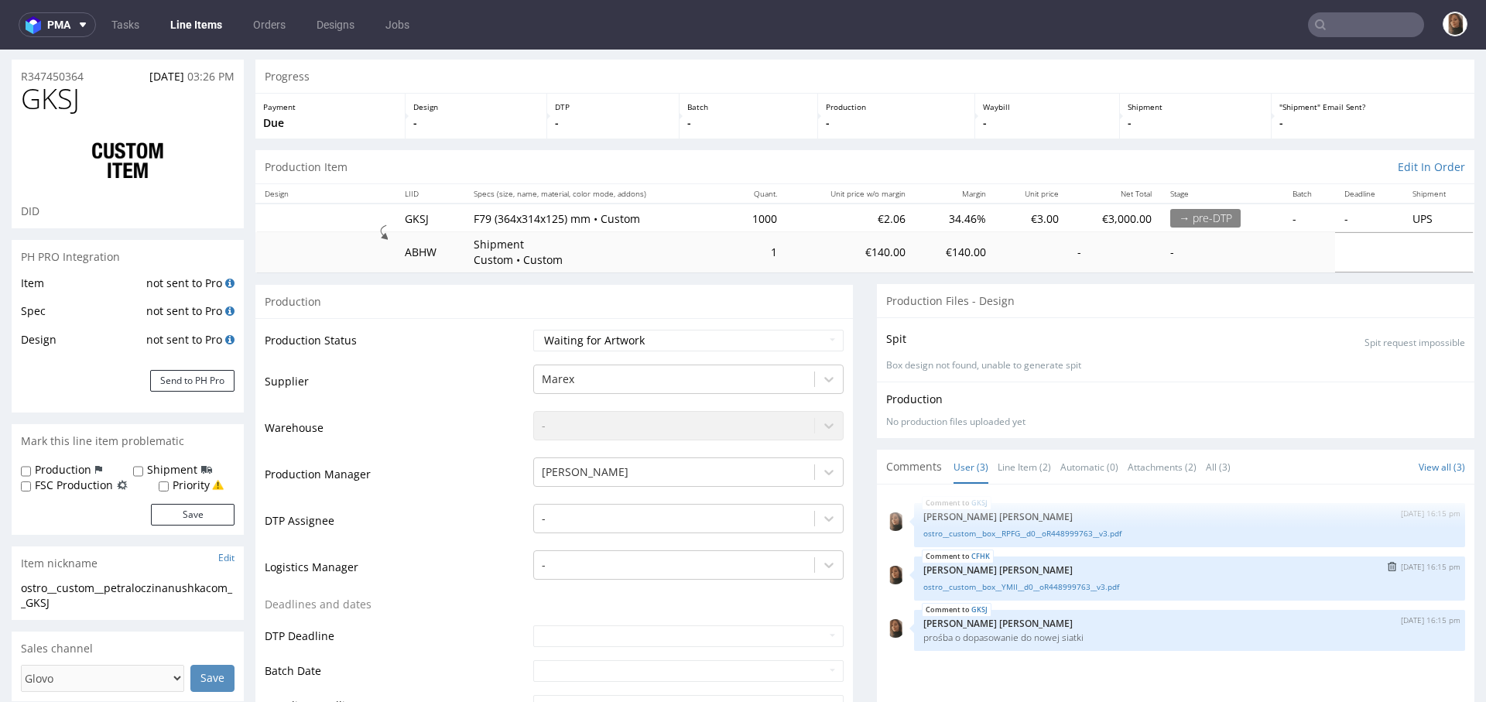
scroll to position [71, 0]
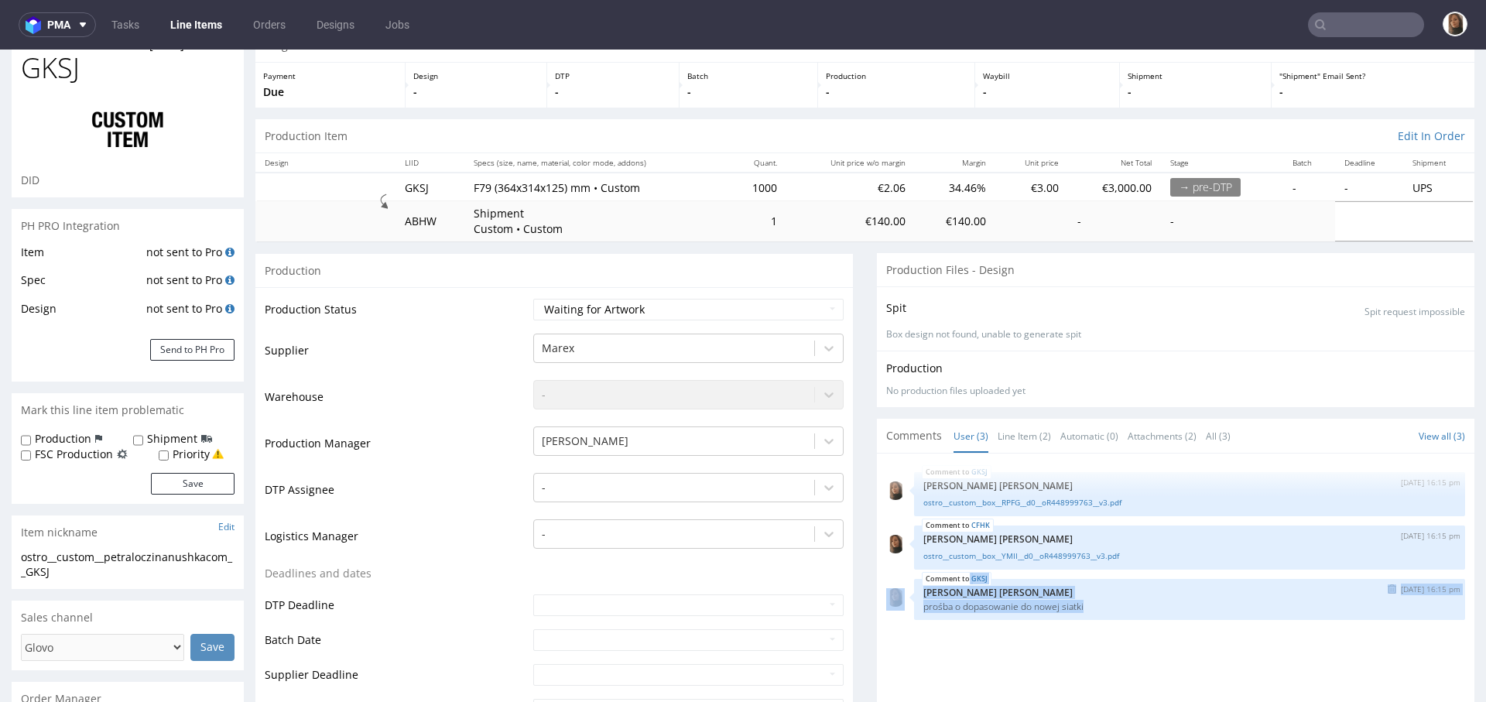
drag, startPoint x: 1075, startPoint y: 605, endPoint x: 875, endPoint y: 607, distance: 200.4
click at [886, 606] on div "GKSJ 9th Sep 25 | 16:15 pm Angelina Marć prośba o dopasowanie do nowej siatki" at bounding box center [1175, 599] width 579 height 41
click at [958, 606] on p "prośba o dopasowanie do nowej siatki" at bounding box center [1189, 606] width 532 height 12
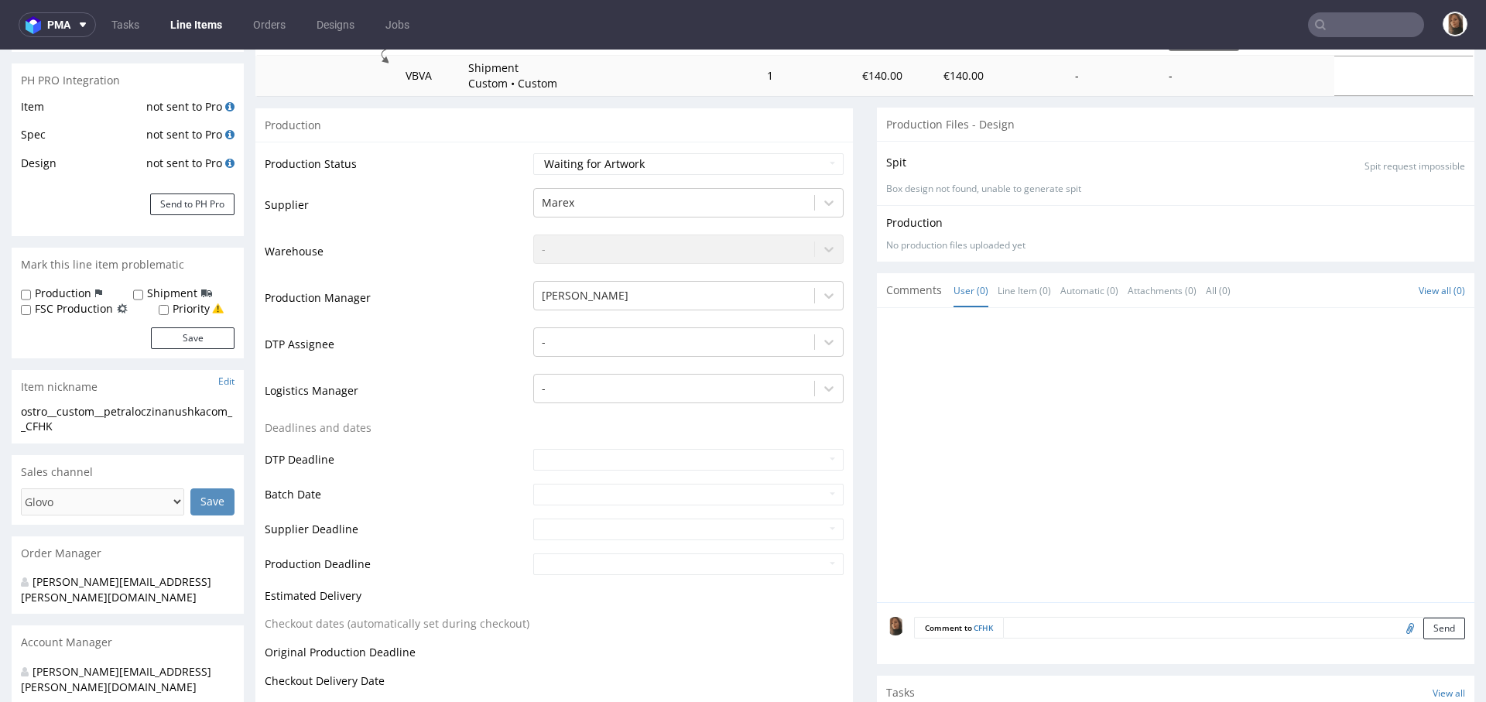
scroll to position [303, 0]
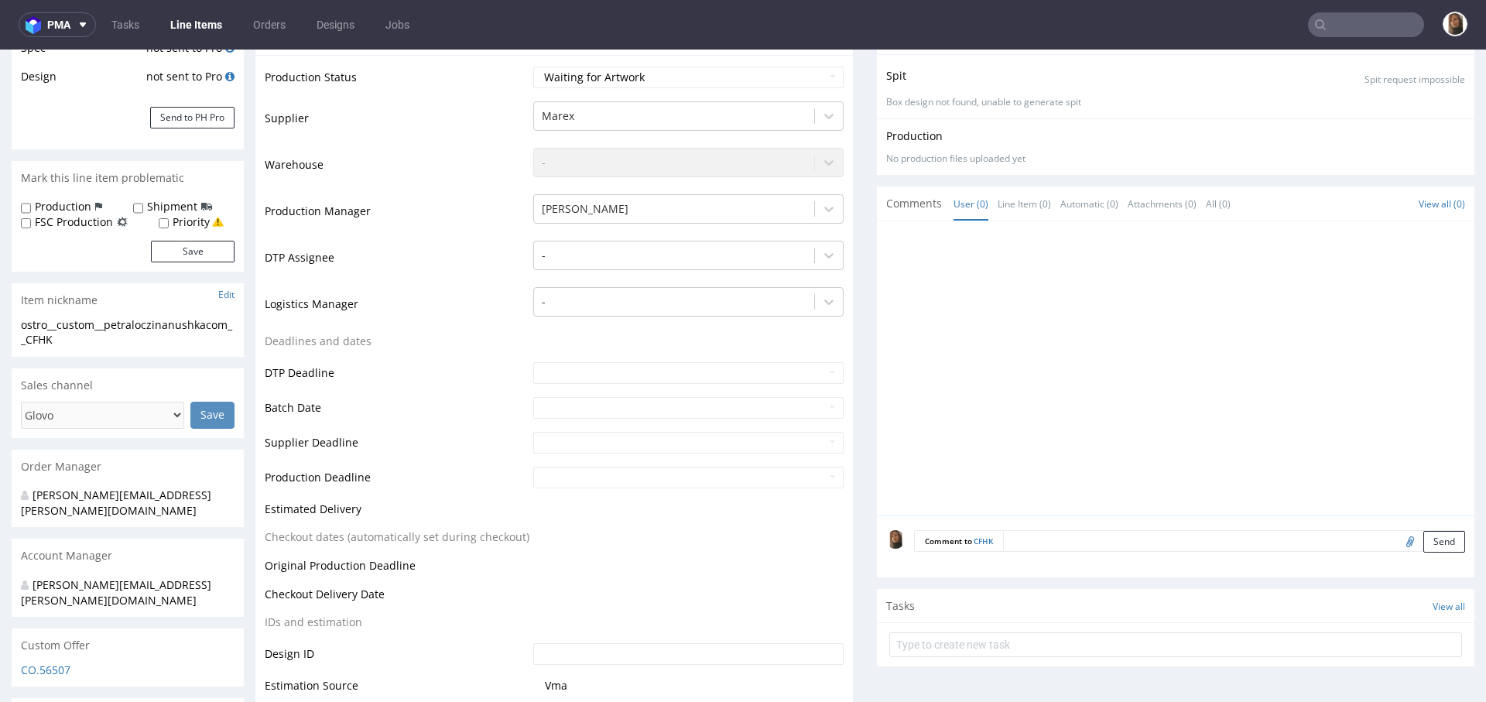
click at [1397, 540] on input "file" at bounding box center [1408, 541] width 22 height 20
type input "C:\fakepath\ostro__custom__box__YMII__d0__oR448999763__v3.pdf"
click at [1423, 532] on button "Send" at bounding box center [1444, 542] width 42 height 22
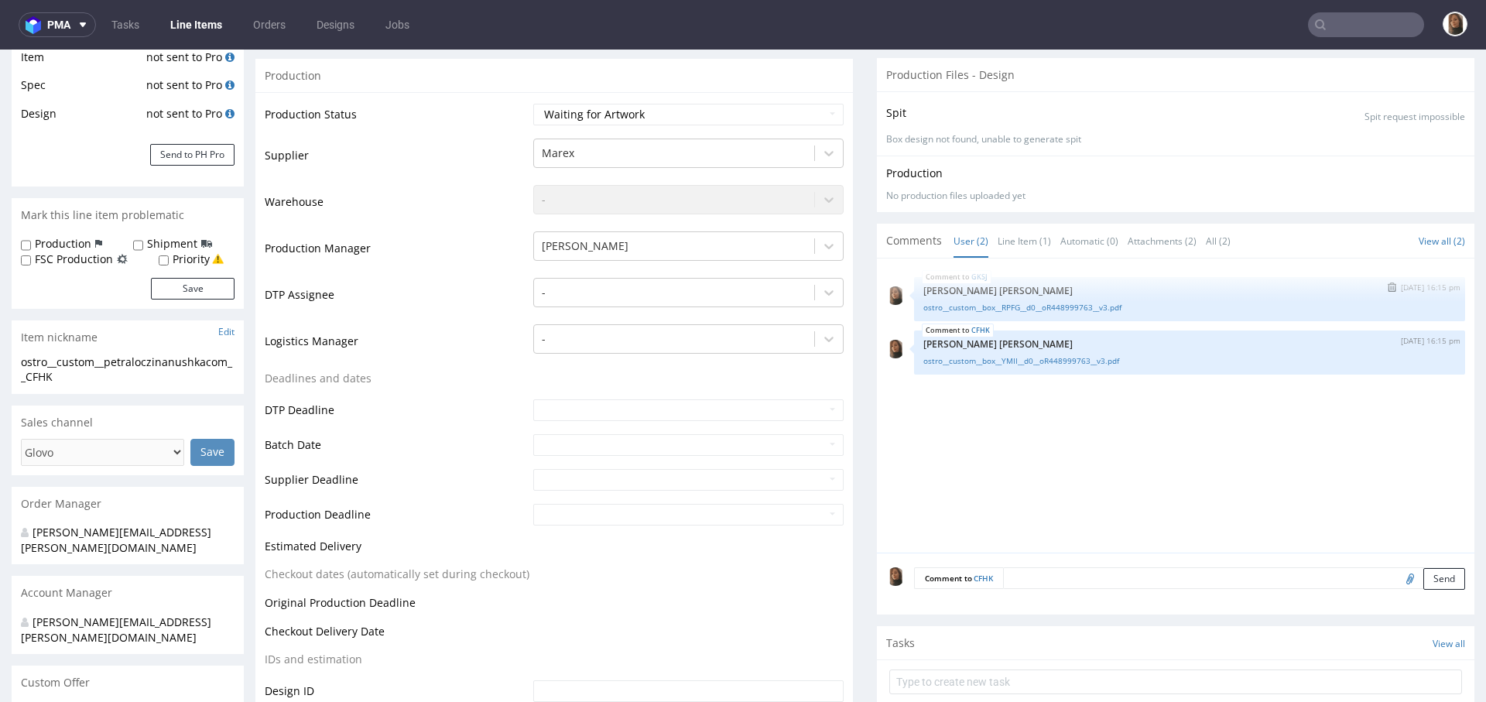
scroll to position [309, 0]
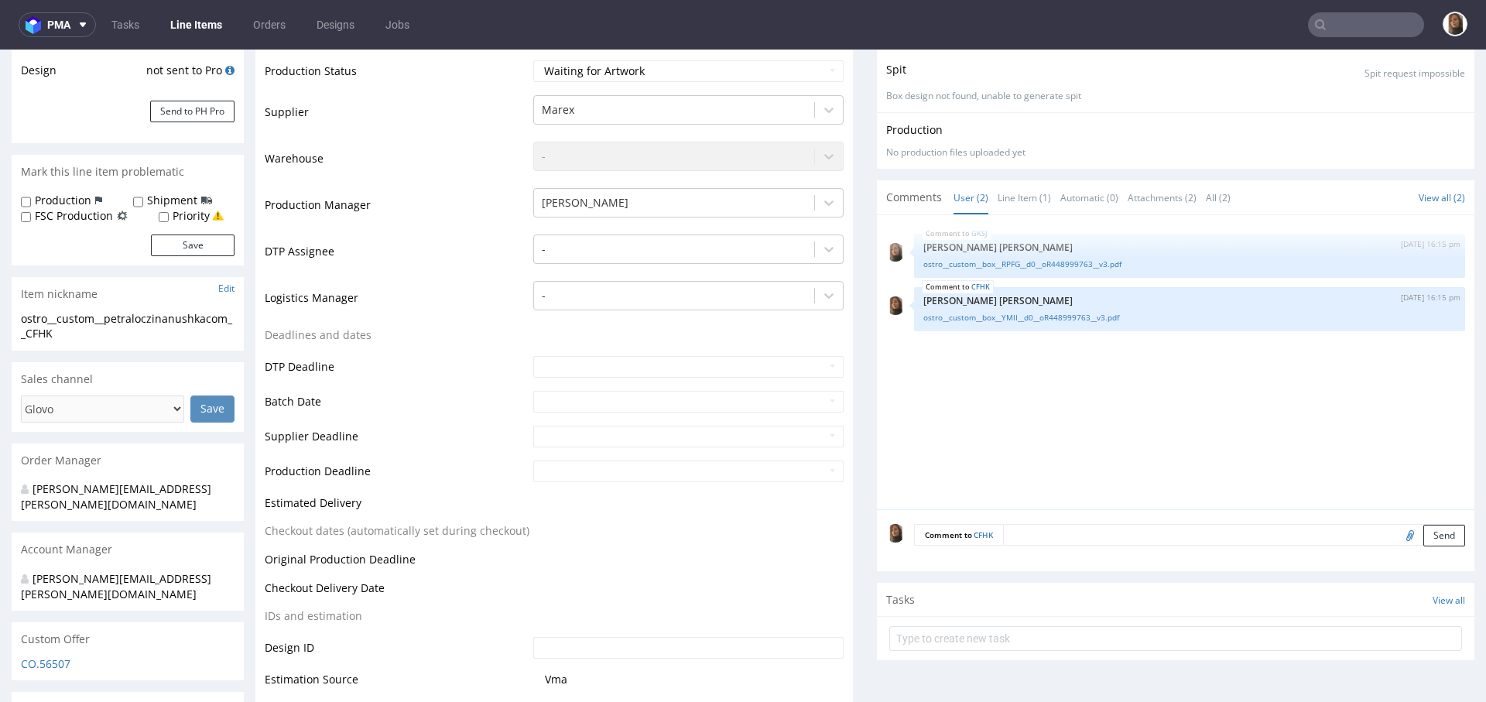
click at [1038, 525] on textarea at bounding box center [1234, 535] width 462 height 22
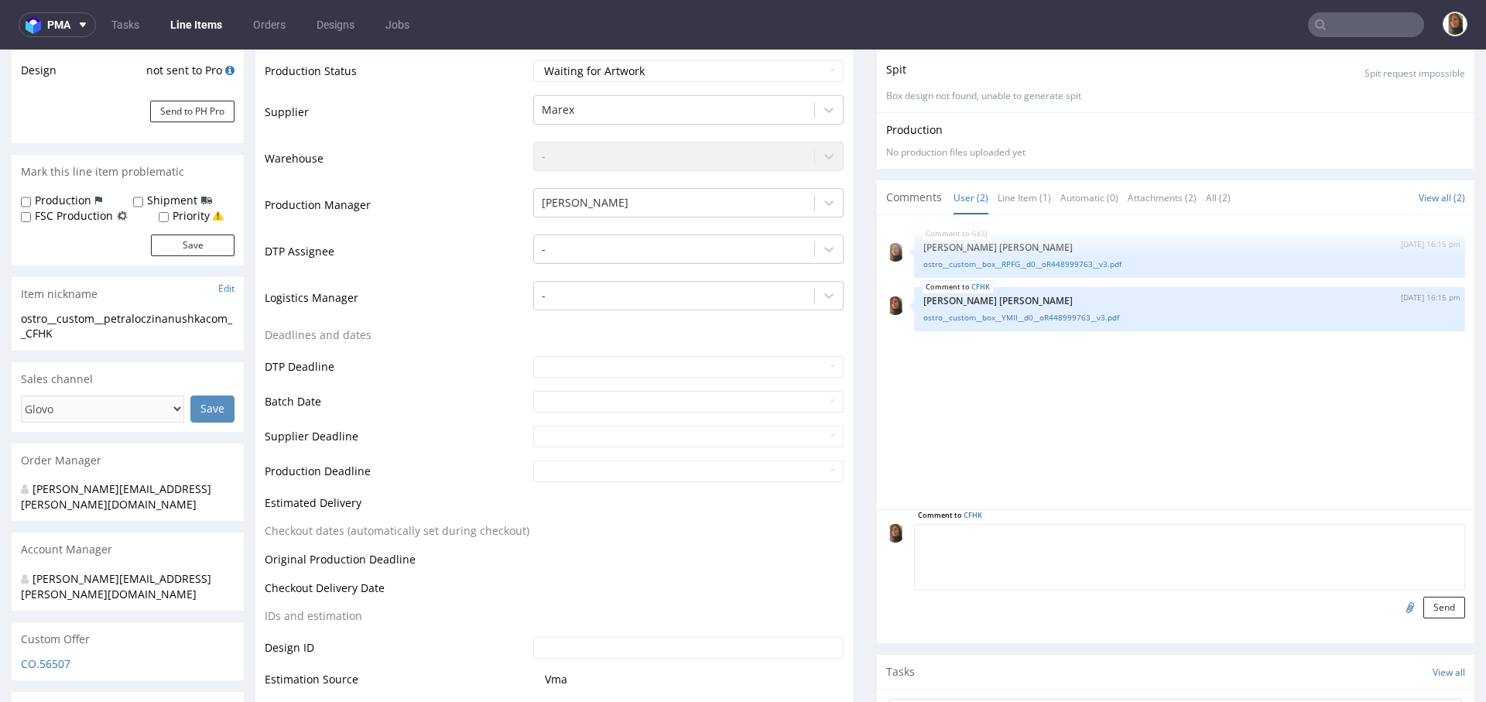
paste textarea "prośba o dopasowanie do nowej siatki"
type textarea "prośba o dopasowanie do nowej siatki"
click at [1423, 606] on button "Send" at bounding box center [1444, 608] width 42 height 22
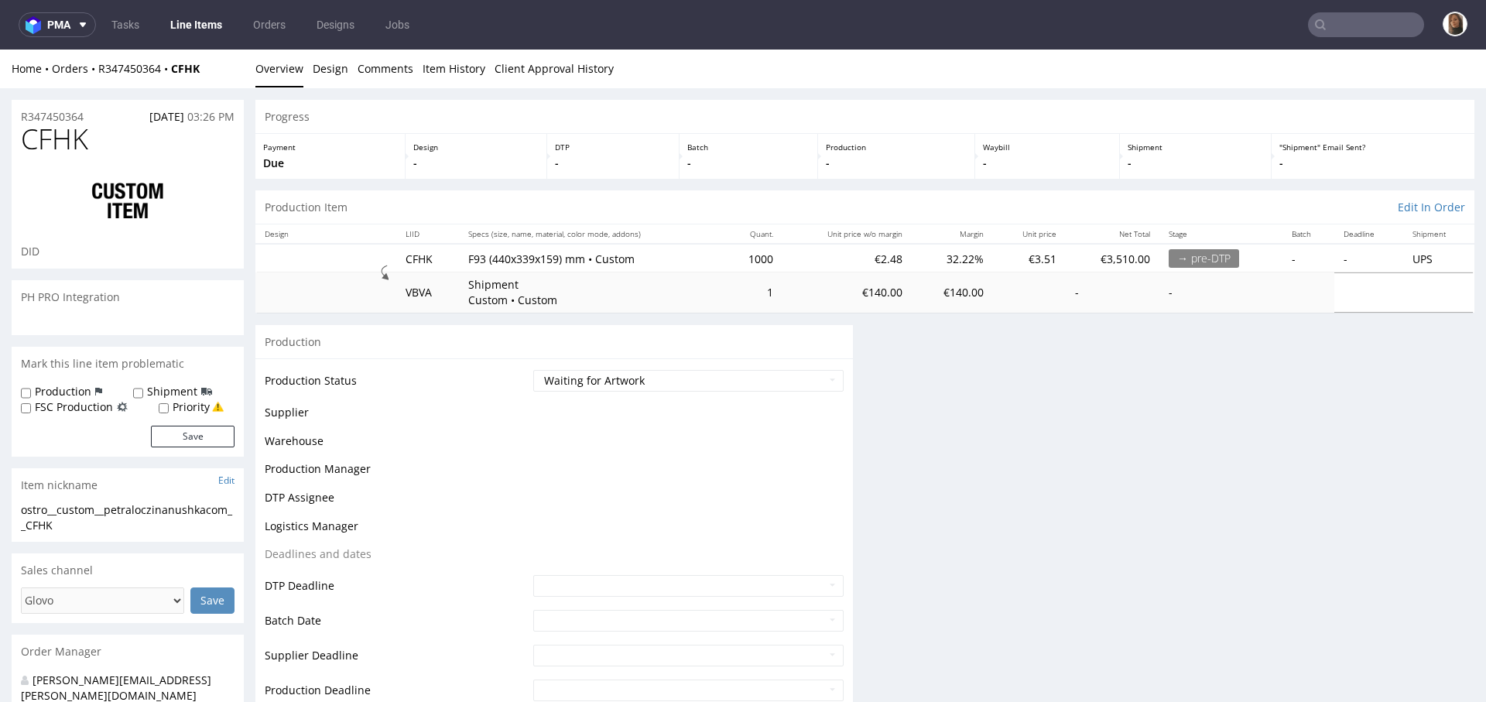
scroll to position [0, 0]
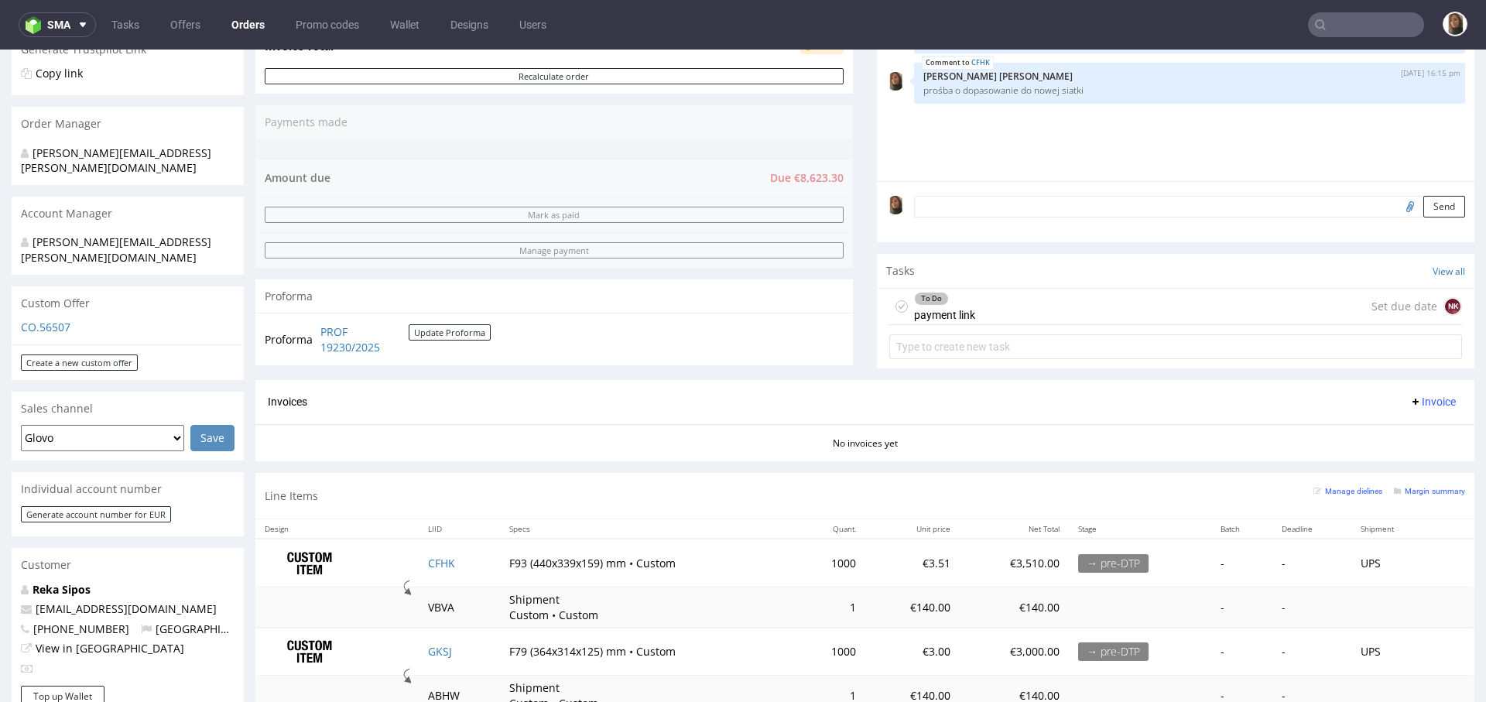
scroll to position [444, 0]
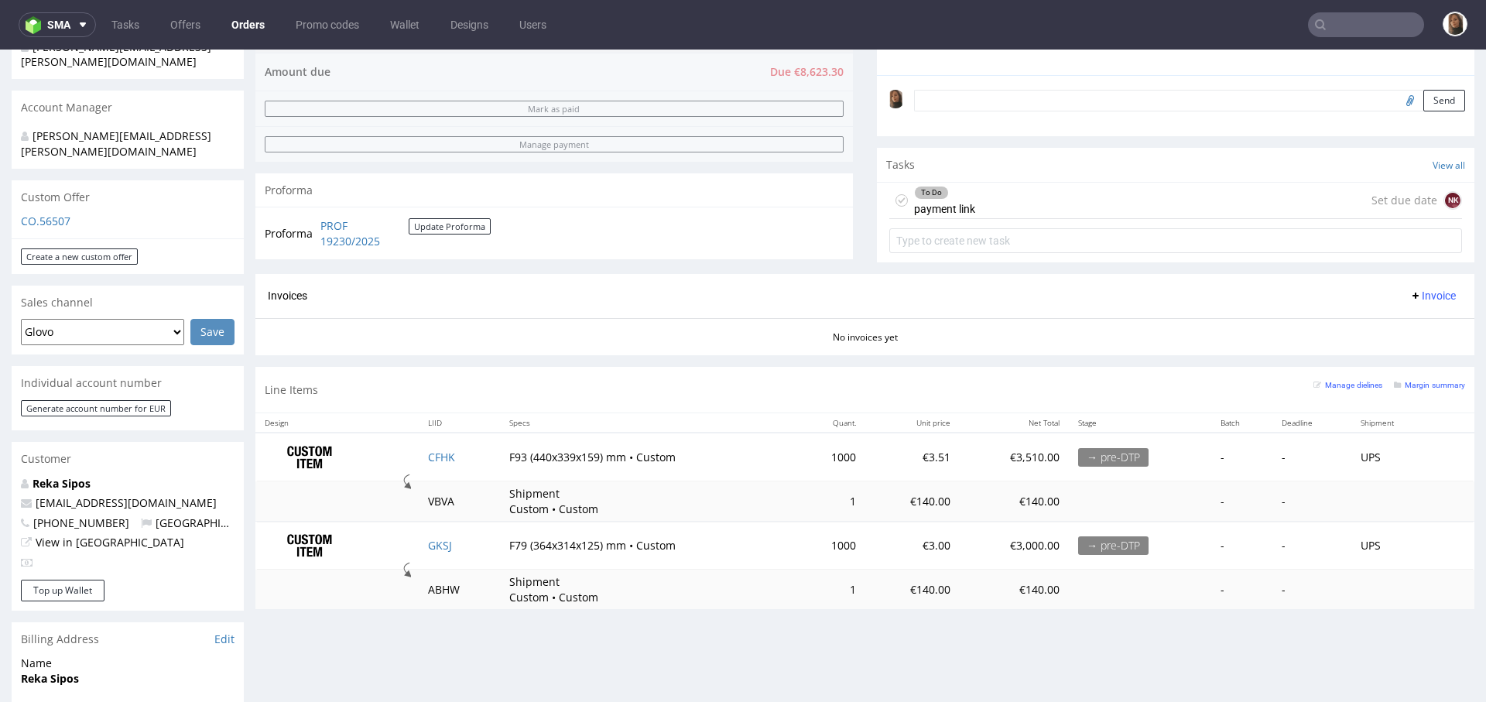
click at [1373, 19] on input "text" at bounding box center [1366, 24] width 116 height 25
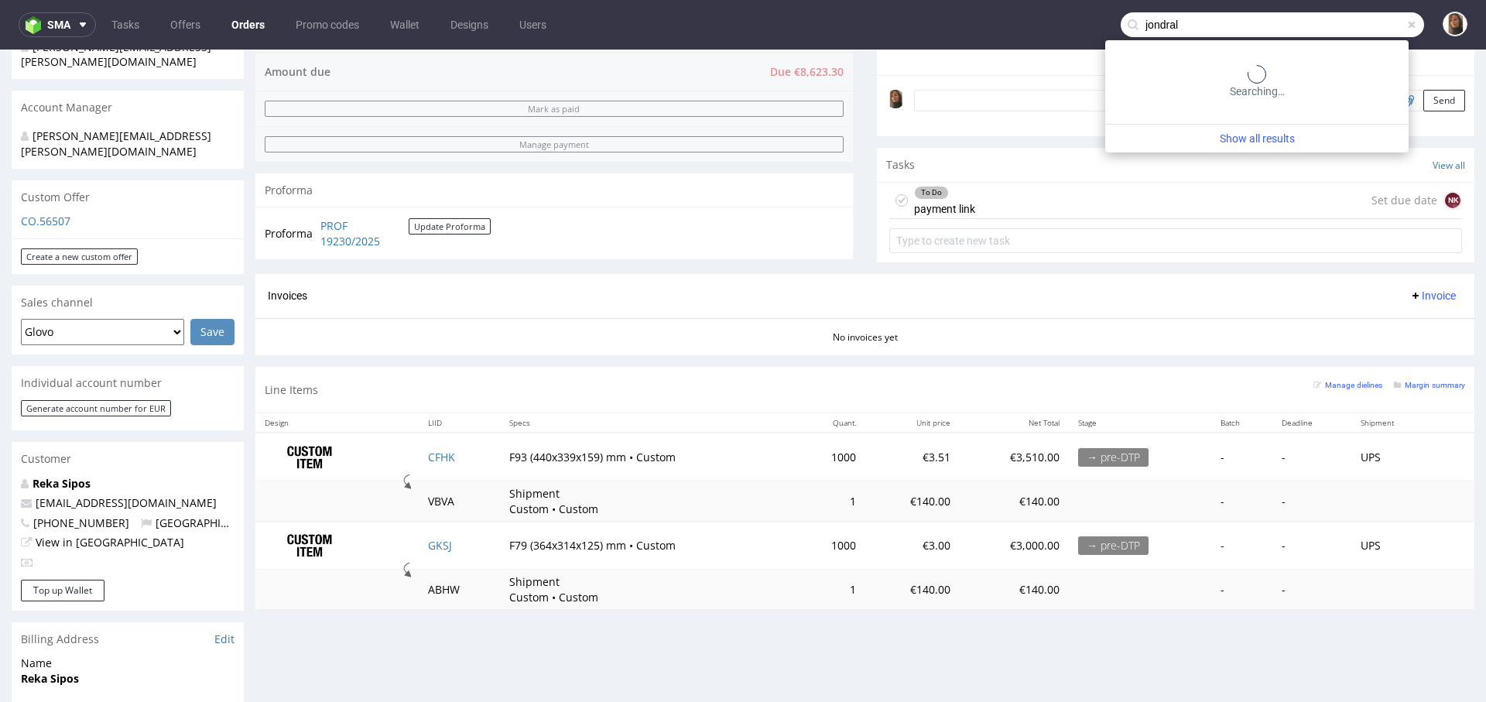
type input "jondral"
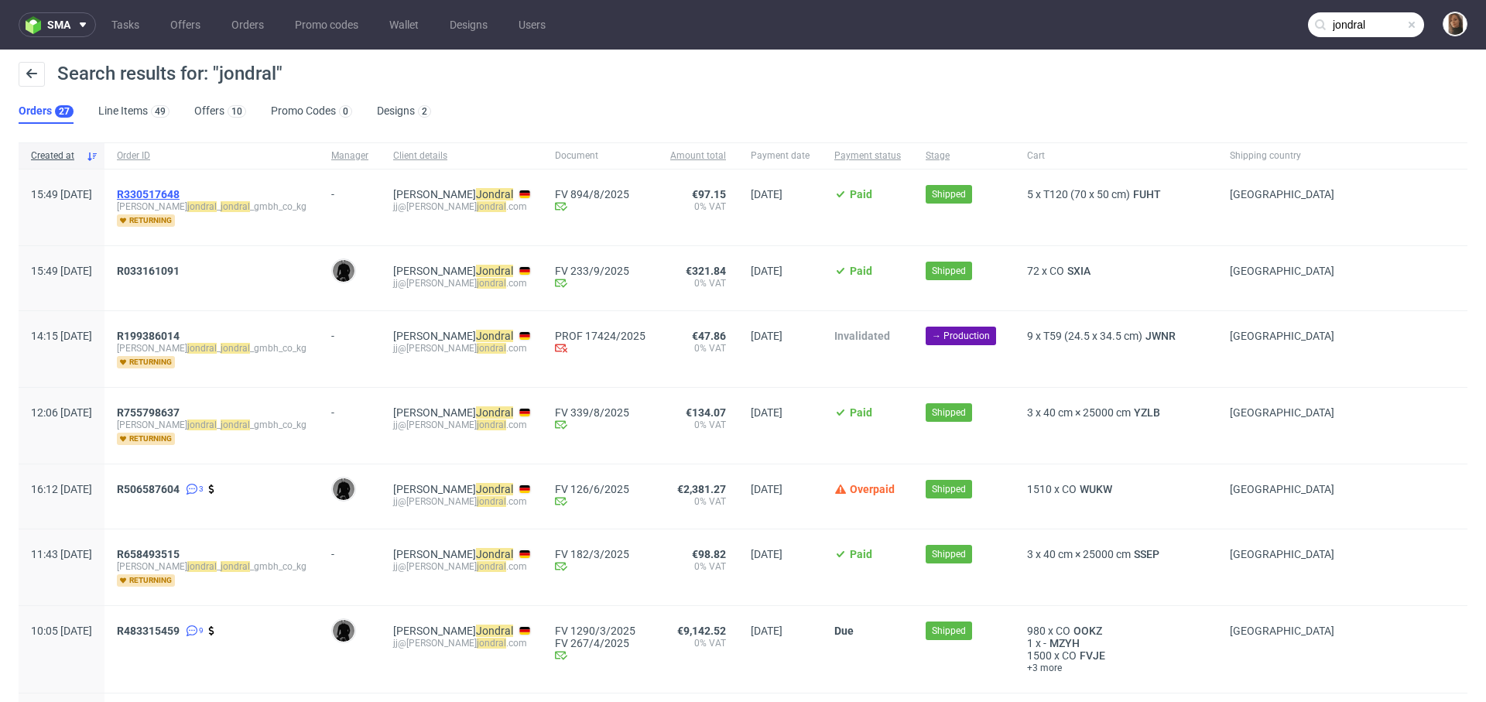
click at [180, 192] on span "R330517648" at bounding box center [148, 194] width 63 height 12
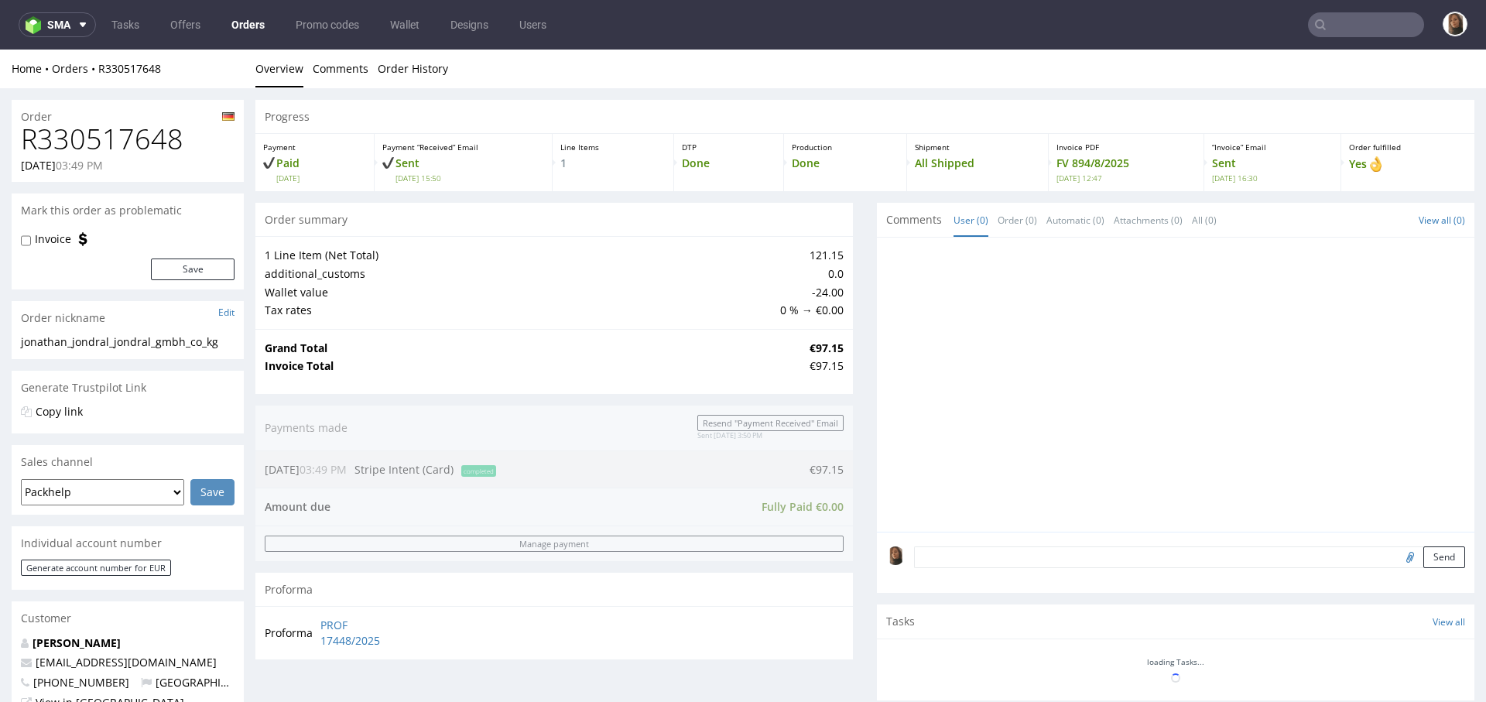
scroll to position [370, 0]
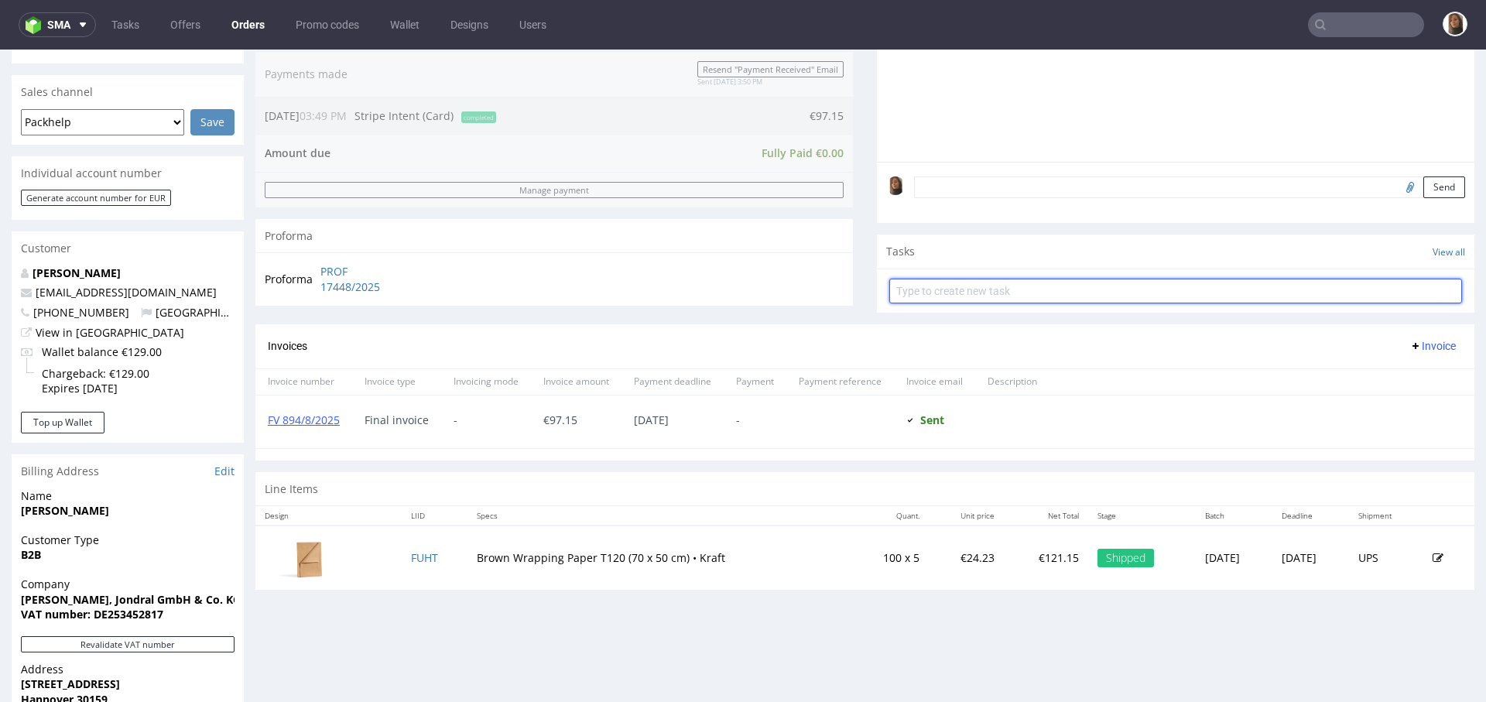
click at [898, 292] on input "text" at bounding box center [1175, 291] width 573 height 25
type input "refund"
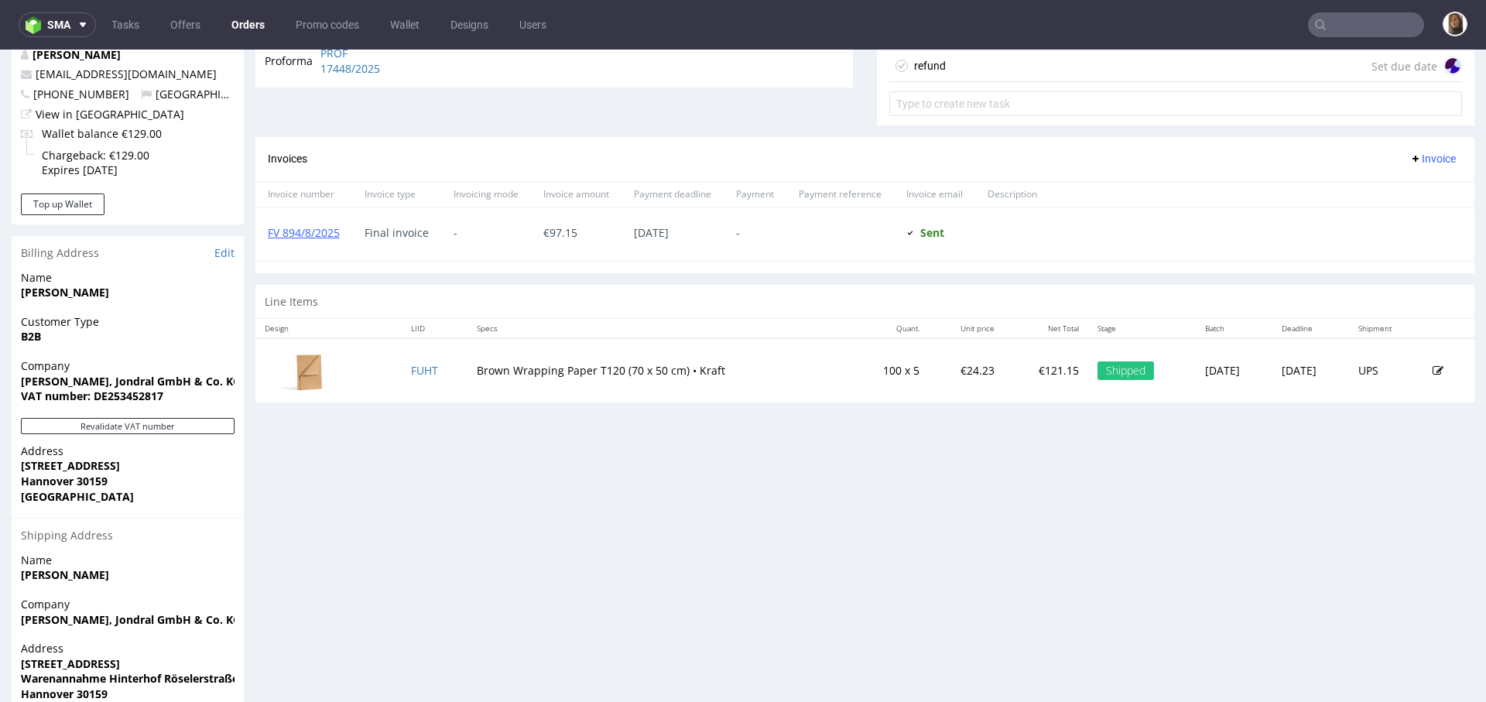
scroll to position [460, 0]
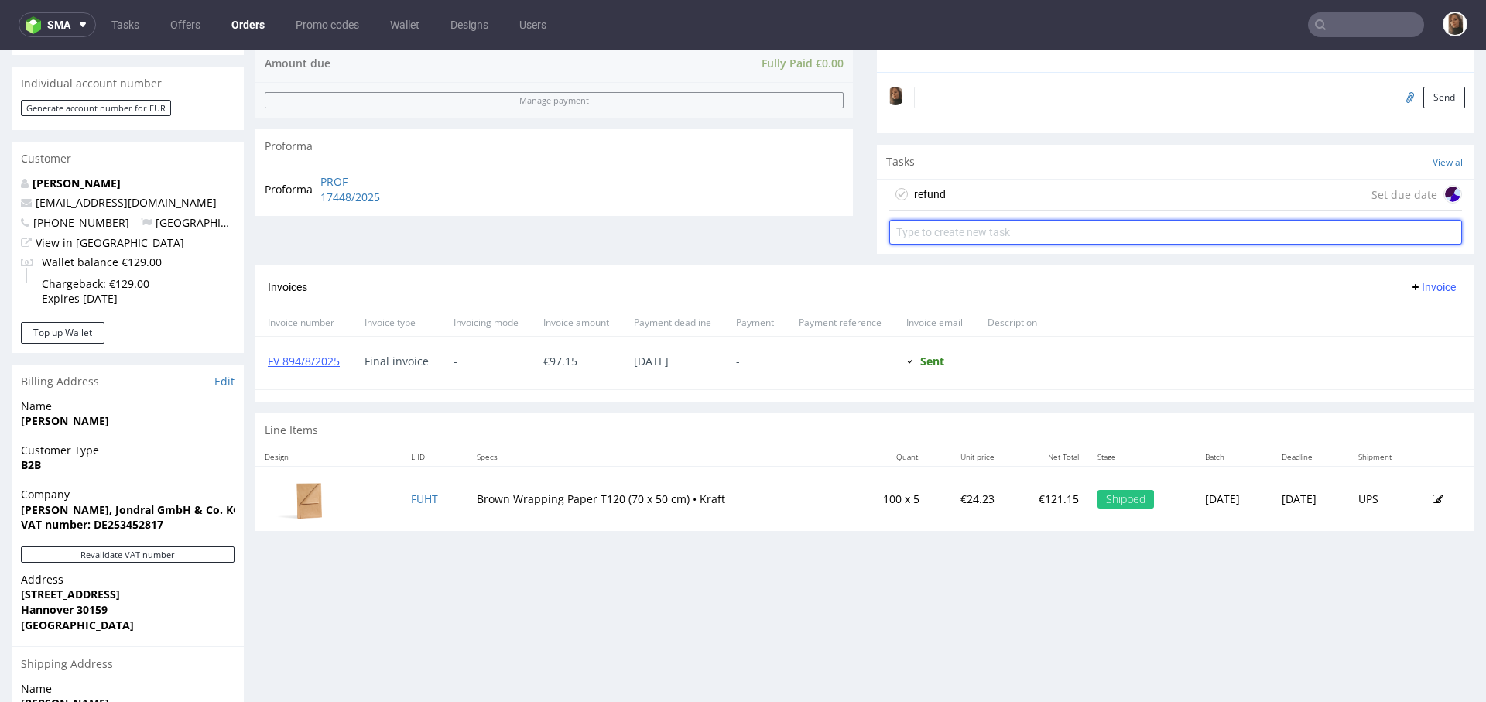
click at [942, 235] on input "text" at bounding box center [1175, 232] width 573 height 25
type input "invoice correction"
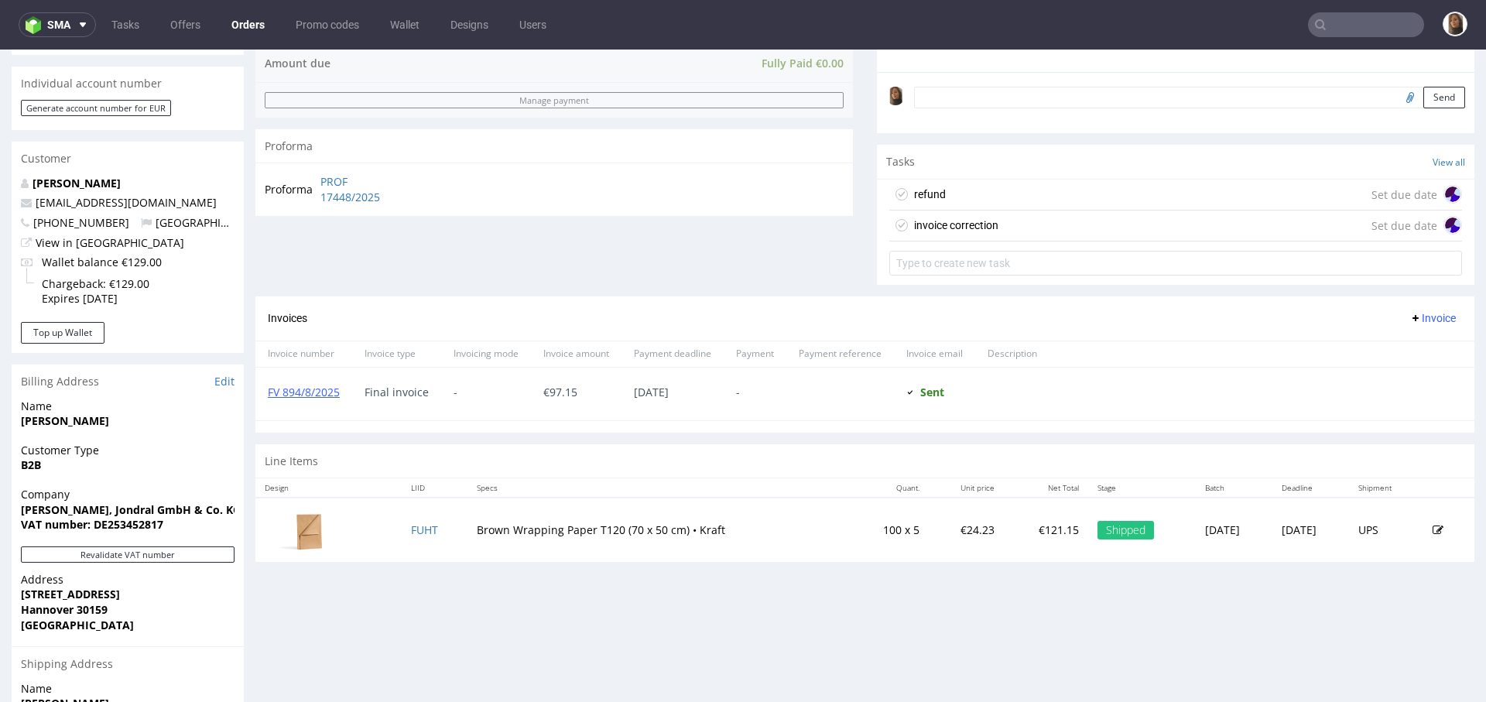
click at [959, 192] on div "refund Set due date" at bounding box center [1175, 195] width 573 height 31
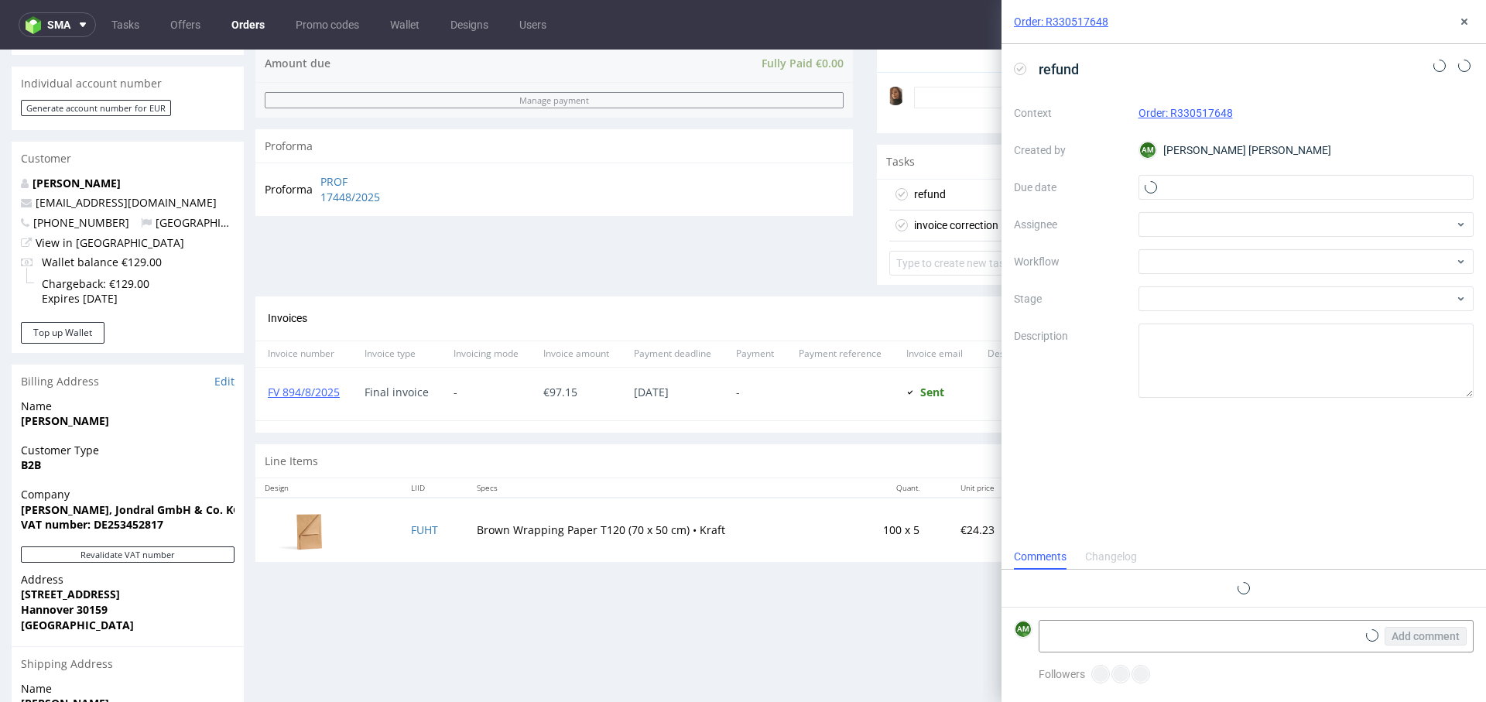
scroll to position [12, 0]
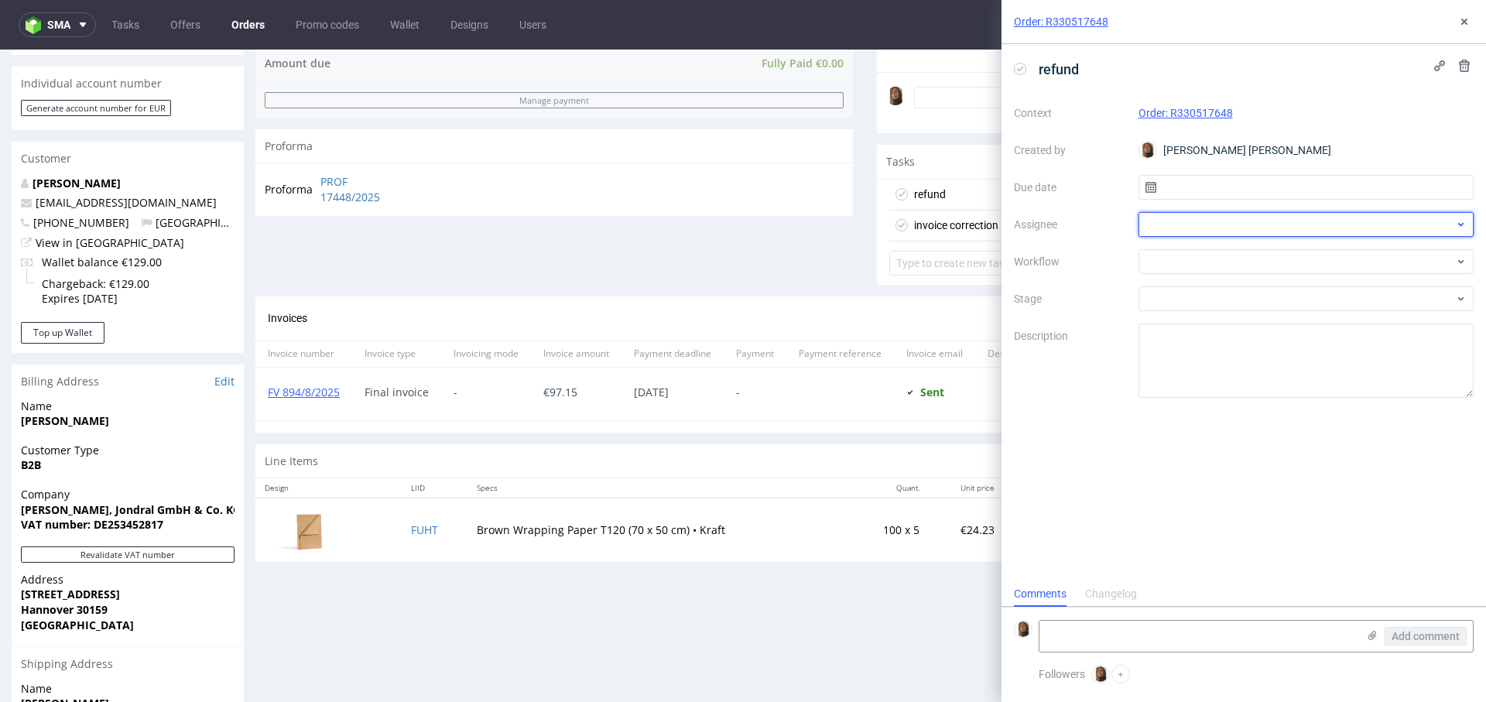
click at [1164, 231] on div at bounding box center [1306, 224] width 336 height 25
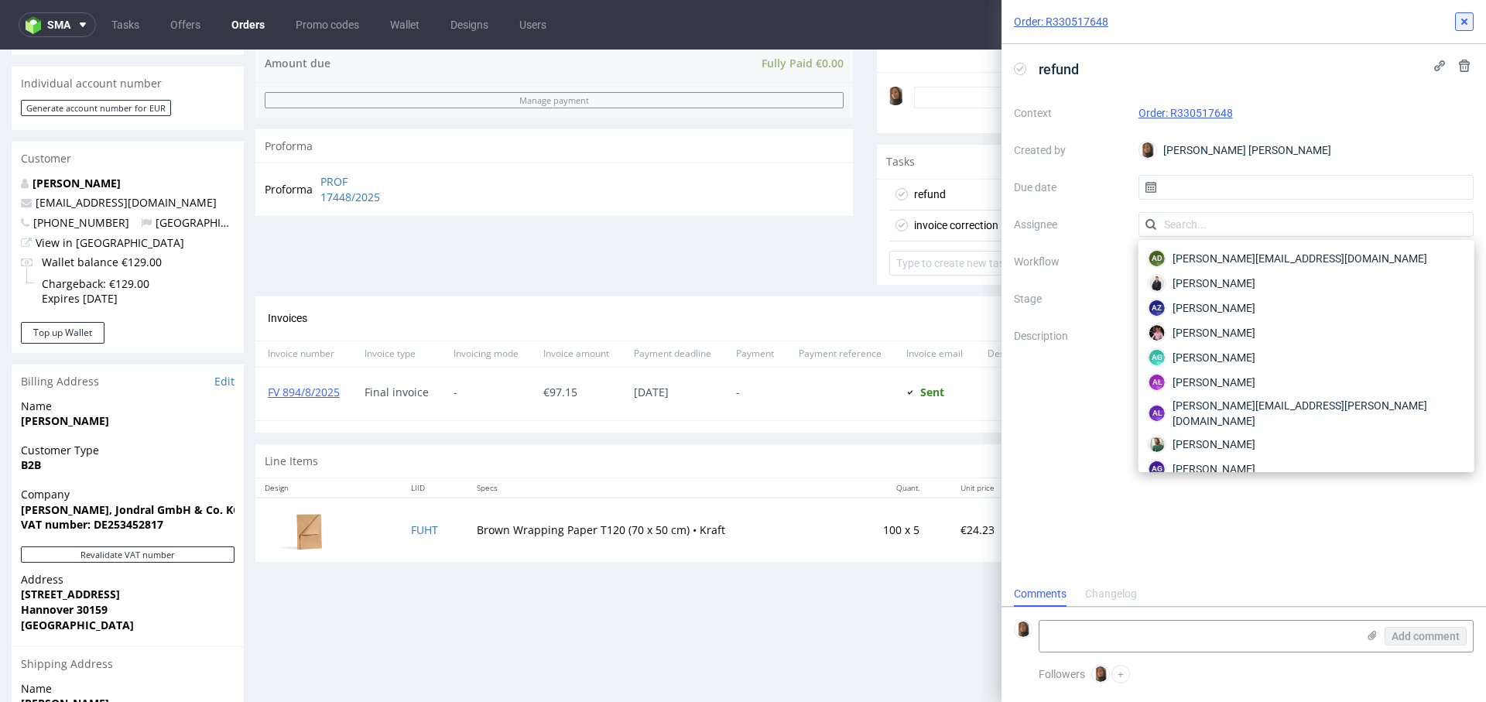
click at [1461, 28] on button at bounding box center [1464, 21] width 19 height 19
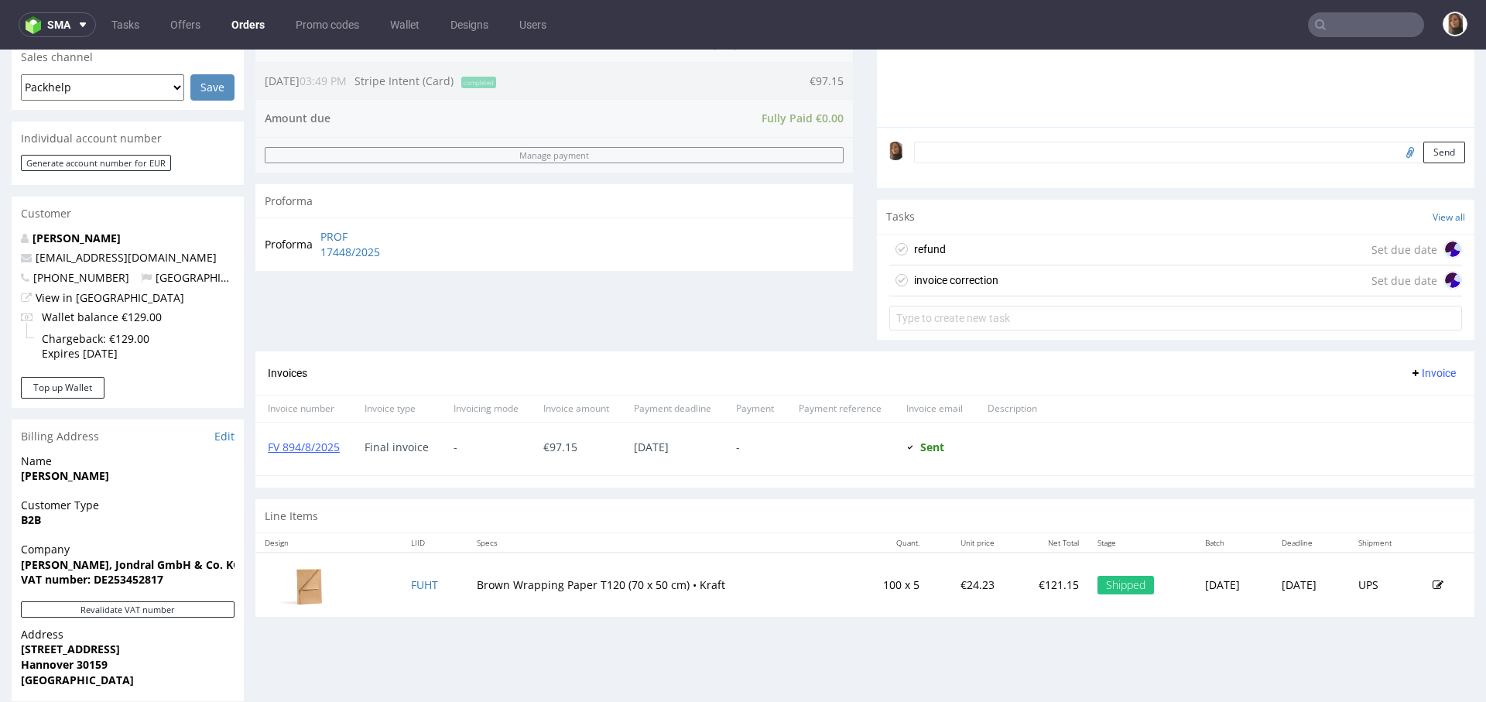
scroll to position [404, 0]
click at [952, 255] on div "refund Set due date" at bounding box center [1175, 250] width 573 height 31
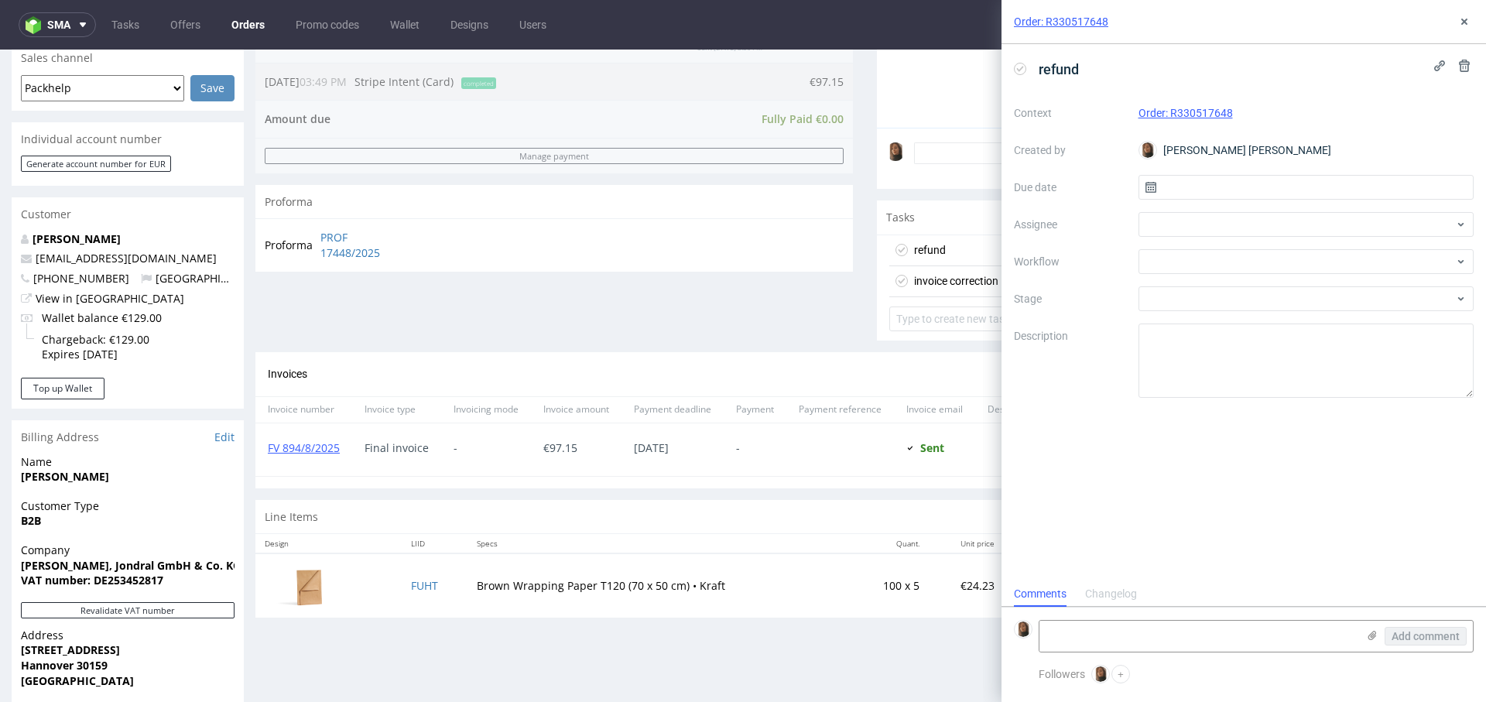
scroll to position [12, 0]
click at [1184, 263] on div at bounding box center [1306, 261] width 336 height 25
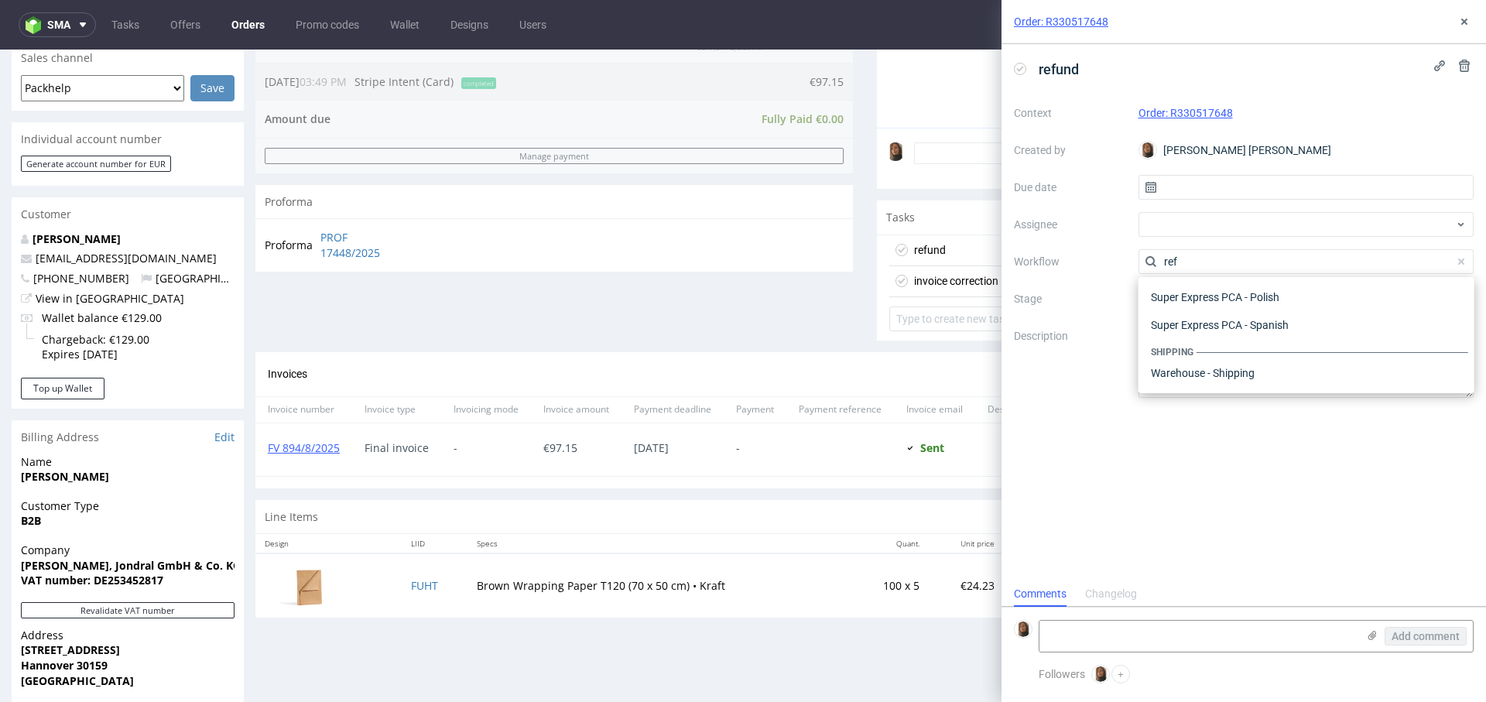
scroll to position [84, 0]
type input "refu"
click at [1267, 337] on div "Finance - Refunds - Stripe" at bounding box center [1305, 345] width 323 height 28
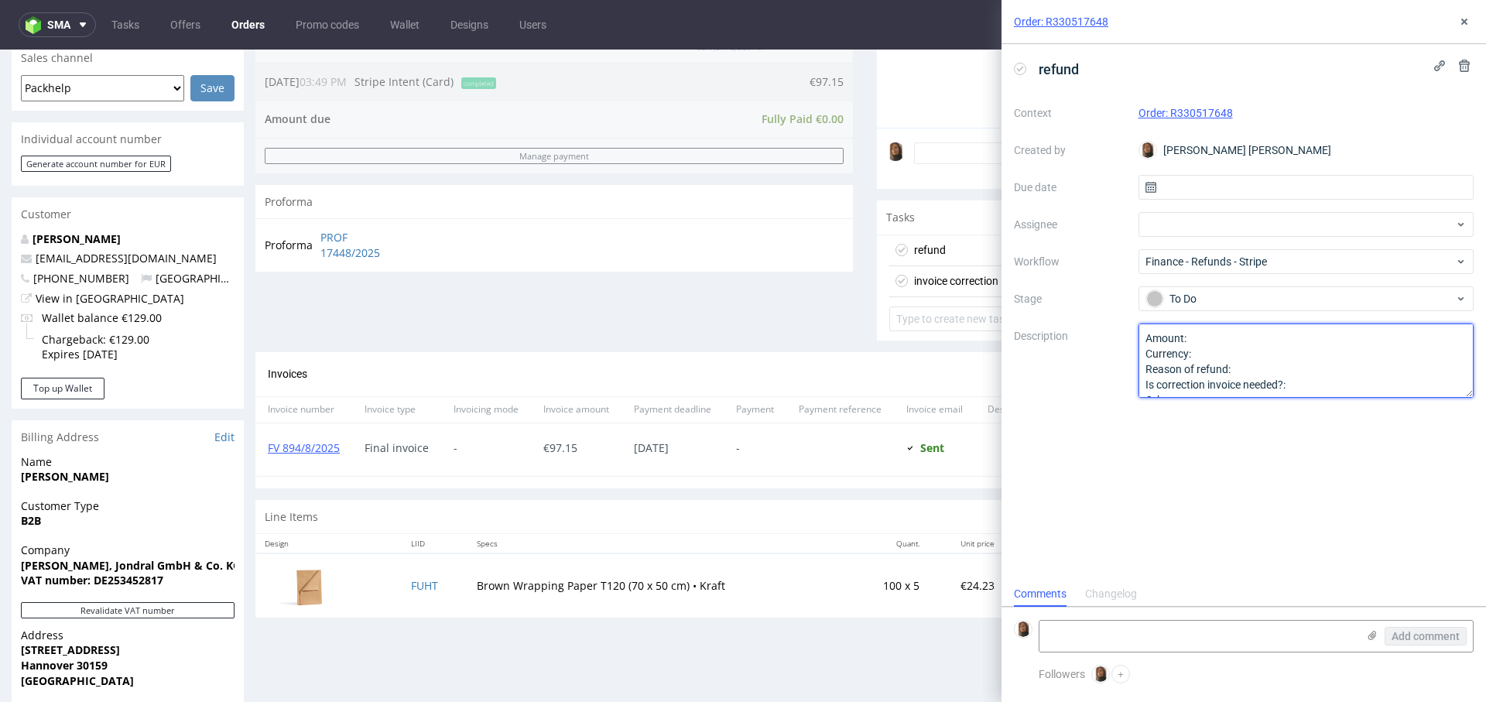
click at [1221, 337] on textarea "Amount: Currency: Reason of refund: Is correction invoice needed?: Other:" at bounding box center [1306, 360] width 336 height 74
click at [1227, 349] on textarea "Amount: Currency: Reason of refund: Is correction invoice needed?: Other:" at bounding box center [1306, 360] width 336 height 74
click at [1265, 364] on textarea "Amount: Currency: Reason of refund: Is correction invoice needed?: Other:" at bounding box center [1306, 360] width 336 height 74
click at [1233, 370] on textarea "Amount: Currency: Reason of refund: Is correction invoice needed?: Other:" at bounding box center [1306, 360] width 336 height 74
click at [1380, 370] on textarea "Amount: Currency: Reason of refund: Is correction invoice needed?: Other:" at bounding box center [1306, 360] width 336 height 74
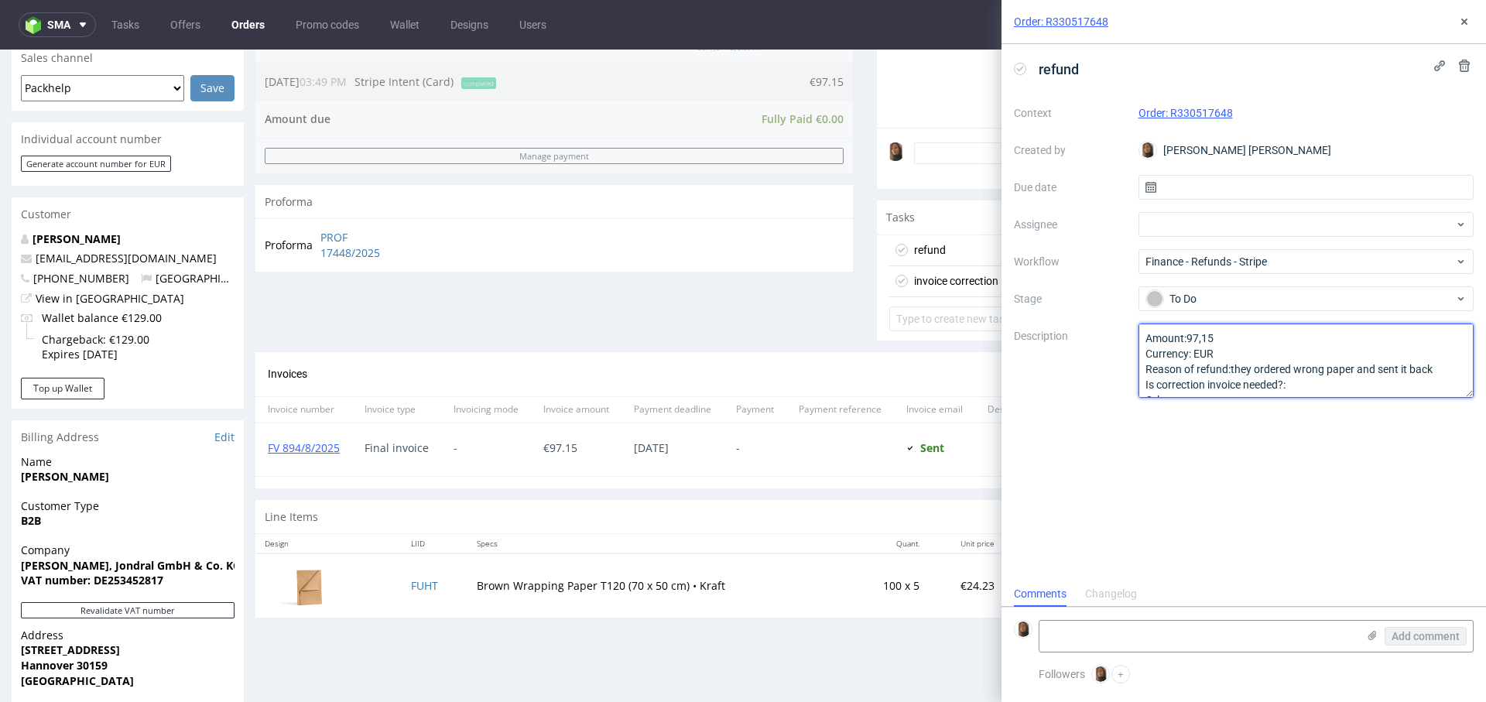
click at [1301, 394] on textarea "Amount: Currency: Reason of refund: Is correction invoice needed?: Other:" at bounding box center [1306, 360] width 336 height 74
click at [1301, 385] on textarea "Amount: Currency: Reason of refund: Is correction invoice needed?: Other:" at bounding box center [1306, 360] width 336 height 74
click at [1229, 371] on textarea "Amount: Currency: Reason of refund: Is correction invoice needed?: Other:" at bounding box center [1306, 360] width 336 height 74
click at [1354, 377] on textarea "Amount: Currency: Reason of refund: Is correction invoice needed?: Other:" at bounding box center [1306, 360] width 336 height 74
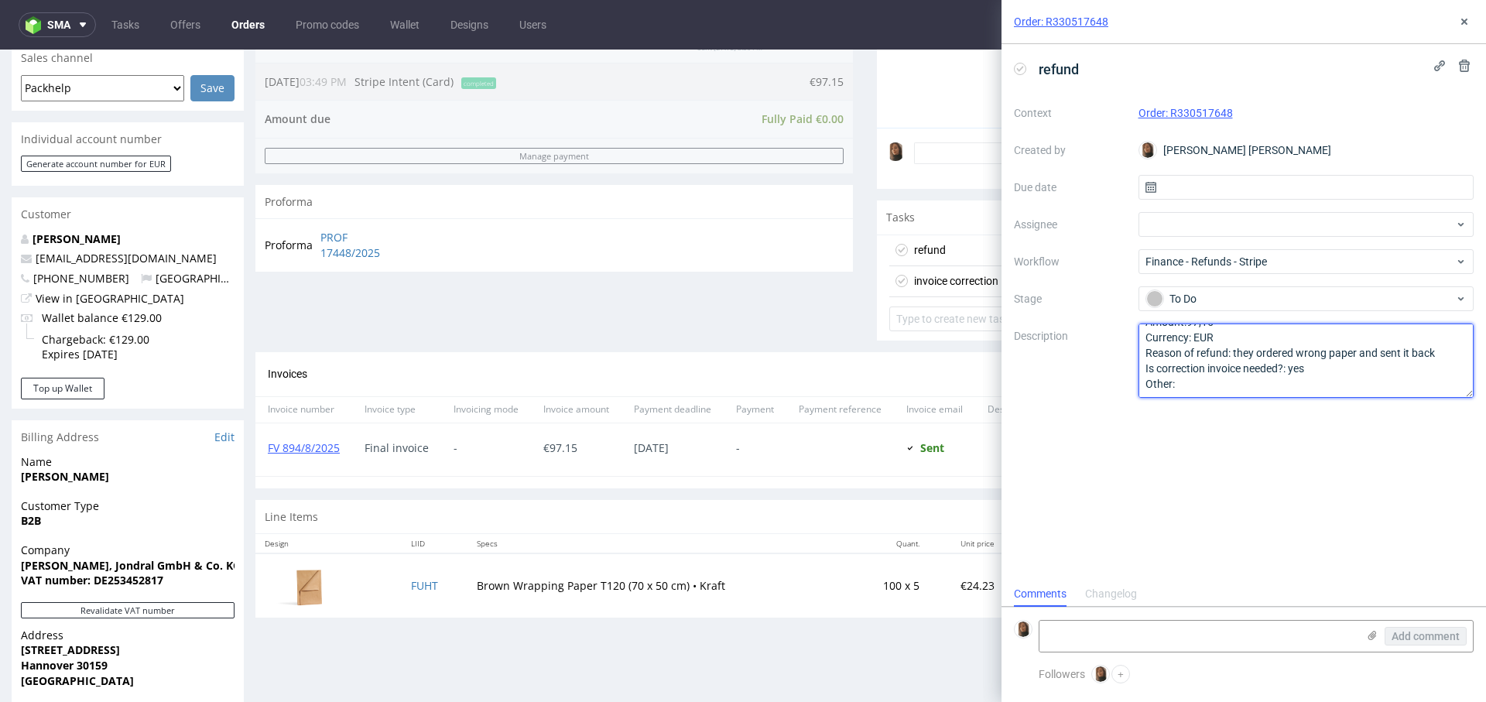
type textarea "Amount:97,15 Currency: EUR Reason of refund: they ordered wrong paper and sent …"
click at [1461, 32] on div "Order: R330517648" at bounding box center [1243, 22] width 484 height 44
click at [1468, 19] on icon at bounding box center [1464, 21] width 12 height 12
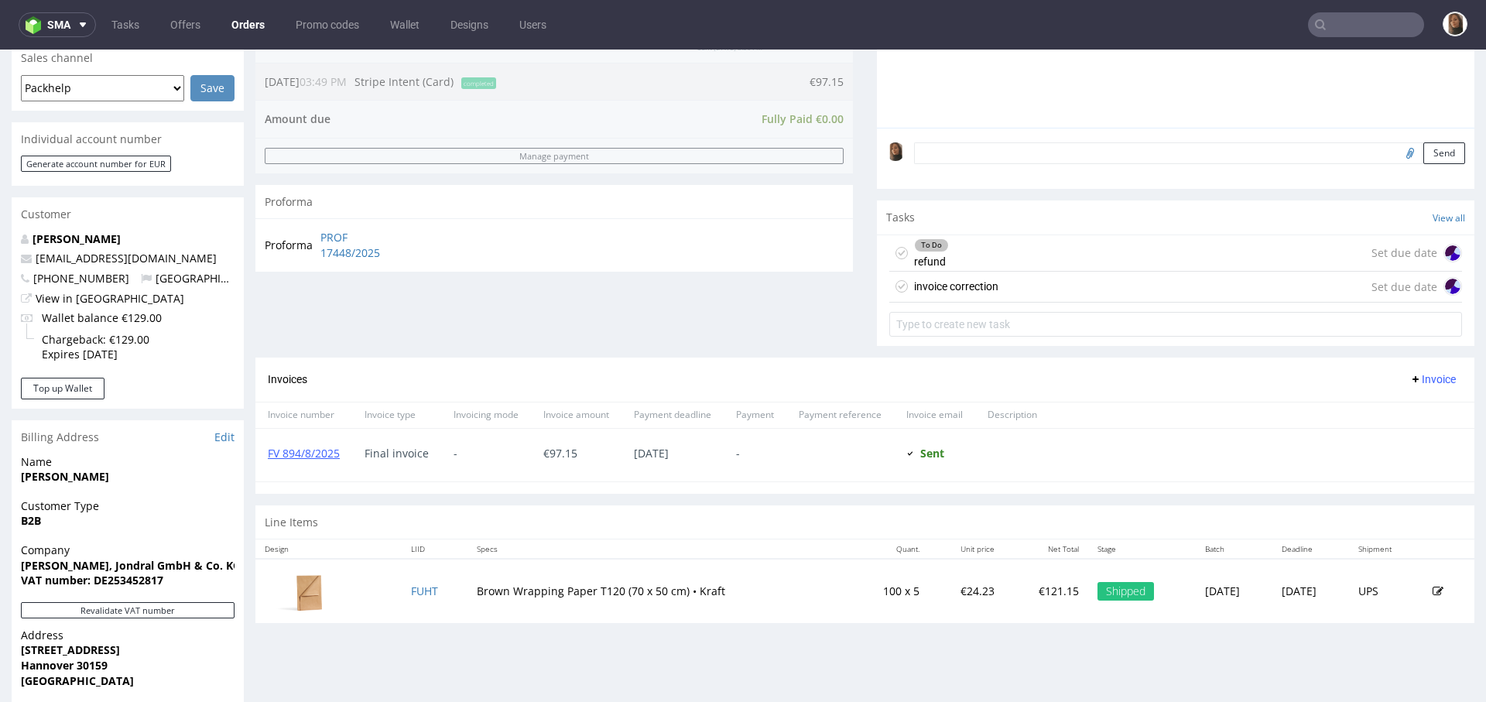
click at [1021, 292] on div "invoice correction Set due date" at bounding box center [1175, 287] width 573 height 31
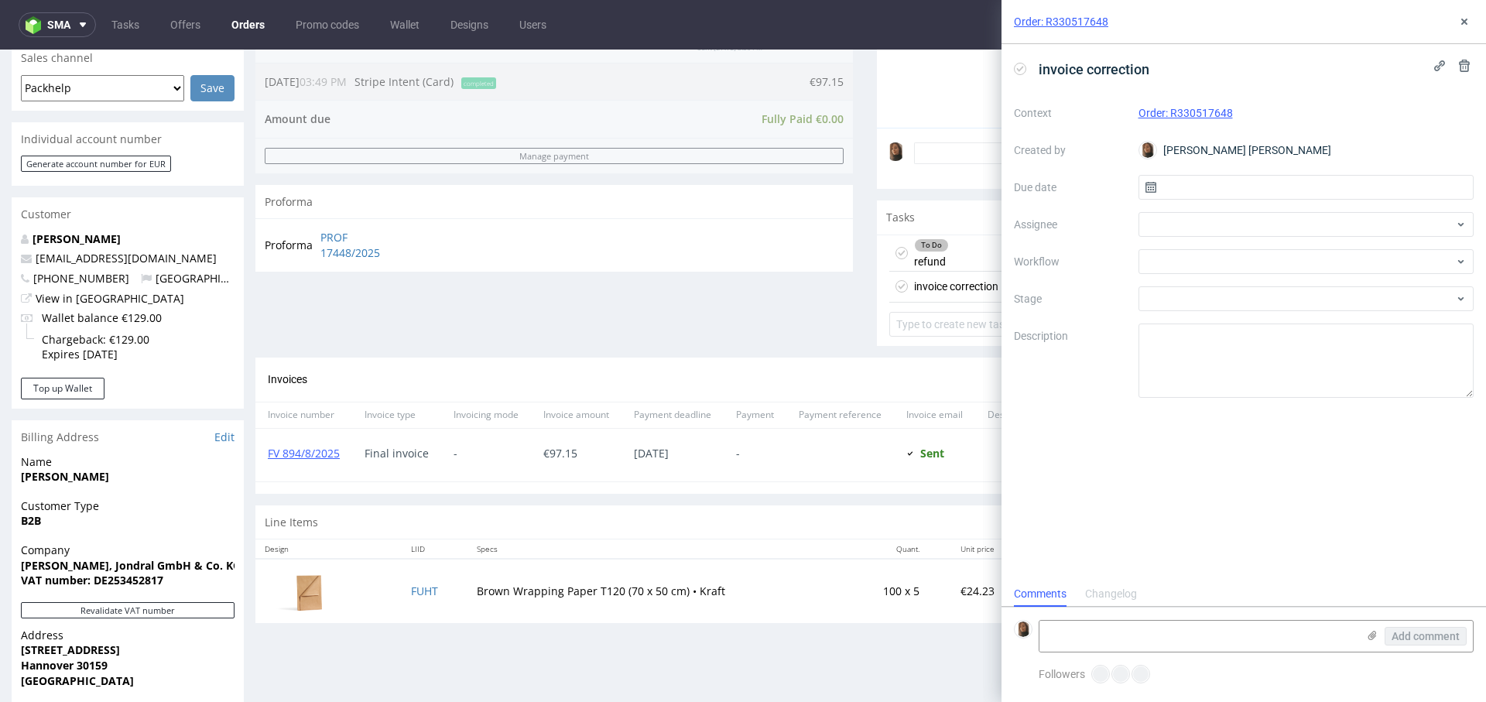
scroll to position [12, 0]
click at [1178, 268] on div at bounding box center [1306, 261] width 336 height 25
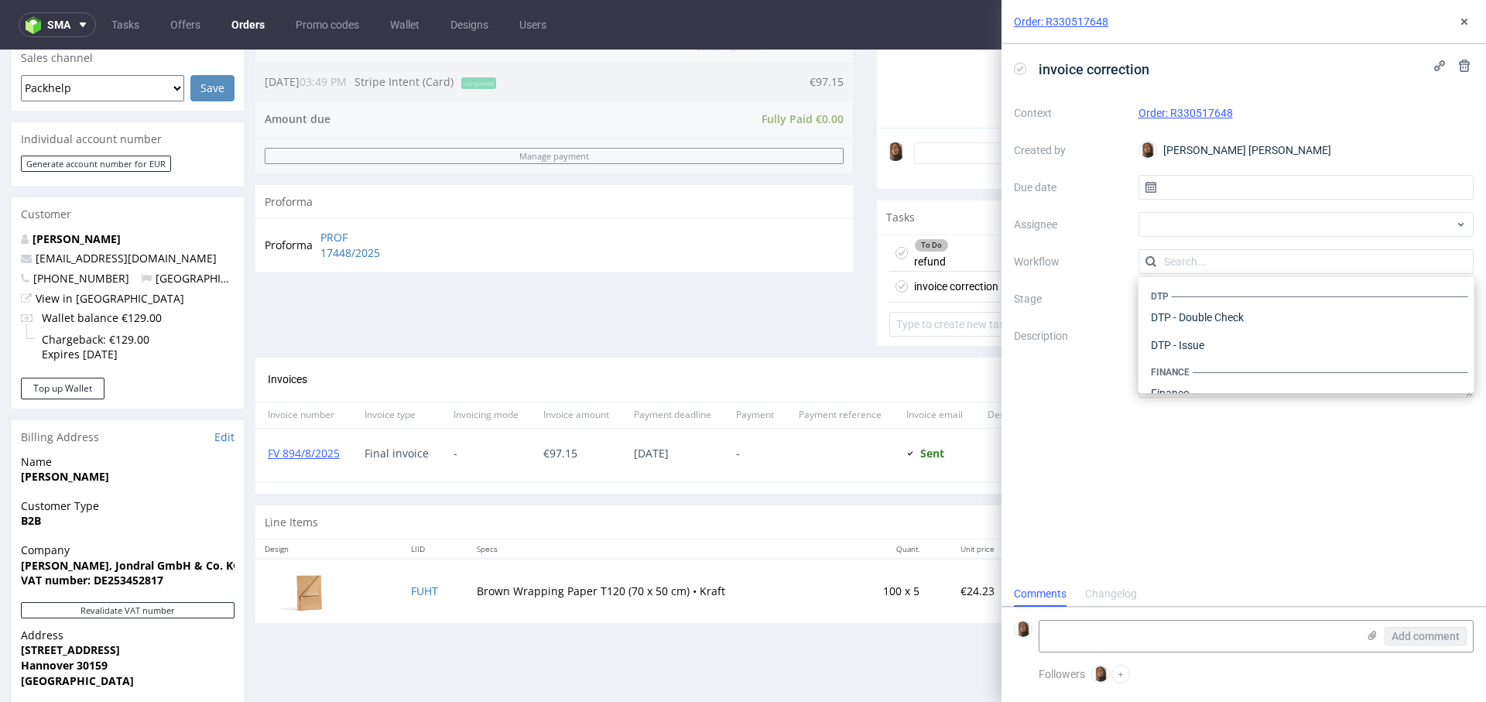
scroll to position [952, 0]
click at [917, 256] on div "To Do refund" at bounding box center [931, 253] width 35 height 36
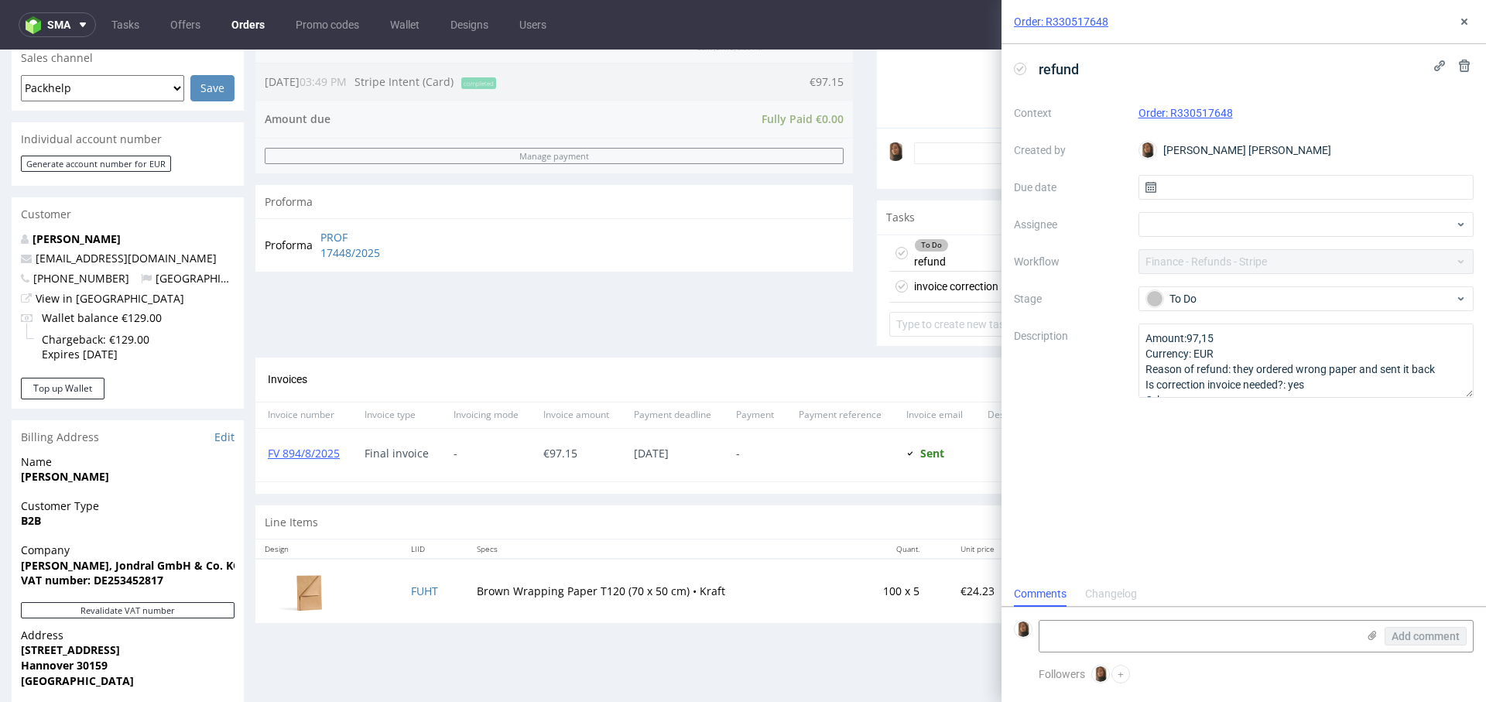
scroll to position [12, 0]
click at [1202, 222] on div at bounding box center [1306, 224] width 336 height 25
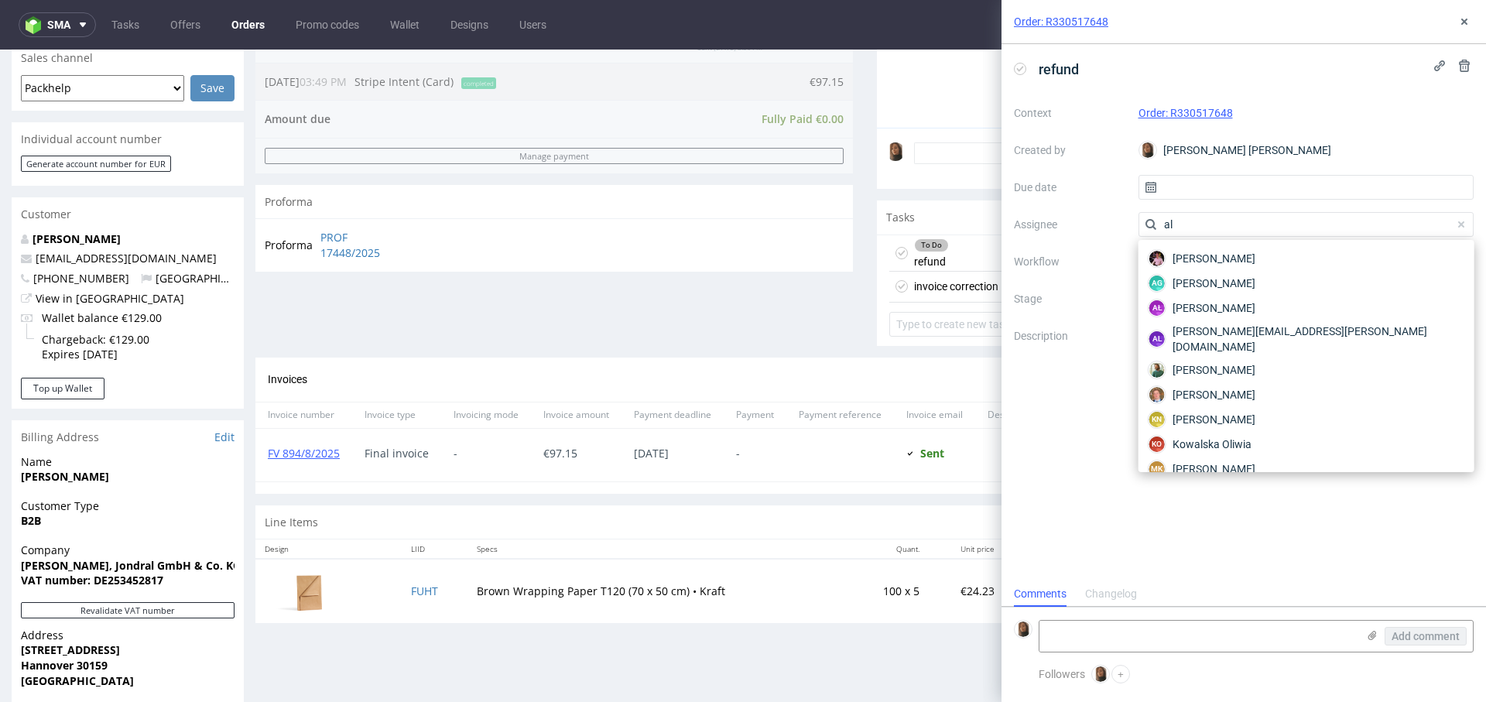
type input "a"
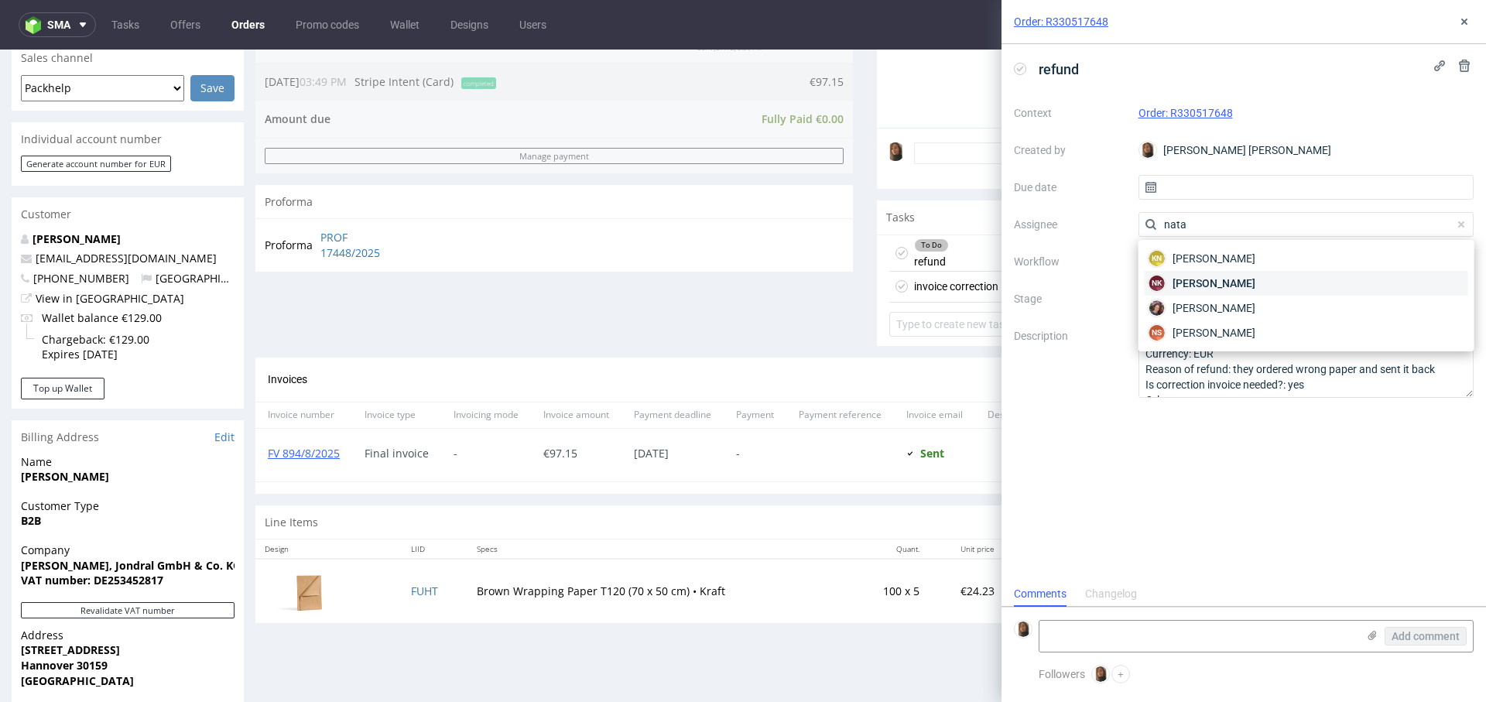
type input "nata"
click at [1237, 289] on span "Natalia Kaczorowska" at bounding box center [1213, 282] width 83 height 15
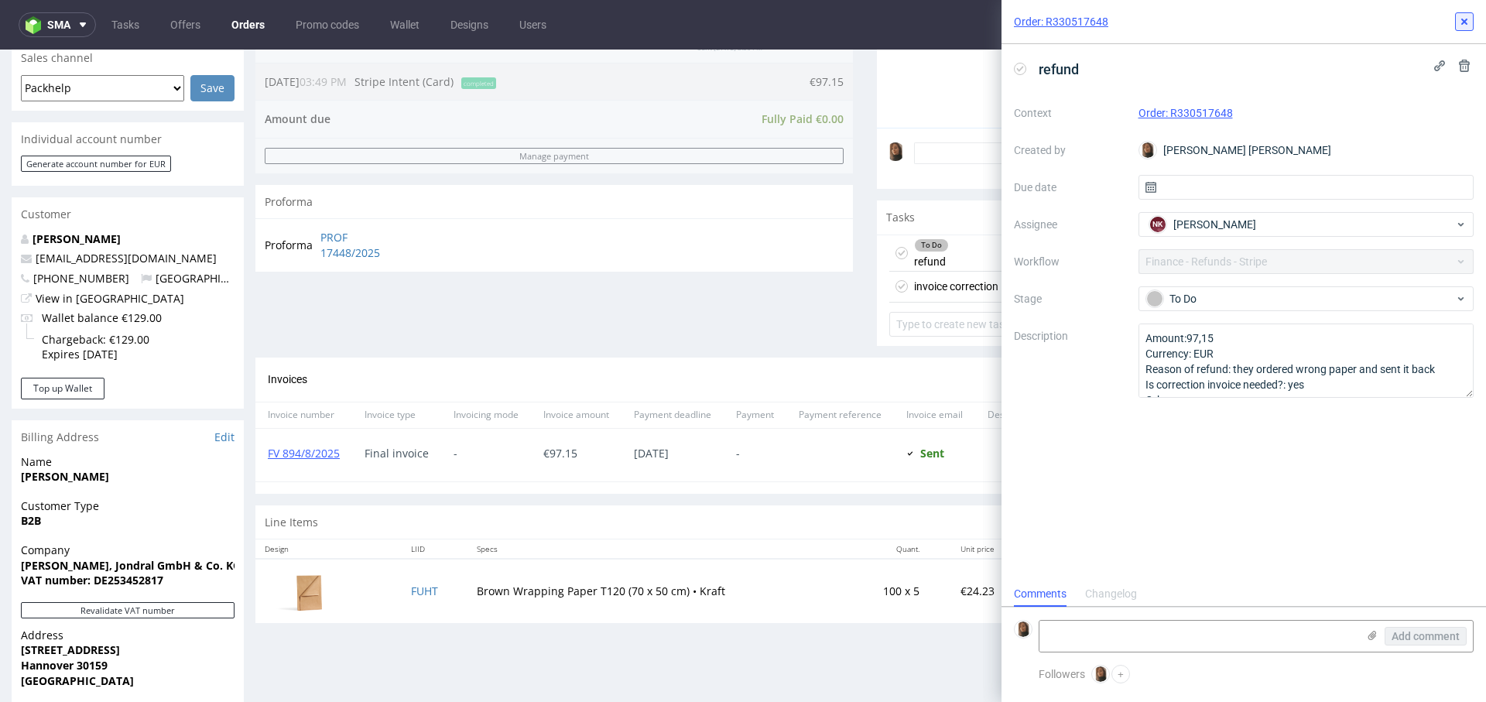
click at [1469, 16] on icon at bounding box center [1464, 21] width 12 height 12
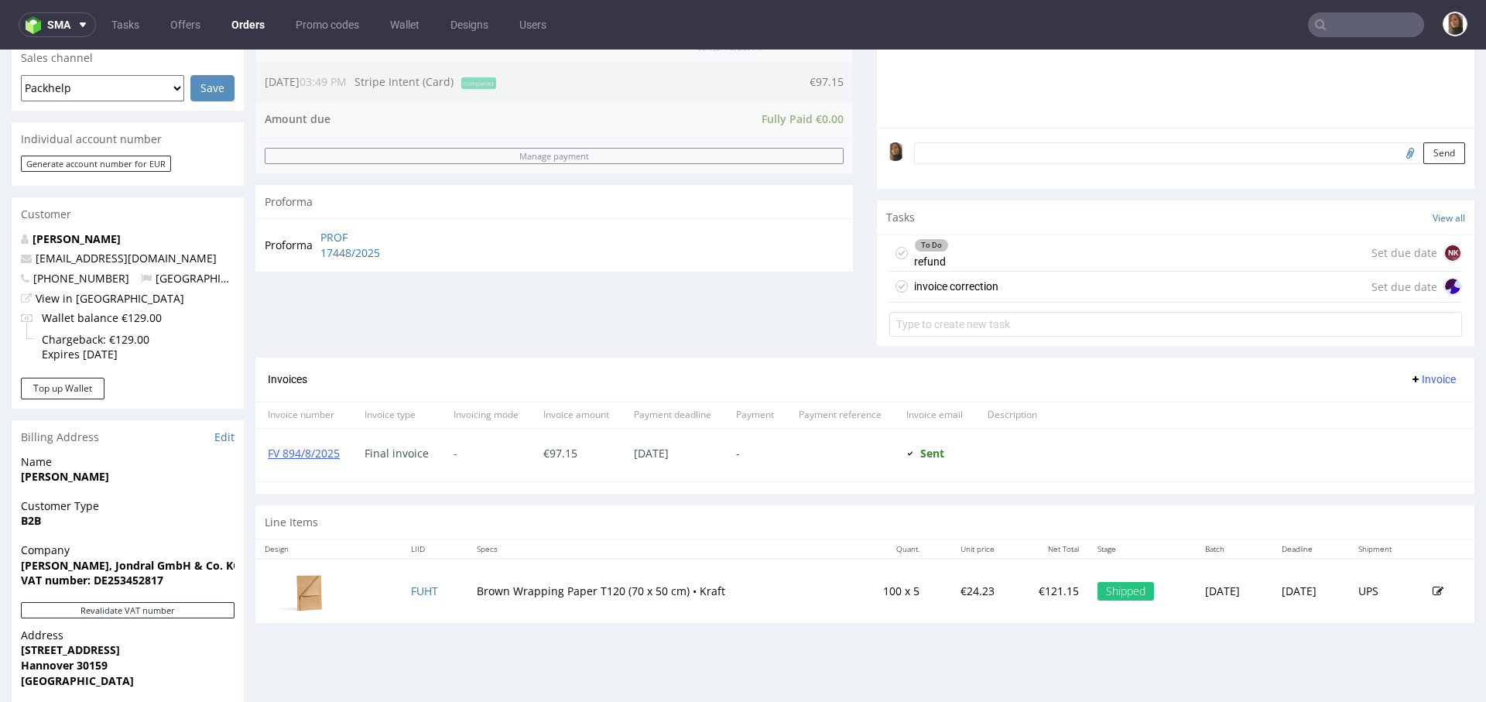
click at [1007, 283] on div "invoice correction Set due date" at bounding box center [1175, 287] width 573 height 31
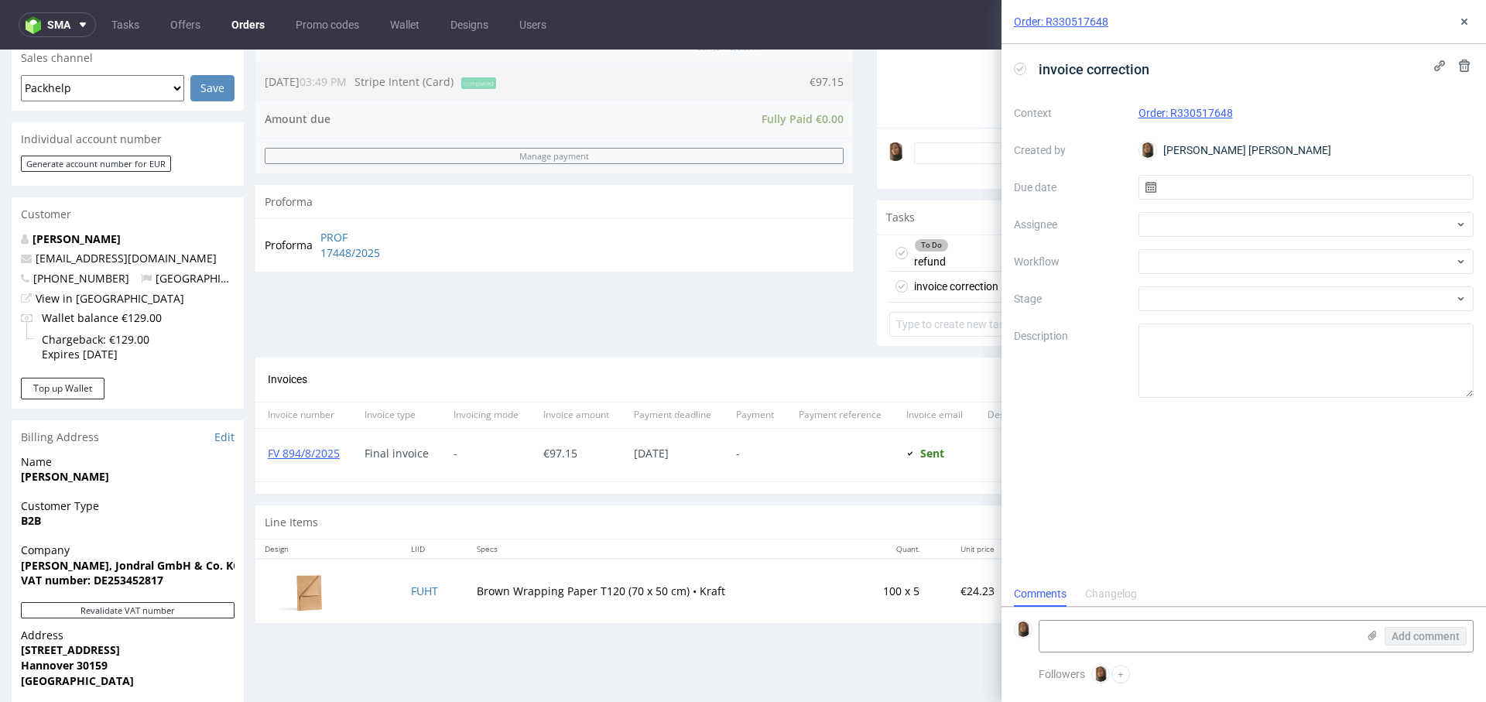
scroll to position [12, 0]
click at [1205, 265] on div at bounding box center [1306, 261] width 336 height 25
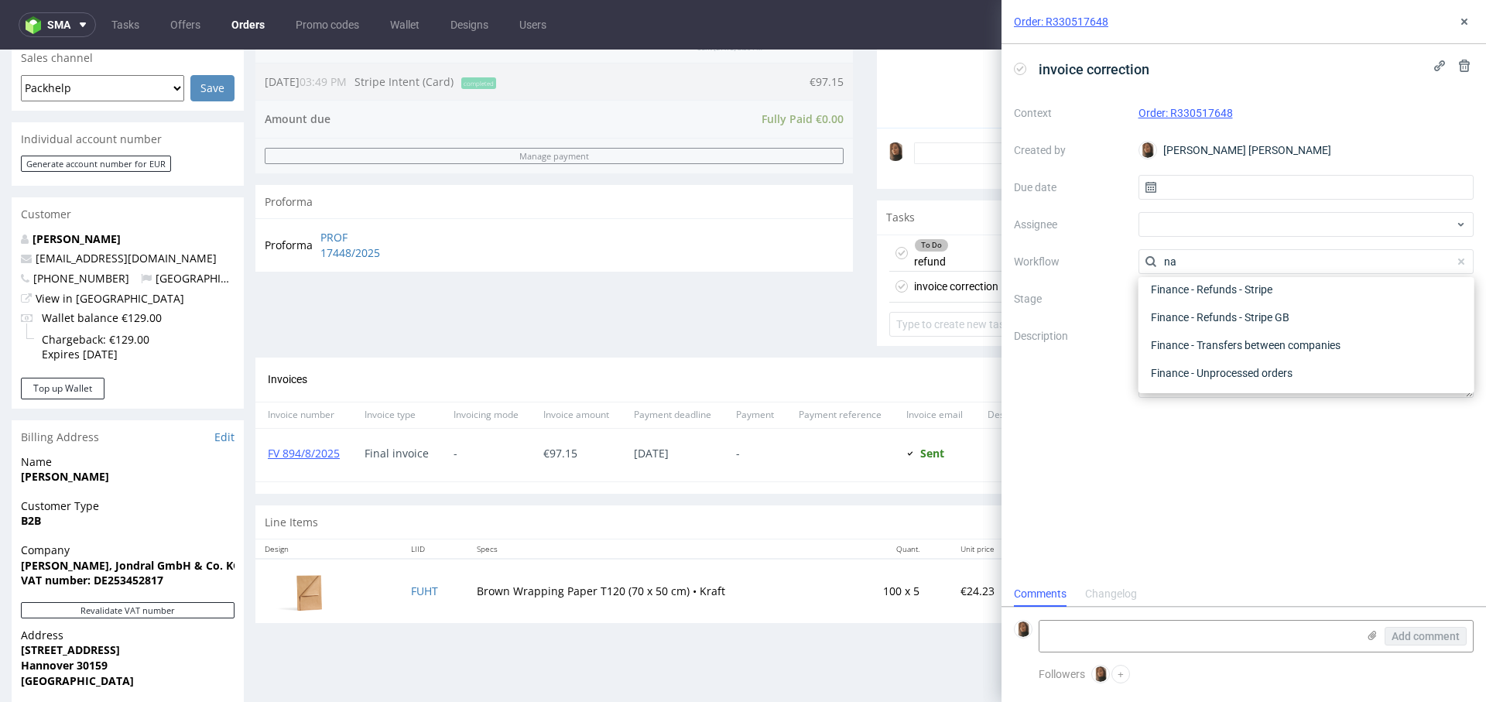
scroll to position [501, 0]
type input "n"
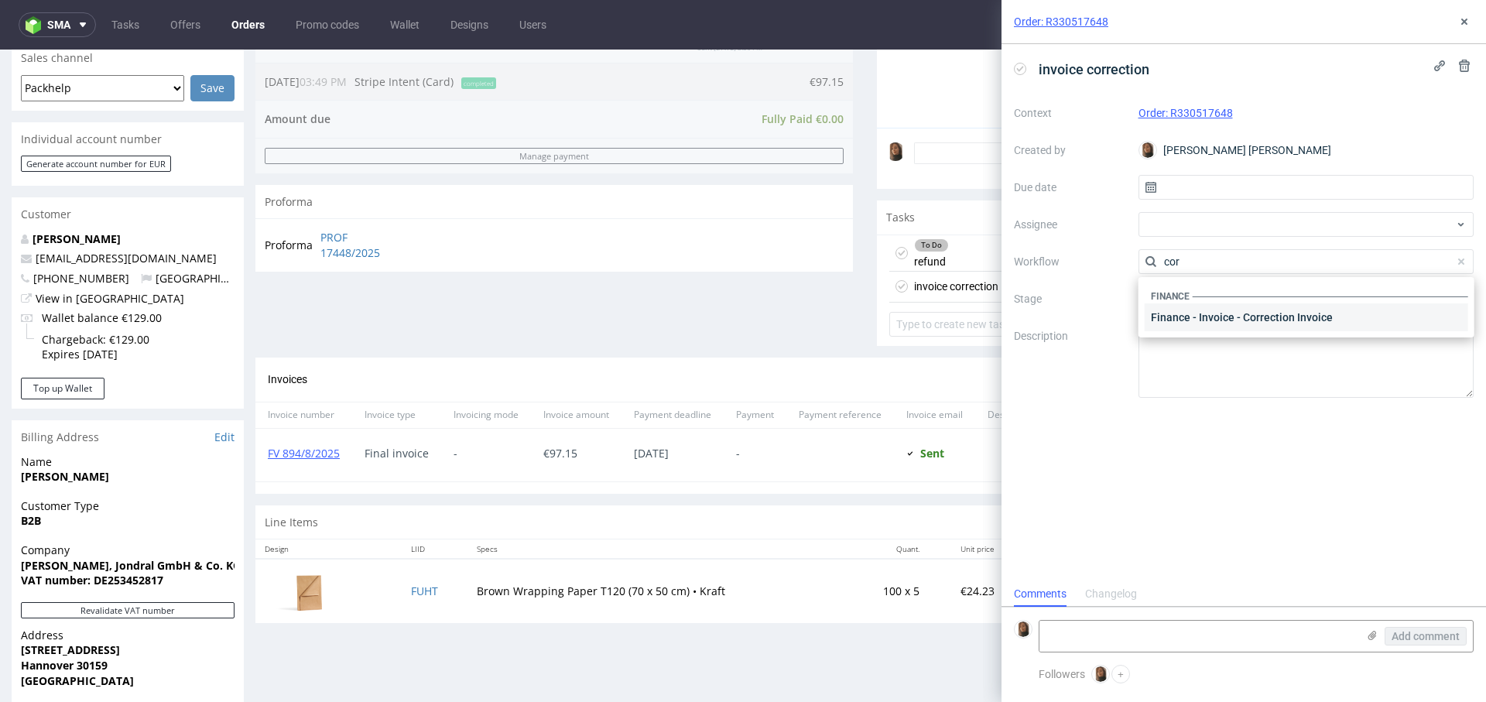
type input "cor"
click at [1248, 309] on div "Finance - Invoice - Correction Invoice" at bounding box center [1305, 317] width 323 height 28
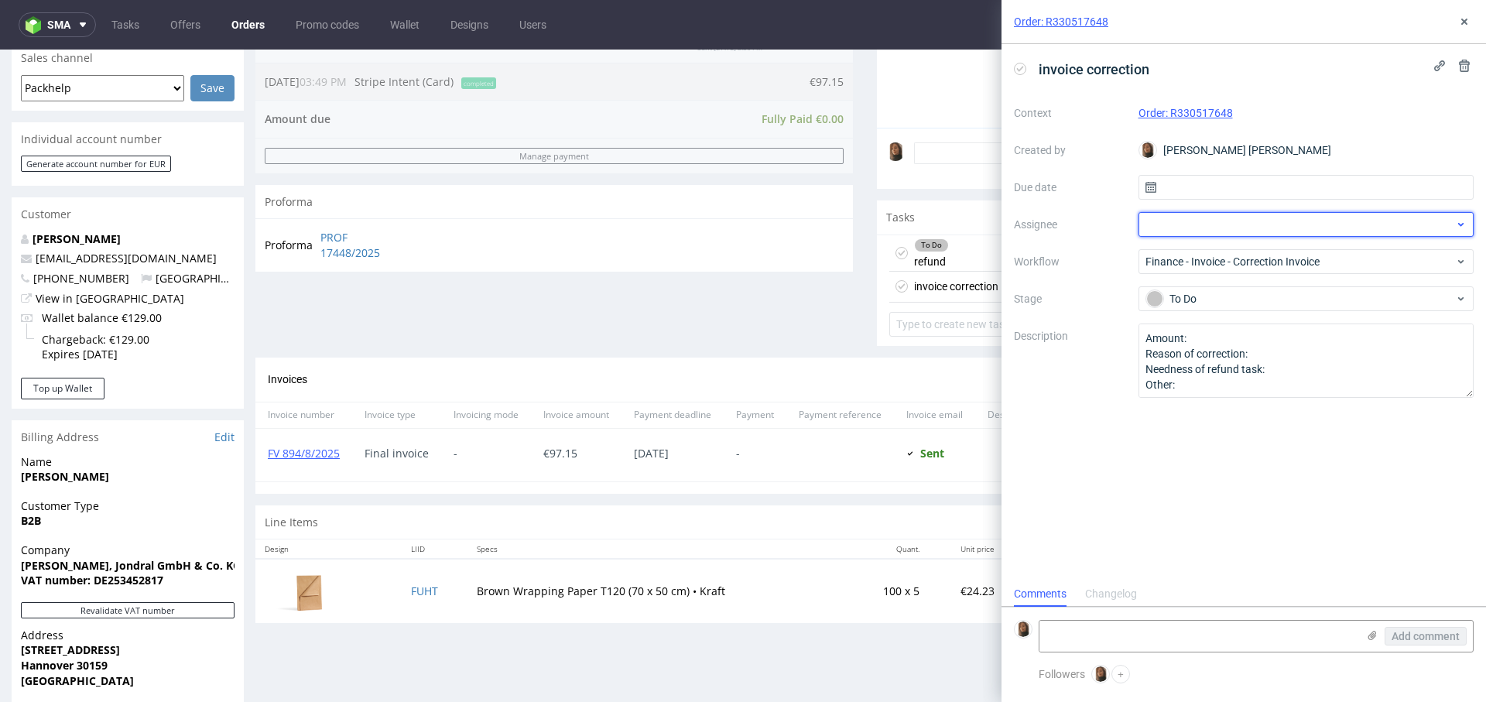
click at [1192, 224] on div at bounding box center [1306, 224] width 336 height 25
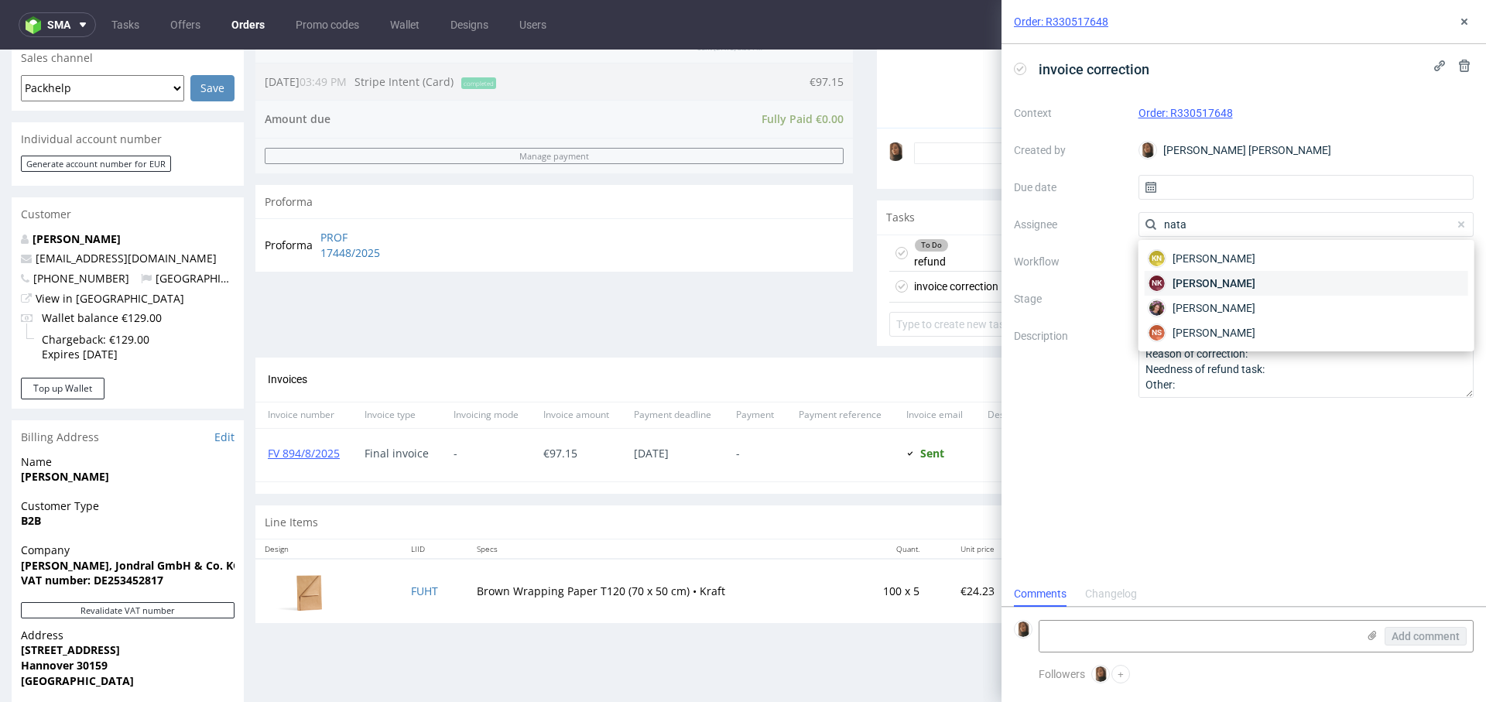
type input "nata"
click at [1255, 286] on span "Natalia Kaczorowska" at bounding box center [1213, 282] width 83 height 15
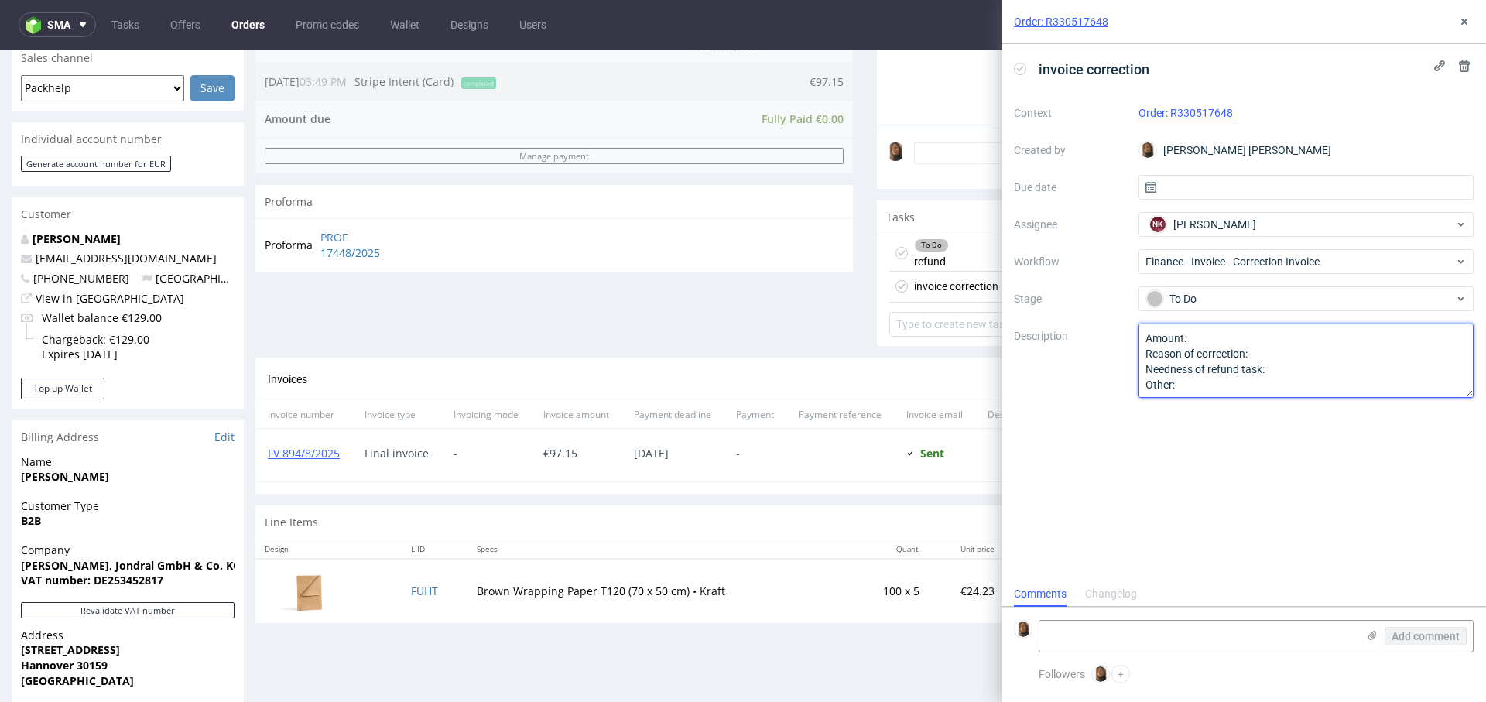
click at [1239, 333] on textarea "Amount: Reason of correction: Needness of refund task: Other:" at bounding box center [1306, 360] width 336 height 74
type textarea "Amount:97.15 Reason of correction: Needness of refund task: Other:"
click at [966, 285] on div "invoice correction" at bounding box center [956, 286] width 84 height 19
click at [1464, 28] on button at bounding box center [1464, 21] width 19 height 19
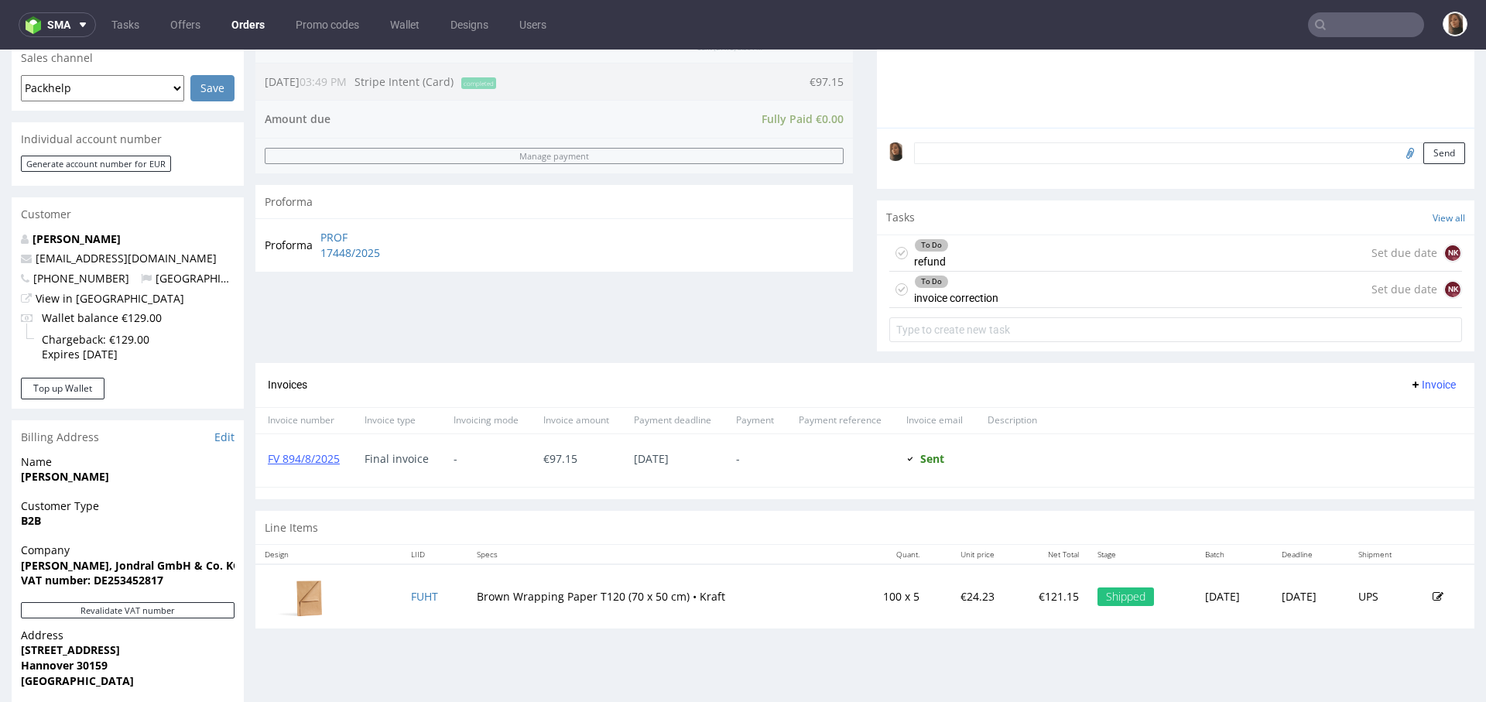
click at [1030, 283] on div "To Do invoice correction Set due date NK" at bounding box center [1175, 290] width 573 height 36
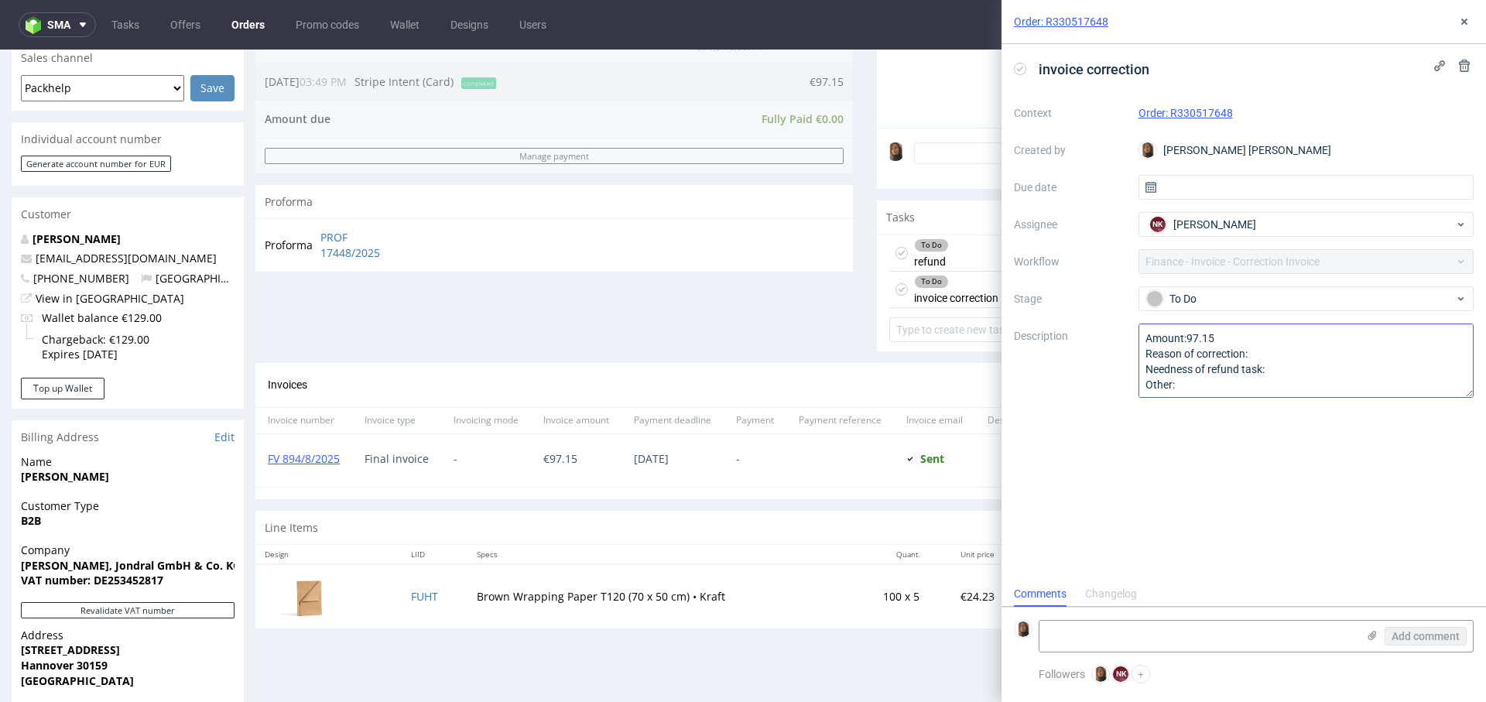
scroll to position [12, 0]
click at [946, 258] on div "To Do refund Set due date NK" at bounding box center [1175, 253] width 573 height 36
drag, startPoint x: 1233, startPoint y: 368, endPoint x: 1446, endPoint y: 364, distance: 213.6
click at [1446, 364] on textarea "Amount:97,15 Currency: EUR Reason of refund: they ordered wrong paper and sent …" at bounding box center [1306, 360] width 336 height 74
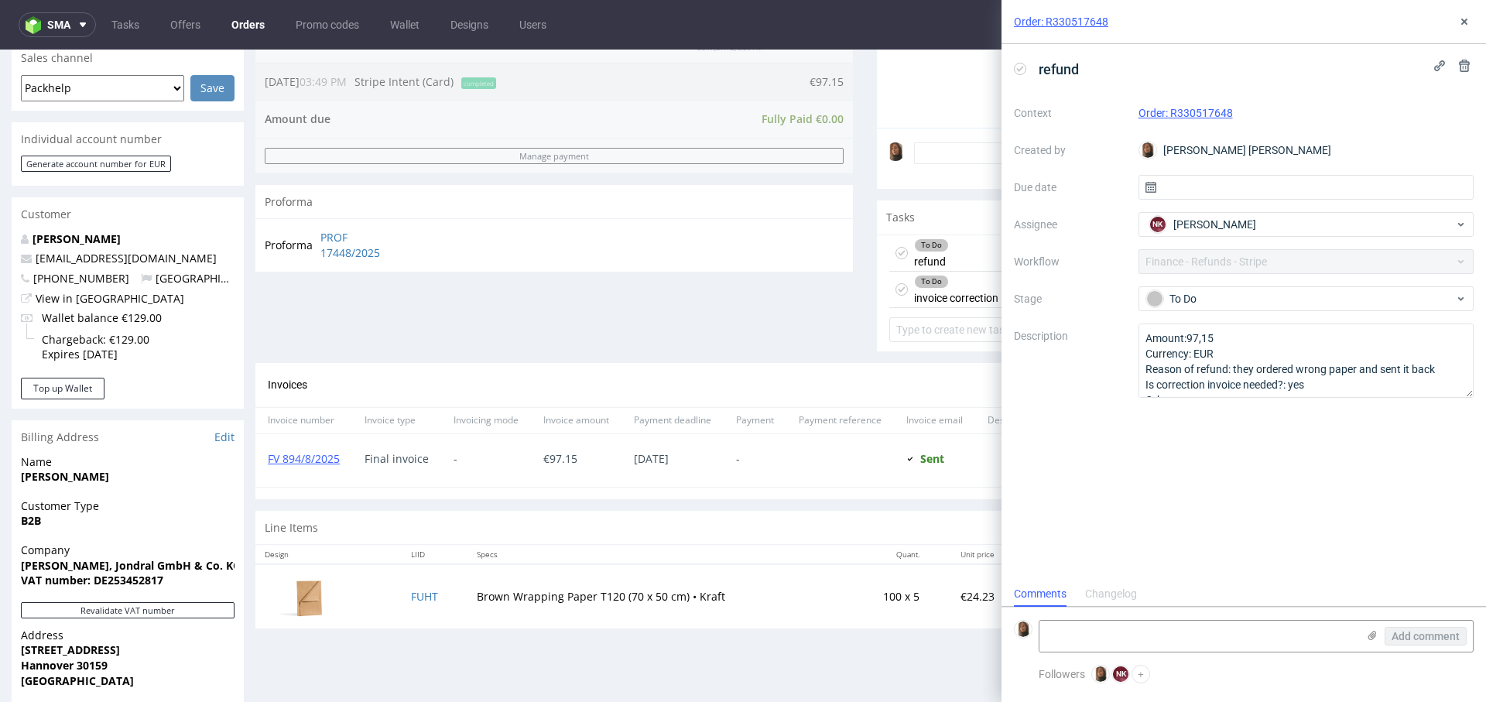
click at [971, 245] on div "To Do refund Set due date NK" at bounding box center [1175, 253] width 573 height 36
click at [966, 289] on div "To Do invoice correction" at bounding box center [956, 290] width 84 height 36
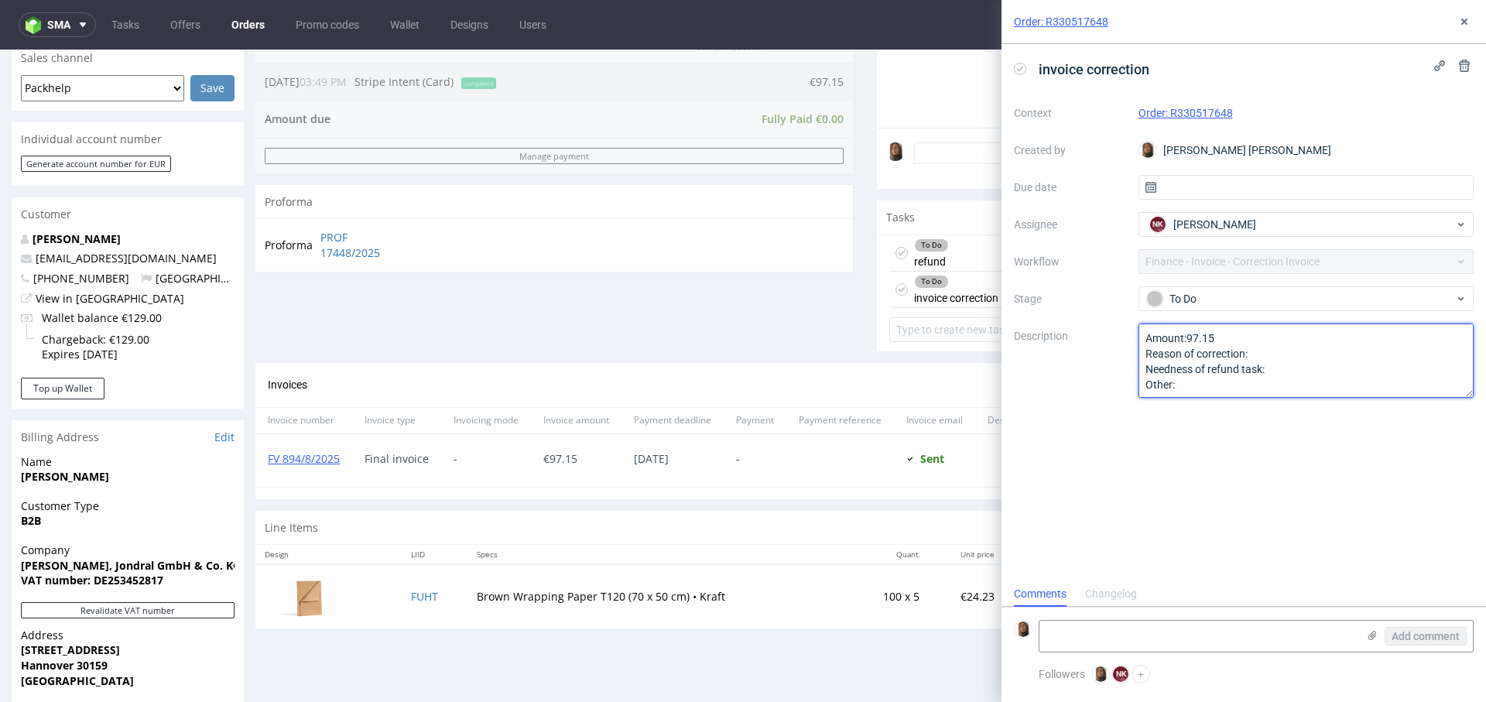
click at [1375, 373] on textarea "Amount:97.15 Reason of correction: Needness of refund task: Other:" at bounding box center [1306, 360] width 336 height 74
paste textarea "they ordered wrong paper and sent it back"
drag, startPoint x: 1268, startPoint y: 373, endPoint x: 1485, endPoint y: 373, distance: 216.6
click at [1485, 373] on div "invoice correction Context Order: R330517648 Created by Angelina Marć Due date …" at bounding box center [1243, 312] width 484 height 537
click at [1311, 365] on textarea "Amount:97.15 Reason of correction: Needness of refund task: Other:" at bounding box center [1306, 360] width 336 height 74
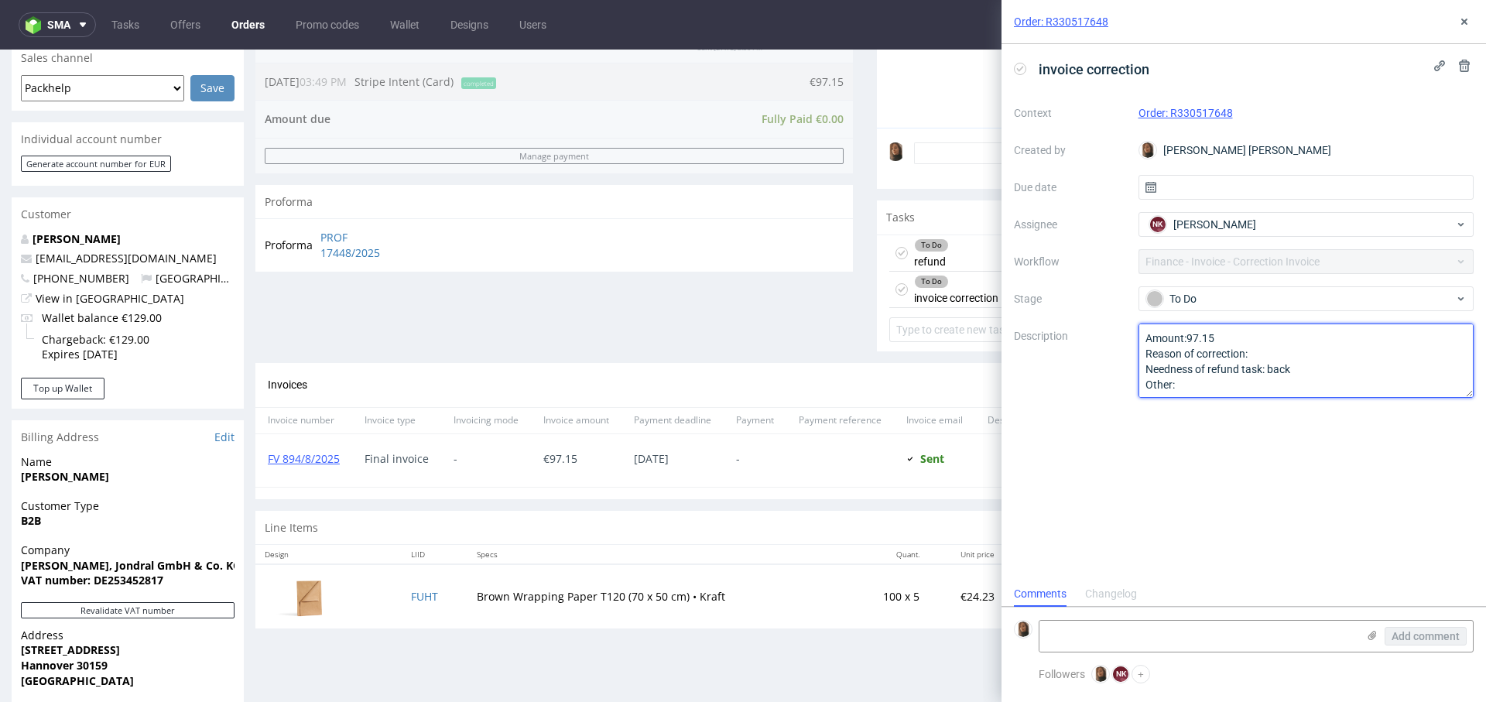
click at [1304, 351] on textarea "Amount:97.15 Reason of correction: Needness of refund task: Other:" at bounding box center [1306, 360] width 336 height 74
paste textarea "they ordered wrong paper and sent it"
drag, startPoint x: 1310, startPoint y: 372, endPoint x: 1267, endPoint y: 371, distance: 42.6
click at [1267, 371] on textarea "Amount:97.15 Reason of correction: Needness of refund task: Other:" at bounding box center [1306, 360] width 336 height 74
click at [1443, 355] on textarea "Amount:97.15 Reason of correction: Needness of refund task: Other:" at bounding box center [1306, 360] width 336 height 74
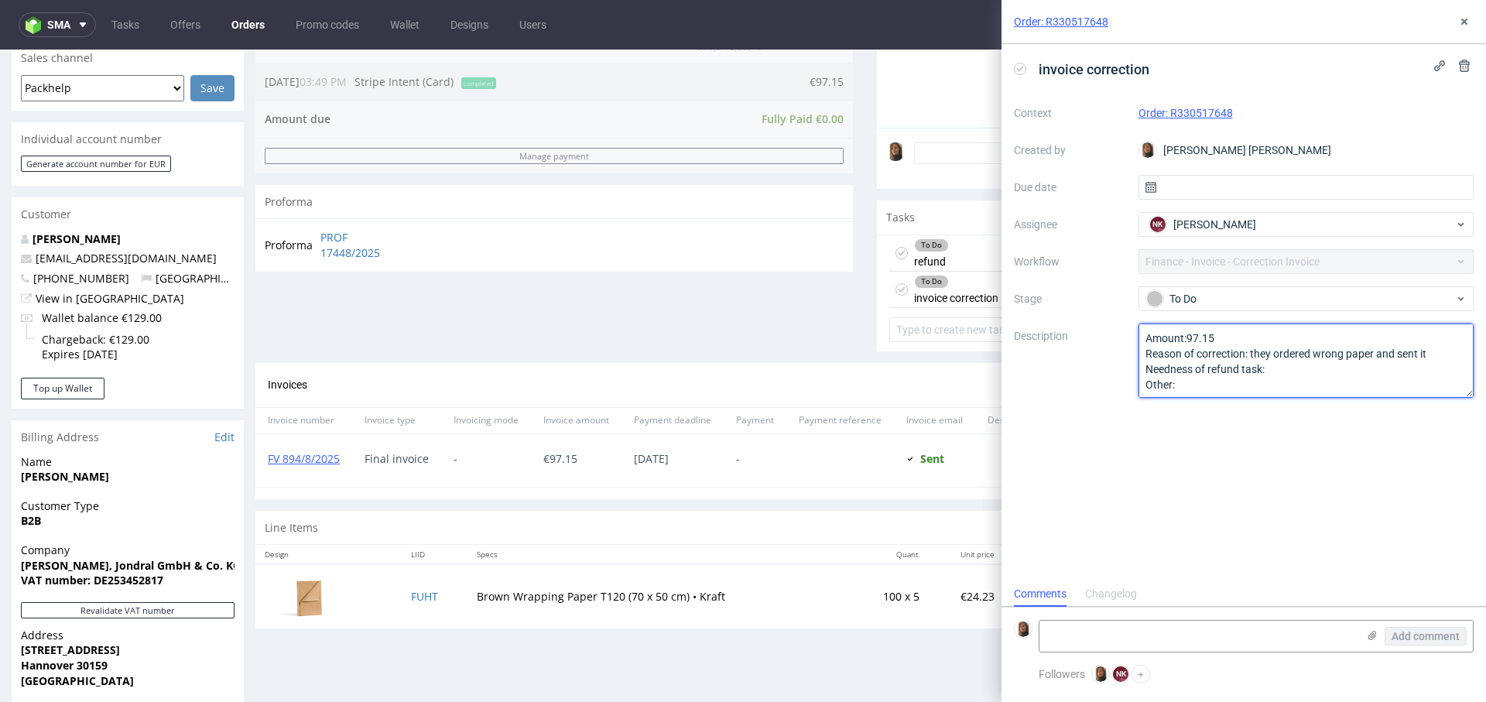
paste textarea "back"
type textarea "Amount:97.15 Reason of correction: they ordered wrong paper and sent it back Ne…"
click at [1459, 9] on div "Order: R330517648" at bounding box center [1243, 22] width 484 height 44
click at [1465, 26] on icon at bounding box center [1464, 21] width 12 height 12
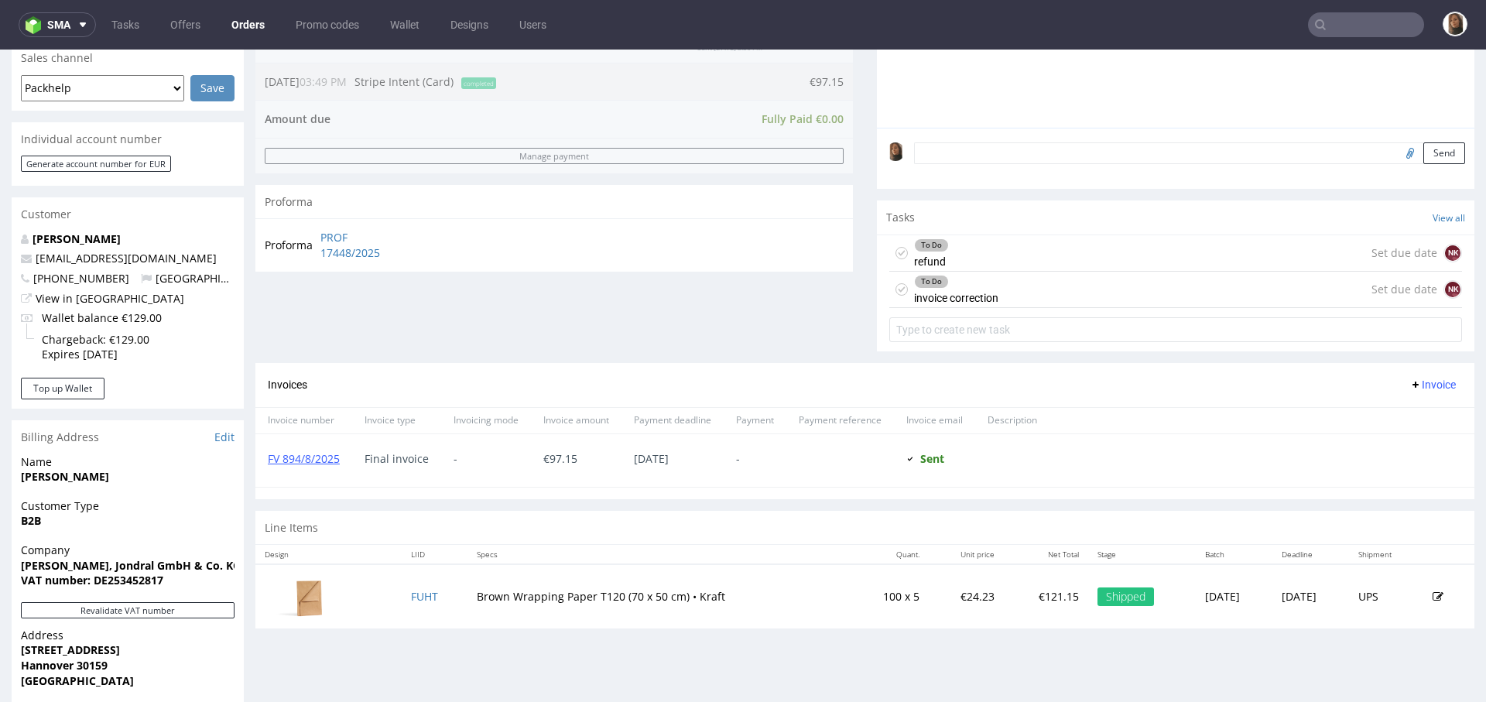
click at [696, 303] on div "Order summary 1 Line Item (Net Total) 121.15 additional_customs 0.0 Wallet valu…" at bounding box center [553, 81] width 597 height 564
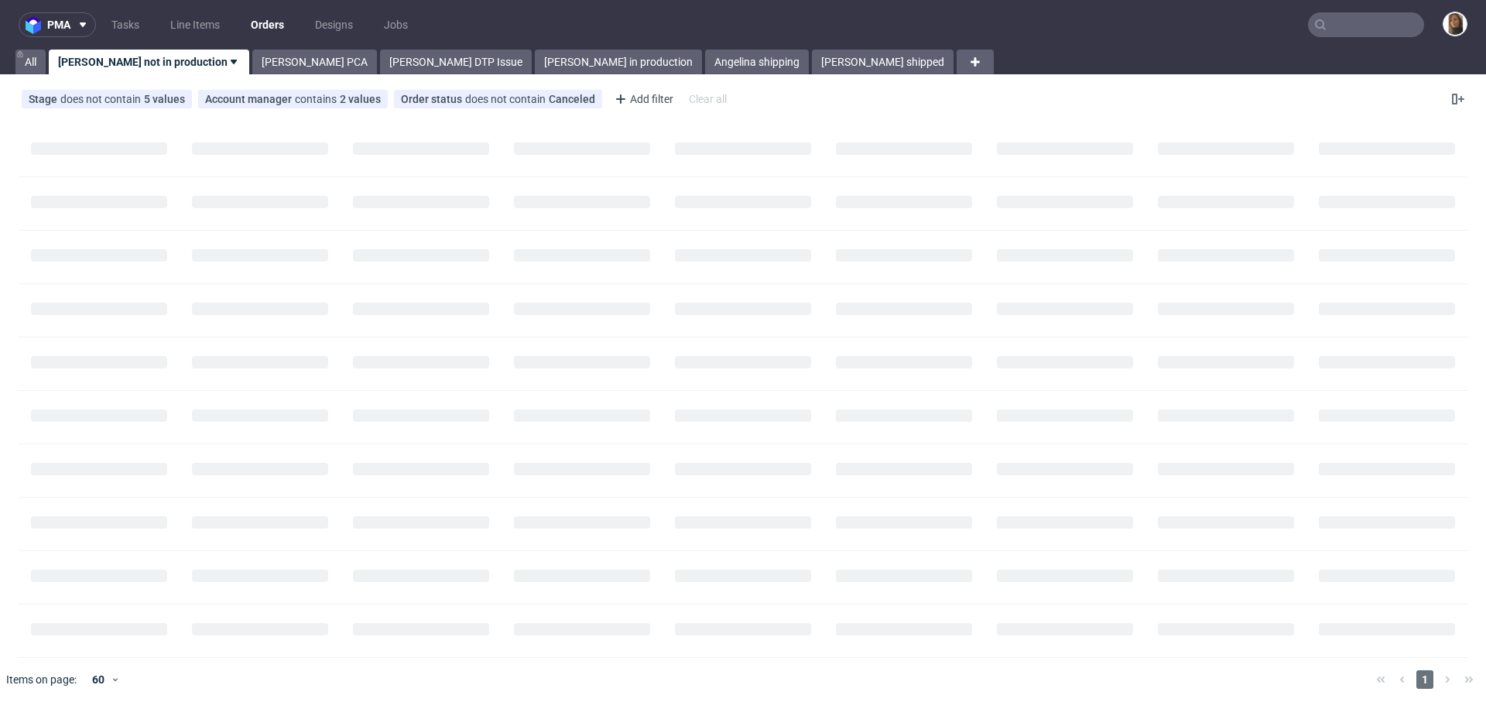
click at [252, 25] on link "Orders" at bounding box center [267, 24] width 52 height 25
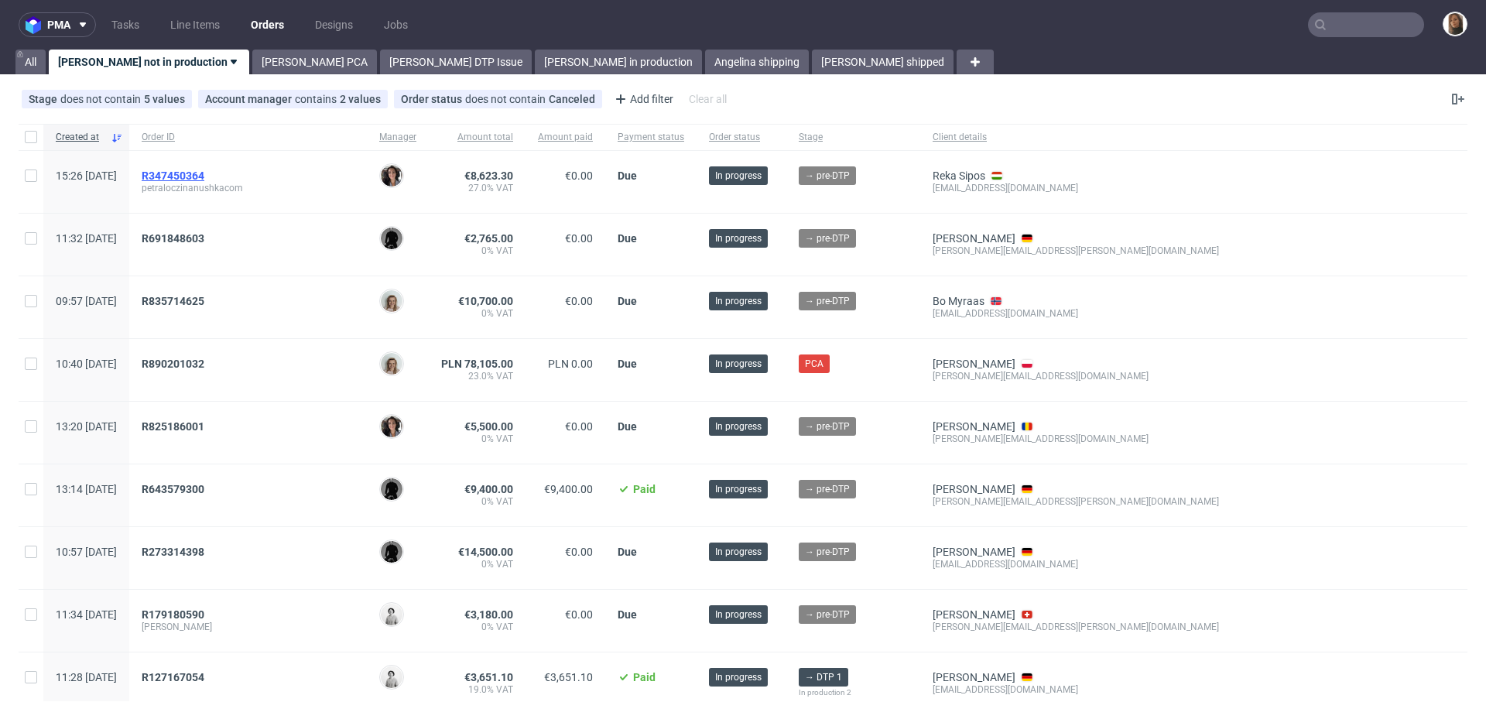
click at [204, 176] on span "R347450364" at bounding box center [173, 175] width 63 height 12
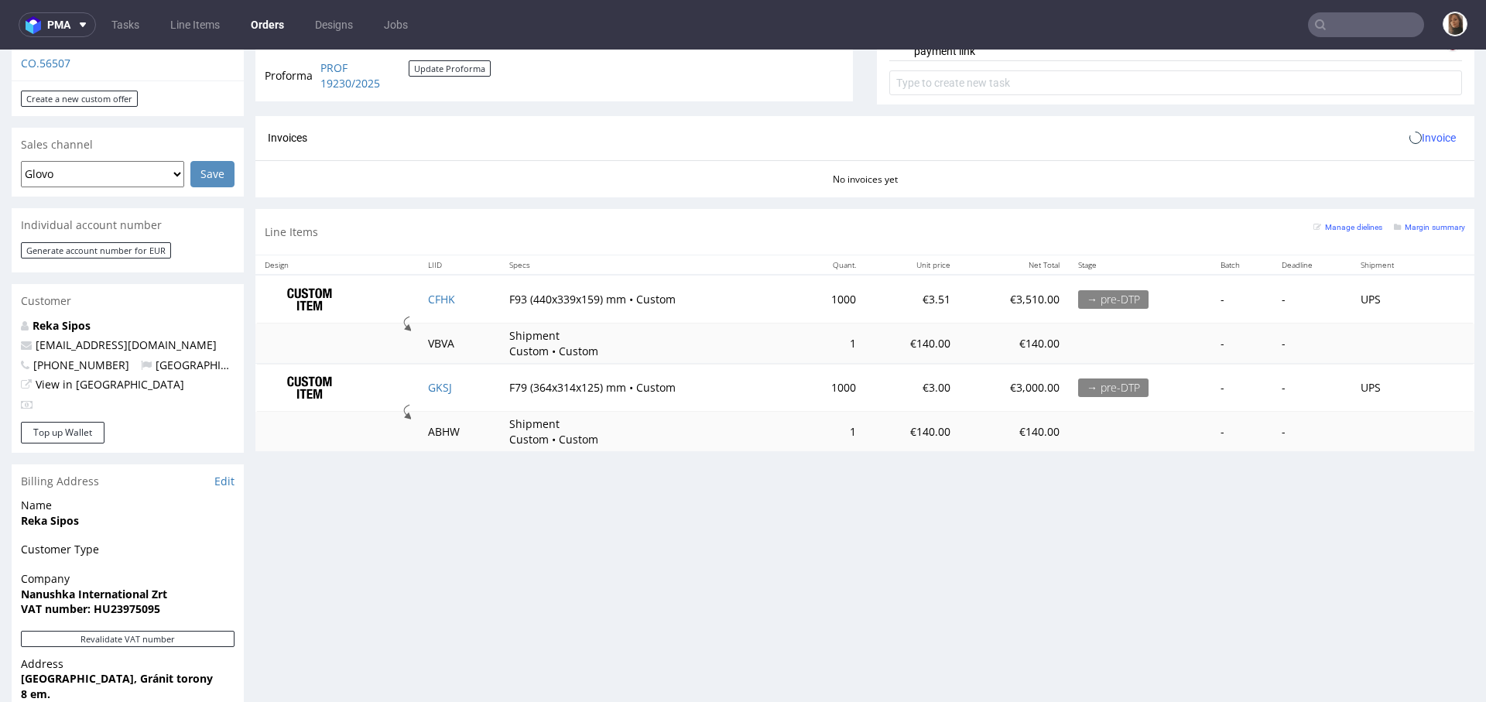
scroll to position [877, 0]
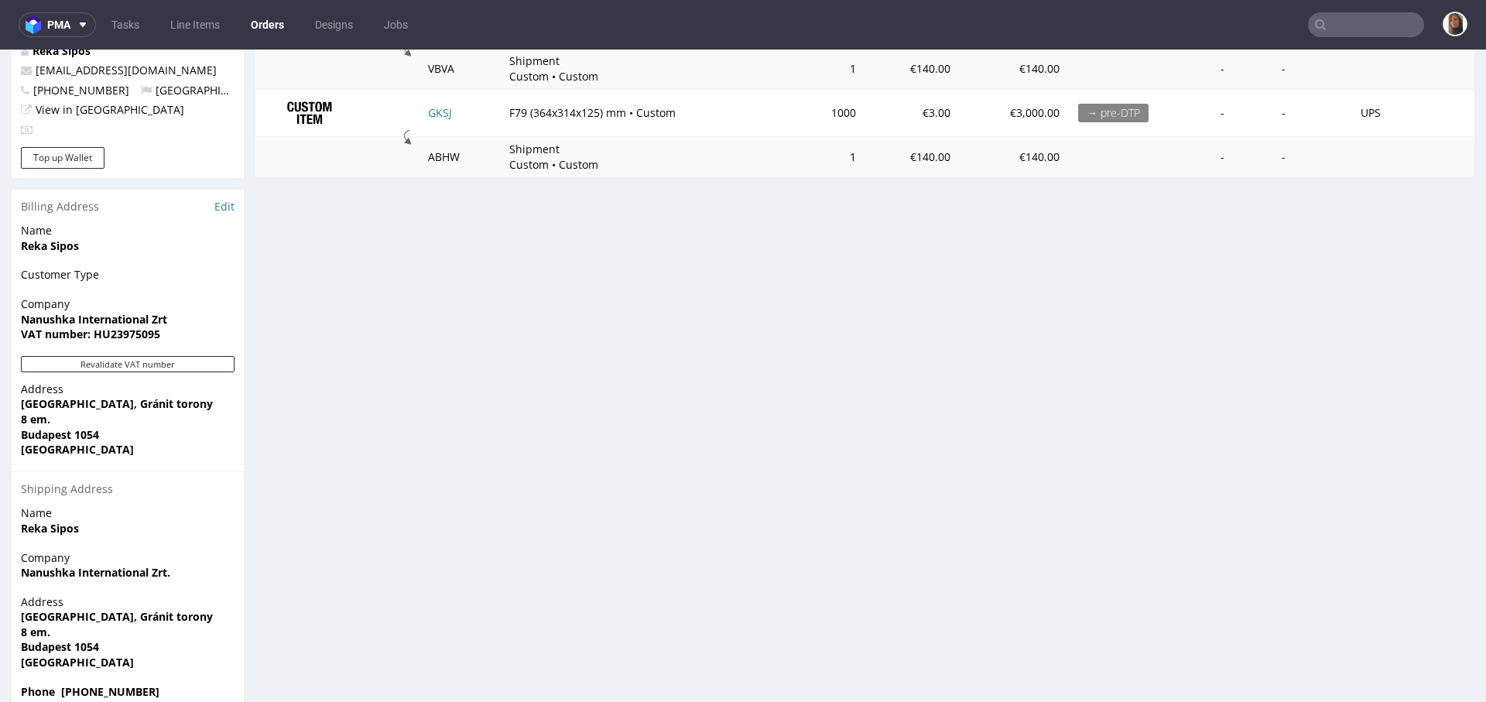
click at [214, 190] on div "Billing Address Edit" at bounding box center [128, 207] width 232 height 34
click at [220, 199] on link "Edit" at bounding box center [224, 206] width 20 height 15
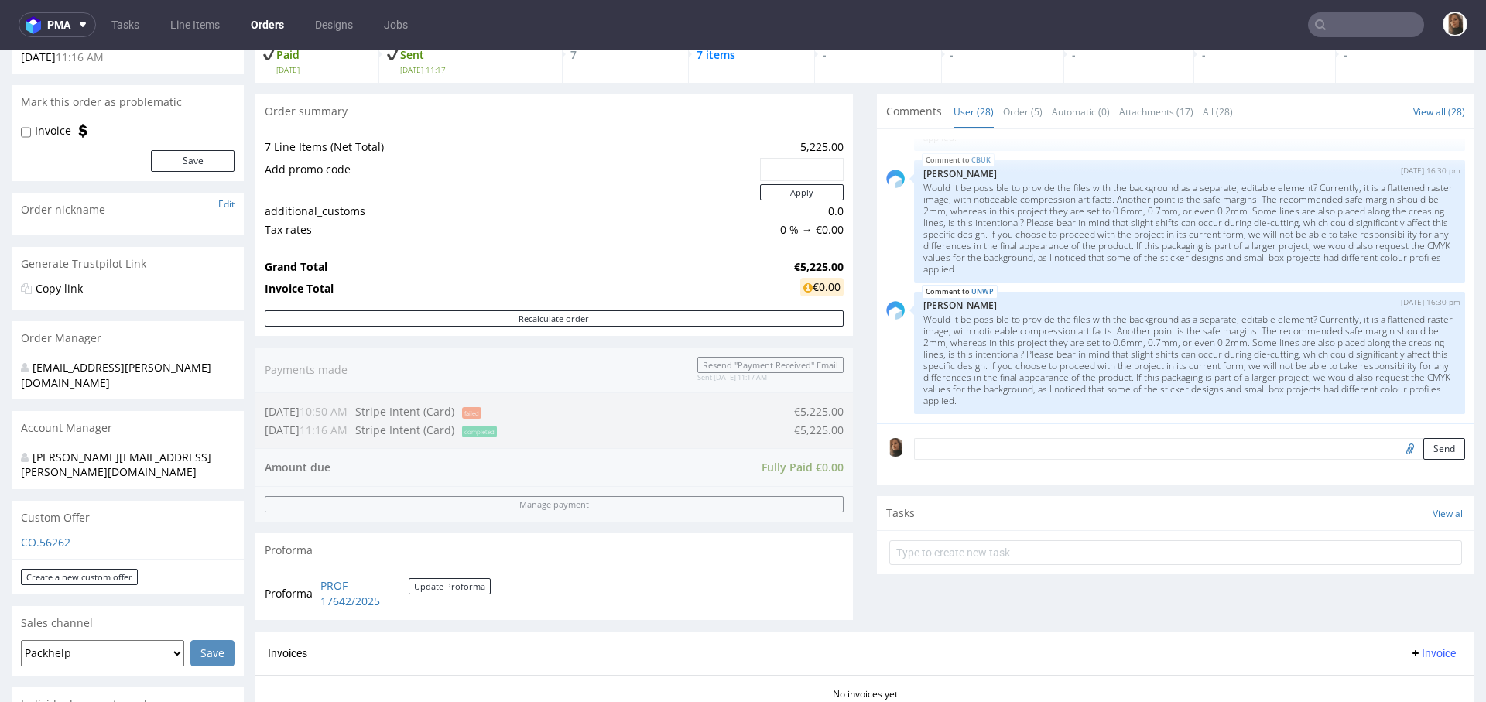
scroll to position [645, 0]
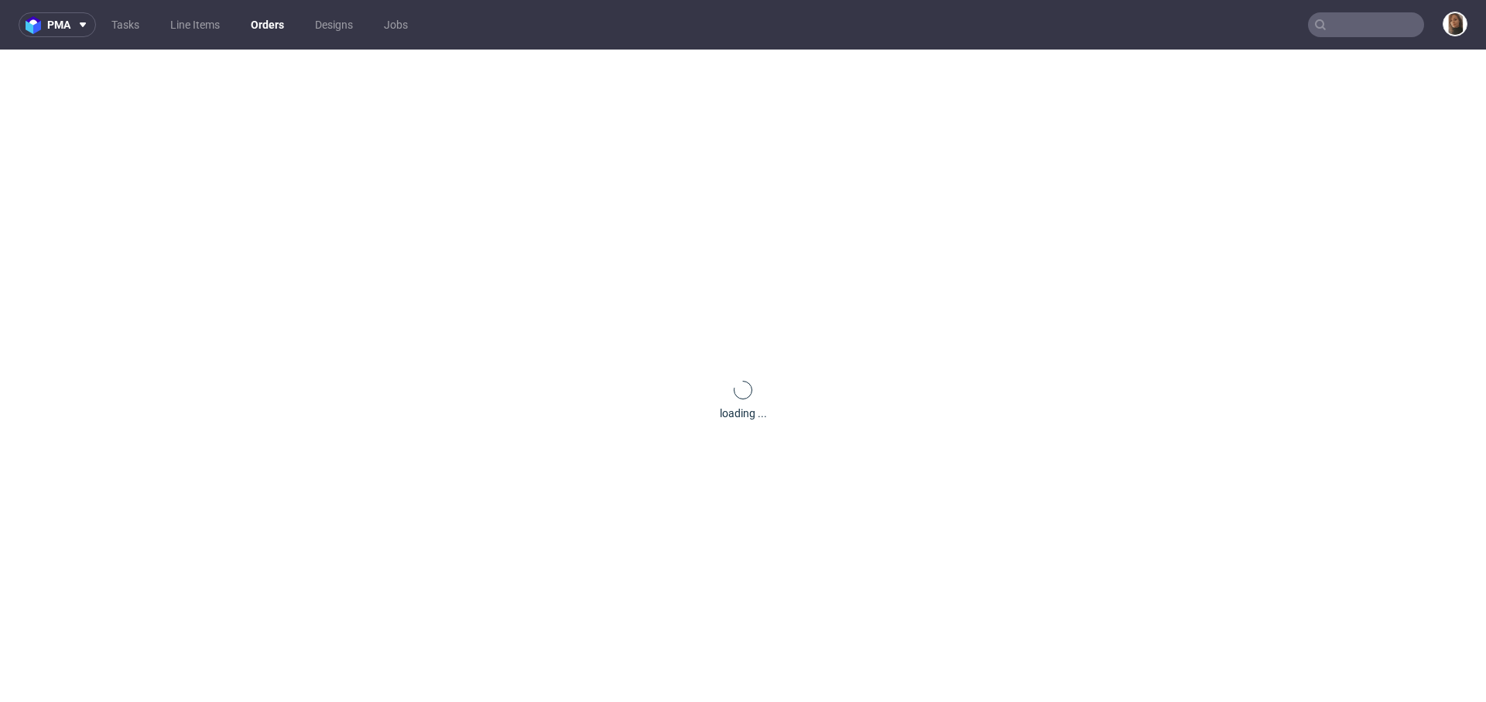
drag, startPoint x: 0, startPoint y: 0, endPoint x: 1335, endPoint y: 27, distance: 1334.9
click at [1335, 27] on input "text" at bounding box center [1366, 24] width 116 height 25
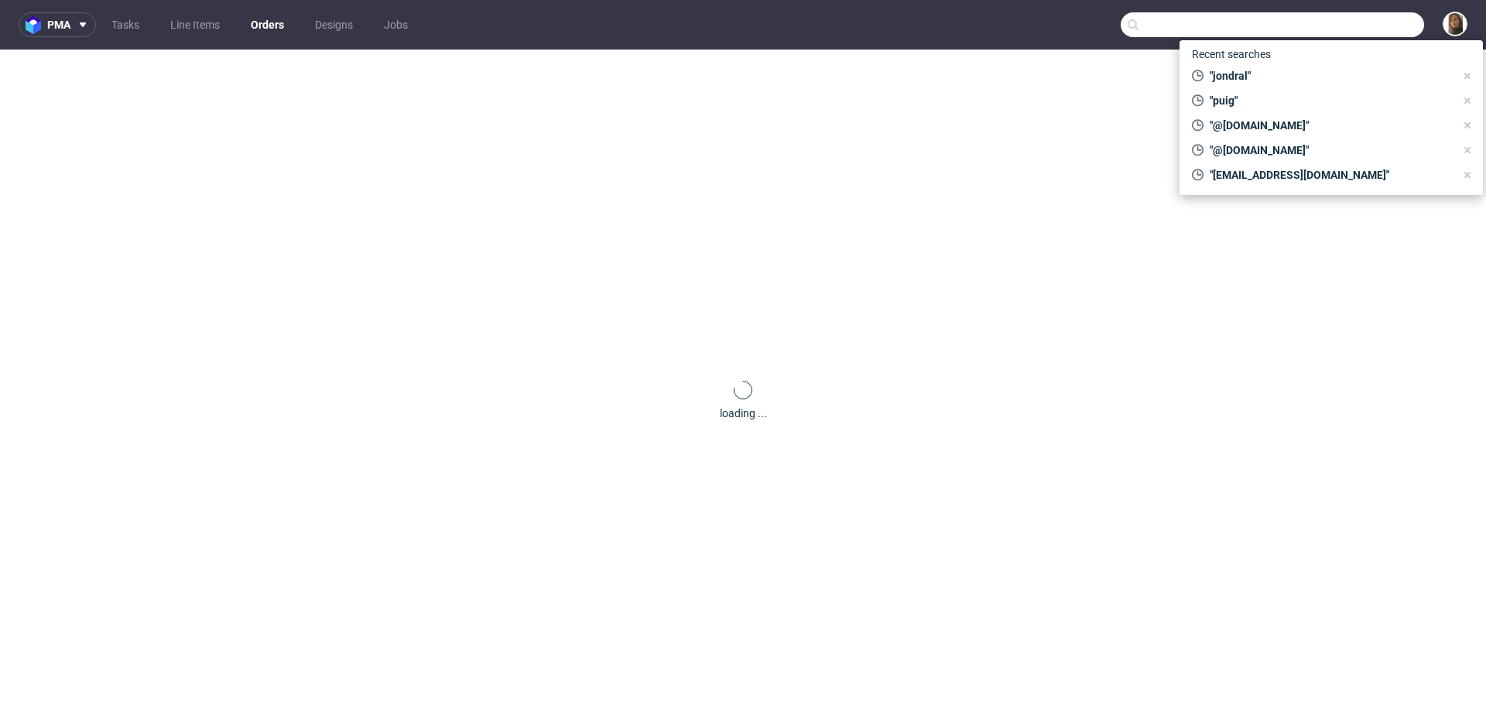
paste input "@[DOMAIN_NAME]"
type input "@[DOMAIN_NAME]"
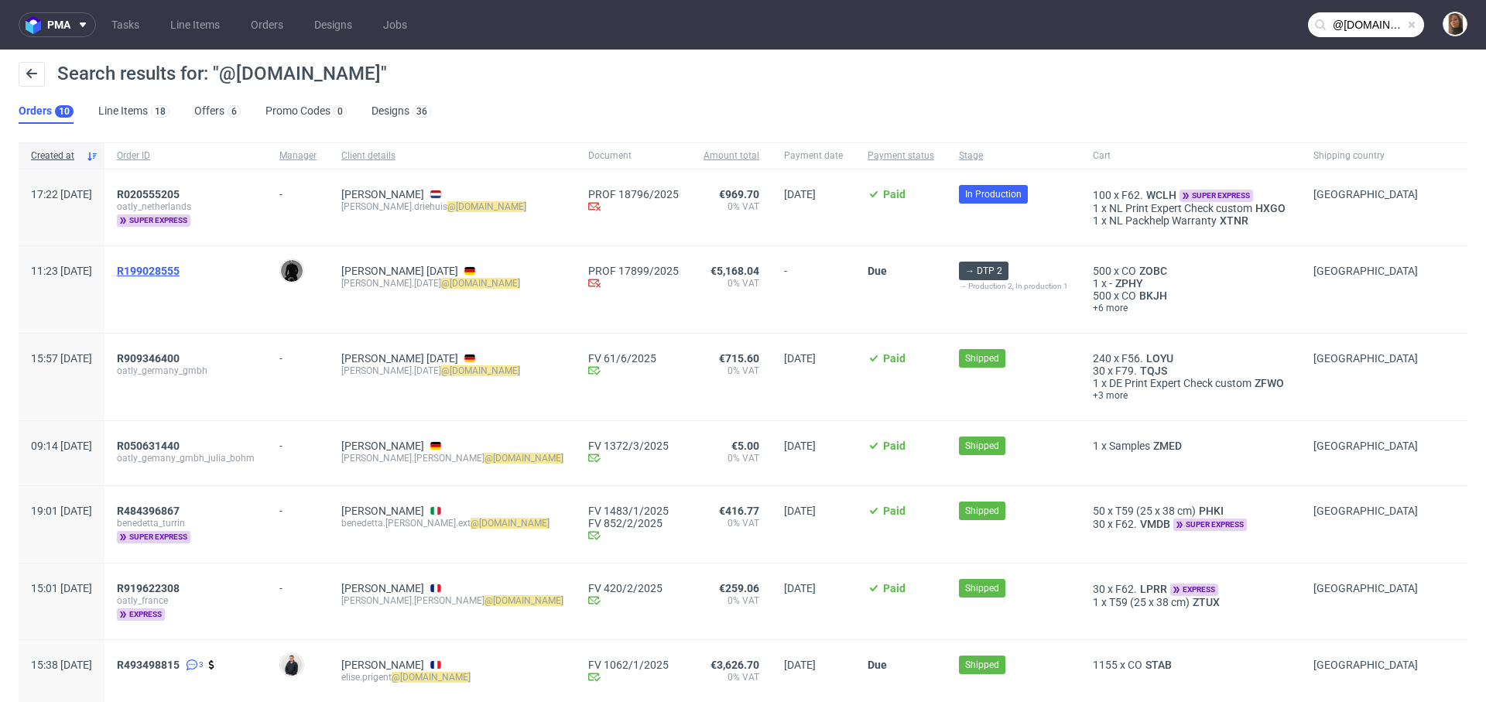
click at [180, 268] on span "R199028555" at bounding box center [148, 271] width 63 height 12
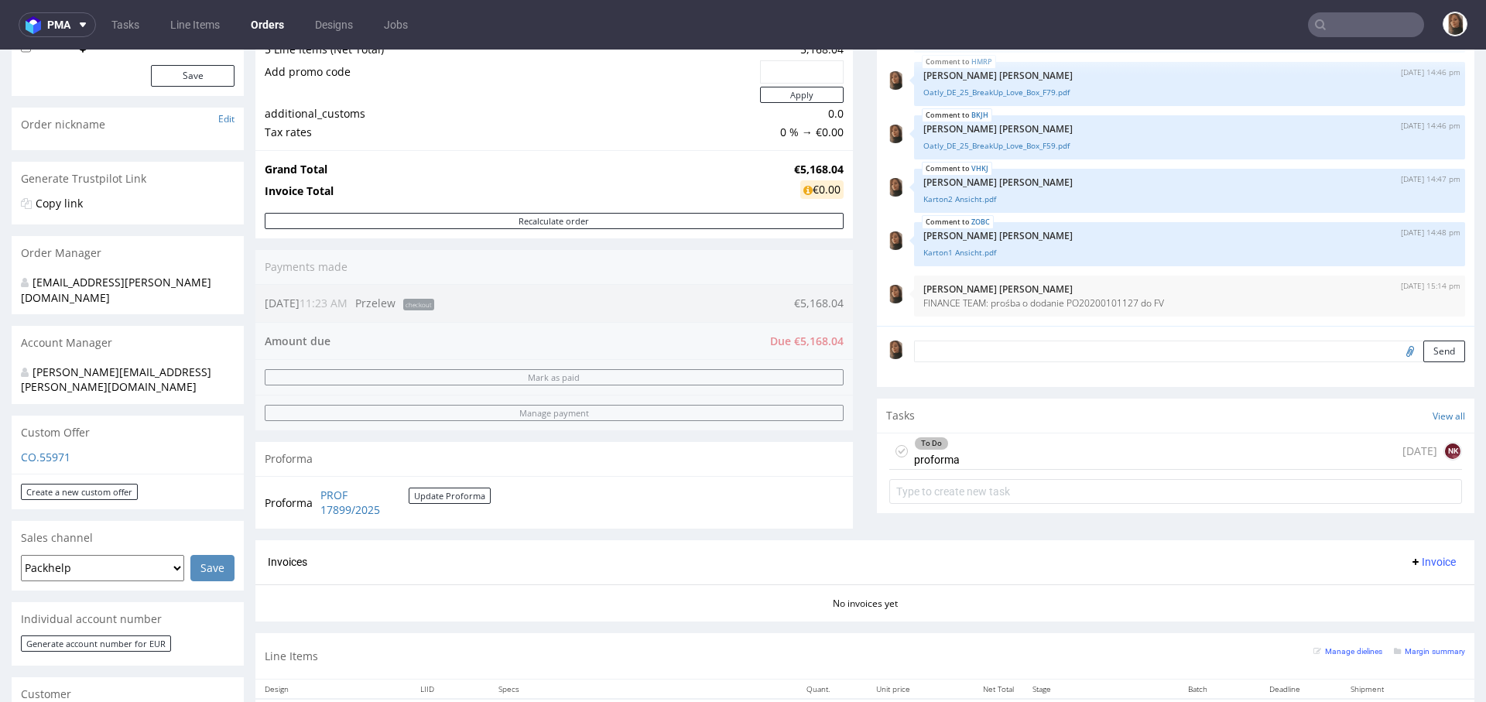
scroll to position [357, 0]
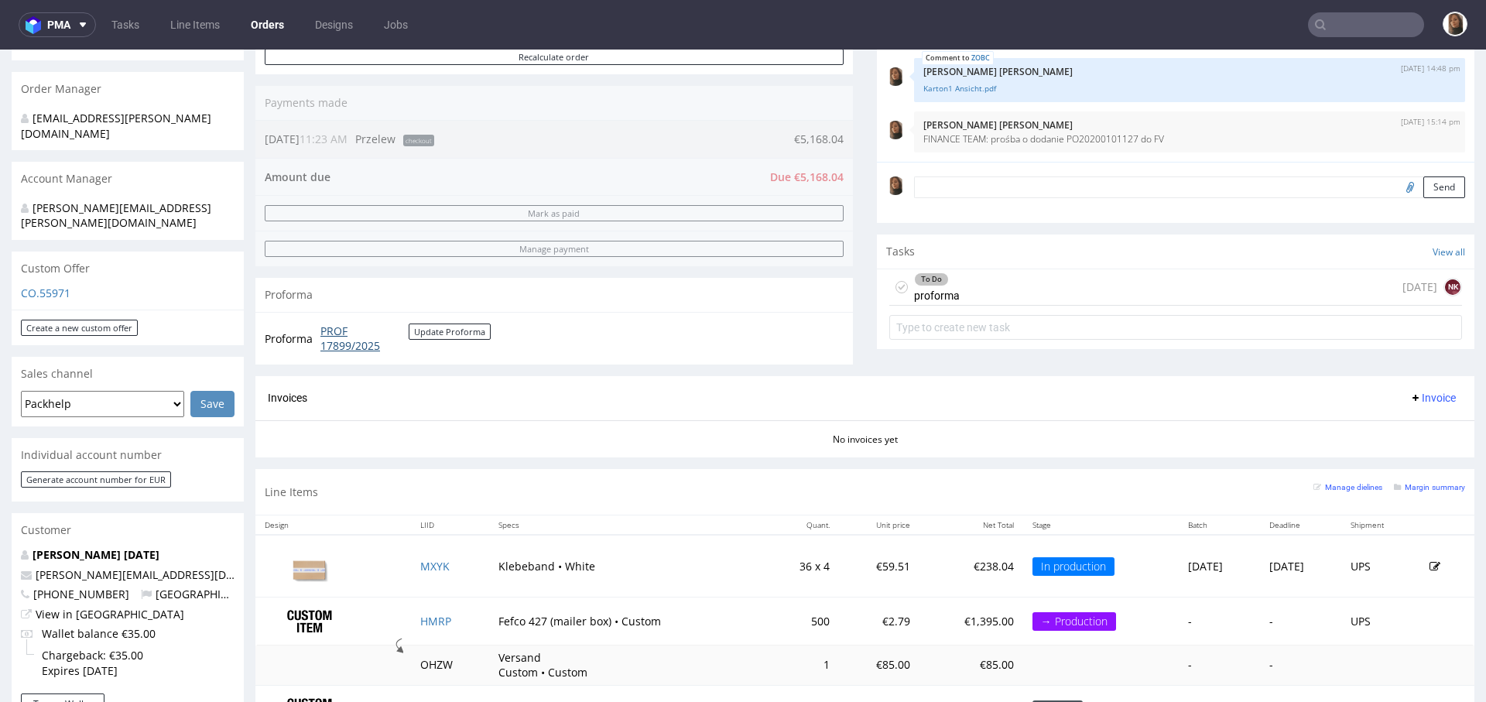
click at [346, 343] on link "PROF 17899/2025" at bounding box center [364, 338] width 88 height 30
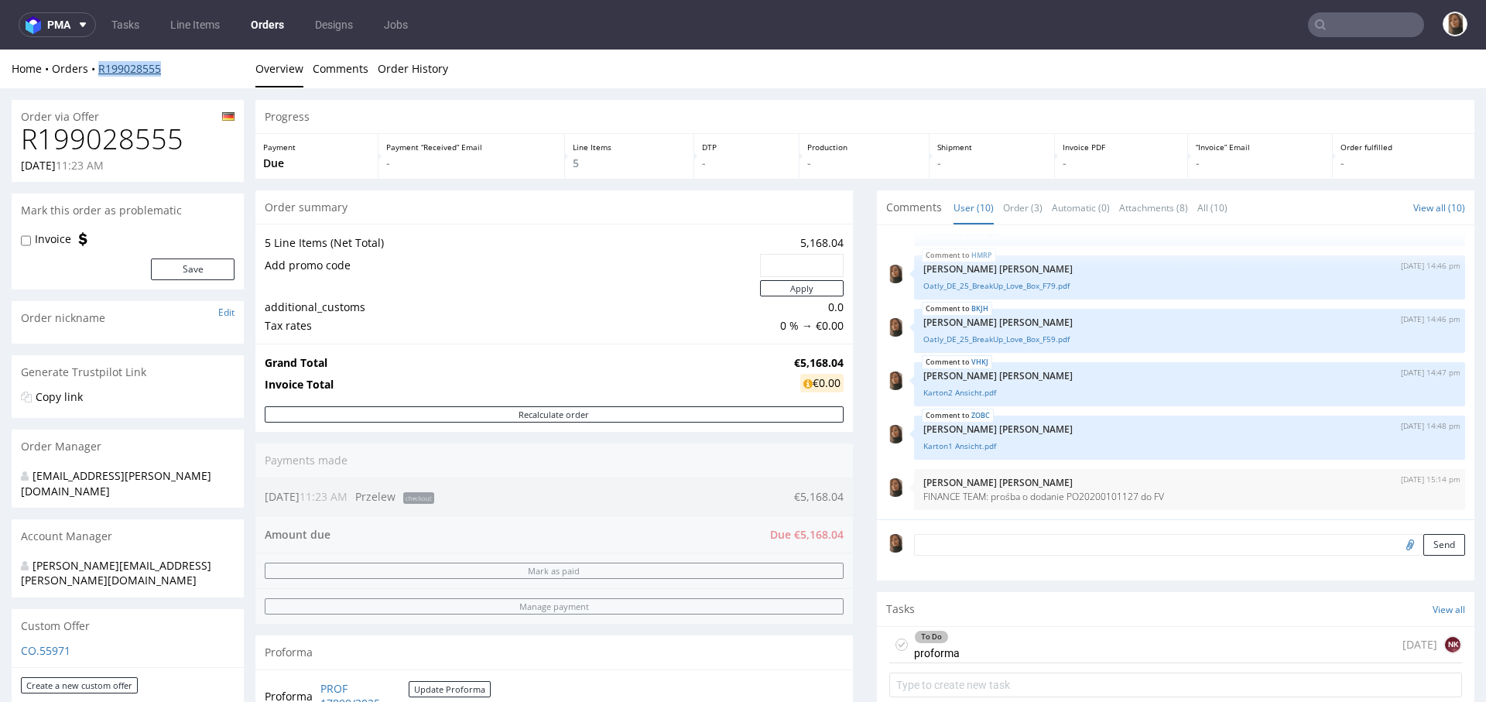
click at [149, 69] on link "R199028555" at bounding box center [129, 68] width 63 height 15
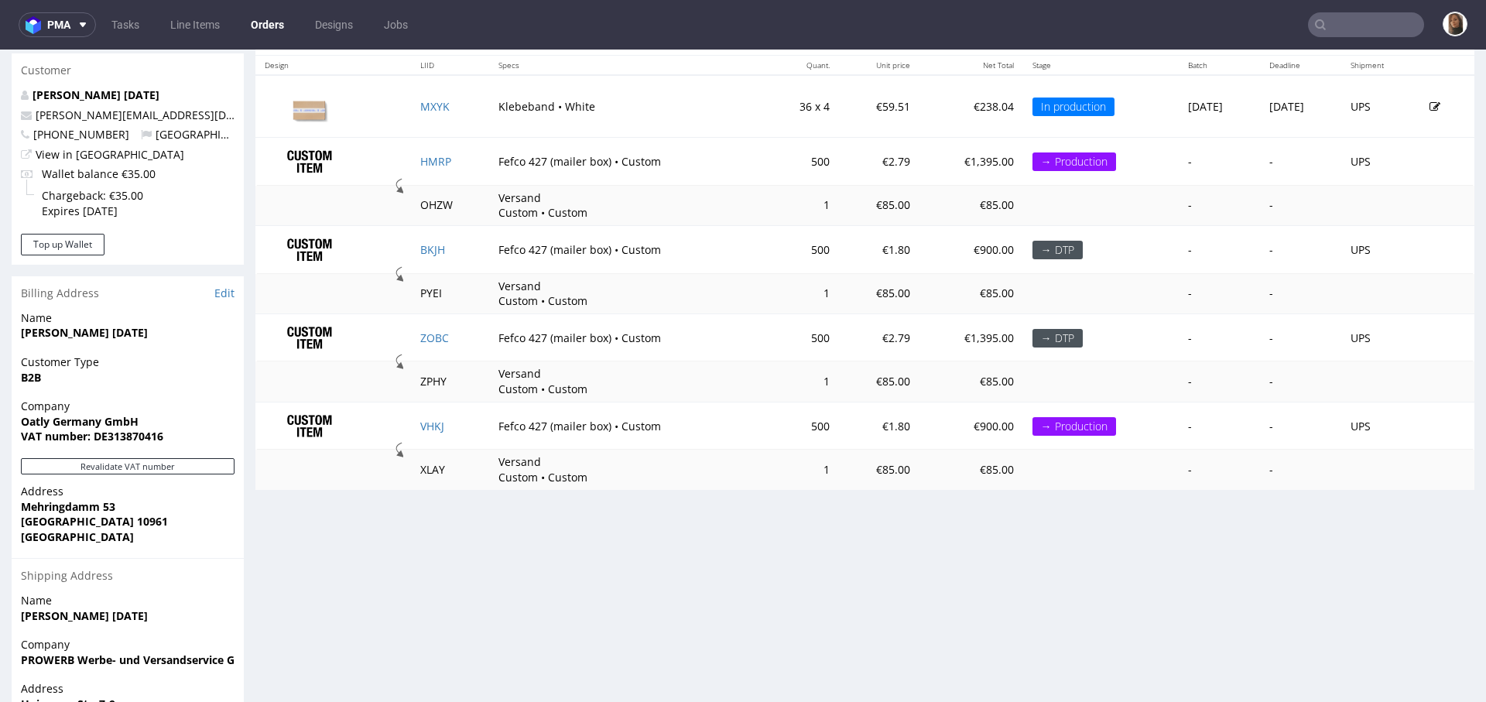
scroll to position [696, 0]
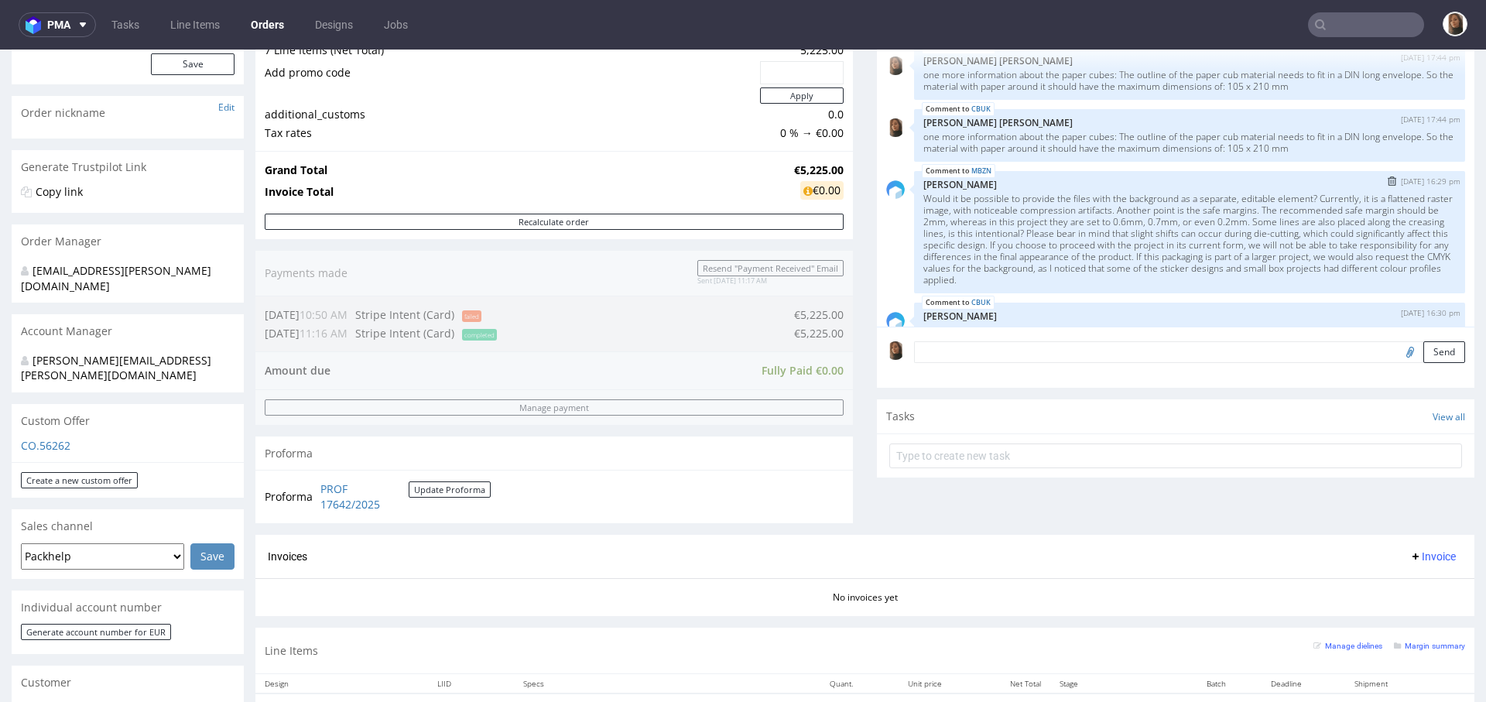
scroll to position [1637, 0]
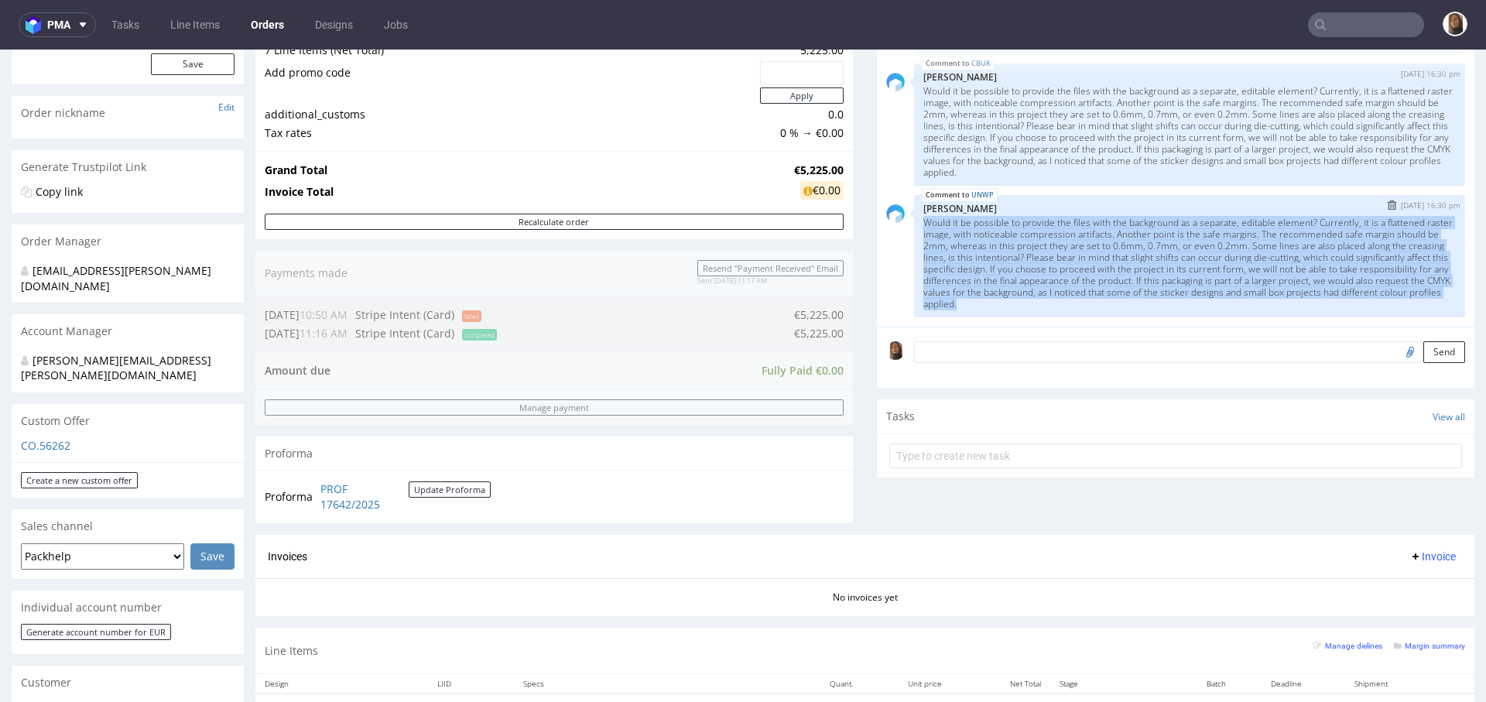
drag, startPoint x: 909, startPoint y: 220, endPoint x: 1298, endPoint y: 305, distance: 397.6
click at [1298, 305] on p "Would it be possible to provide the files with the background as a separate, ed…" at bounding box center [1189, 263] width 532 height 93
copy p "Would it be possible to provide the files with the background as a separate, ed…"
